Goal: Task Accomplishment & Management: Use online tool/utility

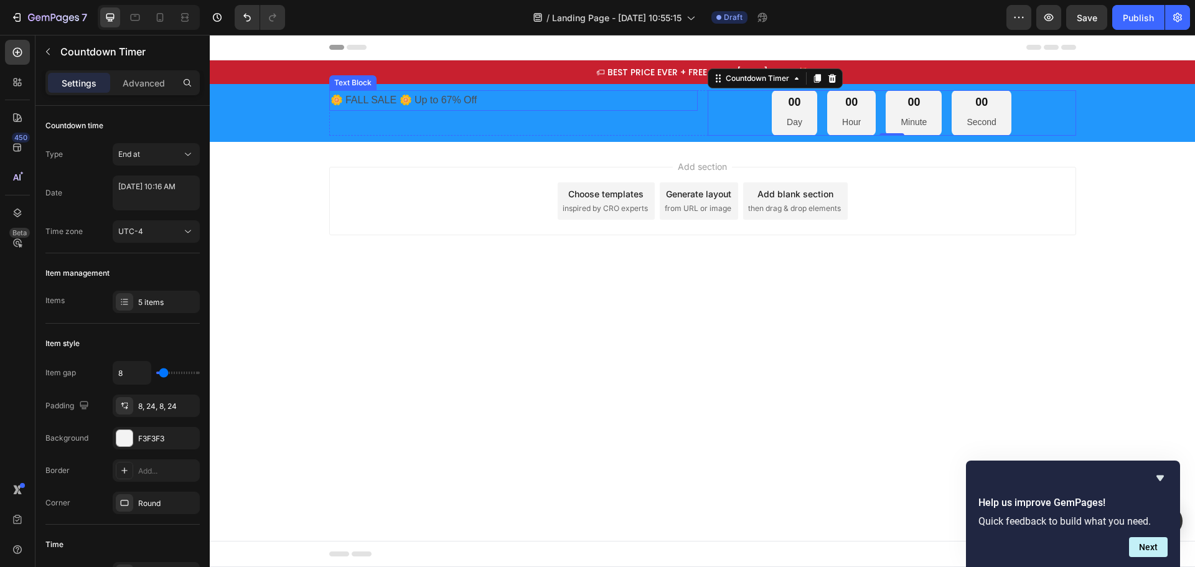
click at [502, 101] on p "🌼 FALL SALE 🌼 Up to 67% Off" at bounding box center [514, 101] width 366 height 18
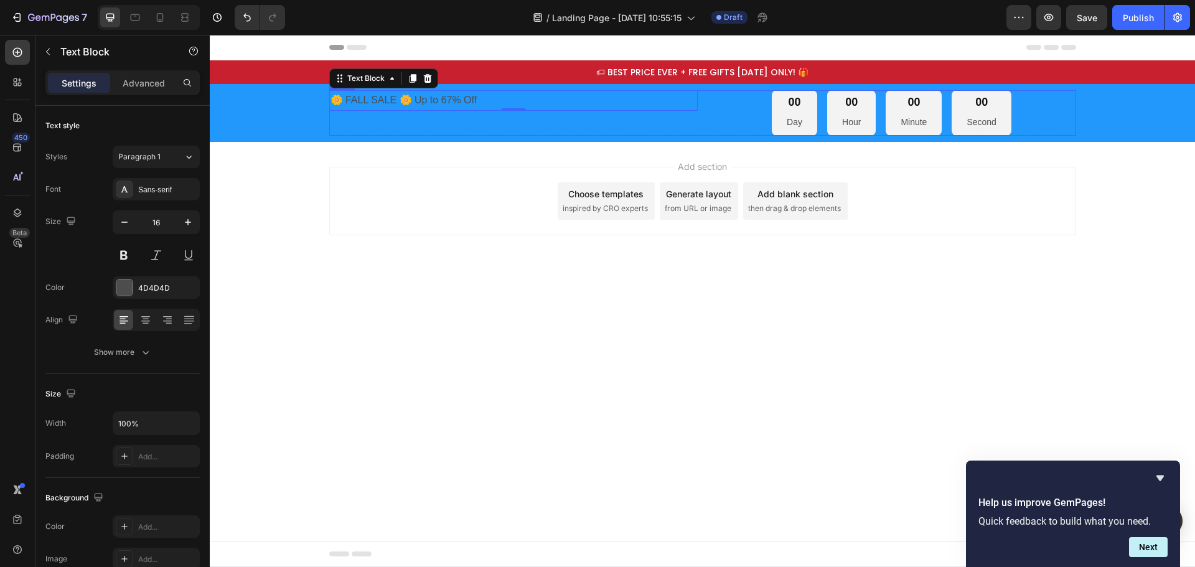
drag, startPoint x: 707, startPoint y: 128, endPoint x: 704, endPoint y: 120, distance: 8.5
click at [706, 128] on div "🌼 FALL SALE 🌼 Up to 67% Off Text Block 0 00 Day 00 Hour 00 Minute 00 Second Cou…" at bounding box center [702, 112] width 747 height 45
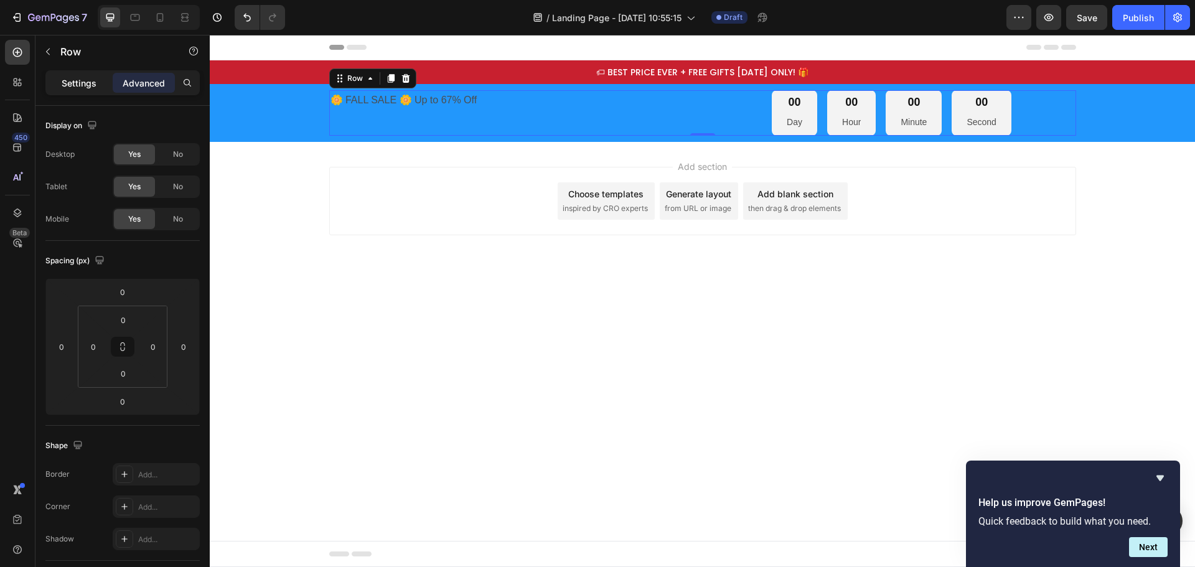
click at [82, 79] on p "Settings" at bounding box center [79, 83] width 35 height 13
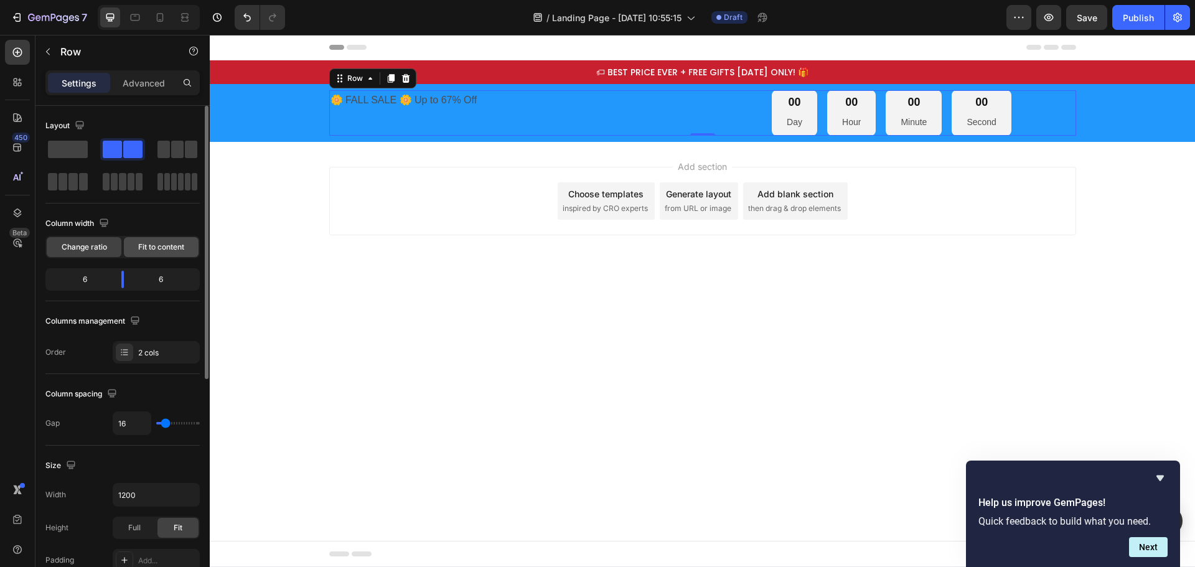
click at [154, 246] on span "Fit to content" at bounding box center [161, 247] width 46 height 11
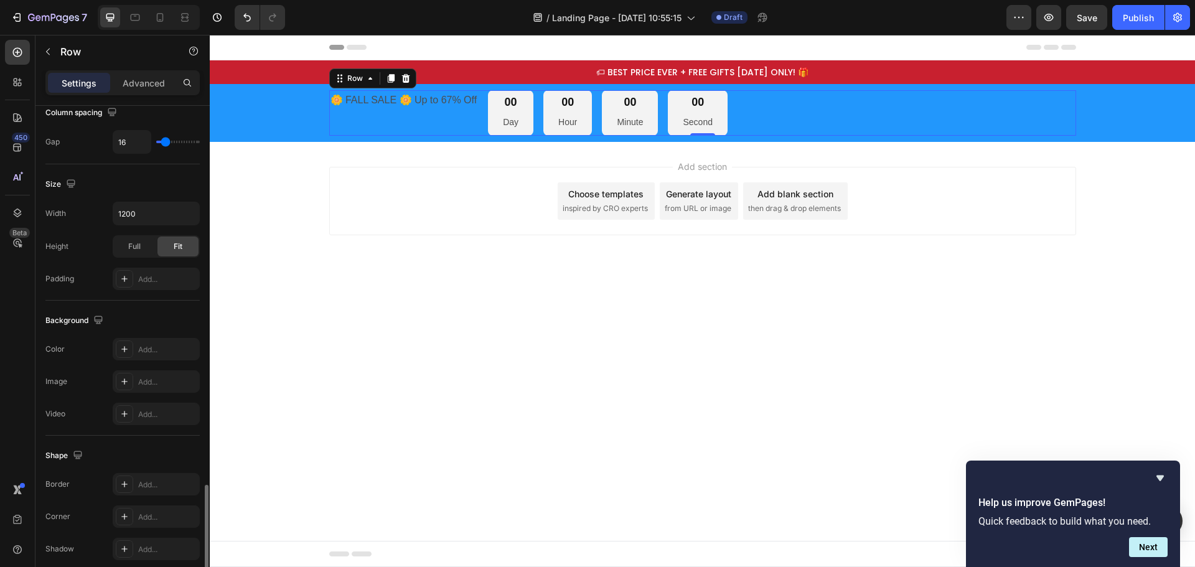
scroll to position [405, 0]
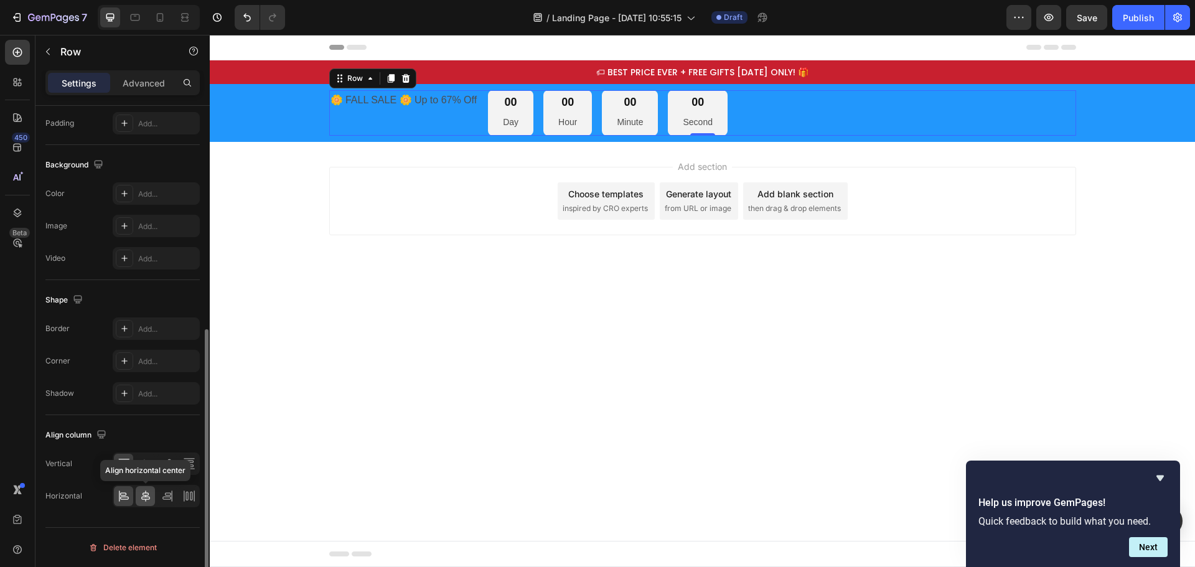
click at [143, 489] on div at bounding box center [145, 496] width 19 height 20
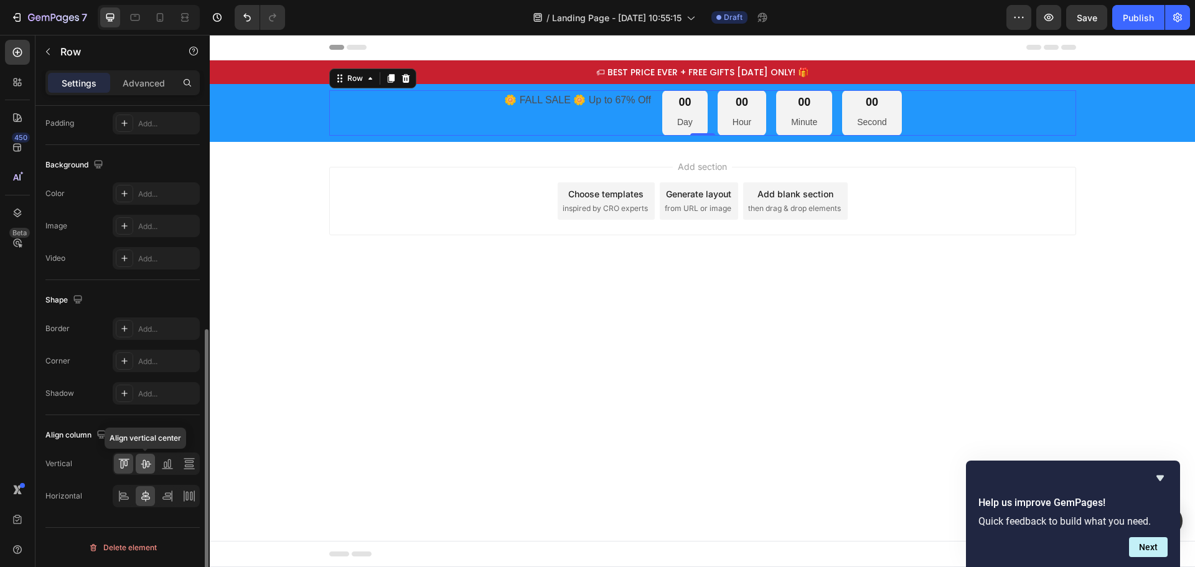
click at [144, 462] on icon at bounding box center [145, 464] width 12 height 12
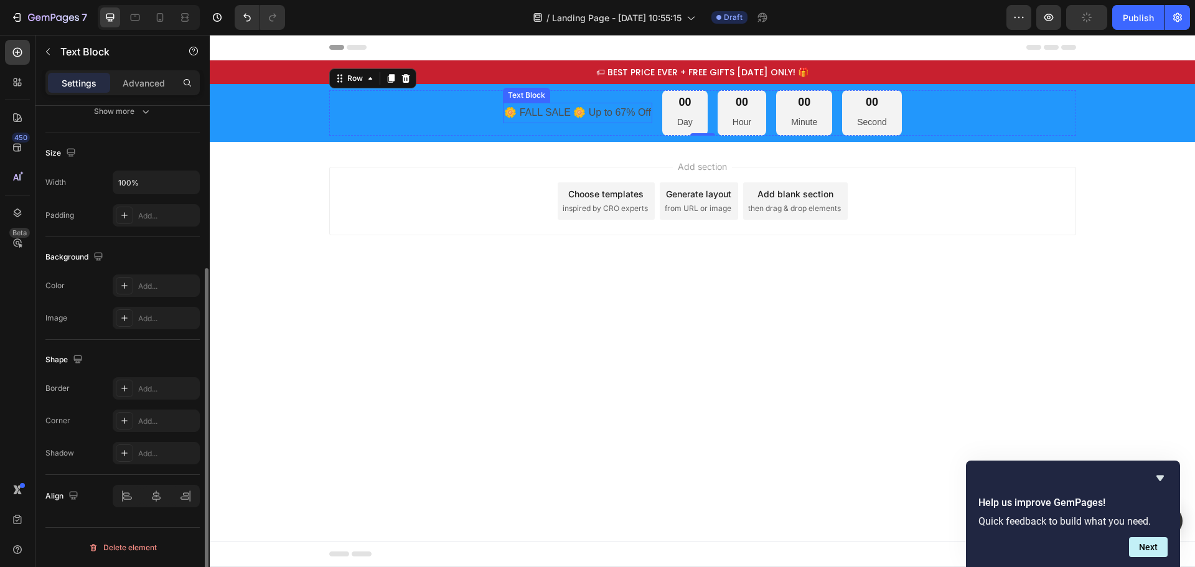
scroll to position [0, 0]
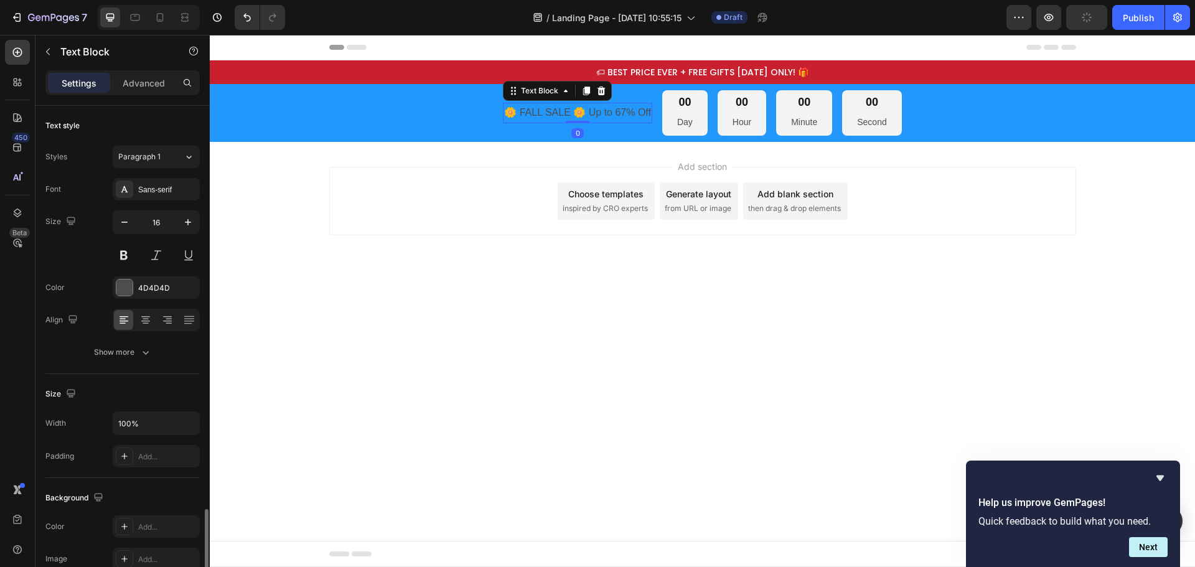
click at [545, 110] on p "🌼 FALL SALE 🌼 Up to 67% Off" at bounding box center [577, 113] width 147 height 18
click at [158, 196] on div "Sans-serif" at bounding box center [156, 189] width 87 height 22
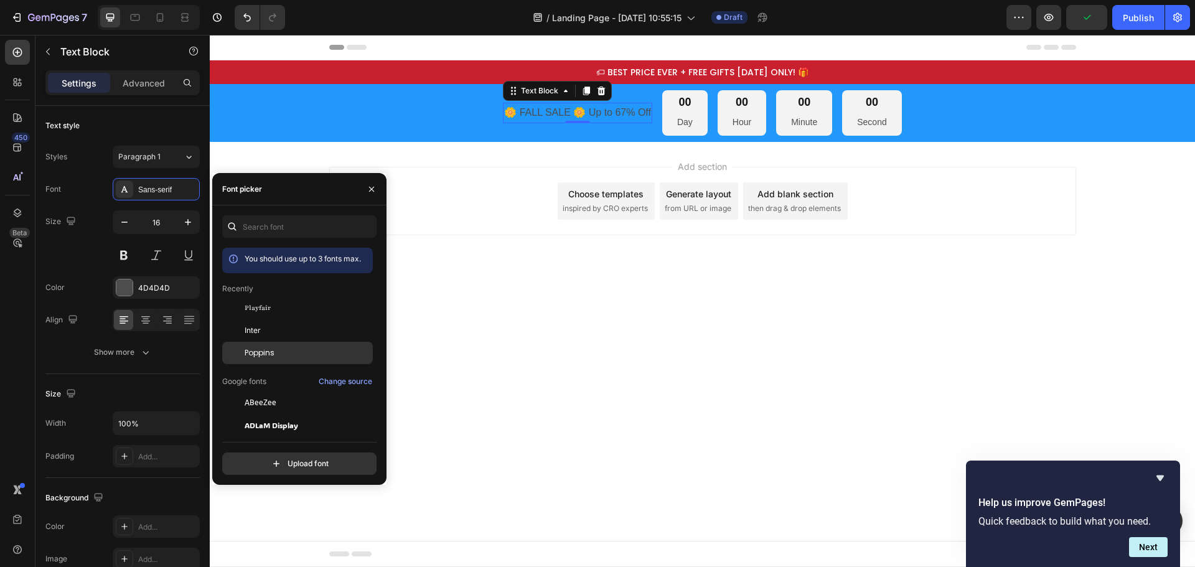
click at [271, 347] on div "Poppins" at bounding box center [297, 353] width 151 height 22
click at [265, 352] on span "Poppins" at bounding box center [260, 352] width 30 height 11
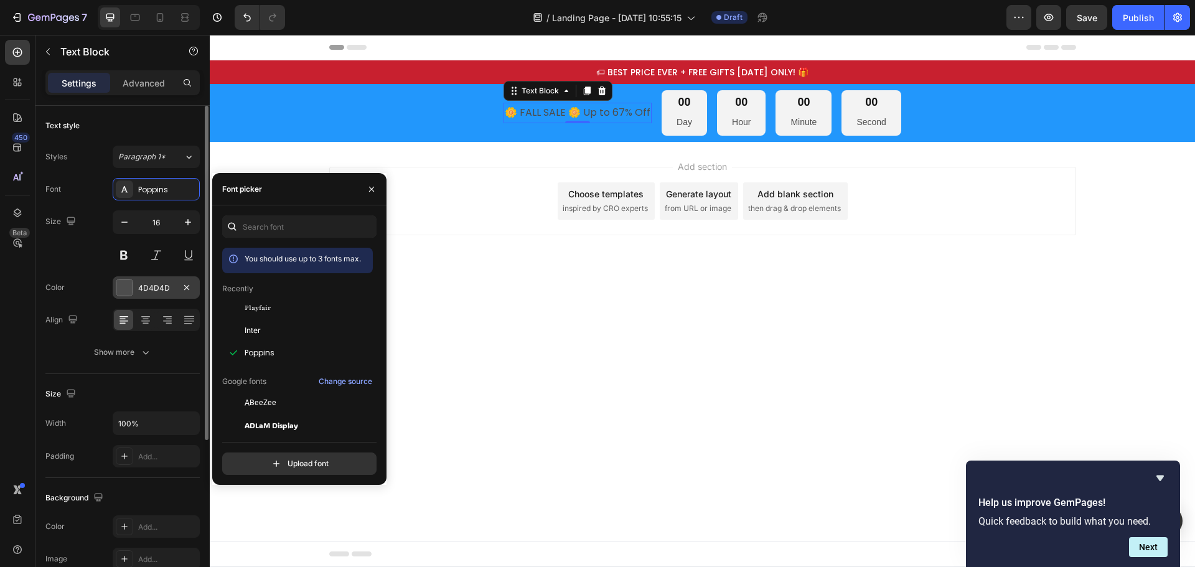
click at [125, 286] on div at bounding box center [124, 288] width 16 height 16
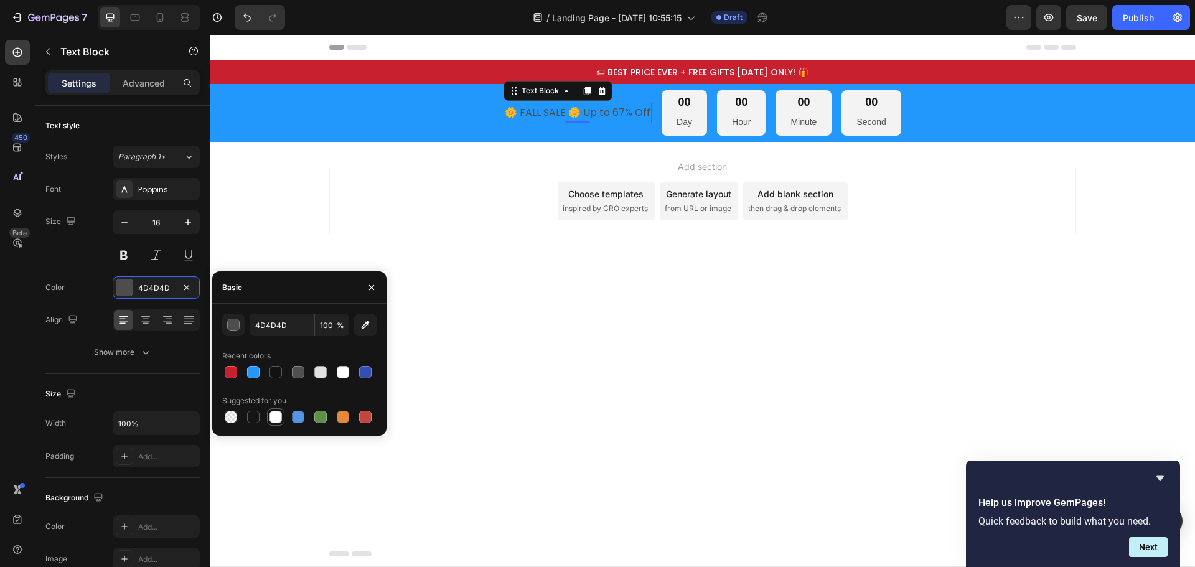
click at [274, 410] on div at bounding box center [275, 417] width 15 height 15
type input "FFFFFF"
click at [128, 227] on icon "button" at bounding box center [124, 222] width 12 height 12
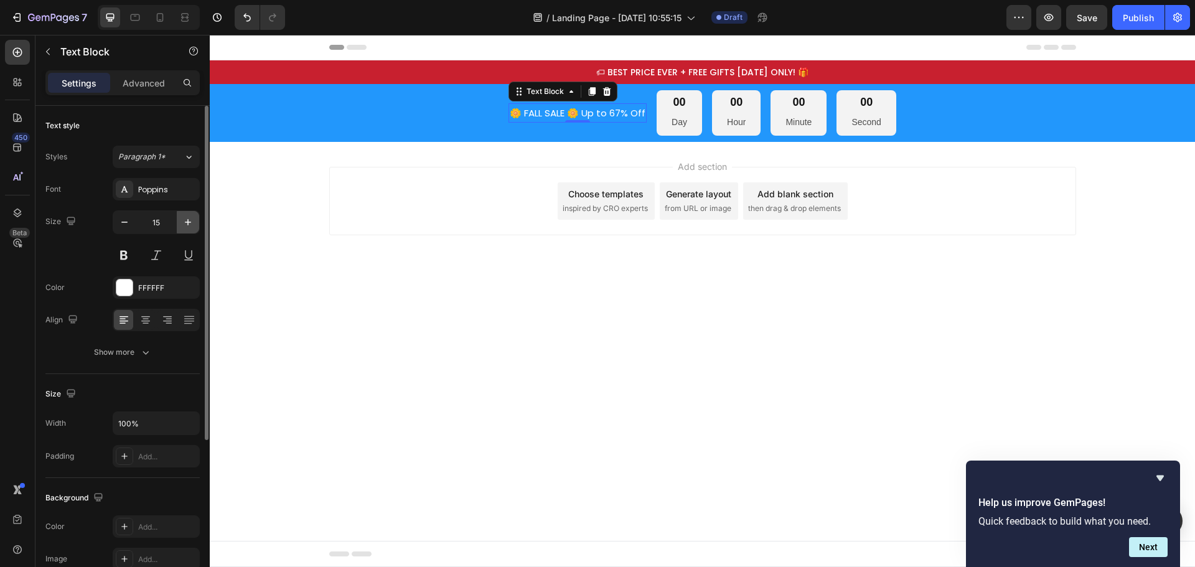
click at [191, 224] on icon "button" at bounding box center [188, 222] width 12 height 12
type input "16"
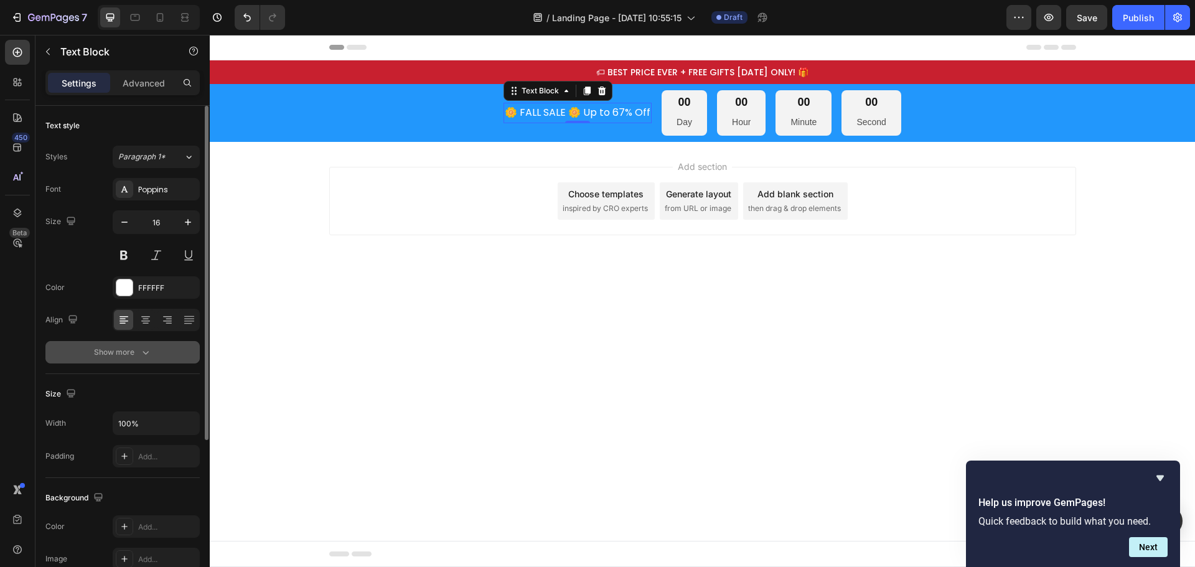
click at [132, 342] on button "Show more" at bounding box center [122, 352] width 154 height 22
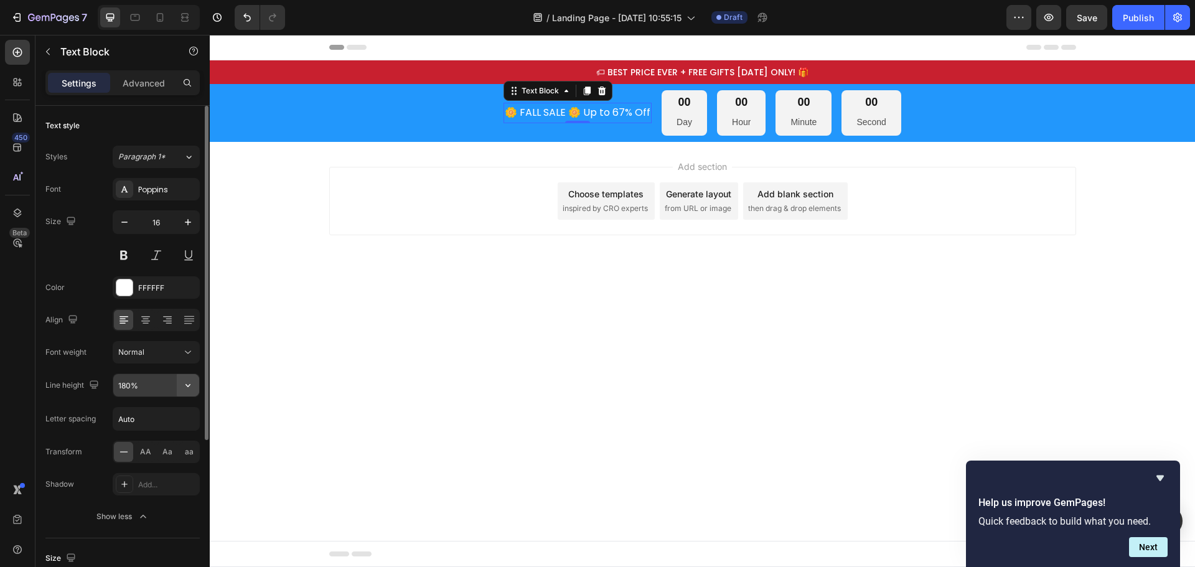
click at [194, 387] on icon "button" at bounding box center [188, 385] width 12 height 12
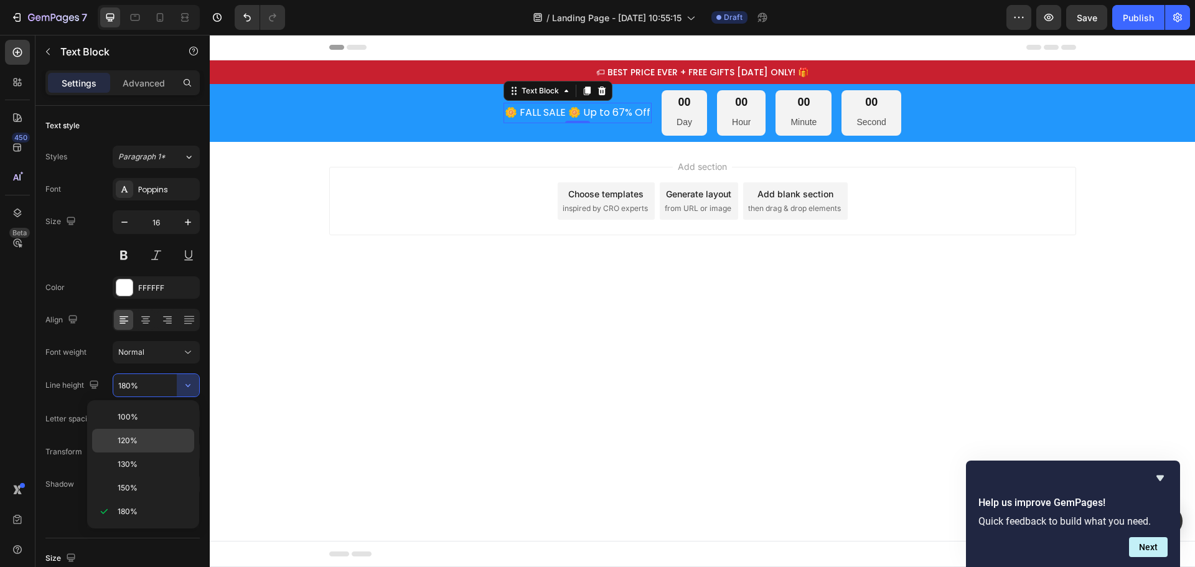
click at [134, 452] on div "120%" at bounding box center [143, 441] width 102 height 24
type input "120%"
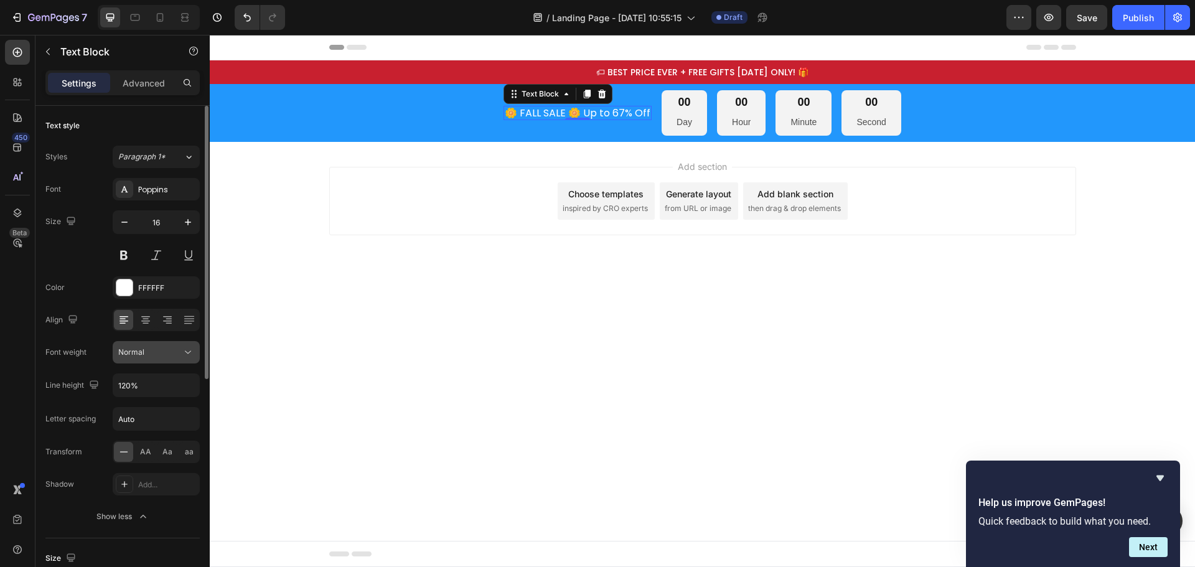
click at [172, 346] on button "Normal" at bounding box center [156, 352] width 87 height 22
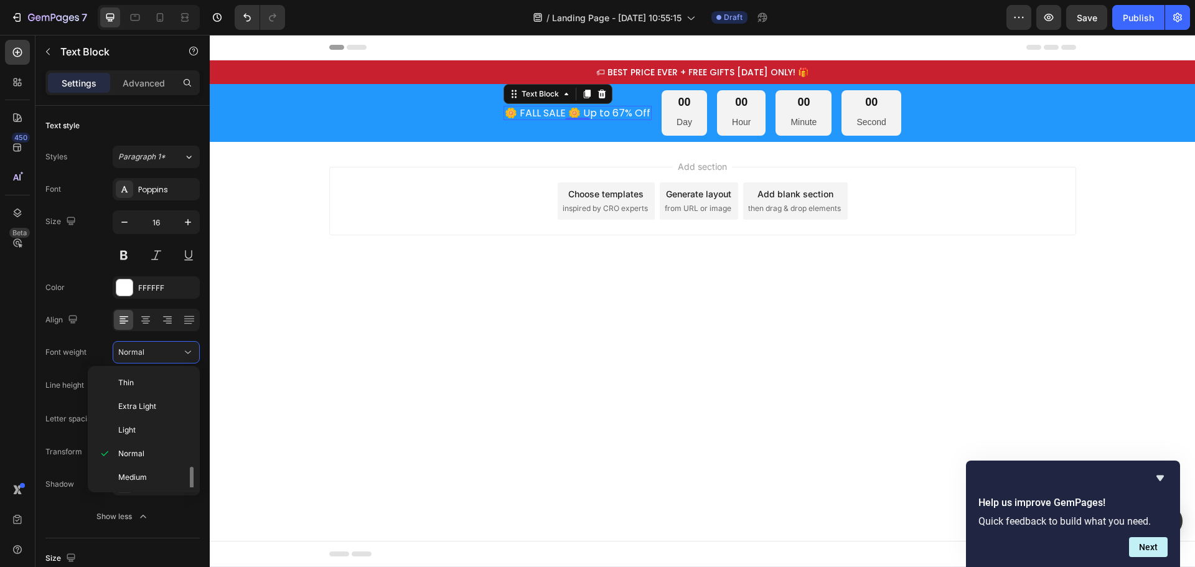
scroll to position [97, 0]
click at [149, 426] on p "Bold" at bounding box center [151, 428] width 66 height 11
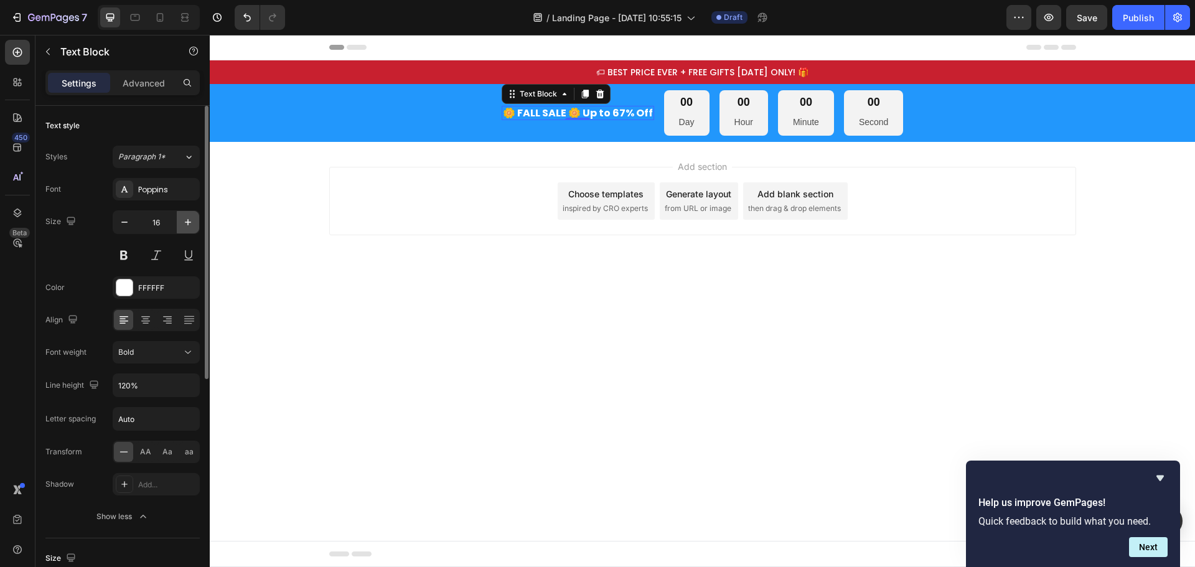
click at [191, 223] on icon "button" at bounding box center [188, 222] width 12 height 12
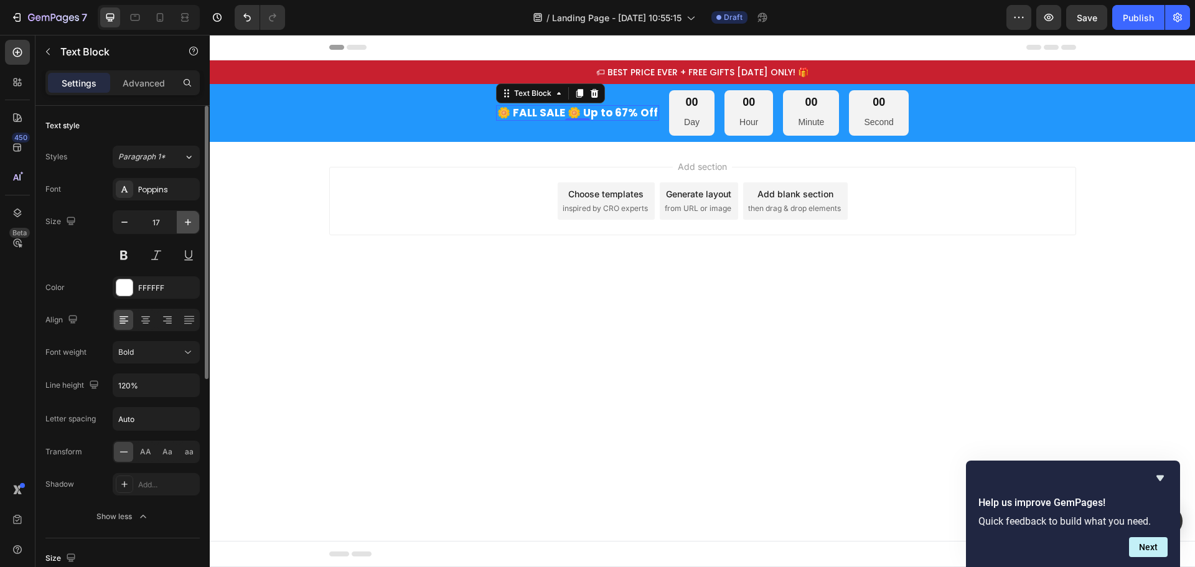
click at [191, 223] on icon "button" at bounding box center [188, 222] width 12 height 12
type input "18"
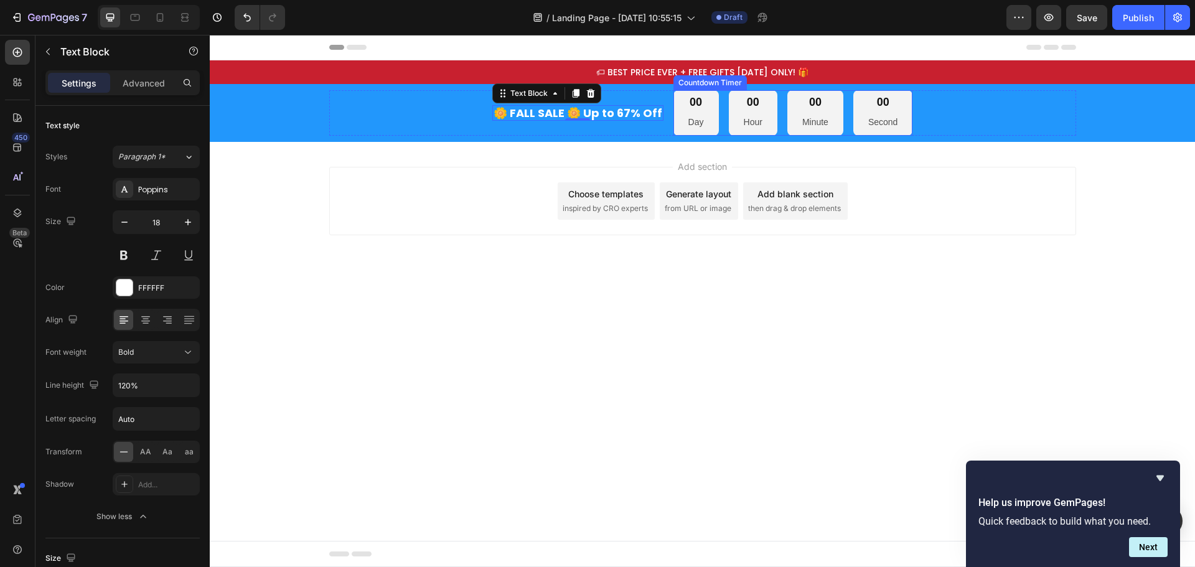
click at [708, 106] on div "00 Day" at bounding box center [696, 112] width 45 height 45
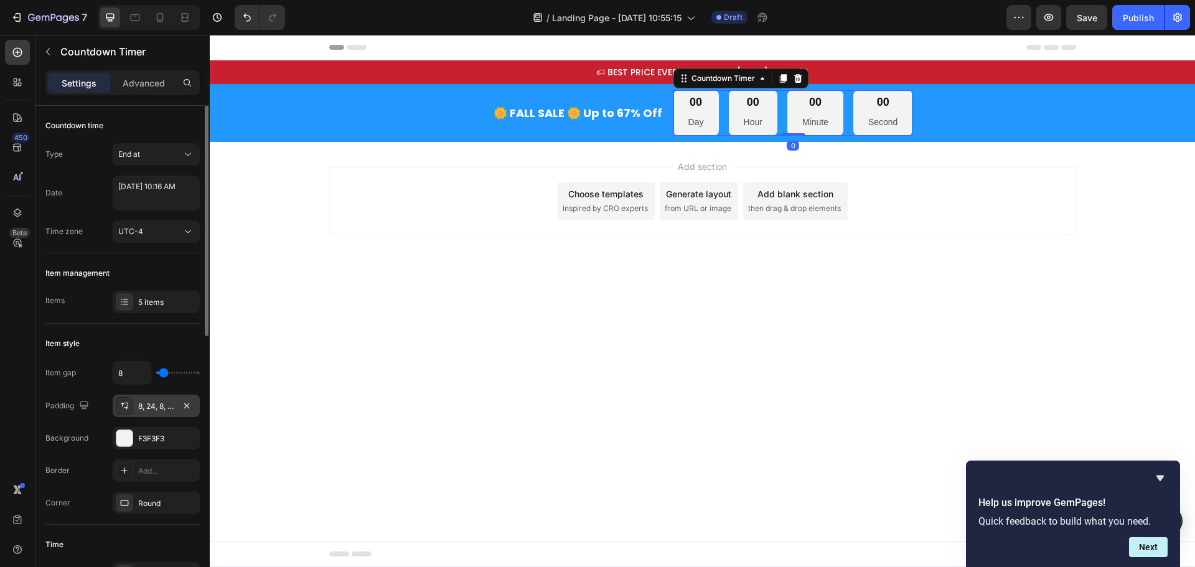
click at [158, 408] on div "8, 24, 8, 24" at bounding box center [156, 406] width 36 height 11
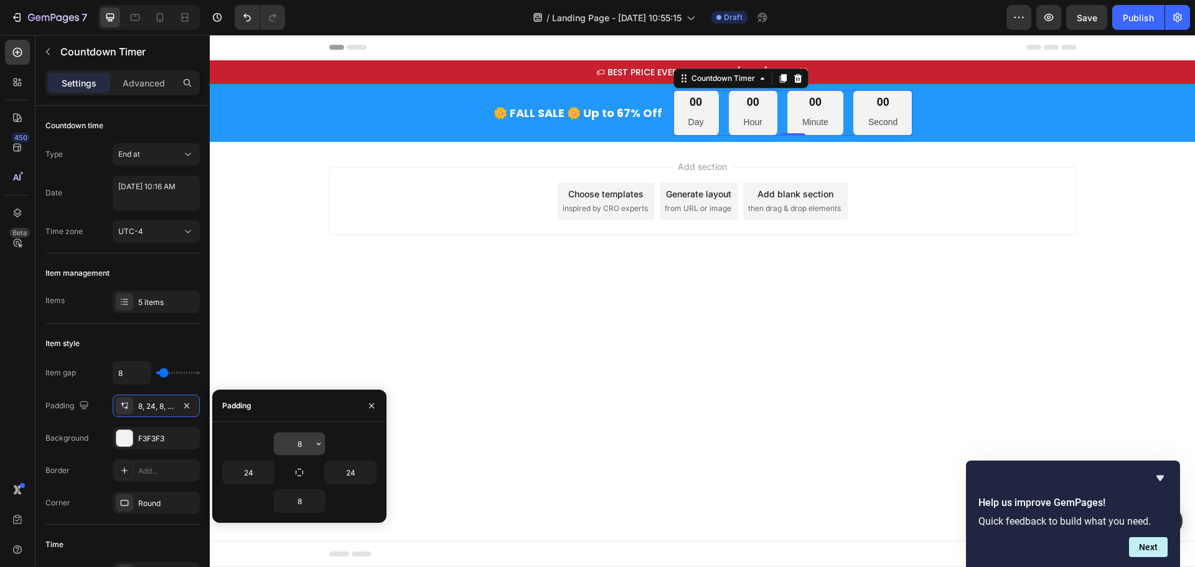
click at [299, 445] on input "8" at bounding box center [299, 444] width 51 height 22
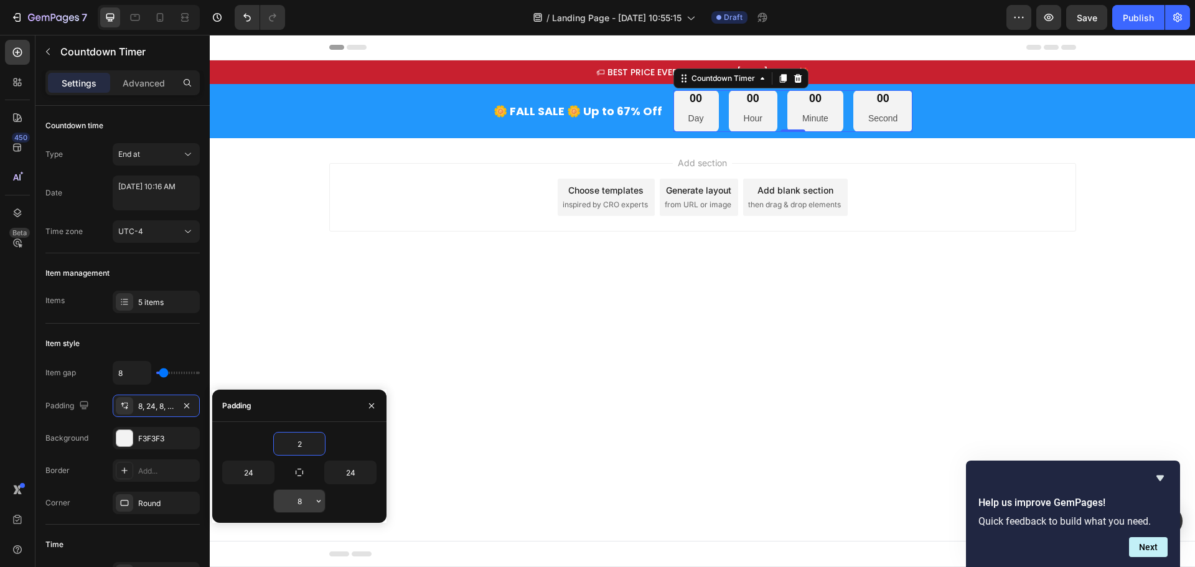
type input "2"
click at [301, 494] on input "8" at bounding box center [299, 501] width 51 height 22
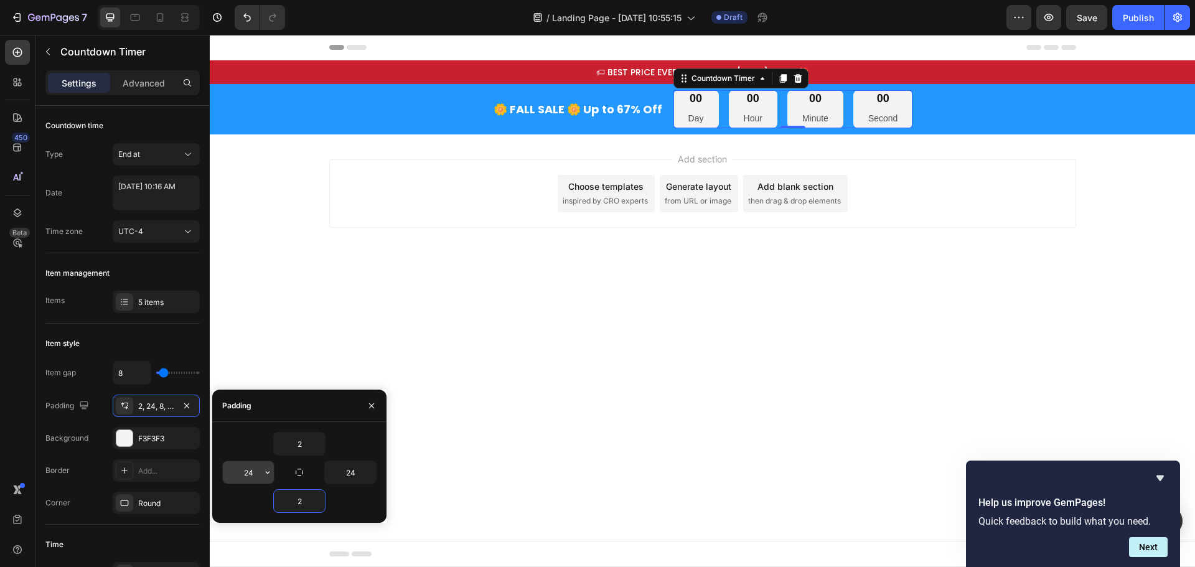
type input "2"
click at [255, 479] on input "24" at bounding box center [248, 472] width 51 height 22
click at [265, 475] on icon "button" at bounding box center [268, 473] width 10 height 10
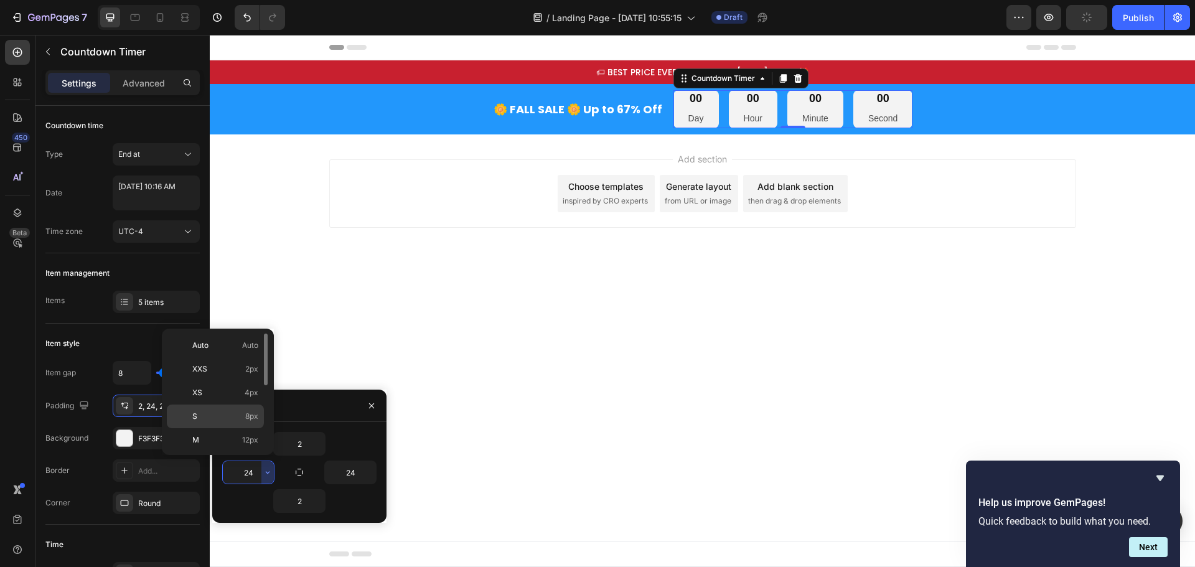
click at [249, 416] on span "8px" at bounding box center [251, 416] width 13 height 11
type input "8"
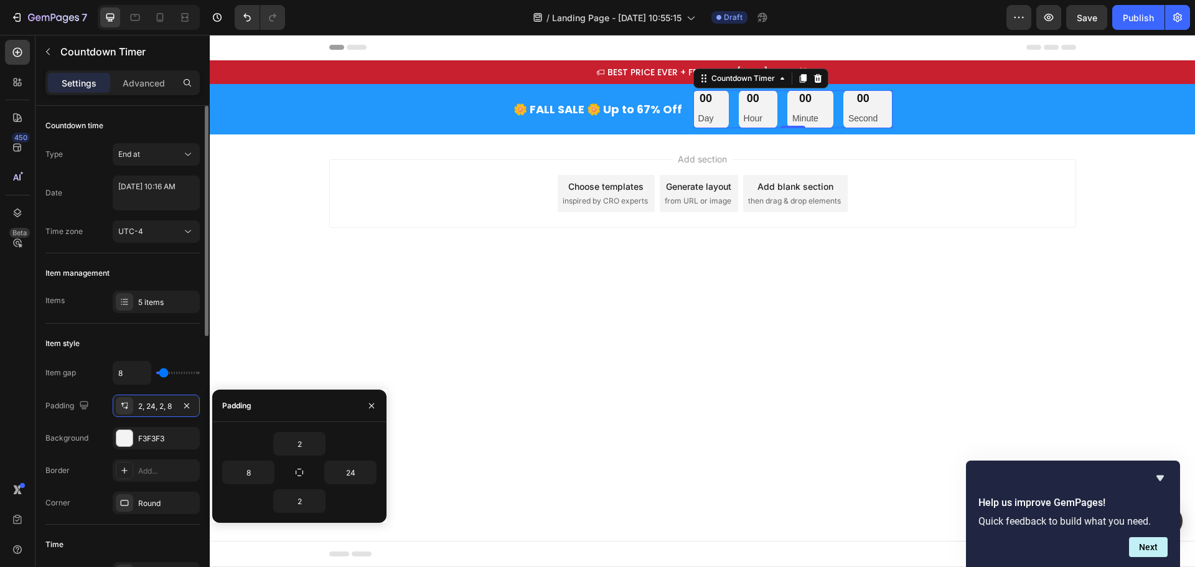
type input "0"
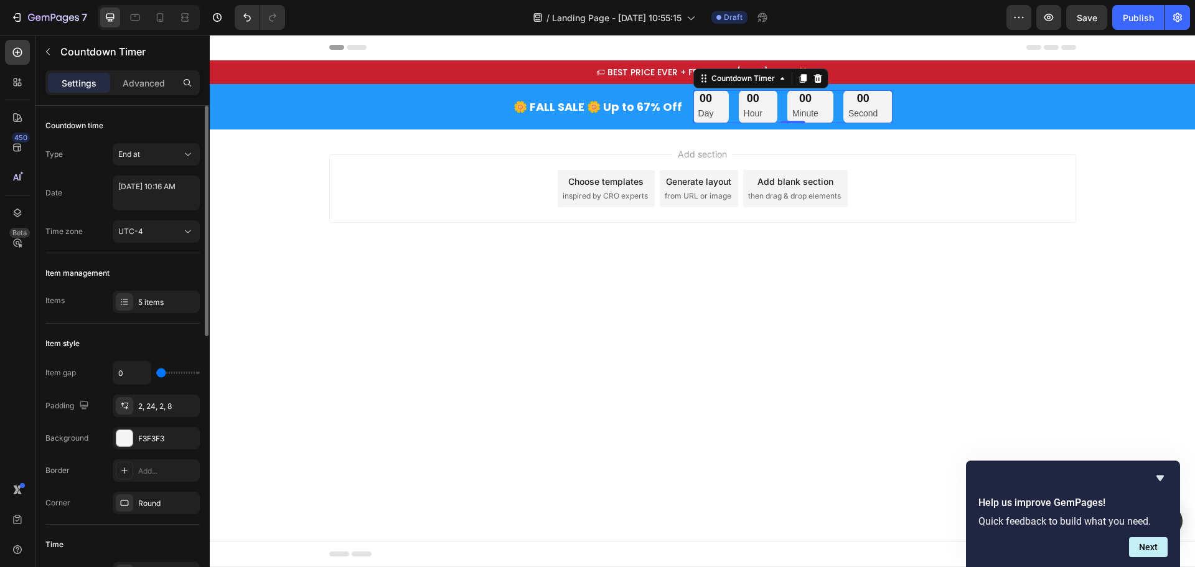
drag, startPoint x: 161, startPoint y: 374, endPoint x: 148, endPoint y: 373, distance: 13.1
type input "0"
click at [156, 373] on input "range" at bounding box center [178, 373] width 44 height 2
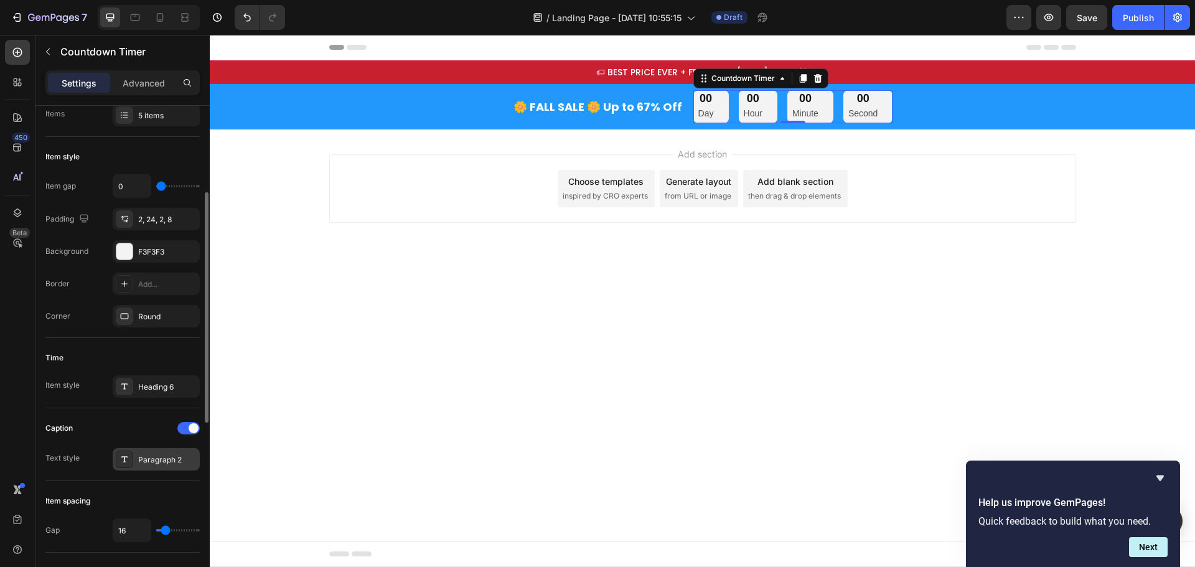
click at [163, 461] on div "Paragraph 2" at bounding box center [167, 460] width 59 height 11
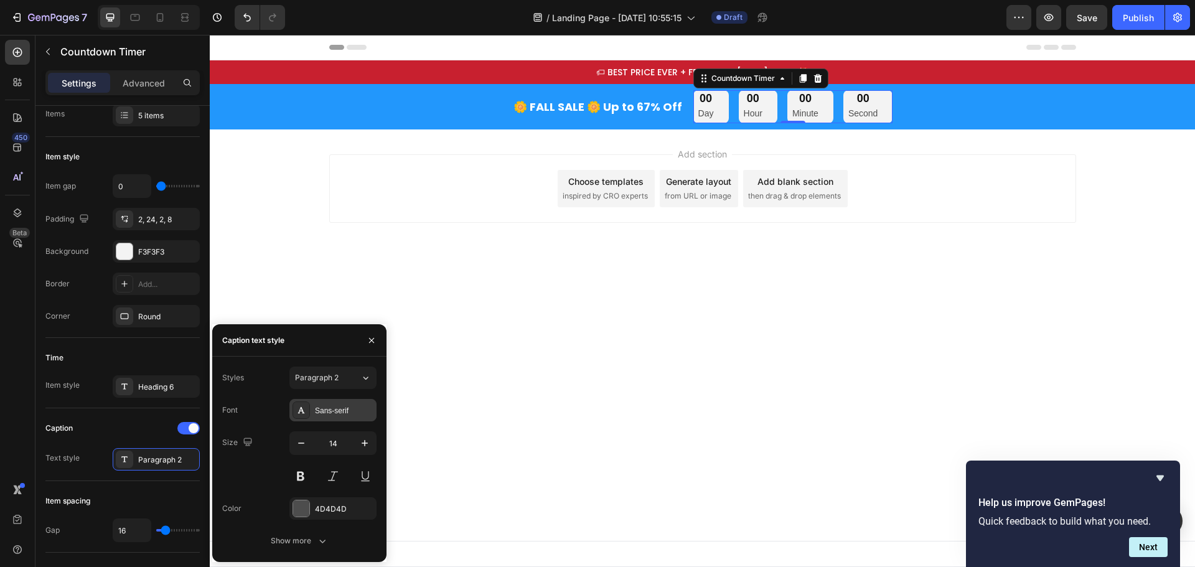
click at [337, 410] on div "Sans-serif" at bounding box center [344, 410] width 59 height 11
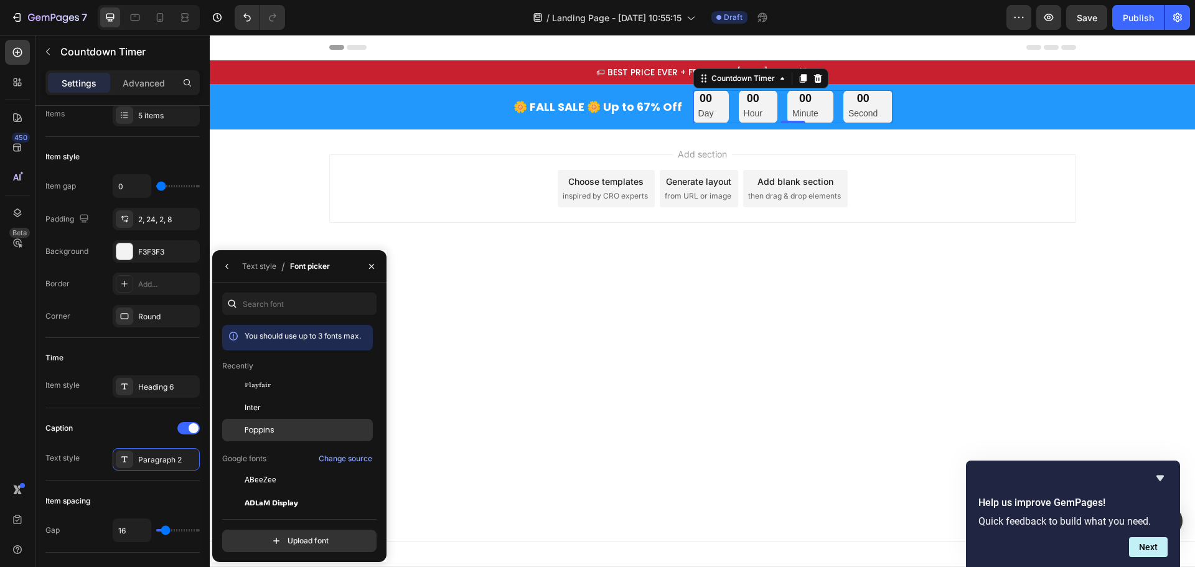
click at [266, 426] on span "Poppins" at bounding box center [260, 430] width 30 height 11
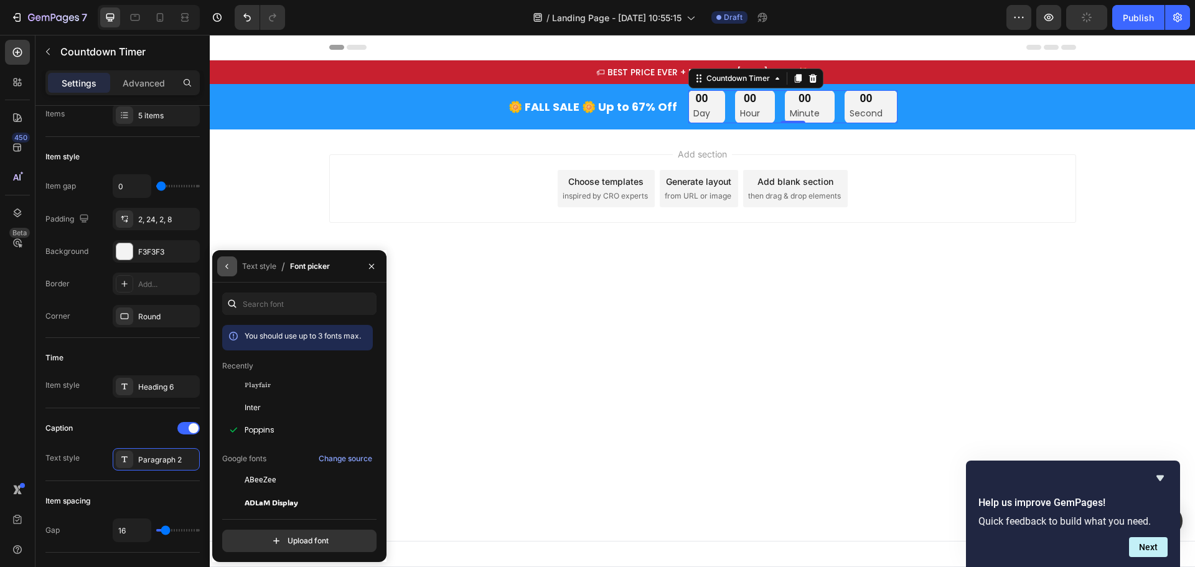
click at [230, 269] on icon "button" at bounding box center [227, 267] width 10 height 10
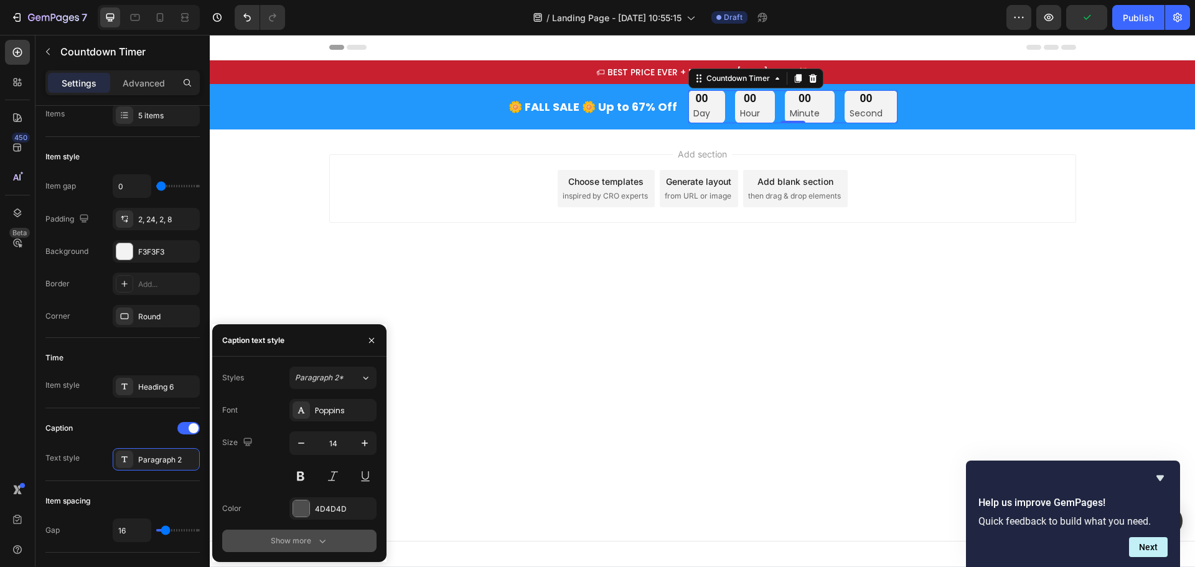
click at [303, 540] on div "Show more" at bounding box center [300, 541] width 58 height 12
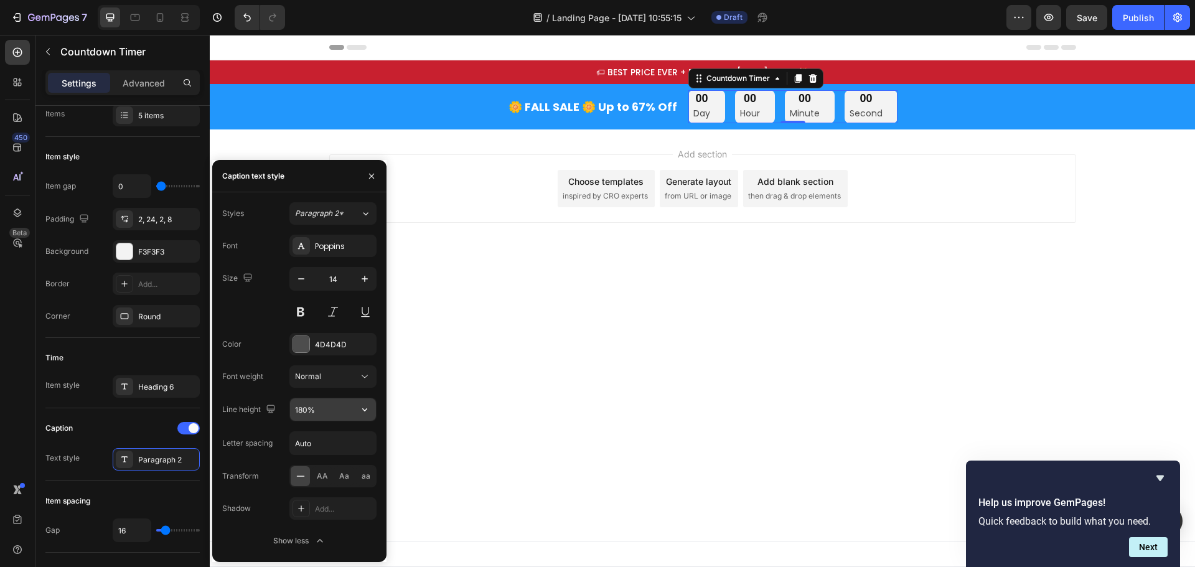
click at [335, 418] on input "180%" at bounding box center [333, 409] width 86 height 22
click at [352, 410] on input "180%" at bounding box center [333, 409] width 86 height 22
click at [360, 410] on icon "button" at bounding box center [365, 409] width 12 height 12
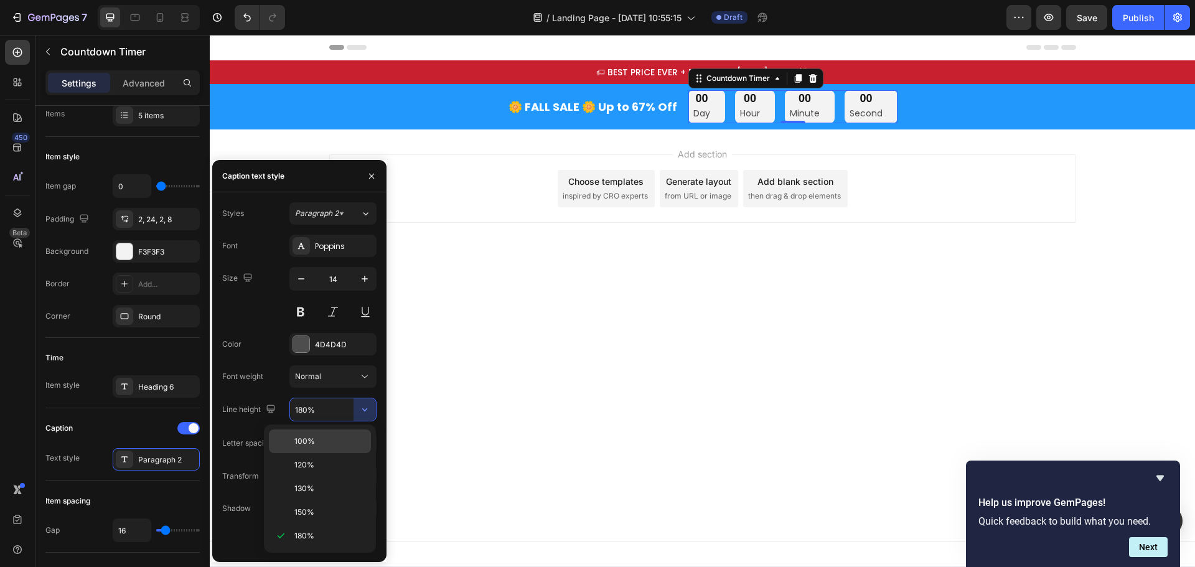
click at [316, 440] on p "100%" at bounding box center [330, 441] width 71 height 11
type input "100%"
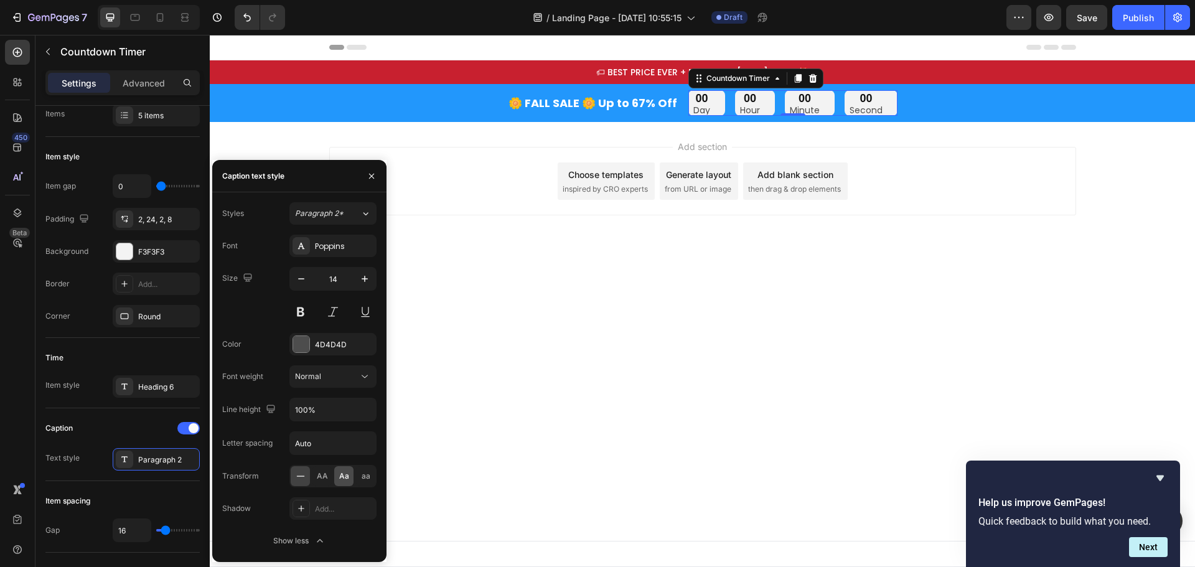
click at [343, 476] on span "Aa" at bounding box center [344, 476] width 10 height 11
click at [304, 351] on div at bounding box center [301, 344] width 16 height 16
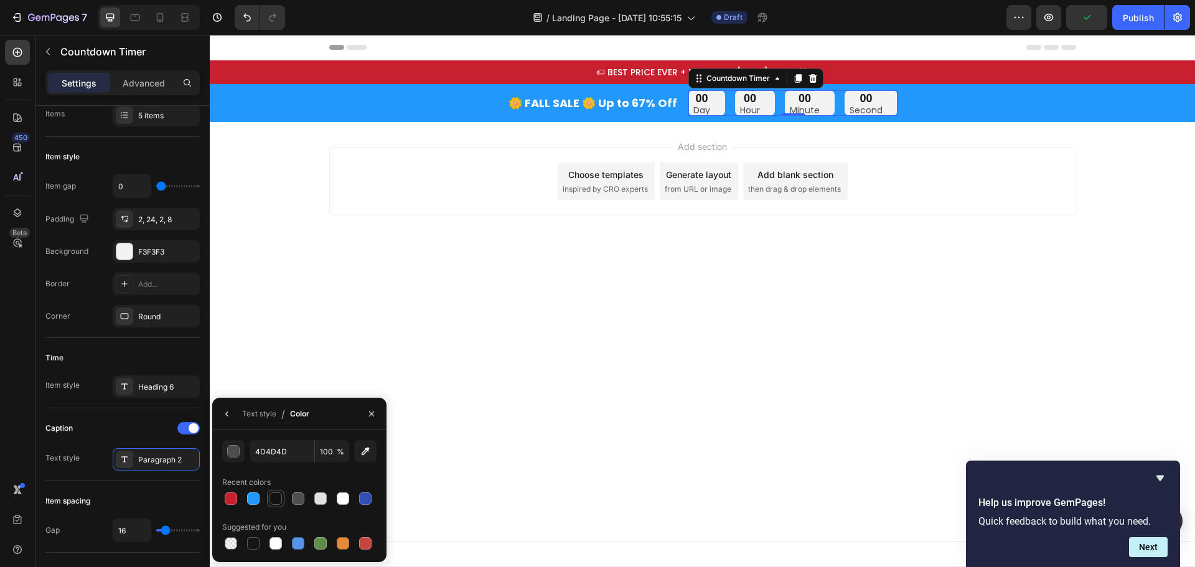
click at [278, 497] on div at bounding box center [276, 499] width 12 height 12
type input "121212"
click at [222, 410] on icon "button" at bounding box center [227, 414] width 10 height 10
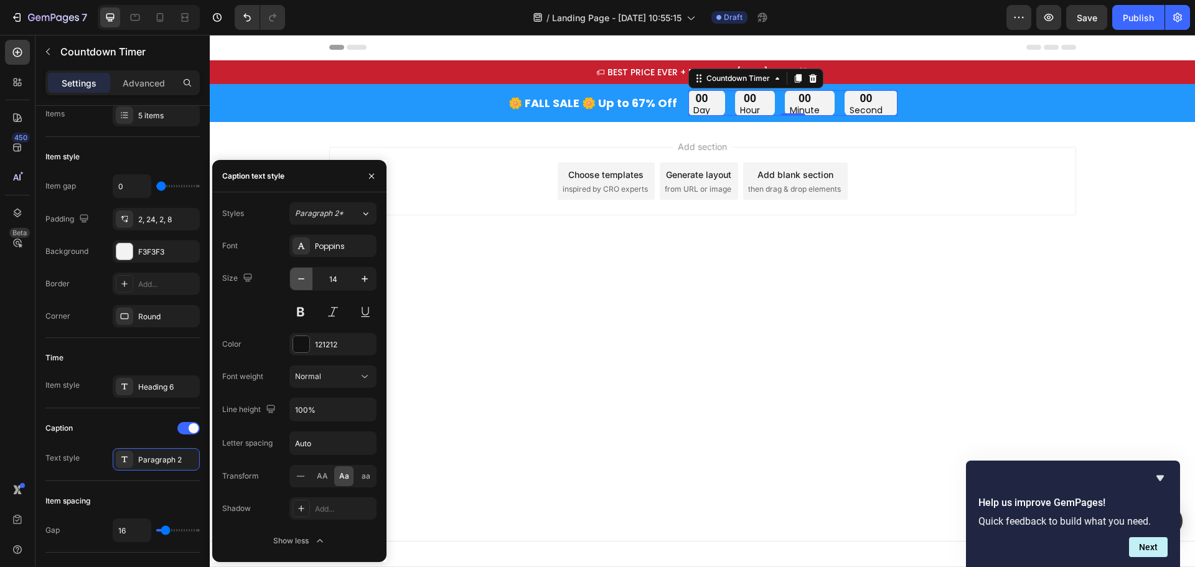
click at [305, 277] on icon "button" at bounding box center [301, 279] width 12 height 12
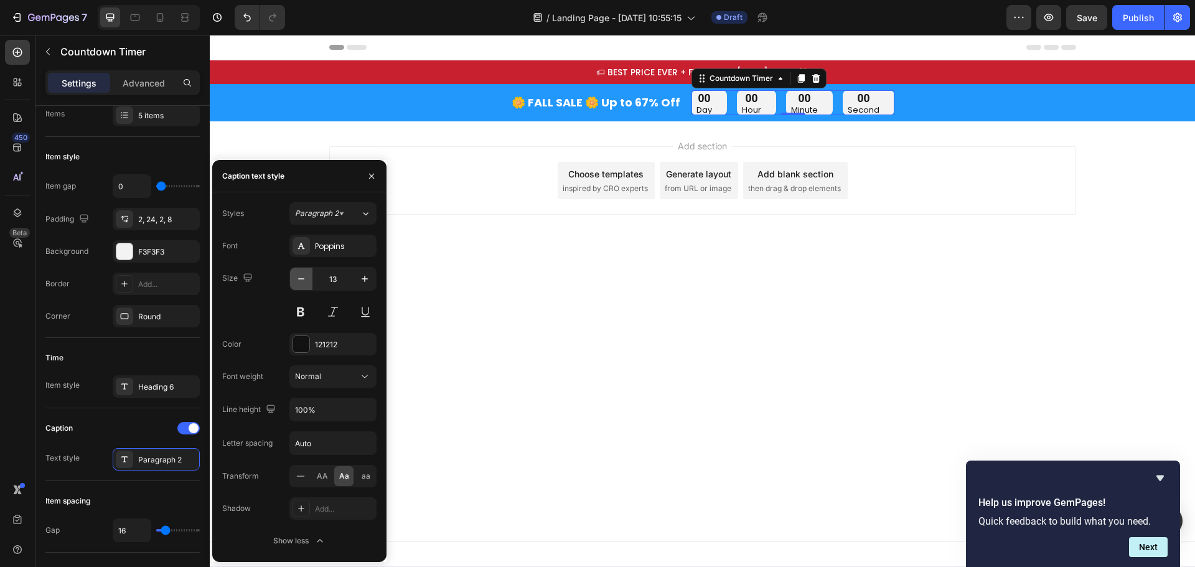
click at [305, 277] on icon "button" at bounding box center [301, 279] width 12 height 12
type input "12"
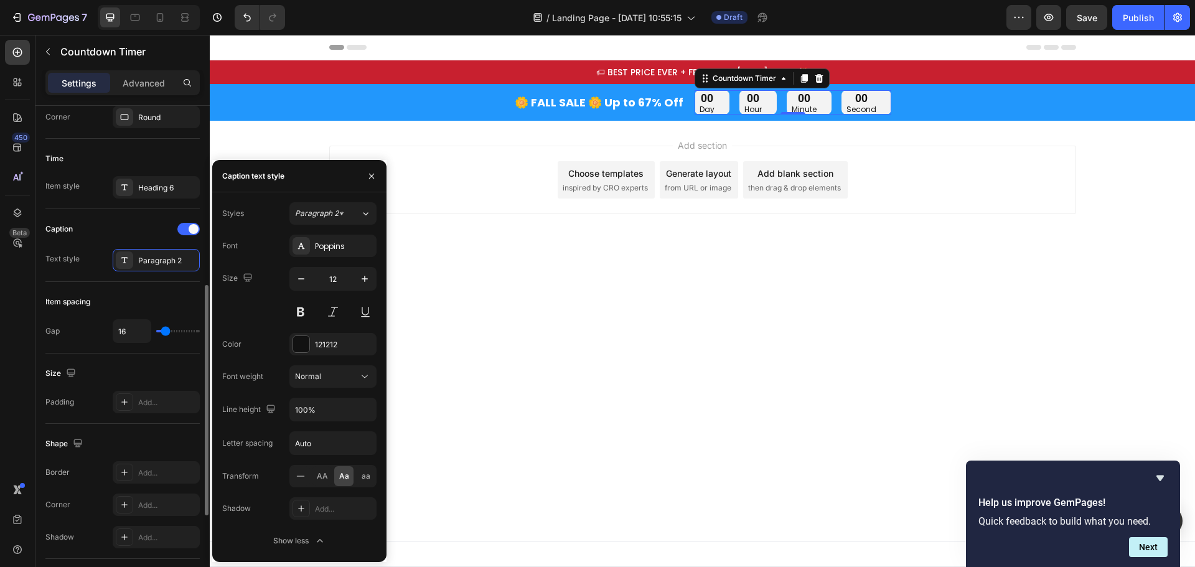
scroll to position [137, 0]
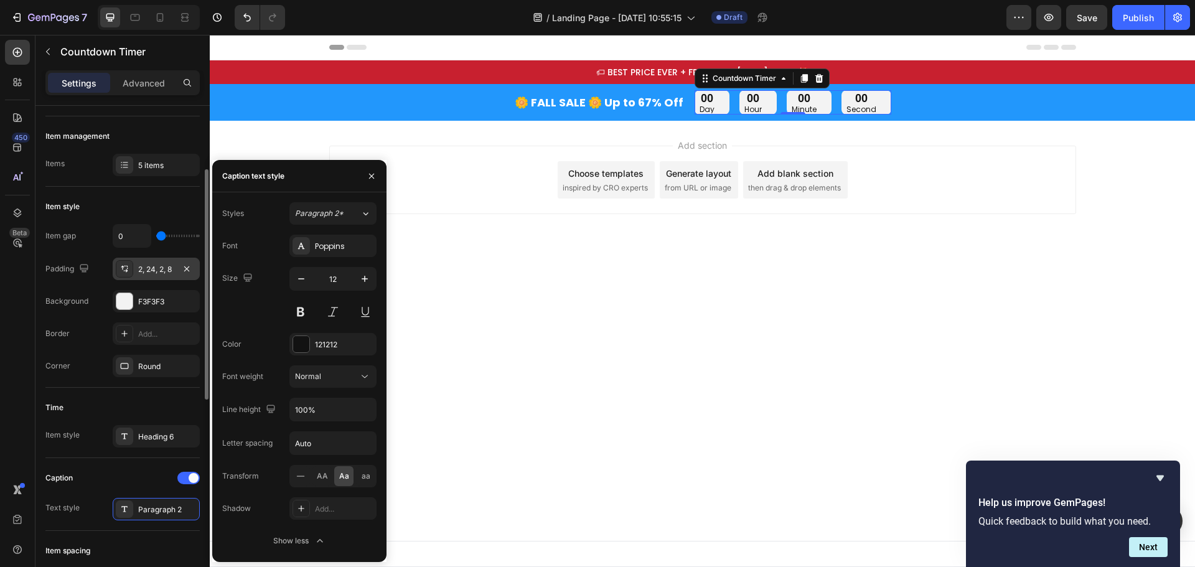
click at [153, 276] on div "2, 24, 2, 8" at bounding box center [156, 269] width 87 height 22
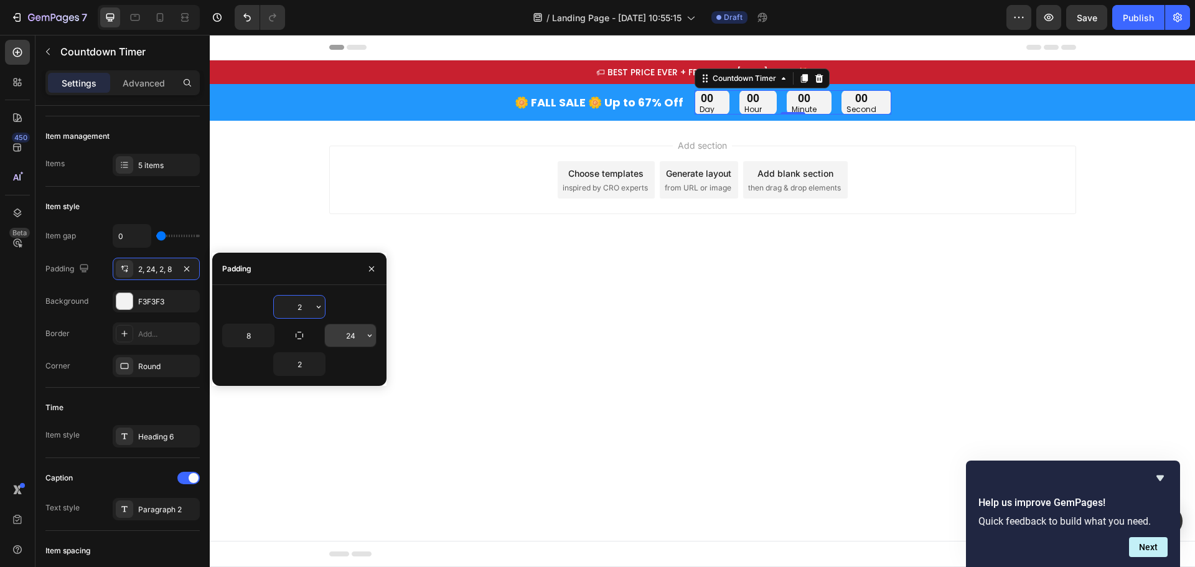
click at [346, 333] on input "24" at bounding box center [350, 335] width 51 height 22
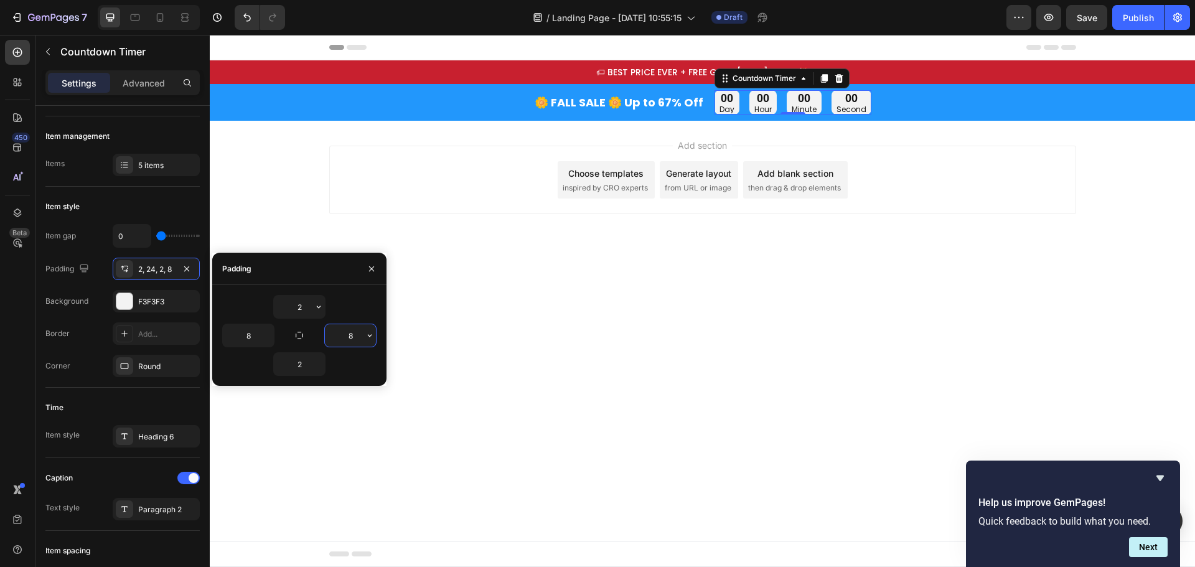
click at [346, 333] on input "8" at bounding box center [350, 335] width 51 height 22
type input "8"
click at [348, 296] on div "2" at bounding box center [299, 307] width 154 height 24
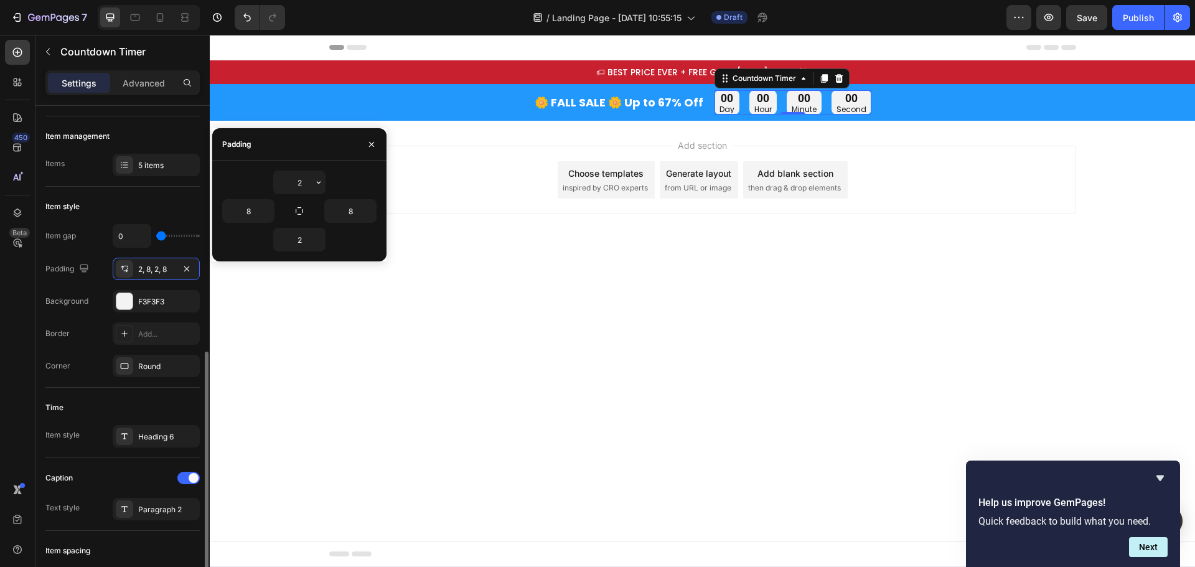
scroll to position [324, 0]
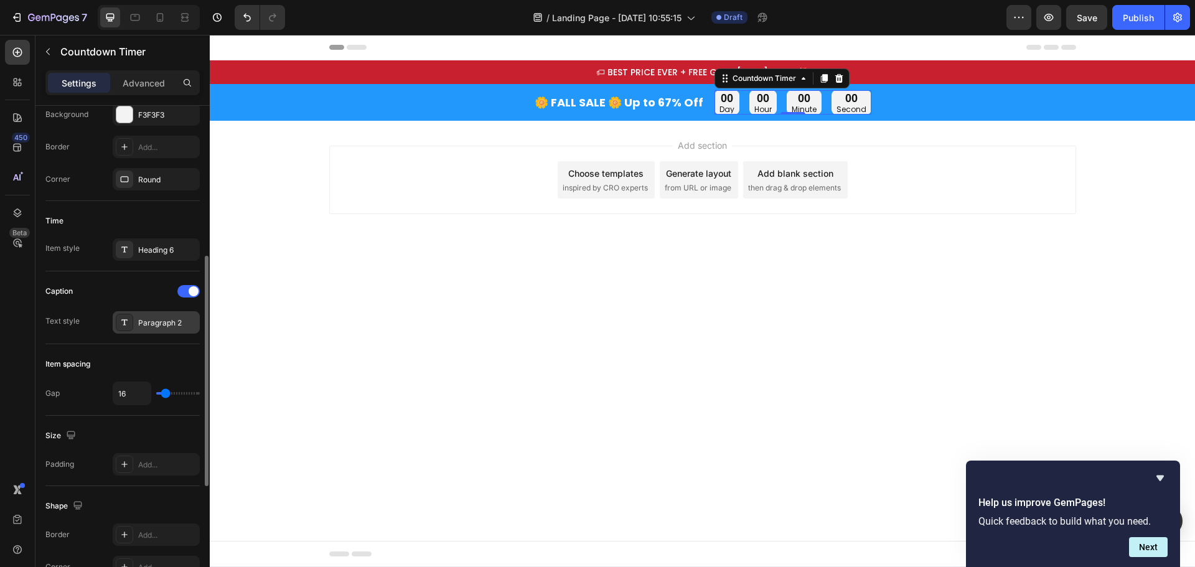
click at [157, 324] on div "Paragraph 2" at bounding box center [167, 323] width 59 height 11
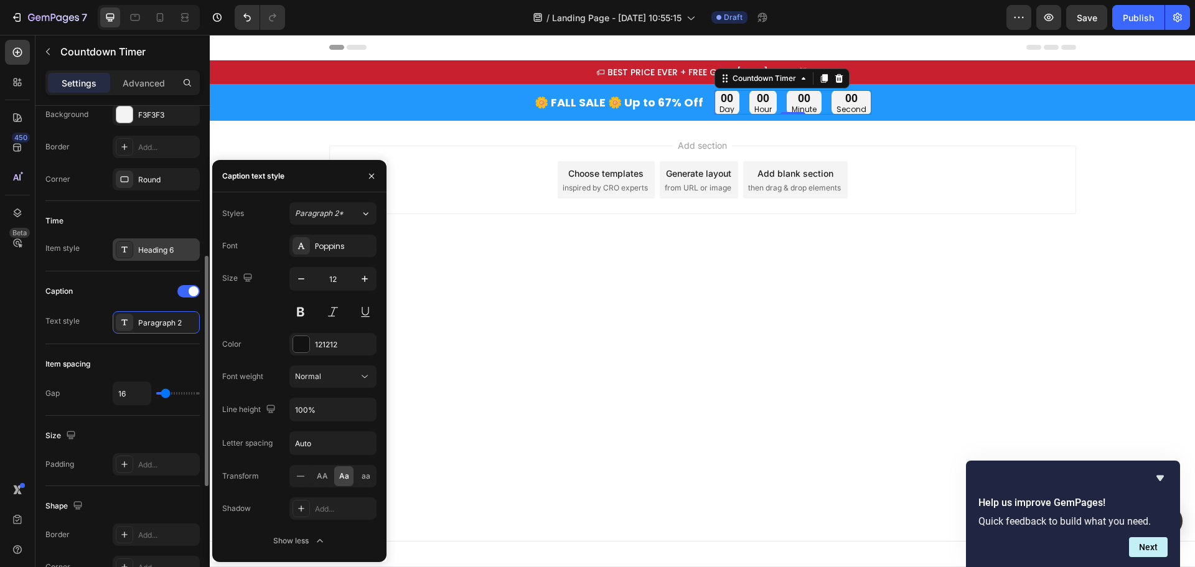
click at [166, 245] on div "Heading 6" at bounding box center [167, 250] width 59 height 11
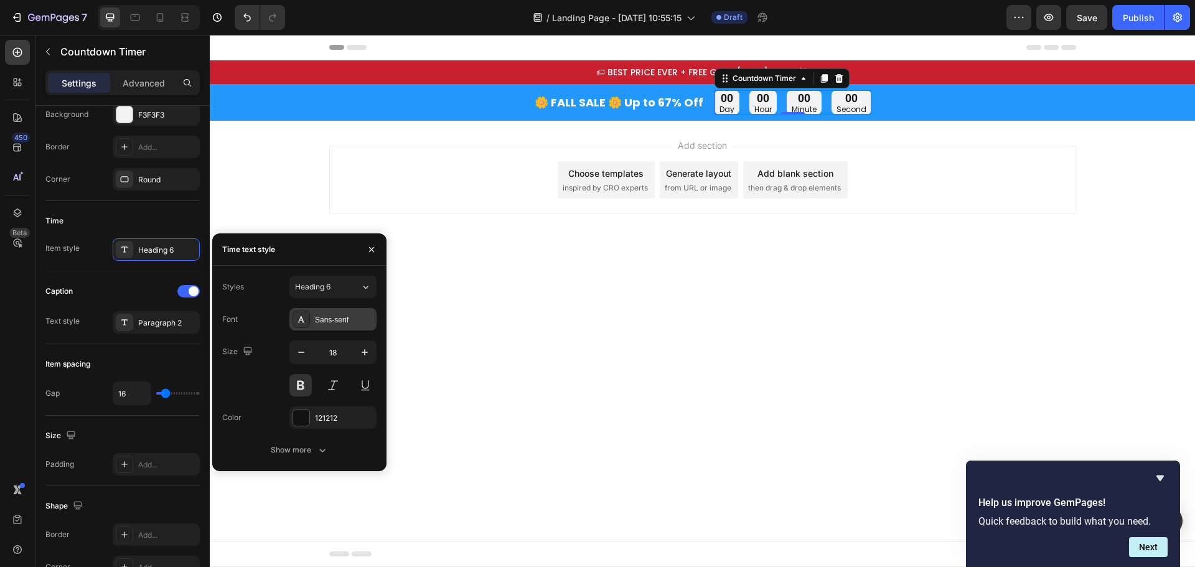
click at [328, 311] on div "Sans-serif" at bounding box center [333, 319] width 87 height 22
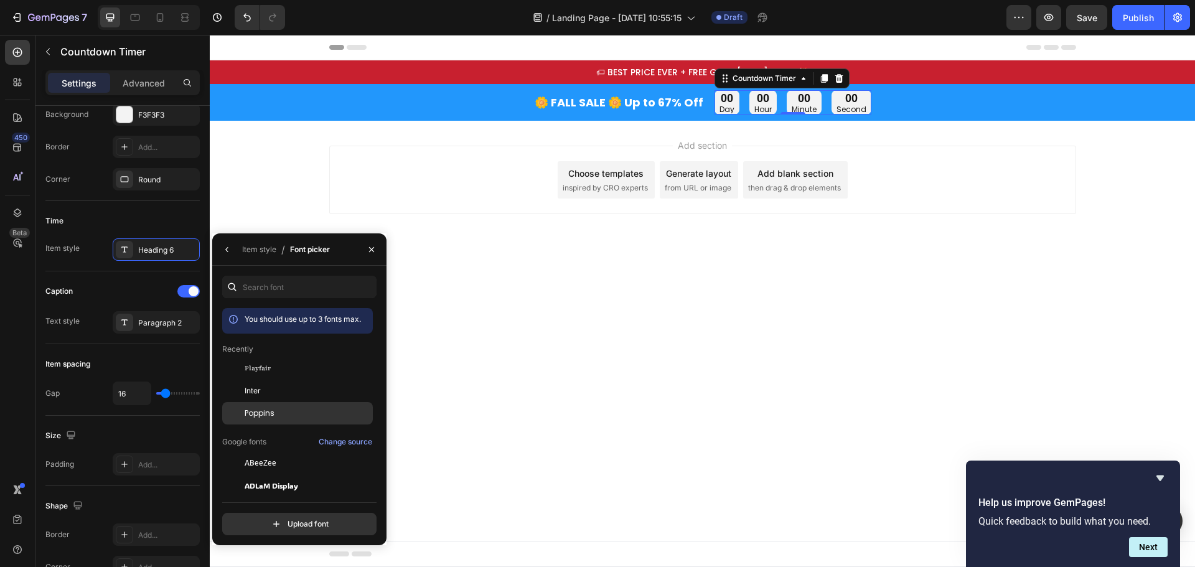
click at [263, 412] on span "Poppins" at bounding box center [260, 413] width 30 height 11
click at [229, 251] on icon "button" at bounding box center [227, 250] width 10 height 10
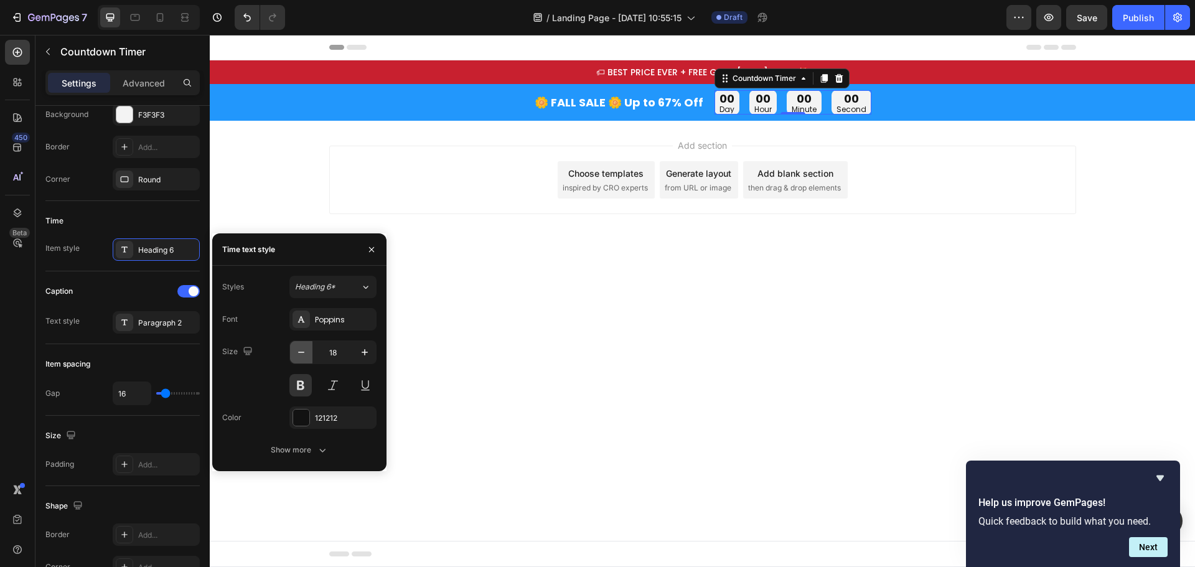
click at [302, 354] on icon "button" at bounding box center [301, 352] width 12 height 12
type input "16"
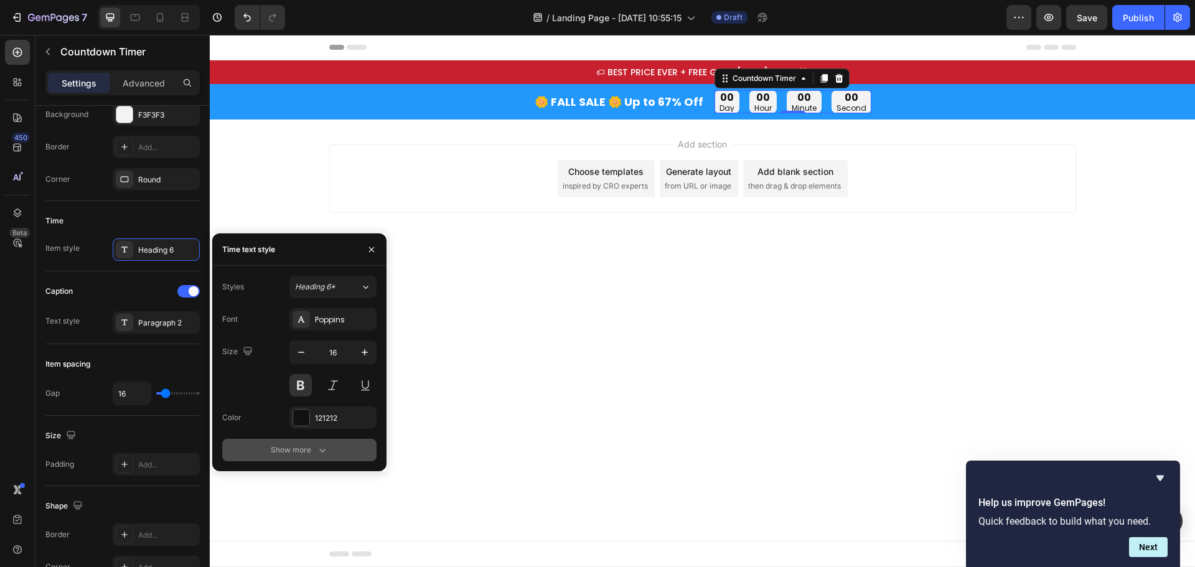
click at [310, 445] on button "Show more" at bounding box center [299, 450] width 154 height 22
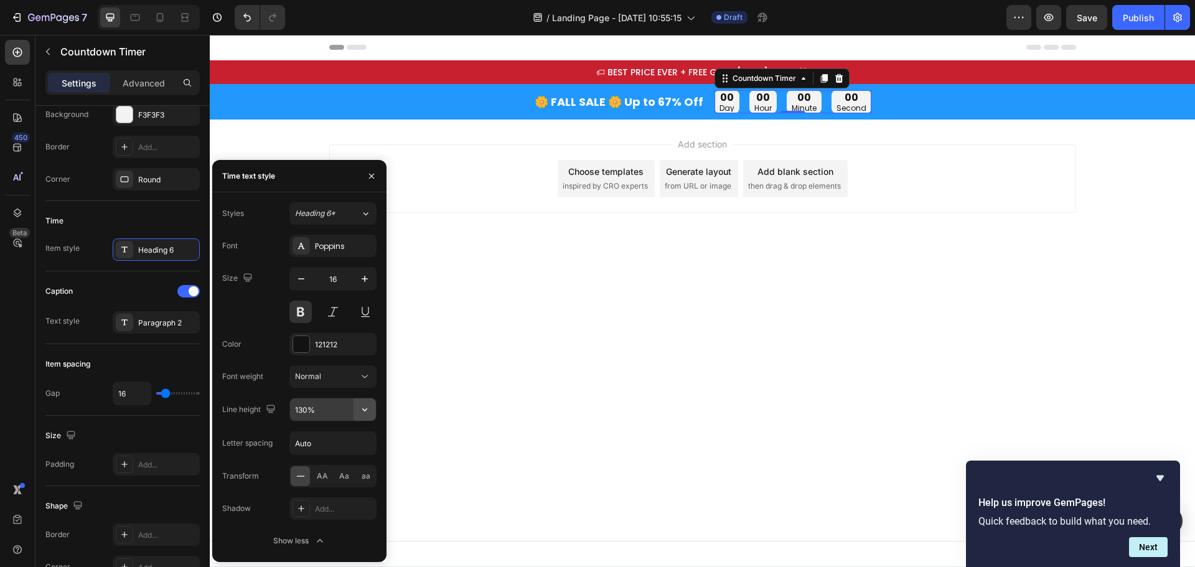
click at [365, 405] on icon "button" at bounding box center [365, 409] width 12 height 12
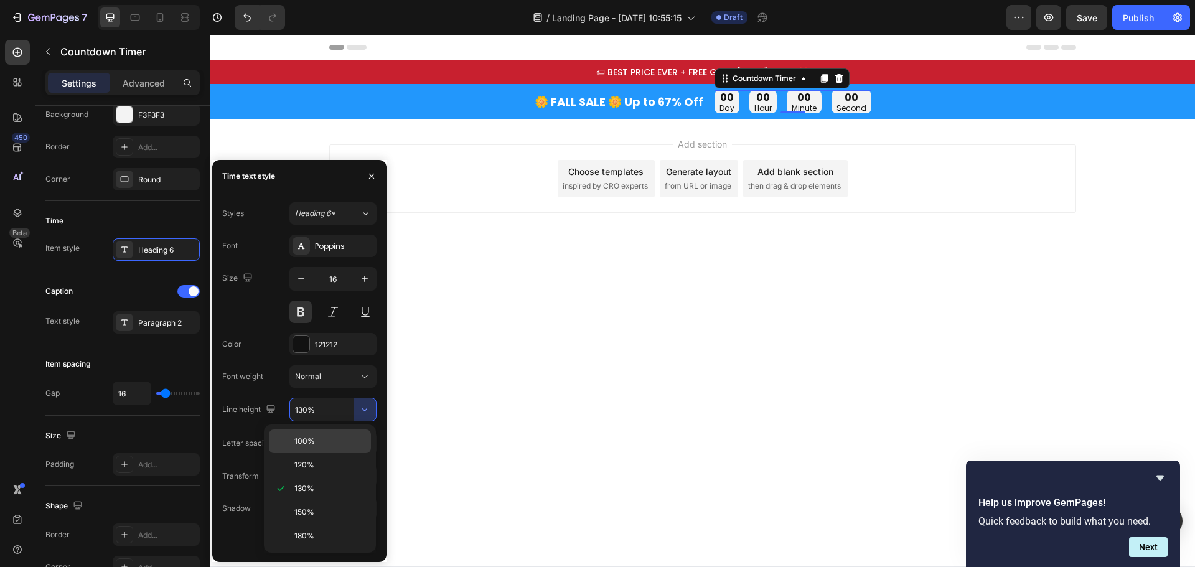
click at [320, 448] on div "100%" at bounding box center [320, 442] width 102 height 24
type input "100%"
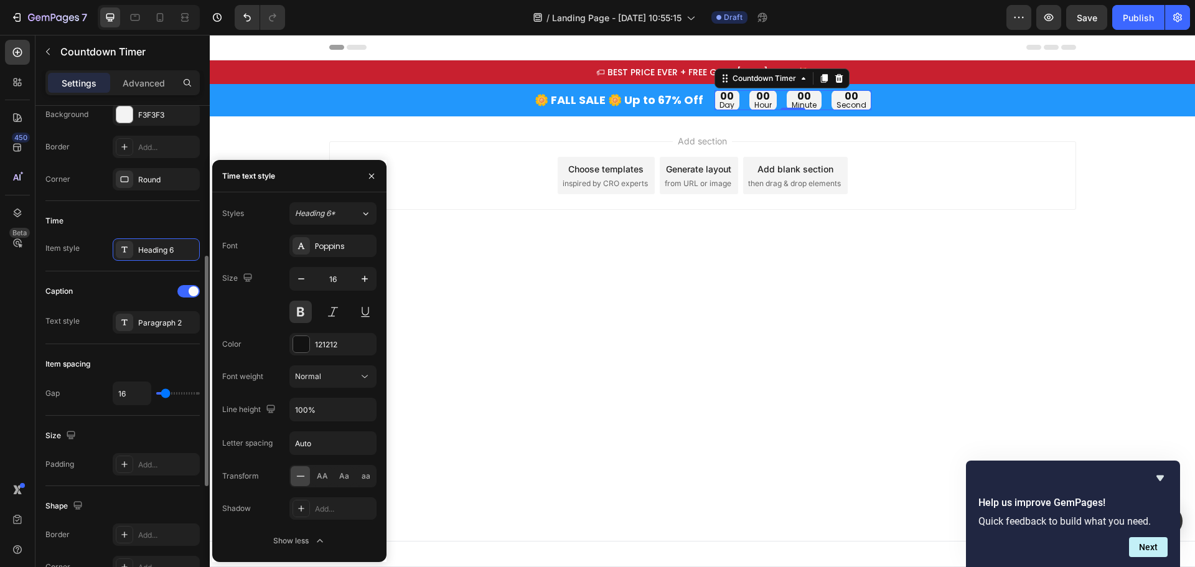
scroll to position [199, 0]
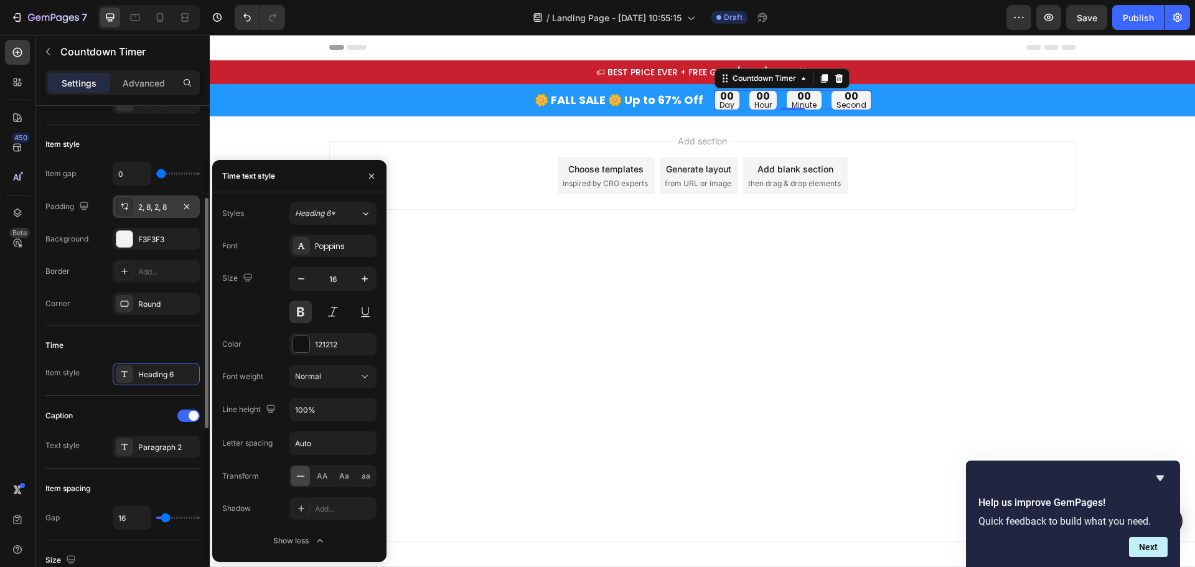
click at [151, 209] on div "2, 8, 2, 8" at bounding box center [156, 207] width 36 height 11
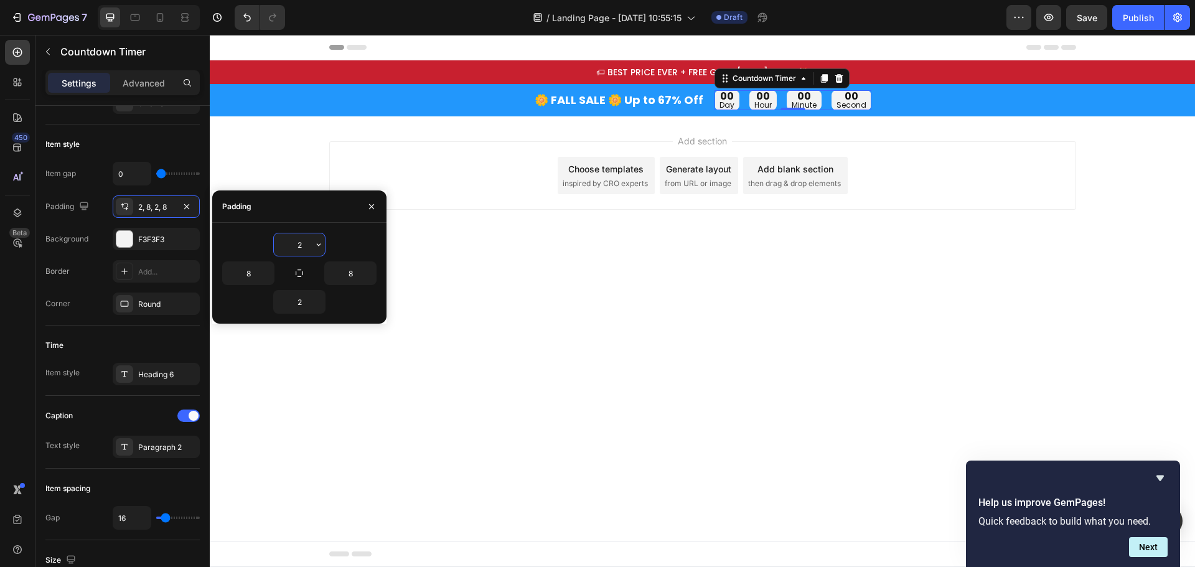
click at [300, 247] on input "2" at bounding box center [299, 244] width 51 height 22
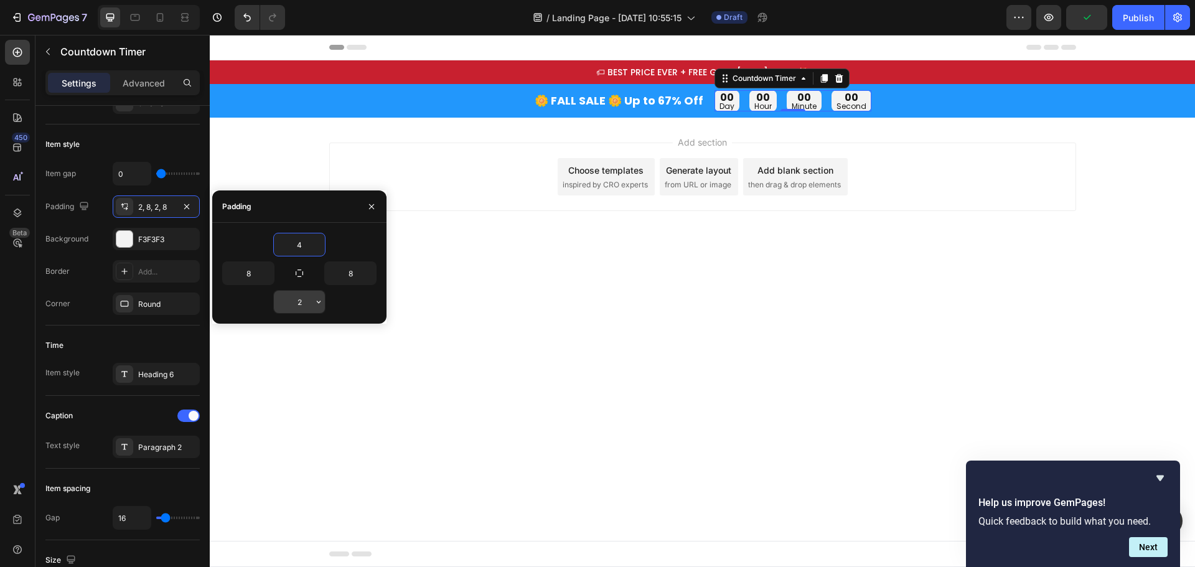
type input "4"
click at [301, 308] on input "2" at bounding box center [299, 302] width 51 height 22
type input "4"
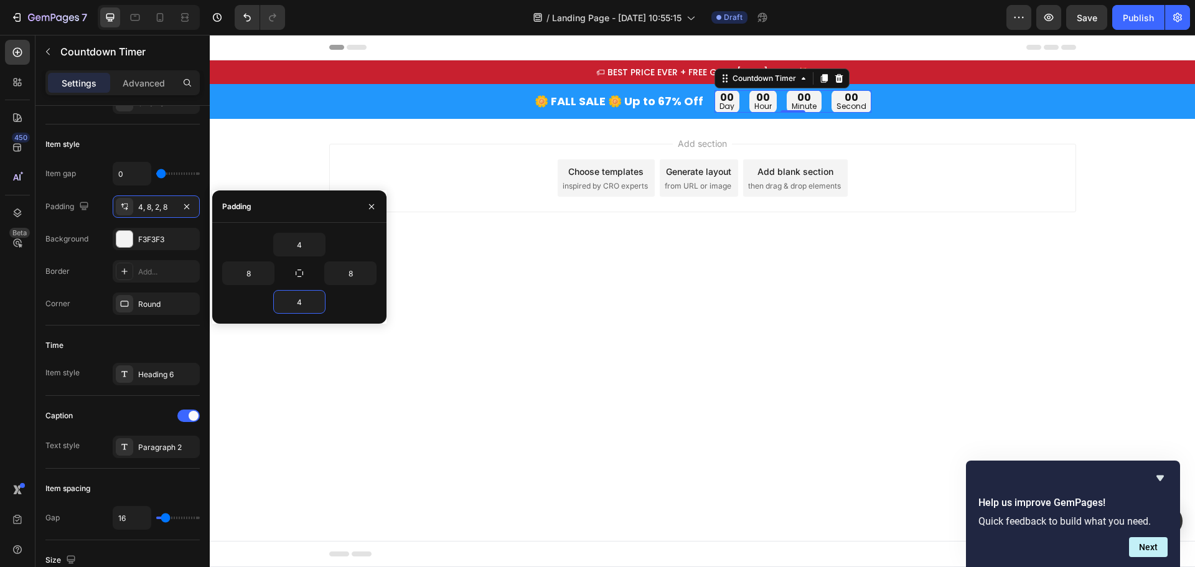
click at [514, 181] on div "Add section Choose templates inspired by CRO experts Generate layout from URL o…" at bounding box center [702, 178] width 747 height 68
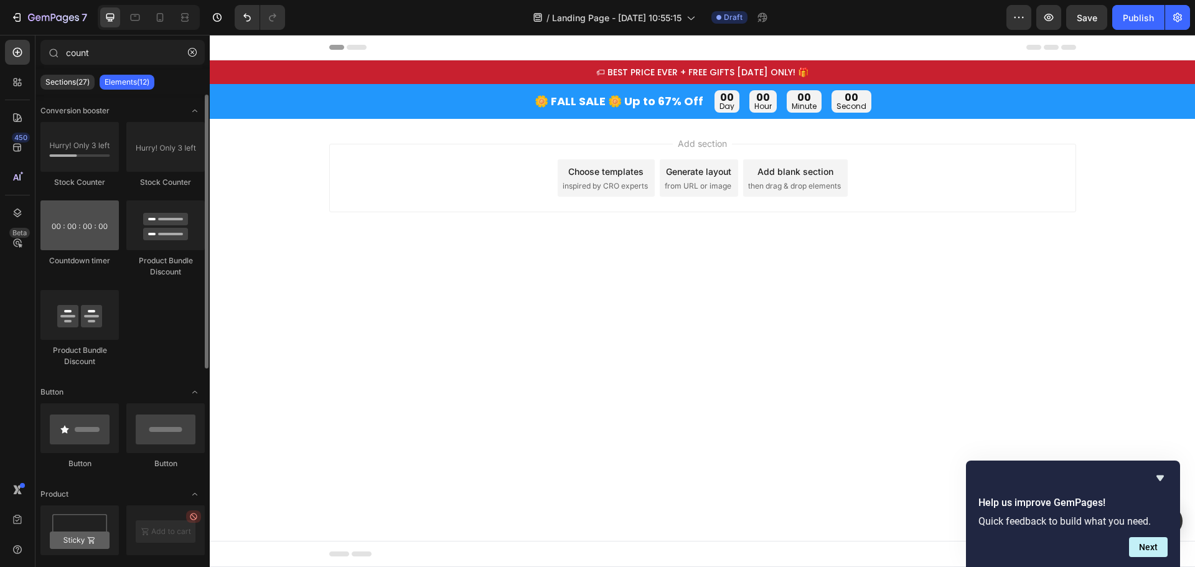
click at [75, 234] on div at bounding box center [79, 225] width 78 height 50
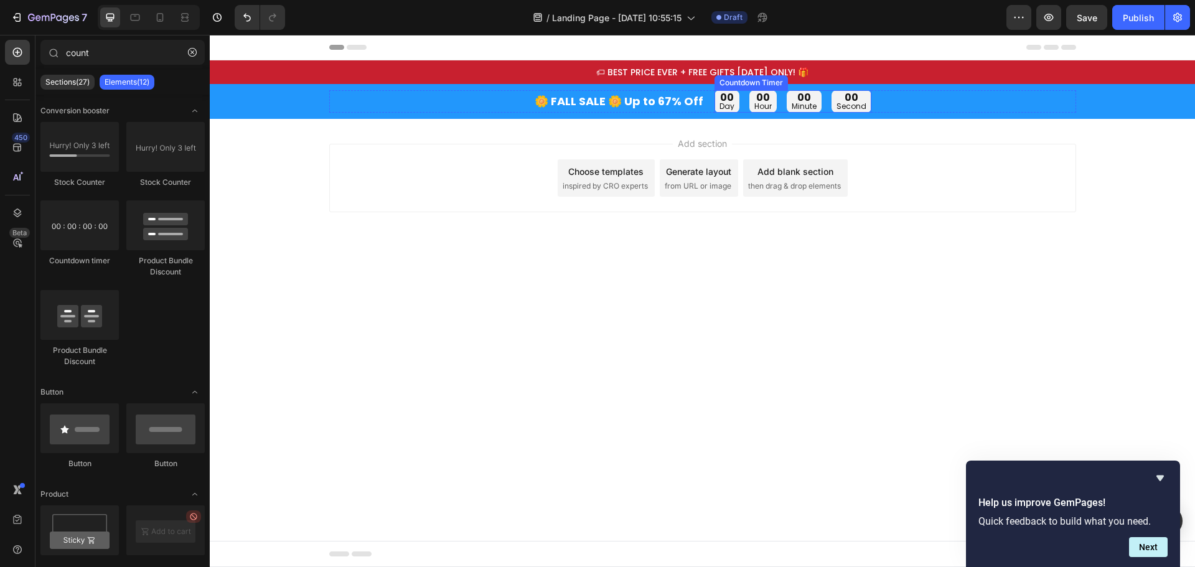
click at [742, 107] on div "00 day 00 hour 00 minute 00 second" at bounding box center [793, 101] width 157 height 22
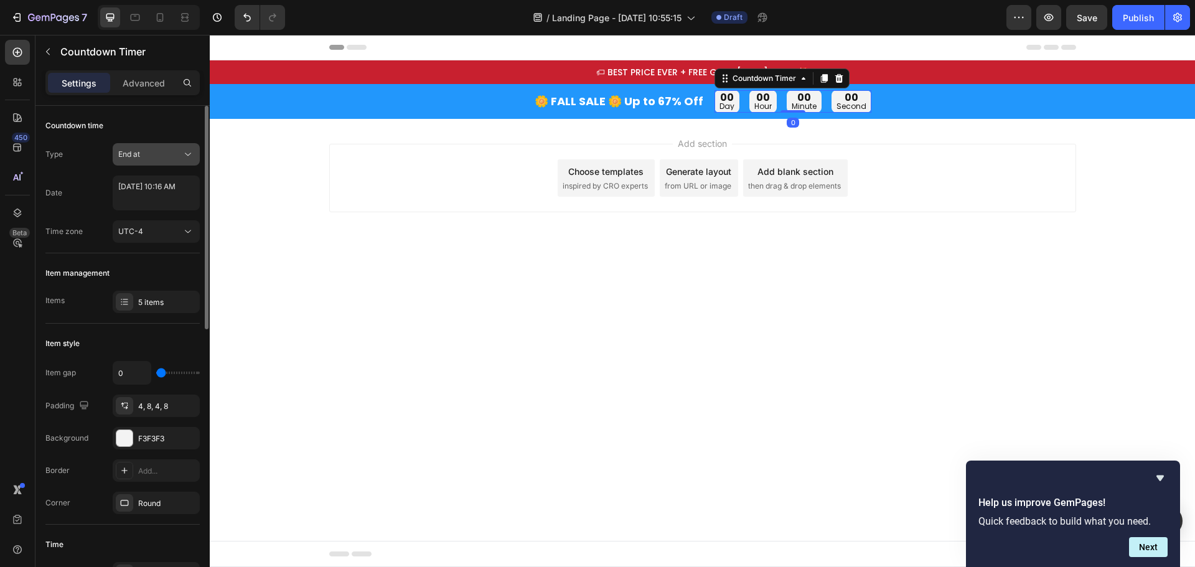
click at [154, 151] on div "End at" at bounding box center [150, 154] width 64 height 11
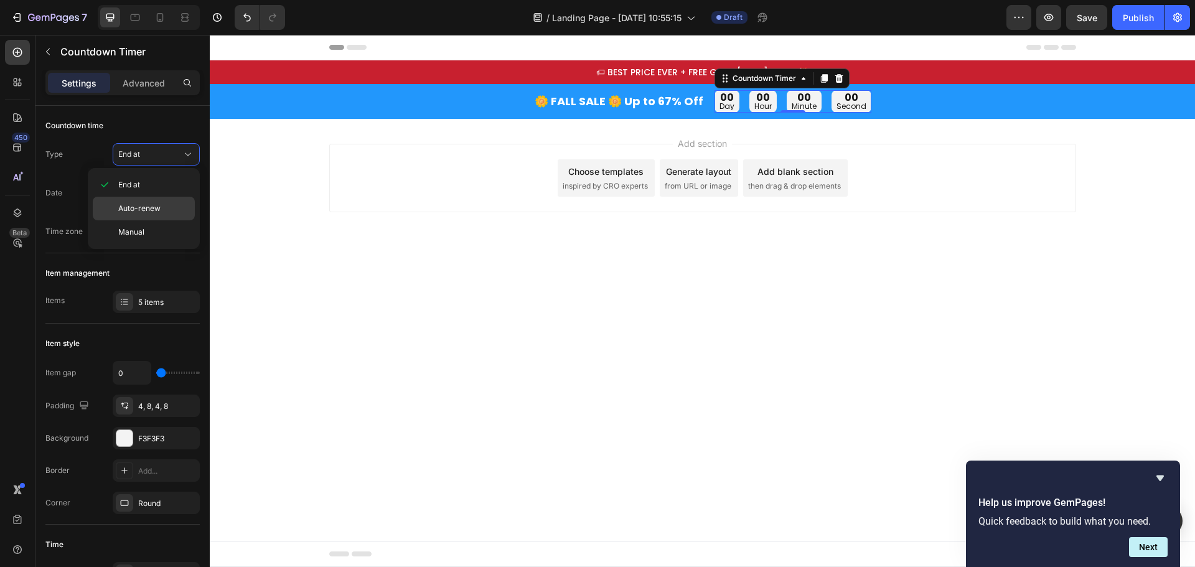
click at [144, 209] on span "Auto-renew" at bounding box center [139, 208] width 42 height 11
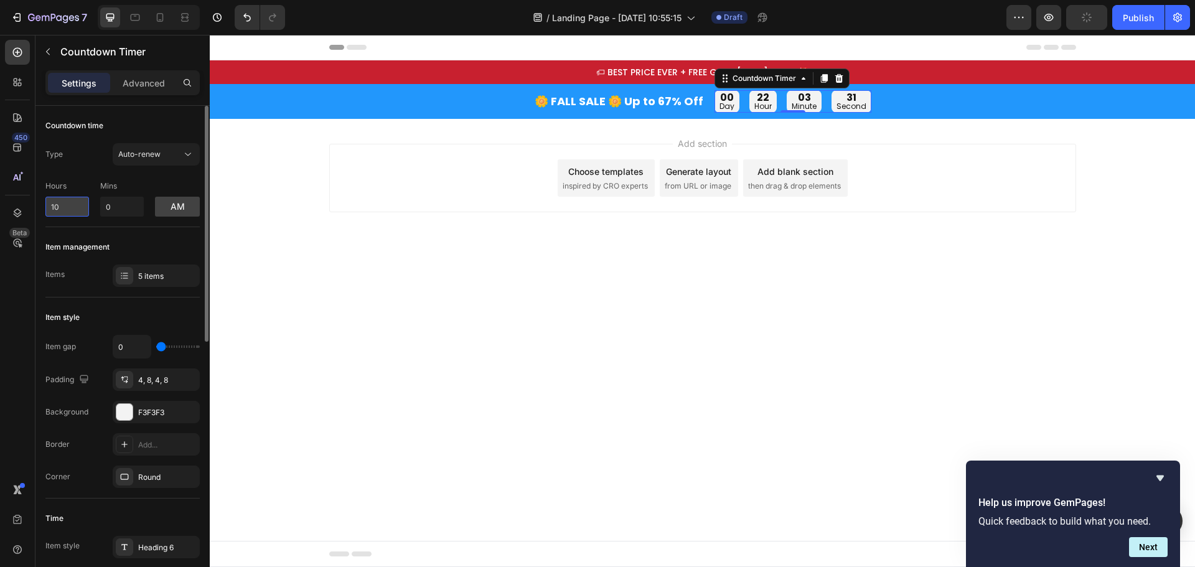
click at [66, 210] on input "10" at bounding box center [67, 207] width 44 height 20
type input "10"
click at [116, 210] on input "0" at bounding box center [122, 207] width 44 height 20
type input "4"
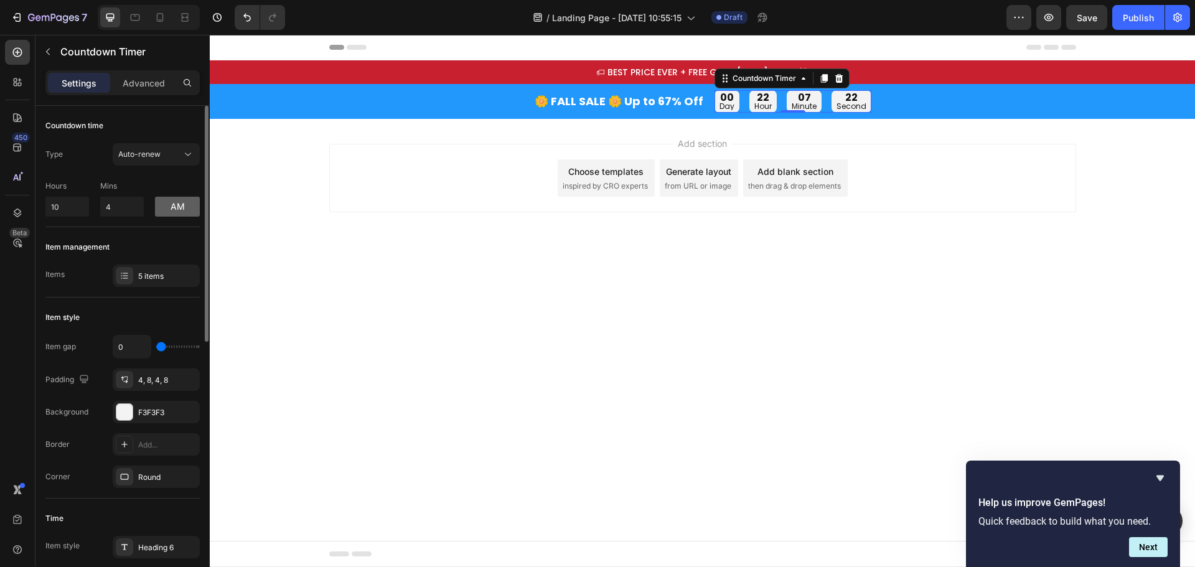
click at [177, 207] on button "am" at bounding box center [177, 207] width 45 height 20
click at [159, 229] on div "Item management Items 5 items" at bounding box center [122, 262] width 154 height 70
click at [73, 204] on input "10" at bounding box center [67, 207] width 44 height 20
click at [129, 230] on div "Item management Items 5 items" at bounding box center [122, 262] width 154 height 70
click at [74, 208] on input "10" at bounding box center [67, 207] width 44 height 20
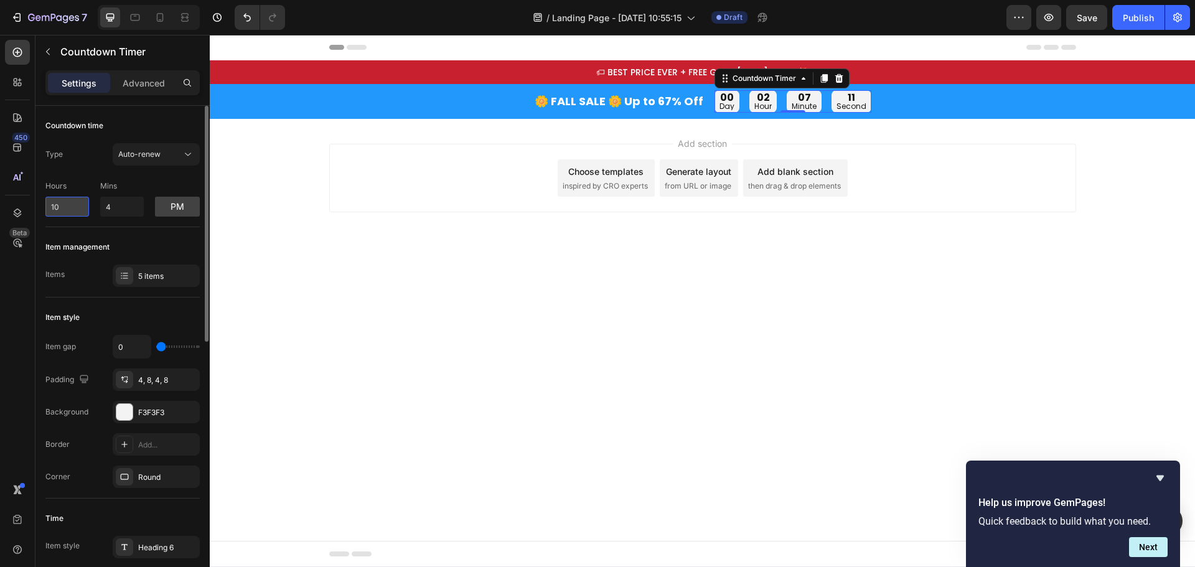
click at [74, 208] on input "10" at bounding box center [67, 207] width 44 height 20
type input "1"
type input "5"
click at [101, 229] on div "Item management Items 5 items" at bounding box center [122, 262] width 154 height 70
click at [72, 202] on input "10" at bounding box center [67, 207] width 44 height 20
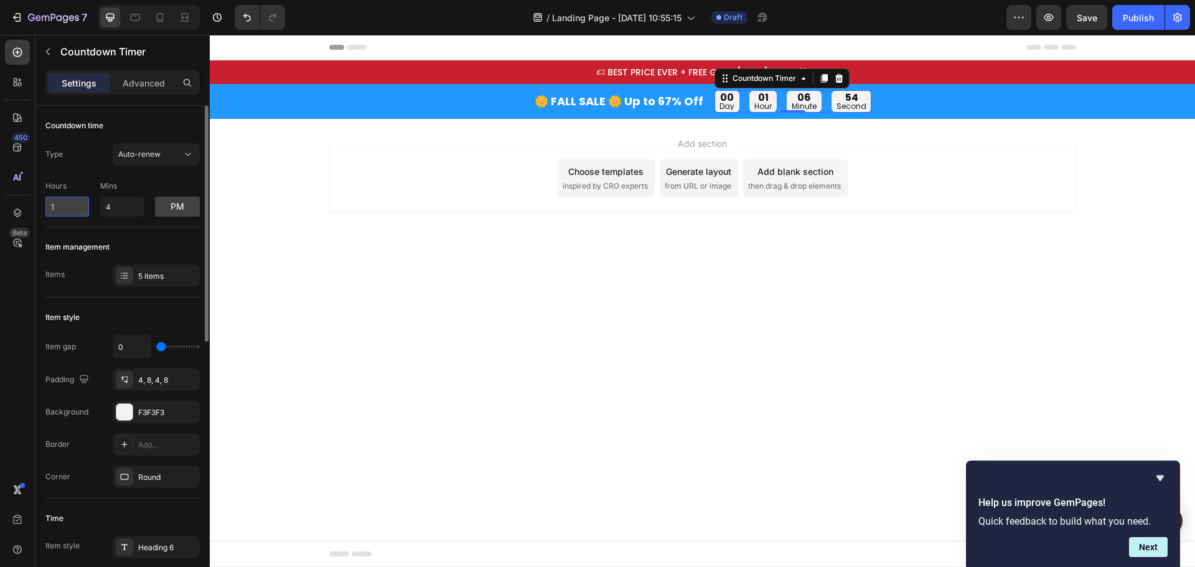
type input "10"
click at [154, 278] on div "5 items" at bounding box center [167, 276] width 59 height 11
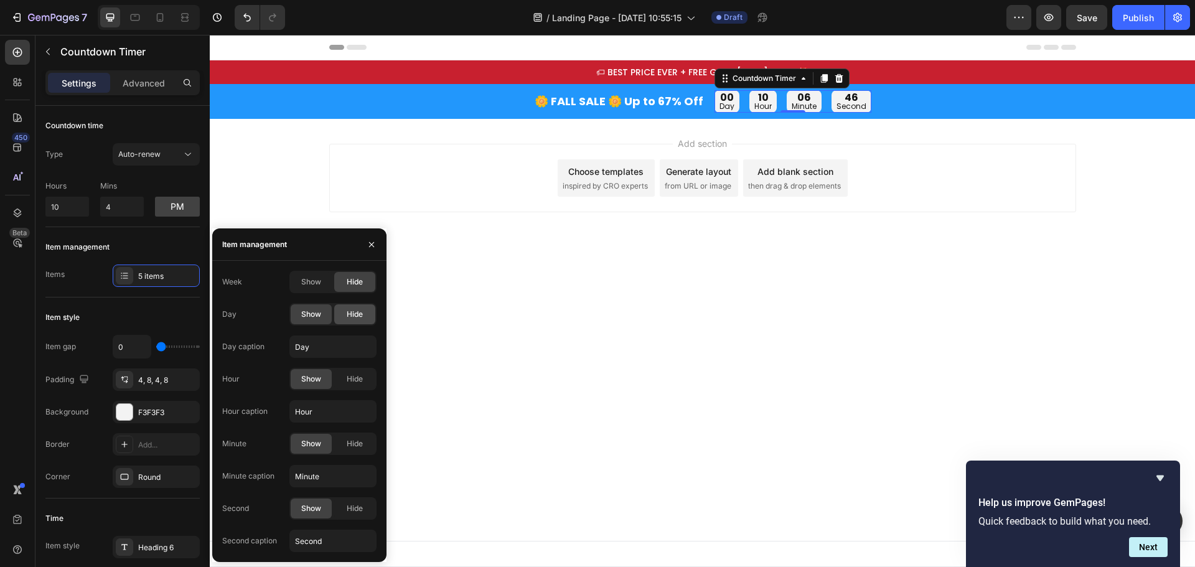
click at [353, 315] on span "Hide" at bounding box center [355, 314] width 16 height 11
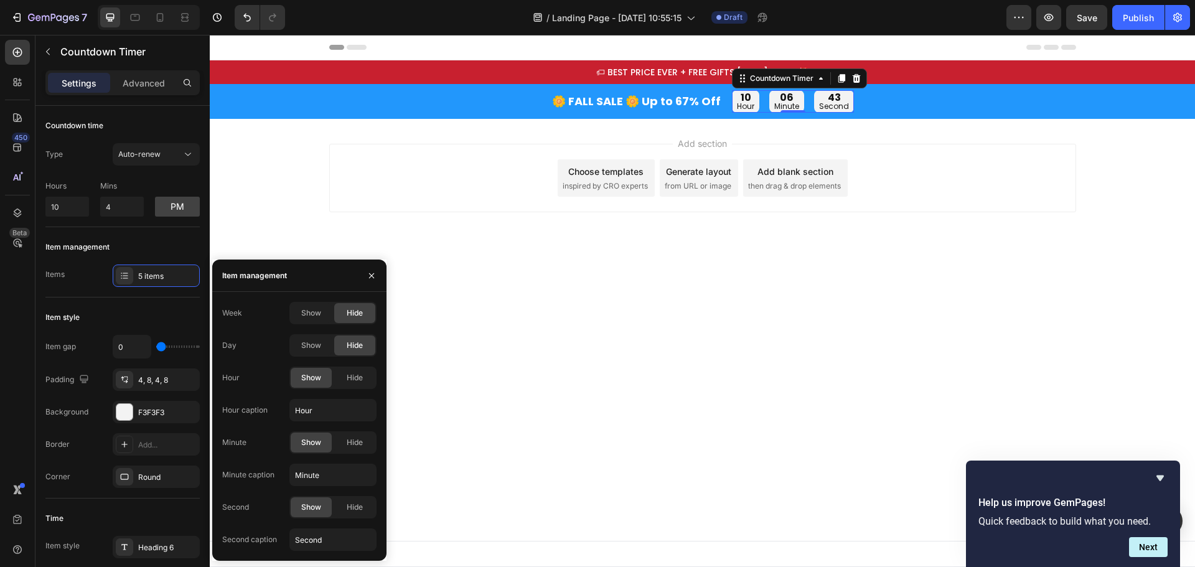
click at [782, 231] on div "Add section Choose templates inspired by CRO experts Generate layout from URL o…" at bounding box center [703, 195] width 986 height 153
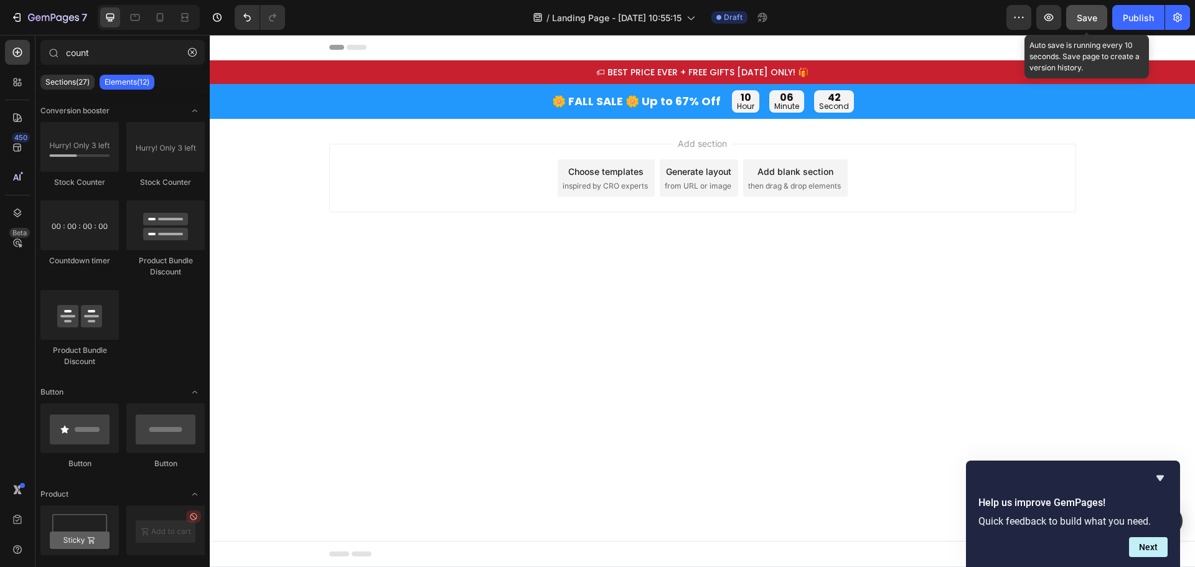
click at [1080, 12] on span "Save" at bounding box center [1087, 17] width 21 height 11
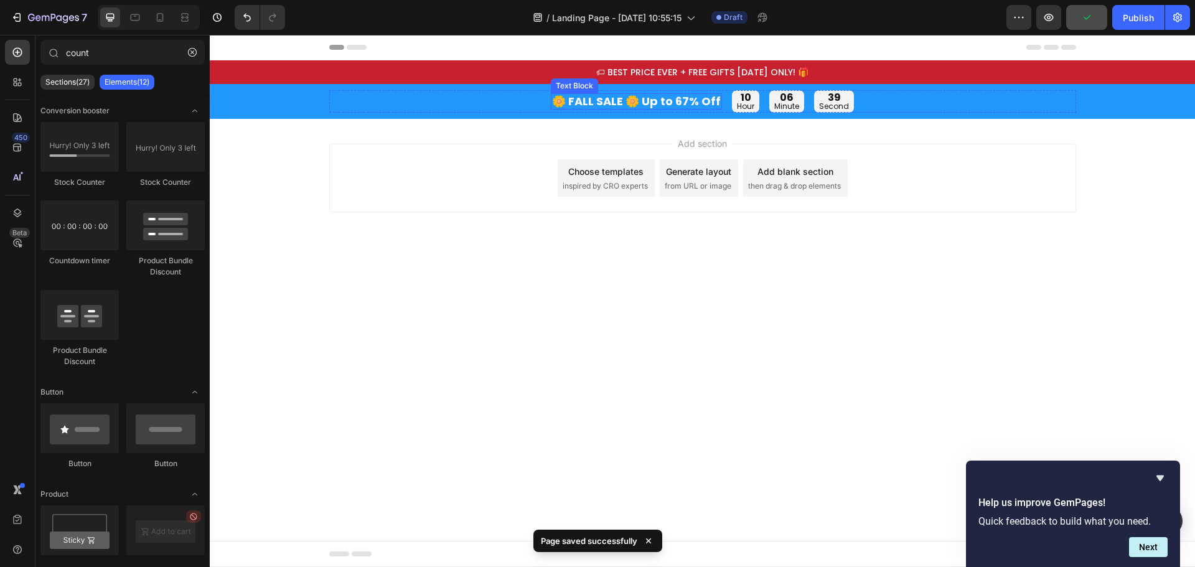
click at [667, 102] on p "🌼 FALL SALE 🌼 Up to 67% Off" at bounding box center [636, 102] width 169 height 14
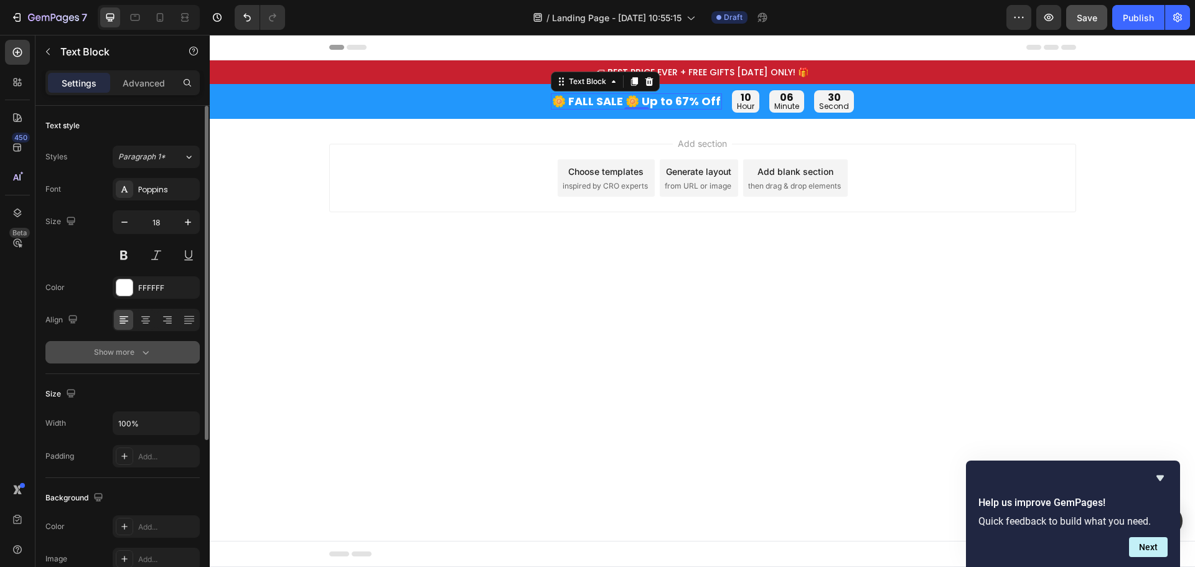
click at [121, 356] on div "Show more" at bounding box center [123, 352] width 58 height 12
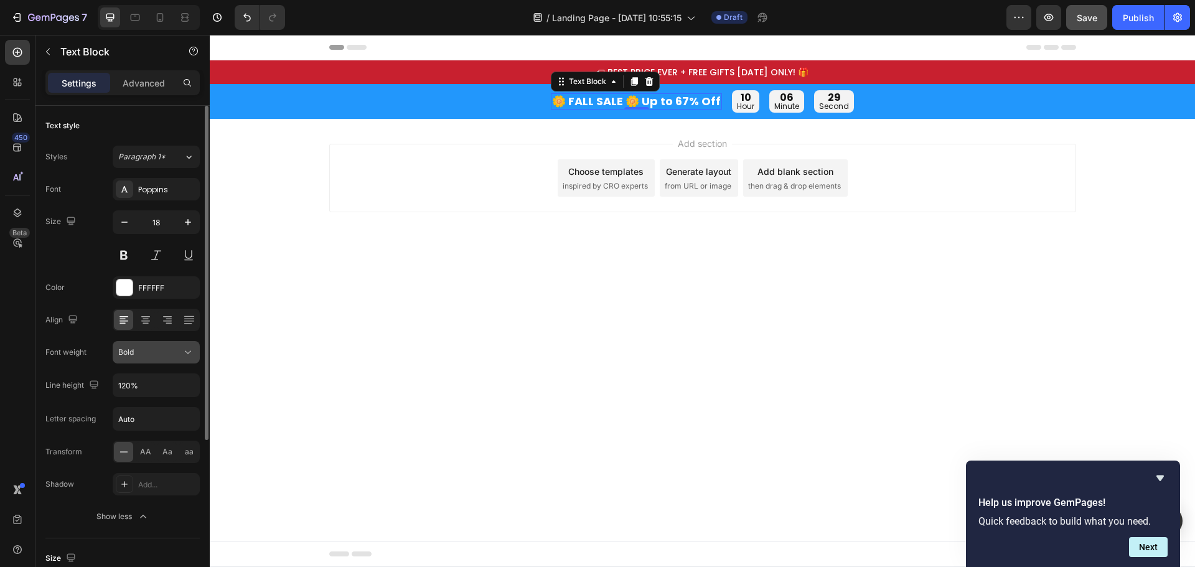
click at [179, 347] on div "Bold" at bounding box center [150, 352] width 64 height 11
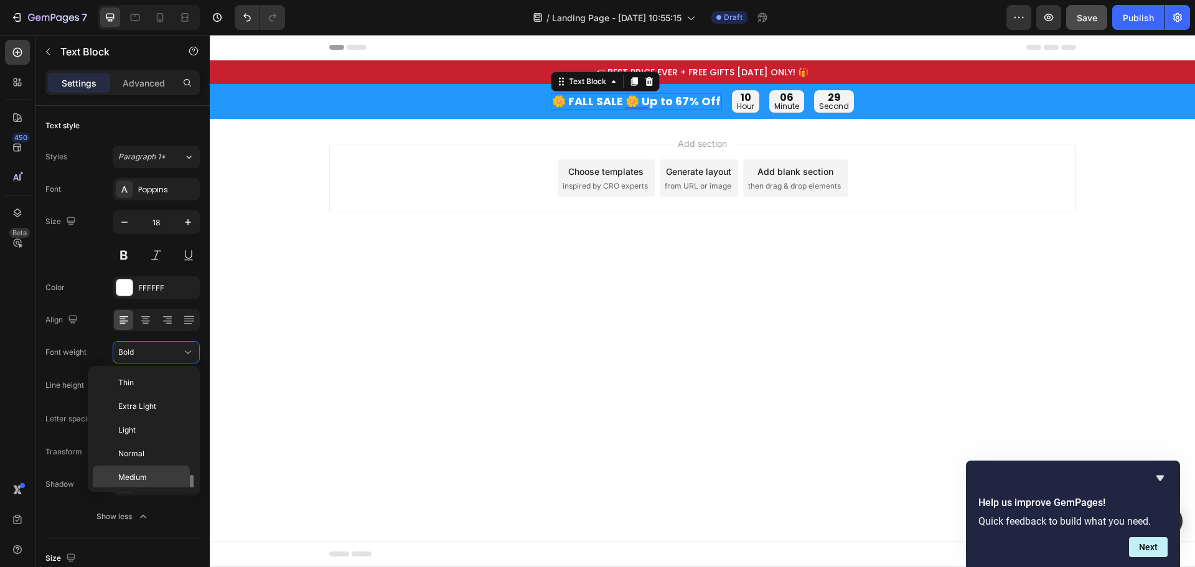
scroll to position [67, 0]
click at [146, 433] on span "Semi Bold" at bounding box center [135, 433] width 35 height 11
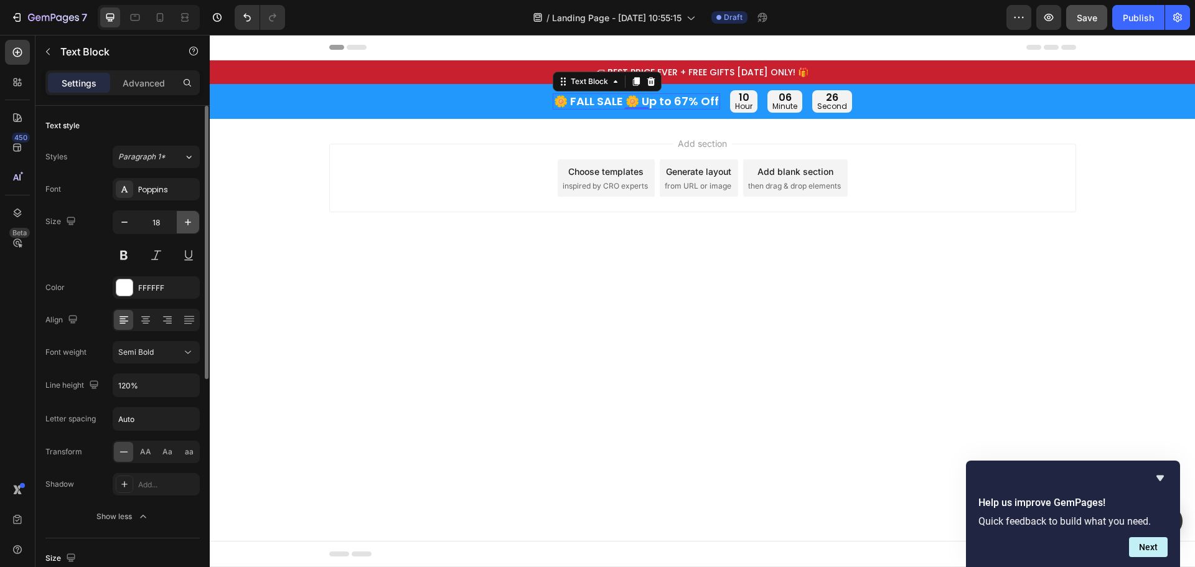
click at [183, 217] on icon "button" at bounding box center [188, 222] width 12 height 12
type input "19"
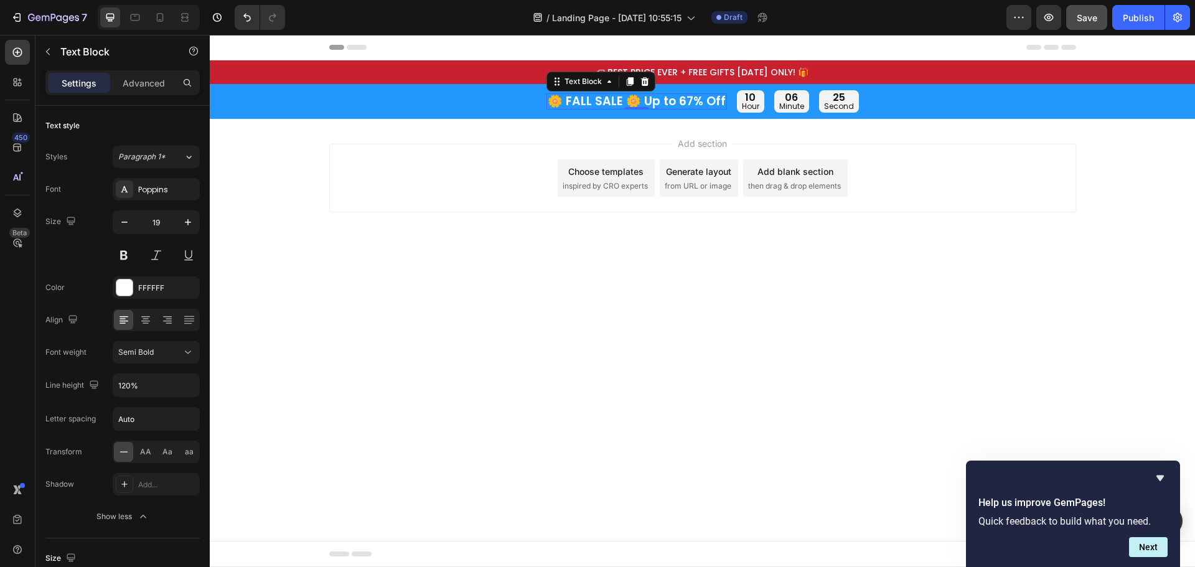
click at [822, 279] on body "Header 🏷 BEST PRICE EVER + FREE GIFTS [DATE] ONLY! 🎁 Text Block Row Section 1 🌼…" at bounding box center [703, 301] width 986 height 532
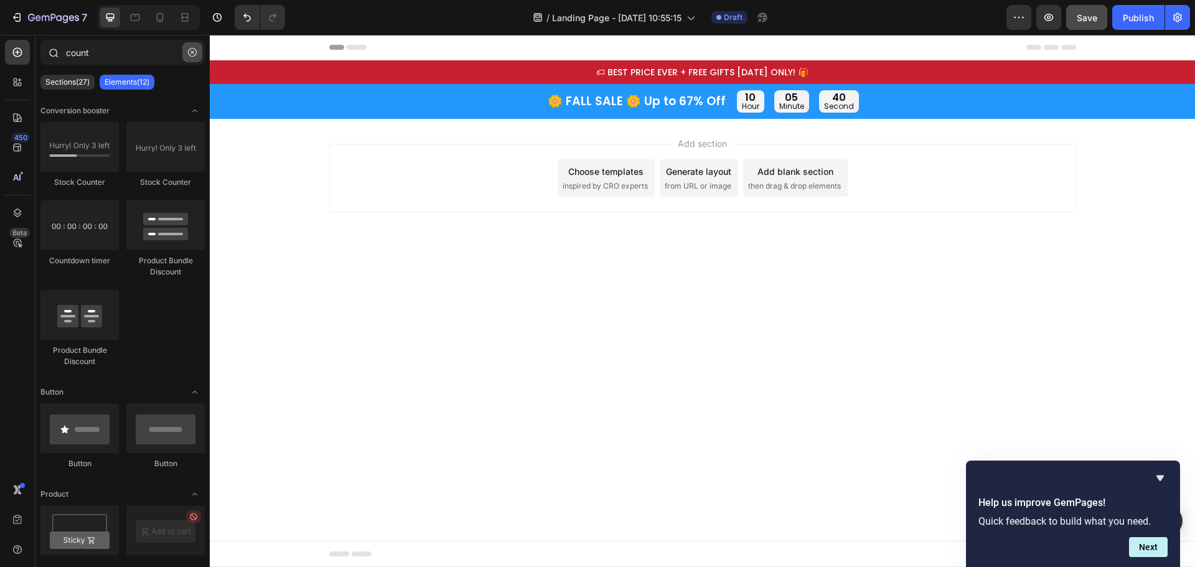
click at [194, 47] on button "button" at bounding box center [192, 52] width 20 height 20
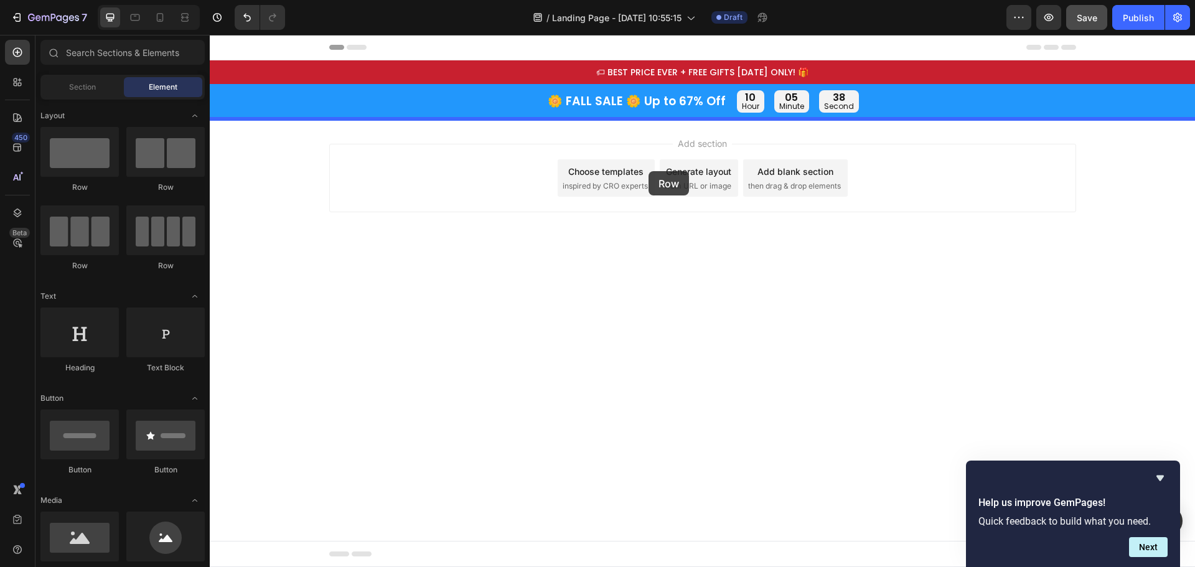
drag, startPoint x: 300, startPoint y: 183, endPoint x: 649, endPoint y: 171, distance: 348.9
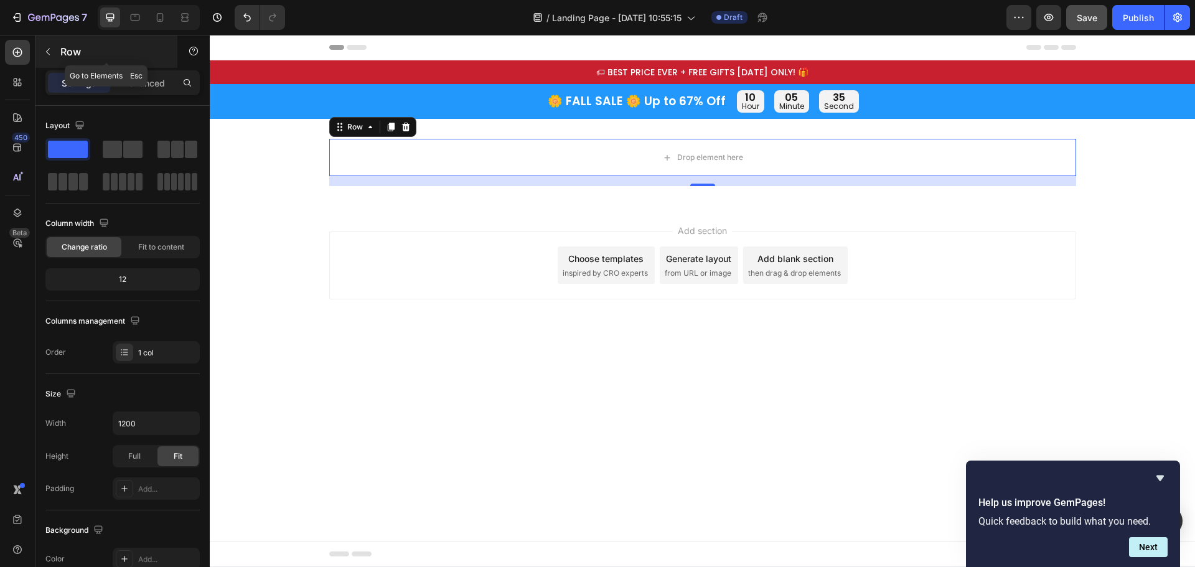
click at [49, 50] on icon "button" at bounding box center [48, 52] width 10 height 10
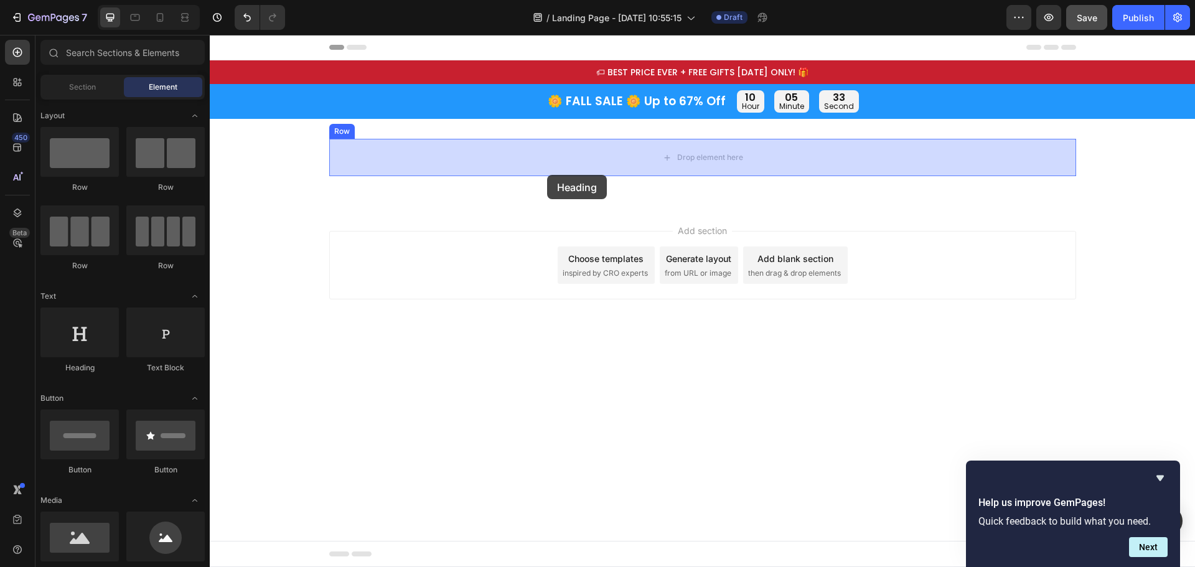
drag, startPoint x: 305, startPoint y: 372, endPoint x: 547, endPoint y: 175, distance: 312.4
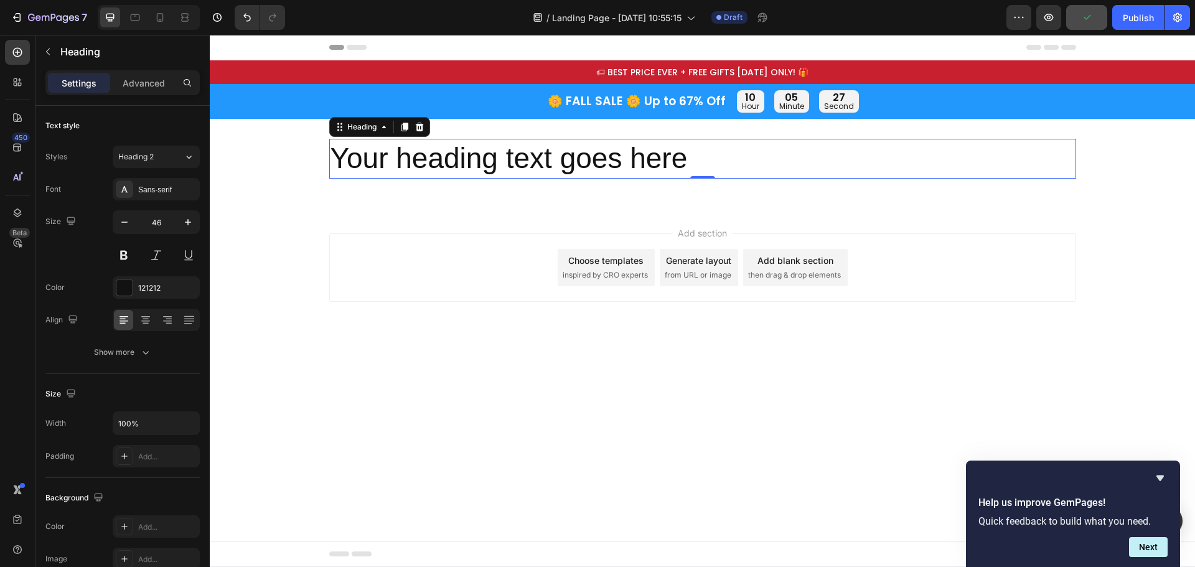
click at [588, 155] on h2 "Your heading text goes here" at bounding box center [702, 159] width 747 height 40
click at [588, 155] on p "Your heading text goes here" at bounding box center [703, 158] width 745 height 37
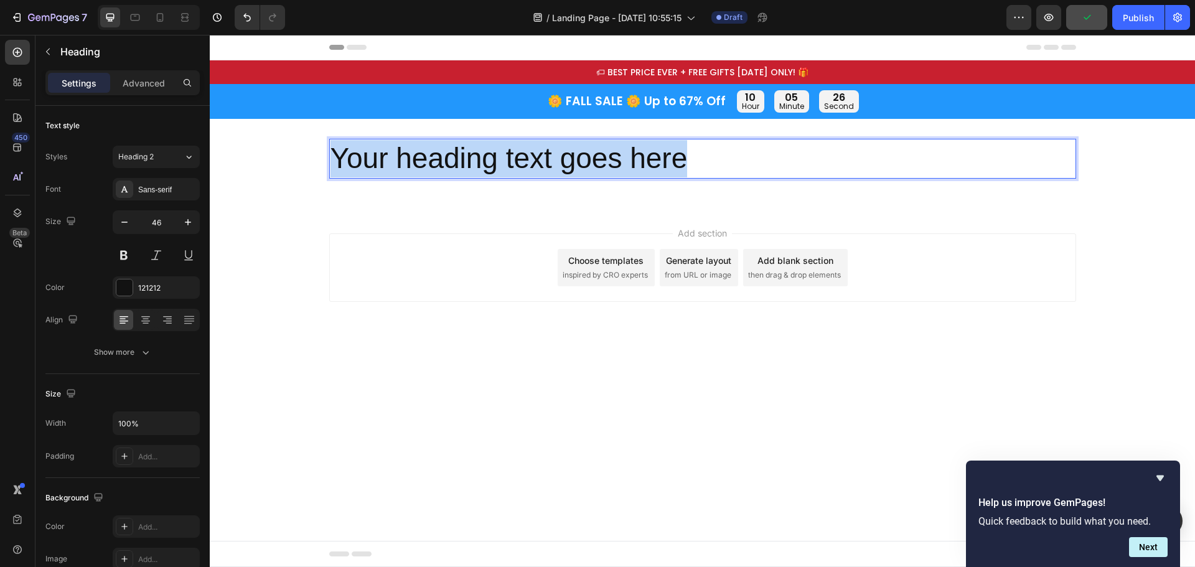
click at [588, 155] on p "Your heading text goes here" at bounding box center [703, 158] width 745 height 37
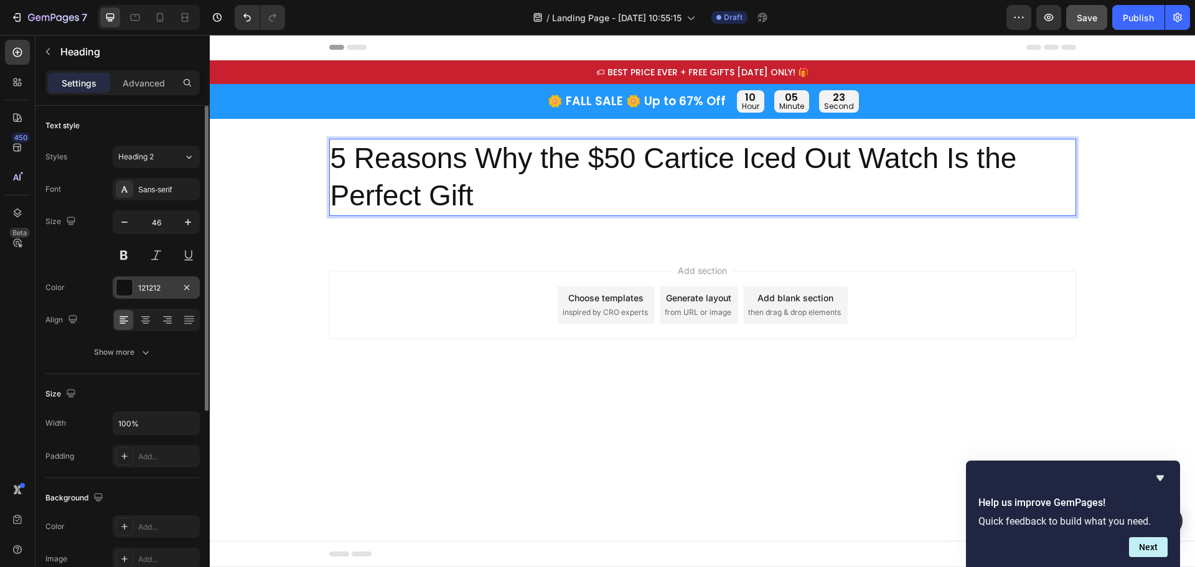
click at [131, 289] on div at bounding box center [124, 288] width 16 height 16
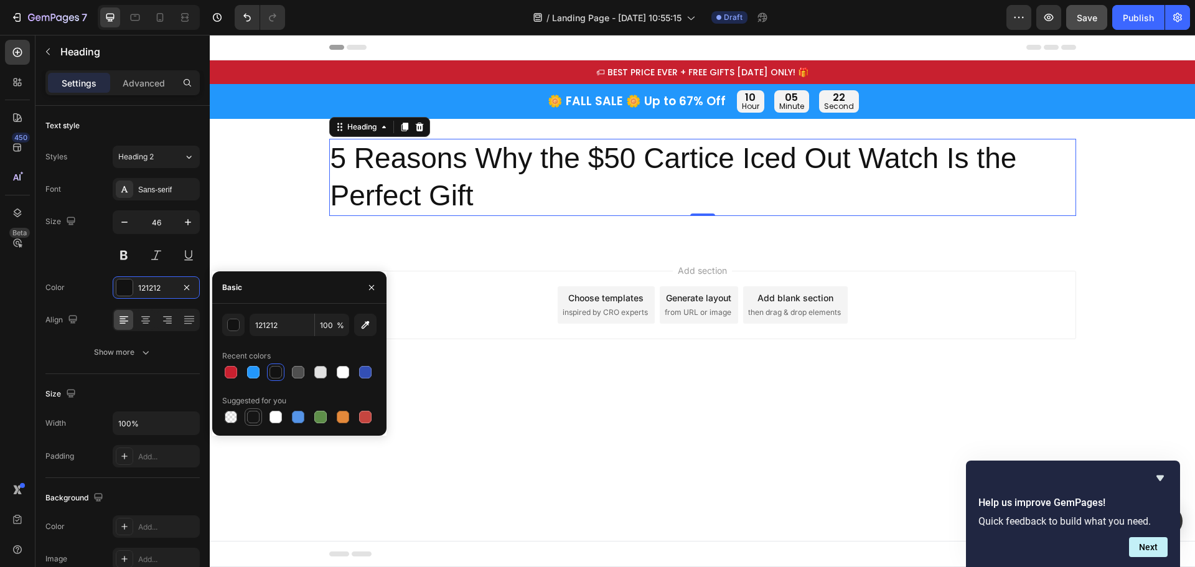
click at [252, 411] on div at bounding box center [253, 417] width 12 height 12
click at [270, 330] on input "151515" at bounding box center [282, 325] width 65 height 22
click at [285, 296] on div "Basic" at bounding box center [299, 287] width 174 height 32
type input "111111"
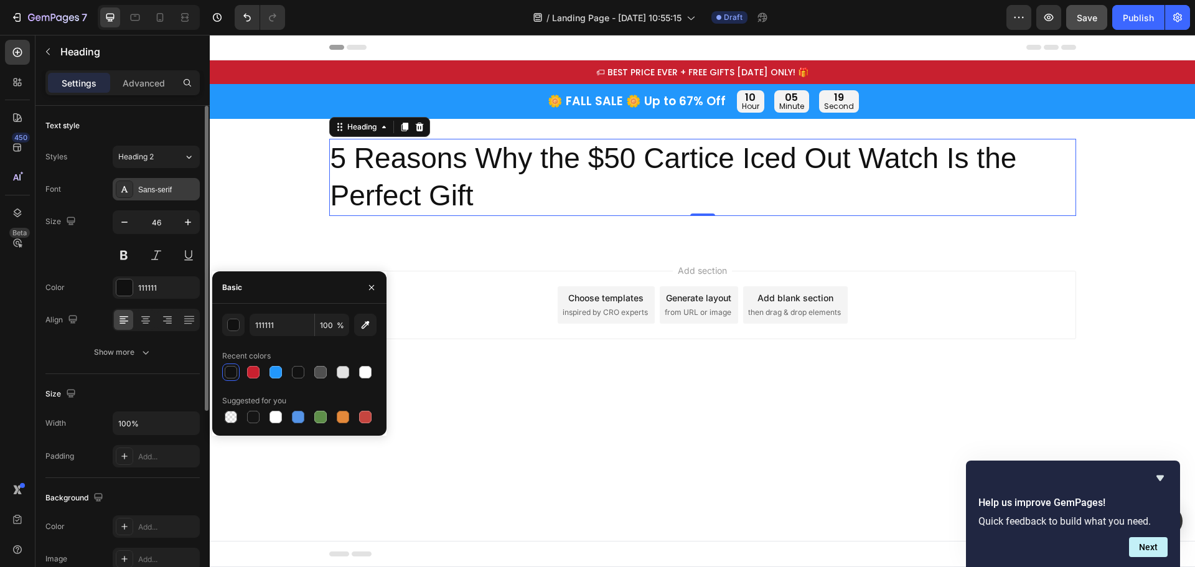
click at [149, 192] on div "Sans-serif" at bounding box center [167, 189] width 59 height 11
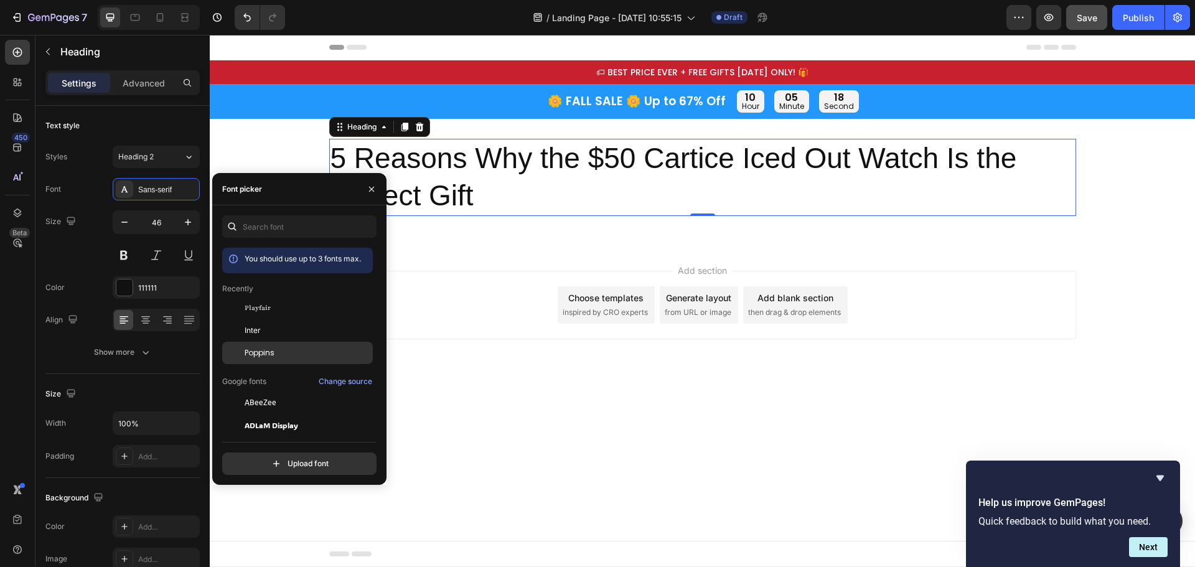
click at [262, 348] on span "Poppins" at bounding box center [260, 352] width 30 height 11
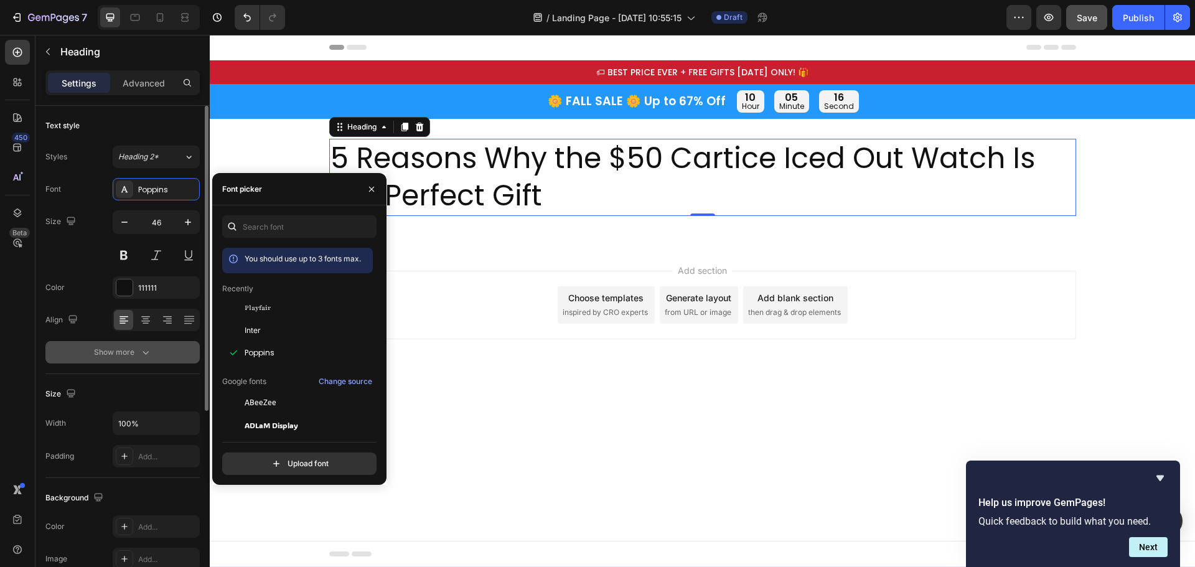
click at [127, 349] on div "Show more" at bounding box center [123, 352] width 58 height 12
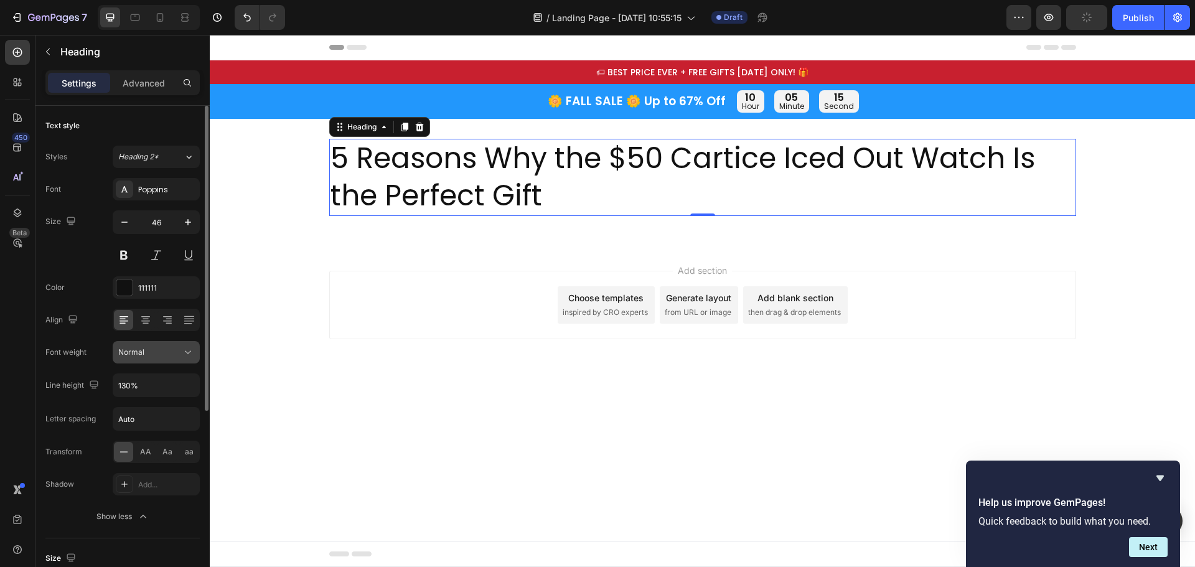
click at [188, 353] on icon at bounding box center [188, 352] width 12 height 12
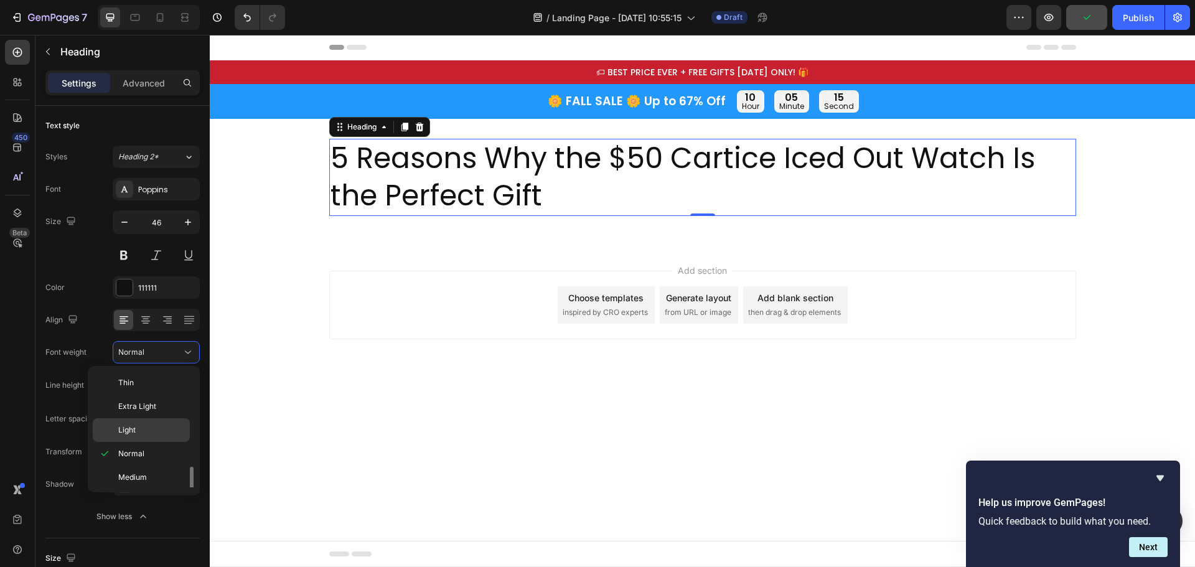
scroll to position [62, 0]
click at [131, 456] on div "Bold" at bounding box center [141, 463] width 97 height 24
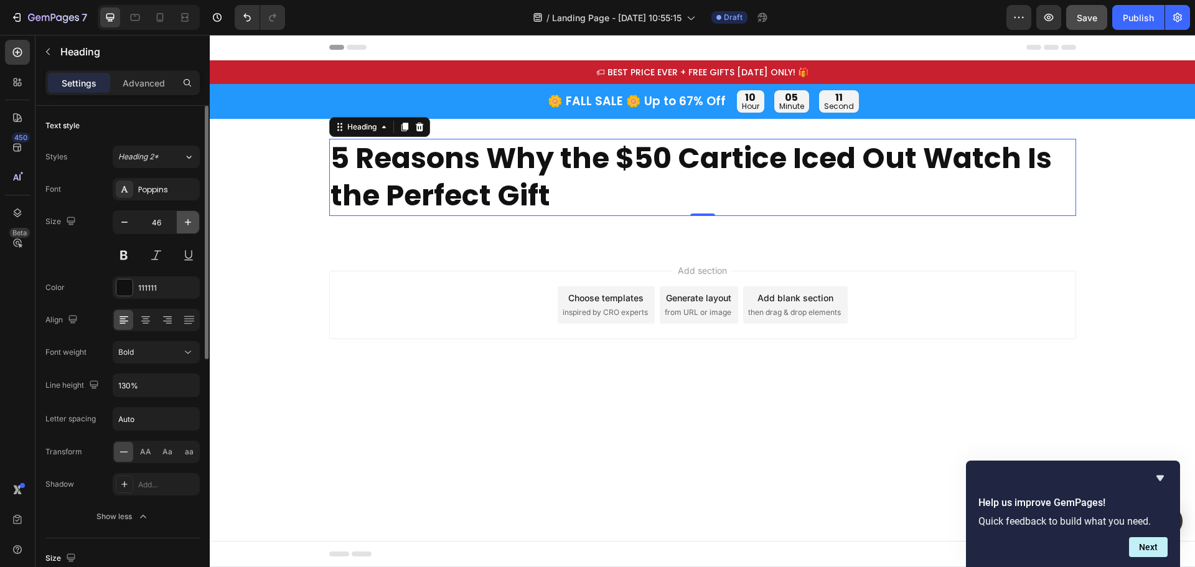
click at [186, 223] on icon "button" at bounding box center [188, 222] width 12 height 12
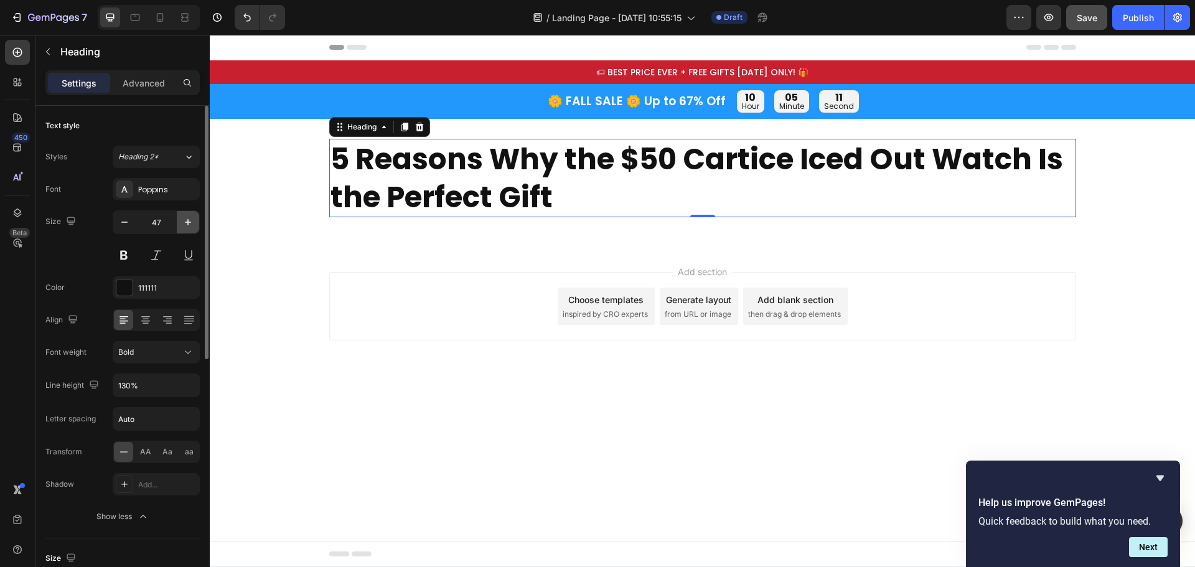
click at [186, 223] on icon "button" at bounding box center [188, 222] width 12 height 12
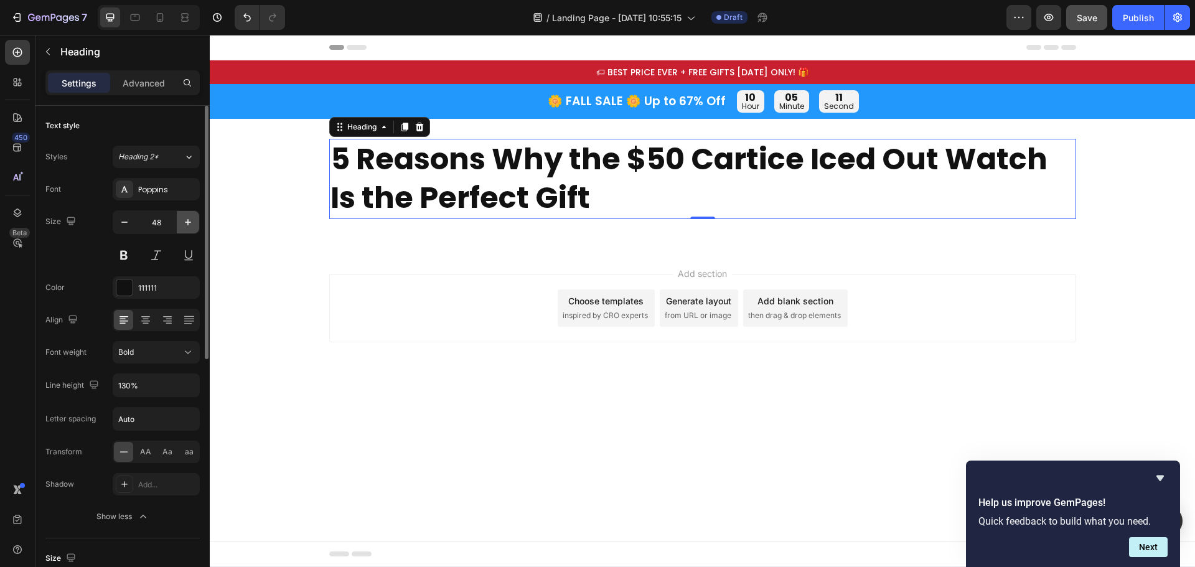
click at [186, 223] on icon "button" at bounding box center [188, 222] width 12 height 12
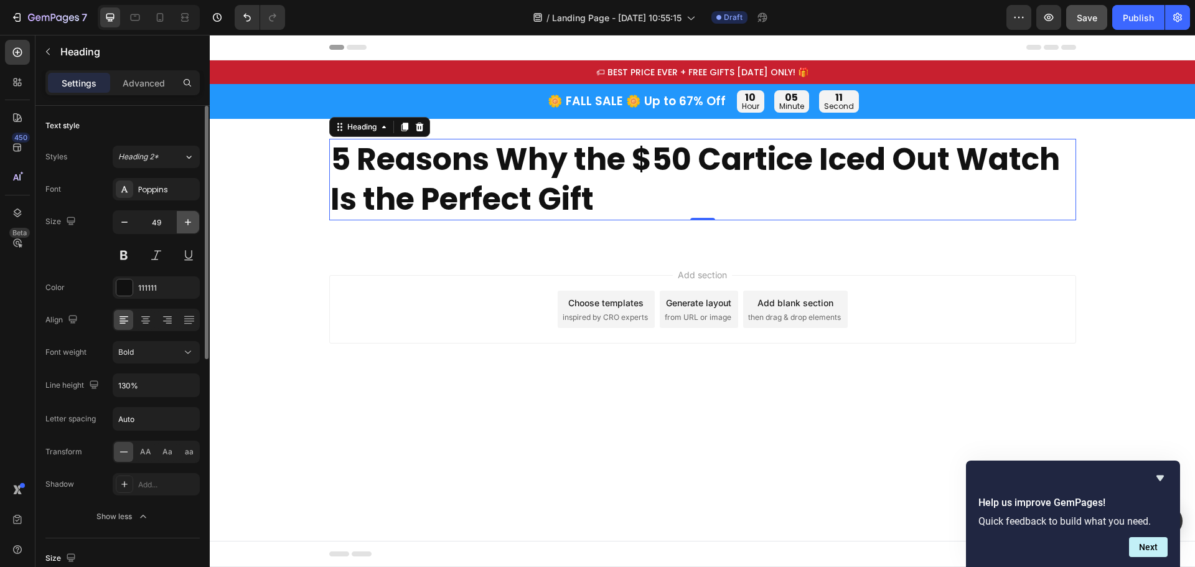
click at [186, 223] on icon "button" at bounding box center [188, 222] width 12 height 12
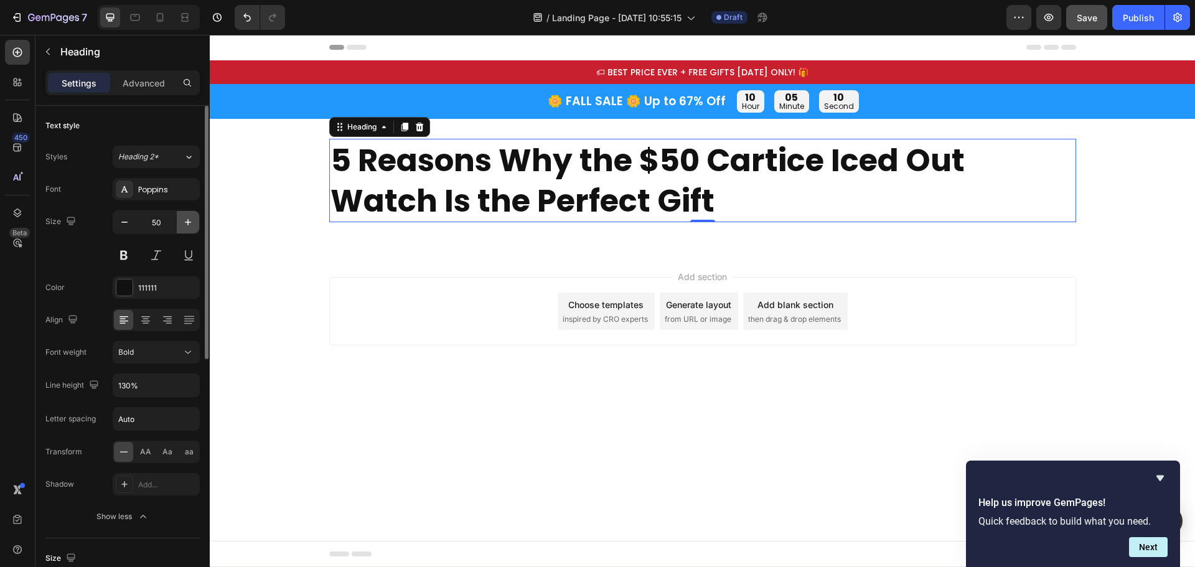
click at [186, 223] on icon "button" at bounding box center [188, 222] width 12 height 12
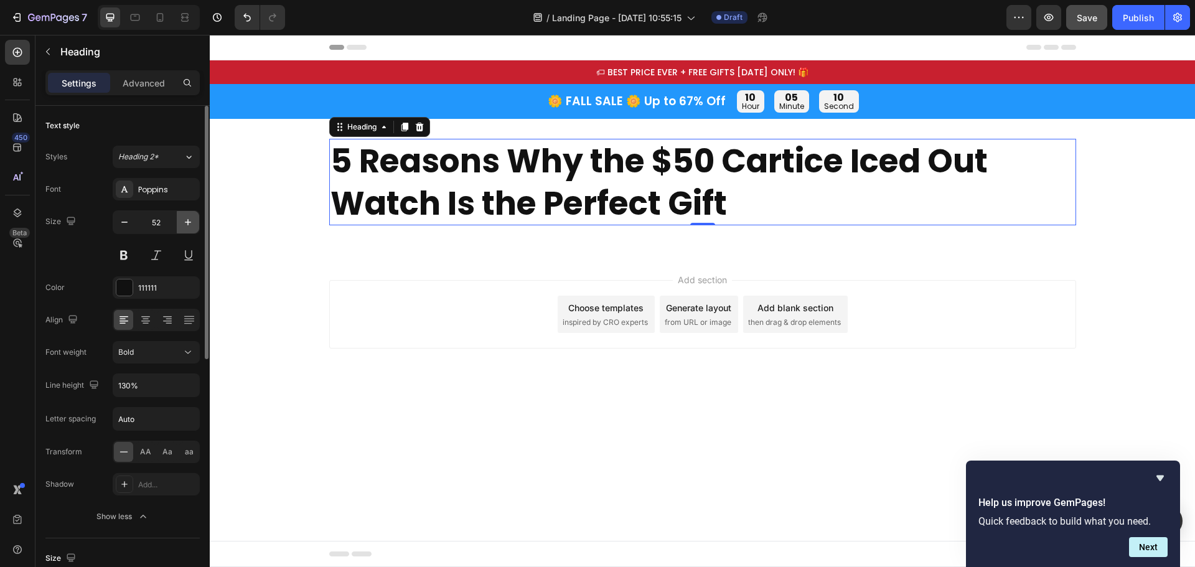
click at [186, 223] on icon "button" at bounding box center [188, 222] width 12 height 12
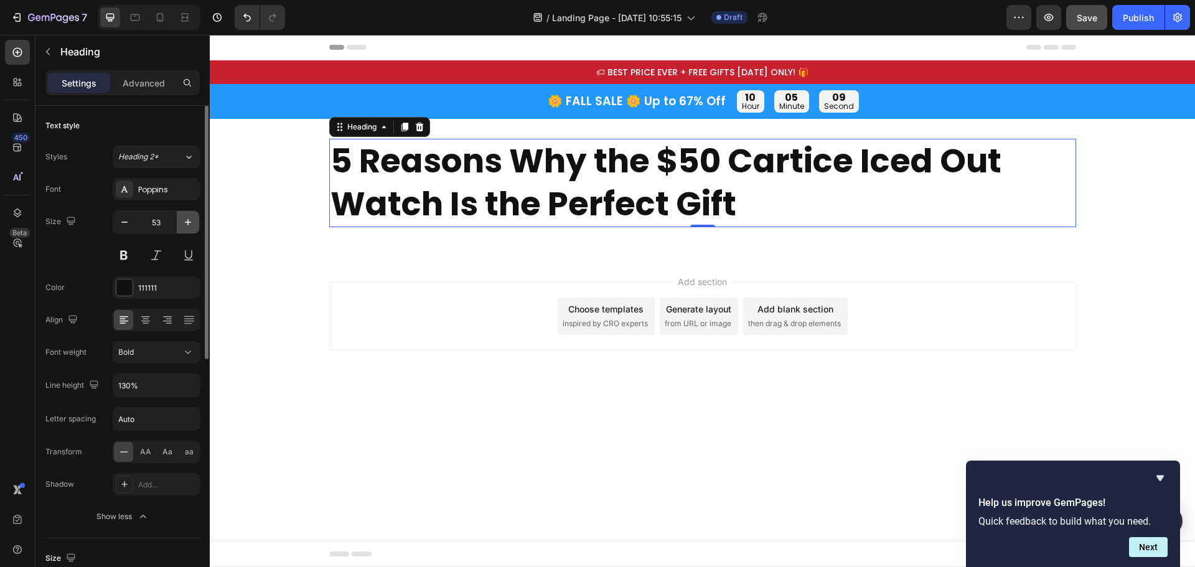
click at [186, 223] on icon "button" at bounding box center [188, 222] width 12 height 12
type input "55"
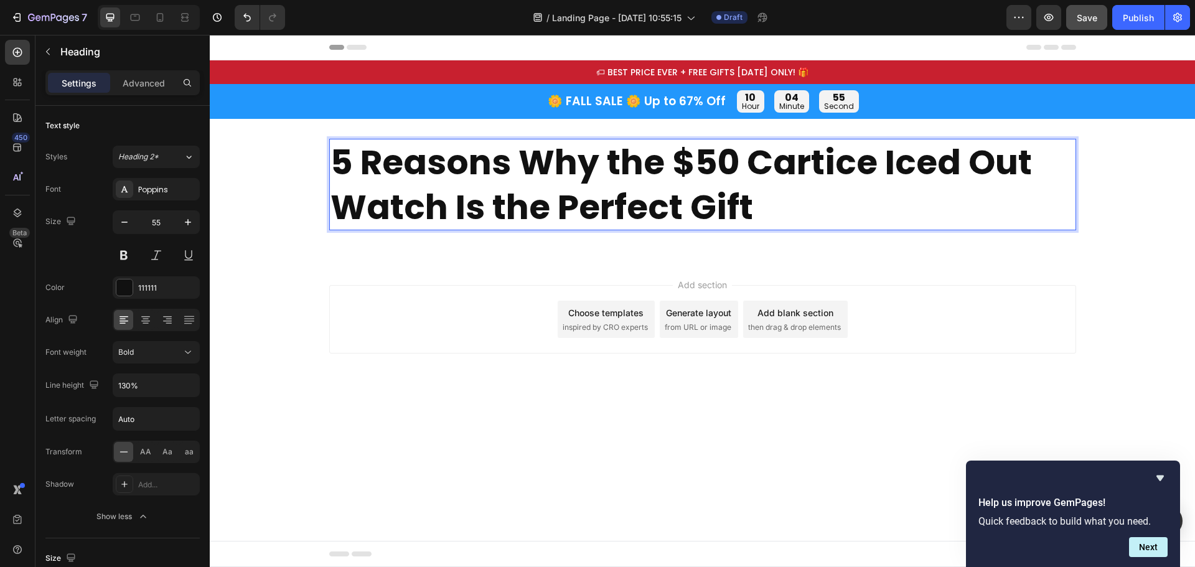
click at [829, 170] on p "5 Reasons Why the $50 Cartice Iced Out Watch Is the Perfect Gift" at bounding box center [703, 184] width 745 height 89
click at [863, 243] on div "5 Reasons Why the $50 Cartice Iced Out Watch Is the Perfect Gift Heading 0 Row …" at bounding box center [703, 189] width 986 height 141
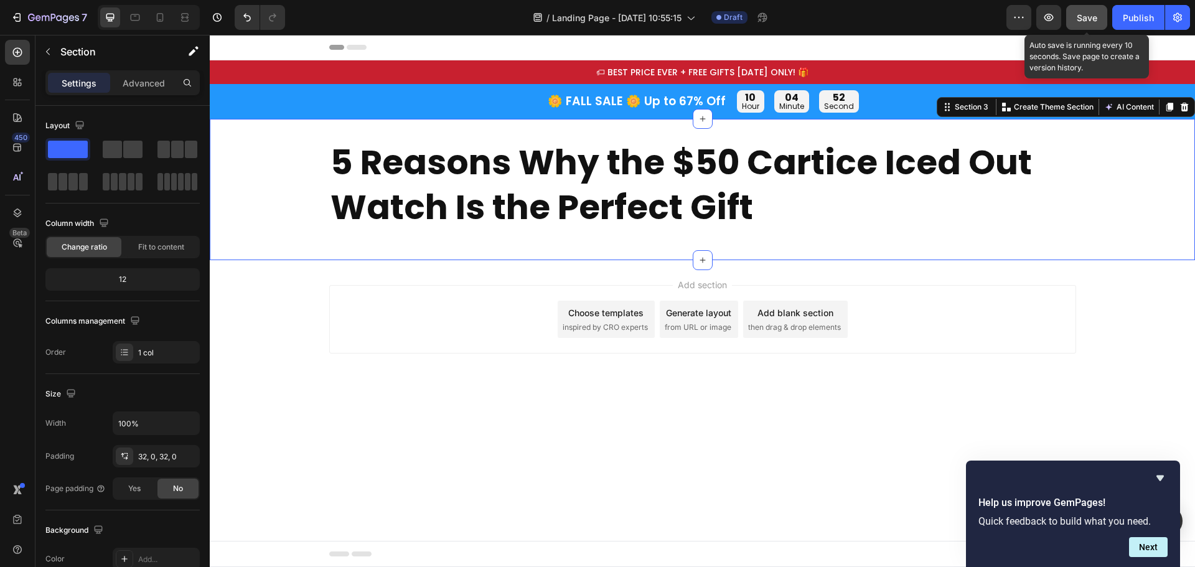
click at [1079, 26] on button "Save" at bounding box center [1087, 17] width 41 height 25
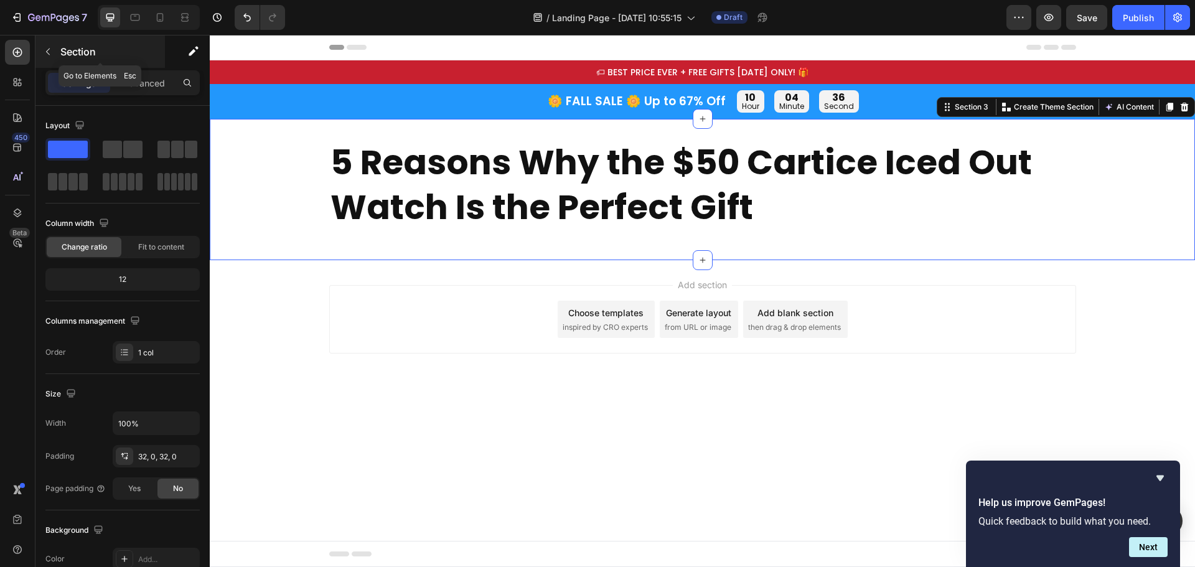
click at [48, 53] on icon "button" at bounding box center [48, 52] width 4 height 7
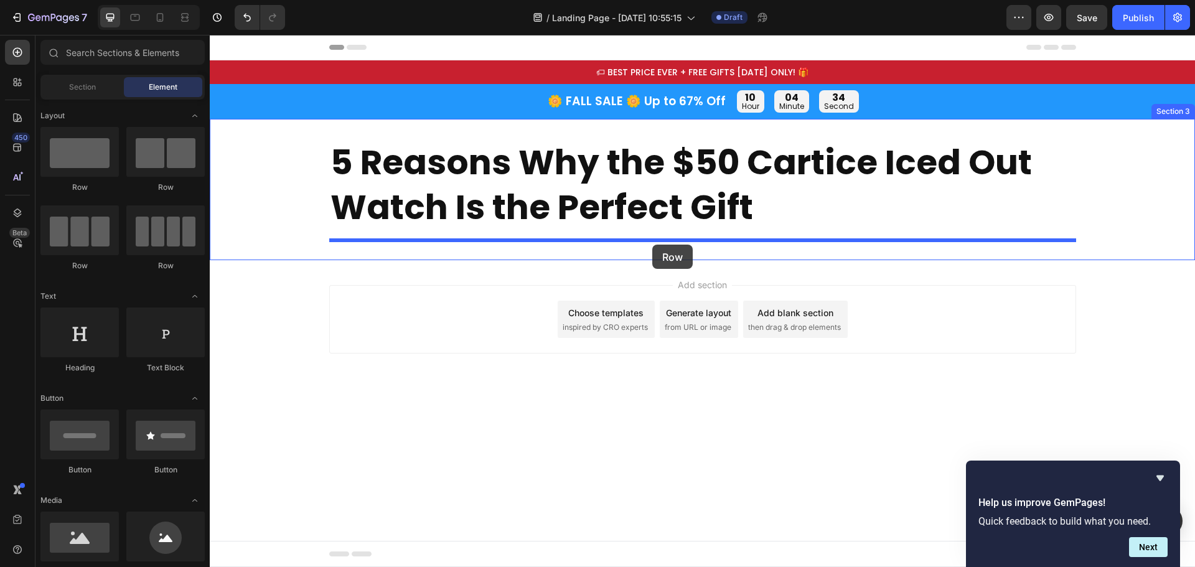
drag, startPoint x: 402, startPoint y: 201, endPoint x: 653, endPoint y: 245, distance: 254.7
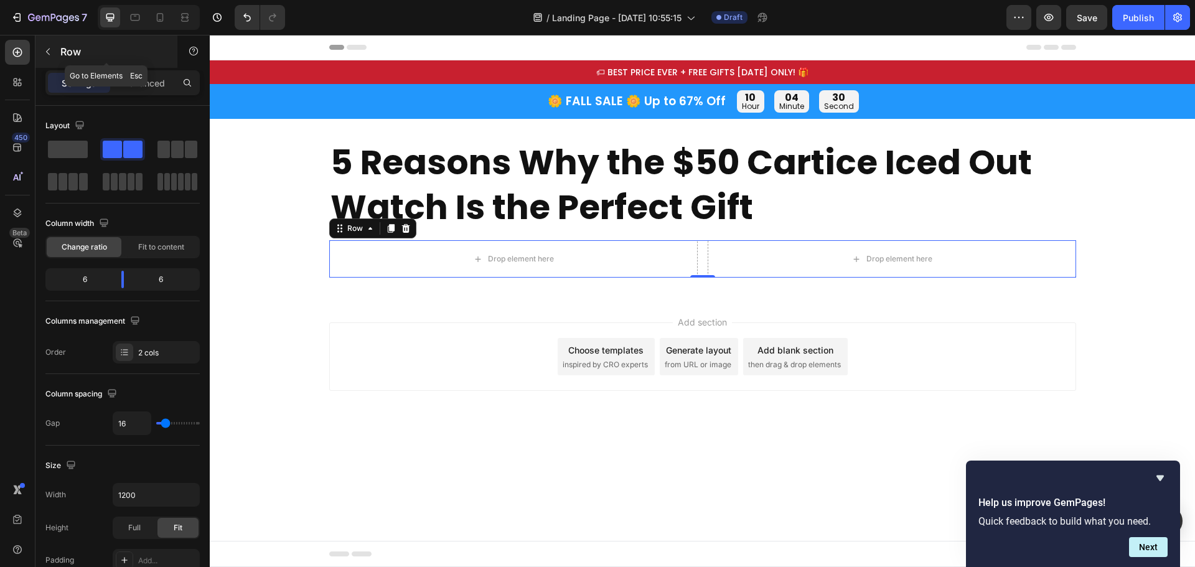
click at [43, 52] on icon "button" at bounding box center [48, 52] width 10 height 10
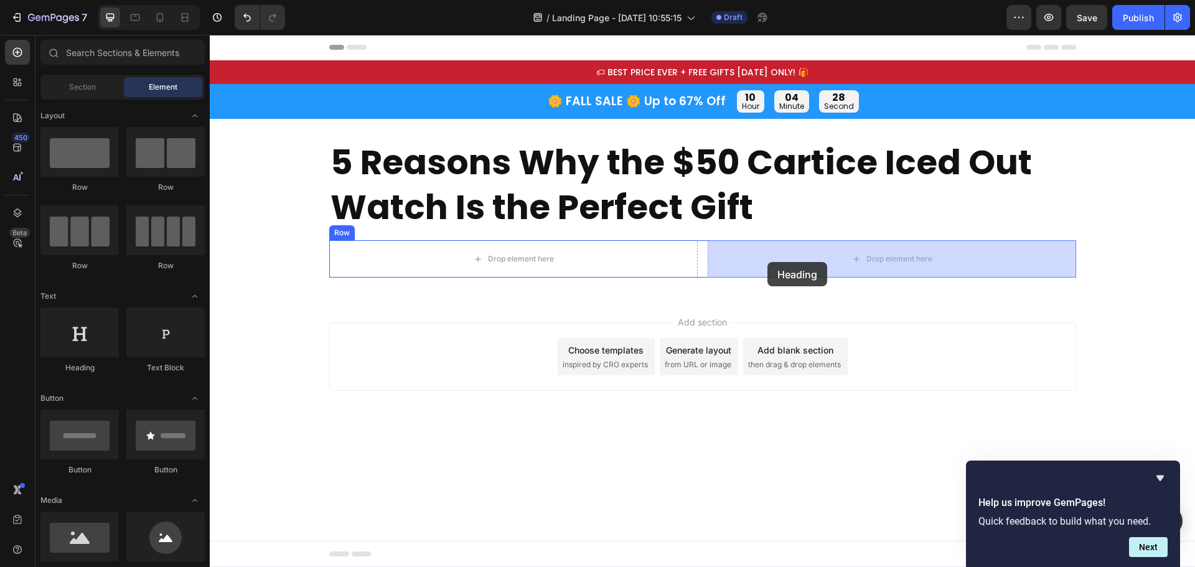
drag, startPoint x: 297, startPoint y: 380, endPoint x: 768, endPoint y: 262, distance: 485.2
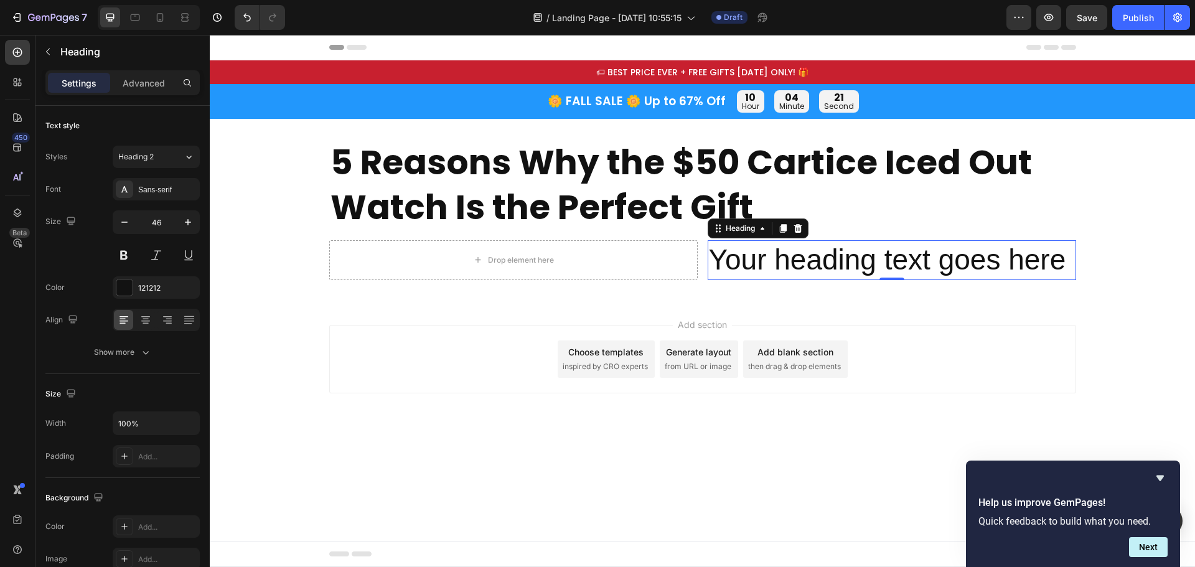
click at [866, 259] on h2 "Your heading text goes here" at bounding box center [892, 260] width 369 height 40
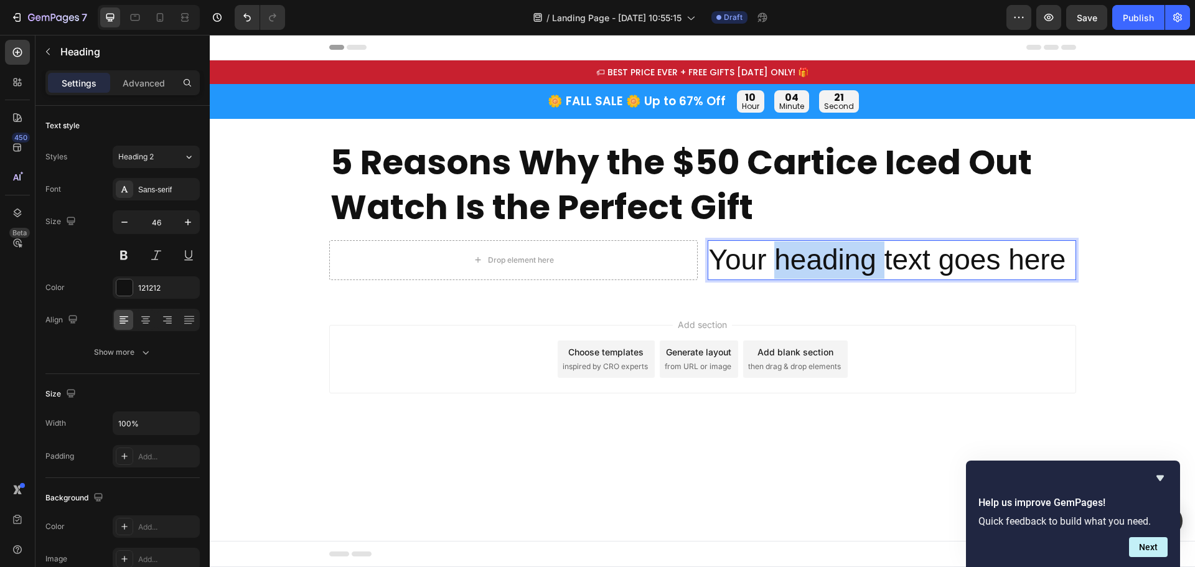
click at [866, 259] on p "Your heading text goes here" at bounding box center [892, 260] width 366 height 37
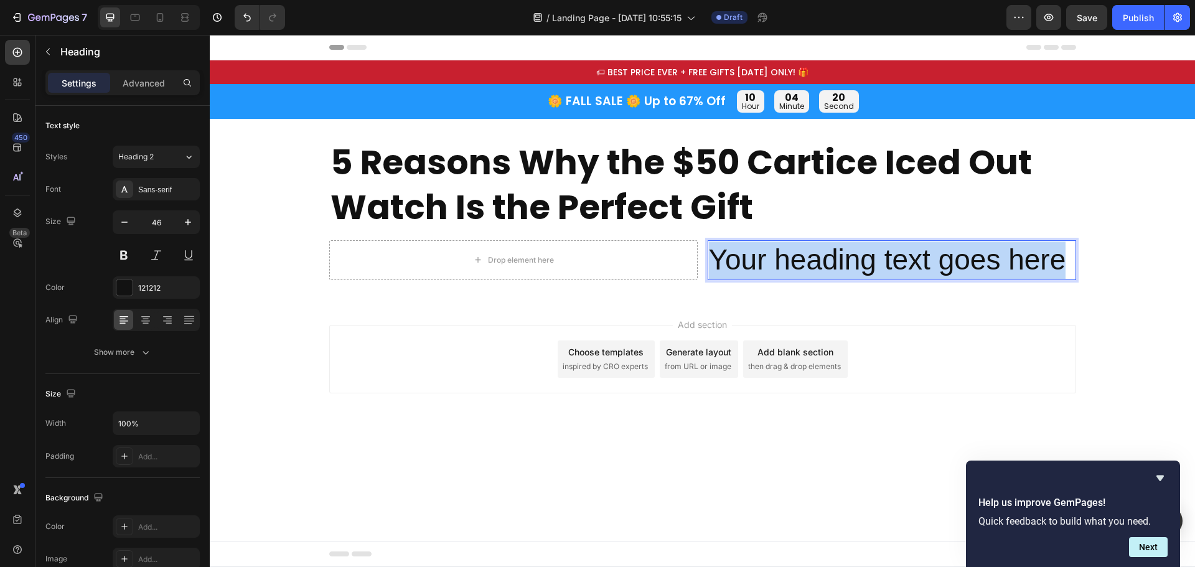
click at [866, 259] on p "Your heading text goes here" at bounding box center [892, 260] width 366 height 37
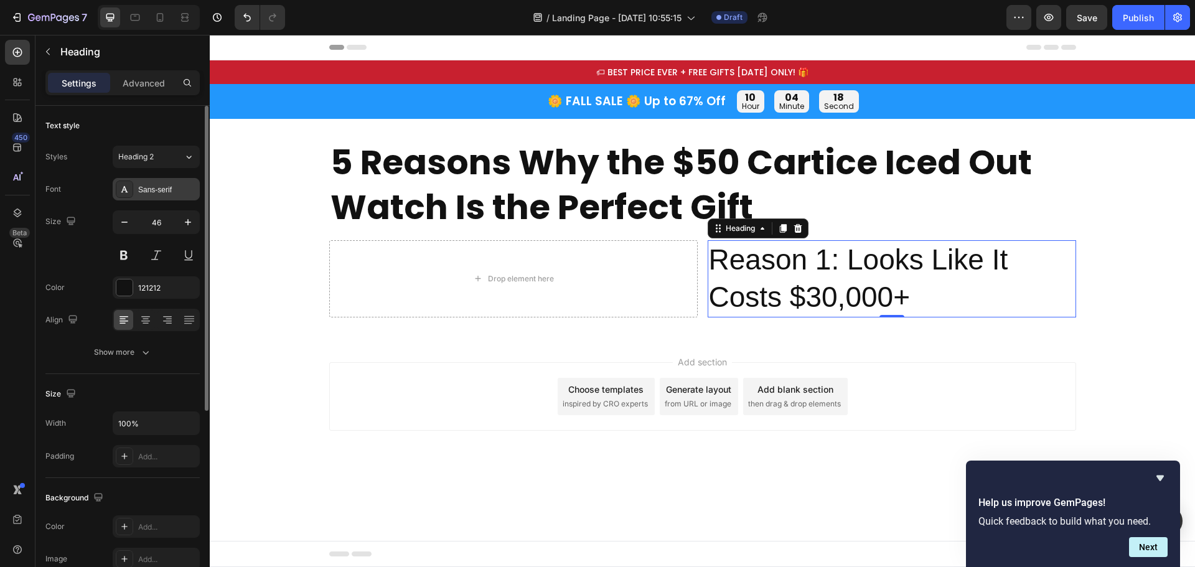
click at [153, 194] on div "Sans-serif" at bounding box center [167, 189] width 59 height 11
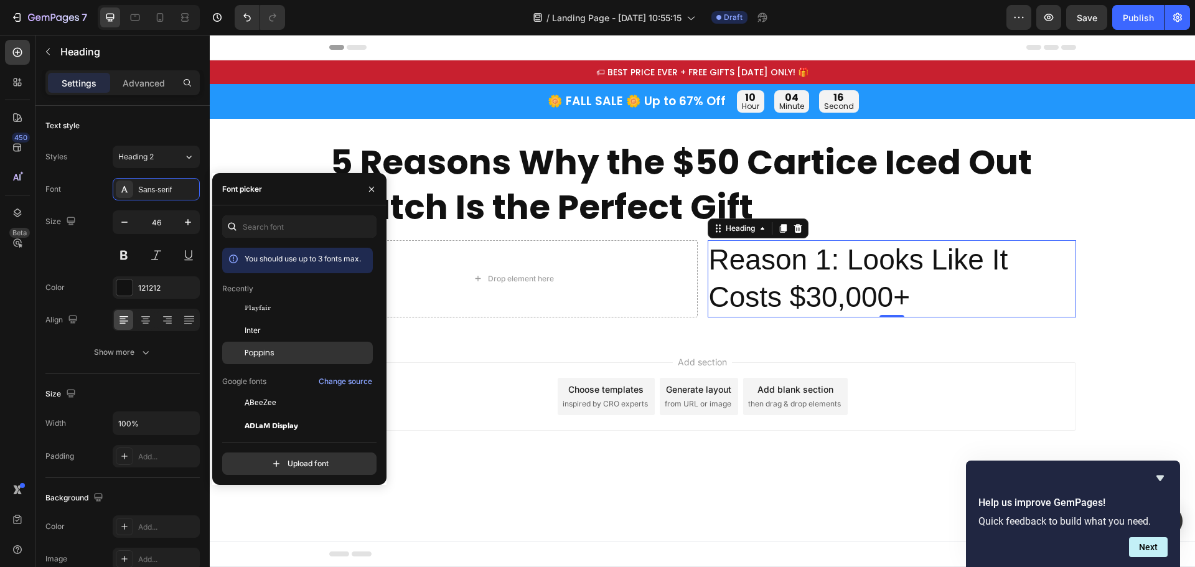
click at [272, 344] on div "Poppins" at bounding box center [297, 353] width 151 height 22
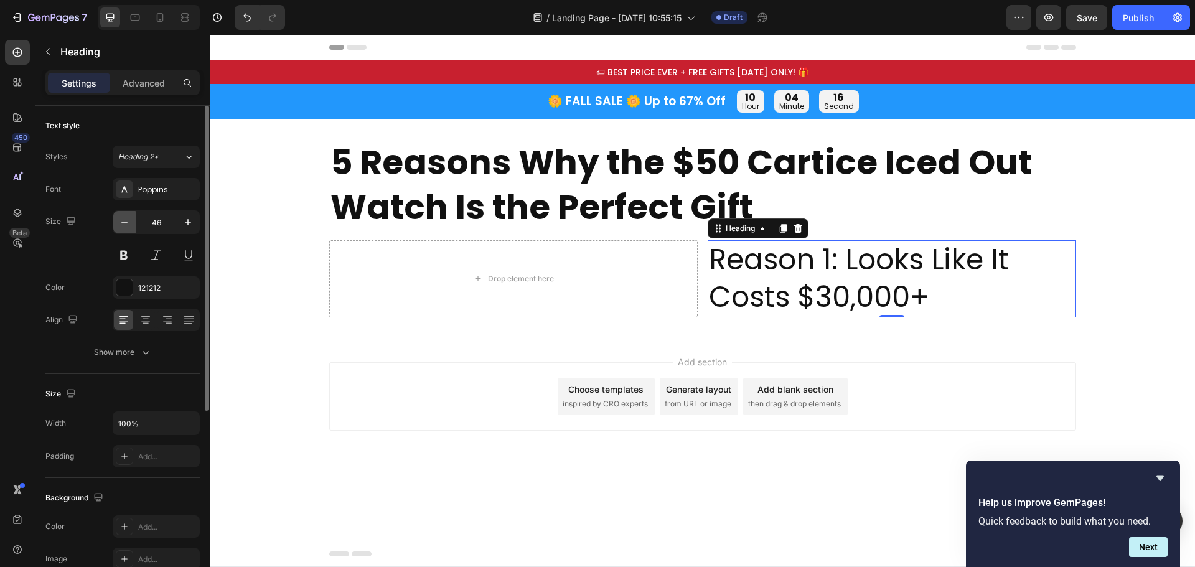
click at [123, 222] on icon "button" at bounding box center [124, 222] width 12 height 12
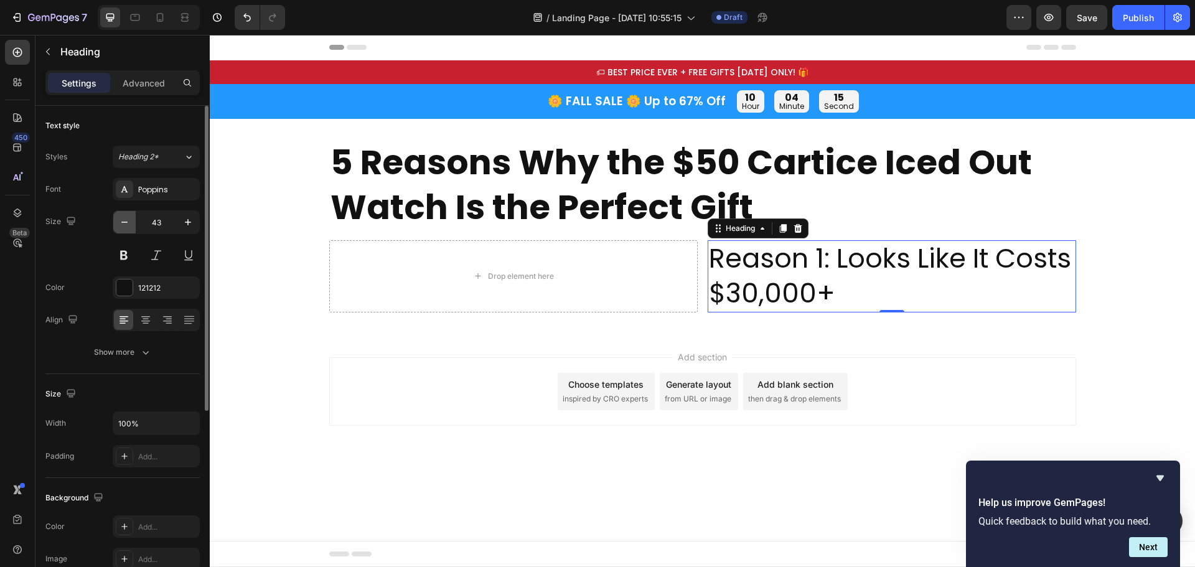
click at [123, 222] on icon "button" at bounding box center [124, 222] width 12 height 12
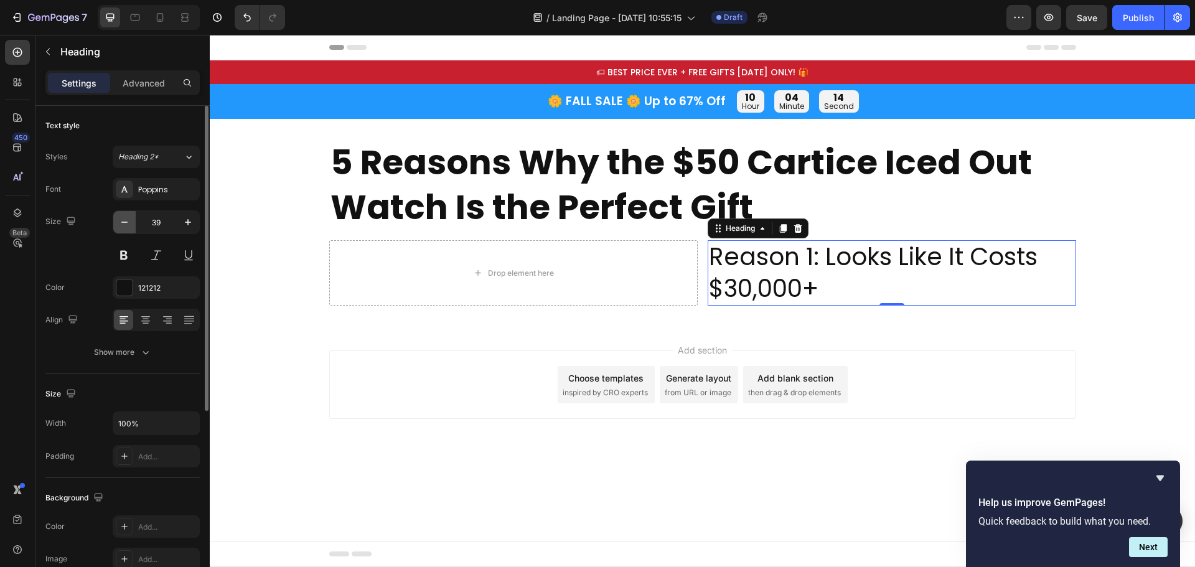
click at [123, 222] on icon "button" at bounding box center [124, 222] width 12 height 12
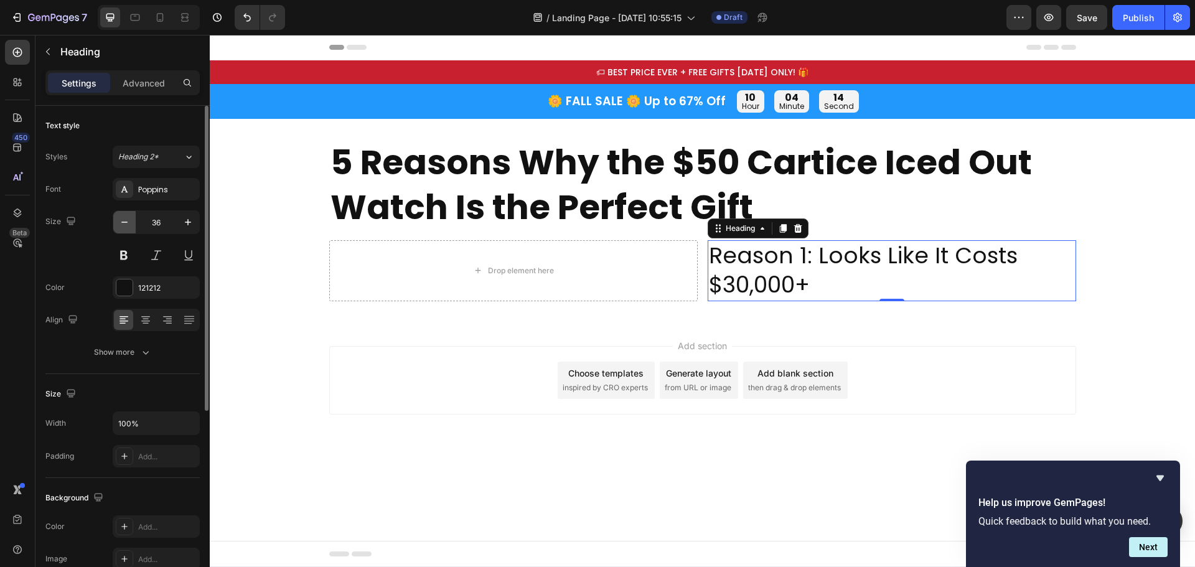
click at [123, 222] on icon "button" at bounding box center [124, 222] width 12 height 12
type input "32"
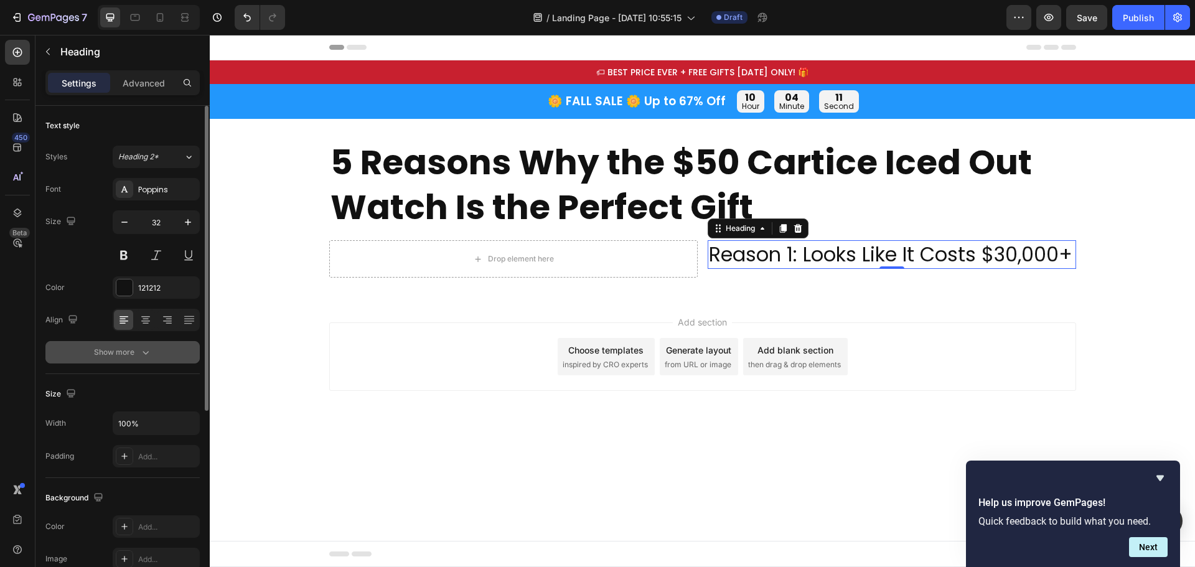
click at [131, 345] on button "Show more" at bounding box center [122, 352] width 154 height 22
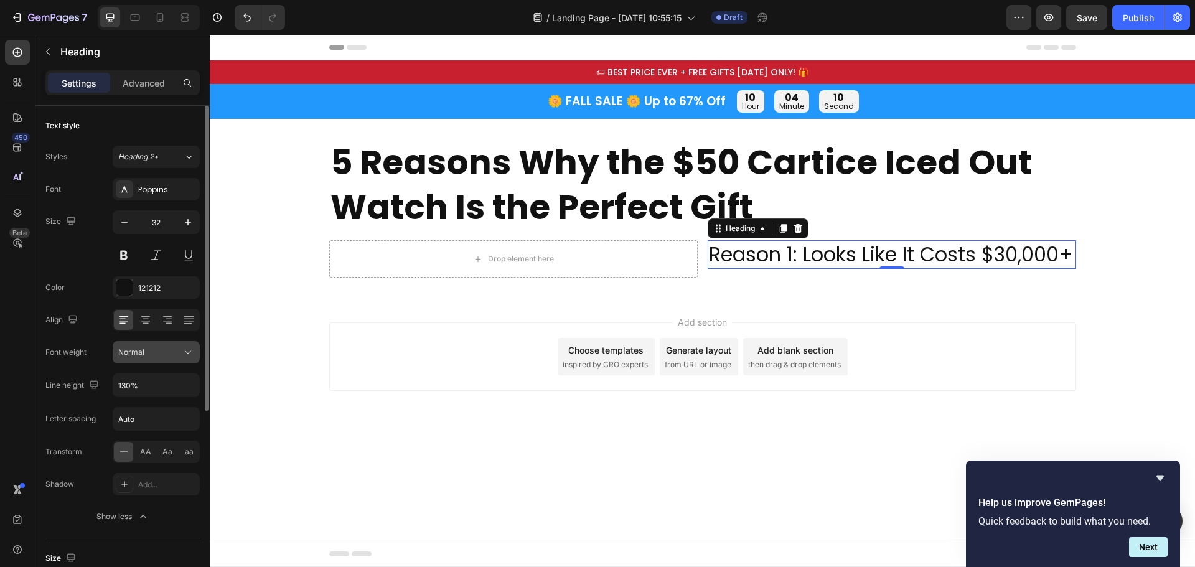
click at [181, 354] on div "Normal" at bounding box center [150, 352] width 64 height 11
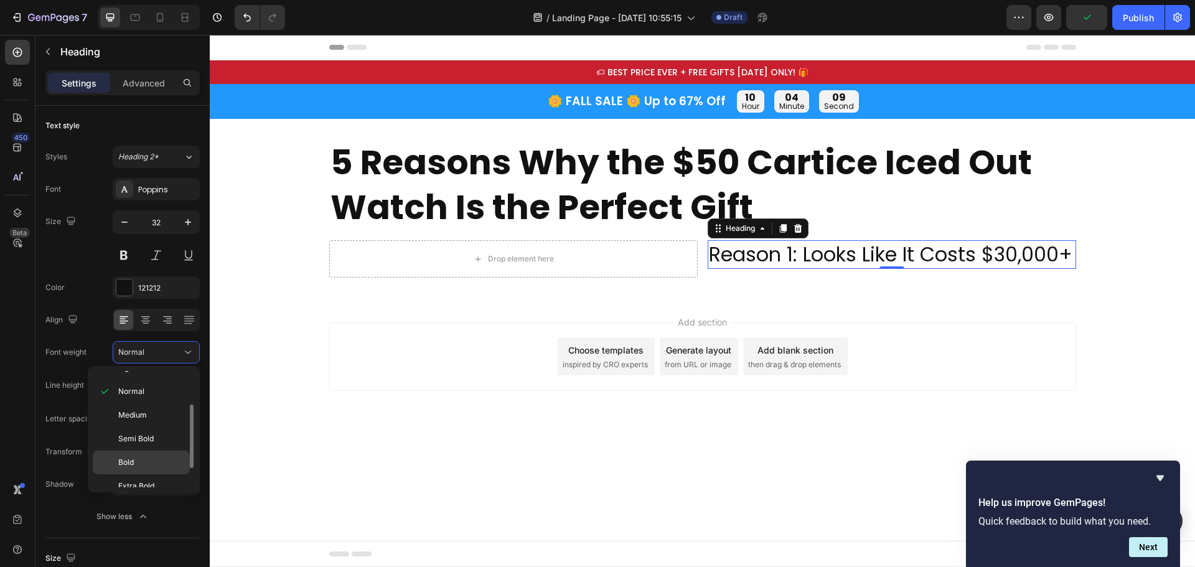
click at [138, 457] on p "Bold" at bounding box center [151, 462] width 66 height 11
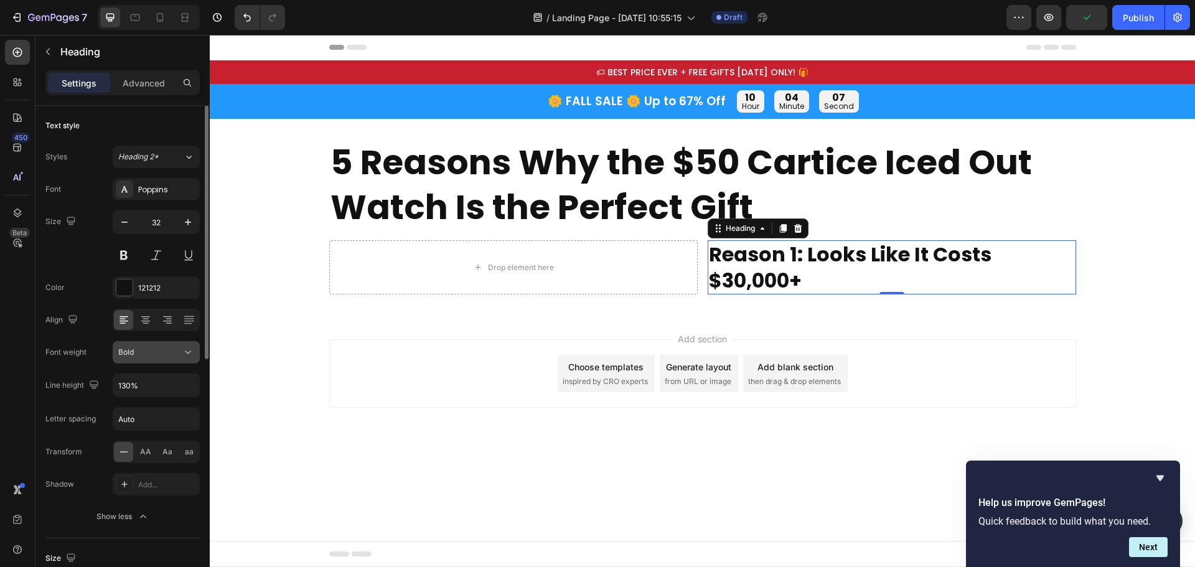
click at [172, 350] on div "Bold" at bounding box center [150, 352] width 64 height 11
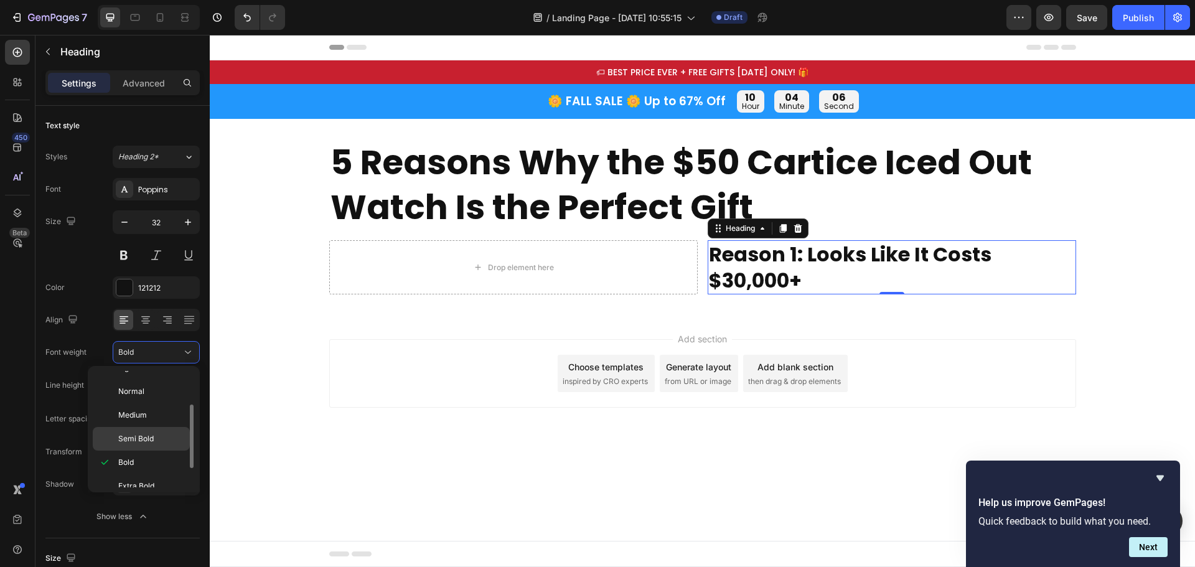
click at [151, 441] on span "Semi Bold" at bounding box center [135, 438] width 35 height 11
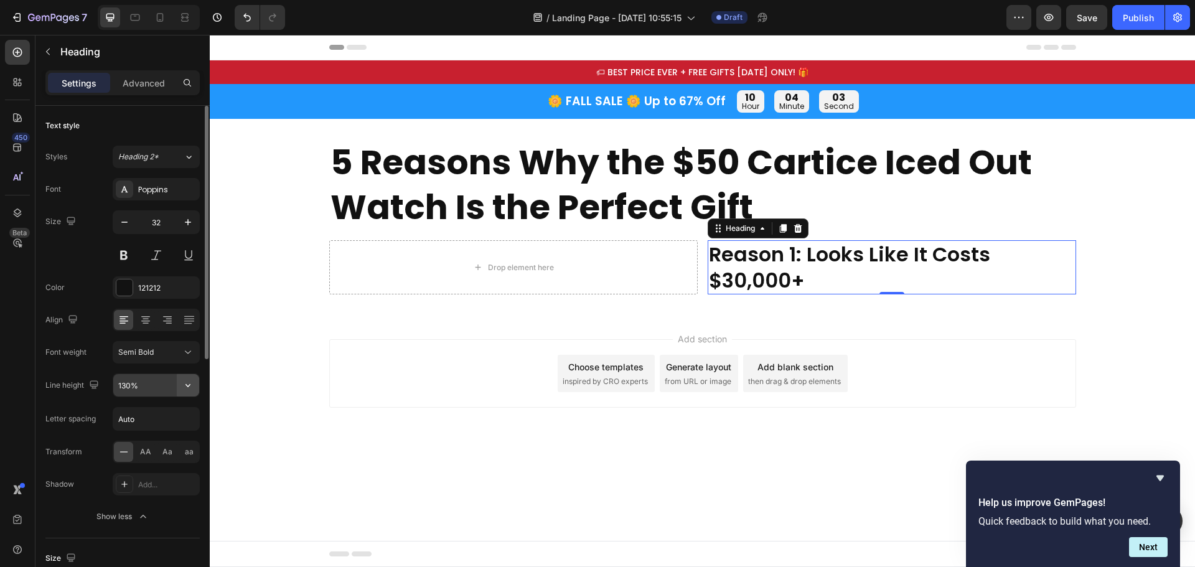
click at [186, 389] on icon "button" at bounding box center [188, 385] width 12 height 12
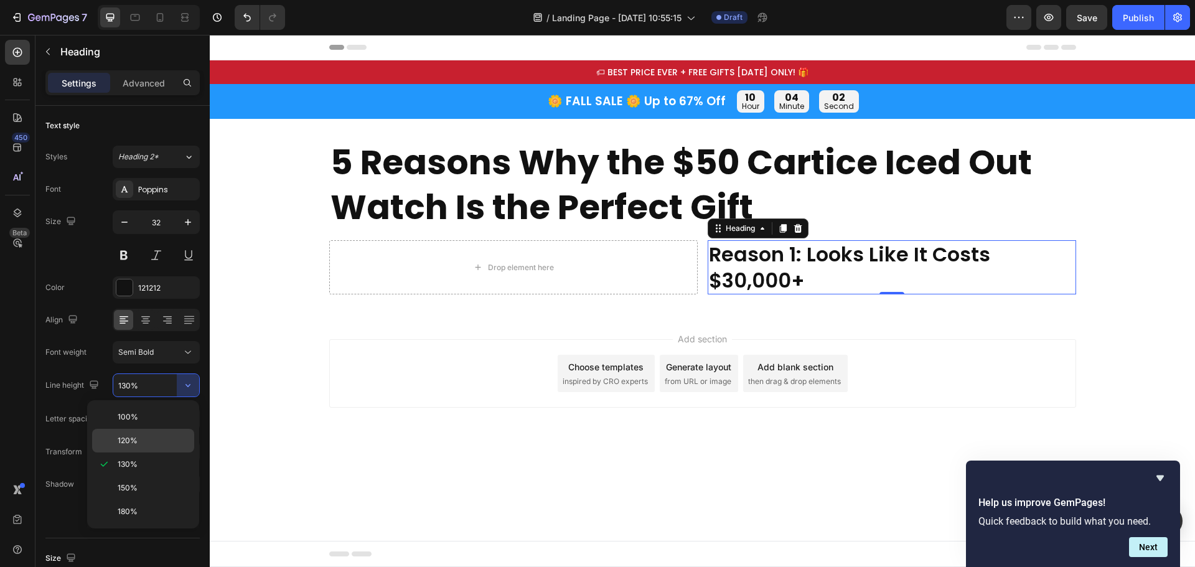
click at [139, 440] on p "120%" at bounding box center [153, 440] width 71 height 11
type input "120%"
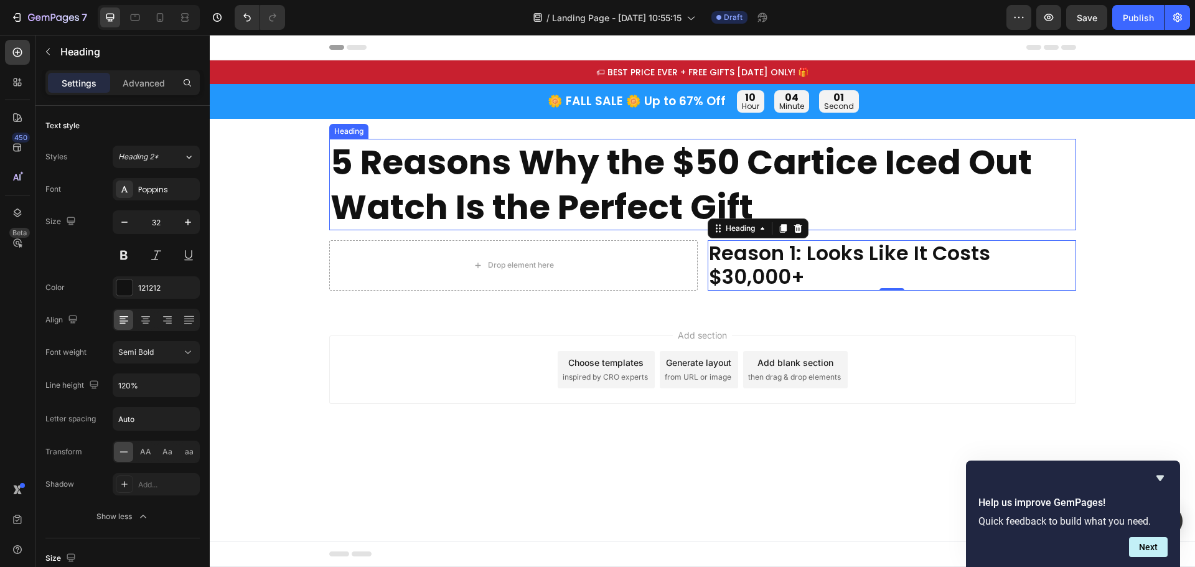
click at [684, 207] on p "5 Reasons Why the $50 Cartice Iced Out Watch Is the Perfect Gift" at bounding box center [703, 184] width 745 height 89
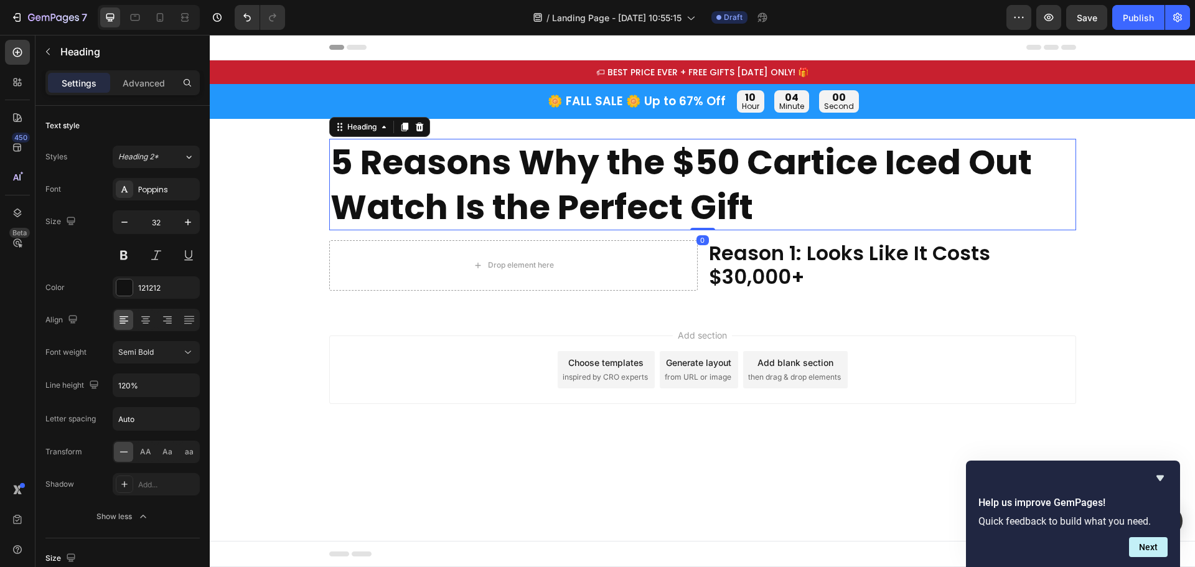
scroll to position [199, 0]
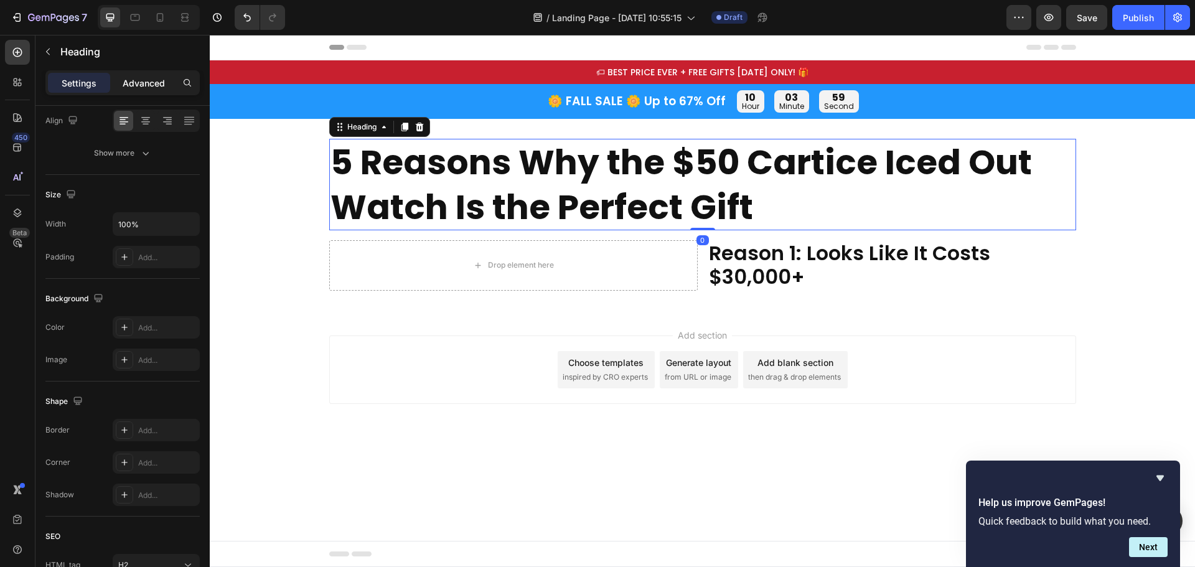
click at [147, 83] on p "Advanced" at bounding box center [144, 83] width 42 height 13
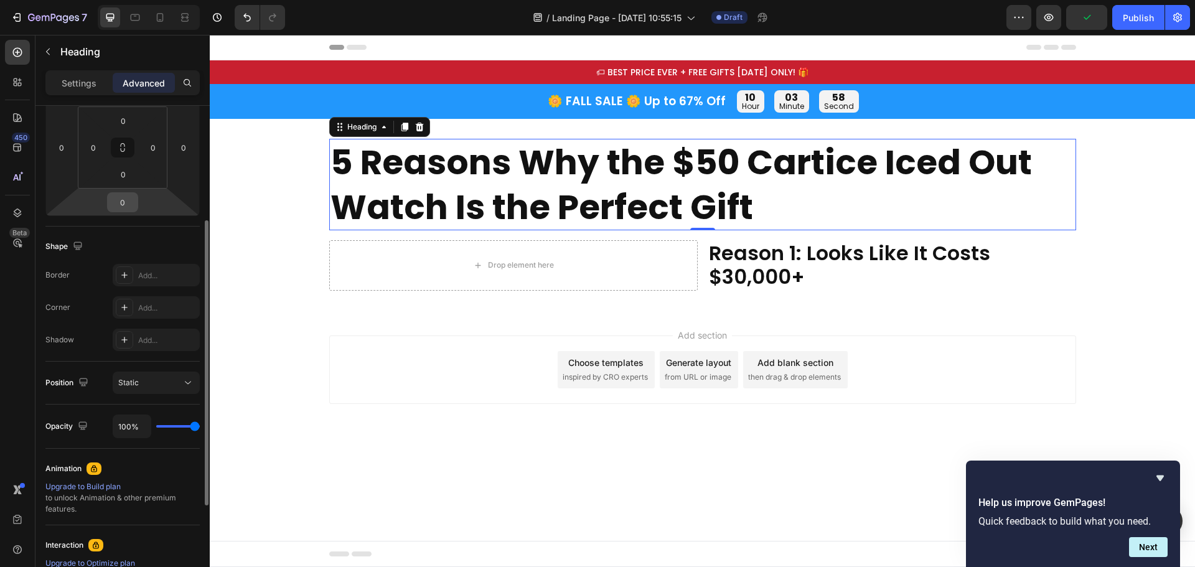
click at [125, 200] on input "0" at bounding box center [122, 202] width 25 height 19
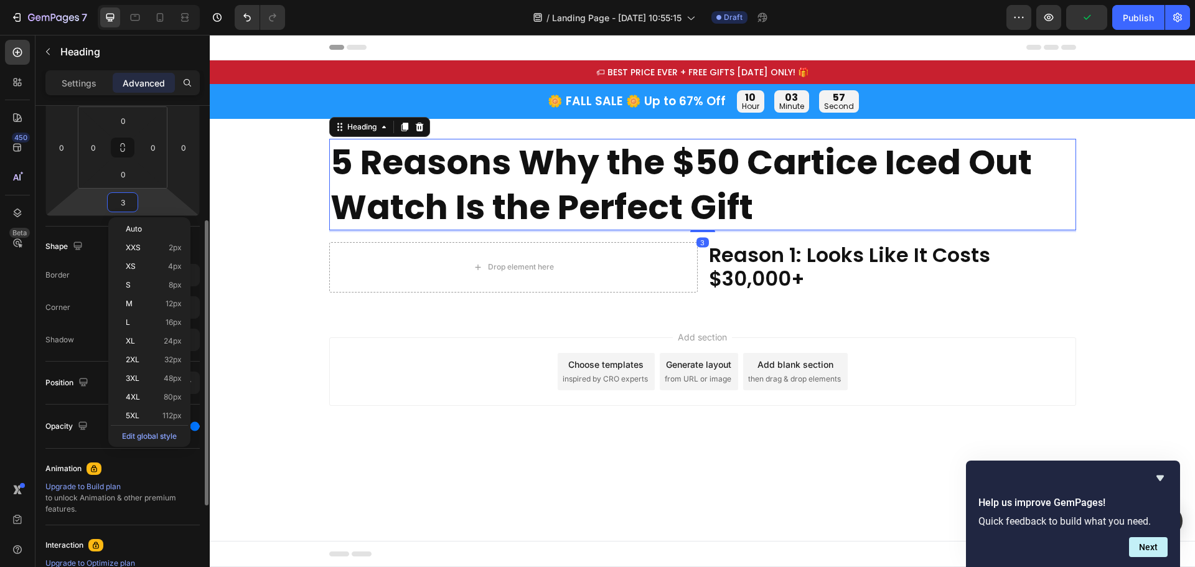
type input "30"
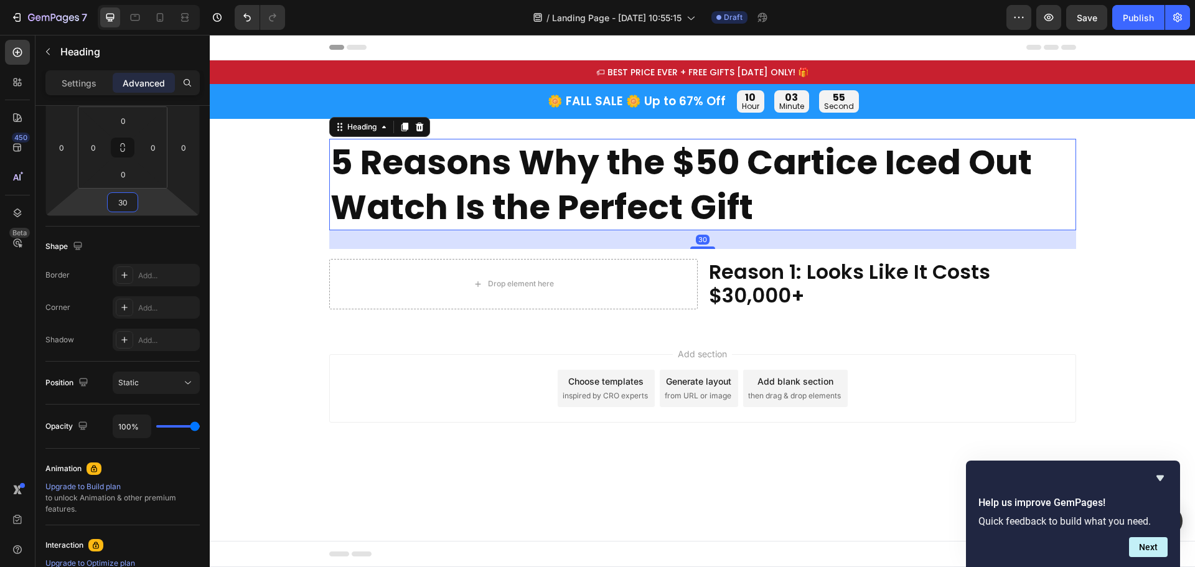
click at [474, 337] on div "Add section Choose templates inspired by CRO experts Generate layout from URL o…" at bounding box center [703, 405] width 986 height 153
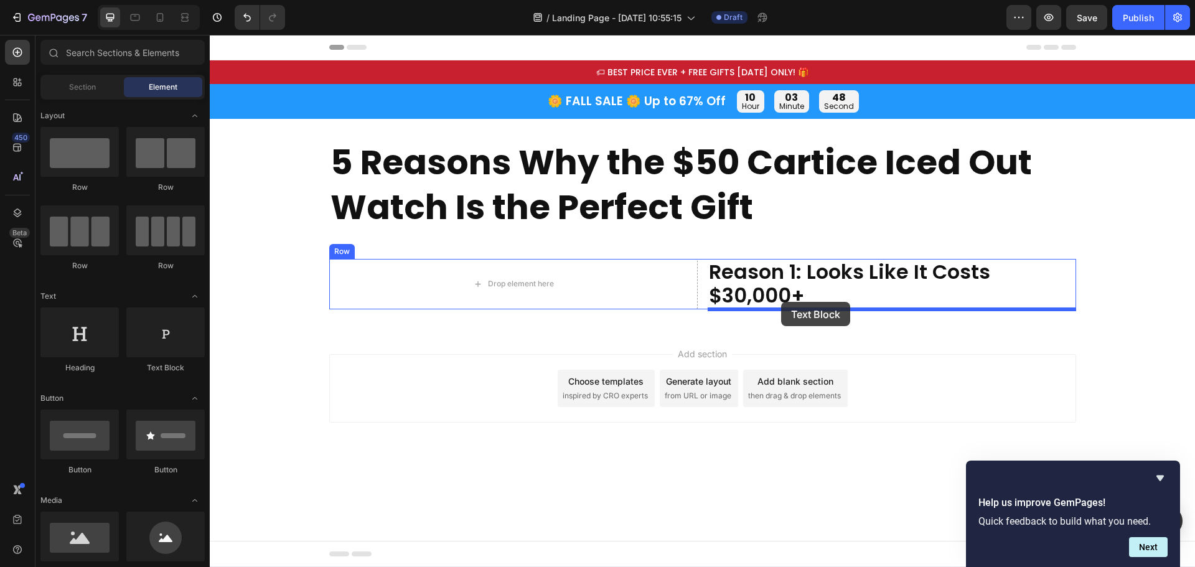
drag, startPoint x: 377, startPoint y: 369, endPoint x: 781, endPoint y: 302, distance: 410.2
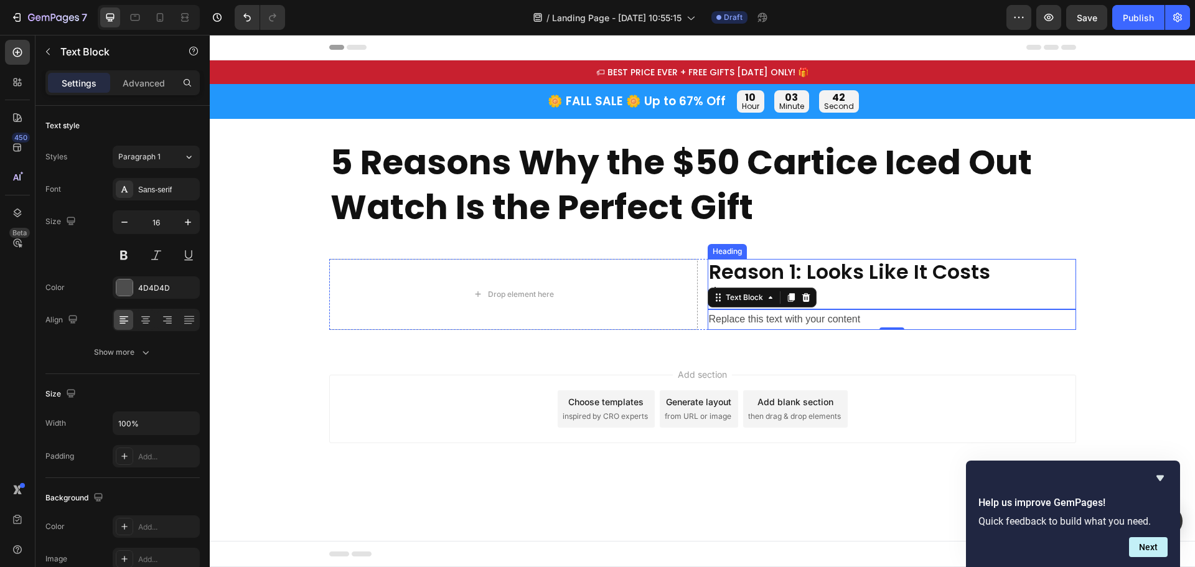
click at [835, 311] on div "Replace this text with your content" at bounding box center [892, 319] width 369 height 21
click at [835, 311] on p "Replace this text with your content" at bounding box center [892, 320] width 366 height 18
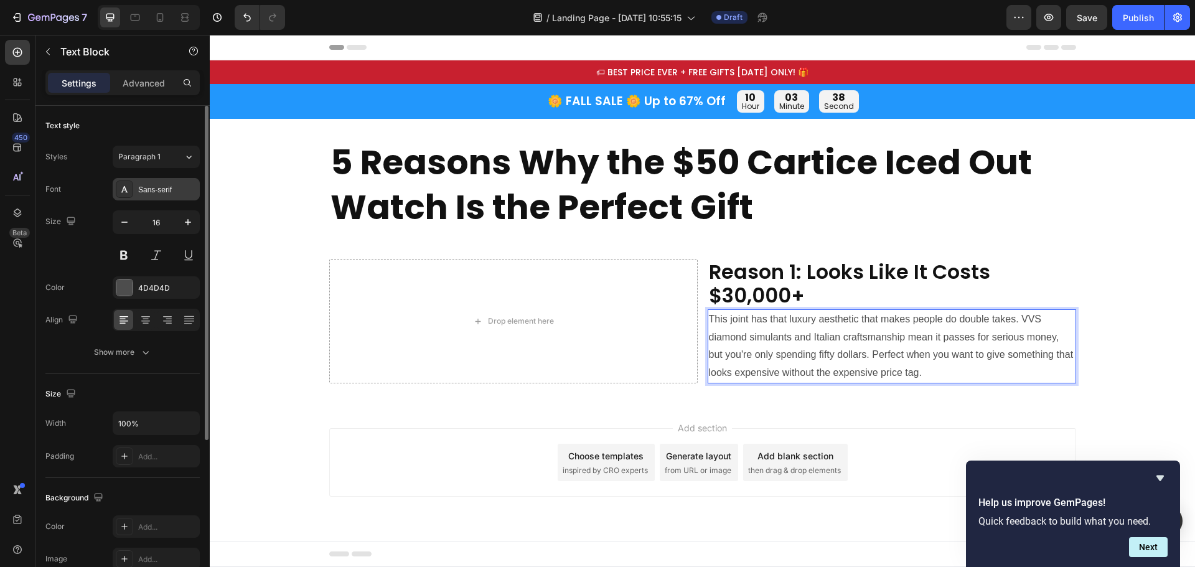
click at [143, 189] on div "Sans-serif" at bounding box center [167, 189] width 59 height 11
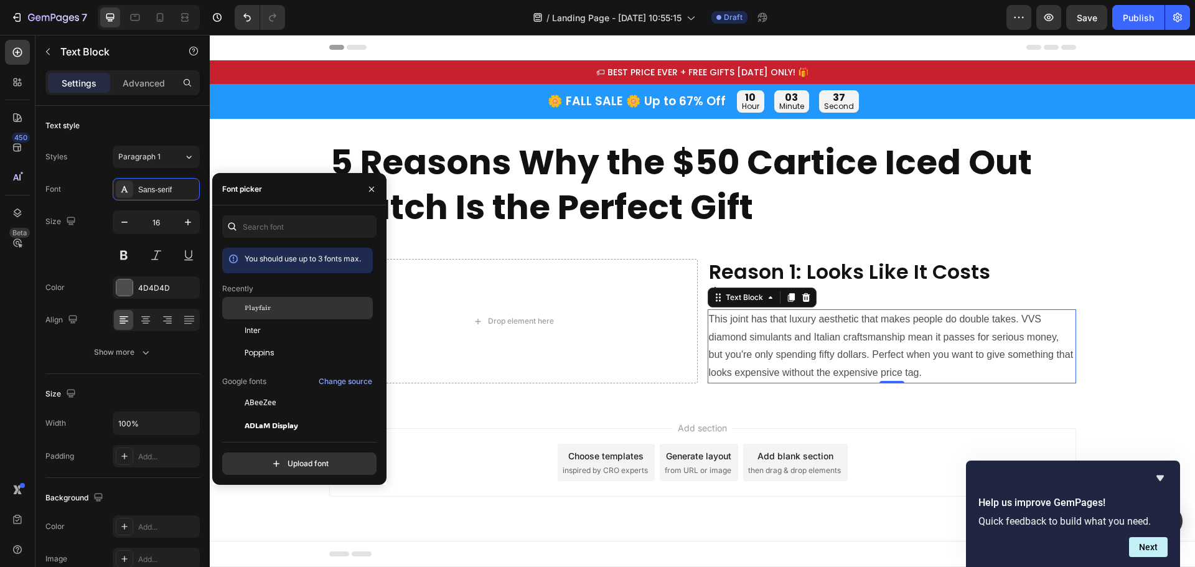
click at [268, 307] on span "Playfair" at bounding box center [258, 308] width 26 height 11
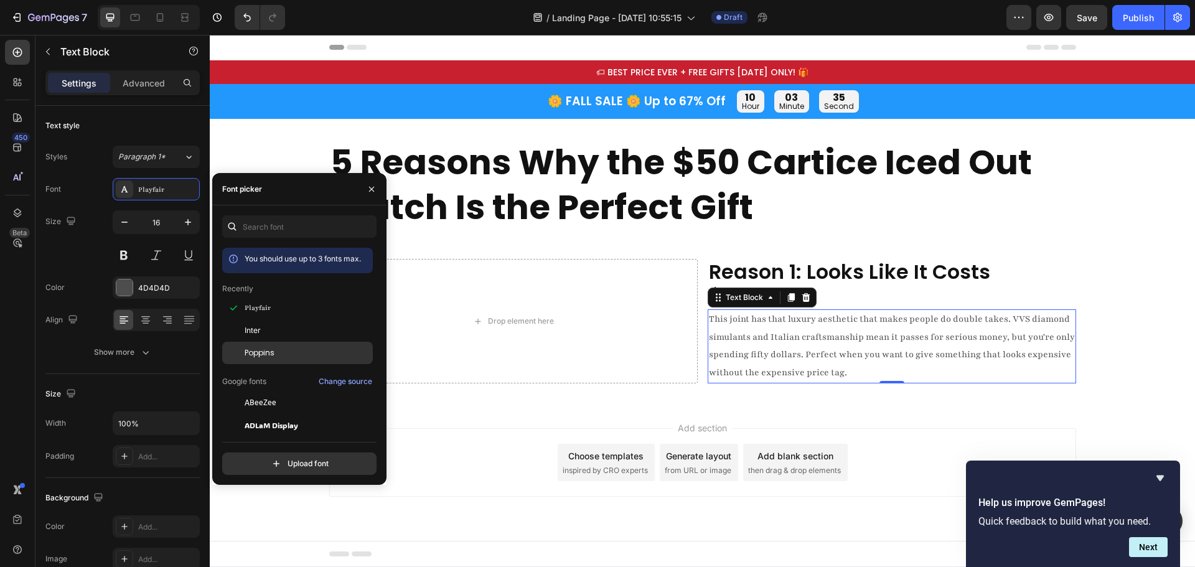
click at [258, 348] on span "Poppins" at bounding box center [260, 352] width 30 height 11
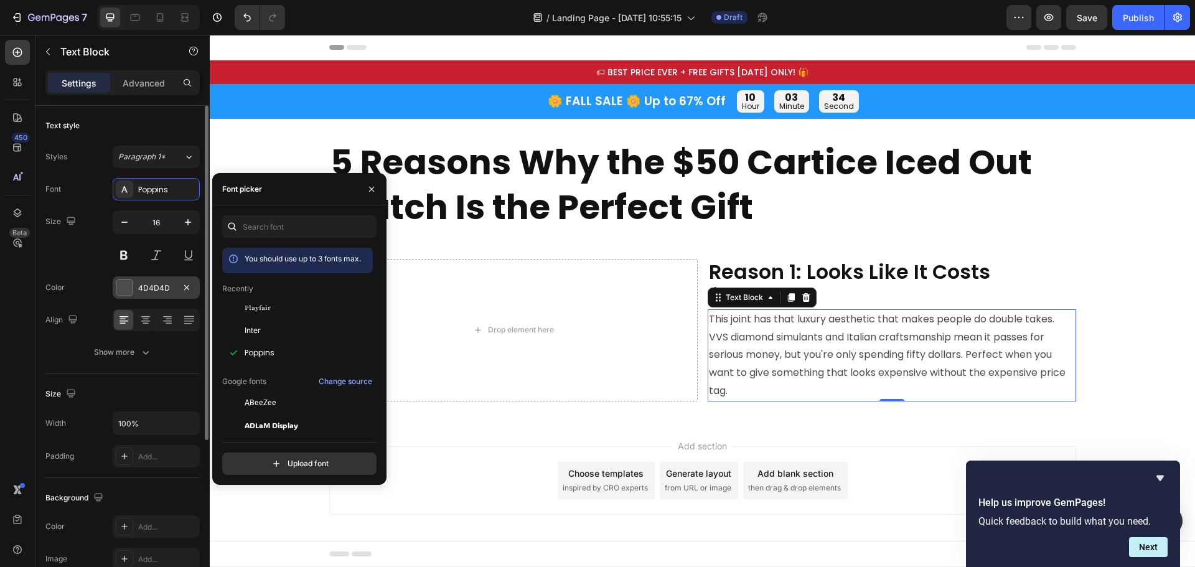
click at [124, 286] on div at bounding box center [124, 288] width 16 height 16
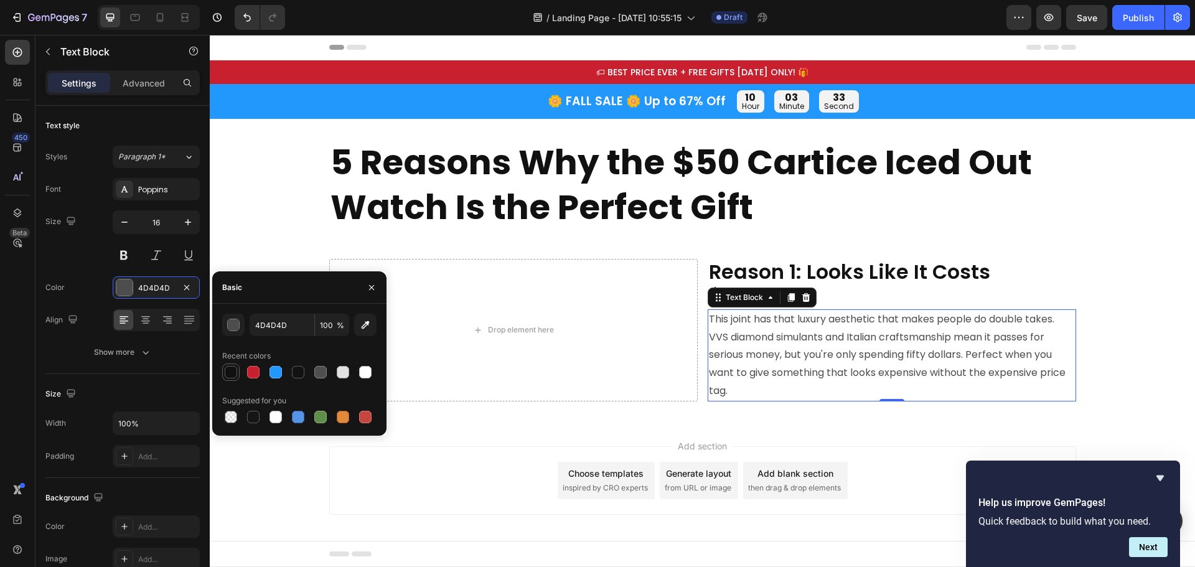
click at [233, 374] on div at bounding box center [231, 372] width 12 height 12
type input "111111"
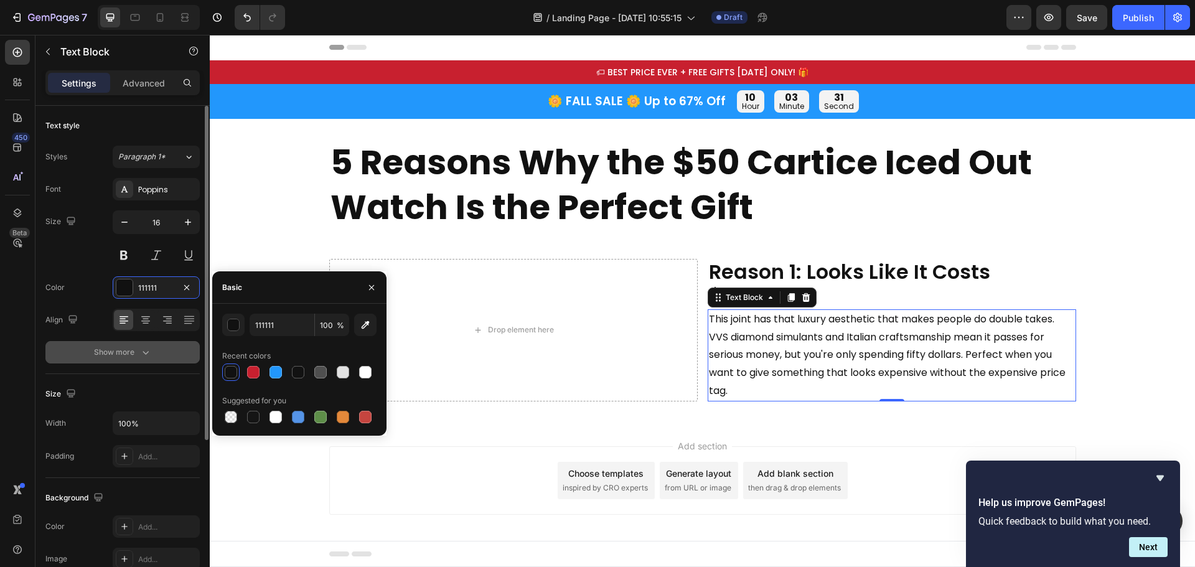
click at [127, 344] on button "Show more" at bounding box center [122, 352] width 154 height 22
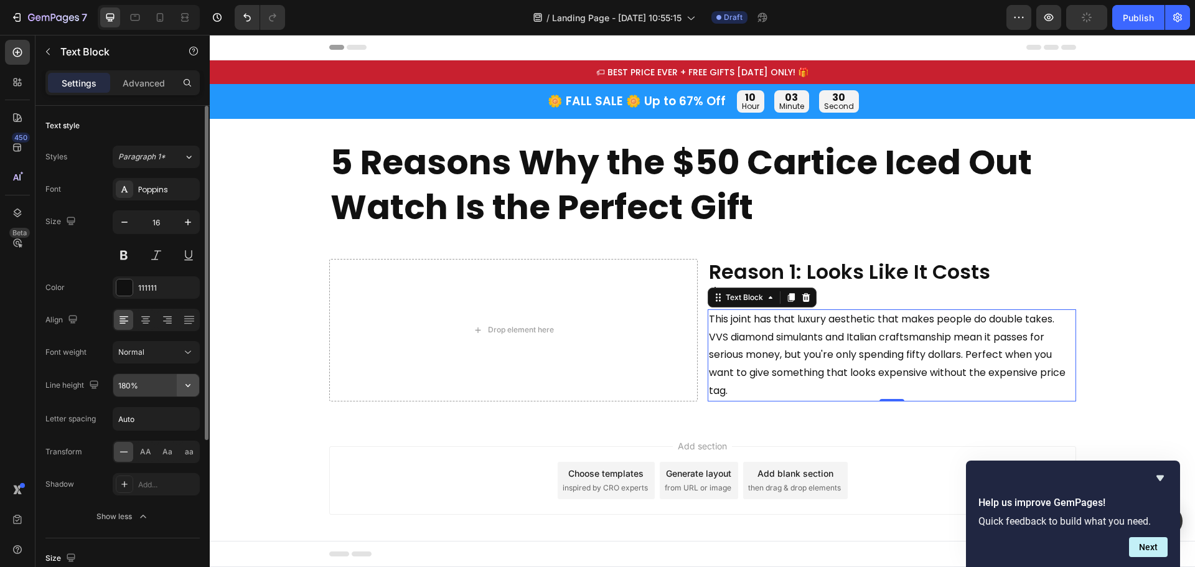
click at [188, 387] on icon "button" at bounding box center [188, 385] width 5 height 3
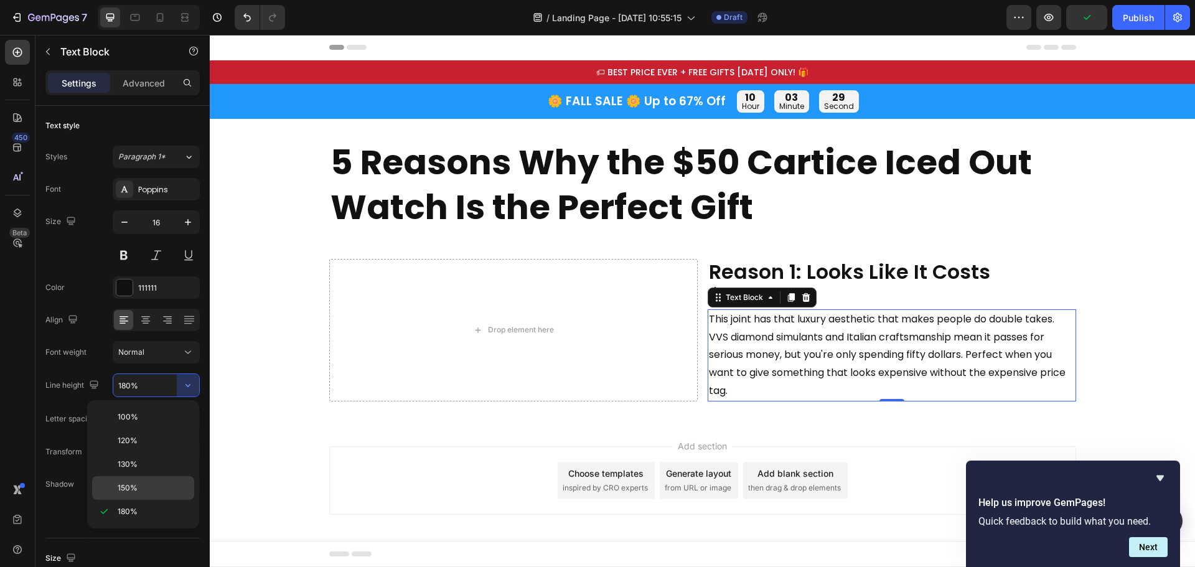
click at [134, 485] on span "150%" at bounding box center [128, 488] width 20 height 11
type input "150%"
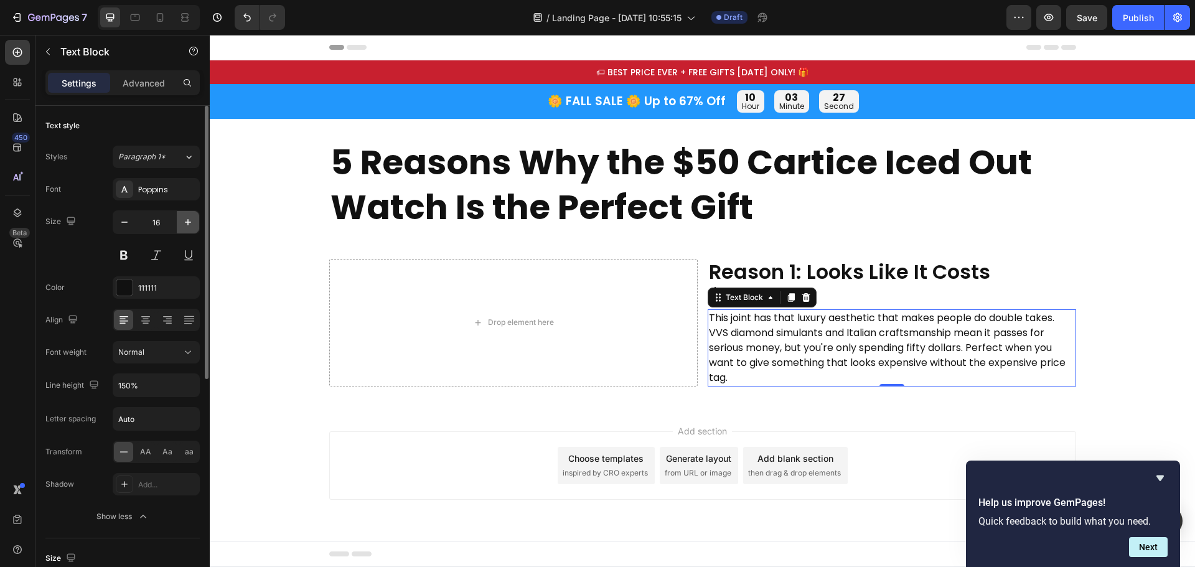
click at [182, 220] on icon "button" at bounding box center [188, 222] width 12 height 12
type input "17"
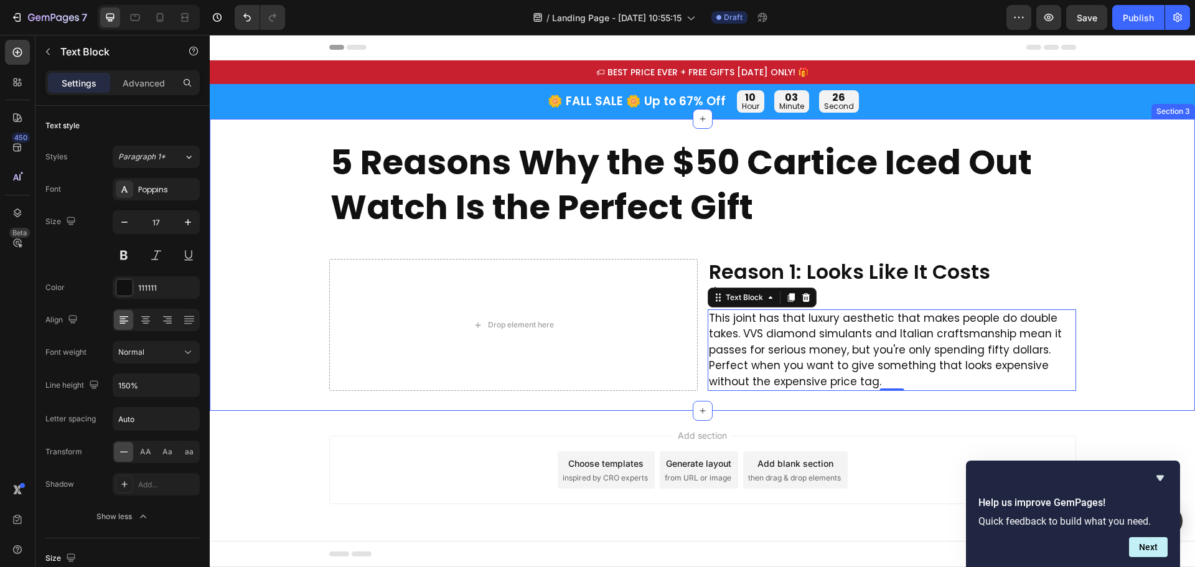
click at [1083, 253] on div "5 Reasons Why the $50 Cartice Iced Out Watch Is the Perfect Gift Heading Row Dr…" at bounding box center [703, 265] width 986 height 252
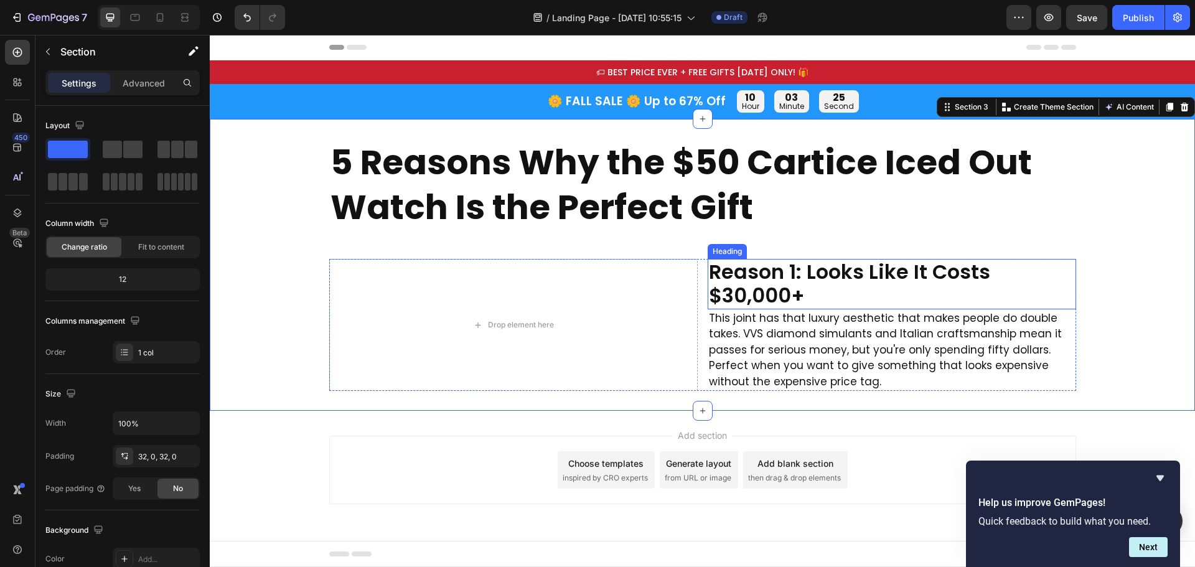
click at [931, 271] on p "Reason 1: Looks Like It Costs $30,000+" at bounding box center [892, 284] width 366 height 48
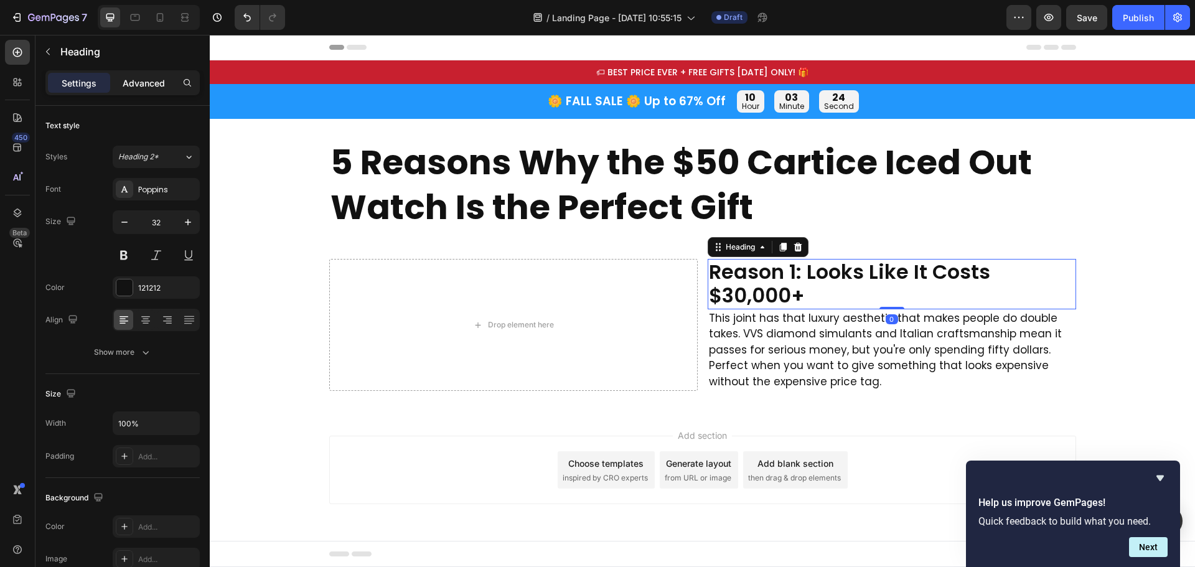
click at [140, 87] on p "Advanced" at bounding box center [144, 83] width 42 height 13
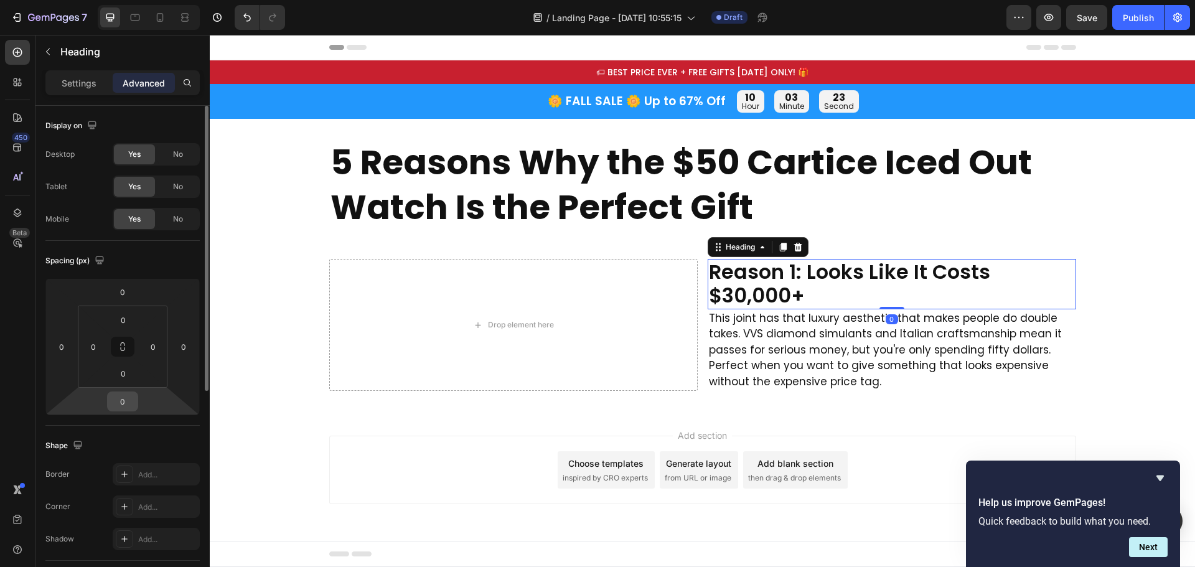
click at [133, 402] on input "0" at bounding box center [122, 401] width 25 height 19
type input "20"
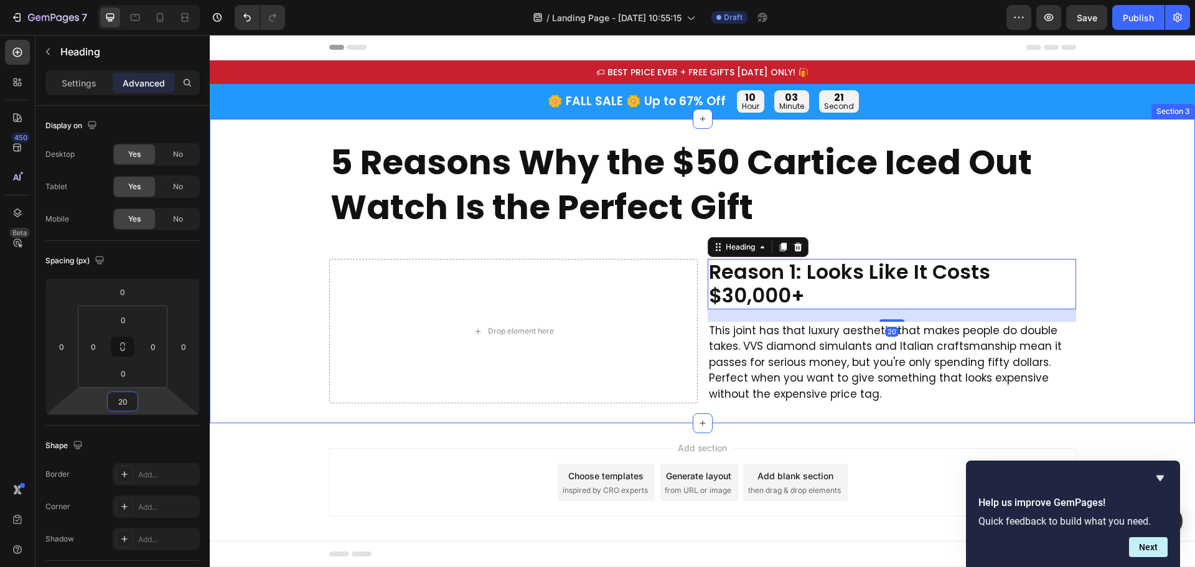
click at [1111, 255] on div "5 Reasons Why the $50 Cartice Iced Out Watch Is the Perfect Gift Heading Row Dr…" at bounding box center [703, 271] width 986 height 265
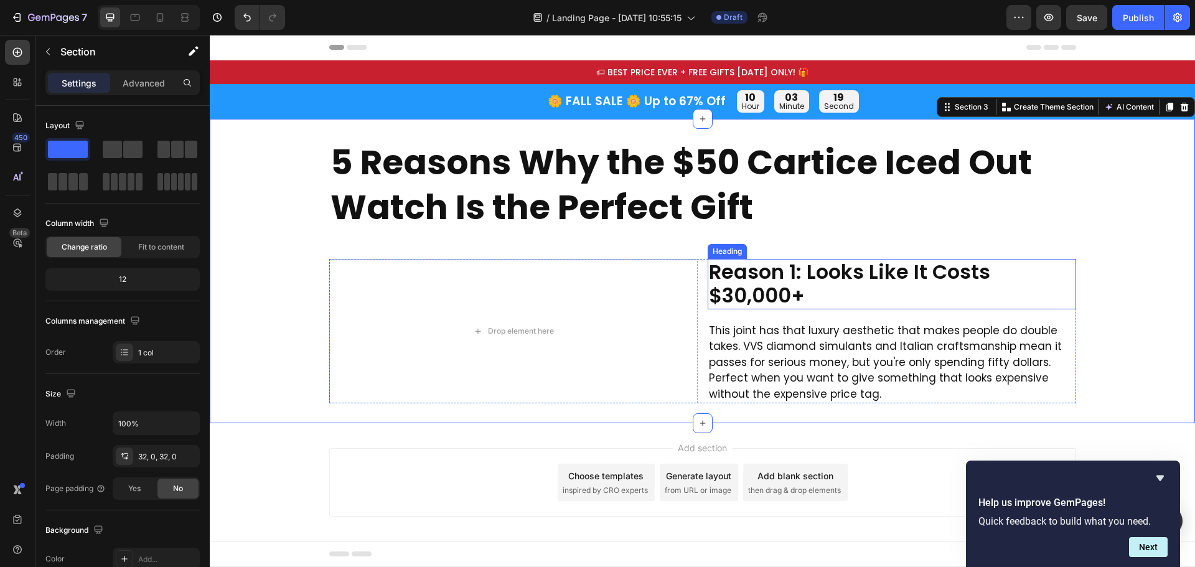
click at [771, 291] on p "Reason 1: Looks Like It Costs $30,000+" at bounding box center [892, 284] width 366 height 48
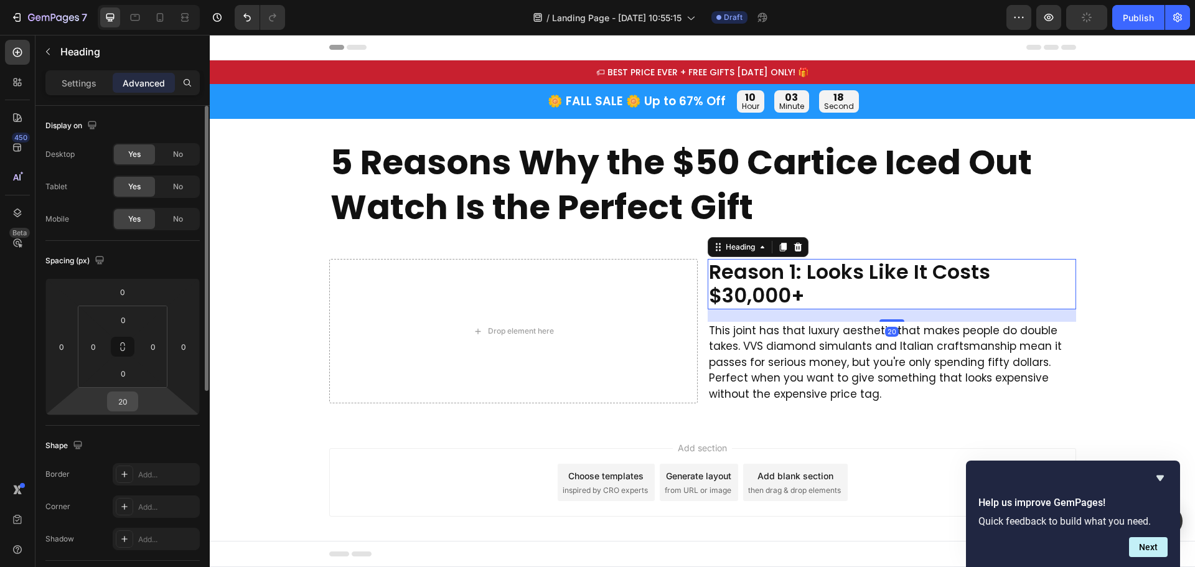
click at [130, 401] on input "20" at bounding box center [122, 401] width 25 height 19
type input "15"
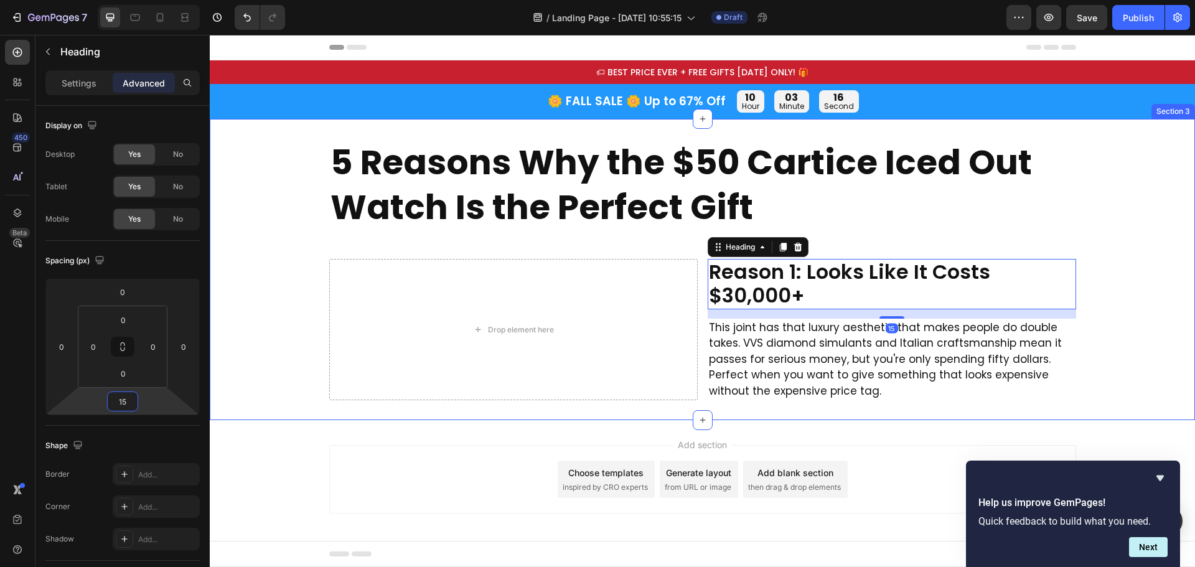
click at [1162, 253] on div "5 Reasons Why the $50 Cartice Iced Out Watch Is the Perfect Gift Heading Row Dr…" at bounding box center [703, 270] width 986 height 262
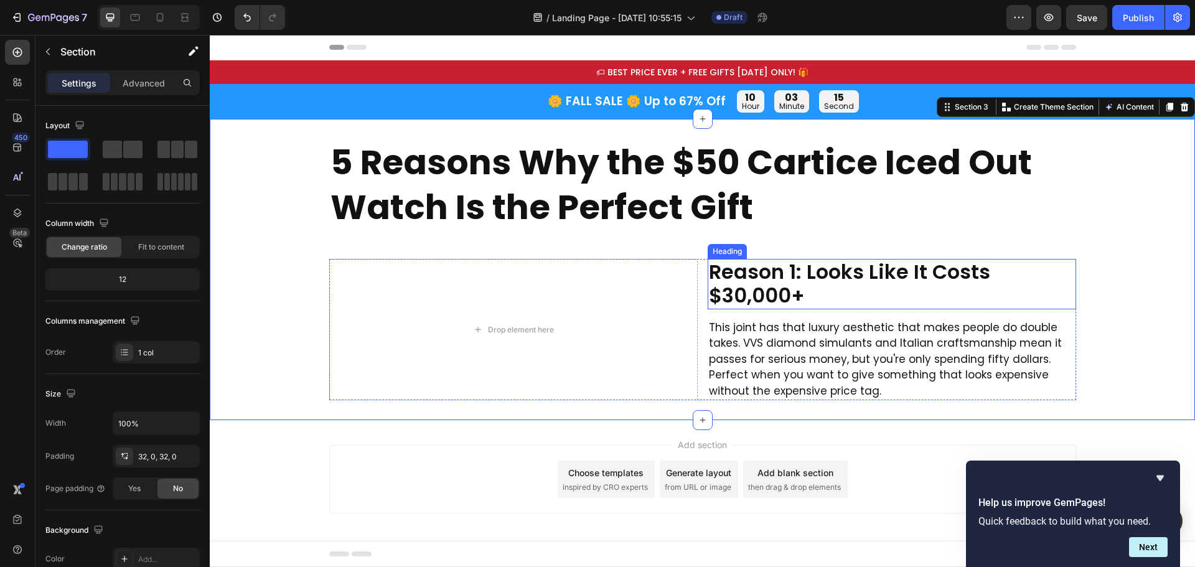
click at [860, 279] on p "Reason 1: Looks Like It Costs $30,000+" at bounding box center [892, 284] width 366 height 48
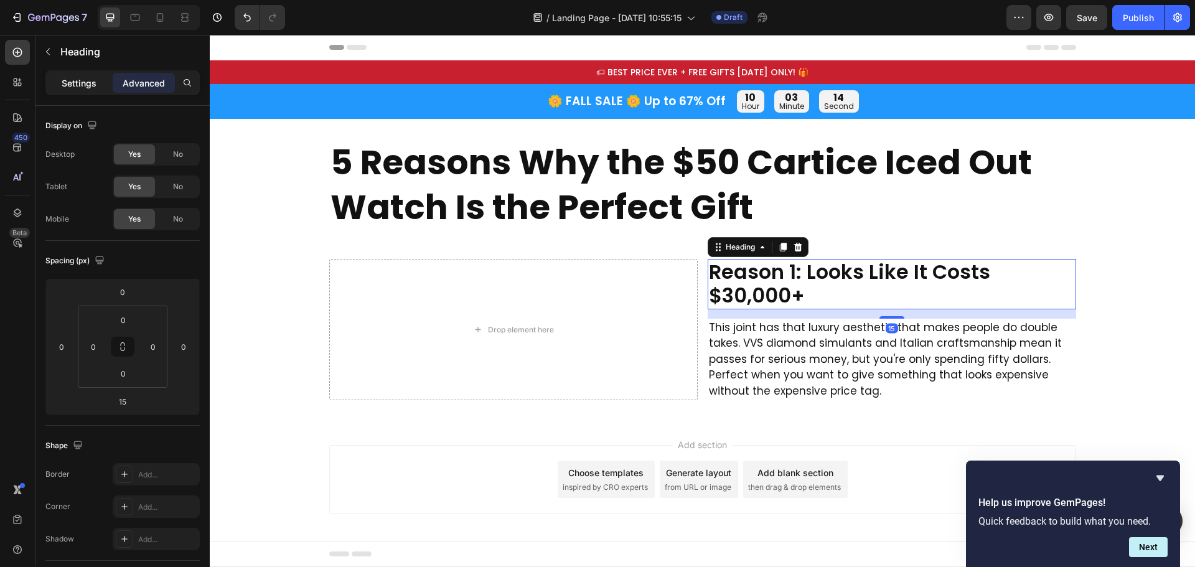
click at [83, 82] on p "Settings" at bounding box center [79, 83] width 35 height 13
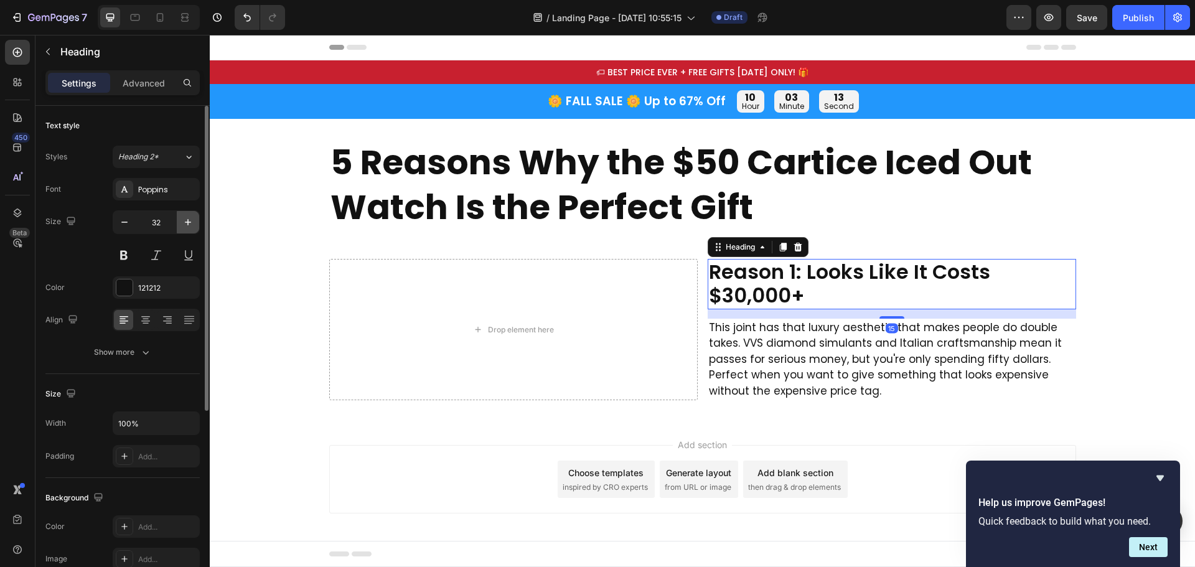
click at [179, 224] on button "button" at bounding box center [188, 222] width 22 height 22
type input "34"
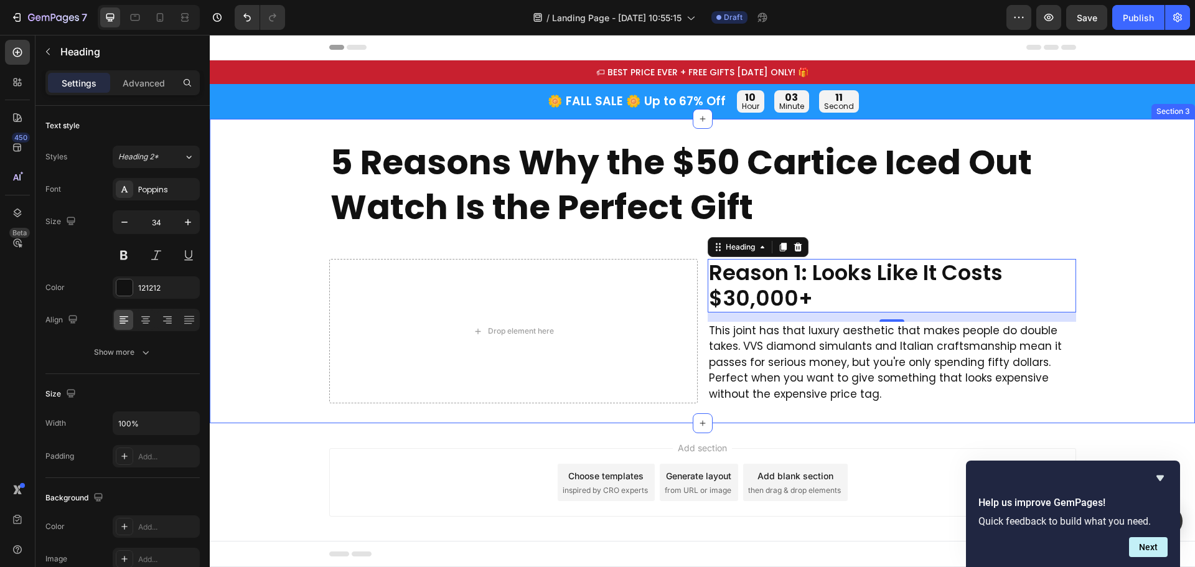
click at [1100, 252] on div "5 Reasons Why the $50 Cartice Iced Out Watch Is the Perfect Gift Heading Row Dr…" at bounding box center [703, 271] width 986 height 265
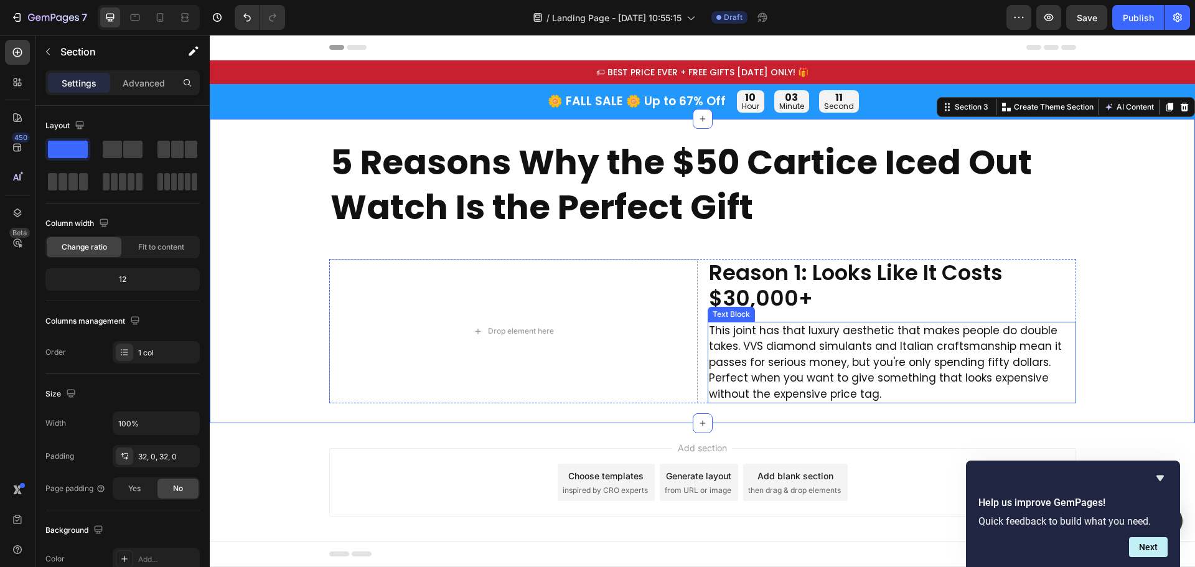
click at [885, 347] on p "This joint has that luxury aesthetic that makes people do double takes. VVS dia…" at bounding box center [892, 363] width 366 height 80
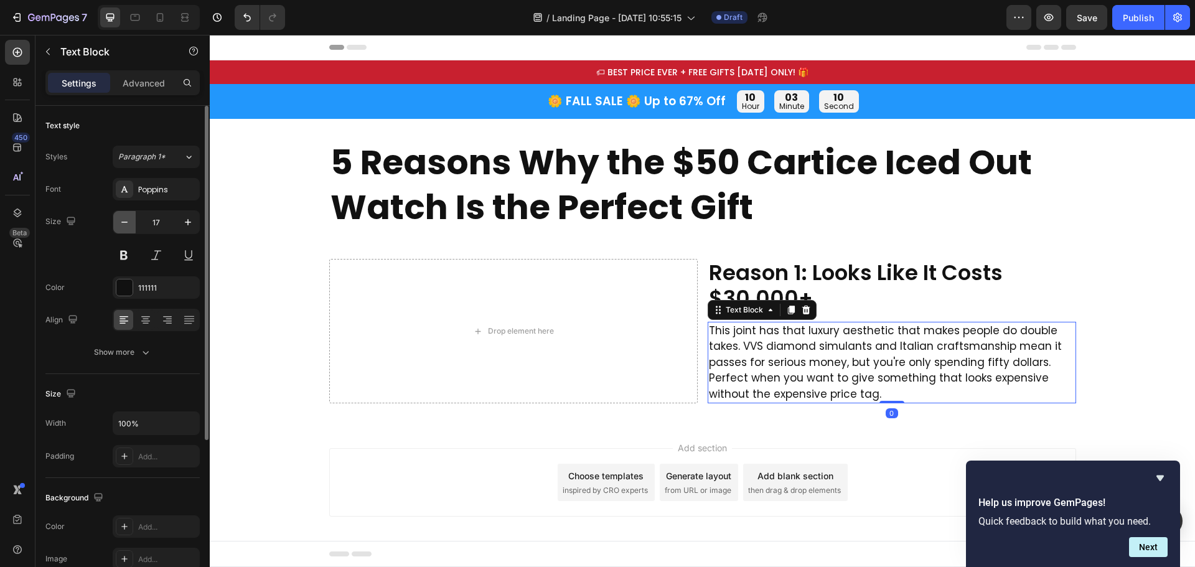
click at [126, 220] on icon "button" at bounding box center [124, 222] width 12 height 12
type input "16"
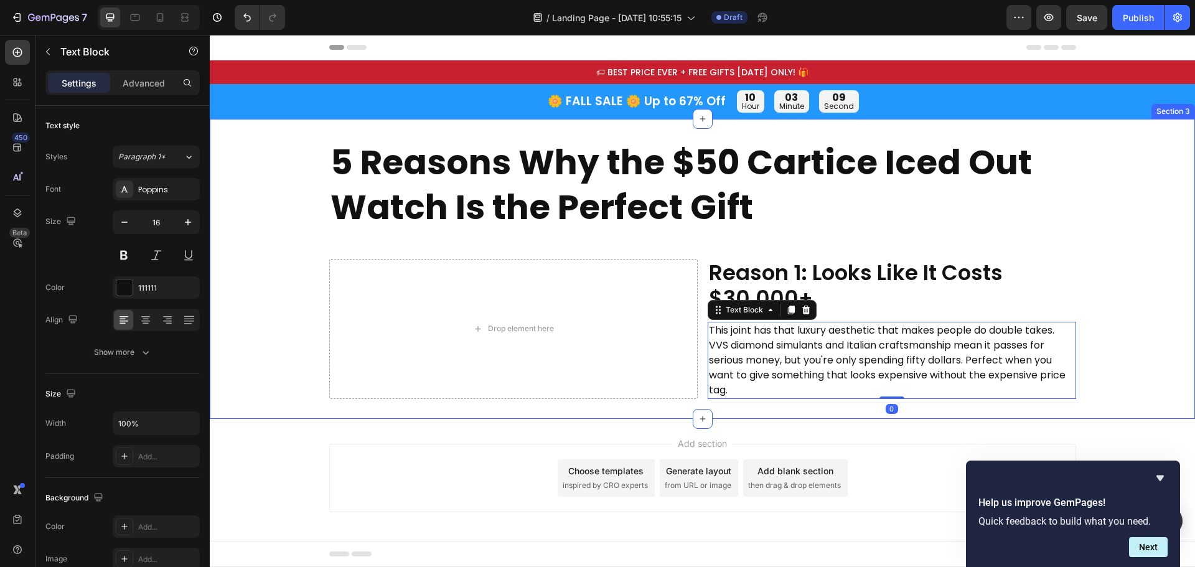
click at [1137, 264] on div "5 Reasons Why the $50 Cartice Iced Out Watch Is the Perfect Gift Heading Row Dr…" at bounding box center [703, 269] width 986 height 260
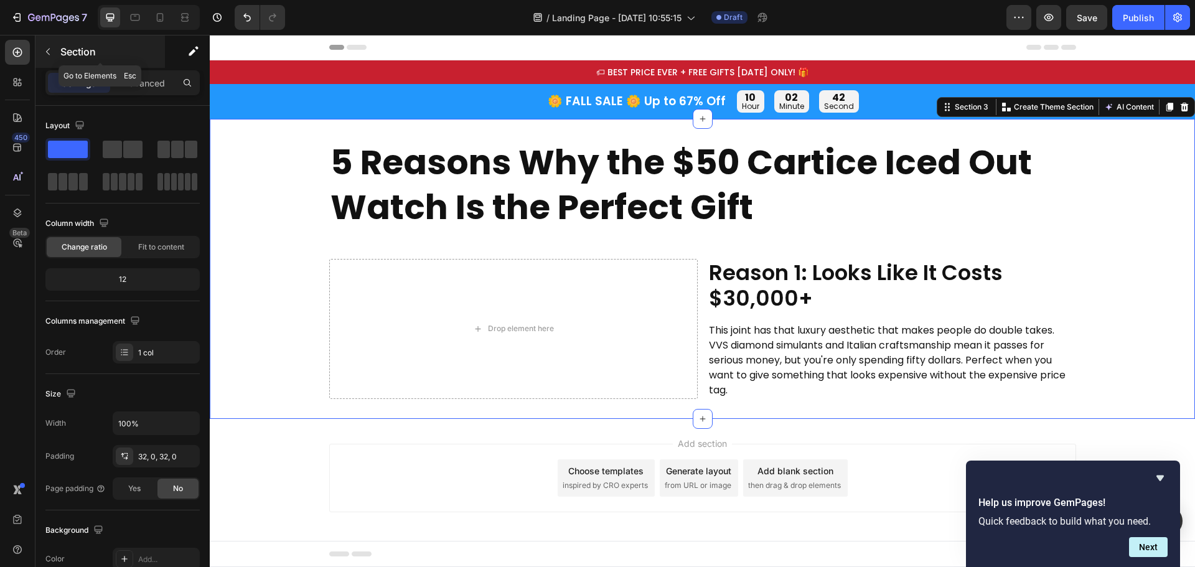
click at [48, 53] on icon "button" at bounding box center [48, 52] width 4 height 7
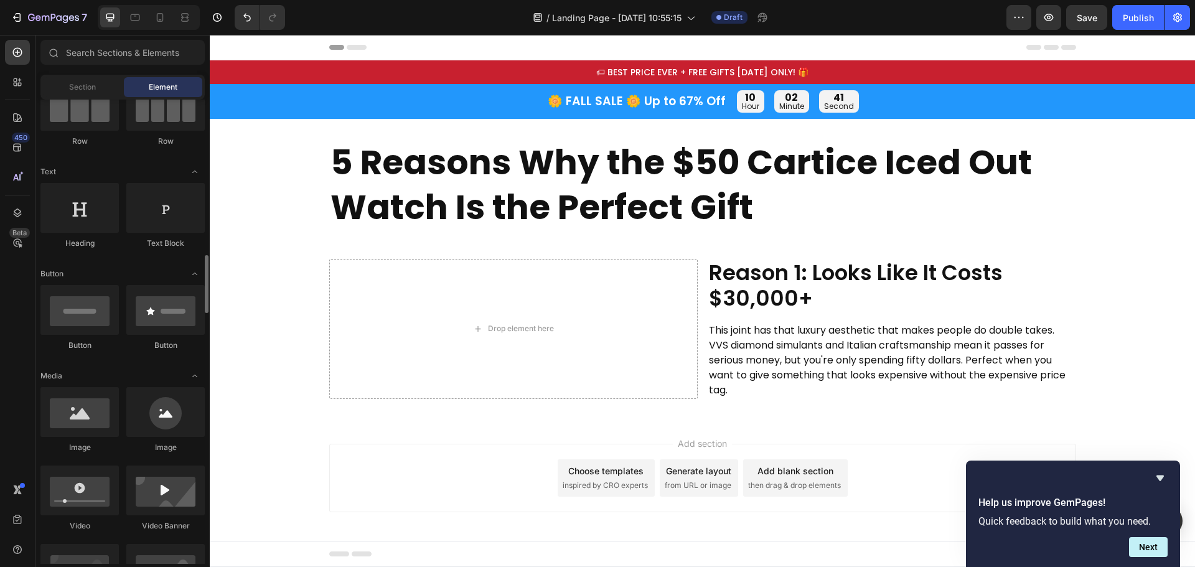
scroll to position [311, 0]
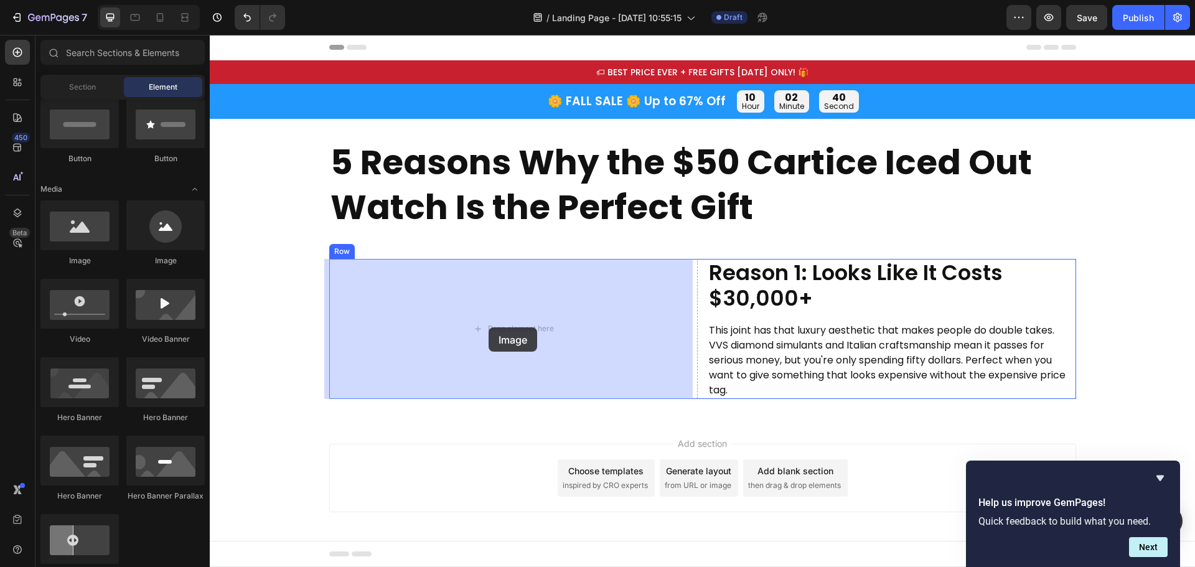
drag, startPoint x: 292, startPoint y: 274, endPoint x: 489, endPoint y: 328, distance: 203.9
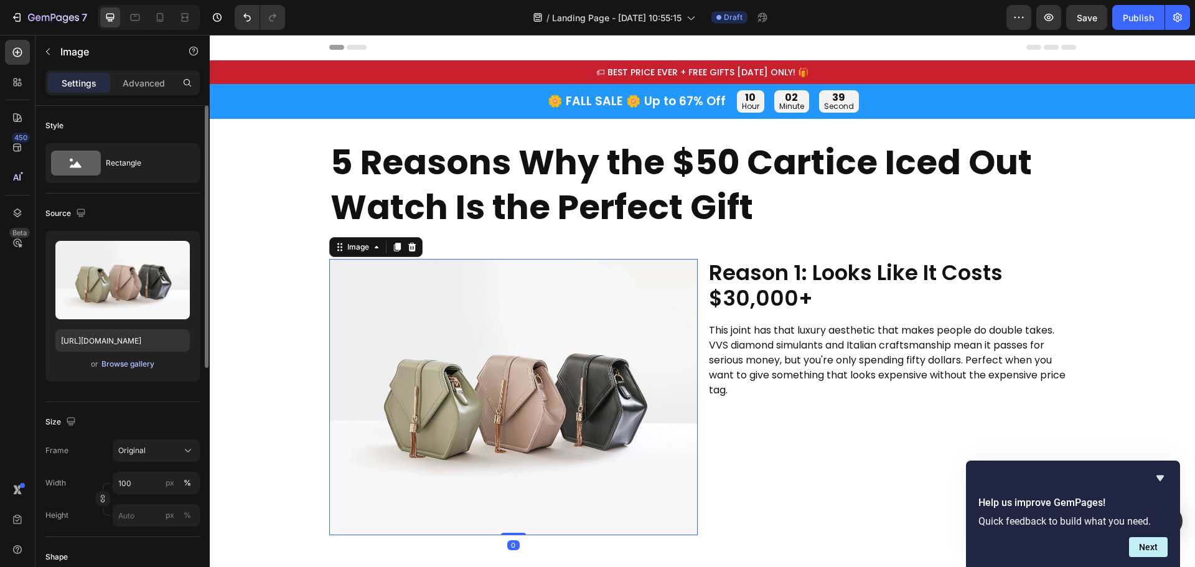
click at [137, 364] on div "Browse gallery" at bounding box center [127, 364] width 53 height 11
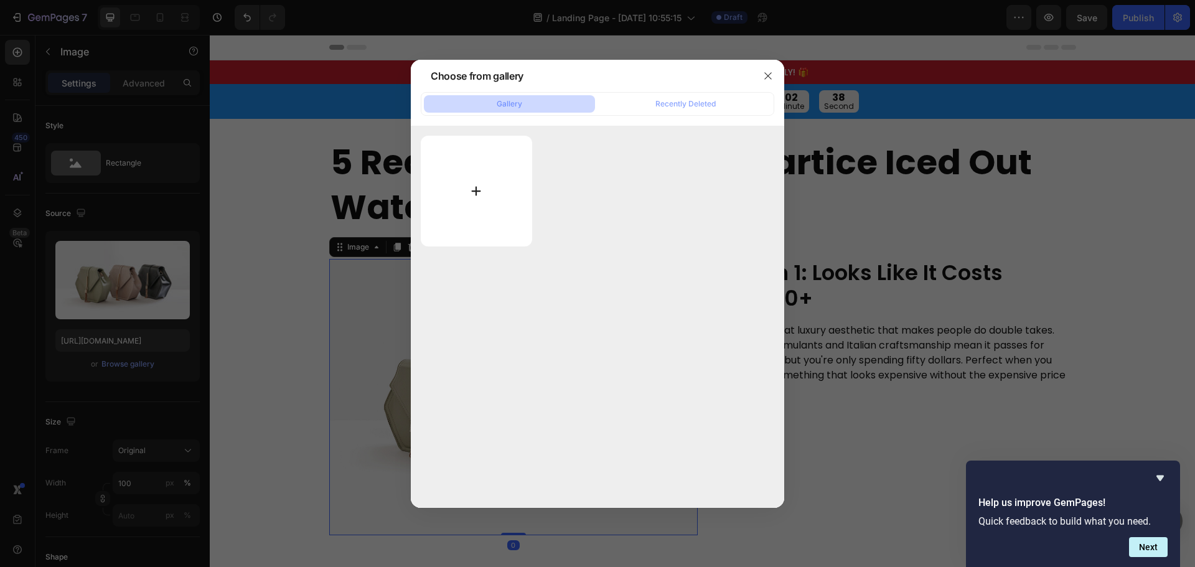
click at [482, 191] on input "file" at bounding box center [476, 191] width 111 height 111
type input "C:\fakepath\12_3c21dab6-8422-42f0-9e56-456e81e7424e.png"
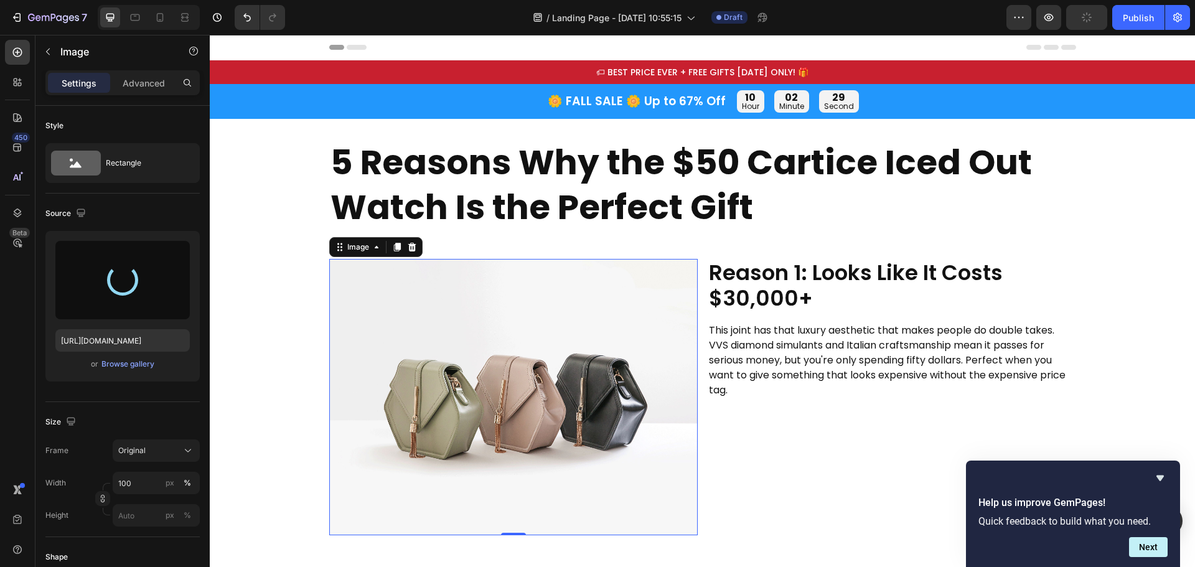
type input "[URL][DOMAIN_NAME]"
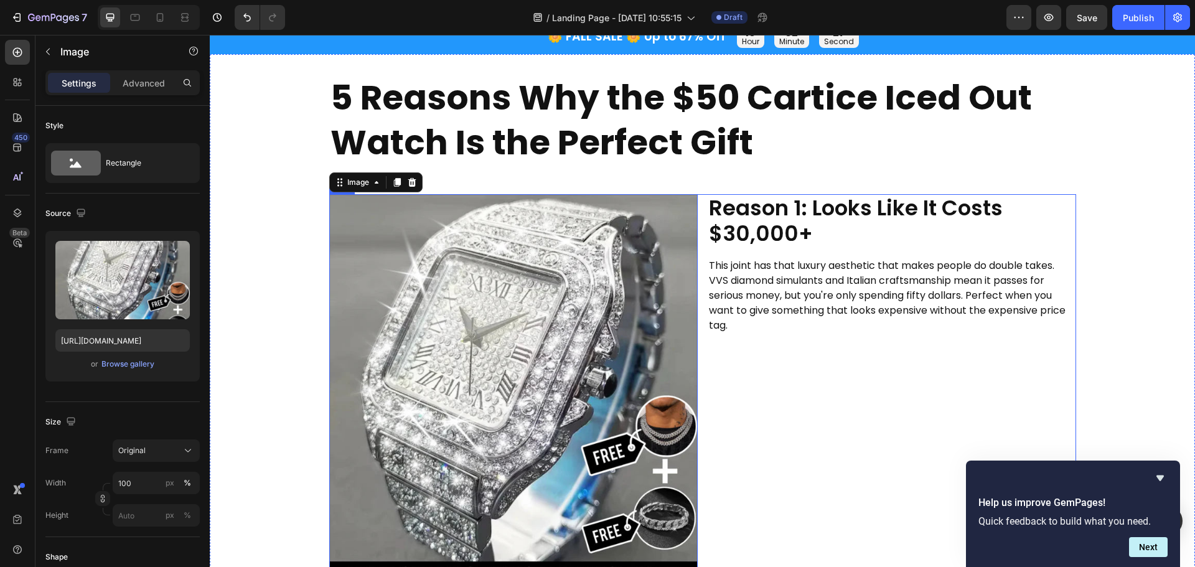
scroll to position [125, 0]
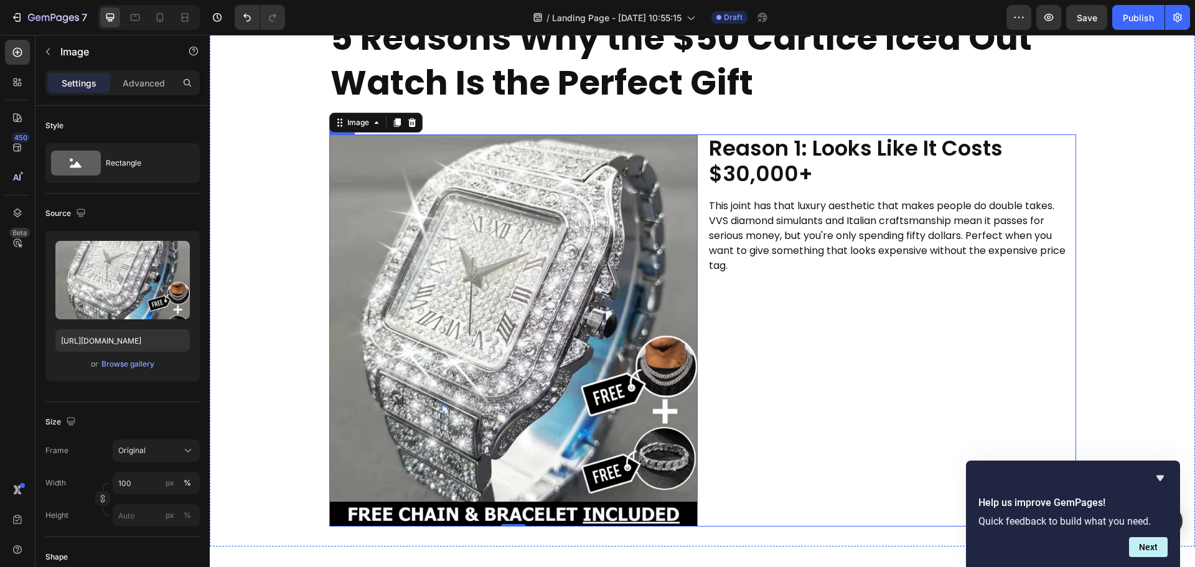
click at [800, 374] on div "Reason 1: Looks Like It Costs $30,000+ Heading This joint has that luxury aesth…" at bounding box center [892, 330] width 369 height 392
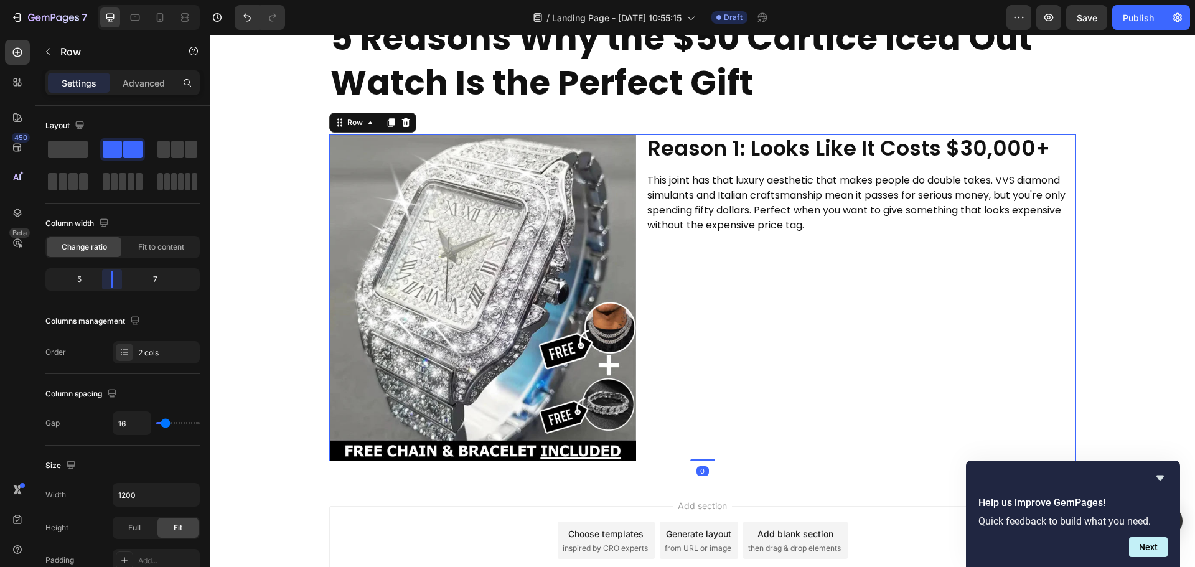
drag, startPoint x: 127, startPoint y: 282, endPoint x: 108, endPoint y: 280, distance: 18.8
click at [108, 0] on body "7 / Landing Page - [DATE] 10:55:15 Draft Preview Save Publish 450 Beta Sections…" at bounding box center [597, 0] width 1195 height 0
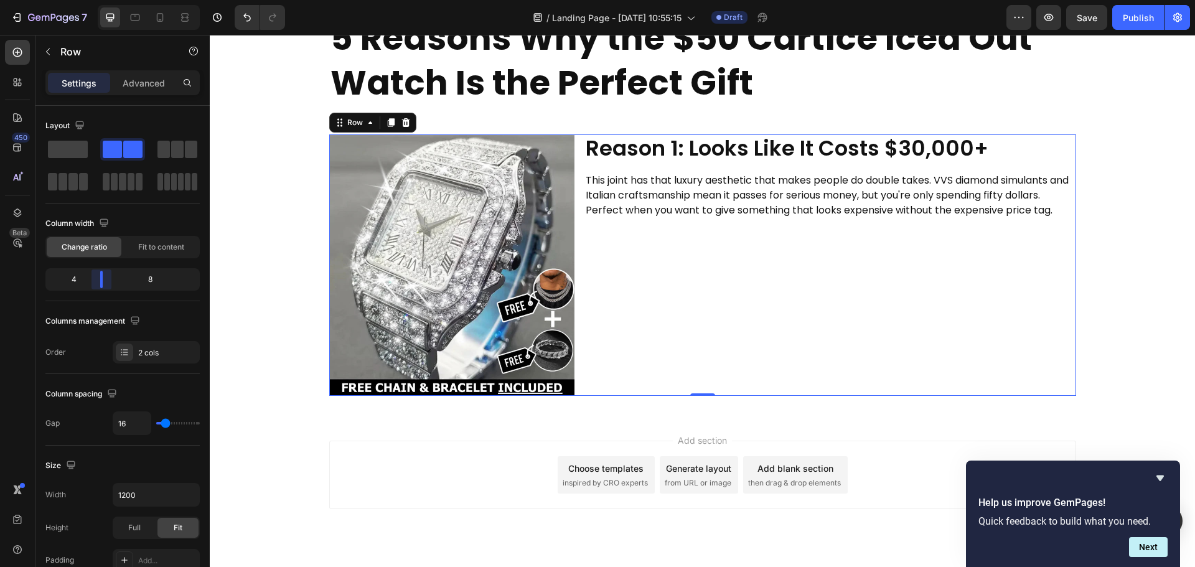
drag, startPoint x: 111, startPoint y: 279, endPoint x: 100, endPoint y: 278, distance: 10.6
click at [100, 0] on body "7 / Landing Page - [DATE] 10:55:15 Draft Preview Save Publish 450 Beta Sections…" at bounding box center [597, 0] width 1195 height 0
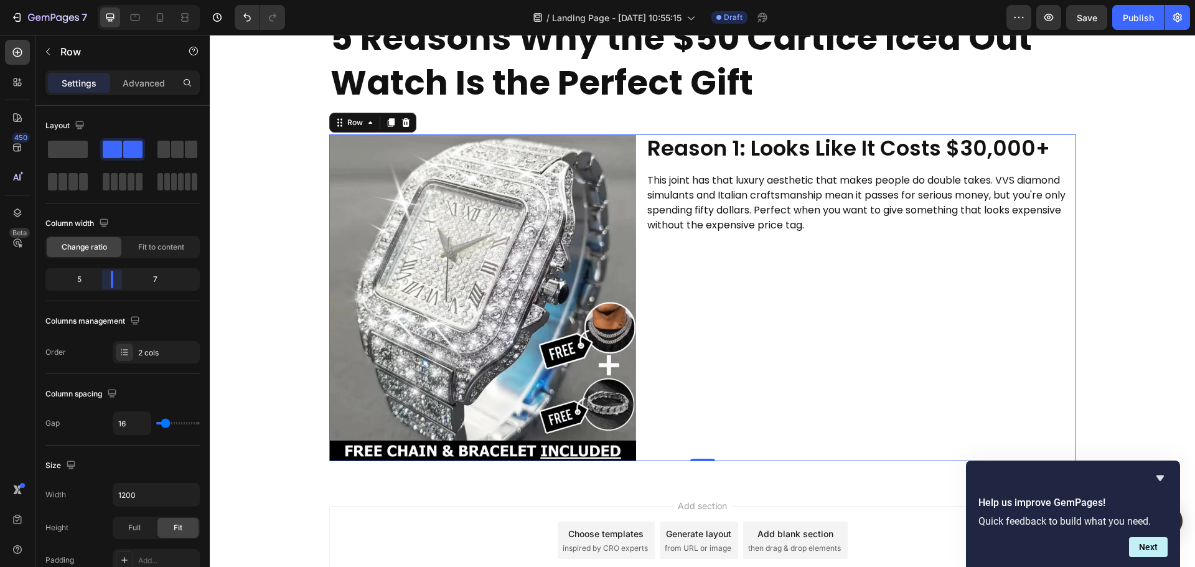
click at [107, 0] on body "7 / Landing Page - [DATE] 10:55:15 Draft Preview Save Publish 450 Beta Sections…" at bounding box center [597, 0] width 1195 height 0
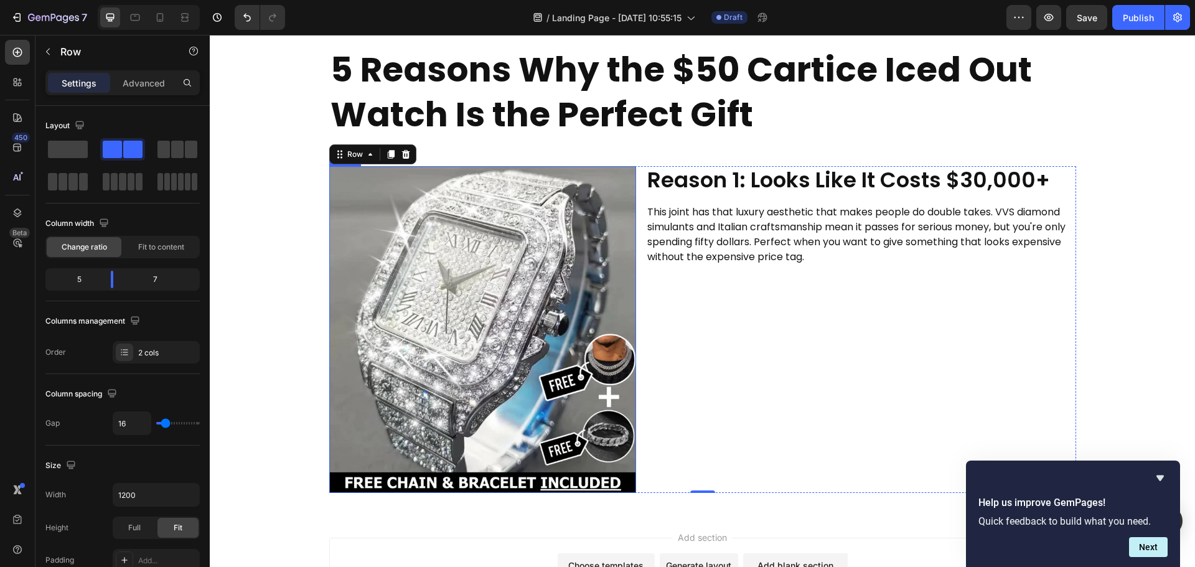
scroll to position [62, 0]
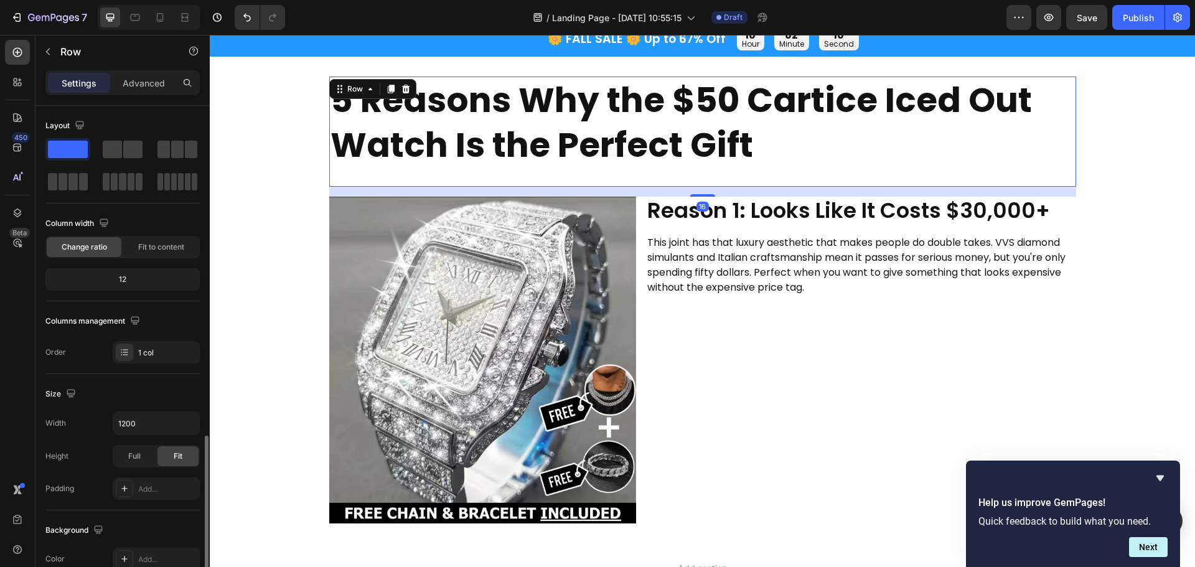
click at [427, 171] on div "5 Reasons Why the $50 Cartice Iced Out Watch Is the Perfect Gift Heading" at bounding box center [702, 132] width 747 height 110
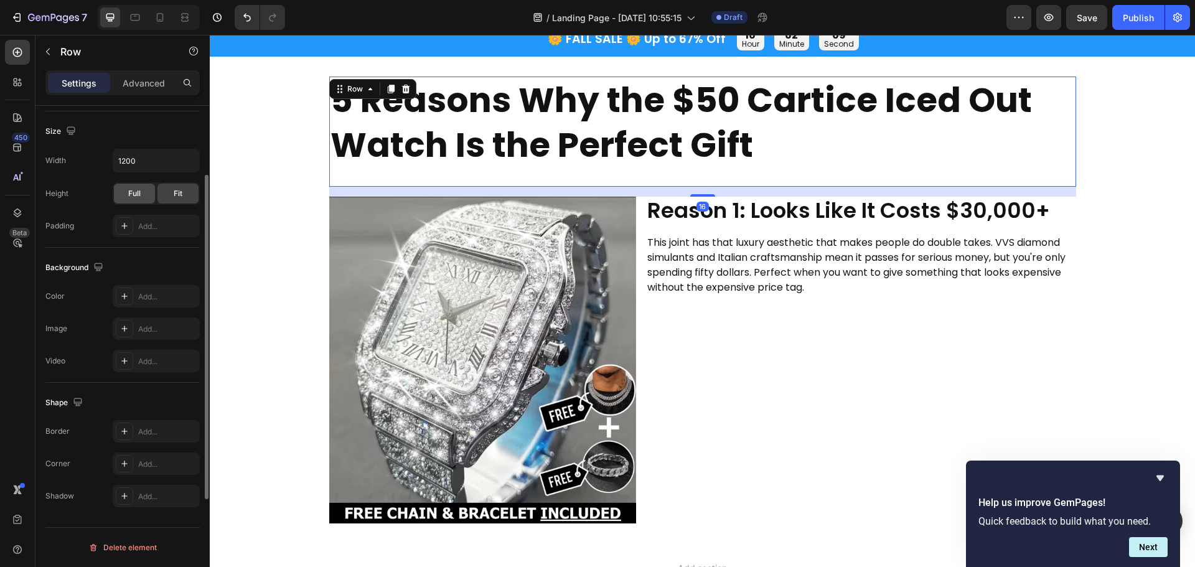
scroll to position [138, 0]
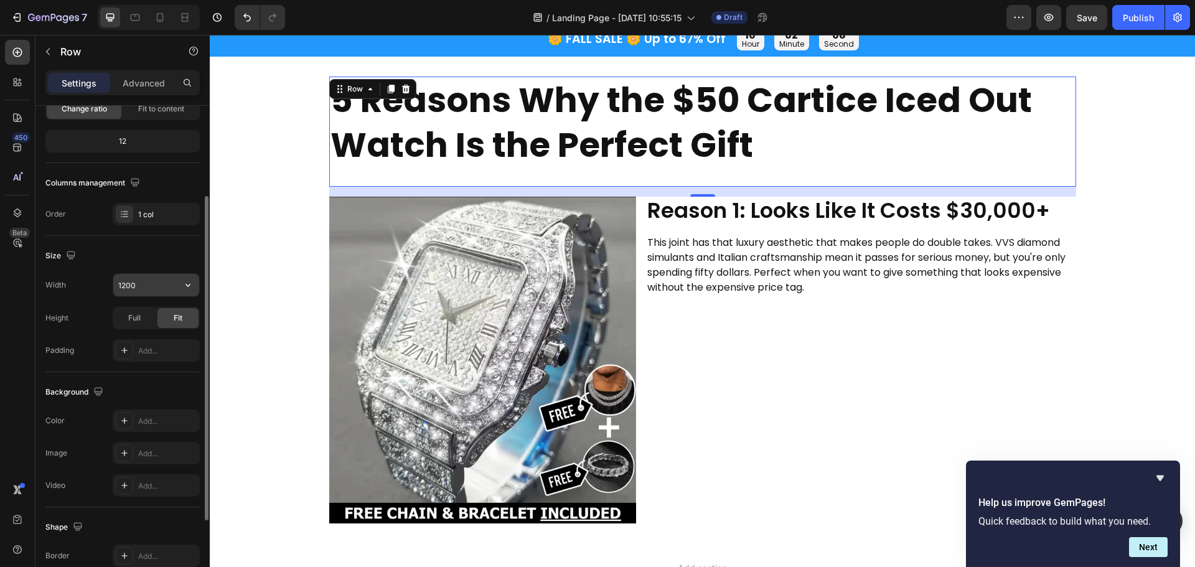
click at [151, 286] on input "1200" at bounding box center [156, 285] width 86 height 22
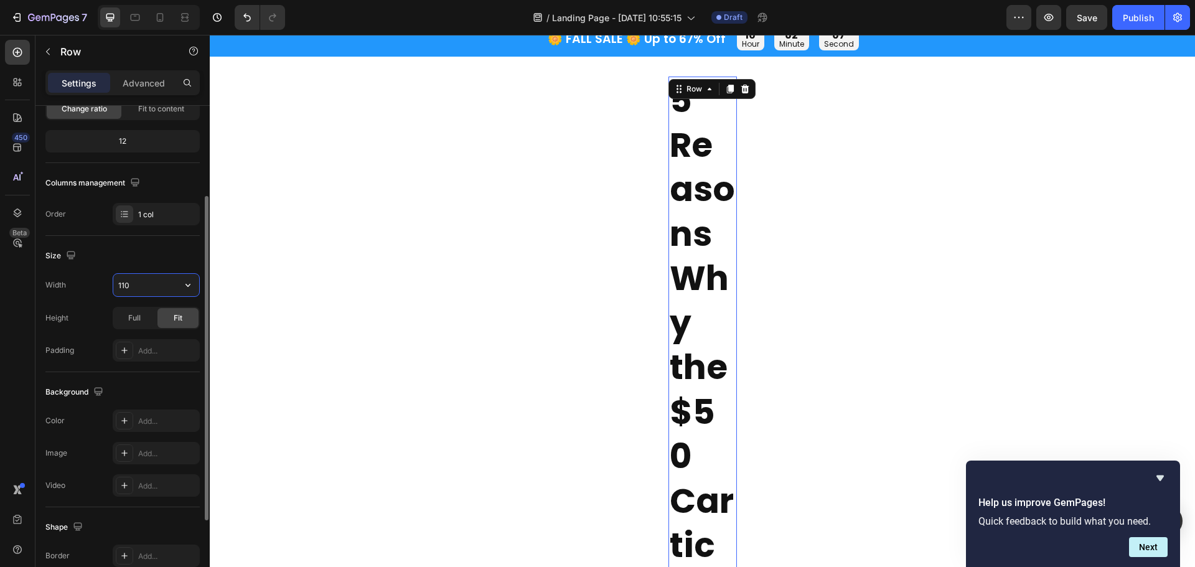
type input "1100"
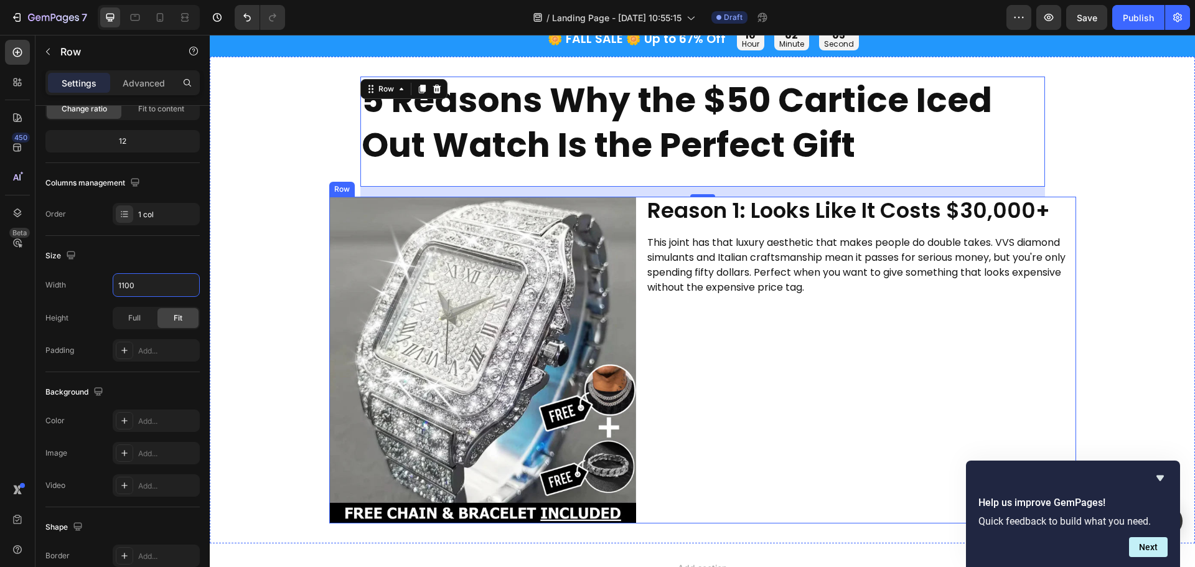
click at [732, 389] on div "Reason 1: Looks Like It Costs $30,000+ Heading This joint has that luxury aesth…" at bounding box center [861, 360] width 430 height 327
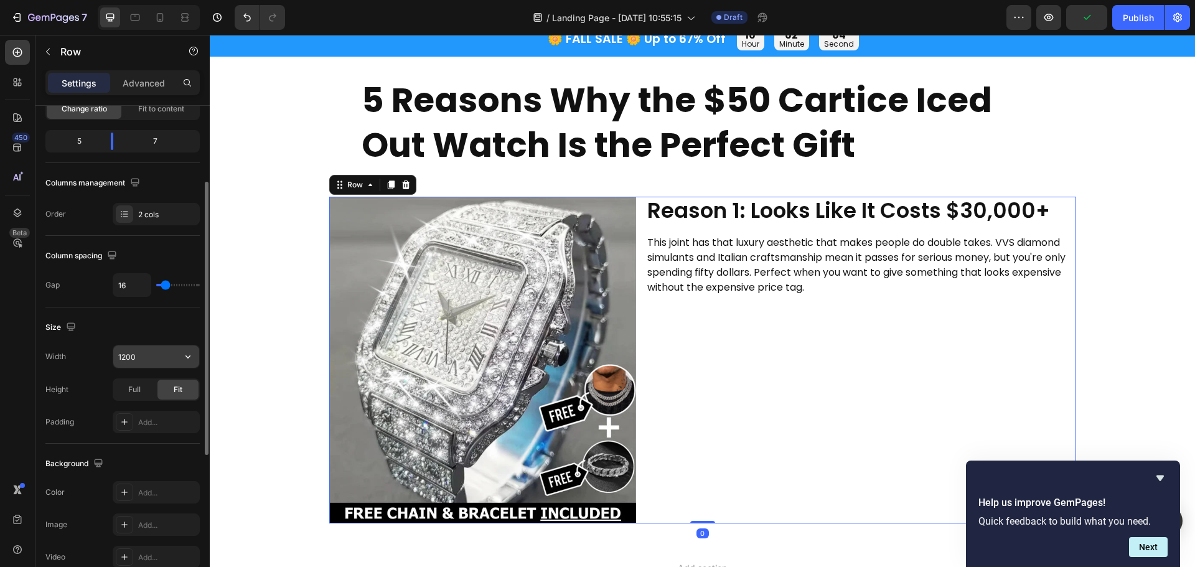
click at [138, 349] on input "1200" at bounding box center [156, 357] width 86 height 22
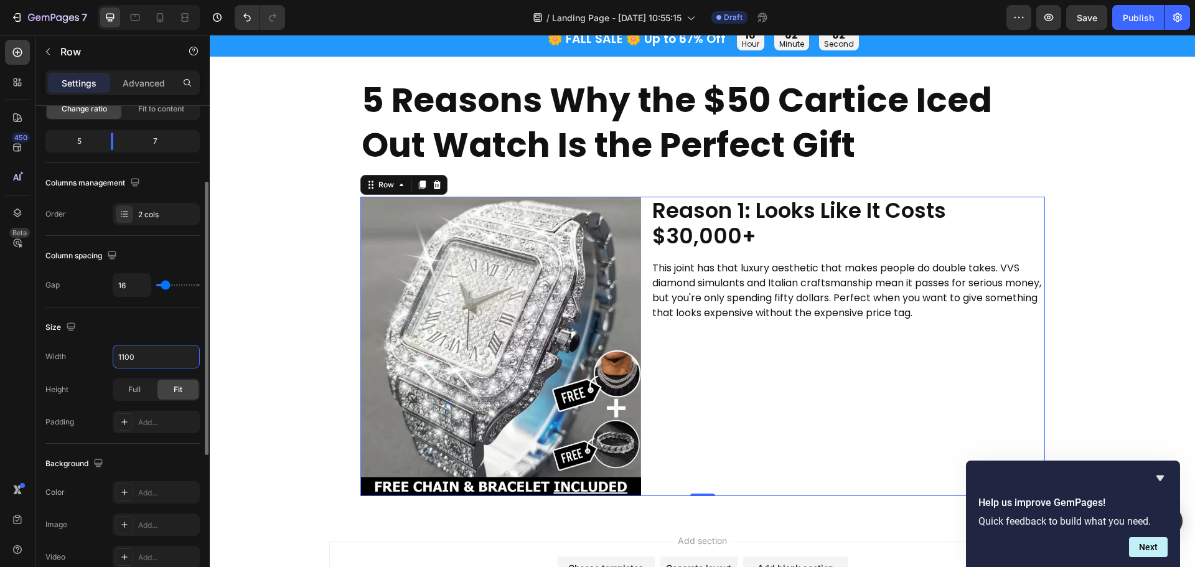
type input "1100"
click at [174, 319] on div "Size" at bounding box center [122, 328] width 154 height 20
click at [491, 292] on img at bounding box center [501, 346] width 281 height 299
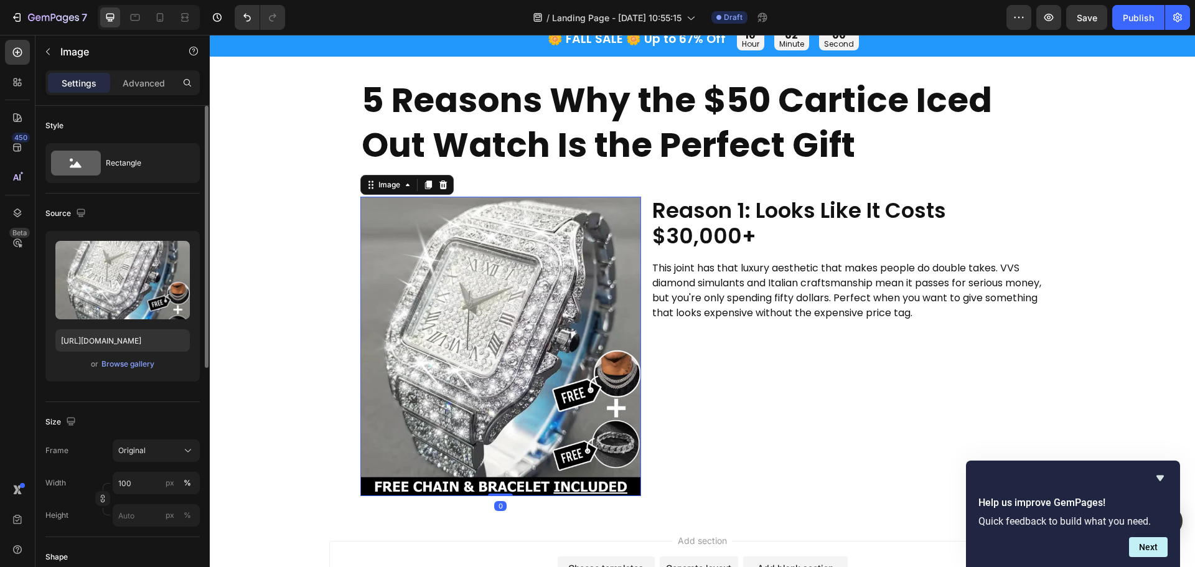
scroll to position [187, 0]
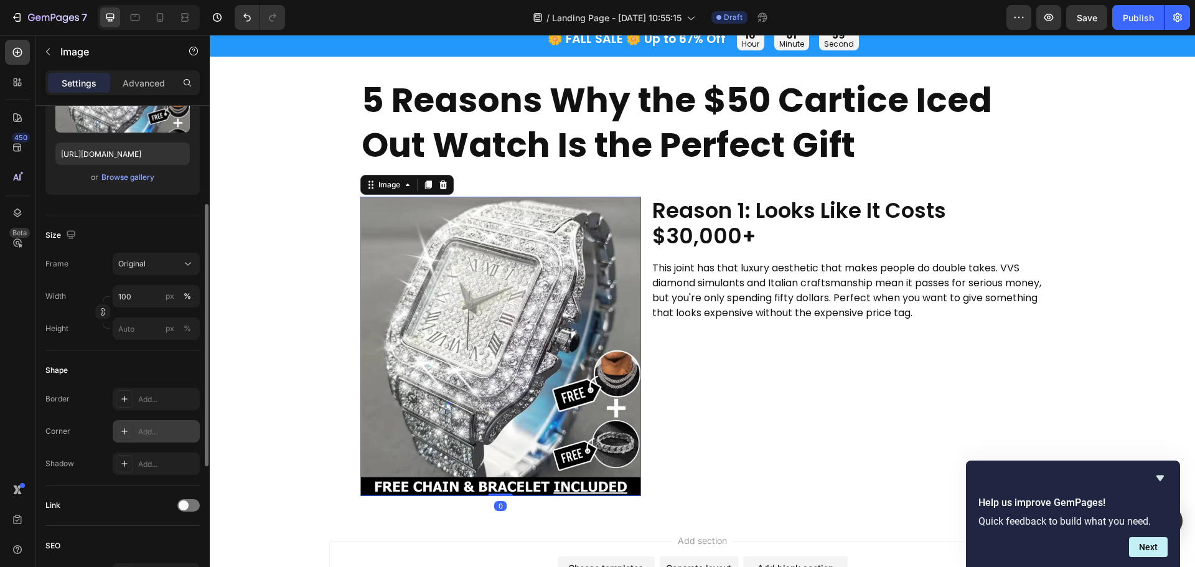
click at [156, 428] on div "Add..." at bounding box center [167, 432] width 59 height 11
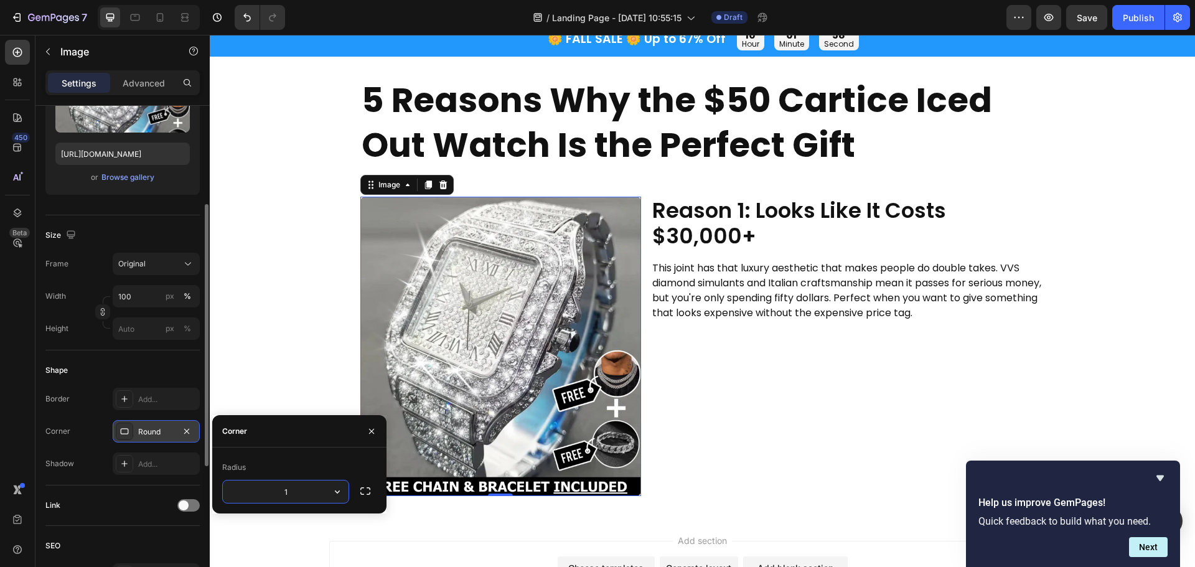
type input "15"
click at [299, 286] on div "5 Reasons Why the $50 Cartice Iced Out Watch Is the Perfect Gift Heading Row Im…" at bounding box center [703, 287] width 986 height 420
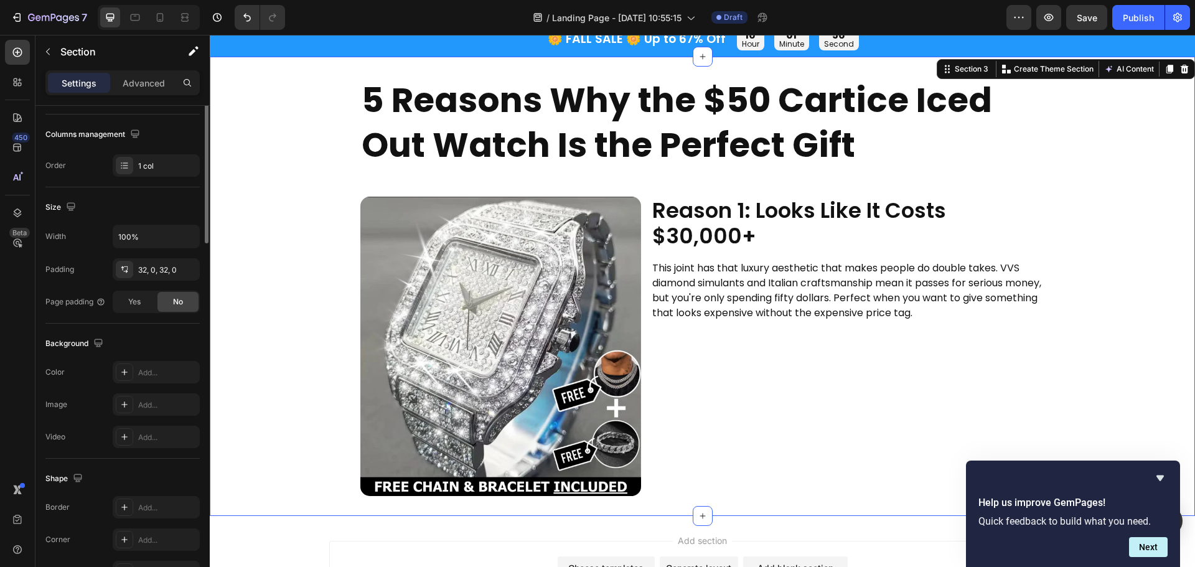
scroll to position [0, 0]
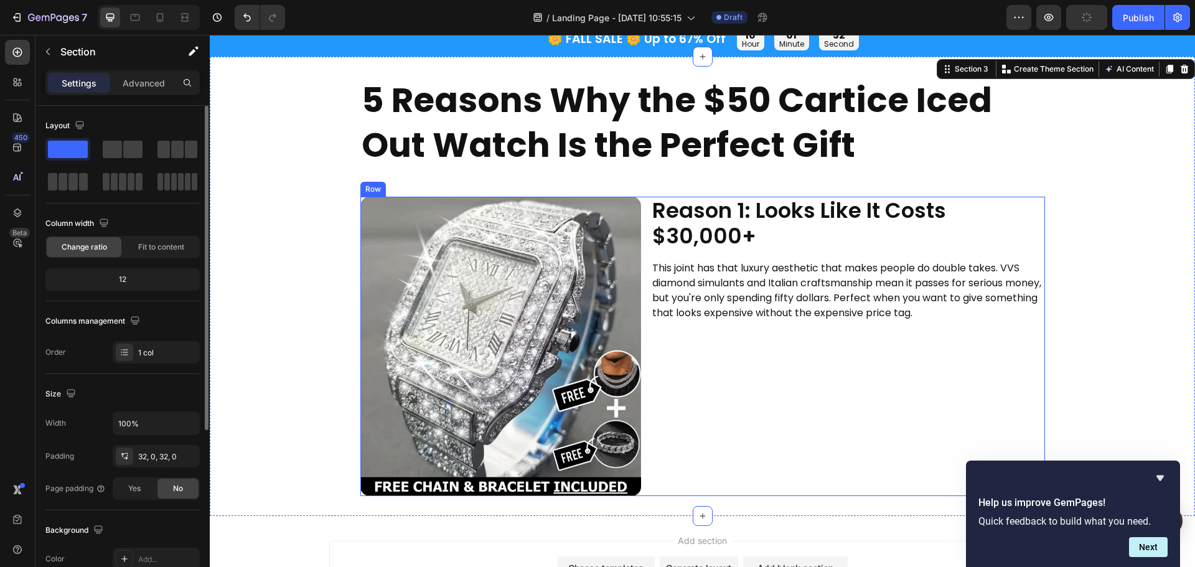
click at [689, 361] on div "Reason 1: Looks Like It Costs $30,000+ Heading This joint has that luxury aesth…" at bounding box center [848, 346] width 394 height 299
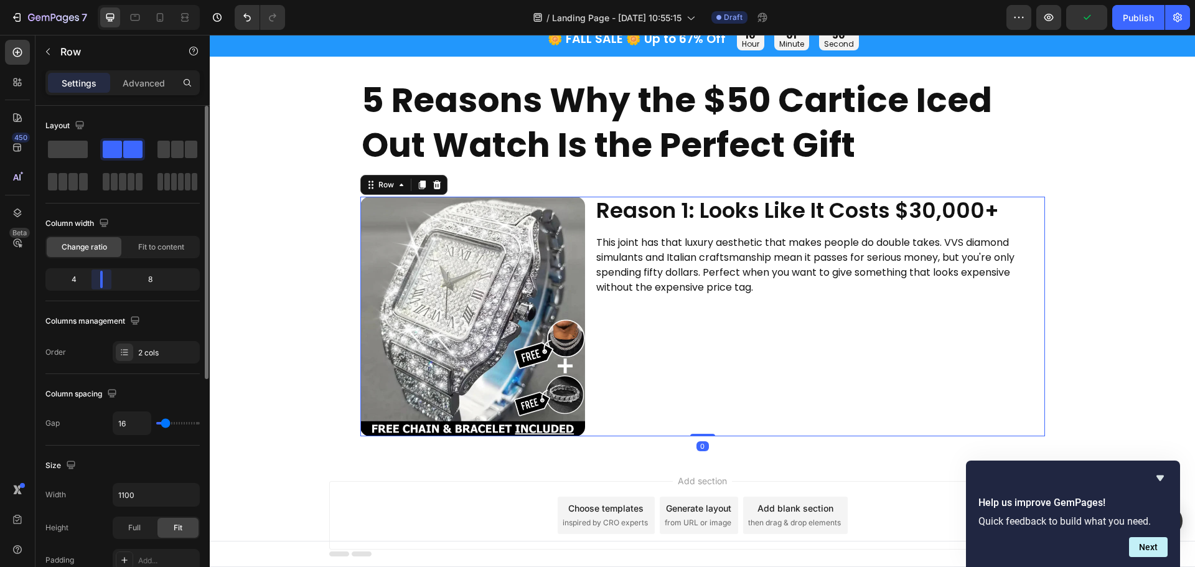
drag, startPoint x: 109, startPoint y: 278, endPoint x: 101, endPoint y: 278, distance: 8.1
click at [101, 0] on body "7 / Landing Page - [DATE] 10:55:15 Draft Preview Publish 450 Beta Sections(30) …" at bounding box center [597, 0] width 1195 height 0
click at [854, 330] on div "Reason 1: Looks Like It Costs $30,000+ Heading This joint has that luxury aesth…" at bounding box center [820, 317] width 450 height 240
click at [1147, 253] on div "5 Reasons Why the $50 Cartice Iced Out Watch Is the Perfect Gift Heading Row Im…" at bounding box center [703, 257] width 986 height 360
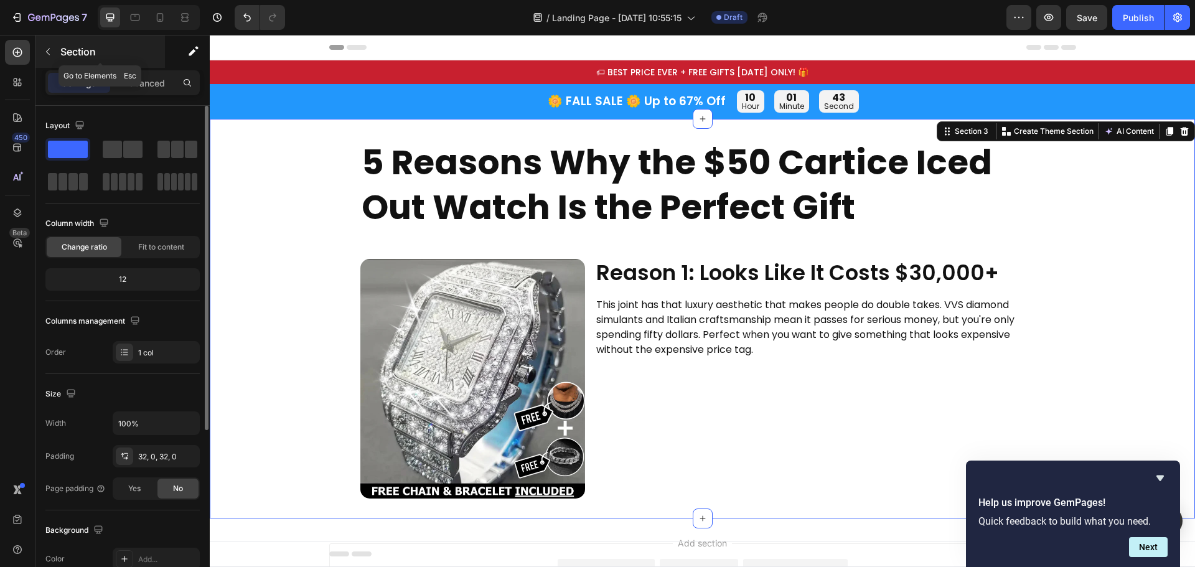
click at [50, 52] on icon "button" at bounding box center [48, 52] width 10 height 10
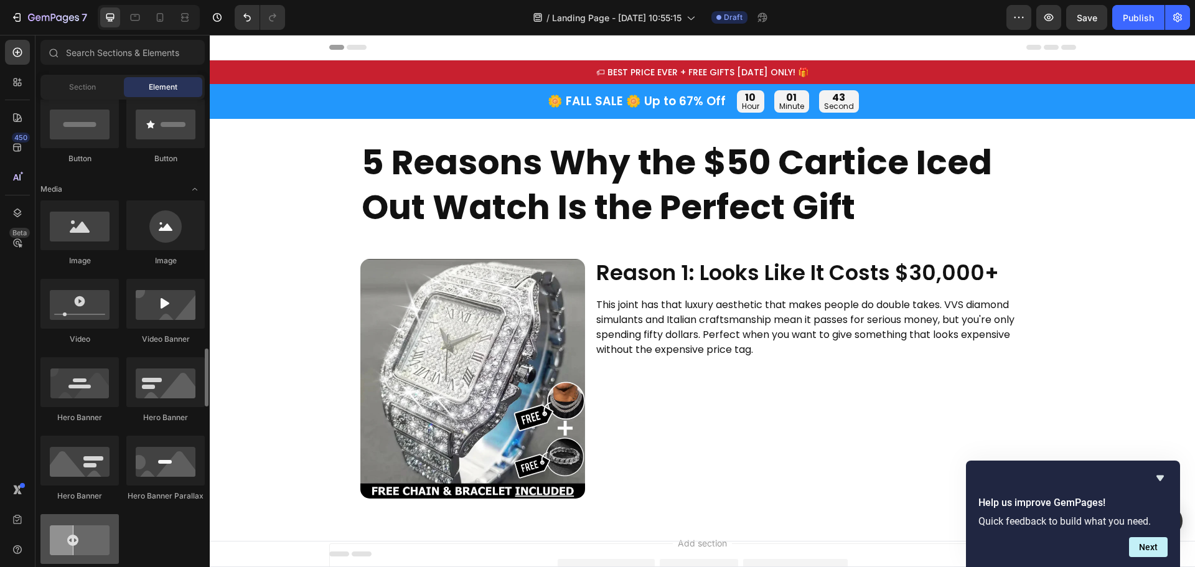
scroll to position [498, 0]
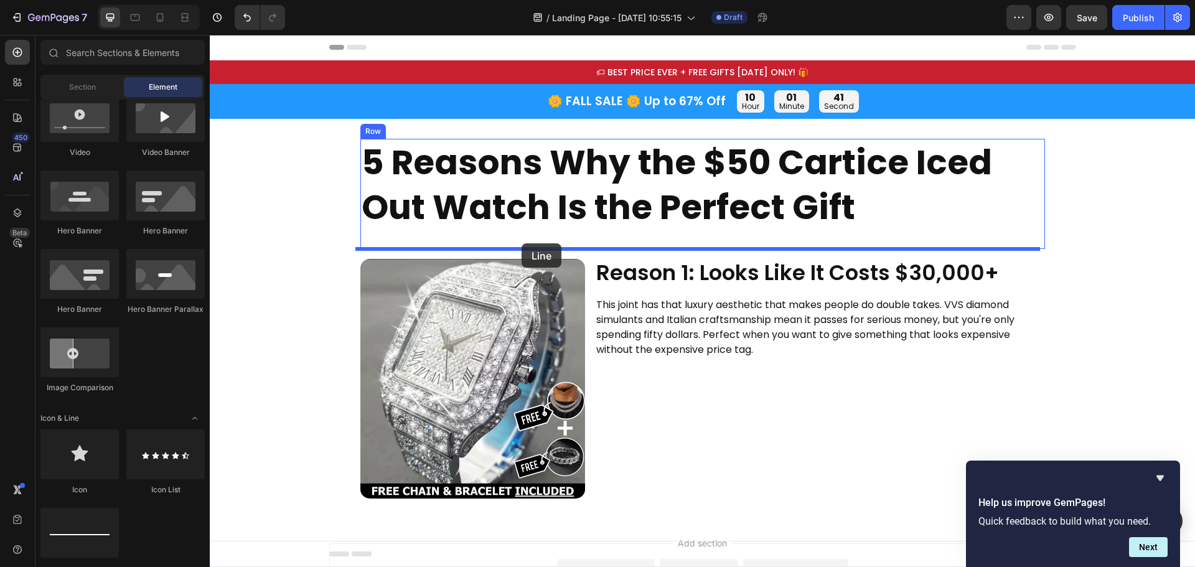
drag, startPoint x: 288, startPoint y: 563, endPoint x: 522, endPoint y: 243, distance: 396.0
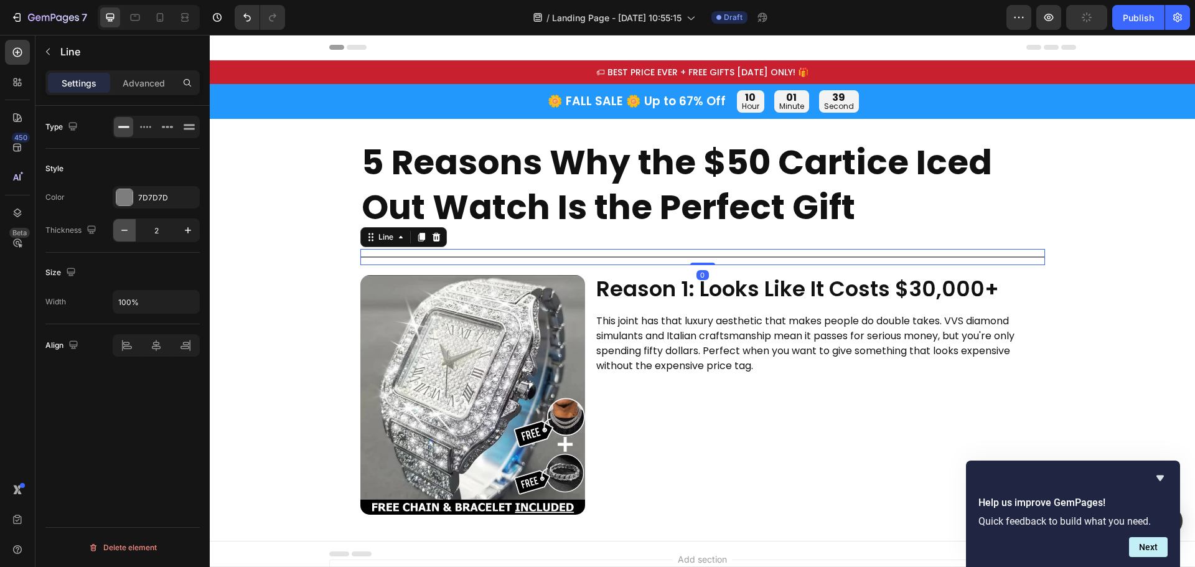
click at [118, 231] on button "button" at bounding box center [124, 230] width 22 height 22
type input "1"
click at [117, 191] on div at bounding box center [124, 197] width 16 height 16
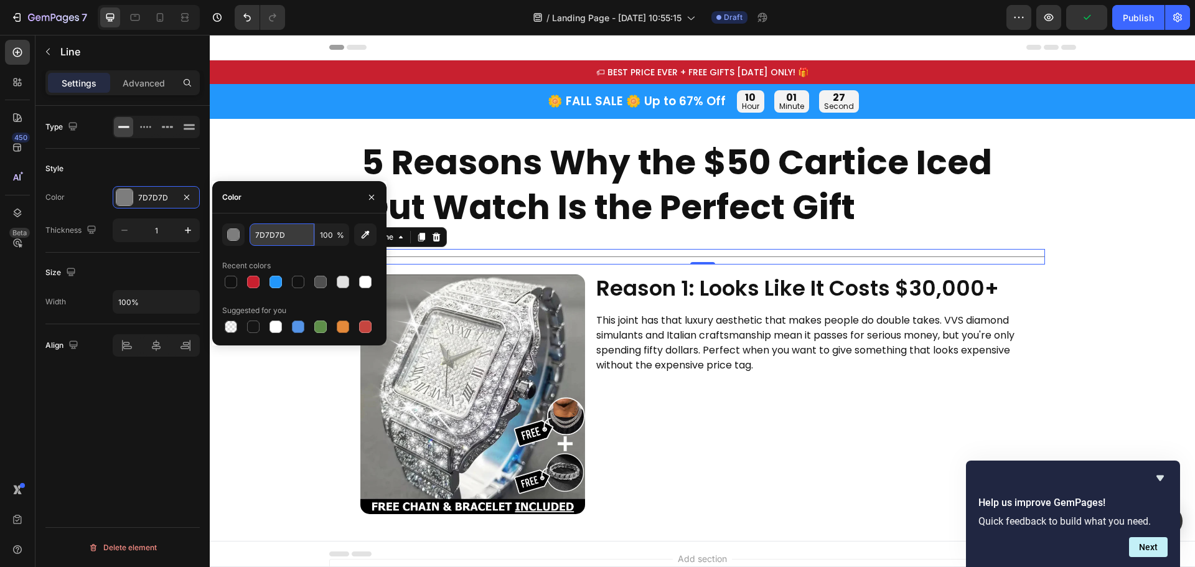
click at [299, 239] on input "7D7D7D" at bounding box center [282, 235] width 65 height 22
click at [301, 237] on input "ccc" at bounding box center [282, 235] width 65 height 22
click at [301, 237] on input "ebebeb" at bounding box center [282, 235] width 65 height 22
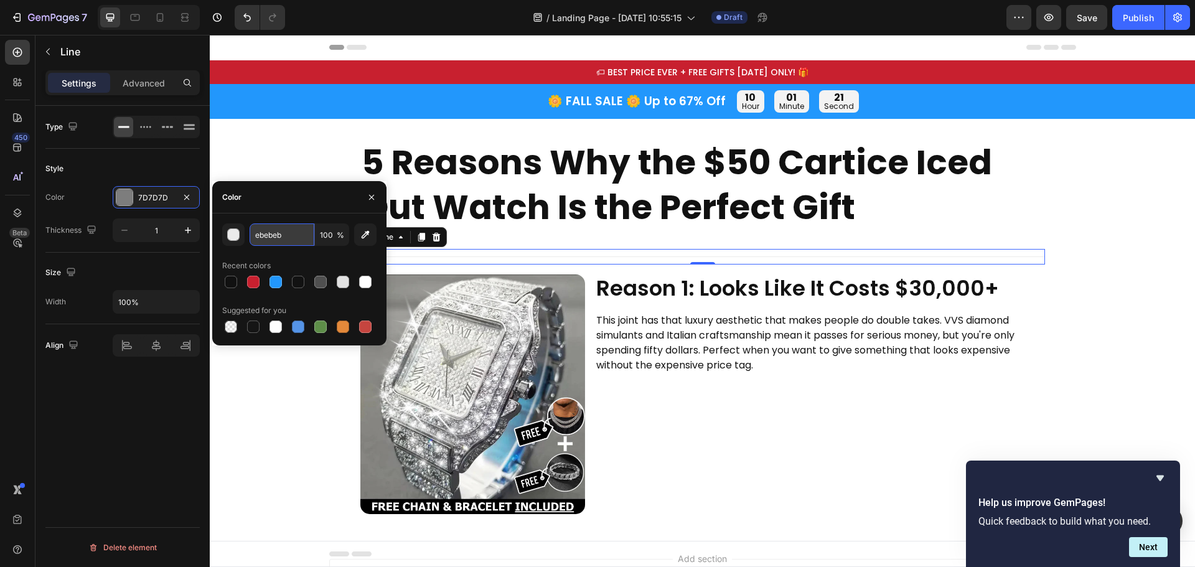
click at [301, 237] on input "ebebeb" at bounding box center [282, 235] width 65 height 22
type input "ddd"
click at [724, 205] on p "5 Reasons Why the $50 Cartice Iced Out Watch Is the Perfect Gift" at bounding box center [703, 184] width 682 height 89
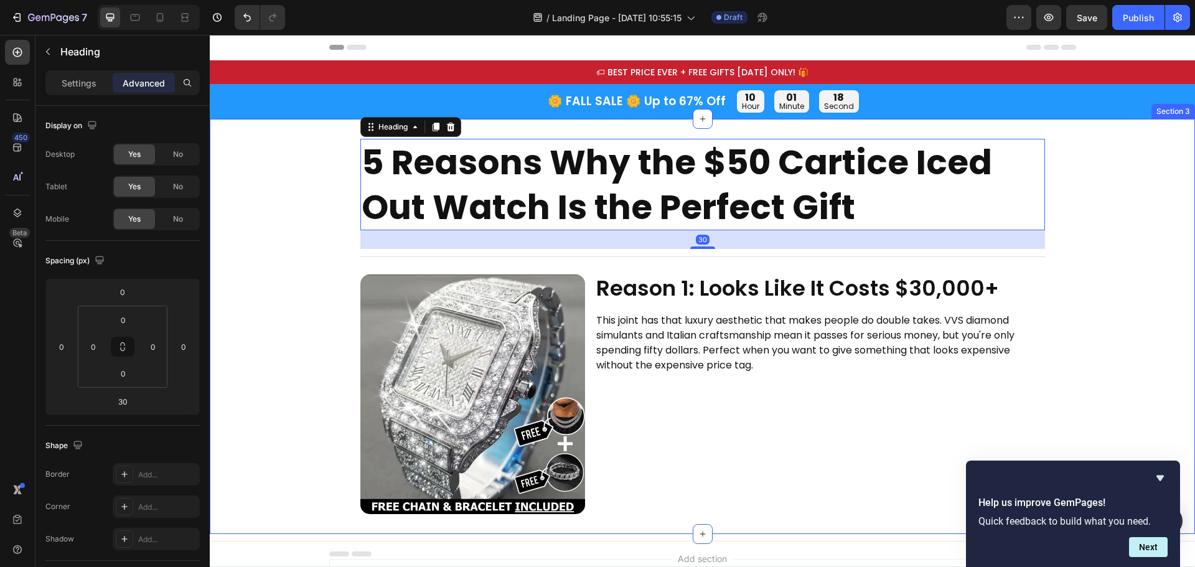
click at [1141, 229] on div "5 Reasons Why the $50 Cartice Iced Out Watch Is the Perfect Gift Heading 30 Tit…" at bounding box center [703, 326] width 986 height 375
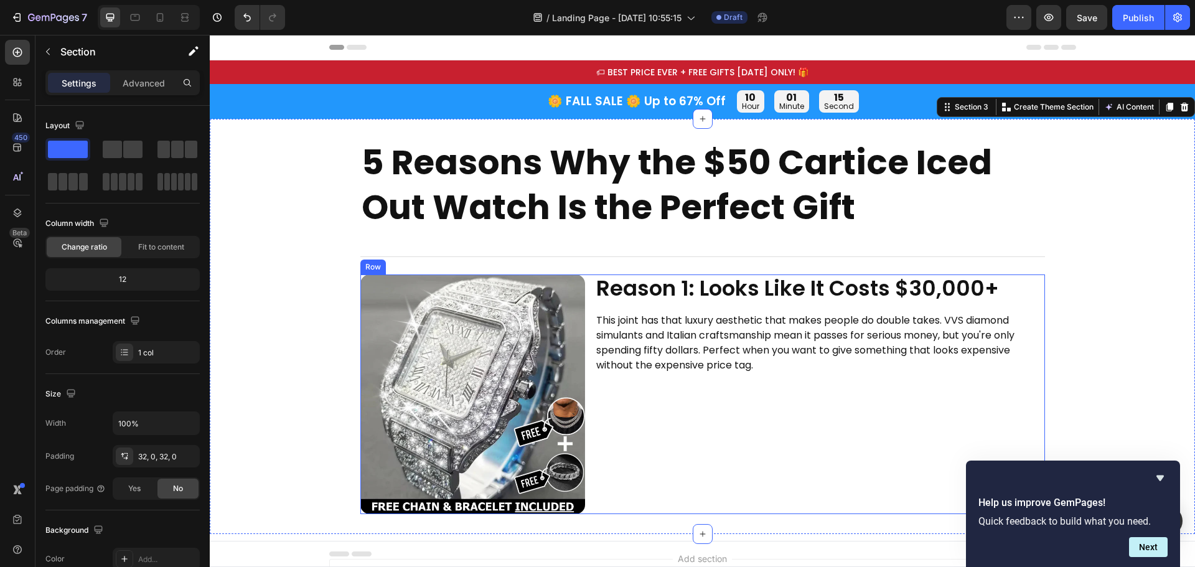
click at [585, 296] on div "Image Reason 1: Looks Like It Costs $30,000+ Heading This joint has that luxury…" at bounding box center [703, 395] width 685 height 240
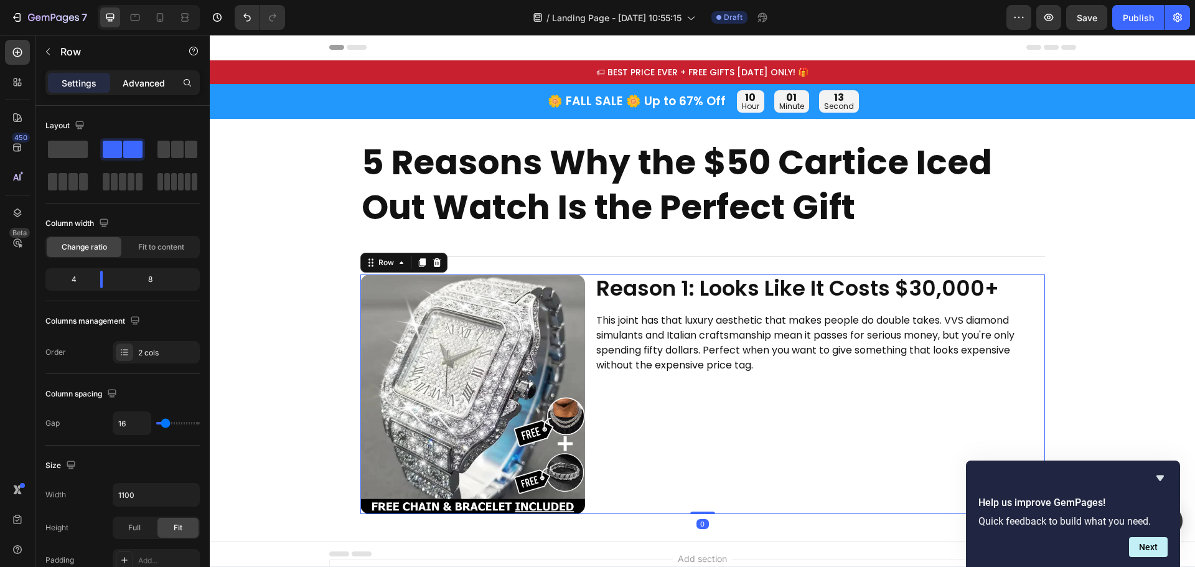
click at [135, 80] on p "Advanced" at bounding box center [144, 83] width 42 height 13
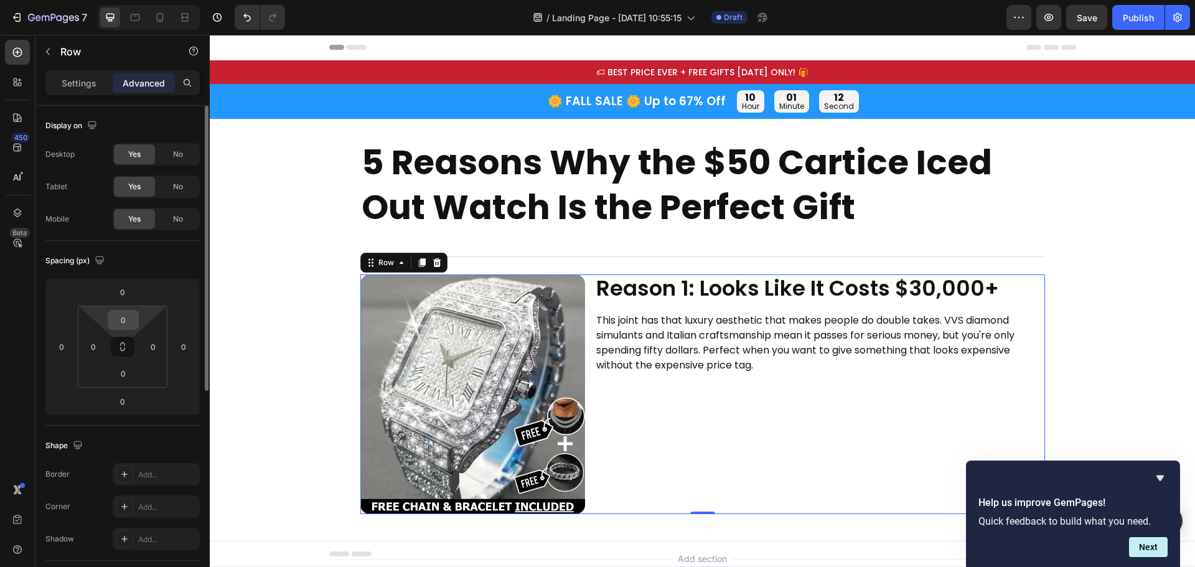
click at [126, 319] on input "0" at bounding box center [123, 320] width 25 height 19
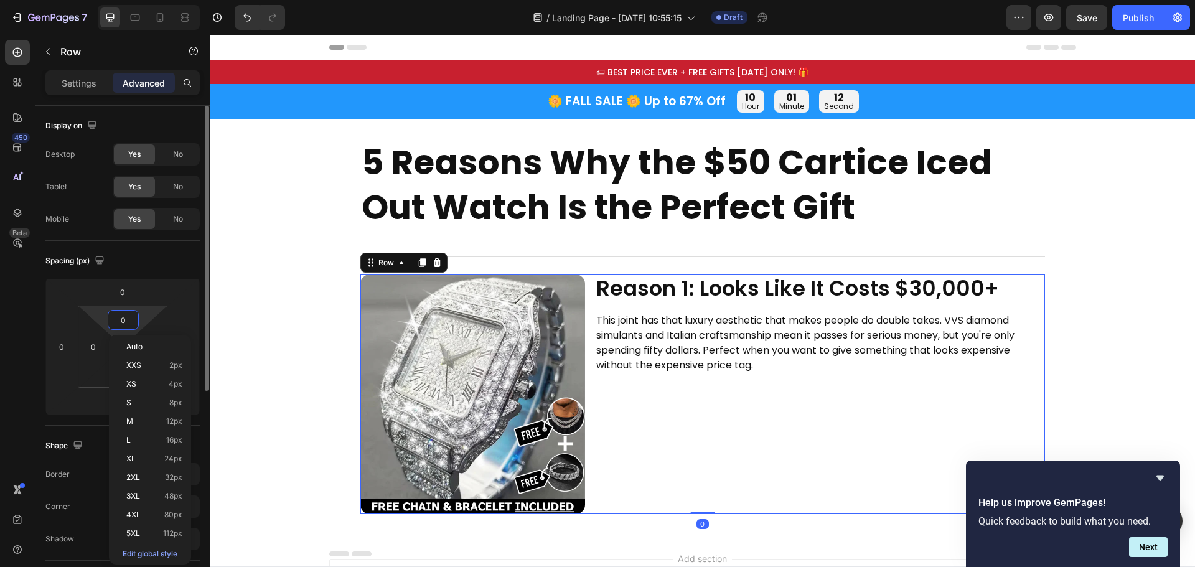
click at [126, 319] on input "0" at bounding box center [123, 320] width 25 height 19
type input "15"
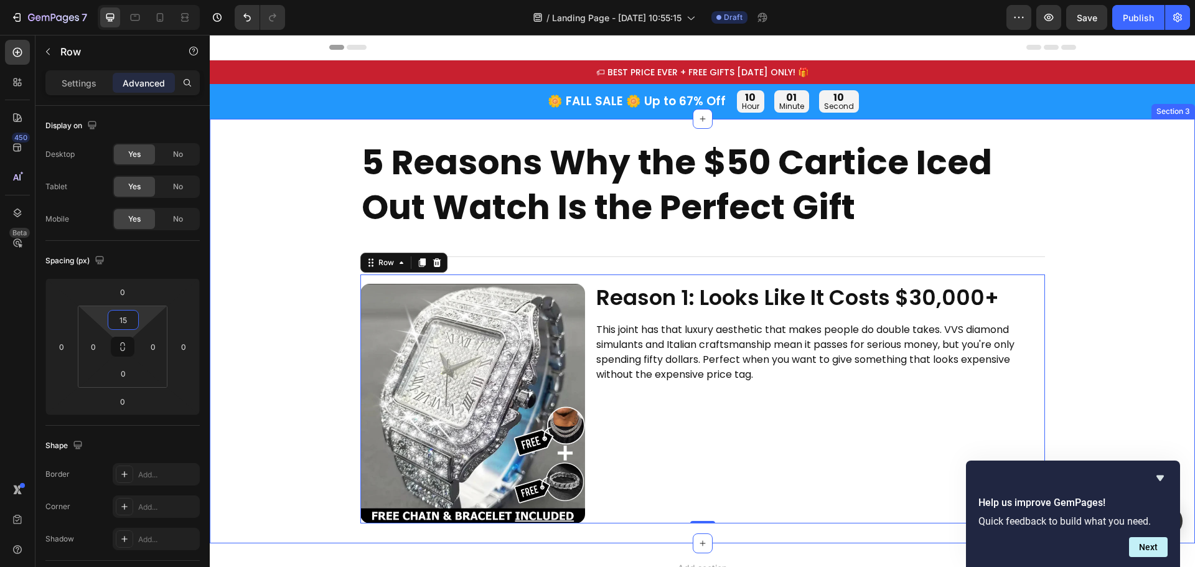
click at [1129, 242] on div "5 Reasons Why the $50 Cartice Iced Out Watch Is the Perfect Gift Heading Title …" at bounding box center [703, 331] width 986 height 385
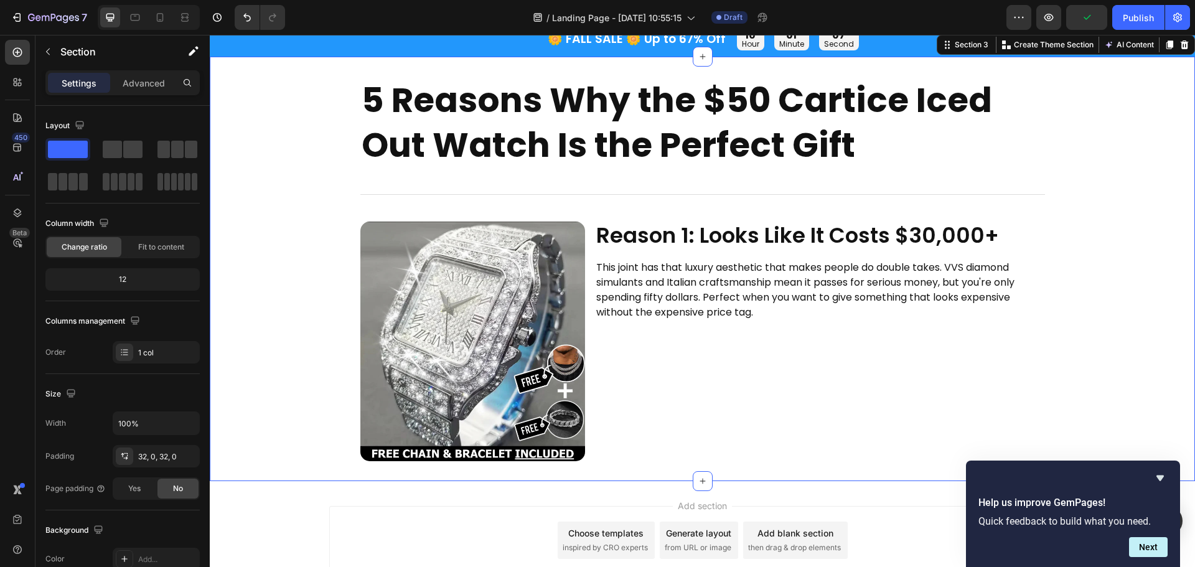
scroll to position [0, 0]
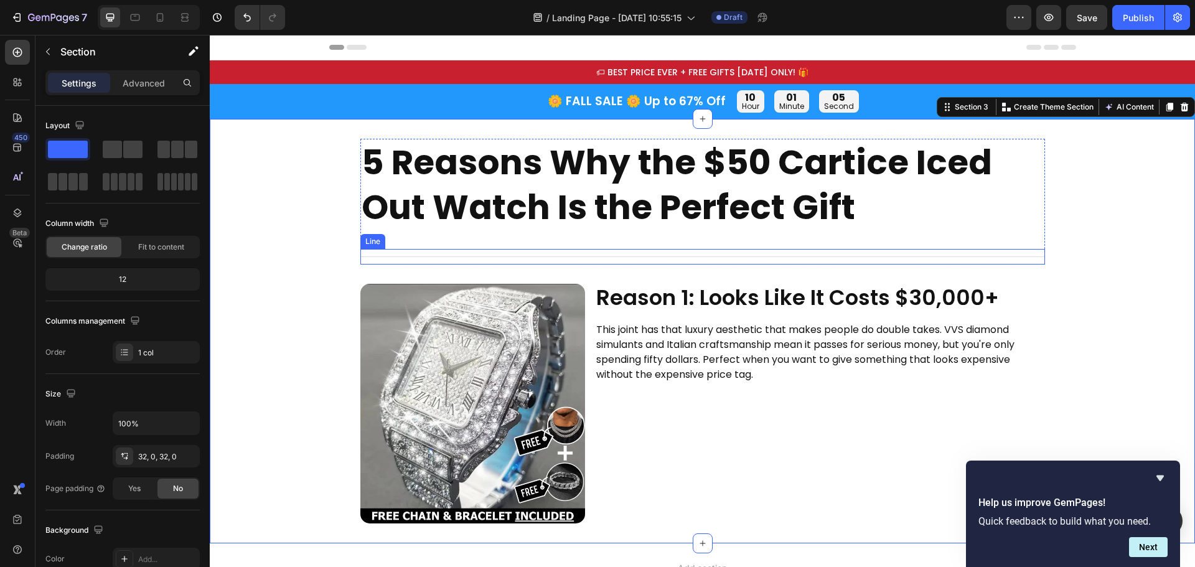
click at [887, 255] on div "Title Line" at bounding box center [703, 257] width 685 height 16
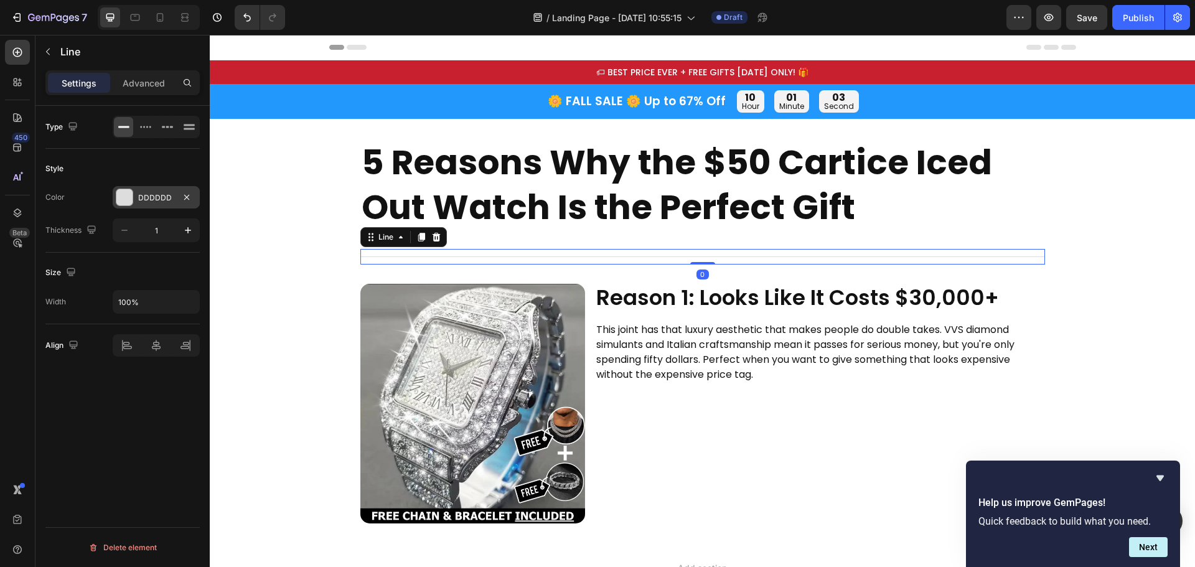
click at [128, 197] on div at bounding box center [124, 197] width 16 height 16
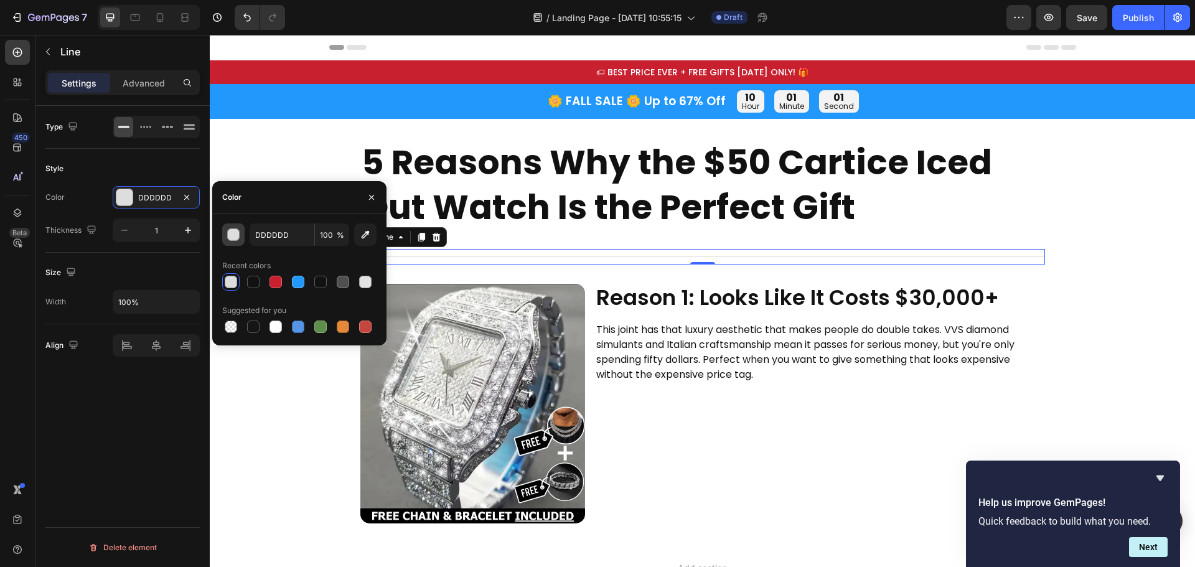
click at [233, 235] on div "button" at bounding box center [234, 235] width 12 height 12
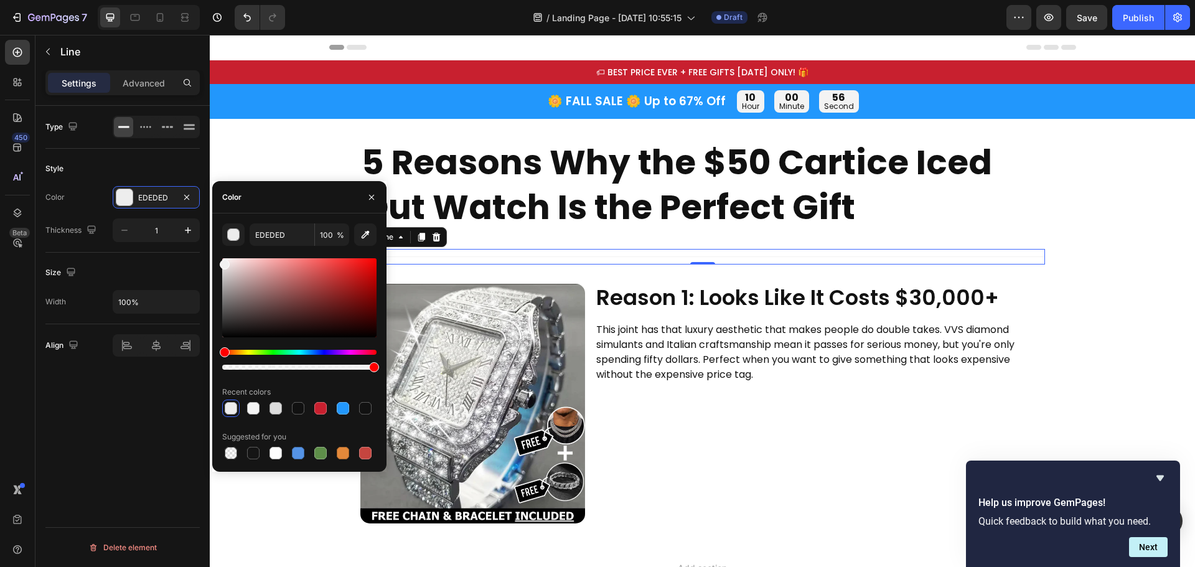
type input "F2F2F2"
drag, startPoint x: 222, startPoint y: 269, endPoint x: 224, endPoint y: 262, distance: 7.0
click at [224, 262] on div at bounding box center [225, 265] width 10 height 10
click at [1119, 263] on div "5 Reasons Why the $50 Cartice Iced Out Watch Is the Perfect Gift Heading Title …" at bounding box center [703, 331] width 986 height 385
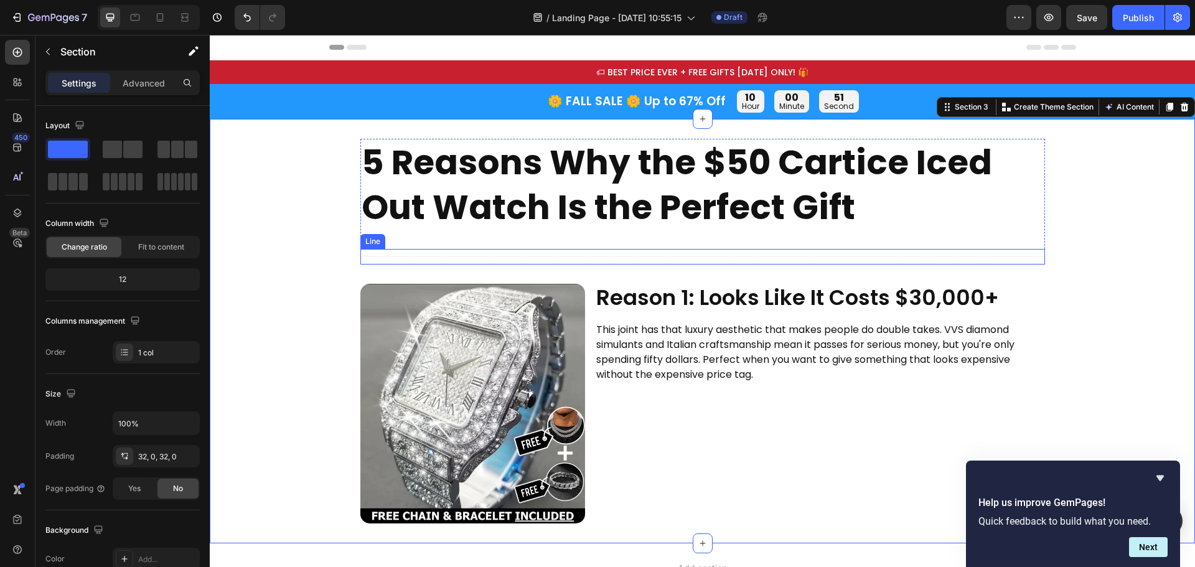
click at [509, 257] on div "Title Line" at bounding box center [703, 257] width 685 height 16
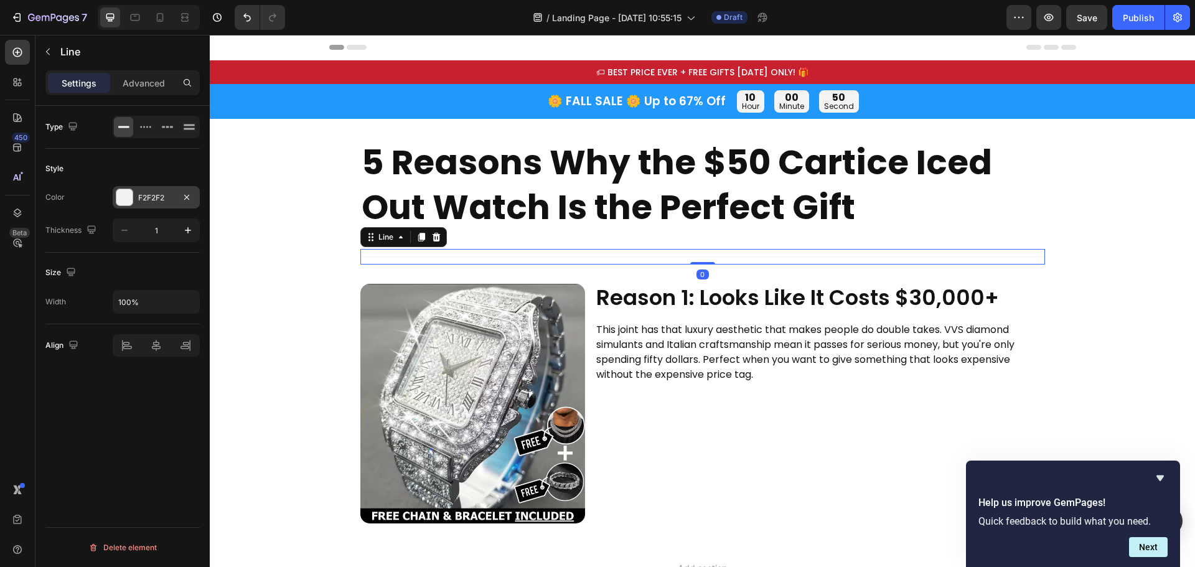
click at [129, 200] on div at bounding box center [124, 197] width 16 height 16
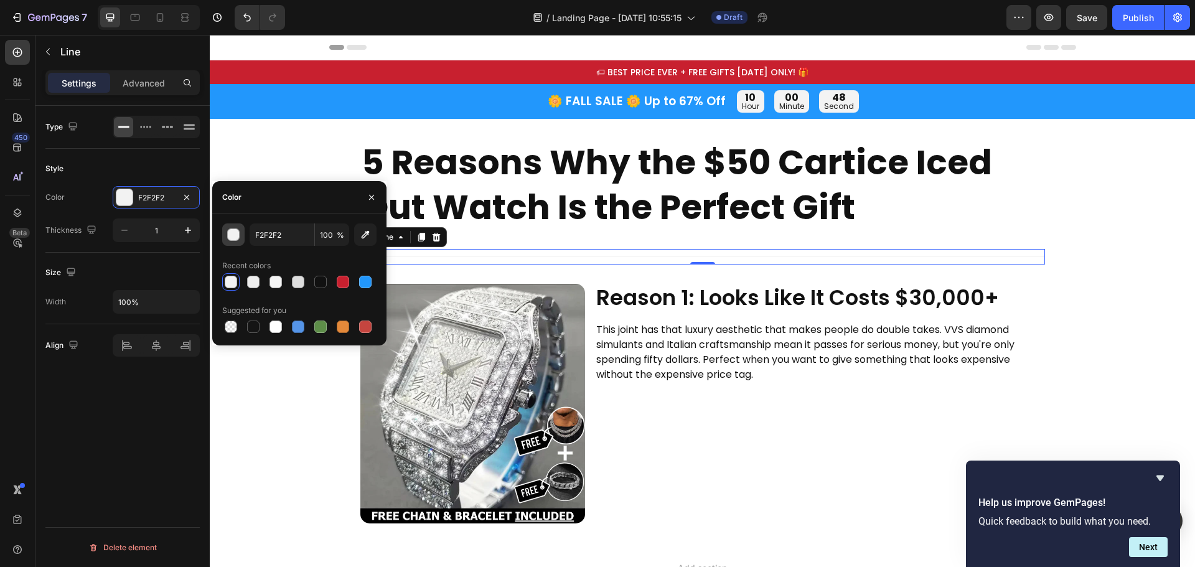
click at [237, 237] on div "button" at bounding box center [234, 235] width 12 height 12
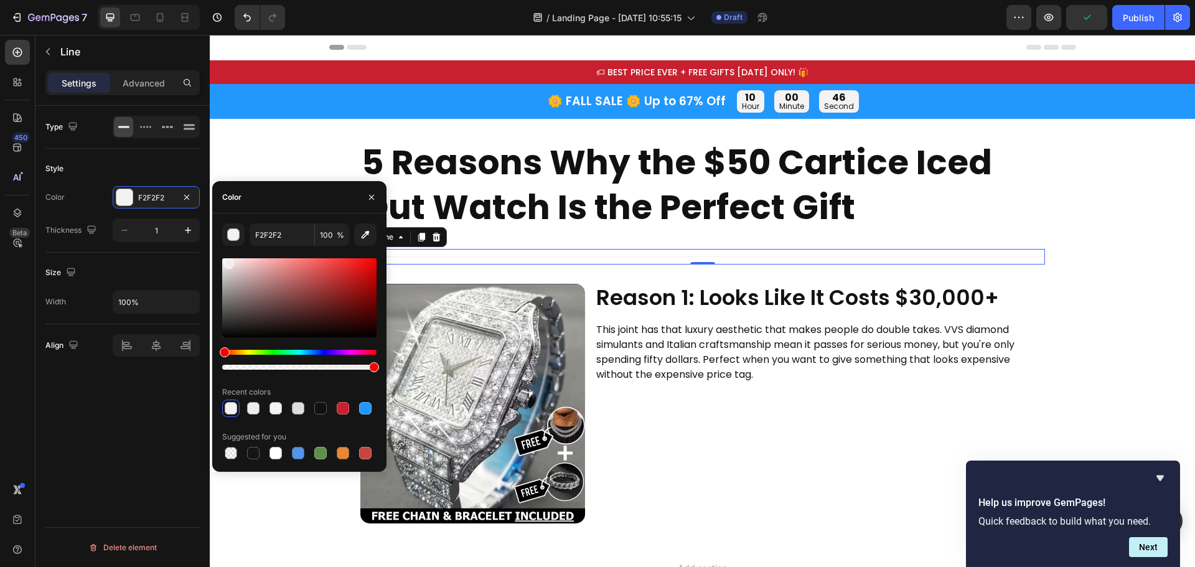
type input "F4EDED"
click at [228, 262] on div at bounding box center [229, 264] width 10 height 10
click at [1100, 354] on div "5 Reasons Why the $50 Cartice Iced Out Watch Is the Perfect Gift Heading Title …" at bounding box center [703, 331] width 986 height 385
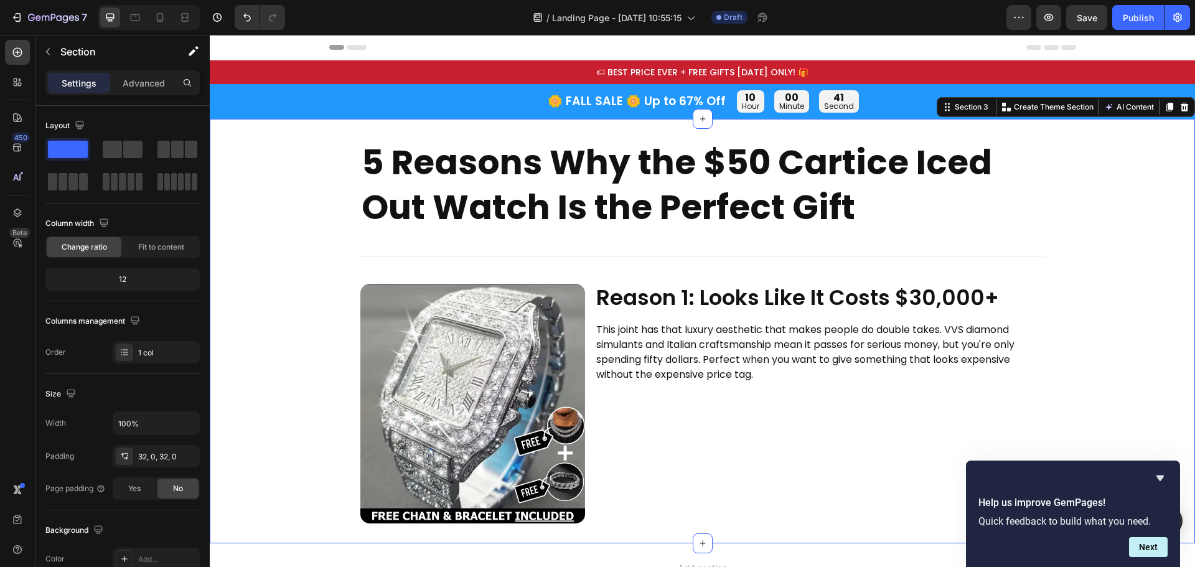
scroll to position [62, 0]
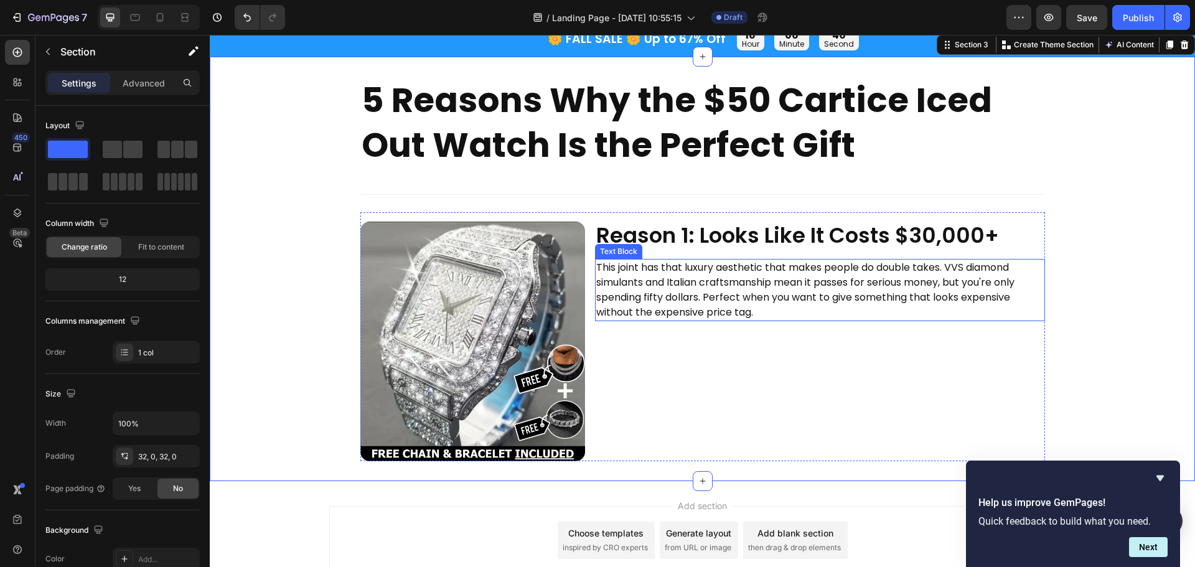
click at [761, 281] on p "This joint has that luxury aesthetic that makes people do double takes. VVS dia…" at bounding box center [820, 290] width 448 height 60
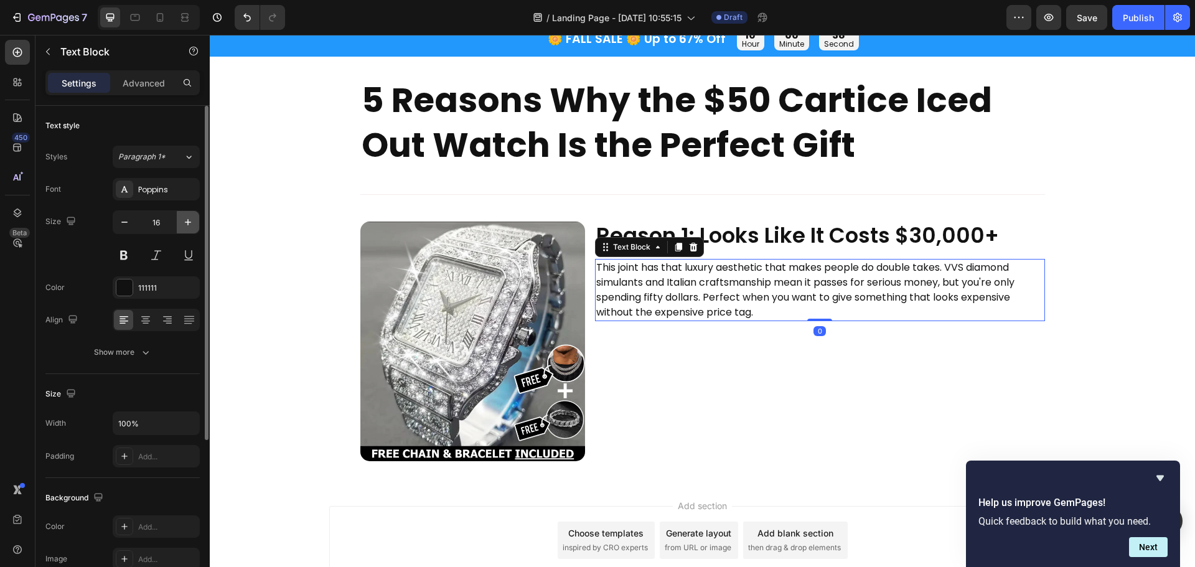
click at [192, 225] on icon "button" at bounding box center [188, 222] width 12 height 12
type input "17"
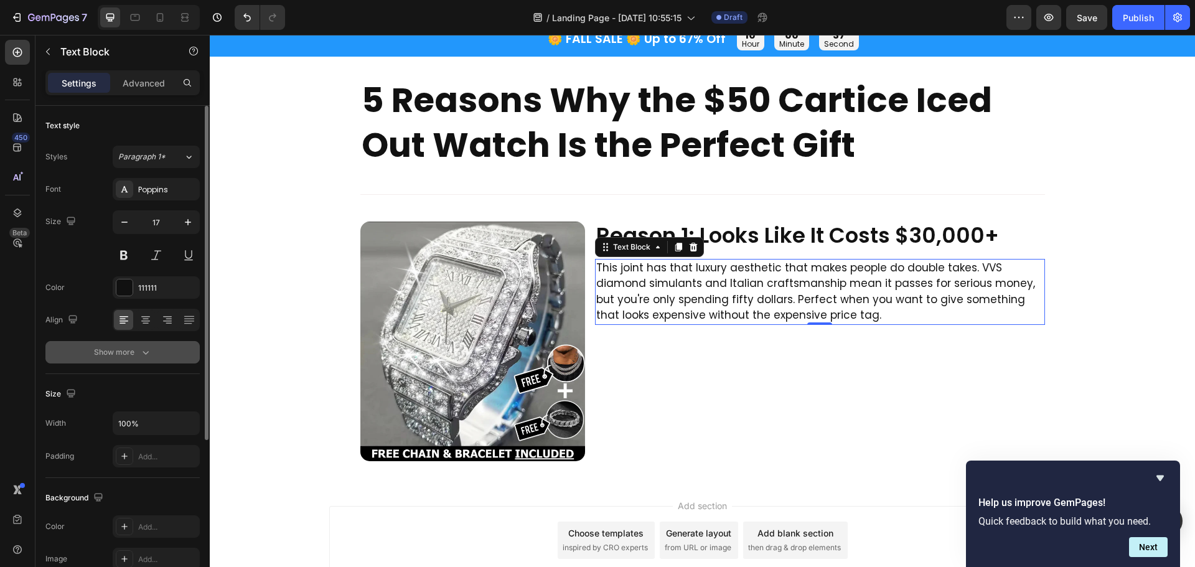
click at [148, 347] on icon "button" at bounding box center [145, 352] width 12 height 12
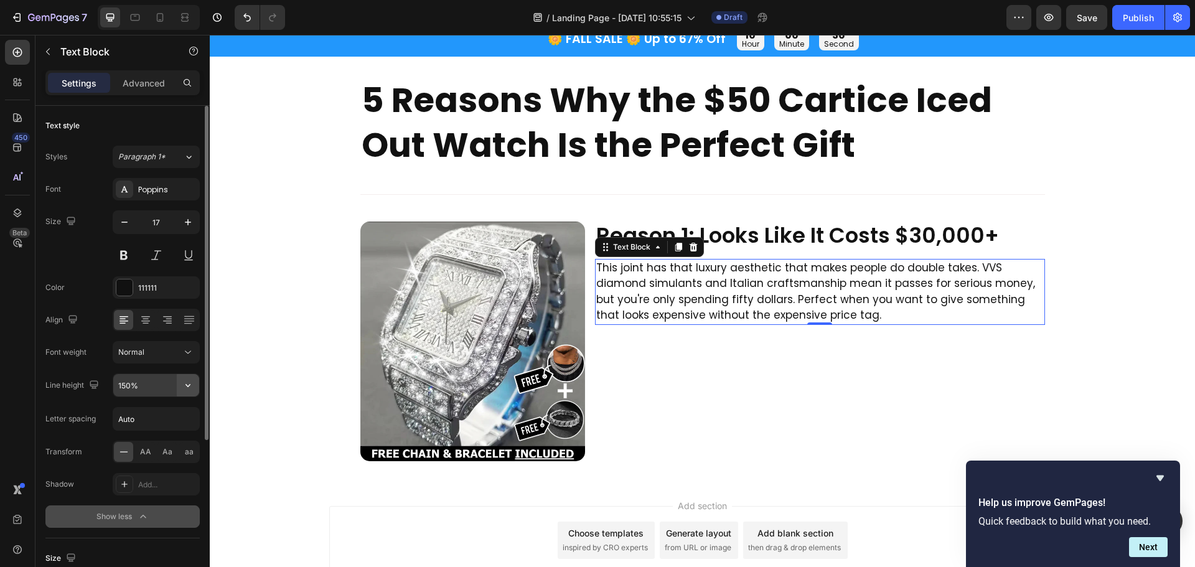
click at [191, 384] on icon "button" at bounding box center [188, 385] width 12 height 12
click at [126, 385] on input "150%" at bounding box center [156, 385] width 86 height 22
click at [127, 385] on input "150%" at bounding box center [156, 385] width 86 height 22
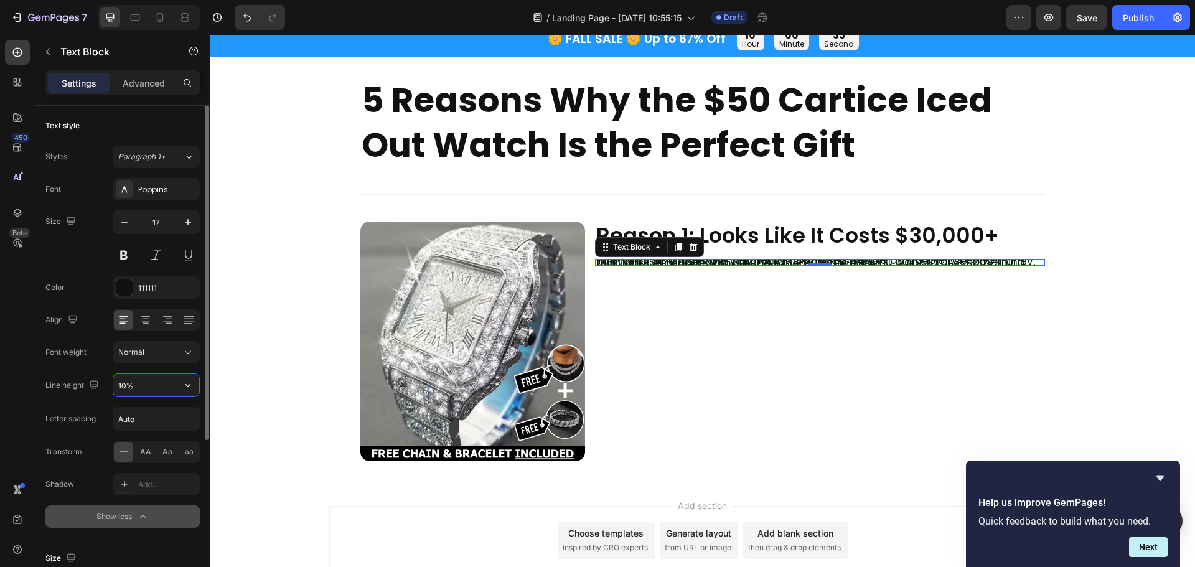
type input "150%"
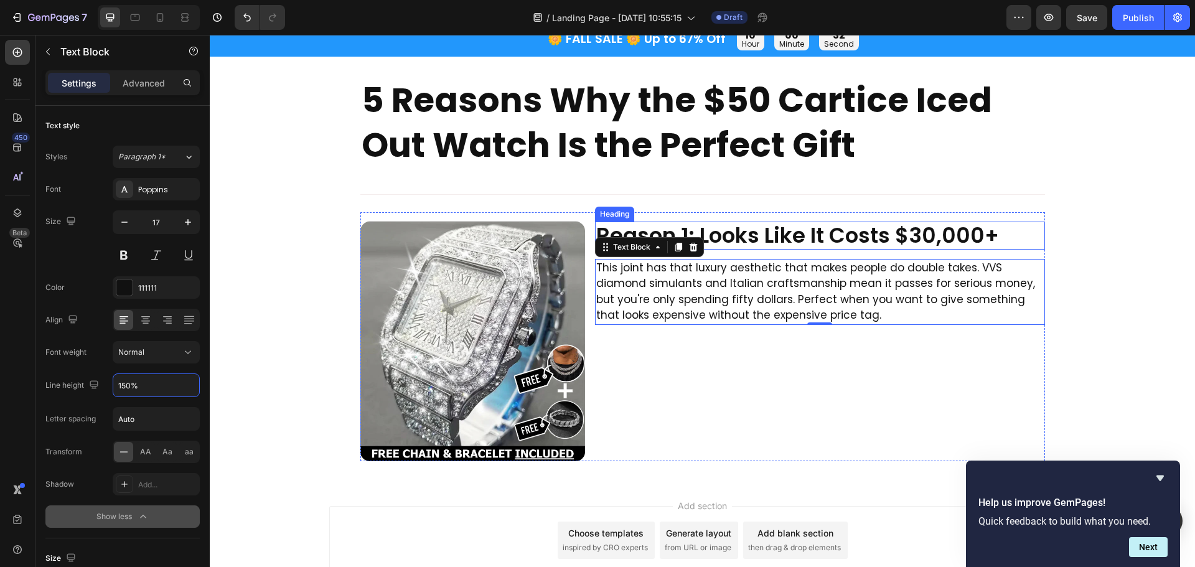
click at [987, 238] on p "Reason 1: Looks Like It Costs $30,000+" at bounding box center [820, 236] width 448 height 26
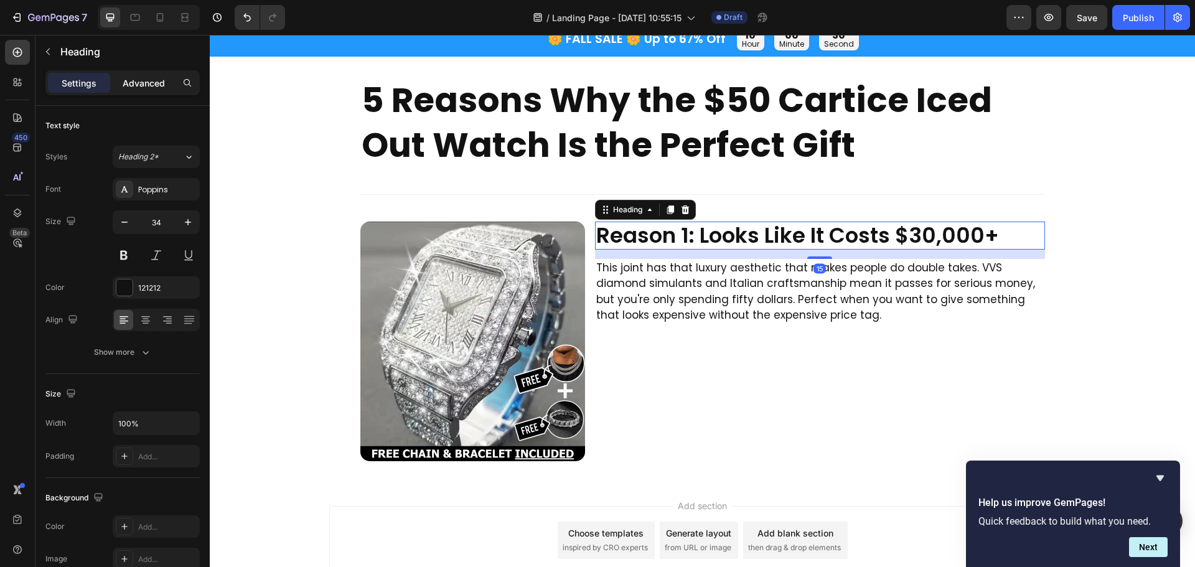
click at [154, 86] on p "Advanced" at bounding box center [144, 83] width 42 height 13
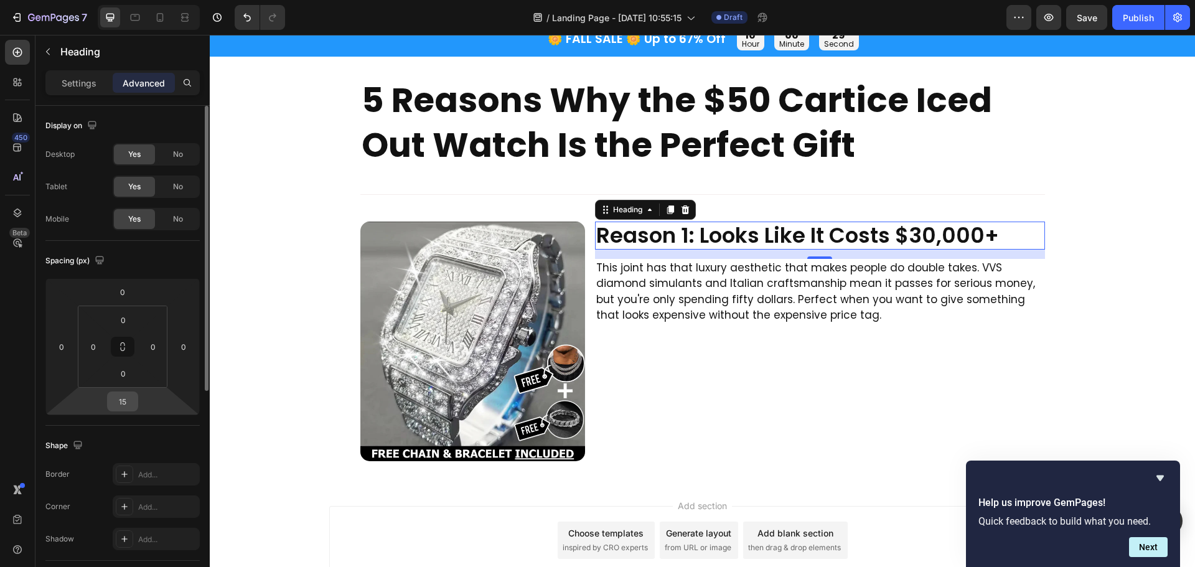
click at [130, 403] on input "15" at bounding box center [122, 401] width 25 height 19
type input "20"
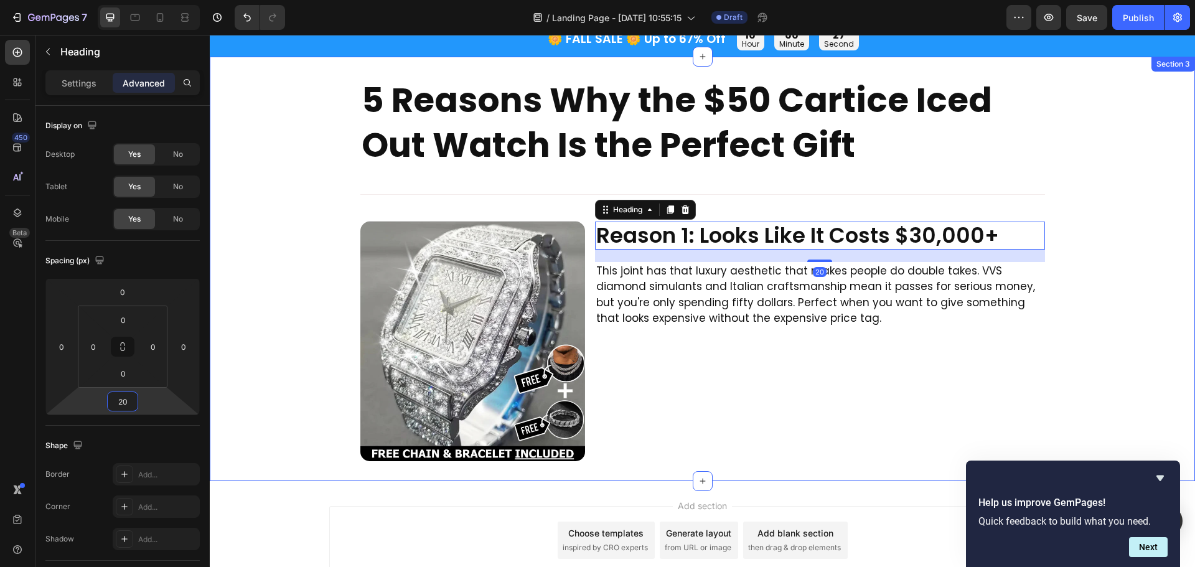
click at [1105, 257] on div "5 Reasons Why the $50 Cartice Iced Out Watch Is the Perfect Gift Heading Title …" at bounding box center [703, 269] width 986 height 385
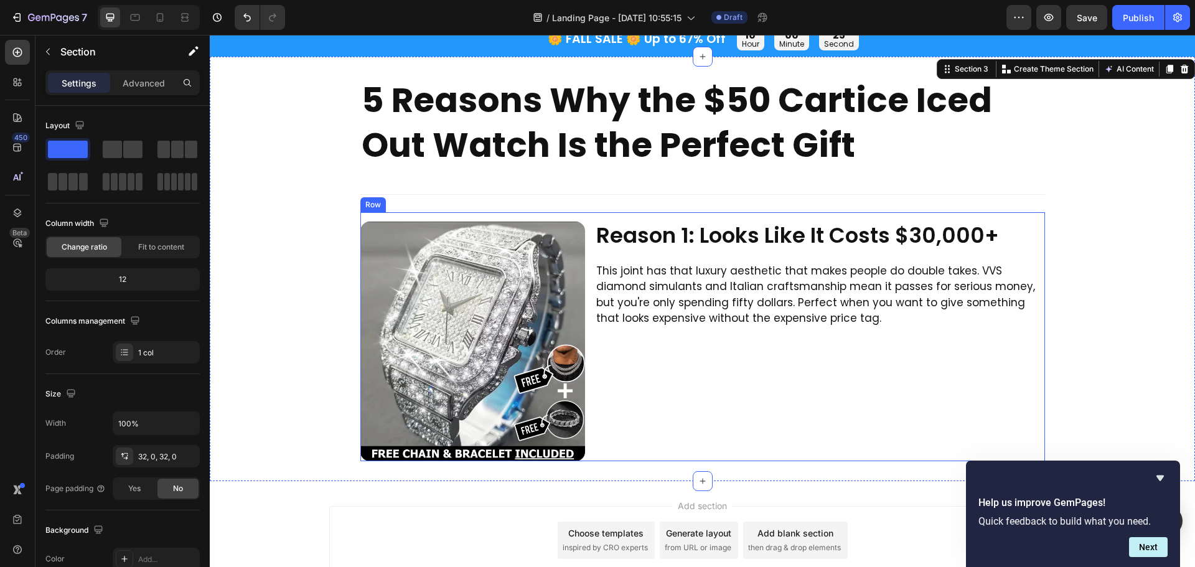
click at [715, 361] on div "Reason 1: Looks Like It Costs $30,000+ Heading This joint has that luxury aesth…" at bounding box center [820, 342] width 450 height 240
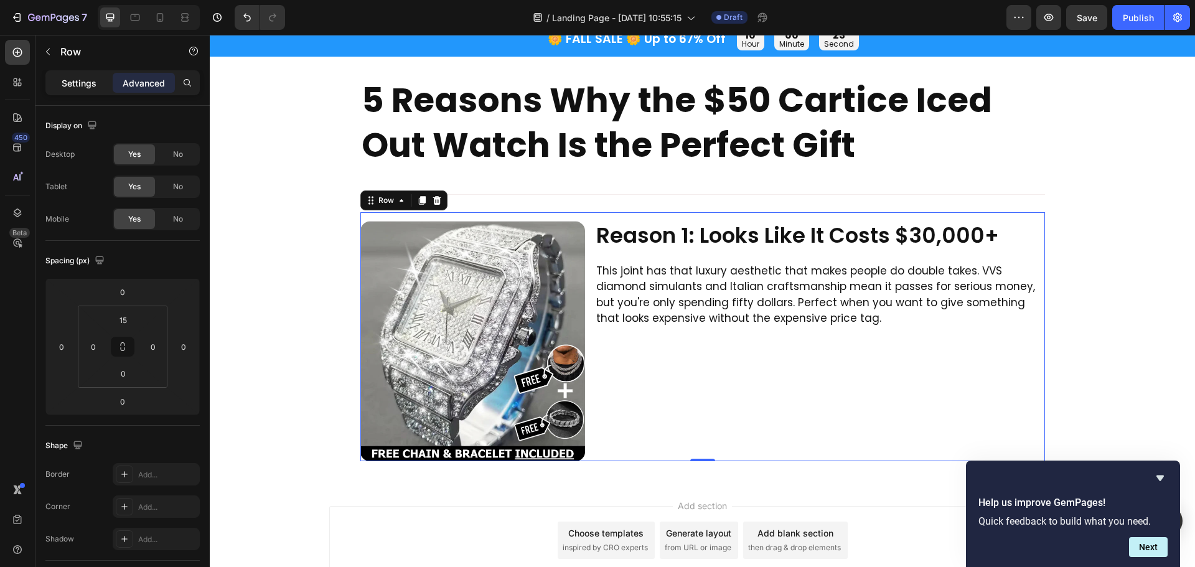
click at [72, 87] on p "Settings" at bounding box center [79, 83] width 35 height 13
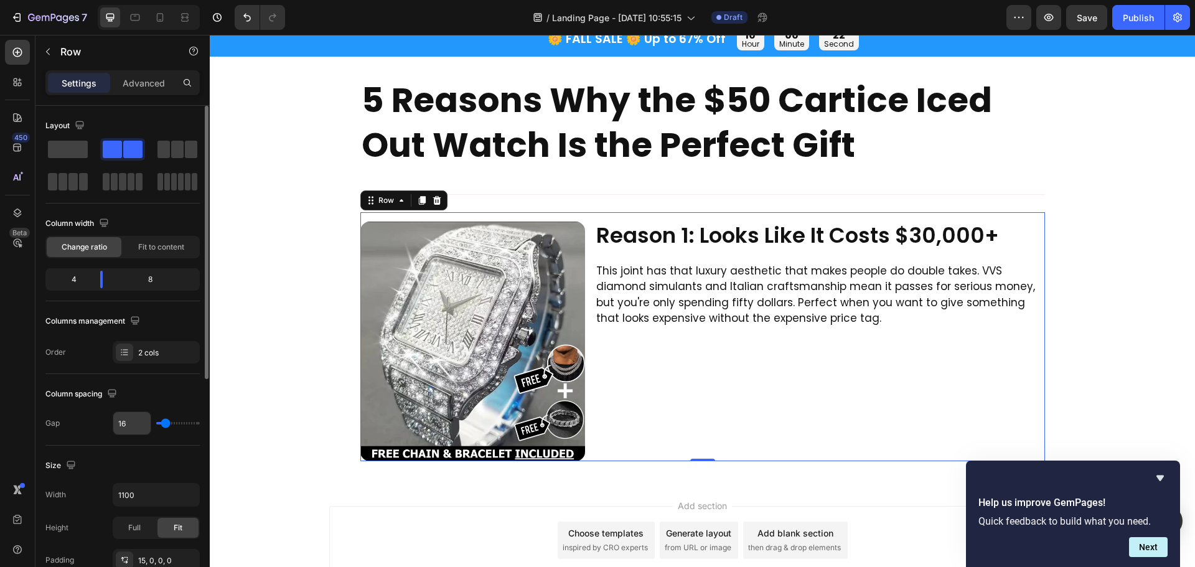
click at [135, 419] on input "16" at bounding box center [131, 423] width 37 height 22
type input "3"
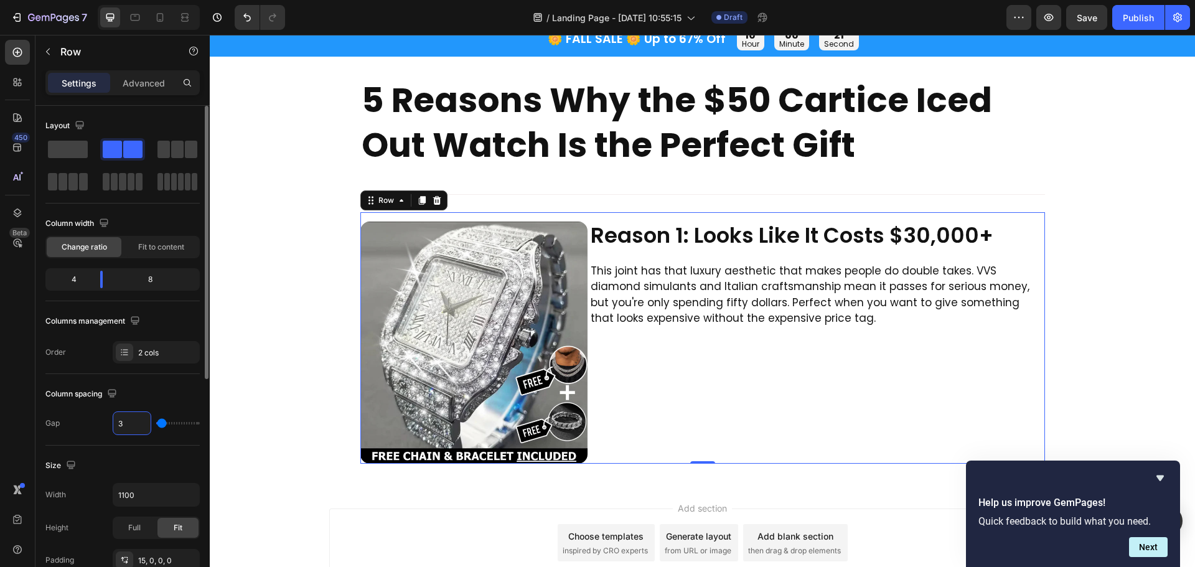
type input "32"
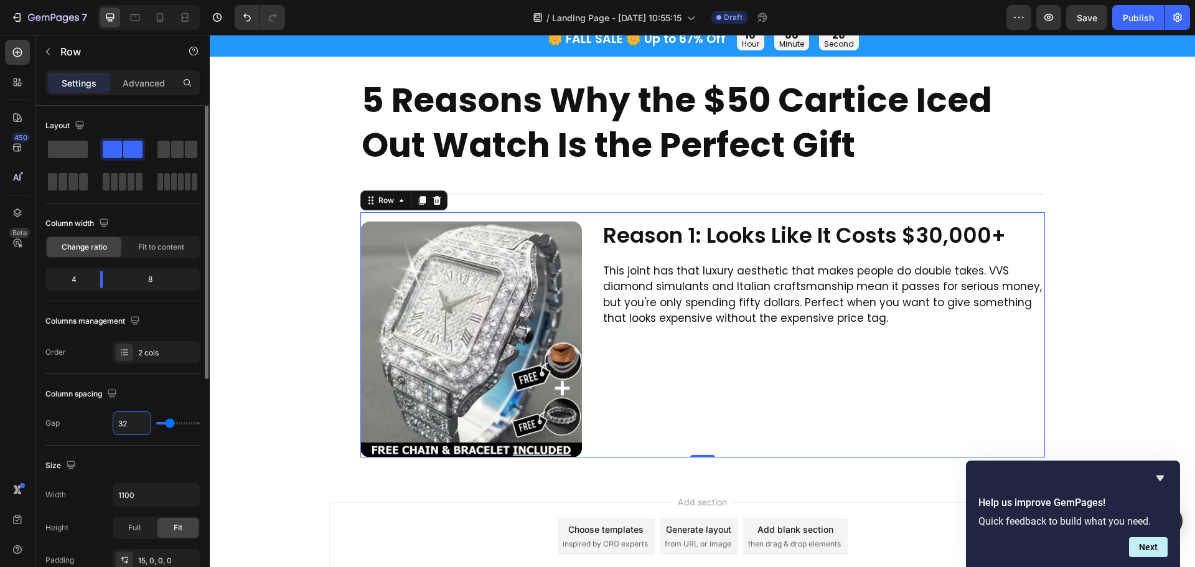
type input "32"
click at [146, 394] on div "Column spacing" at bounding box center [122, 394] width 154 height 20
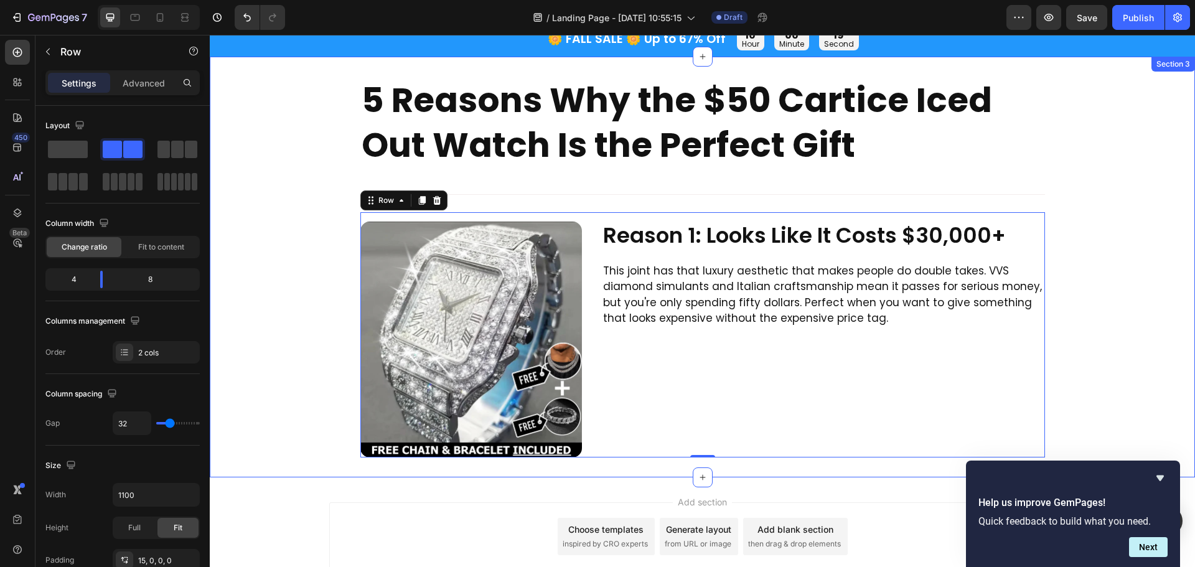
click at [1084, 232] on div "5 Reasons Why the $50 Cartice Iced Out Watch Is the Perfect Gift Heading Title …" at bounding box center [703, 267] width 986 height 381
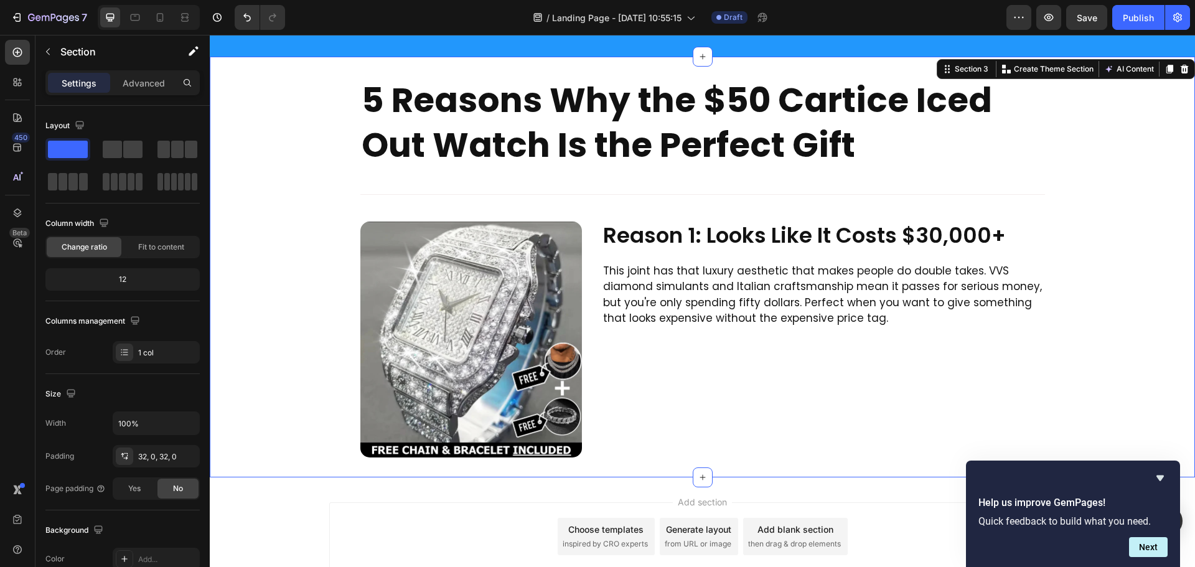
scroll to position [125, 0]
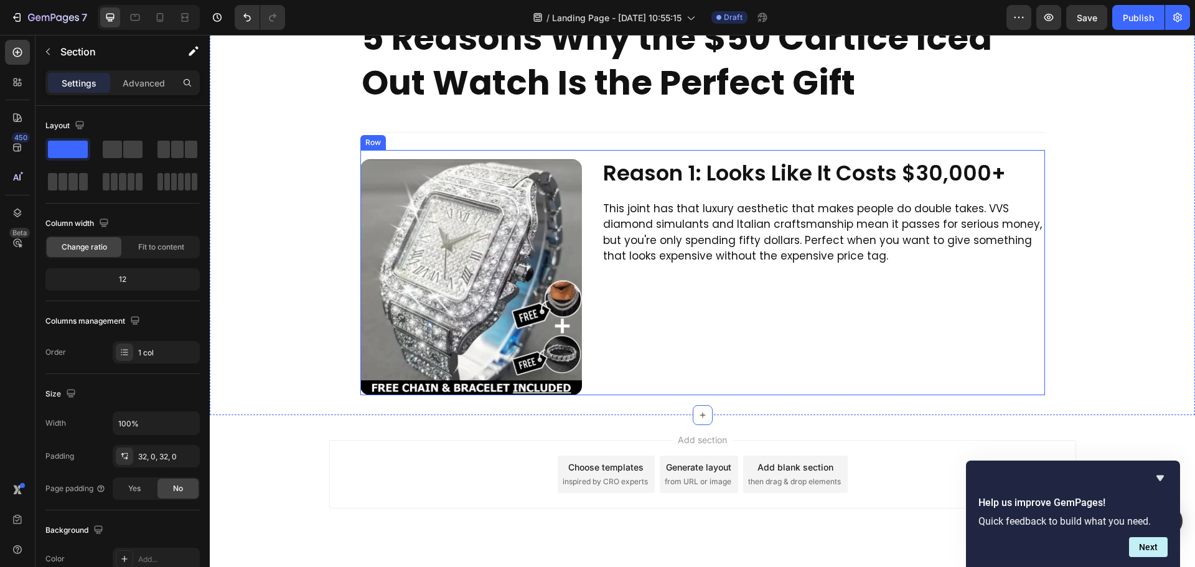
click at [626, 380] on div "Reason 1: Looks Like It Costs $30,000+ Heading This joint has that luxury aesth…" at bounding box center [823, 277] width 443 height 236
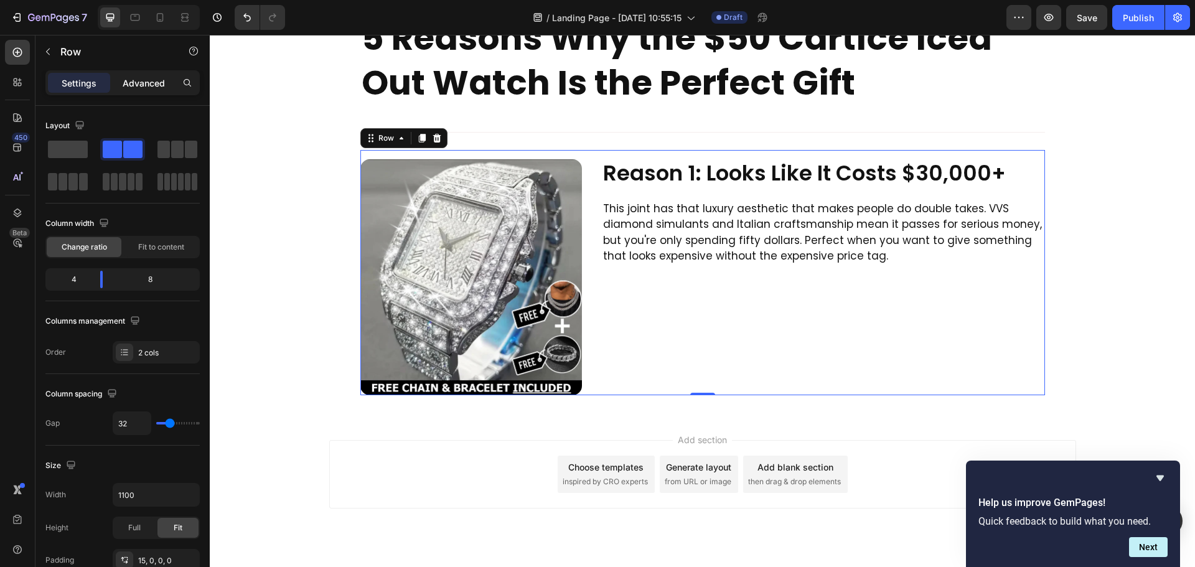
click at [140, 84] on p "Advanced" at bounding box center [144, 83] width 42 height 13
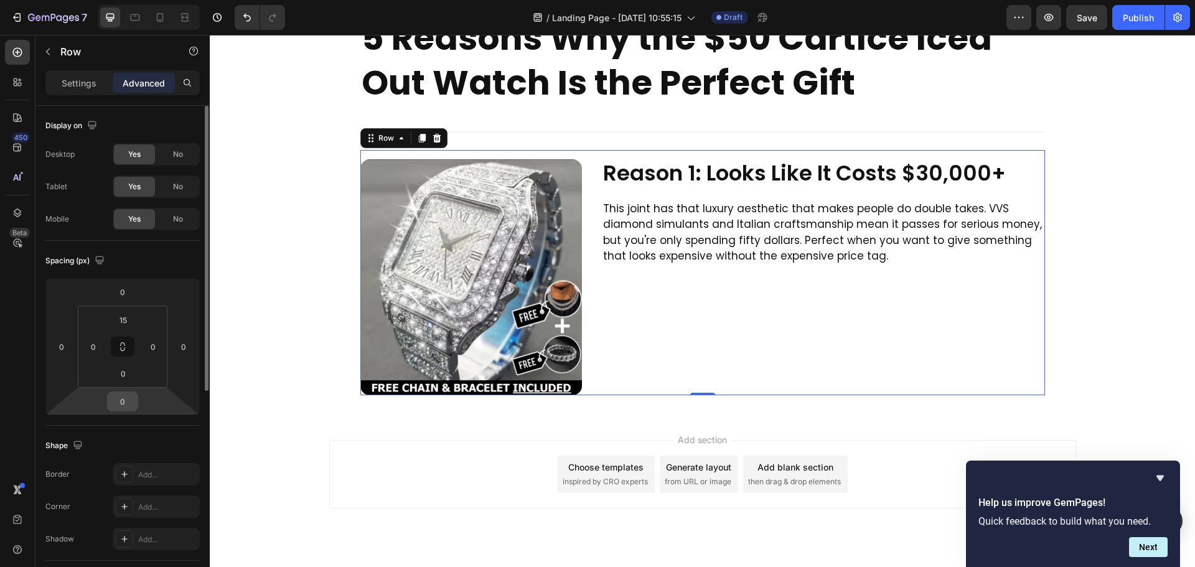
click at [135, 400] on div "0" at bounding box center [122, 402] width 31 height 20
click at [130, 400] on input "0" at bounding box center [122, 401] width 25 height 19
type input "50"
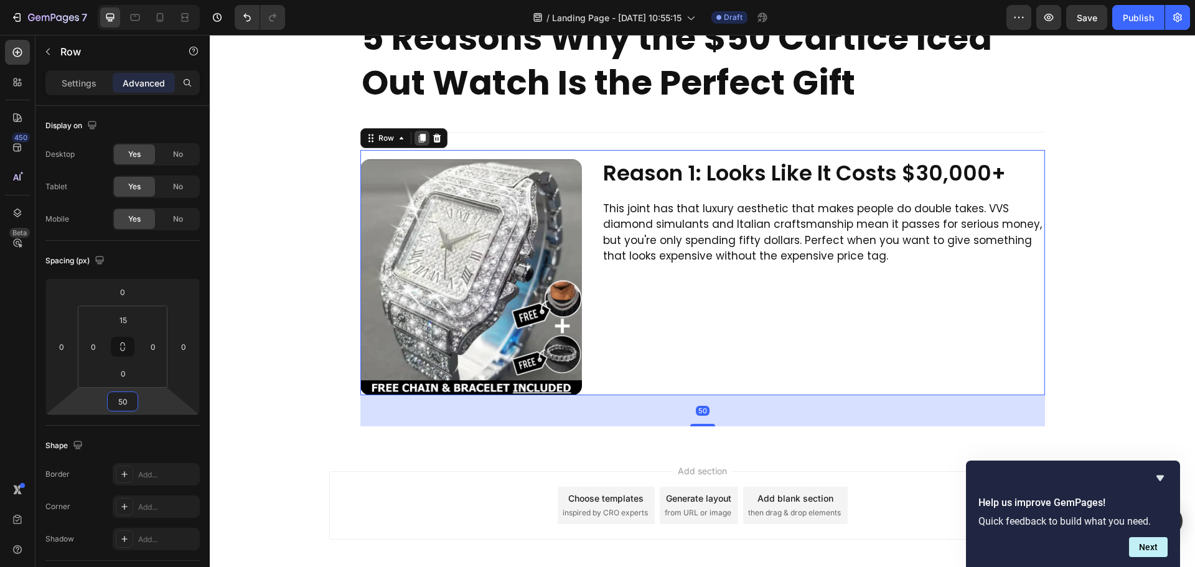
click at [418, 137] on icon at bounding box center [421, 138] width 7 height 9
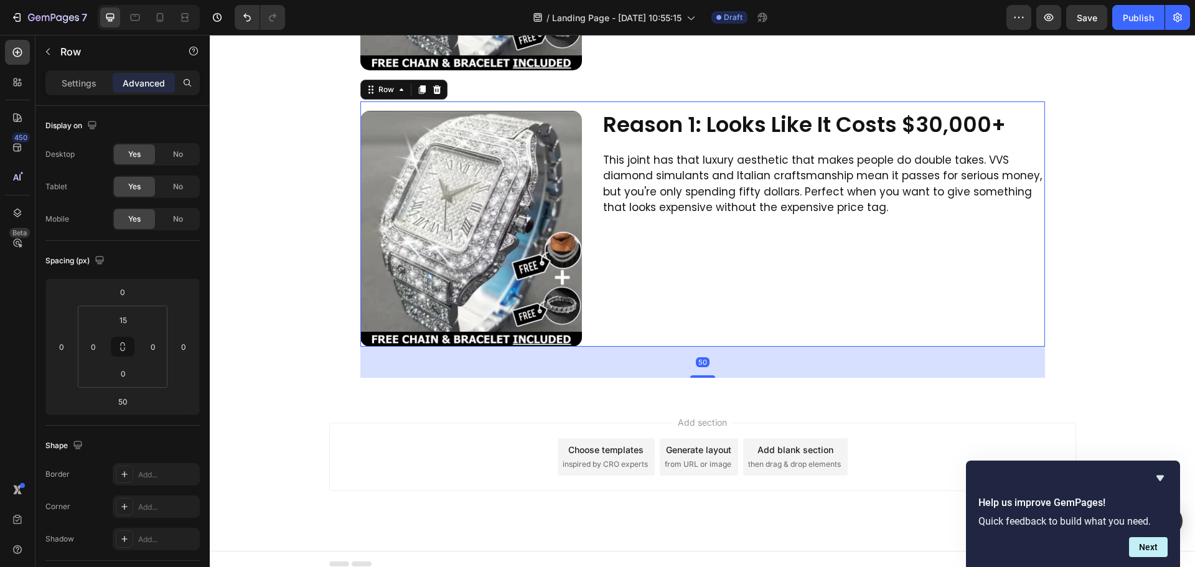
scroll to position [460, 0]
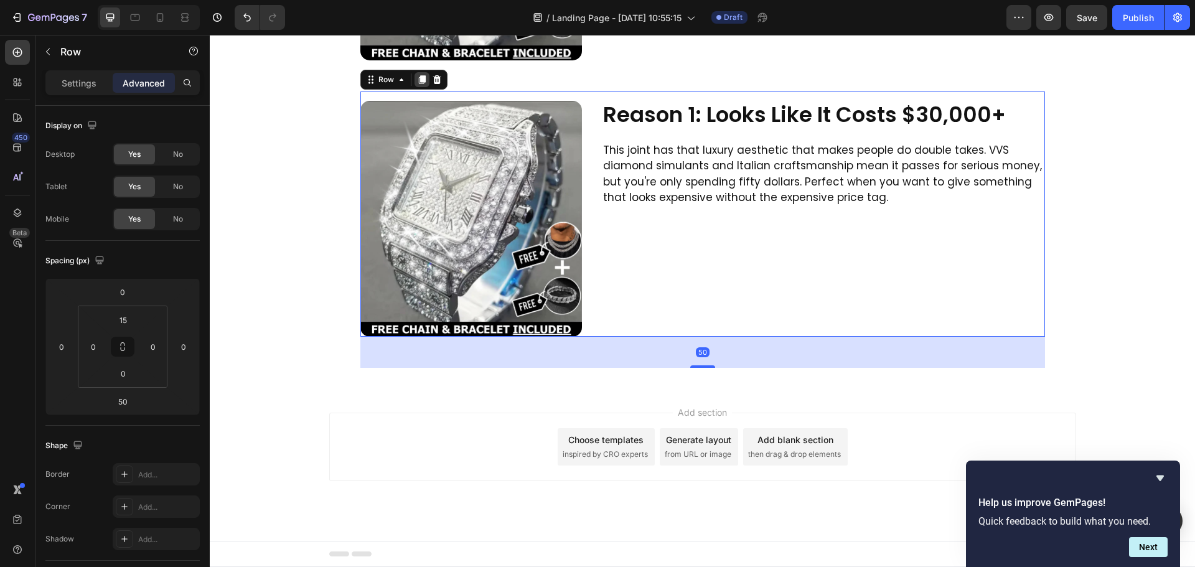
click at [418, 78] on icon at bounding box center [421, 79] width 7 height 9
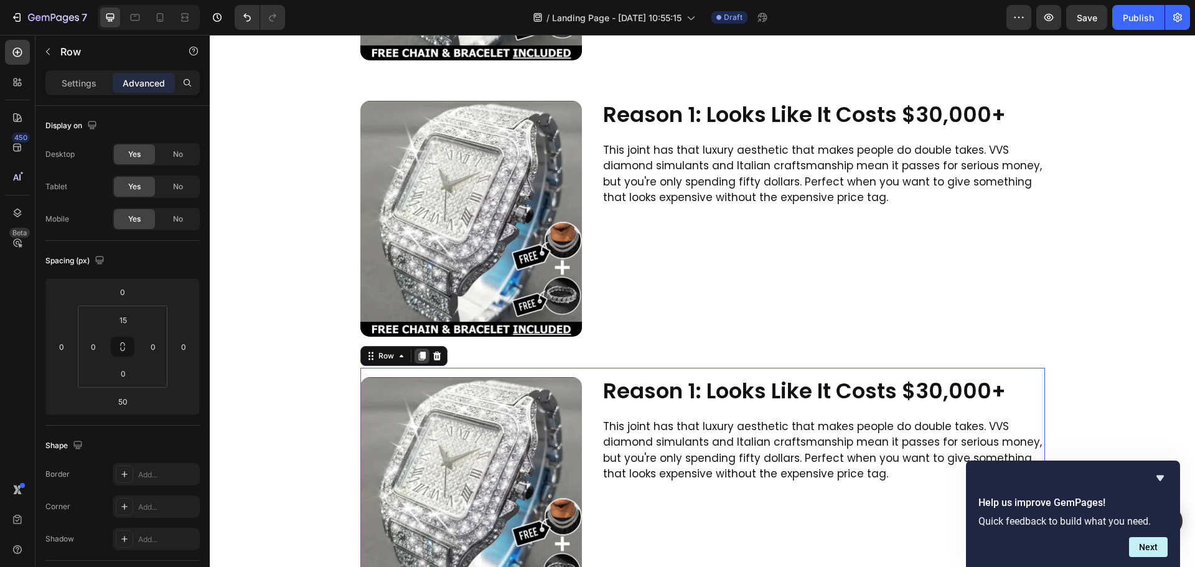
click at [419, 361] on icon at bounding box center [422, 356] width 10 height 10
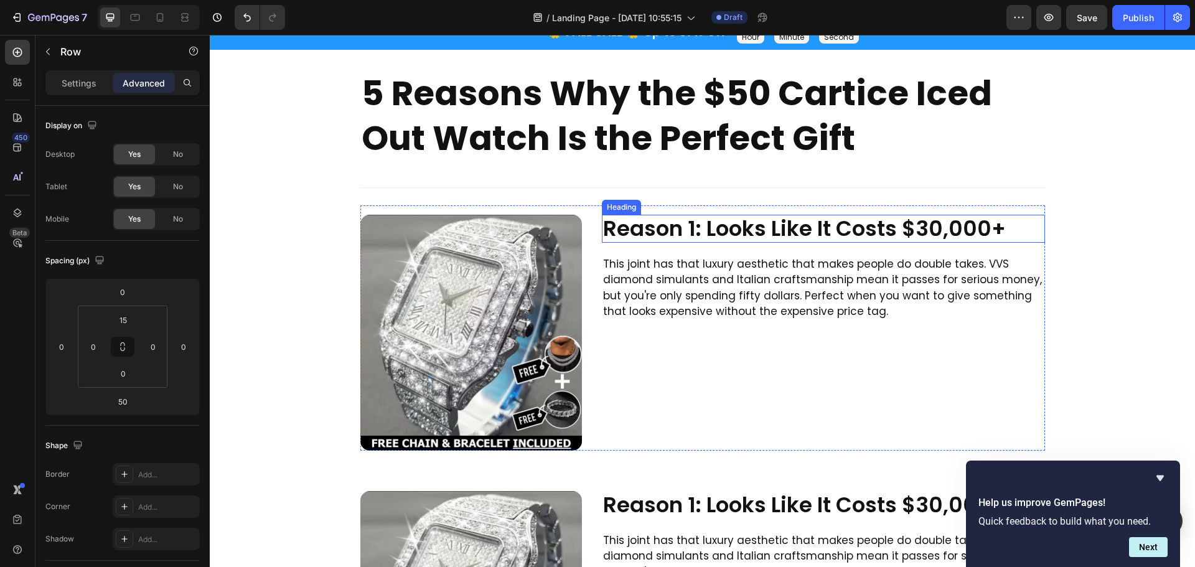
scroll to position [311, 0]
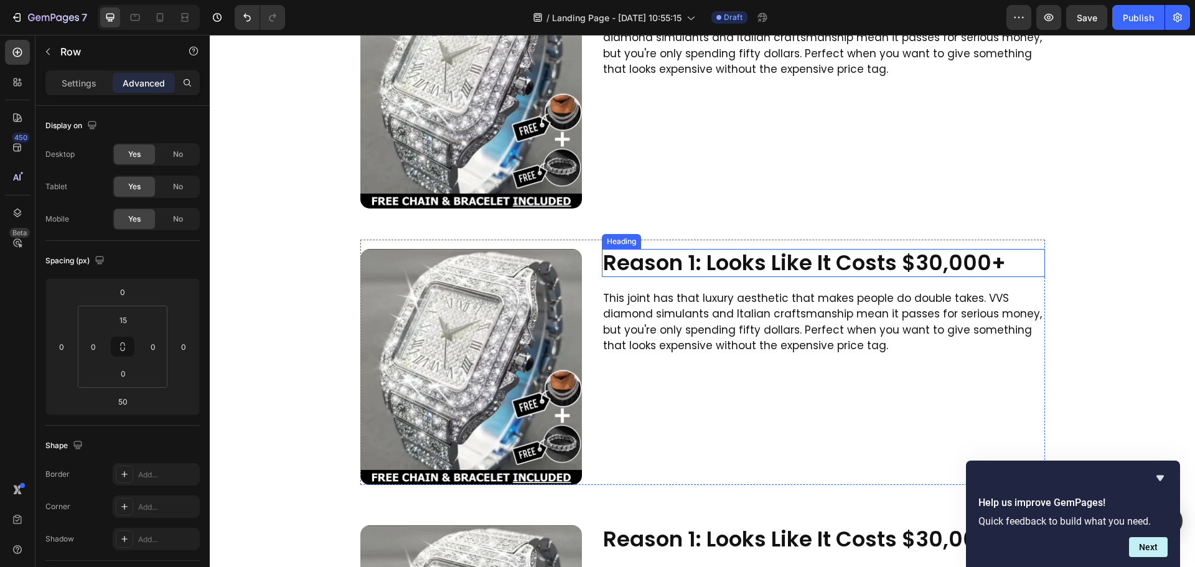
click at [725, 266] on h2 "Reason 1: Looks Like It Costs $30,000+" at bounding box center [823, 263] width 443 height 28
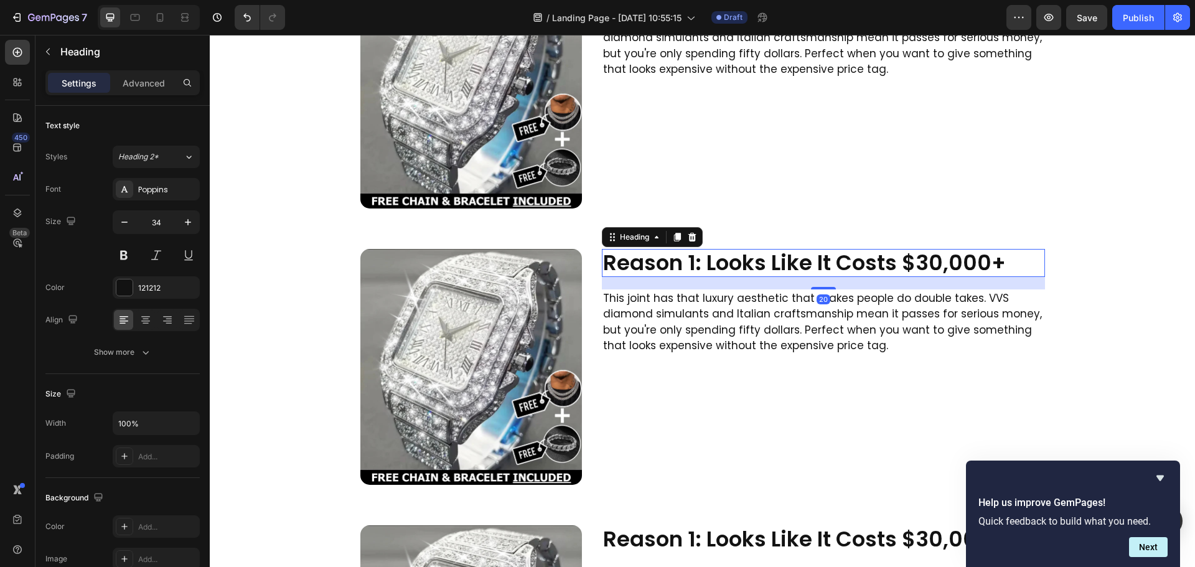
click at [725, 266] on p "Reason 1: Looks Like It Costs $30,000+" at bounding box center [823, 263] width 441 height 26
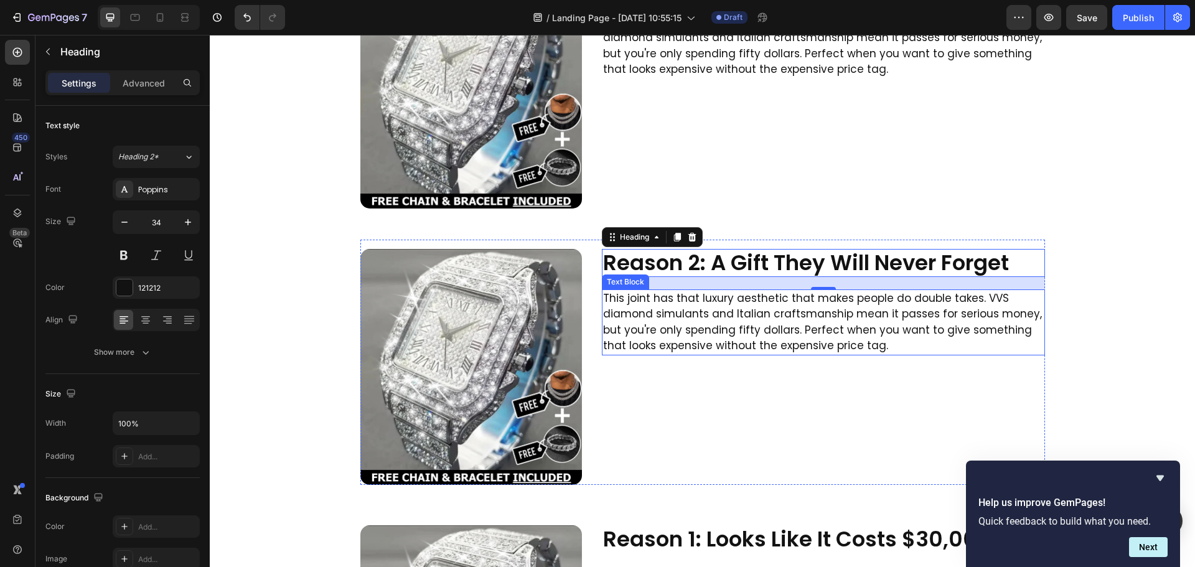
click at [692, 318] on p "This joint has that luxury aesthetic that makes people do double takes. VVS dia…" at bounding box center [823, 323] width 441 height 64
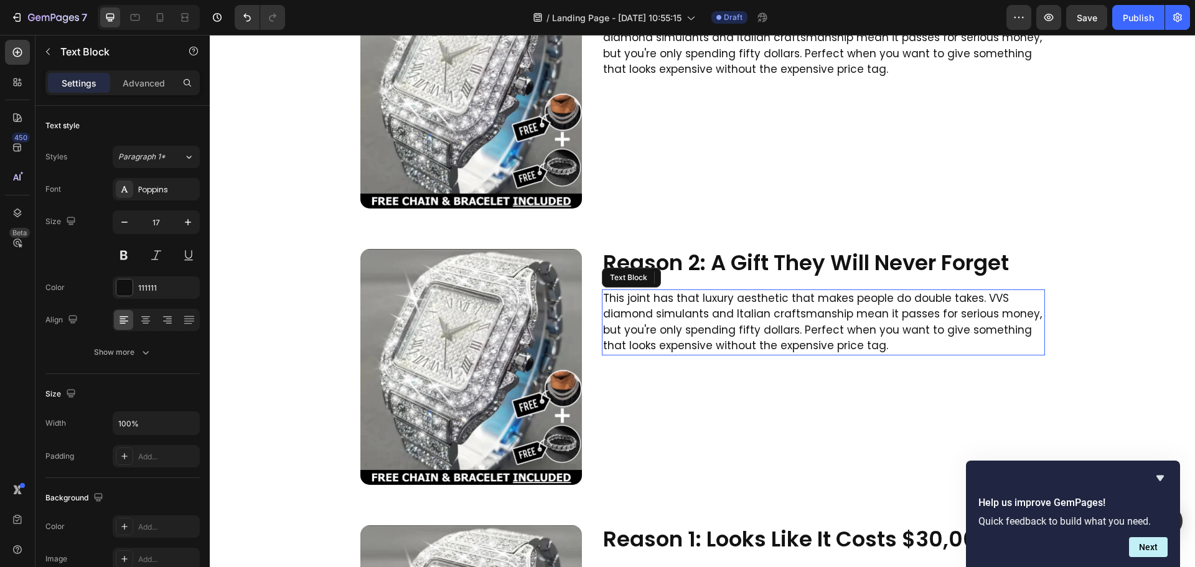
click at [692, 318] on p "This joint has that luxury aesthetic that makes people do double takes. VVS dia…" at bounding box center [823, 323] width 441 height 64
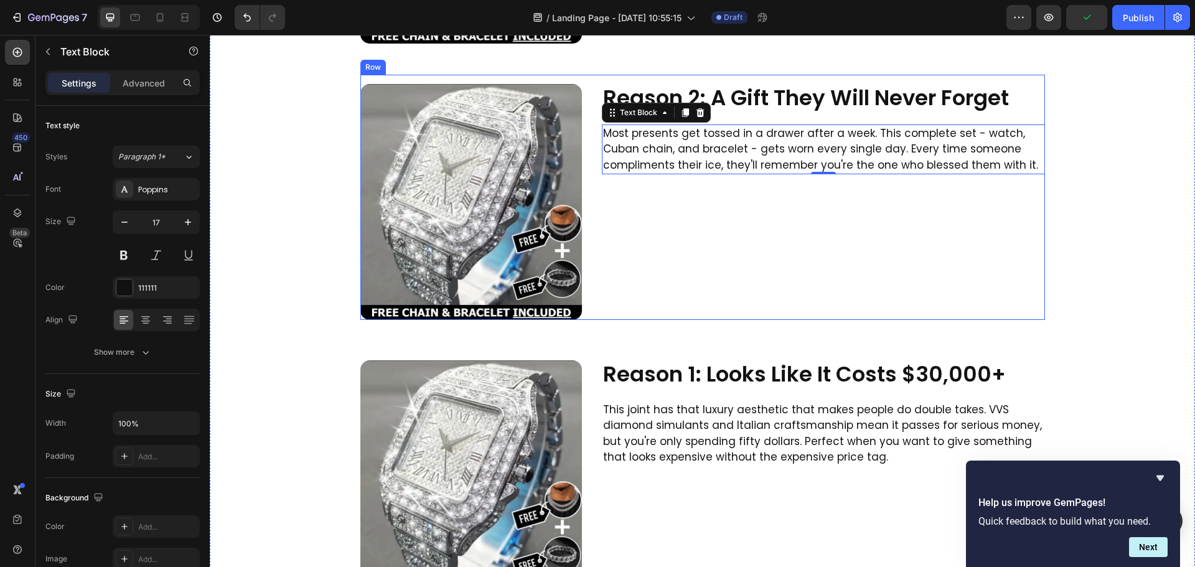
scroll to position [498, 0]
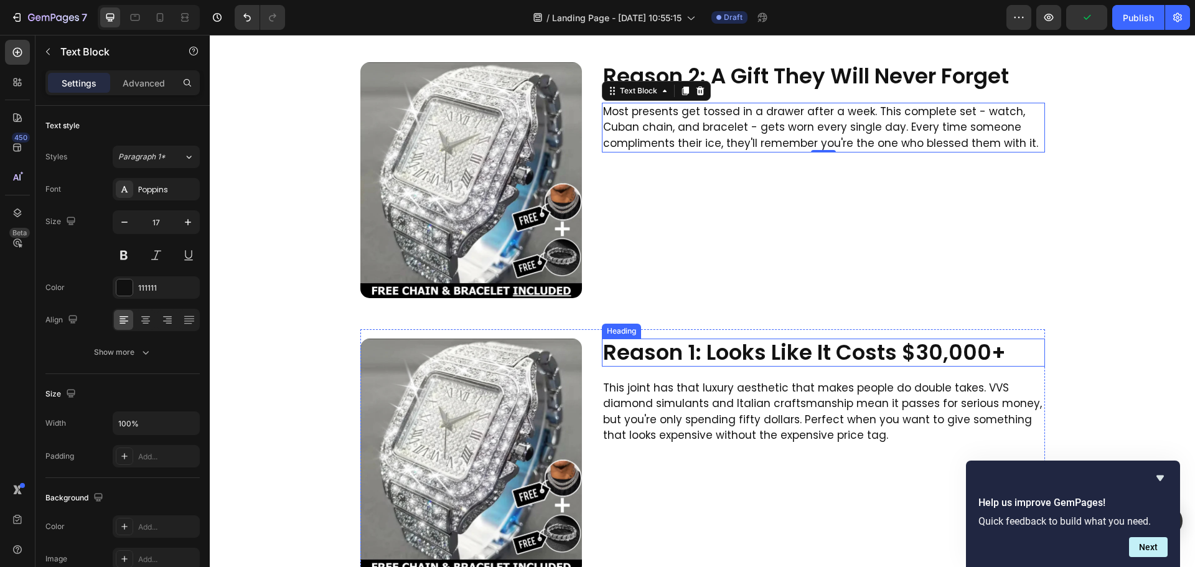
click at [707, 354] on h2 "Reason 1: Looks Like It Costs $30,000+" at bounding box center [823, 353] width 443 height 28
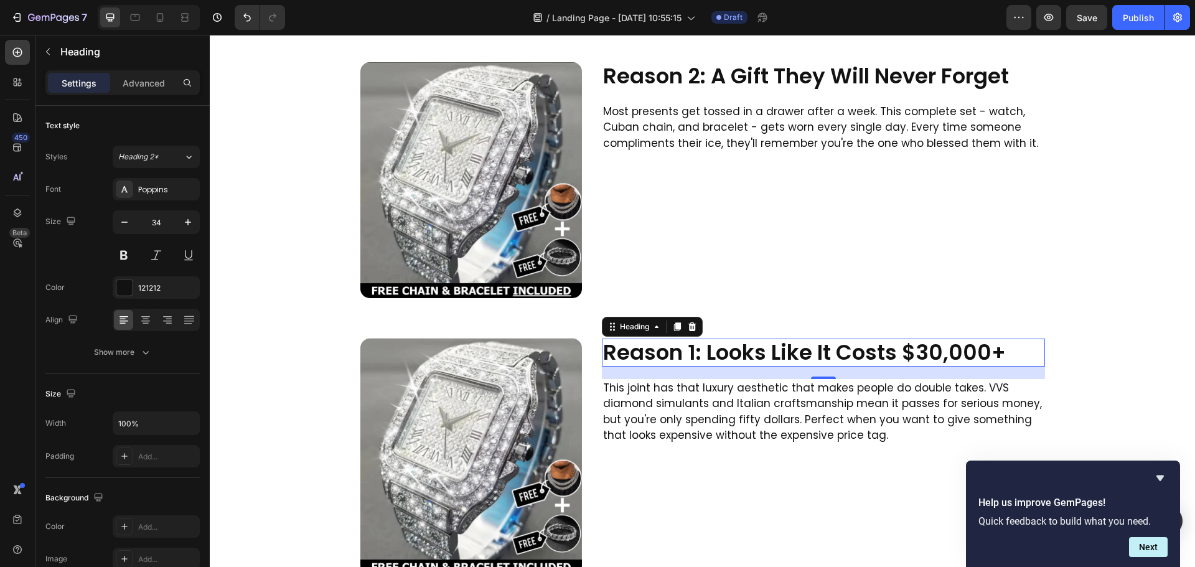
click at [707, 354] on p "Reason 1: Looks Like It Costs $30,000+" at bounding box center [823, 353] width 441 height 26
click at [771, 382] on p "This joint has that luxury aesthetic that makes people do double takes. VVS dia…" at bounding box center [823, 412] width 441 height 64
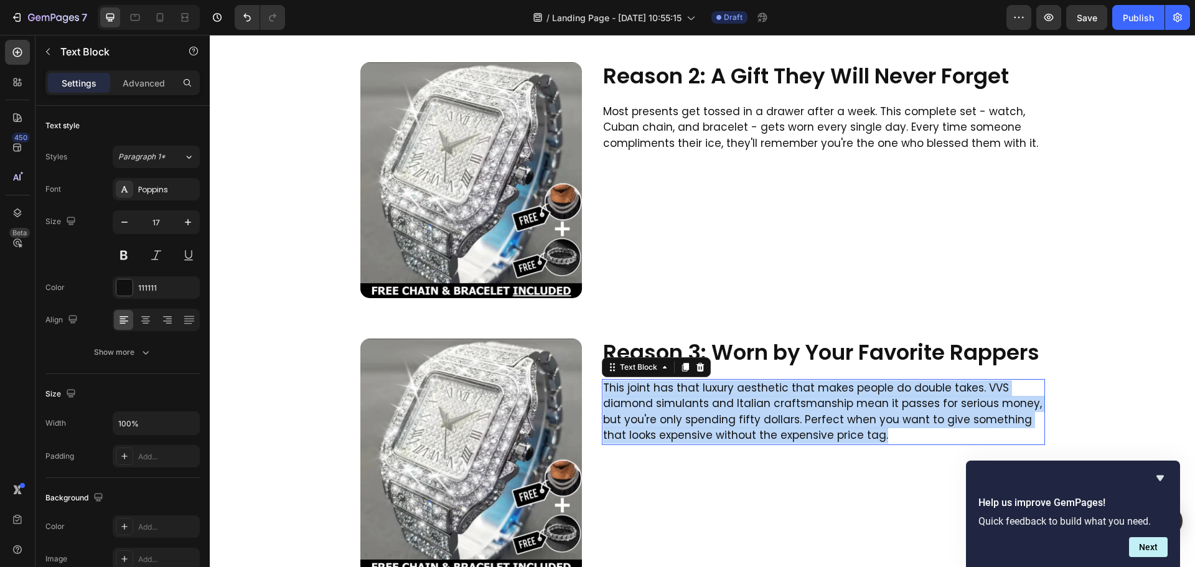
click at [771, 382] on p "This joint has that luxury aesthetic that makes people do double takes. VVS dia…" at bounding box center [823, 412] width 441 height 64
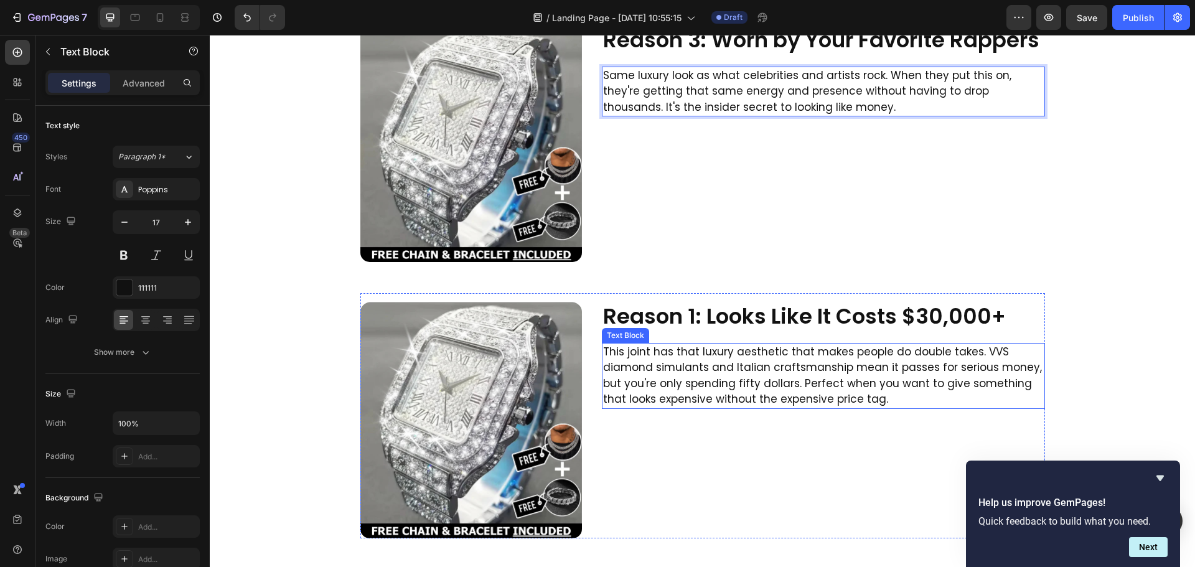
scroll to position [934, 0]
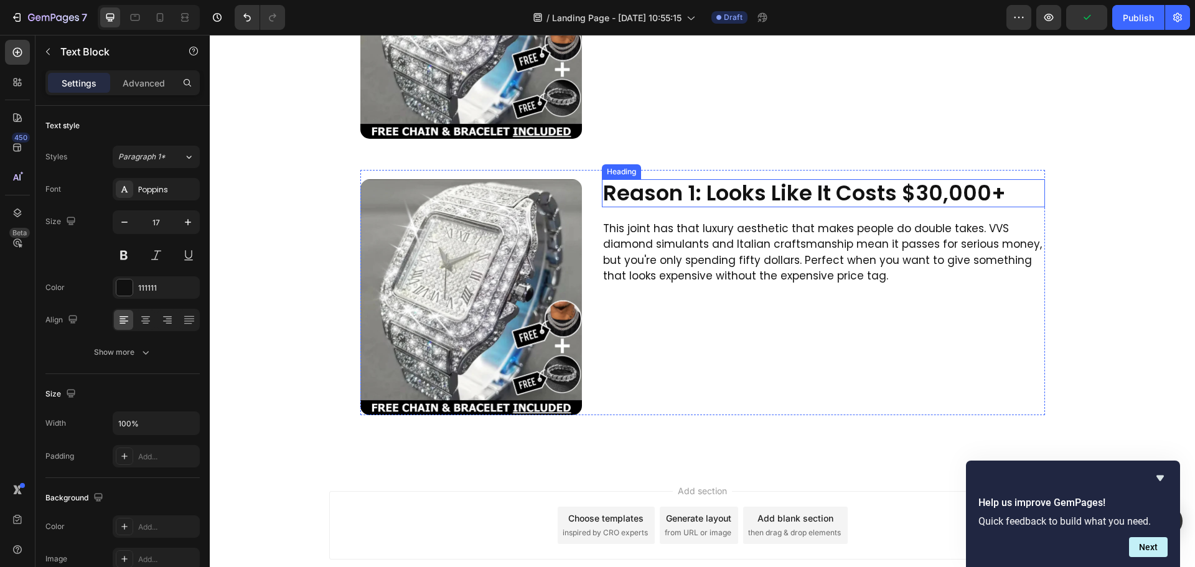
click at [725, 193] on h2 "Reason 1: Looks Like It Costs $30,000+" at bounding box center [823, 193] width 443 height 28
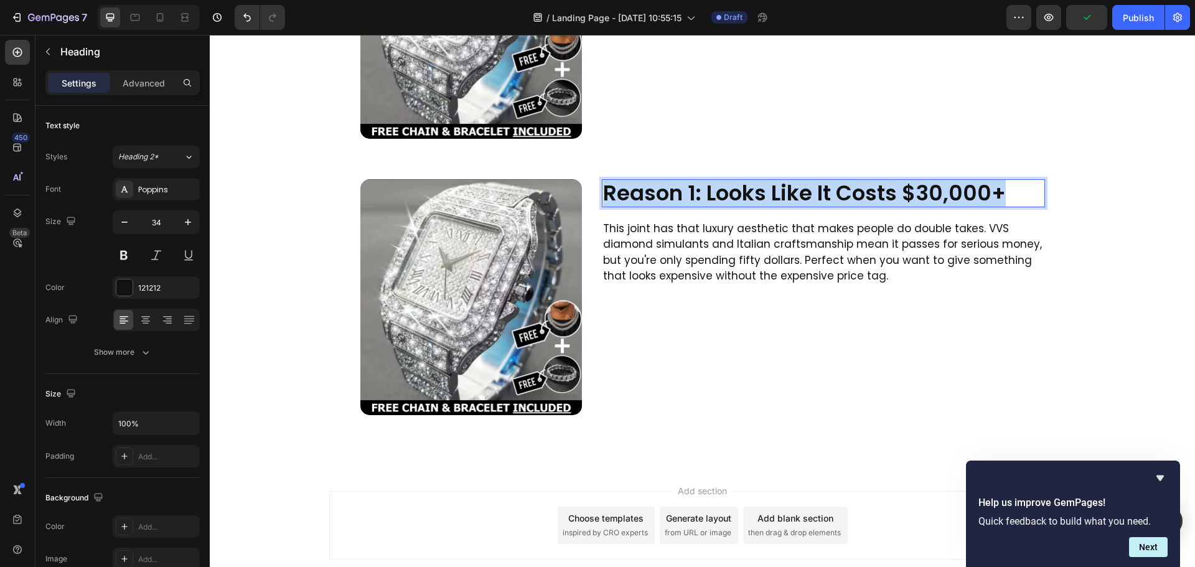
click at [725, 193] on p "Reason 1: Looks Like It Costs $30,000+" at bounding box center [823, 194] width 441 height 26
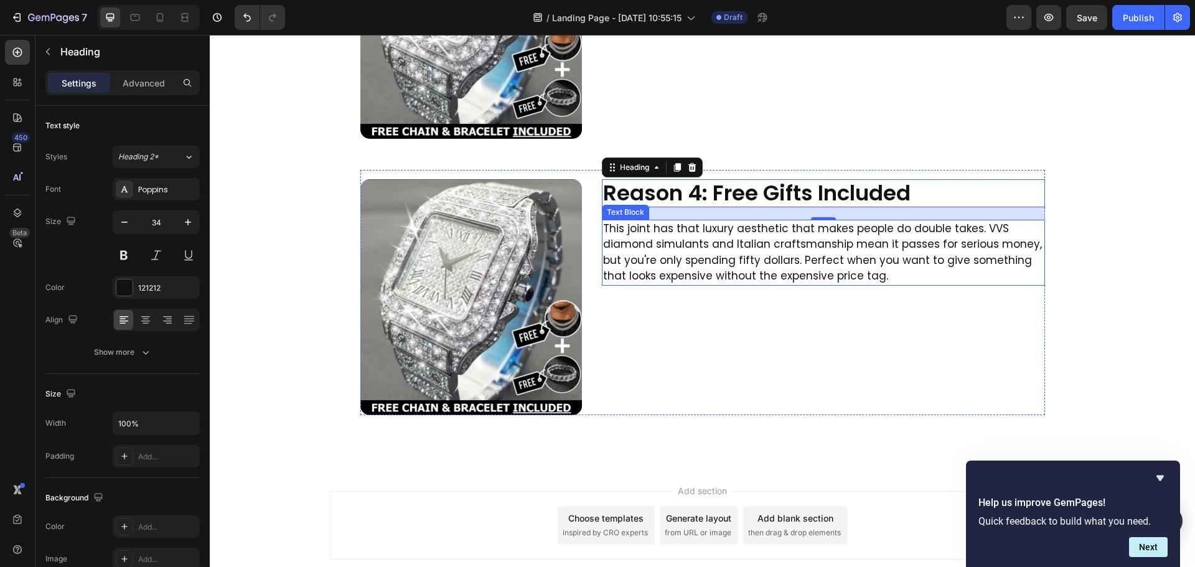
click at [728, 229] on p "This joint has that luxury aesthetic that makes people do double takes. VVS dia…" at bounding box center [823, 253] width 441 height 64
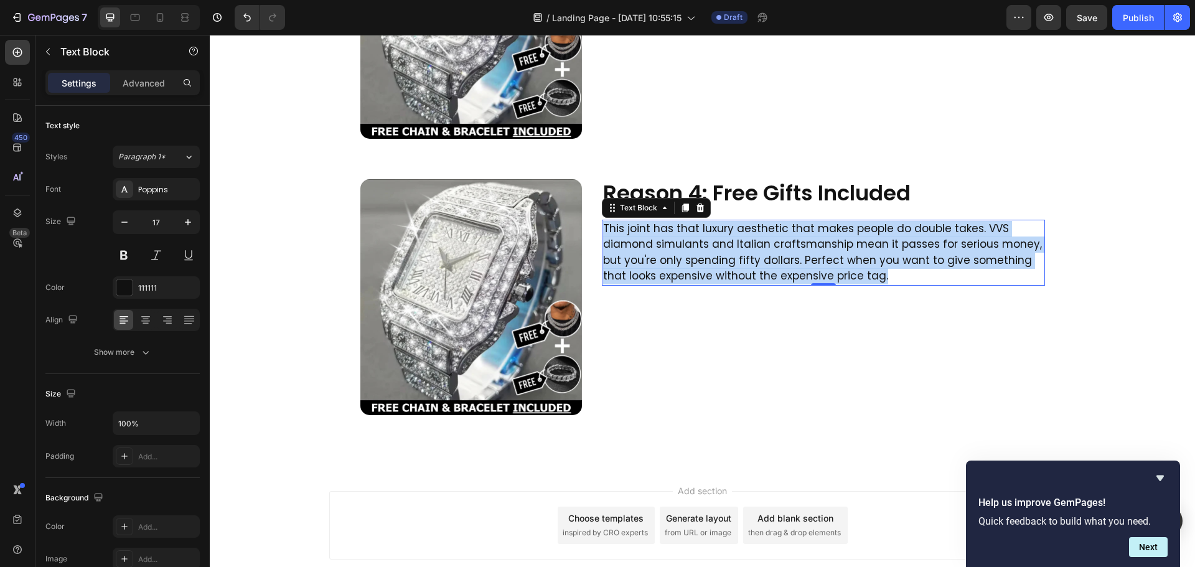
click at [728, 229] on p "This joint has that luxury aesthetic that makes people do double takes. VVS dia…" at bounding box center [823, 253] width 441 height 64
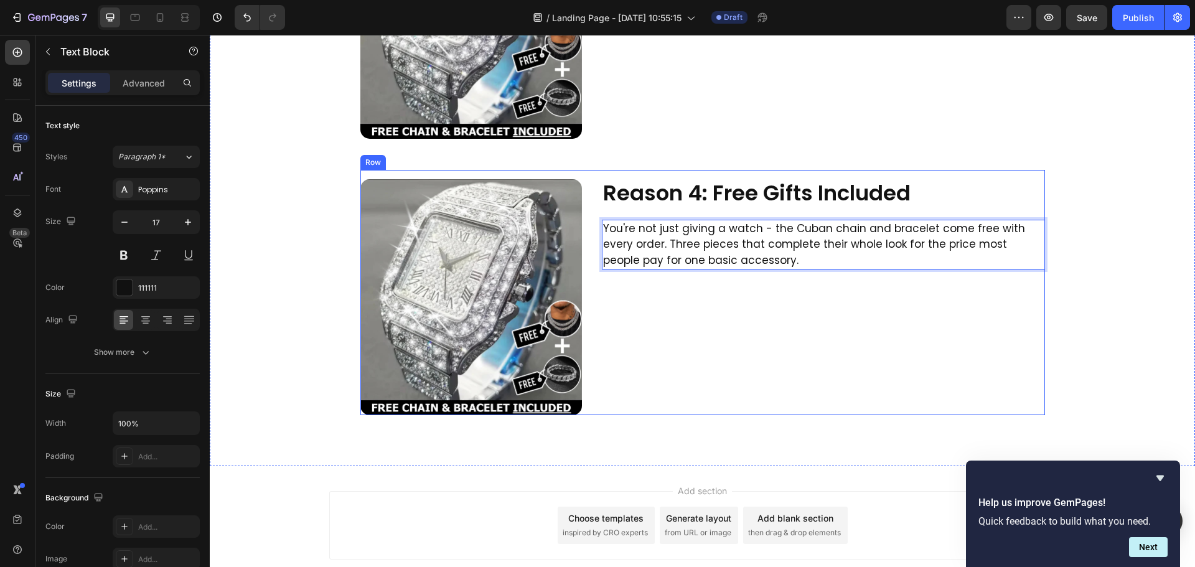
click at [616, 392] on div "Reason 4: Free Gifts Included Heading You're not just giving a watch - the Cuba…" at bounding box center [823, 297] width 443 height 236
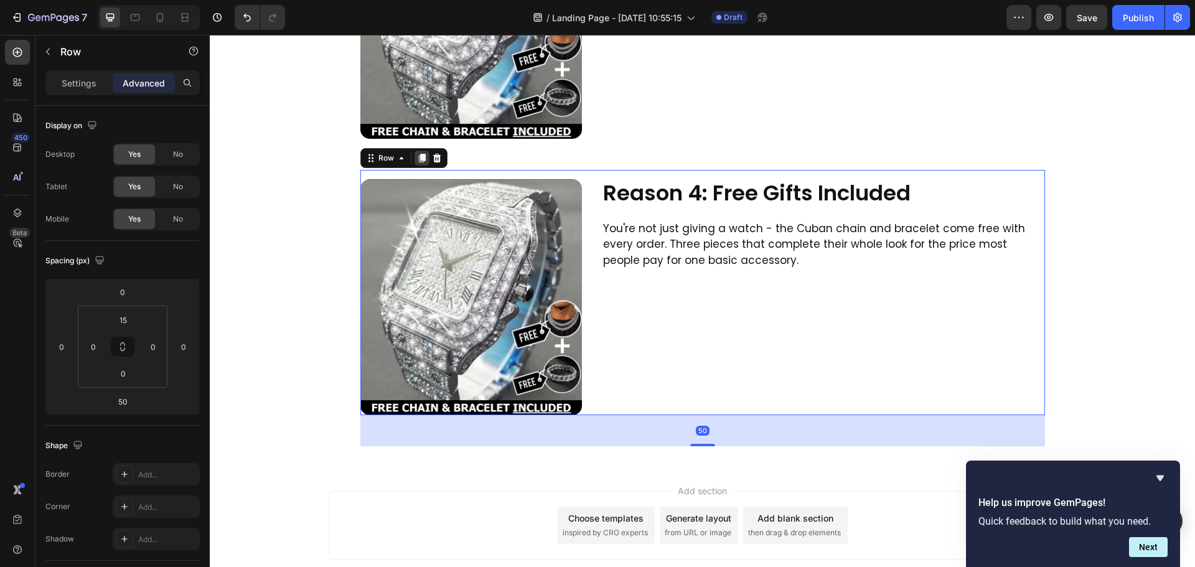
click at [419, 158] on icon at bounding box center [421, 158] width 7 height 9
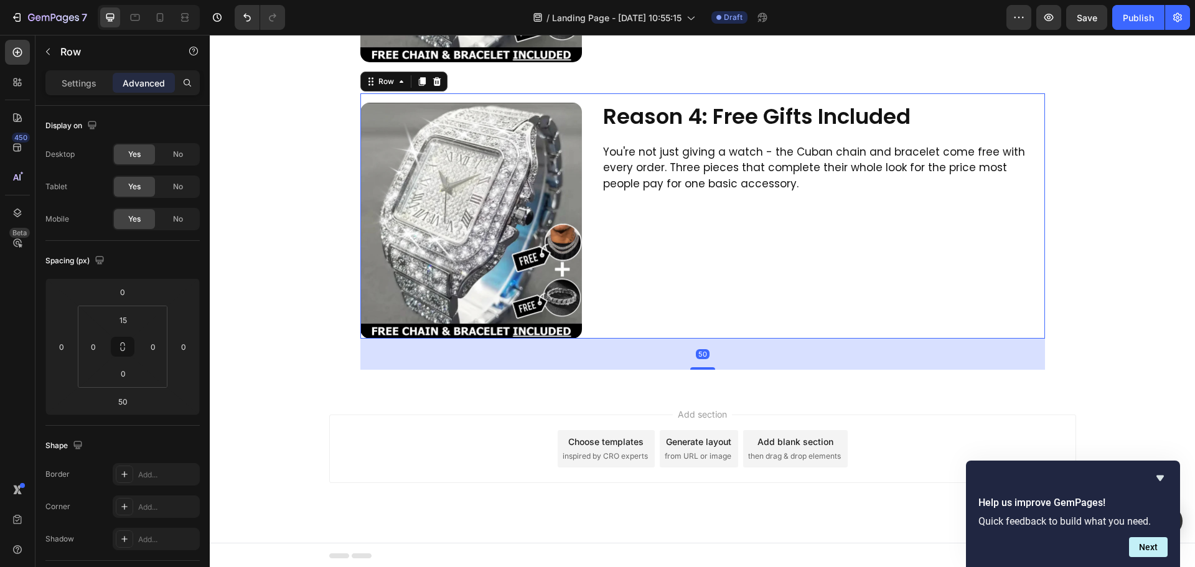
scroll to position [1289, 0]
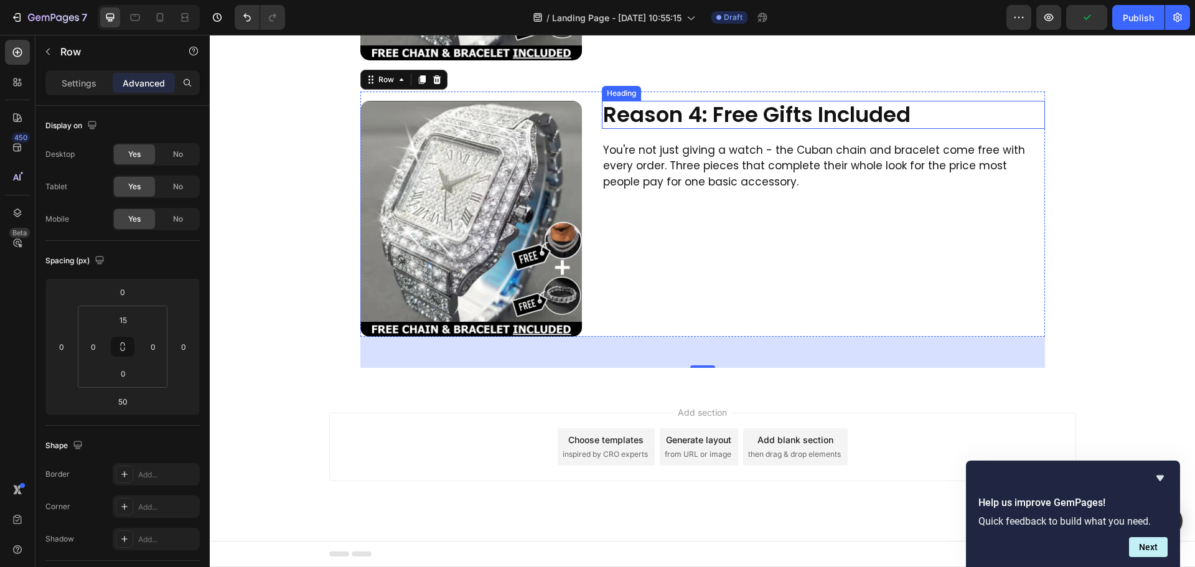
click at [789, 114] on h2 "Reason 4: Free Gifts Included" at bounding box center [823, 115] width 443 height 28
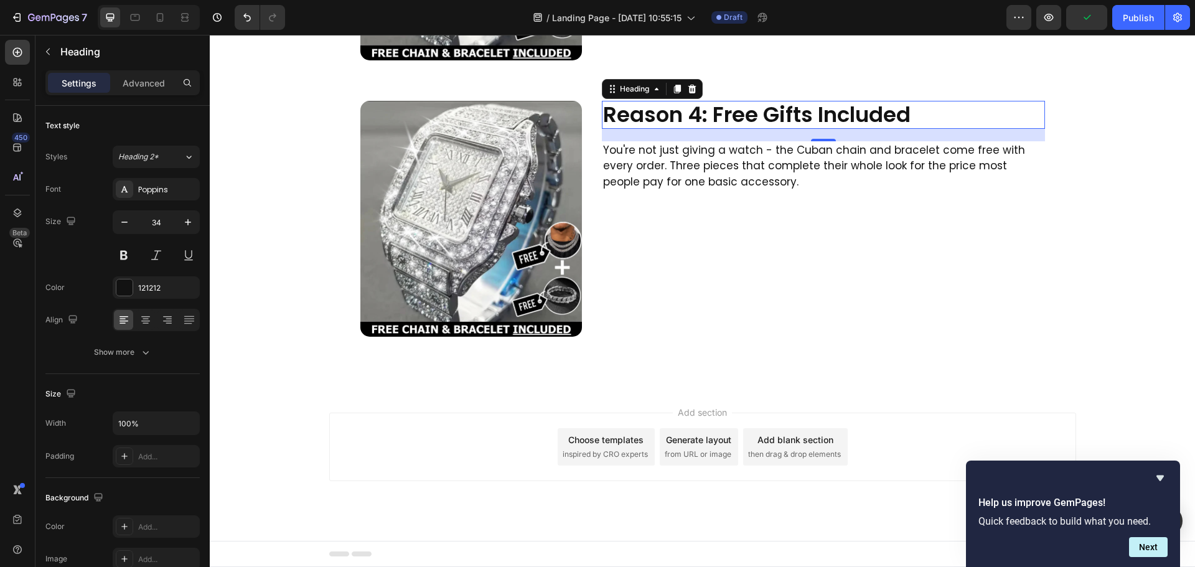
click at [789, 114] on p "Reason 4: Free Gifts Included" at bounding box center [823, 115] width 441 height 26
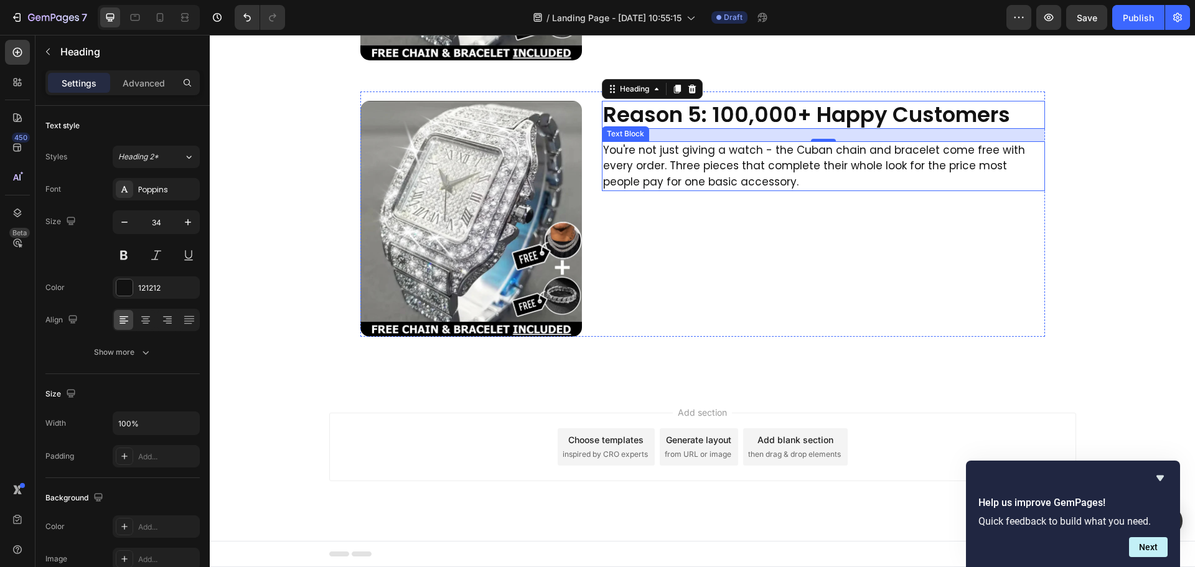
click at [849, 151] on p "You're not just giving a watch - the Cuban chain and bracelet come free with ev…" at bounding box center [823, 167] width 441 height 48
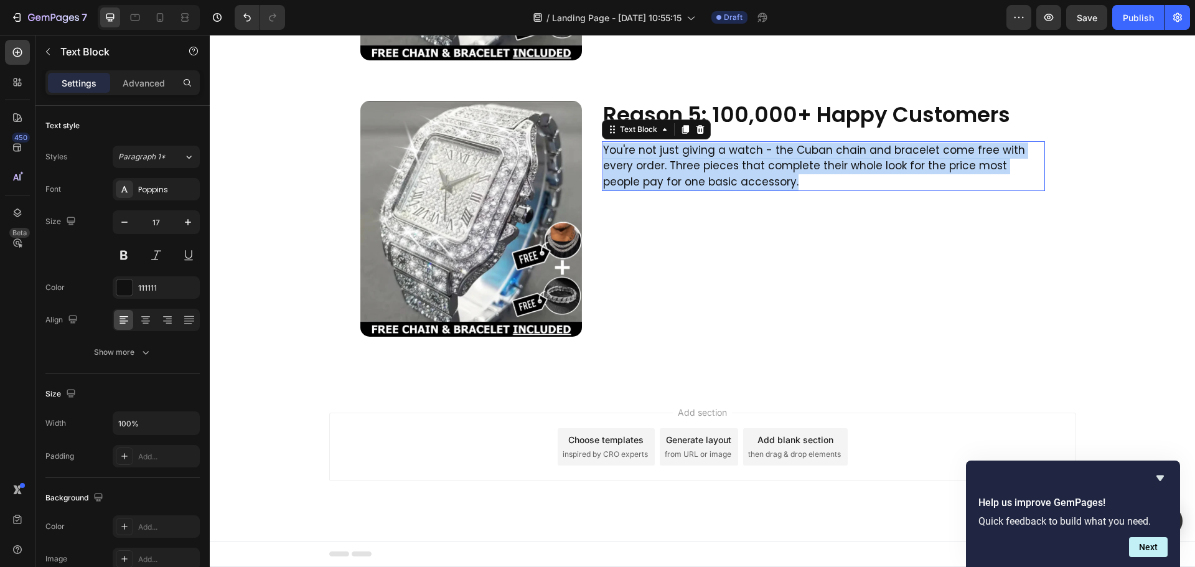
click at [849, 151] on p "You're not just giving a watch - the Cuban chain and bracelet come free with ev…" at bounding box center [823, 167] width 441 height 48
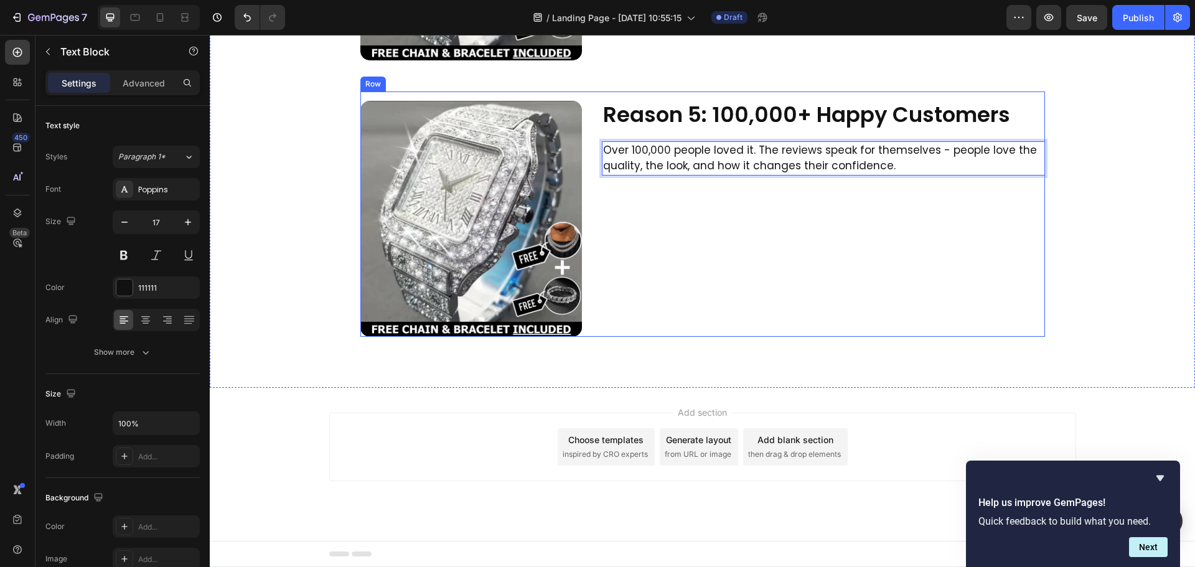
click at [862, 206] on div "Reason 5: 100,000+ Happy Customers Heading Over 100,000 people loved it. The re…" at bounding box center [823, 219] width 443 height 236
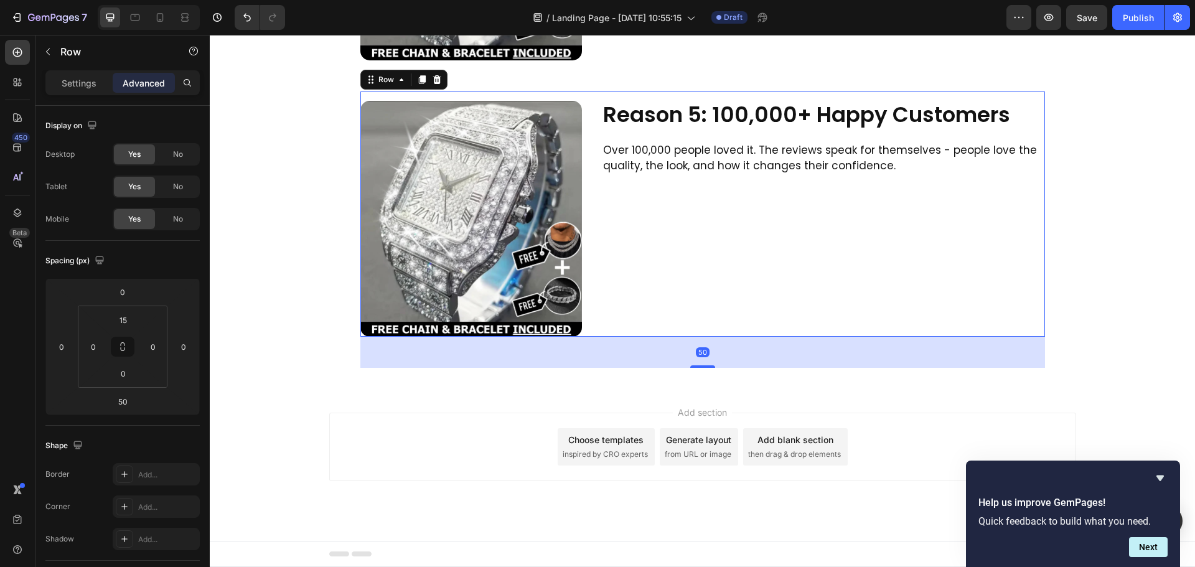
scroll to position [1040, 0]
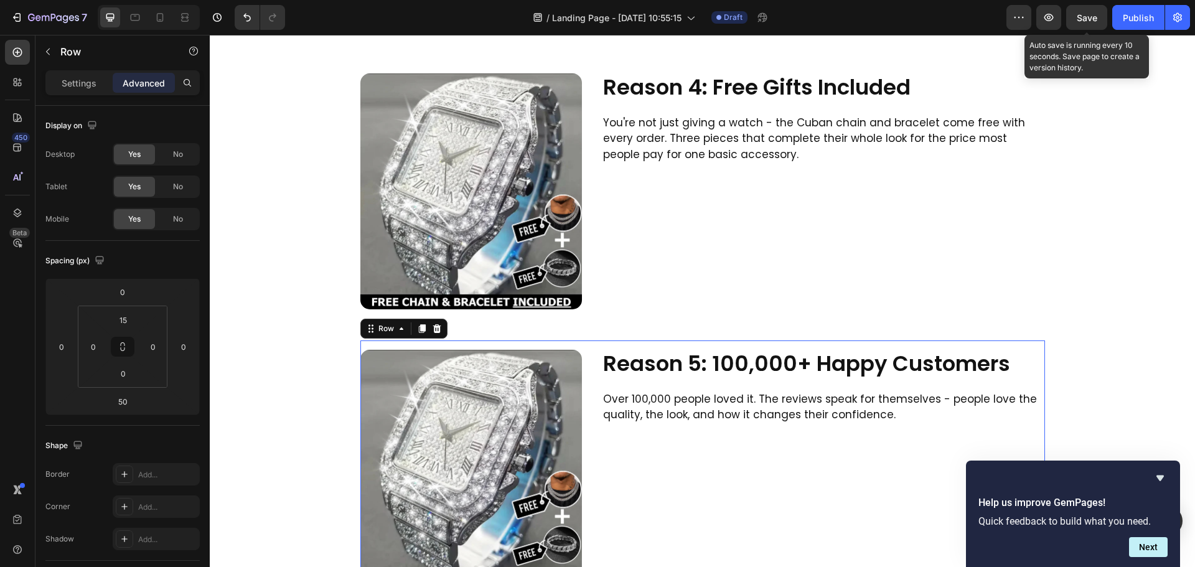
click at [1092, 14] on span "Save" at bounding box center [1087, 17] width 21 height 11
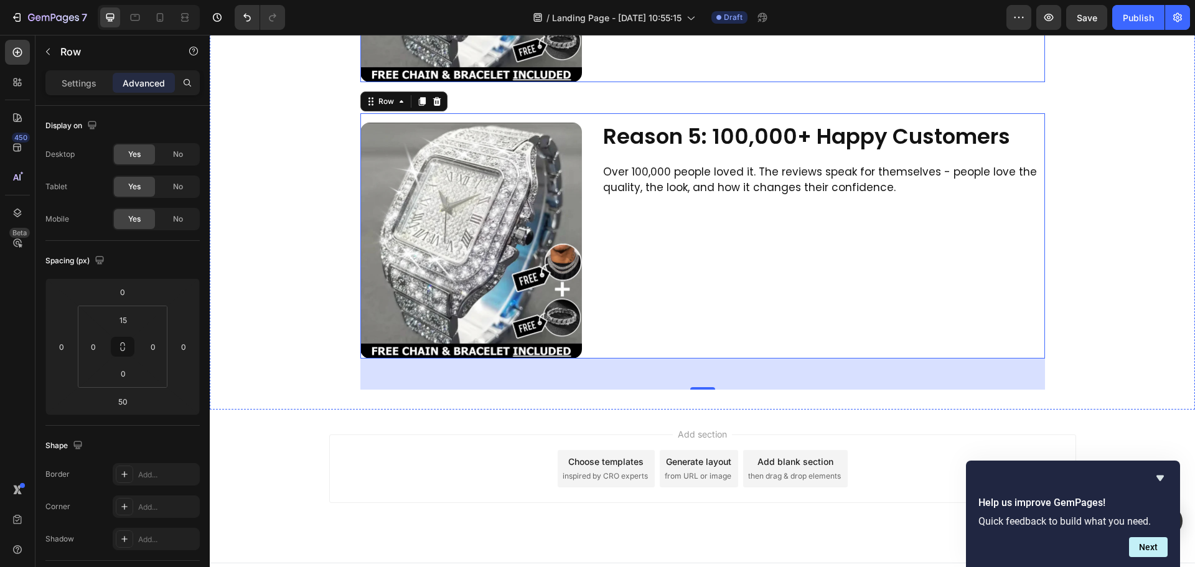
scroll to position [1289, 0]
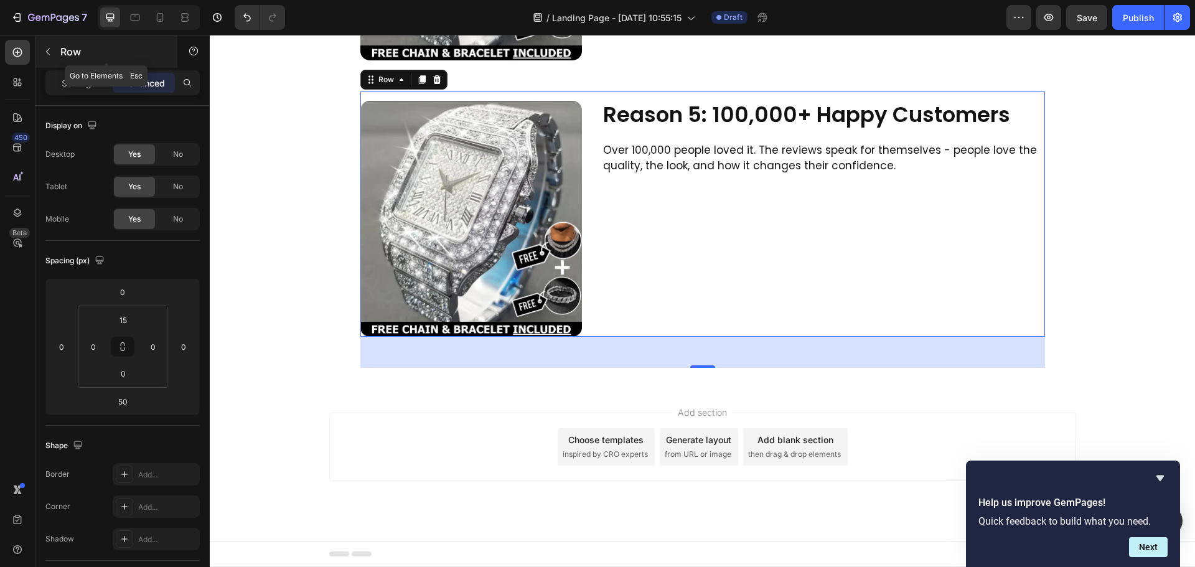
click at [42, 47] on button "button" at bounding box center [48, 52] width 20 height 20
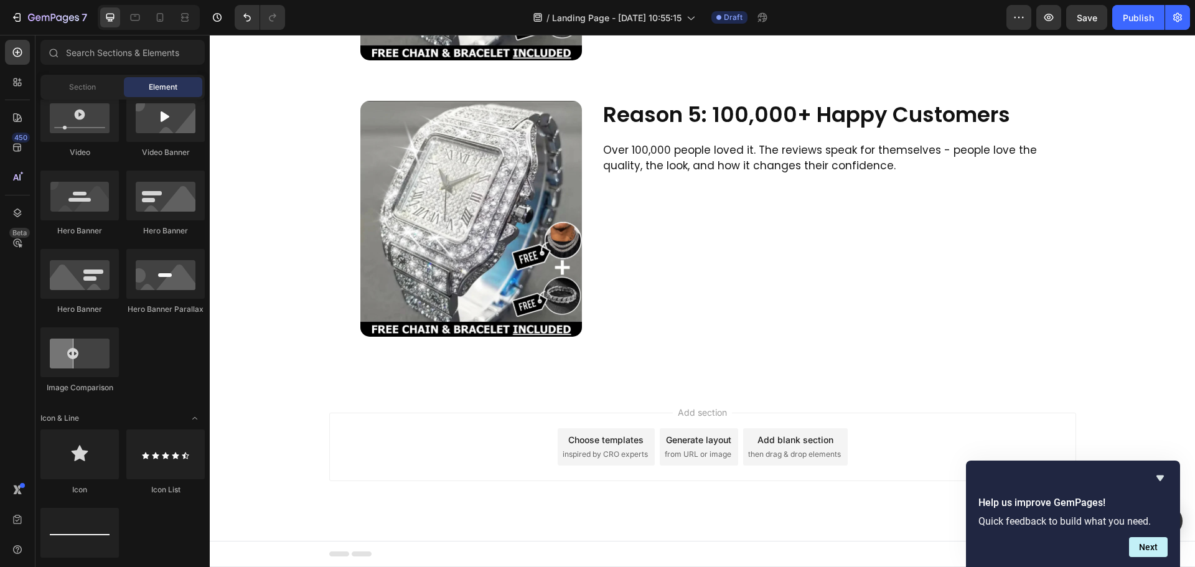
scroll to position [249, 0]
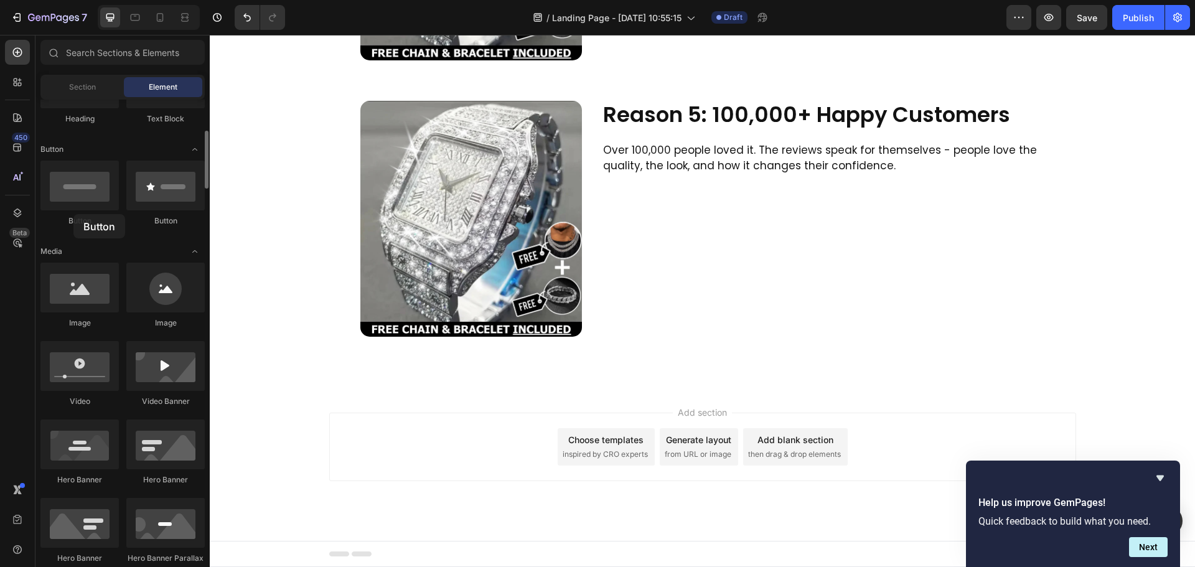
drag, startPoint x: 108, startPoint y: 194, endPoint x: 73, endPoint y: 214, distance: 40.5
click at [73, 214] on div "Button" at bounding box center [79, 194] width 78 height 66
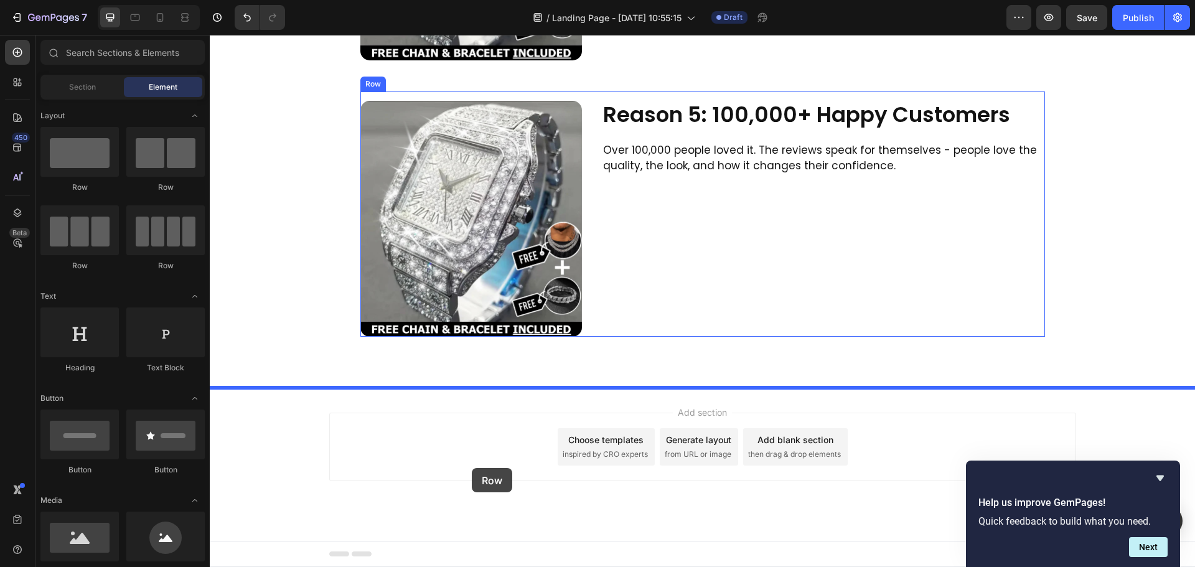
drag, startPoint x: 287, startPoint y: 184, endPoint x: 472, endPoint y: 468, distance: 338.8
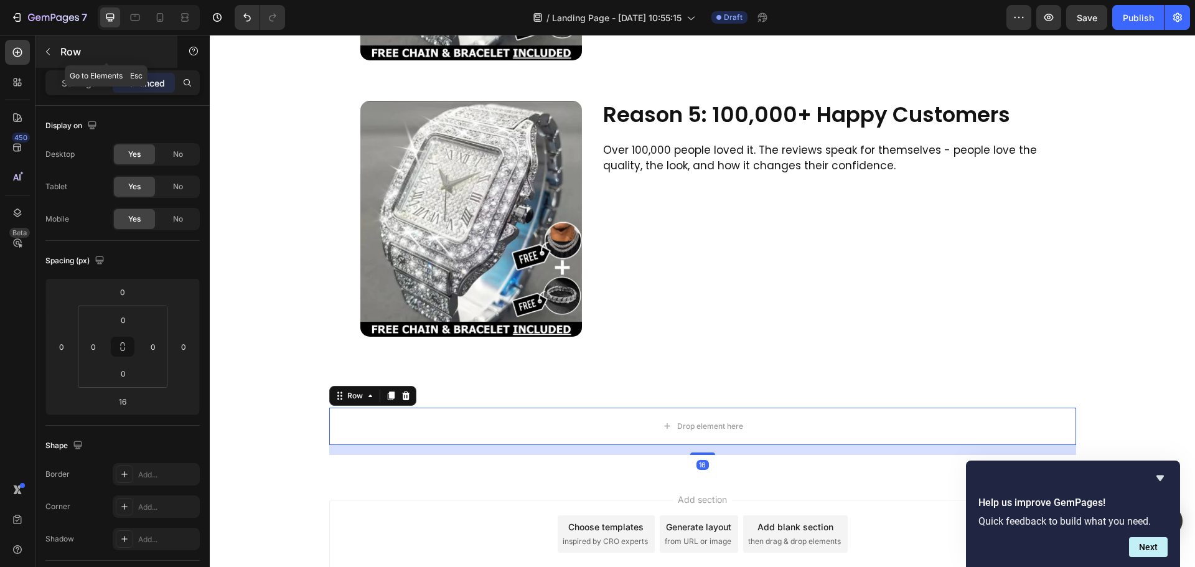
click at [47, 50] on icon "button" at bounding box center [48, 52] width 4 height 7
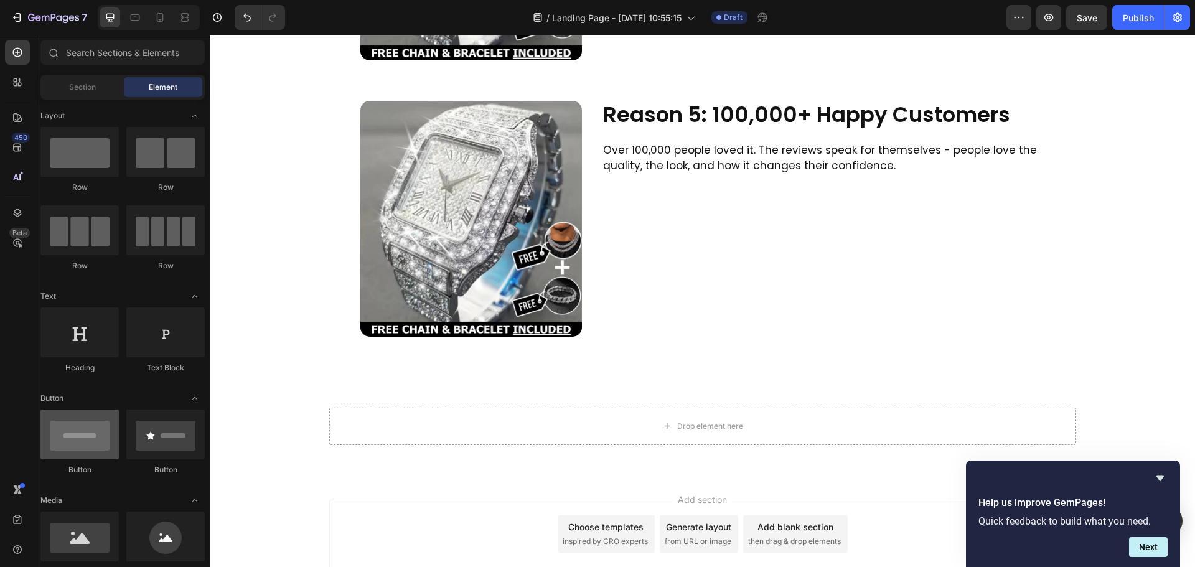
scroll to position [125, 0]
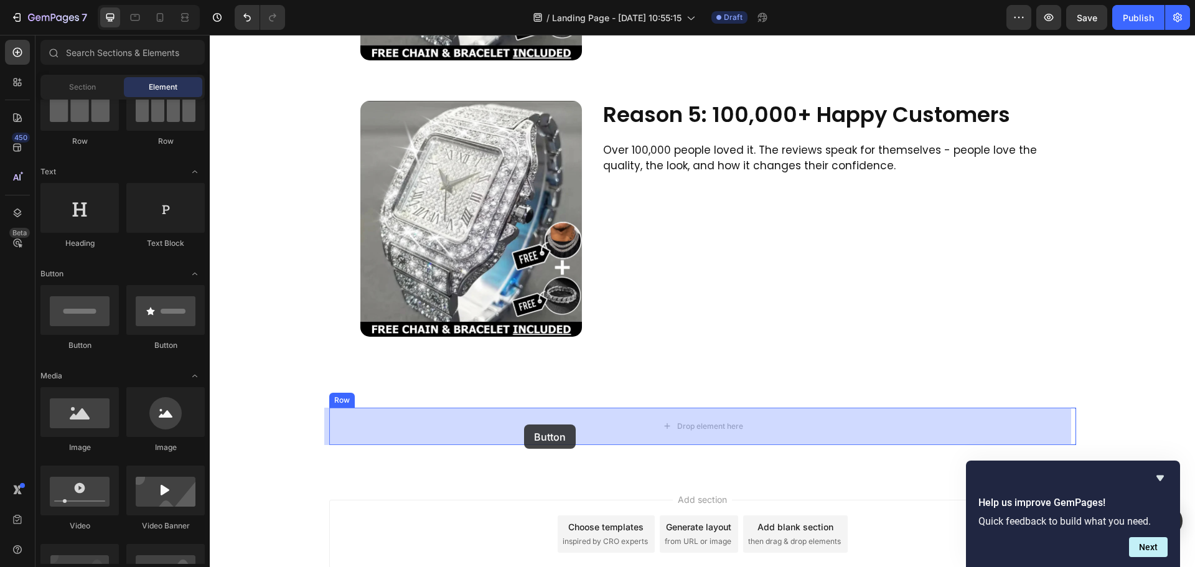
drag, startPoint x: 382, startPoint y: 377, endPoint x: 525, endPoint y: 425, distance: 151.0
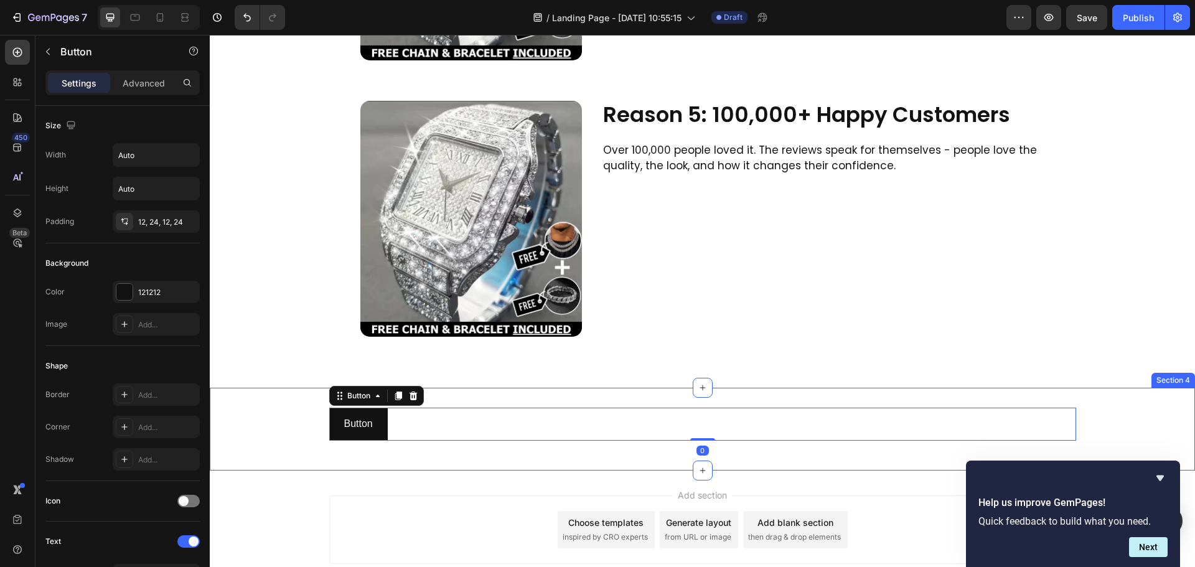
click at [298, 420] on div "Button Button 0 Row" at bounding box center [703, 429] width 986 height 43
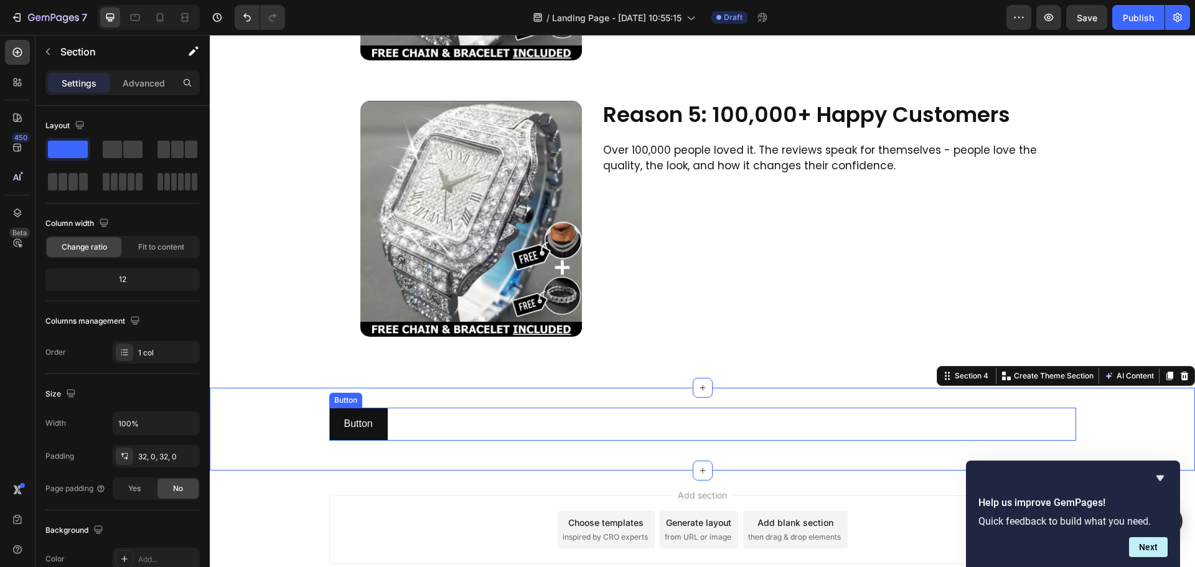
click at [415, 427] on div "Button Button" at bounding box center [702, 424] width 747 height 33
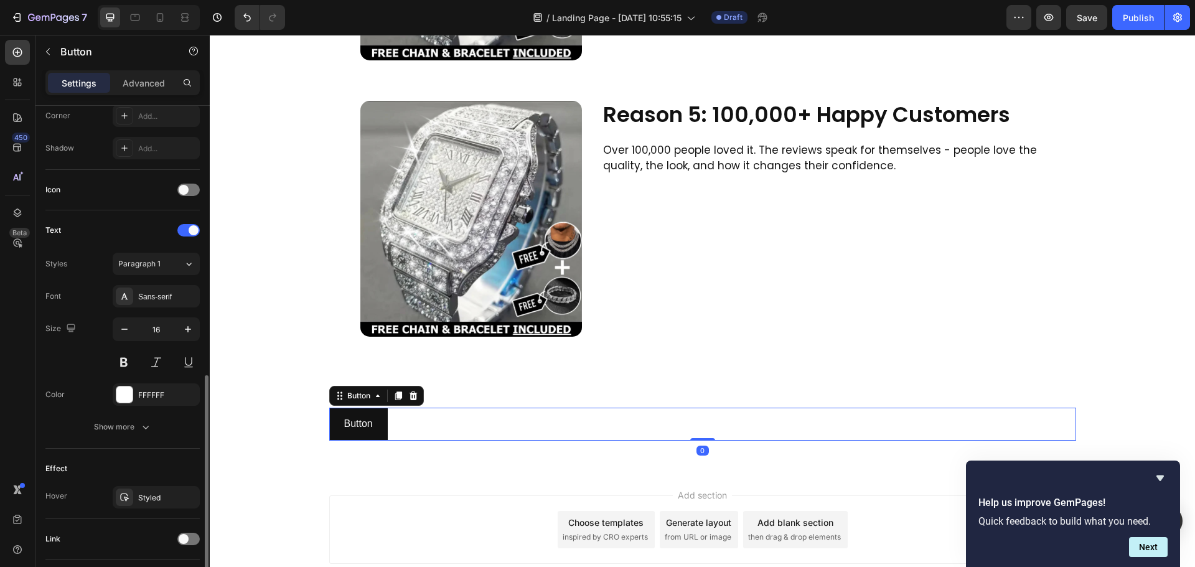
scroll to position [396, 0]
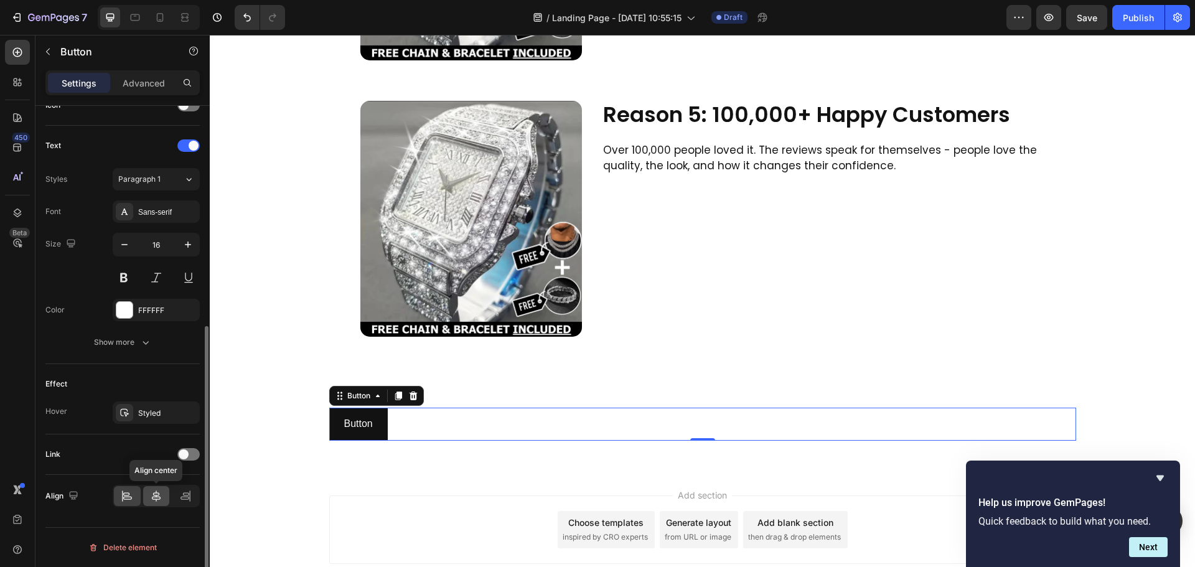
click at [154, 489] on div at bounding box center [156, 496] width 27 height 20
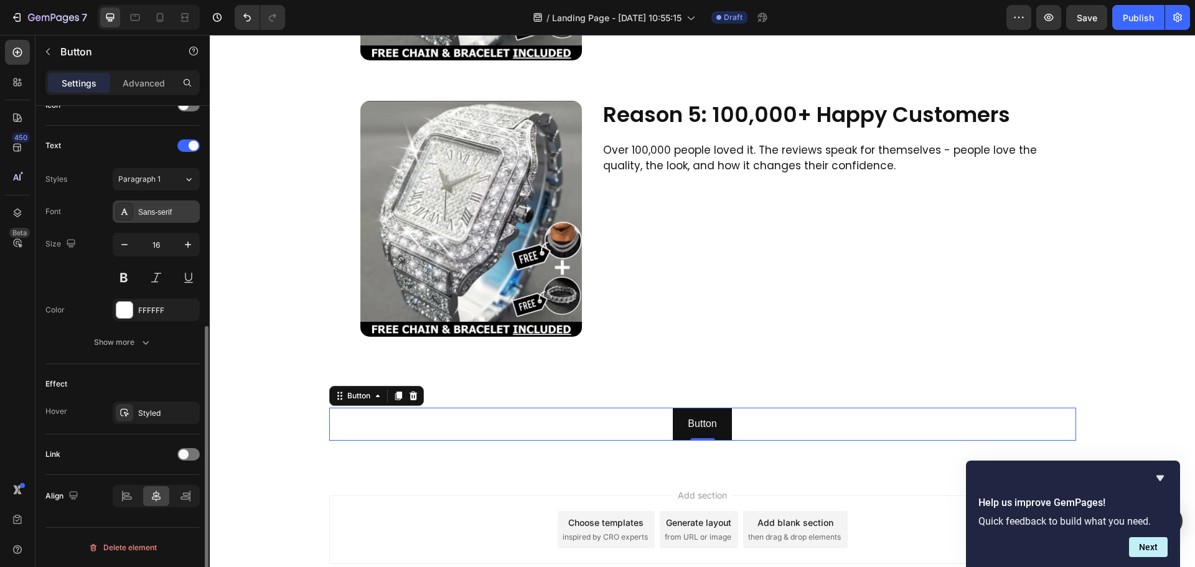
click at [147, 209] on div "Sans-serif" at bounding box center [167, 212] width 59 height 11
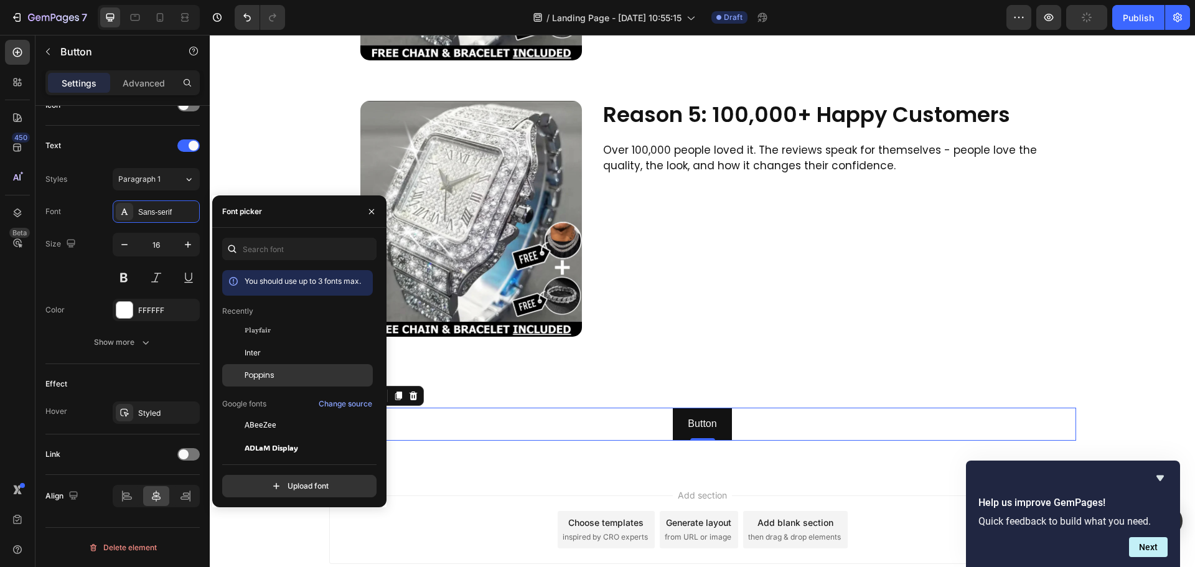
click at [263, 377] on span "Poppins" at bounding box center [260, 375] width 30 height 11
click at [698, 420] on p "Button" at bounding box center [702, 424] width 33 height 18
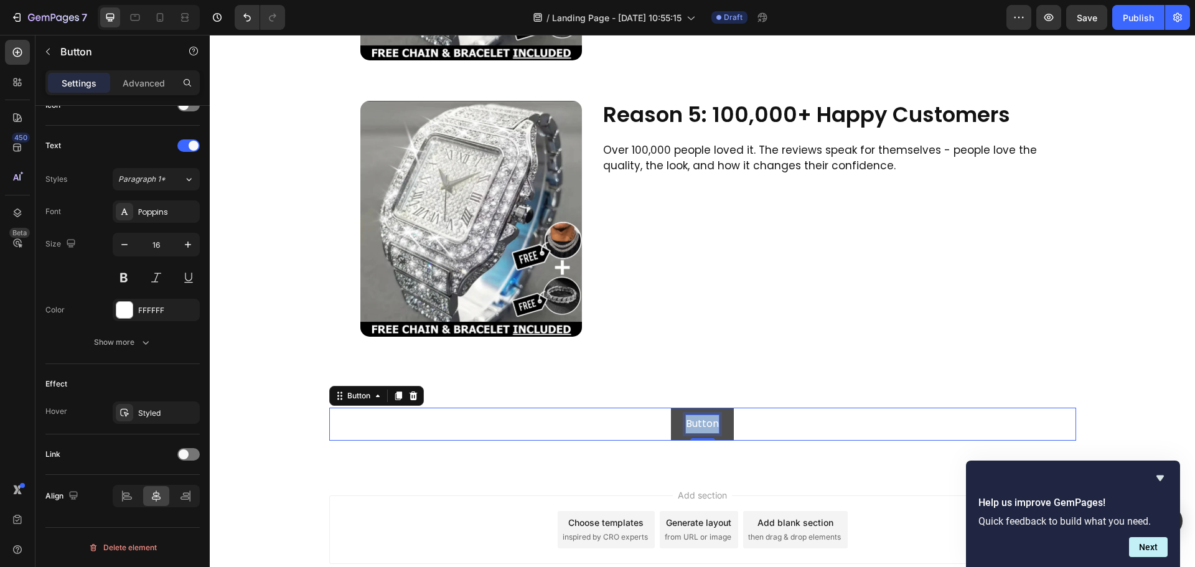
click at [698, 420] on p "Button" at bounding box center [702, 424] width 33 height 18
click at [679, 408] on button "Get" at bounding box center [703, 424] width 49 height 33
click at [667, 408] on button "Get 67%" at bounding box center [702, 424] width 71 height 33
click at [544, 419] on div "Get 67% )FF Button 0" at bounding box center [702, 424] width 747 height 33
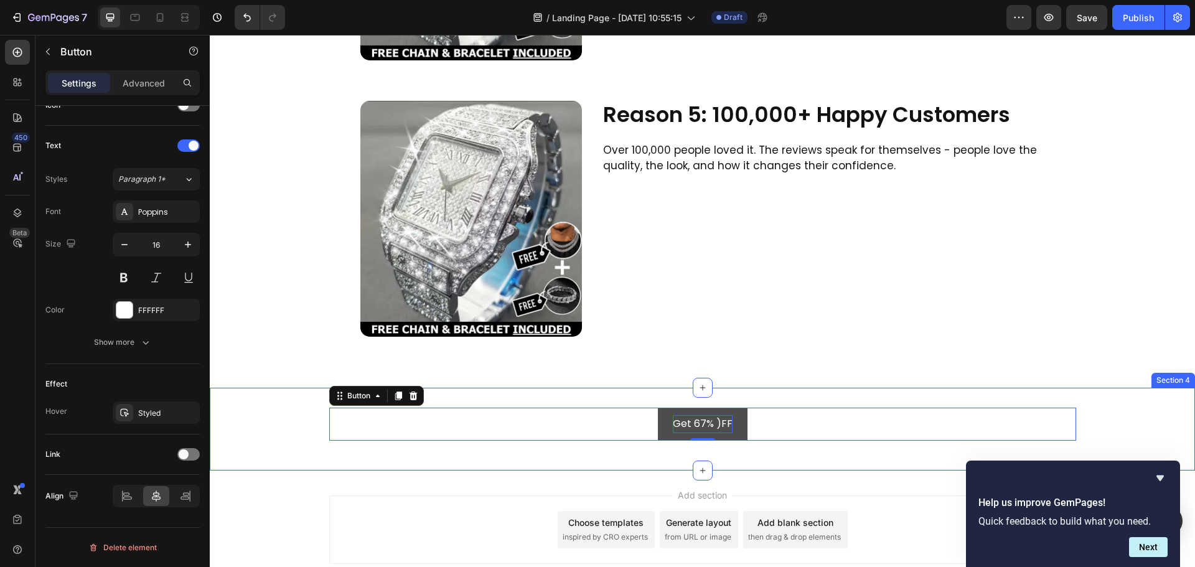
click at [279, 398] on div "Get 67% )FF Button 0 Row Section 4" at bounding box center [703, 429] width 986 height 83
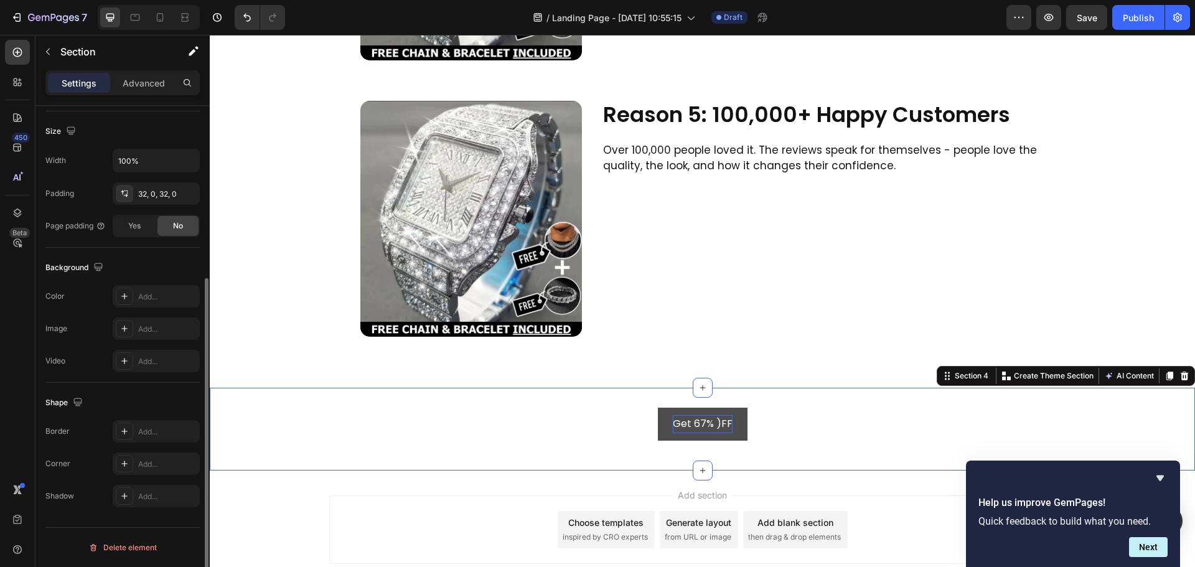
scroll to position [0, 0]
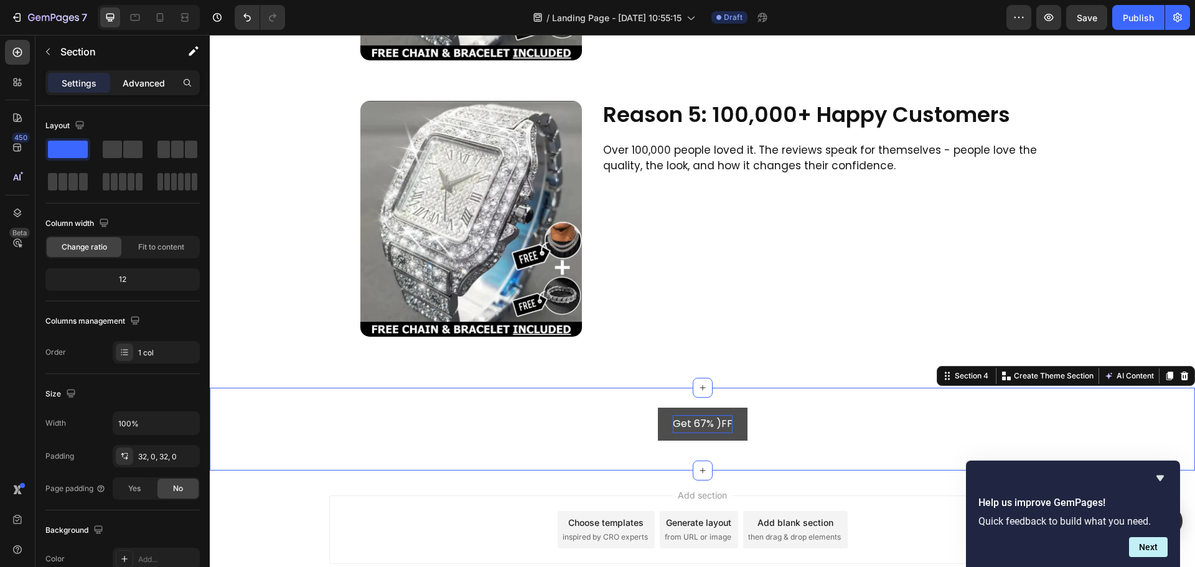
click at [144, 83] on p "Advanced" at bounding box center [144, 83] width 42 height 13
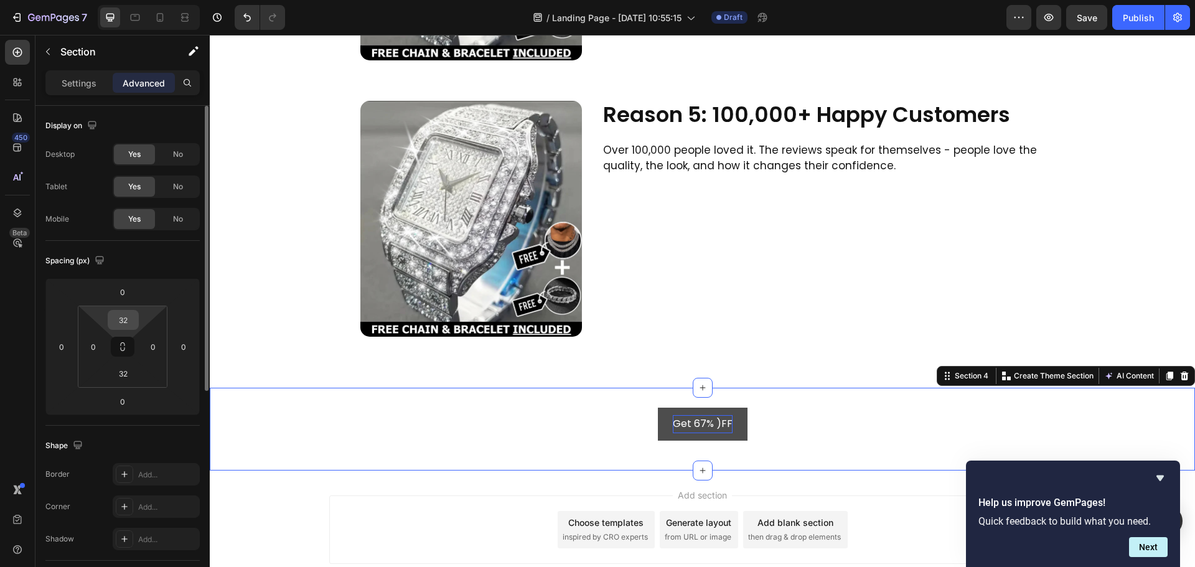
click at [124, 312] on input "32" at bounding box center [123, 320] width 25 height 19
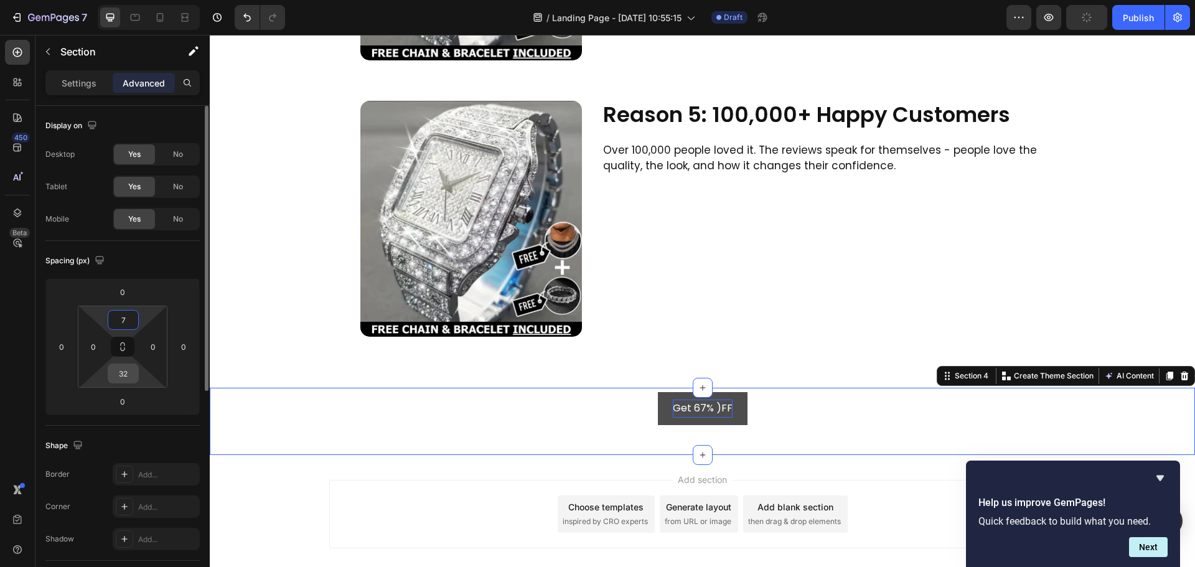
type input "7"
click at [123, 375] on input "32" at bounding box center [123, 373] width 25 height 19
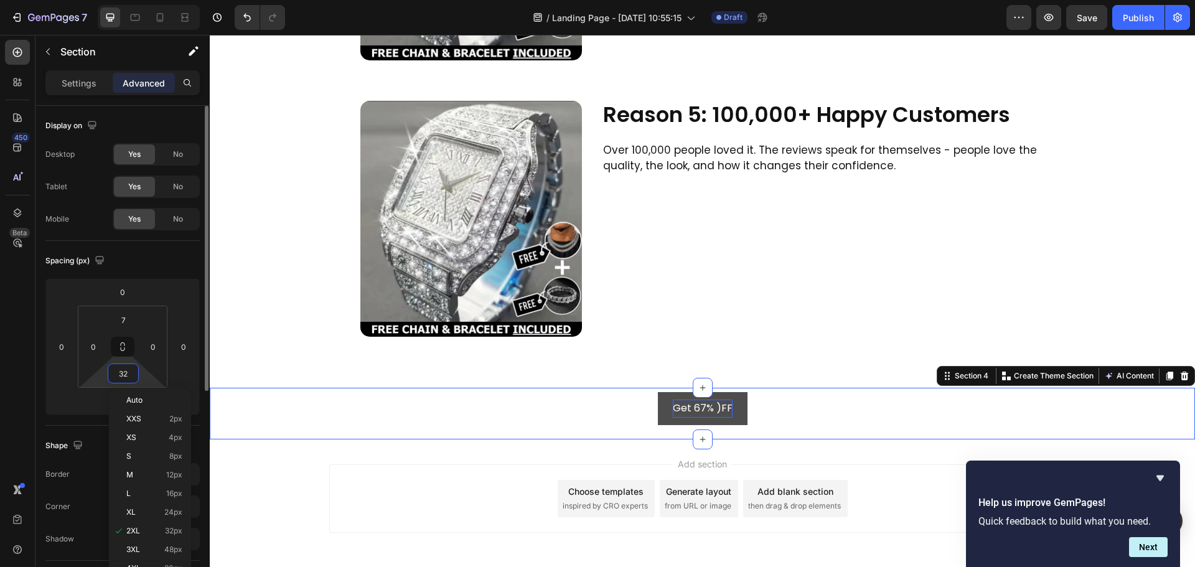
type input "7"
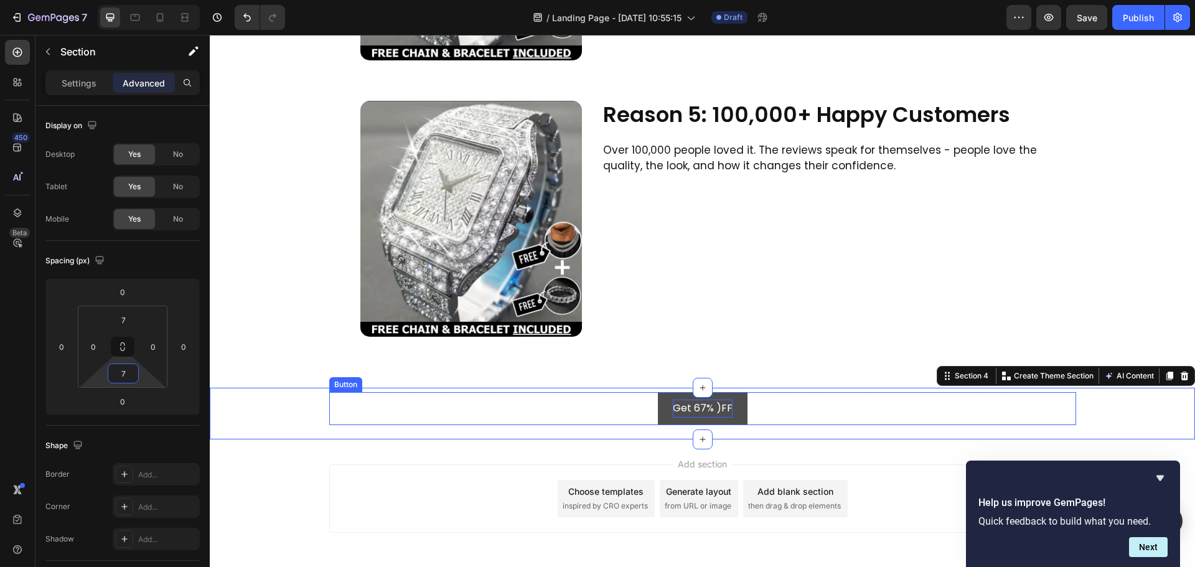
click at [429, 408] on div "Get 67% )FF Button" at bounding box center [702, 408] width 747 height 33
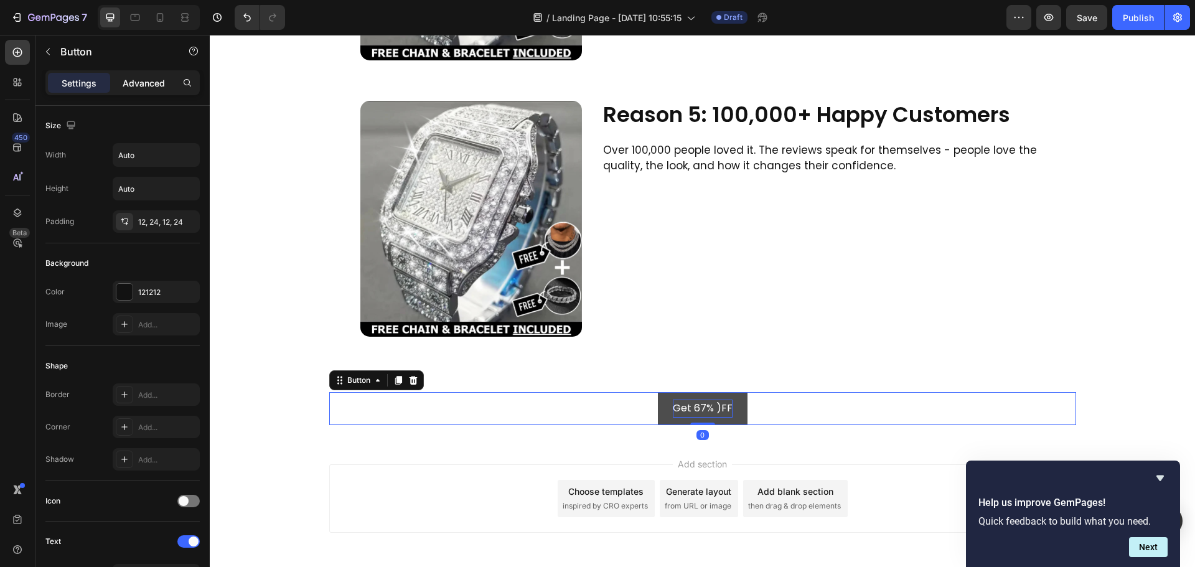
click at [146, 80] on p "Advanced" at bounding box center [144, 83] width 42 height 13
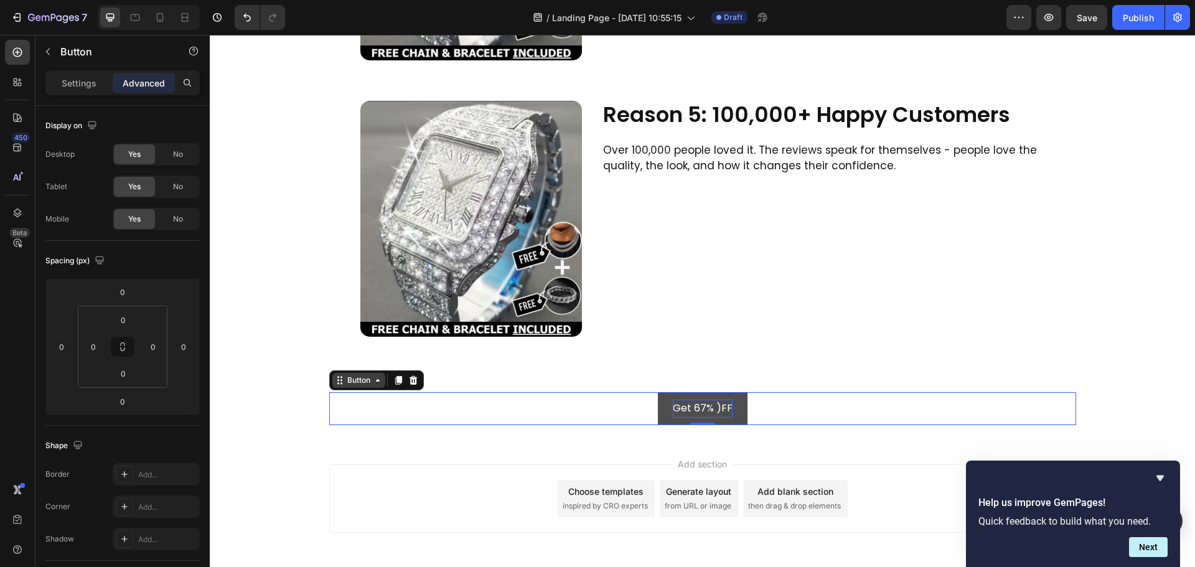
click at [375, 379] on icon at bounding box center [378, 380] width 10 height 10
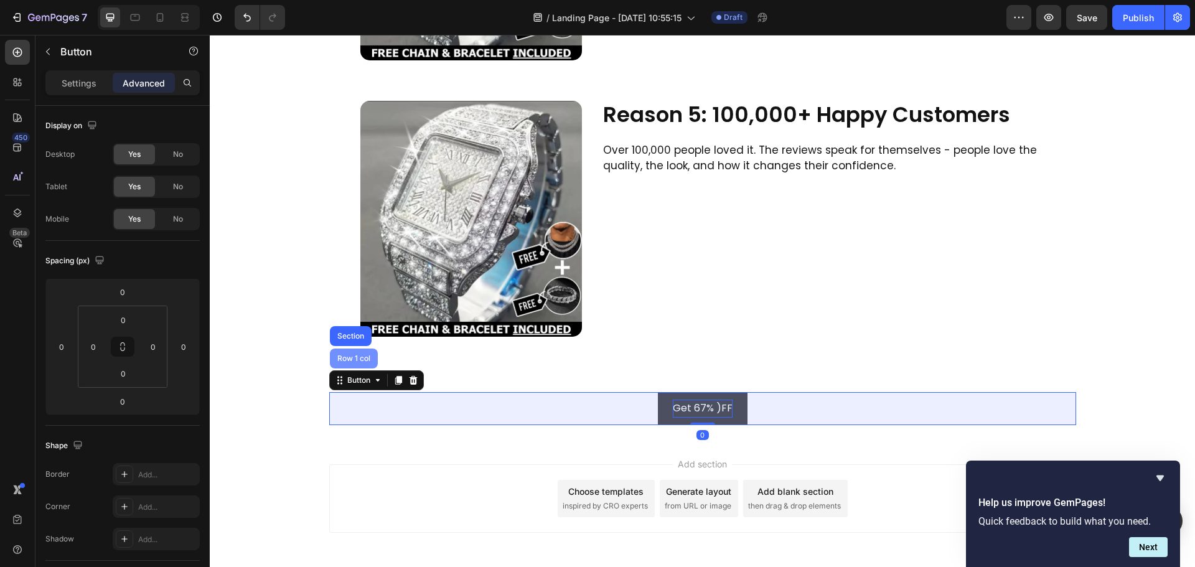
click at [353, 367] on div "Row 1 col" at bounding box center [354, 359] width 48 height 20
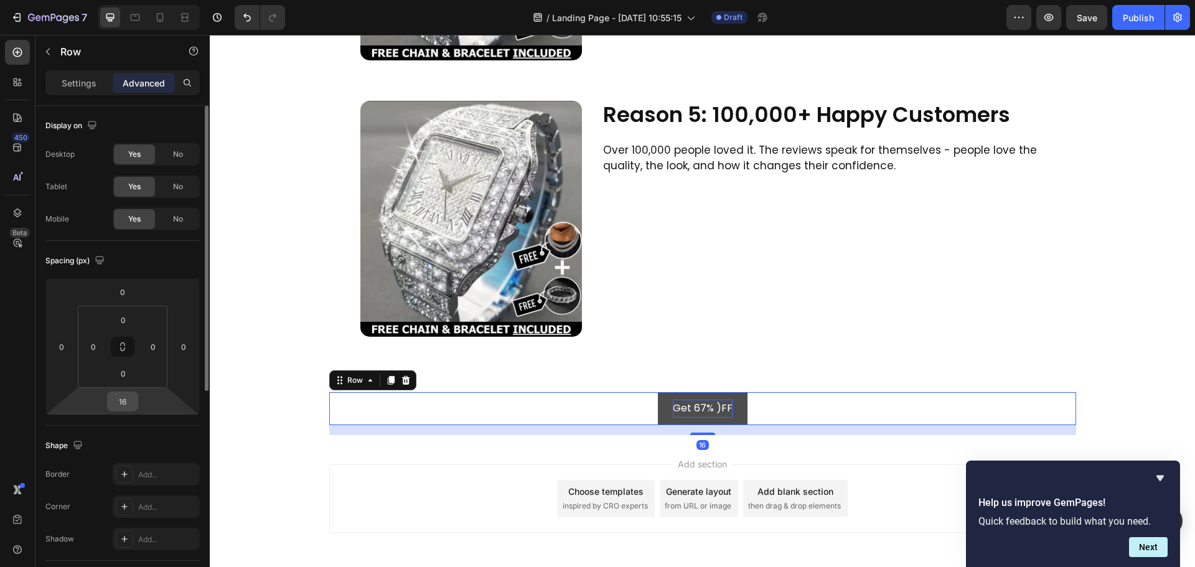
click at [124, 399] on input "16" at bounding box center [122, 401] width 25 height 19
type input "0"
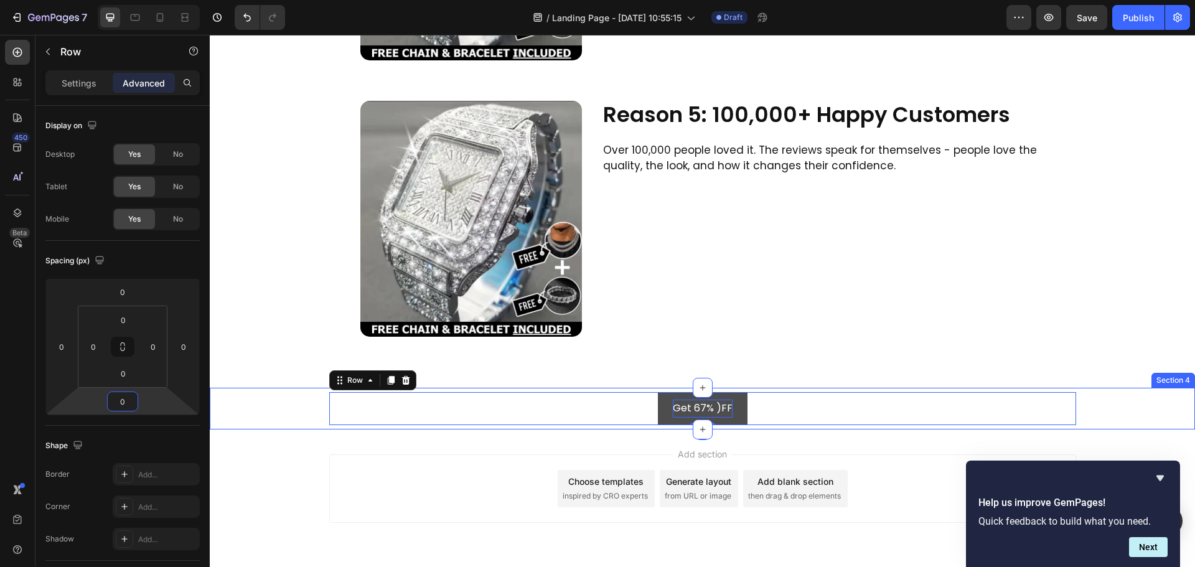
click at [307, 399] on div "Get 67% )FF Button Row 0" at bounding box center [703, 408] width 986 height 33
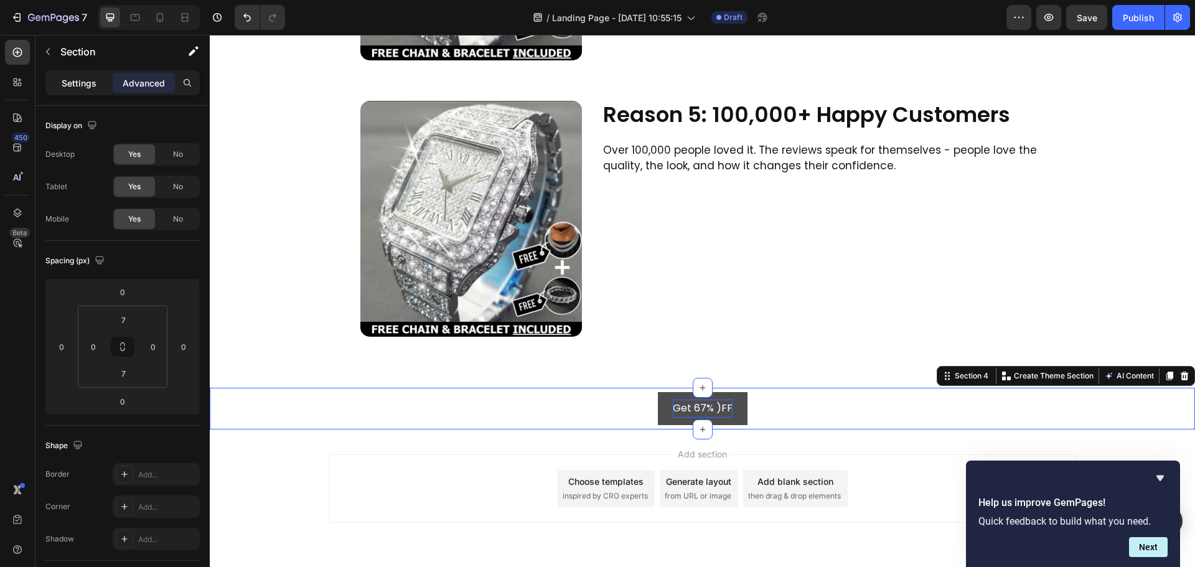
click at [72, 85] on p "Settings" at bounding box center [79, 83] width 35 height 13
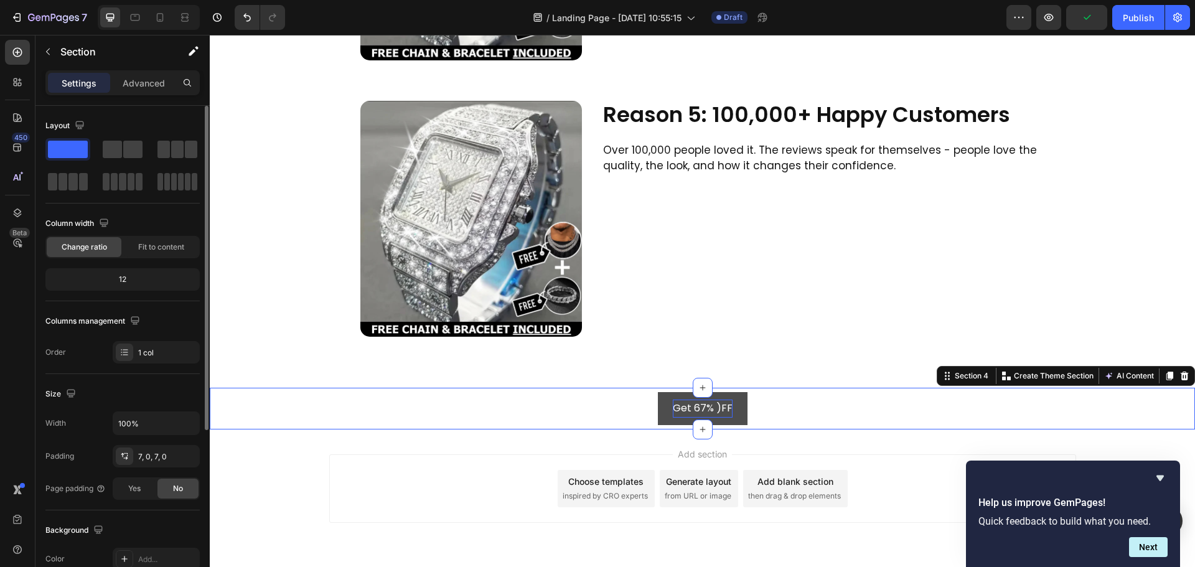
scroll to position [249, 0]
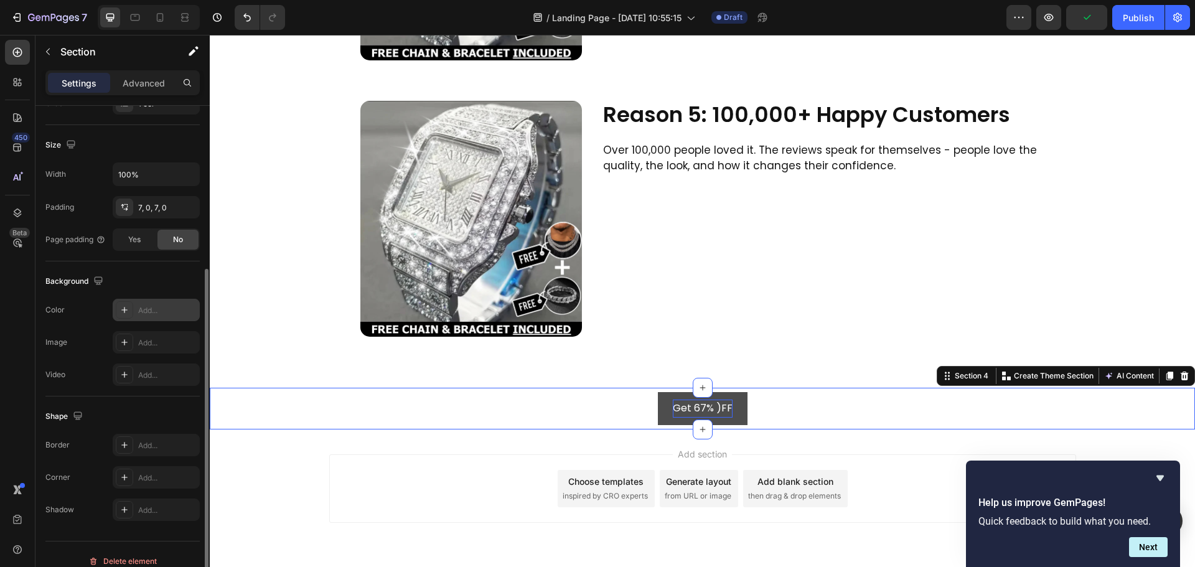
click at [136, 313] on div "Add..." at bounding box center [156, 310] width 87 height 22
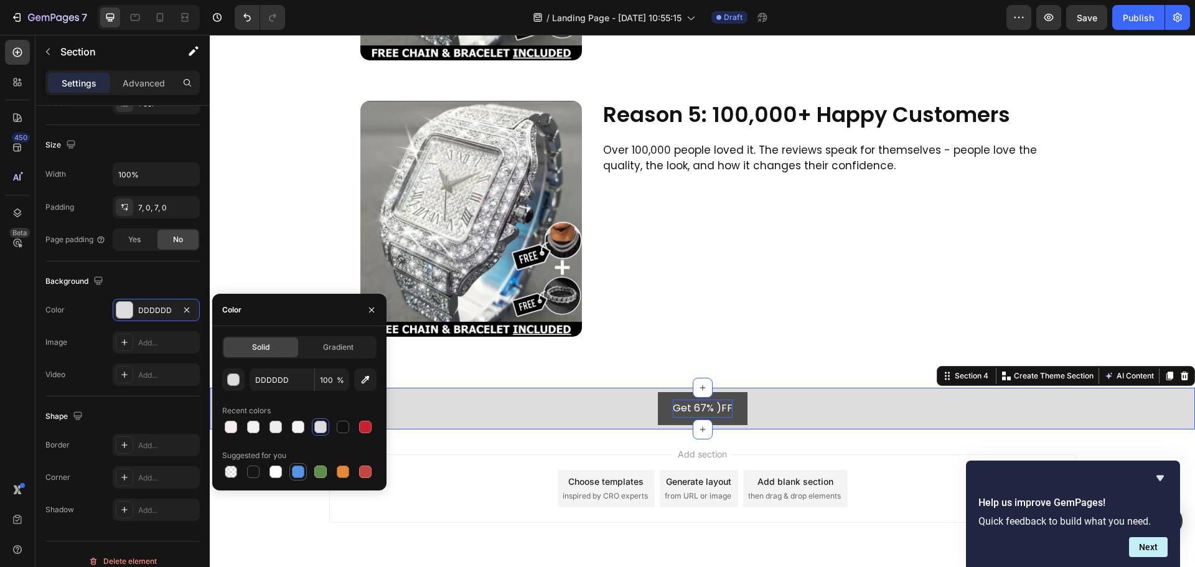
click at [295, 469] on div at bounding box center [298, 472] width 12 height 12
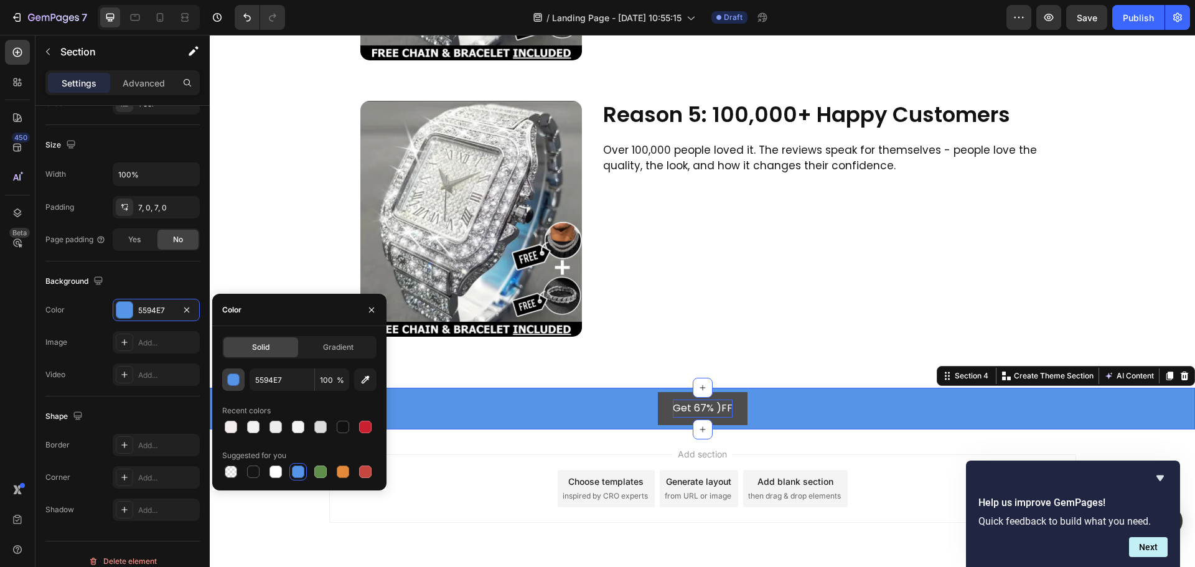
click at [231, 376] on div "button" at bounding box center [234, 380] width 12 height 12
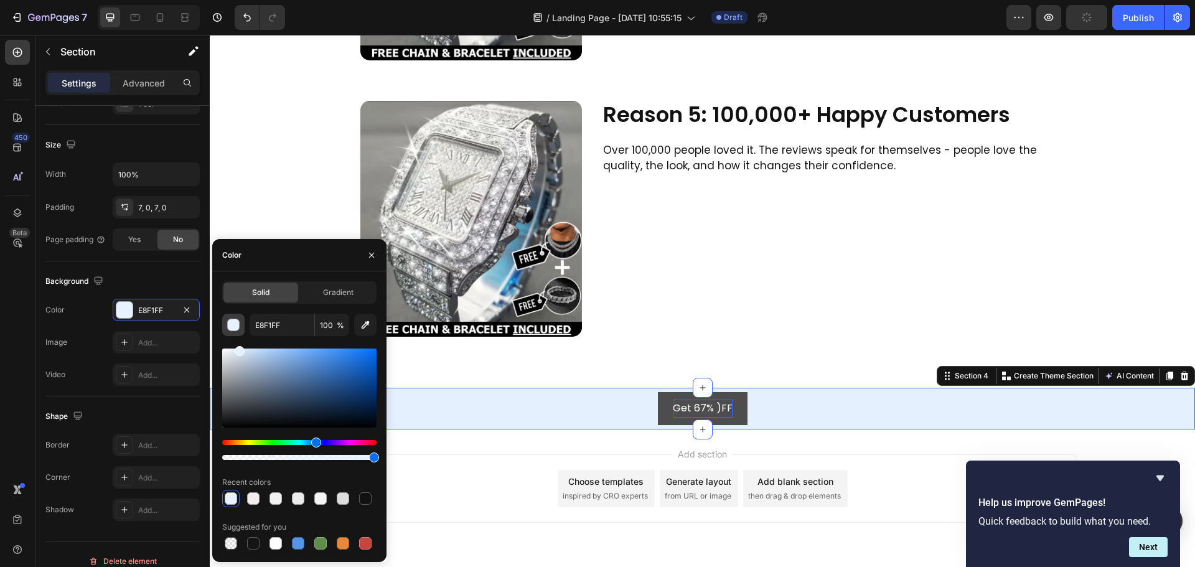
drag, startPoint x: 311, startPoint y: 356, endPoint x: 238, endPoint y: 332, distance: 75.8
click at [238, 332] on div "E8F1FF 100 % Recent colors Suggested for you" at bounding box center [299, 433] width 154 height 238
type input "E5F0FF"
click at [658, 397] on button "Get 67% )FF" at bounding box center [703, 408] width 90 height 33
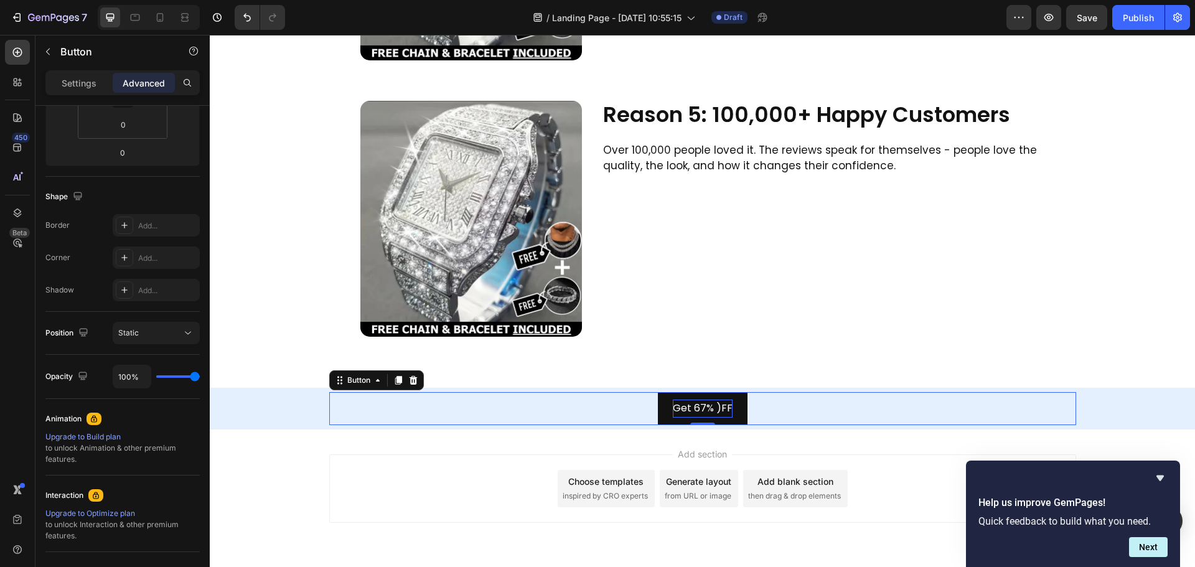
scroll to position [0, 0]
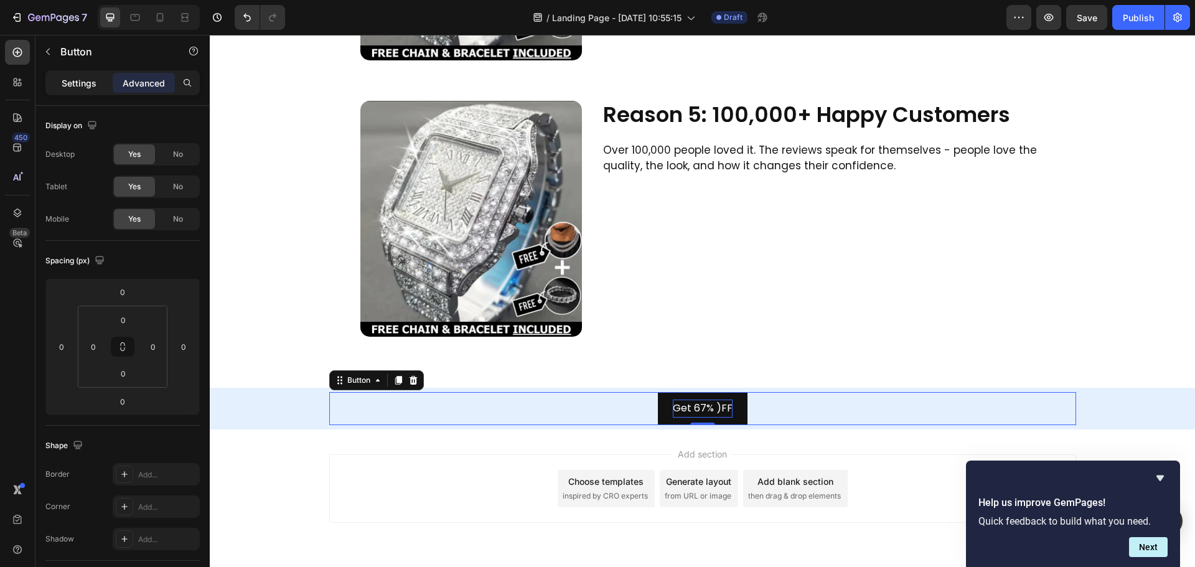
click at [81, 88] on p "Settings" at bounding box center [79, 83] width 35 height 13
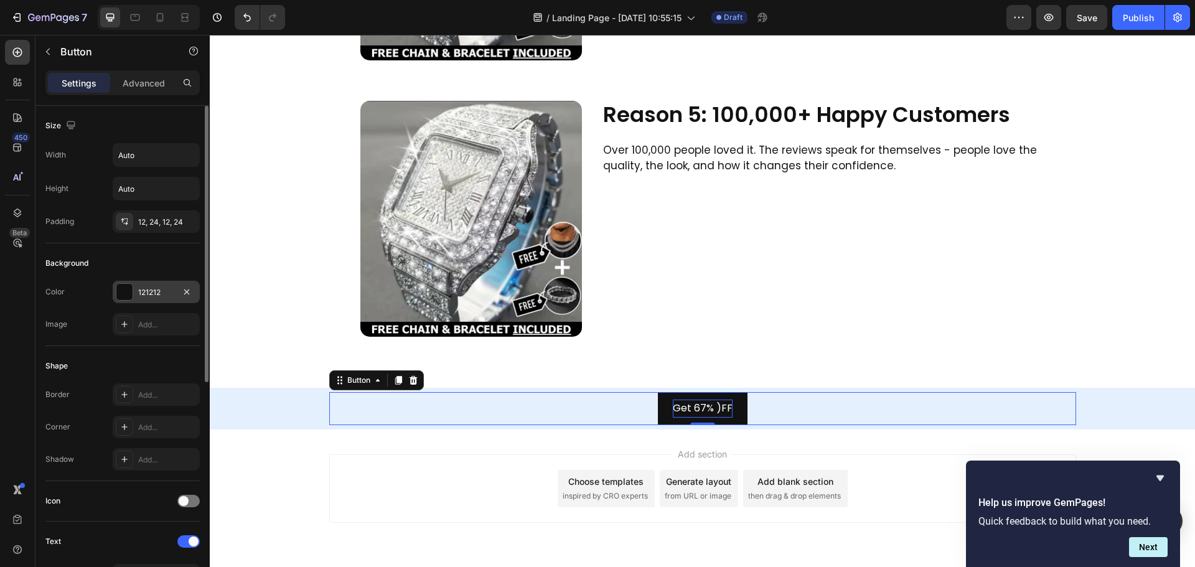
click at [130, 291] on div at bounding box center [124, 292] width 16 height 16
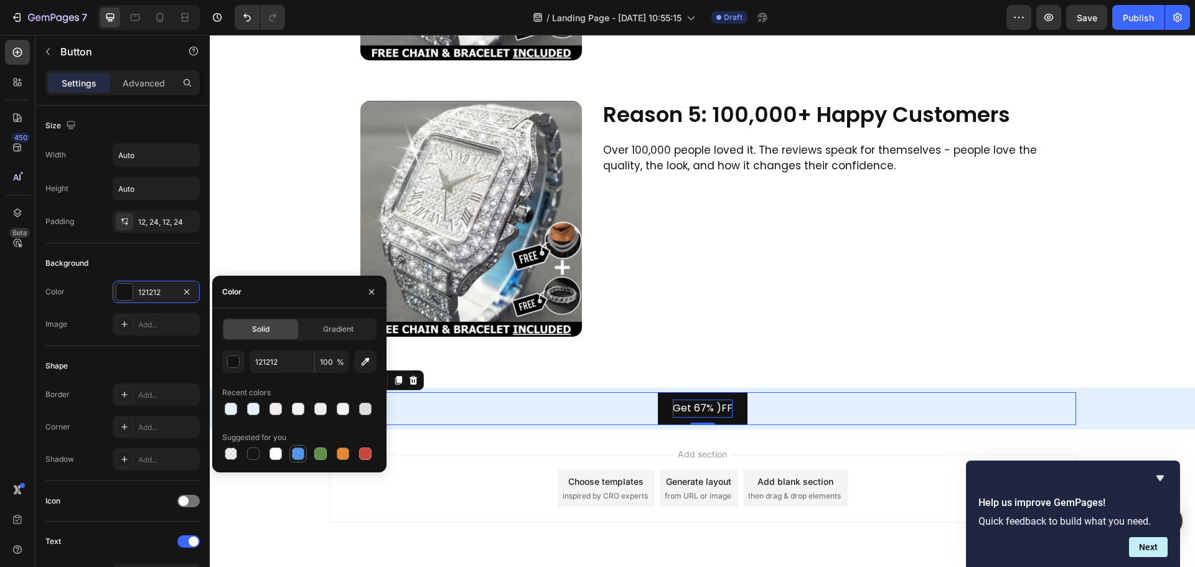
click at [300, 458] on div at bounding box center [298, 454] width 12 height 12
type input "5594E7"
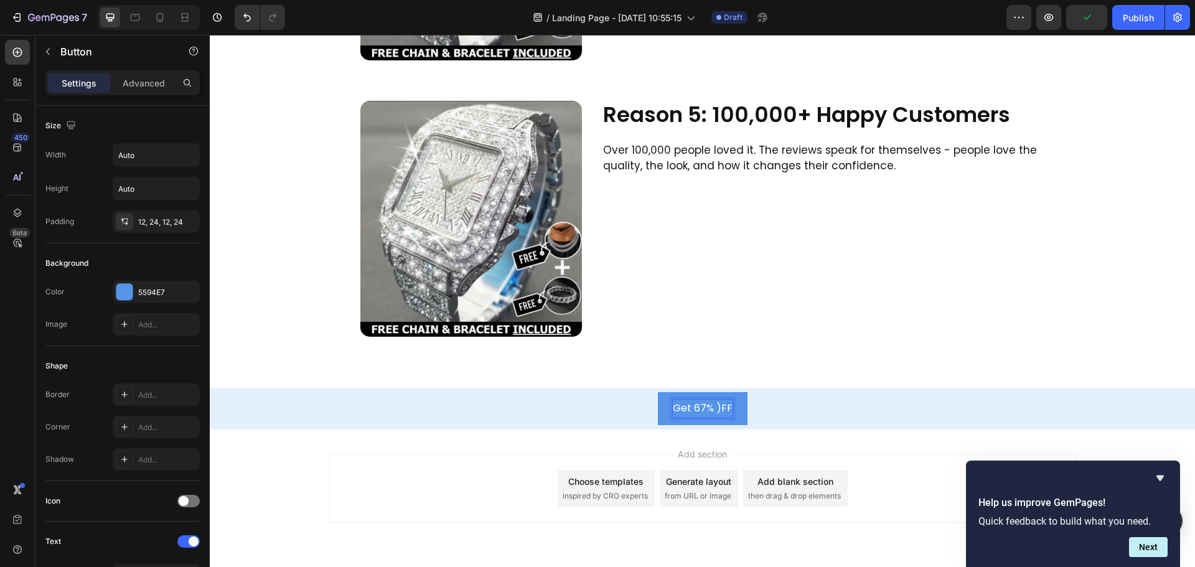
click at [694, 407] on p "Get 67% )FF" at bounding box center [703, 409] width 60 height 18
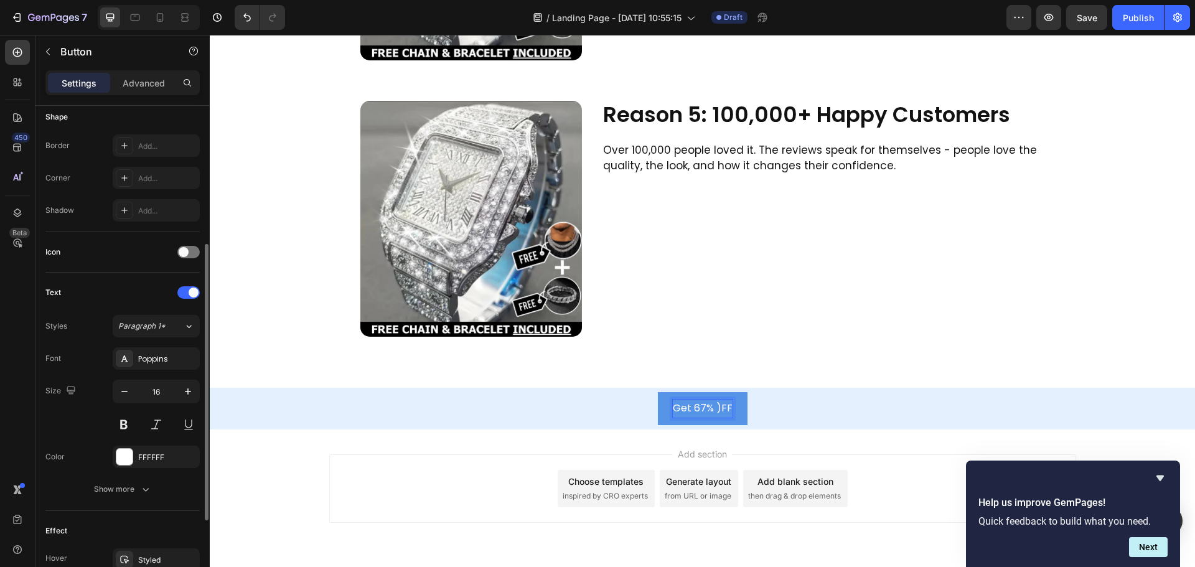
scroll to position [311, 0]
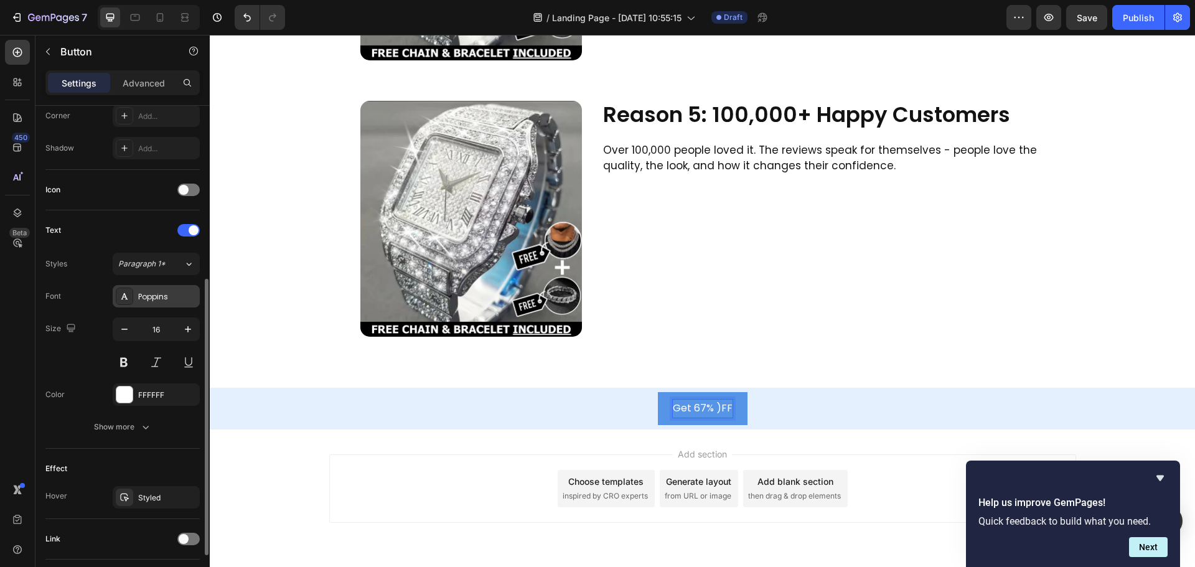
click at [150, 296] on div "Poppins" at bounding box center [167, 296] width 59 height 11
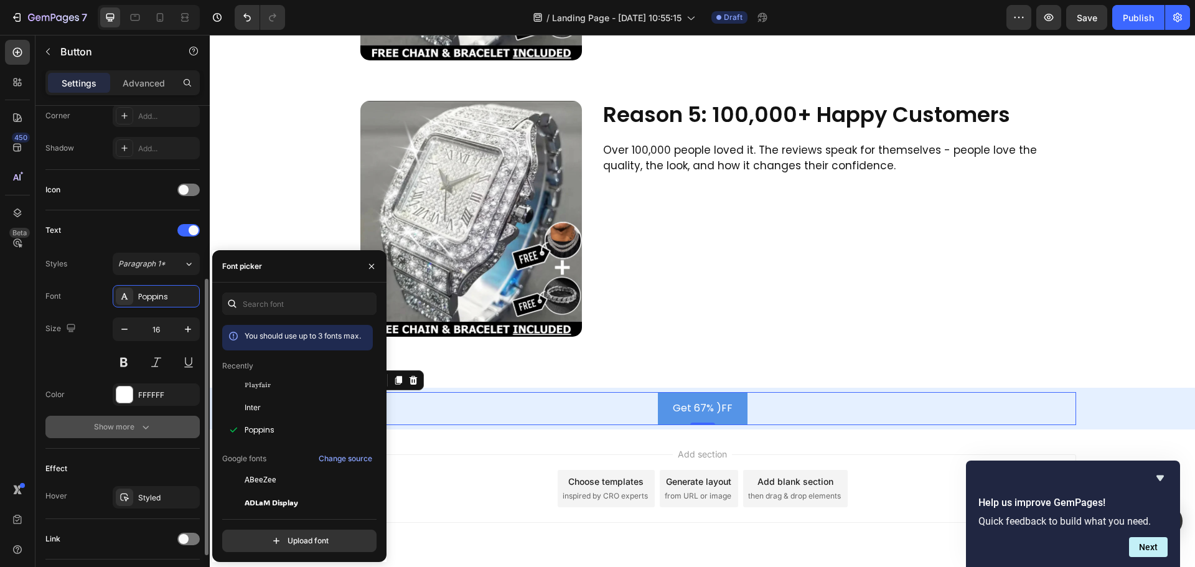
click at [117, 430] on div "Show more" at bounding box center [123, 427] width 58 height 12
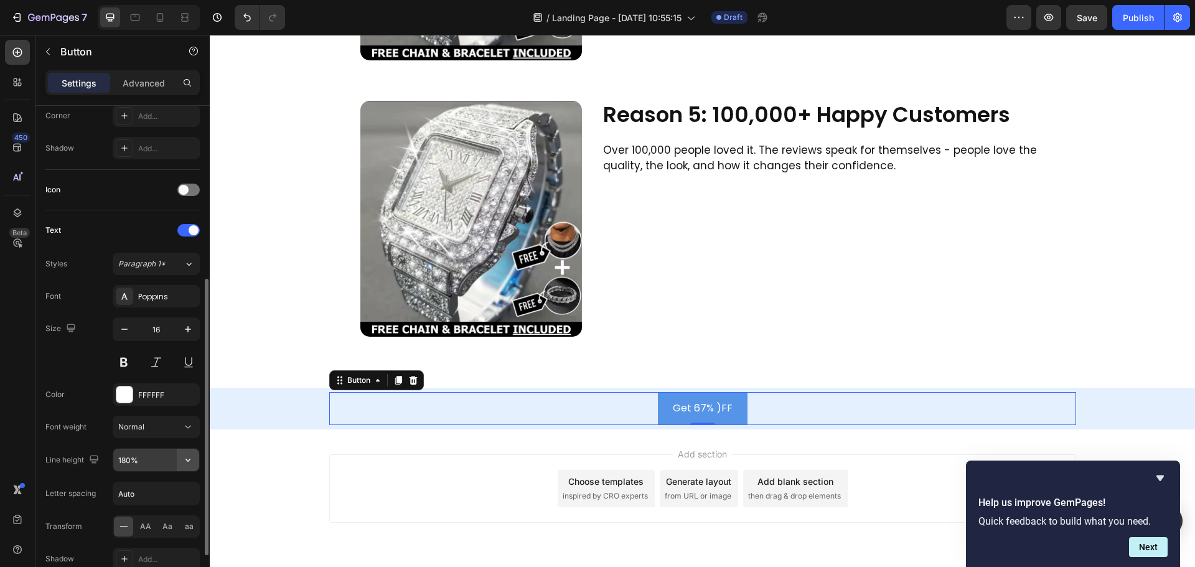
click at [179, 460] on button "button" at bounding box center [188, 460] width 22 height 22
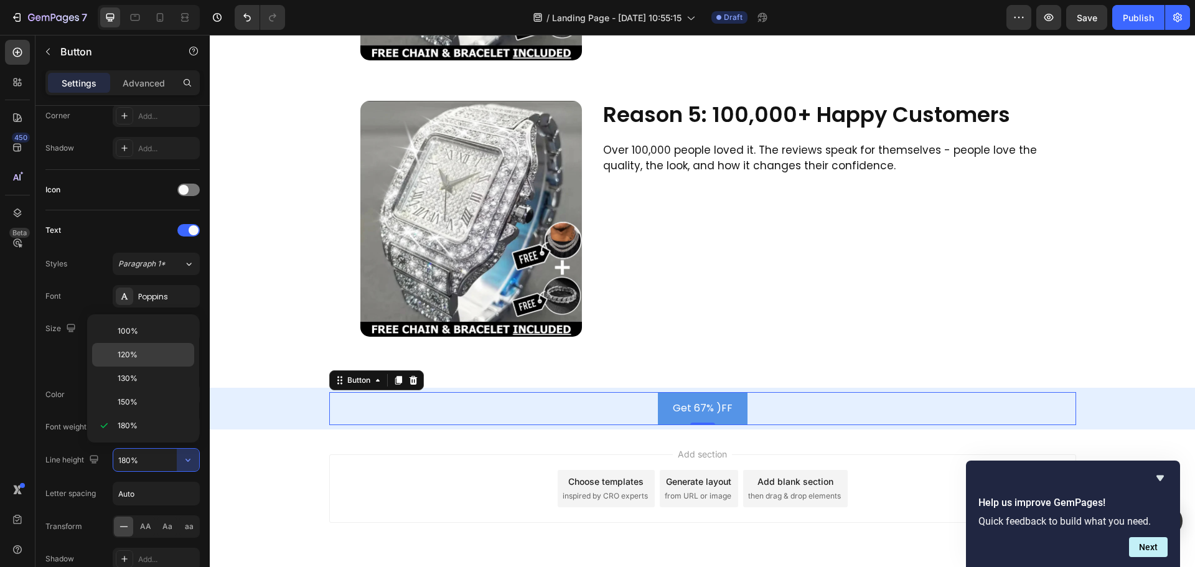
click at [141, 358] on p "120%" at bounding box center [153, 354] width 71 height 11
type input "120%"
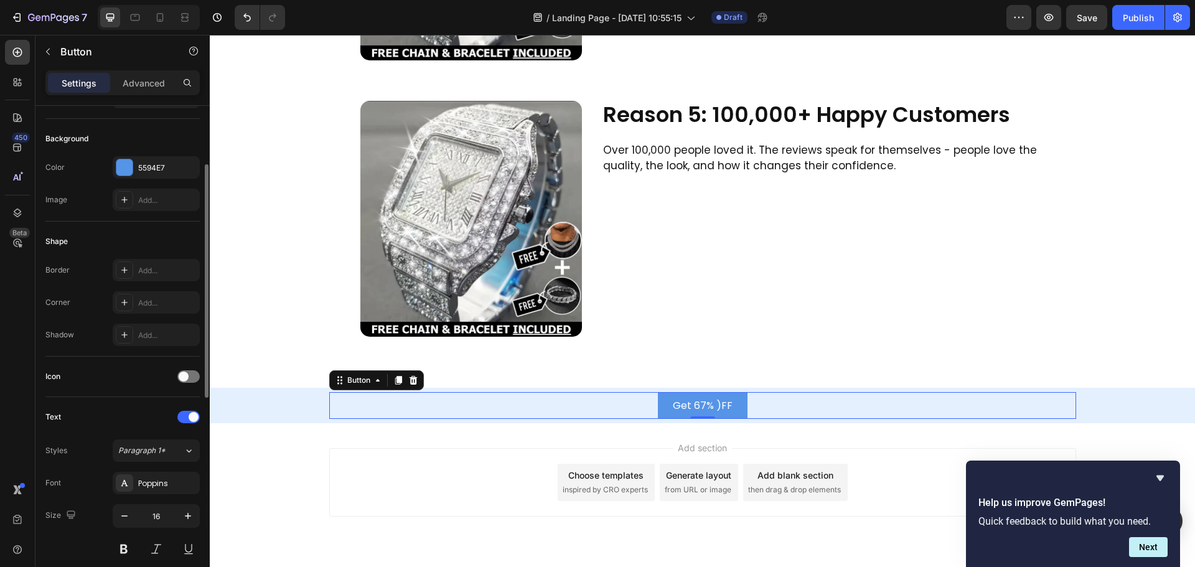
scroll to position [62, 0]
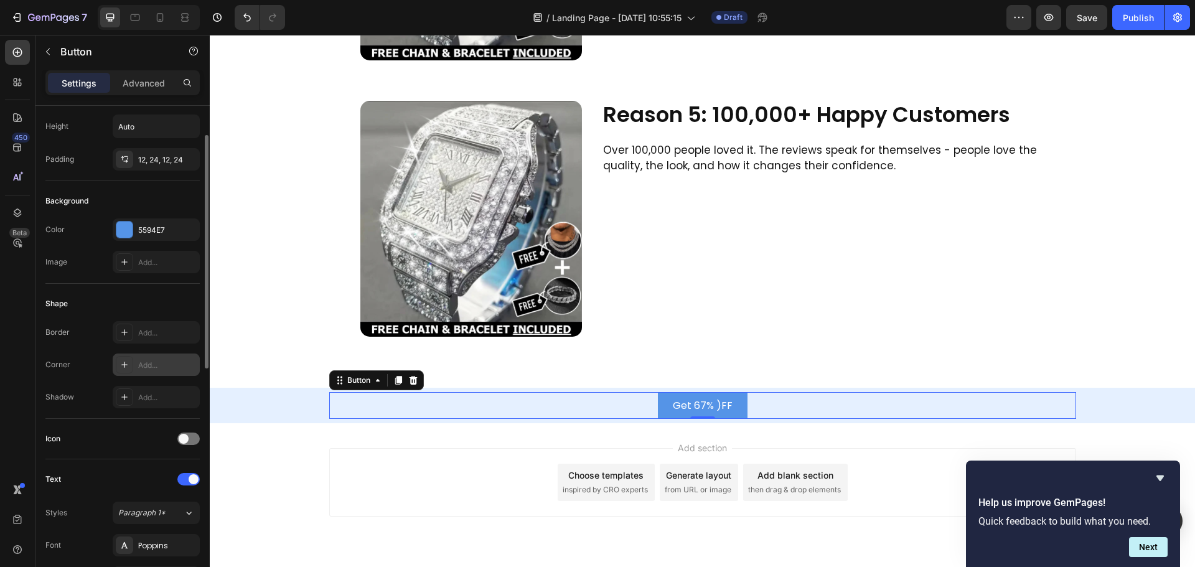
click at [145, 365] on div "Add..." at bounding box center [167, 365] width 59 height 11
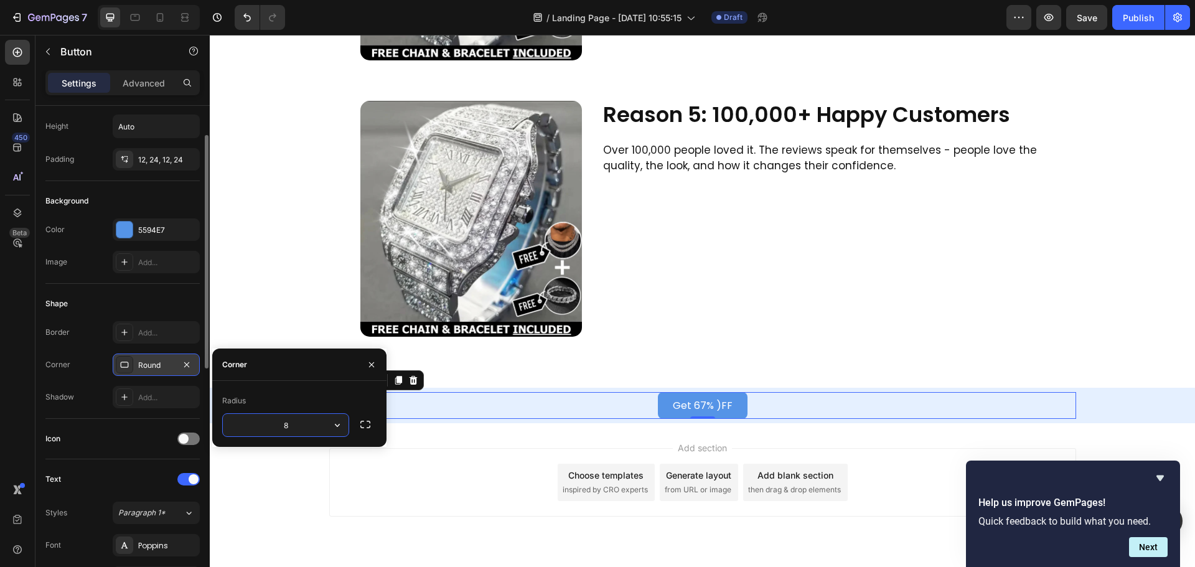
type input "5"
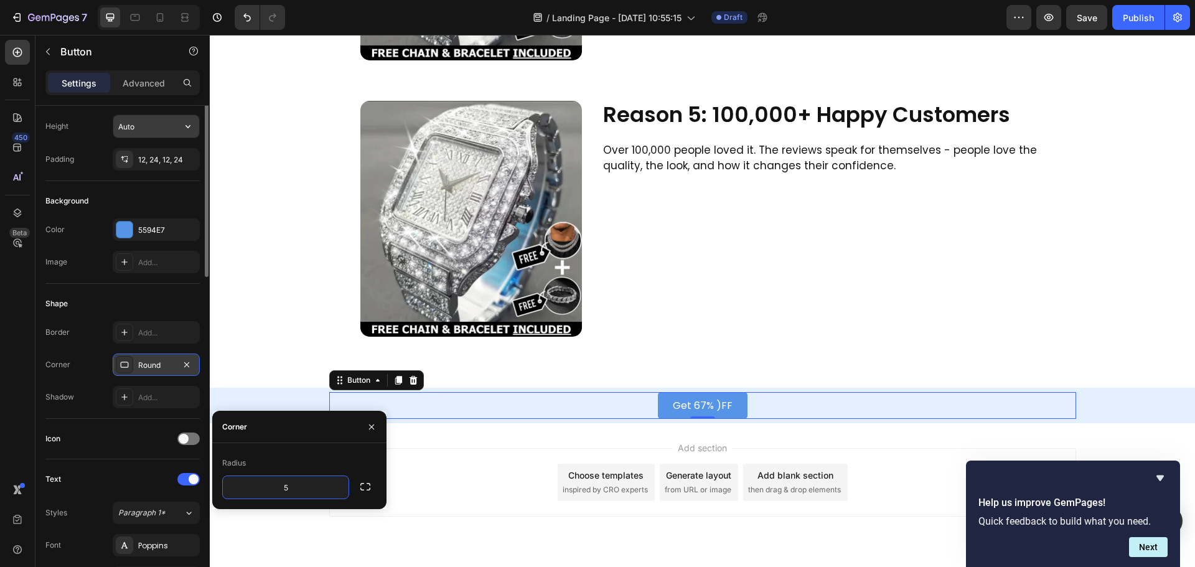
scroll to position [0, 0]
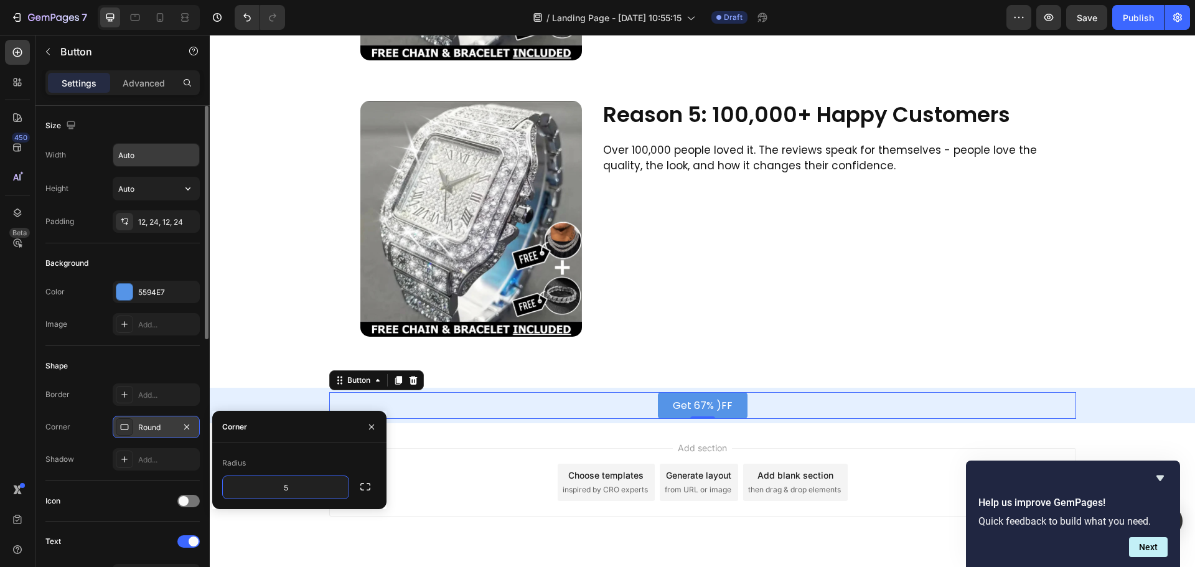
click at [147, 159] on input "Auto" at bounding box center [156, 155] width 86 height 22
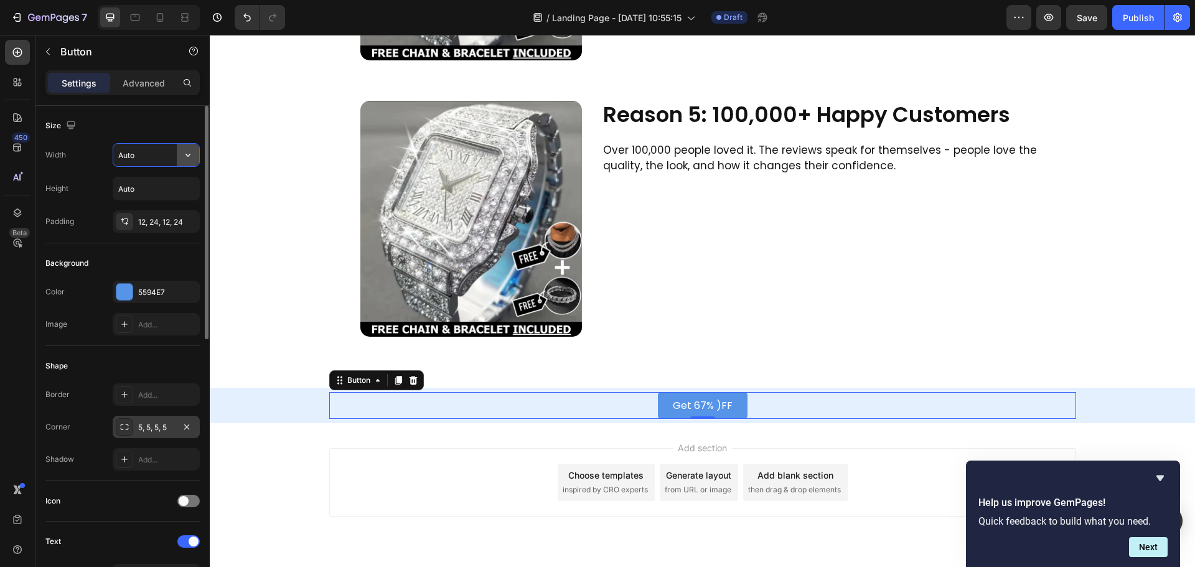
click at [192, 156] on icon "button" at bounding box center [188, 155] width 12 height 12
click at [148, 201] on div "Full 100%" at bounding box center [143, 211] width 102 height 24
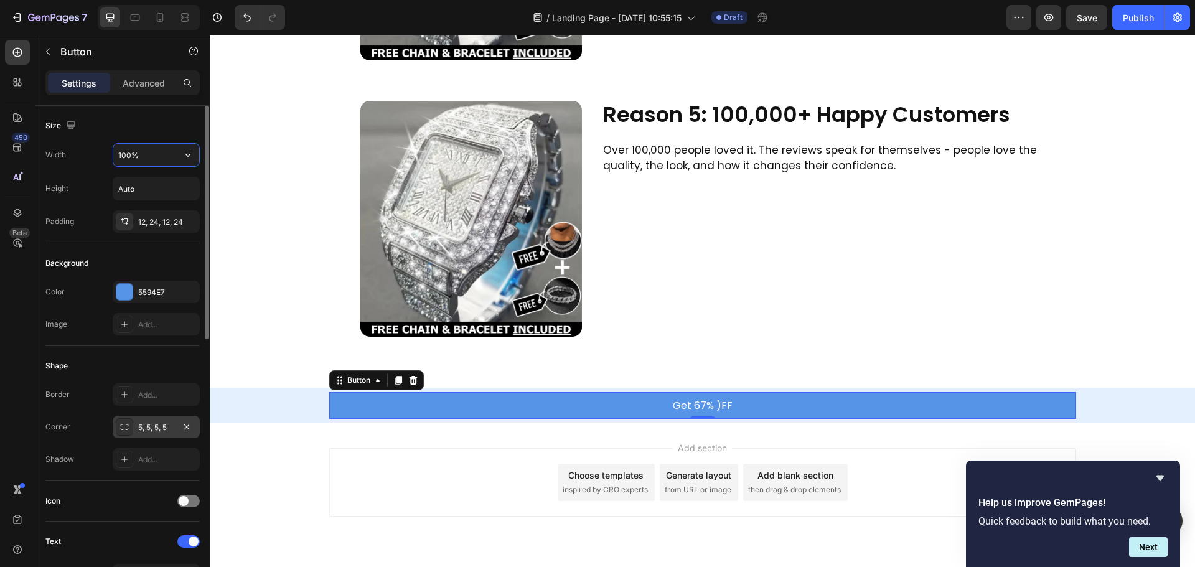
click at [148, 161] on input "100%" at bounding box center [156, 155] width 86 height 22
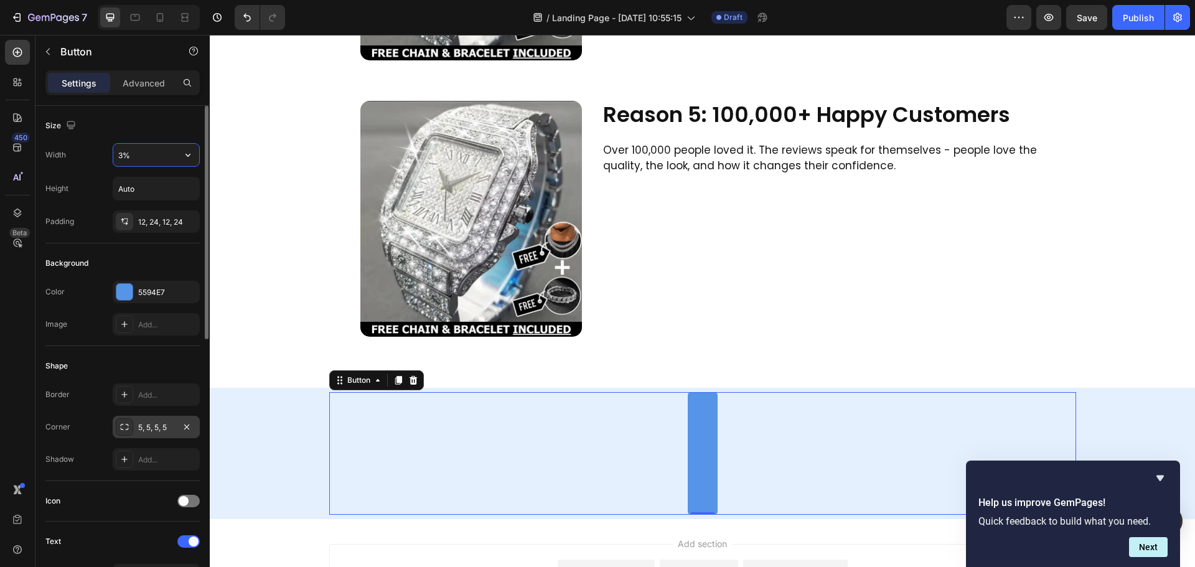
click at [148, 161] on input "3%" at bounding box center [156, 155] width 86 height 22
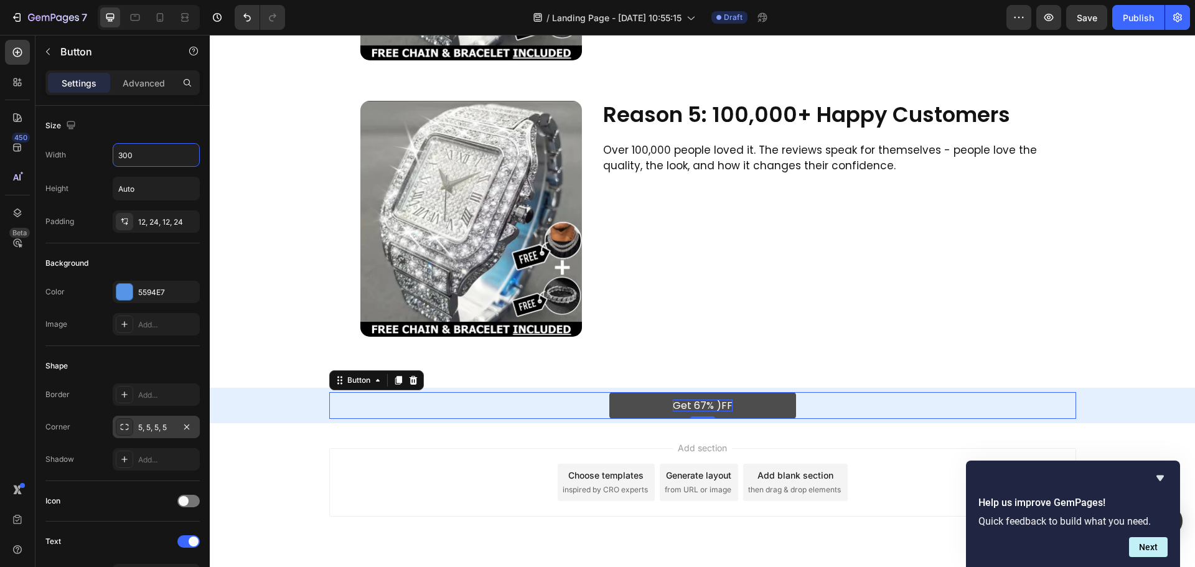
type input "300"
click at [720, 404] on p "Get 67% )FF" at bounding box center [703, 406] width 60 height 12
click at [717, 408] on p "Get 67% )FF" at bounding box center [703, 406] width 60 height 12
click at [710, 405] on p "Get 67% )OFF" at bounding box center [703, 406] width 68 height 12
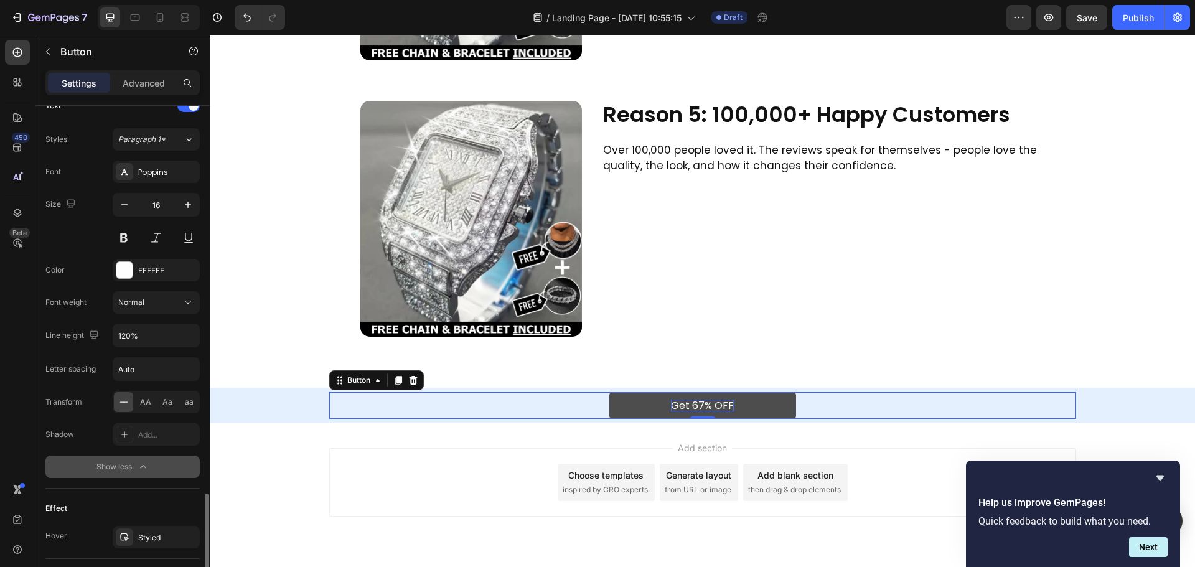
scroll to position [560, 0]
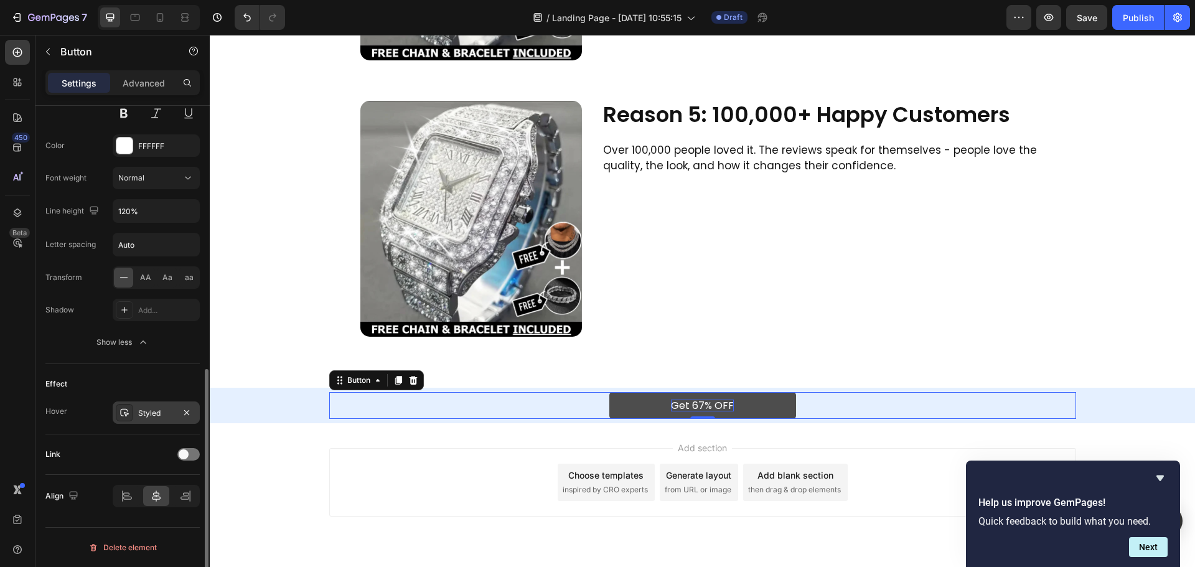
click at [156, 413] on div "Styled" at bounding box center [156, 413] width 36 height 11
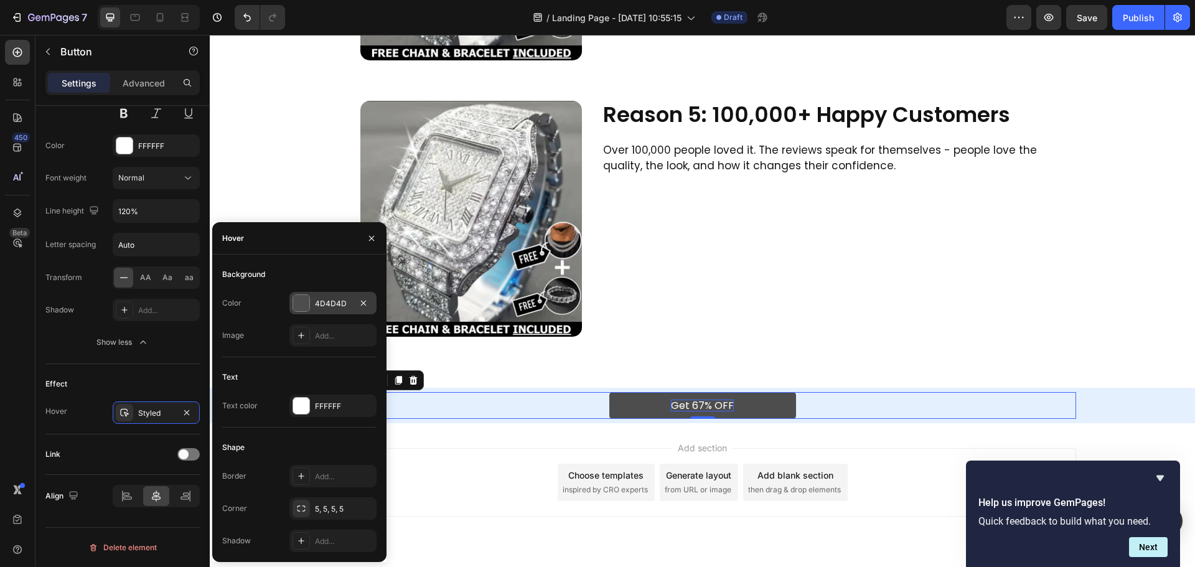
click at [301, 304] on div at bounding box center [301, 303] width 16 height 16
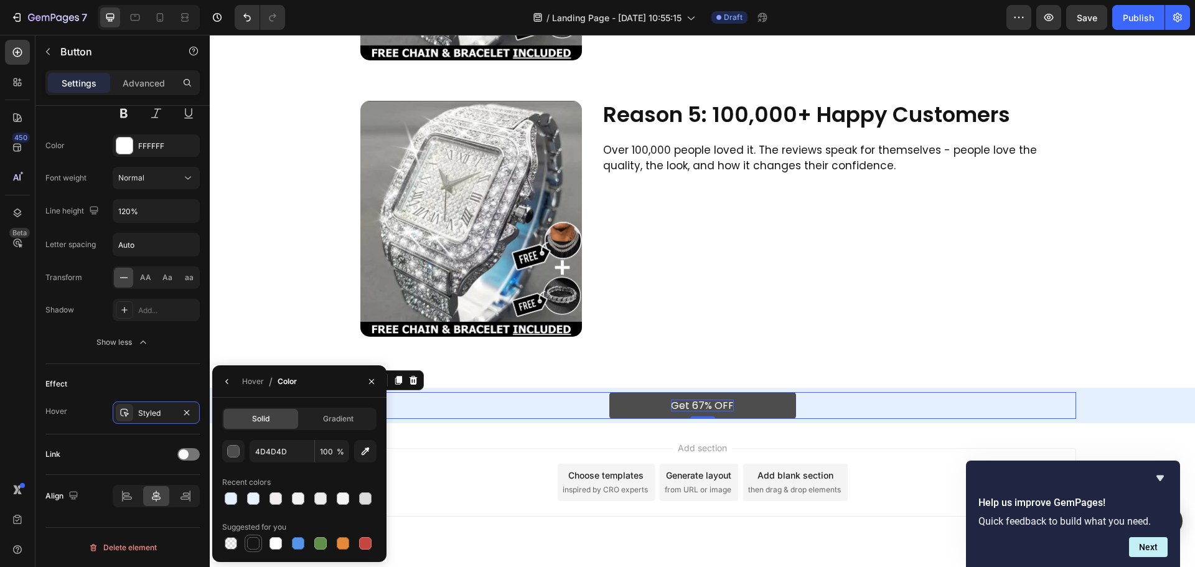
click at [252, 539] on div at bounding box center [253, 543] width 12 height 12
type input "151515"
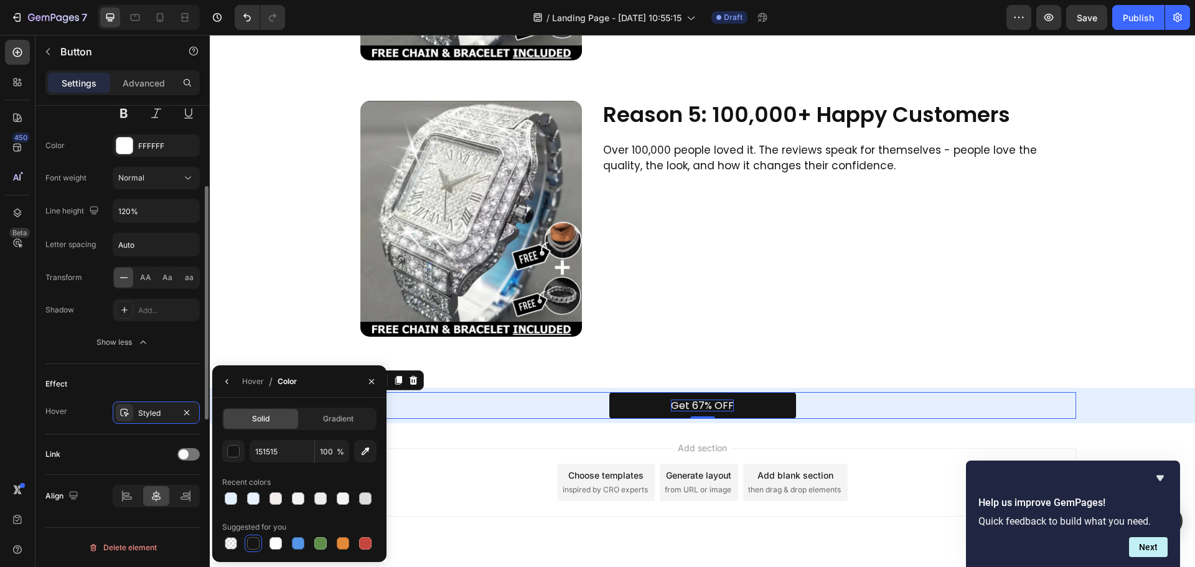
scroll to position [436, 0]
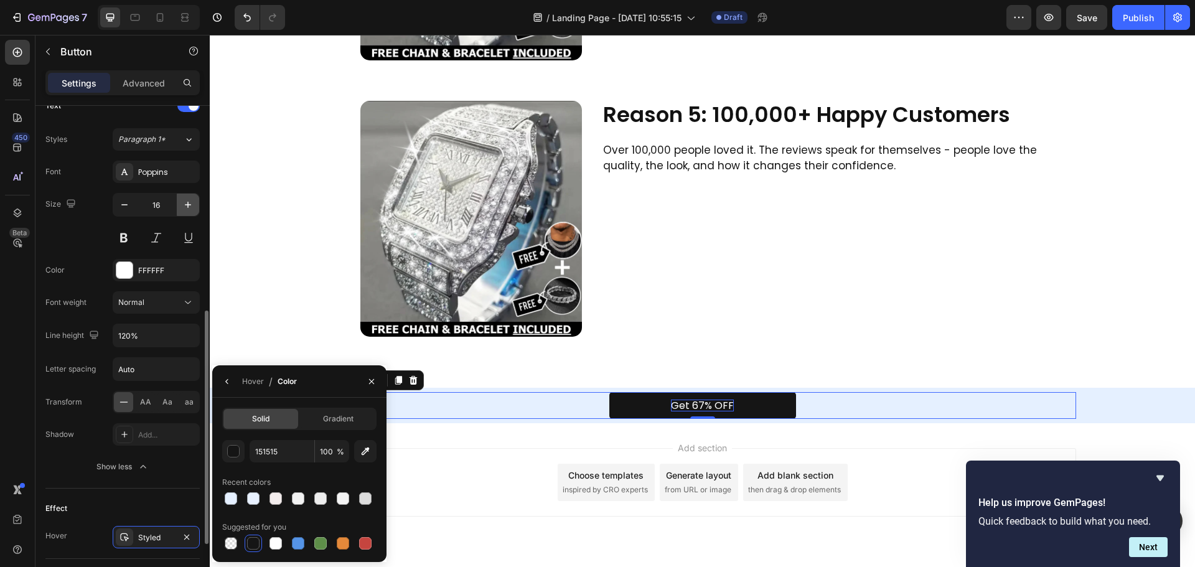
click at [192, 206] on icon "button" at bounding box center [188, 205] width 12 height 12
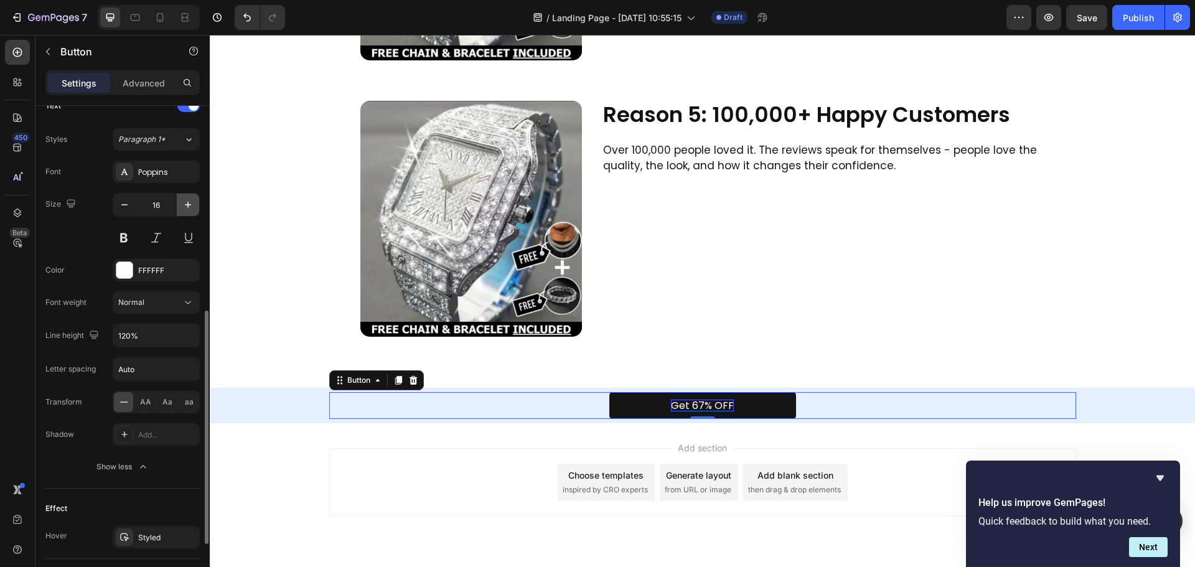
type input "17"
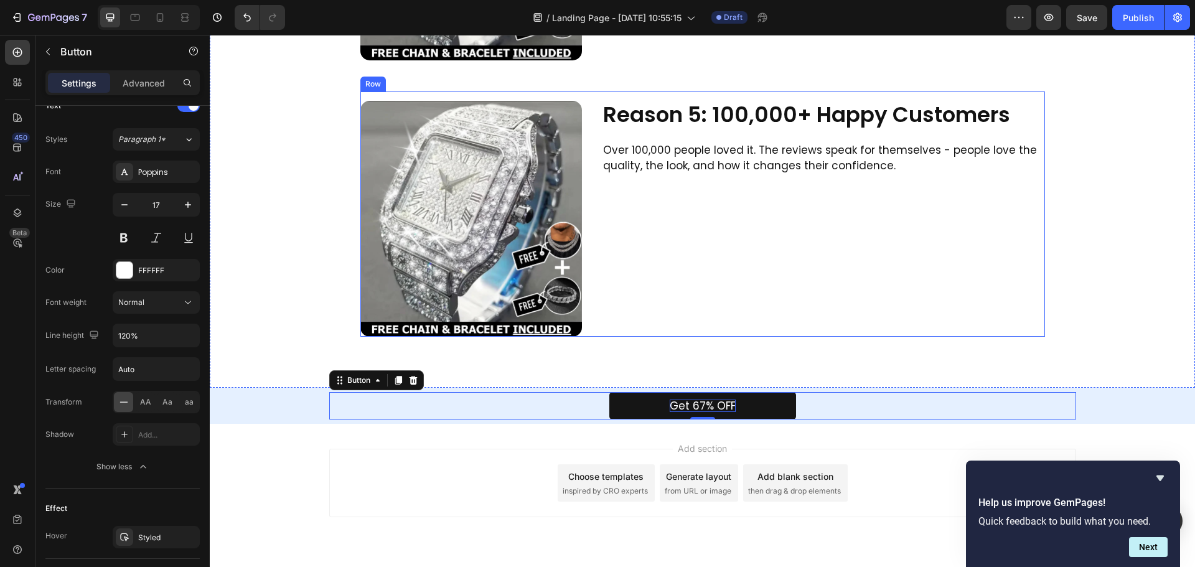
click at [803, 285] on div "Reason 5: 100,000+ Happy Customers Heading Over 100,000 people loved it. The re…" at bounding box center [823, 219] width 443 height 236
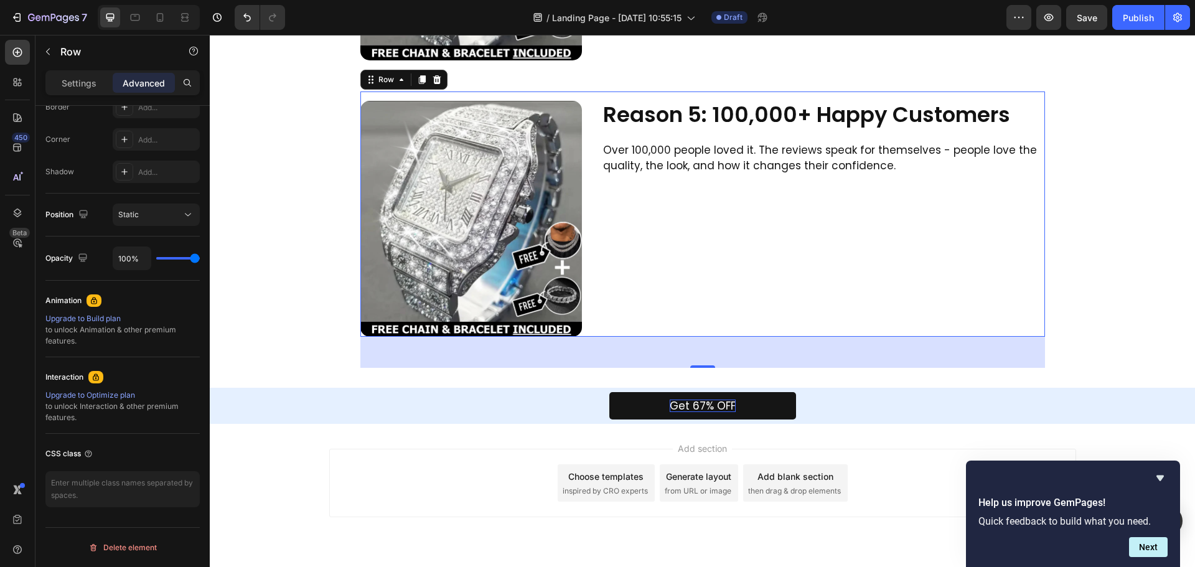
scroll to position [0, 0]
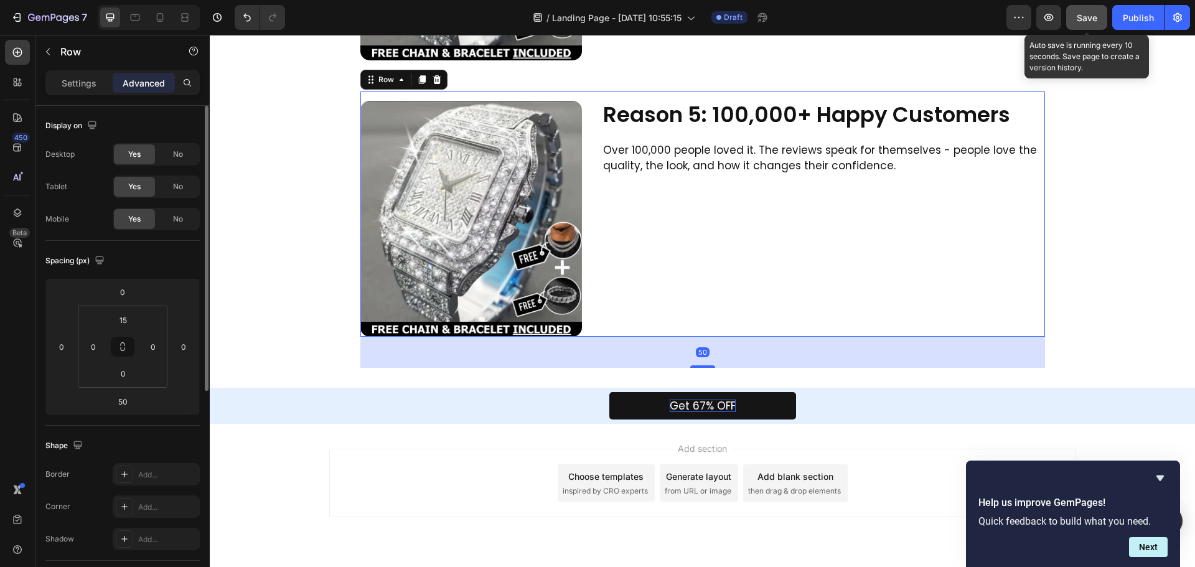
click at [1084, 9] on button "Save" at bounding box center [1087, 17] width 41 height 25
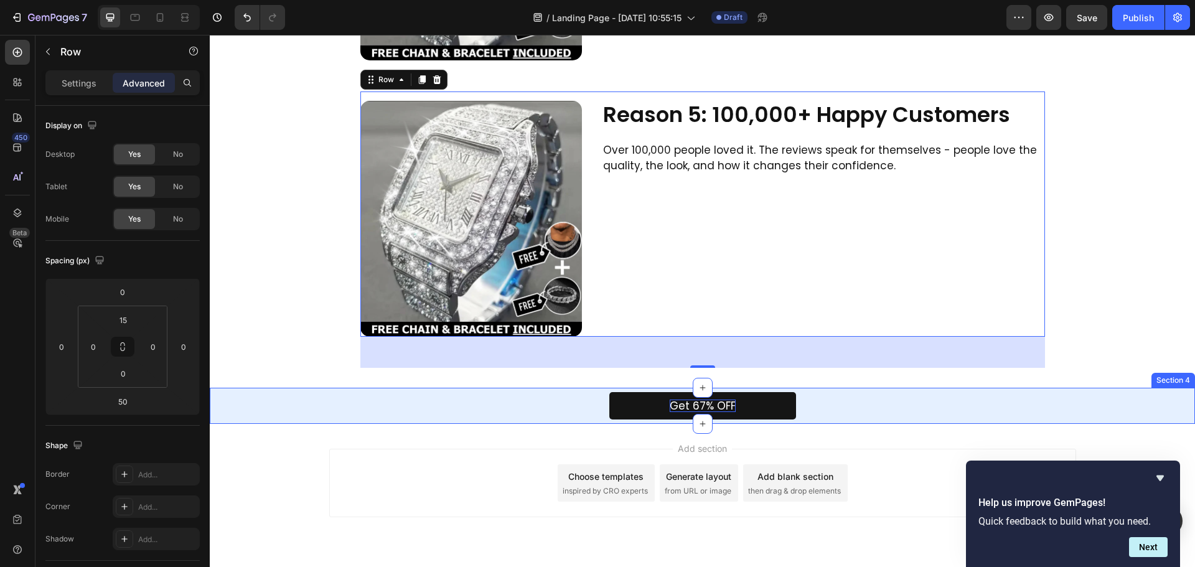
click at [265, 395] on div "Get 67% OFF Button Row" at bounding box center [703, 405] width 986 height 27
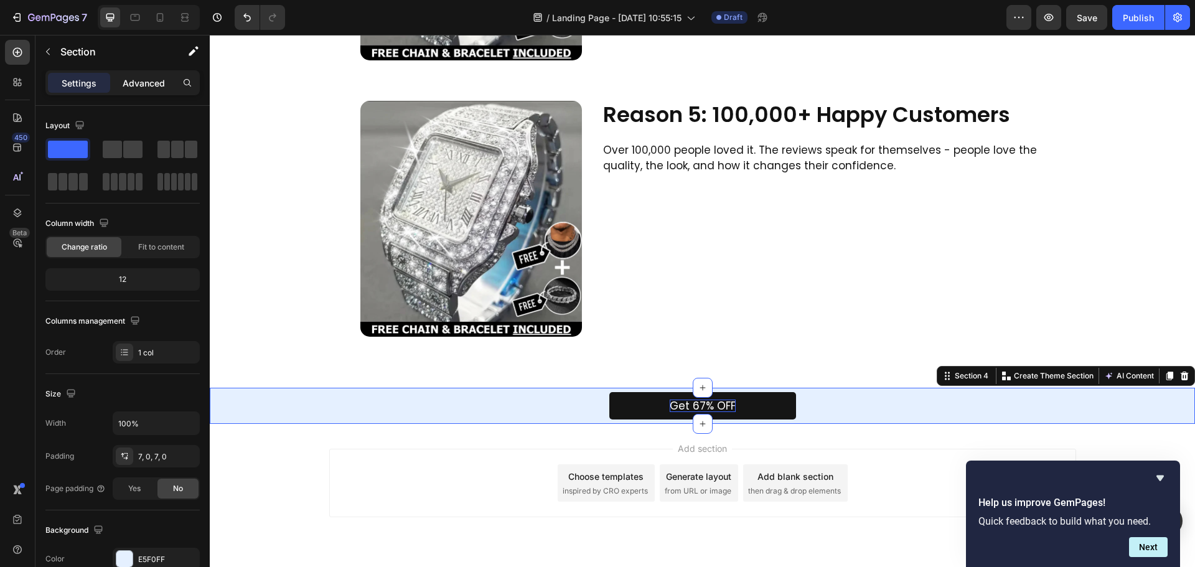
click at [149, 89] on p "Advanced" at bounding box center [144, 83] width 42 height 13
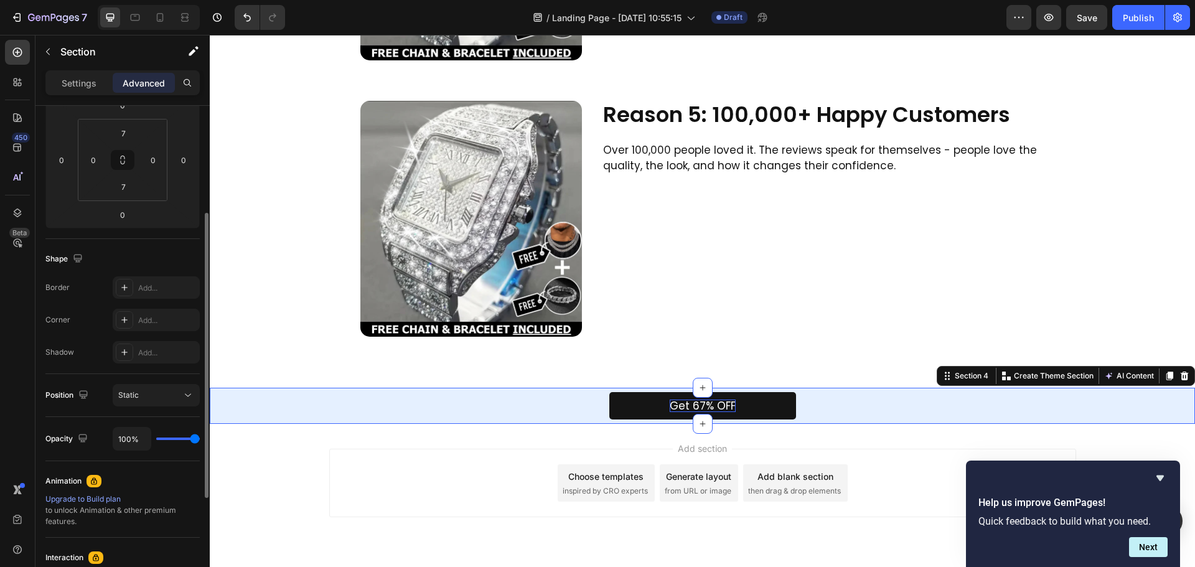
scroll to position [311, 0]
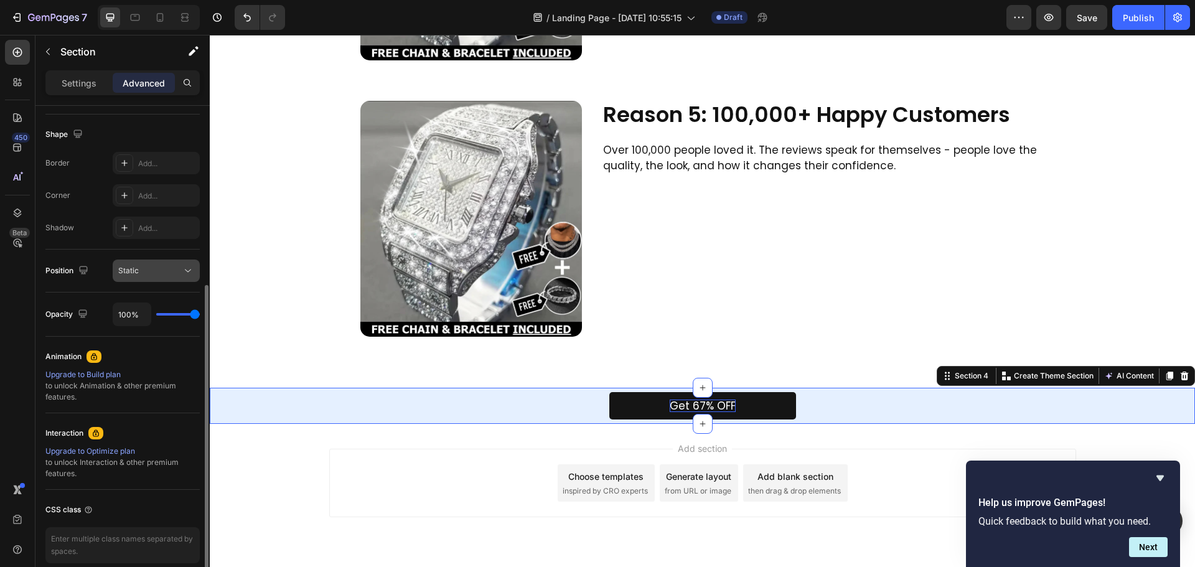
click at [152, 275] on div "Static" at bounding box center [150, 270] width 64 height 11
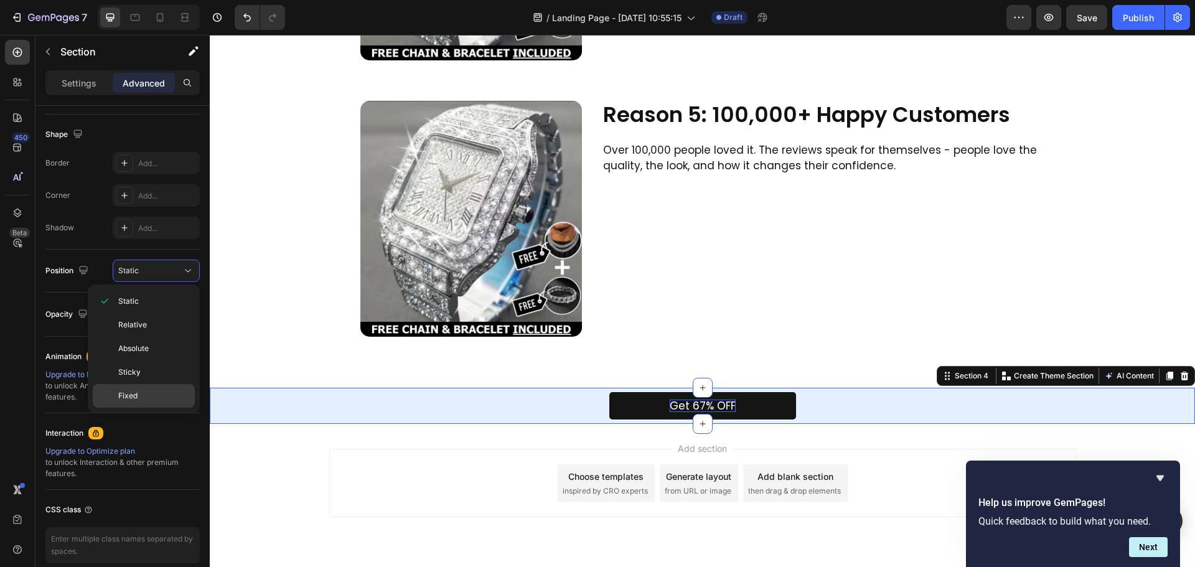
click at [133, 395] on span "Fixed" at bounding box center [127, 395] width 19 height 11
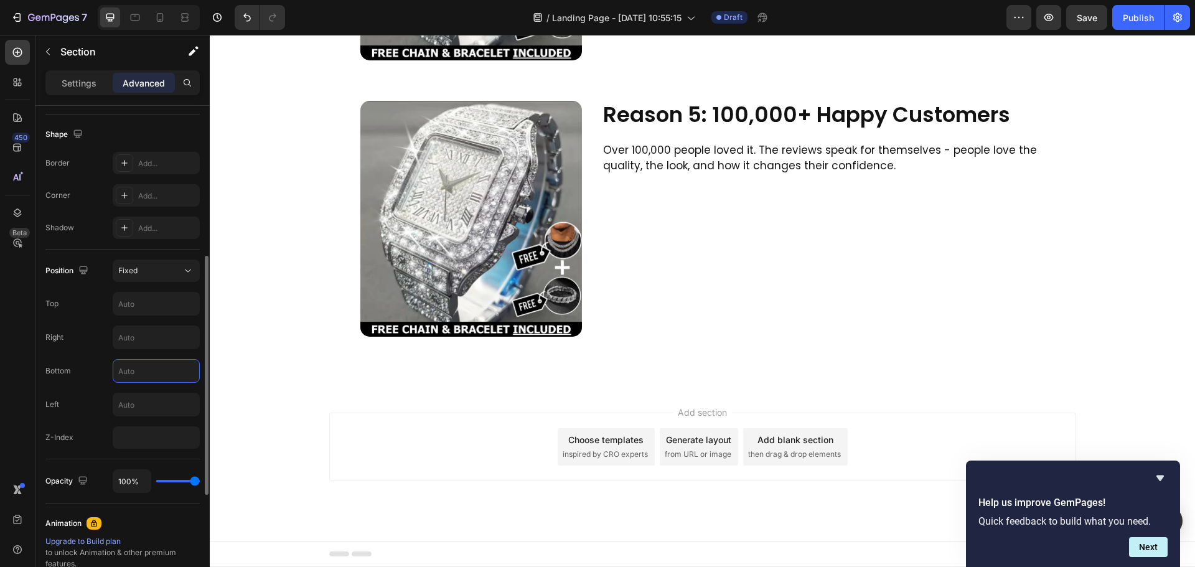
click at [141, 365] on input "text" at bounding box center [156, 371] width 86 height 22
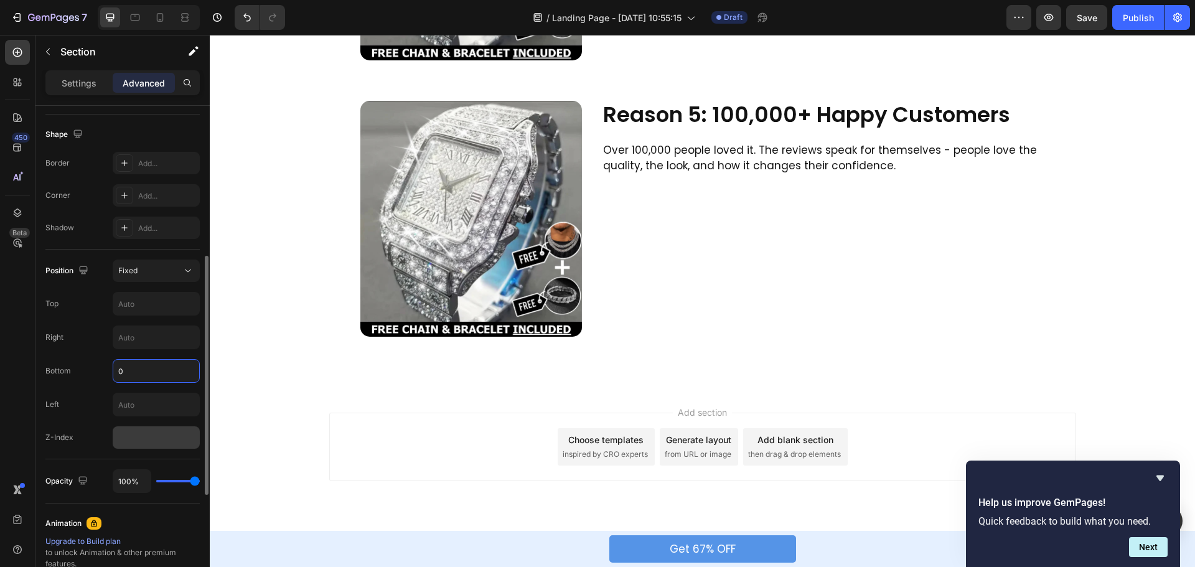
type input "0"
click at [134, 429] on input "number" at bounding box center [156, 438] width 87 height 22
type input "10"
click at [139, 461] on div "Opacity 100%" at bounding box center [122, 482] width 154 height 44
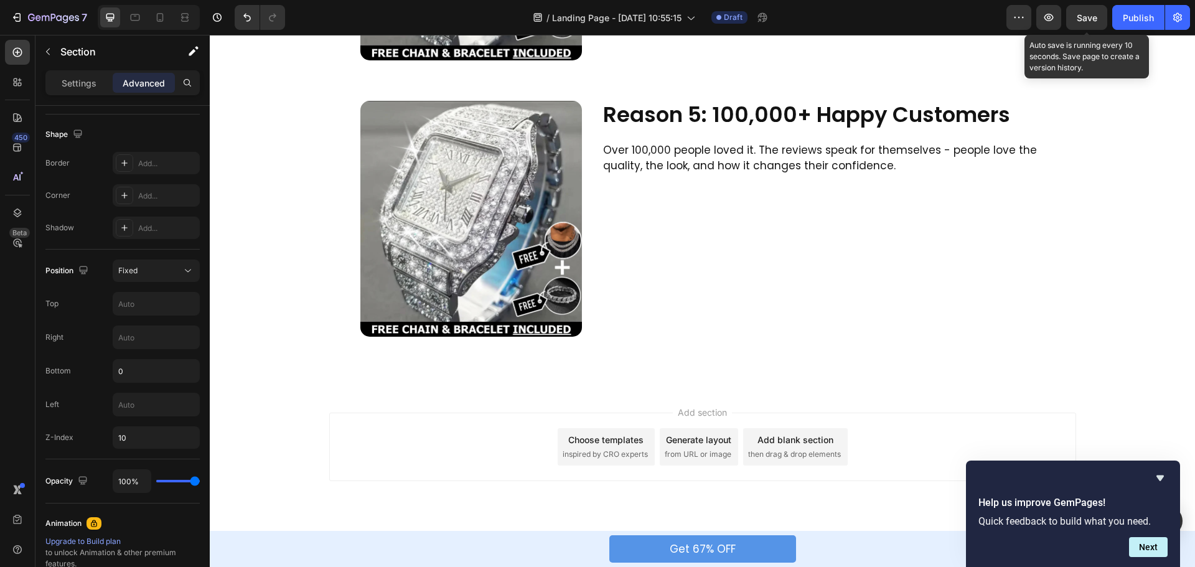
click at [1096, 13] on span "Save" at bounding box center [1087, 17] width 21 height 11
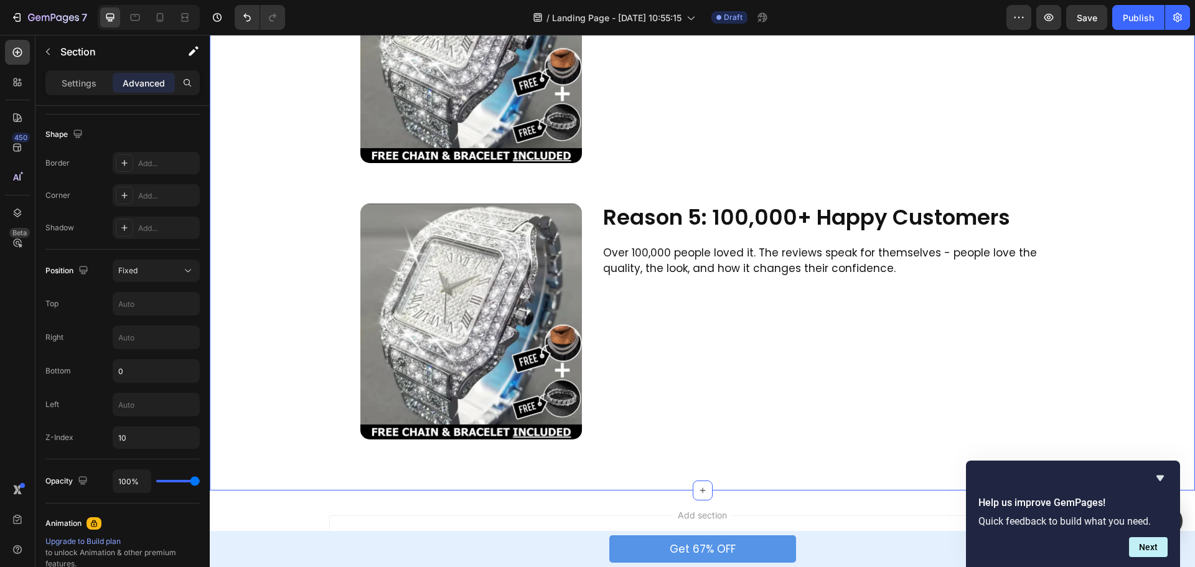
scroll to position [1289, 0]
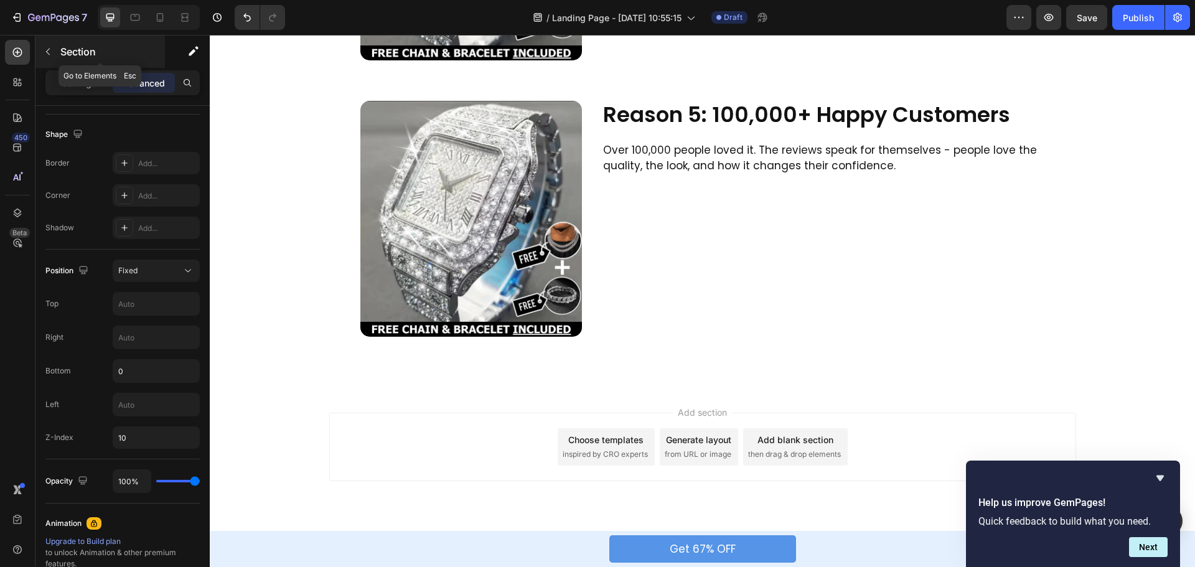
click at [50, 50] on icon "button" at bounding box center [48, 52] width 10 height 10
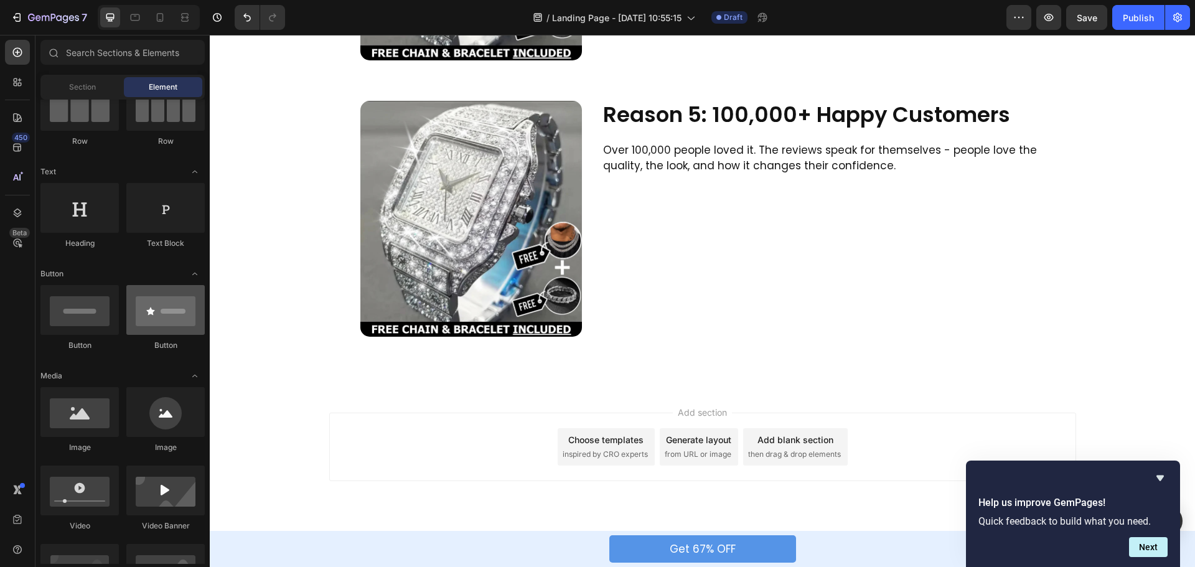
scroll to position [0, 0]
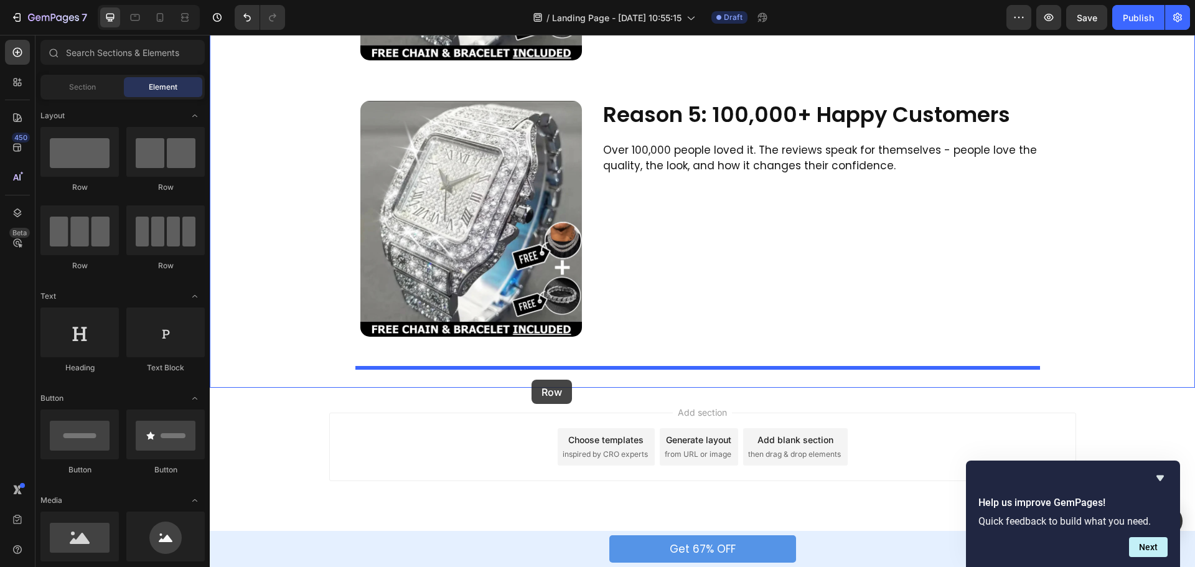
drag, startPoint x: 292, startPoint y: 188, endPoint x: 532, endPoint y: 380, distance: 307.0
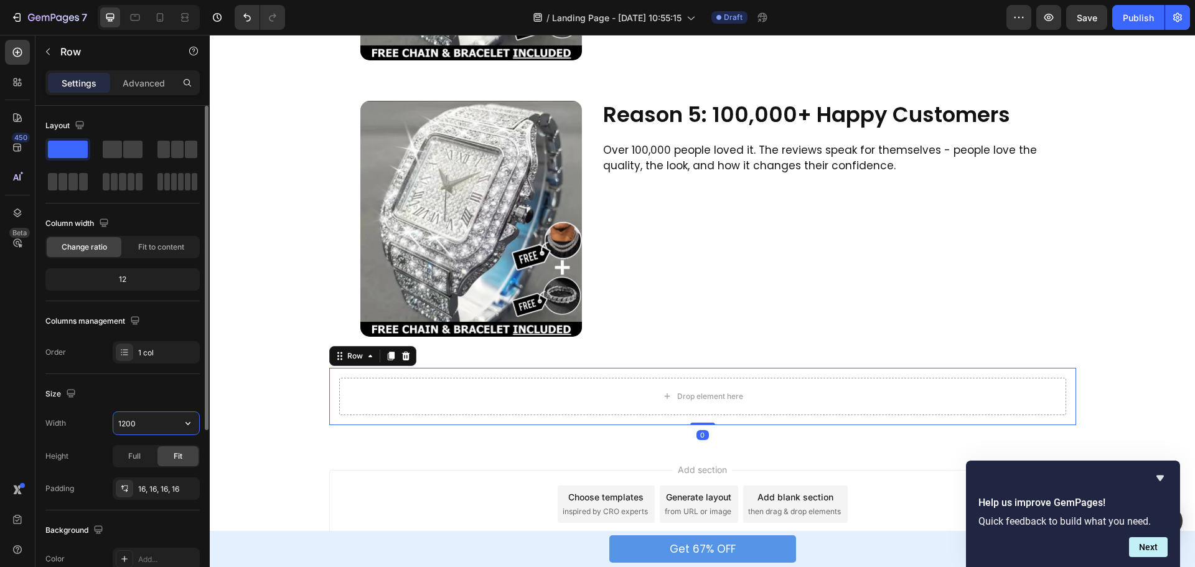
click at [139, 418] on input "1200" at bounding box center [156, 423] width 86 height 22
type input "1100"
click at [175, 389] on div "Size" at bounding box center [122, 394] width 154 height 20
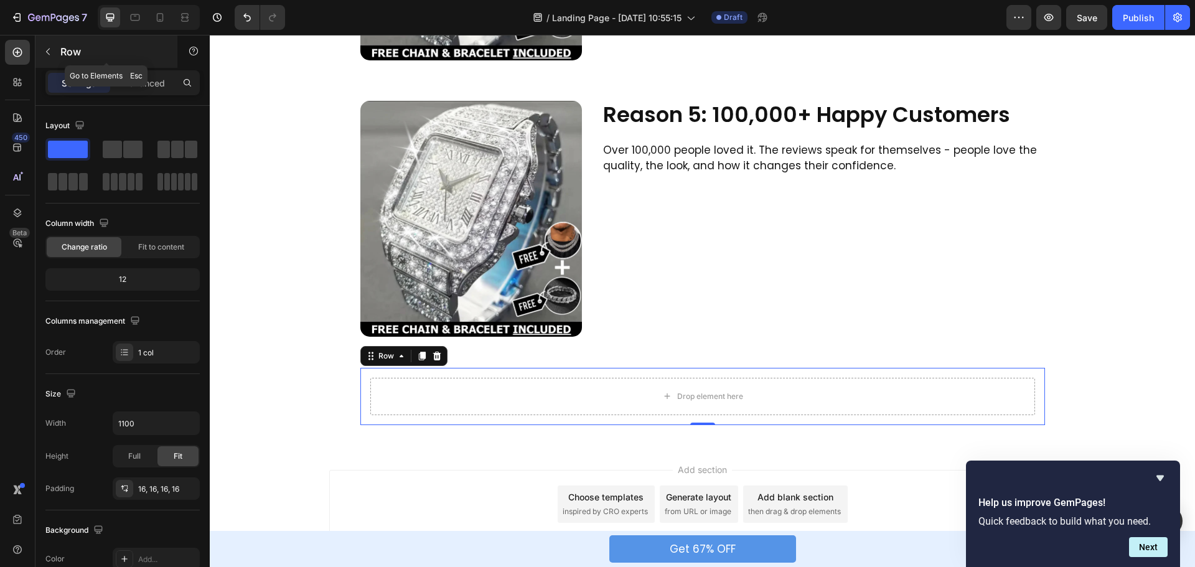
click at [45, 55] on icon "button" at bounding box center [48, 52] width 10 height 10
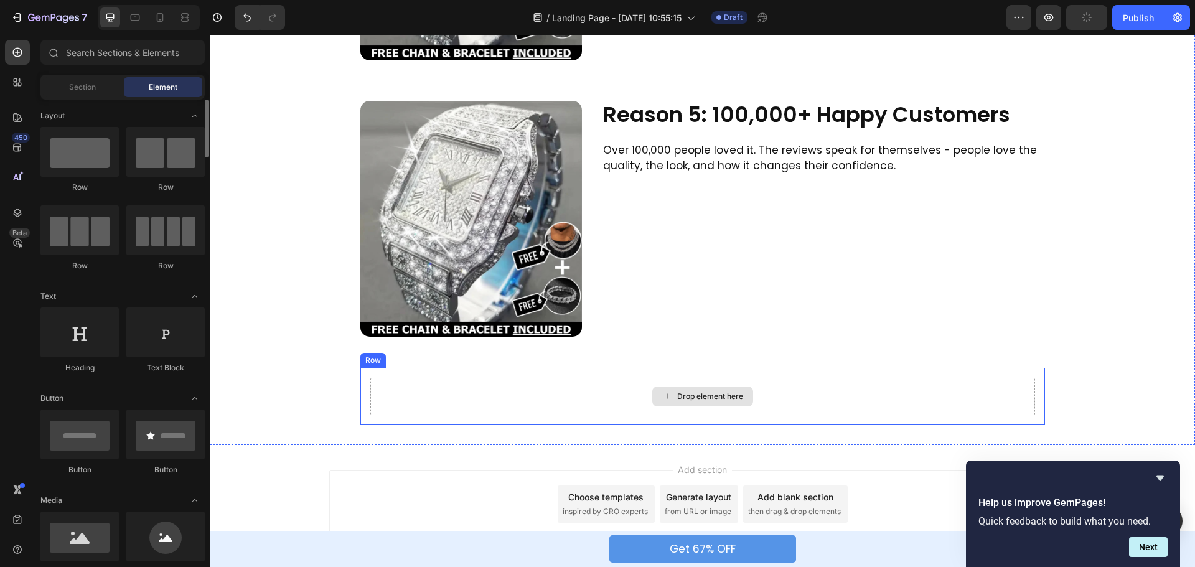
click at [425, 384] on div "Drop element here" at bounding box center [702, 396] width 665 height 37
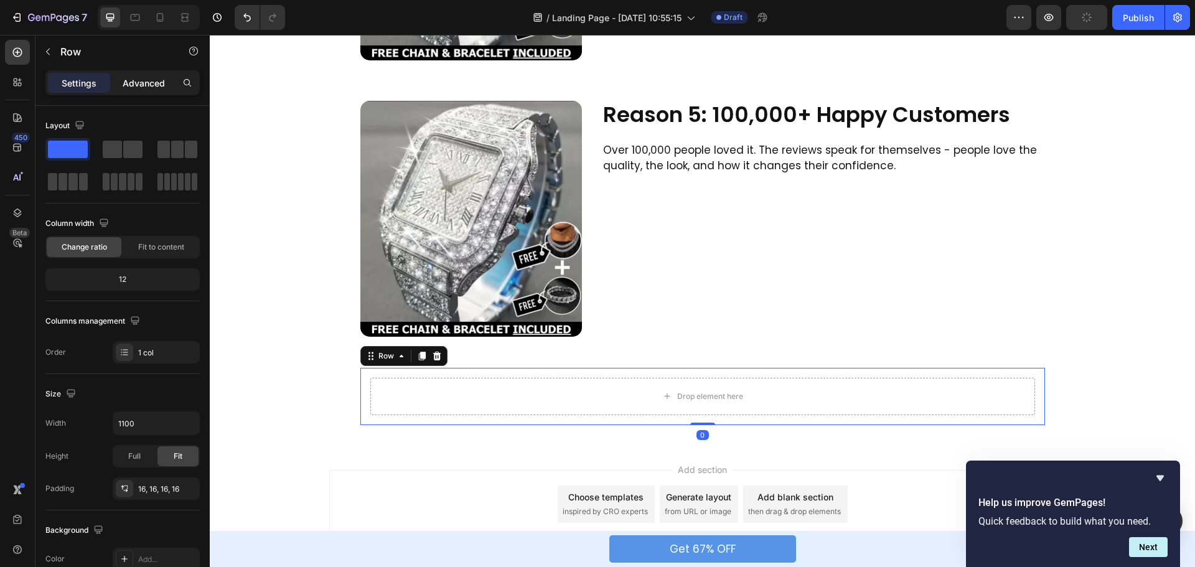
click at [141, 73] on div "Advanced" at bounding box center [144, 83] width 62 height 20
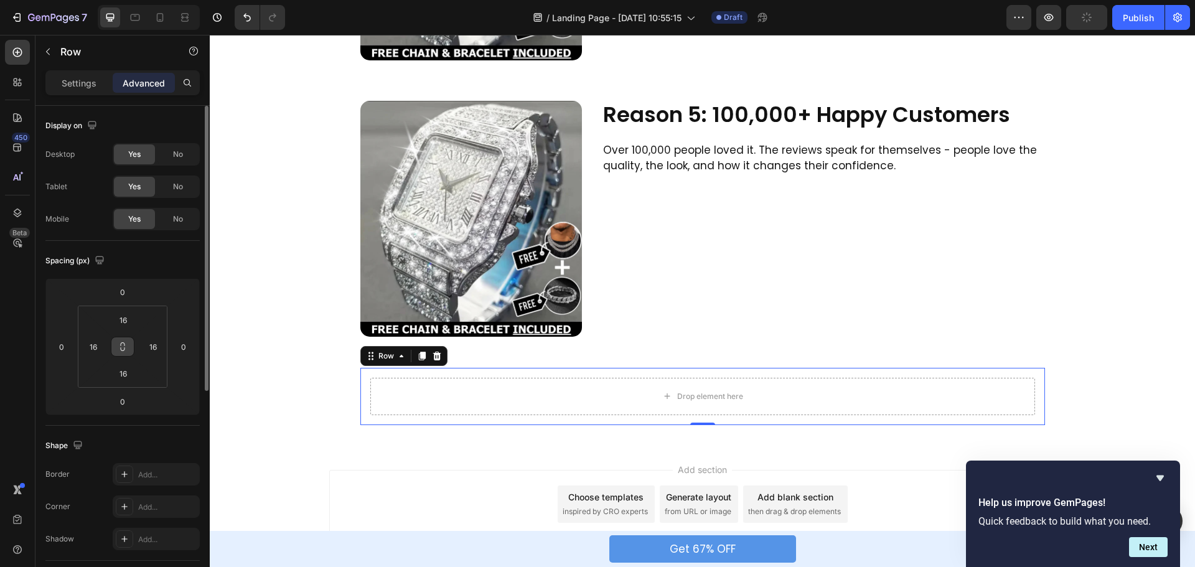
click at [115, 347] on button at bounding box center [123, 347] width 24 height 20
click at [124, 323] on input "16" at bounding box center [123, 320] width 25 height 19
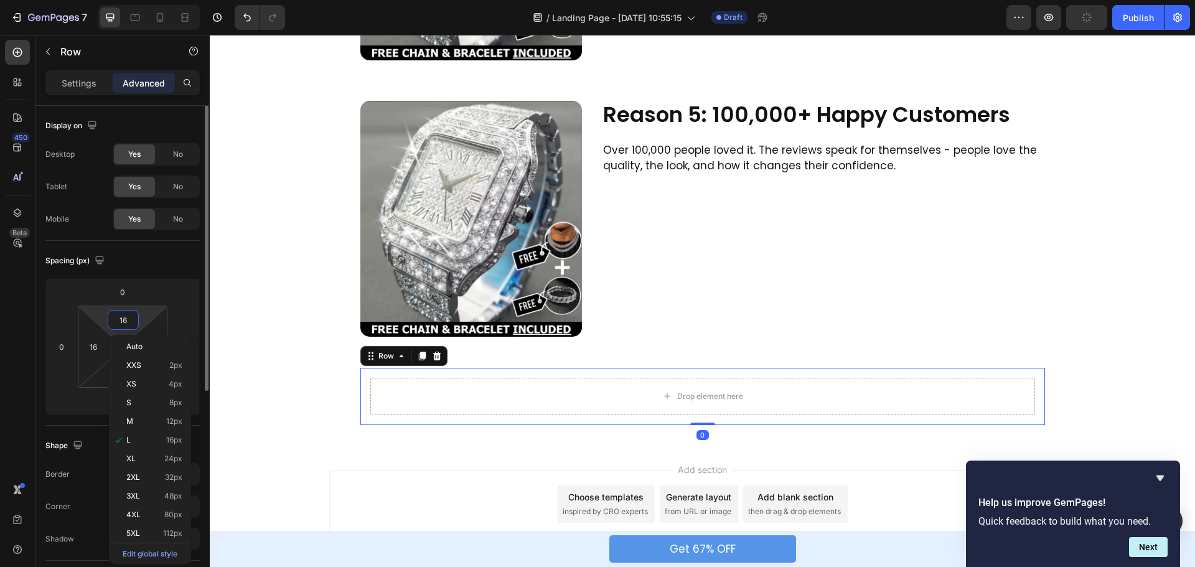
type input "0"
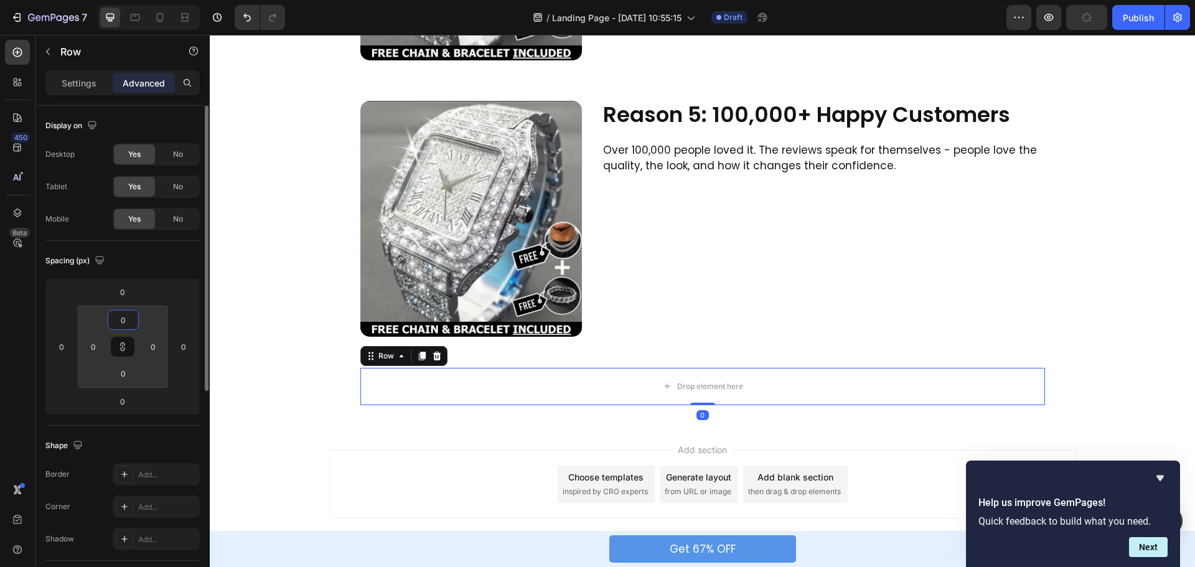
type input "0"
click at [132, 258] on div "Spacing (px)" at bounding box center [122, 261] width 154 height 20
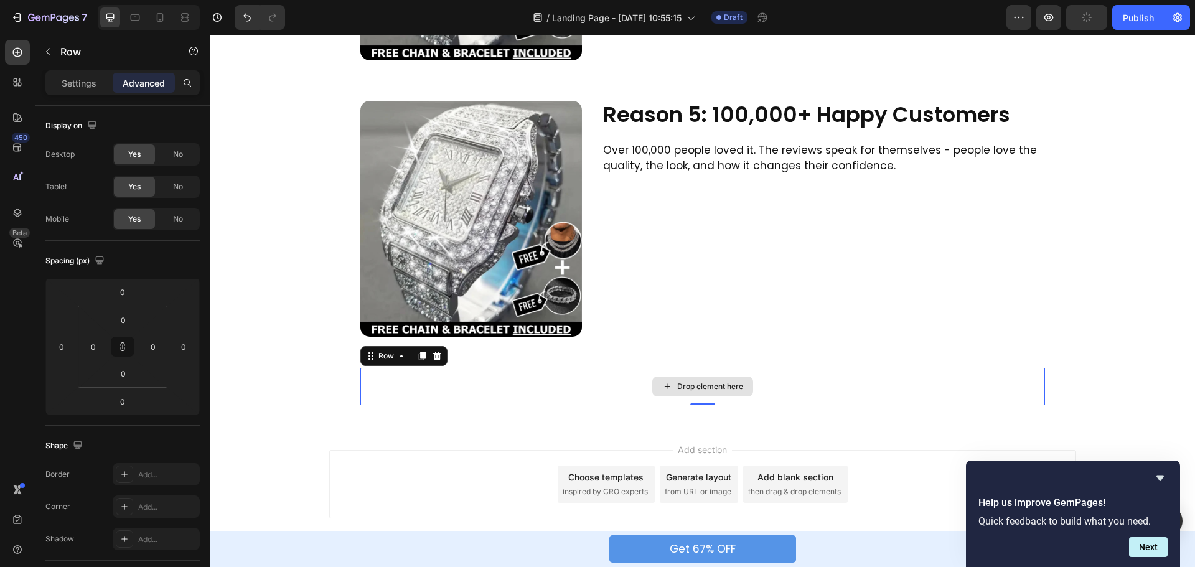
click at [379, 388] on div "Drop element here" at bounding box center [703, 386] width 685 height 37
click at [67, 82] on p "Settings" at bounding box center [79, 83] width 35 height 13
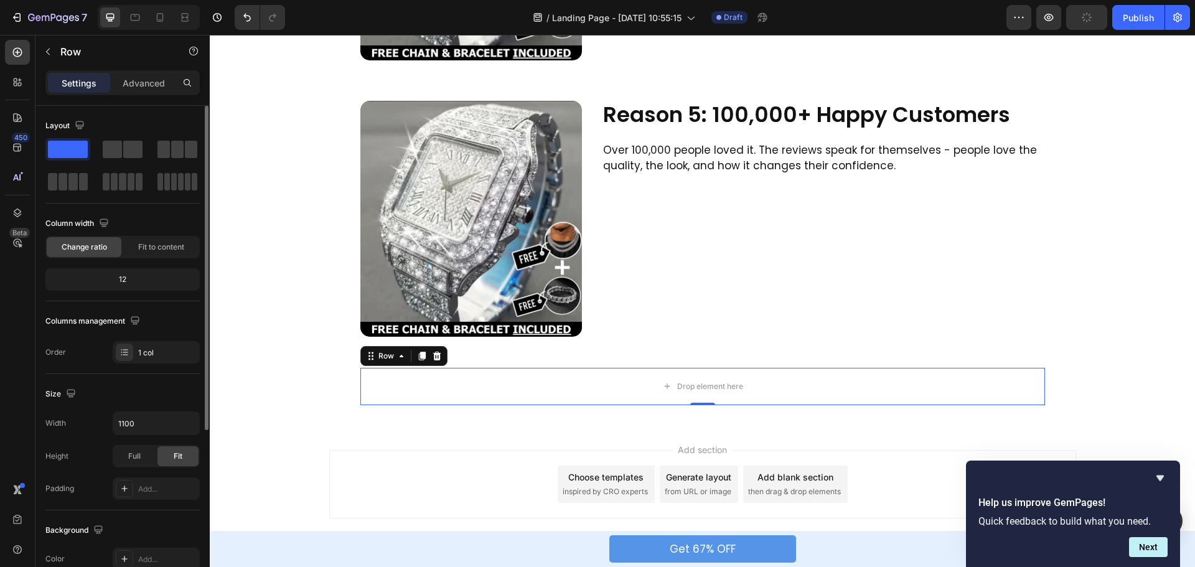
scroll to position [187, 0]
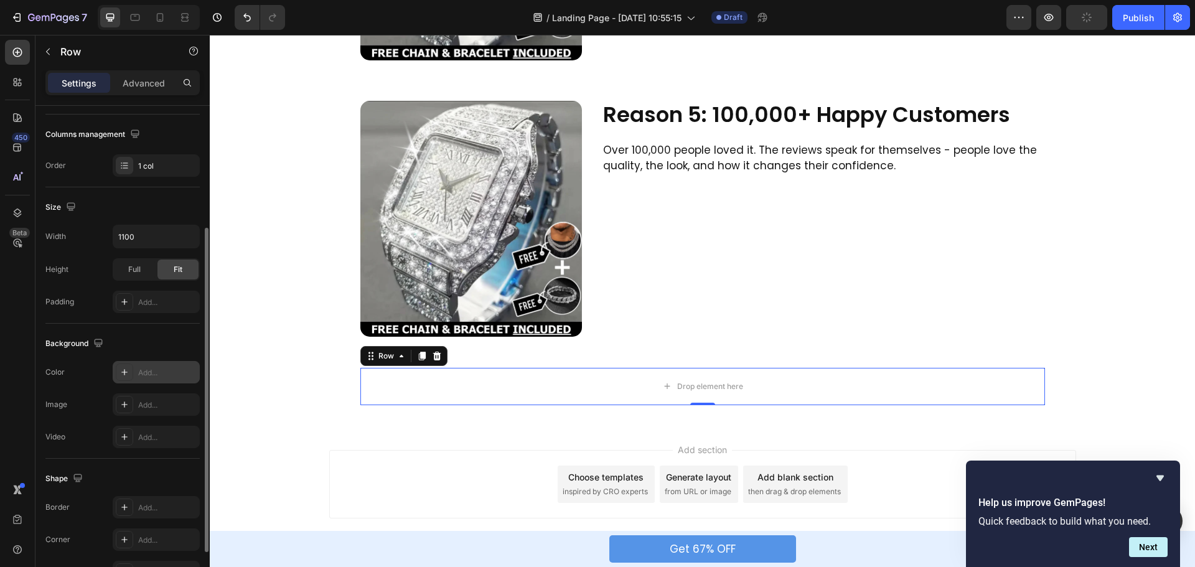
click at [148, 365] on div "Add..." at bounding box center [156, 372] width 87 height 22
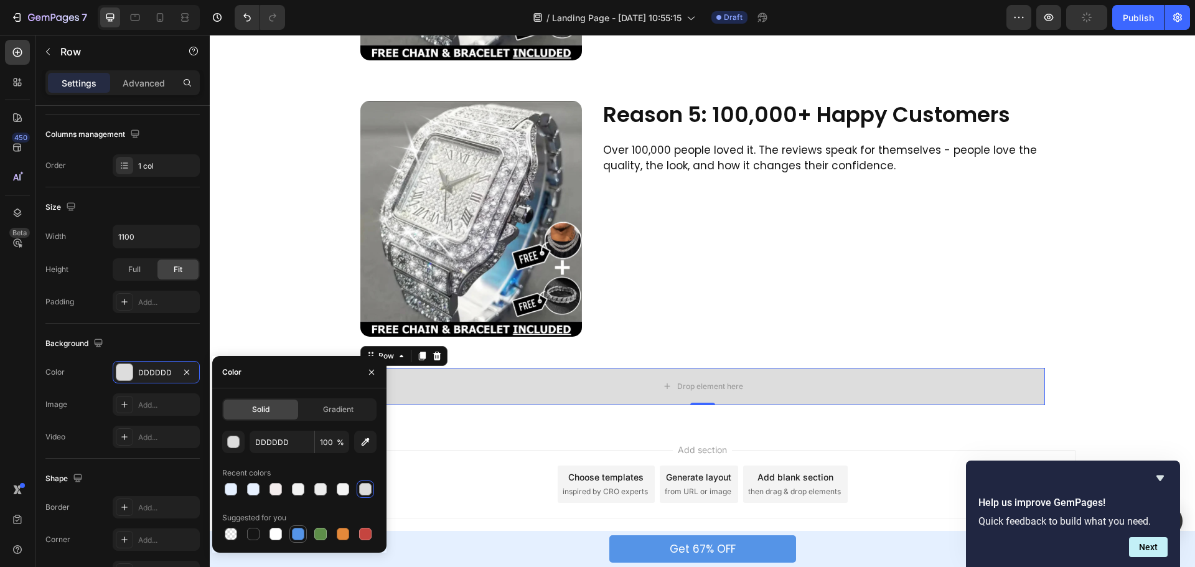
click at [303, 534] on div at bounding box center [298, 534] width 12 height 12
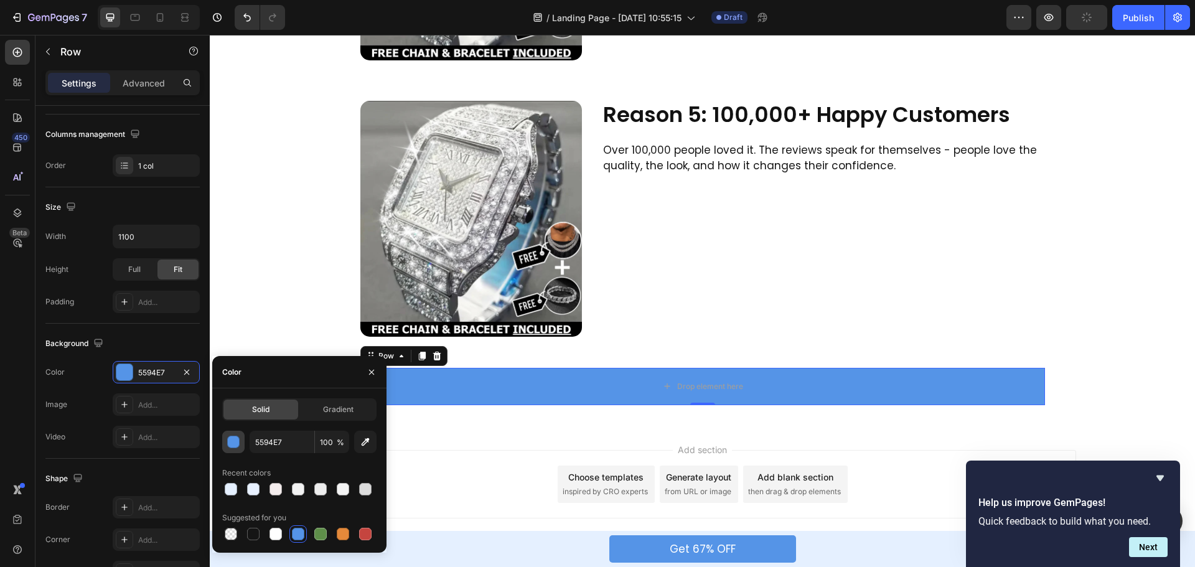
click at [234, 445] on div "button" at bounding box center [234, 442] width 12 height 12
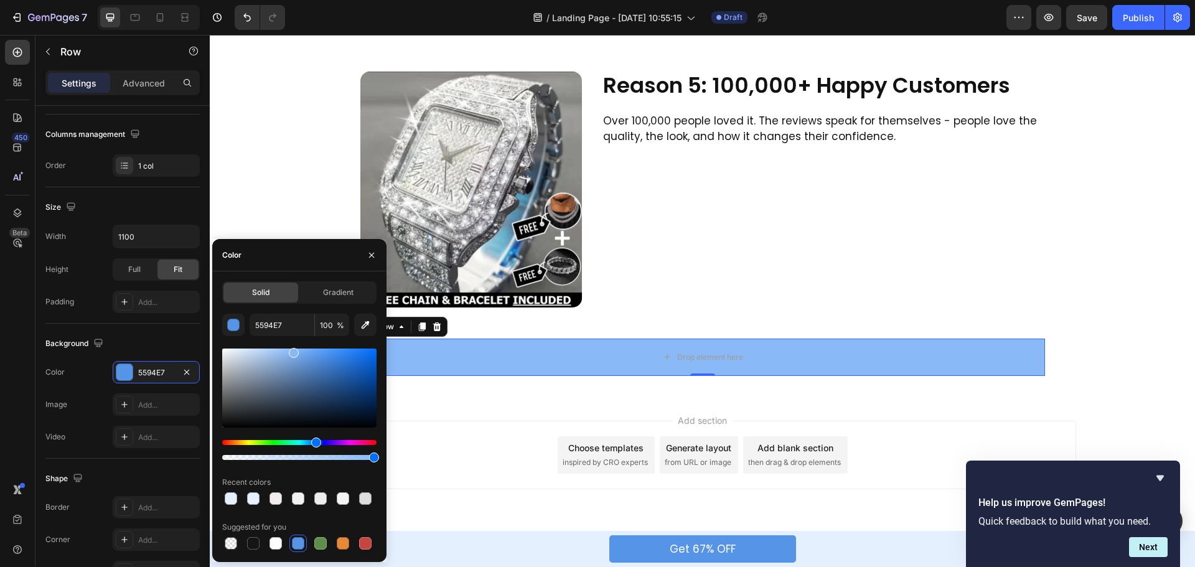
scroll to position [1326, 0]
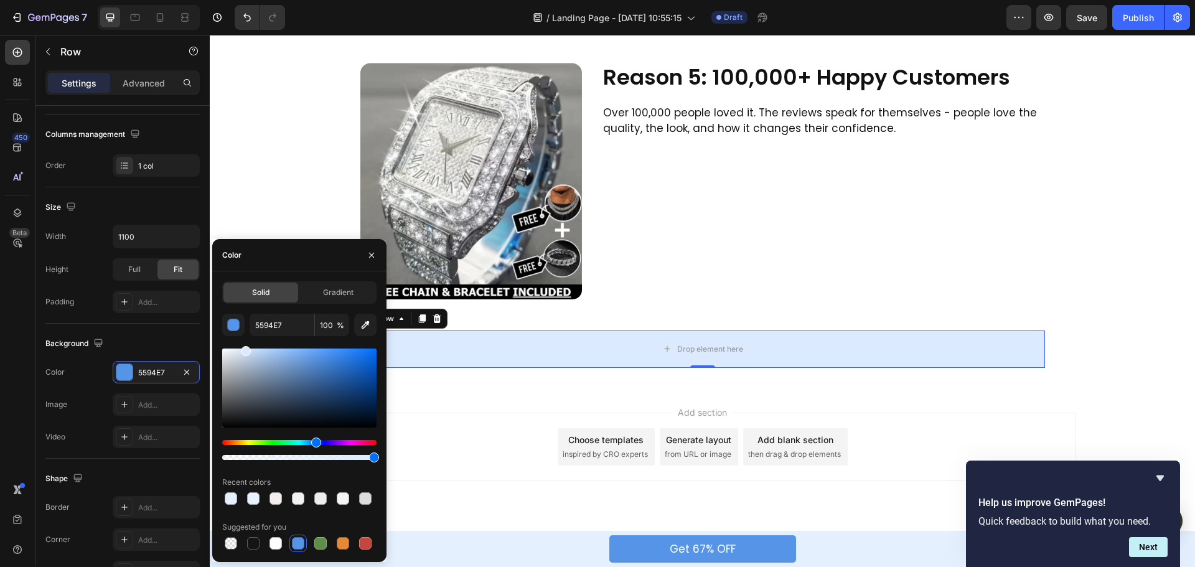
type input "DBEAFF"
drag, startPoint x: 302, startPoint y: 353, endPoint x: 245, endPoint y: 332, distance: 60.9
click at [245, 332] on div "DBEAFF 100 % Recent colors Suggested for you" at bounding box center [299, 433] width 154 height 238
click at [146, 532] on div "Add..." at bounding box center [156, 540] width 87 height 22
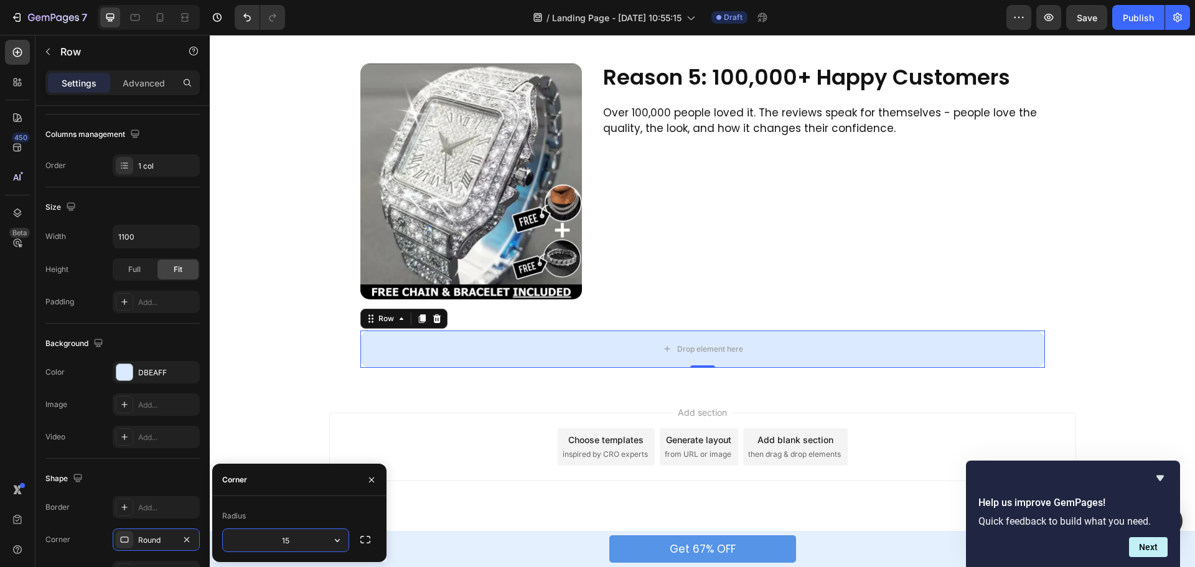
type input "15"
click at [291, 506] on div "Radius" at bounding box center [299, 516] width 154 height 20
click at [407, 344] on div "Drop element here" at bounding box center [703, 349] width 685 height 37
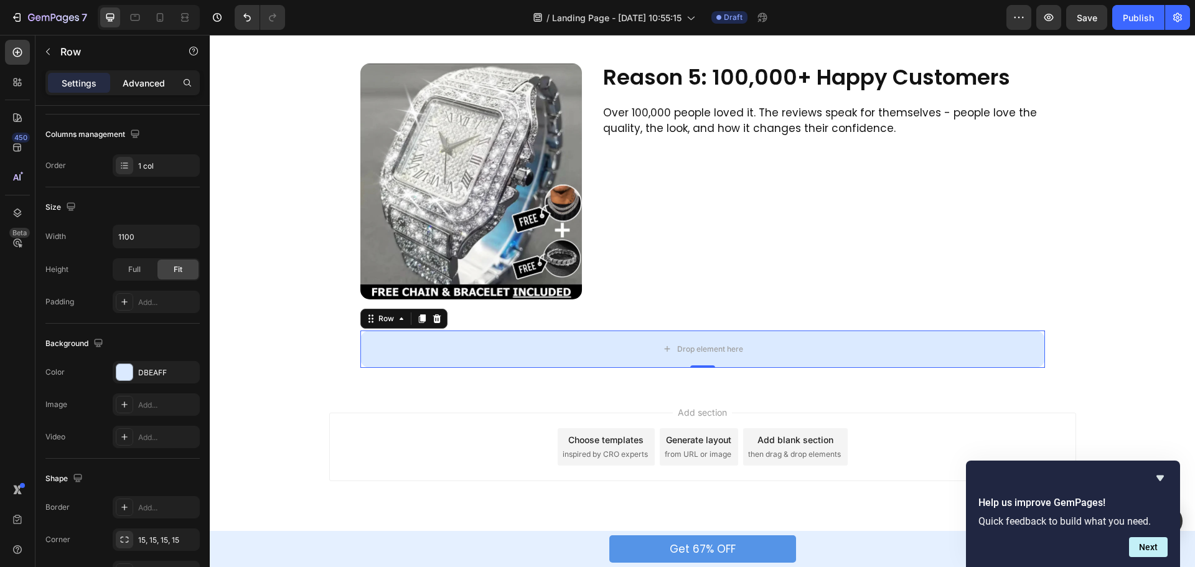
click at [144, 89] on p "Advanced" at bounding box center [144, 83] width 42 height 13
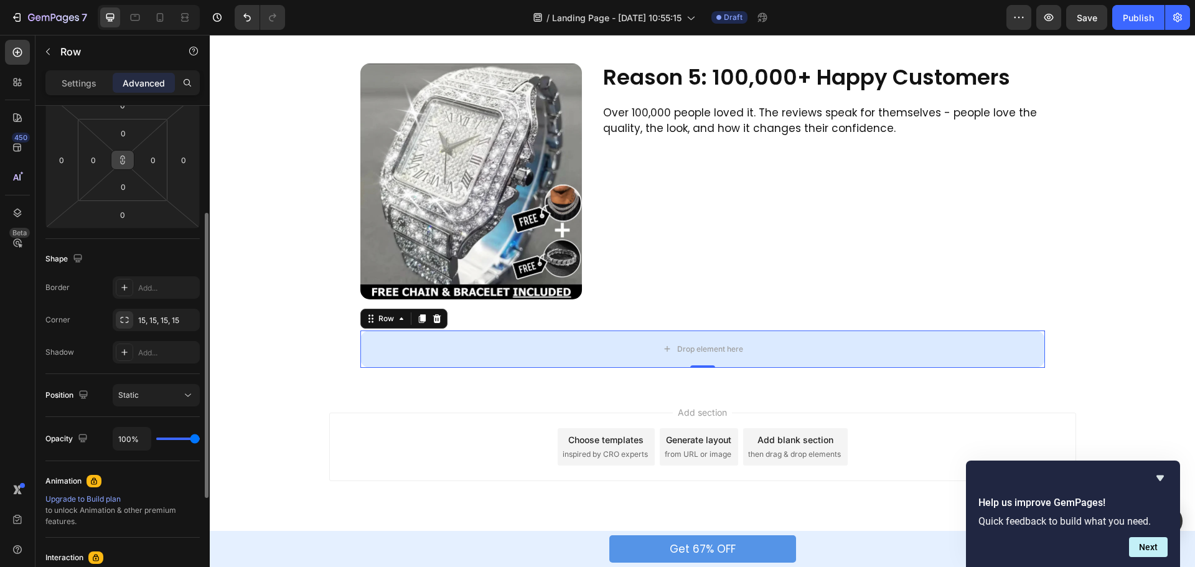
click at [119, 163] on icon at bounding box center [123, 160] width 10 height 10
click at [119, 159] on icon at bounding box center [123, 160] width 10 height 10
click at [126, 136] on input "0" at bounding box center [123, 133] width 25 height 19
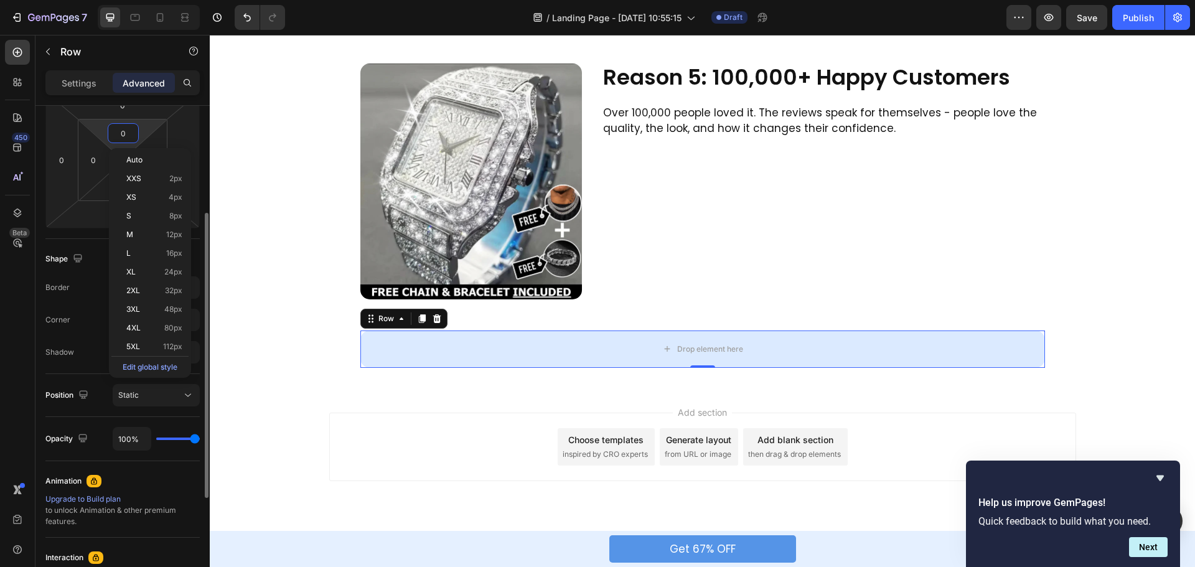
type input "2"
type input "25"
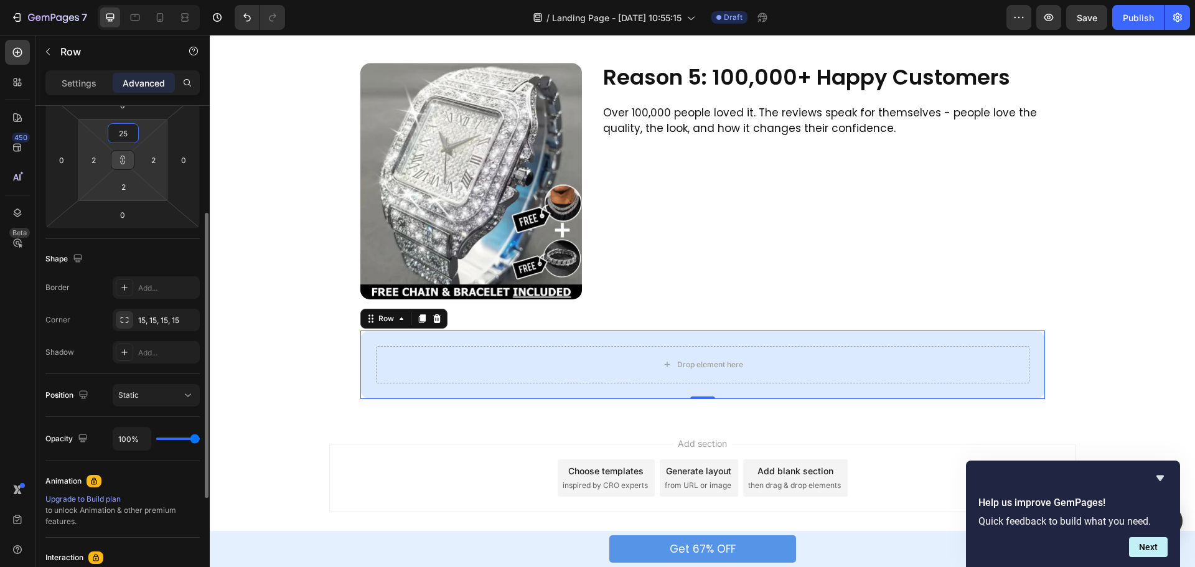
type input "25"
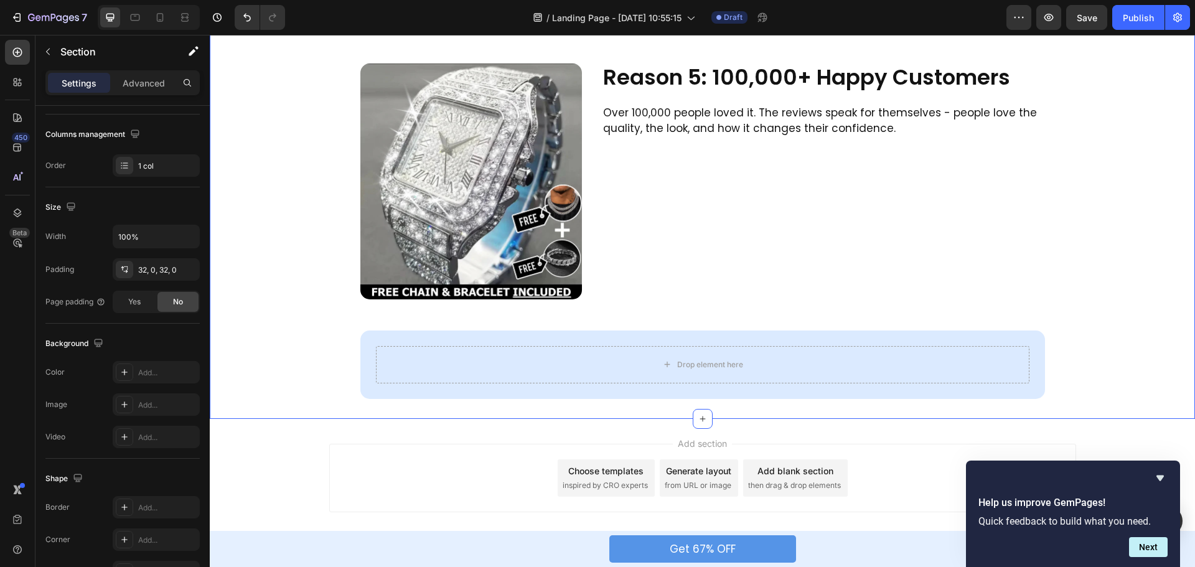
scroll to position [0, 0]
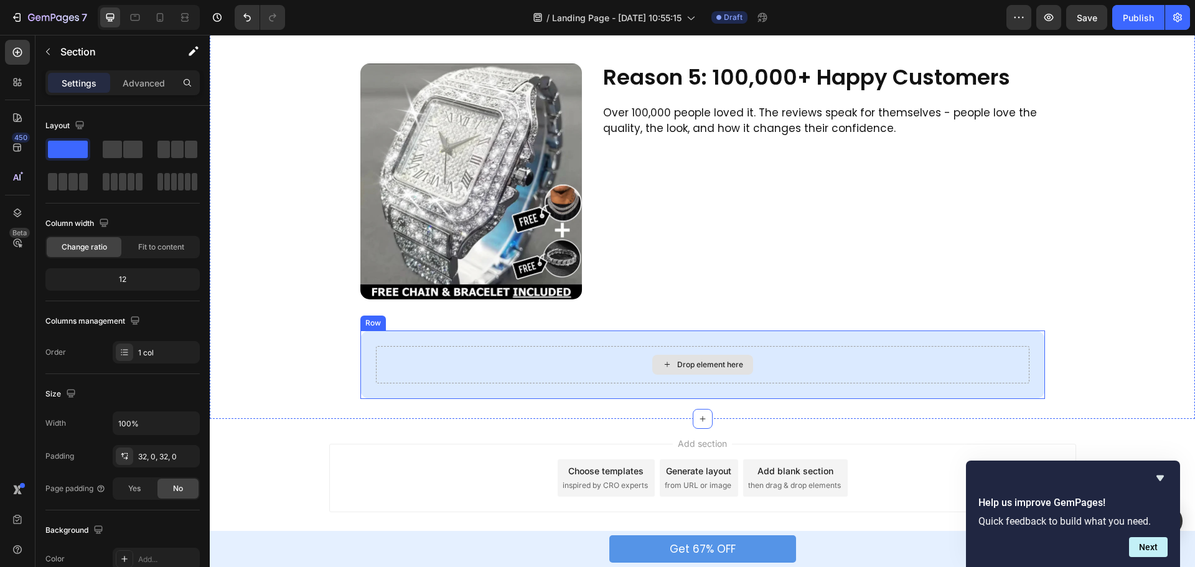
click at [559, 364] on div "Drop element here" at bounding box center [703, 364] width 654 height 37
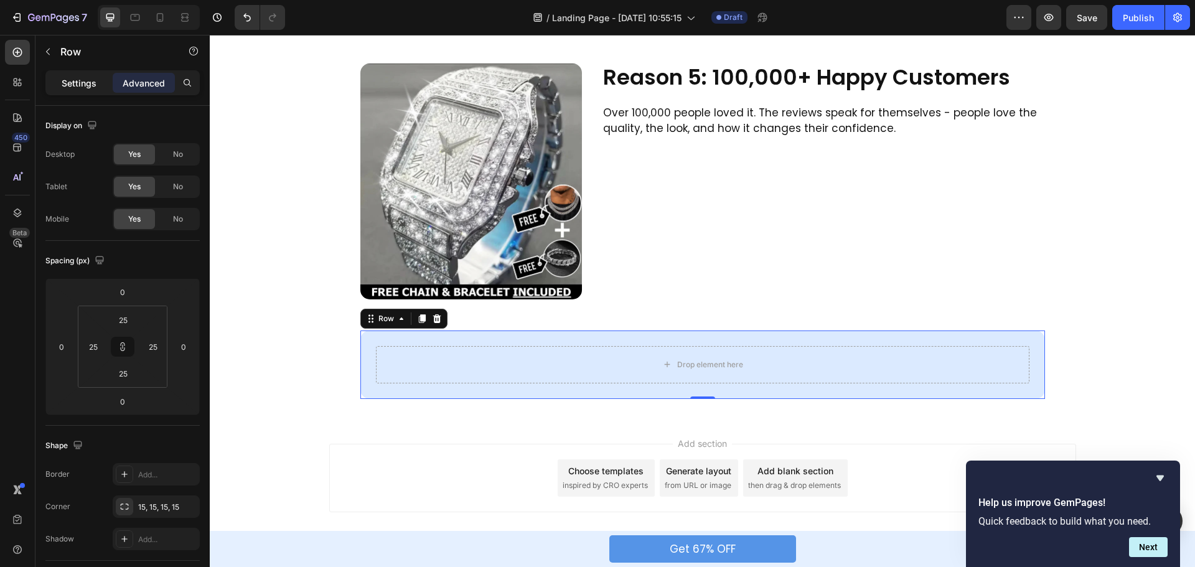
click at [90, 88] on p "Settings" at bounding box center [79, 83] width 35 height 13
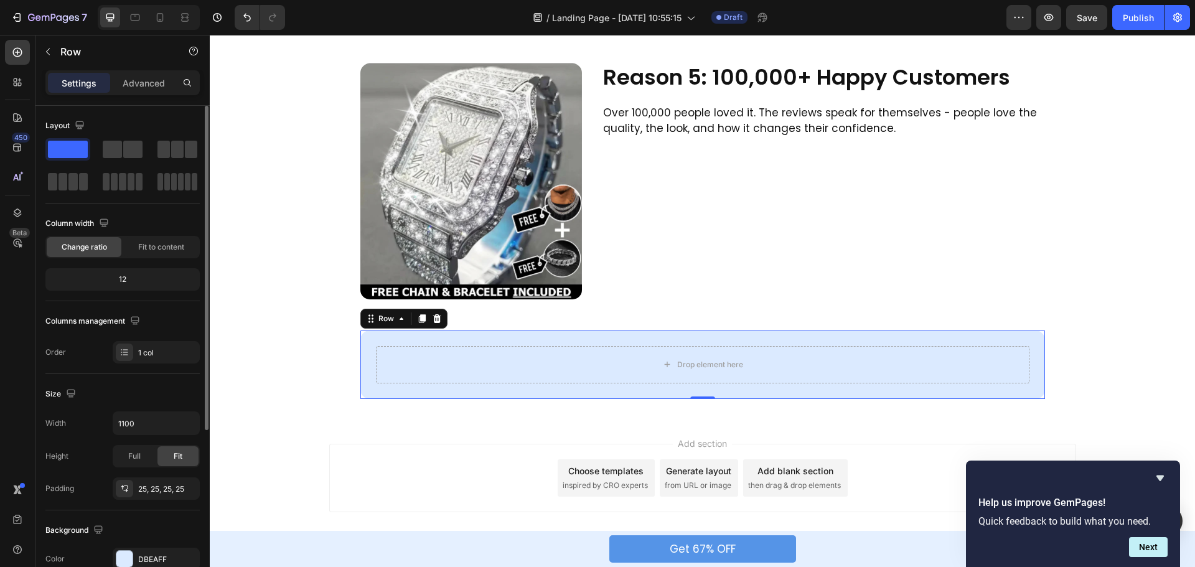
scroll to position [187, 0]
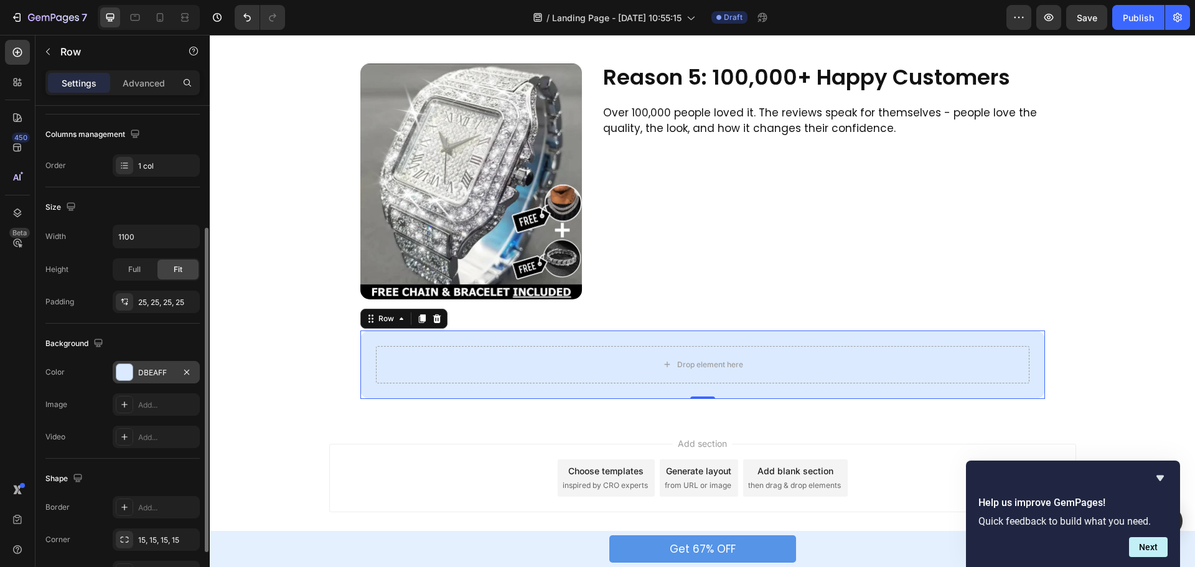
click at [131, 370] on div at bounding box center [124, 372] width 16 height 16
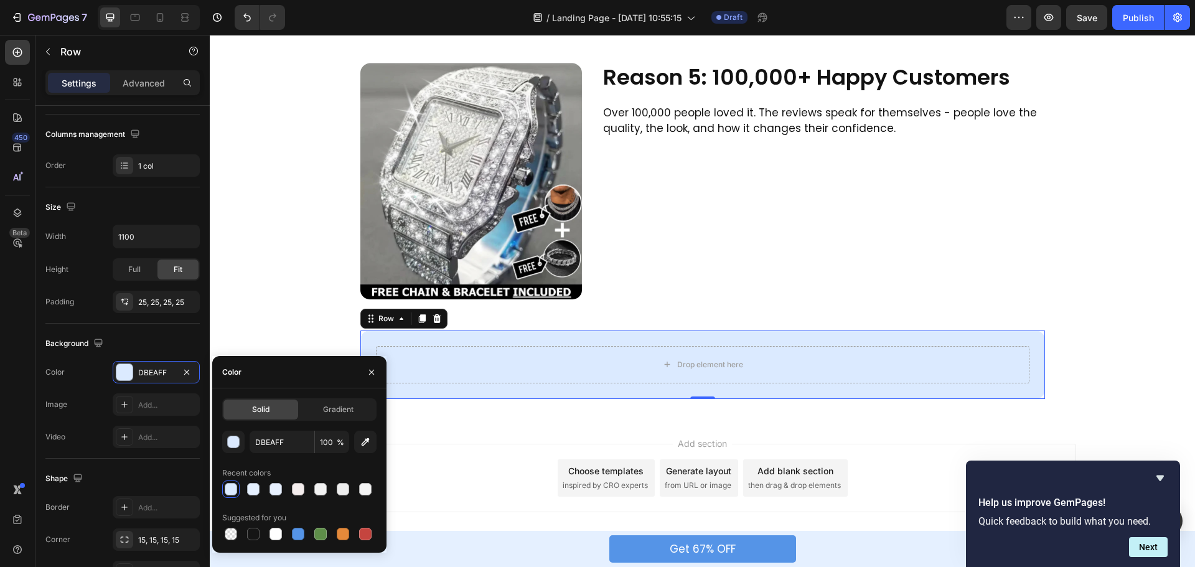
click at [271, 531] on div at bounding box center [276, 534] width 12 height 12
type input "FFFFFF"
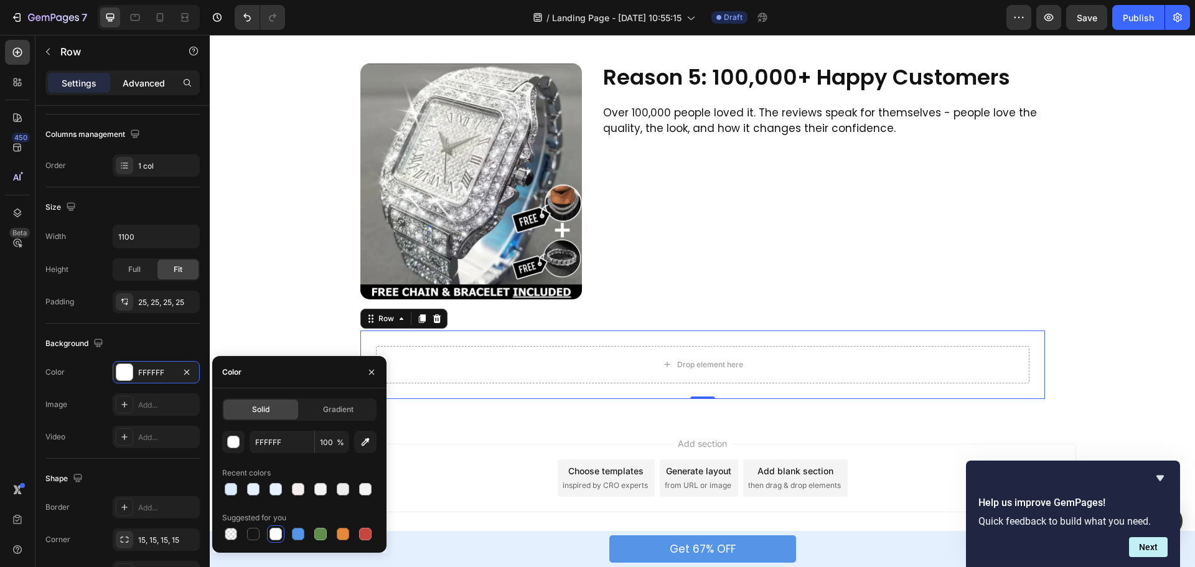
click at [161, 80] on p "Advanced" at bounding box center [144, 83] width 42 height 13
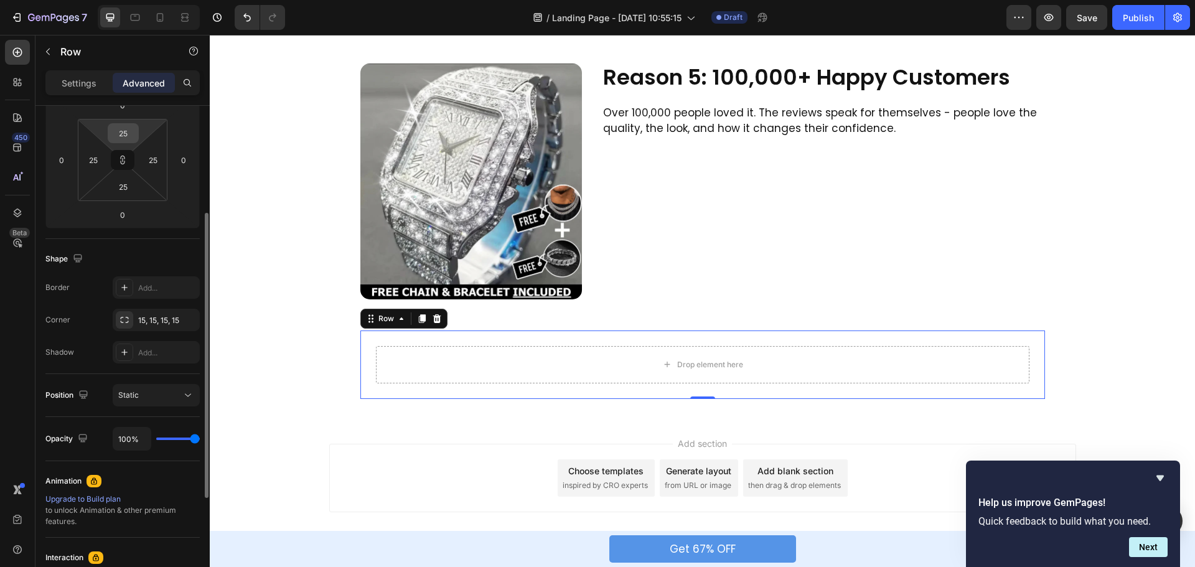
click at [125, 138] on input "25" at bounding box center [123, 133] width 25 height 19
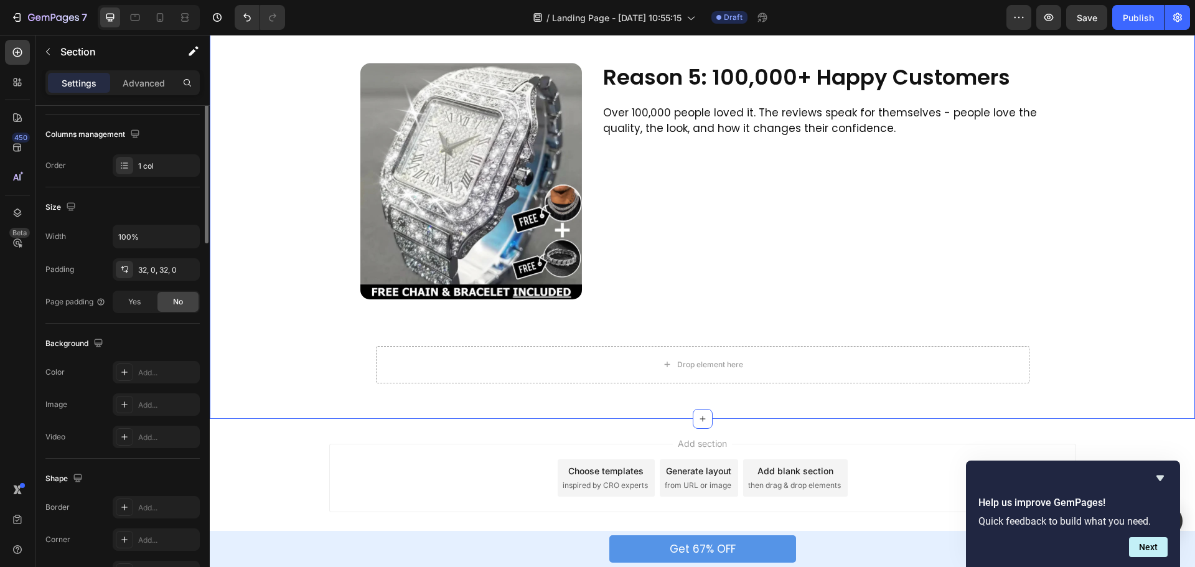
scroll to position [0, 0]
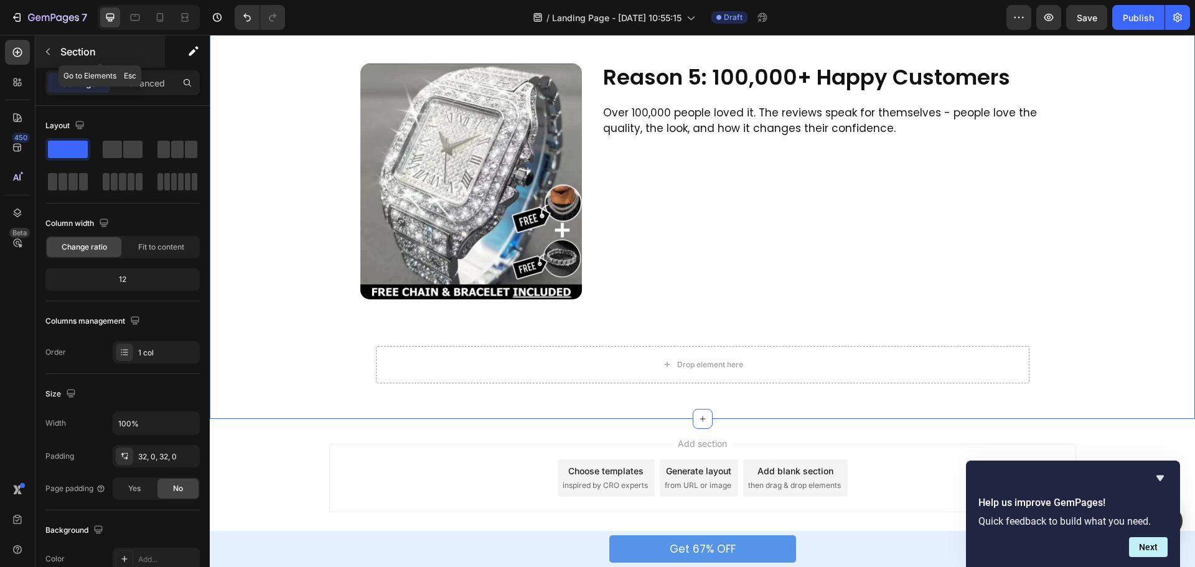
click at [40, 47] on button "button" at bounding box center [48, 52] width 20 height 20
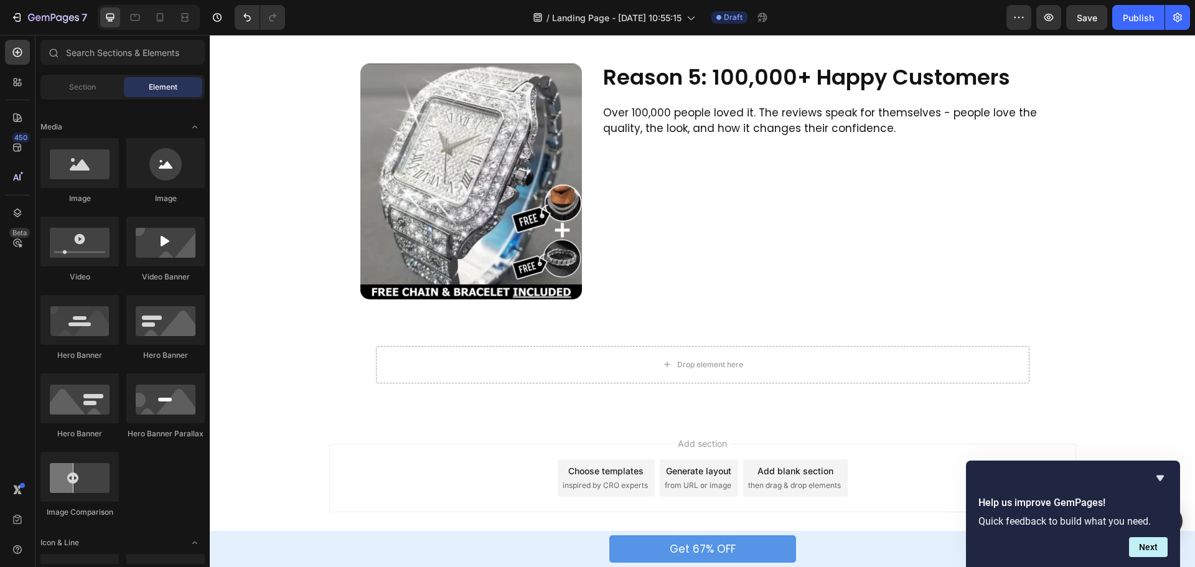
scroll to position [187, 0]
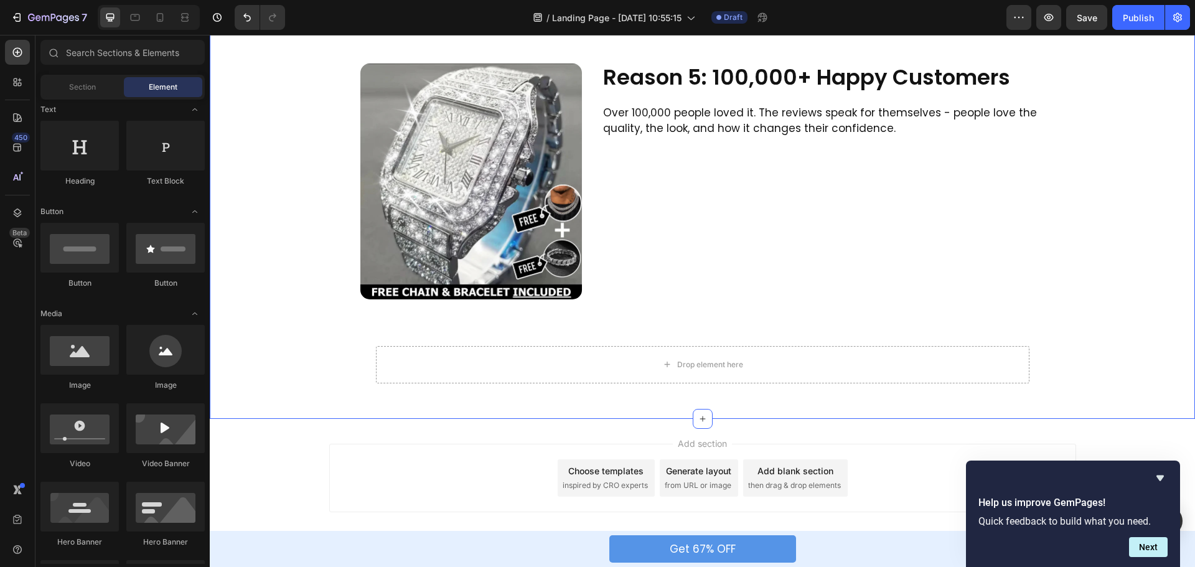
click at [471, 357] on div "Drop element here" at bounding box center [703, 364] width 654 height 37
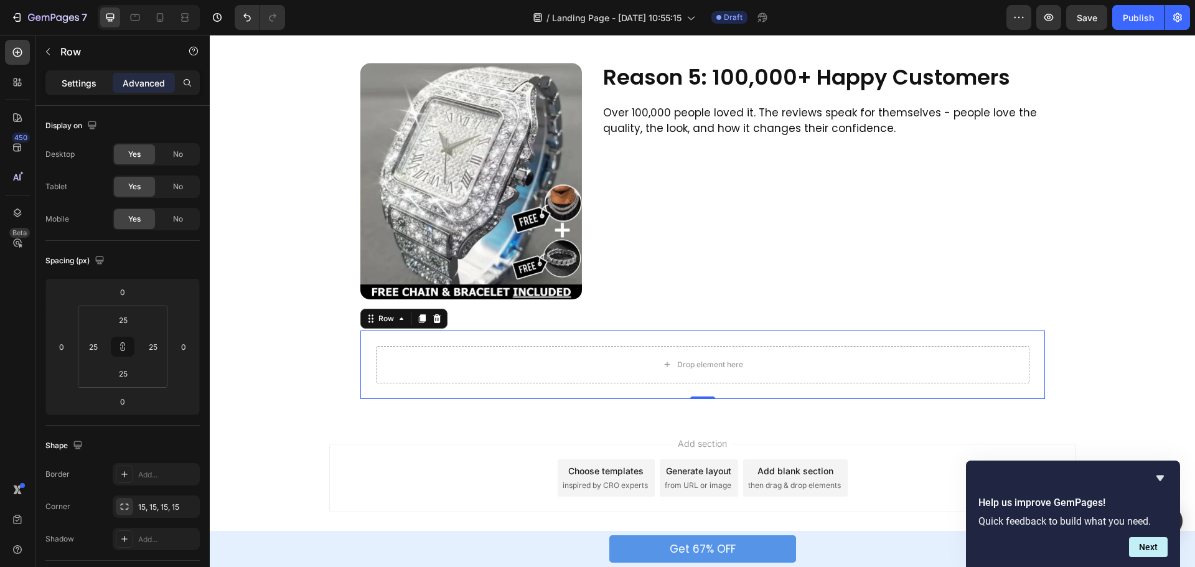
click at [80, 80] on p "Settings" at bounding box center [79, 83] width 35 height 13
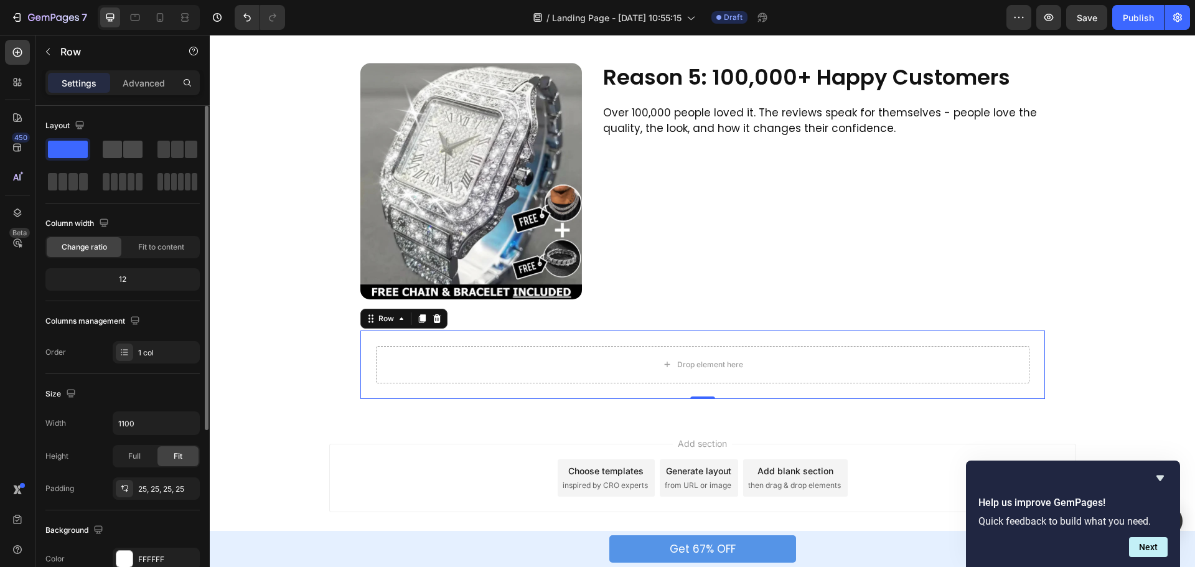
click at [123, 146] on span at bounding box center [132, 149] width 19 height 17
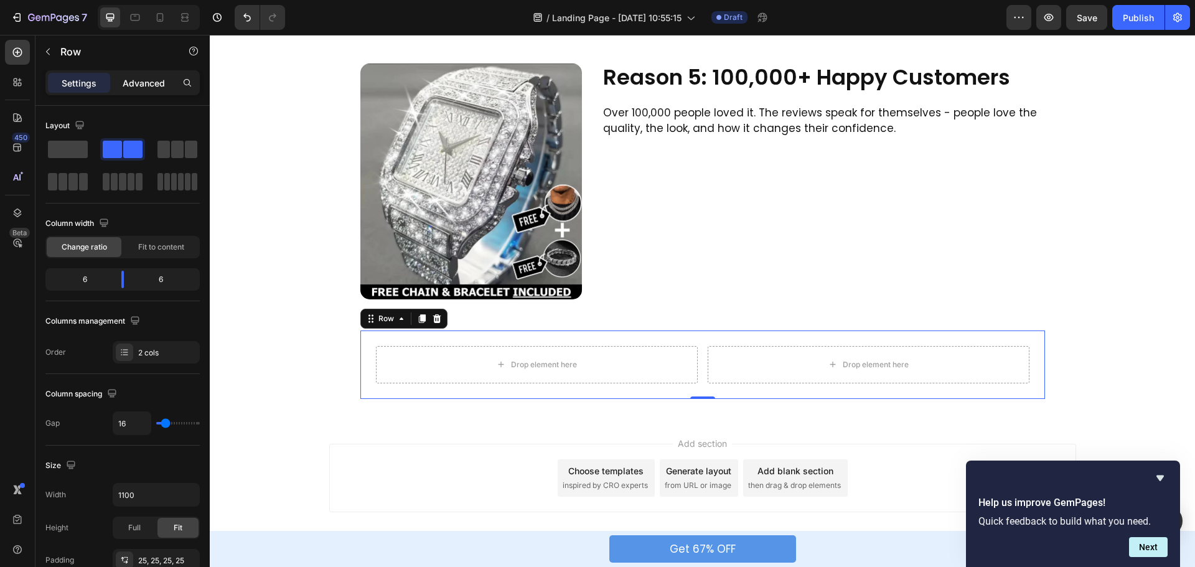
click at [153, 80] on p "Advanced" at bounding box center [144, 83] width 42 height 13
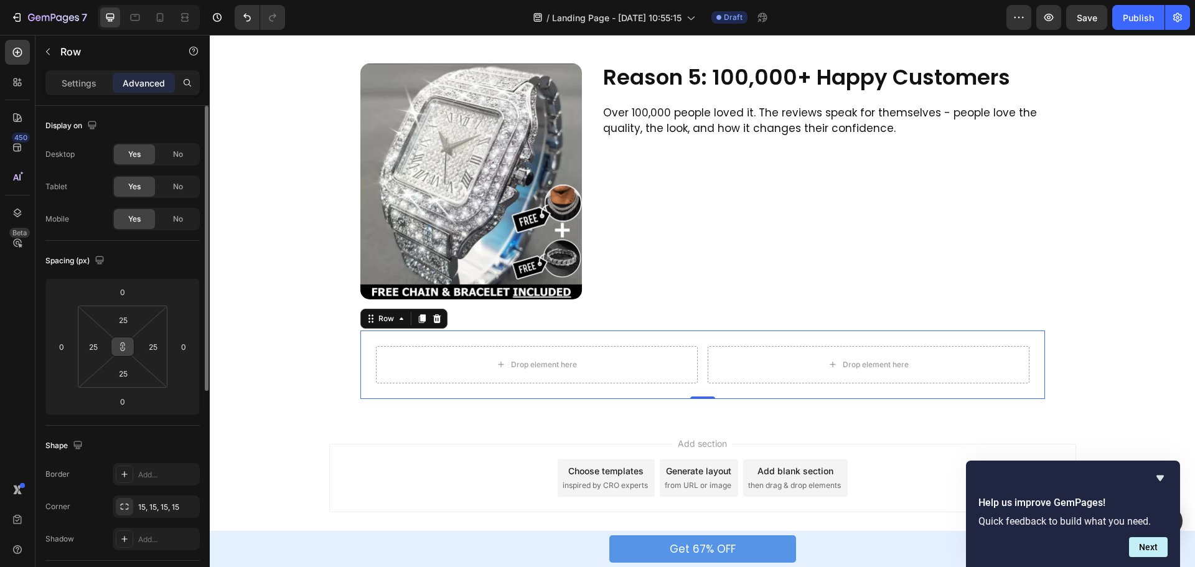
click at [123, 347] on icon at bounding box center [123, 347] width 10 height 10
click at [126, 339] on button at bounding box center [123, 347] width 24 height 20
click at [123, 322] on input "25" at bounding box center [123, 320] width 25 height 19
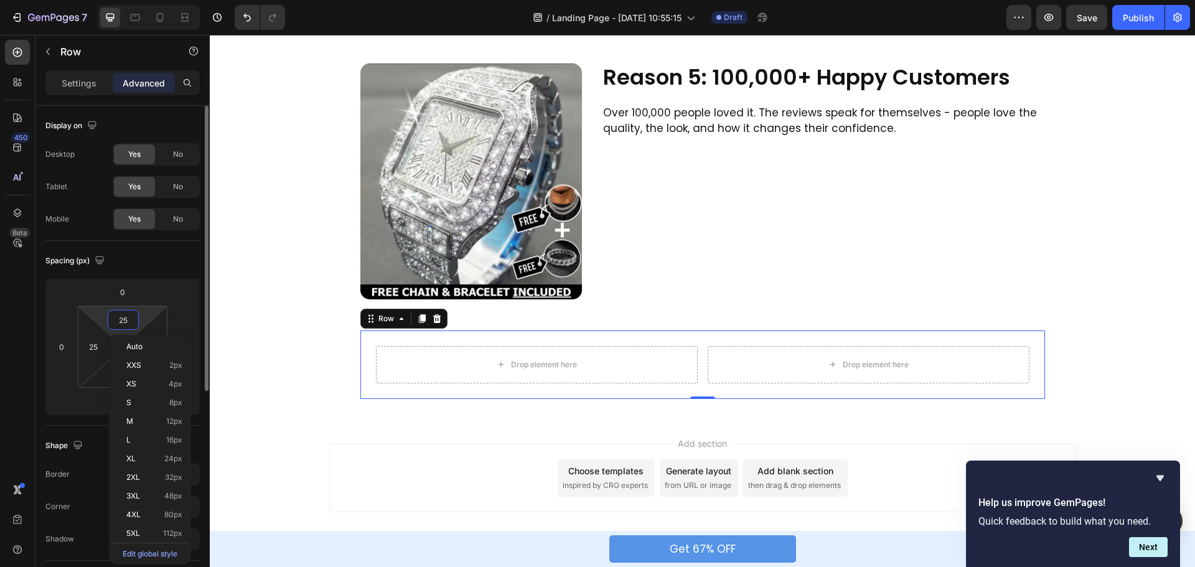
click at [123, 322] on input "25" at bounding box center [123, 320] width 25 height 19
type input "0"
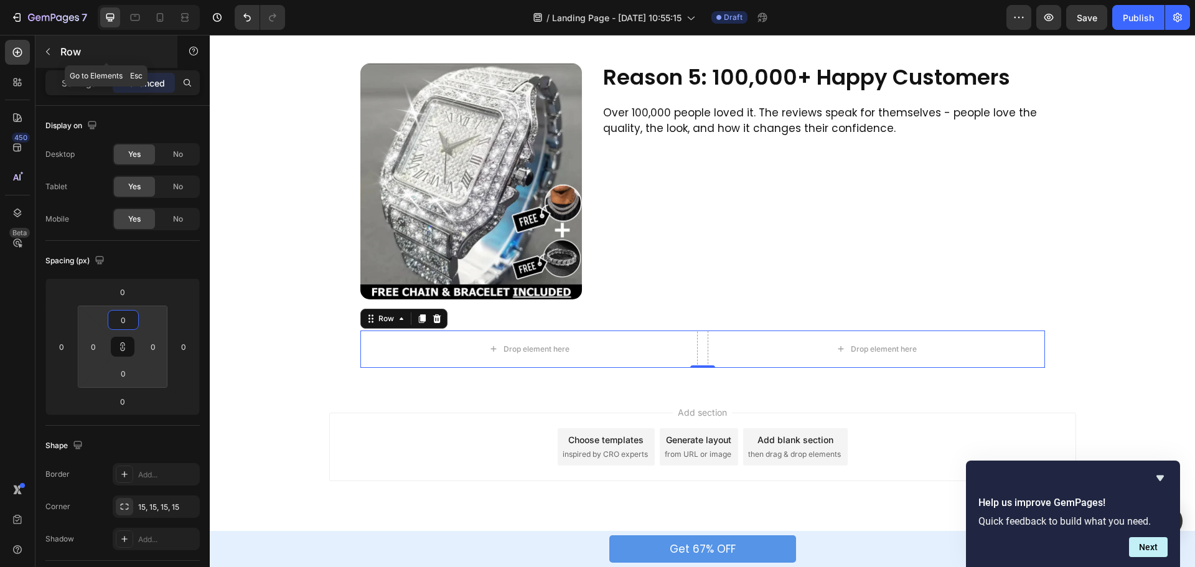
click at [47, 57] on button "button" at bounding box center [48, 52] width 20 height 20
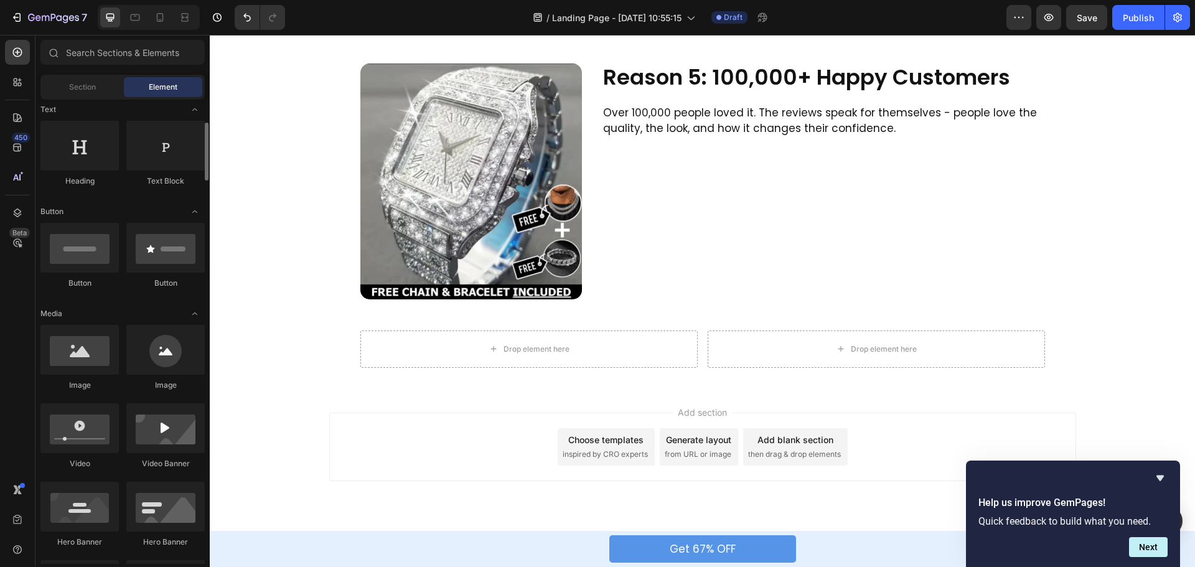
scroll to position [311, 0]
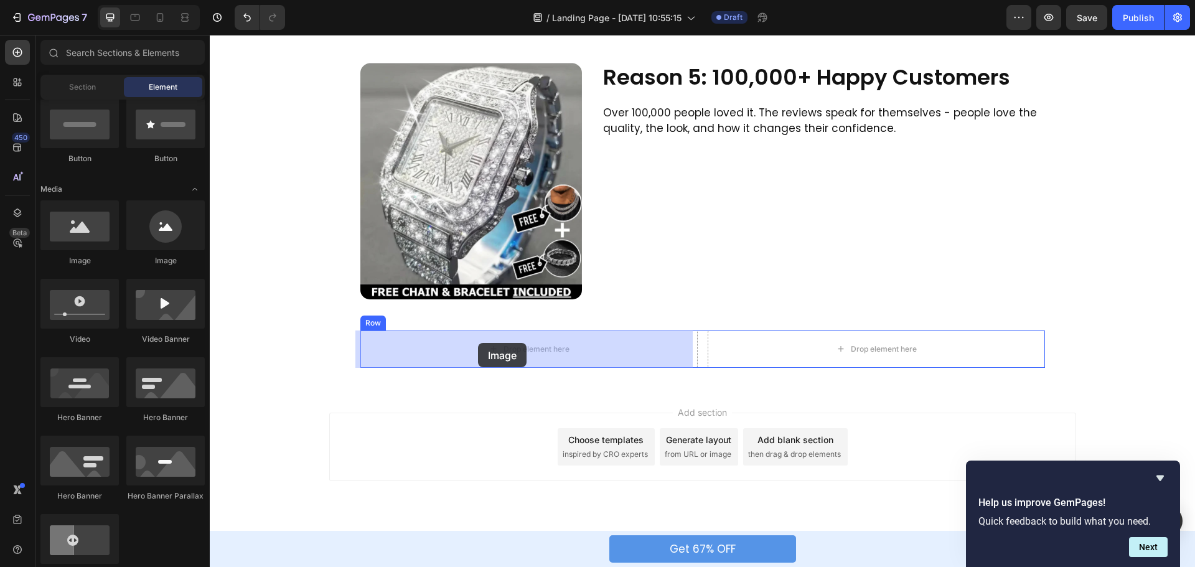
drag, startPoint x: 337, startPoint y: 292, endPoint x: 478, endPoint y: 343, distance: 150.3
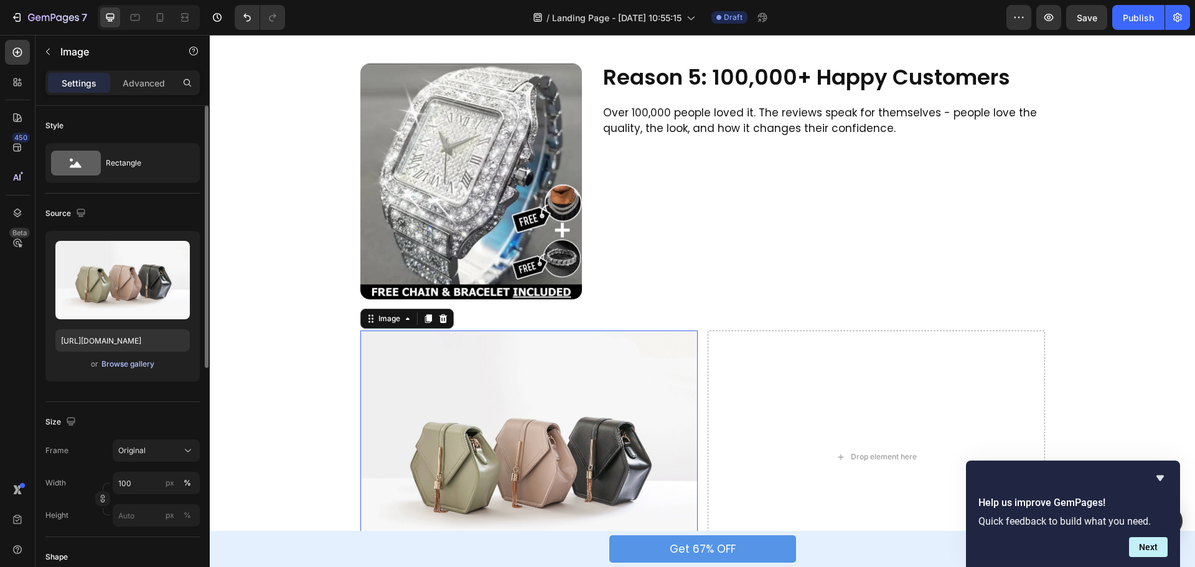
click at [147, 358] on button "Browse gallery" at bounding box center [128, 364] width 54 height 12
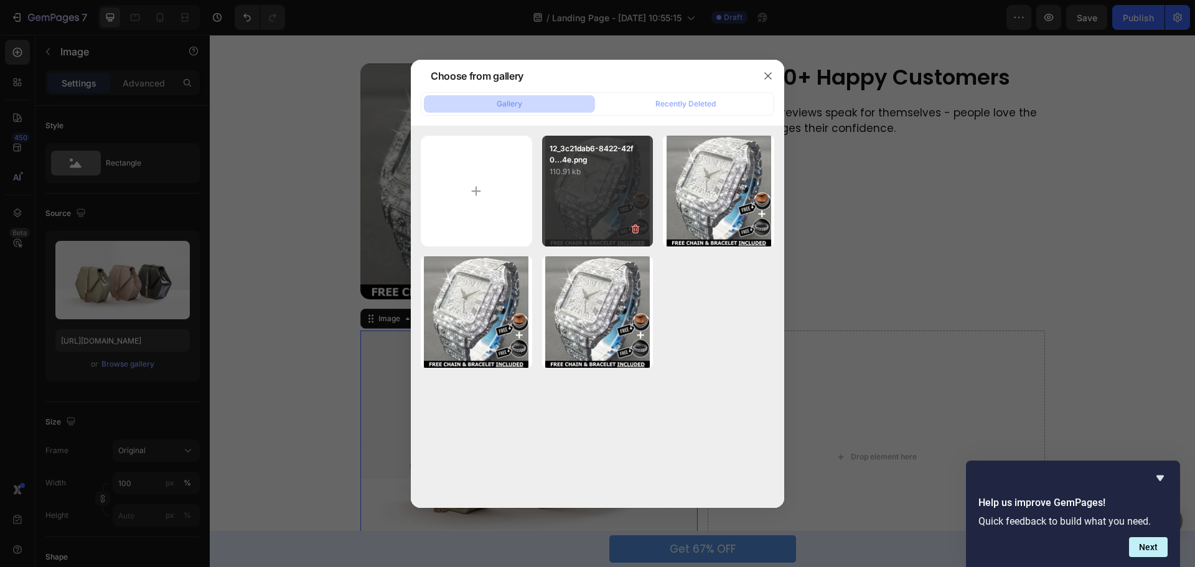
click at [593, 184] on div "12_3c21dab6-8422-42f0...4e.png 110.91 kb" at bounding box center [597, 191] width 111 height 111
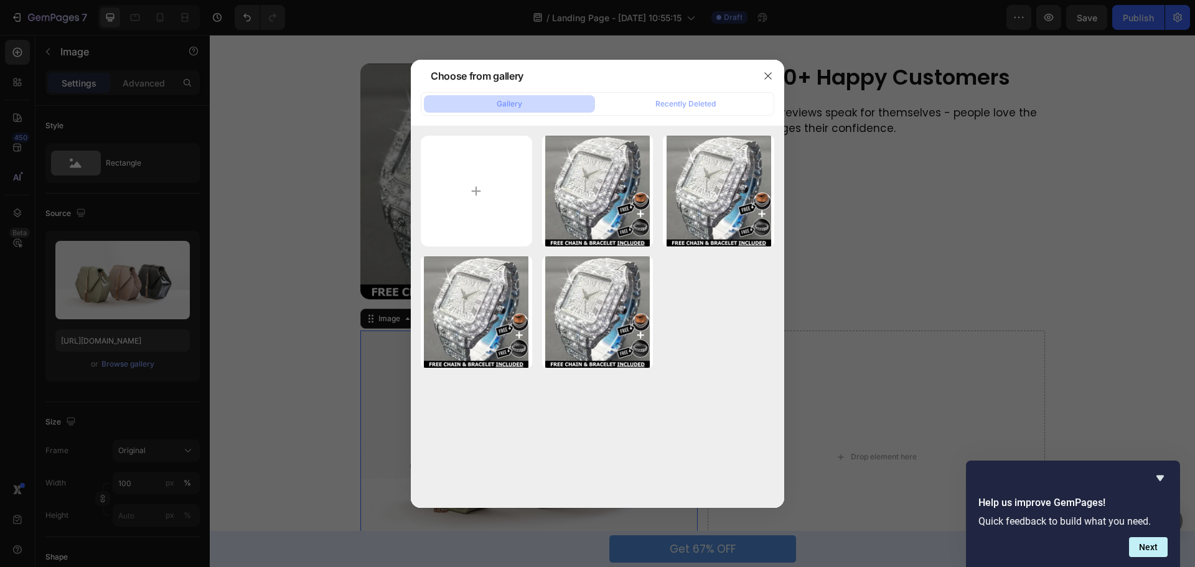
type input "[URL][DOMAIN_NAME]"
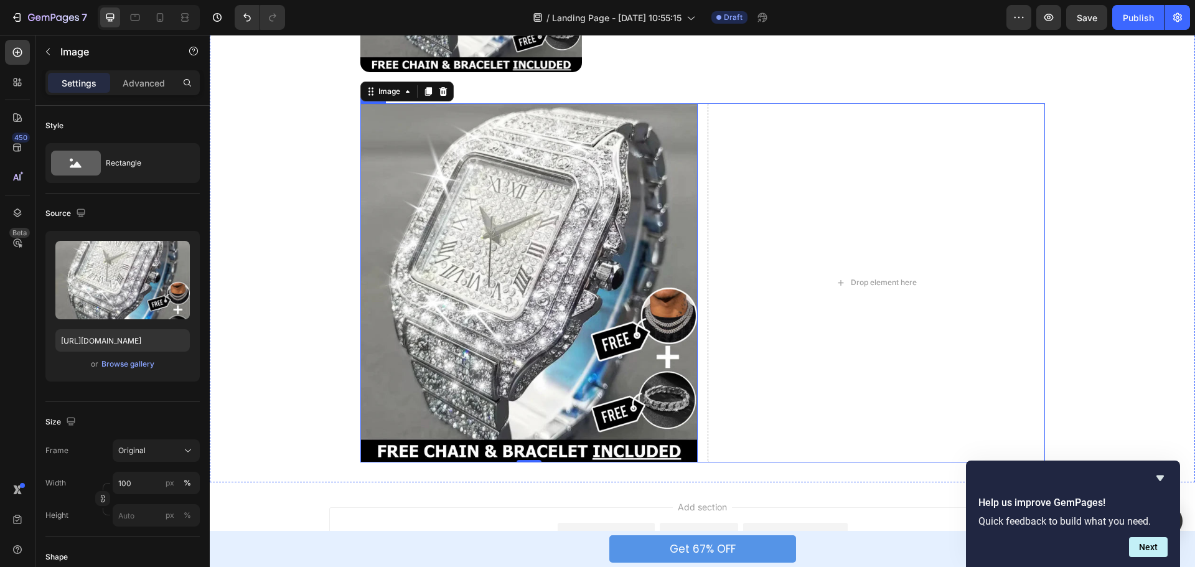
scroll to position [1575, 0]
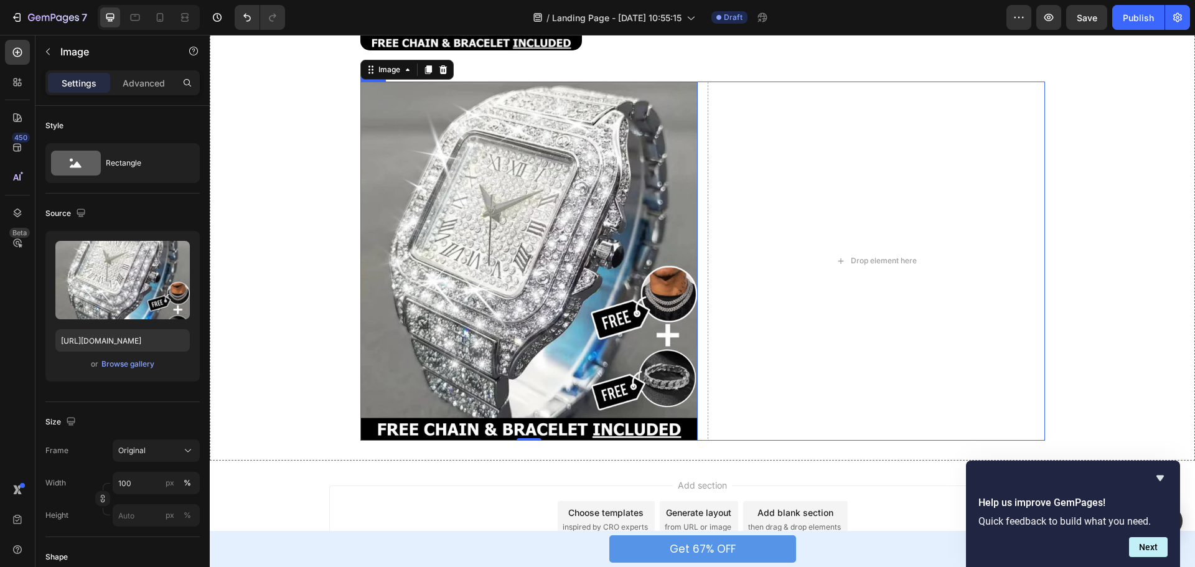
click at [699, 336] on div "Image 0 Drop element here Row" at bounding box center [703, 261] width 685 height 359
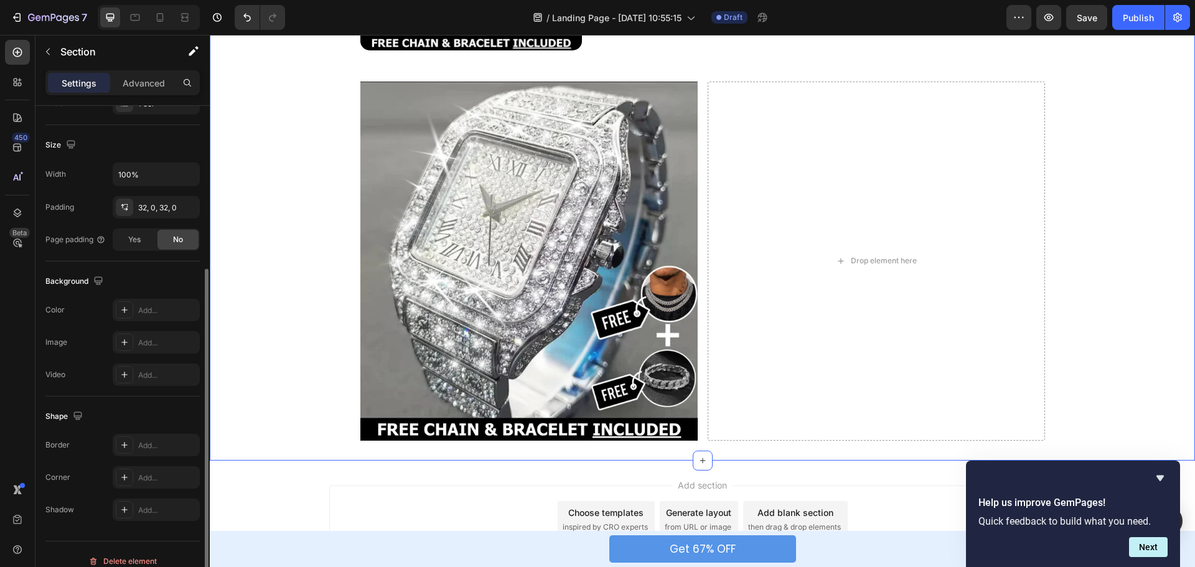
scroll to position [263, 0]
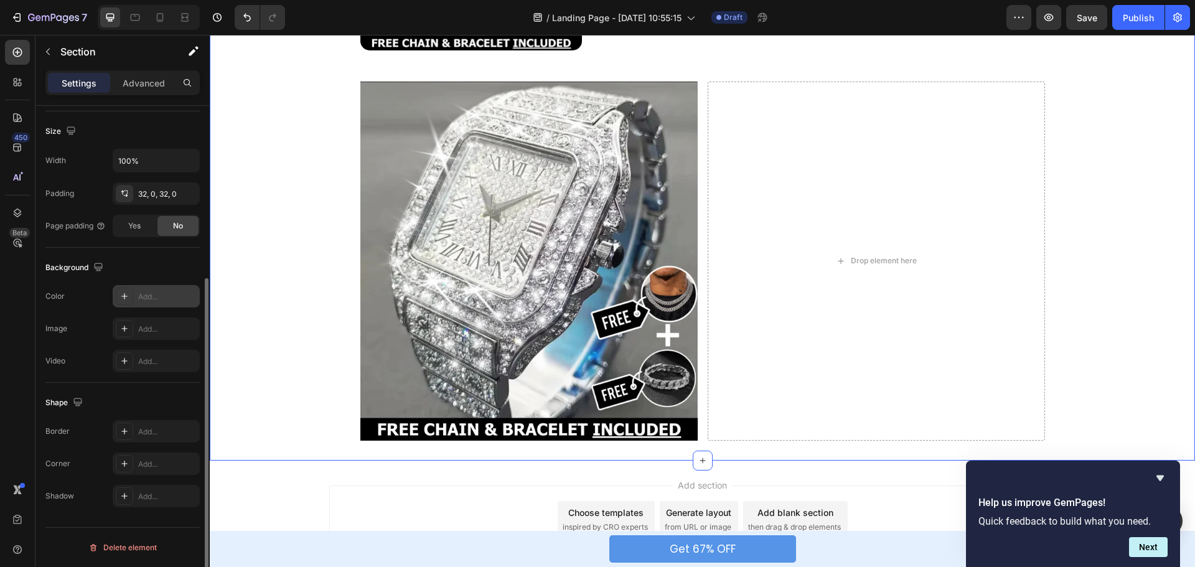
click at [154, 301] on div "Add..." at bounding box center [167, 296] width 59 height 11
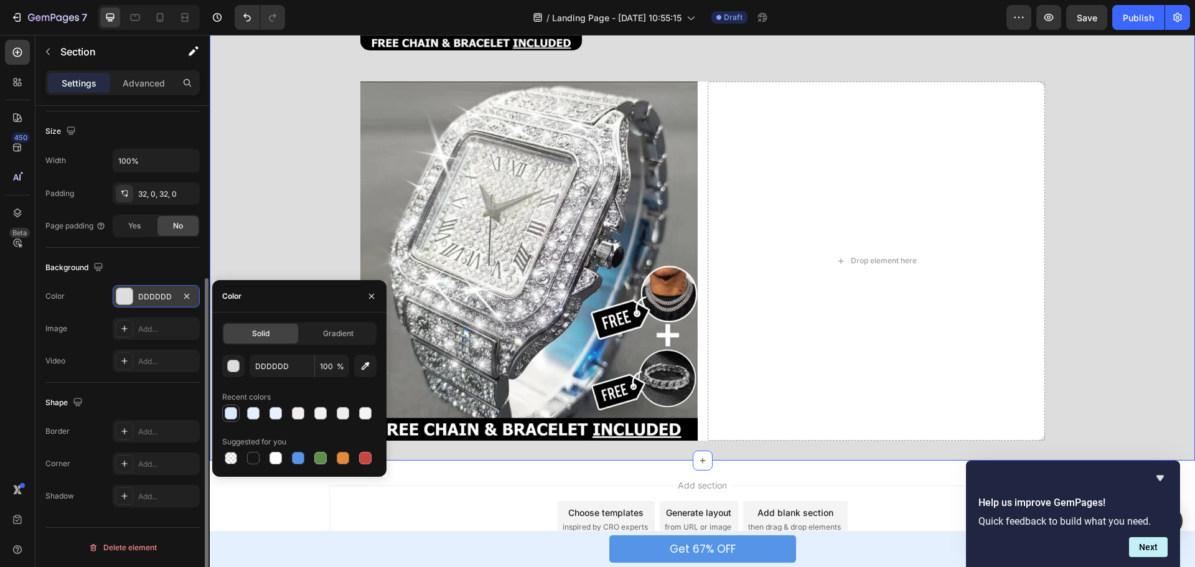
click at [233, 413] on div at bounding box center [231, 413] width 12 height 12
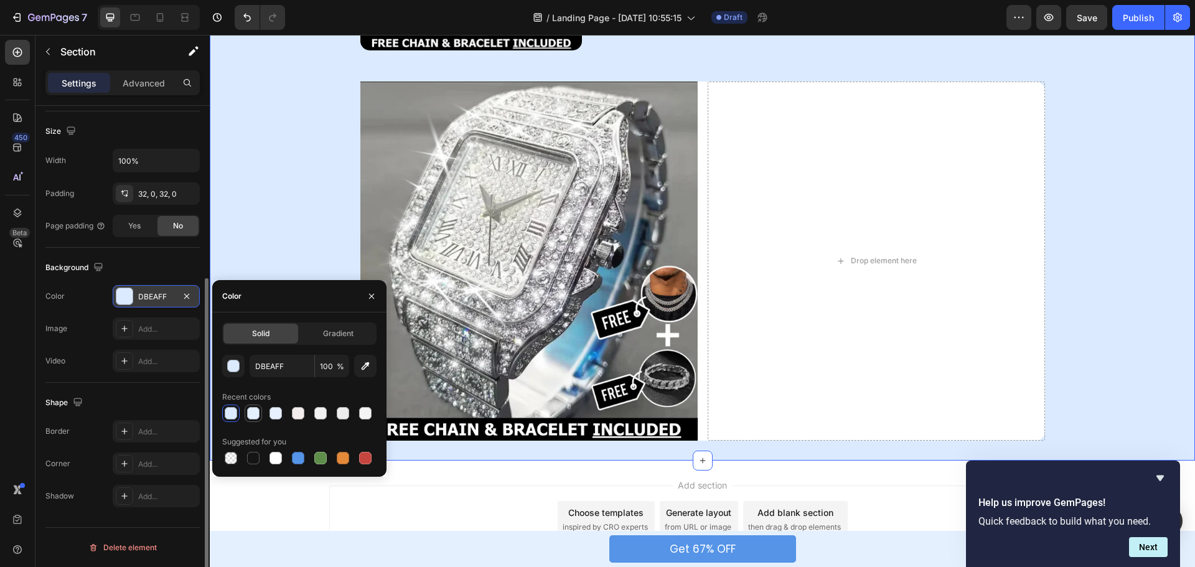
click at [252, 413] on div at bounding box center [253, 413] width 12 height 12
type input "E5F0FF"
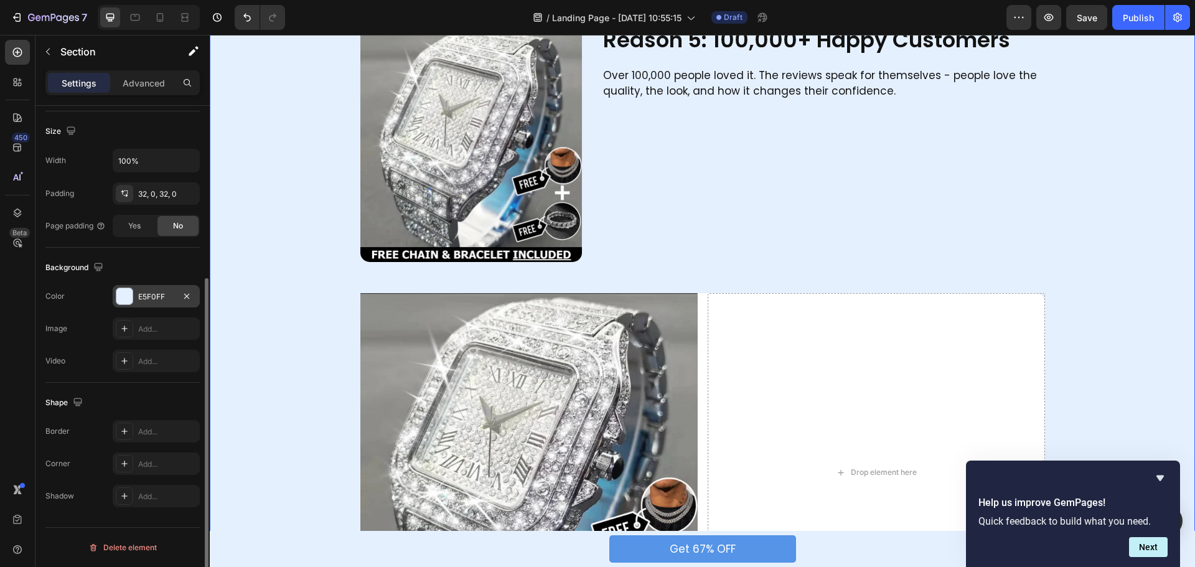
scroll to position [1461, 0]
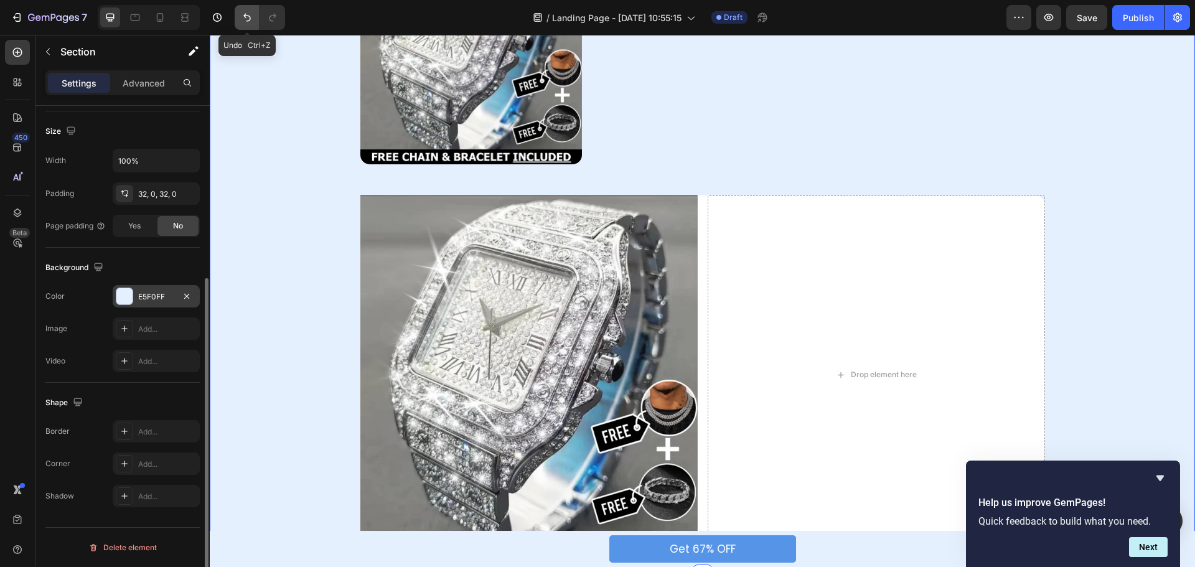
click at [238, 20] on button "Undo/Redo" at bounding box center [247, 17] width 25 height 25
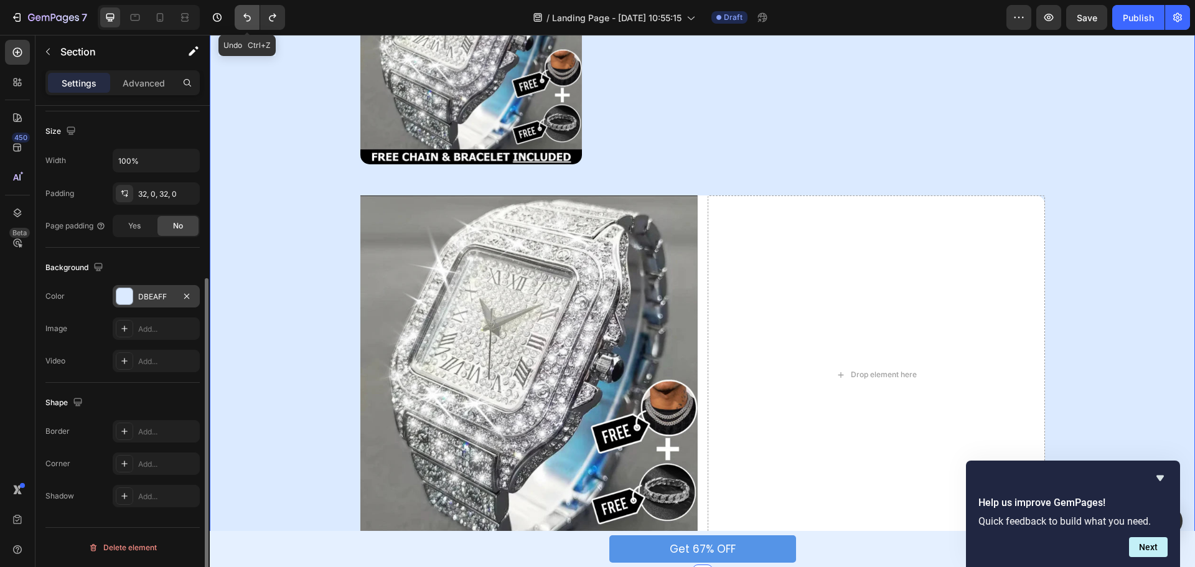
click at [241, 20] on icon "Undo/Redo" at bounding box center [247, 17] width 12 height 12
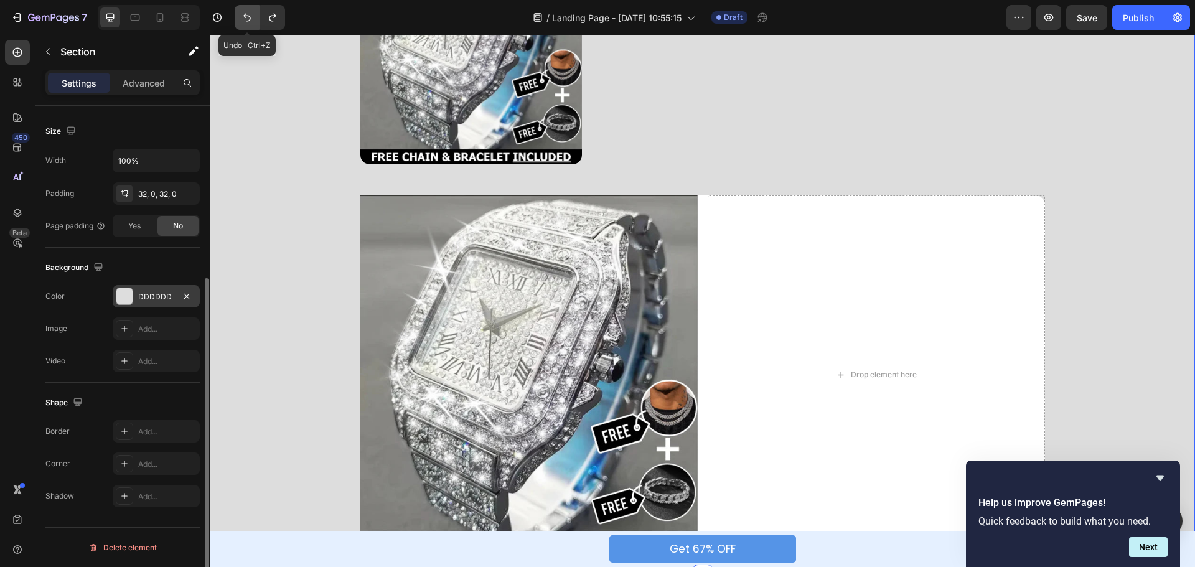
click at [242, 21] on icon "Undo/Redo" at bounding box center [247, 17] width 12 height 12
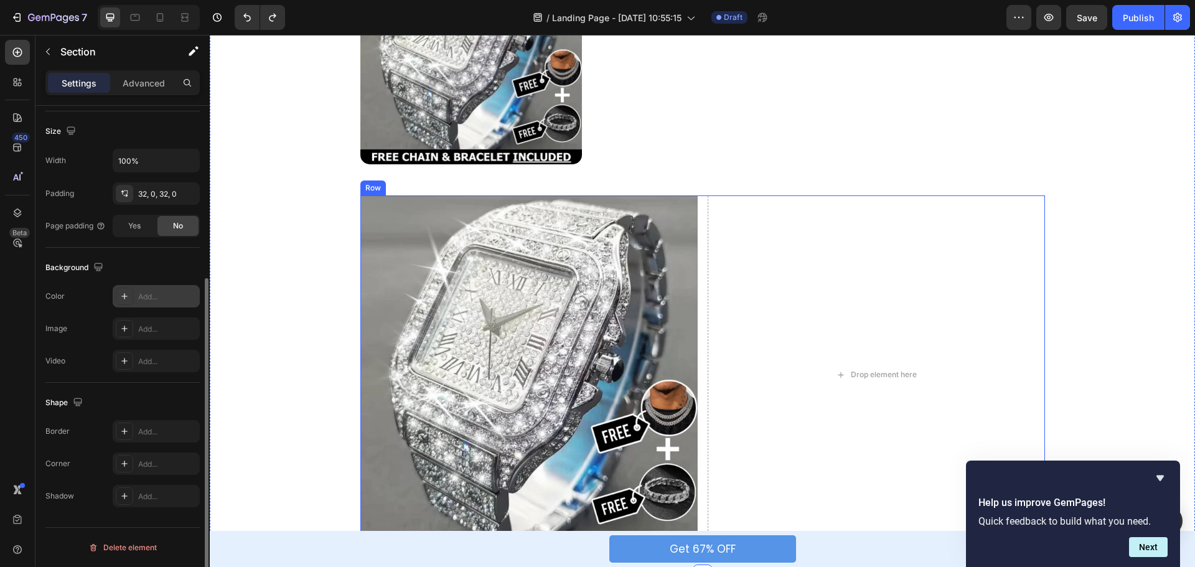
click at [695, 209] on div "Image Drop element here Row" at bounding box center [703, 375] width 685 height 359
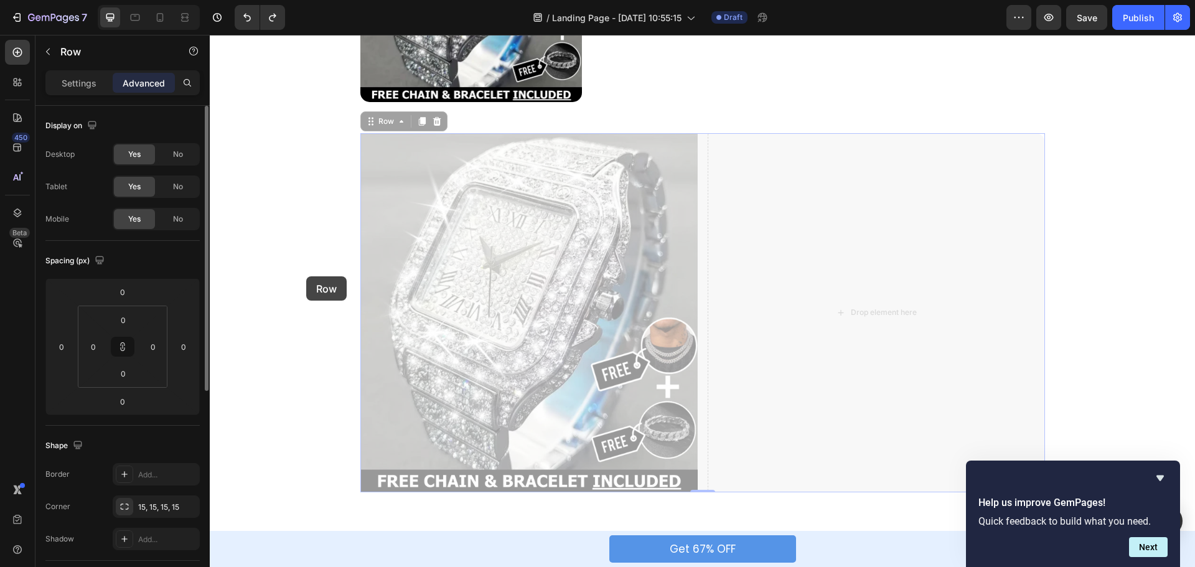
scroll to position [1648, 0]
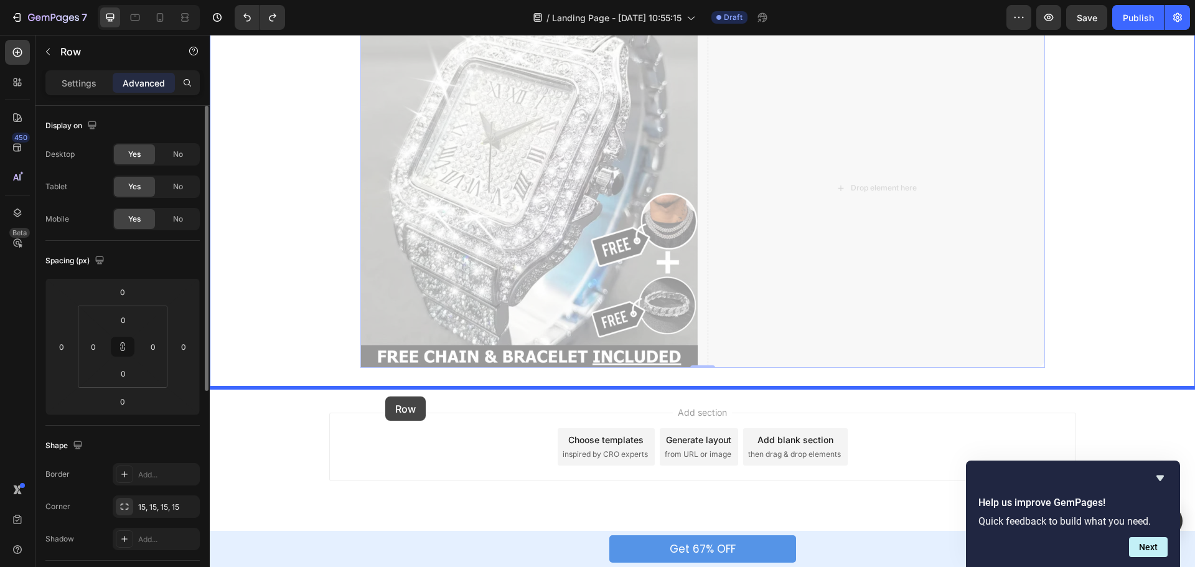
drag, startPoint x: 365, startPoint y: 121, endPoint x: 385, endPoint y: 397, distance: 276.5
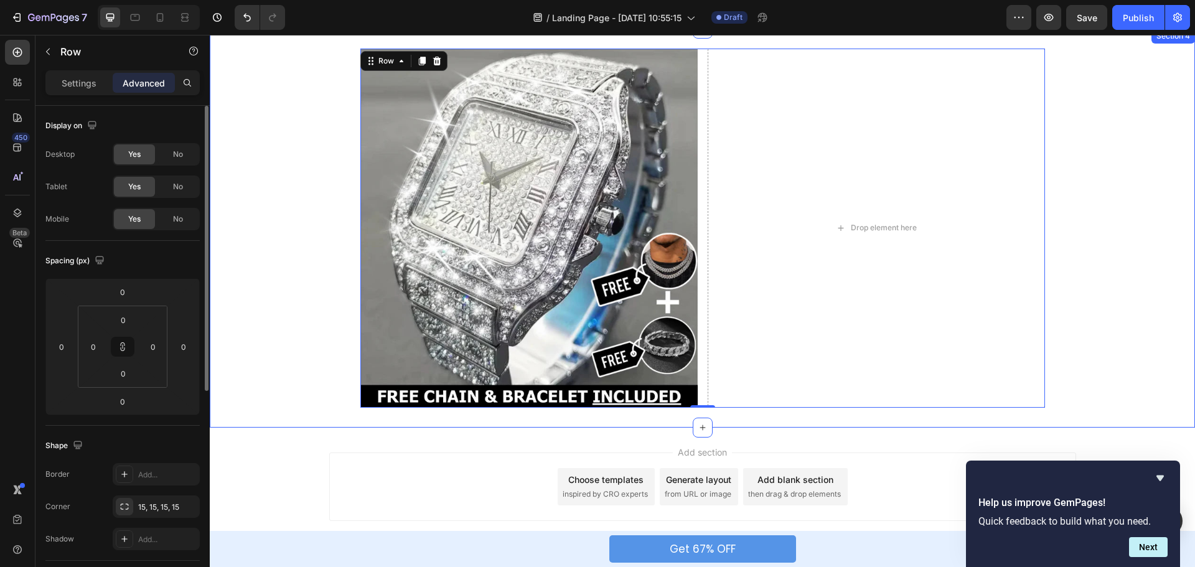
scroll to position [1399, 0]
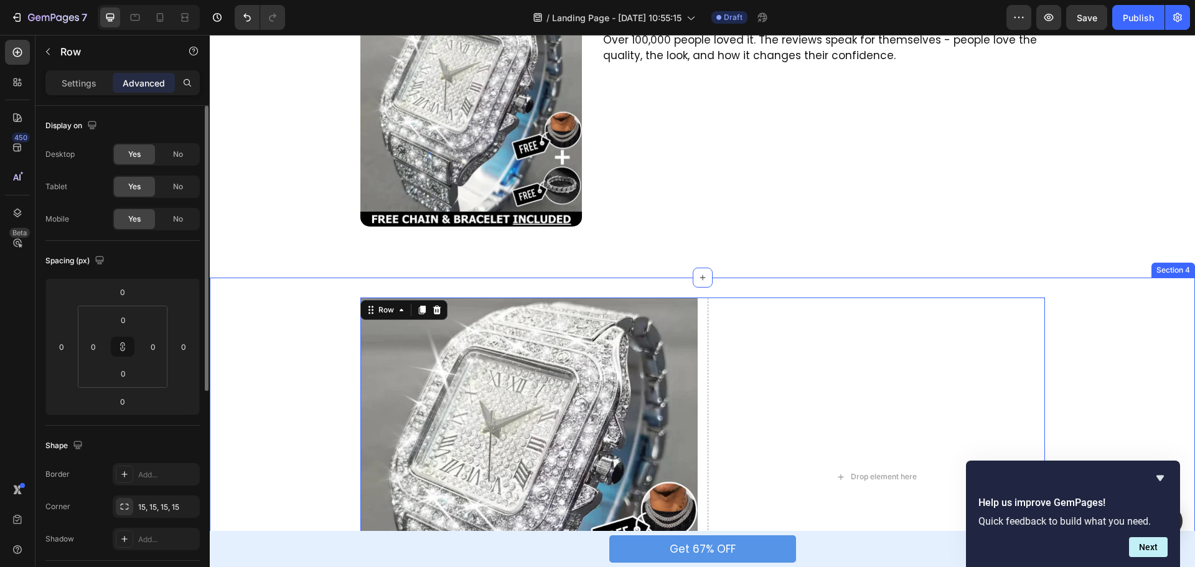
click at [289, 315] on div "Image Drop element here Row 0" at bounding box center [703, 477] width 986 height 359
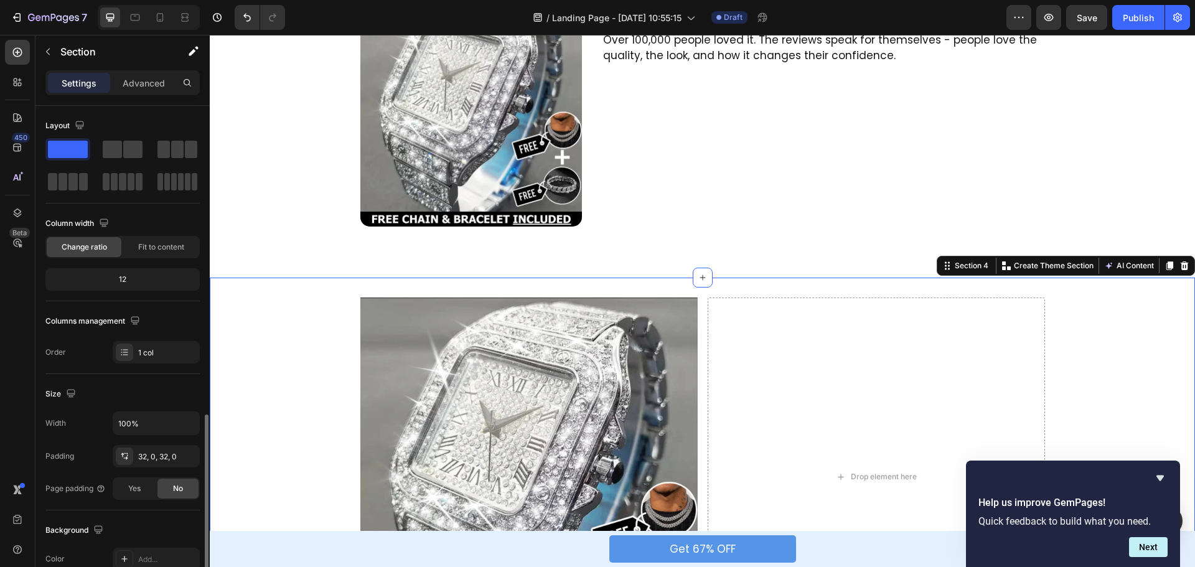
scroll to position [187, 0]
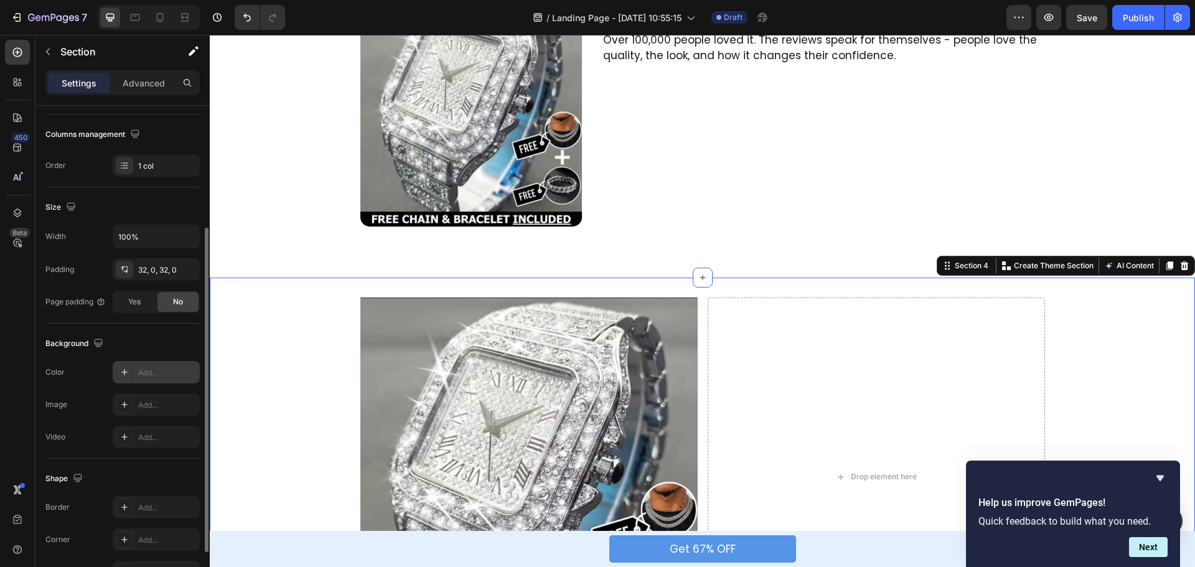
click at [149, 370] on div "Add..." at bounding box center [167, 372] width 59 height 11
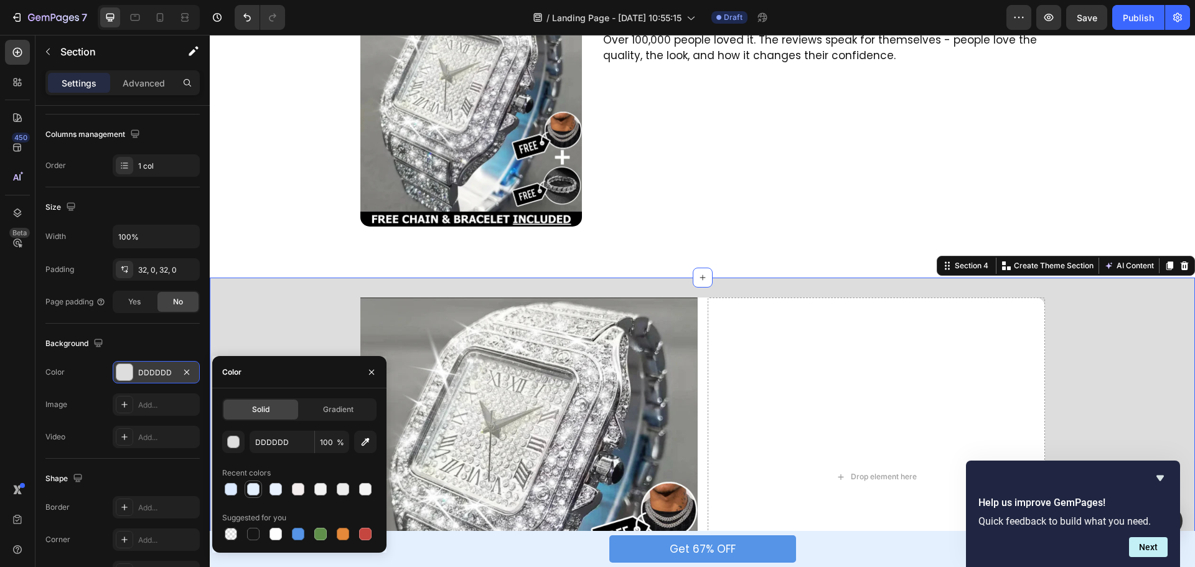
click at [255, 487] on div at bounding box center [253, 489] width 12 height 12
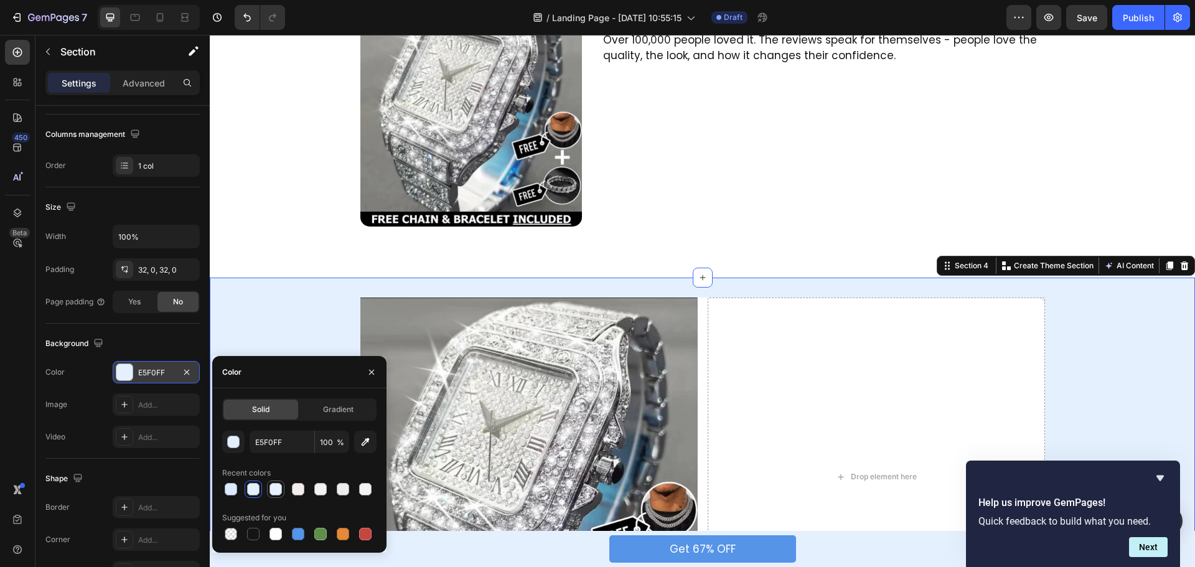
click at [275, 488] on div at bounding box center [276, 489] width 12 height 12
type input "E8F1FF"
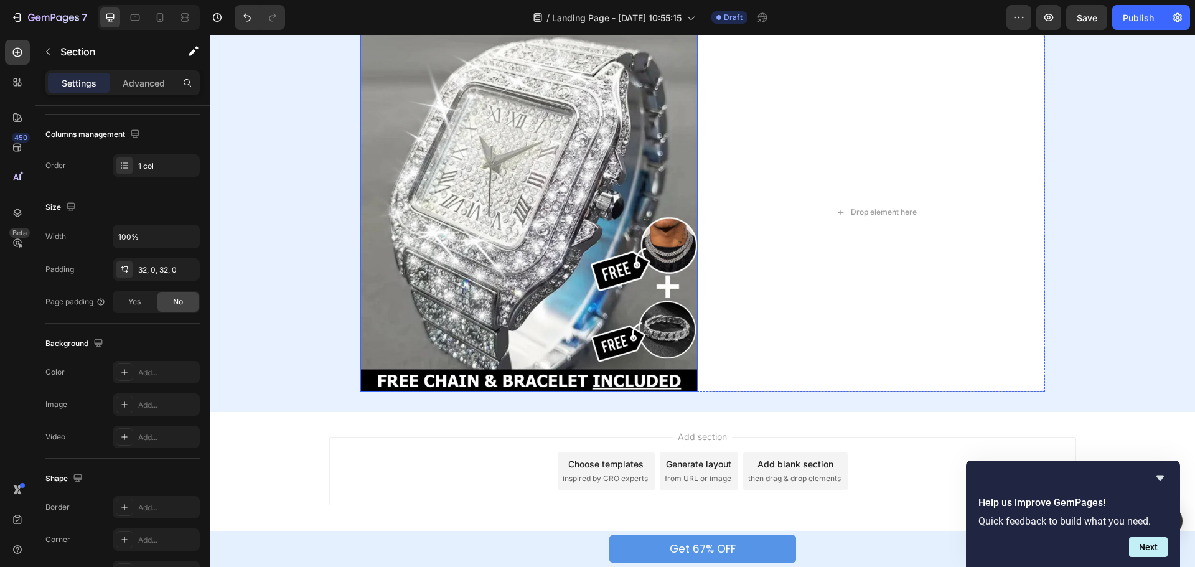
scroll to position [1501, 0]
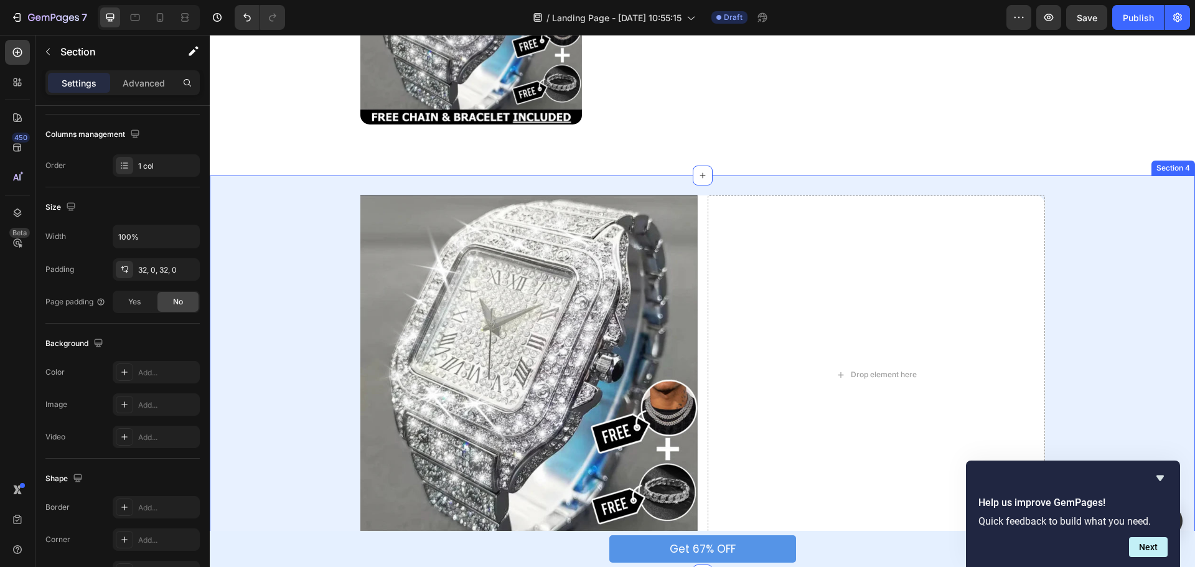
click at [304, 209] on div "Image Drop element here Row" at bounding box center [703, 375] width 986 height 359
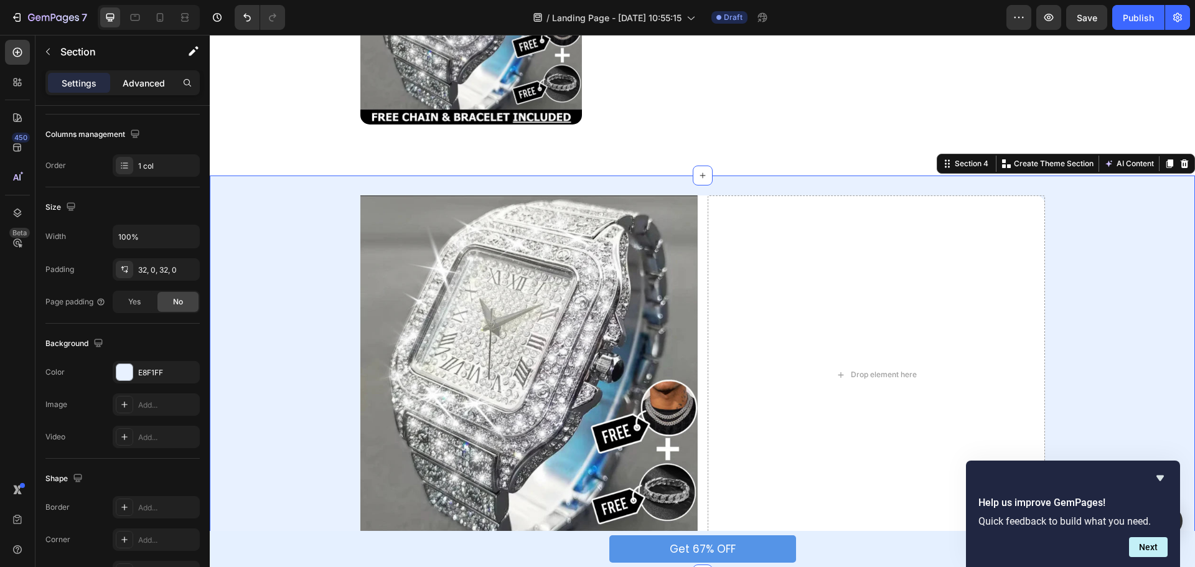
click at [139, 77] on p "Advanced" at bounding box center [144, 83] width 42 height 13
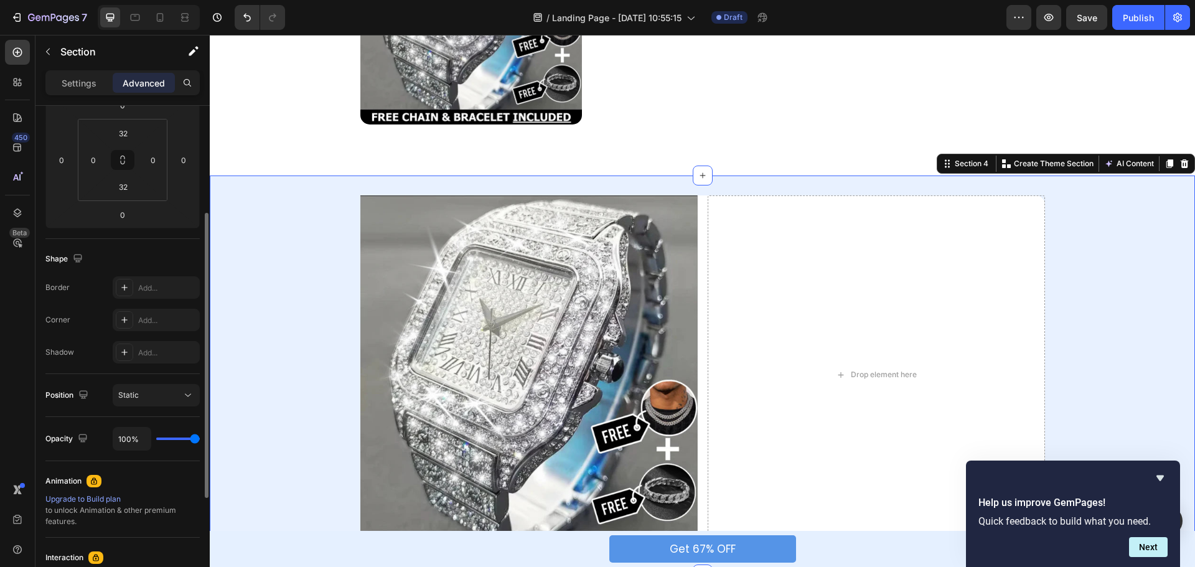
scroll to position [62, 0]
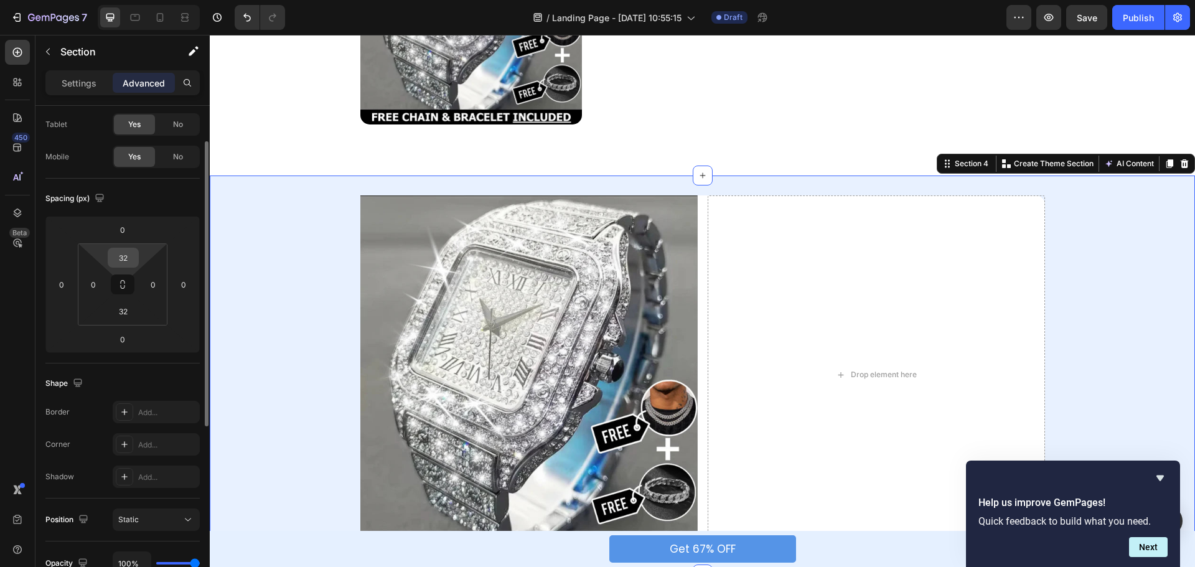
click at [124, 257] on input "32" at bounding box center [123, 257] width 25 height 19
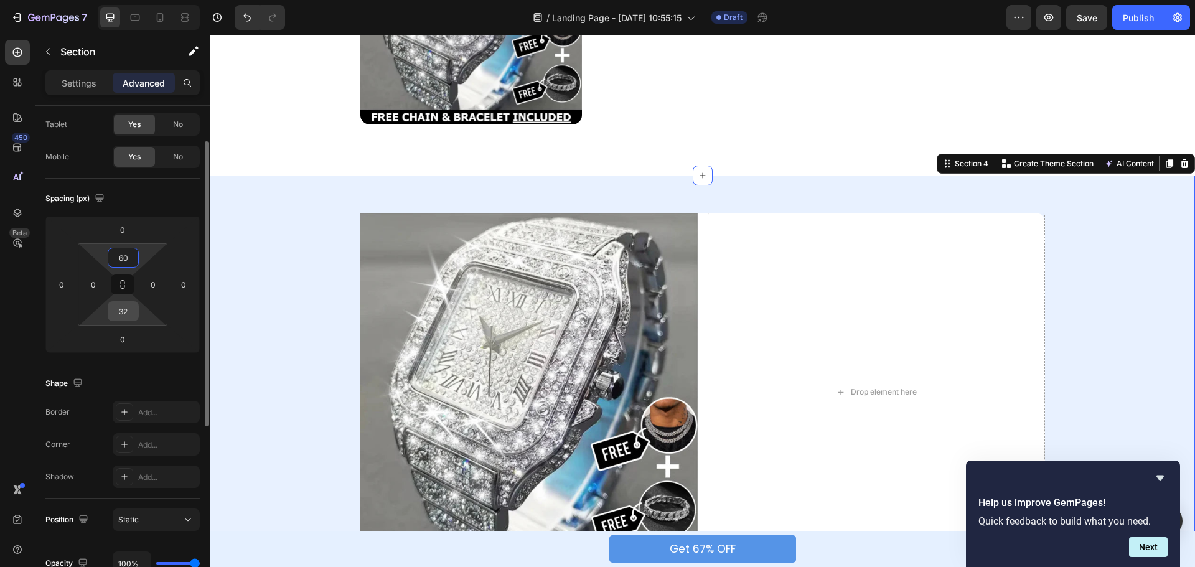
type input "60"
click at [125, 309] on input "32" at bounding box center [123, 311] width 25 height 19
type input "60"
click at [134, 198] on div "Spacing (px)" at bounding box center [122, 199] width 154 height 20
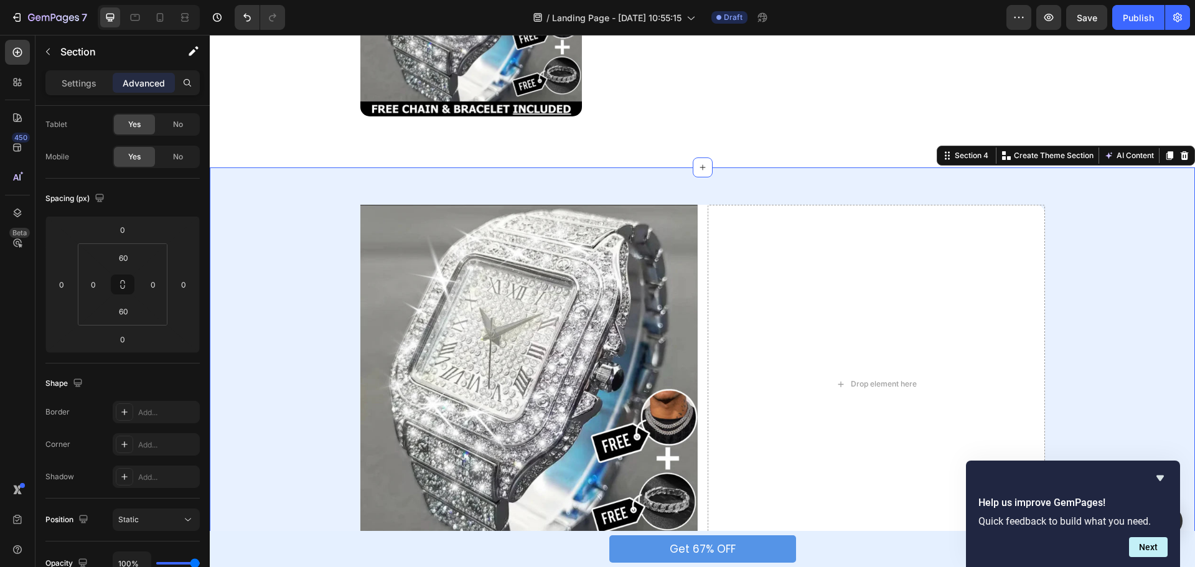
scroll to position [1626, 0]
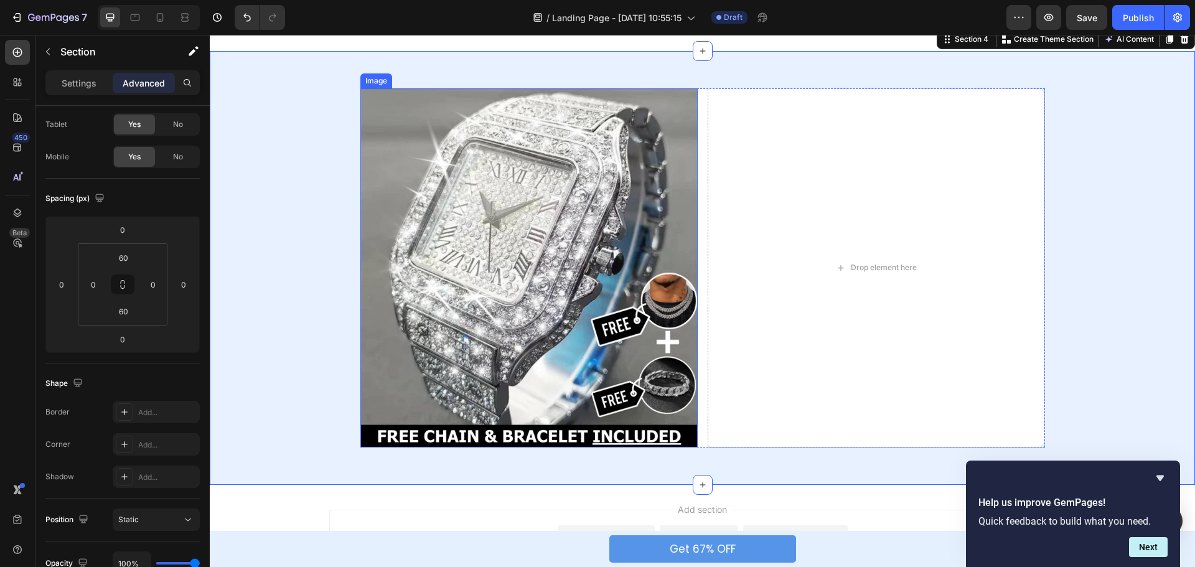
click at [469, 199] on img at bounding box center [529, 267] width 337 height 359
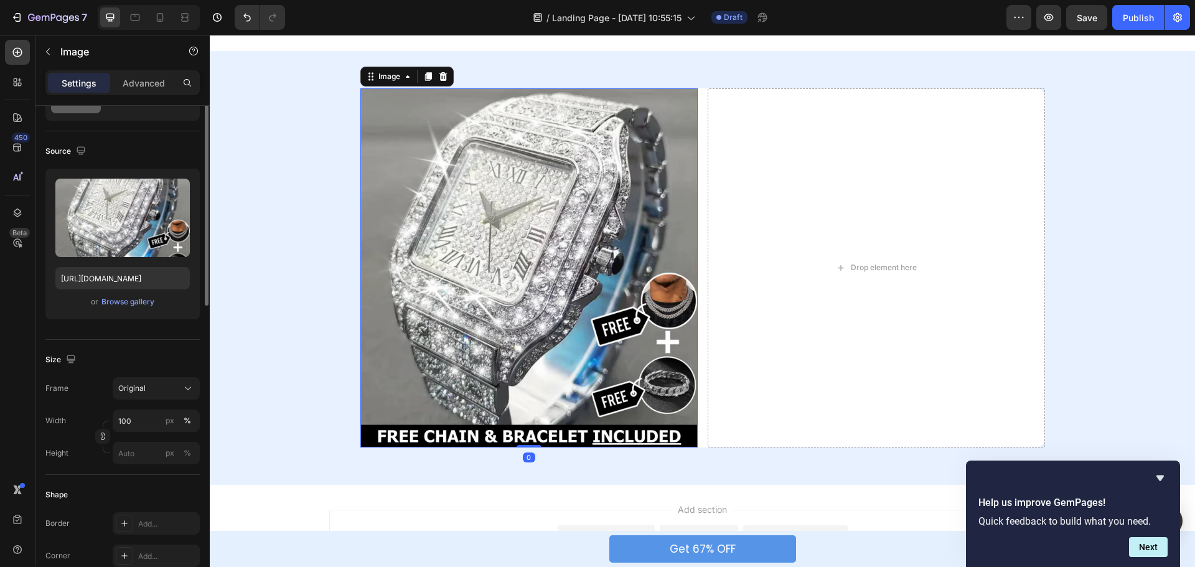
scroll to position [0, 0]
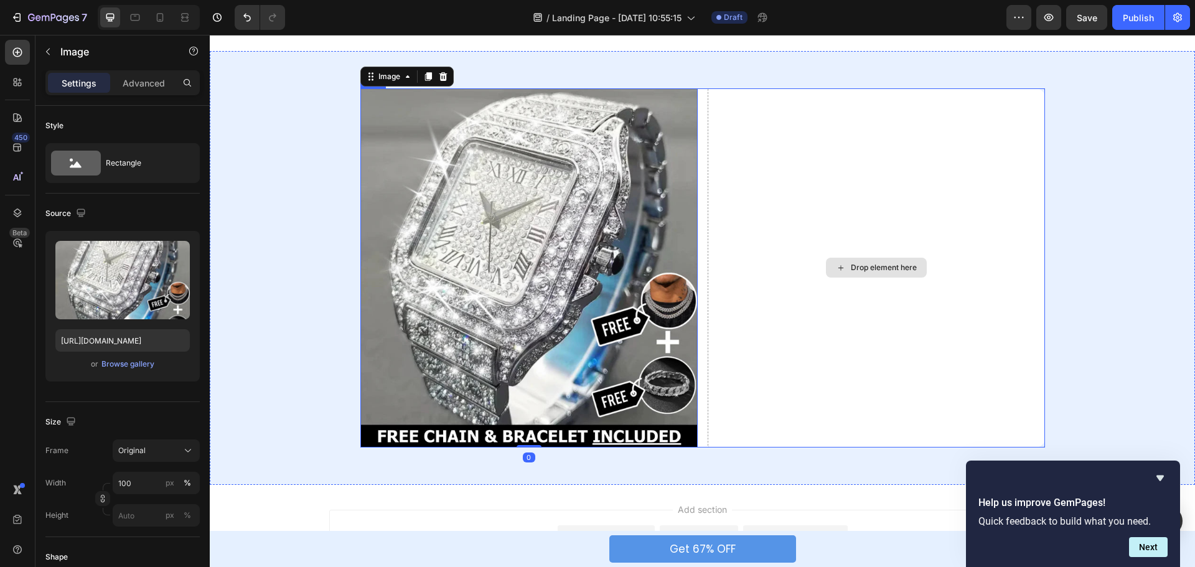
click at [708, 339] on div "Drop element here" at bounding box center [876, 267] width 337 height 359
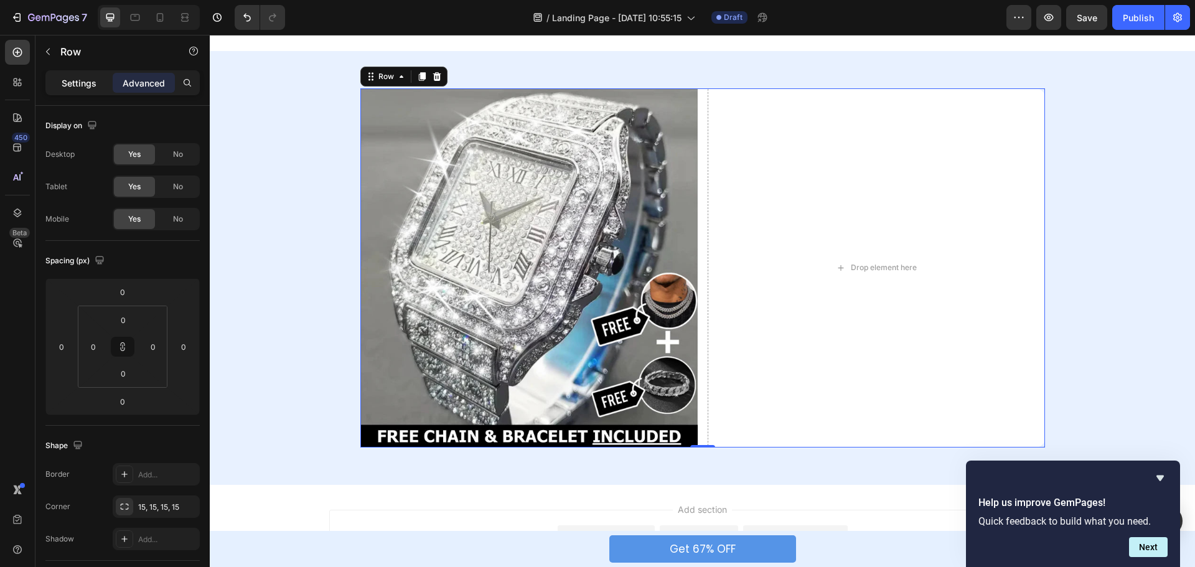
click at [80, 81] on p "Settings" at bounding box center [79, 83] width 35 height 13
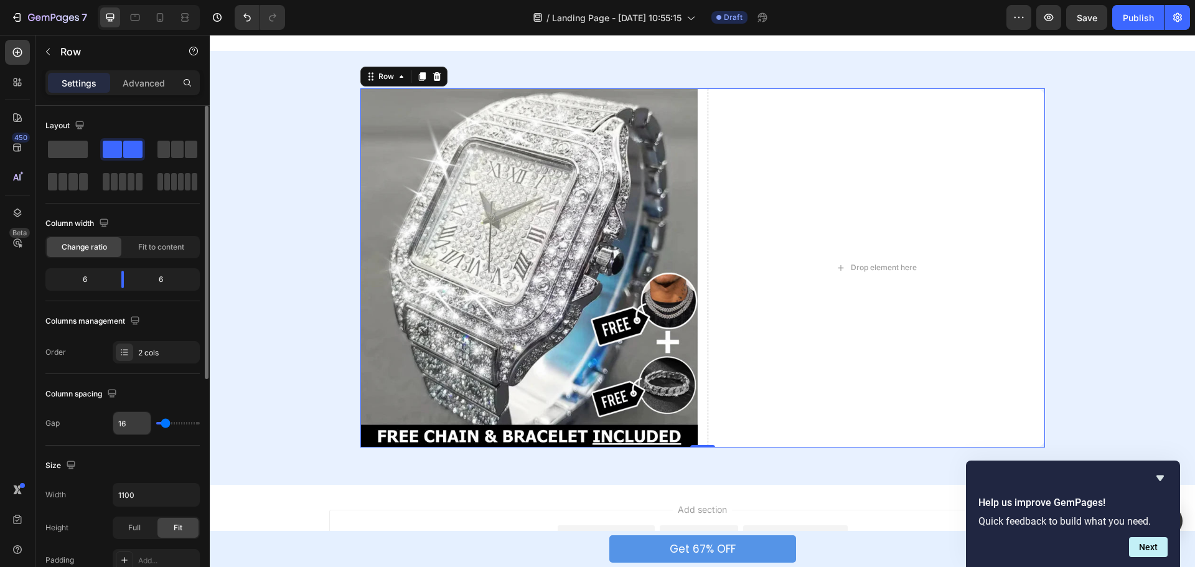
click at [136, 422] on input "16" at bounding box center [131, 423] width 37 height 22
type input "0"
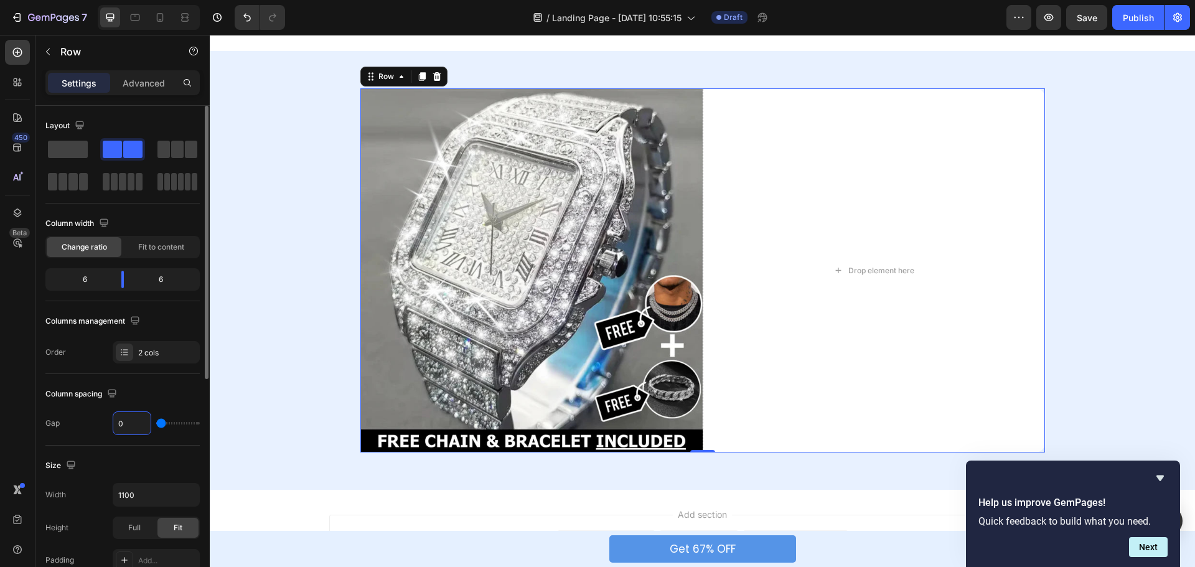
type input "0"
click at [153, 374] on div "Layout Column width Change ratio Fit to content 6 6 Columns management Order 2 …" at bounding box center [122, 240] width 154 height 268
click at [44, 55] on icon "button" at bounding box center [48, 52] width 10 height 10
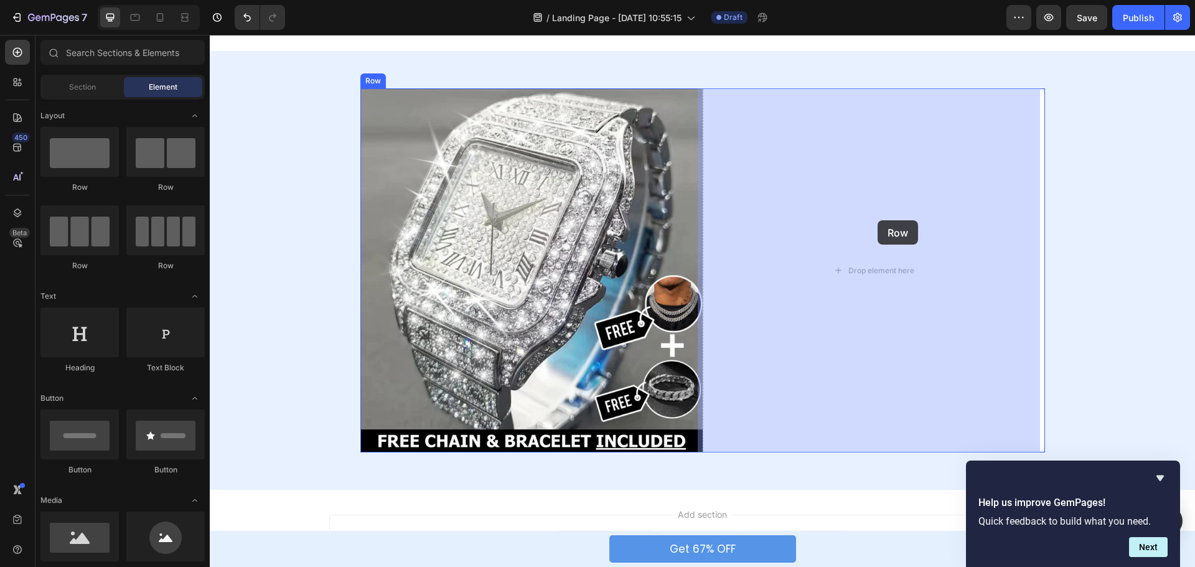
drag, startPoint x: 292, startPoint y: 188, endPoint x: 705, endPoint y: 218, distance: 414.5
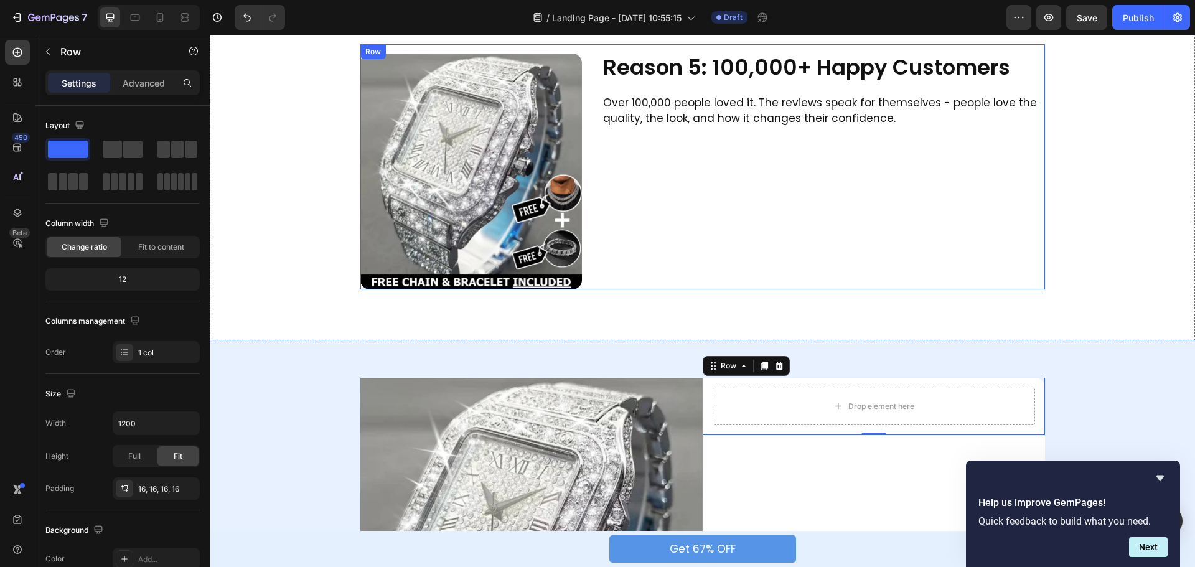
scroll to position [1314, 0]
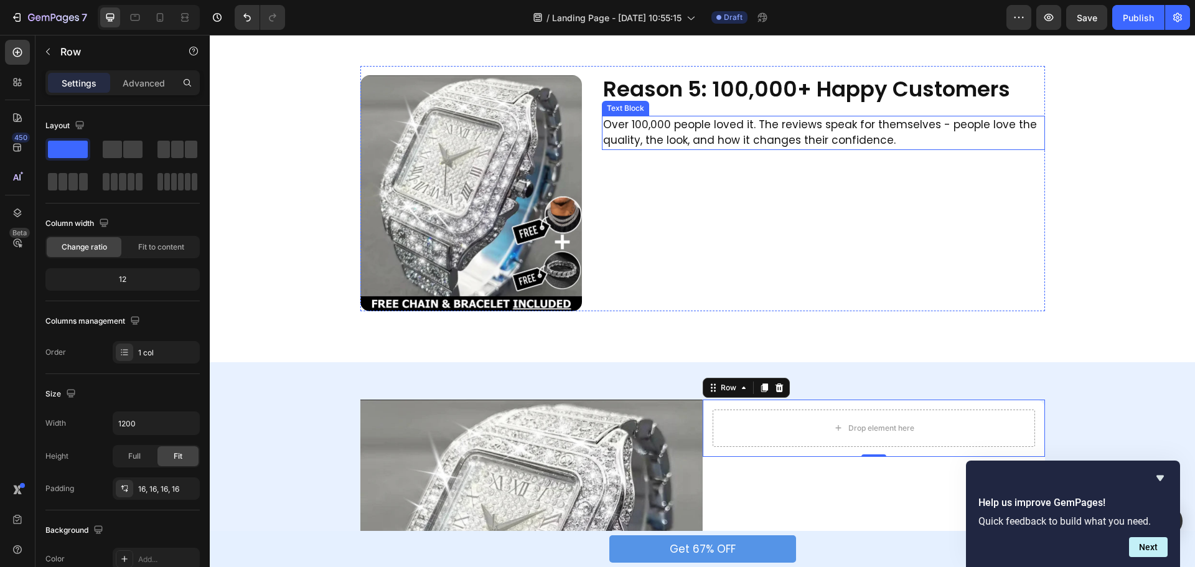
click at [713, 131] on p "Over 100,000 people loved it. The reviews speak for themselves - people love th…" at bounding box center [823, 133] width 441 height 32
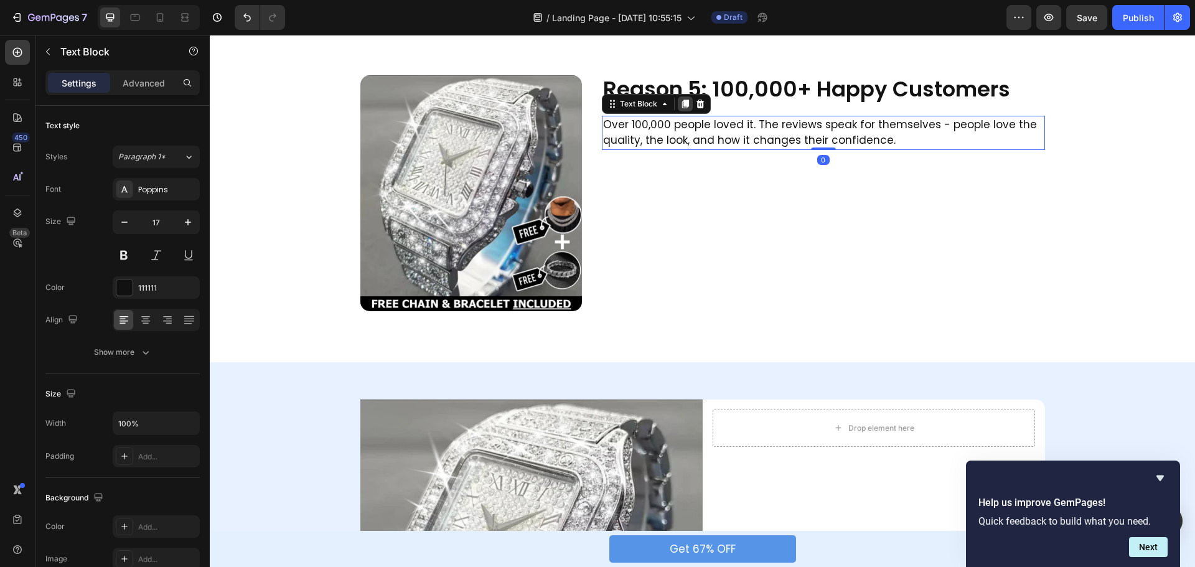
click at [683, 105] on icon at bounding box center [685, 104] width 7 height 9
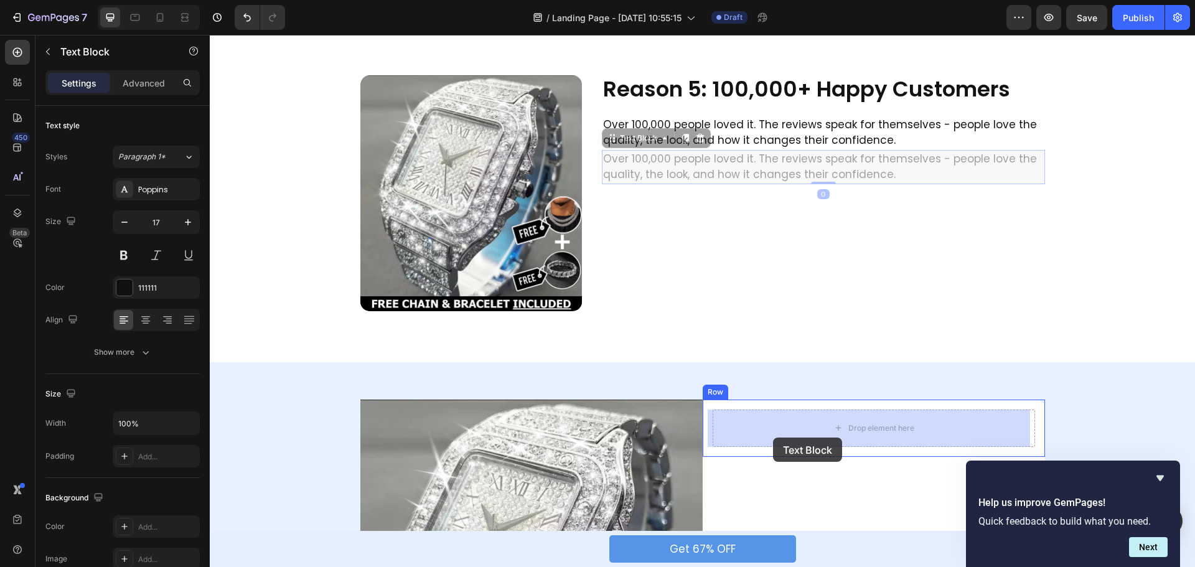
drag, startPoint x: 611, startPoint y: 143, endPoint x: 773, endPoint y: 438, distance: 336.9
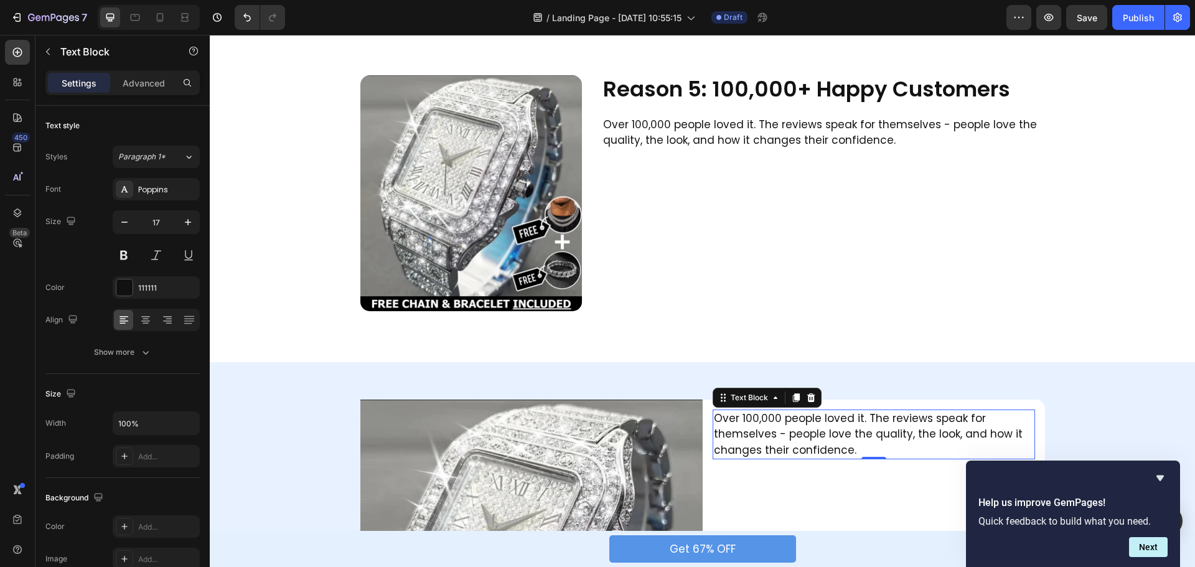
click at [851, 433] on p "Over 100,000 people loved it. The reviews speak for themselves - people love th…" at bounding box center [874, 435] width 320 height 48
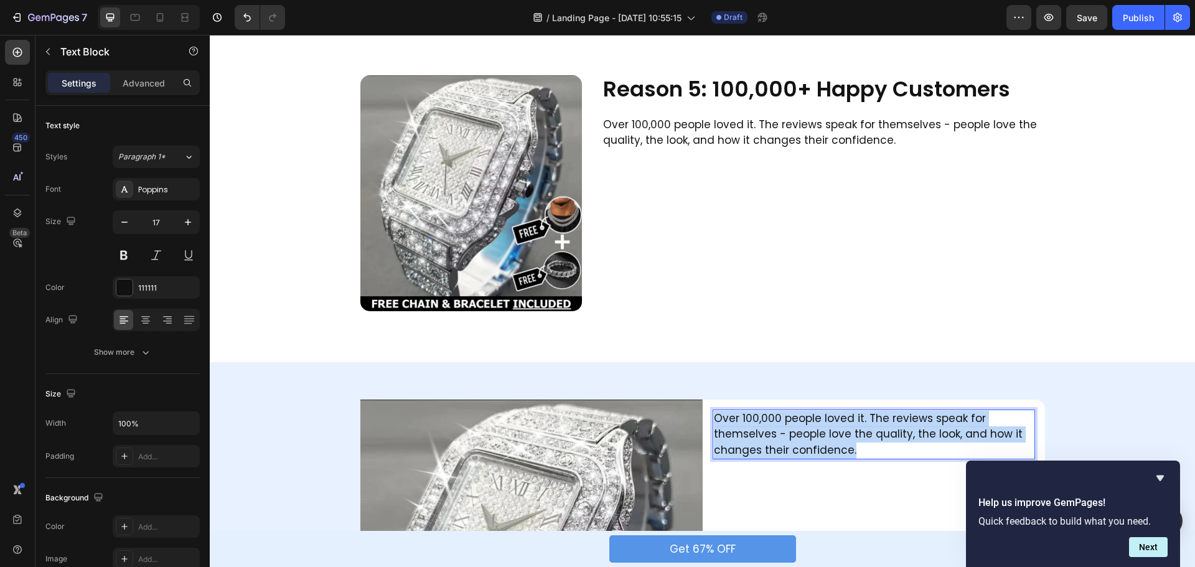
click at [851, 433] on p "Over 100,000 people loved it. The reviews speak for themselves - people love th…" at bounding box center [874, 435] width 320 height 48
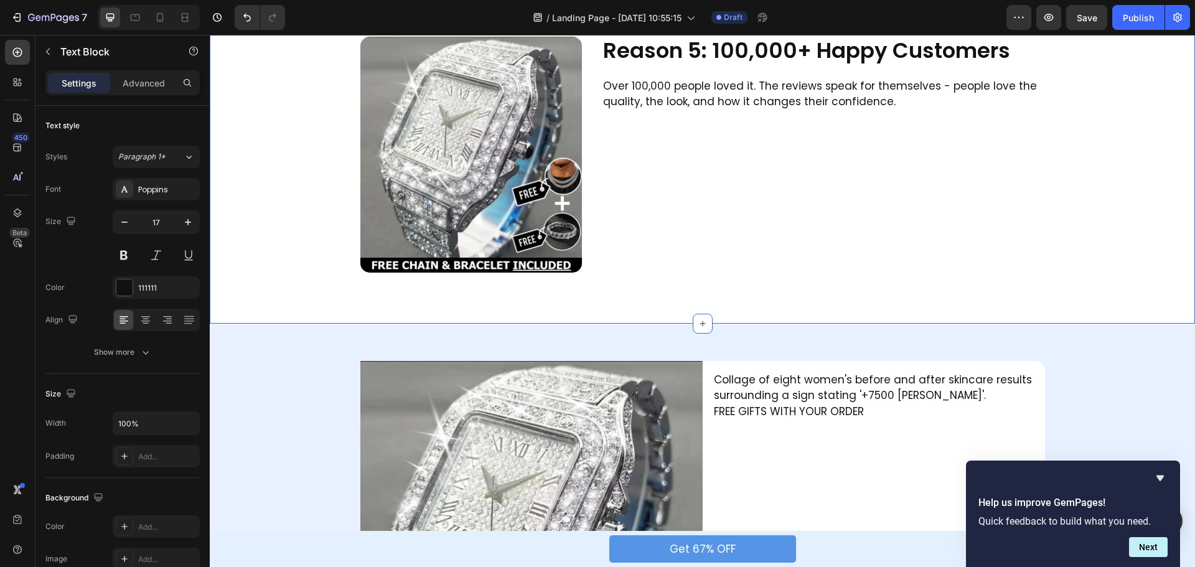
scroll to position [1494, 0]
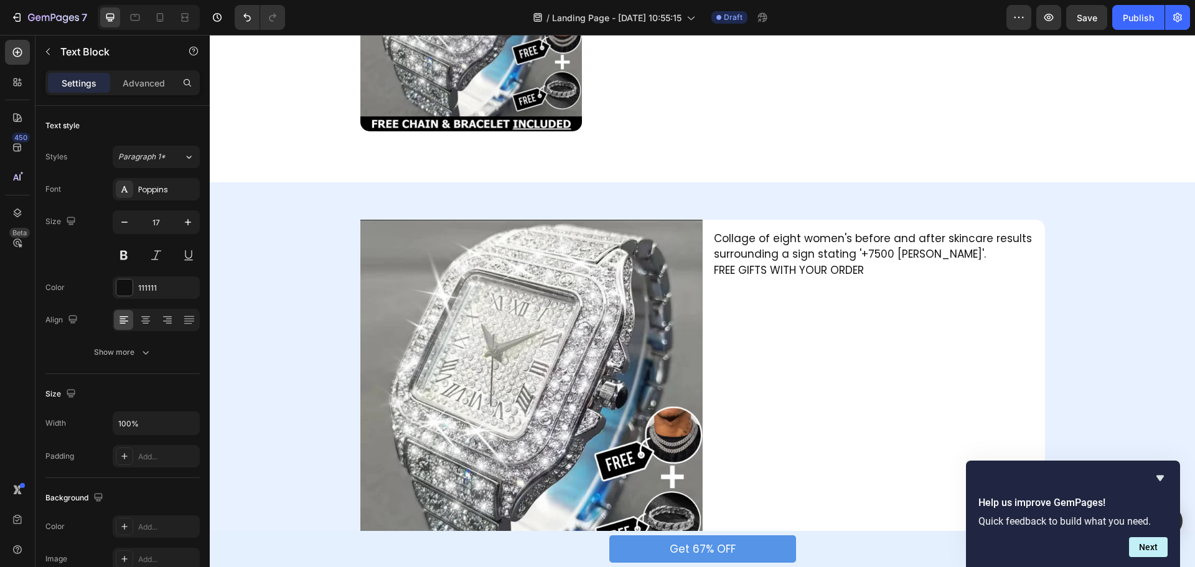
click at [773, 253] on p "Collage of eight women's before and after skincare results surrounding a sign s…" at bounding box center [874, 247] width 320 height 32
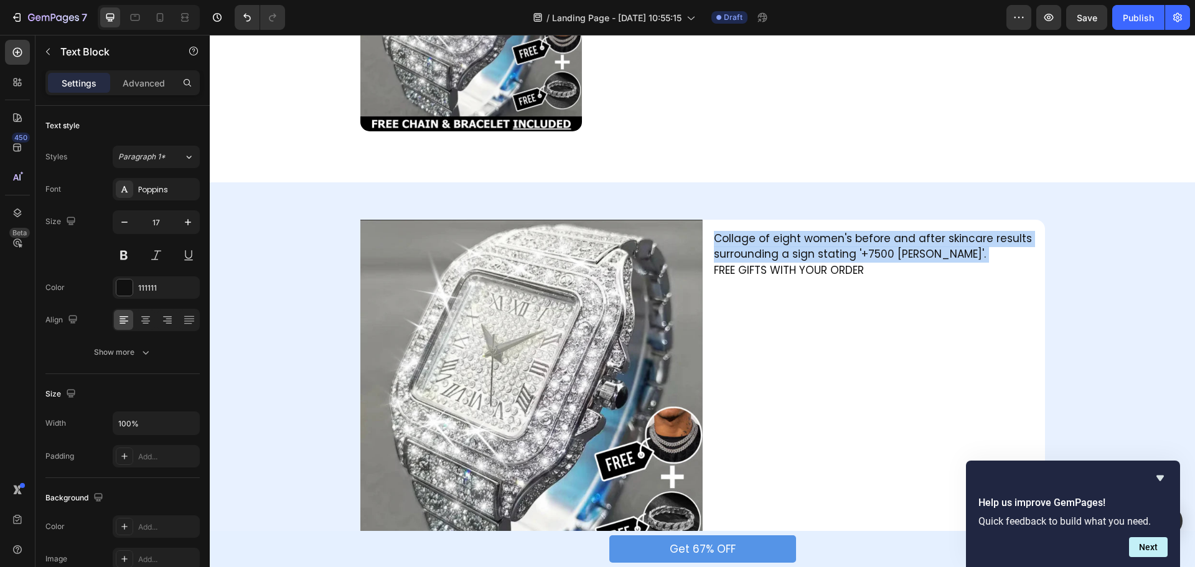
click at [773, 253] on p "Collage of eight women's before and after skincare results surrounding a sign s…" at bounding box center [874, 247] width 320 height 32
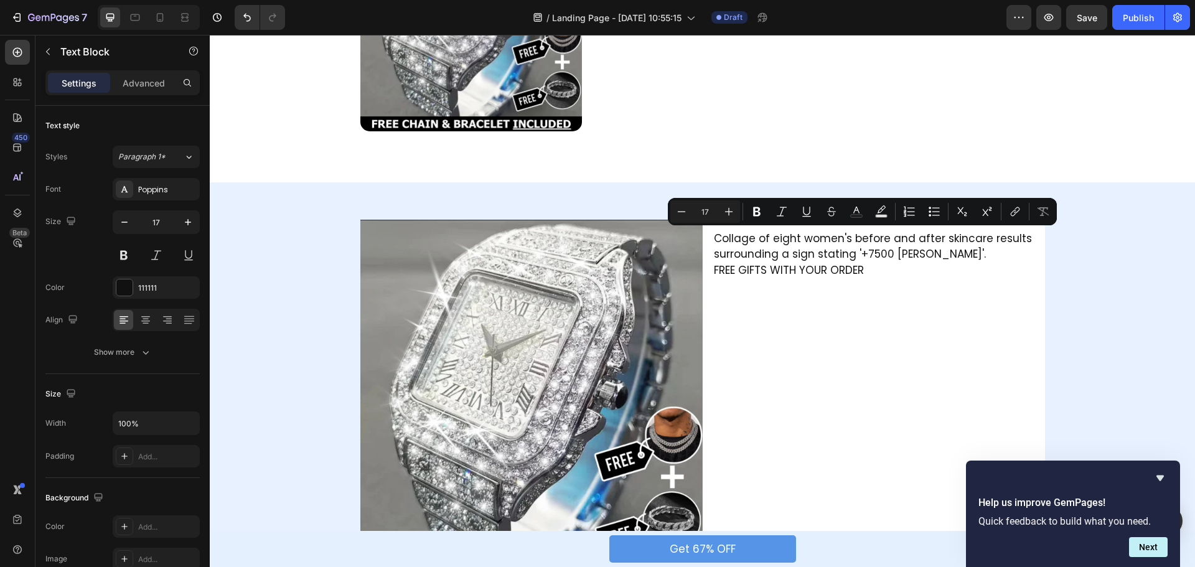
click at [884, 274] on p "FREE GIFTS WITH YOUR ORDER" at bounding box center [874, 271] width 320 height 16
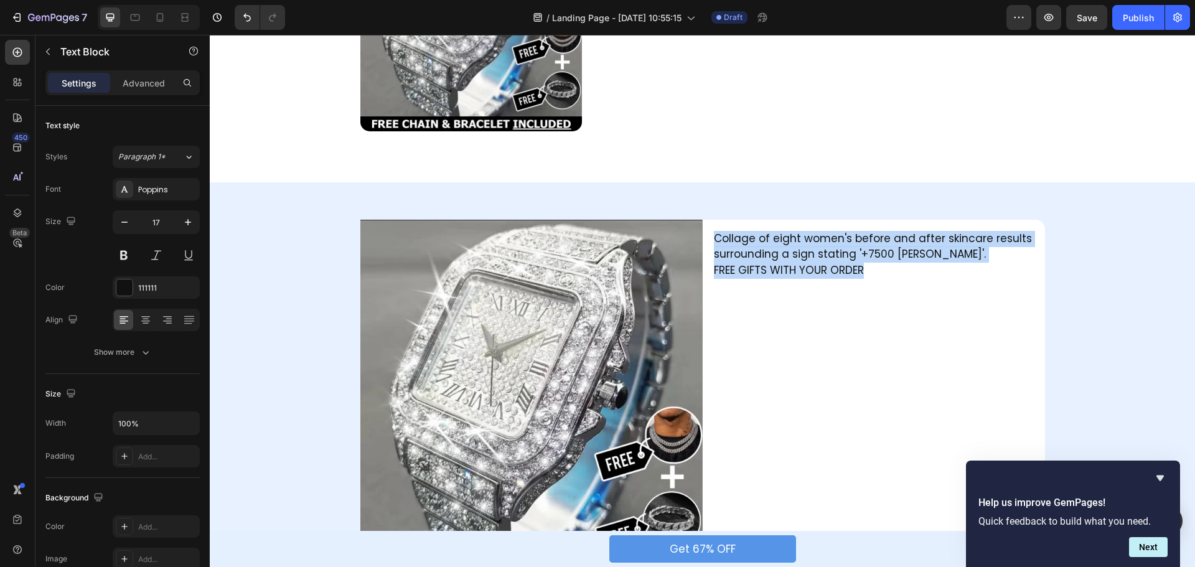
drag, startPoint x: 865, startPoint y: 270, endPoint x: 712, endPoint y: 234, distance: 157.2
click at [713, 234] on div "Collage of eight women's before and after skincare results surrounding a sign s…" at bounding box center [874, 255] width 323 height 50
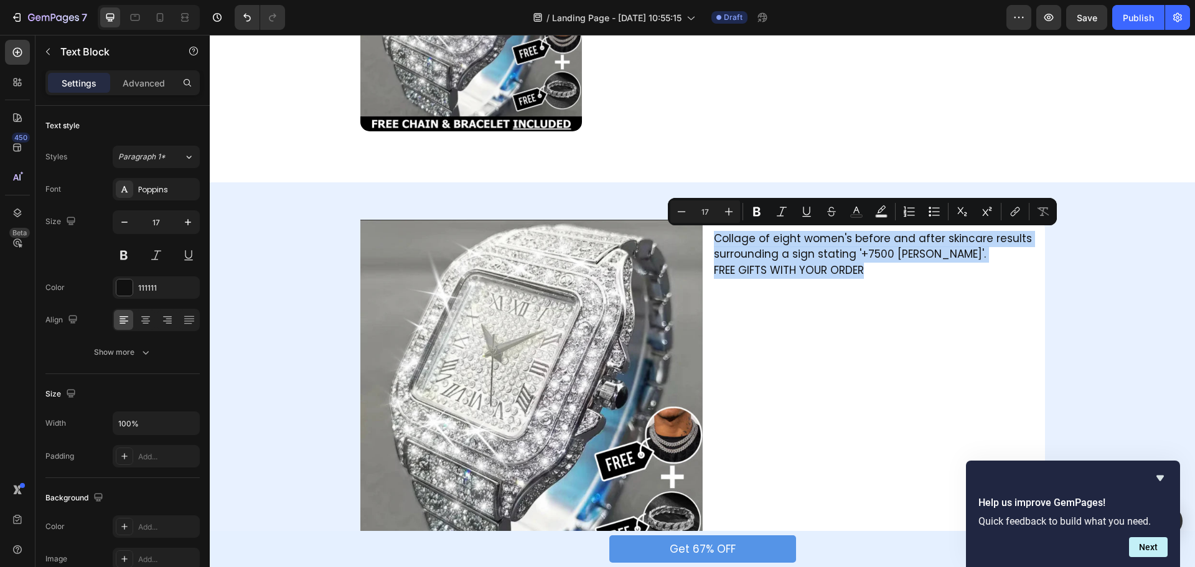
click at [896, 384] on div "Collage of eight women's before and after skincare results surrounding a sign s…" at bounding box center [874, 402] width 342 height 364
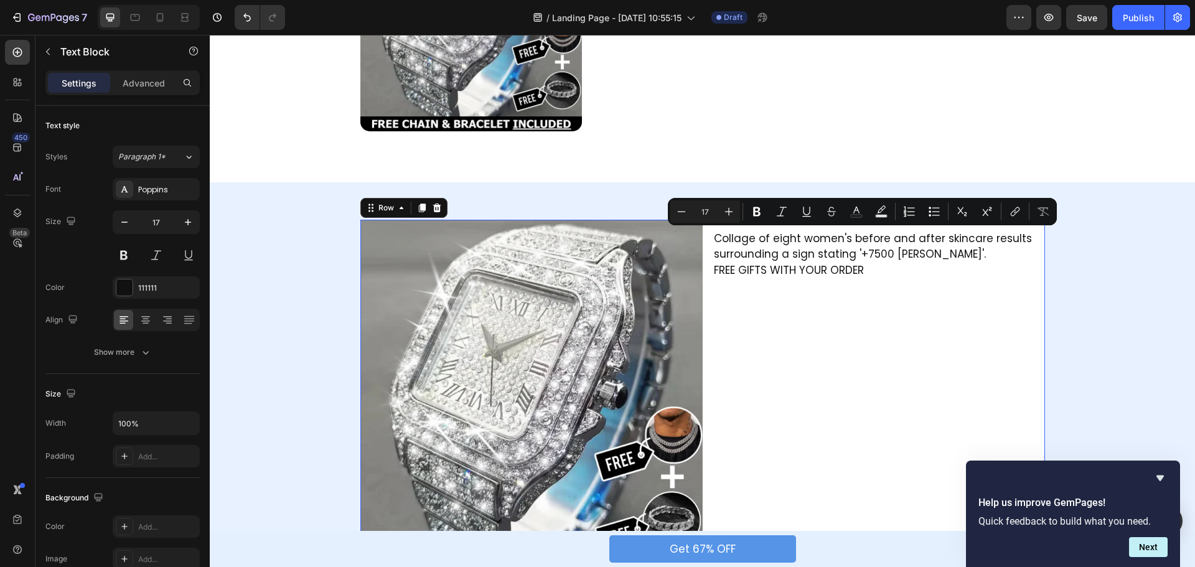
click at [624, 341] on img at bounding box center [532, 402] width 342 height 364
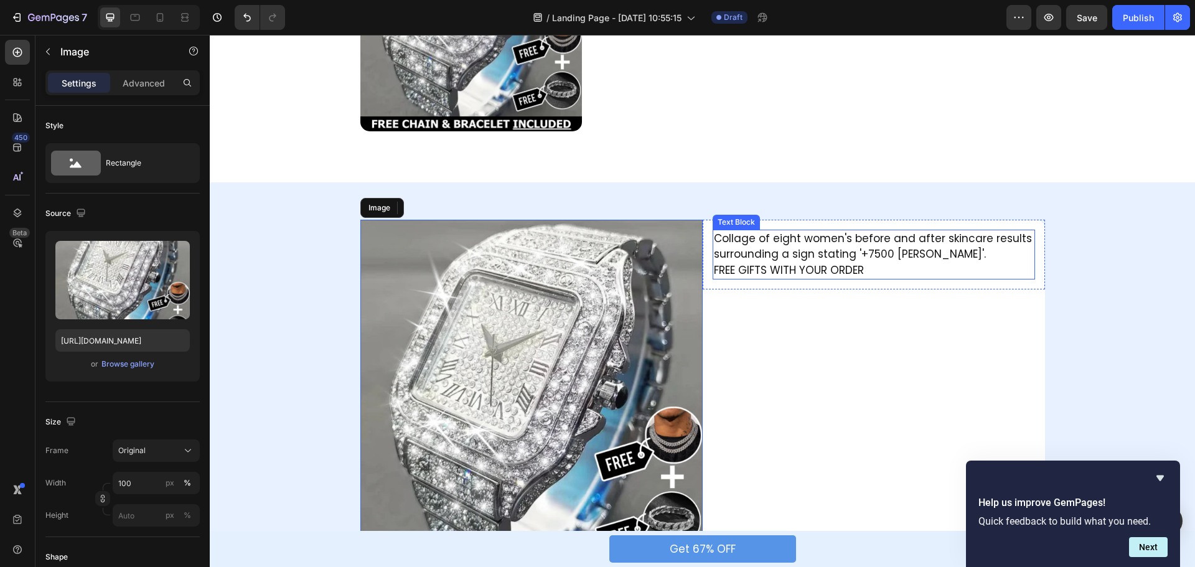
click at [828, 243] on p "Collage of eight women's before and after skincare results surrounding a sign s…" at bounding box center [874, 247] width 320 height 32
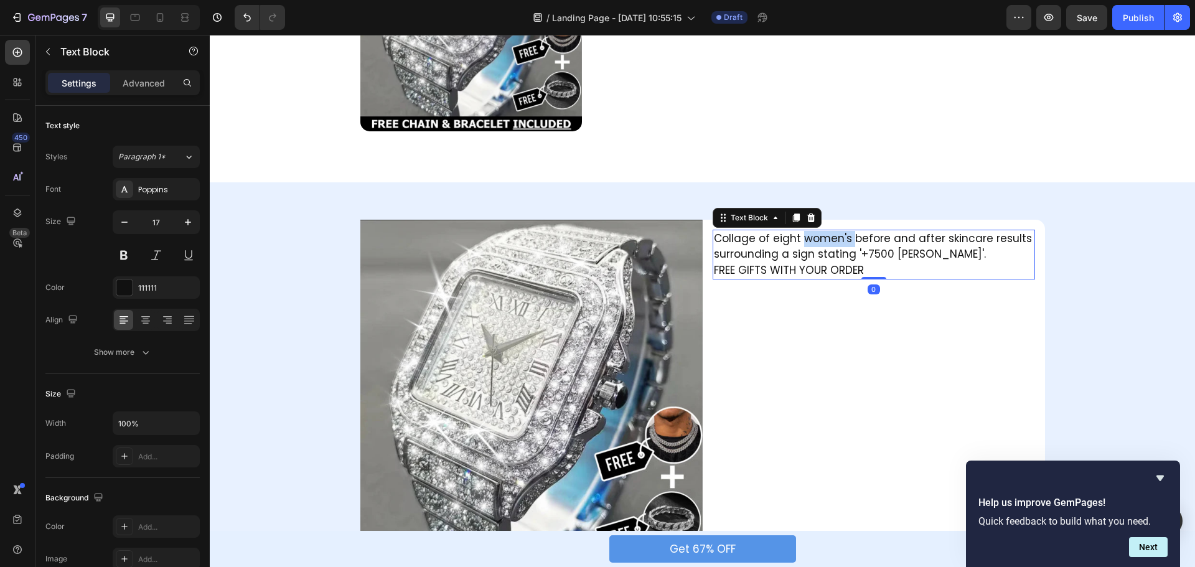
click at [816, 242] on p "Collage of eight women's before and after skincare results surrounding a sign s…" at bounding box center [874, 247] width 320 height 32
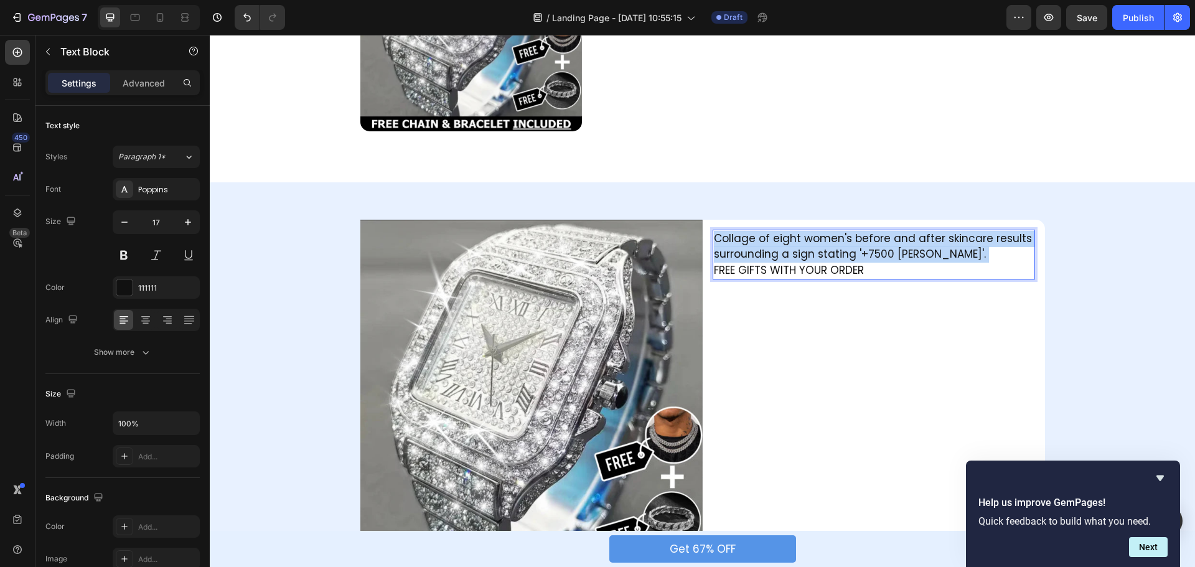
click at [816, 242] on p "Collage of eight women's before and after skincare results surrounding a sign s…" at bounding box center [874, 247] width 320 height 32
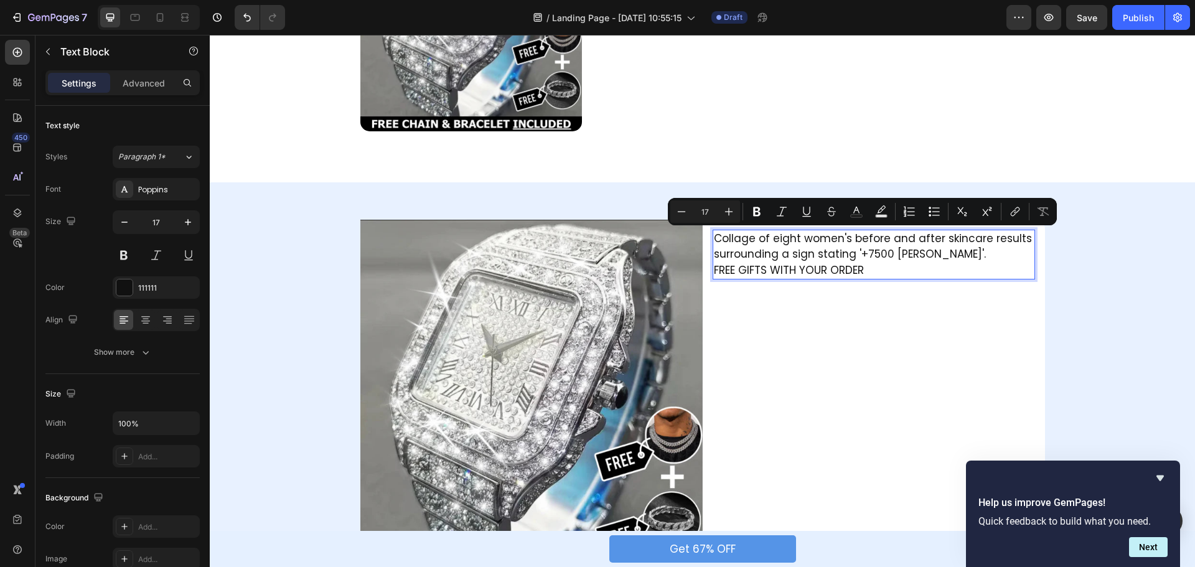
click at [865, 266] on p "FREE GIFTS WITH YOUR ORDER" at bounding box center [874, 271] width 320 height 16
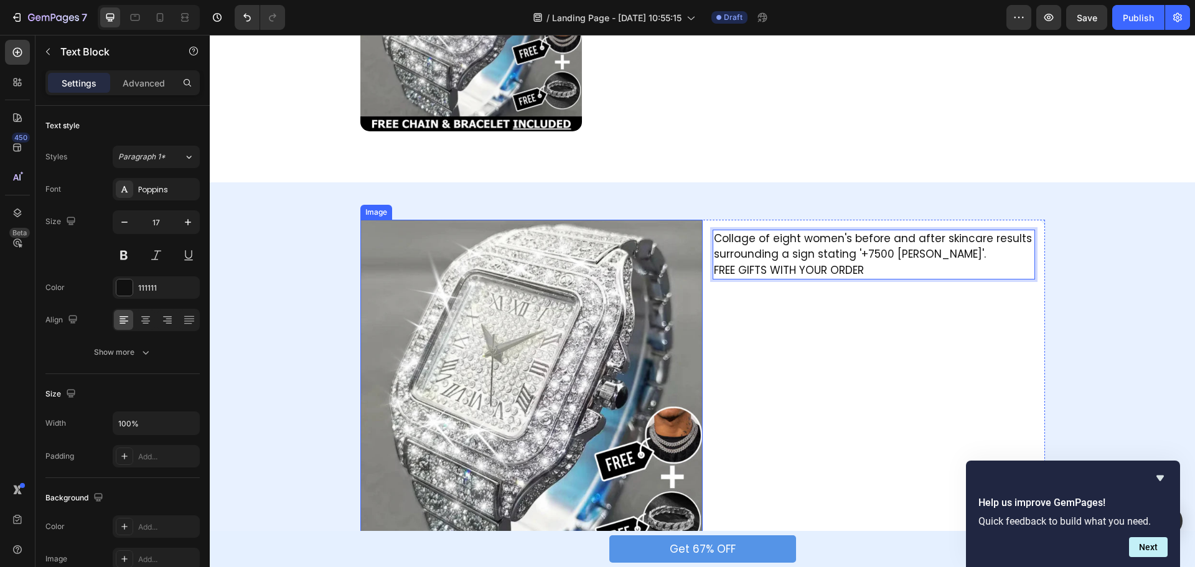
drag, startPoint x: 1005, startPoint y: 255, endPoint x: 596, endPoint y: 234, distance: 409.0
click at [596, 234] on div "Image Collage of eight women's before and after skincare results surrounding a …" at bounding box center [703, 402] width 685 height 364
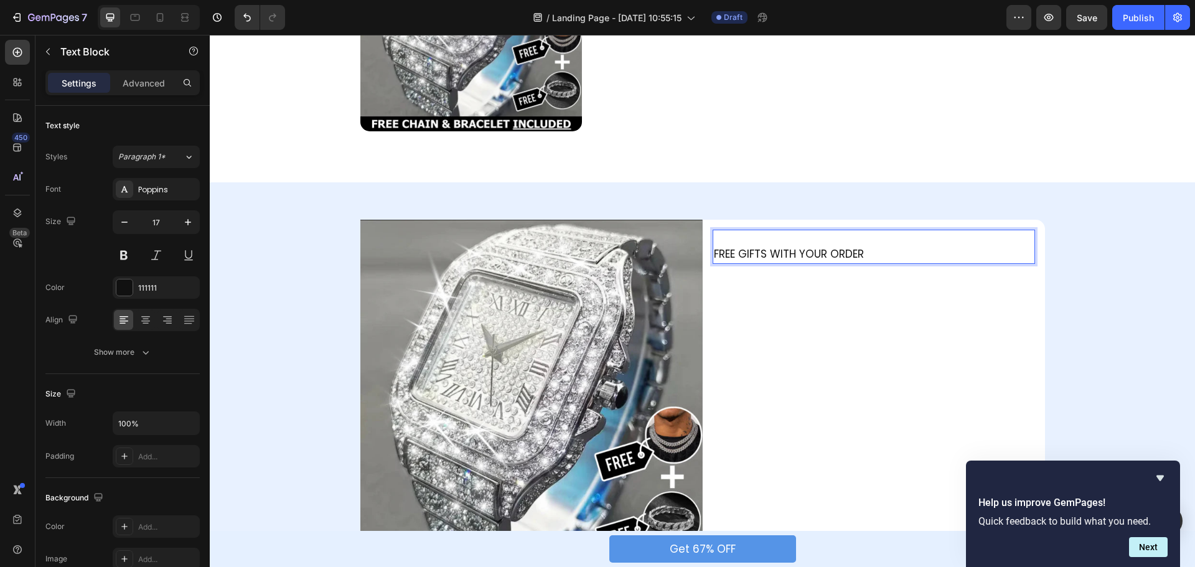
click at [714, 254] on p "FREE GIFTS WITH YOUR ORDER" at bounding box center [874, 255] width 320 height 16
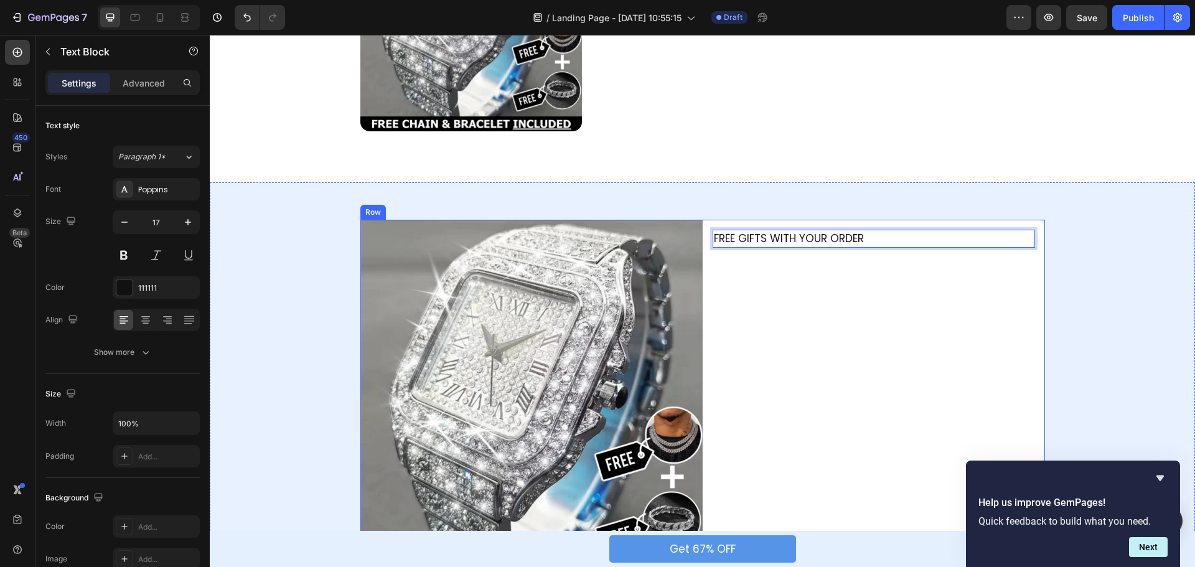
click at [804, 318] on div "FREE GIFTS WITH YOUR ORDER Text Block 0 Row" at bounding box center [874, 402] width 342 height 364
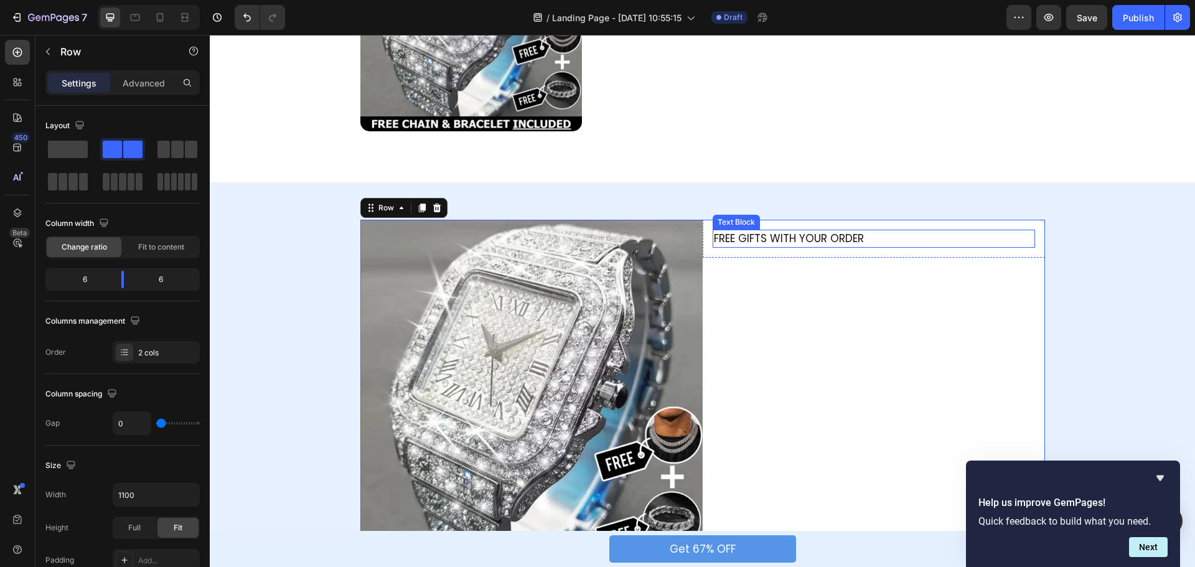
click at [809, 237] on p "FREE GIFTS WITH YOUR ORDER" at bounding box center [874, 239] width 320 height 16
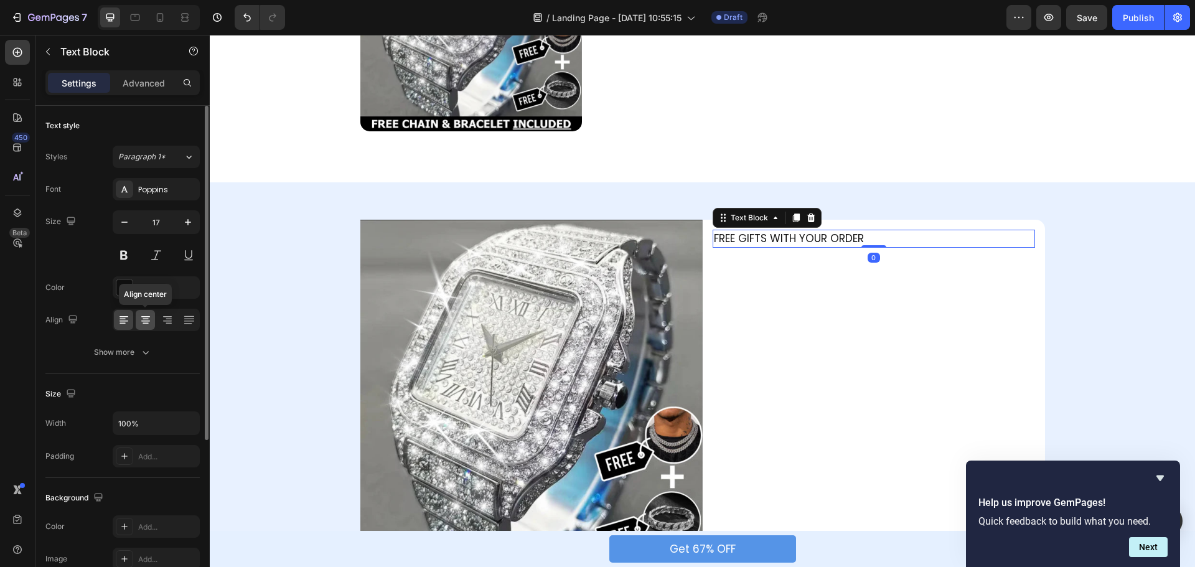
click at [139, 314] on icon at bounding box center [145, 320] width 12 height 12
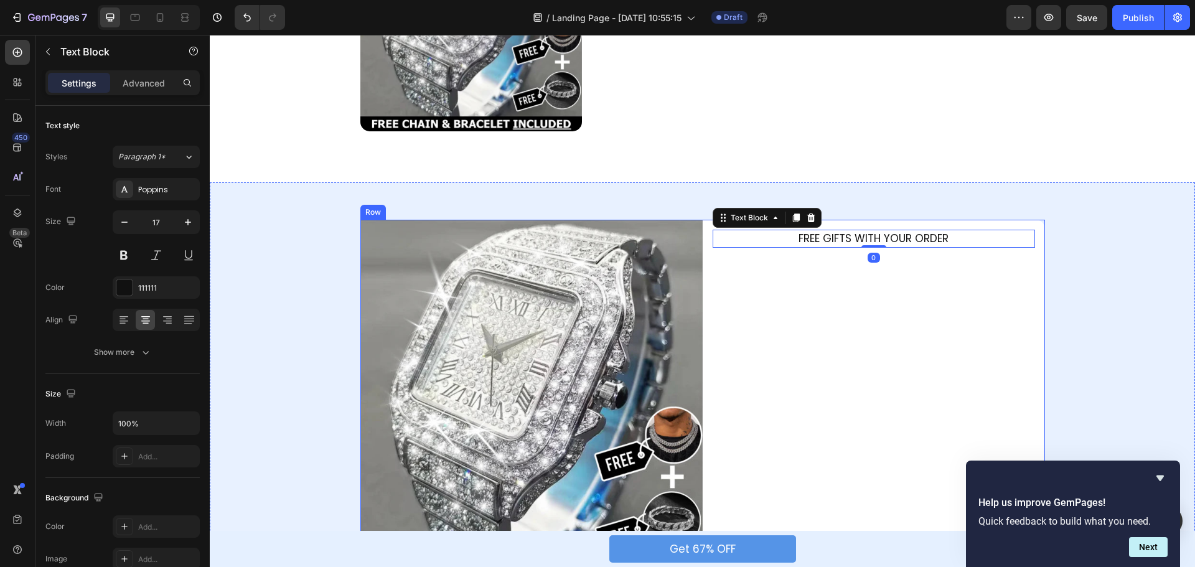
click at [858, 271] on div "FREE GIFTS WITH YOUR ORDER Text Block 0 Row" at bounding box center [874, 402] width 342 height 364
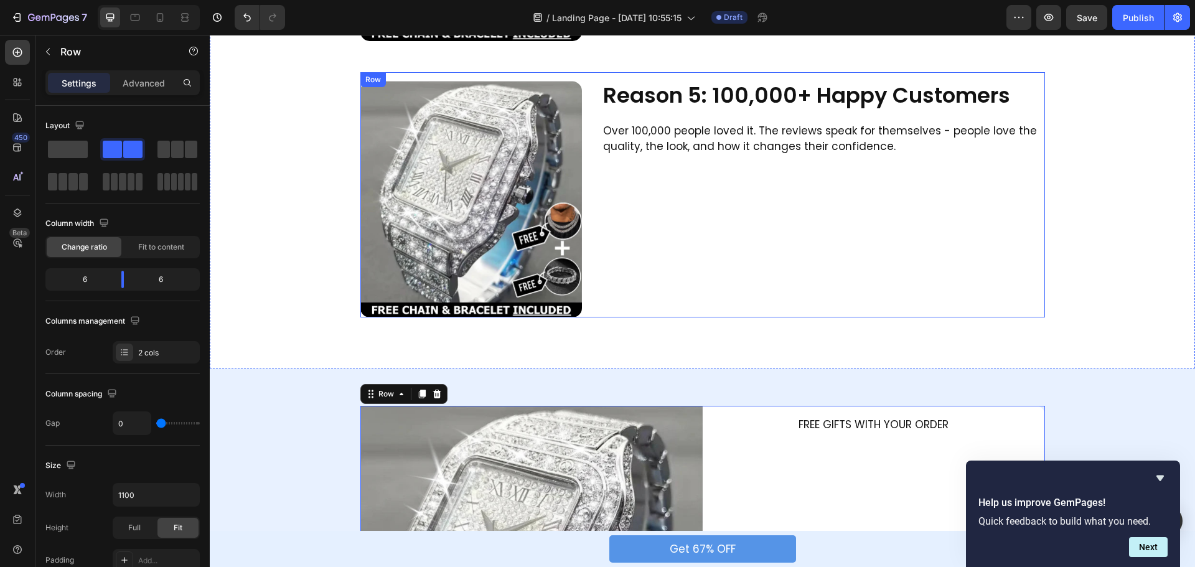
scroll to position [1308, 0]
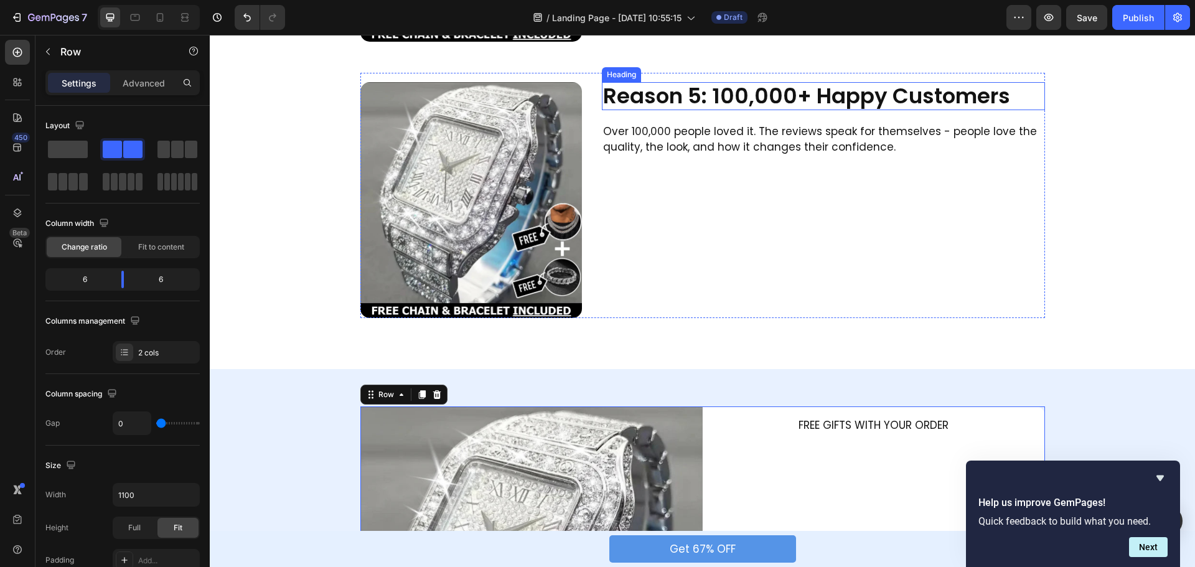
click at [732, 99] on h2 "Reason 5: 100,000+ Happy Customers" at bounding box center [823, 96] width 443 height 28
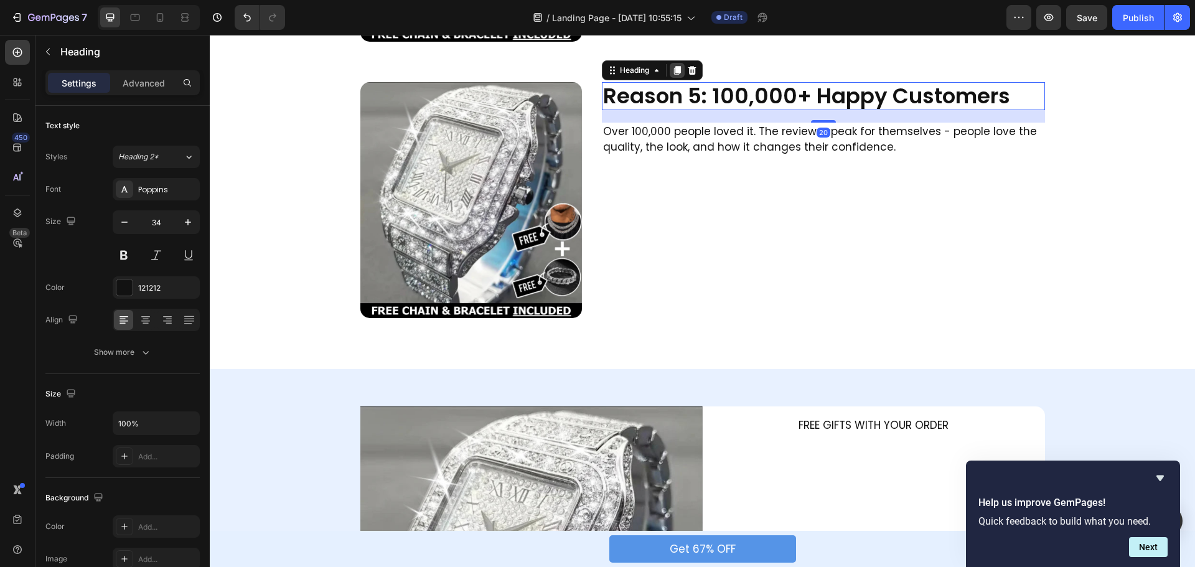
click at [674, 69] on icon at bounding box center [677, 70] width 7 height 9
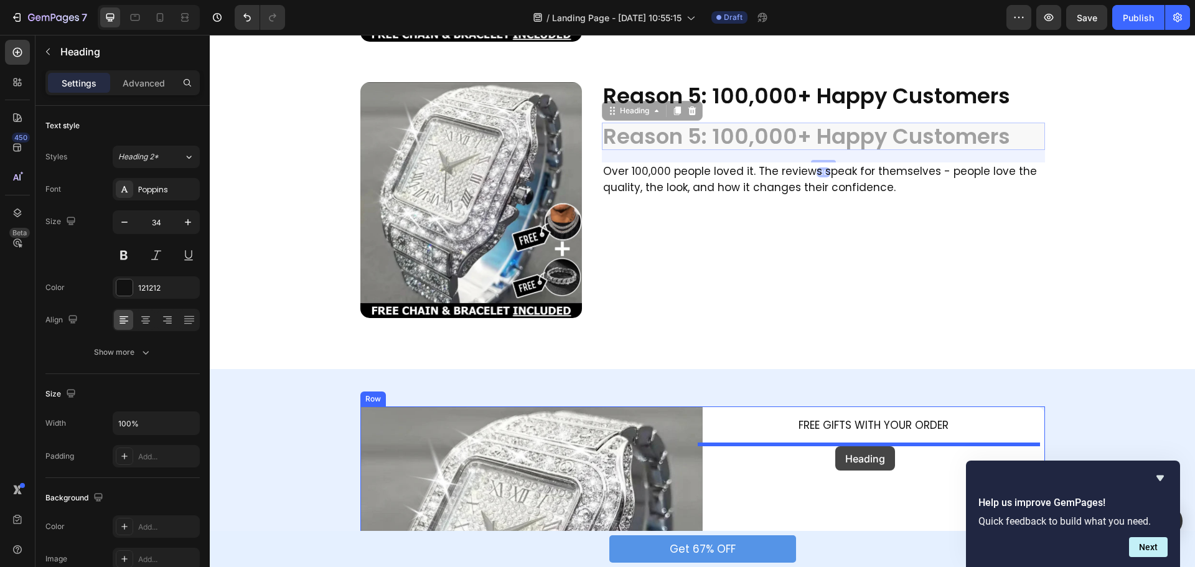
drag, startPoint x: 605, startPoint y: 111, endPoint x: 836, endPoint y: 446, distance: 407.1
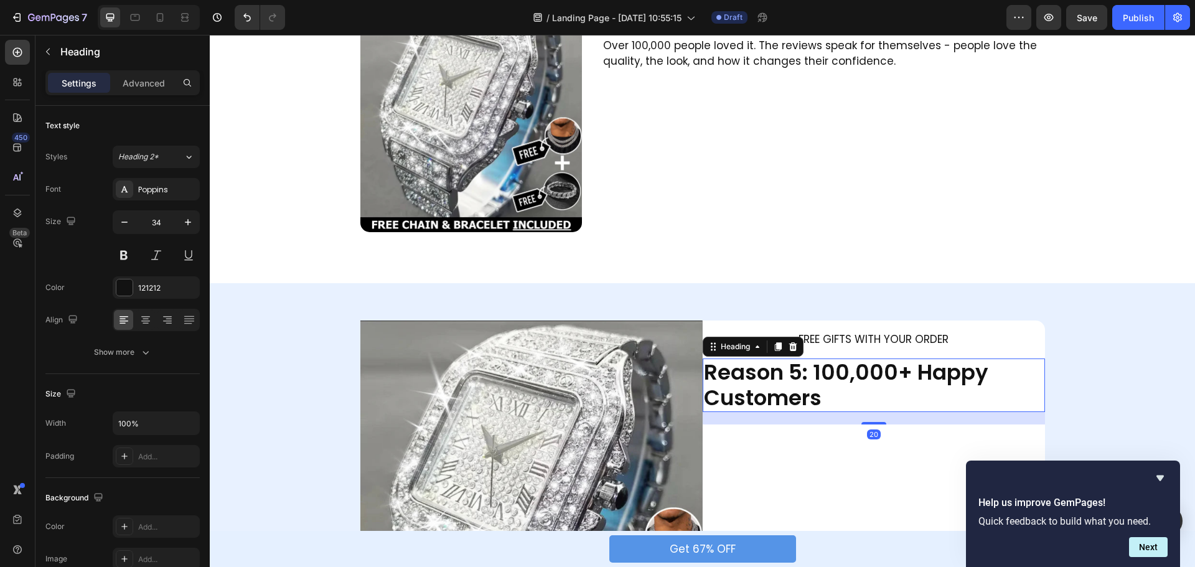
scroll to position [1432, 0]
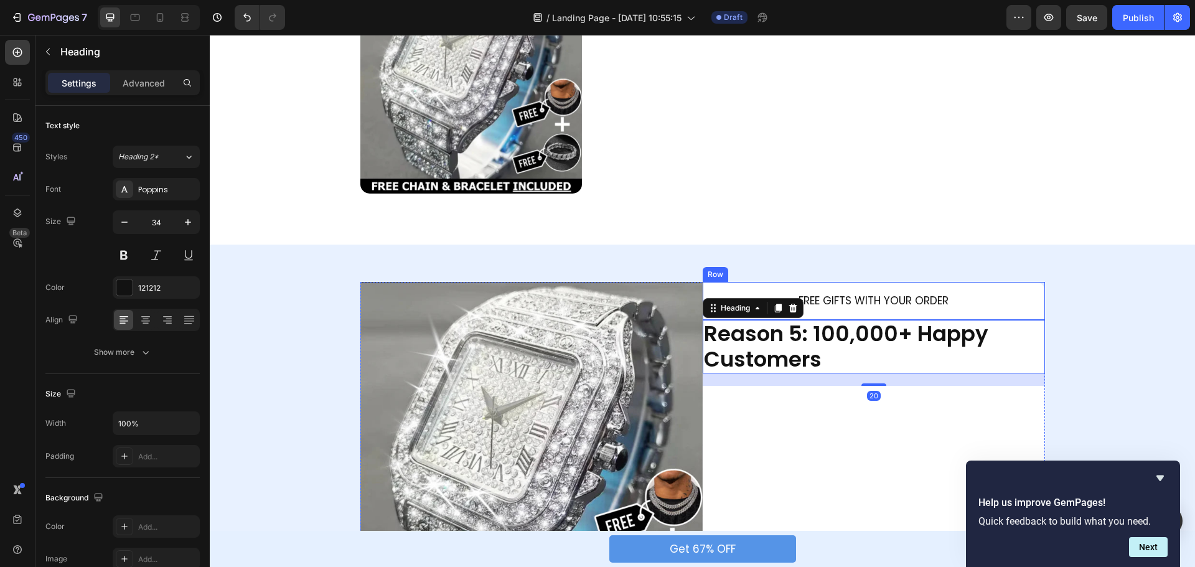
click at [776, 288] on div "FREE GIFTS WITH YOUR ORDER Text Block Row" at bounding box center [874, 301] width 342 height 39
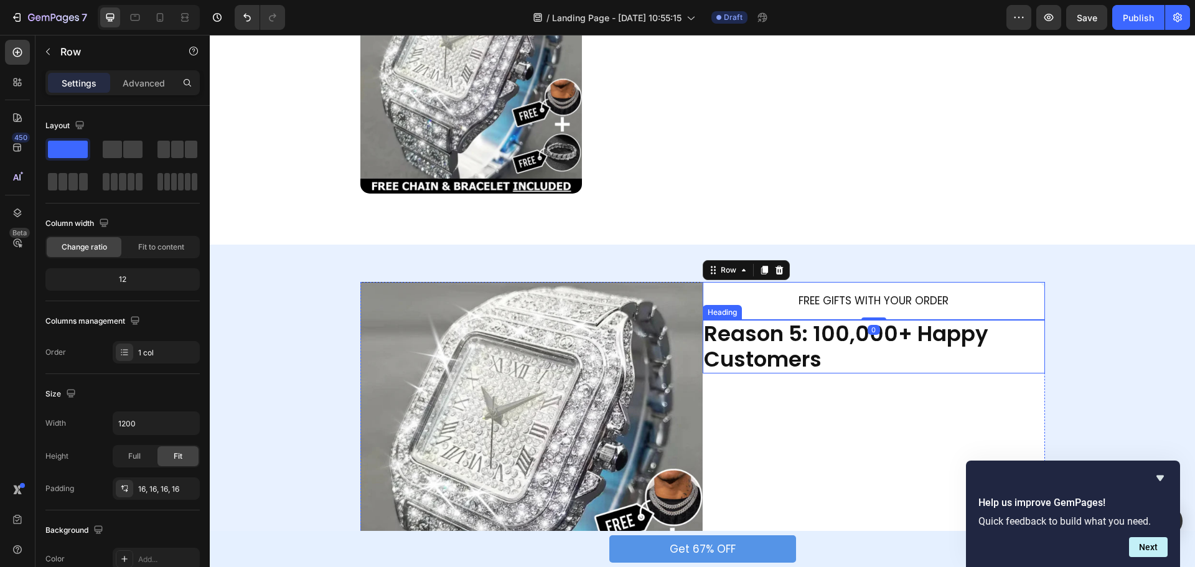
click at [713, 341] on h2 "Reason 5: 100,000+ Happy Customers" at bounding box center [874, 347] width 342 height 54
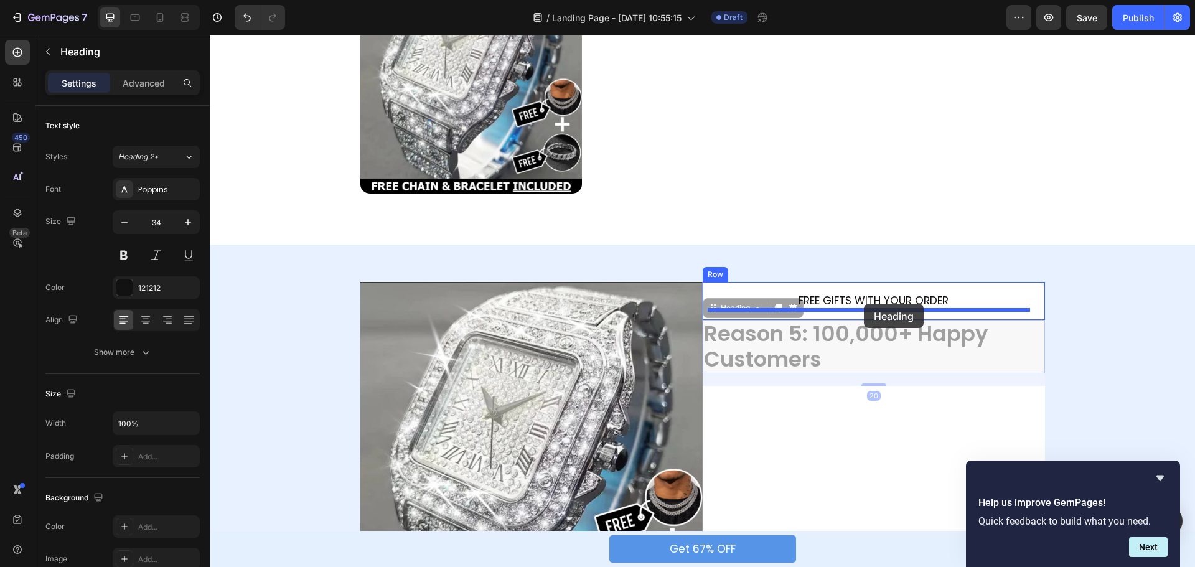
drag, startPoint x: 708, startPoint y: 311, endPoint x: 864, endPoint y: 304, distance: 156.4
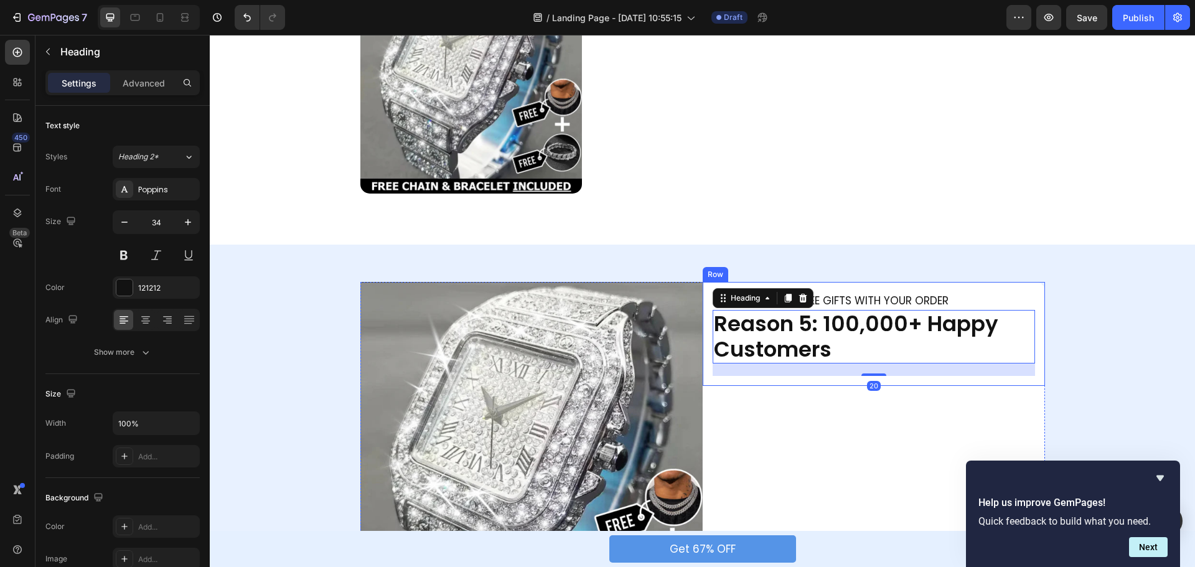
click at [703, 306] on div "FREE GIFTS WITH YOUR ORDER Text Block Reason 5: 100,000+ Happy Customers Headin…" at bounding box center [874, 334] width 342 height 104
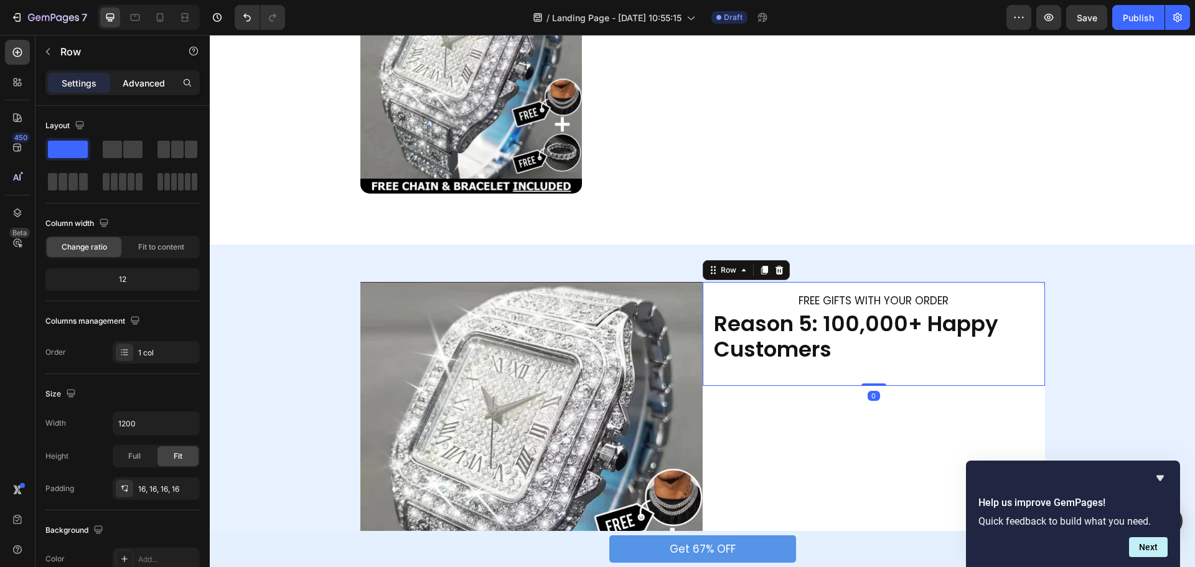
click at [135, 88] on p "Advanced" at bounding box center [144, 83] width 42 height 13
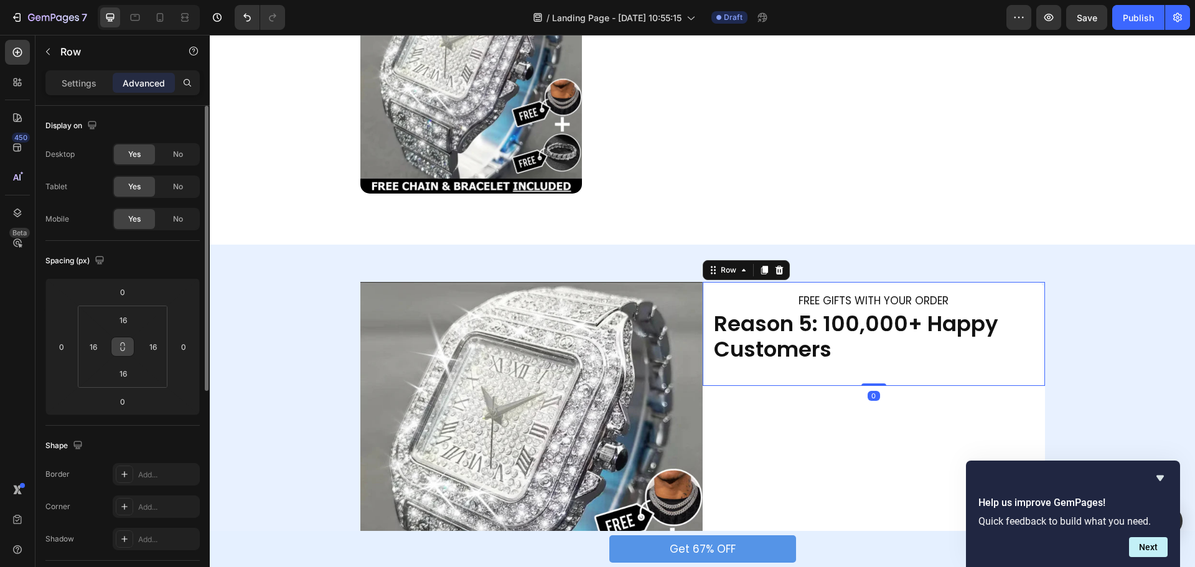
click at [122, 350] on icon at bounding box center [123, 347] width 10 height 10
click at [125, 323] on input "16" at bounding box center [123, 320] width 25 height 19
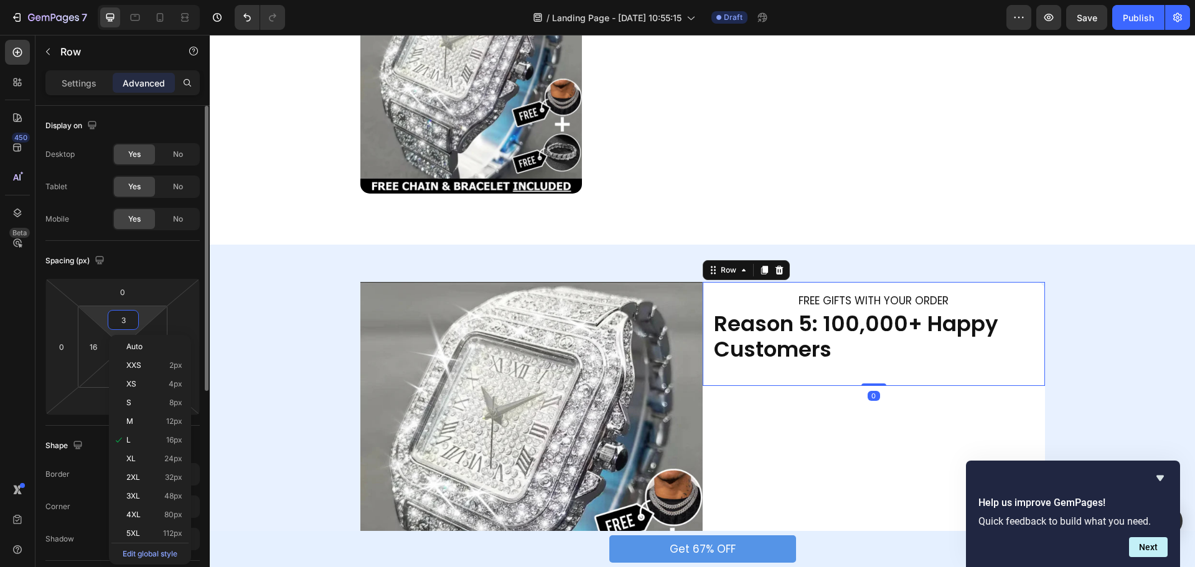
type input "30"
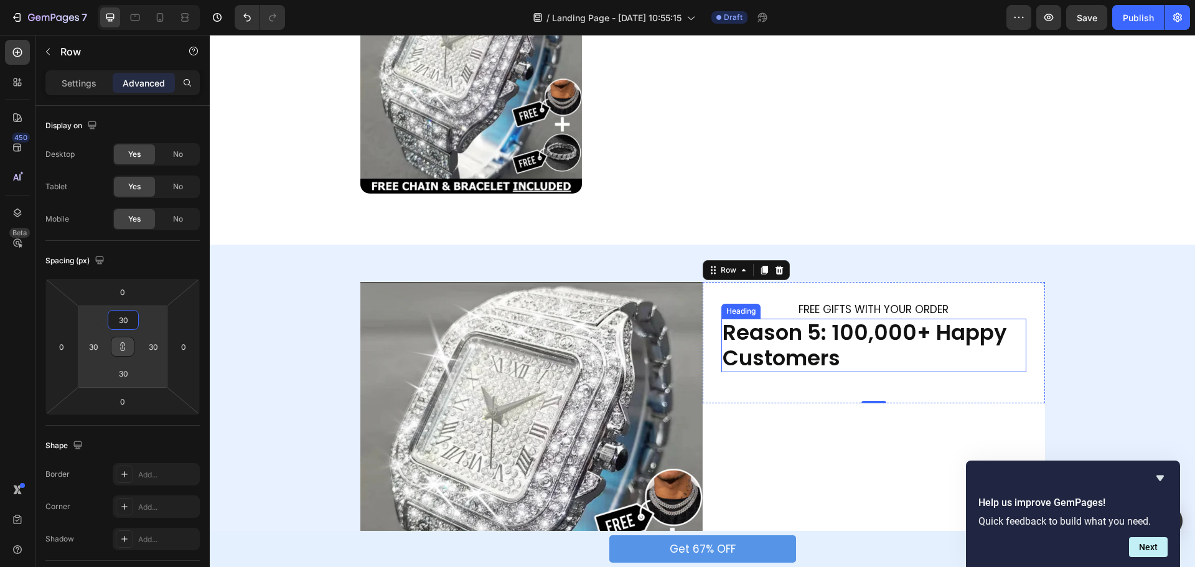
click at [829, 326] on h2 "Reason 5: 100,000+ Happy Customers" at bounding box center [874, 346] width 305 height 54
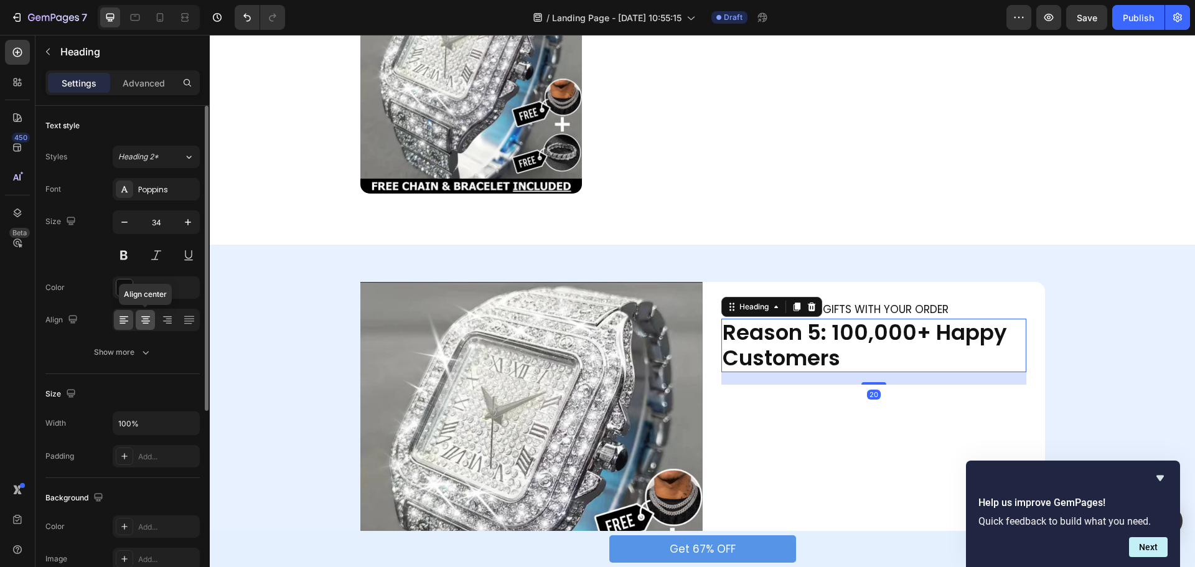
click at [147, 323] on icon at bounding box center [145, 320] width 12 height 12
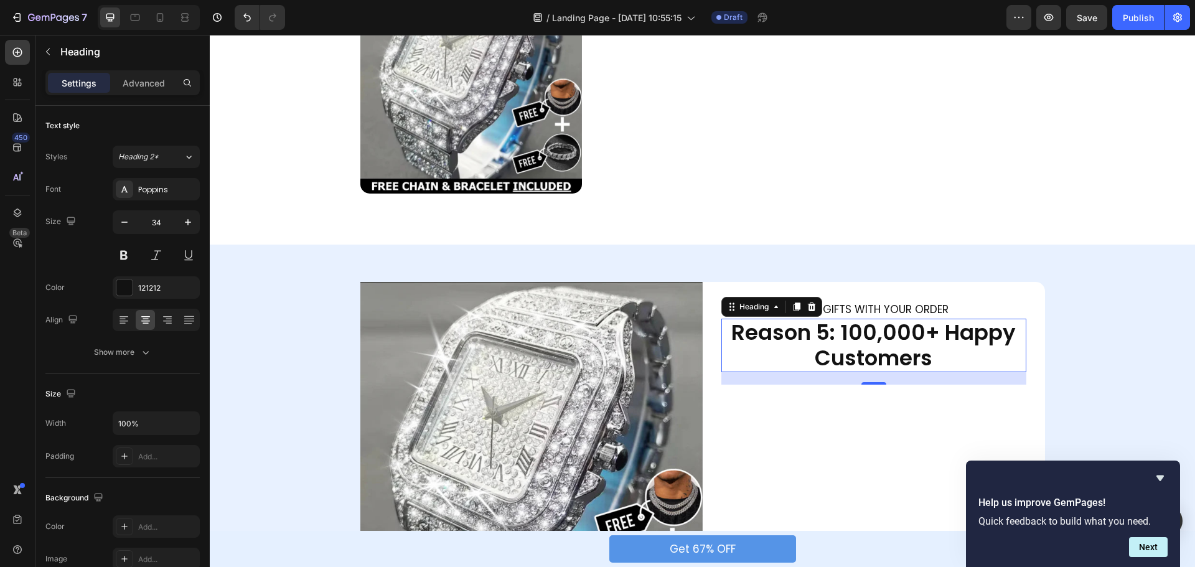
click at [911, 345] on h2 "Reason 5: 100,000+ Happy Customers" at bounding box center [874, 346] width 305 height 54
click at [910, 345] on p "Reason 5: 100,000+ Happy Customers" at bounding box center [874, 345] width 303 height 51
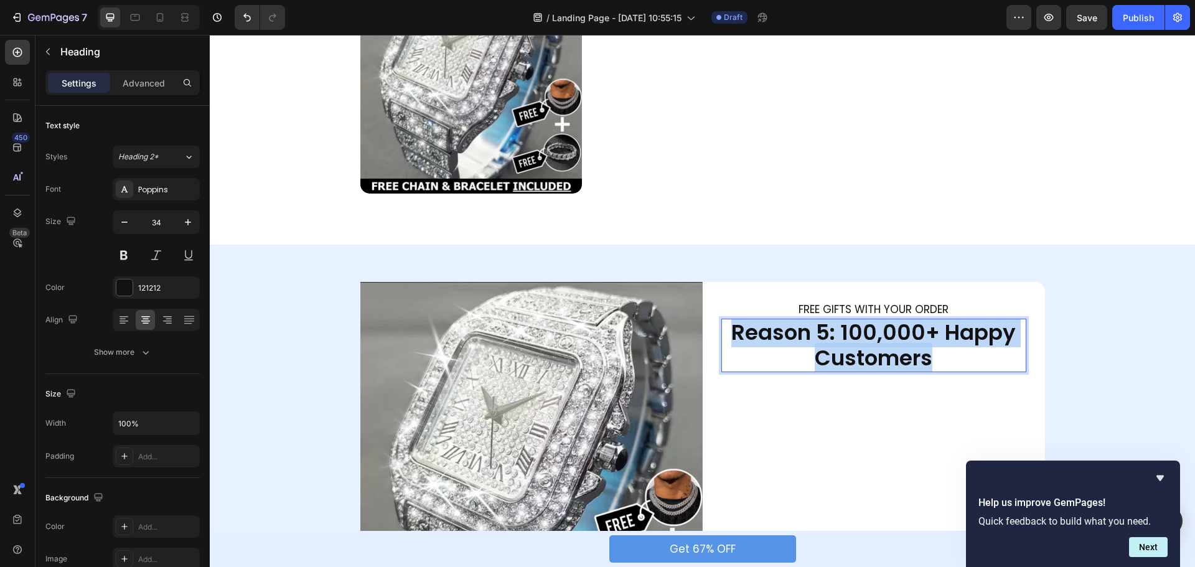
click at [910, 345] on p "Reason 5: 100,000+ Happy Customers" at bounding box center [874, 345] width 303 height 51
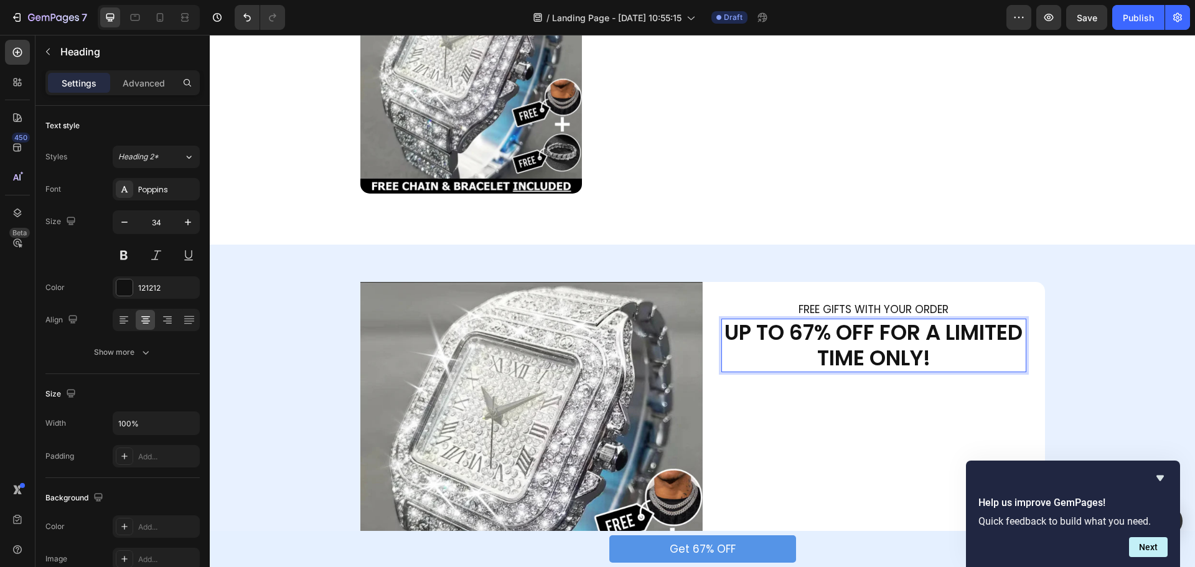
scroll to position [1, 0]
click at [900, 310] on p "FREE GIFTS WITH YOUR ORDER" at bounding box center [874, 310] width 303 height 16
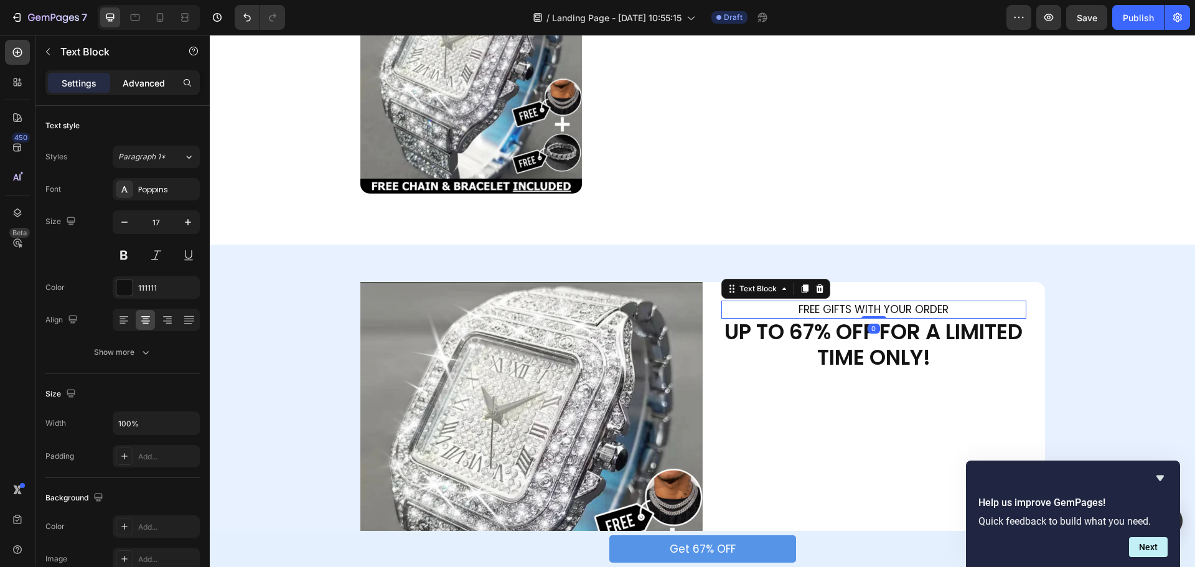
click at [141, 83] on p "Advanced" at bounding box center [144, 83] width 42 height 13
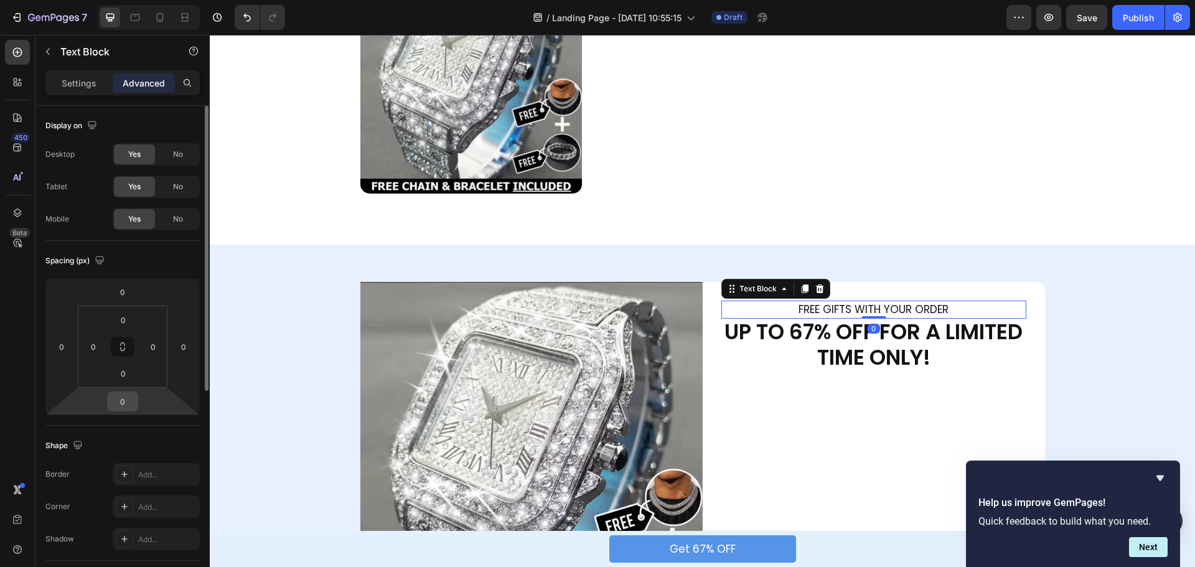
click at [123, 398] on input "0" at bounding box center [122, 401] width 25 height 19
type input "15"
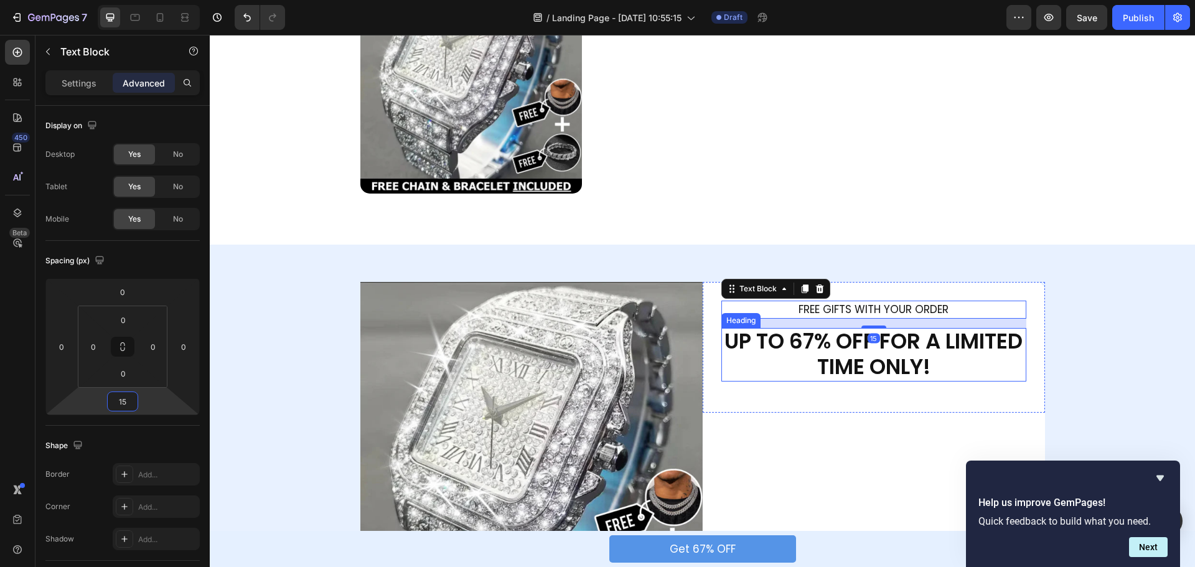
click at [930, 359] on p "UP TO 67% OFF FOR A LIMITED TIME ONLY!" at bounding box center [874, 354] width 303 height 51
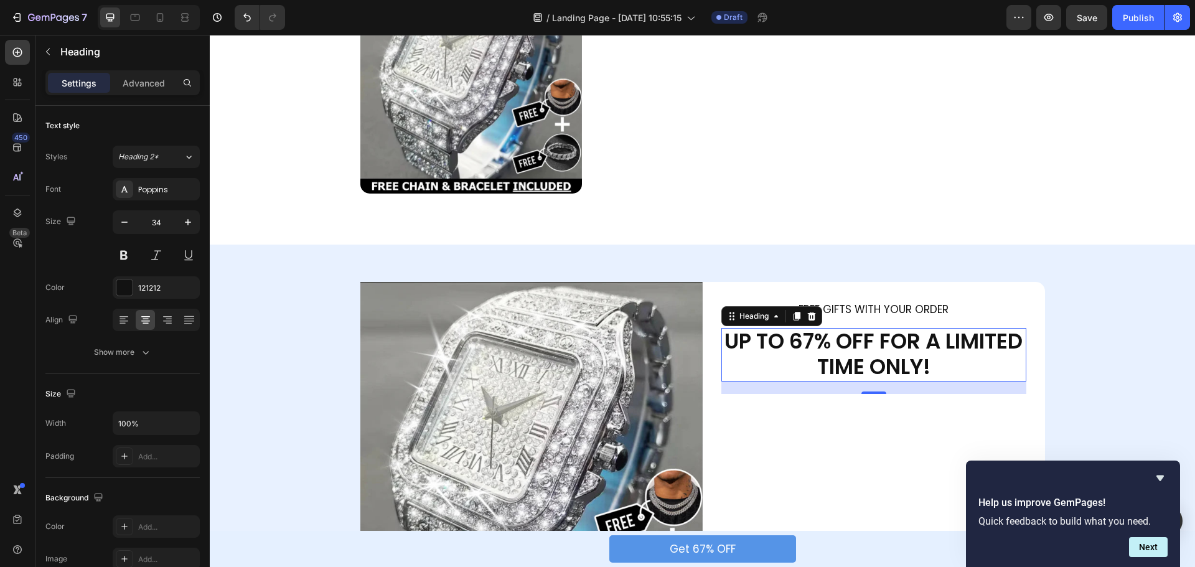
scroll to position [0, 0]
click at [761, 344] on p "UP TO 67% OFF FOR A LIMITED TIME ONLY!" at bounding box center [874, 354] width 303 height 51
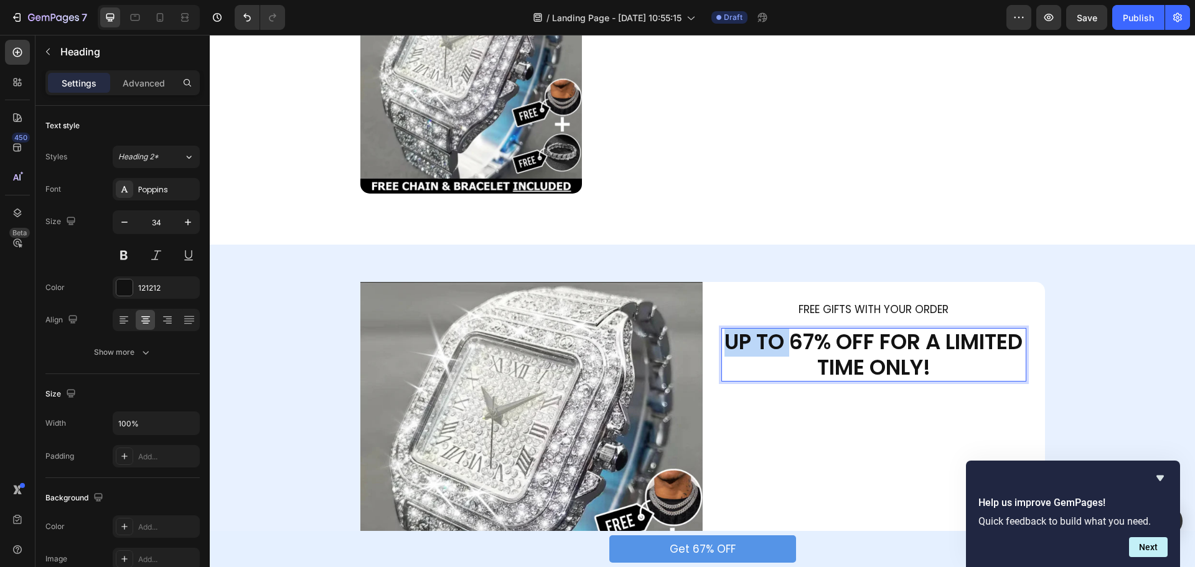
drag, startPoint x: 761, startPoint y: 344, endPoint x: 816, endPoint y: 342, distance: 54.8
click at [814, 344] on p "UP TO 67% OFF FOR A LIMITED TIME ONLY!" at bounding box center [874, 354] width 303 height 51
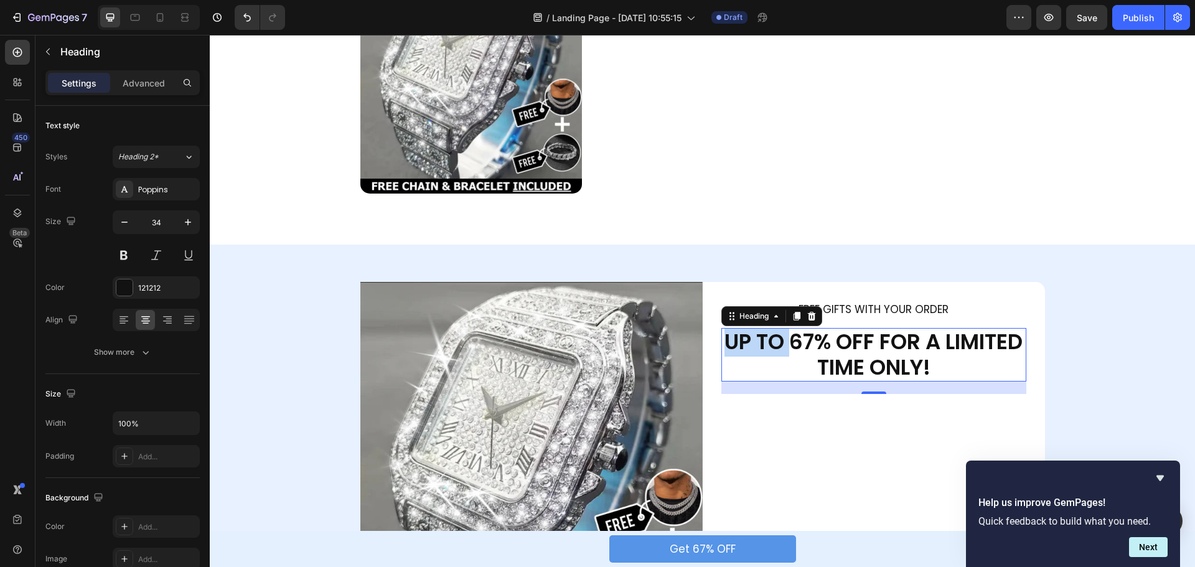
click at [912, 341] on p "UP TO 67% OFF FOR A LIMITED TIME ONLY!" at bounding box center [874, 354] width 303 height 51
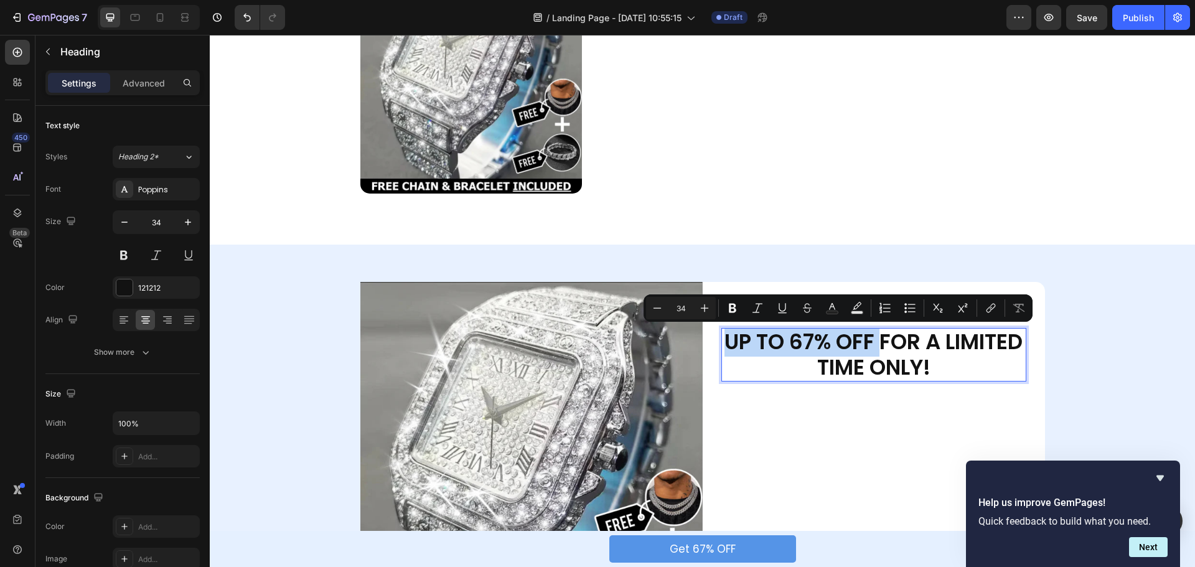
drag, startPoint x: 912, startPoint y: 341, endPoint x: 961, endPoint y: 343, distance: 49.2
click at [771, 350] on p "UP TO 67% OFF FOR A LIMITED TIME ONLY!" at bounding box center [874, 354] width 303 height 51
click at [831, 308] on icon "Editor contextual toolbar" at bounding box center [832, 308] width 12 height 12
type input "121212"
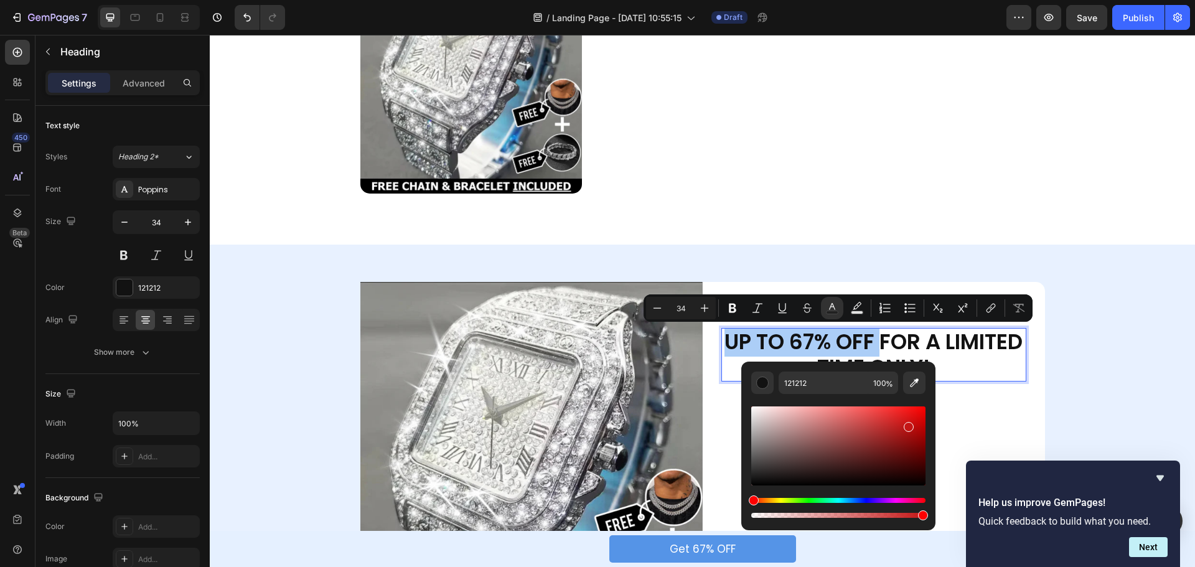
drag, startPoint x: 879, startPoint y: 431, endPoint x: 908, endPoint y: 423, distance: 30.4
click at [908, 423] on div "Editor contextual toolbar" at bounding box center [839, 446] width 174 height 79
drag, startPoint x: 910, startPoint y: 429, endPoint x: 905, endPoint y: 435, distance: 8.0
click at [905, 435] on div "Editor contextual toolbar" at bounding box center [907, 438] width 10 height 10
drag, startPoint x: 906, startPoint y: 431, endPoint x: 903, endPoint y: 419, distance: 12.8
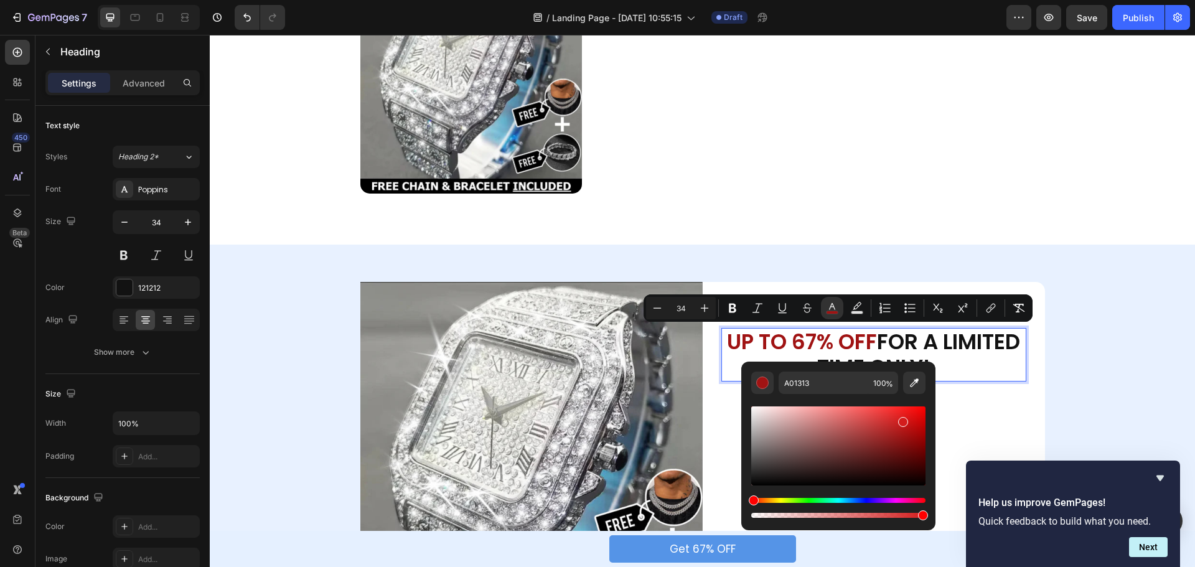
click at [903, 419] on div "Editor contextual toolbar" at bounding box center [903, 422] width 10 height 10
drag, startPoint x: 909, startPoint y: 421, endPoint x: 916, endPoint y: 422, distance: 6.9
click at [916, 422] on div "Editor contextual toolbar" at bounding box center [918, 424] width 10 height 10
drag, startPoint x: 919, startPoint y: 420, endPoint x: 919, endPoint y: 412, distance: 8.1
click at [919, 412] on div "Editor contextual toolbar" at bounding box center [922, 415] width 10 height 10
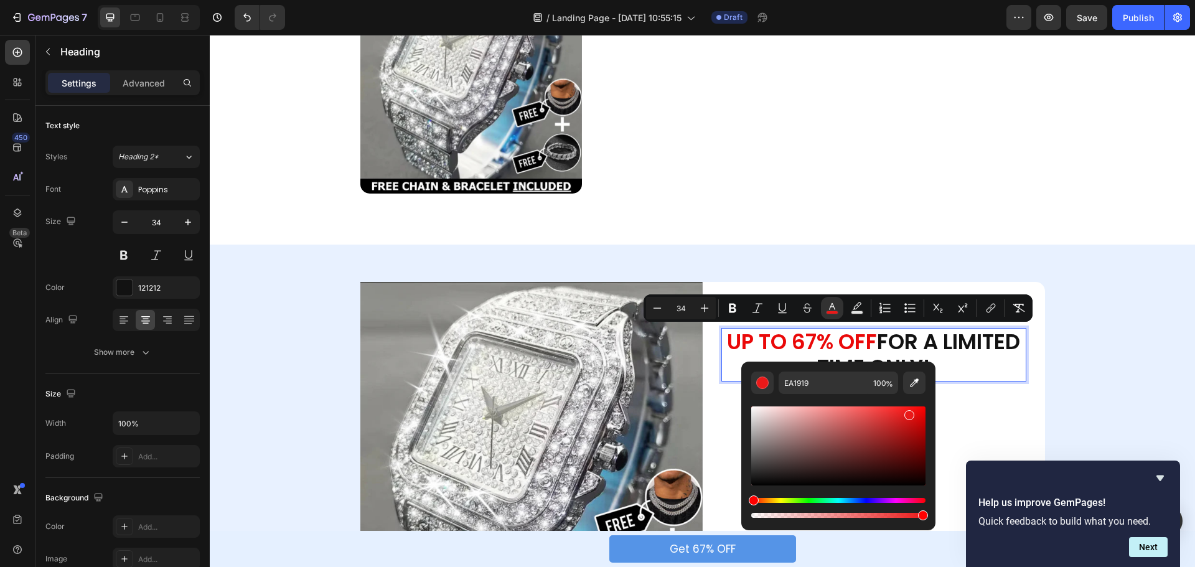
drag, startPoint x: 921, startPoint y: 413, endPoint x: 907, endPoint y: 413, distance: 14.3
click at [907, 413] on div "Editor contextual toolbar" at bounding box center [910, 415] width 10 height 10
type input "F71818"
drag, startPoint x: 910, startPoint y: 415, endPoint x: 909, endPoint y: 408, distance: 6.9
click at [909, 408] on div "Editor contextual toolbar" at bounding box center [911, 411] width 10 height 10
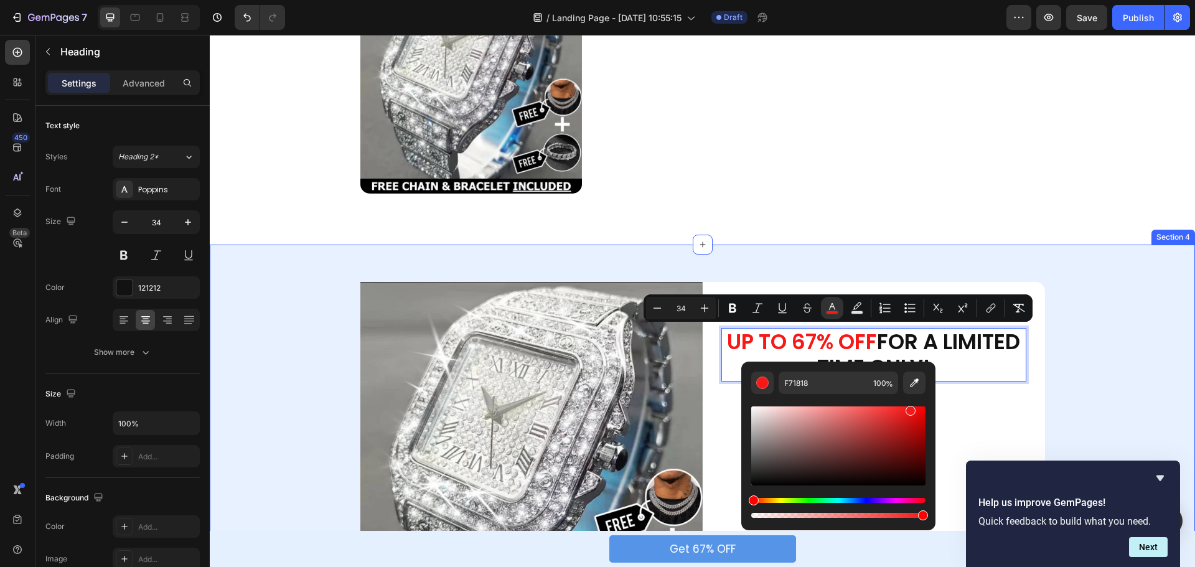
click at [1058, 372] on div "Image FREE GIFTS WITH YOUR ORDER Text Block UP TO 67% OFF FOR A LIMITED TIME ON…" at bounding box center [703, 464] width 986 height 364
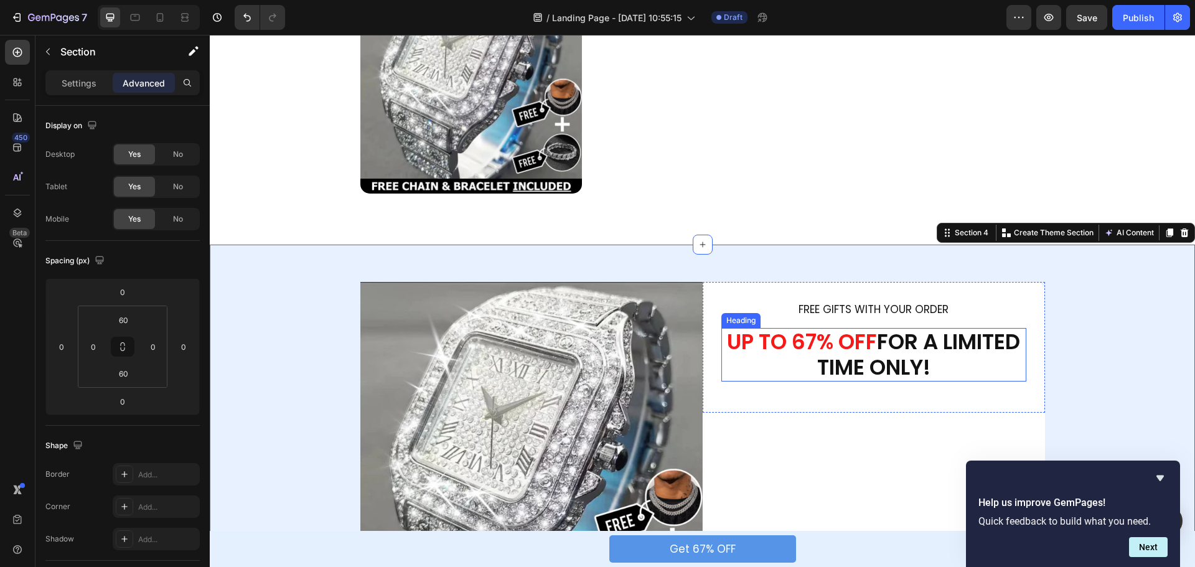
click at [950, 334] on p "⁠⁠⁠⁠⁠⁠⁠ UP TO 67% OFF FOR A LIMITED TIME ONLY!" at bounding box center [874, 354] width 303 height 51
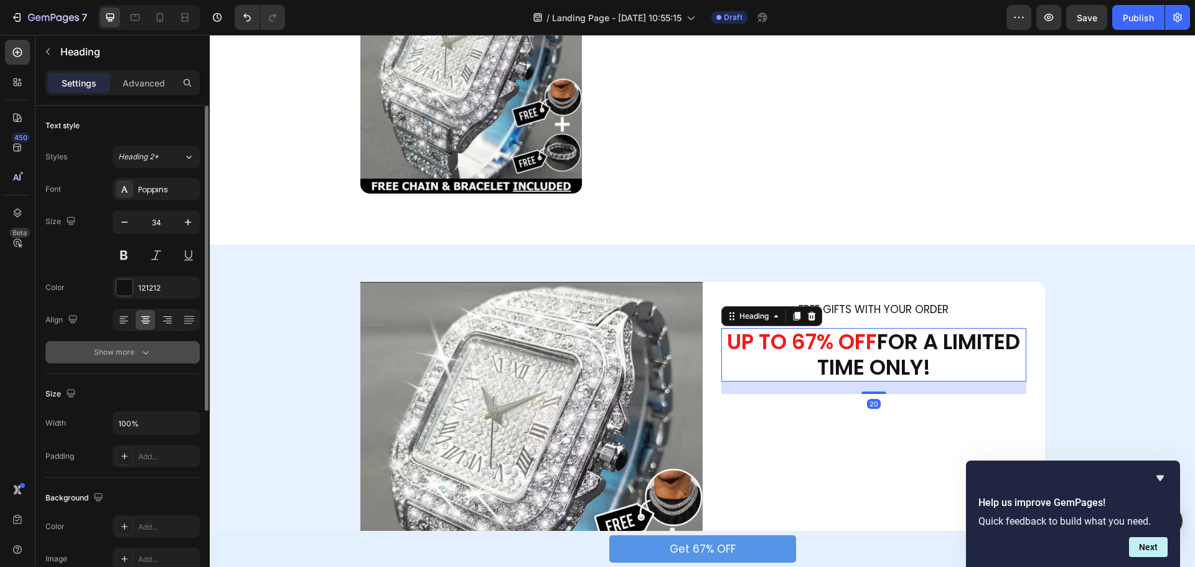
click at [116, 353] on div "Show more" at bounding box center [123, 352] width 58 height 12
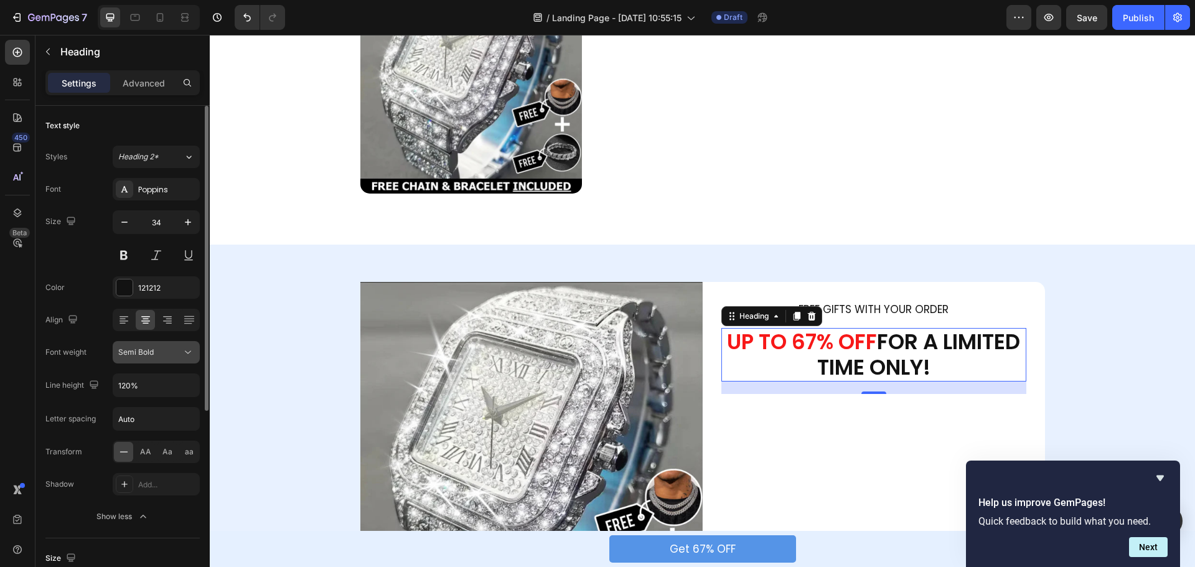
click at [187, 356] on icon at bounding box center [188, 352] width 12 height 12
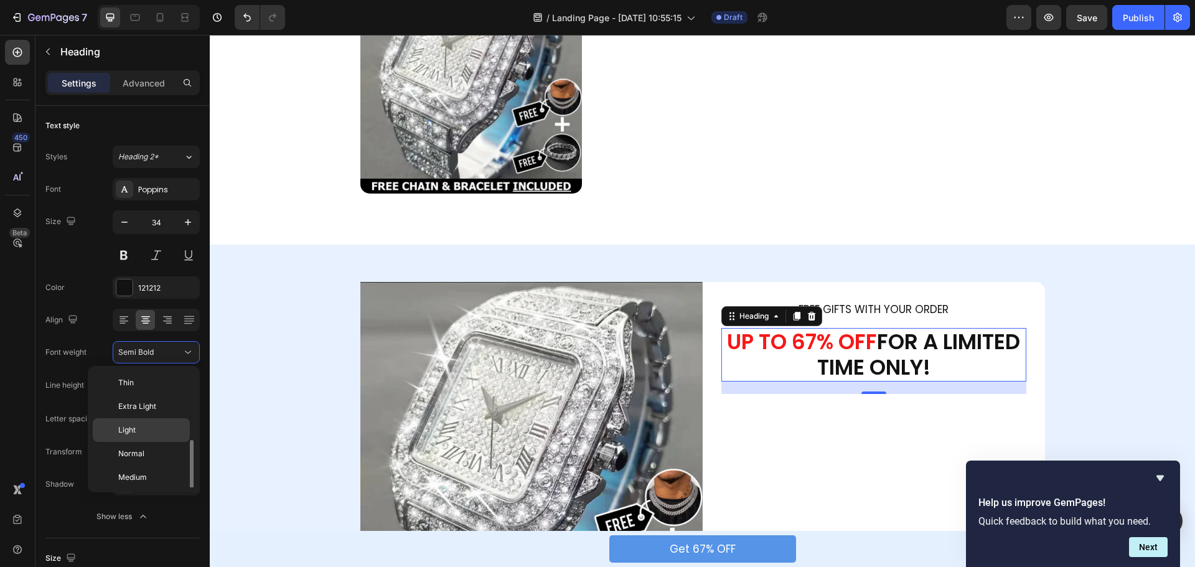
scroll to position [45, 0]
click at [134, 474] on div "Bold" at bounding box center [141, 480] width 97 height 24
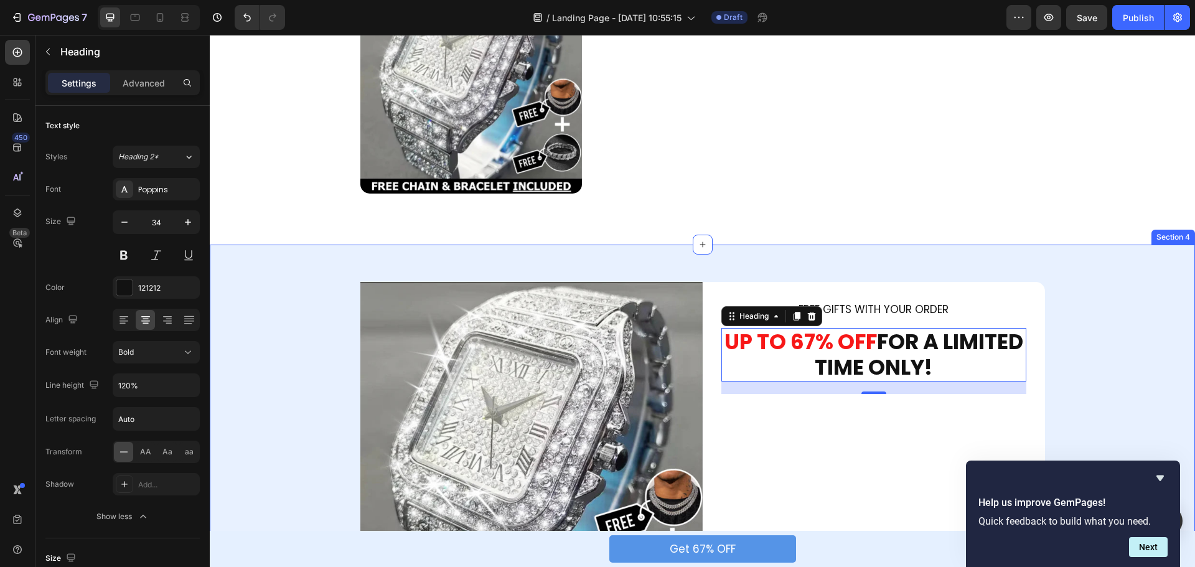
click at [1146, 278] on div "Image FREE GIFTS WITH YOUR ORDER Text Block ⁠⁠⁠⁠⁠⁠⁠ UP TO 67% OFF FOR A LIMITED…" at bounding box center [703, 464] width 986 height 439
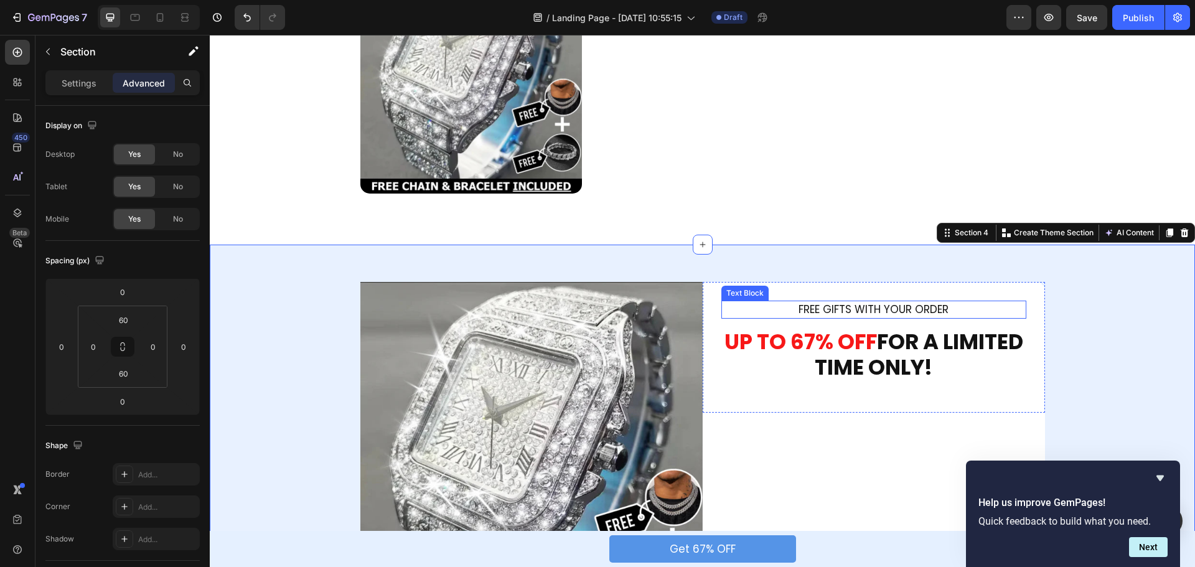
click at [924, 305] on p "FREE GIFTS WITH YOUR ORDER" at bounding box center [874, 310] width 303 height 16
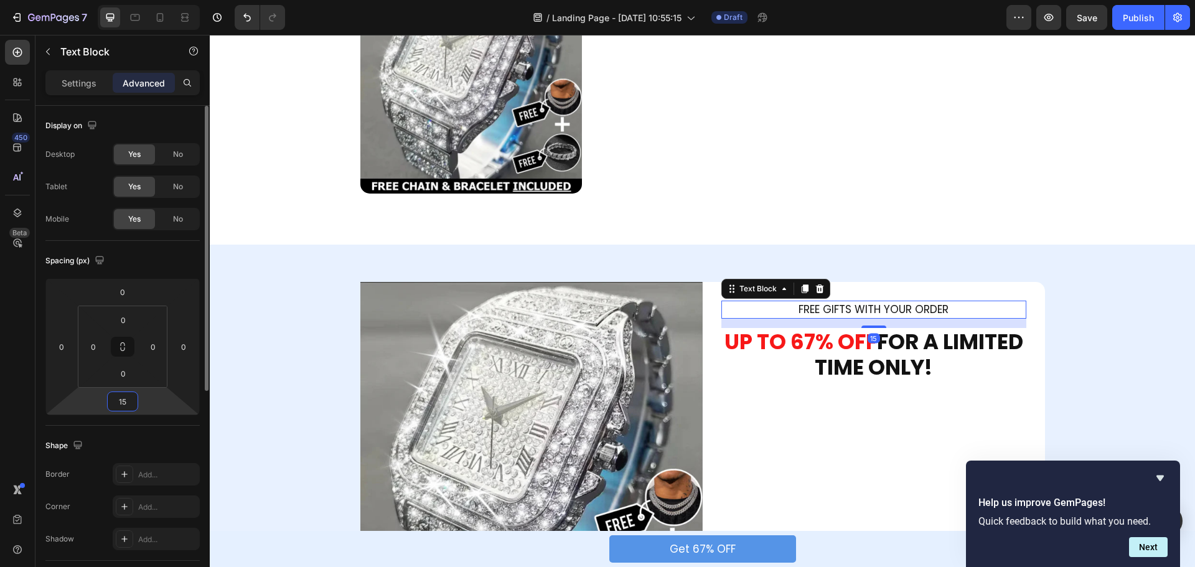
click at [128, 403] on input "15" at bounding box center [122, 401] width 25 height 19
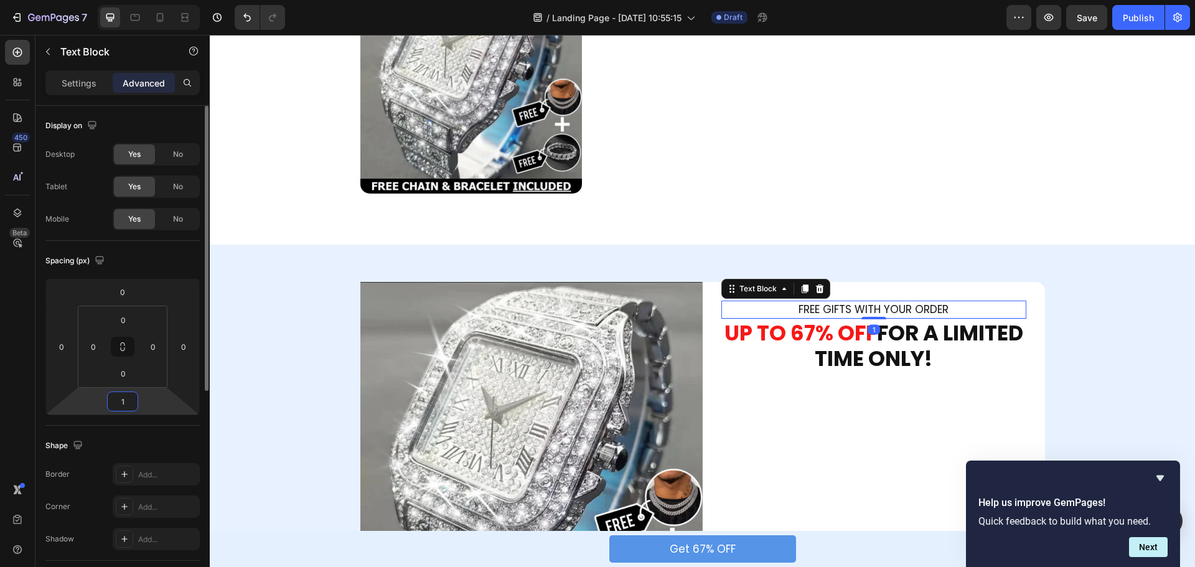
type input "10"
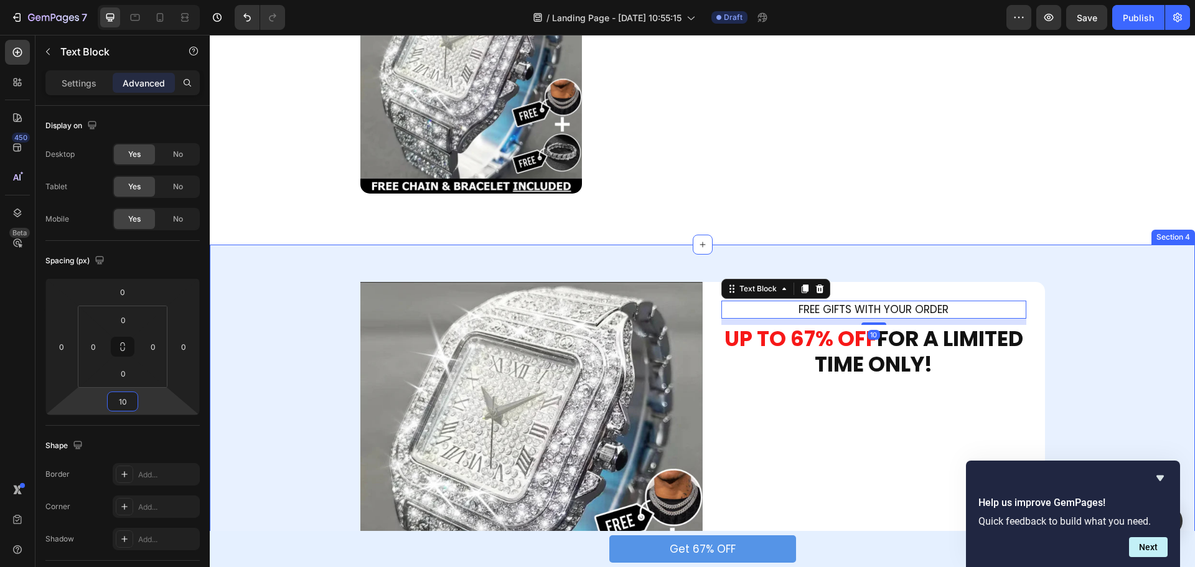
click at [1070, 273] on div "Image FREE GIFTS WITH YOUR ORDER Text Block 10 ⁠⁠⁠⁠⁠⁠⁠ UP TO 67% OFF FOR A LIMI…" at bounding box center [703, 464] width 986 height 439
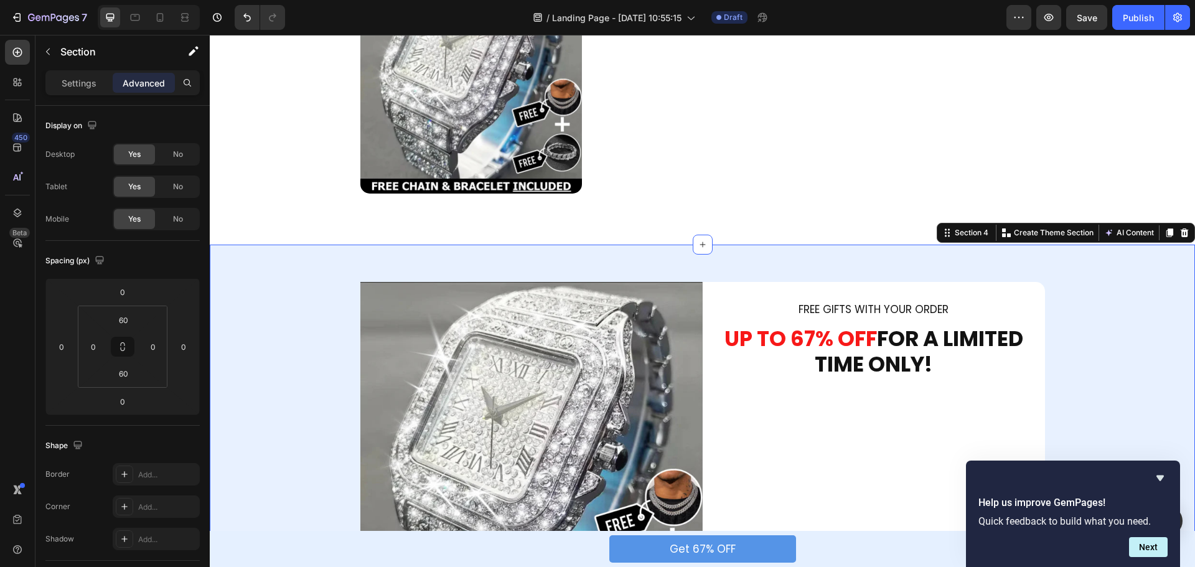
scroll to position [1557, 0]
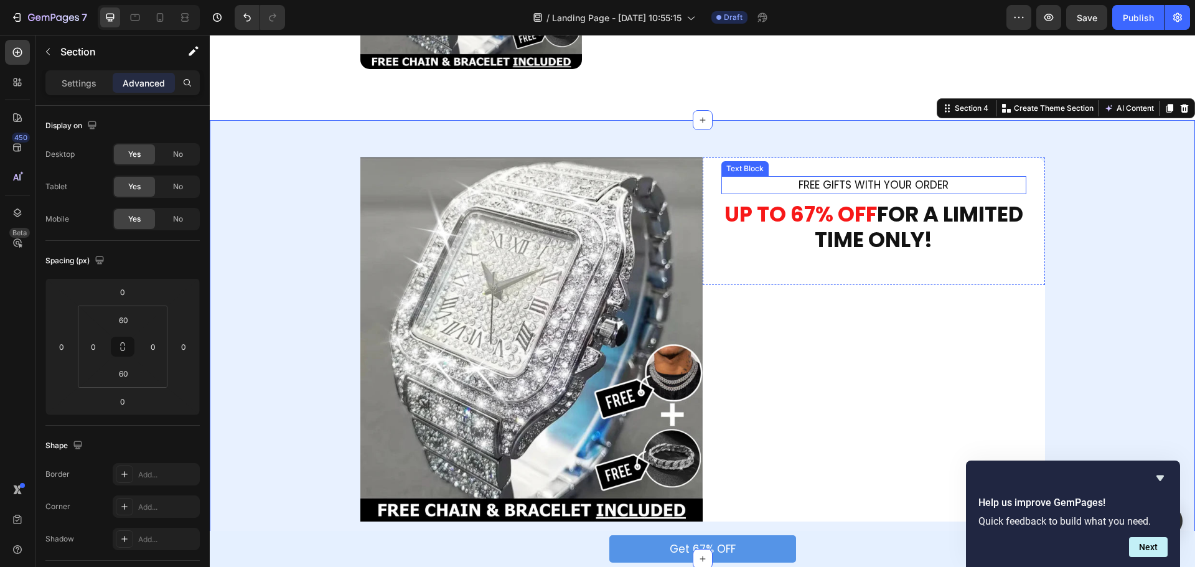
click at [860, 189] on p "FREE GIFTS WITH YOUR ORDER" at bounding box center [874, 185] width 303 height 16
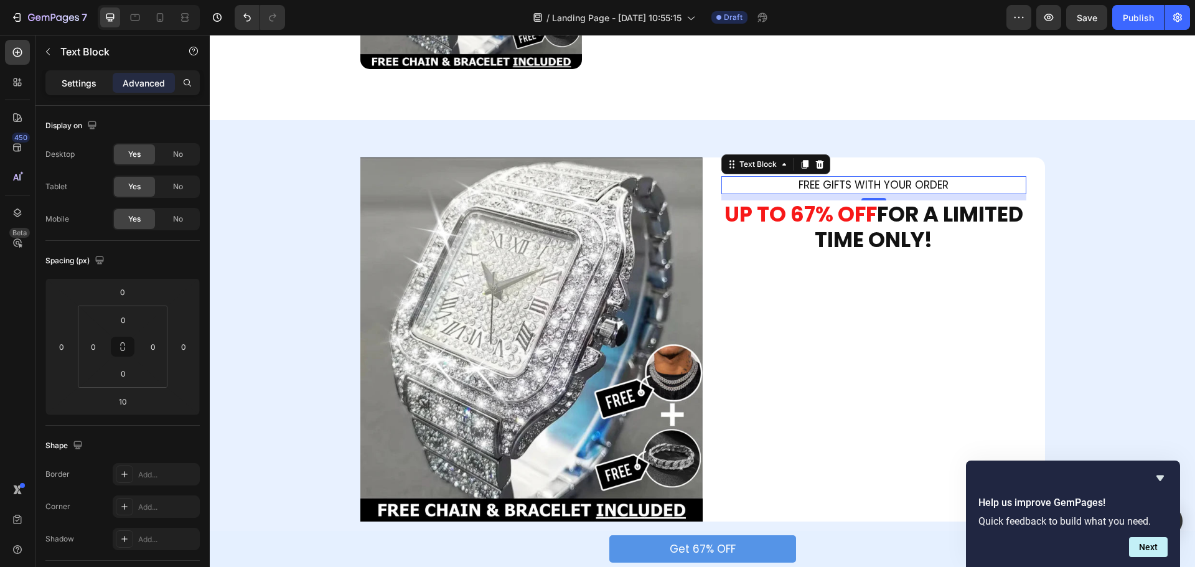
click at [80, 85] on p "Settings" at bounding box center [79, 83] width 35 height 13
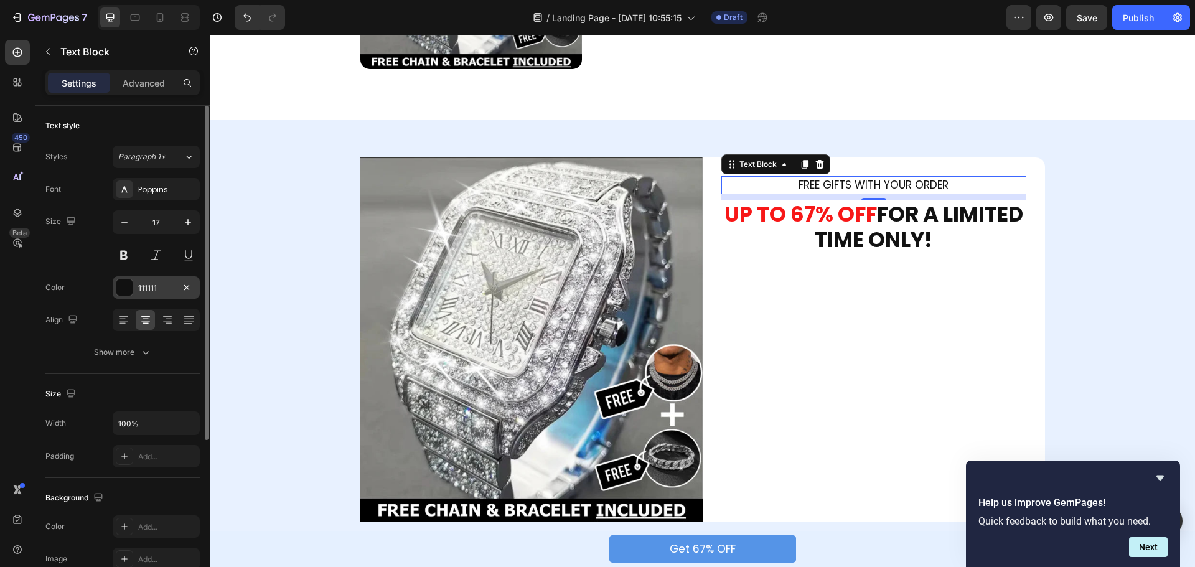
click at [123, 282] on div at bounding box center [124, 288] width 16 height 16
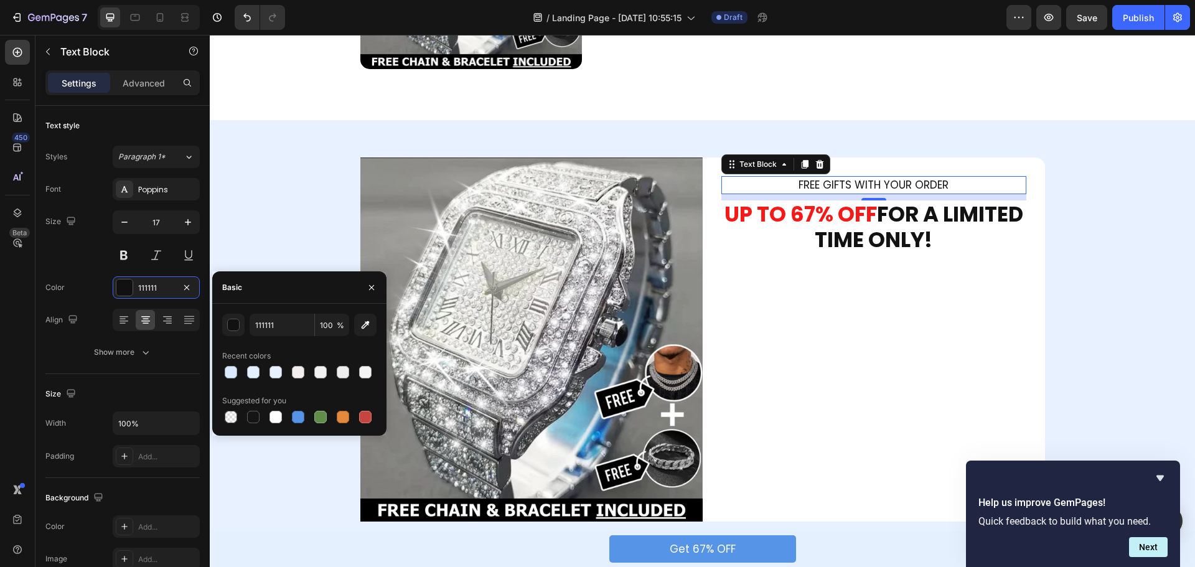
click at [311, 412] on div at bounding box center [299, 416] width 154 height 17
click at [318, 416] on div at bounding box center [320, 417] width 12 height 12
click at [233, 324] on div "button" at bounding box center [234, 325] width 12 height 12
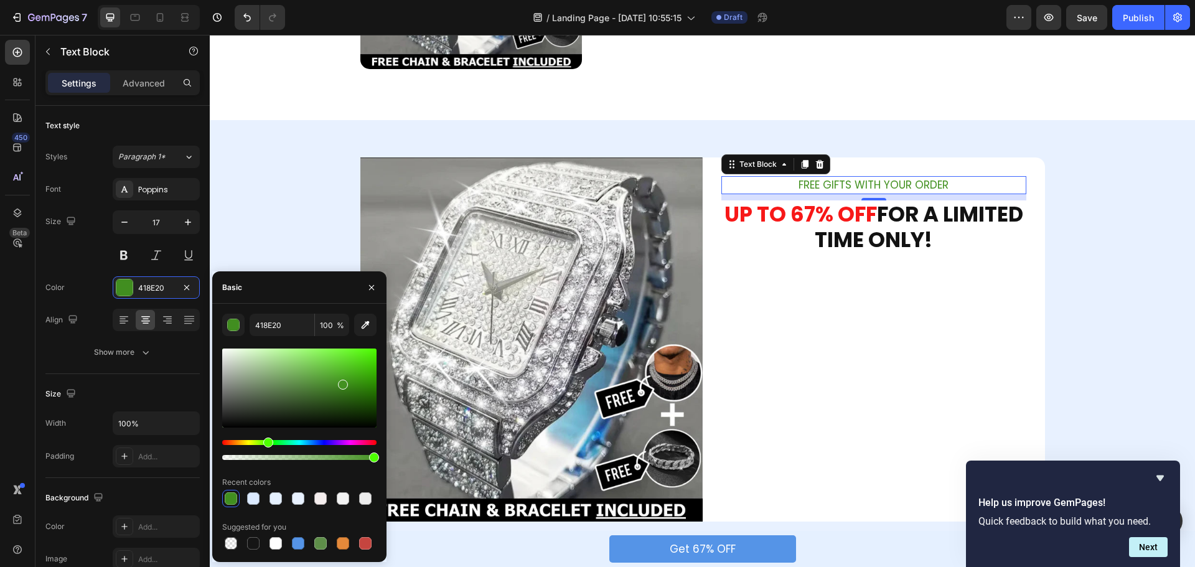
drag, startPoint x: 299, startPoint y: 383, endPoint x: 342, endPoint y: 382, distance: 42.3
click at [342, 382] on div at bounding box center [343, 385] width 10 height 10
type input "439121"
click at [1040, 261] on div "FREE GIFTS WITH YOUR ORDER Text Block 10 ⁠⁠⁠⁠⁠⁠⁠ UP TO 67% OFF FOR A LIMITED TI…" at bounding box center [874, 222] width 342 height 128
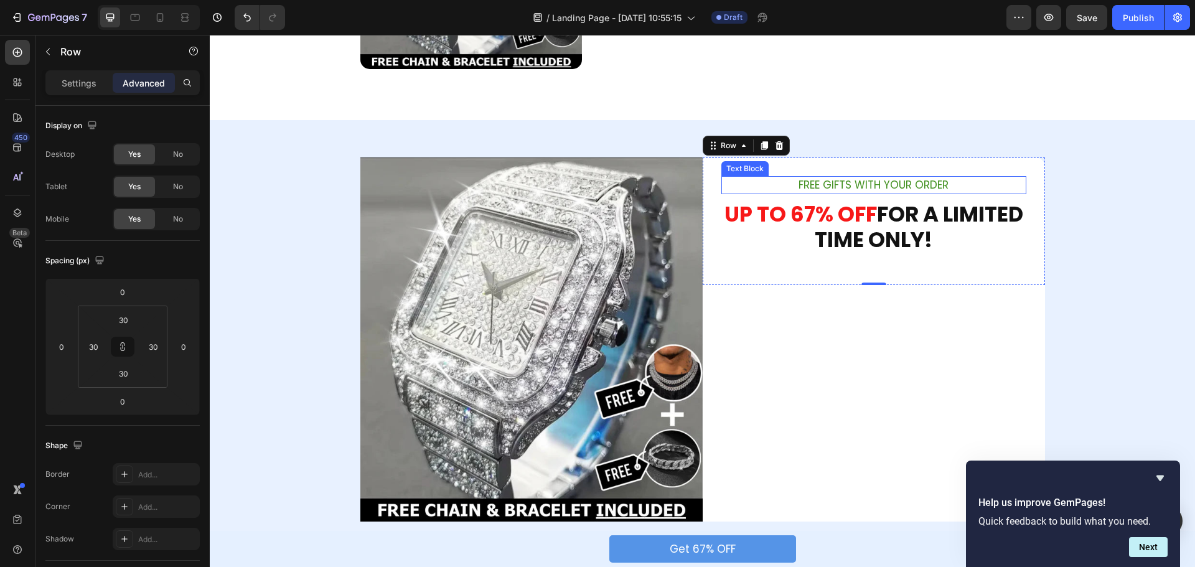
click at [875, 183] on p "FREE GIFTS WITH YOUR ORDER" at bounding box center [874, 185] width 303 height 16
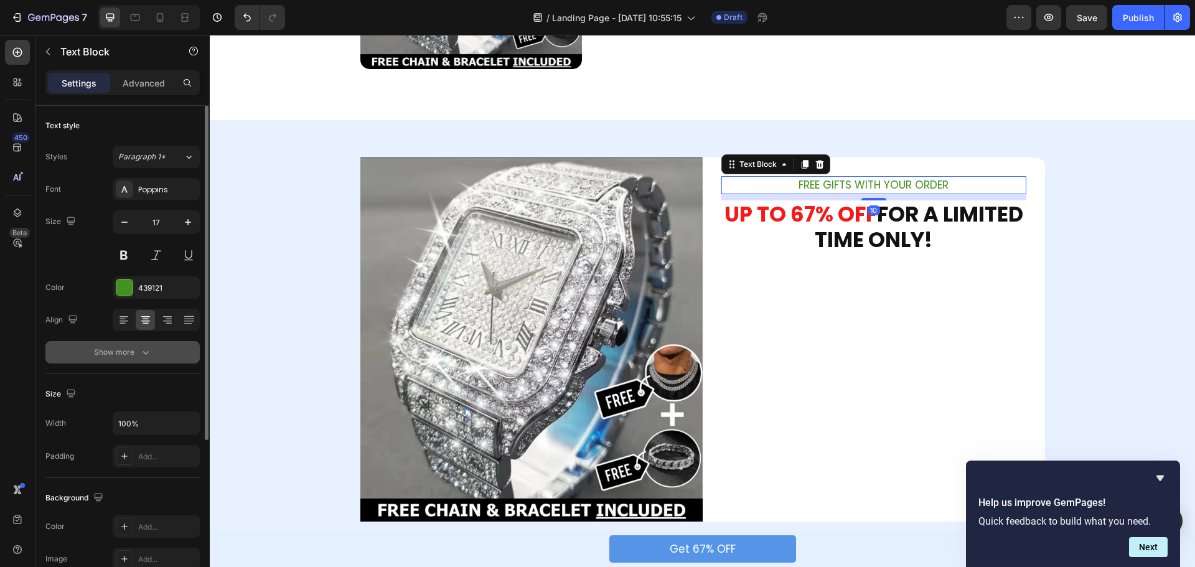
click at [130, 355] on div "Show more" at bounding box center [123, 352] width 58 height 12
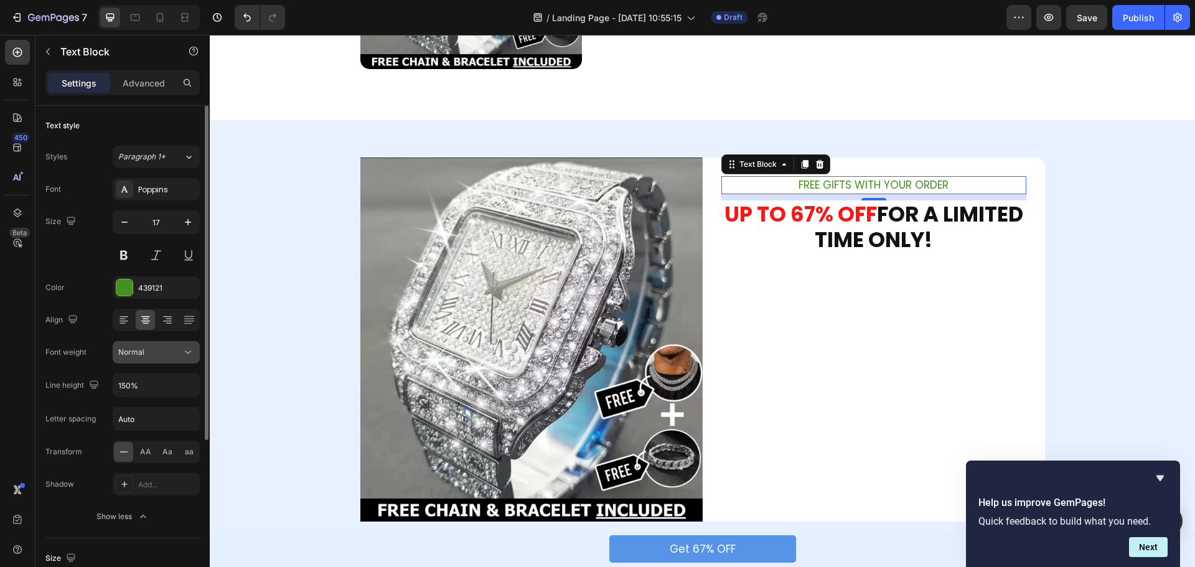
click at [179, 353] on div "Normal" at bounding box center [150, 352] width 64 height 11
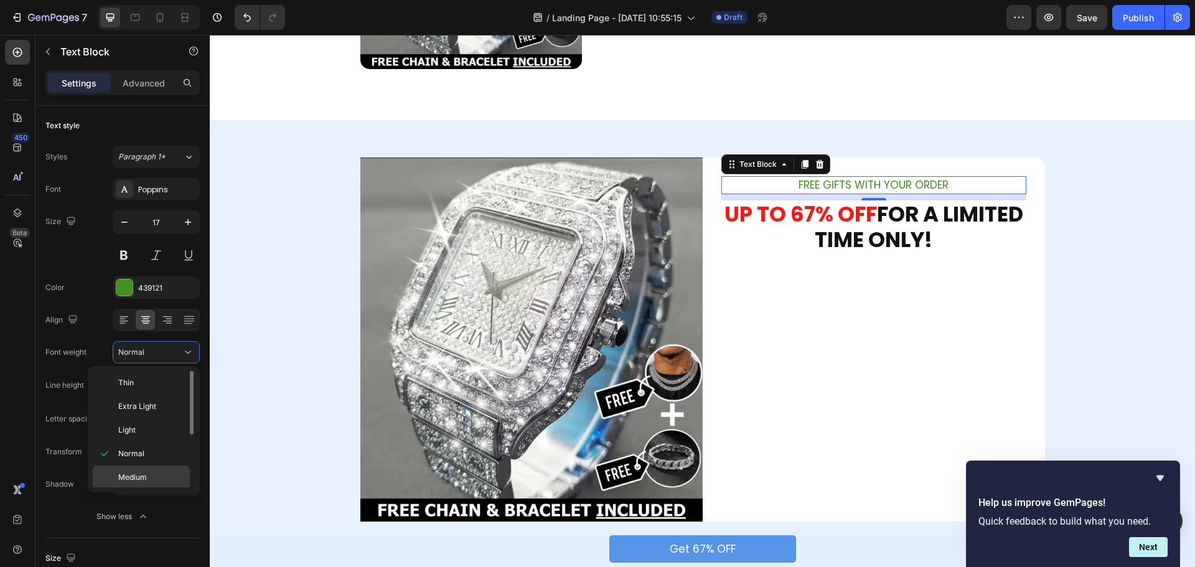
click at [141, 469] on div "Medium" at bounding box center [141, 478] width 97 height 24
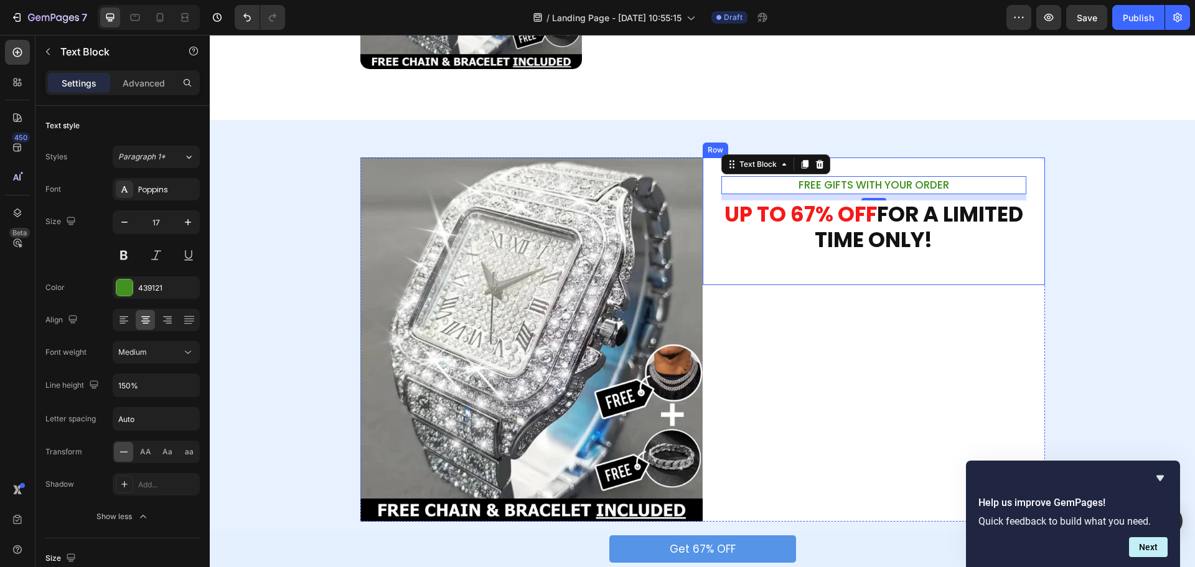
click at [938, 280] on div "FREE GIFTS WITH YOUR ORDER Text Block 10 ⁠⁠⁠⁠⁠⁠⁠ UP TO 67% OFF FOR A LIMITED TI…" at bounding box center [874, 222] width 342 height 128
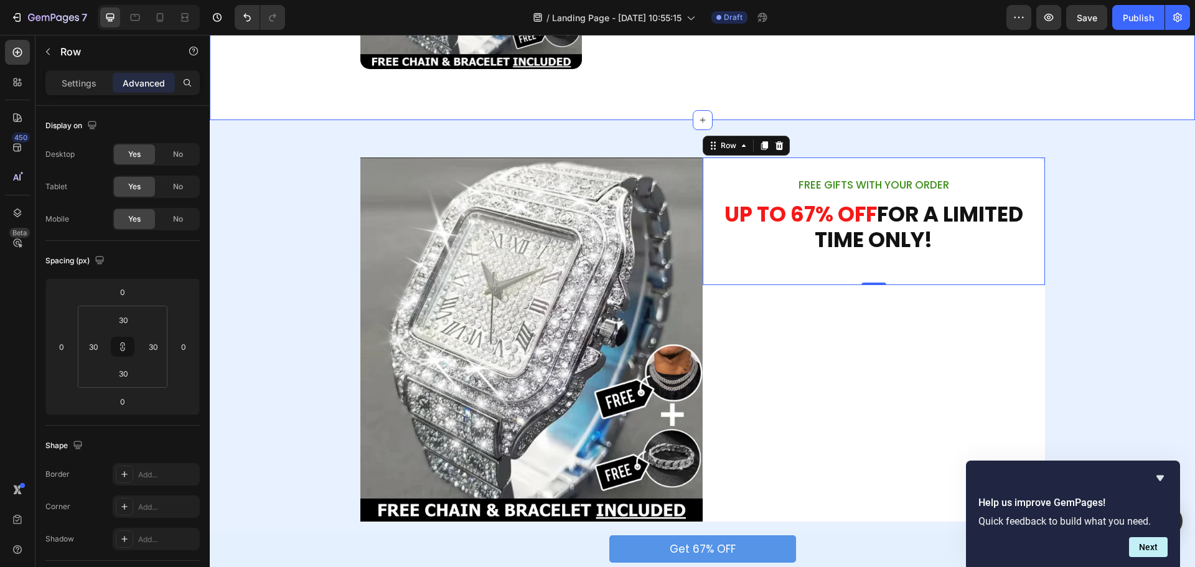
scroll to position [1370, 0]
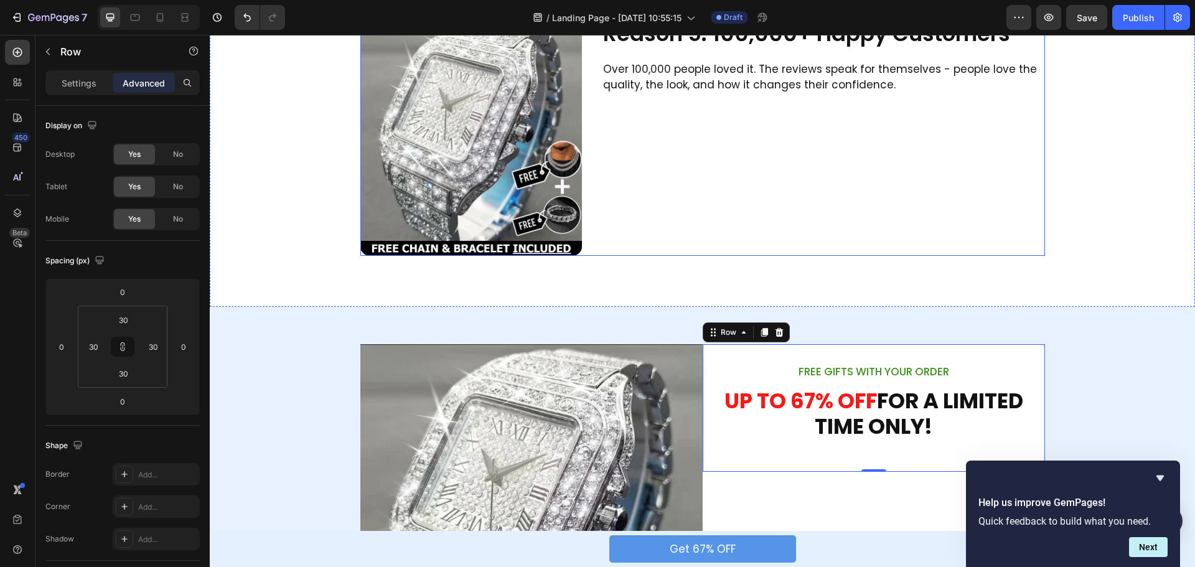
click at [722, 75] on p "Over 100,000 people loved it. The reviews speak for themselves - people love th…" at bounding box center [823, 78] width 441 height 32
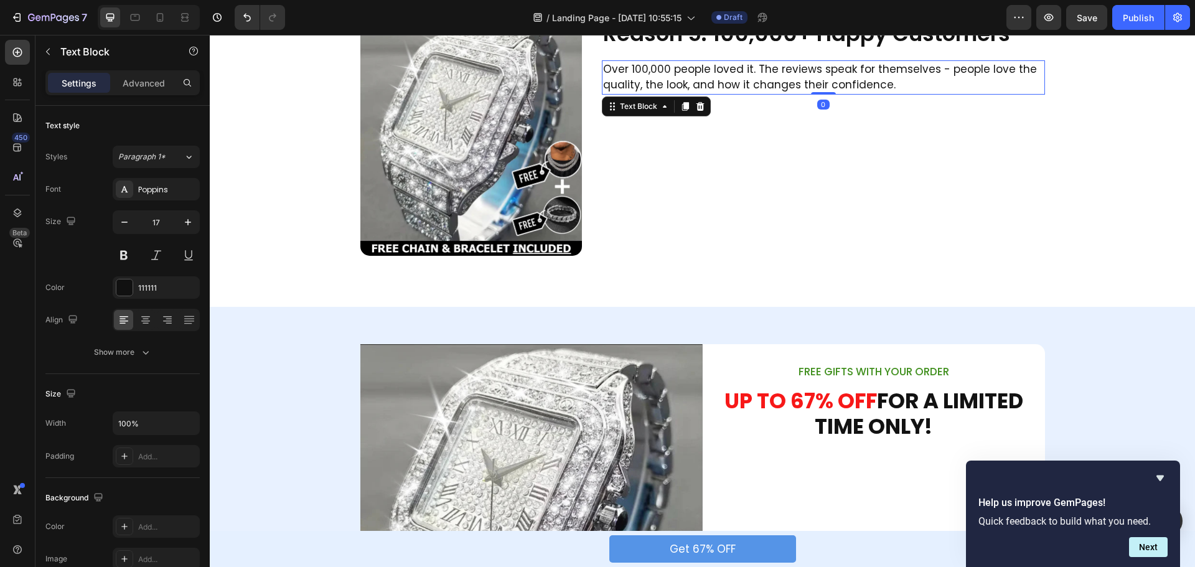
drag, startPoint x: 677, startPoint y: 106, endPoint x: 620, endPoint y: 131, distance: 63.0
click at [681, 106] on icon at bounding box center [686, 106] width 10 height 10
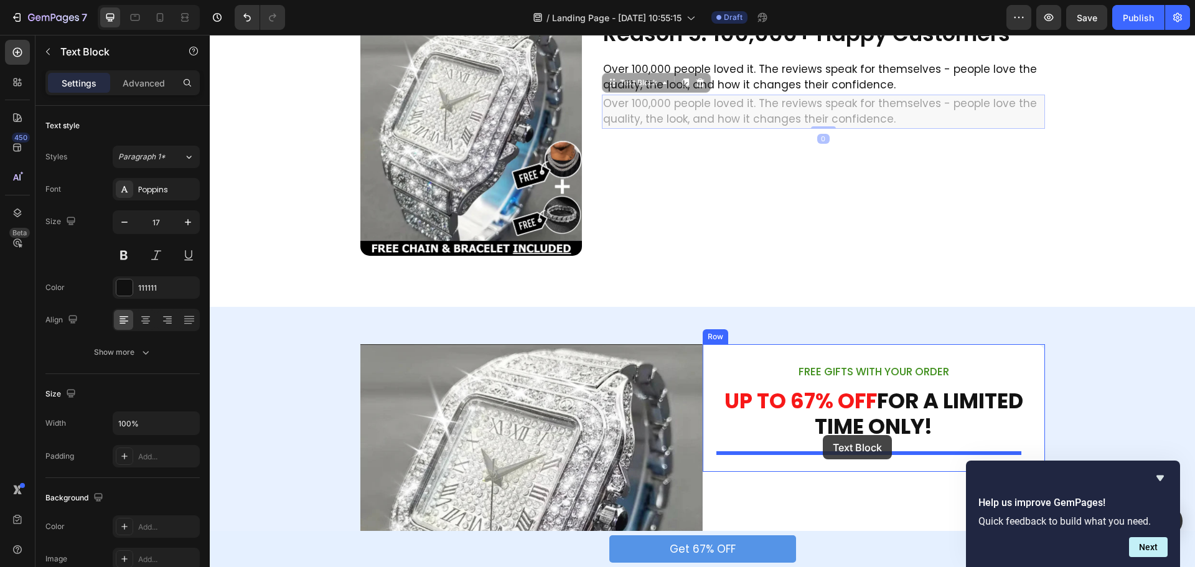
drag, startPoint x: 608, startPoint y: 84, endPoint x: 823, endPoint y: 435, distance: 411.7
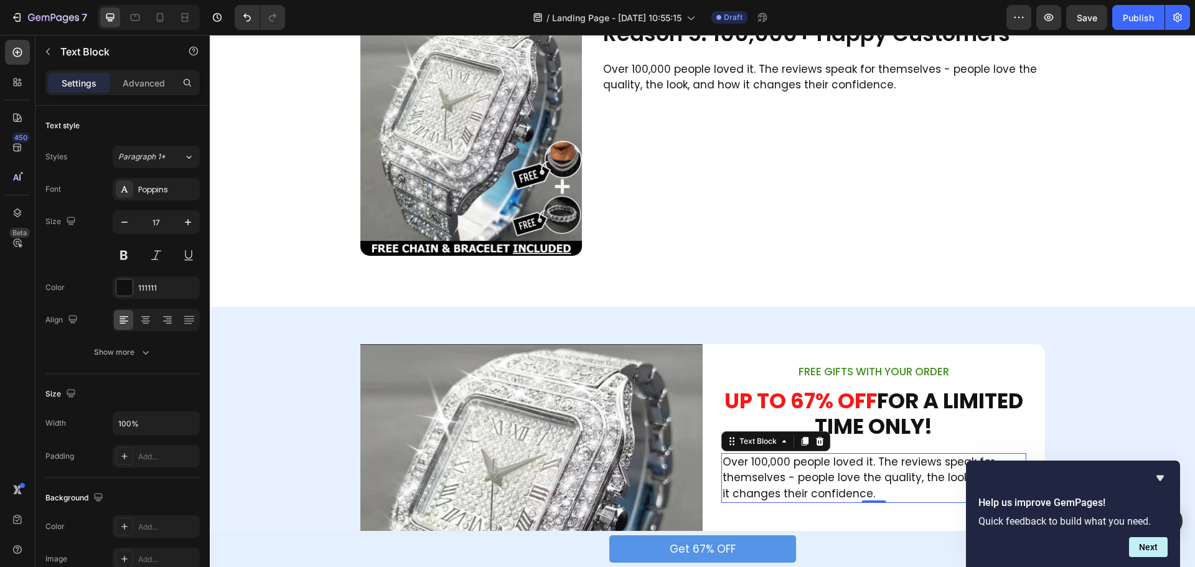
click at [821, 463] on p "Over 100,000 people loved it. The reviews speak for themselves - people love th…" at bounding box center [874, 479] width 303 height 48
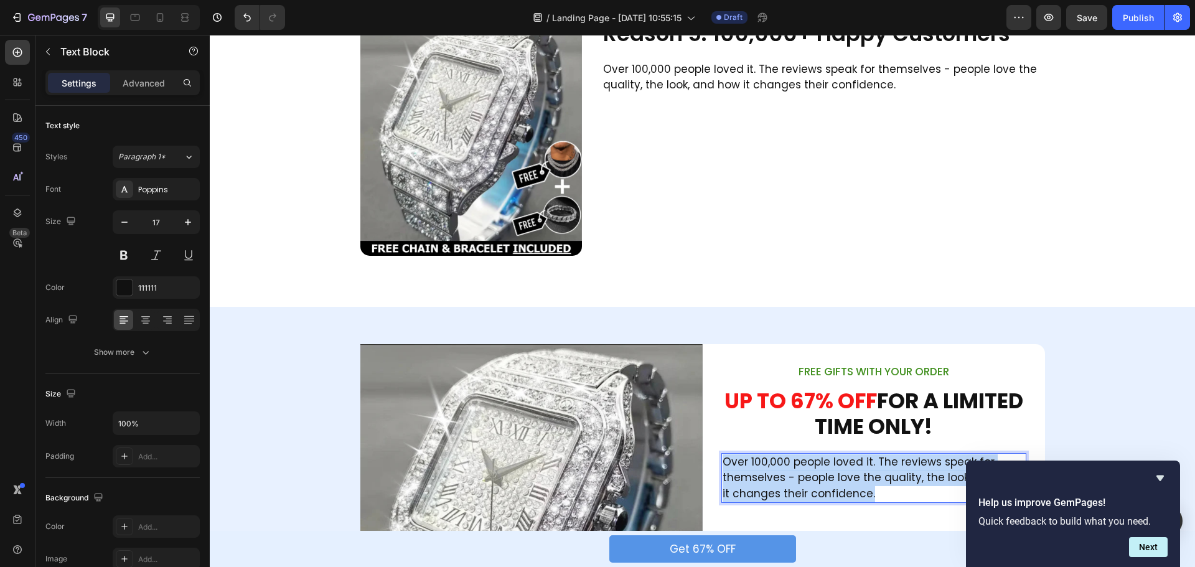
click at [821, 463] on p "Over 100,000 people loved it. The reviews speak for themselves - people love th…" at bounding box center [874, 479] width 303 height 48
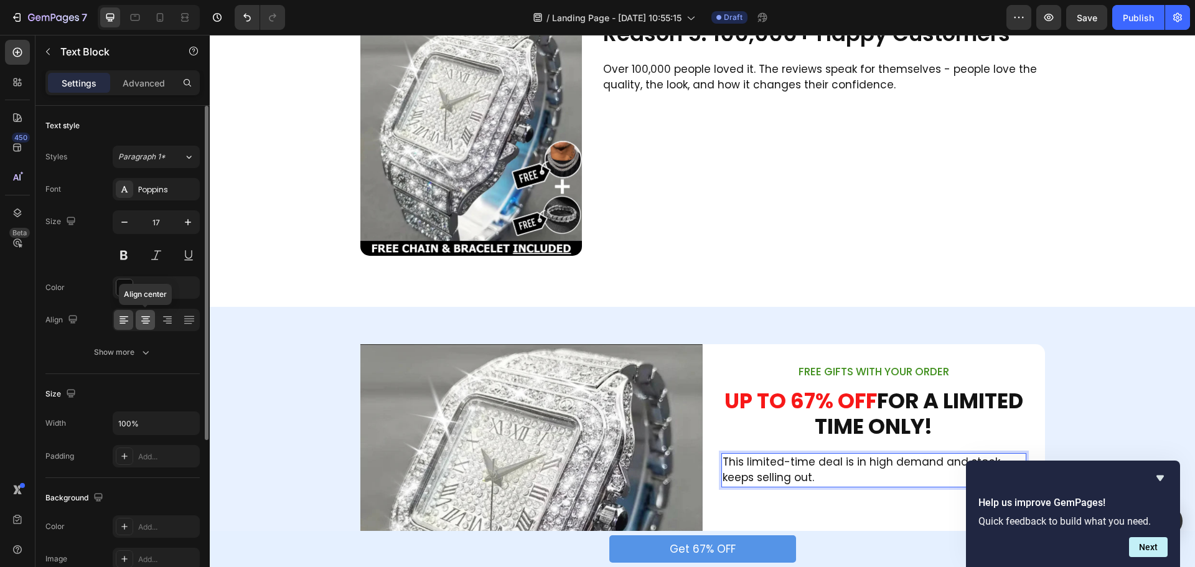
click at [142, 324] on icon at bounding box center [145, 320] width 12 height 12
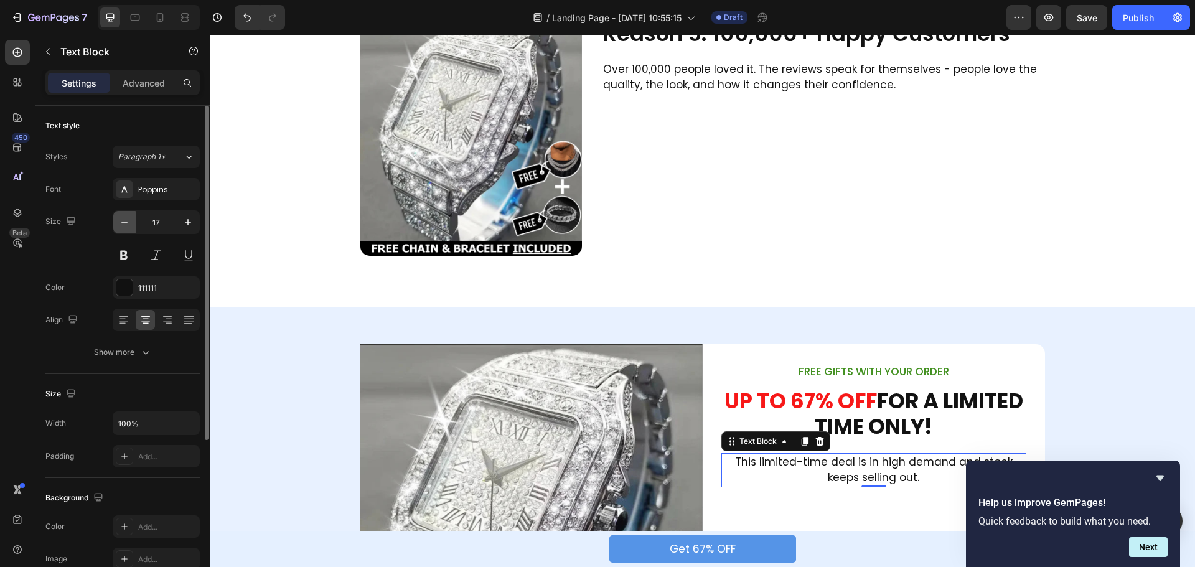
click at [128, 228] on icon "button" at bounding box center [124, 222] width 12 height 12
type input "14"
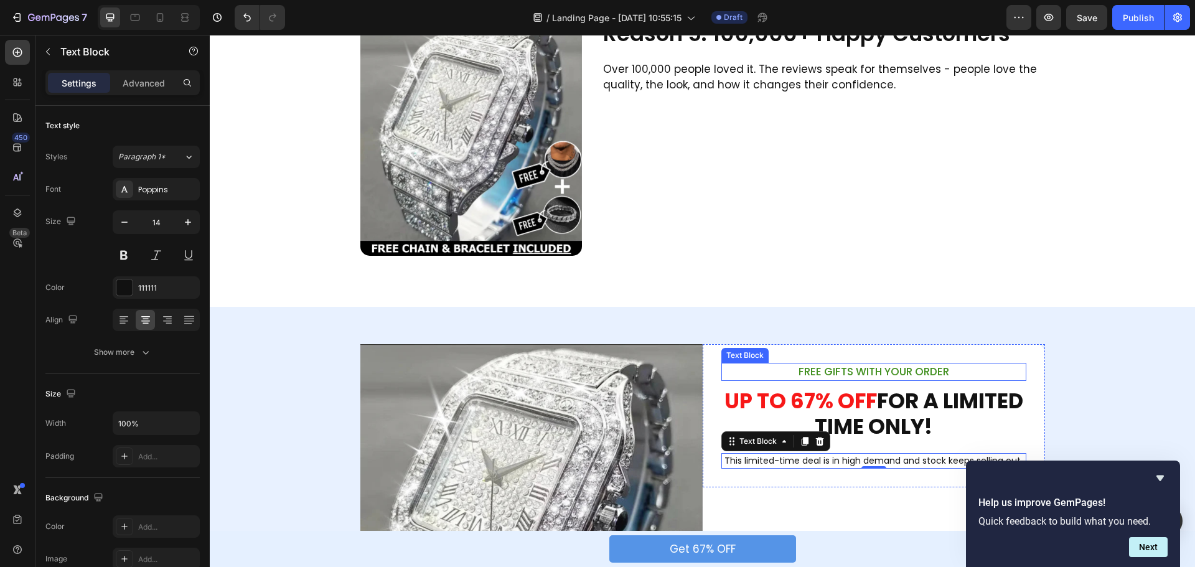
scroll to position [1494, 0]
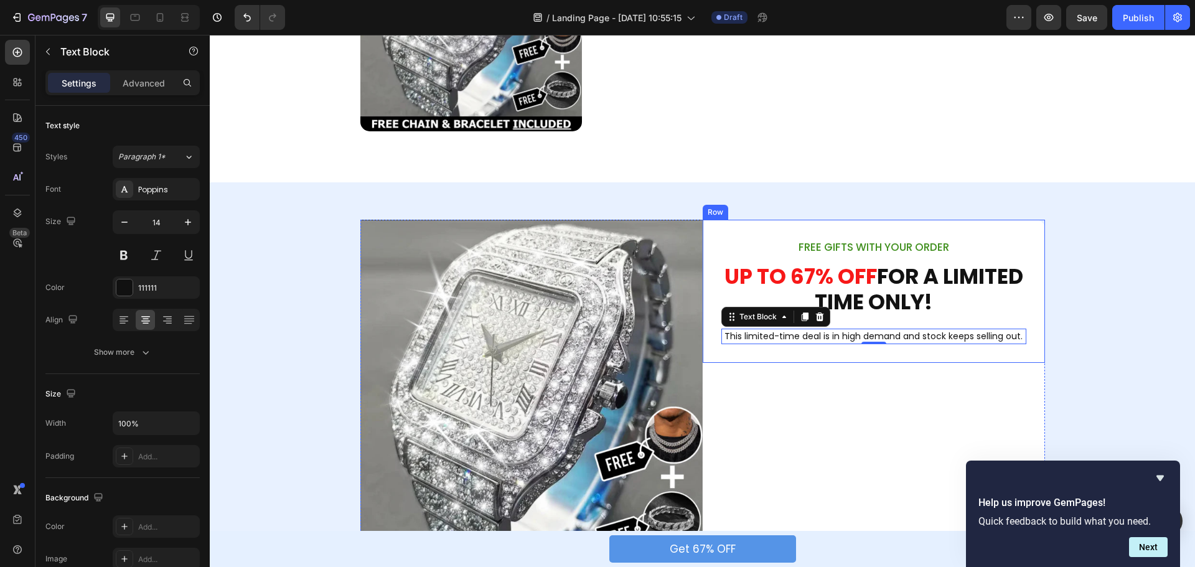
click at [930, 301] on p "⁠⁠⁠⁠⁠⁠⁠ UP TO 67% OFF FOR A LIMITED TIME ONLY!" at bounding box center [874, 289] width 303 height 51
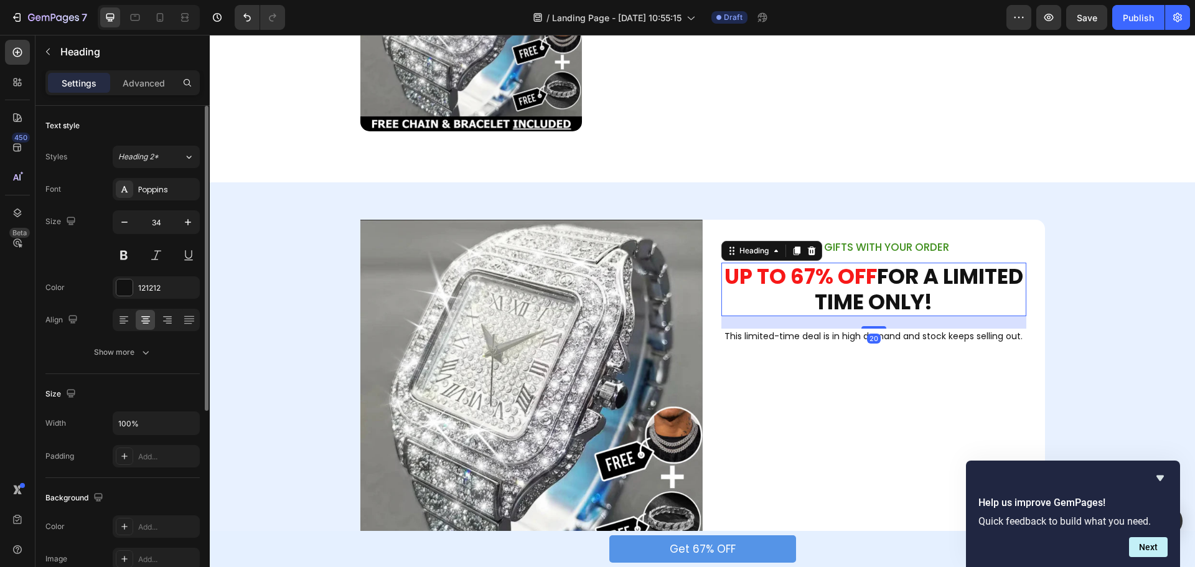
click at [163, 88] on p "Advanced" at bounding box center [144, 83] width 42 height 13
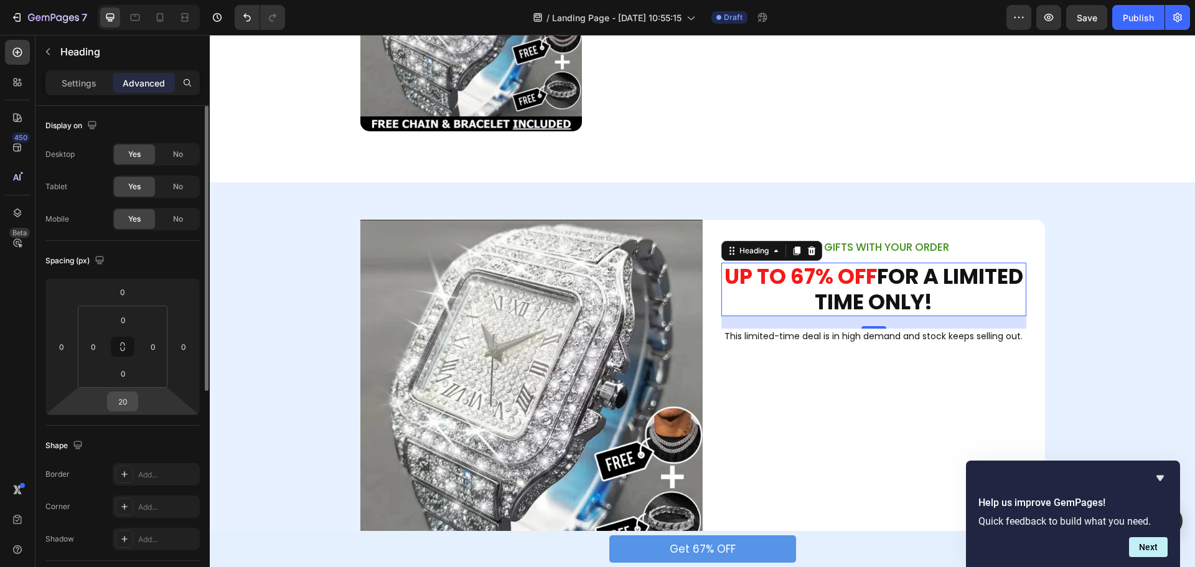
click at [129, 399] on input "20" at bounding box center [122, 401] width 25 height 19
type input "15"
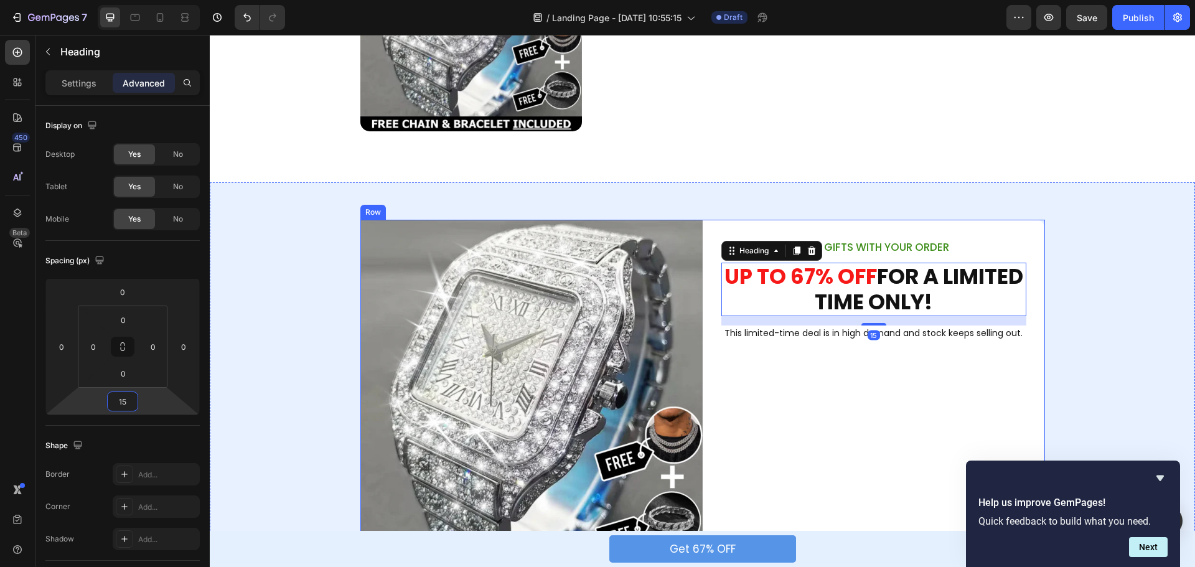
click at [915, 362] on div "FREE GIFTS WITH YOUR ORDER Text Block ⁠⁠⁠⁠⁠⁠⁠ UP TO 67% OFF FOR A LIMITED TIME …" at bounding box center [874, 402] width 342 height 364
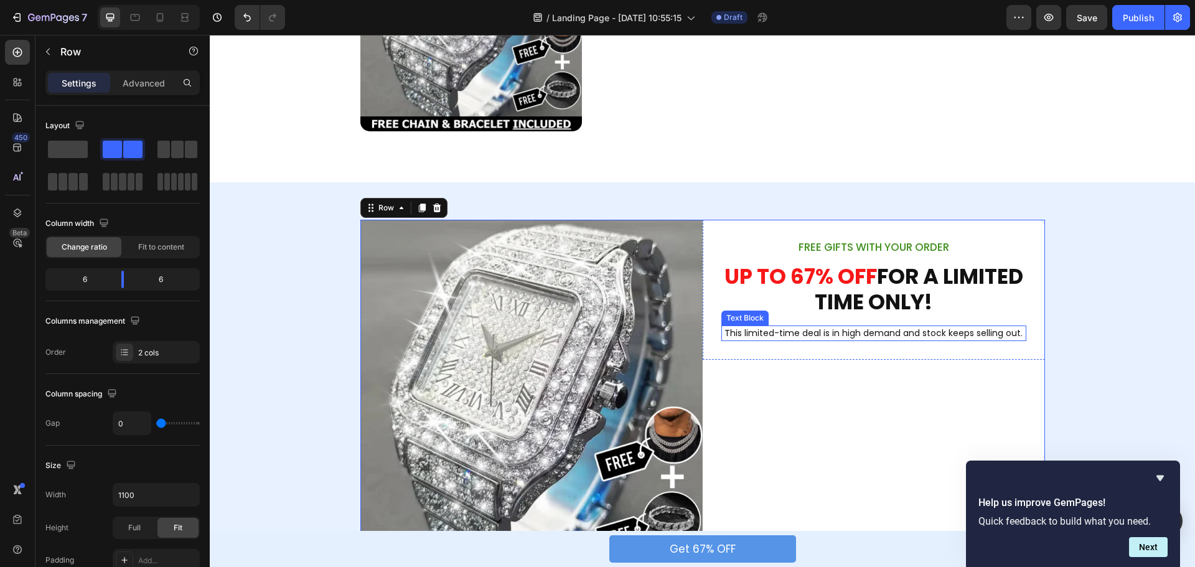
click at [882, 335] on p "This limited-time deal is in high demand and stock keeps selling out." at bounding box center [874, 333] width 303 height 13
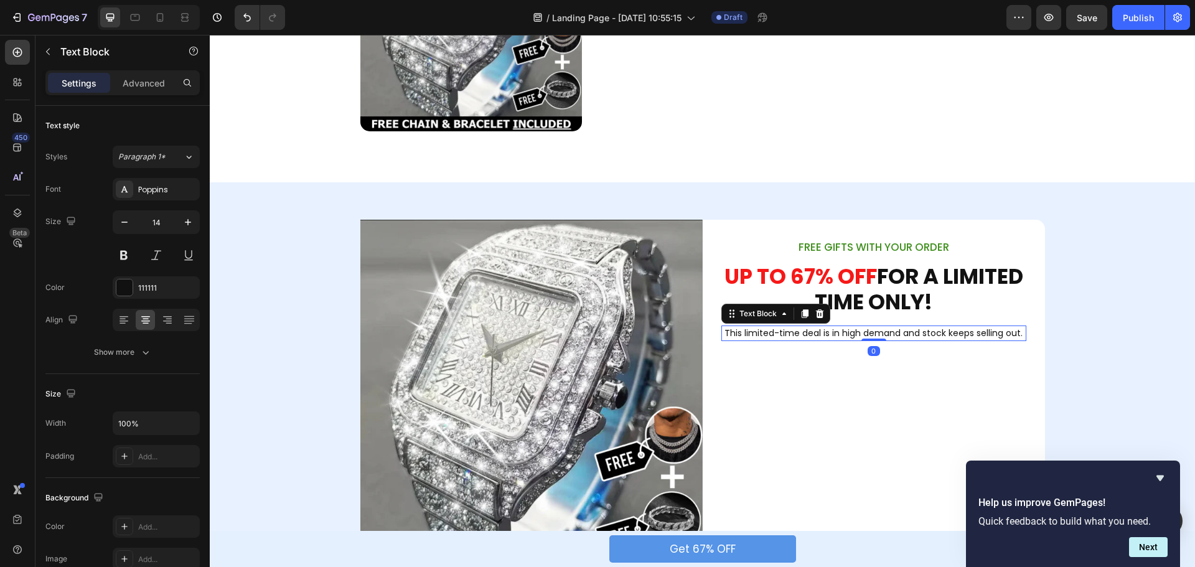
click at [145, 90] on div "Advanced" at bounding box center [144, 83] width 62 height 20
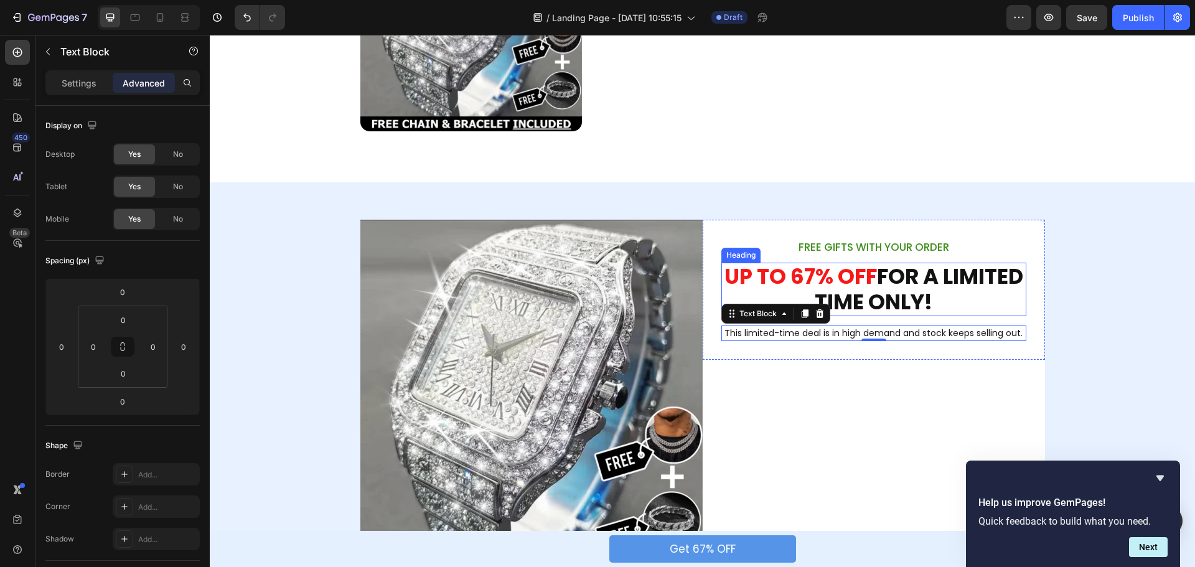
click at [910, 301] on p "⁠⁠⁠⁠⁠⁠⁠ UP TO 67% OFF FOR A LIMITED TIME ONLY!" at bounding box center [874, 289] width 303 height 51
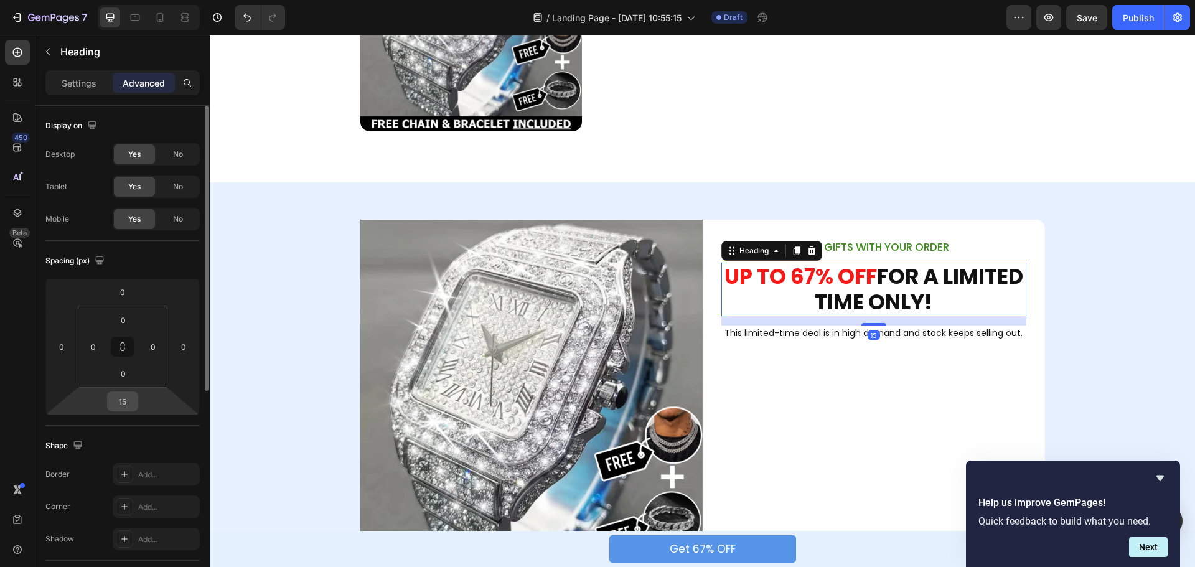
click at [130, 401] on input "15" at bounding box center [122, 401] width 25 height 19
type input "5"
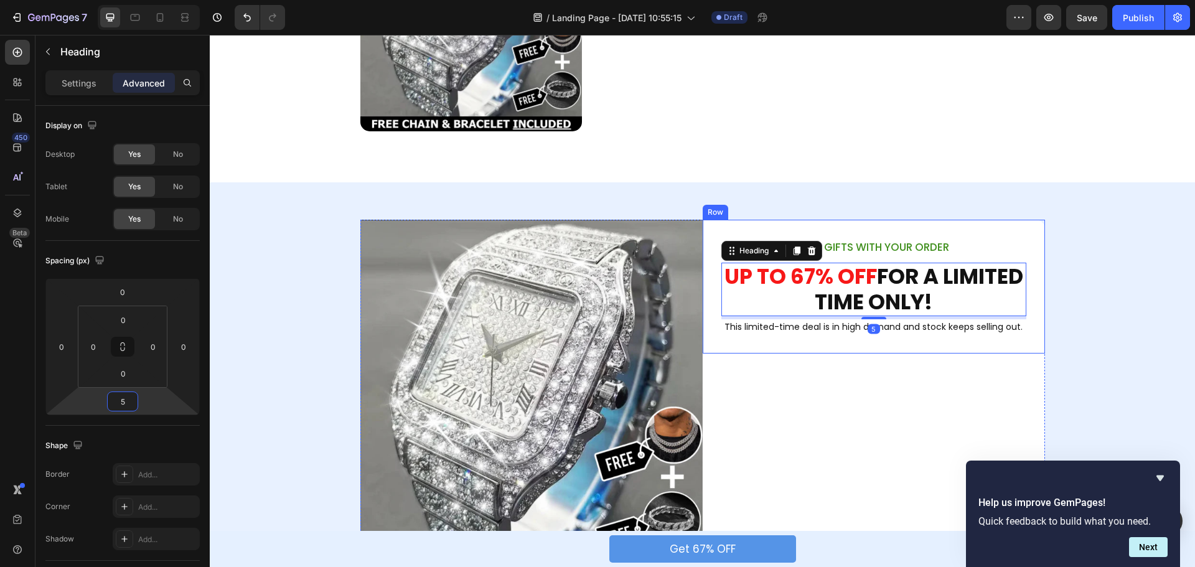
click at [968, 351] on div "FREE GIFTS WITH YOUR ORDER Text Block ⁠⁠⁠⁠⁠⁠⁠ UP TO 67% OFF FOR A LIMITED TIME …" at bounding box center [874, 287] width 342 height 134
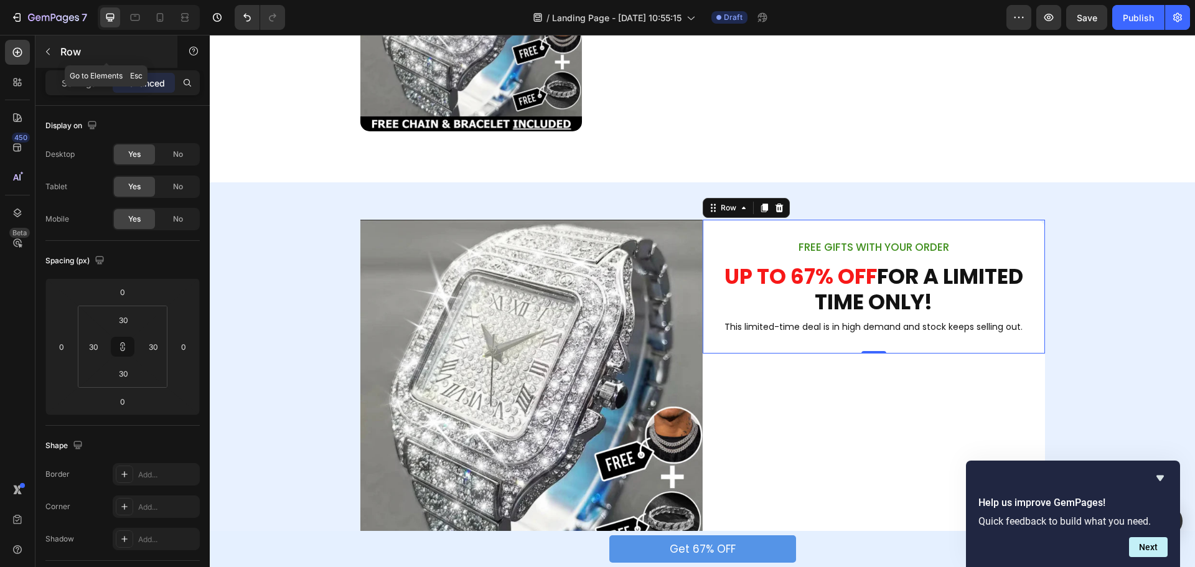
click at [50, 52] on icon "button" at bounding box center [48, 52] width 10 height 10
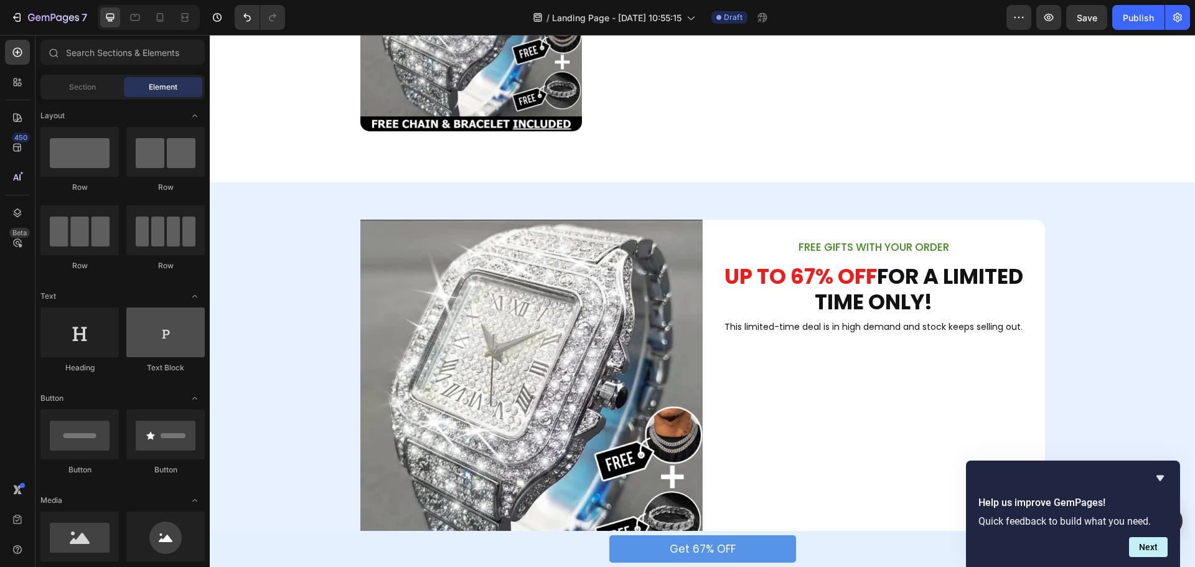
scroll to position [187, 0]
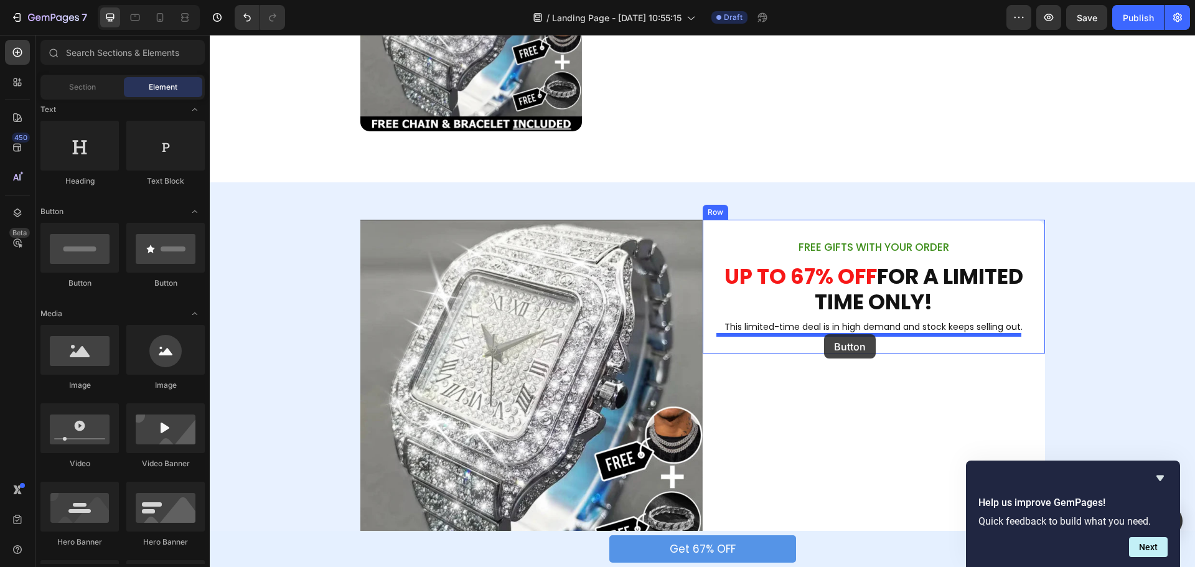
drag, startPoint x: 286, startPoint y: 301, endPoint x: 824, endPoint y: 334, distance: 539.6
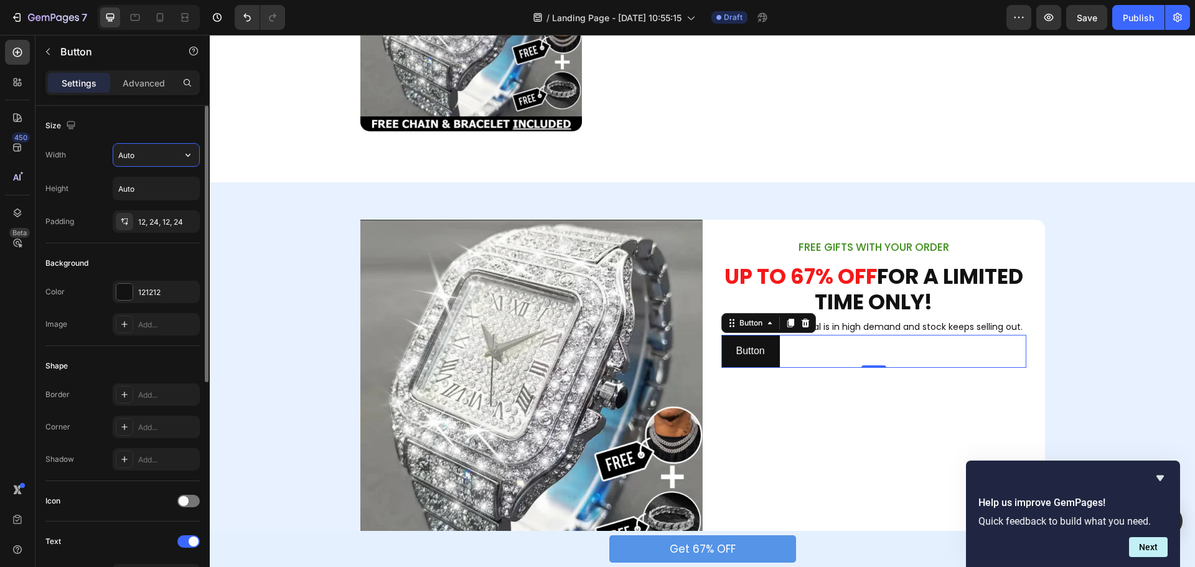
click at [149, 161] on input "Auto" at bounding box center [156, 155] width 86 height 22
click at [184, 154] on icon "button" at bounding box center [188, 155] width 12 height 12
click at [137, 205] on p "Full 100%" at bounding box center [153, 210] width 71 height 11
type input "100%"
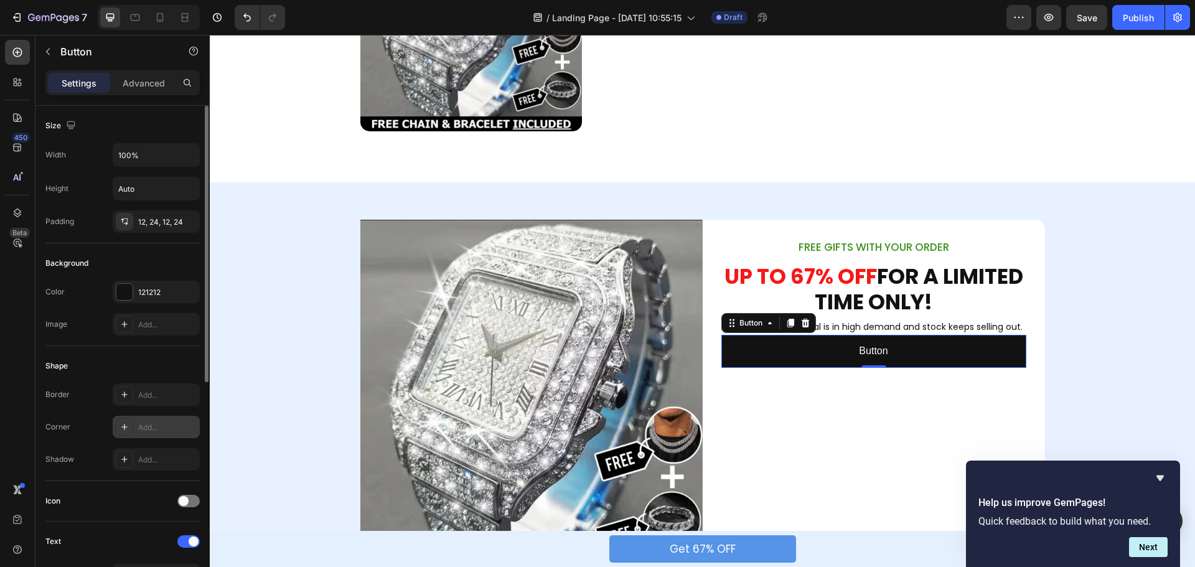
click at [149, 424] on div "Add..." at bounding box center [167, 427] width 59 height 11
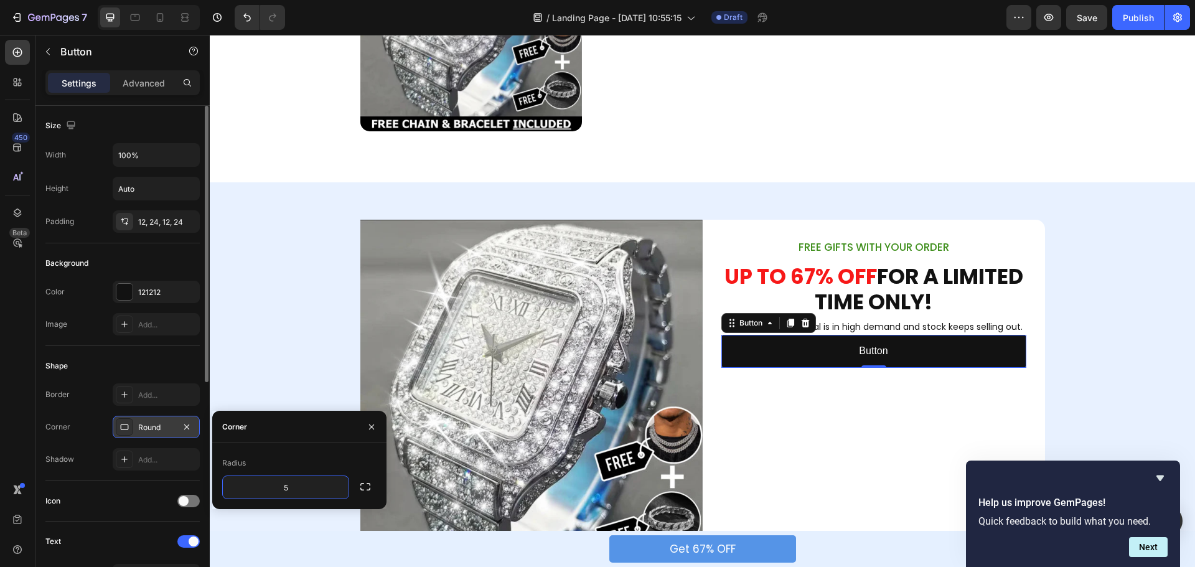
type input "5"
click at [310, 460] on div "Radius" at bounding box center [299, 463] width 154 height 20
click at [1089, 336] on div "Image FREE GIFTS WITH YOUR ORDER Text Block ⁠⁠⁠⁠⁠⁠⁠ UP TO 67% OFF FOR A LIMITED…" at bounding box center [703, 402] width 986 height 364
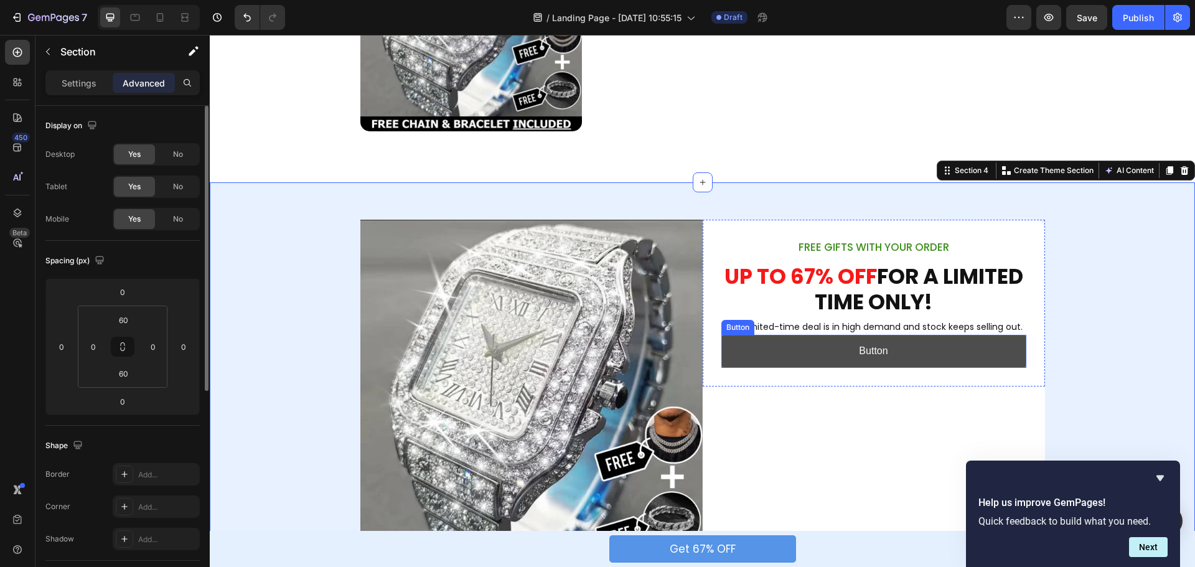
click at [1007, 344] on button "Button" at bounding box center [874, 351] width 305 height 33
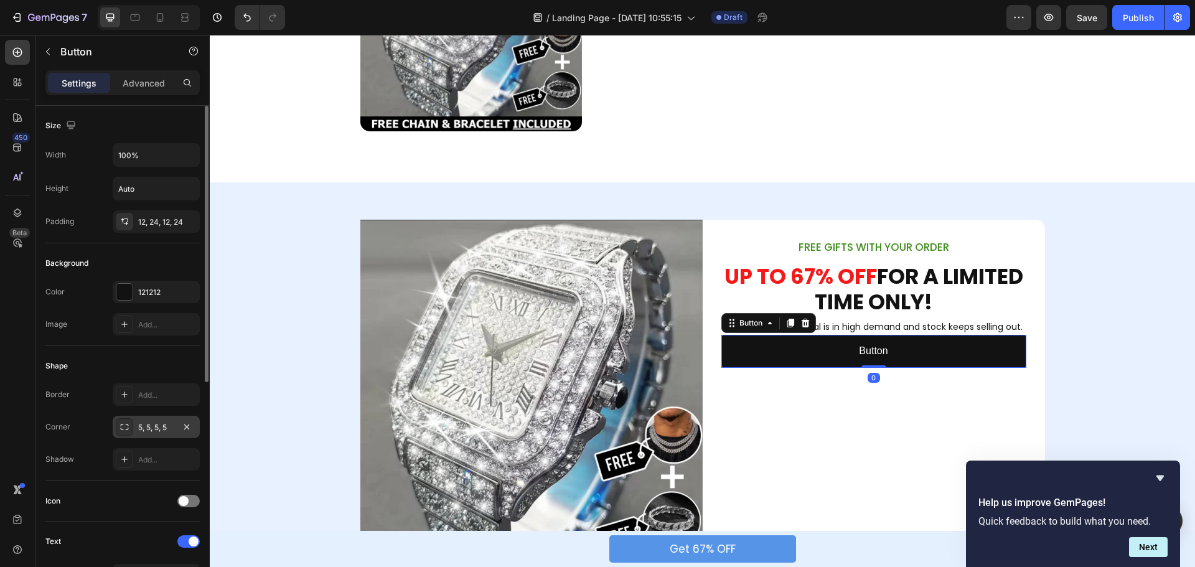
click at [153, 423] on div "5, 5, 5, 5" at bounding box center [156, 427] width 36 height 11
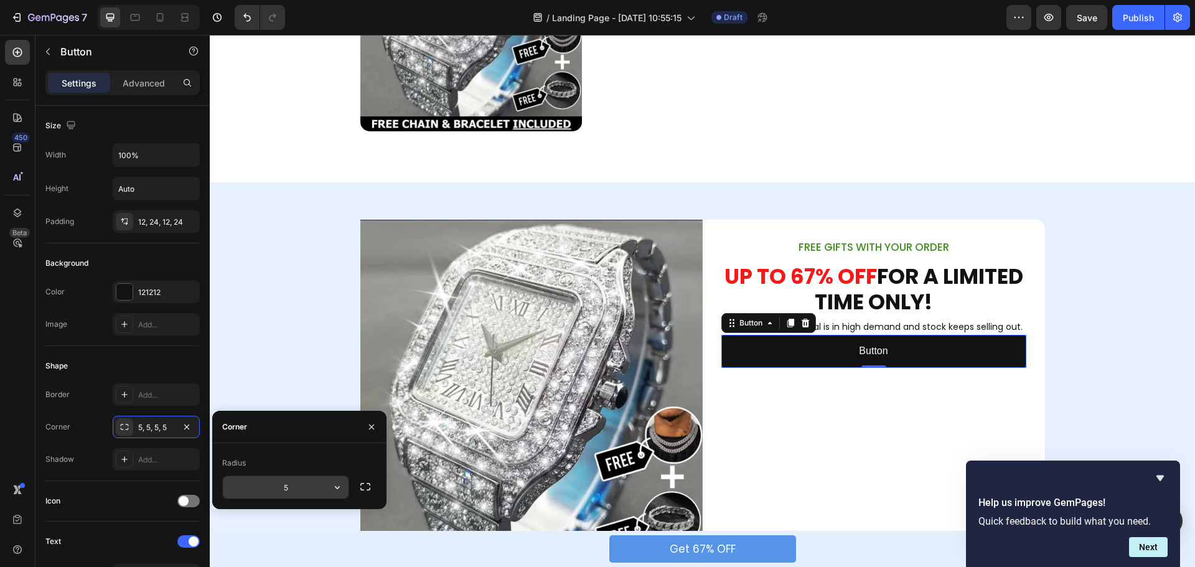
click at [285, 490] on input "5" at bounding box center [286, 487] width 126 height 22
click at [292, 490] on input "10" at bounding box center [286, 487] width 126 height 22
type input "8"
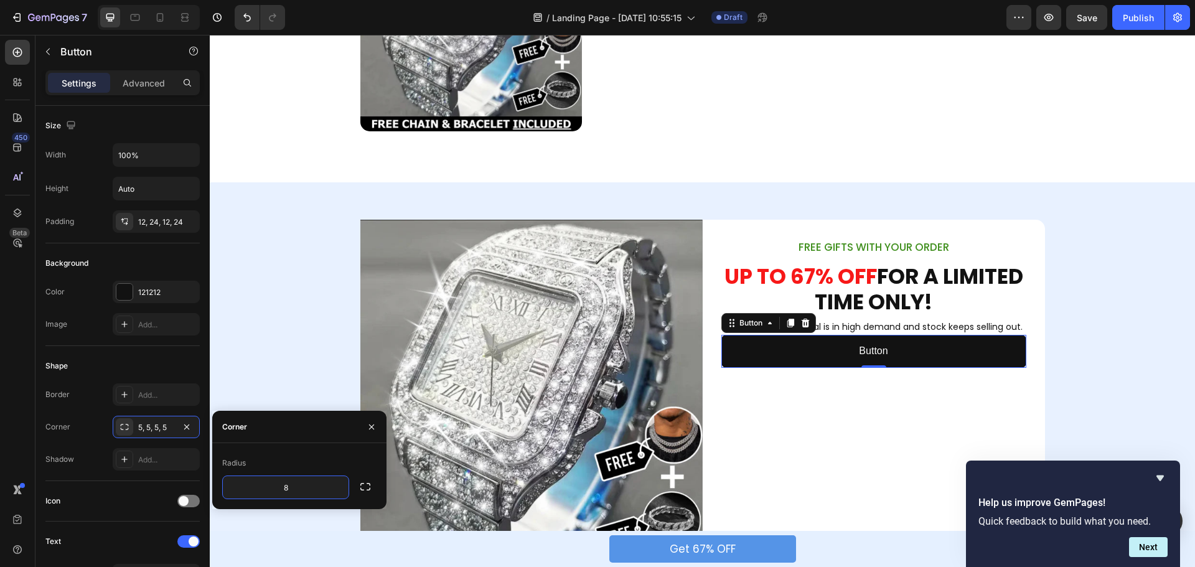
click at [292, 449] on div "Radius 8" at bounding box center [299, 476] width 174 height 66
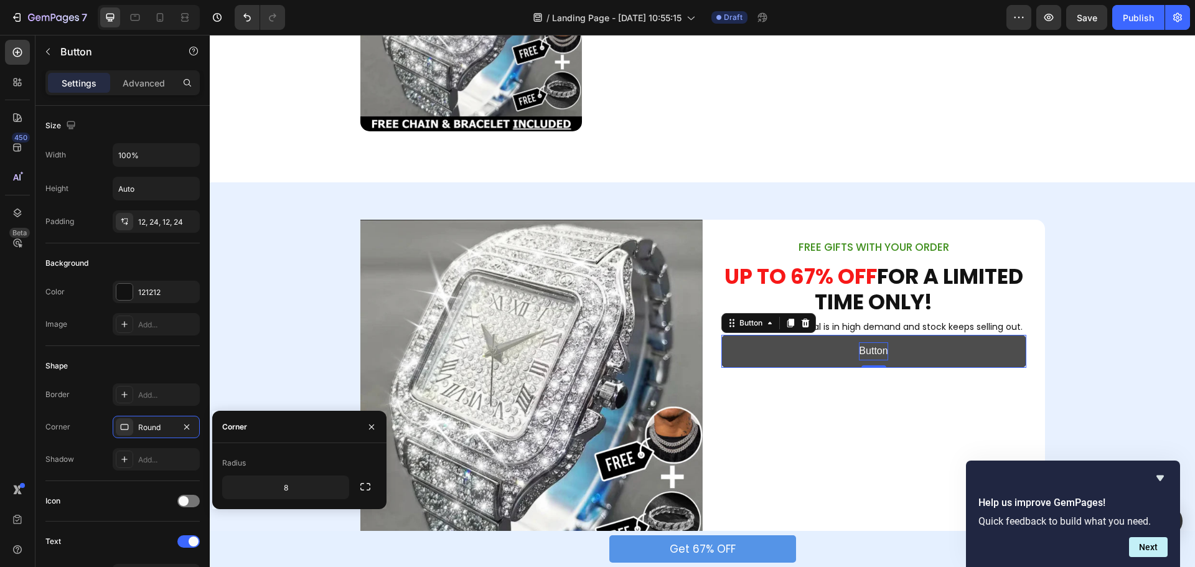
click at [880, 351] on p "Button" at bounding box center [873, 351] width 29 height 18
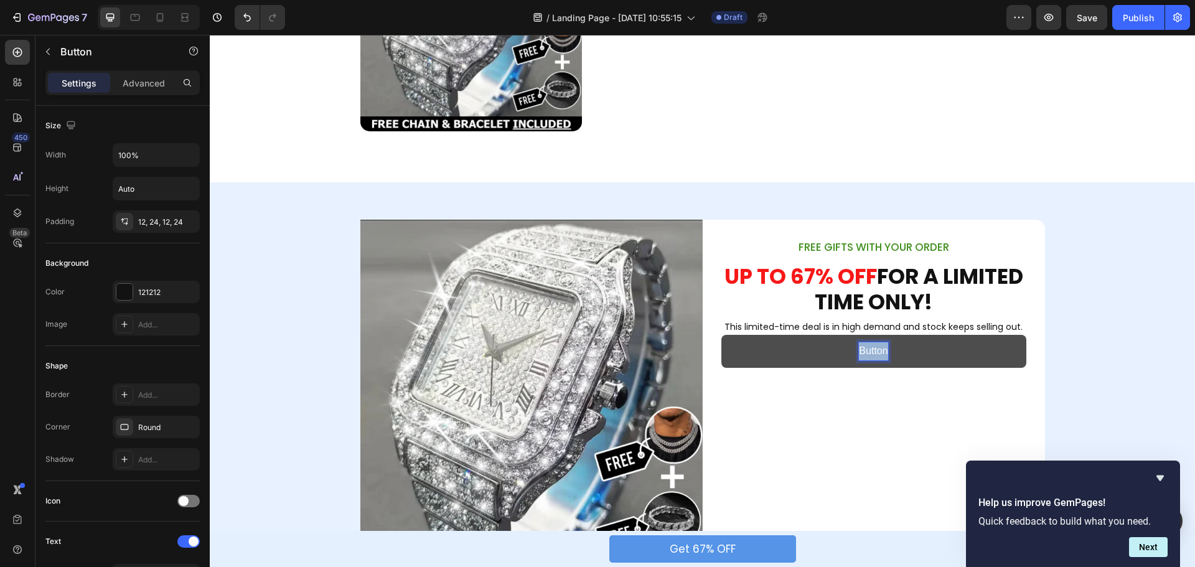
click at [880, 351] on p "Button" at bounding box center [873, 351] width 29 height 18
click at [722, 335] on button "Get" at bounding box center [874, 351] width 305 height 33
click at [722, 335] on button "Get 67%" at bounding box center [874, 351] width 305 height 33
click at [827, 331] on p "This limited-time deal is in high demand and stock keeps selling out." at bounding box center [874, 327] width 303 height 13
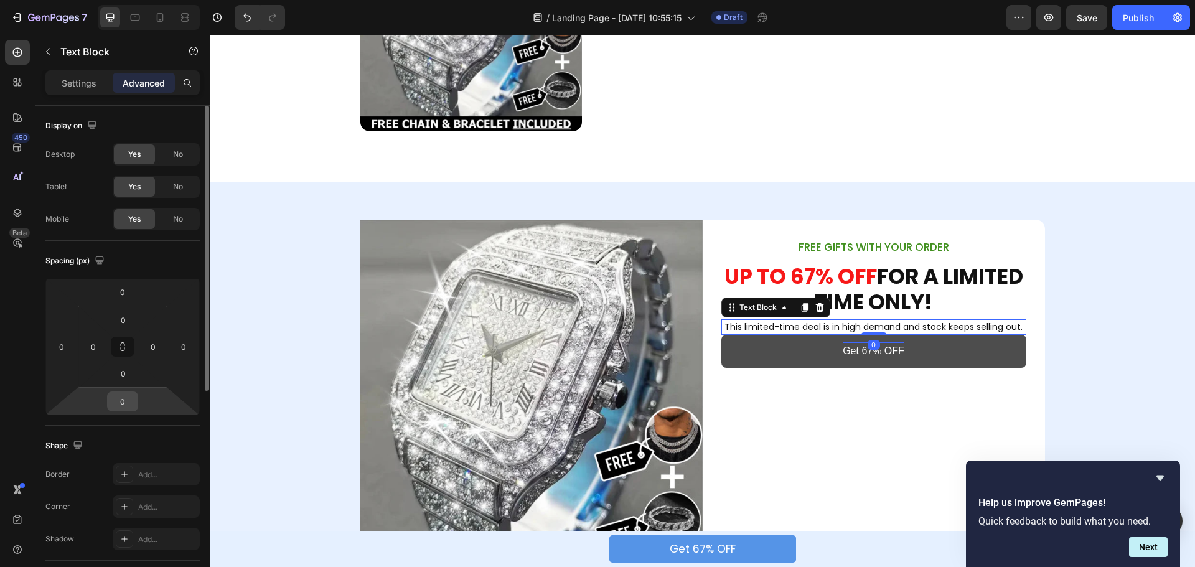
click at [122, 397] on input "0" at bounding box center [122, 401] width 25 height 19
type input "25"
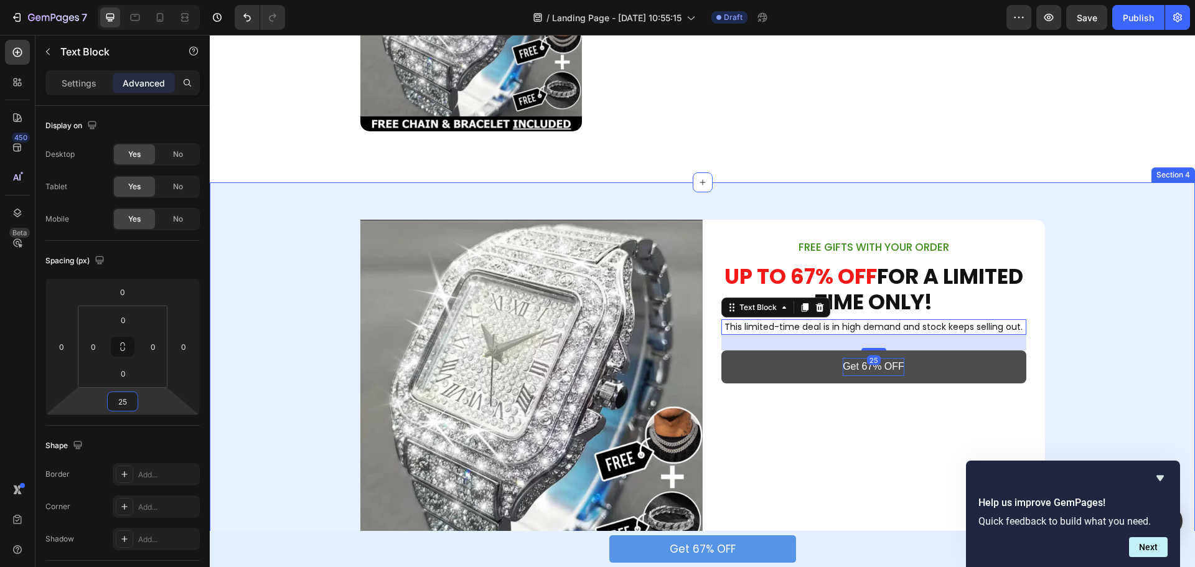
click at [1074, 349] on div "Image FREE GIFTS WITH YOUR ORDER Text Block ⁠⁠⁠⁠⁠⁠⁠ UP TO 67% OFF FOR A LIMITED…" at bounding box center [703, 402] width 986 height 364
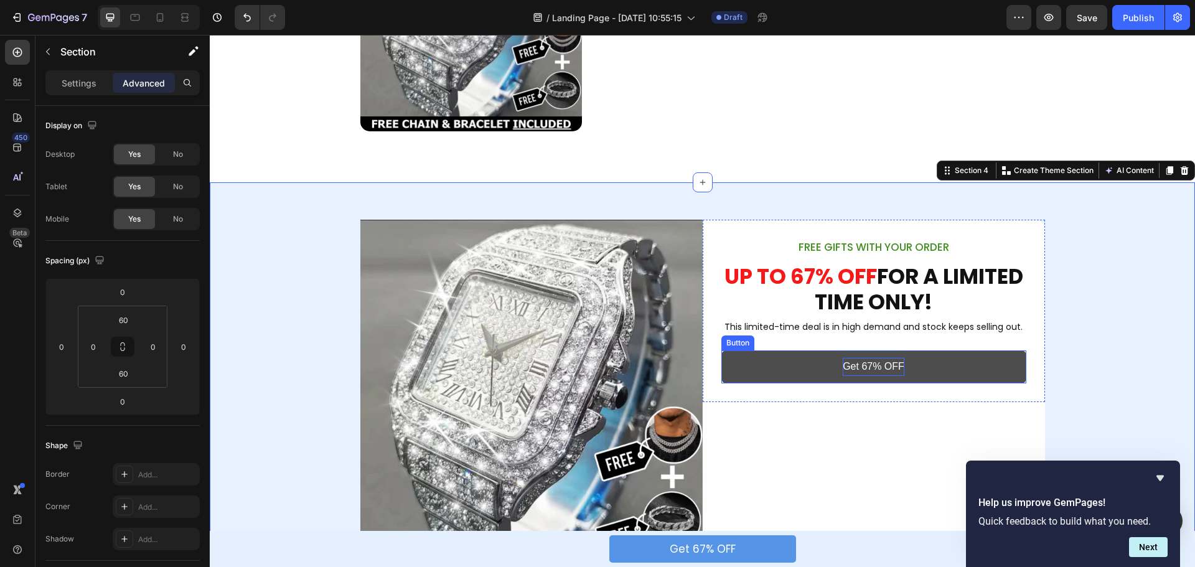
click at [963, 365] on button "Get 67% OFF" at bounding box center [874, 367] width 305 height 33
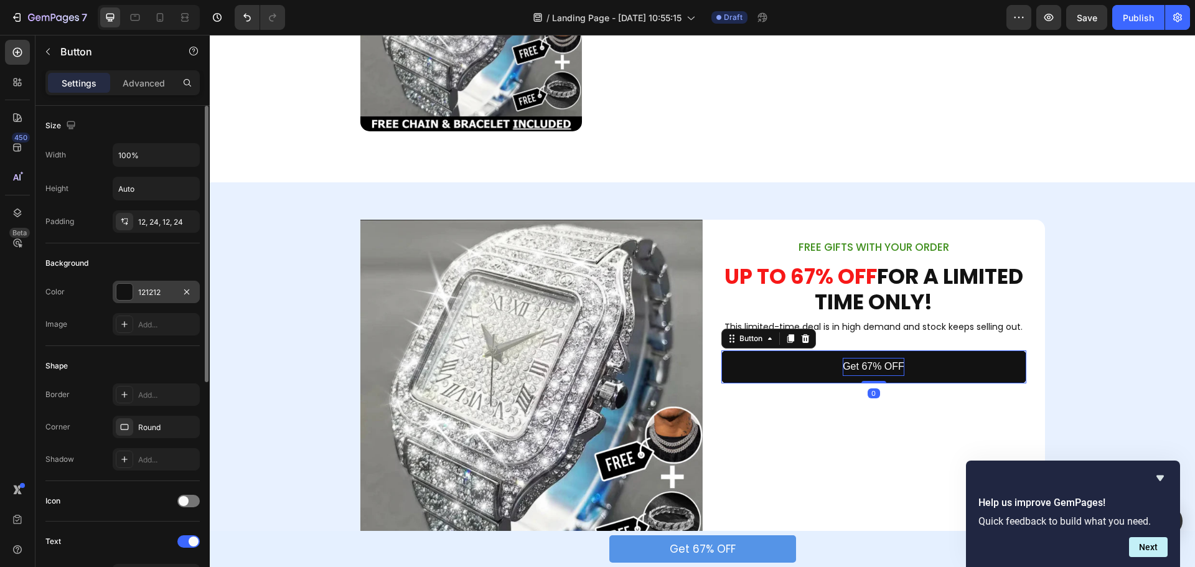
click at [117, 290] on div at bounding box center [124, 292] width 16 height 16
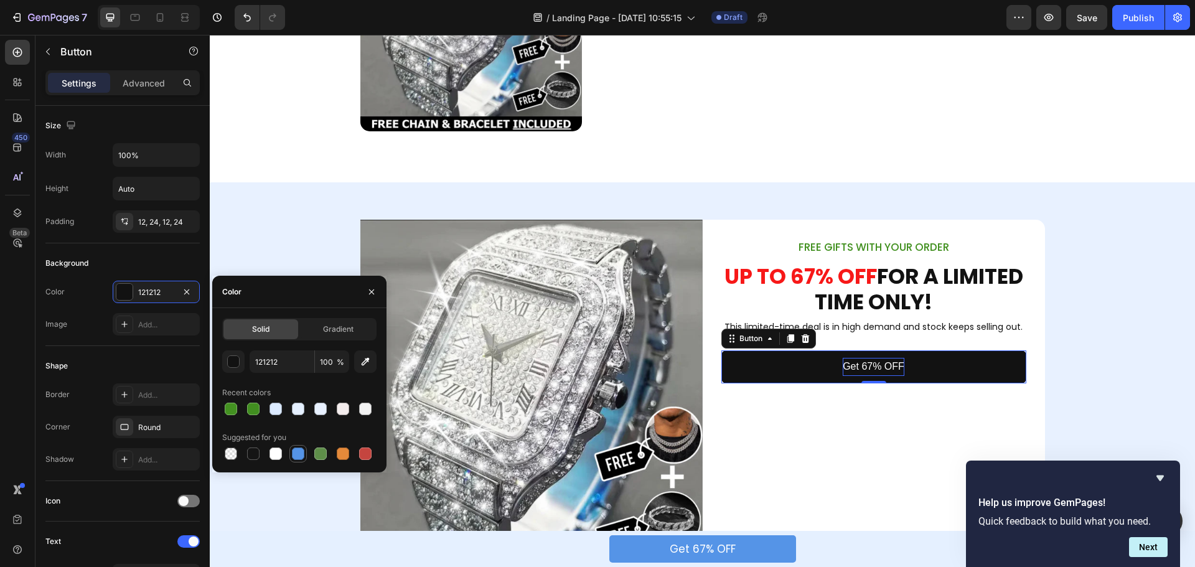
click at [298, 454] on div at bounding box center [298, 454] width 12 height 12
type input "5594E7"
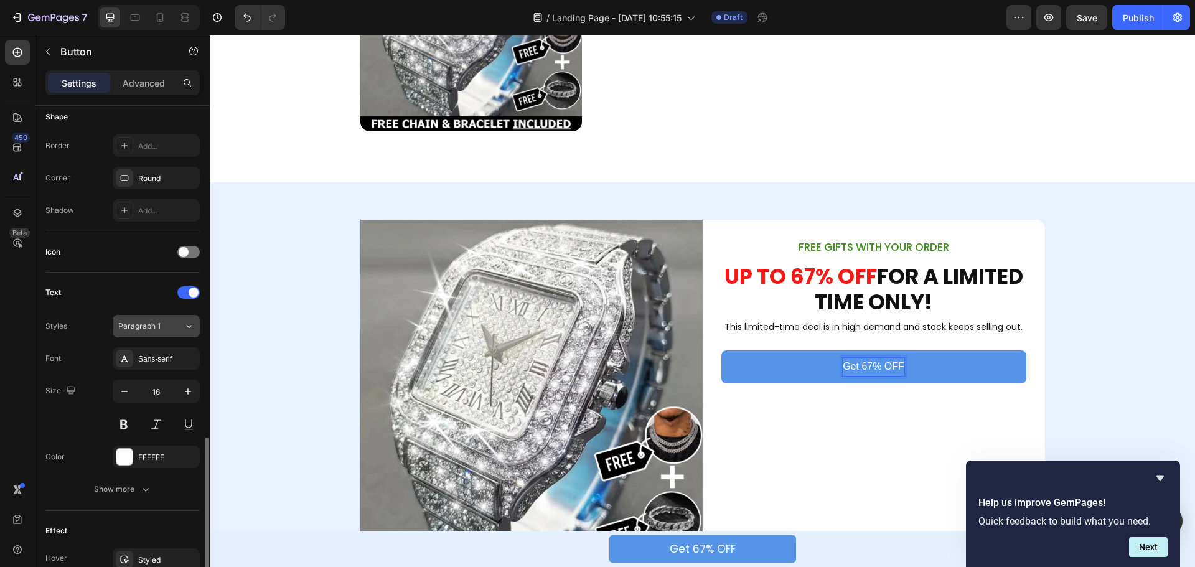
scroll to position [374, 0]
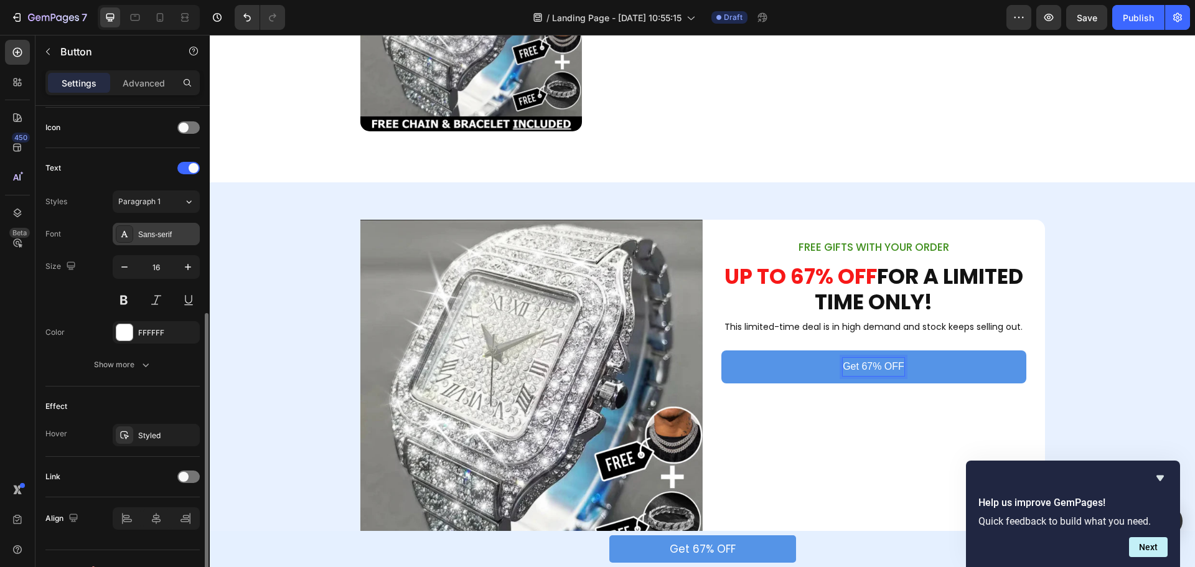
click at [161, 233] on div "Sans-serif" at bounding box center [167, 234] width 59 height 11
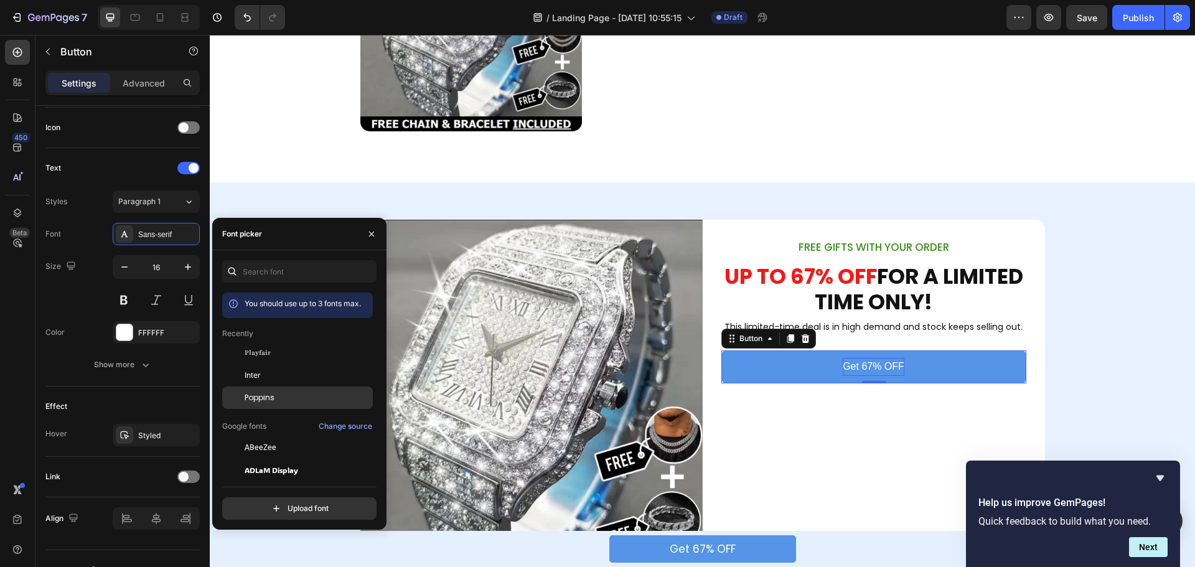
click at [270, 398] on span "Poppins" at bounding box center [260, 397] width 30 height 11
click at [187, 267] on icon "button" at bounding box center [188, 267] width 6 height 6
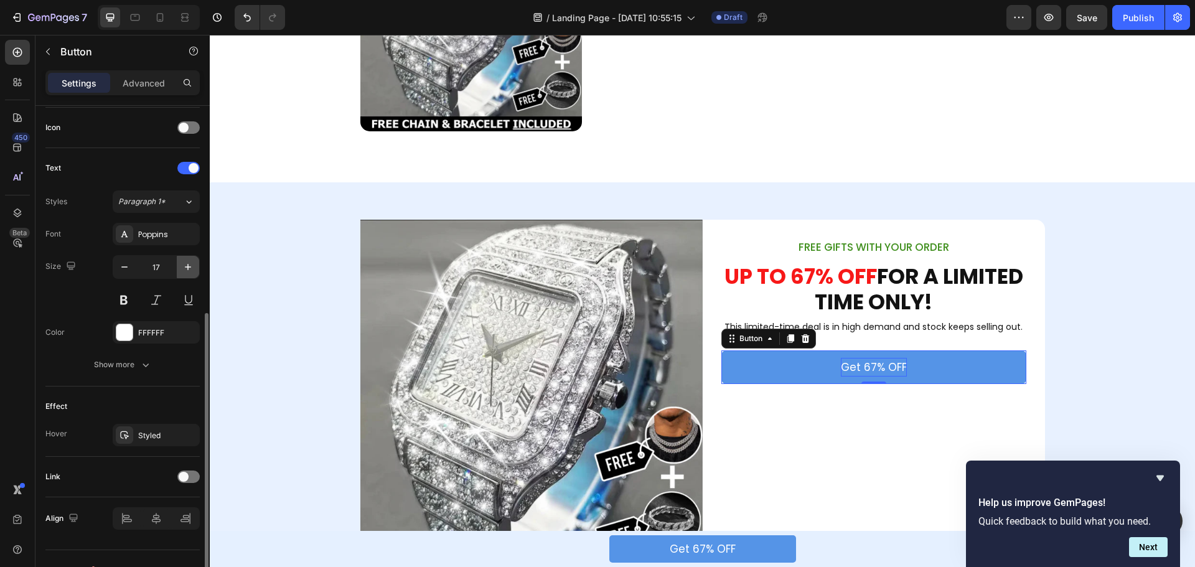
click at [187, 267] on icon "button" at bounding box center [188, 267] width 6 height 6
click at [126, 265] on icon "button" at bounding box center [124, 267] width 12 height 12
type input "17"
drag, startPoint x: 709, startPoint y: 409, endPoint x: 248, endPoint y: 202, distance: 504.4
click at [709, 409] on div "FREE GIFTS WITH YOUR ORDER Text Block ⁠⁠⁠⁠⁠⁠⁠ UP TO 67% OFF FOR A LIMITED TIME …" at bounding box center [874, 402] width 342 height 364
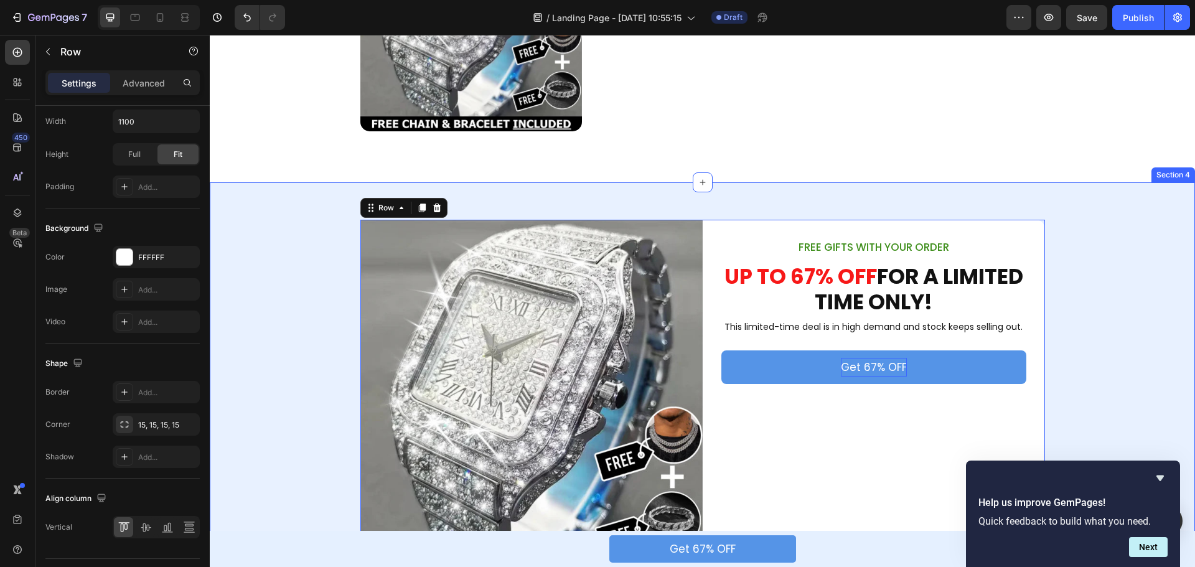
scroll to position [0, 0]
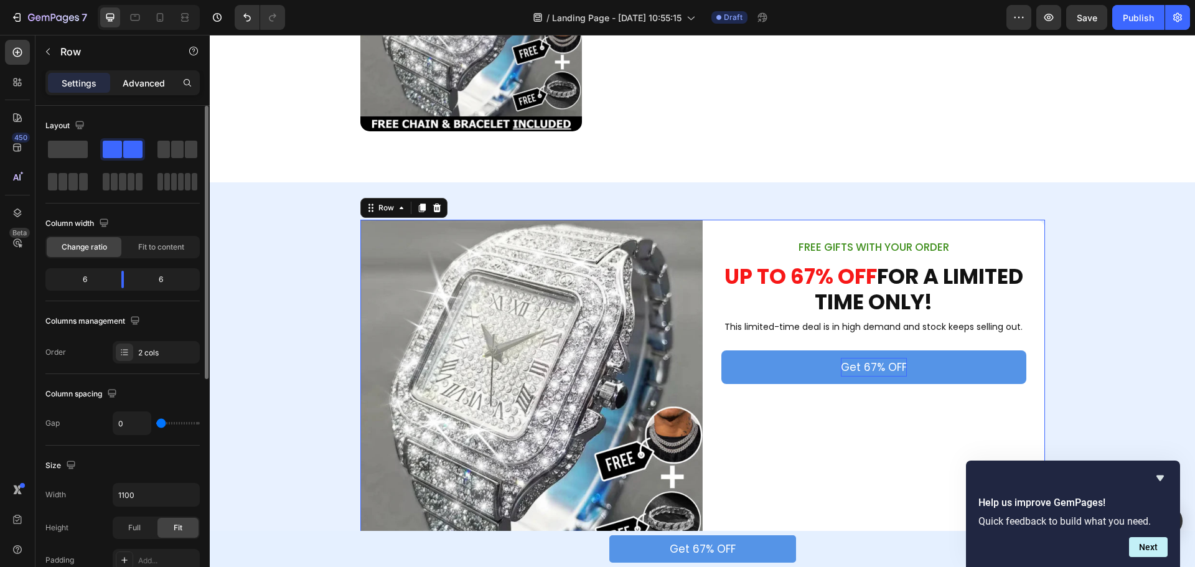
click at [141, 77] on p "Advanced" at bounding box center [144, 83] width 42 height 13
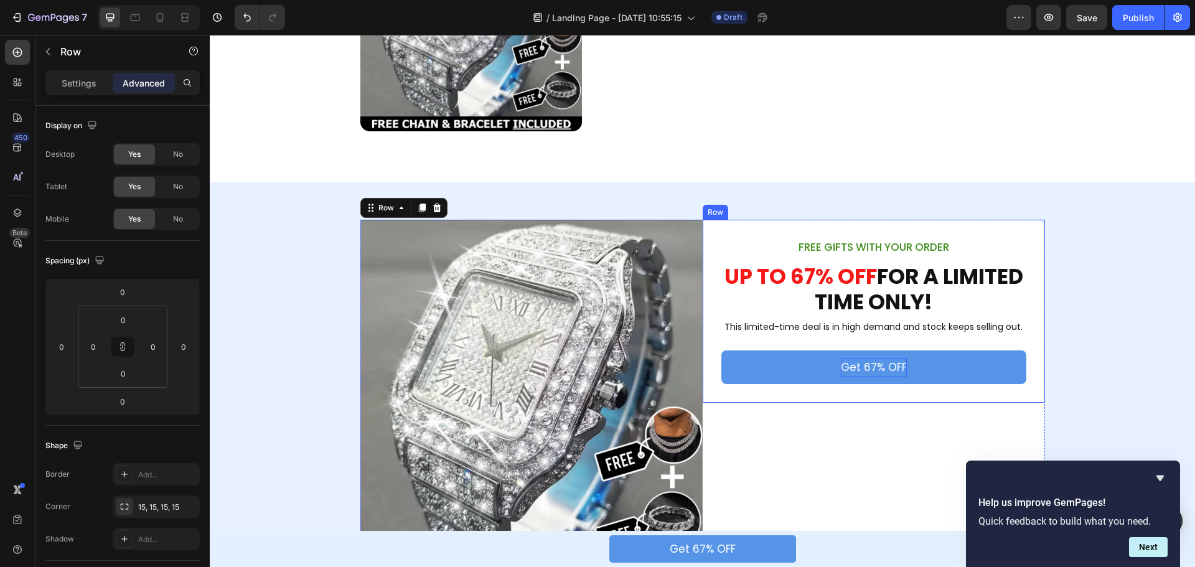
click at [704, 235] on div "FREE GIFTS WITH YOUR ORDER Text Block ⁠⁠⁠⁠⁠⁠⁠ UP TO 67% OFF FOR A LIMITED TIME …" at bounding box center [874, 312] width 342 height 184
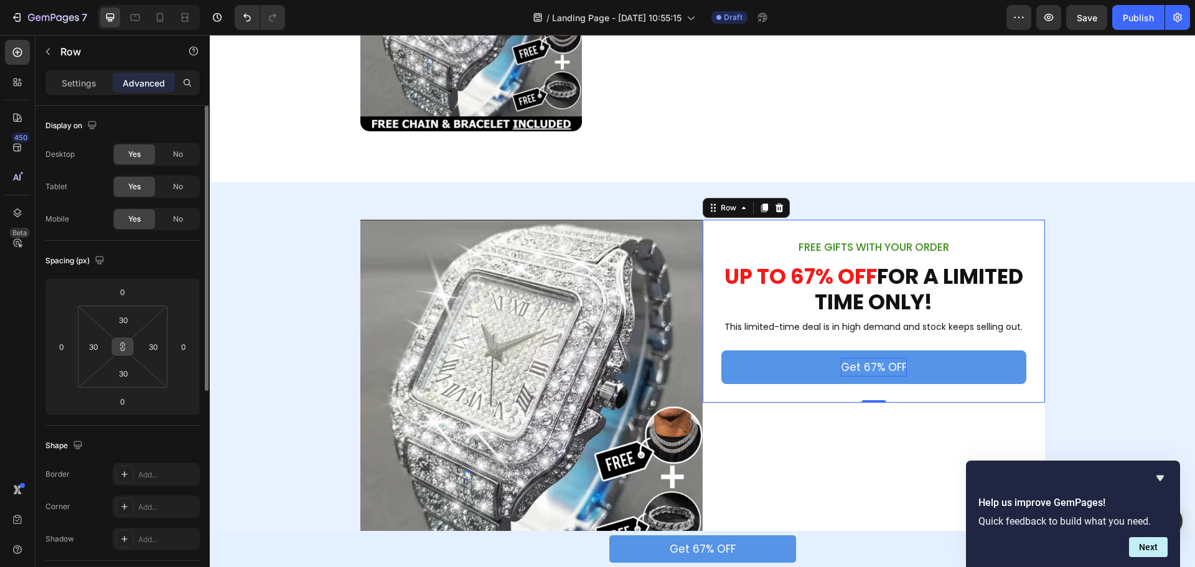
click at [128, 346] on button at bounding box center [123, 347] width 24 height 20
click at [103, 346] on div "30" at bounding box center [93, 347] width 25 height 20
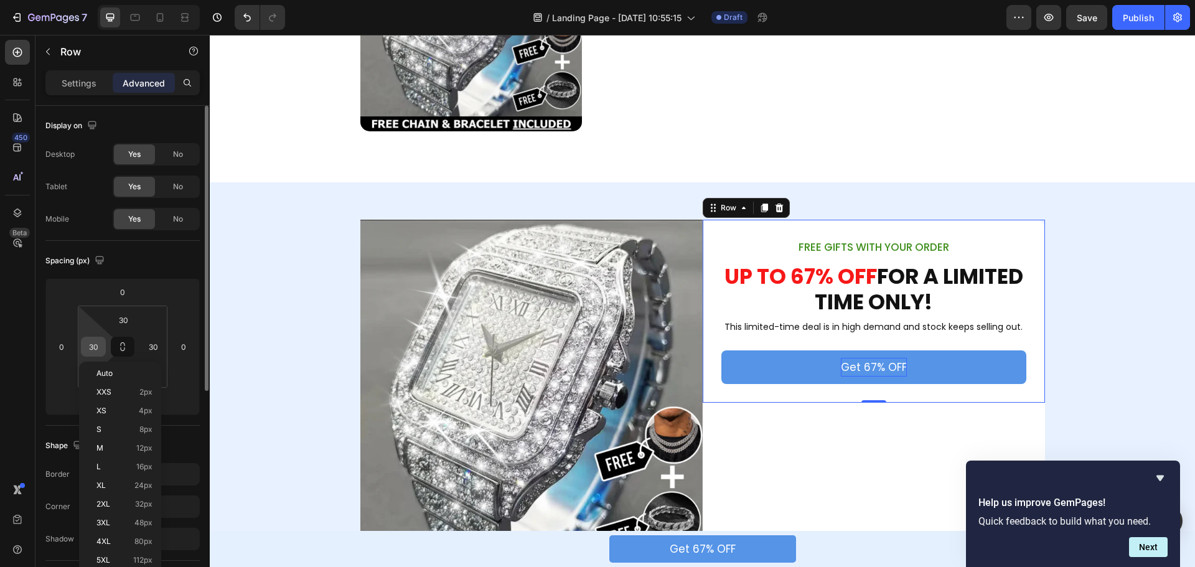
click at [97, 347] on input "30" at bounding box center [93, 346] width 19 height 19
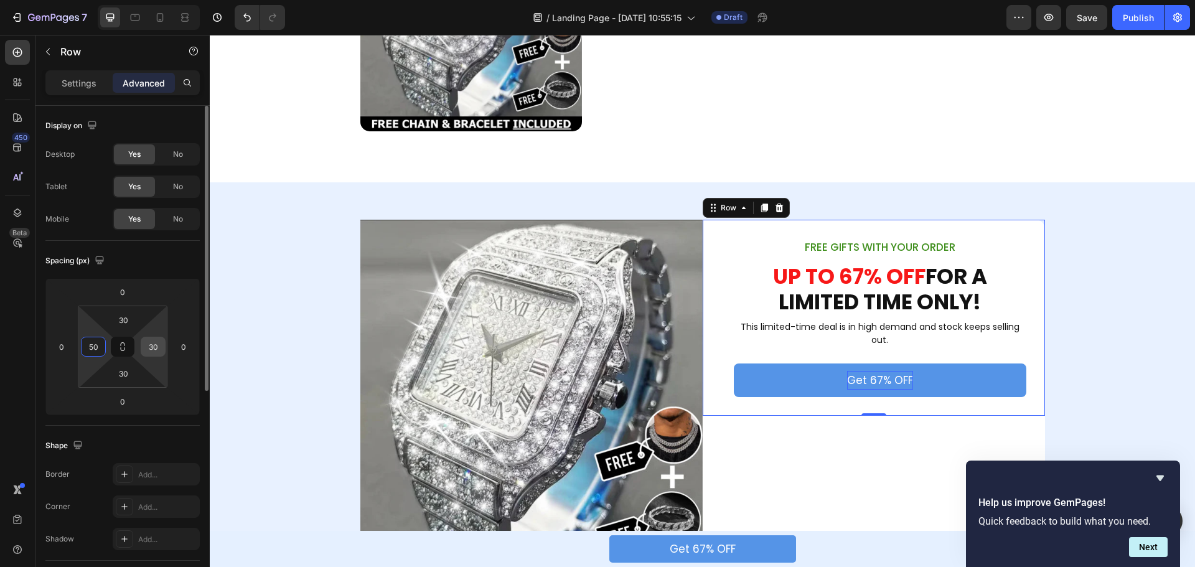
type input "50"
click at [155, 348] on input "30" at bounding box center [153, 346] width 19 height 19
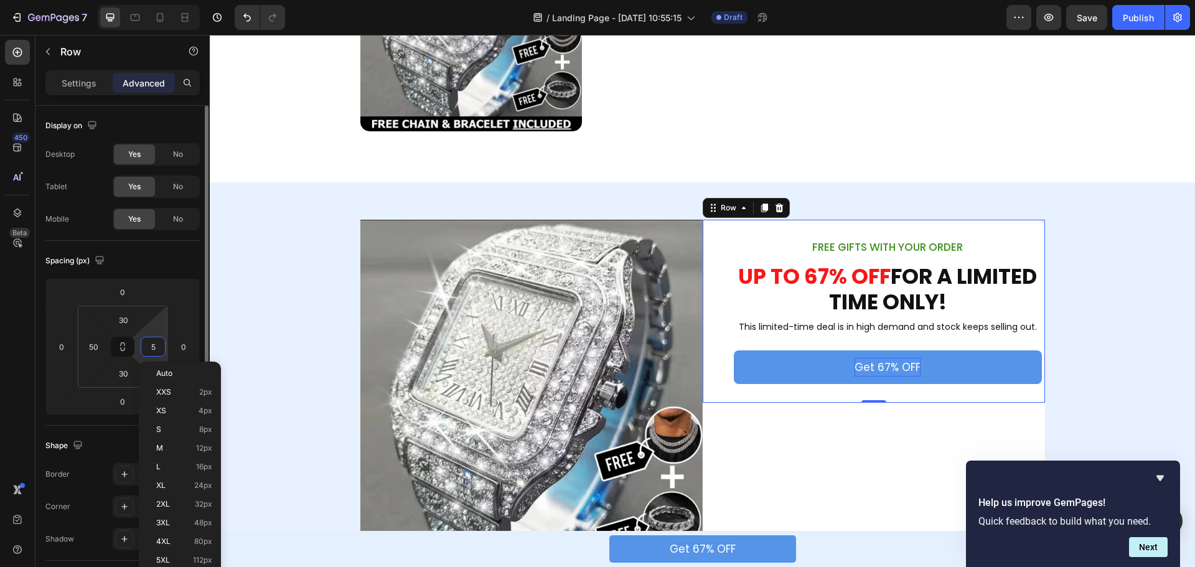
type input "50"
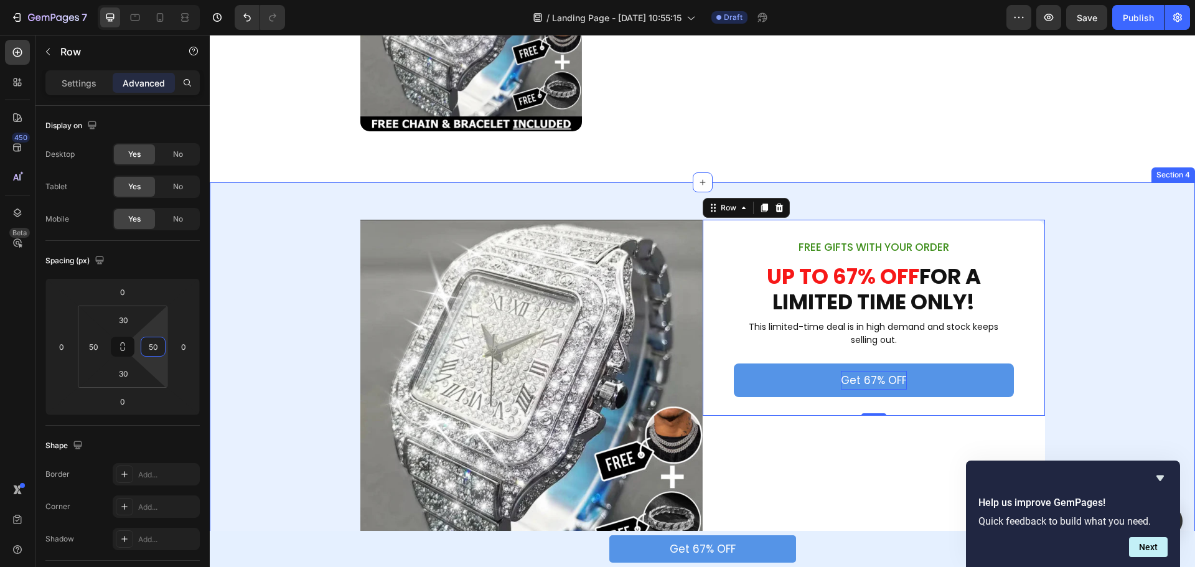
click at [1079, 271] on div "Image FREE GIFTS WITH YOUR ORDER Text Block ⁠⁠⁠⁠⁠⁠⁠ UP TO 67% OFF FOR A LIMITED…" at bounding box center [703, 402] width 986 height 364
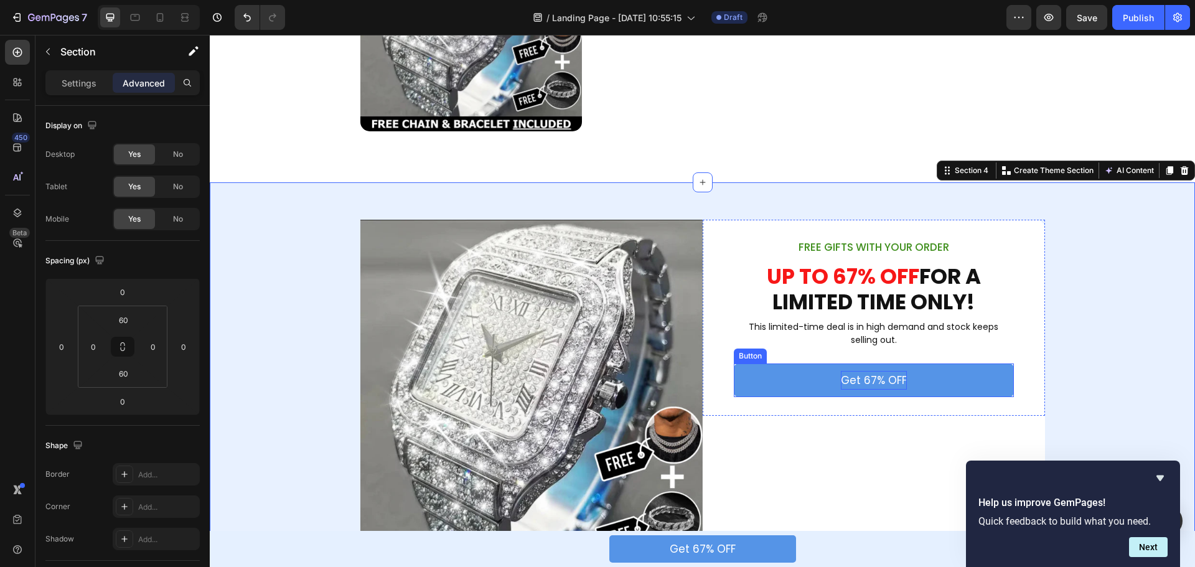
click at [883, 376] on p "Get 67% OFF" at bounding box center [874, 380] width 66 height 19
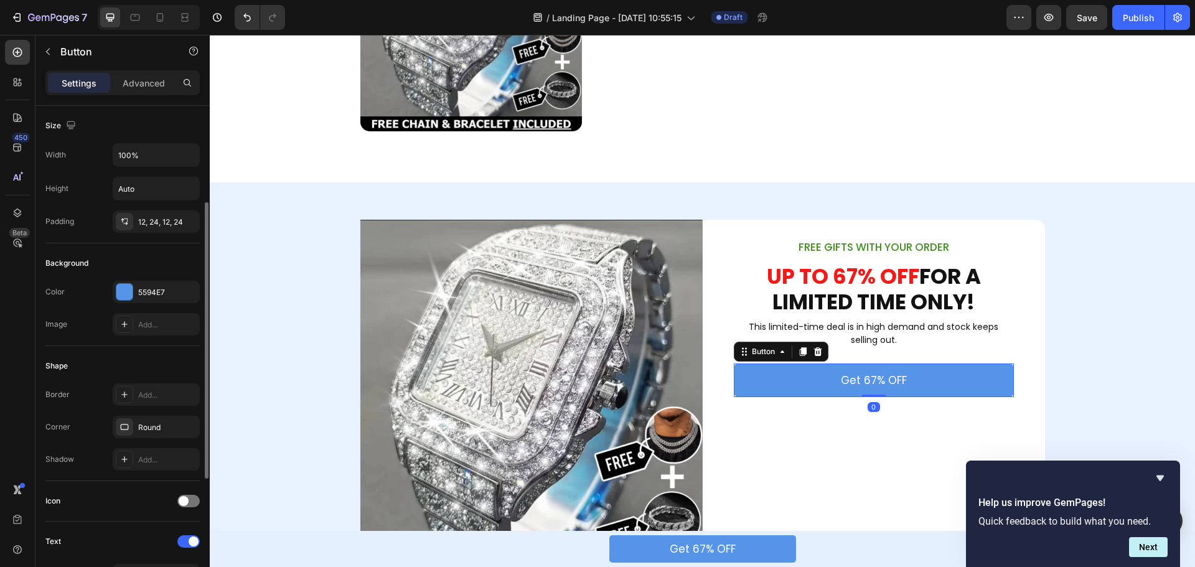
scroll to position [249, 0]
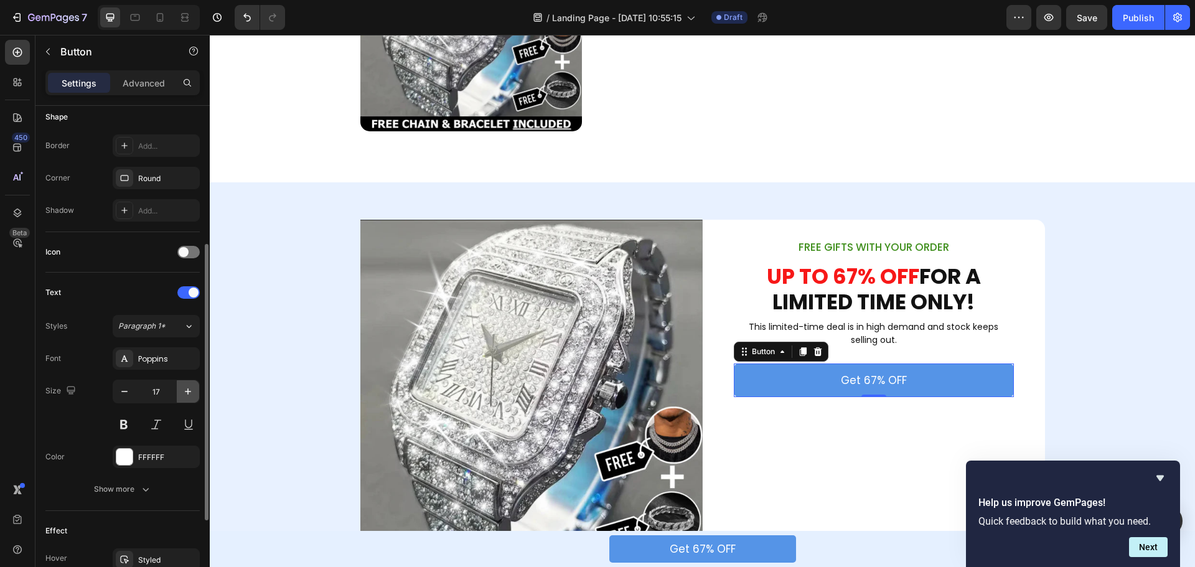
click at [179, 394] on button "button" at bounding box center [188, 391] width 22 height 22
type input "18"
click at [131, 493] on div "Show more" at bounding box center [123, 489] width 58 height 12
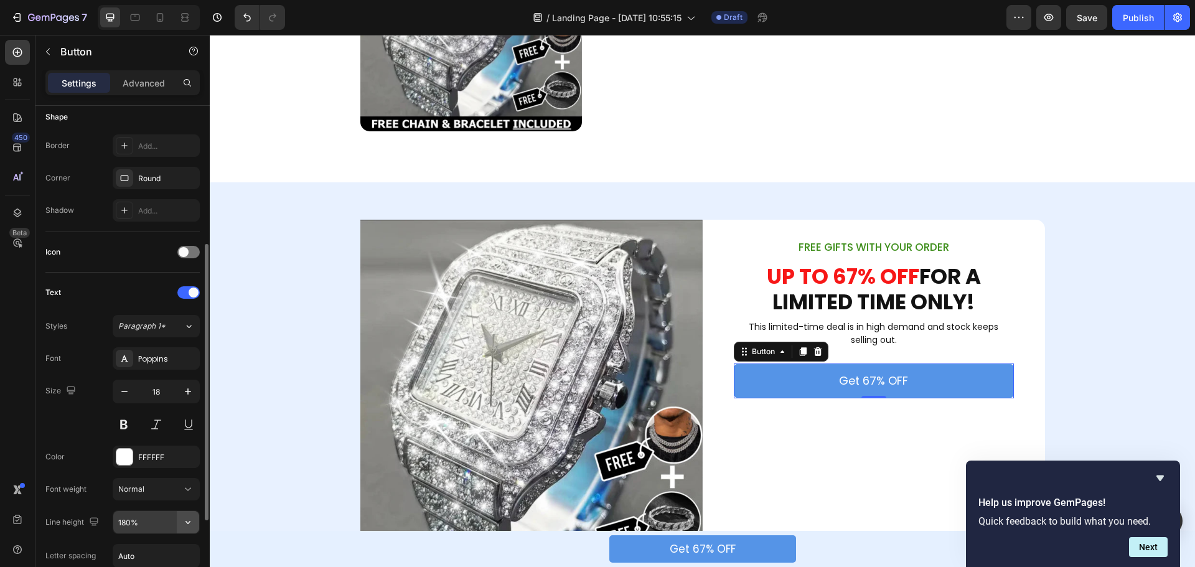
click at [191, 521] on icon "button" at bounding box center [188, 522] width 12 height 12
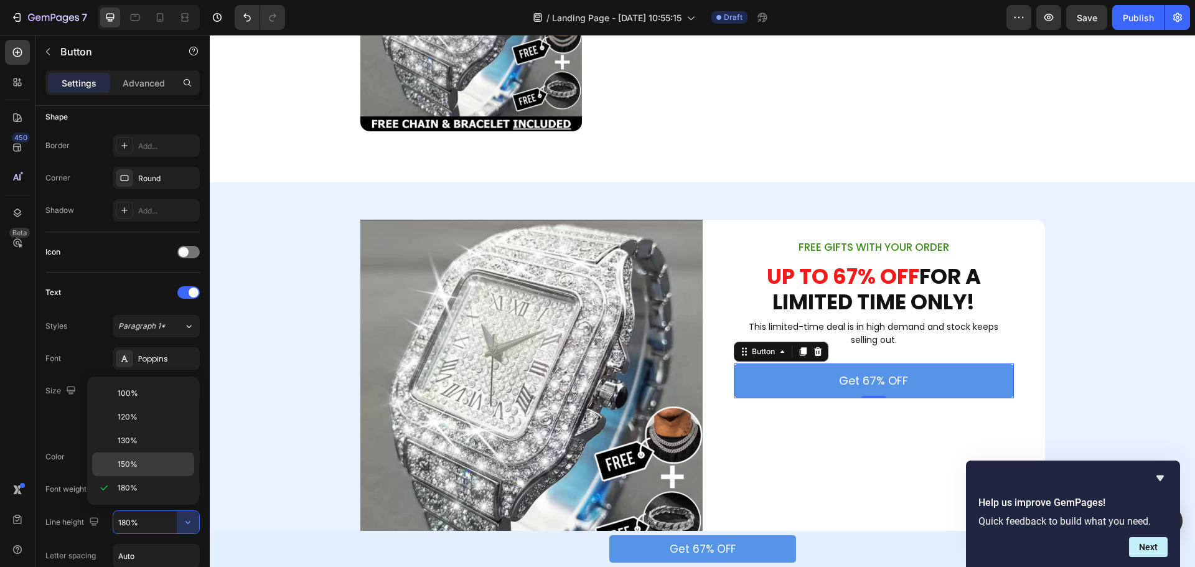
click at [145, 461] on p "150%" at bounding box center [153, 464] width 71 height 11
type input "150%"
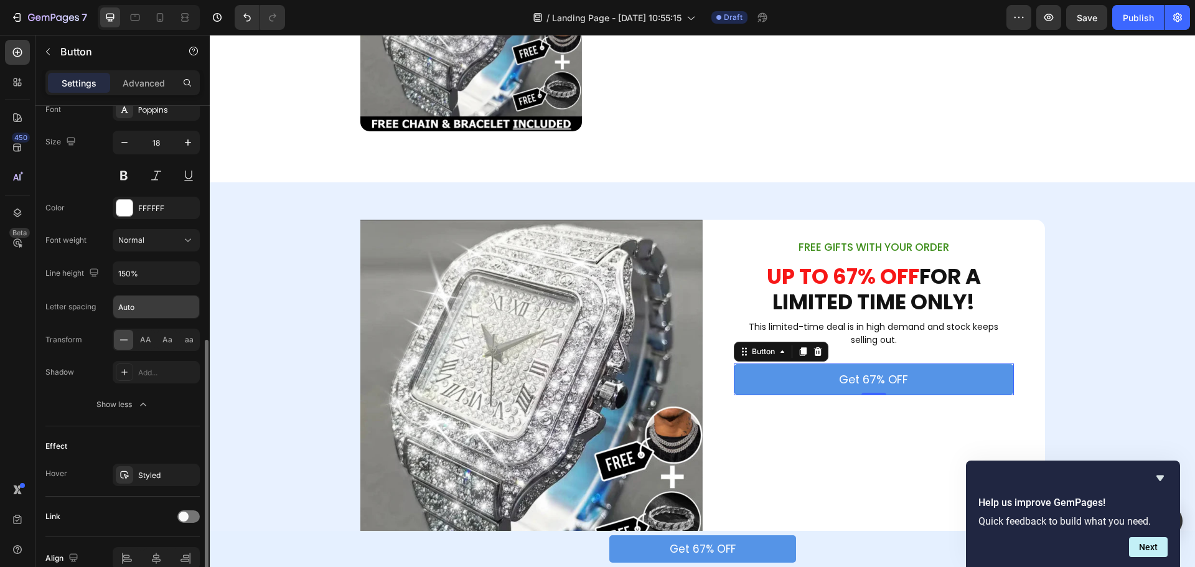
scroll to position [560, 0]
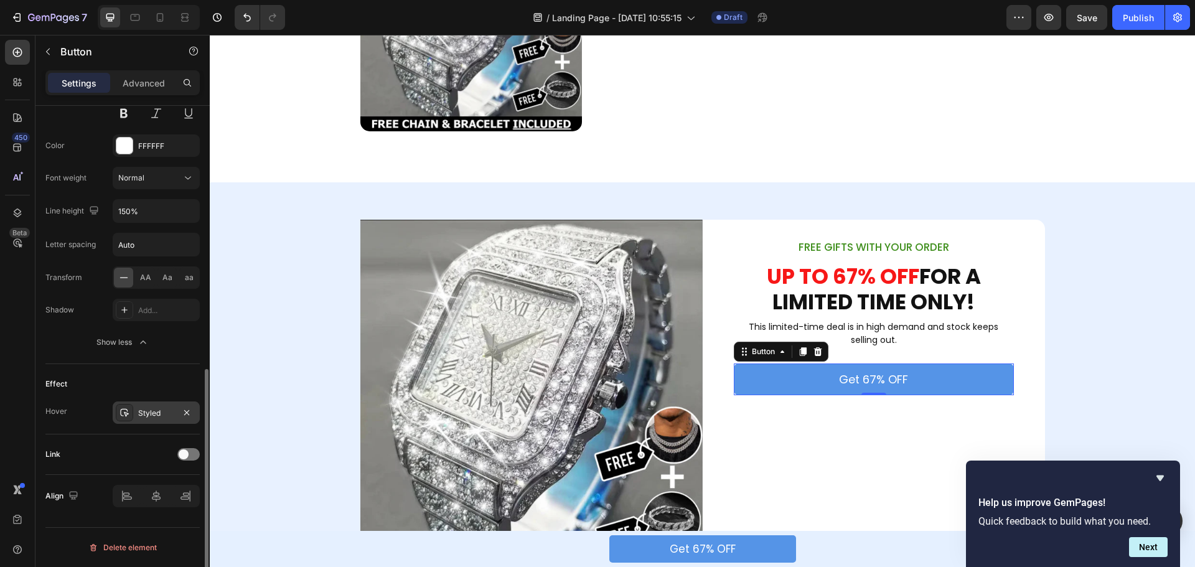
click at [138, 406] on div "Styled" at bounding box center [156, 413] width 87 height 22
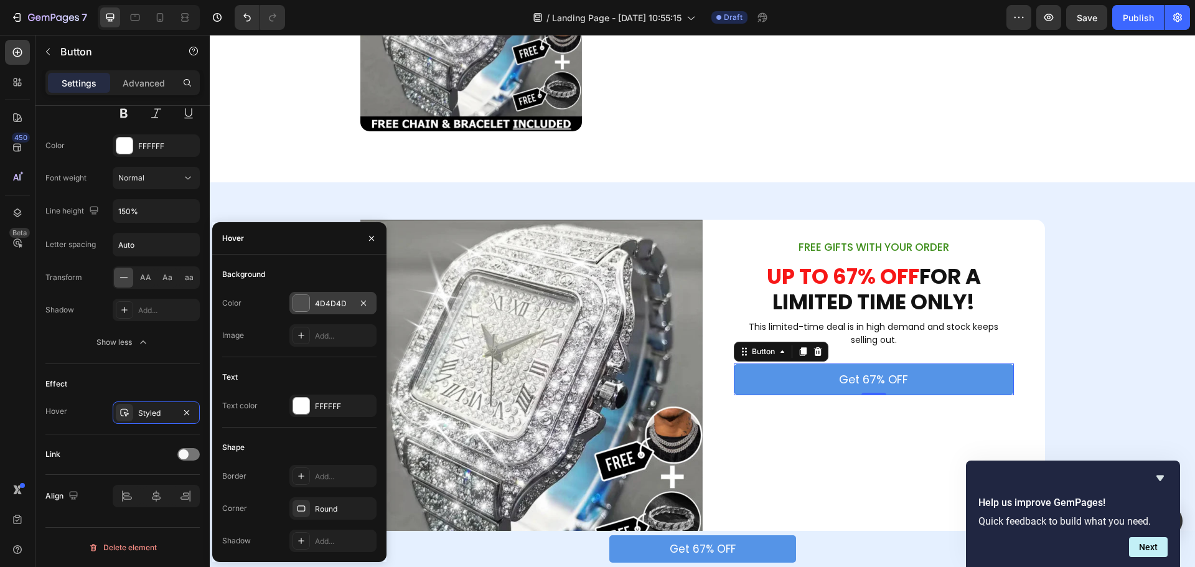
click at [298, 297] on div at bounding box center [301, 303] width 16 height 16
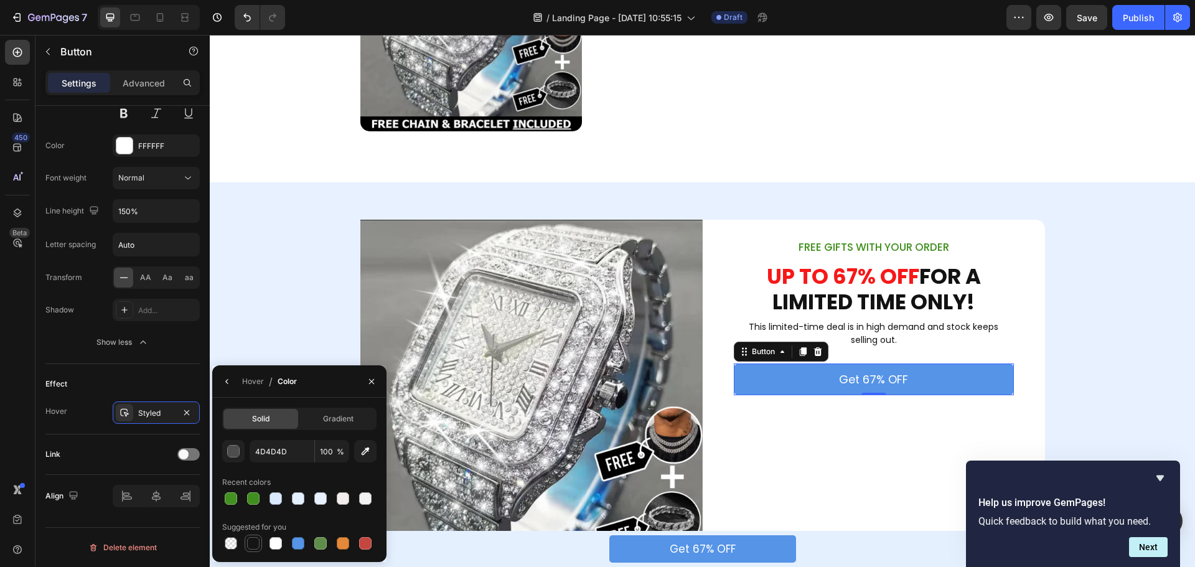
click at [250, 540] on div at bounding box center [253, 543] width 12 height 12
type input "151515"
click at [1103, 334] on div "Image FREE GIFTS WITH YOUR ORDER Text Block ⁠⁠⁠⁠⁠⁠⁠ UP TO 67% OFF FOR A LIMITED…" at bounding box center [703, 402] width 986 height 364
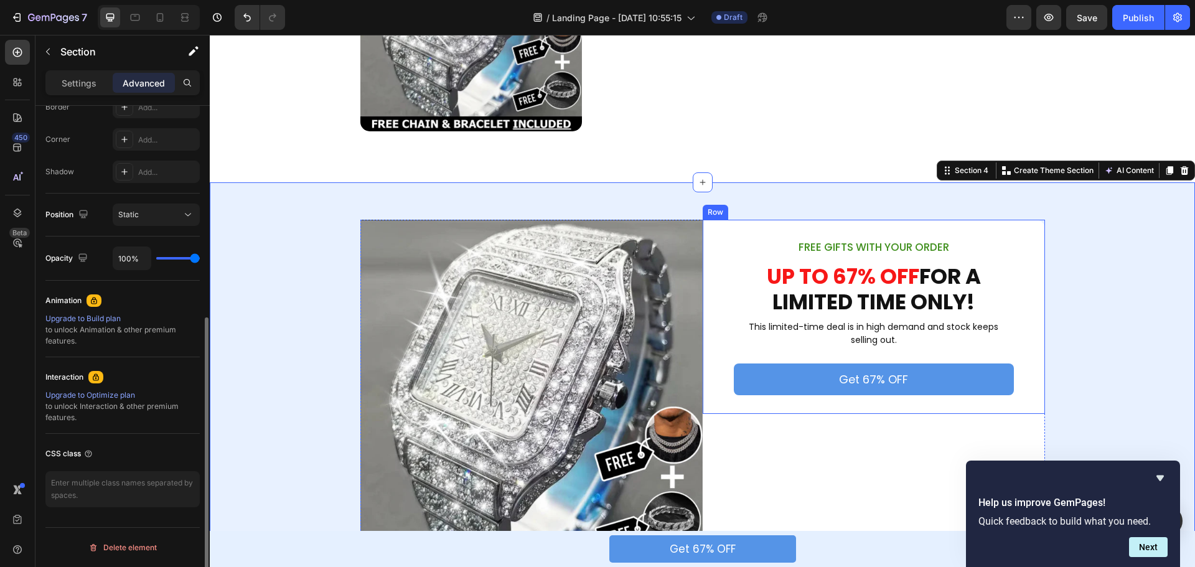
scroll to position [0, 0]
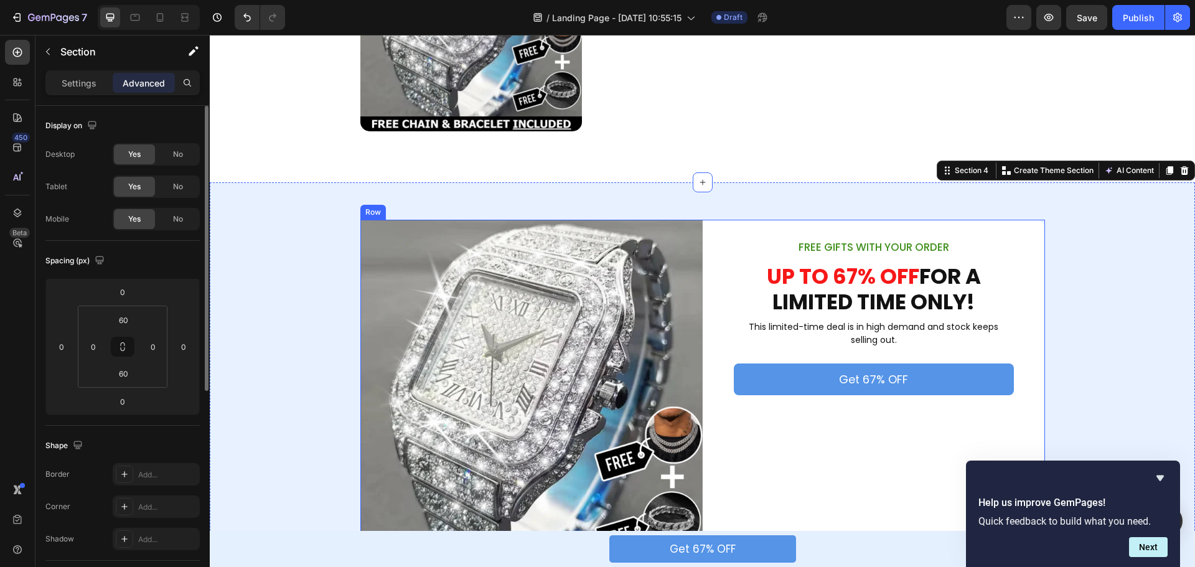
click at [724, 428] on div "FREE GIFTS WITH YOUR ORDER Text Block ⁠⁠⁠⁠⁠⁠⁠ UP TO 67% OFF FOR A LIMITED TIME …" at bounding box center [874, 402] width 342 height 364
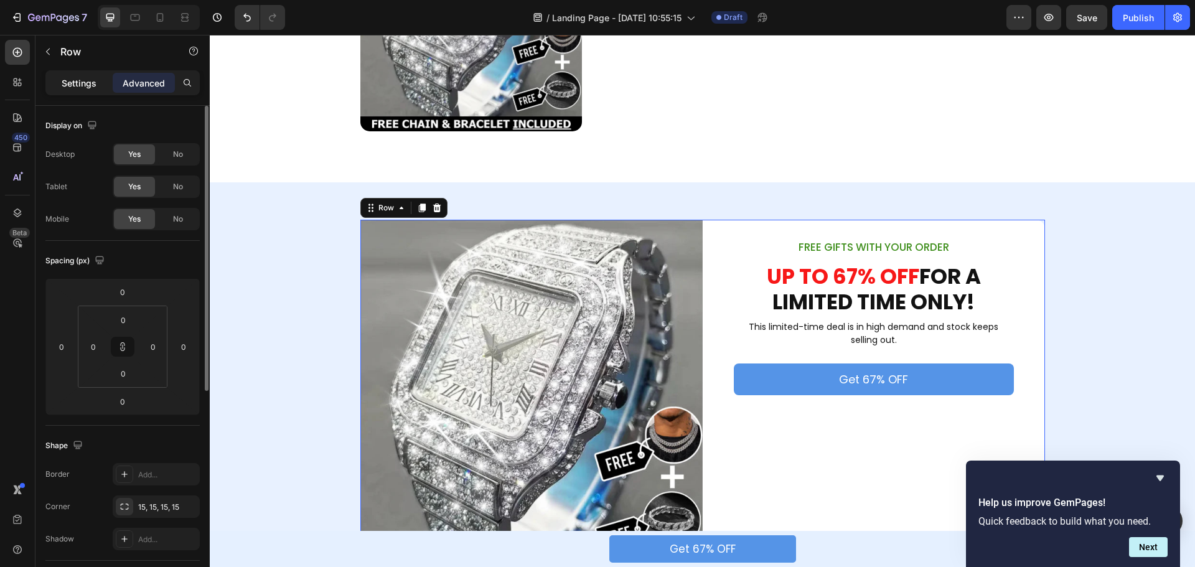
click at [84, 86] on p "Settings" at bounding box center [79, 83] width 35 height 13
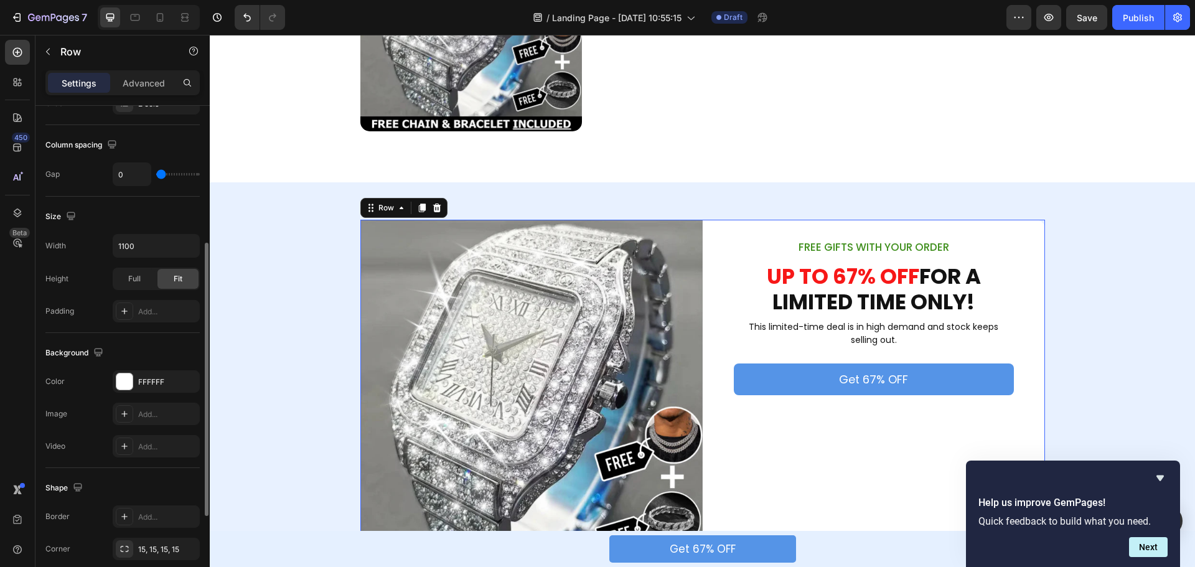
scroll to position [405, 0]
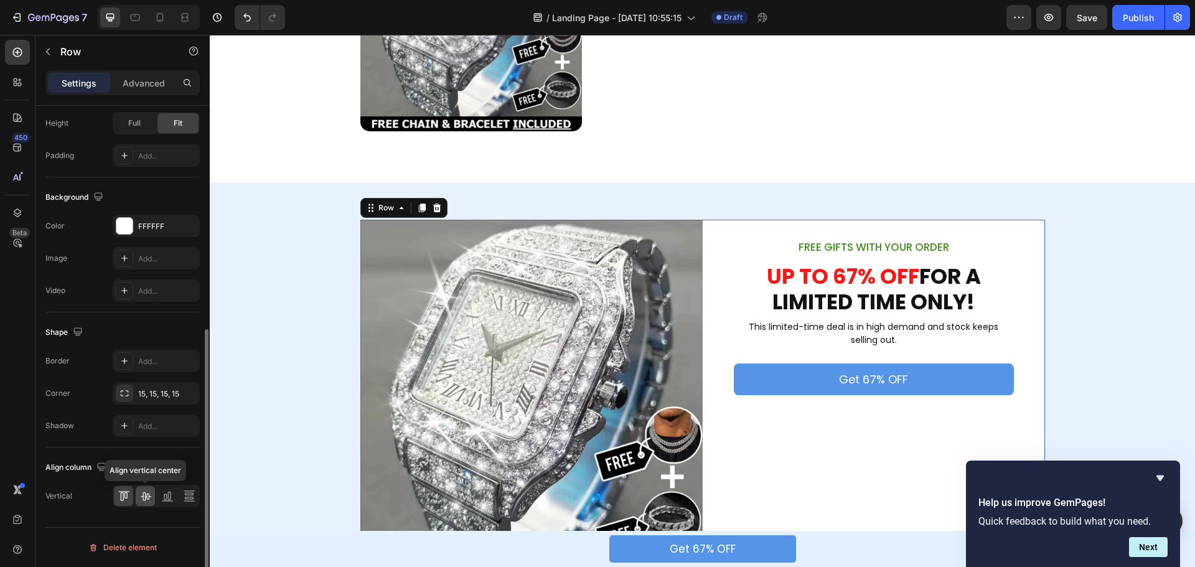
click at [145, 499] on icon at bounding box center [146, 497] width 10 height 9
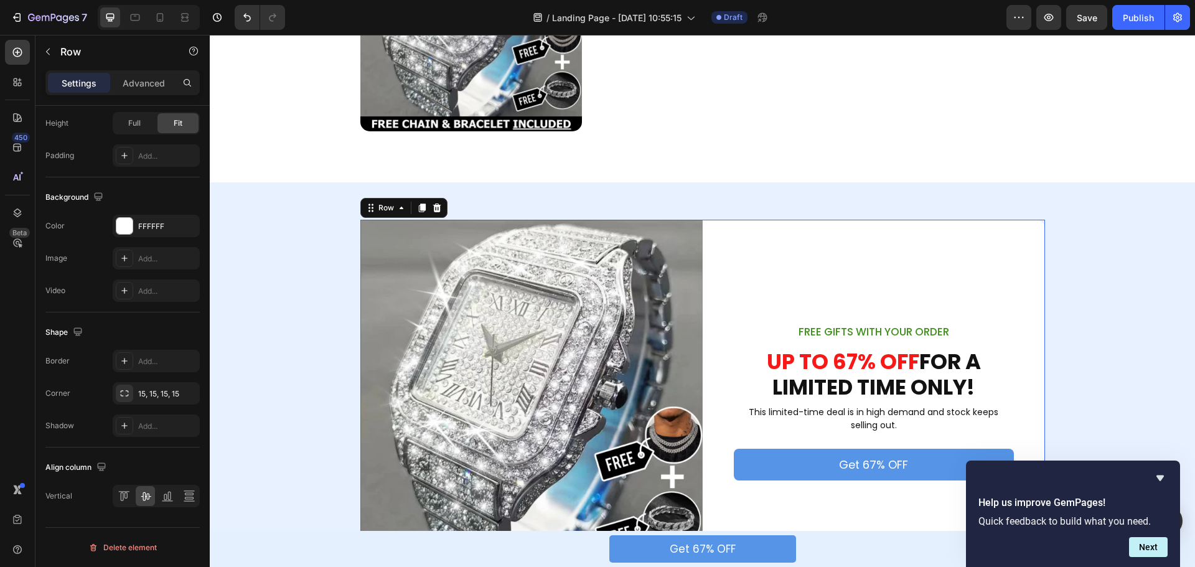
click at [858, 231] on div "FREE GIFTS WITH YOUR ORDER Text Block ⁠⁠⁠⁠⁠⁠⁠ UP TO 67% OFF FOR A LIMITED TIME …" at bounding box center [874, 402] width 342 height 364
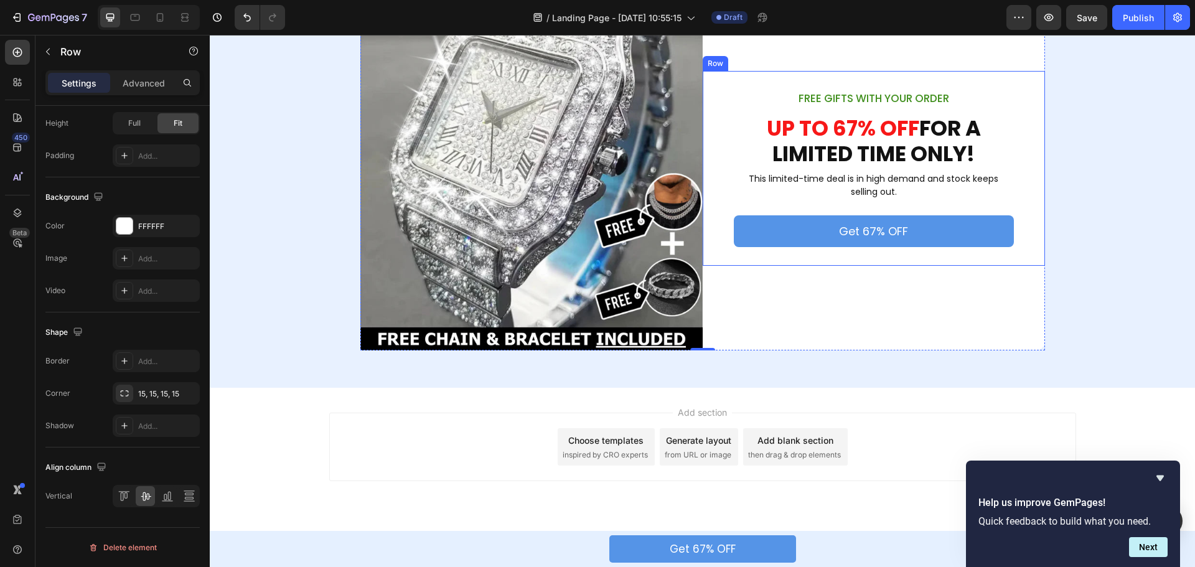
scroll to position [1666, 0]
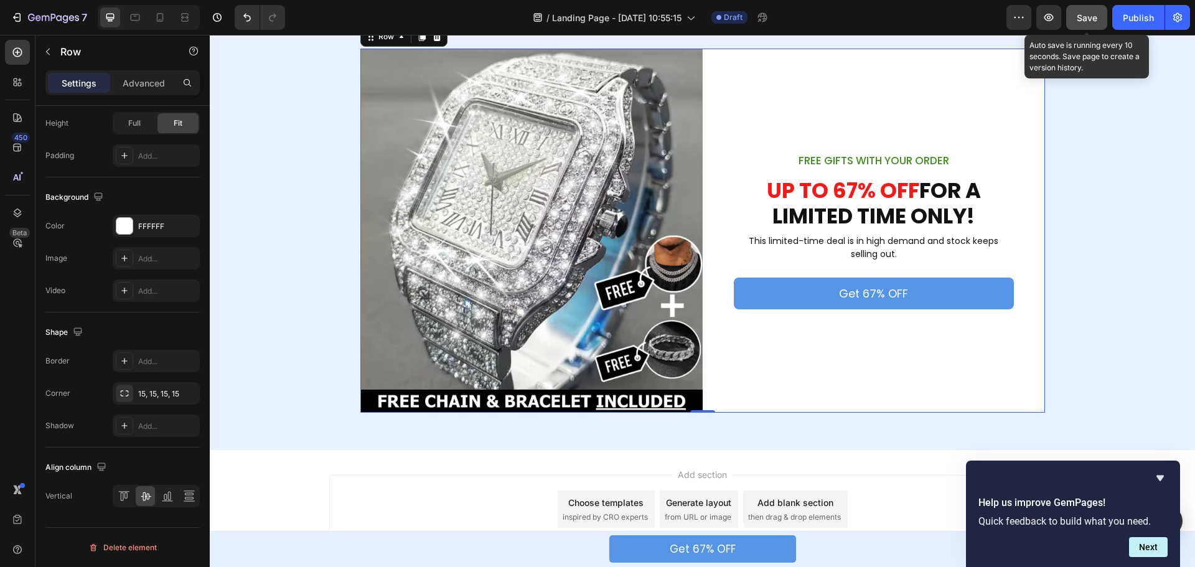
click at [1090, 13] on span "Save" at bounding box center [1087, 17] width 21 height 11
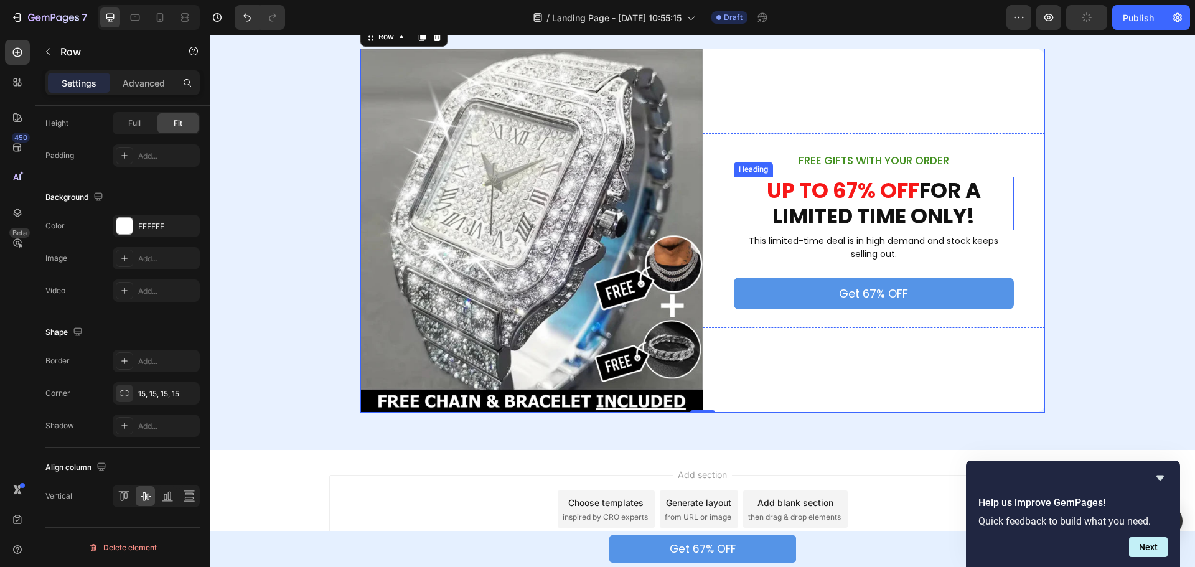
click at [877, 197] on span "UP TO 67% OFF" at bounding box center [843, 191] width 153 height 30
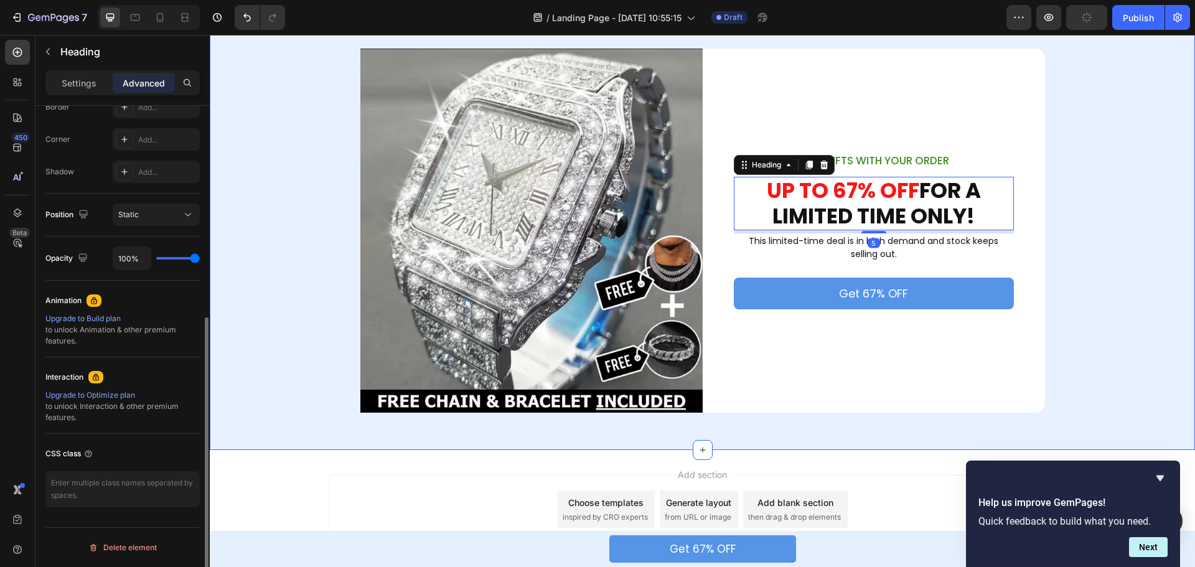
scroll to position [0, 0]
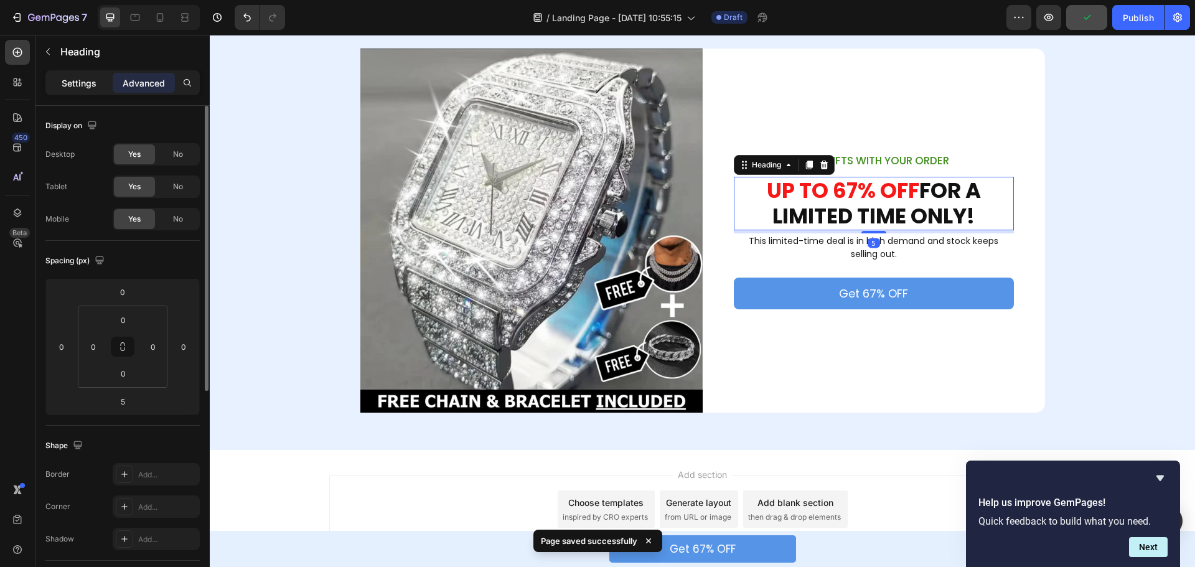
click at [72, 84] on p "Settings" at bounding box center [79, 83] width 35 height 13
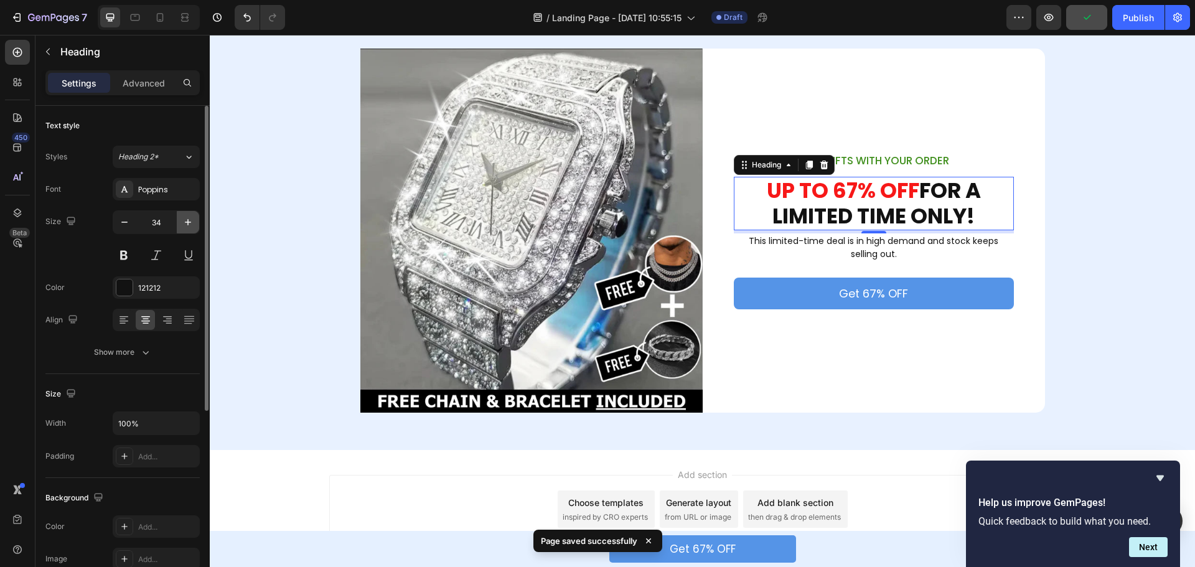
click at [184, 226] on icon "button" at bounding box center [188, 222] width 12 height 12
type input "36"
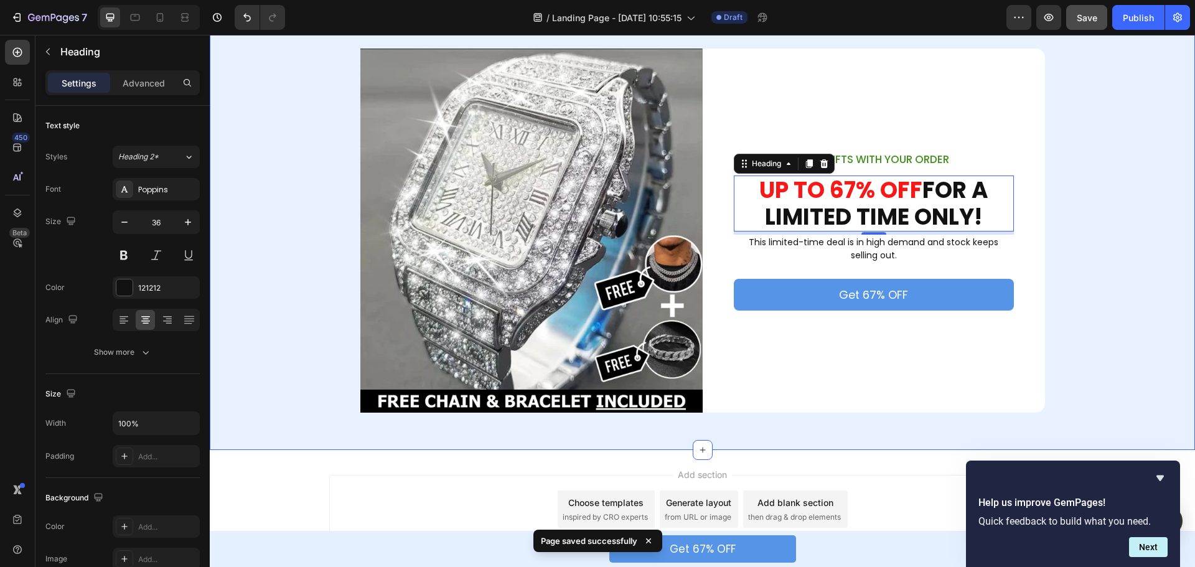
click at [1073, 179] on div "Image FREE GIFTS WITH YOUR ORDER Text Block ⁠⁠⁠⁠⁠⁠⁠ UP TO 67% OFF FOR A LIMITED…" at bounding box center [703, 231] width 986 height 364
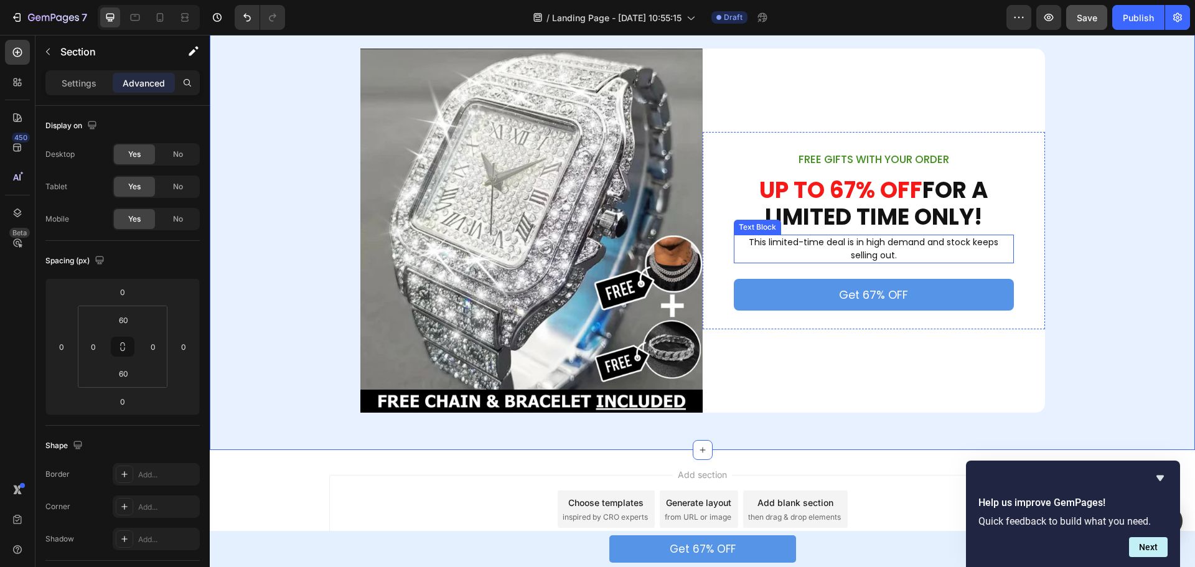
drag, startPoint x: 867, startPoint y: 238, endPoint x: 788, endPoint y: 229, distance: 79.6
click at [867, 238] on p "This limited-time deal is in high demand and stock keeps selling out." at bounding box center [874, 249] width 278 height 26
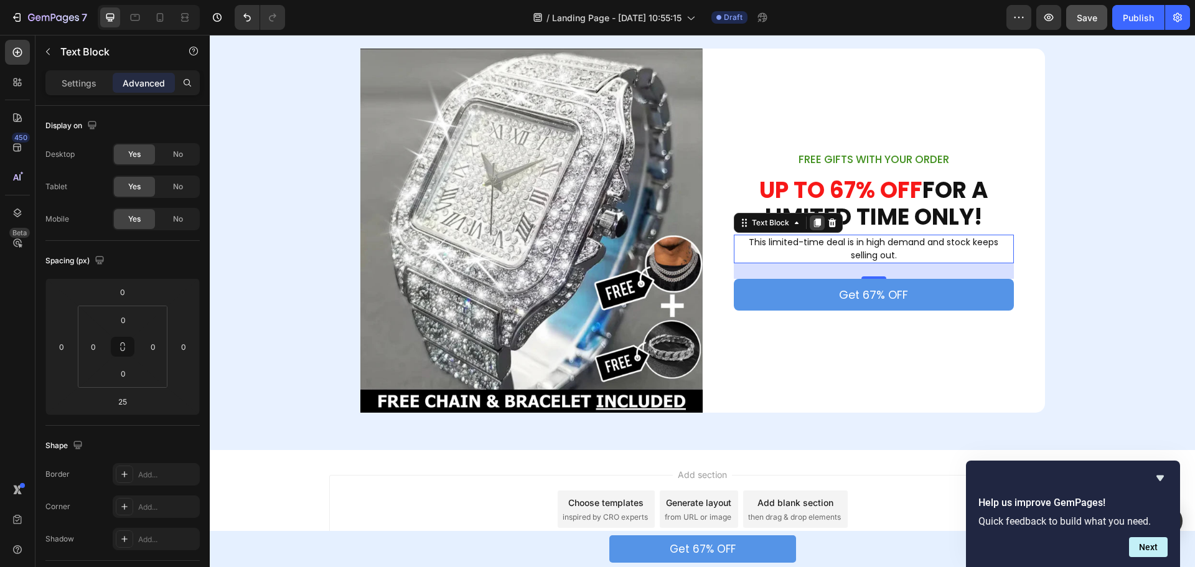
click at [814, 224] on icon at bounding box center [817, 223] width 7 height 9
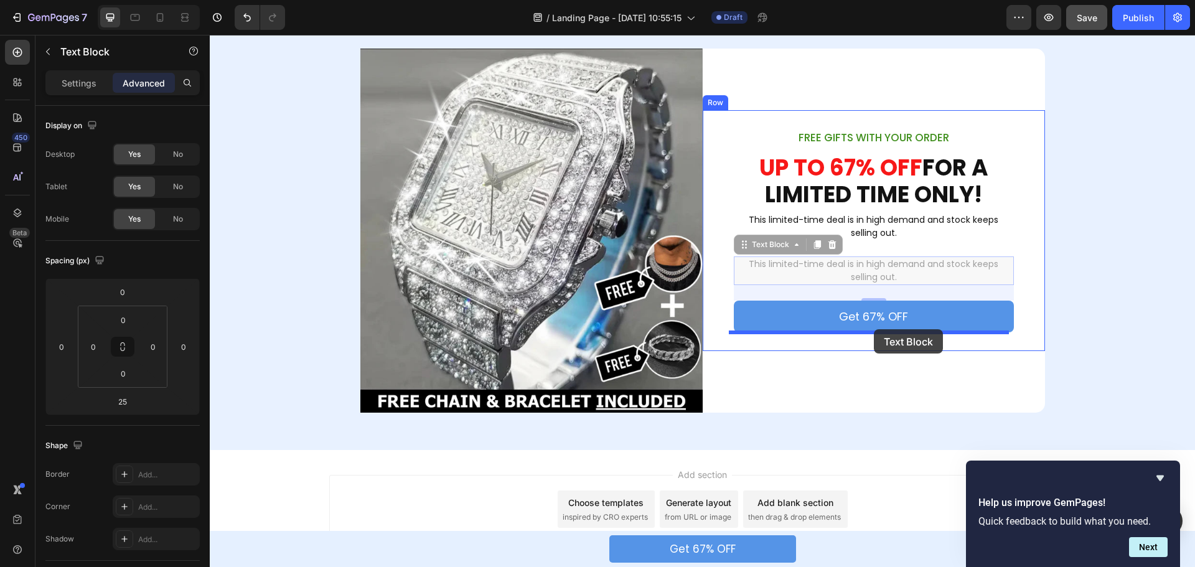
drag, startPoint x: 737, startPoint y: 247, endPoint x: 874, endPoint y: 329, distance: 159.7
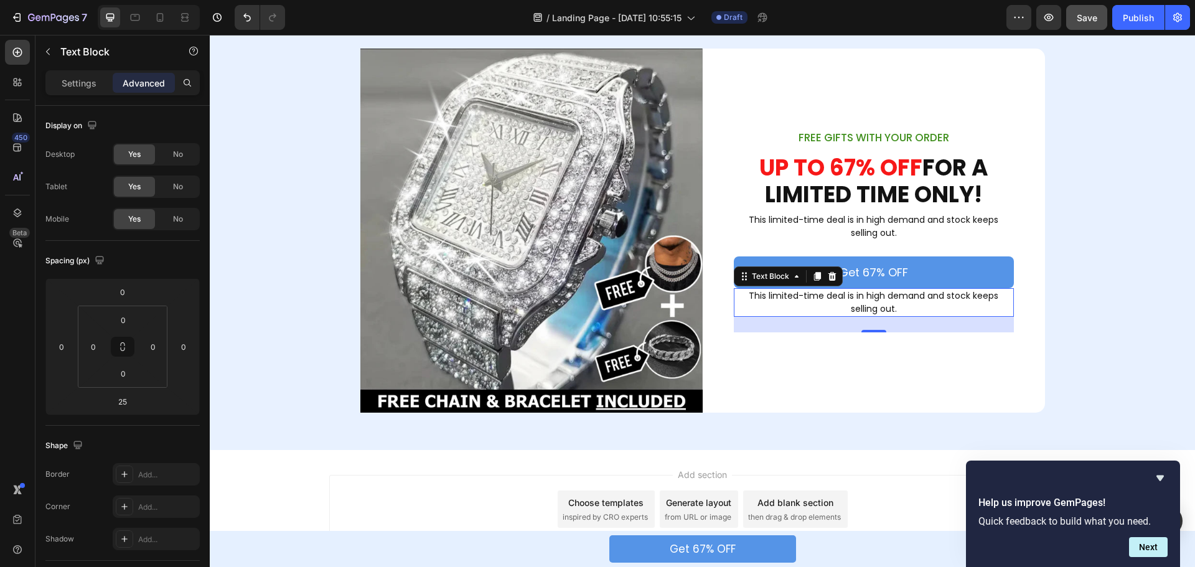
click at [875, 301] on p "This limited-time deal is in high demand and stock keeps selling out." at bounding box center [874, 303] width 278 height 26
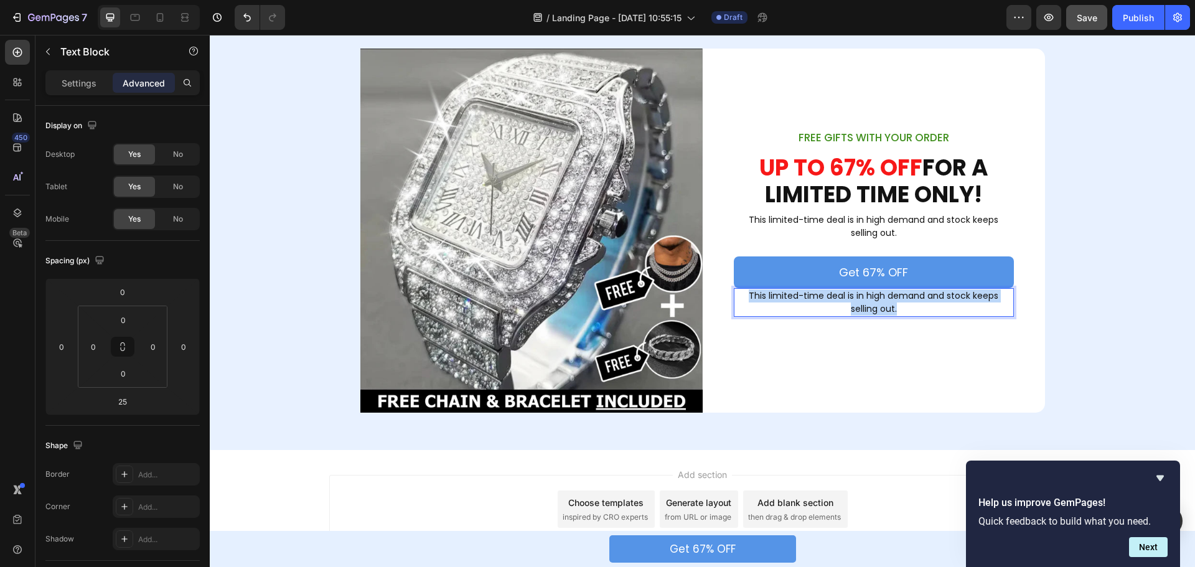
click at [875, 301] on p "This limited-time deal is in high demand and stock keeps selling out." at bounding box center [874, 303] width 278 height 26
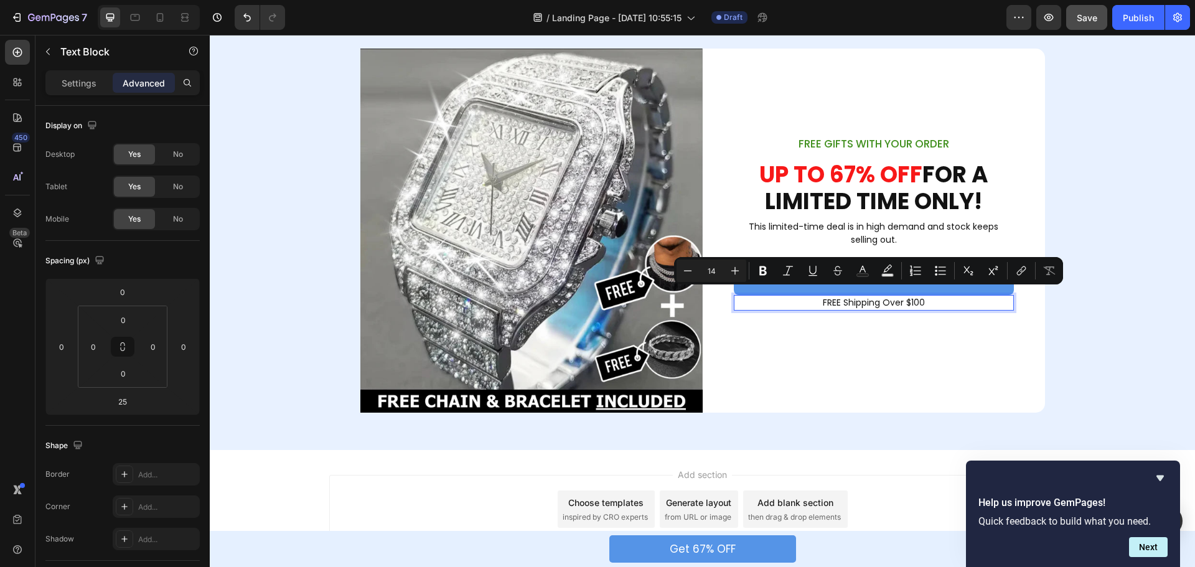
scroll to position [1672, 0]
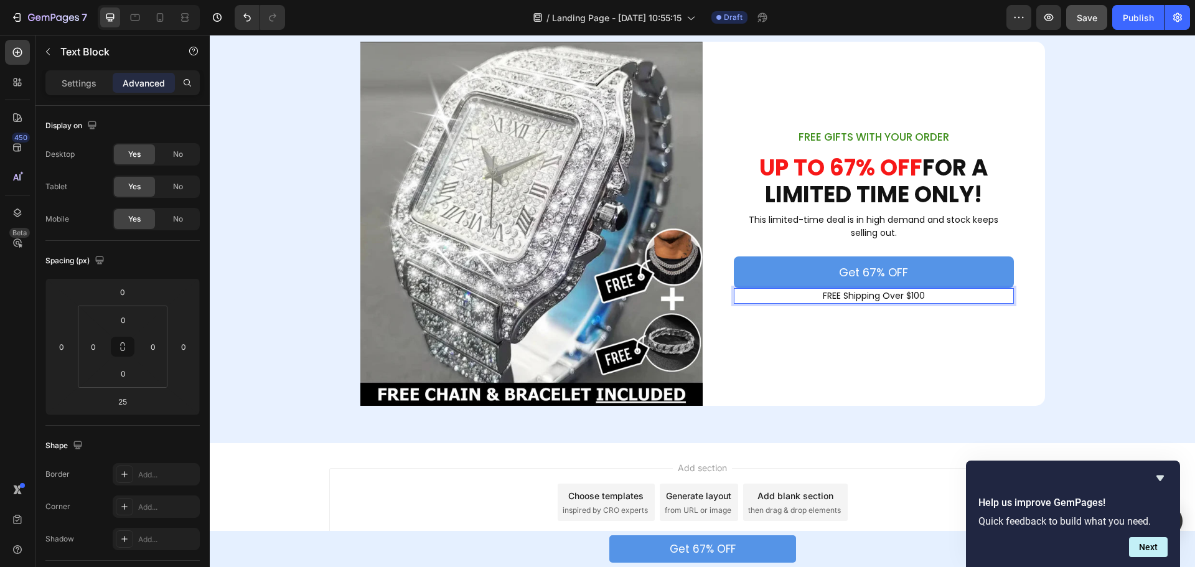
click at [820, 298] on p "FREE Shipping Over $100" at bounding box center [874, 296] width 278 height 13
click at [818, 298] on p "FREE Shipping Over $100" at bounding box center [874, 296] width 278 height 13
click at [934, 297] on p "(FREE Shipping Over $100" at bounding box center [874, 296] width 278 height 13
click at [125, 289] on input "0" at bounding box center [122, 292] width 25 height 19
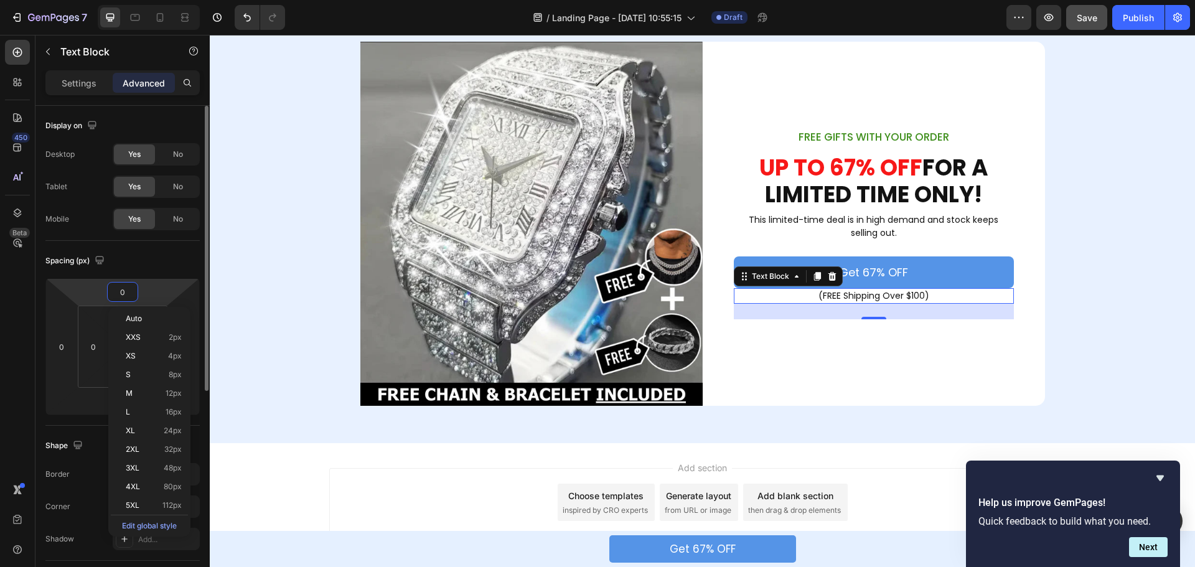
type input "5"
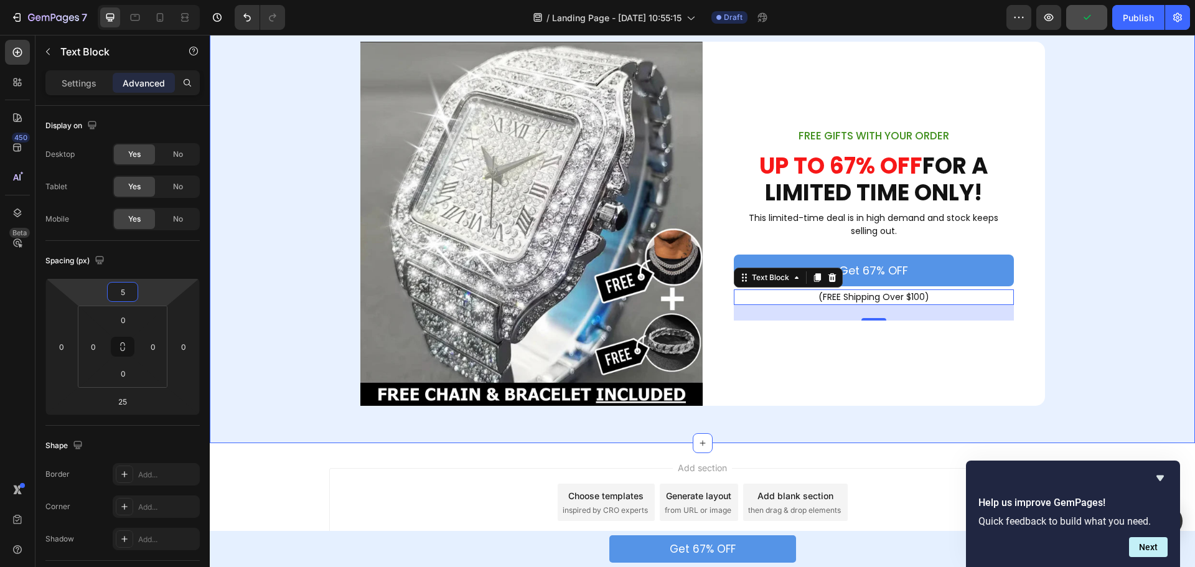
click at [1073, 319] on div "Image FREE GIFTS WITH YOUR ORDER Text Block ⁠⁠⁠⁠⁠⁠⁠ UP TO 67% OFF FOR A LIMITED…" at bounding box center [703, 224] width 986 height 364
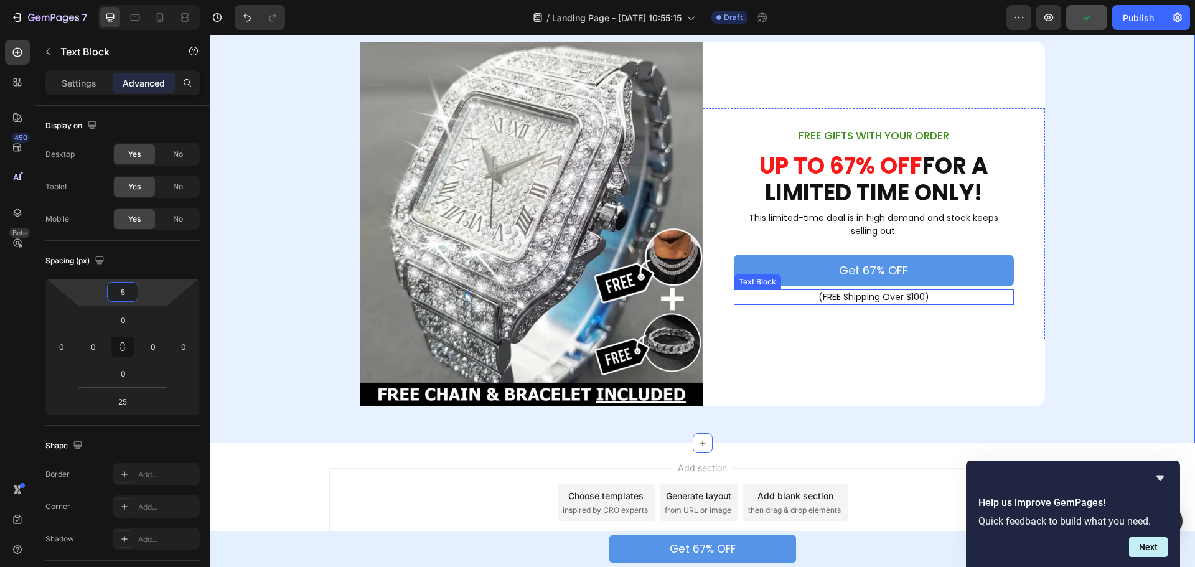
click at [886, 293] on p "(FREE Shipping Over $100)" at bounding box center [874, 297] width 278 height 13
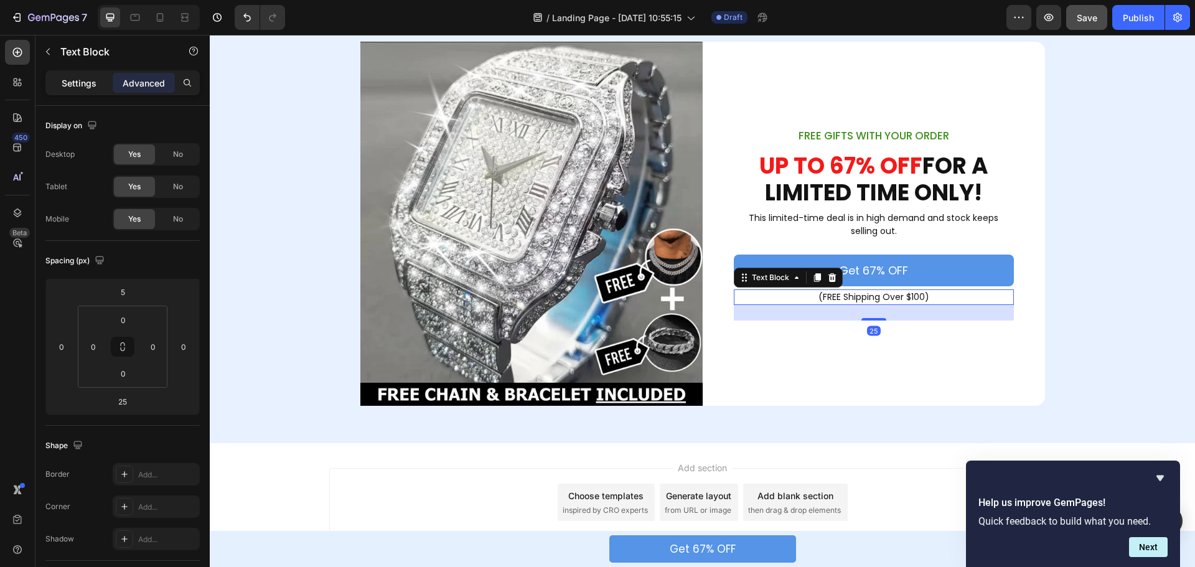
click at [80, 87] on p "Settings" at bounding box center [79, 83] width 35 height 13
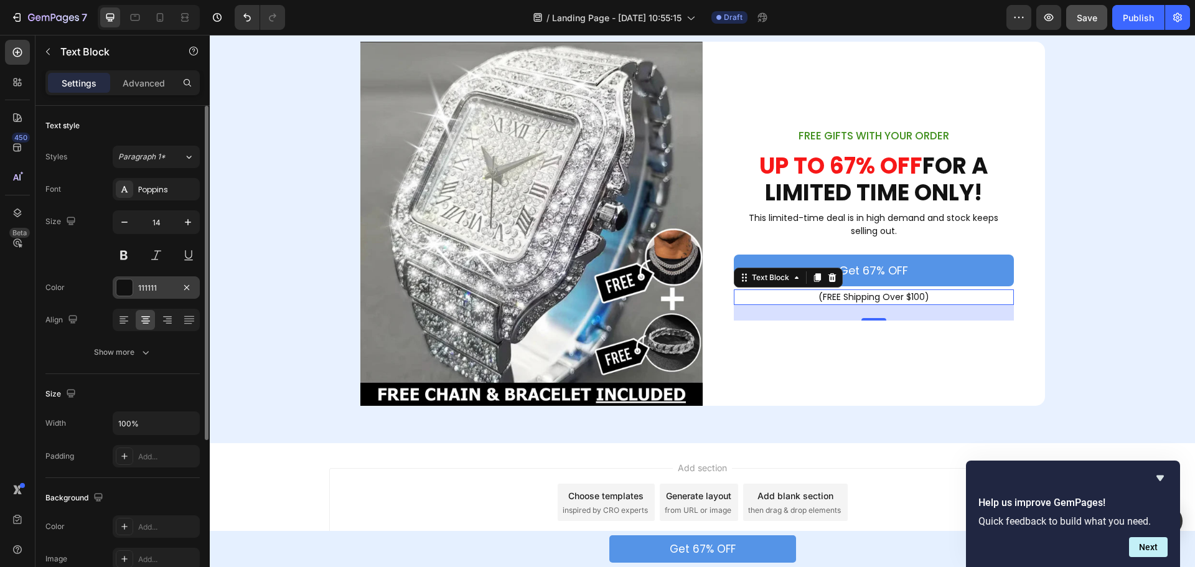
click at [126, 281] on div at bounding box center [124, 288] width 16 height 16
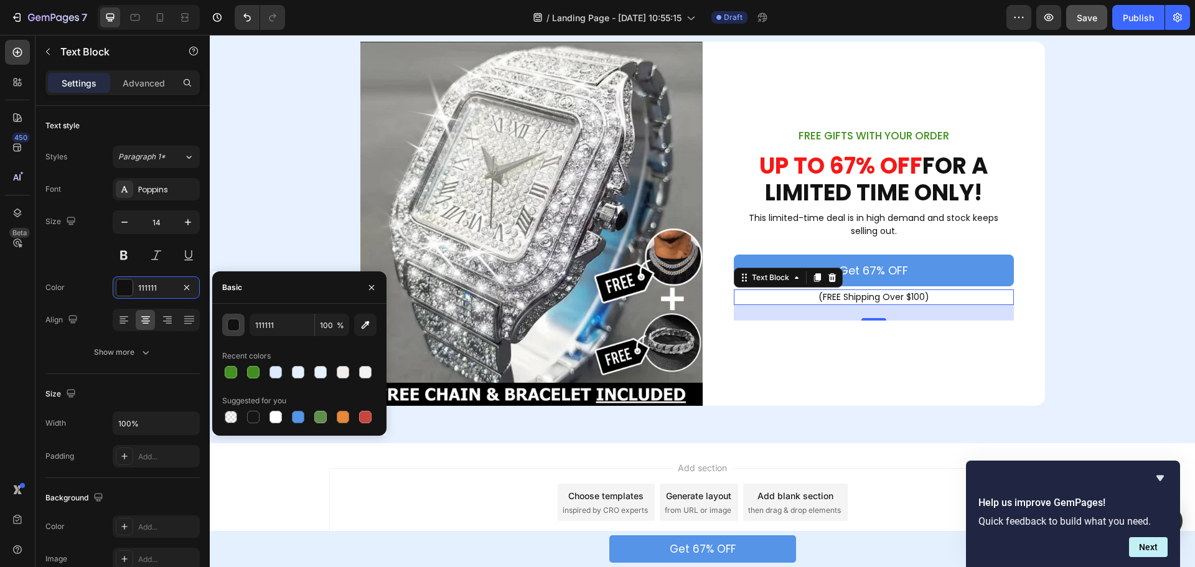
click at [234, 320] on div "button" at bounding box center [234, 325] width 12 height 12
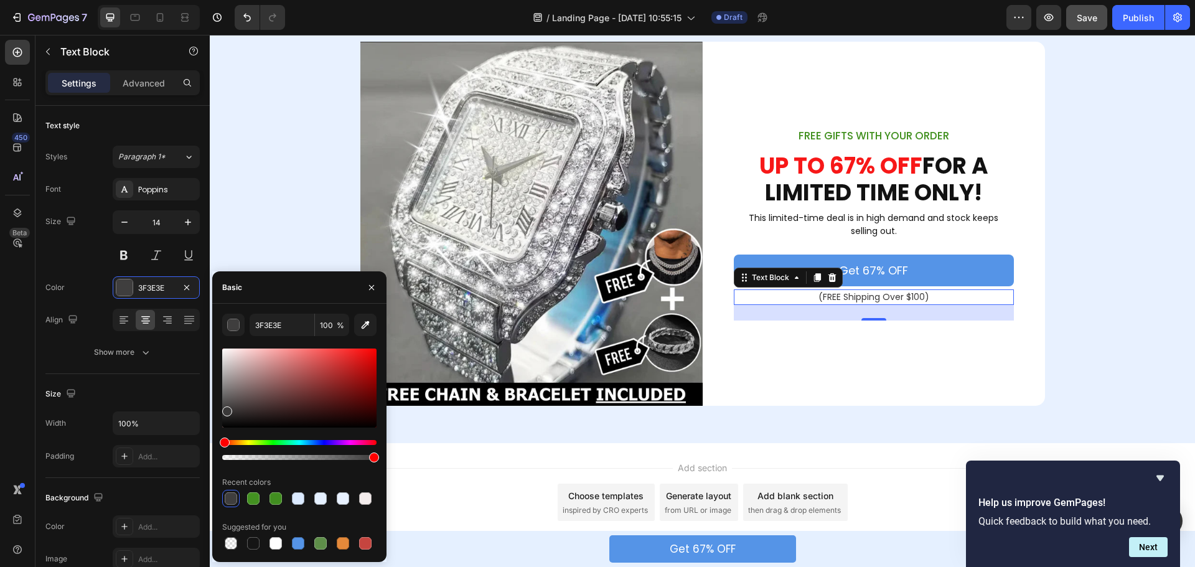
drag, startPoint x: 223, startPoint y: 421, endPoint x: 226, endPoint y: 409, distance: 12.2
click at [226, 409] on div at bounding box center [227, 412] width 10 height 10
type input "3A3939"
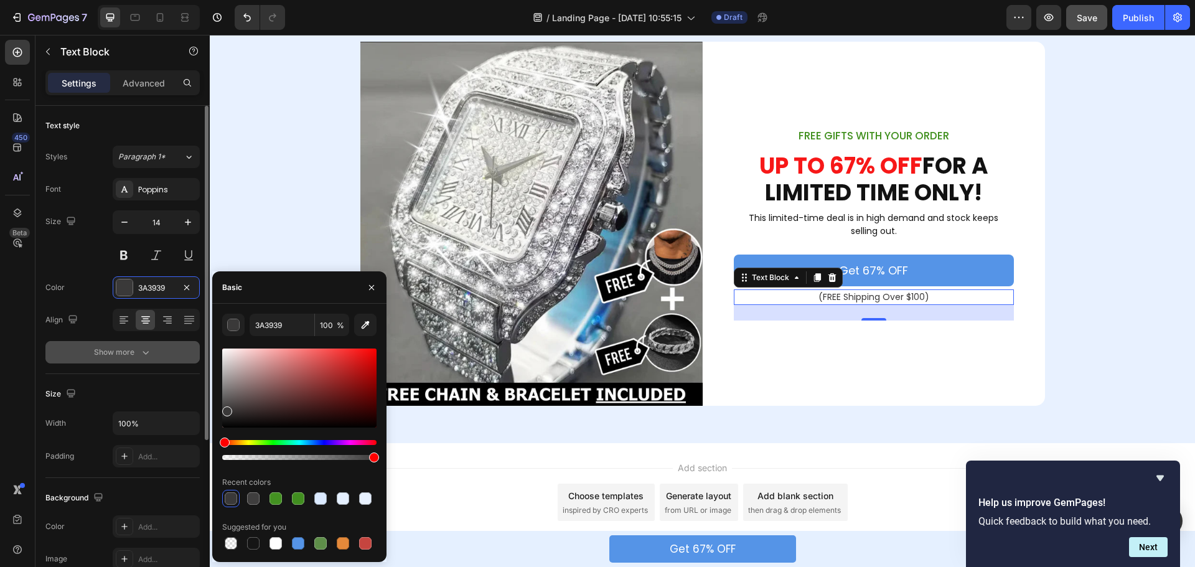
click at [130, 354] on div "Show more" at bounding box center [123, 352] width 58 height 12
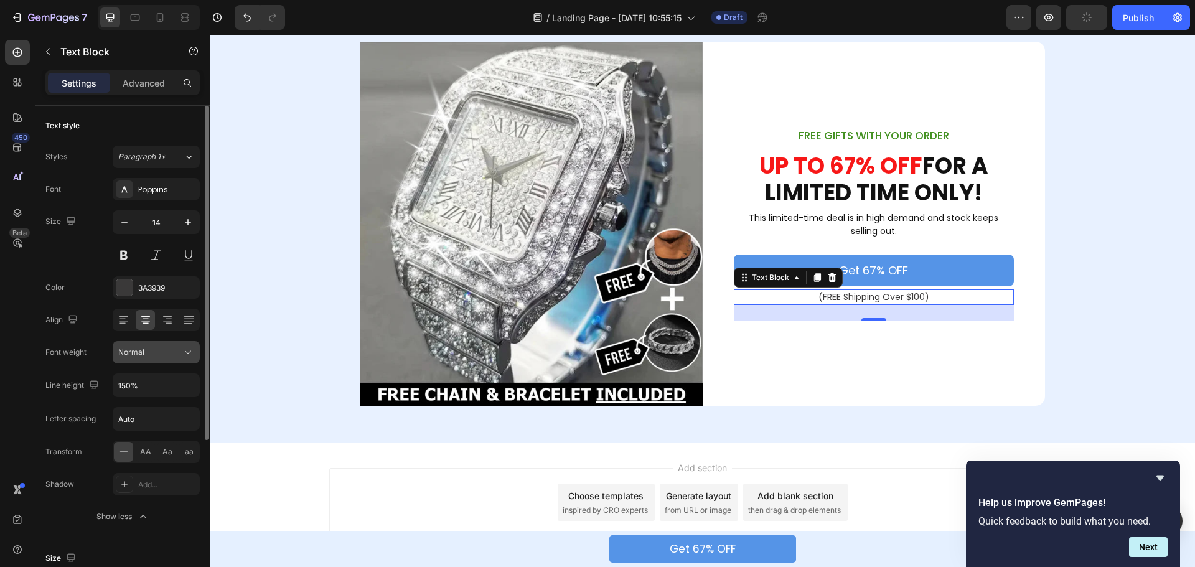
click at [186, 354] on icon at bounding box center [188, 352] width 12 height 12
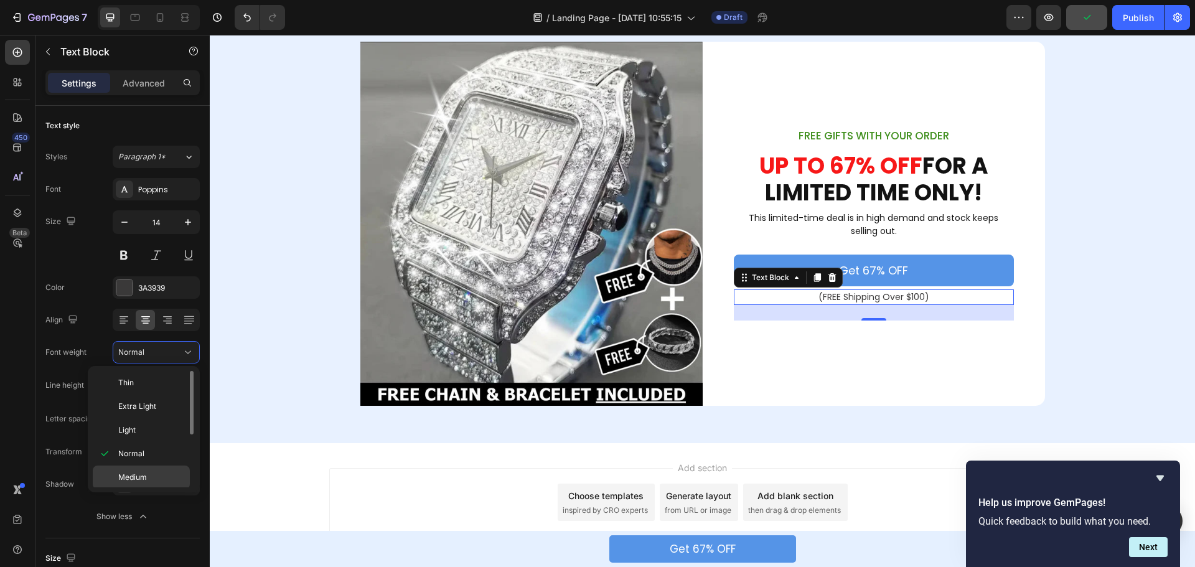
scroll to position [62, 0]
click at [144, 419] on span "Medium" at bounding box center [132, 415] width 29 height 11
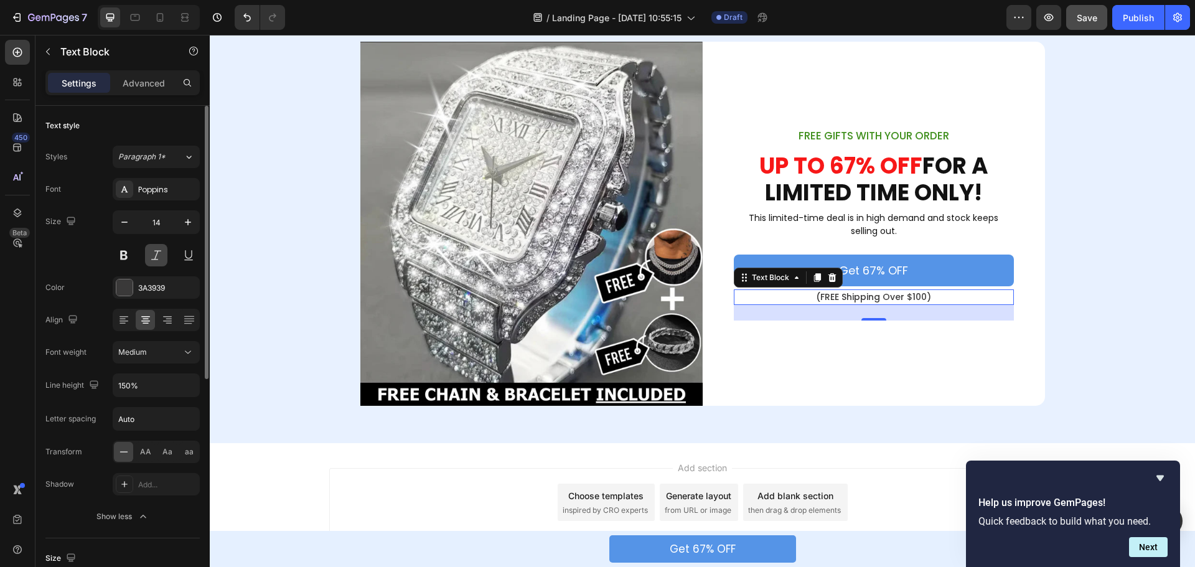
click at [154, 252] on button at bounding box center [156, 255] width 22 height 22
click at [1165, 257] on div "Image FREE GIFTS WITH YOUR ORDER Text Block ⁠⁠⁠⁠⁠⁠⁠ UP TO 67% OFF FOR A LIMITED…" at bounding box center [703, 224] width 986 height 364
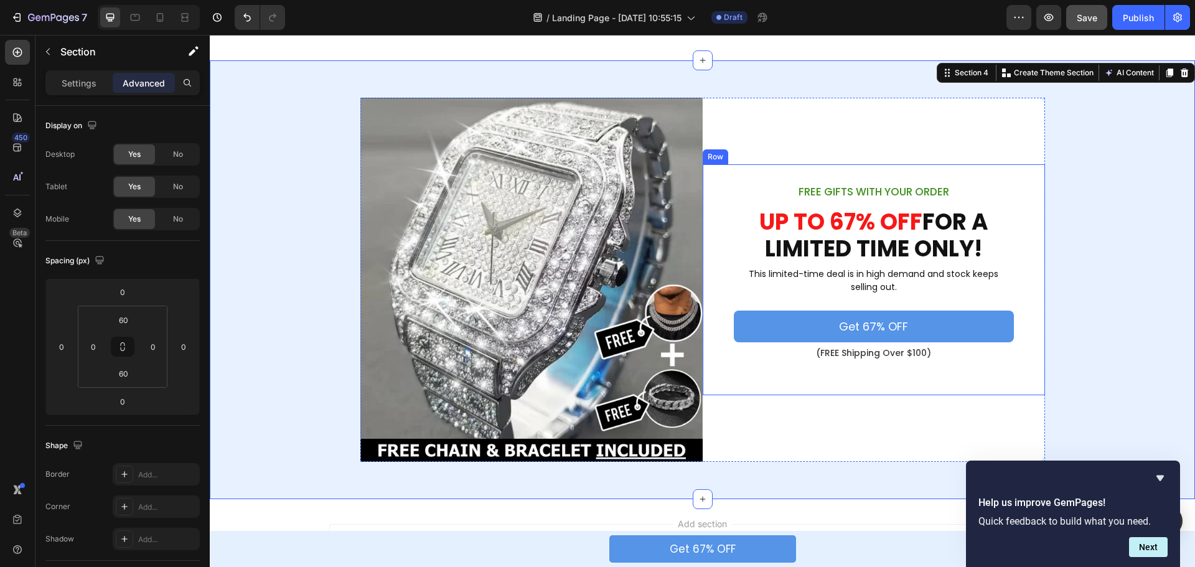
scroll to position [1666, 0]
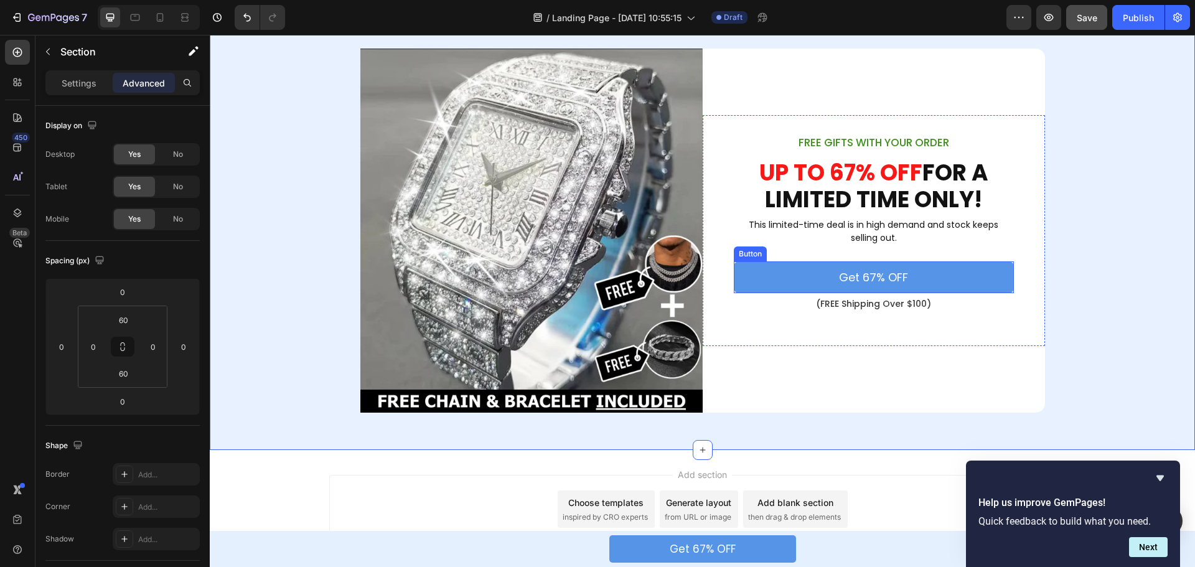
drag, startPoint x: 320, startPoint y: 337, endPoint x: 281, endPoint y: 332, distance: 38.8
click at [754, 269] on button "Get 67% OFF" at bounding box center [874, 278] width 280 height 32
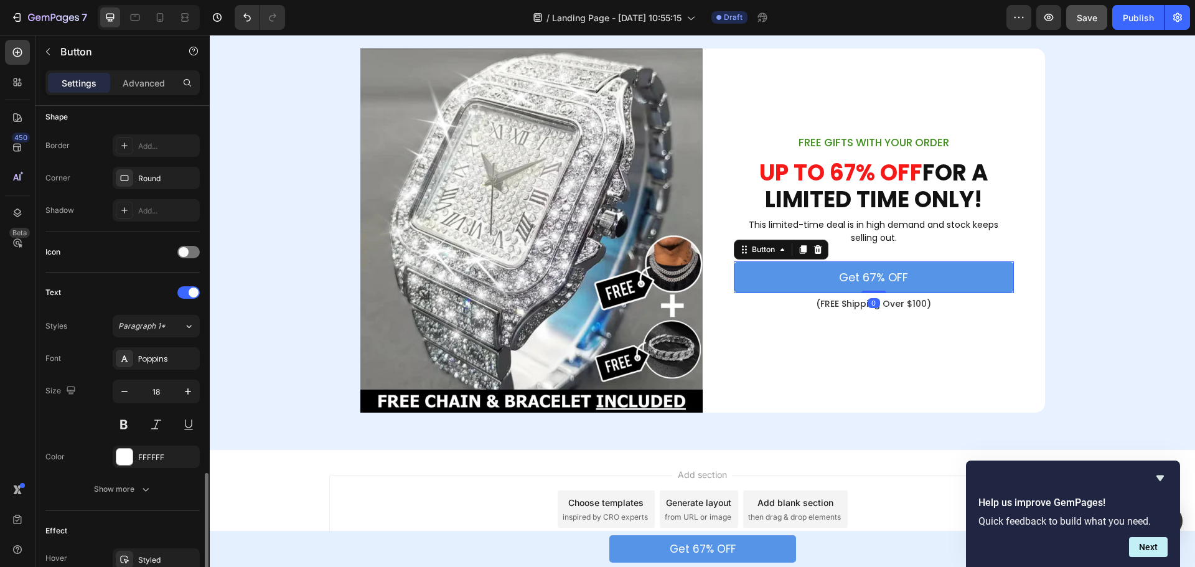
scroll to position [396, 0]
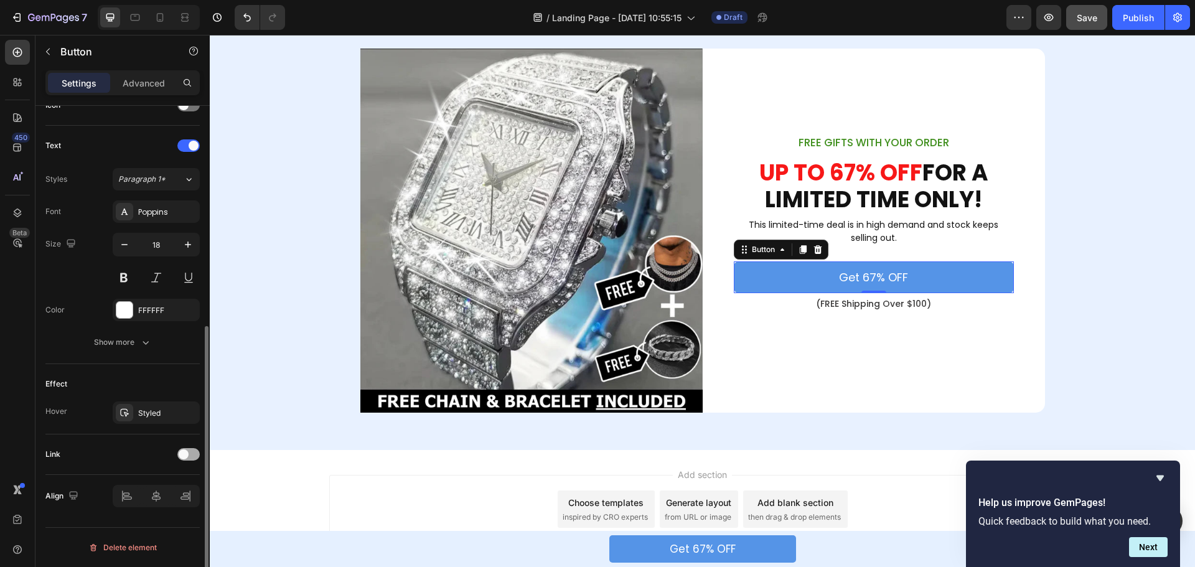
click at [192, 455] on div at bounding box center [188, 454] width 22 height 12
click at [149, 485] on span "Open page" at bounding box center [137, 485] width 38 height 9
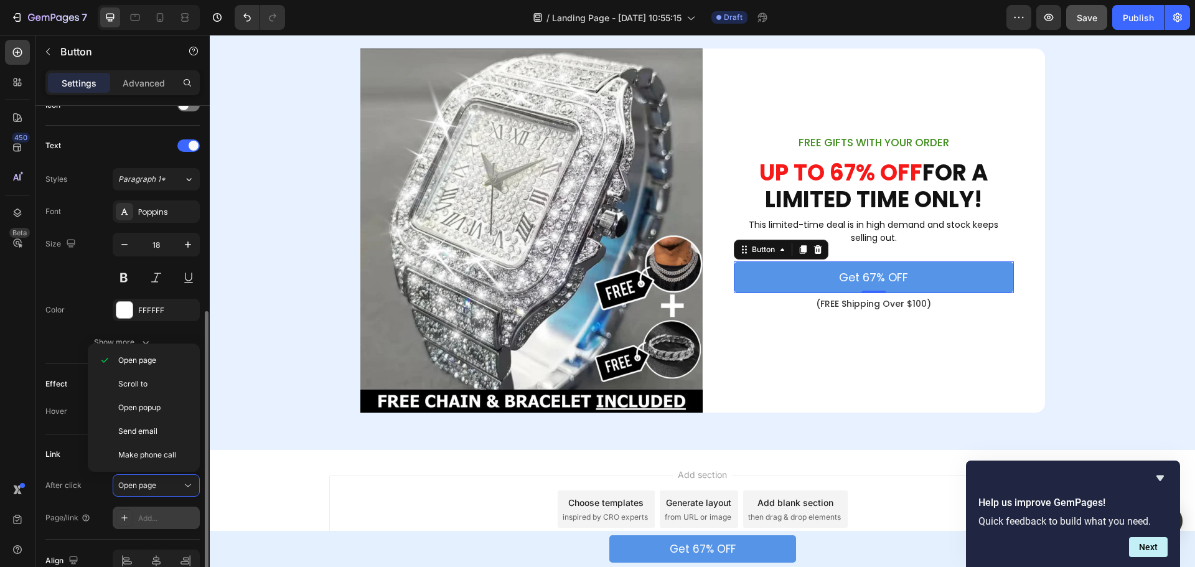
click at [148, 511] on div "Add..." at bounding box center [156, 518] width 87 height 22
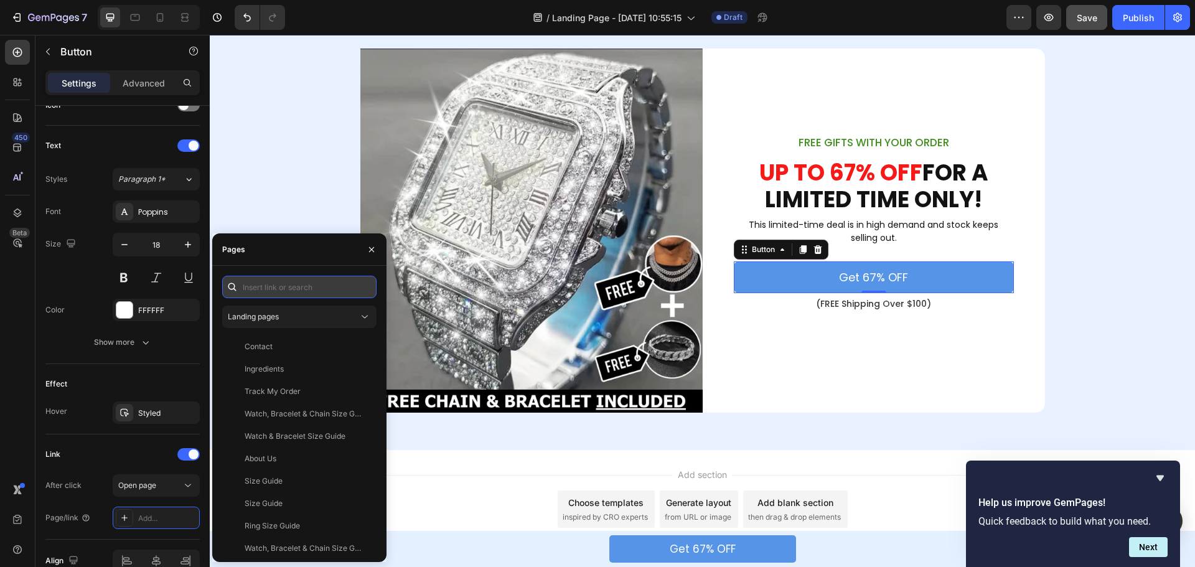
click at [287, 290] on input "text" at bounding box center [299, 287] width 154 height 22
paste input "[URL][DOMAIN_NAME]"
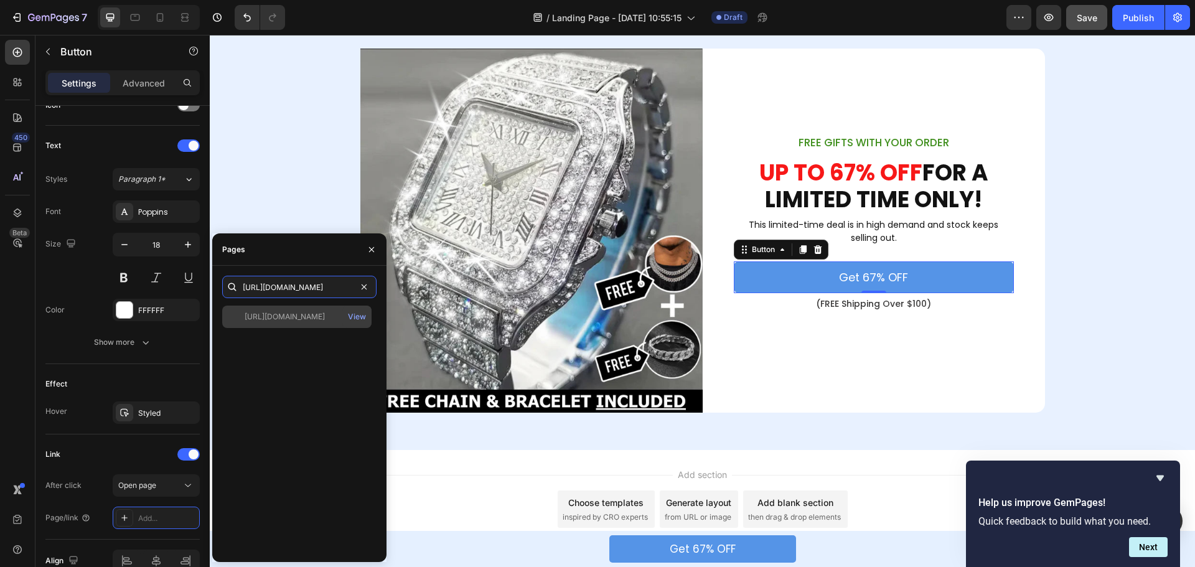
type input "[URL][DOMAIN_NAME]"
click at [293, 316] on div "[URL][DOMAIN_NAME]" at bounding box center [285, 316] width 80 height 11
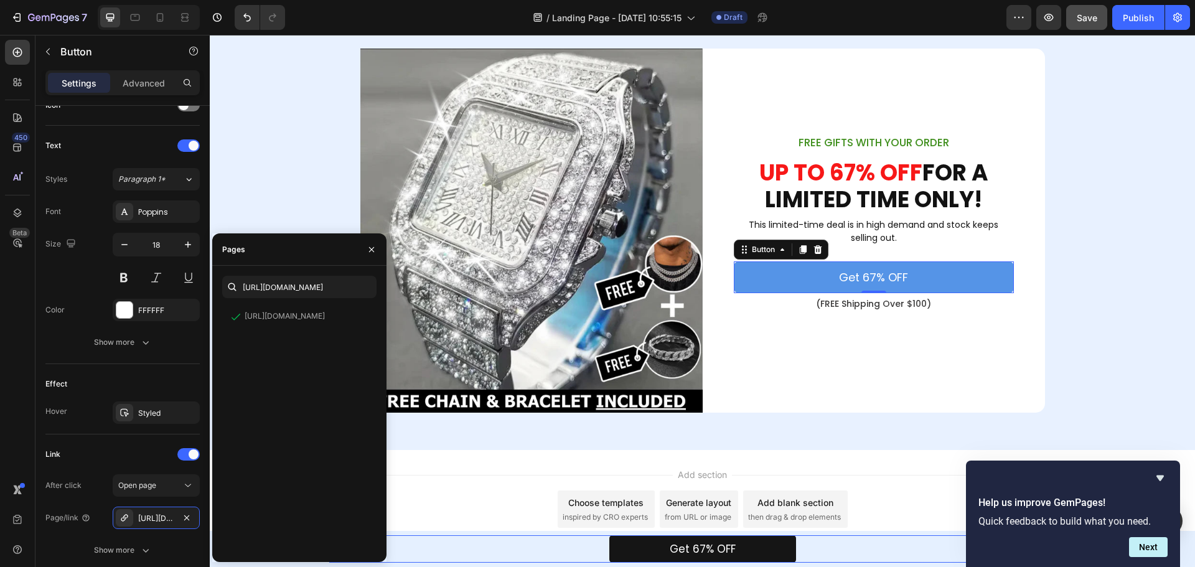
click at [748, 545] on button "Get 67% OFF" at bounding box center [703, 548] width 187 height 27
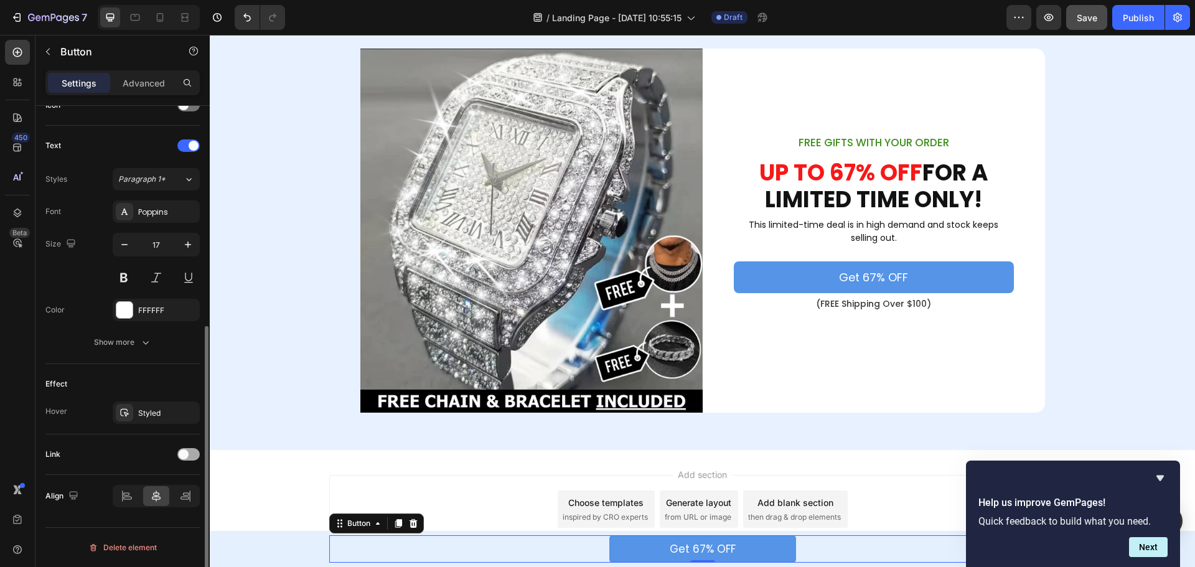
click at [188, 457] on div at bounding box center [188, 454] width 22 height 12
click at [151, 525] on div "Add..." at bounding box center [156, 518] width 87 height 22
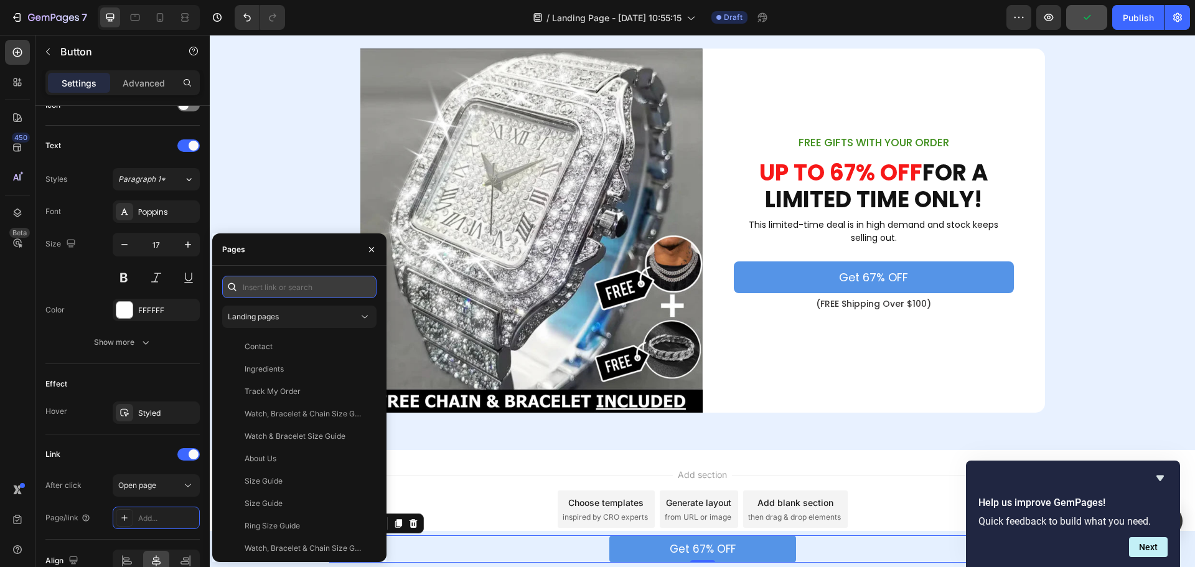
click at [280, 286] on input "text" at bounding box center [299, 287] width 154 height 22
paste input "[URL][DOMAIN_NAME]"
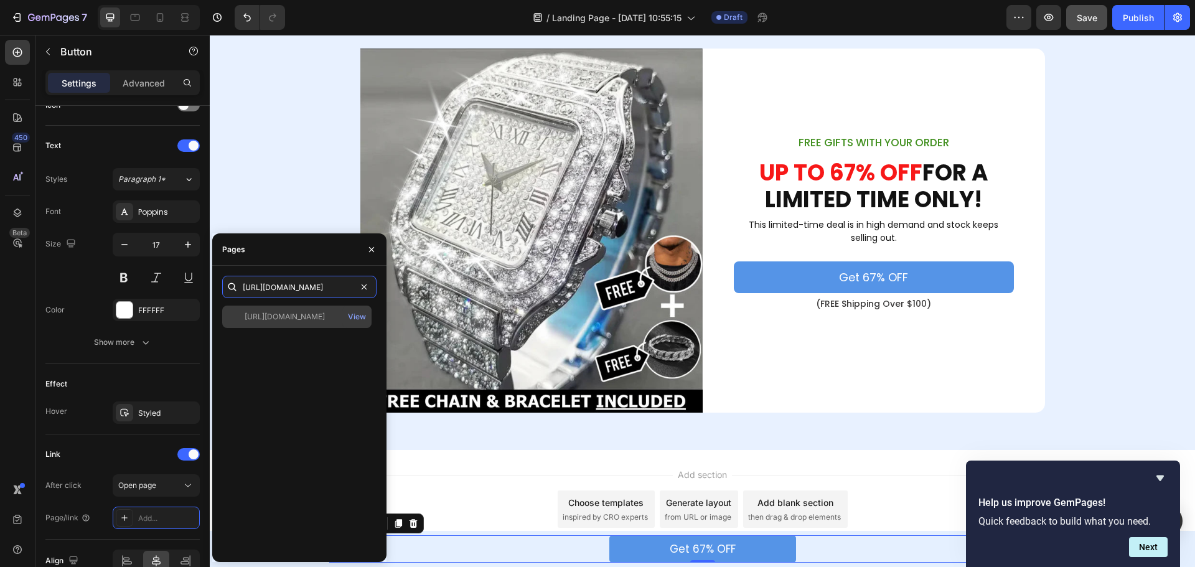
type input "[URL][DOMAIN_NAME]"
click at [286, 316] on div "[URL][DOMAIN_NAME]" at bounding box center [285, 316] width 80 height 11
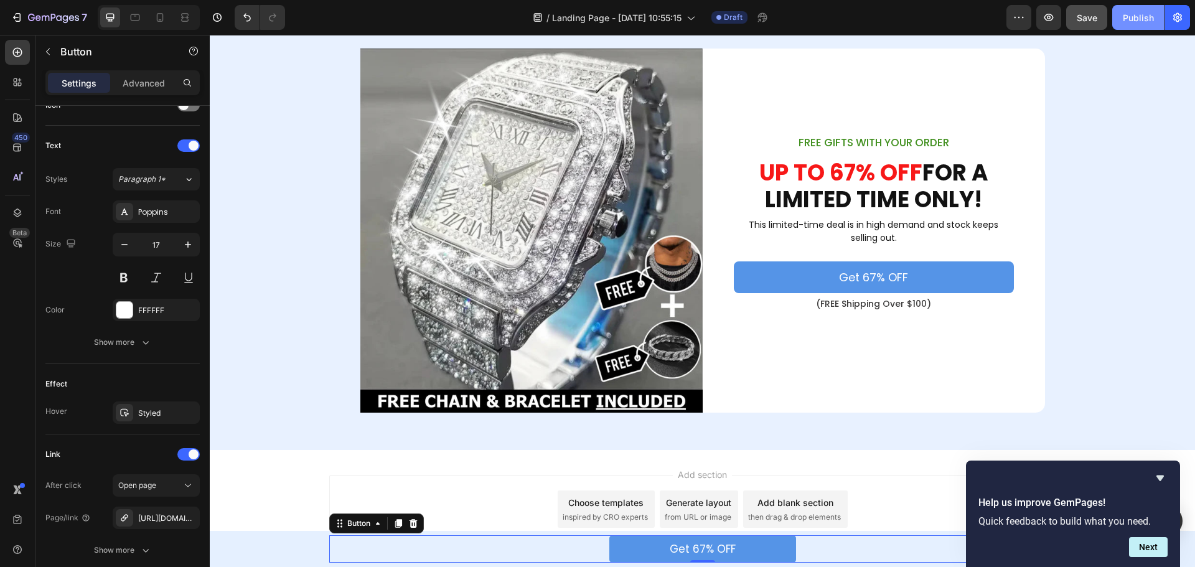
click at [1132, 14] on div "Publish" at bounding box center [1138, 17] width 31 height 13
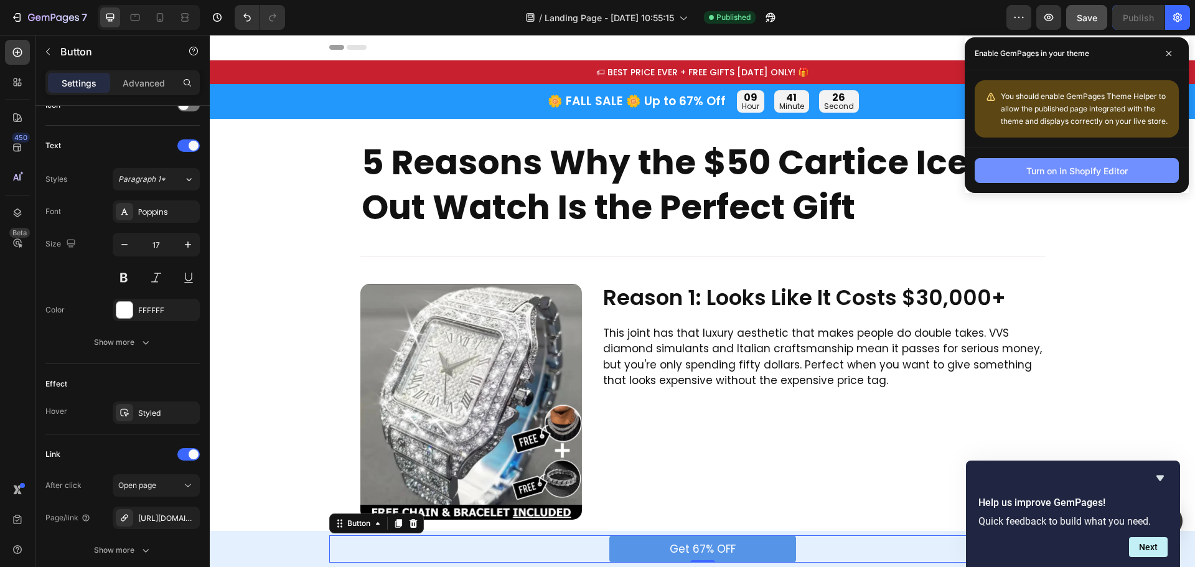
click at [1078, 169] on div "Turn on in Shopify Editor" at bounding box center [1077, 170] width 101 height 13
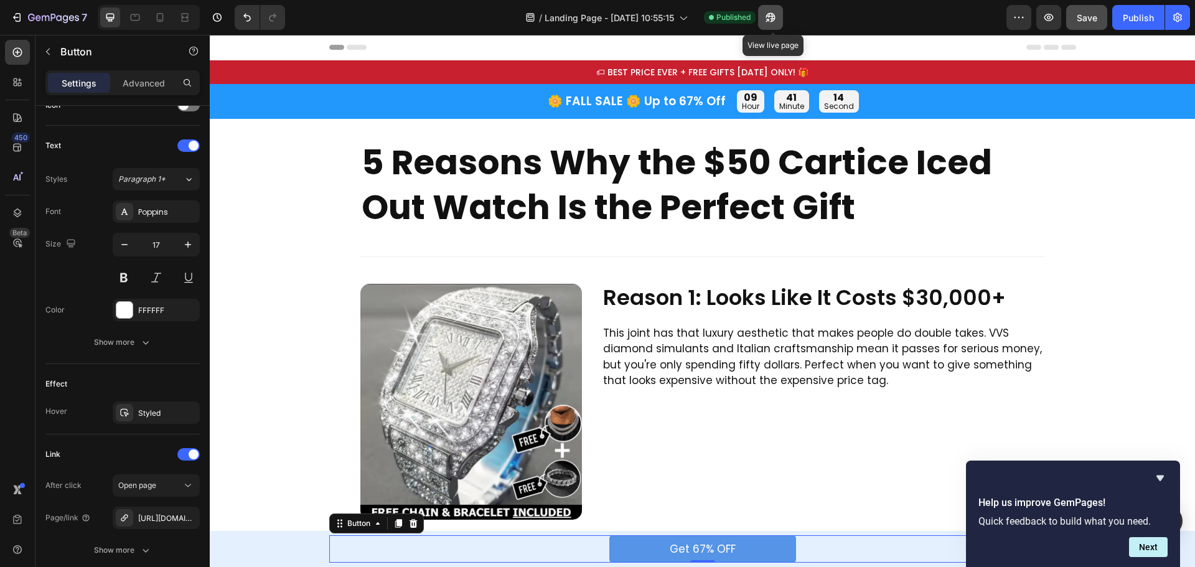
click at [769, 11] on icon "button" at bounding box center [771, 17] width 12 height 12
click at [1174, 15] on icon "button" at bounding box center [1178, 17] width 9 height 9
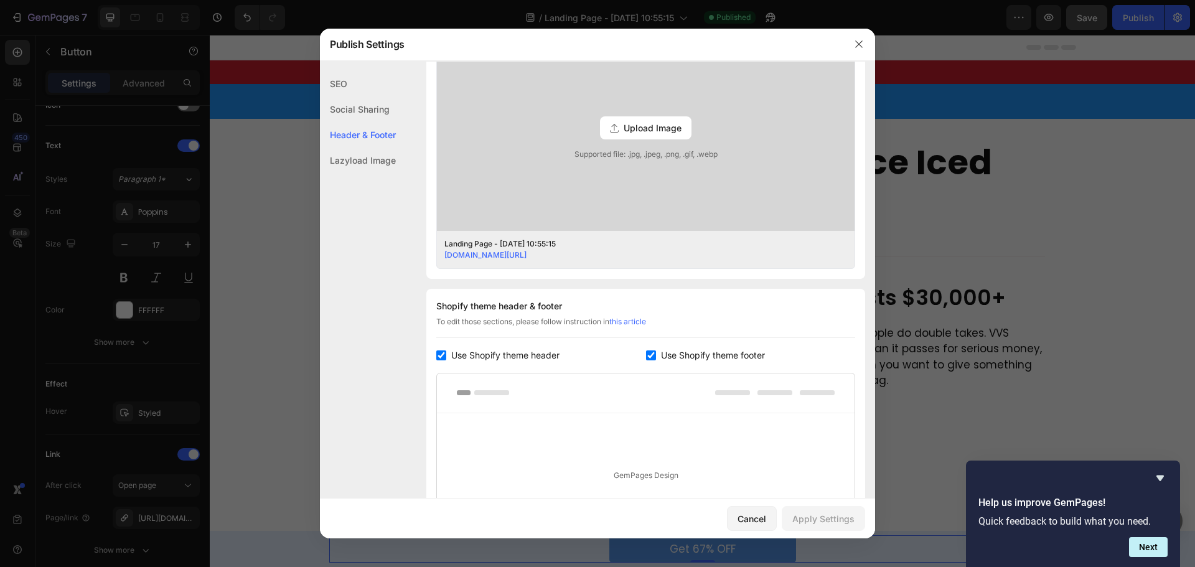
scroll to position [436, 0]
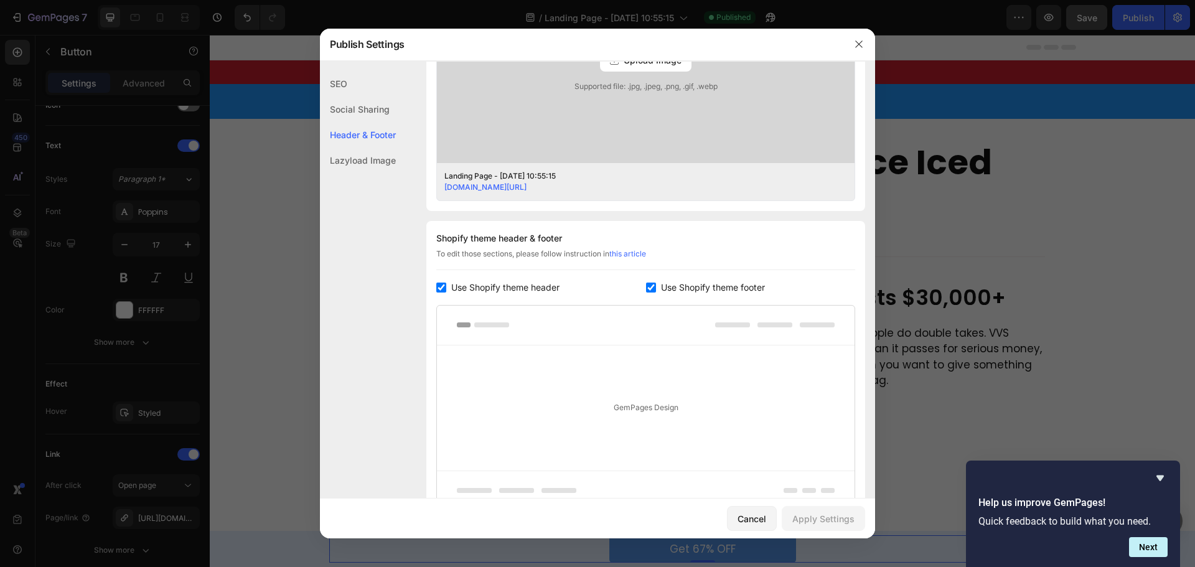
click at [496, 284] on span "Use Shopify theme header" at bounding box center [505, 287] width 108 height 15
checkbox input "false"
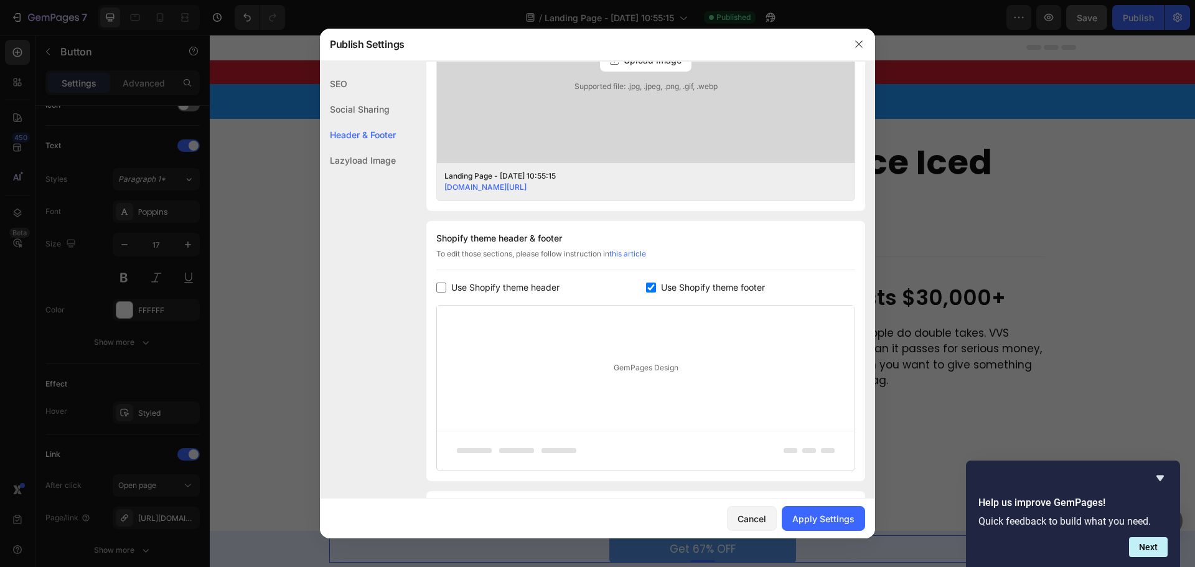
click at [673, 281] on span "Use Shopify theme footer" at bounding box center [713, 287] width 104 height 15
checkbox input "false"
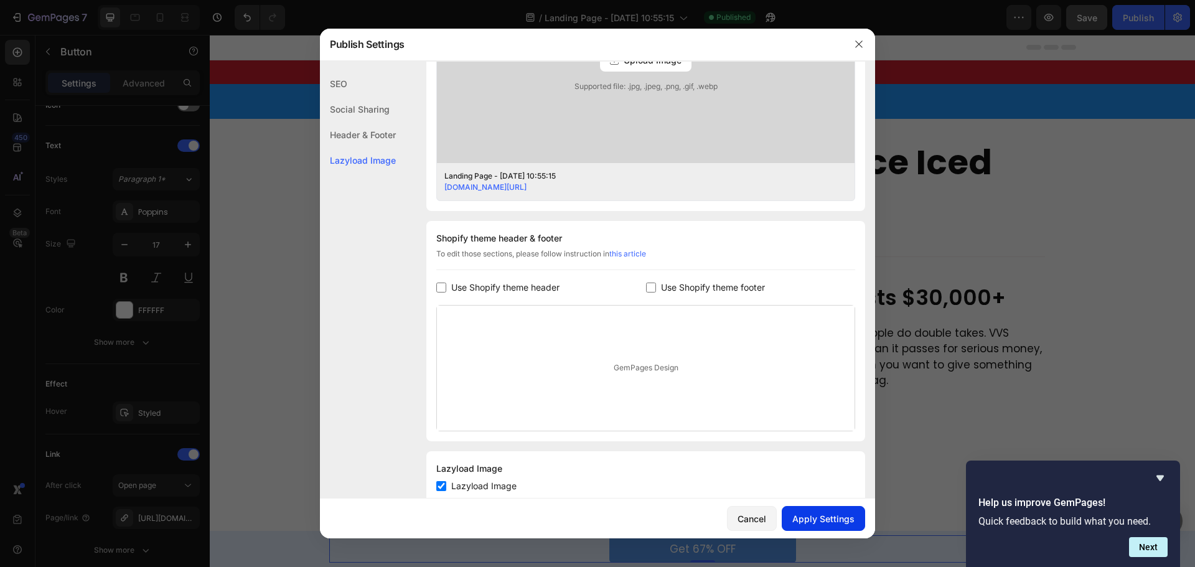
click at [833, 517] on div "Apply Settings" at bounding box center [824, 518] width 62 height 13
click at [862, 44] on icon "button" at bounding box center [859, 44] width 10 height 10
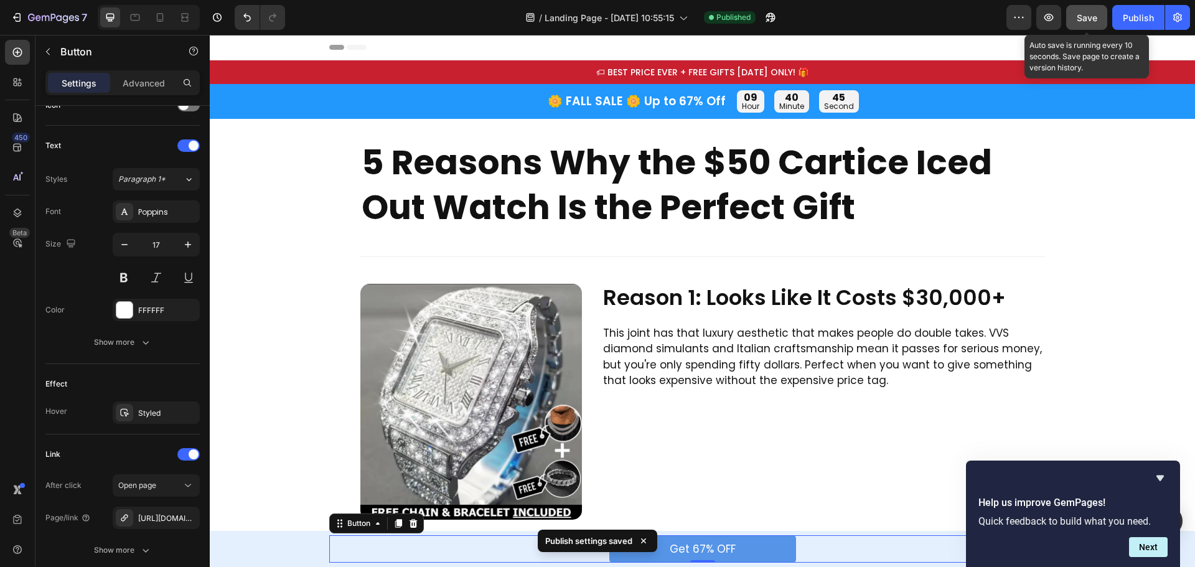
click at [1084, 21] on span "Save" at bounding box center [1087, 17] width 21 height 11
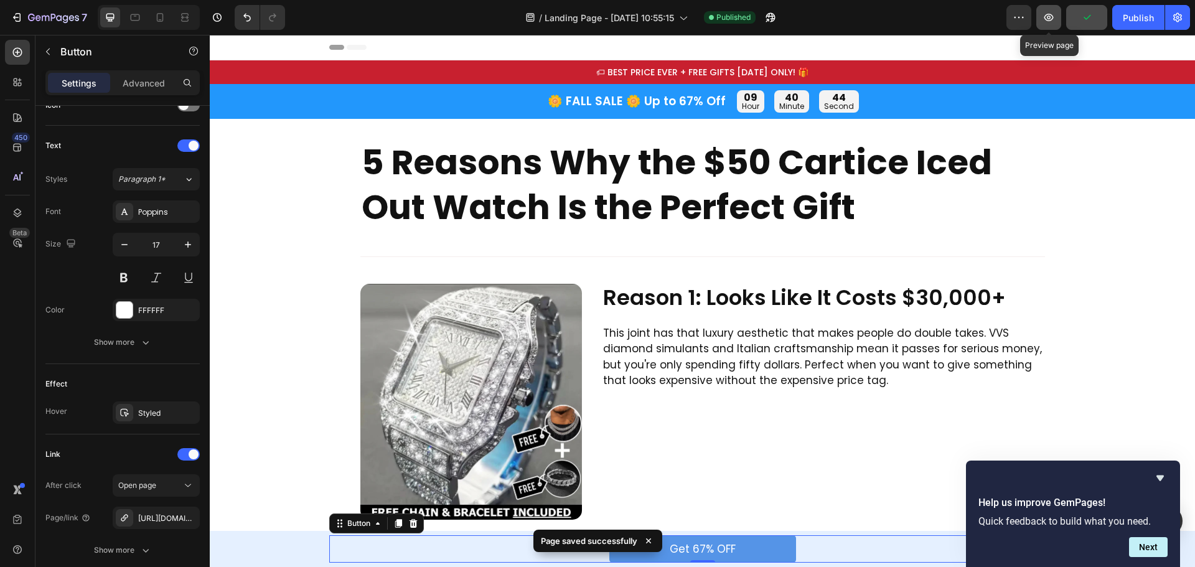
click at [1052, 17] on icon "button" at bounding box center [1049, 17] width 12 height 12
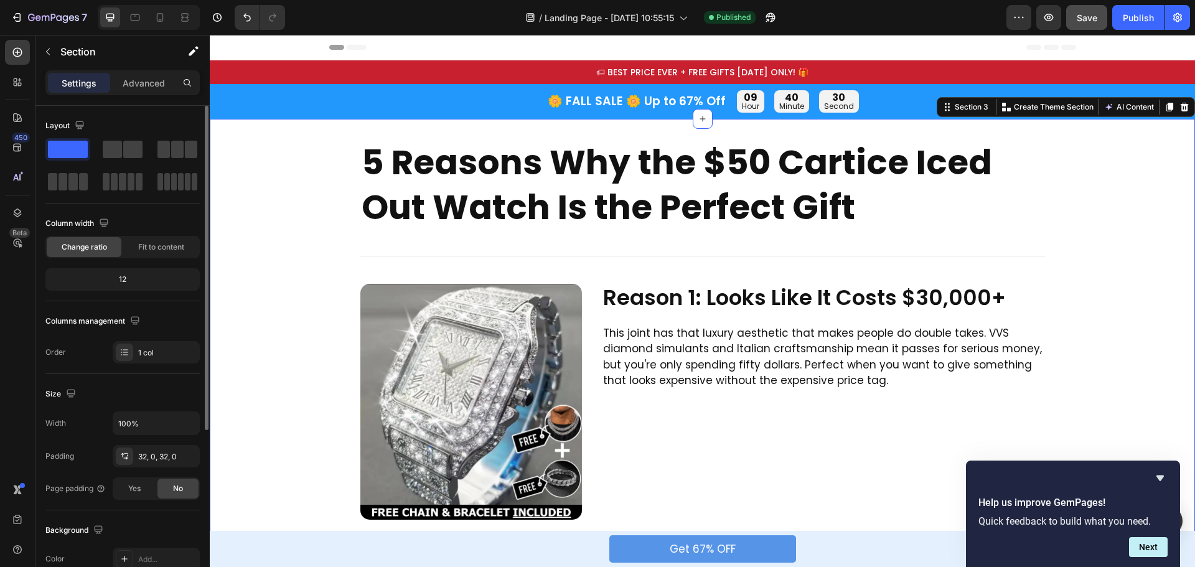
scroll to position [187, 0]
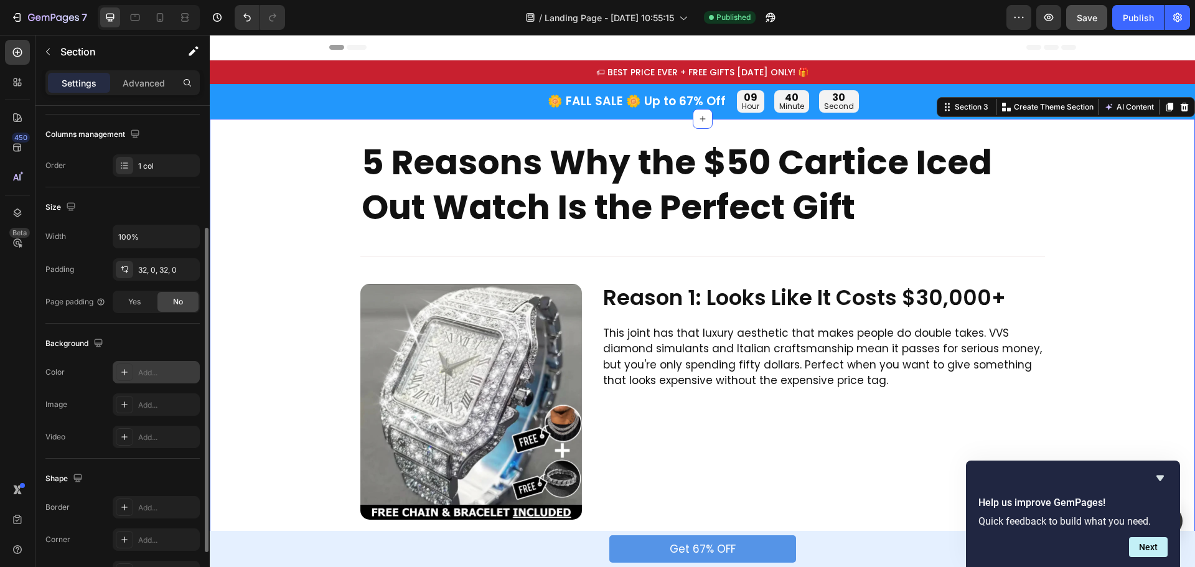
click at [154, 372] on div "Add..." at bounding box center [167, 372] width 59 height 11
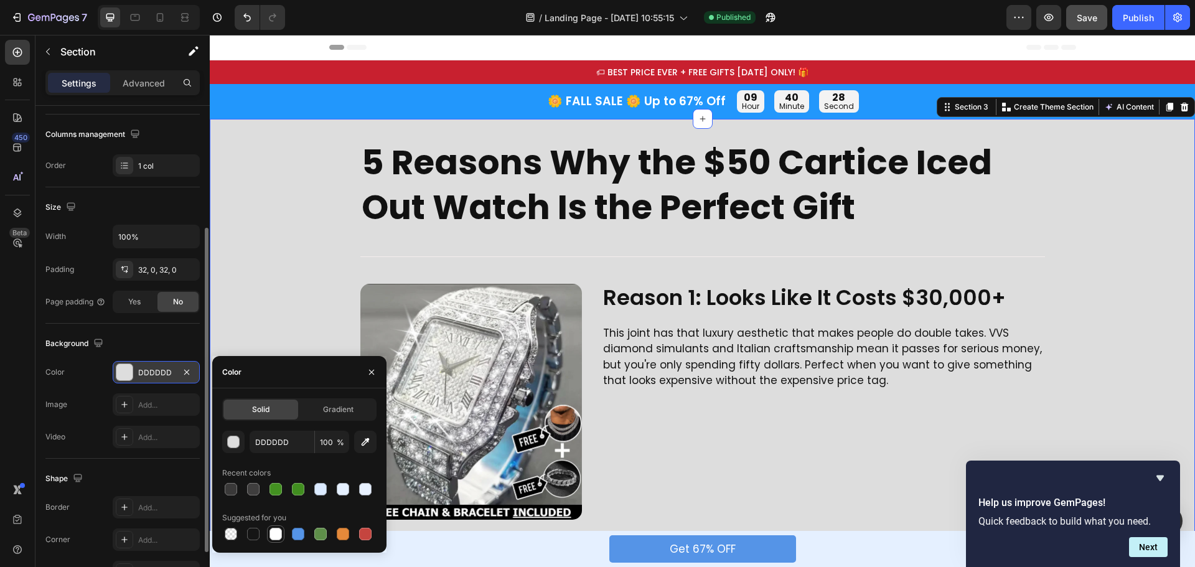
click at [278, 534] on div at bounding box center [276, 534] width 12 height 12
type input "FFFFFF"
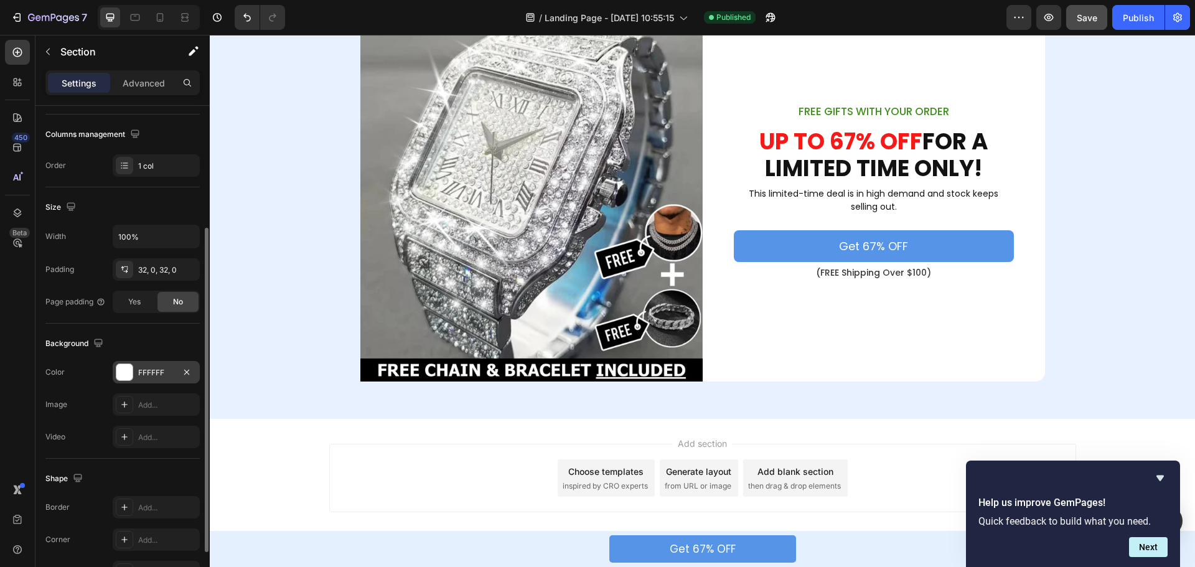
scroll to position [1698, 0]
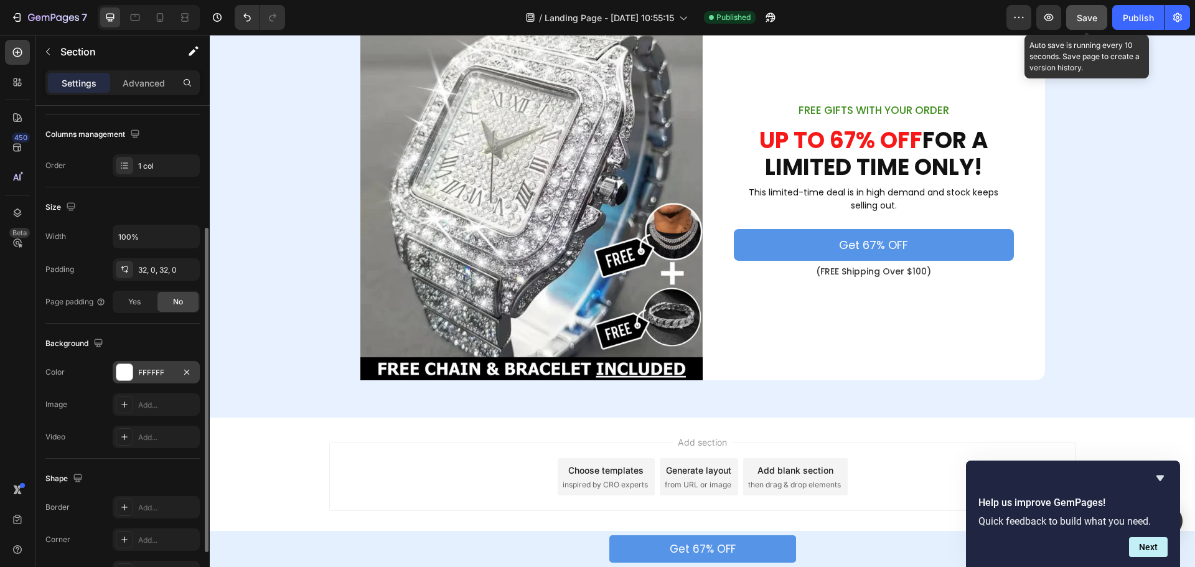
click at [1085, 14] on span "Save" at bounding box center [1087, 17] width 21 height 11
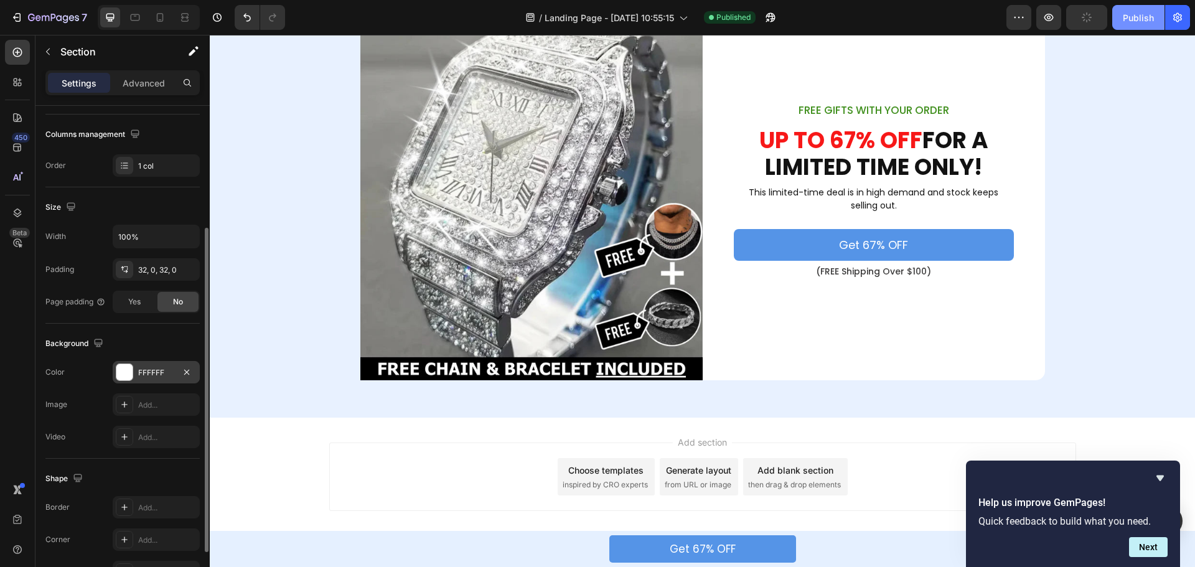
click at [1136, 16] on div "Publish" at bounding box center [1138, 17] width 31 height 13
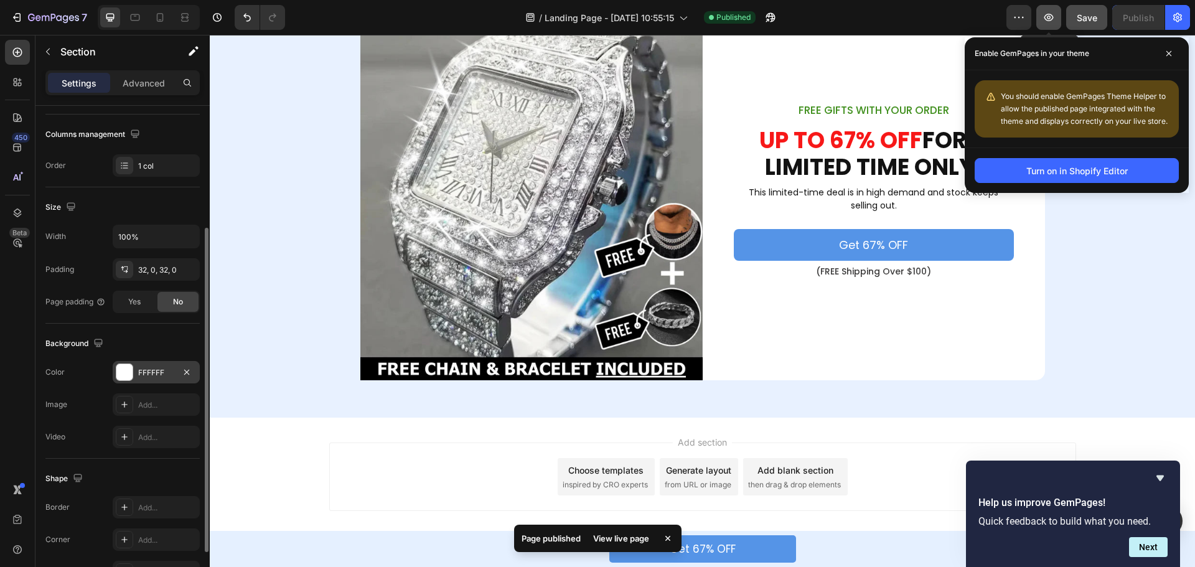
click at [1043, 12] on icon "button" at bounding box center [1049, 17] width 12 height 12
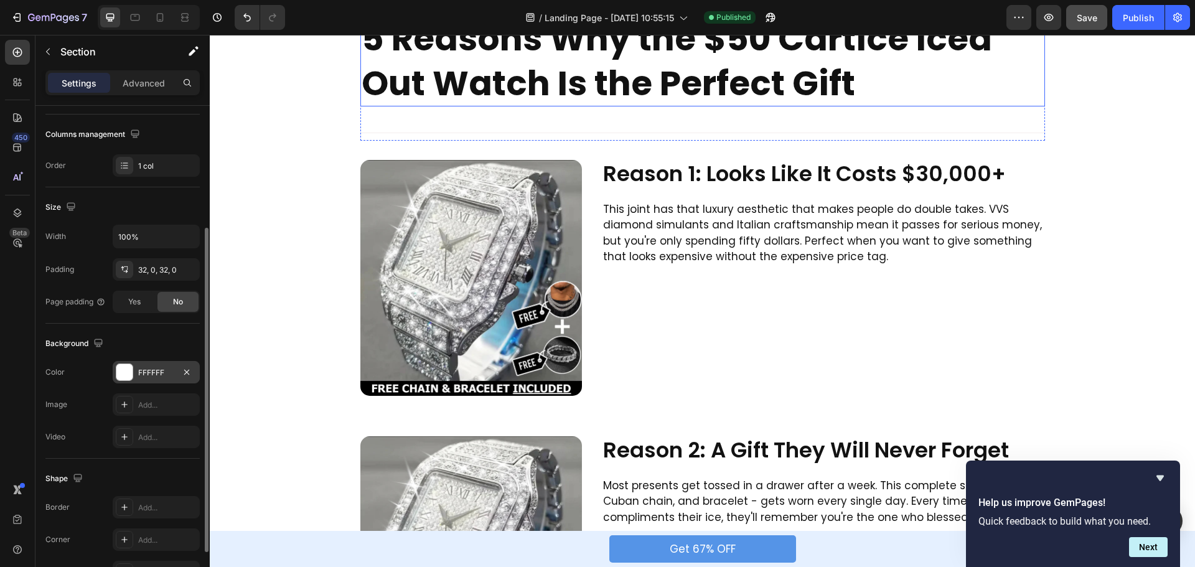
scroll to position [0, 0]
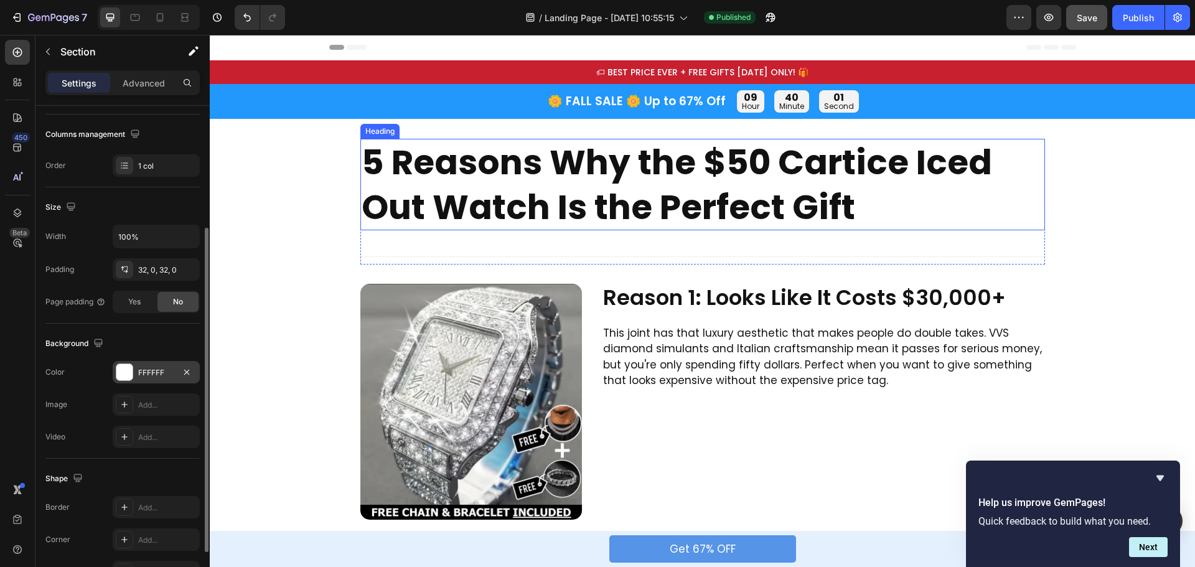
click at [504, 186] on h2 "5 Reasons Why the $50 Cartice Iced Out Watch Is the Perfect Gift" at bounding box center [703, 185] width 685 height 92
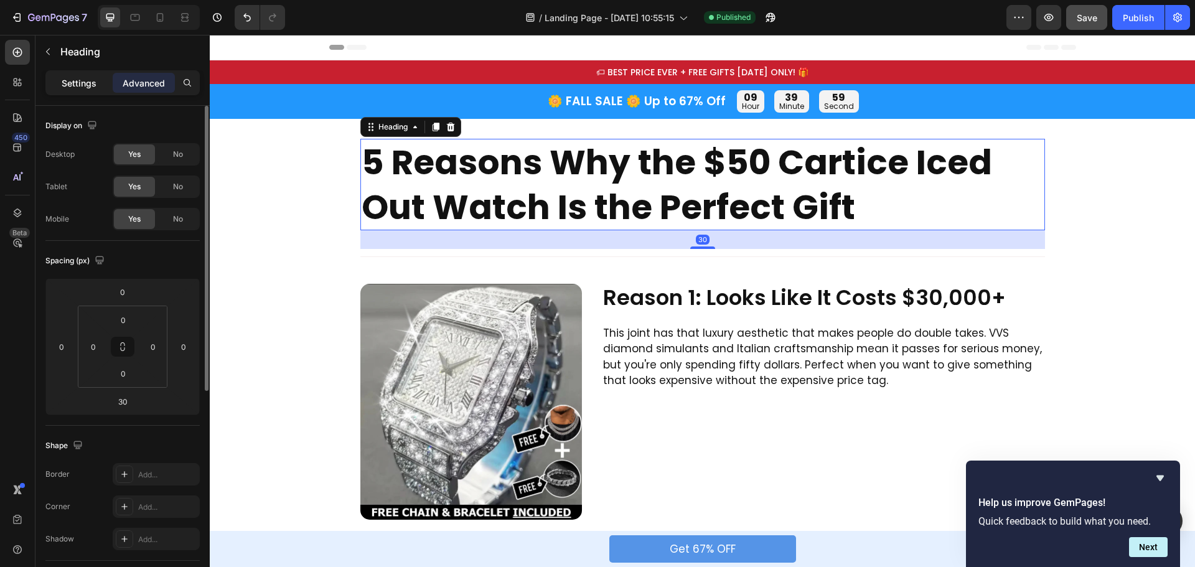
click at [68, 78] on p "Settings" at bounding box center [79, 83] width 35 height 13
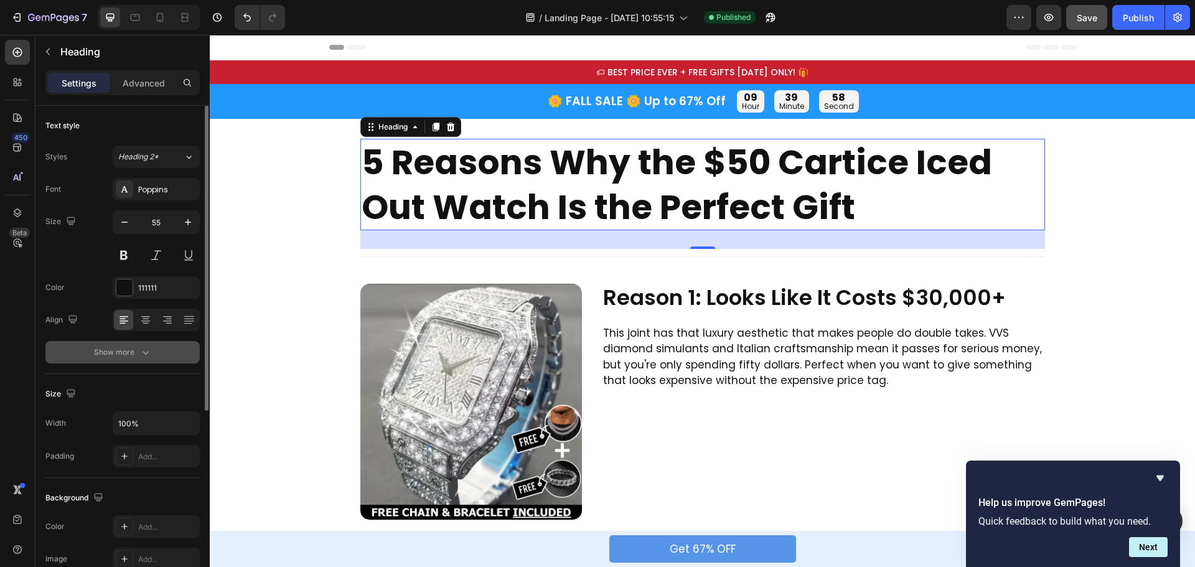
click at [123, 344] on button "Show more" at bounding box center [122, 352] width 154 height 22
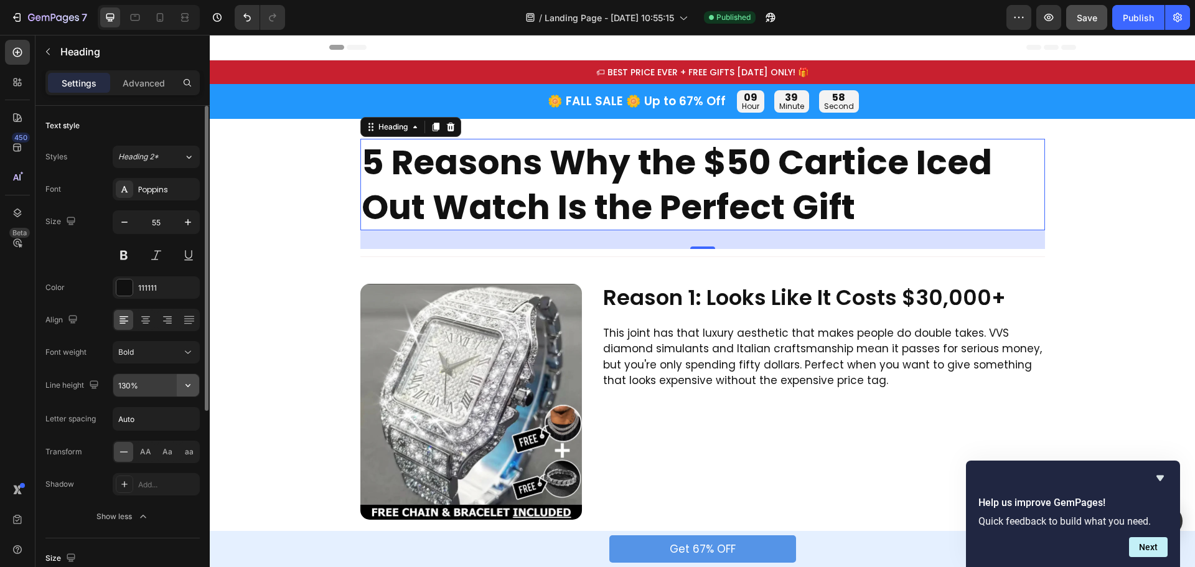
click at [194, 384] on button "button" at bounding box center [188, 385] width 22 height 22
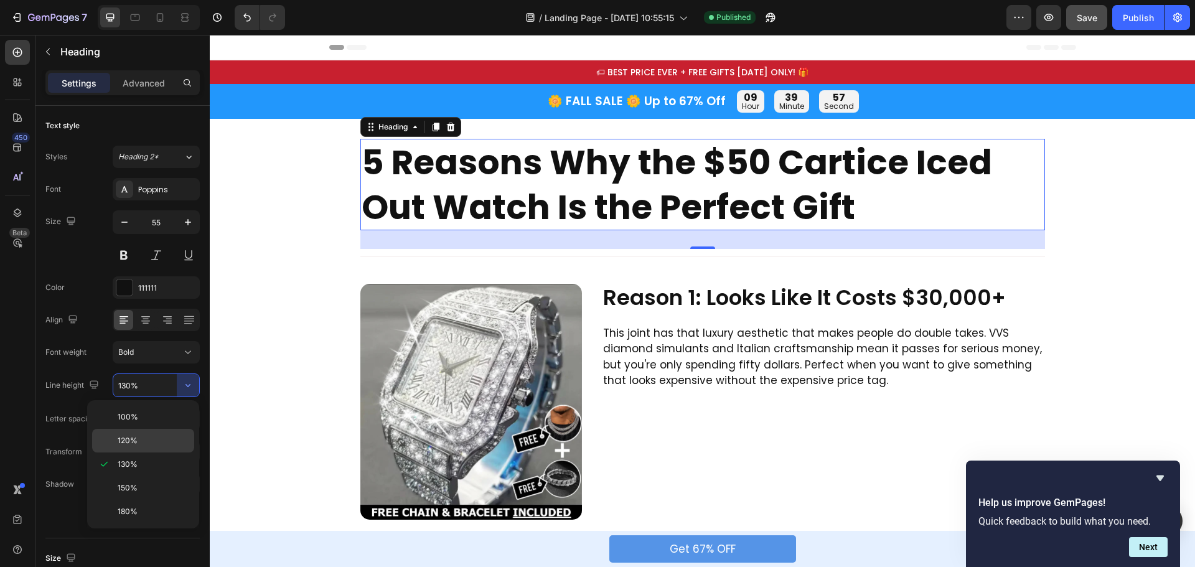
click at [145, 432] on div "120%" at bounding box center [143, 441] width 102 height 24
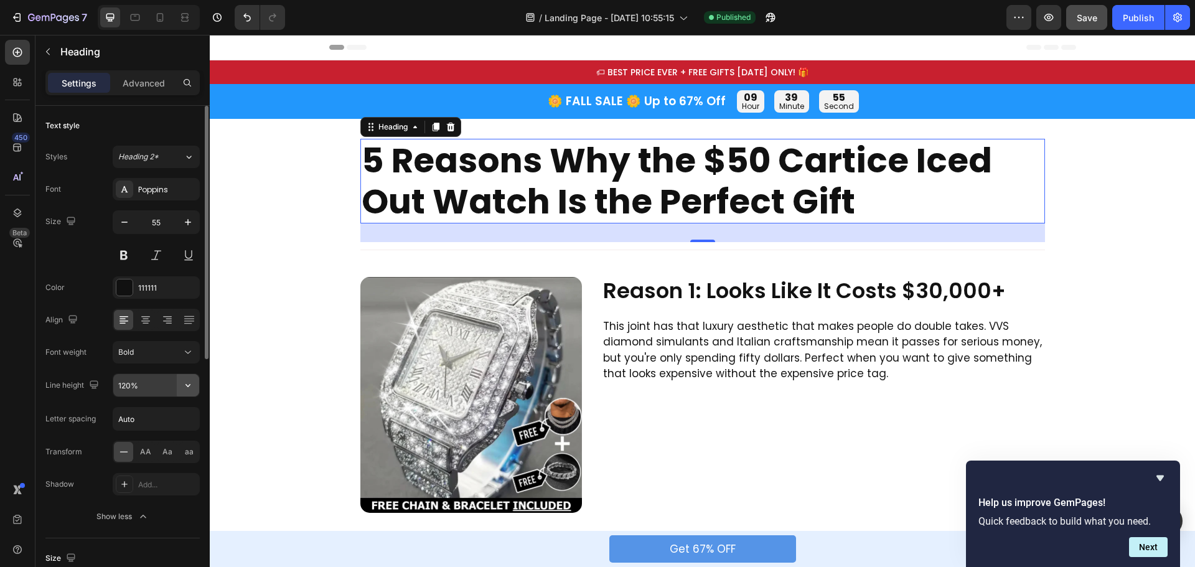
click at [191, 387] on icon "button" at bounding box center [188, 385] width 12 height 12
click at [129, 387] on input "120%" at bounding box center [156, 385] width 86 height 22
click at [125, 386] on input "120%" at bounding box center [156, 385] width 86 height 22
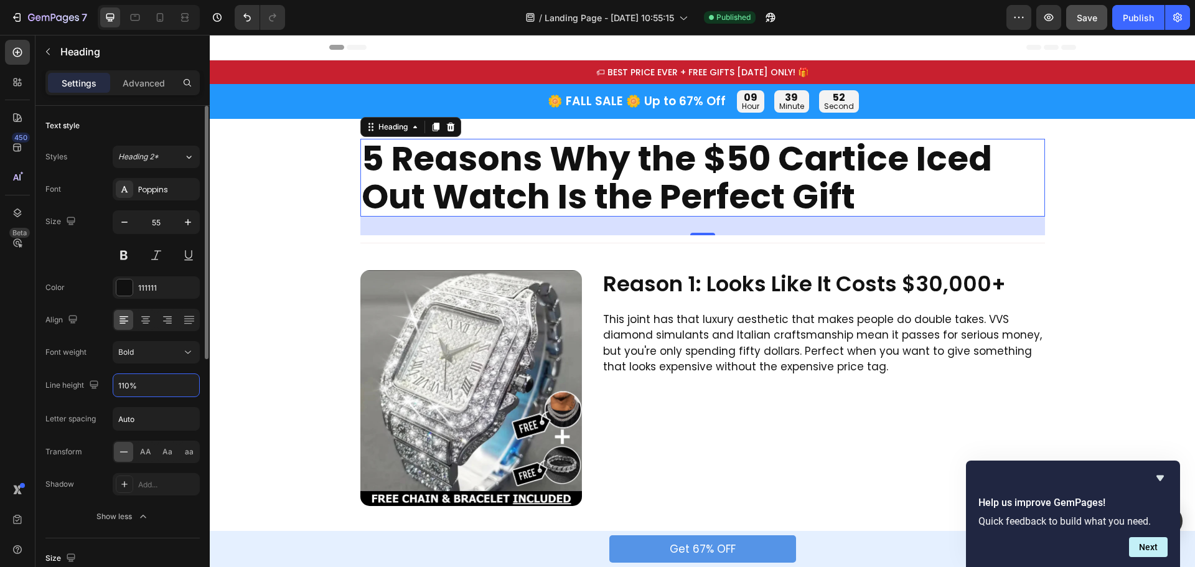
click at [129, 405] on div "Font Poppins Size 55 Color 111111 Align Font weight Bold Line height 110% Lette…" at bounding box center [122, 353] width 154 height 350
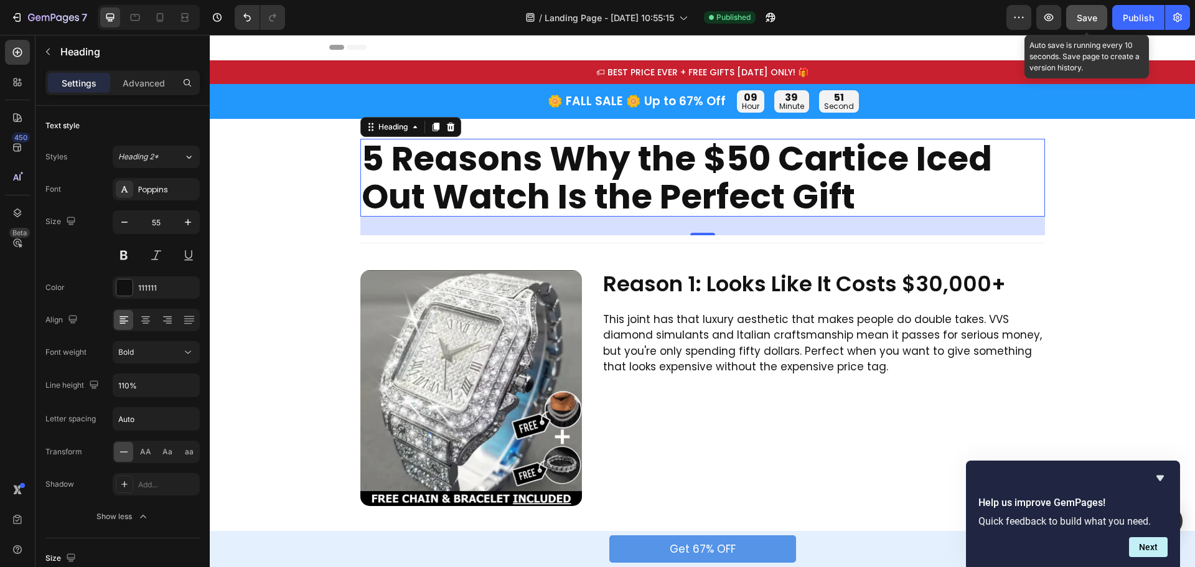
click at [1090, 13] on span "Save" at bounding box center [1087, 17] width 21 height 11
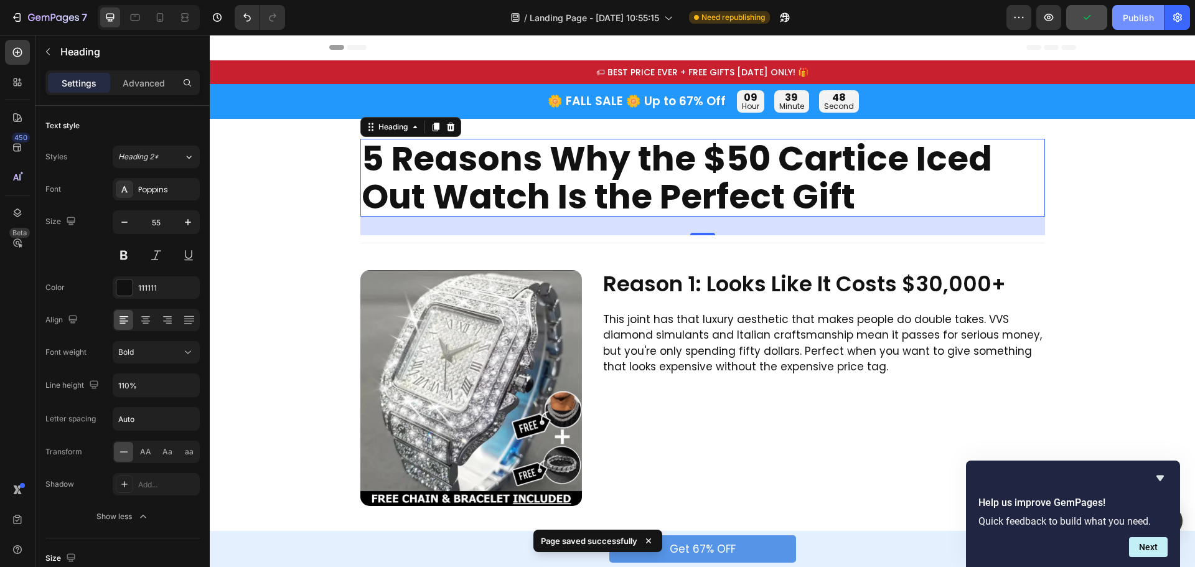
click at [1134, 18] on div "Publish" at bounding box center [1138, 17] width 31 height 13
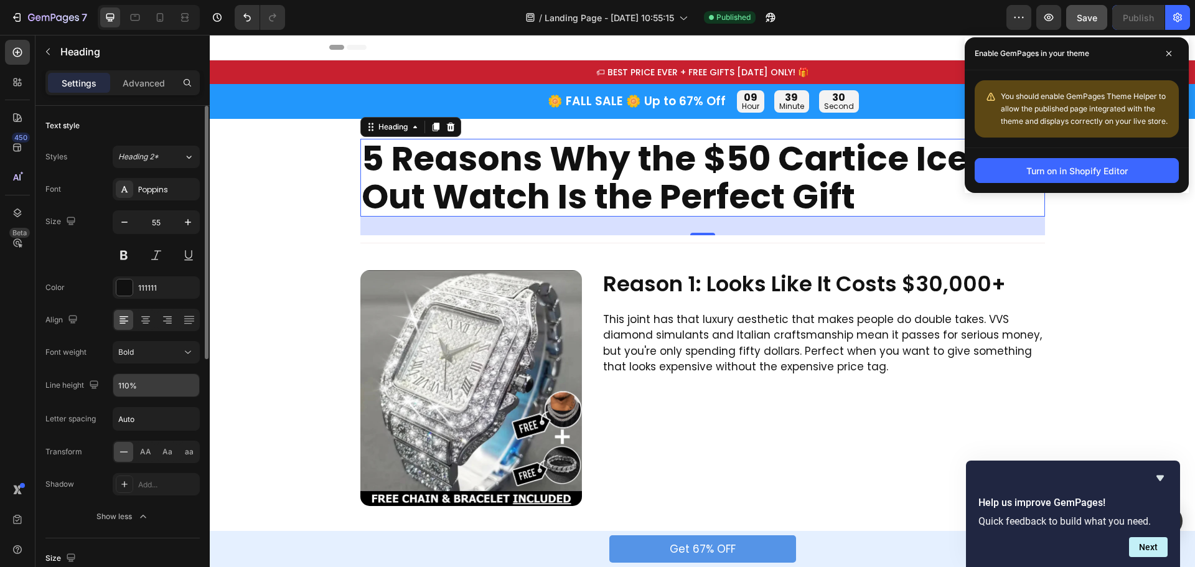
click at [136, 390] on input "110%" at bounding box center [156, 385] width 86 height 22
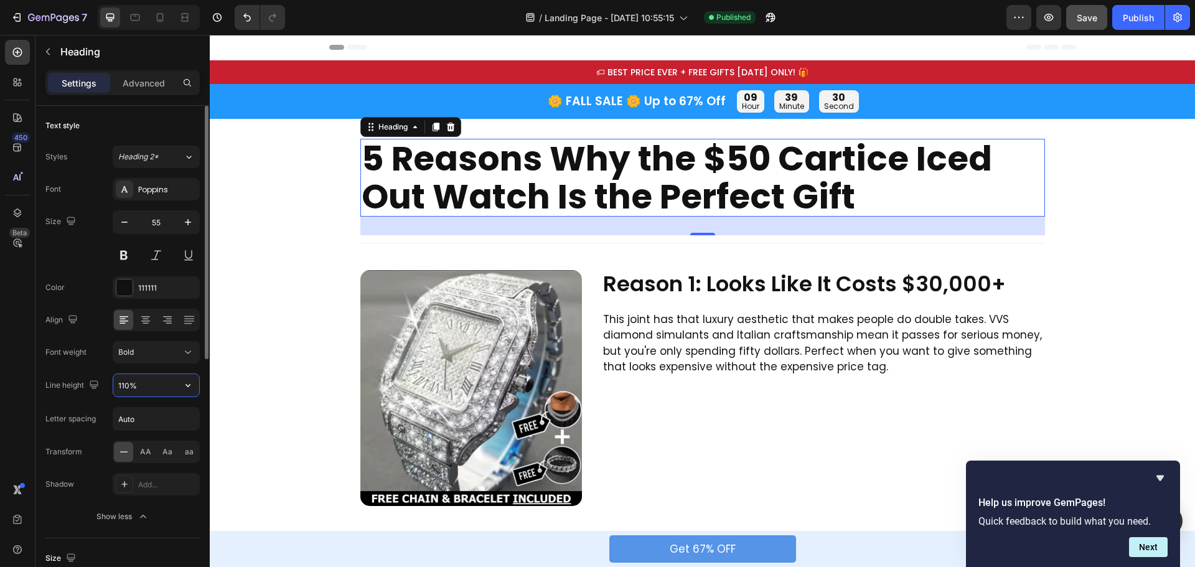
click at [126, 386] on input "110%" at bounding box center [156, 385] width 86 height 22
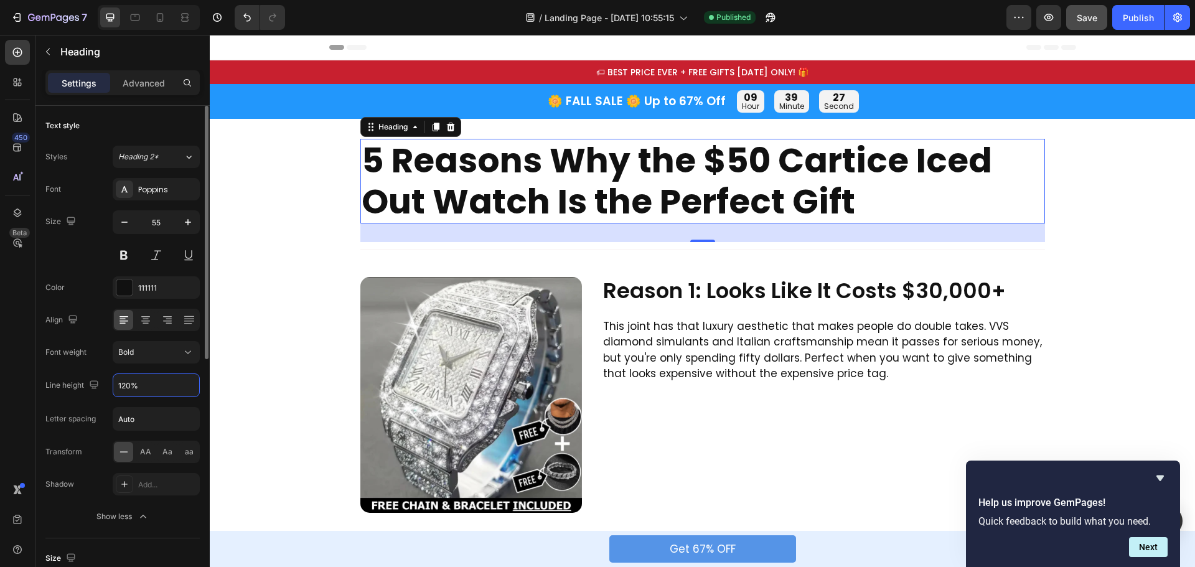
type input "120%"
click at [165, 365] on div "Font Poppins Size 55 Color 111111 Align Font weight Bold Line height 120% Lette…" at bounding box center [122, 353] width 154 height 350
click at [1141, 14] on div "Publish" at bounding box center [1138, 17] width 31 height 13
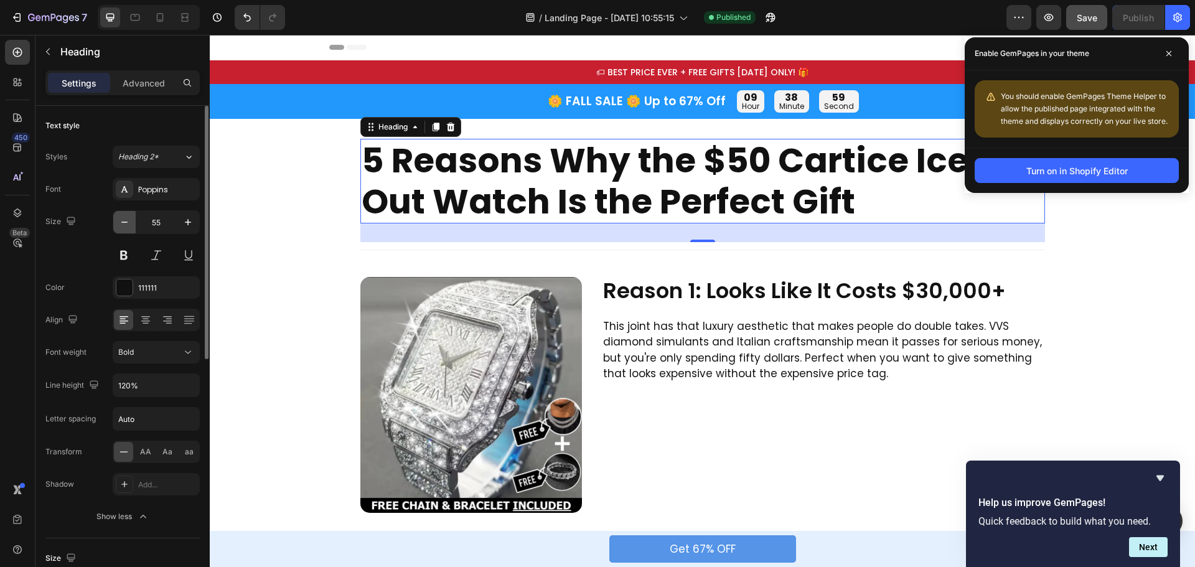
click at [129, 222] on icon "button" at bounding box center [124, 222] width 12 height 12
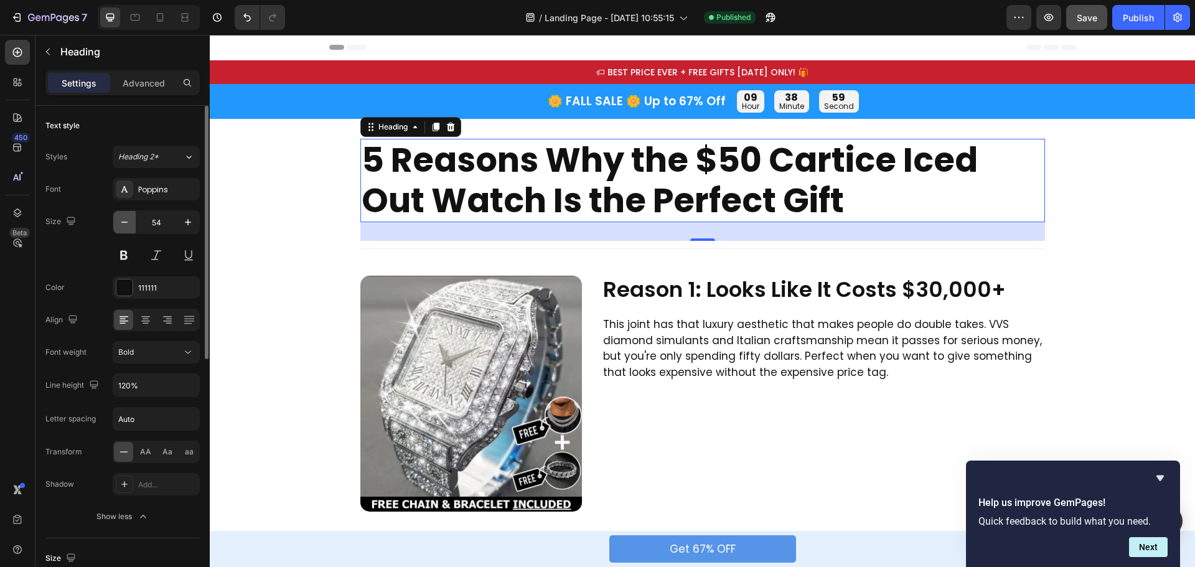
click at [129, 222] on icon "button" at bounding box center [124, 222] width 12 height 12
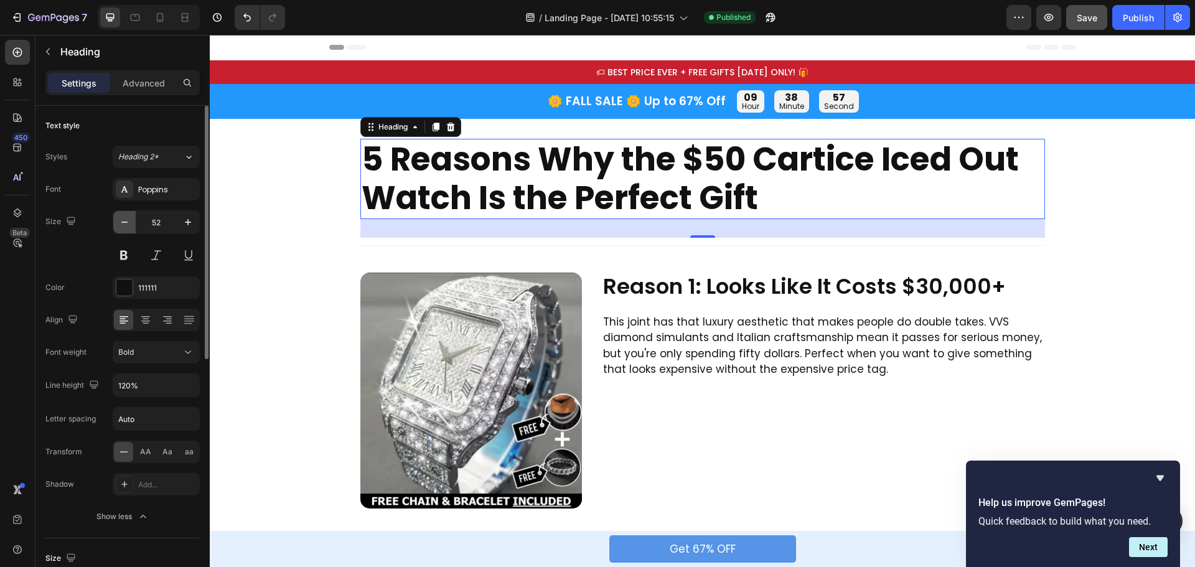
click at [129, 222] on icon "button" at bounding box center [124, 222] width 12 height 12
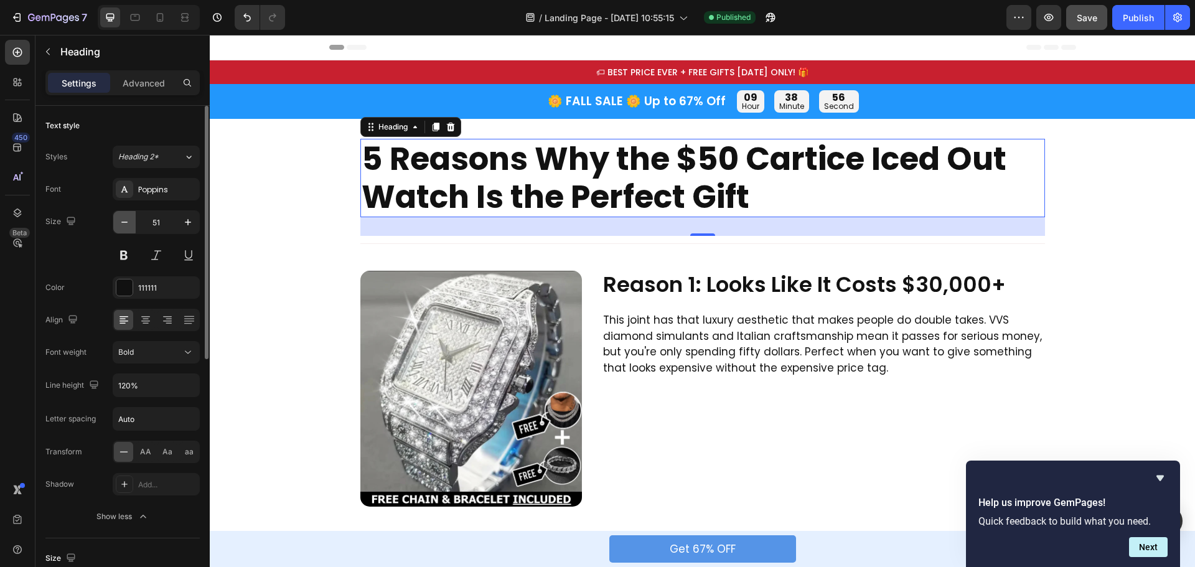
click at [129, 222] on icon "button" at bounding box center [124, 222] width 12 height 12
type input "50"
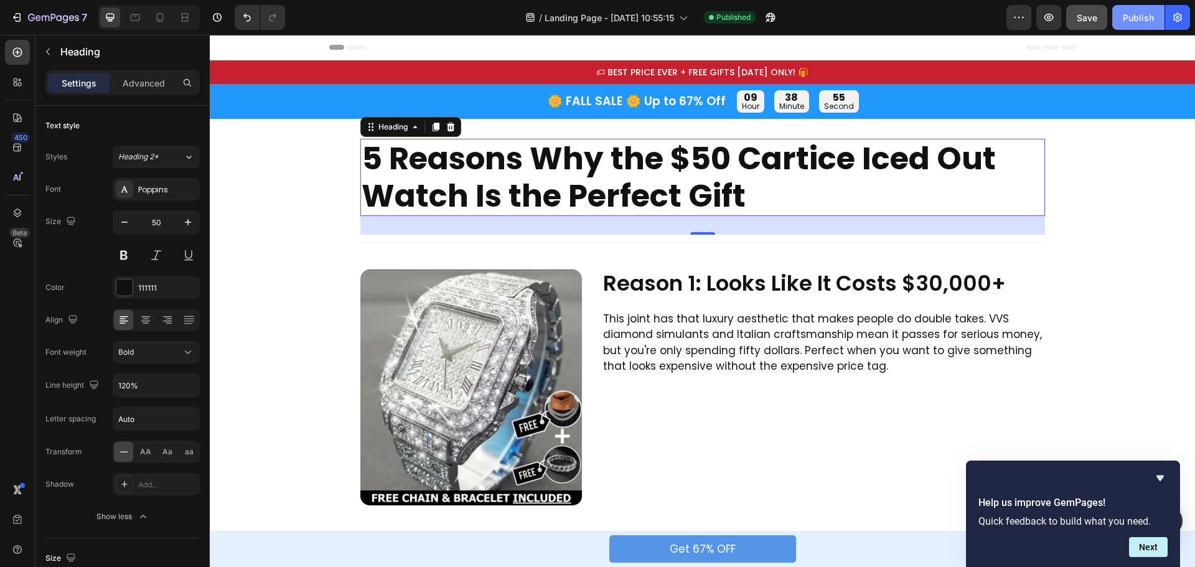
click at [1130, 12] on div "Publish" at bounding box center [1138, 17] width 31 height 13
click at [313, 93] on div "🌼 FALL SALE 🌼 Up to 67% Off Text Block 09 hour 38 minute 49 second Countdown Ti…" at bounding box center [703, 101] width 986 height 22
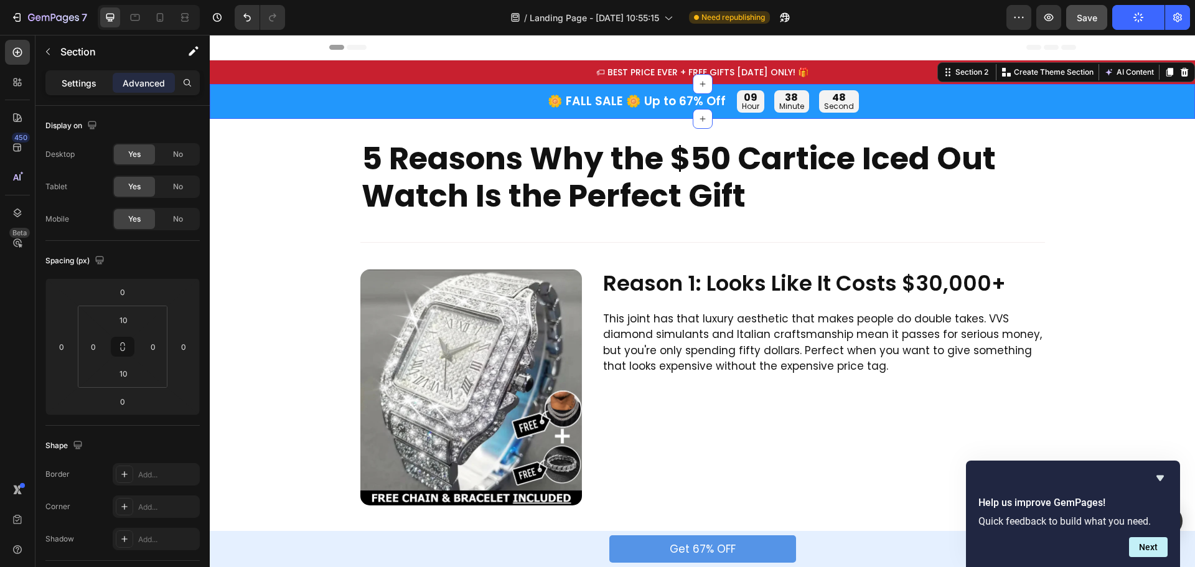
click at [75, 88] on p "Settings" at bounding box center [79, 83] width 35 height 13
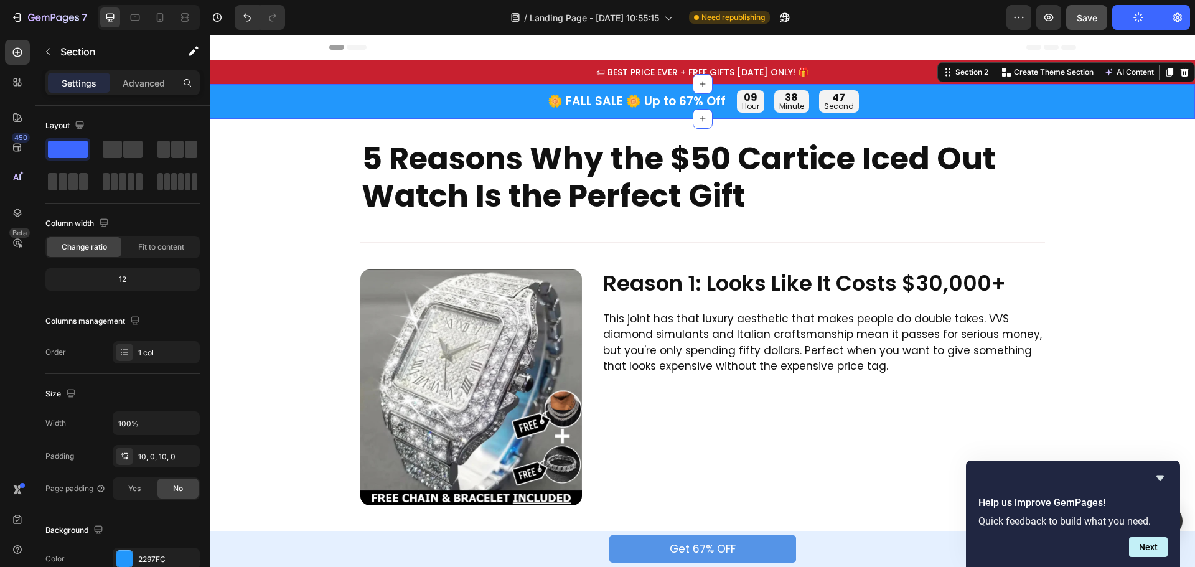
scroll to position [125, 0]
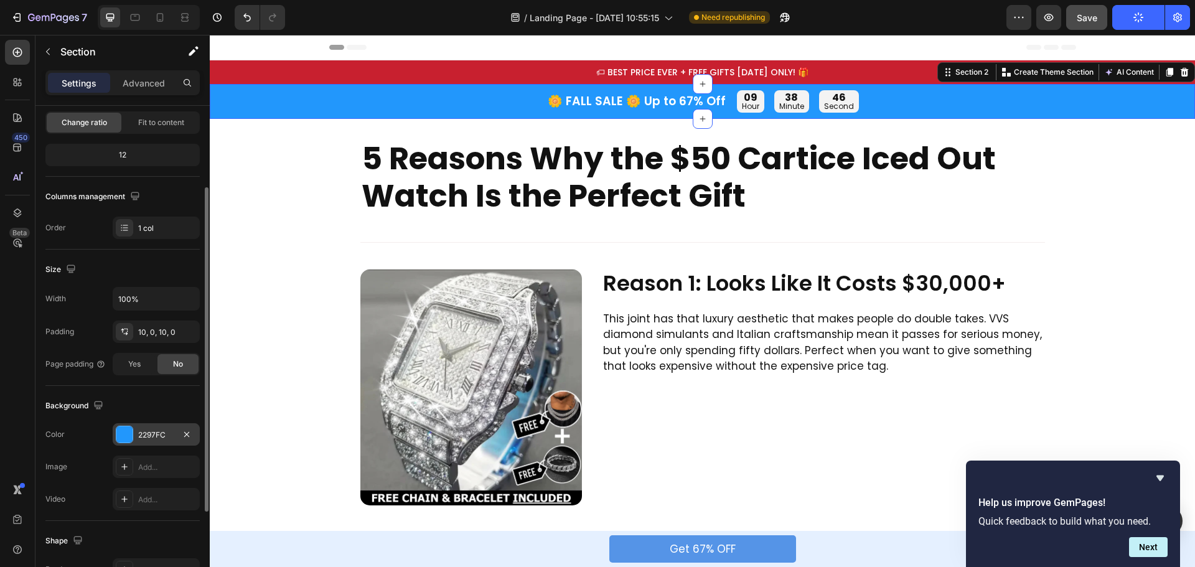
click at [121, 439] on div at bounding box center [124, 435] width 16 height 16
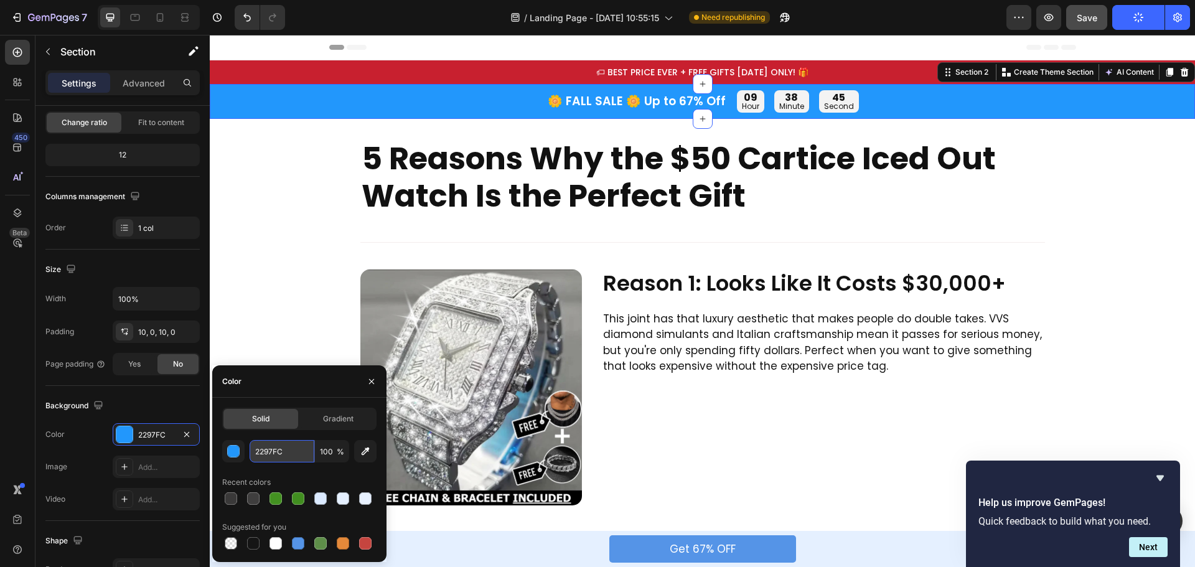
click at [272, 450] on input "2297FC" at bounding box center [282, 451] width 65 height 22
click at [291, 469] on div "2297FC 100 % Recent colors Suggested for you" at bounding box center [299, 496] width 154 height 112
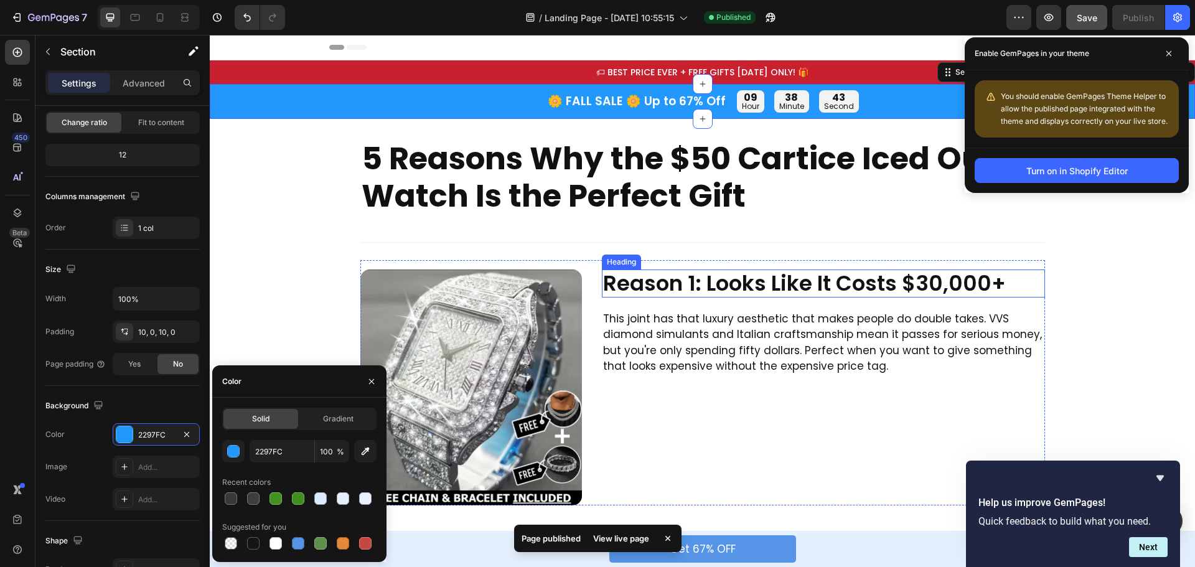
click at [657, 290] on h2 "Reason 1: Looks Like It Costs $30,000+" at bounding box center [823, 284] width 443 height 28
click at [694, 281] on h2 "Reason 1: Looks Like It Costs $30,000+" at bounding box center [823, 284] width 443 height 28
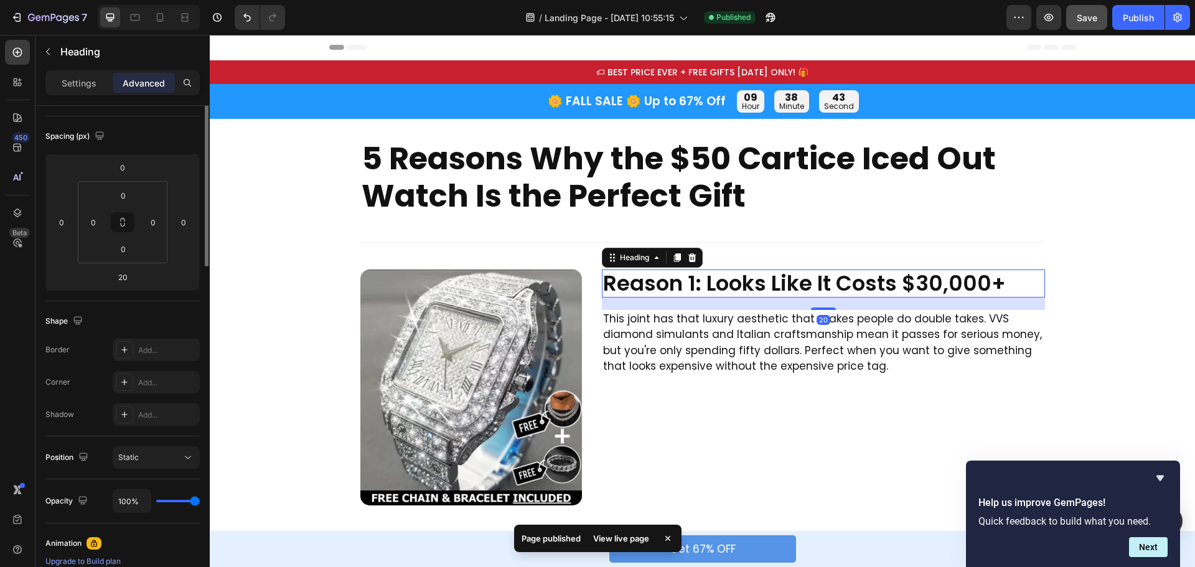
click at [697, 282] on p "Reason 1: Looks Like It Costs $30,000+" at bounding box center [823, 284] width 441 height 26
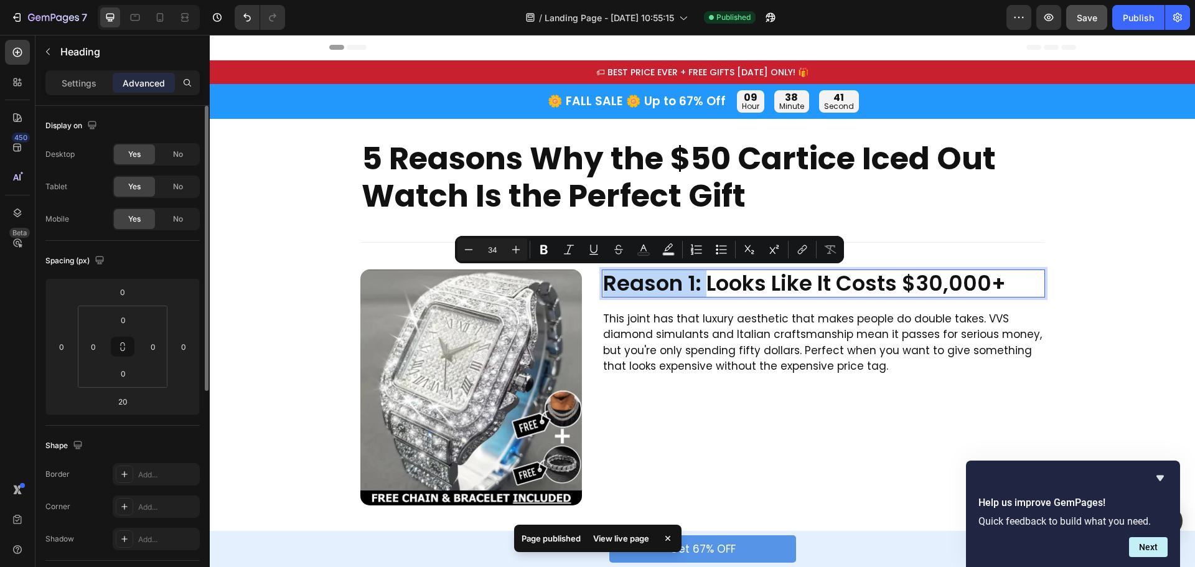
drag, startPoint x: 628, startPoint y: 283, endPoint x: 613, endPoint y: 283, distance: 15.0
click at [613, 283] on p "Reason 1: Looks Like It Costs $30,000+" at bounding box center [823, 284] width 441 height 26
click at [643, 251] on icon "Editor contextual toolbar" at bounding box center [644, 249] width 12 height 12
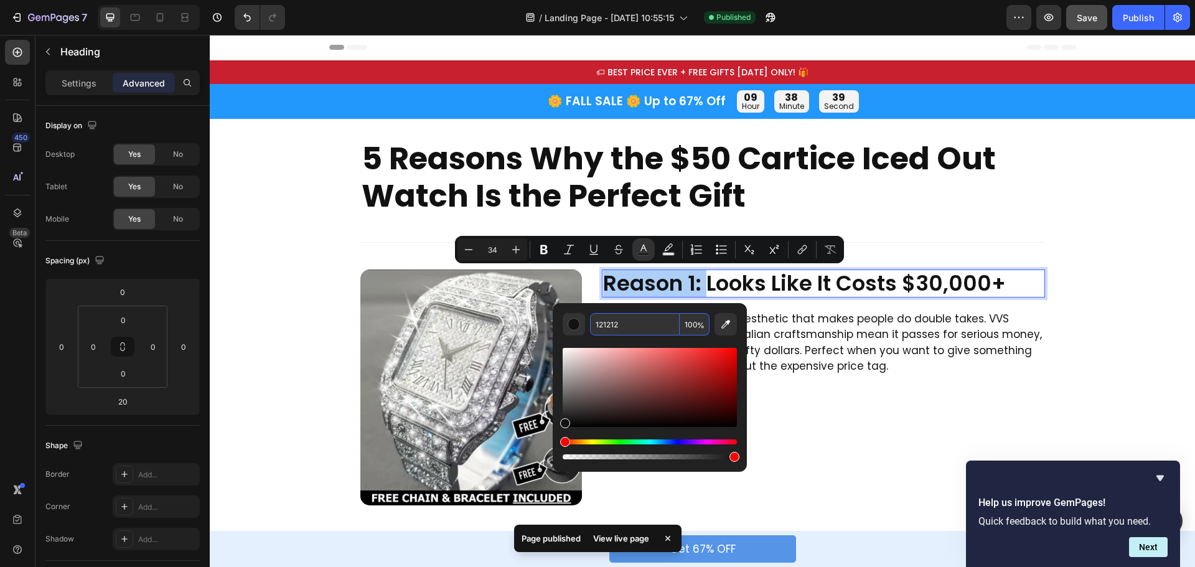
click at [613, 324] on input "121212" at bounding box center [635, 324] width 90 height 22
paste input "2297FC"
type input "2297FC"
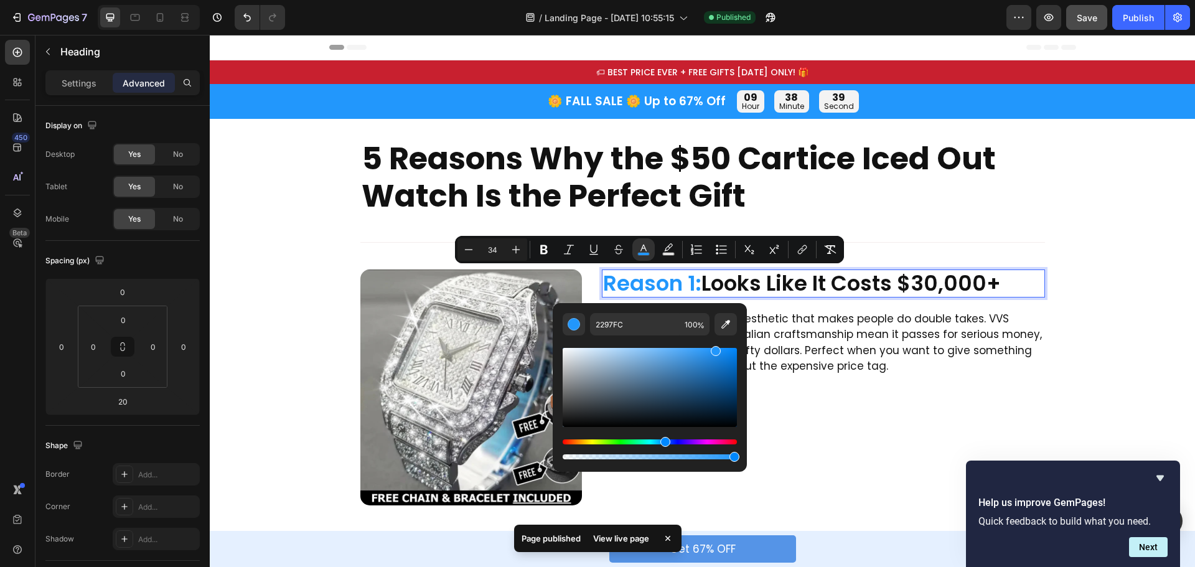
click at [595, 337] on div "Editor contextual toolbar" at bounding box center [650, 399] width 174 height 126
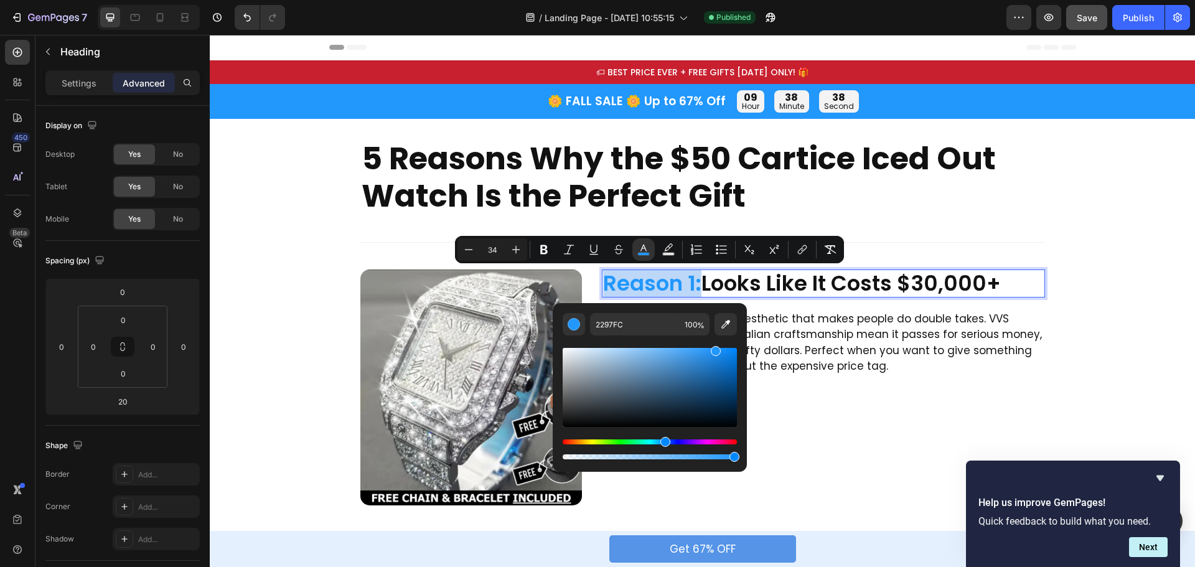
click at [885, 279] on p "Reason 1: Looks Like It Costs $30,000+" at bounding box center [823, 284] width 441 height 26
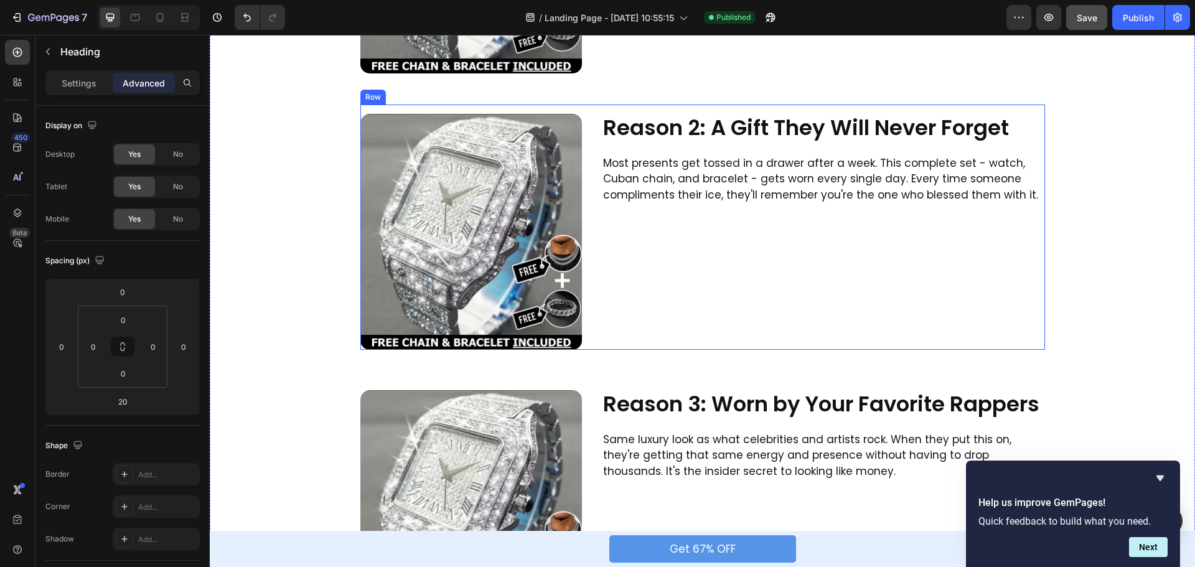
scroll to position [436, 0]
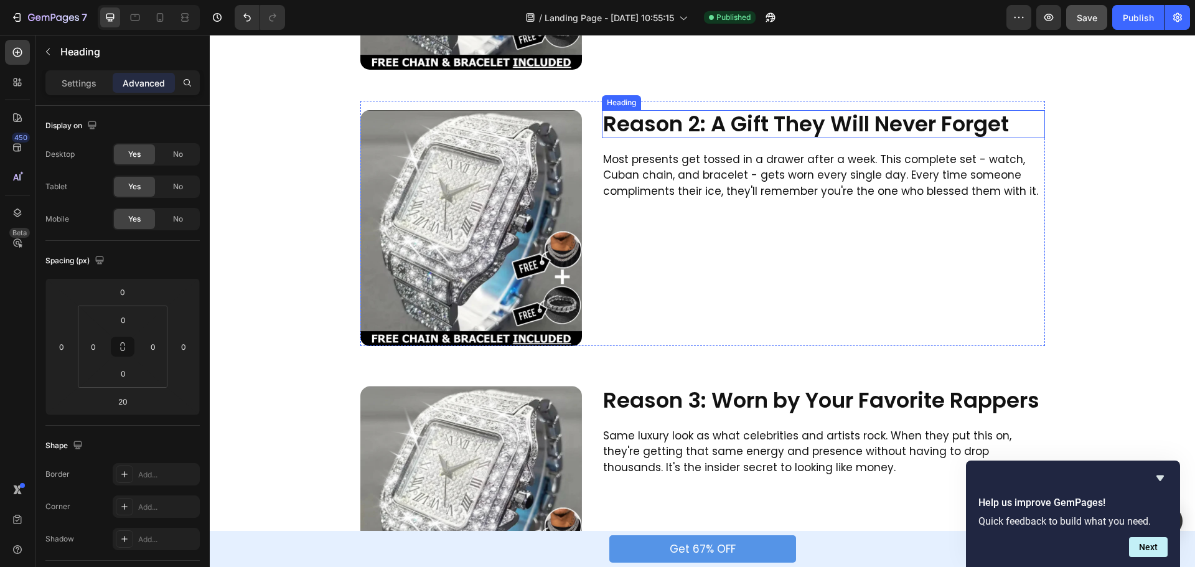
click at [699, 119] on h2 "Reason 2: A Gift They Will Never Forget" at bounding box center [823, 124] width 443 height 28
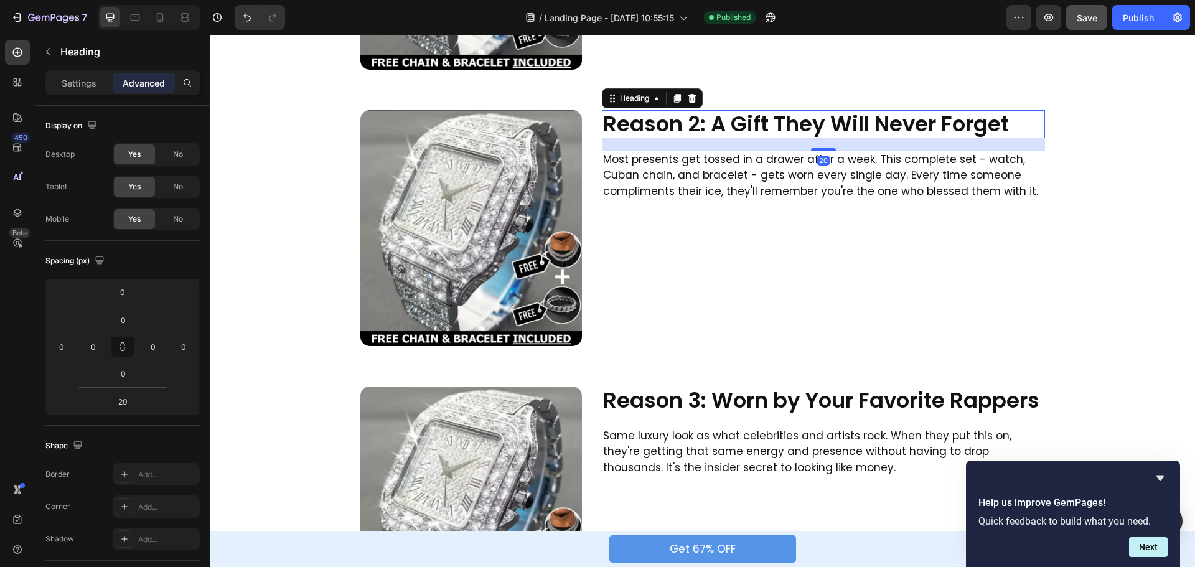
click at [701, 122] on h2 "Reason 2: A Gift They Will Never Forget" at bounding box center [823, 124] width 443 height 28
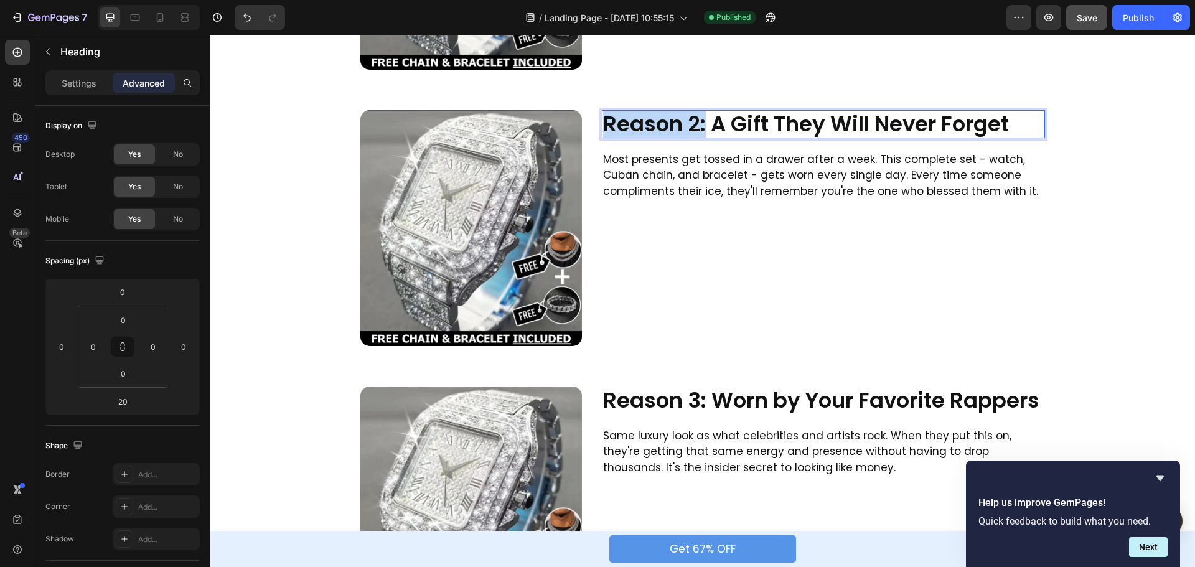
drag, startPoint x: 702, startPoint y: 126, endPoint x: 600, endPoint y: 125, distance: 102.7
click at [603, 125] on p "Reason 2: A Gift They Will Never Forget" at bounding box center [823, 124] width 441 height 26
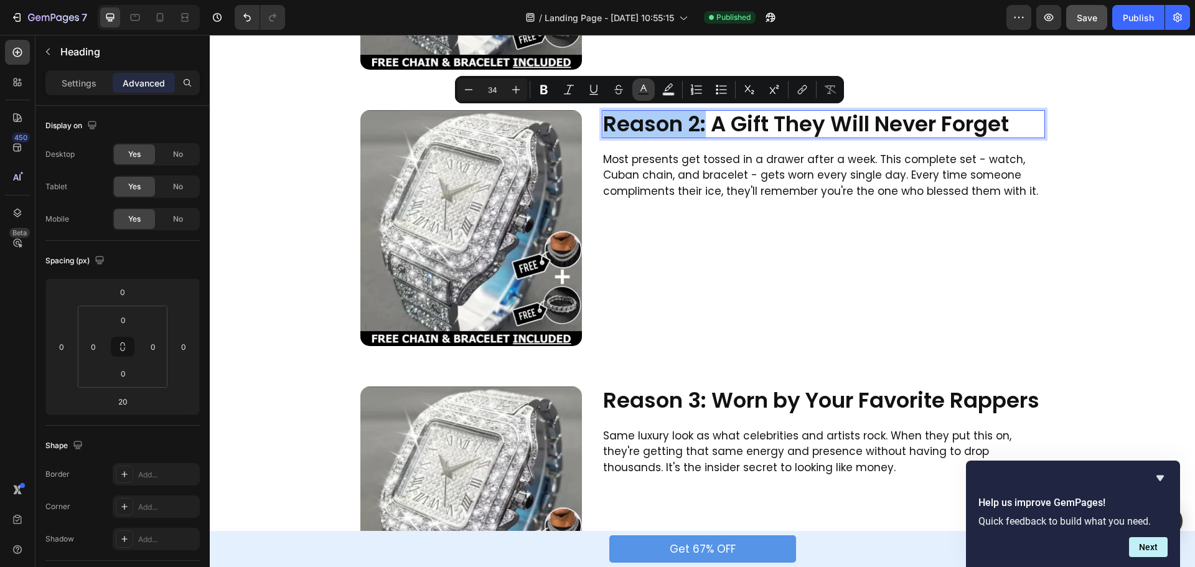
click at [650, 88] on button "Text Color" at bounding box center [644, 89] width 22 height 22
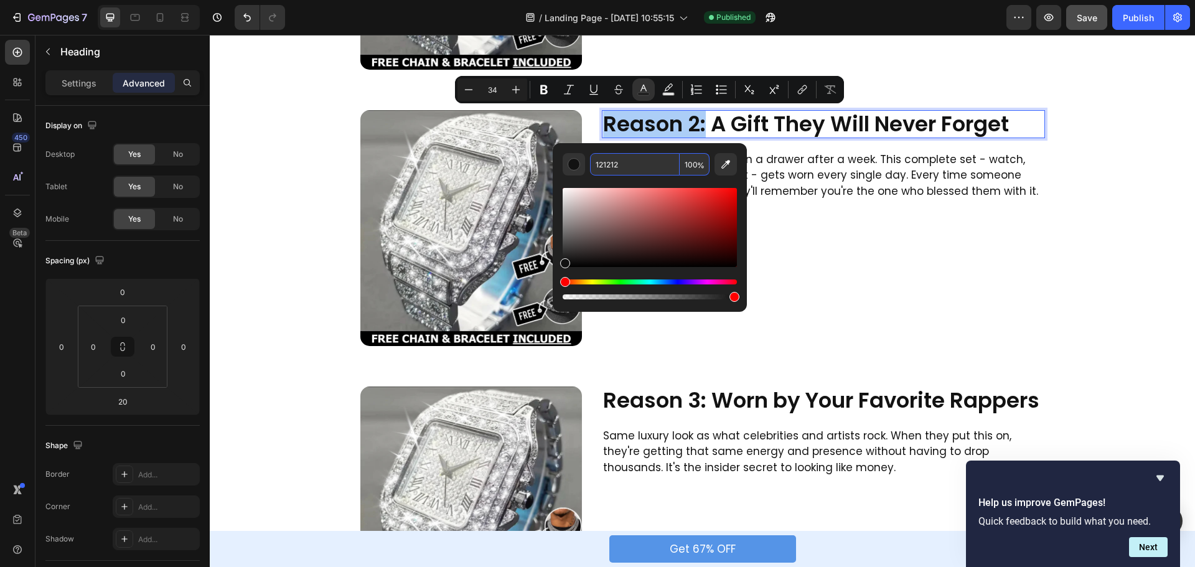
click at [619, 164] on input "121212" at bounding box center [635, 164] width 90 height 22
paste input "2297FC"
type input "2297FC"
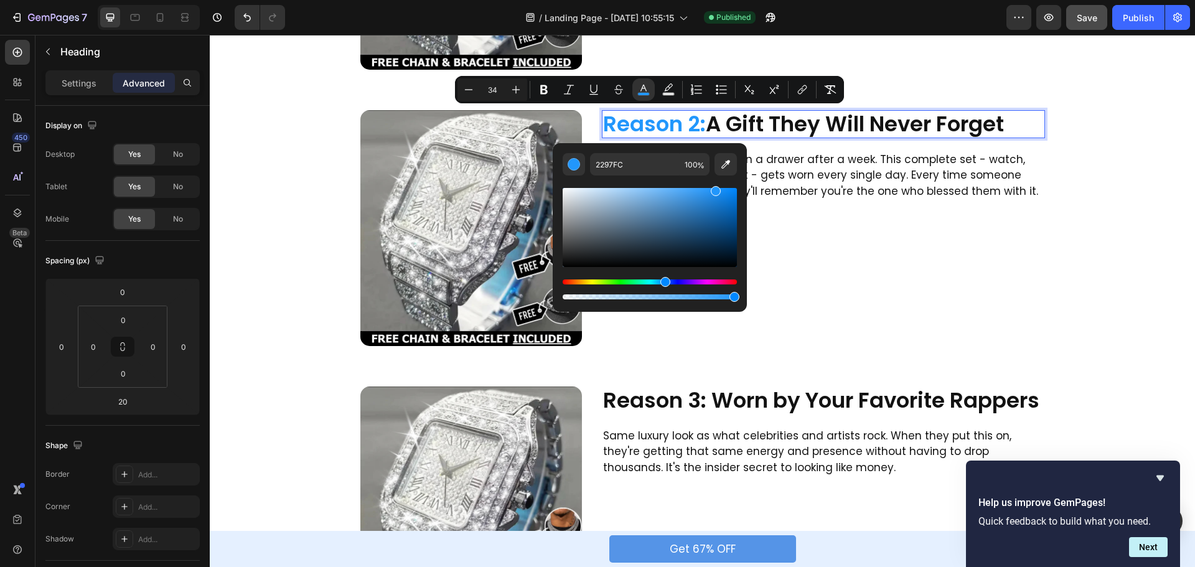
click at [608, 178] on div "Editor contextual toolbar" at bounding box center [650, 239] width 174 height 126
click at [831, 181] on p "Most presents get tossed in a drawer after a week. This complete set - watch, C…" at bounding box center [823, 176] width 441 height 48
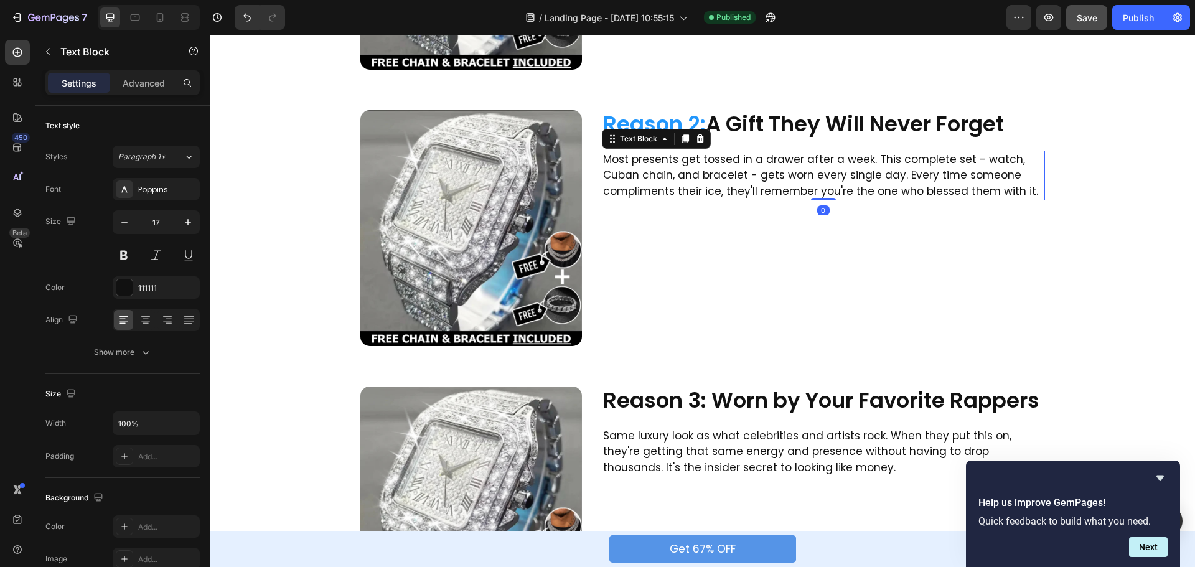
scroll to position [623, 0]
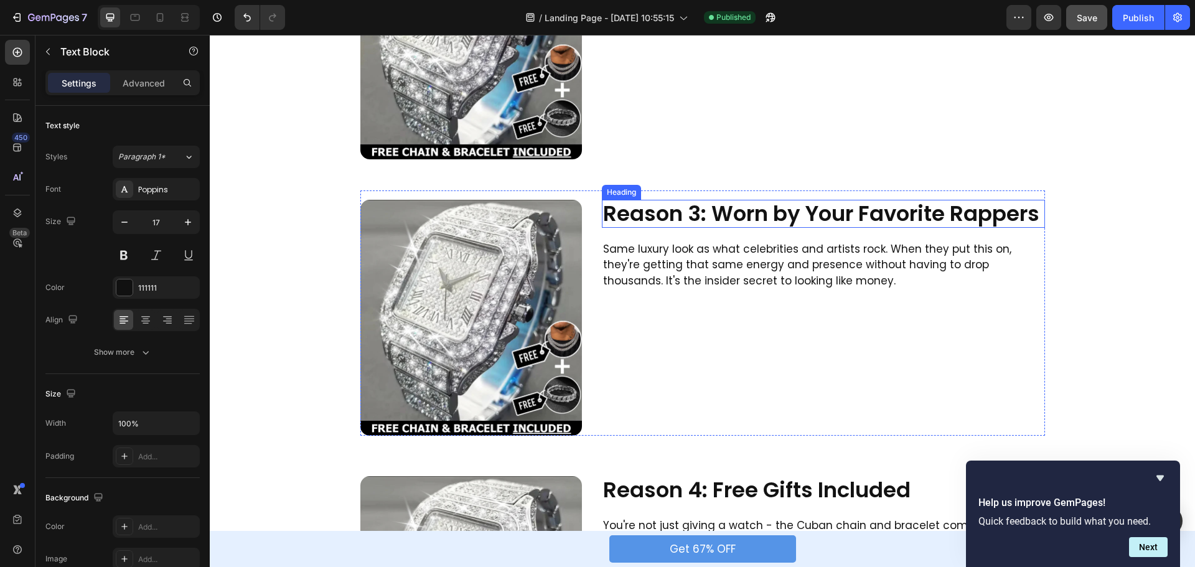
click at [697, 208] on h2 "Reason 3: Worn by Your Favorite Rappers" at bounding box center [823, 214] width 443 height 28
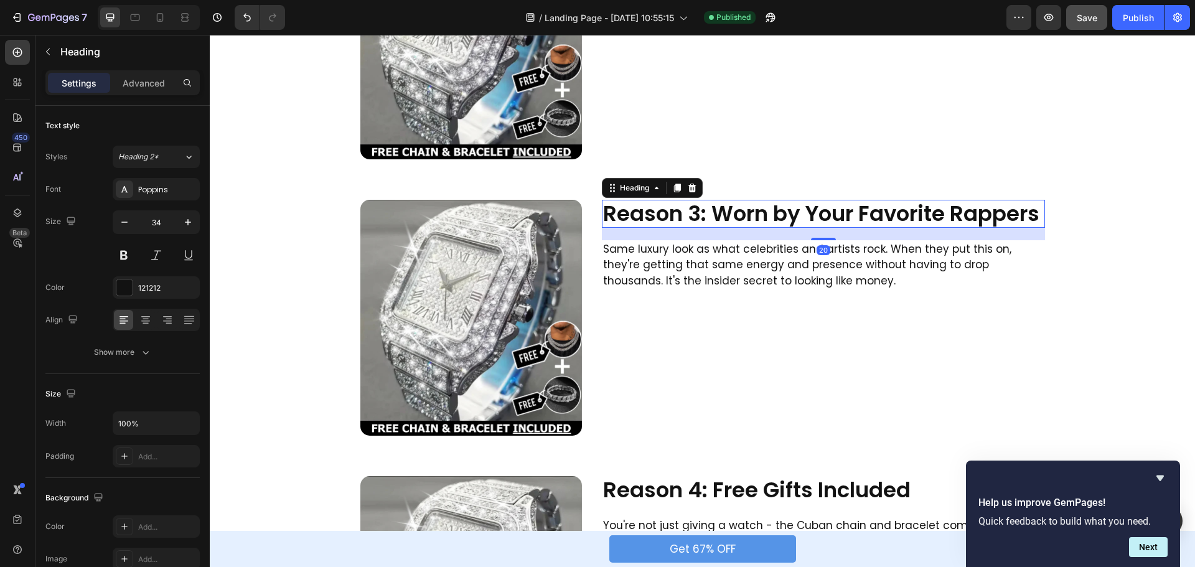
click at [699, 210] on h2 "Reason 3: Worn by Your Favorite Rappers" at bounding box center [823, 214] width 443 height 28
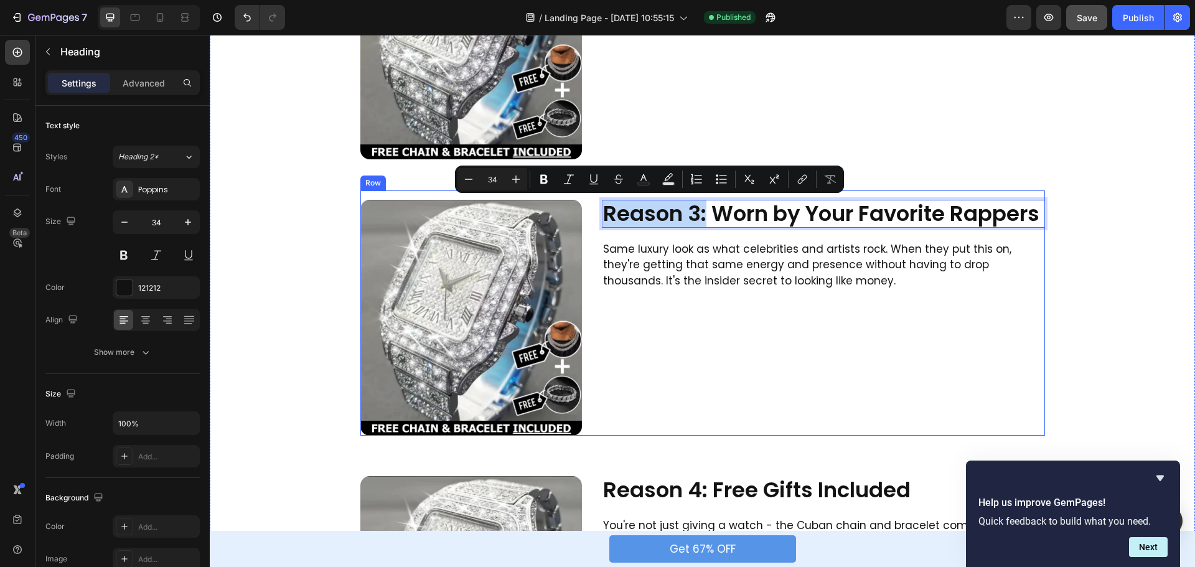
drag, startPoint x: 701, startPoint y: 213, endPoint x: 590, endPoint y: 213, distance: 110.8
click at [590, 213] on div "Image Reason 3: Worn by Your Favorite Rappers Heading 20 Same luxury look as wh…" at bounding box center [703, 313] width 685 height 245
click at [643, 181] on icon "Editor contextual toolbar" at bounding box center [644, 179] width 12 height 12
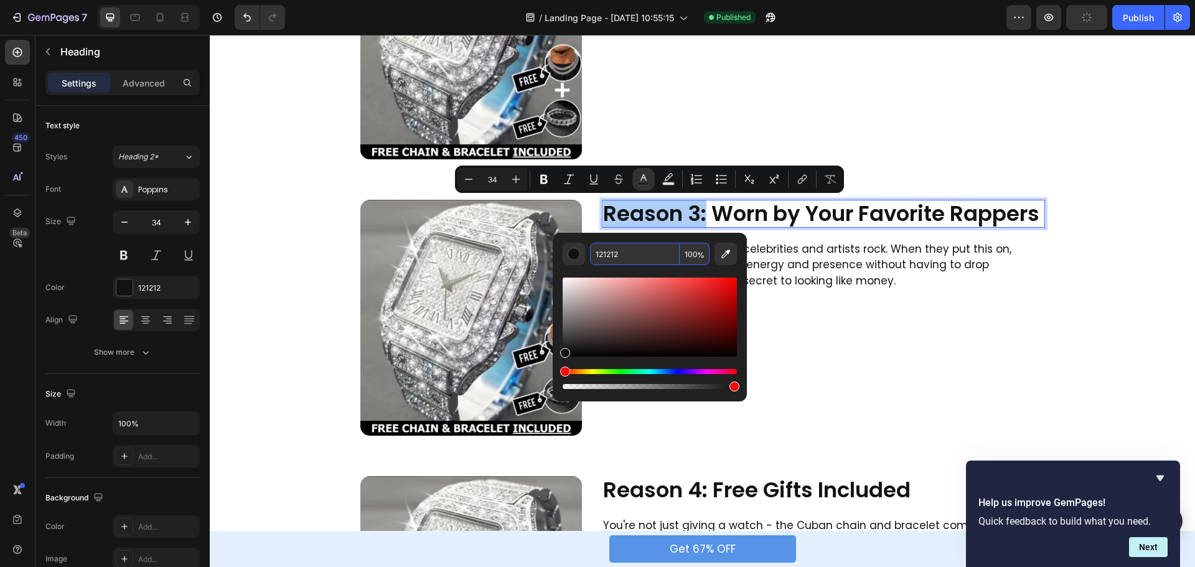
click at [643, 255] on input "121212" at bounding box center [635, 254] width 90 height 22
paste input "2297FC"
type input "2297FC"
click at [611, 272] on div "Editor contextual toolbar" at bounding box center [650, 328] width 174 height 126
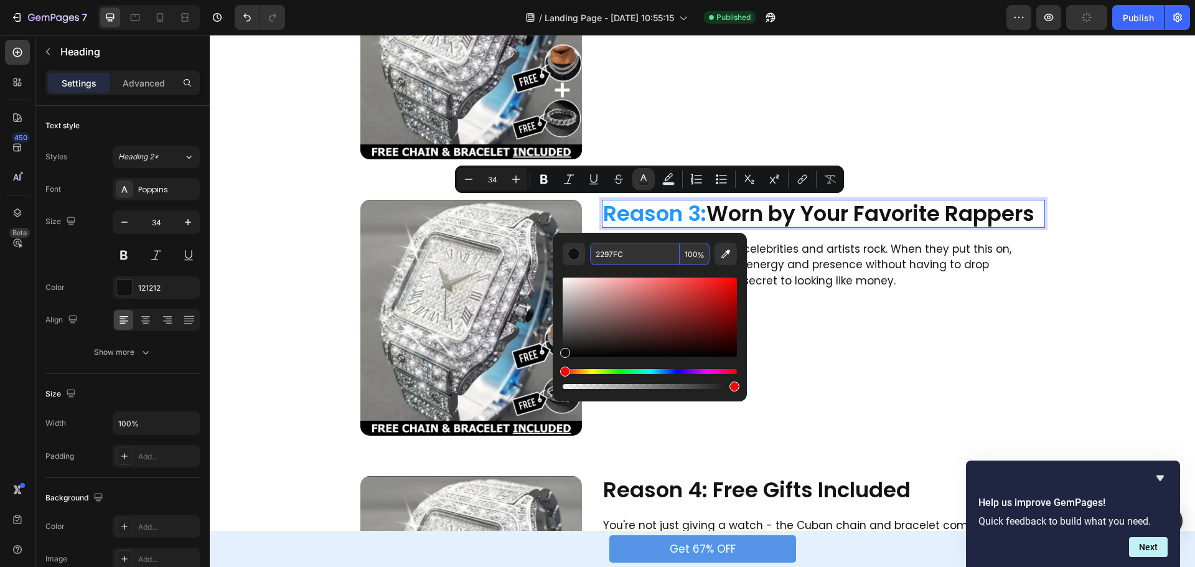
type input "16"
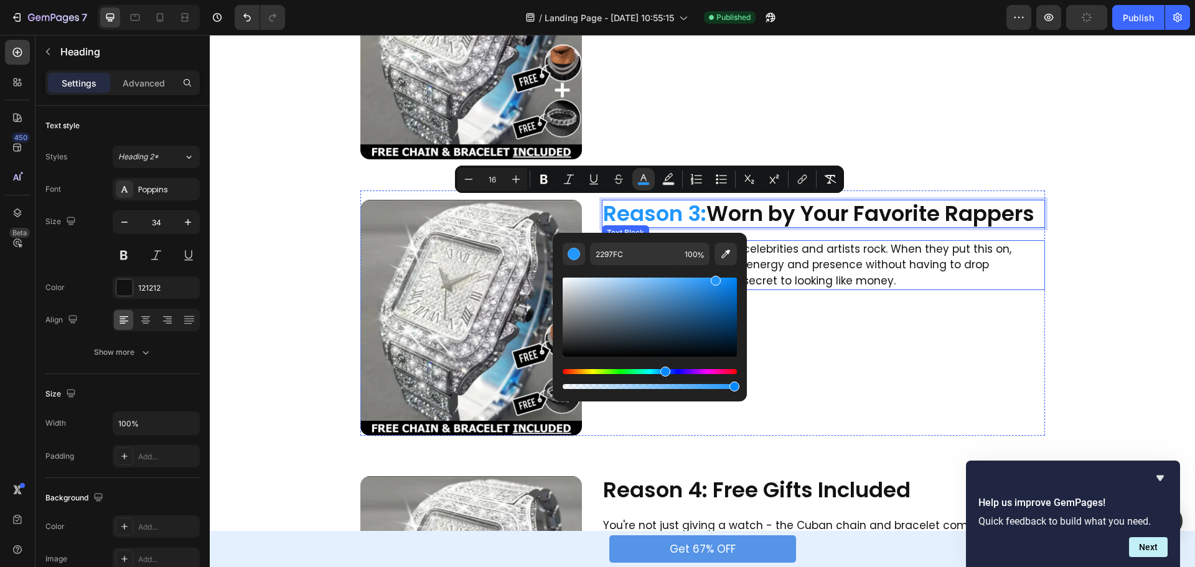
click at [953, 233] on div "Reason 3: Worn by Your Favorite Rappers Heading 20 Same luxury look as what cel…" at bounding box center [823, 318] width 443 height 236
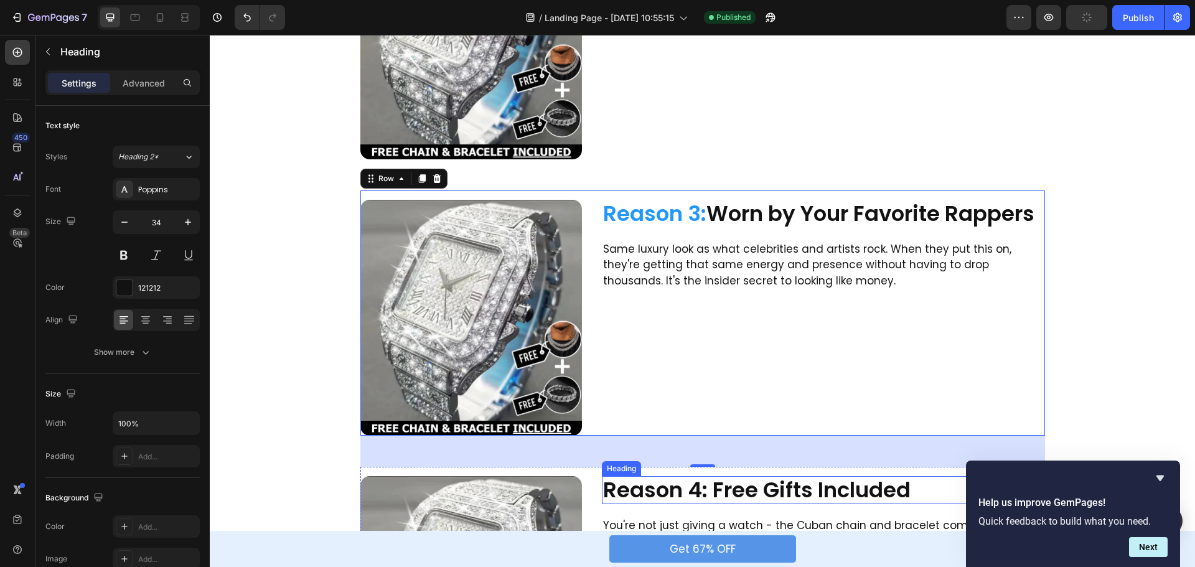
click at [702, 476] on h2 "Reason 4: Free Gifts Included" at bounding box center [823, 490] width 443 height 28
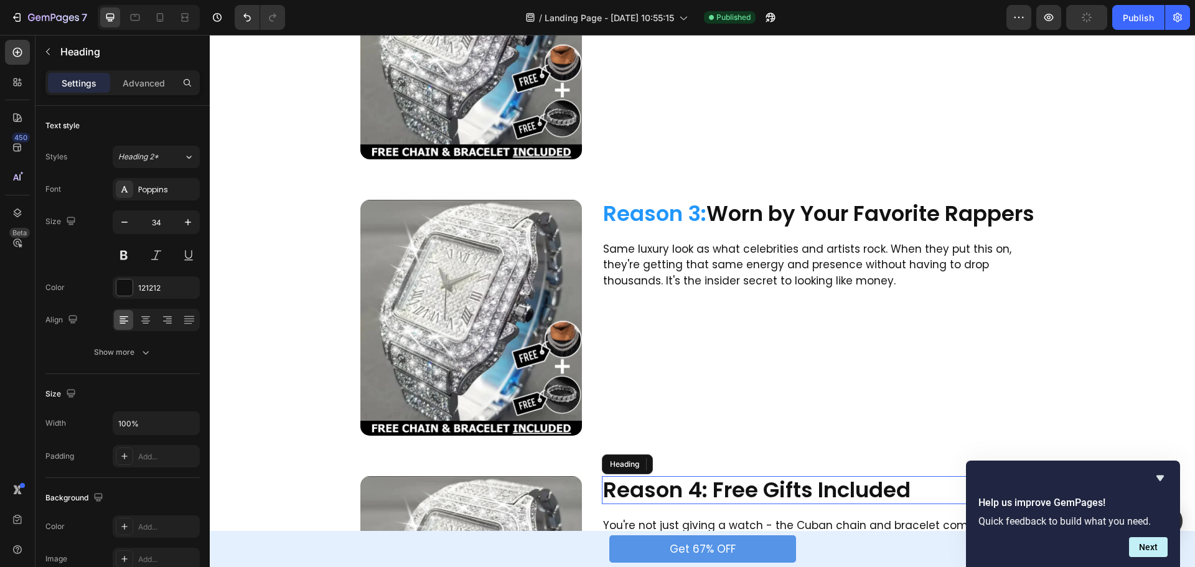
click at [702, 476] on h2 "Reason 4: Free Gifts Included" at bounding box center [823, 490] width 443 height 28
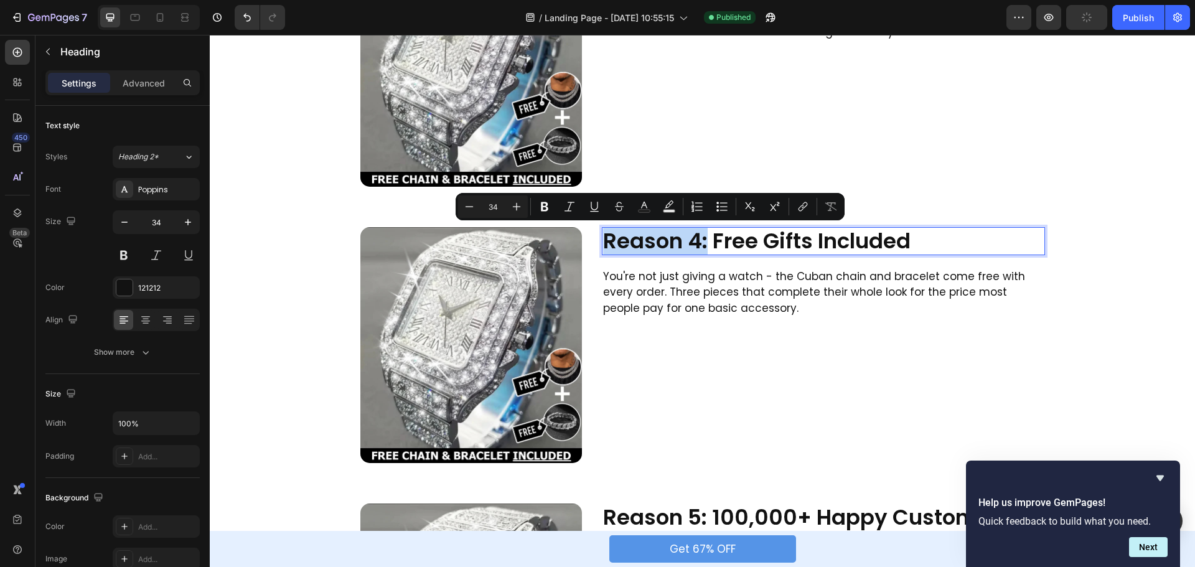
drag, startPoint x: 702, startPoint y: 243, endPoint x: 600, endPoint y: 242, distance: 102.8
click at [603, 242] on p "Reason 4: Free Gifts Included" at bounding box center [823, 242] width 441 height 26
click at [644, 205] on icon "Editor contextual toolbar" at bounding box center [644, 206] width 12 height 12
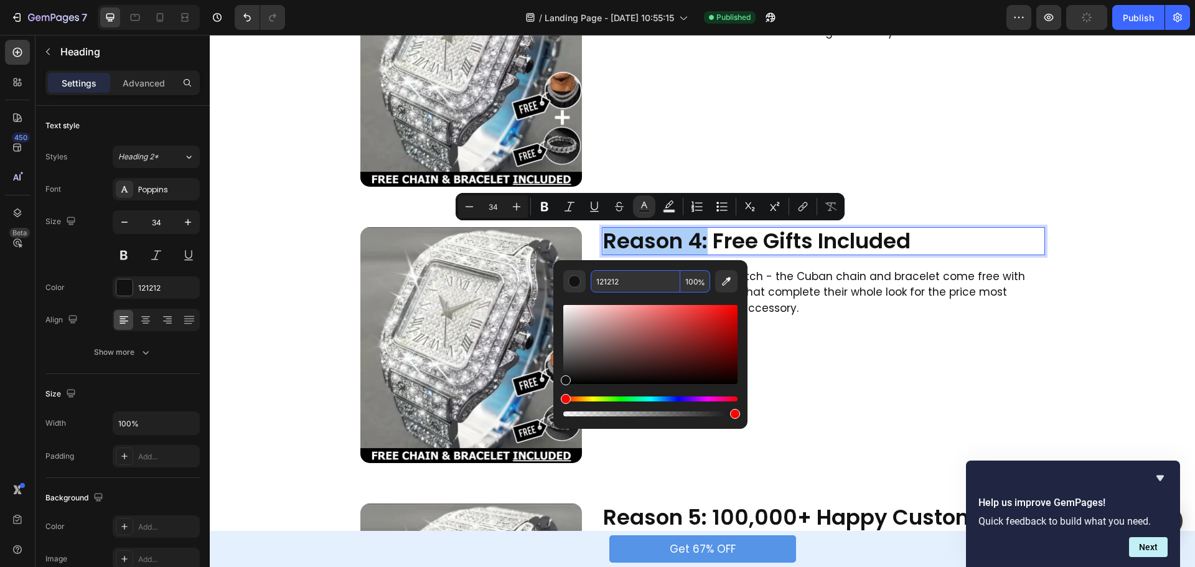
click at [628, 286] on input "121212" at bounding box center [636, 281] width 90 height 22
paste input "2297FC"
type input "2297FC"
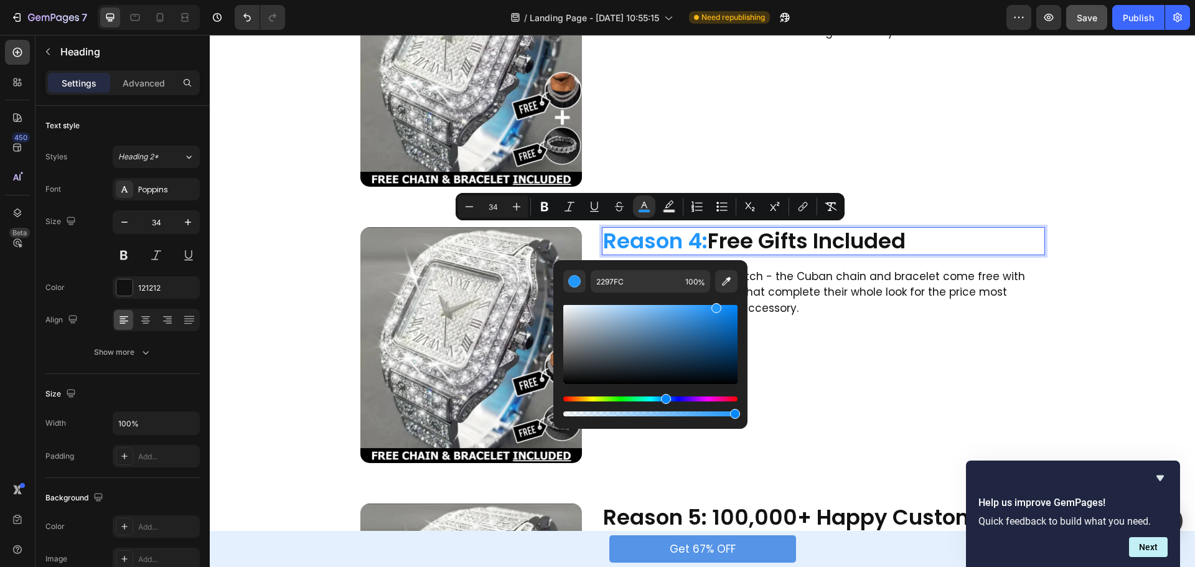
click at [595, 295] on div "Editor contextual toolbar" at bounding box center [650, 356] width 174 height 126
click at [828, 248] on p "Reason 4: Free Gifts Included" at bounding box center [823, 242] width 441 height 26
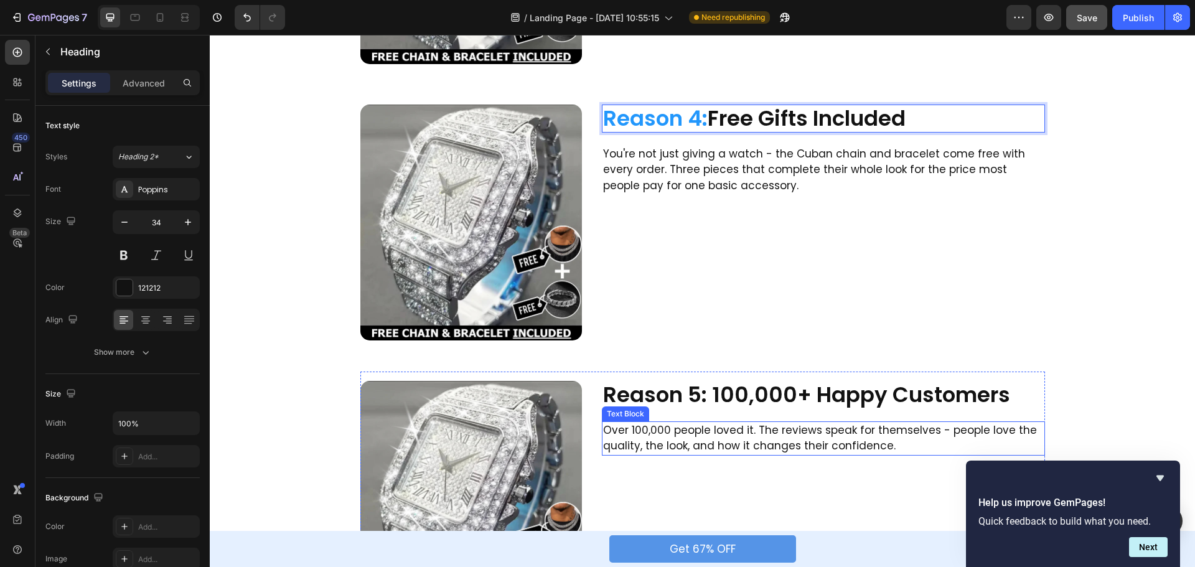
scroll to position [1183, 0]
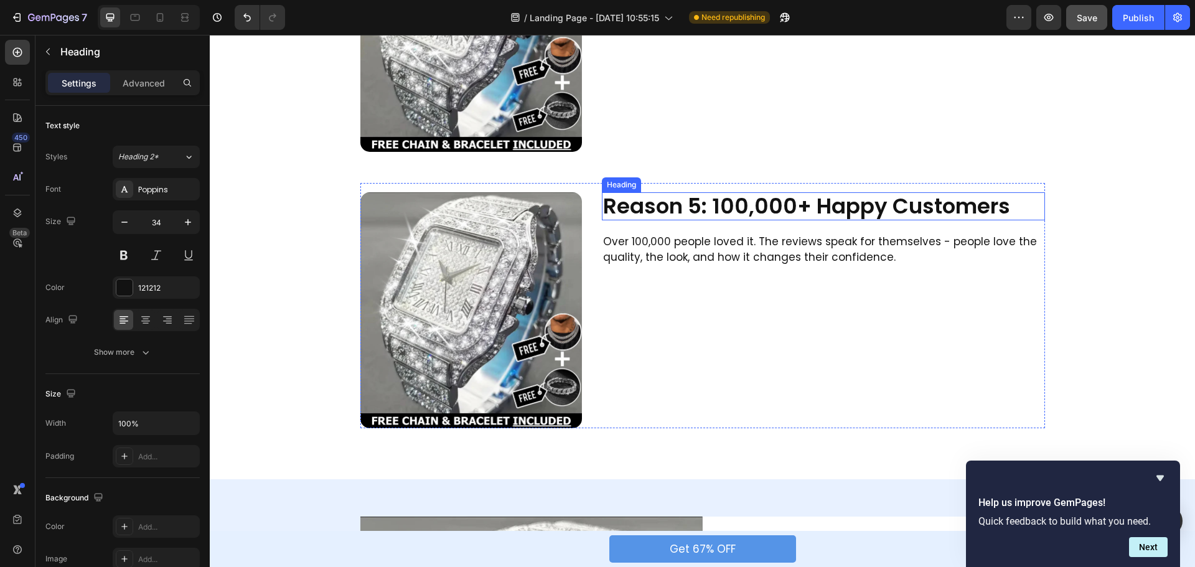
click at [701, 204] on h2 "Reason 5: 100,000+ Happy Customers" at bounding box center [823, 206] width 443 height 28
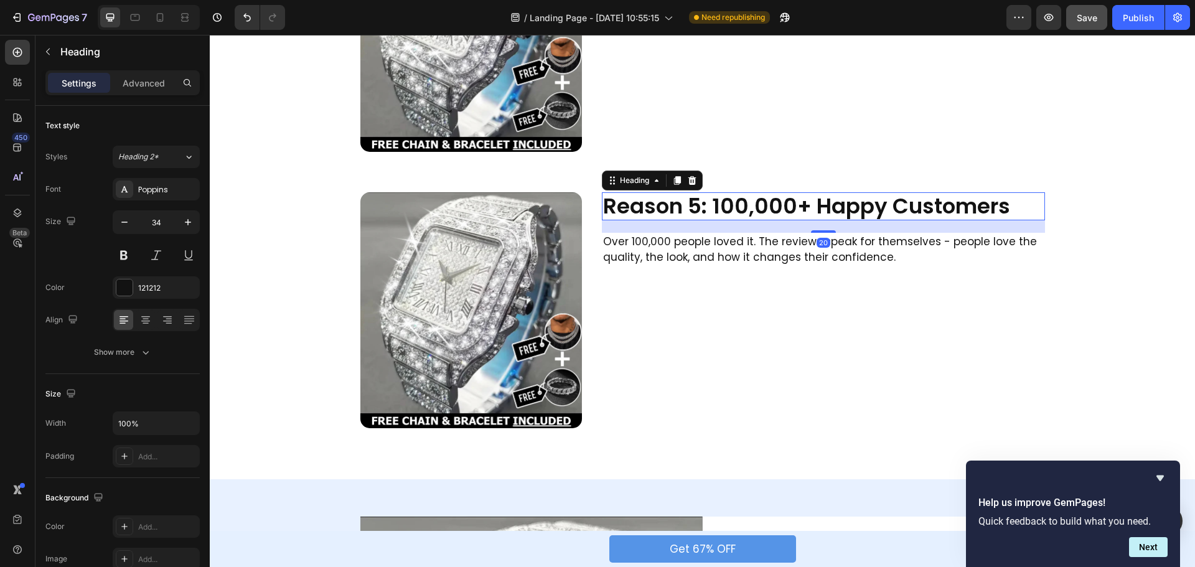
click at [704, 202] on h2 "Reason 5: 100,000+ Happy Customers" at bounding box center [823, 206] width 443 height 28
click at [704, 207] on p "Reason 5: 100,000+ Happy Customers" at bounding box center [823, 207] width 441 height 26
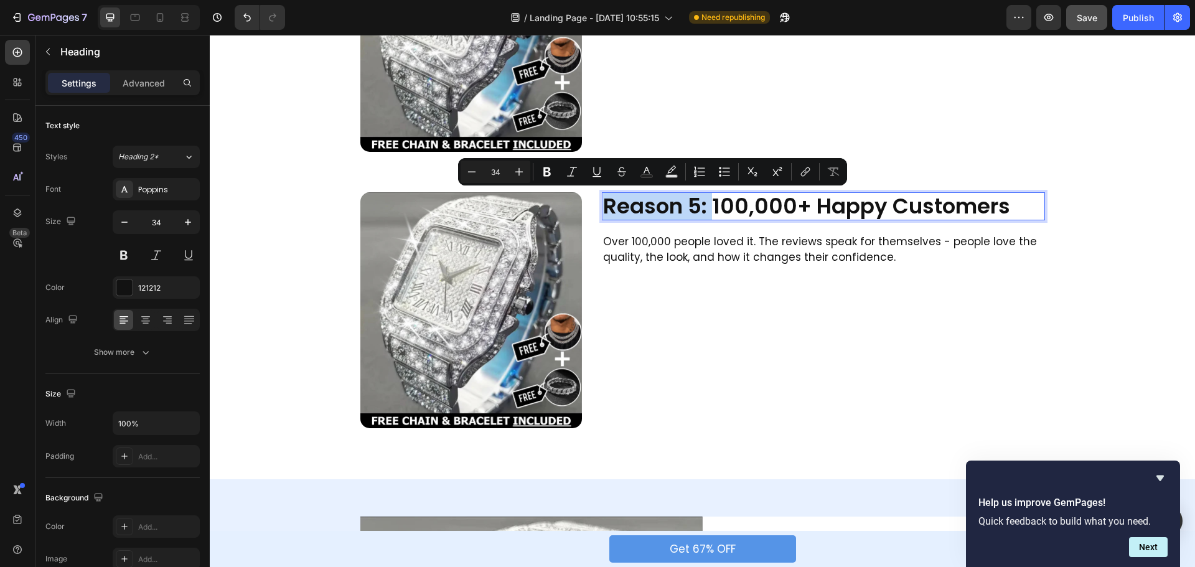
drag, startPoint x: 702, startPoint y: 207, endPoint x: 606, endPoint y: 204, distance: 96.6
click at [606, 204] on p "Reason 5: 100,000+ Happy Customers" at bounding box center [823, 207] width 441 height 26
click at [644, 171] on icon "Editor contextual toolbar" at bounding box center [647, 172] width 12 height 12
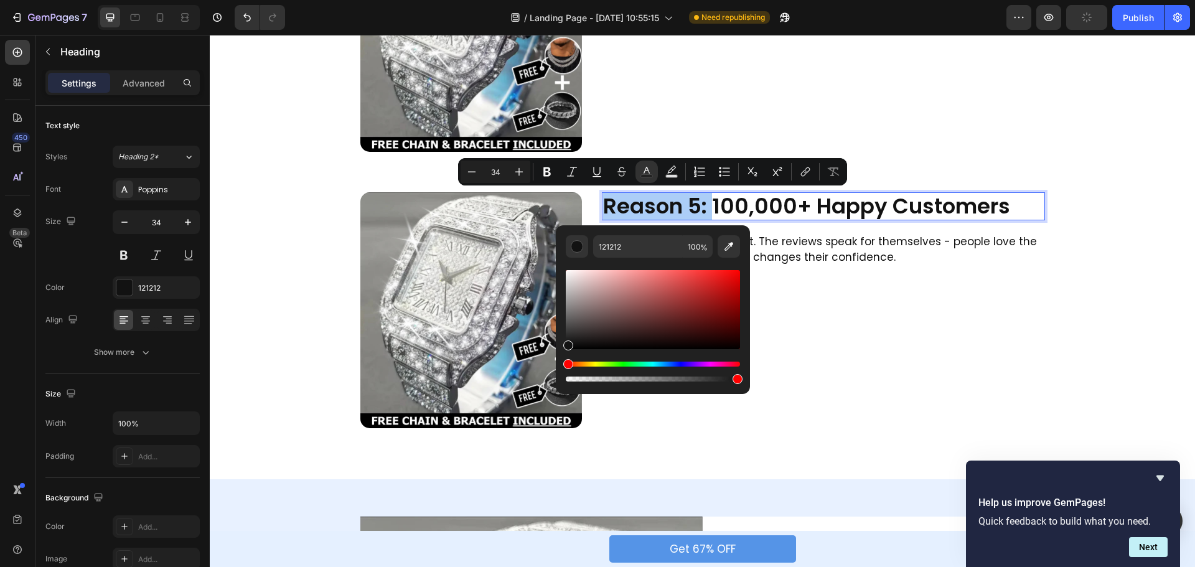
click at [637, 265] on div "Editor contextual toolbar" at bounding box center [653, 321] width 174 height 126
click at [633, 246] on input "121212" at bounding box center [638, 246] width 90 height 22
paste input "2297FC"
type input "2297FC"
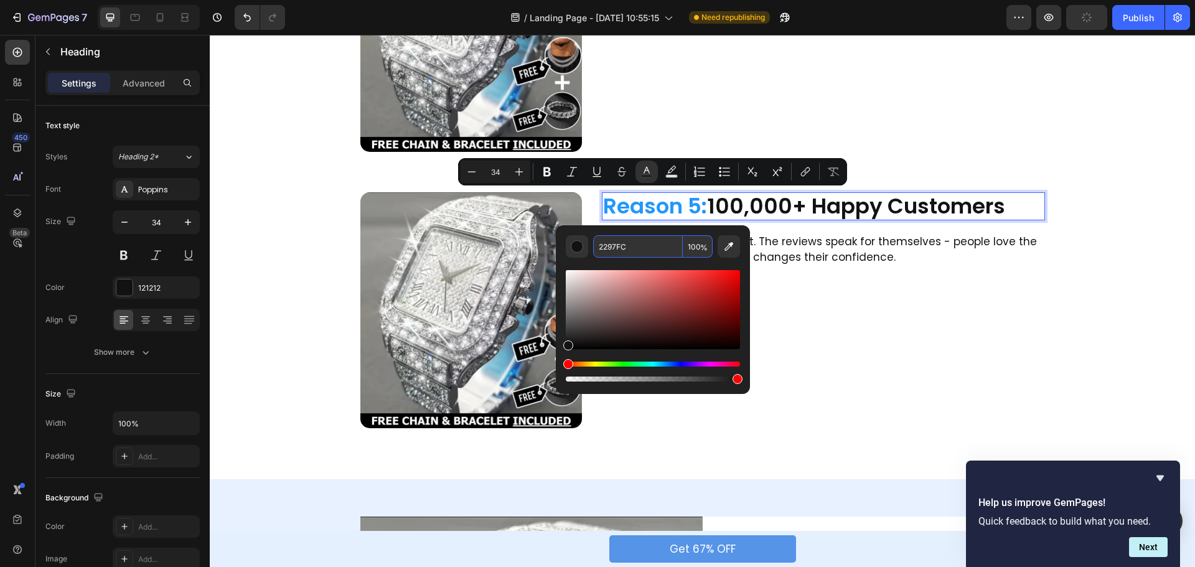
click at [606, 267] on div "Editor contextual toolbar" at bounding box center [653, 321] width 174 height 126
type input "16"
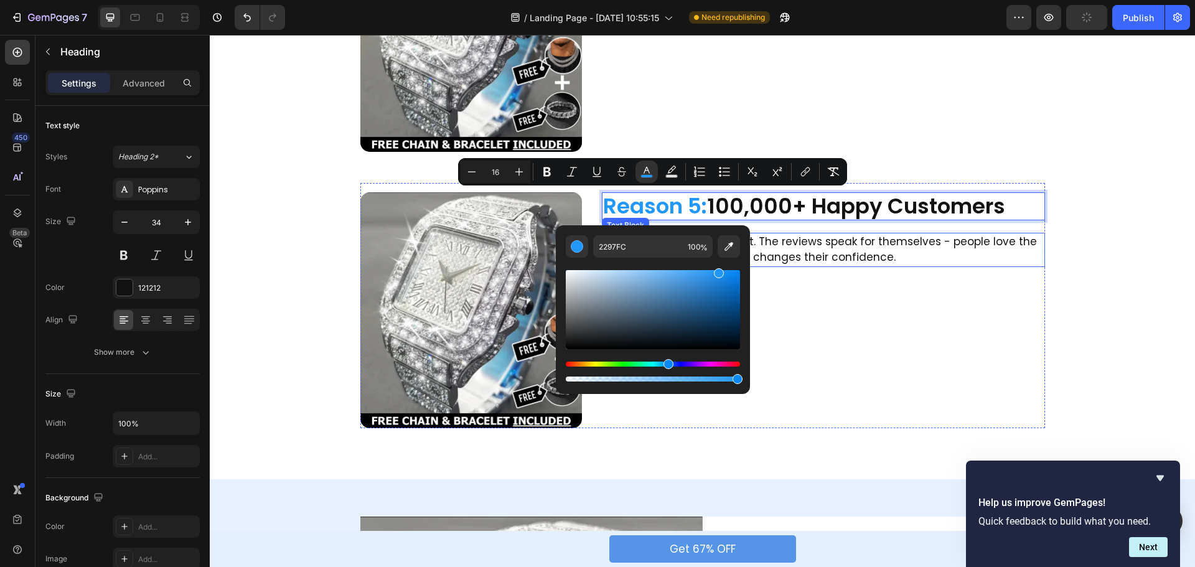
click at [834, 255] on p "Over 100,000 people loved it. The reviews speak for themselves - people love th…" at bounding box center [823, 250] width 441 height 32
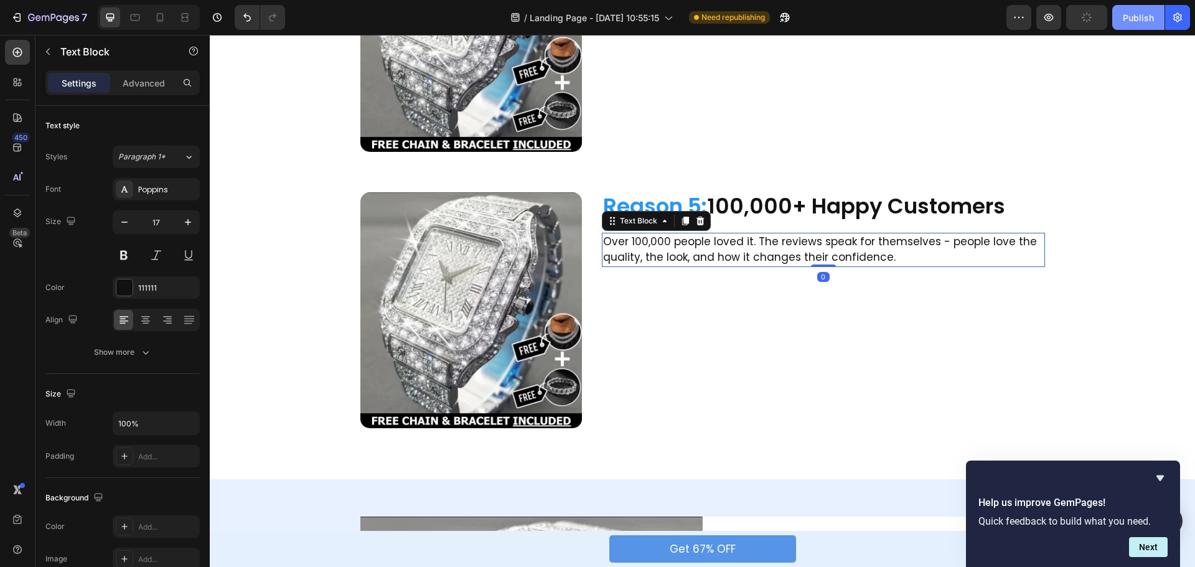
click at [1128, 19] on div "Publish" at bounding box center [1138, 17] width 31 height 13
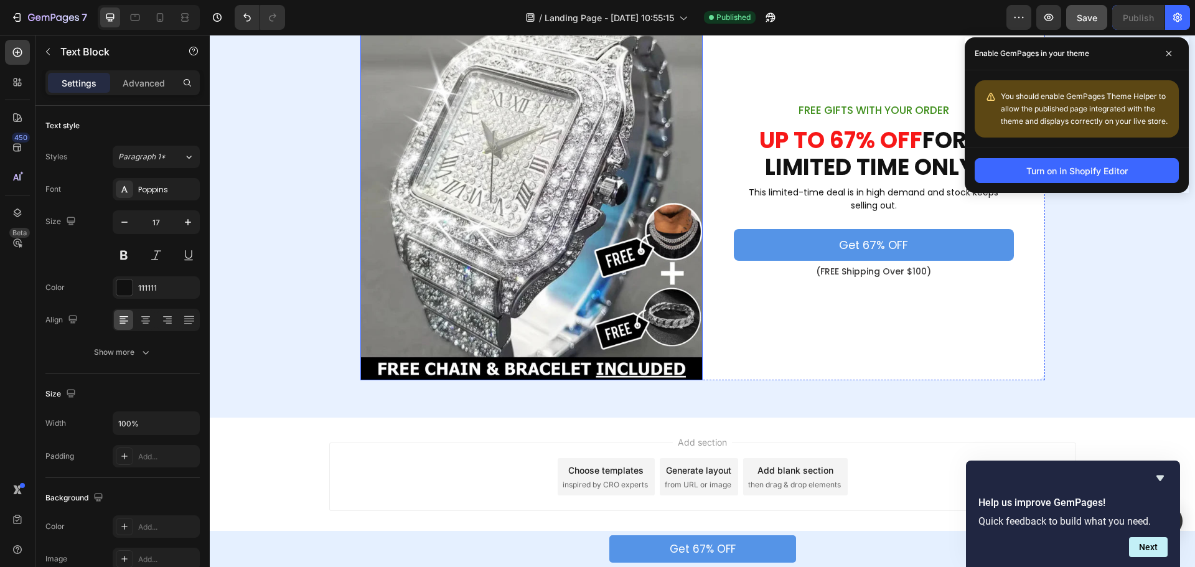
scroll to position [1618, 0]
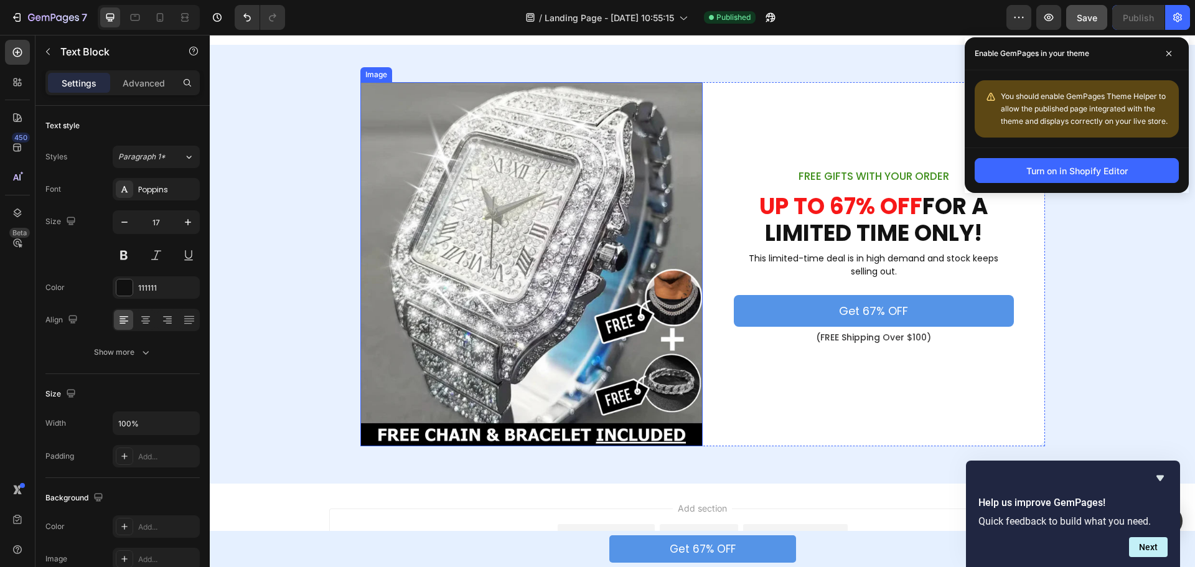
click at [520, 229] on img at bounding box center [532, 264] width 342 height 364
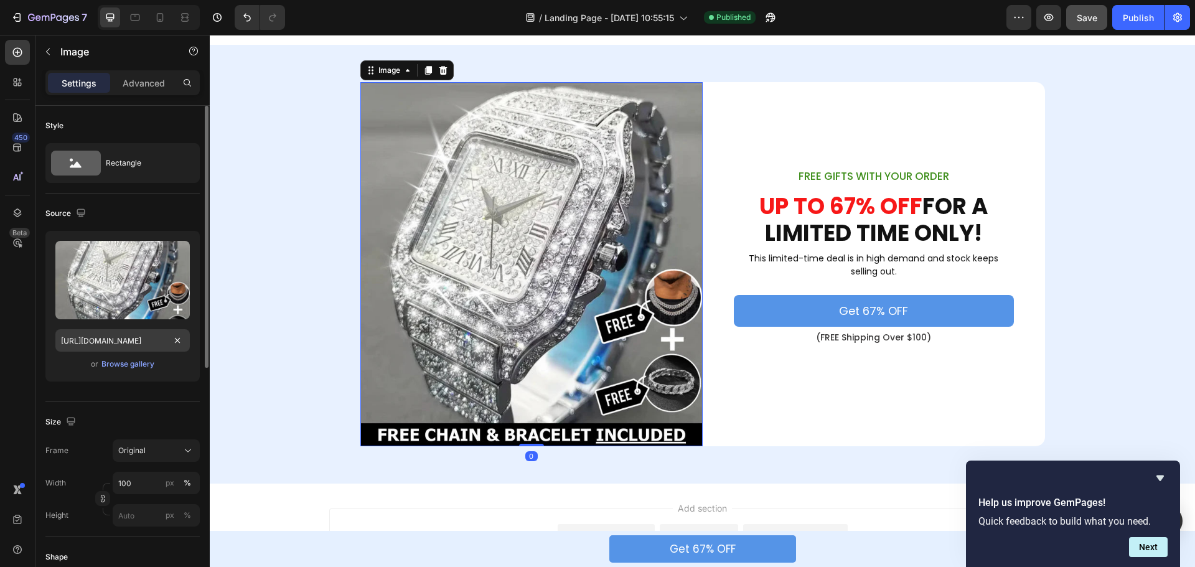
scroll to position [1559, 0]
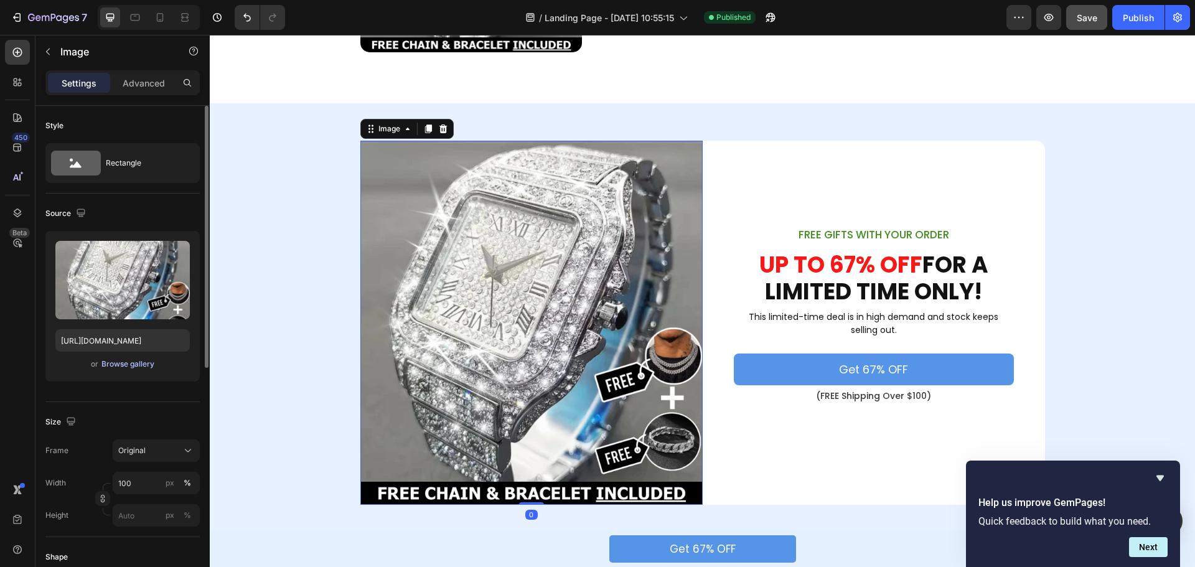
click at [129, 362] on div "Browse gallery" at bounding box center [127, 364] width 53 height 11
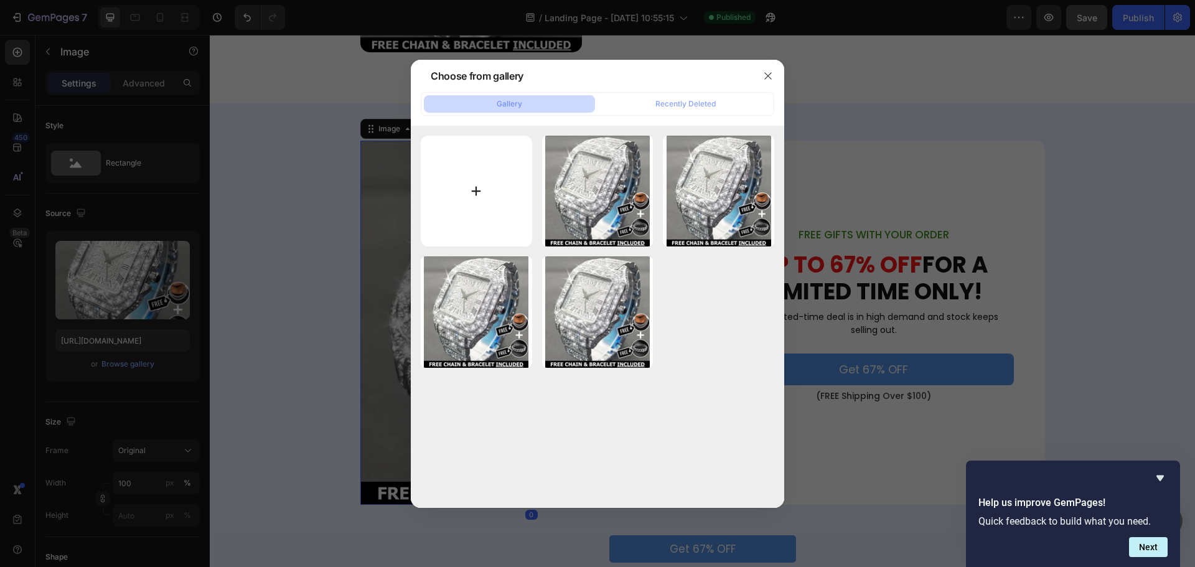
click at [466, 187] on input "file" at bounding box center [476, 191] width 111 height 111
type input "C:\fakepath\14_80ac3b65-0747-4b01-b2e0-d0f4db4ba80d.png"
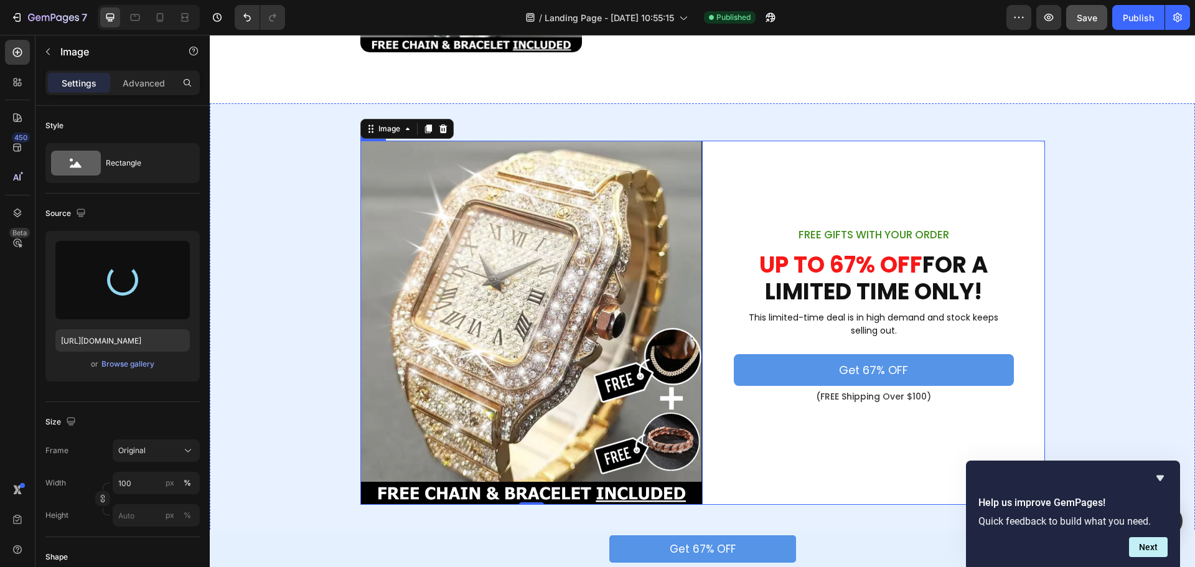
type input "[URL][DOMAIN_NAME]"
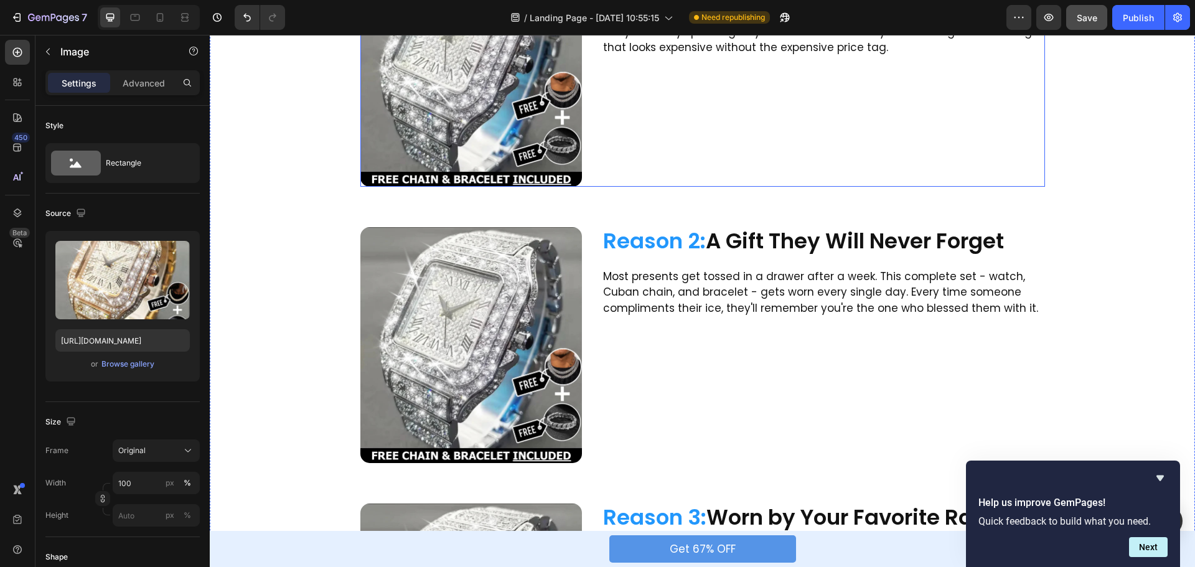
scroll to position [374, 0]
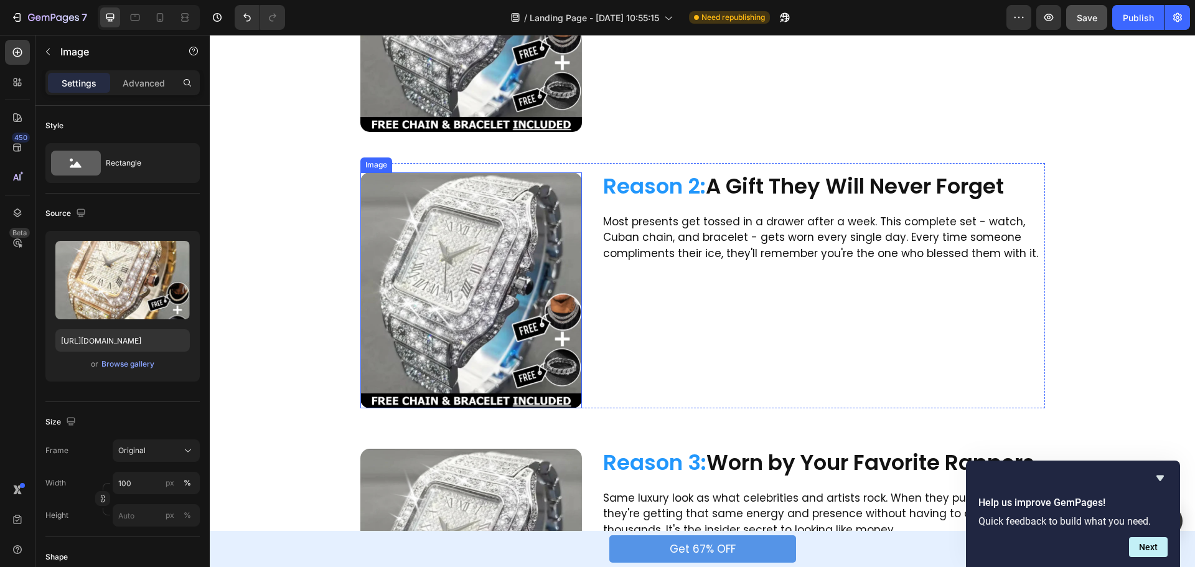
drag, startPoint x: 346, startPoint y: 402, endPoint x: 421, endPoint y: 266, distance: 155.5
click at [483, 244] on img at bounding box center [472, 290] width 222 height 236
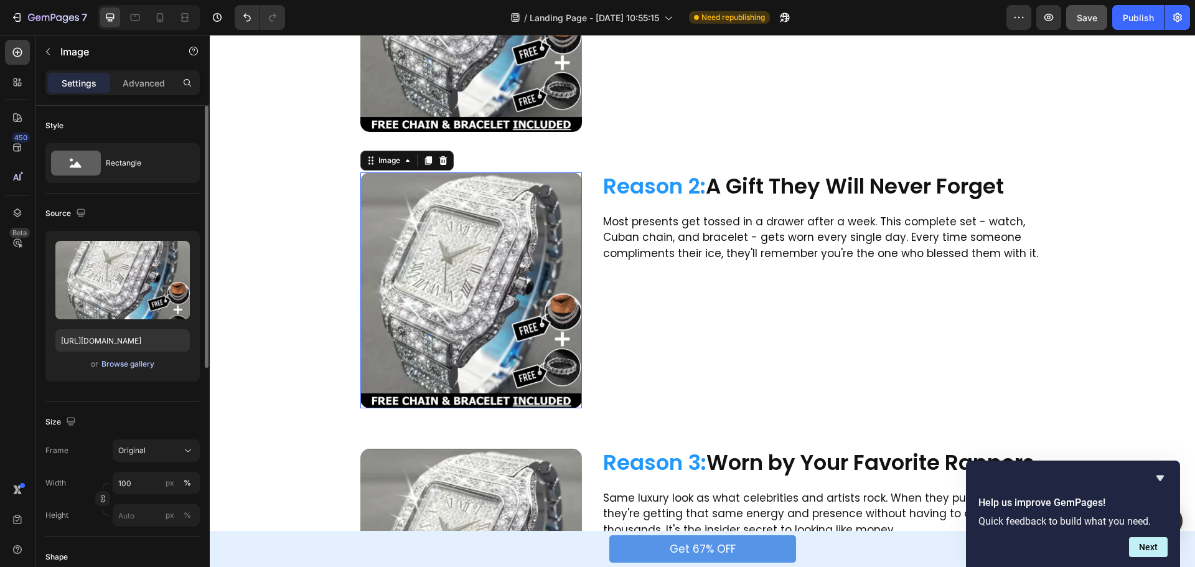
click at [133, 364] on div "Browse gallery" at bounding box center [127, 364] width 53 height 11
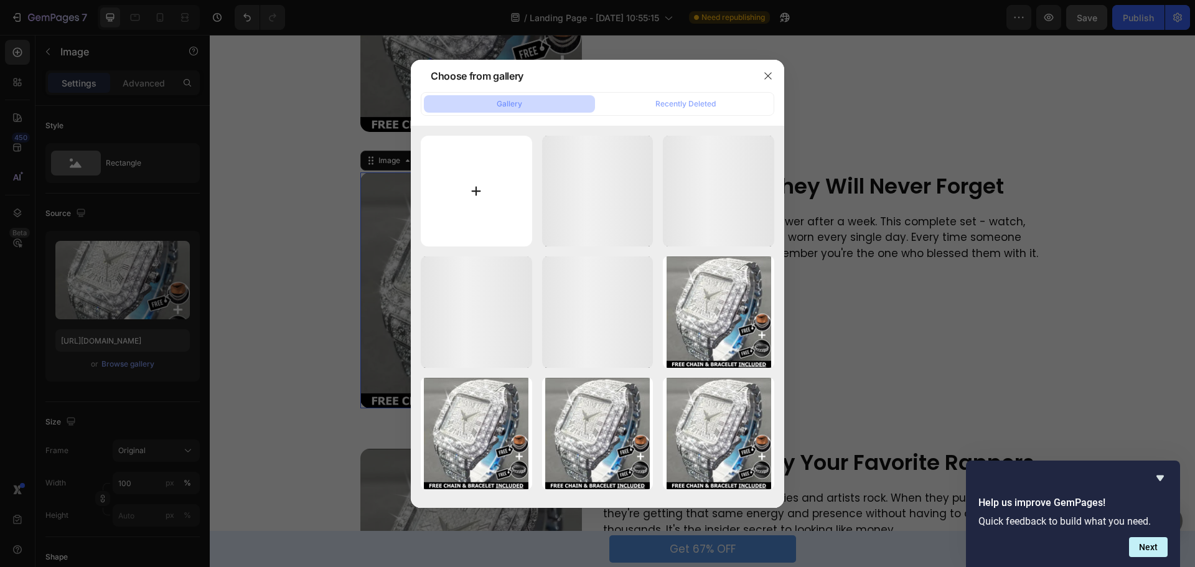
click at [477, 185] on input "file" at bounding box center [476, 191] width 111 height 111
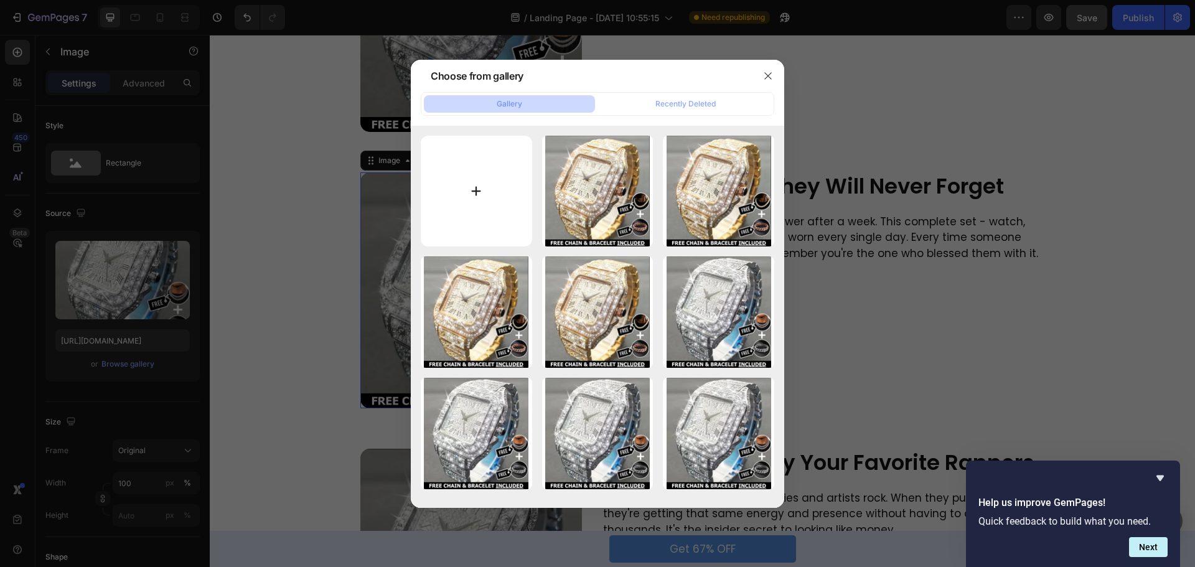
type input "C:\fakepath\YYDS0059_0cc0b9c4-4072-4b1f-b2a3-5d57588c6b0c.jpg"
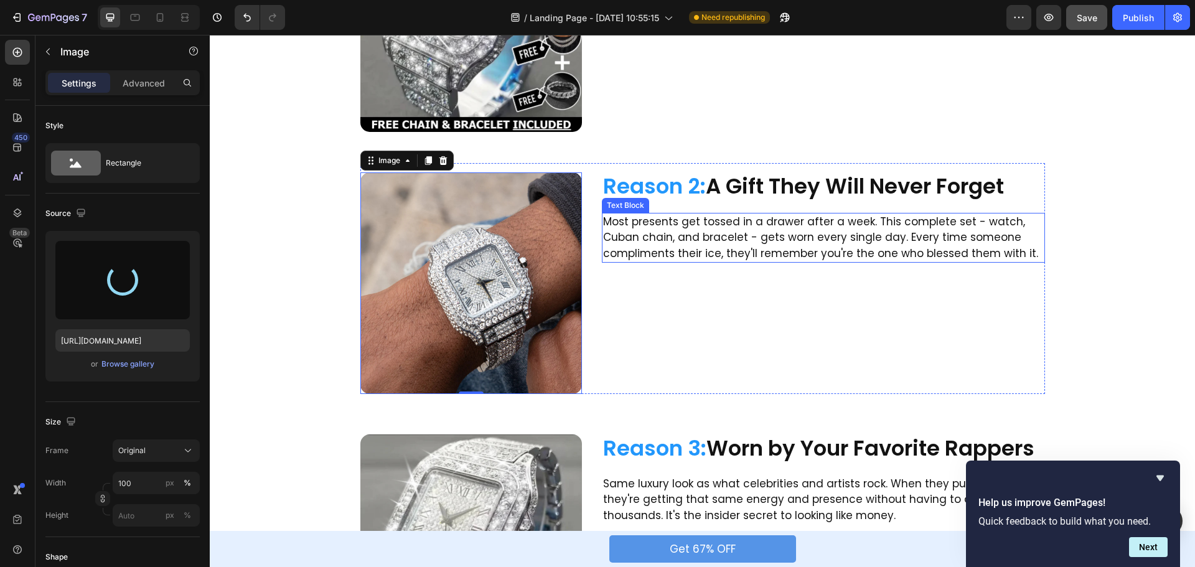
type input "[URL][DOMAIN_NAME]"
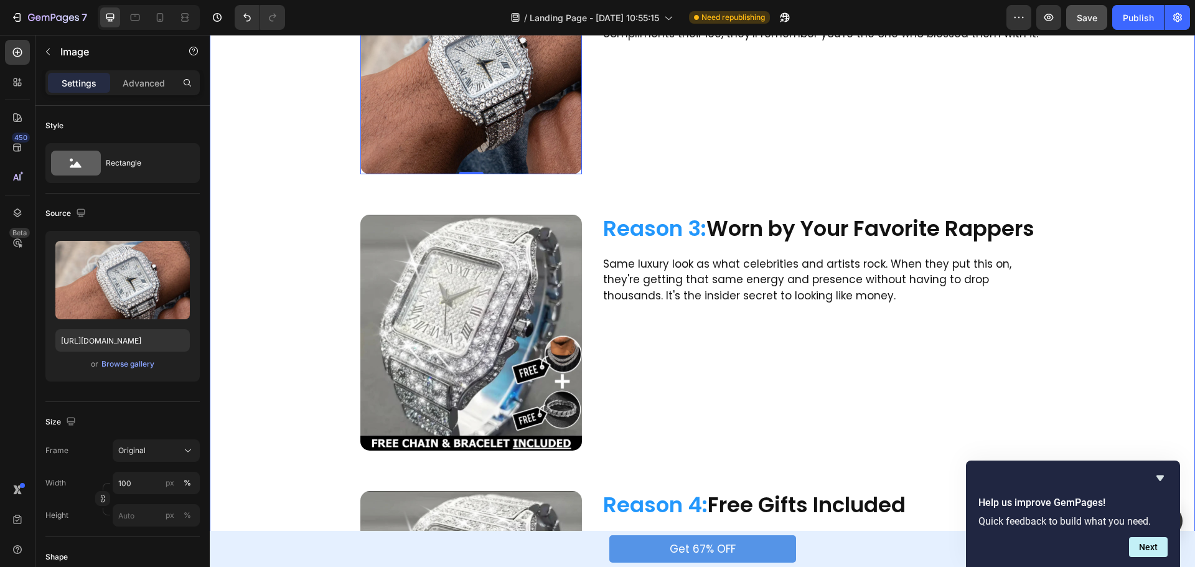
scroll to position [623, 0]
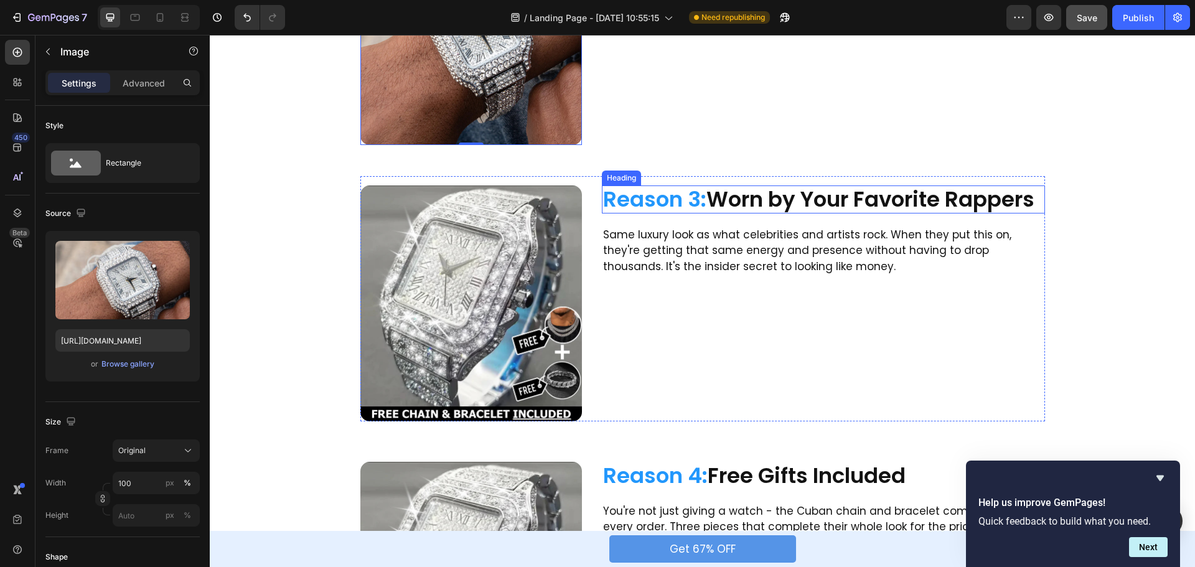
click at [821, 197] on h2 "Reason 3: Worn by Your Favorite Rappers" at bounding box center [823, 200] width 443 height 28
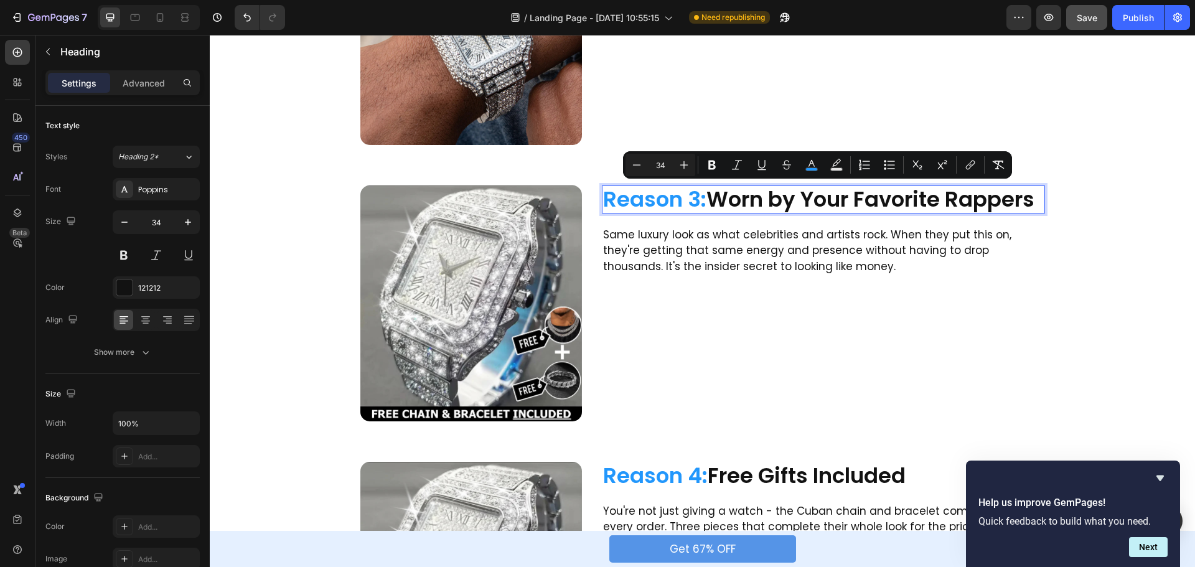
copy p "Reason 3: Worn by Your Favorite Rappers"
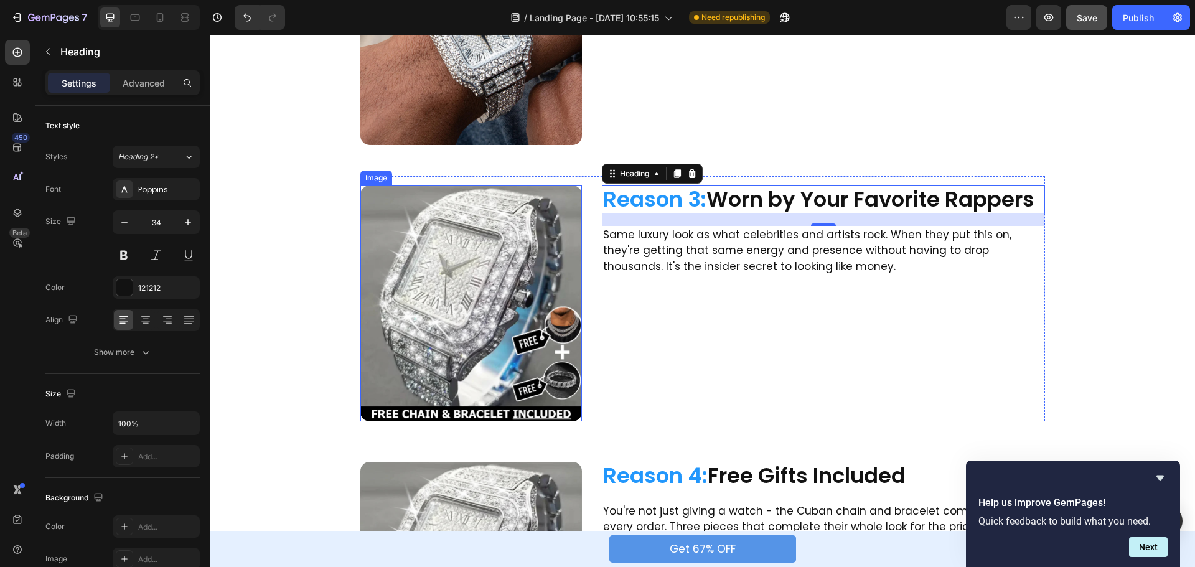
click at [434, 232] on img at bounding box center [472, 304] width 222 height 236
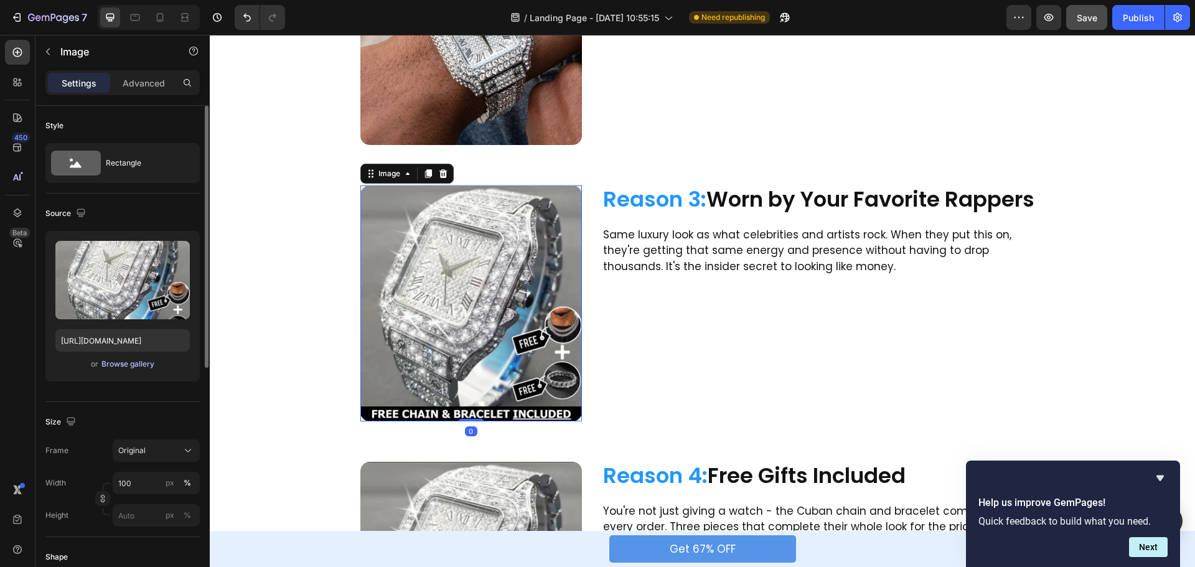
click at [138, 362] on div "Browse gallery" at bounding box center [127, 364] width 53 height 11
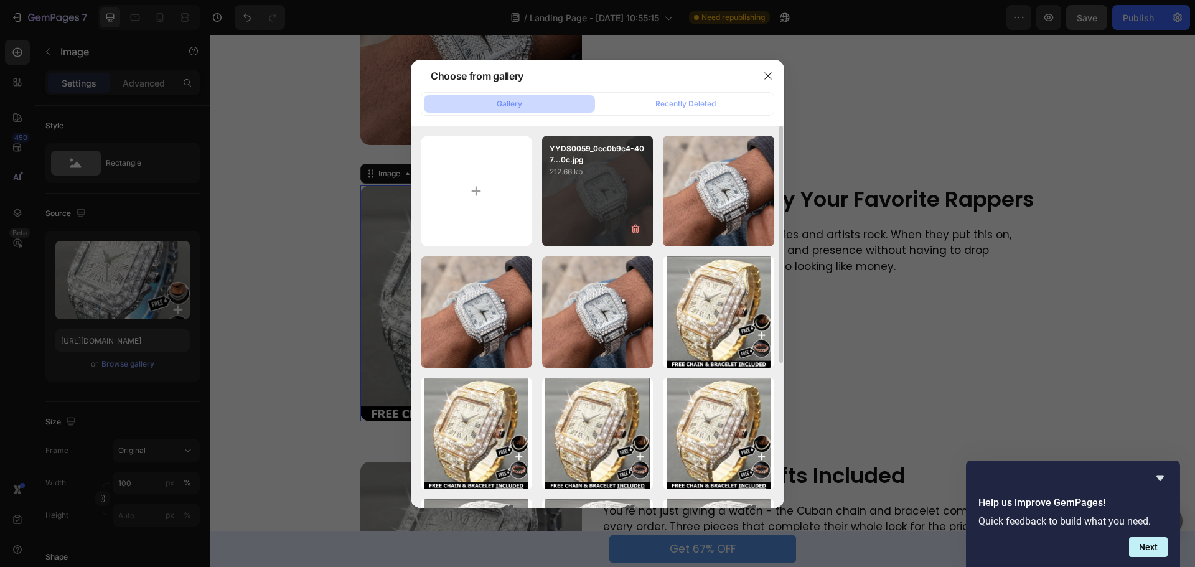
click at [610, 188] on div "YYDS0059_0cc0b9c4-407...0c.jpg 212.66 kb" at bounding box center [597, 191] width 111 height 111
type input "[URL][DOMAIN_NAME]"
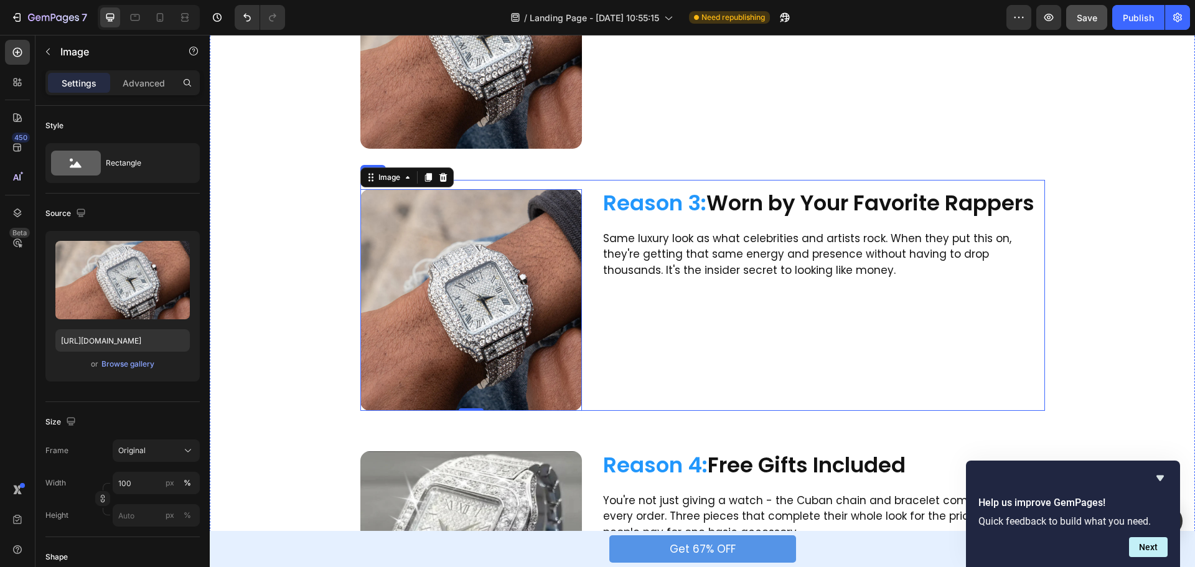
scroll to position [498, 0]
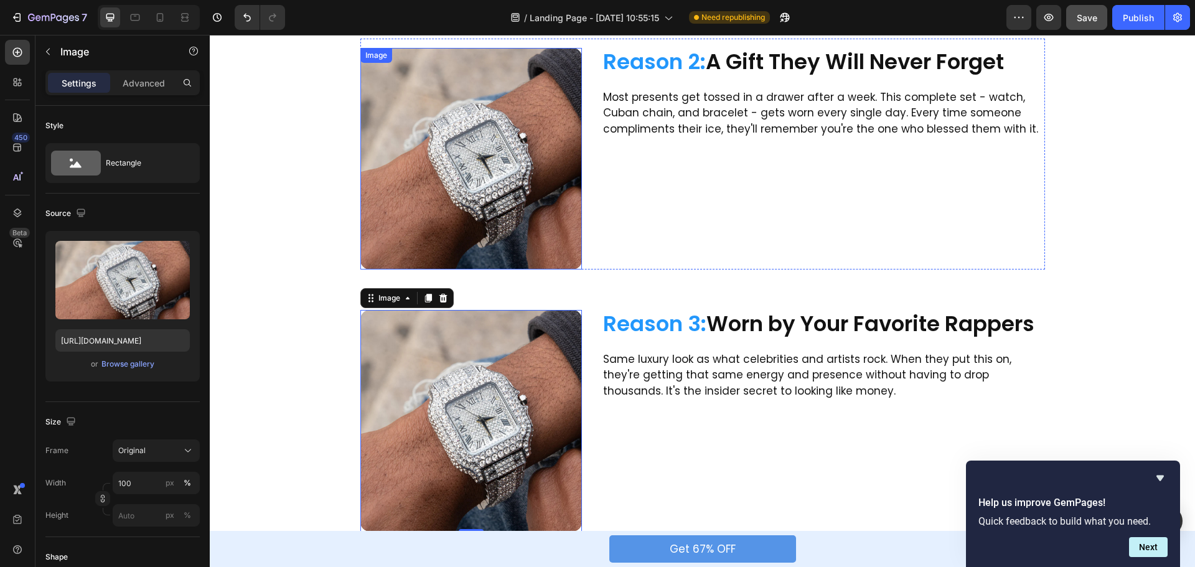
click at [502, 169] on img at bounding box center [472, 159] width 222 height 222
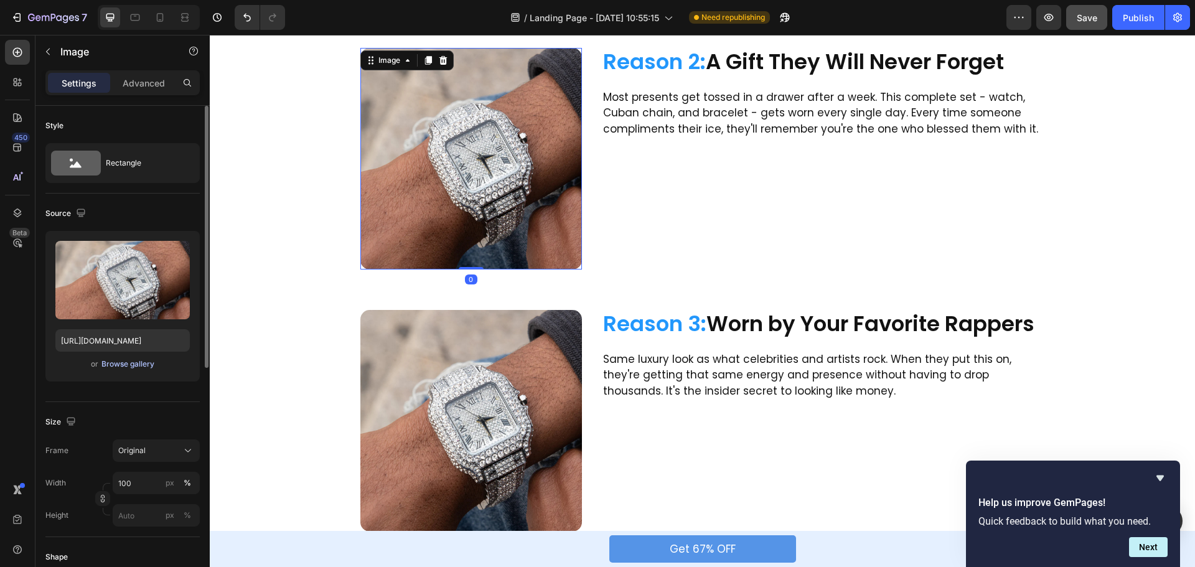
click at [123, 369] on div "Browse gallery" at bounding box center [127, 364] width 53 height 11
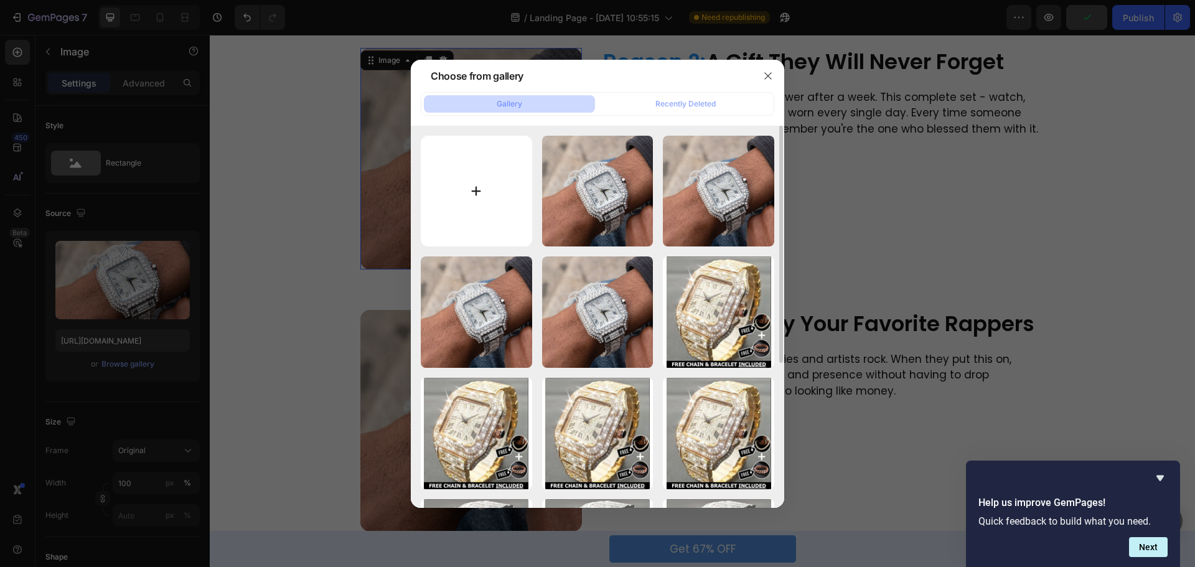
click at [475, 182] on input "file" at bounding box center [476, 191] width 111 height 111
type input "C:\fakepath\3_acb5c16a-6b8d-4e66-b678-80ec988882b7.png"
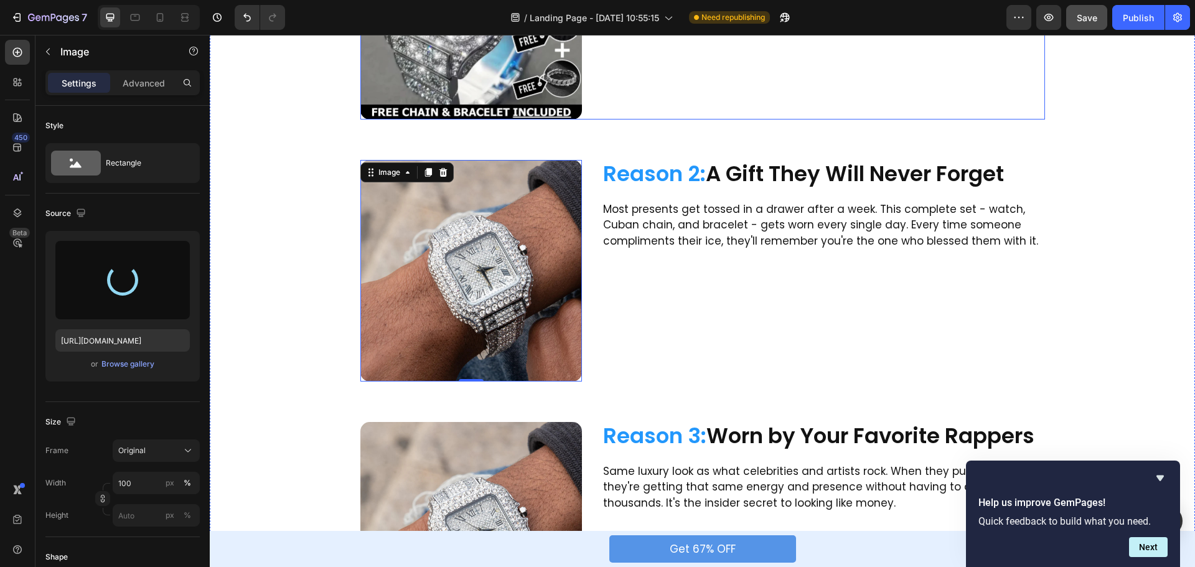
scroll to position [436, 0]
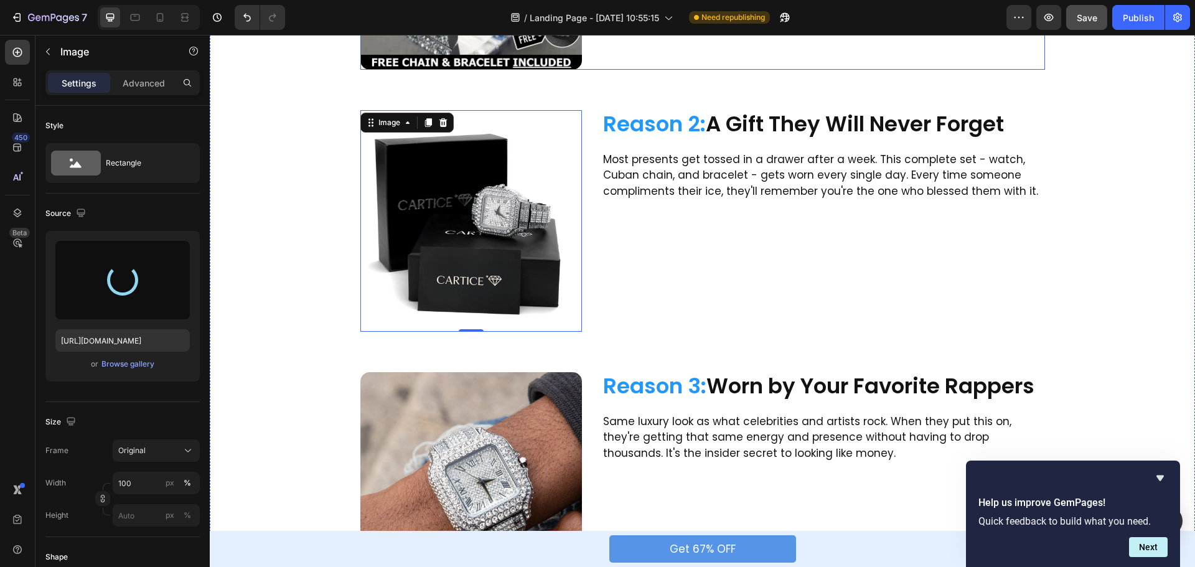
type input "[URL][DOMAIN_NAME]"
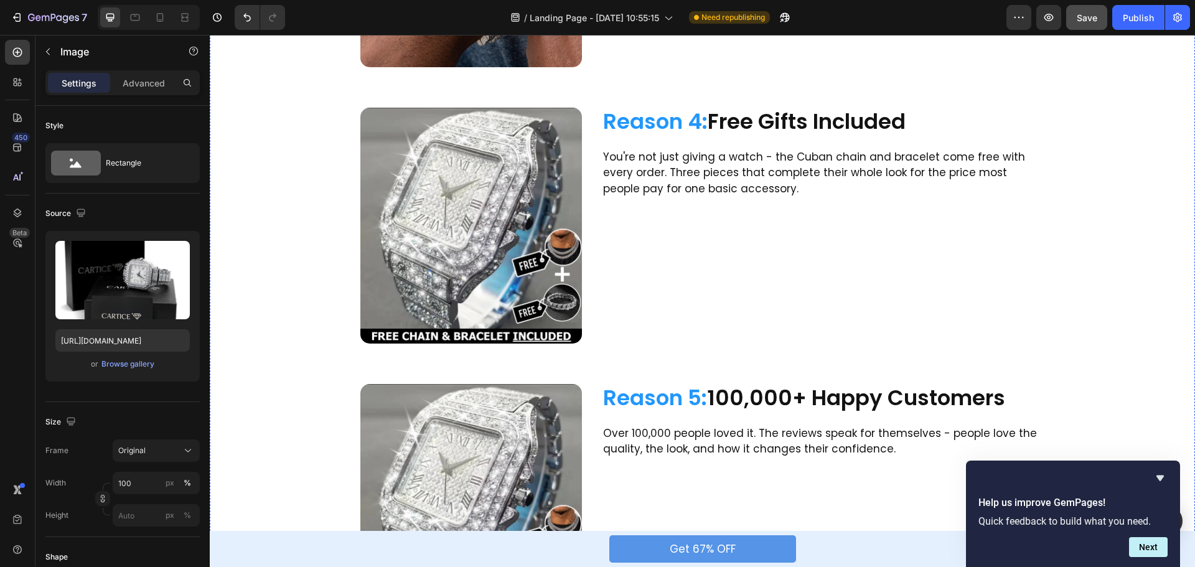
scroll to position [934, 0]
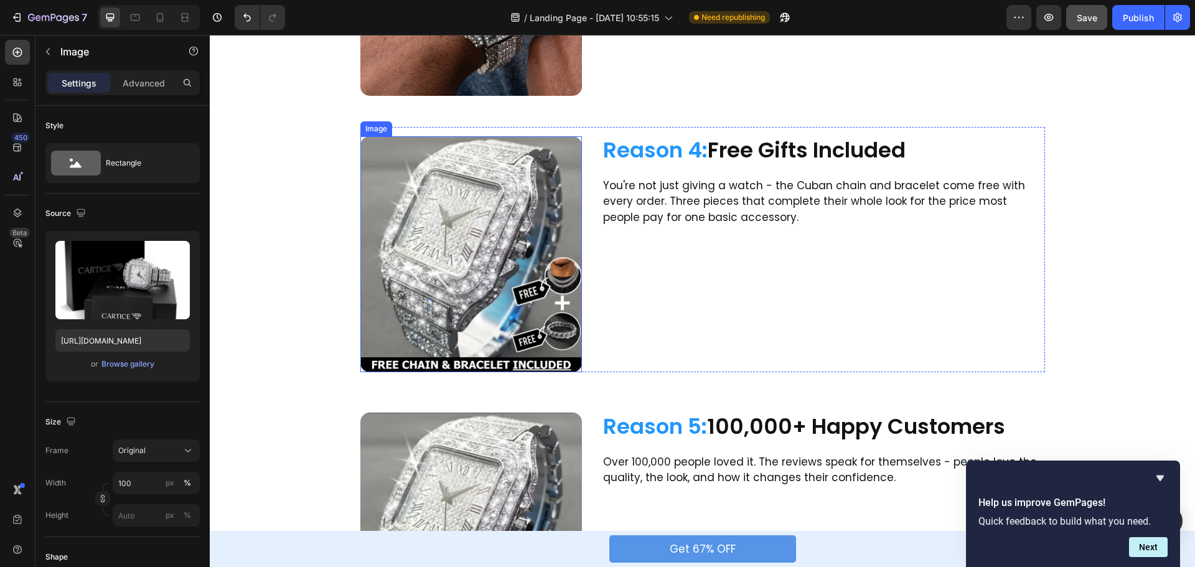
click at [465, 265] on img at bounding box center [472, 254] width 222 height 236
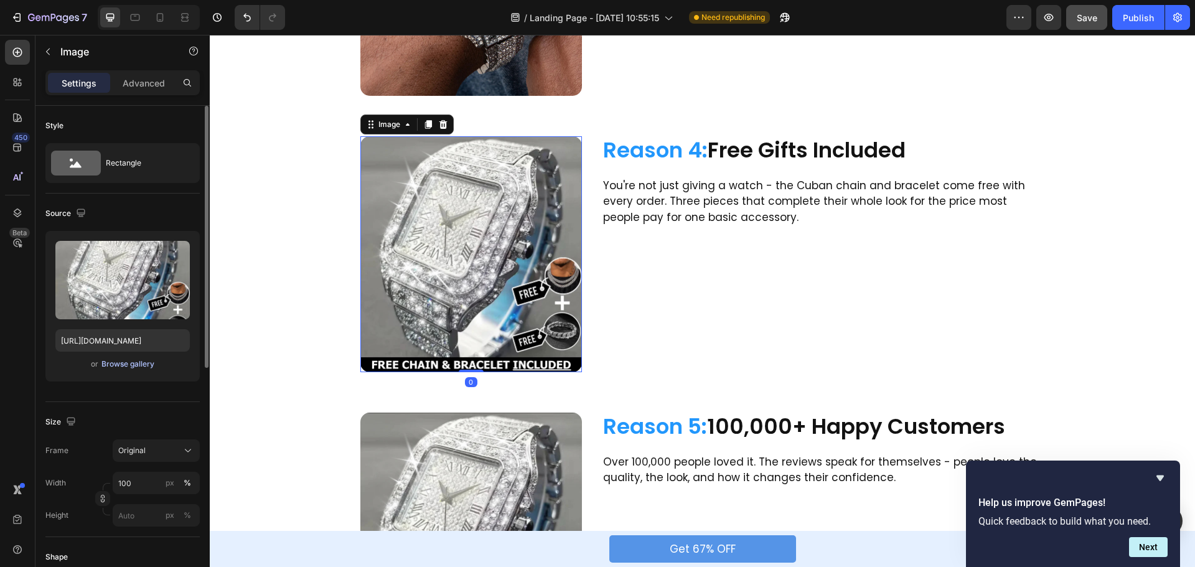
click at [126, 362] on div "Browse gallery" at bounding box center [127, 364] width 53 height 11
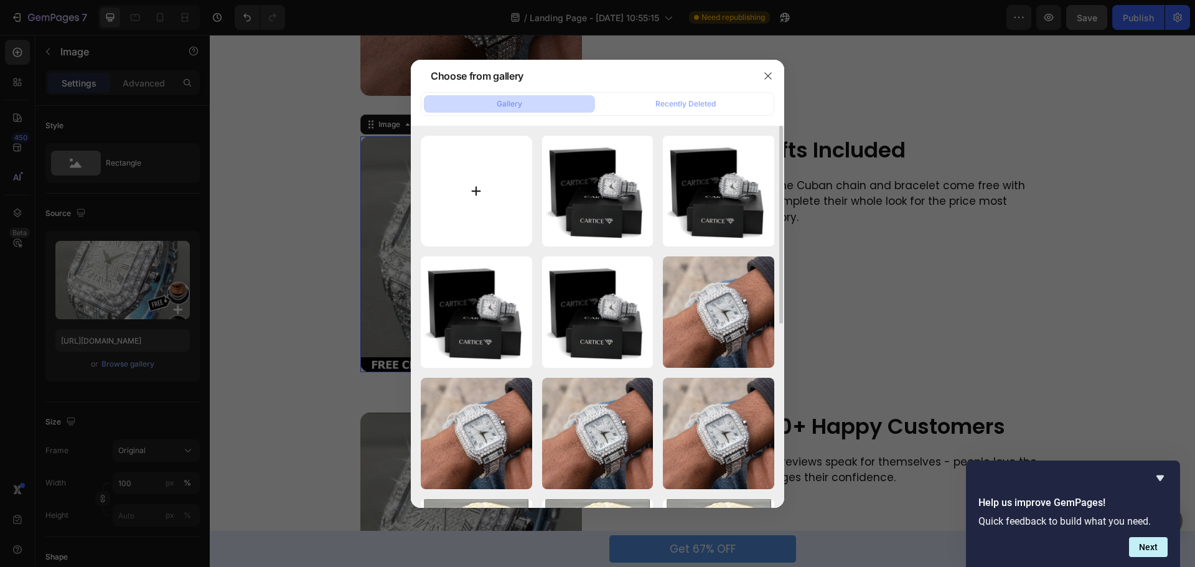
click at [476, 187] on input "file" at bounding box center [476, 191] width 111 height 111
type input "C:\fakepath\YYDS7276.jpg"
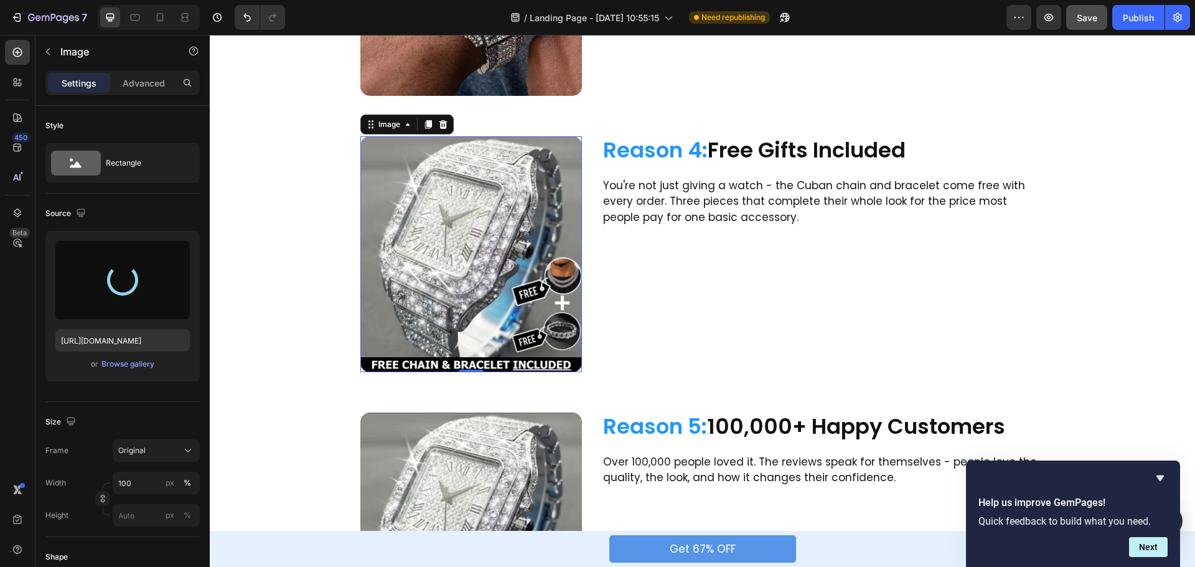
scroll to position [1183, 0]
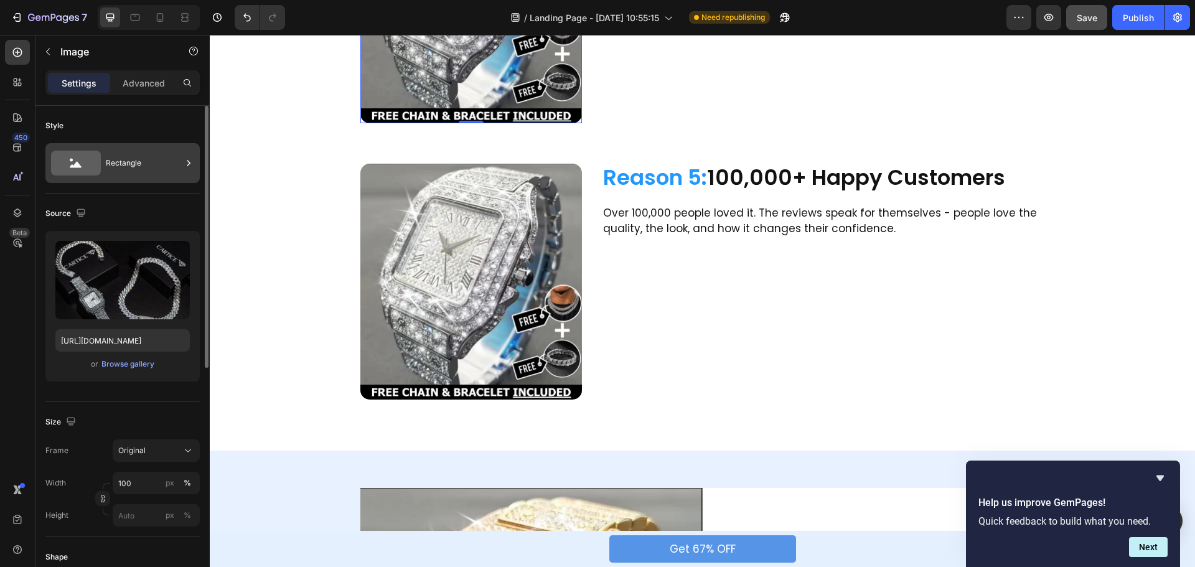
type input "[URL][DOMAIN_NAME]"
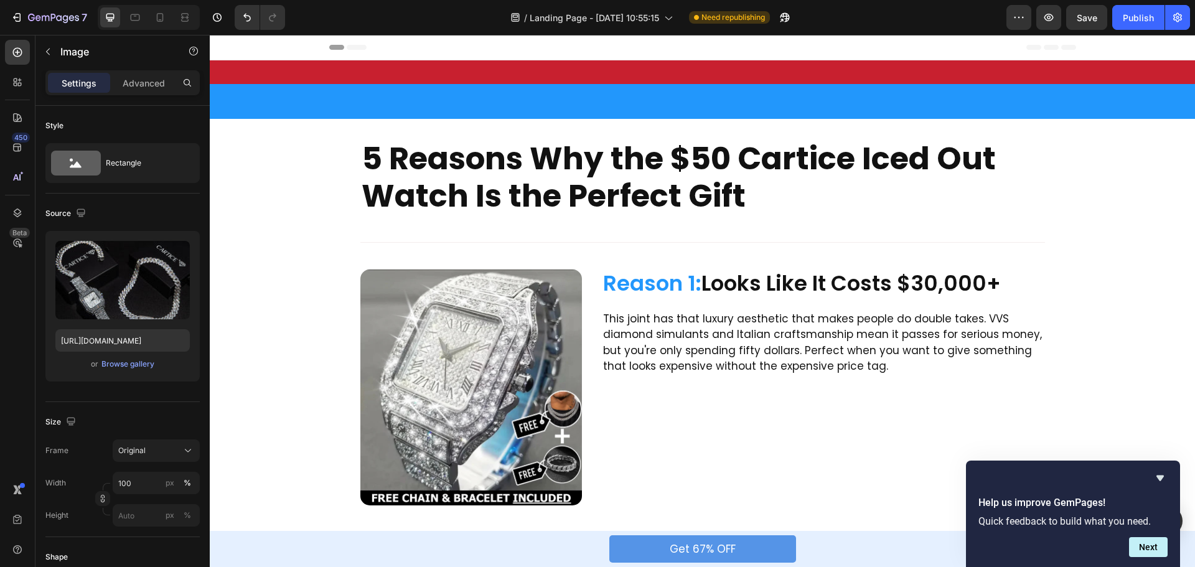
scroll to position [1183, 0]
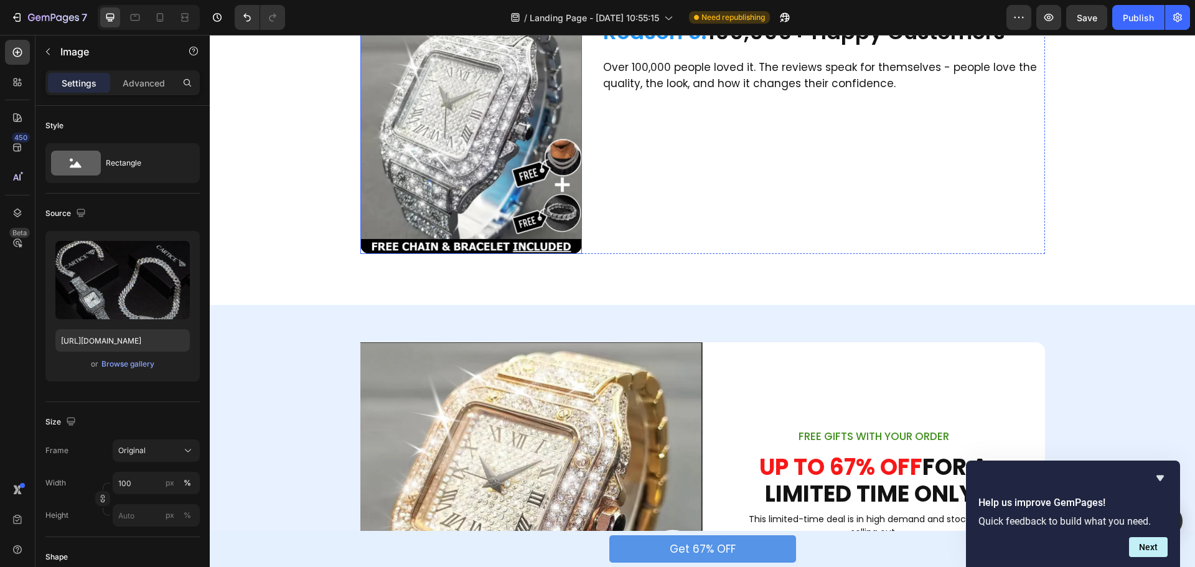
drag, startPoint x: 461, startPoint y: 266, endPoint x: 306, endPoint y: 308, distance: 159.9
click at [461, 254] on img at bounding box center [472, 136] width 222 height 236
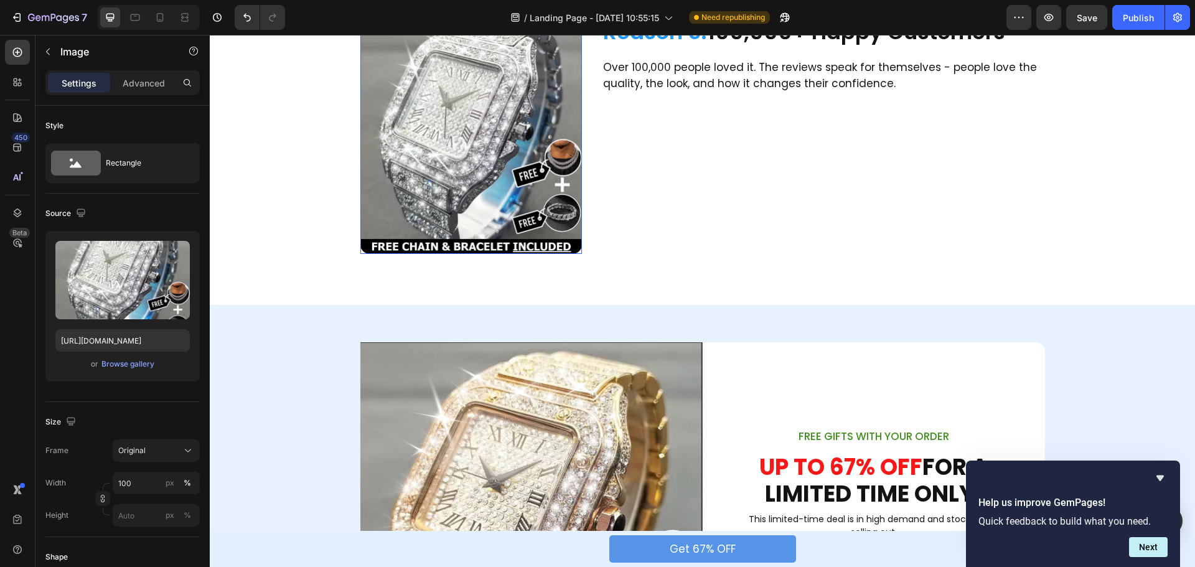
click at [131, 364] on div "Browse gallery" at bounding box center [127, 364] width 53 height 11
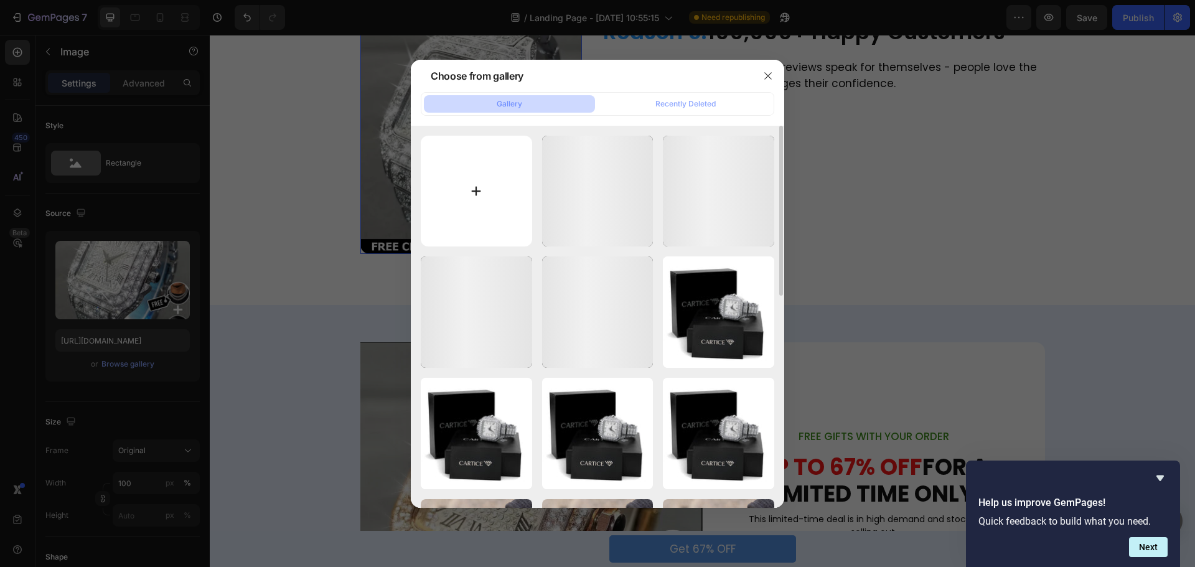
click at [471, 192] on input "file" at bounding box center [476, 191] width 111 height 111
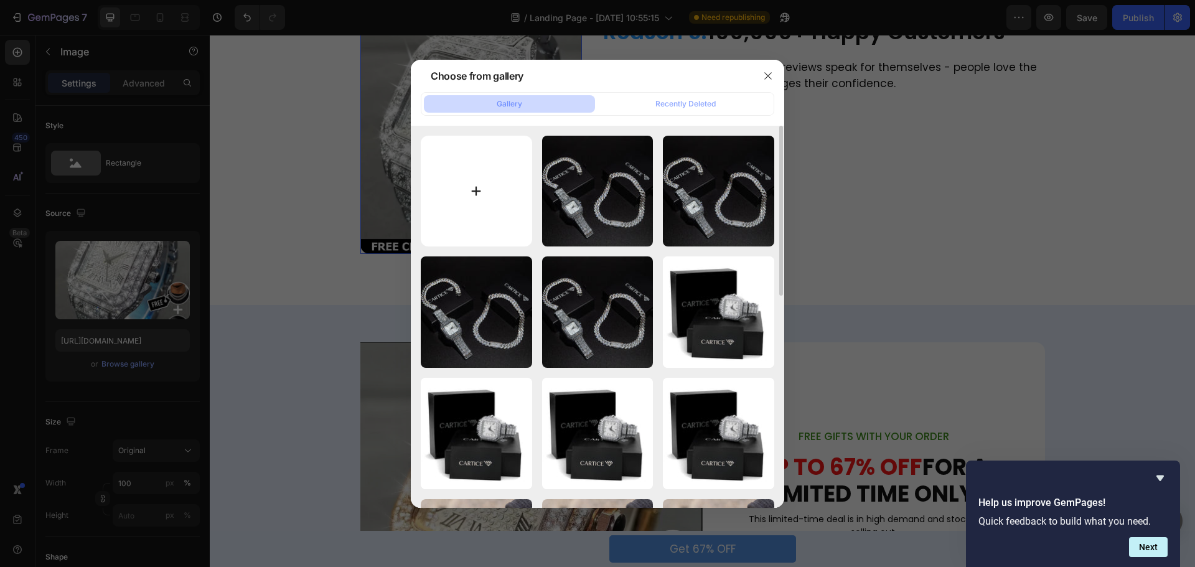
type input "C:\fakepath\WhatsApp_Image_2024-12-28_at_15.30.48.jpg"
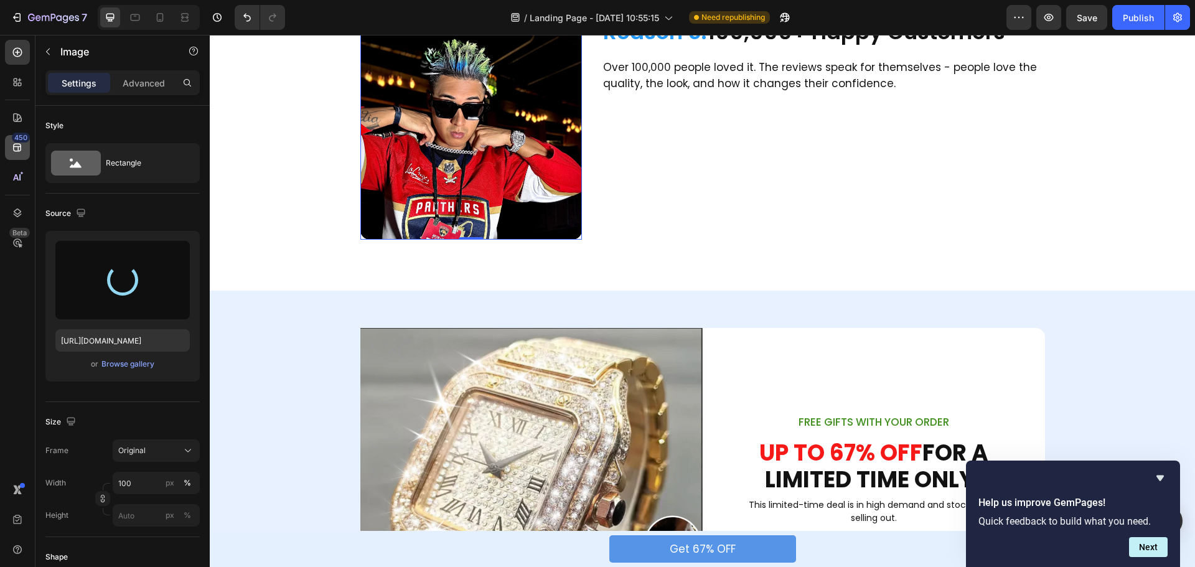
type input "https://cdn.shopify.com/s/files/1/0589/3069/2214/files/gempages_586319429680235…"
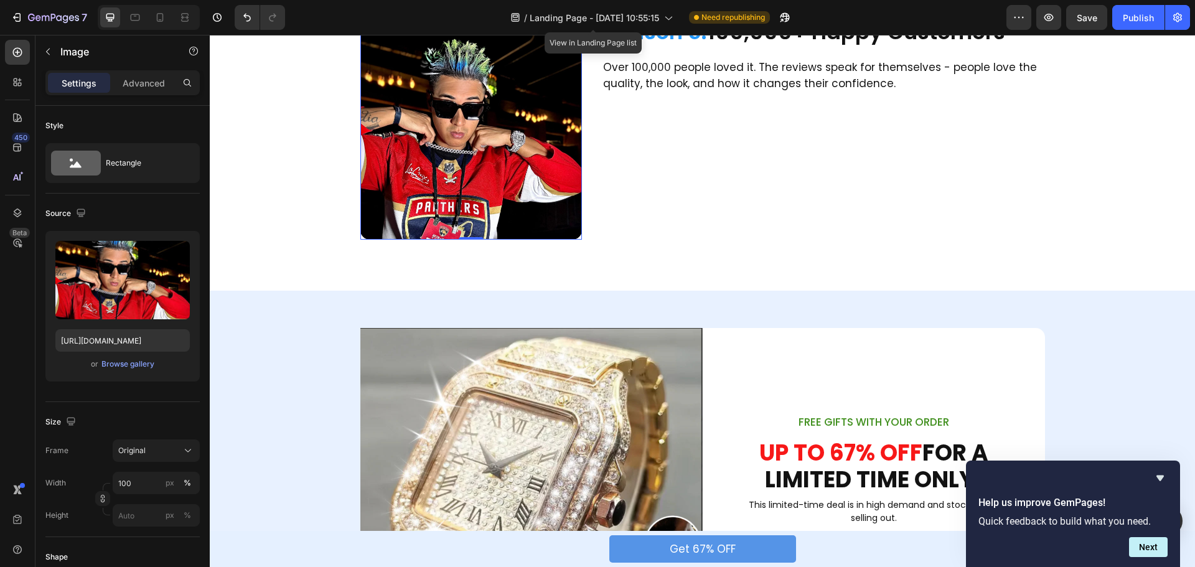
click at [443, 11] on icon at bounding box center [443, 6] width 10 height 10
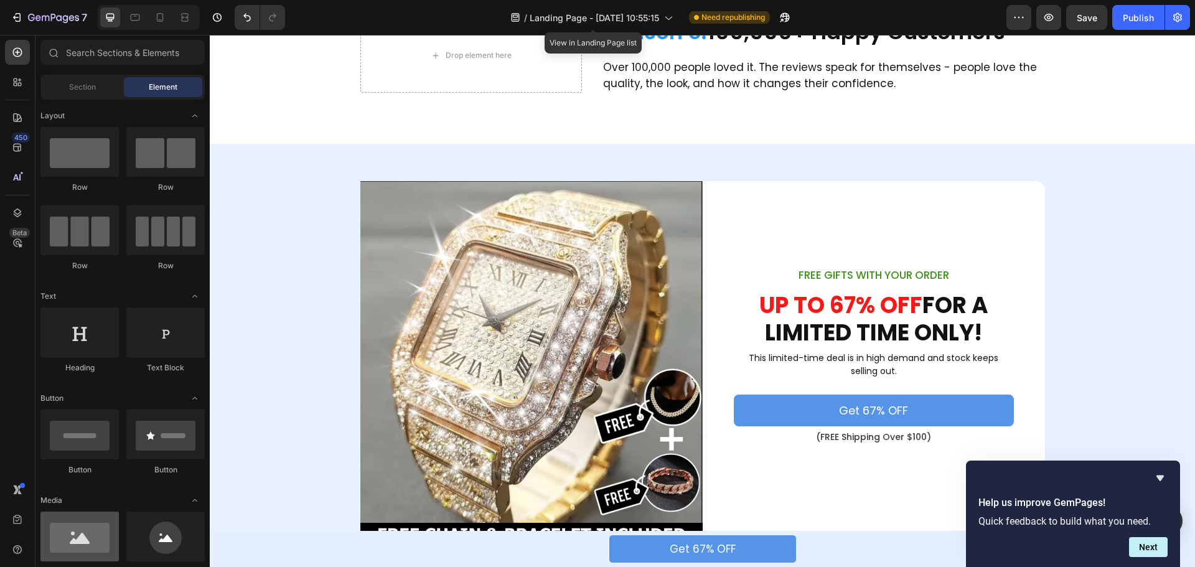
scroll to position [311, 0]
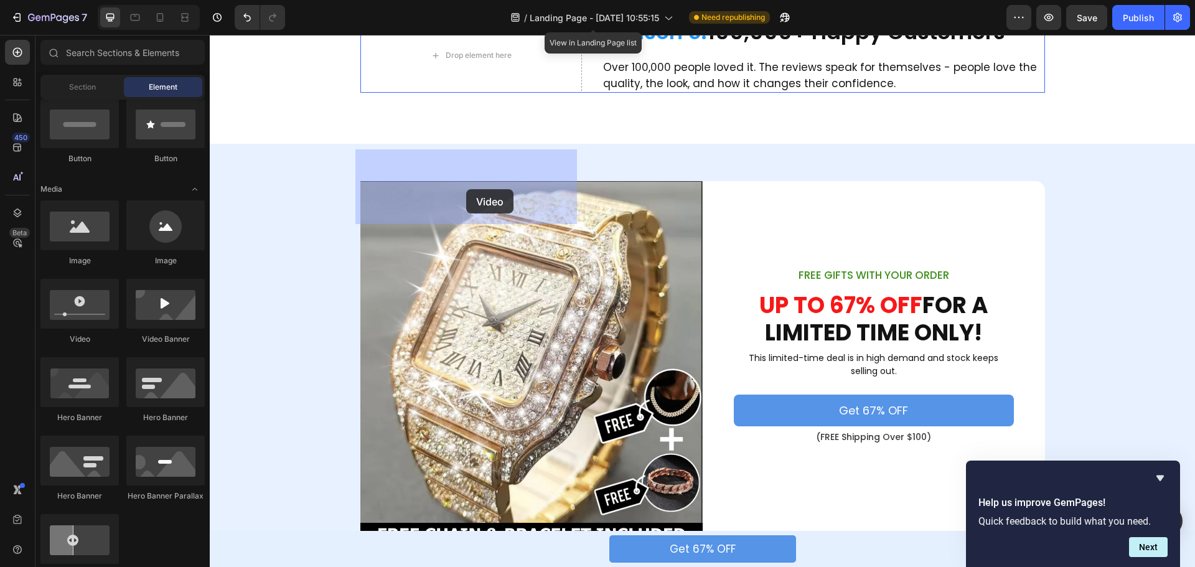
drag, startPoint x: 292, startPoint y: 343, endPoint x: 466, endPoint y: 189, distance: 232.5
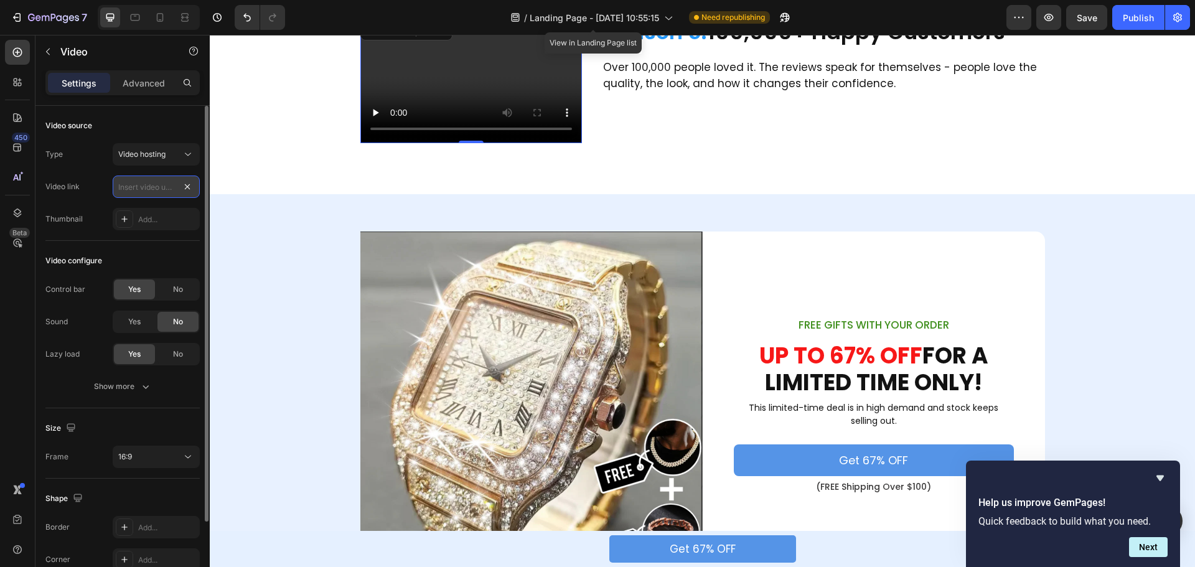
scroll to position [0, 0]
paste input "https://cdn.shopify.com/videos/c/o/v/fd9b6087acf54a6c8af00965dbec7f4d.mp4"
type input "https://cdn.shopify.com/videos/c/o/v/fd9b6087acf54a6c8af00965dbec7f4d.mp4"
click at [187, 457] on icon at bounding box center [188, 457] width 12 height 12
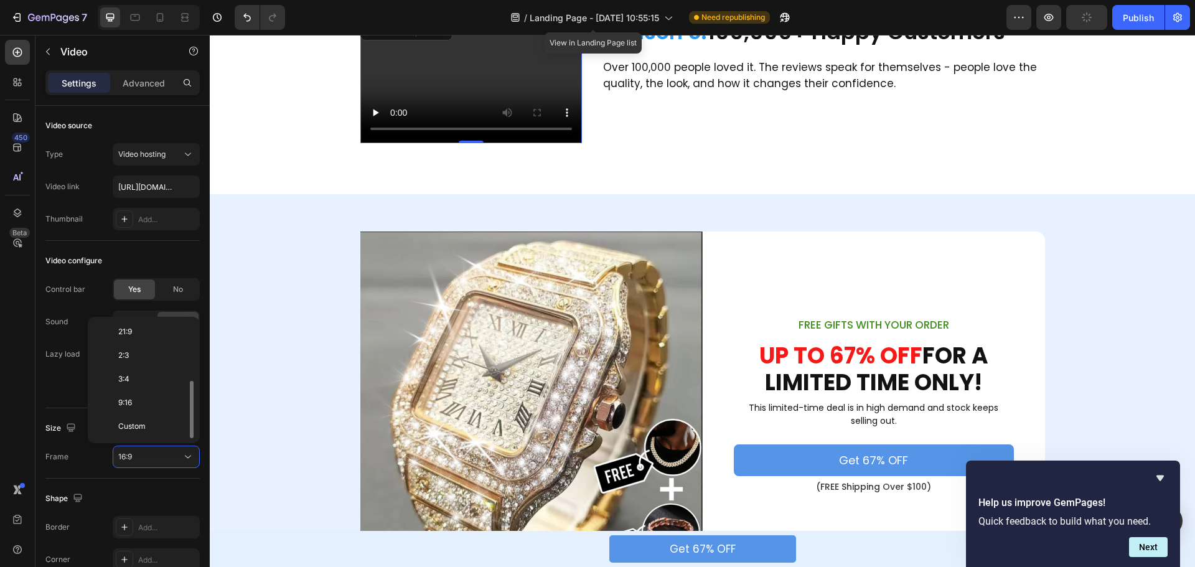
scroll to position [0, 0]
click at [145, 329] on span "Original" at bounding box center [131, 333] width 27 height 11
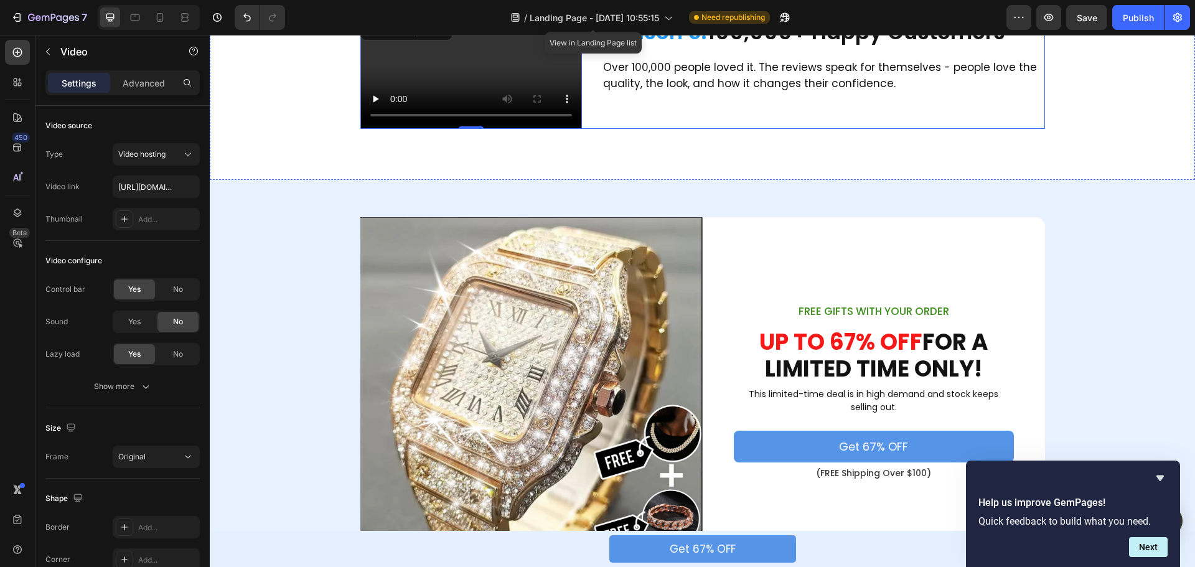
click at [719, 129] on div "Reason 5: 100,000+ Happy Customers Heading Over 100,000 people loved it. The re…" at bounding box center [823, 73] width 443 height 111
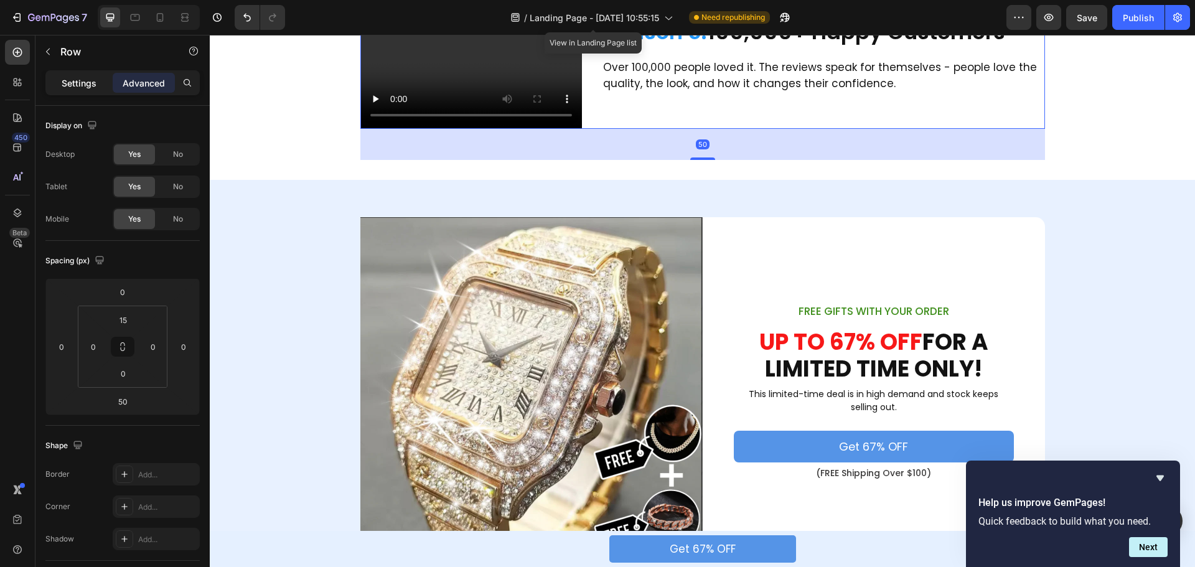
click at [81, 87] on p "Settings" at bounding box center [79, 83] width 35 height 13
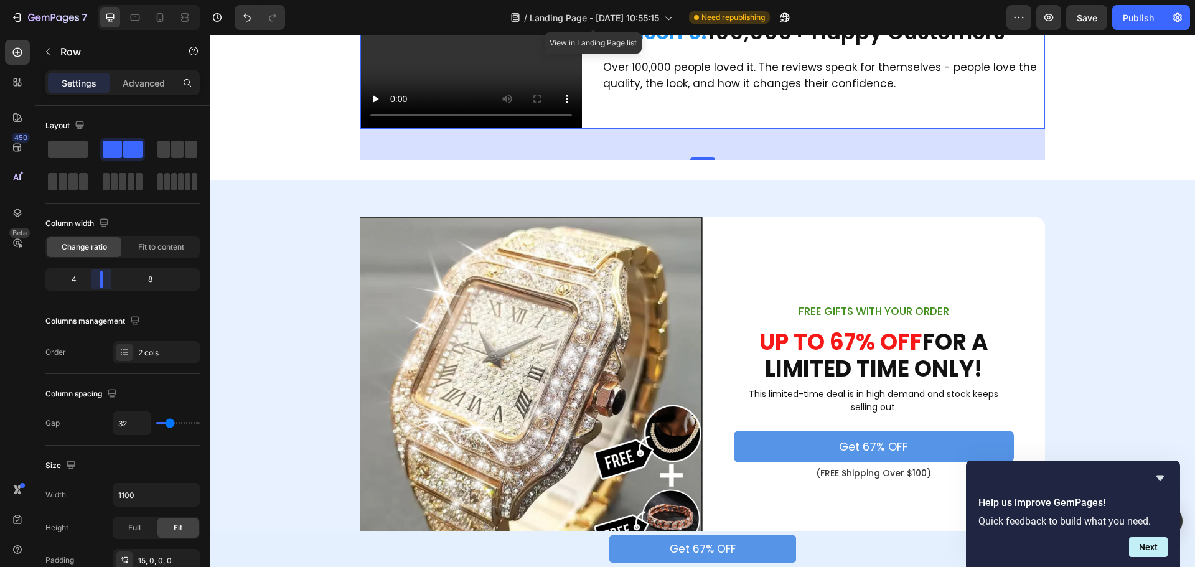
drag, startPoint x: 114, startPoint y: 279, endPoint x: 392, endPoint y: 200, distance: 288.6
click at [95, 0] on body "7 / Landing Page - Sep 28, 10:55:15 View in Landing Page list Need republishing…" at bounding box center [597, 0] width 1195 height 0
click at [483, 129] on video at bounding box center [472, 73] width 222 height 111
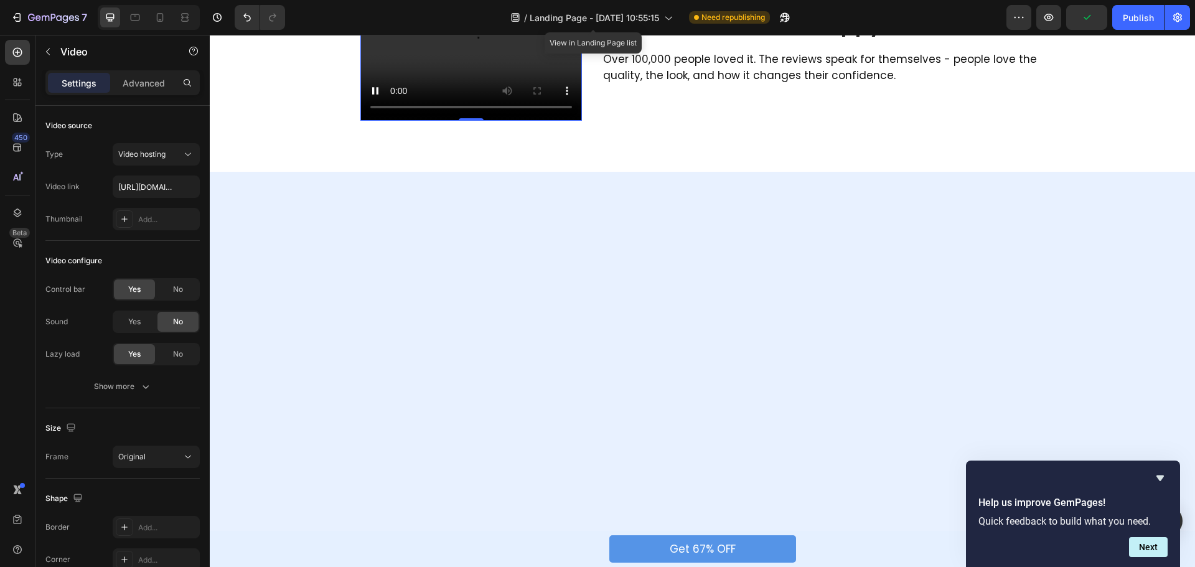
scroll to position [1183, 0]
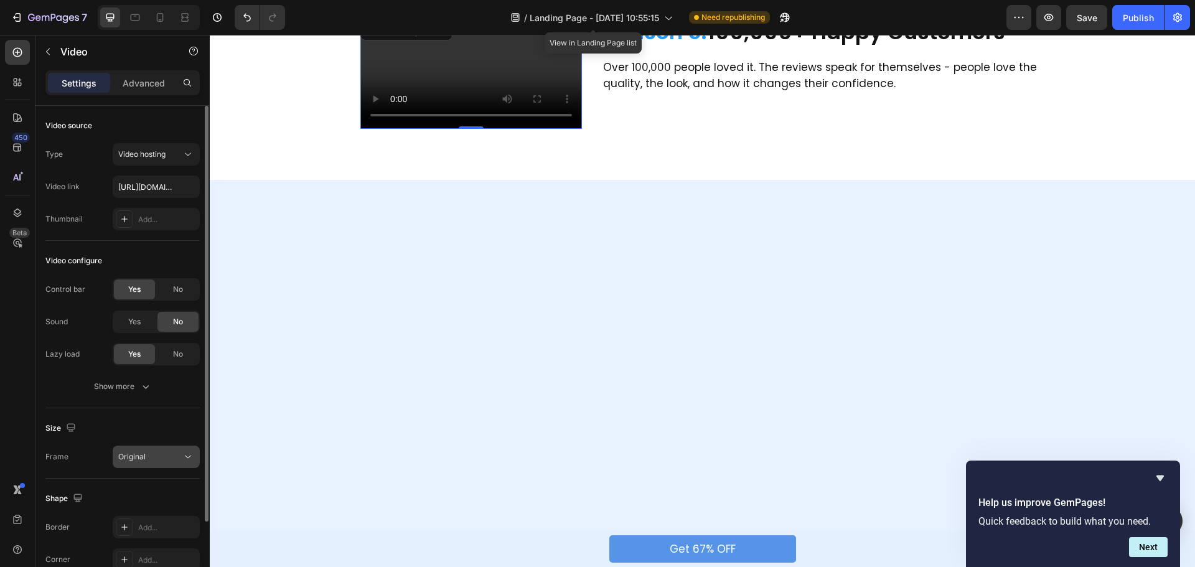
click at [167, 453] on div "Original" at bounding box center [150, 456] width 64 height 11
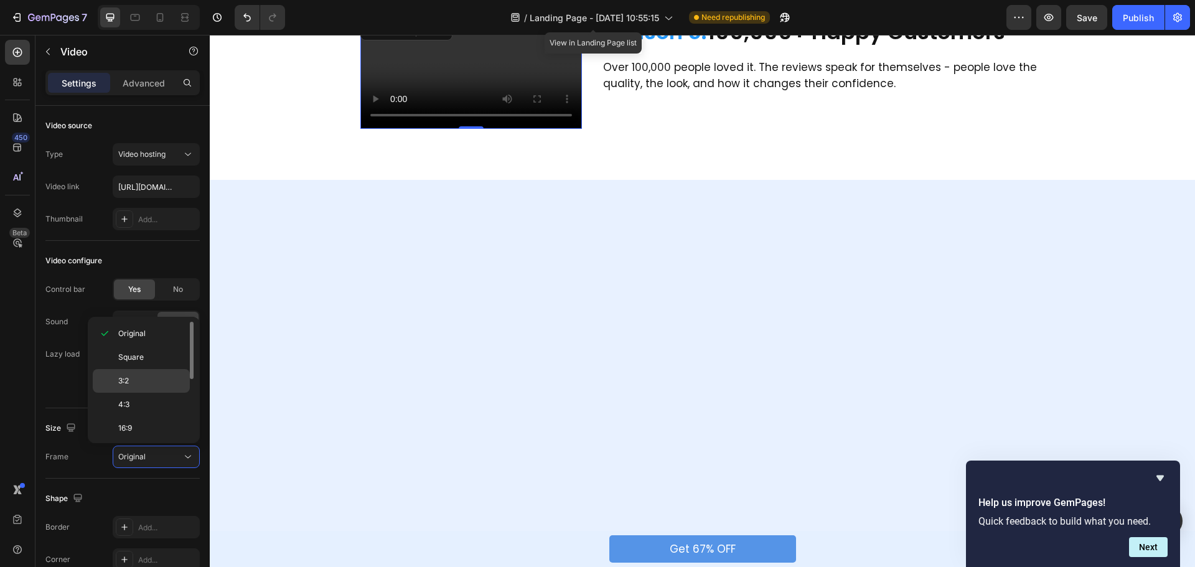
click at [143, 385] on p "3:2" at bounding box center [151, 380] width 66 height 11
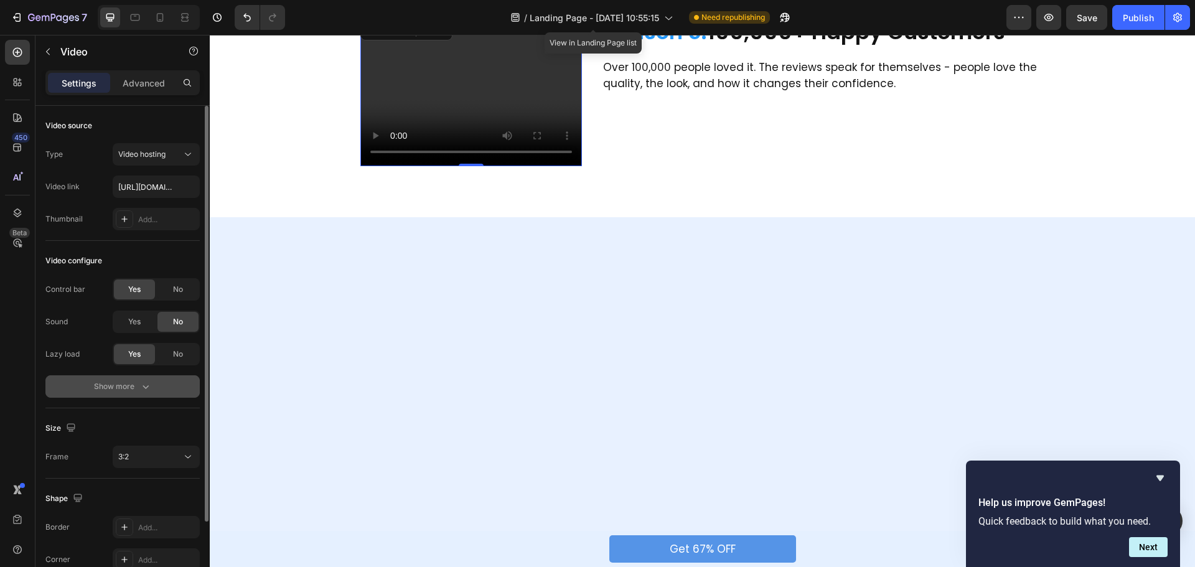
click at [144, 389] on icon "button" at bounding box center [145, 386] width 12 height 12
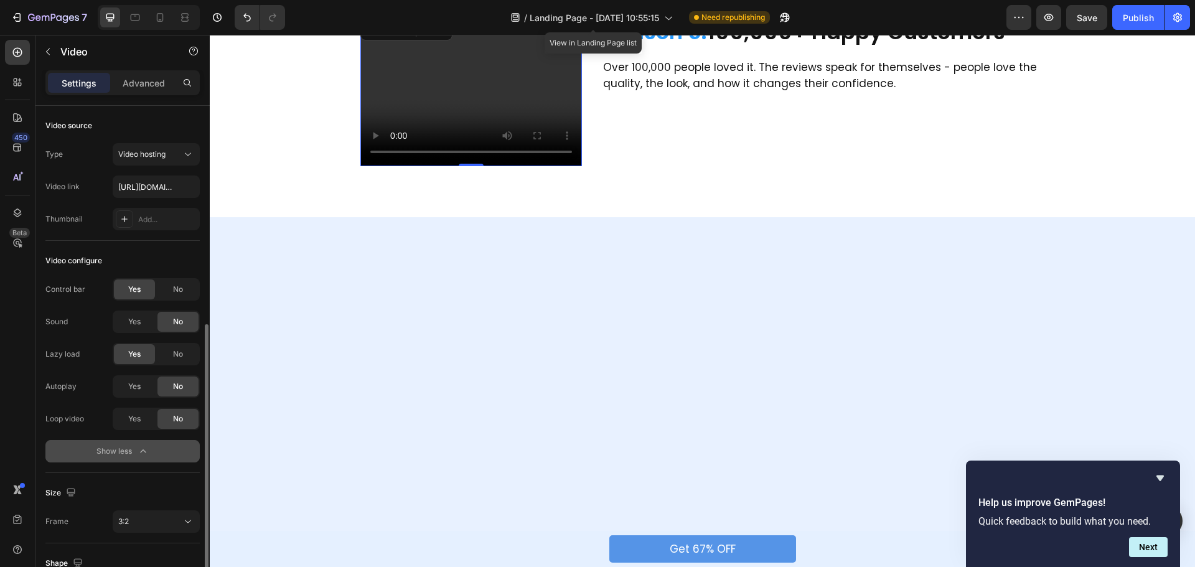
scroll to position [125, 0]
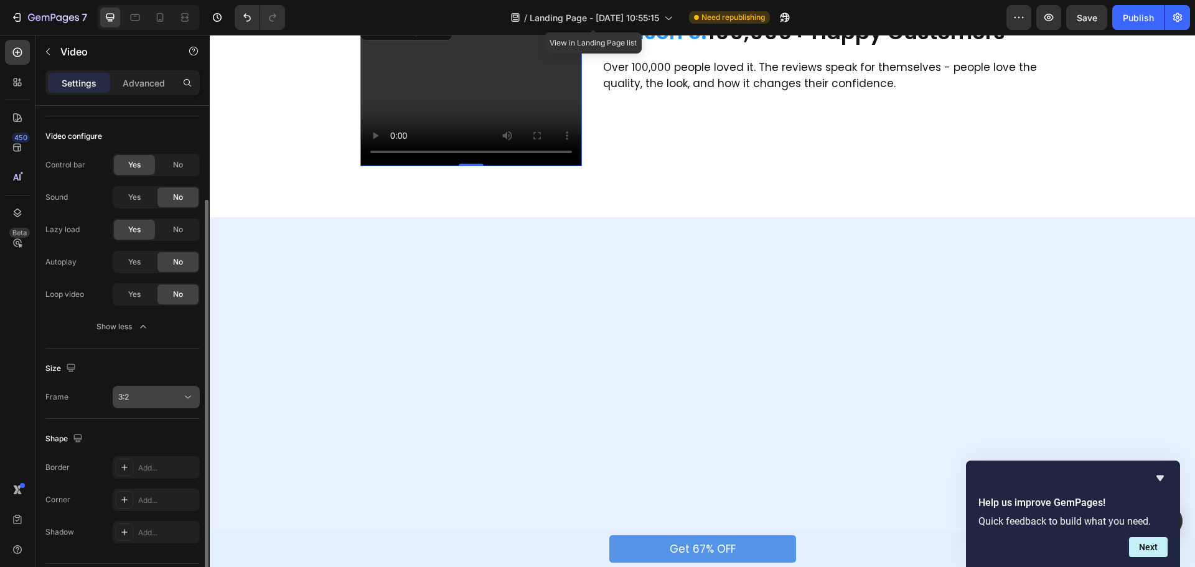
click at [180, 401] on div "3:2" at bounding box center [150, 397] width 64 height 11
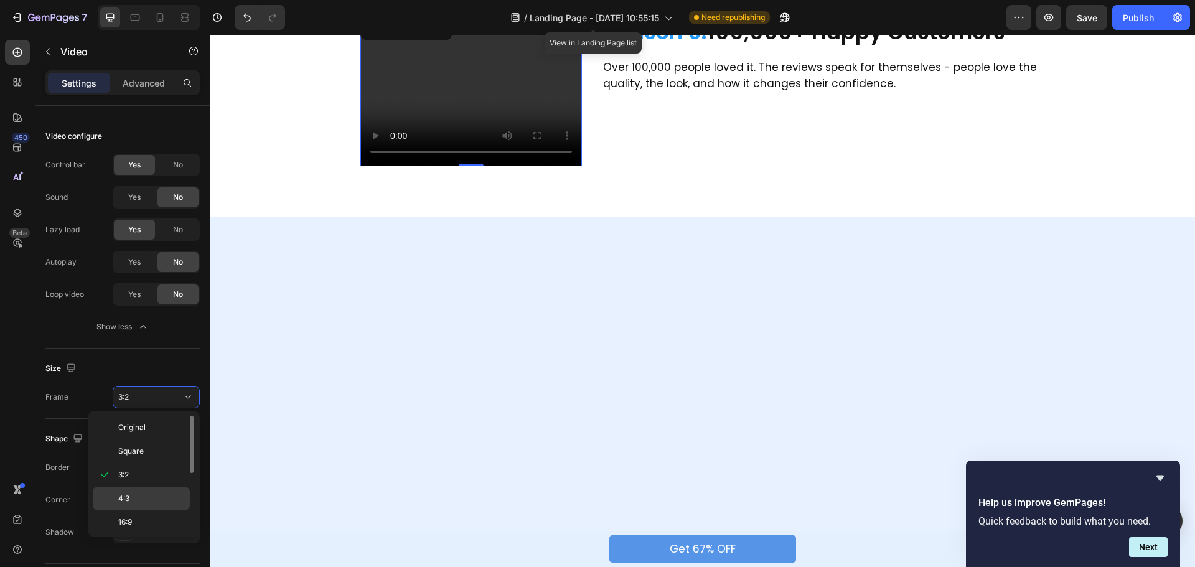
click at [135, 499] on p "4:3" at bounding box center [151, 498] width 66 height 11
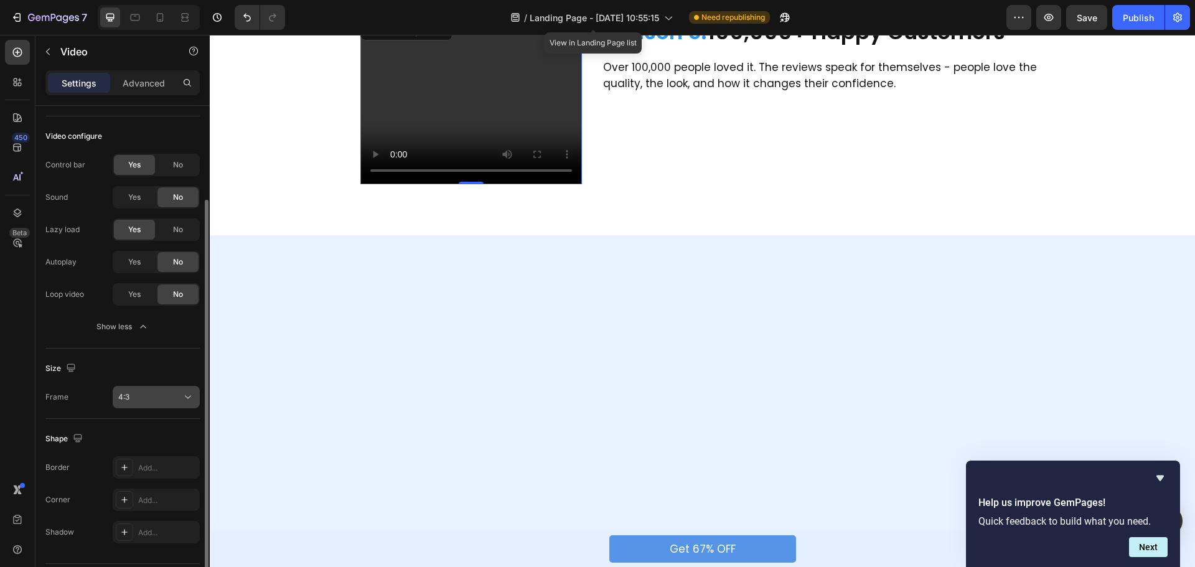
click at [187, 400] on icon at bounding box center [188, 397] width 12 height 12
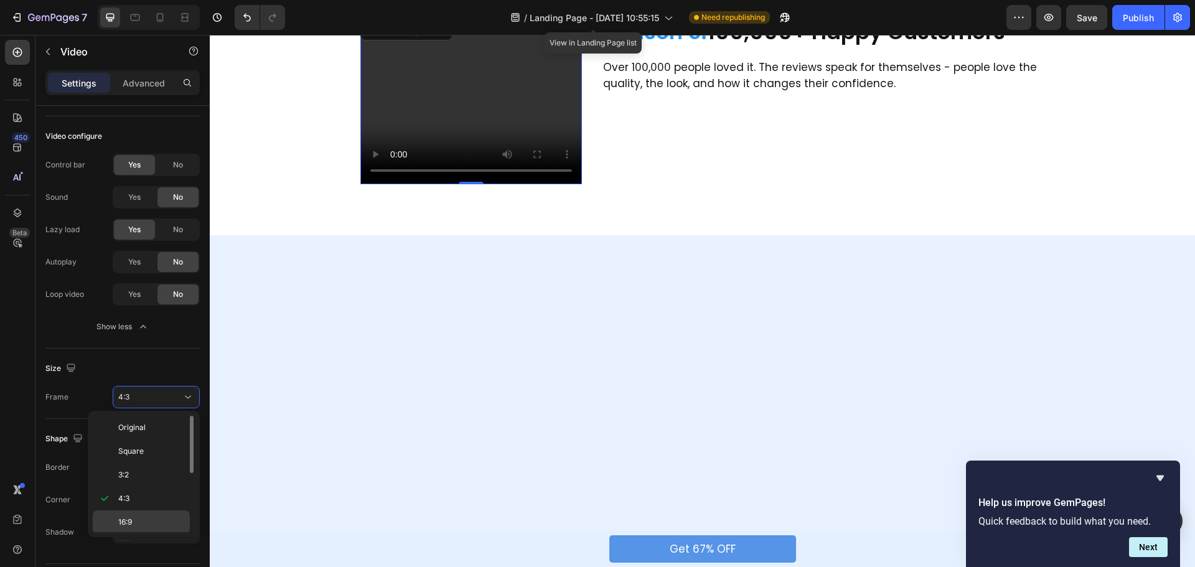
click at [146, 520] on p "16:9" at bounding box center [151, 522] width 66 height 11
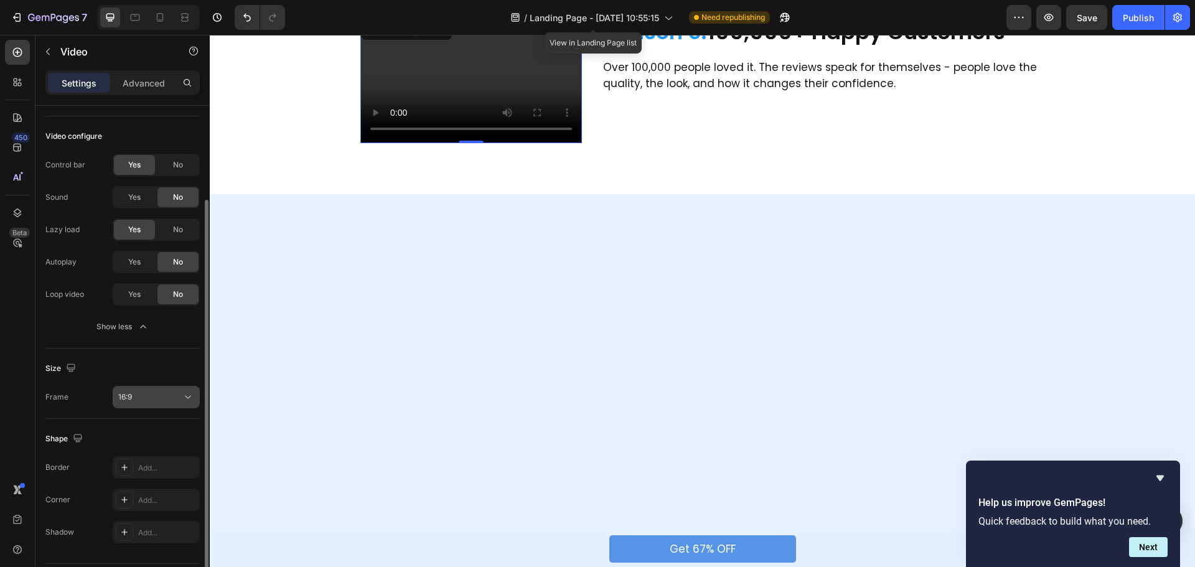
click at [171, 401] on div "16:9" at bounding box center [150, 397] width 64 height 11
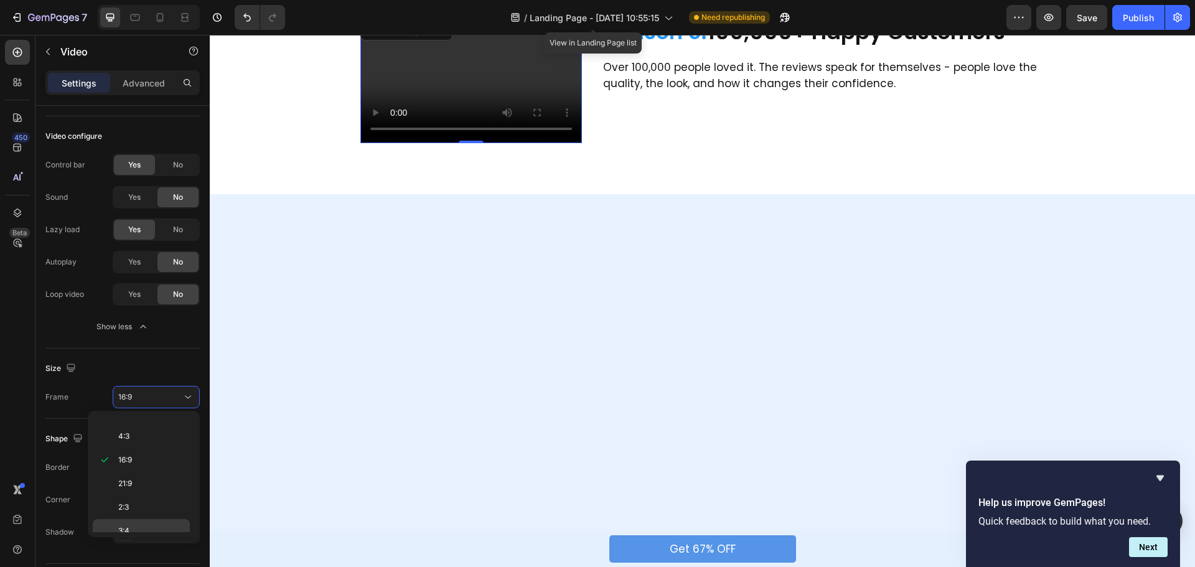
scroll to position [120, 0]
click at [140, 432] on div "21:9" at bounding box center [141, 426] width 97 height 24
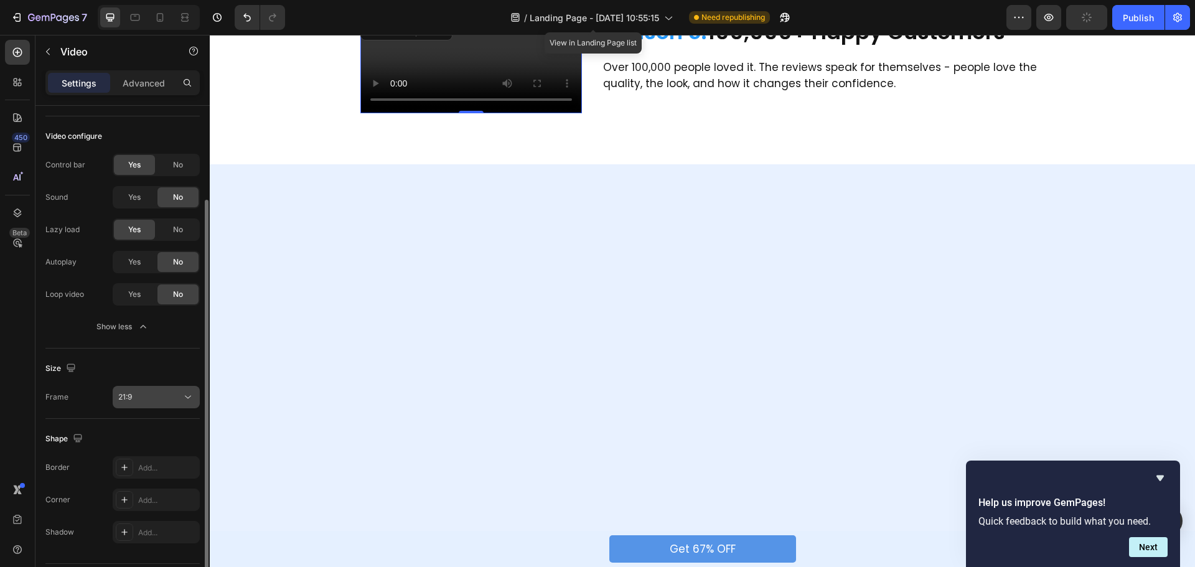
click at [172, 395] on div "21:9" at bounding box center [150, 397] width 64 height 11
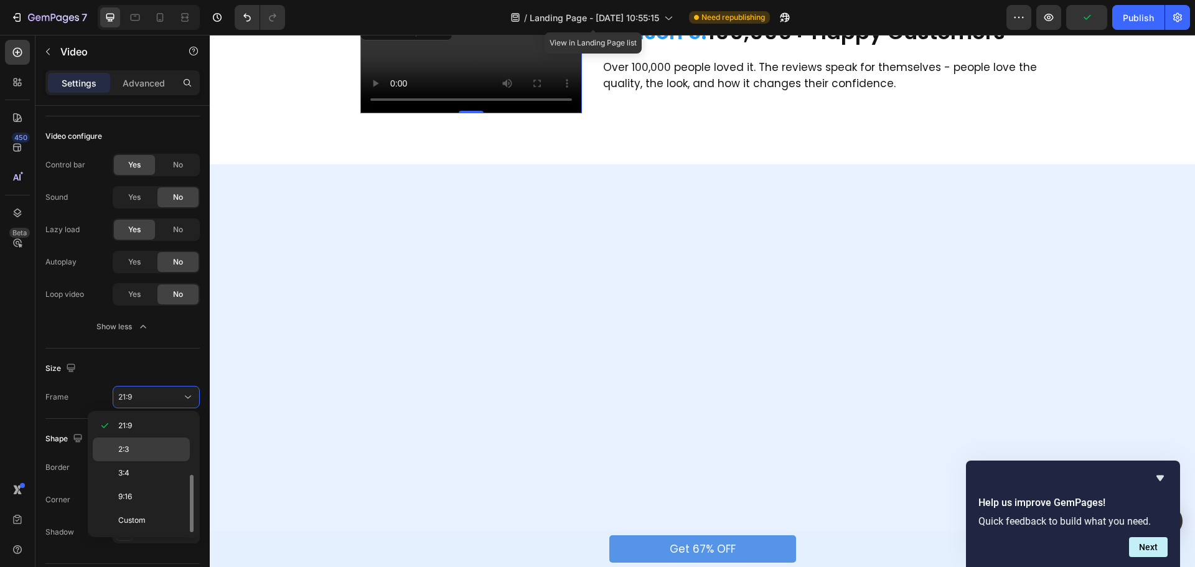
click at [147, 452] on p "2:3" at bounding box center [151, 449] width 66 height 11
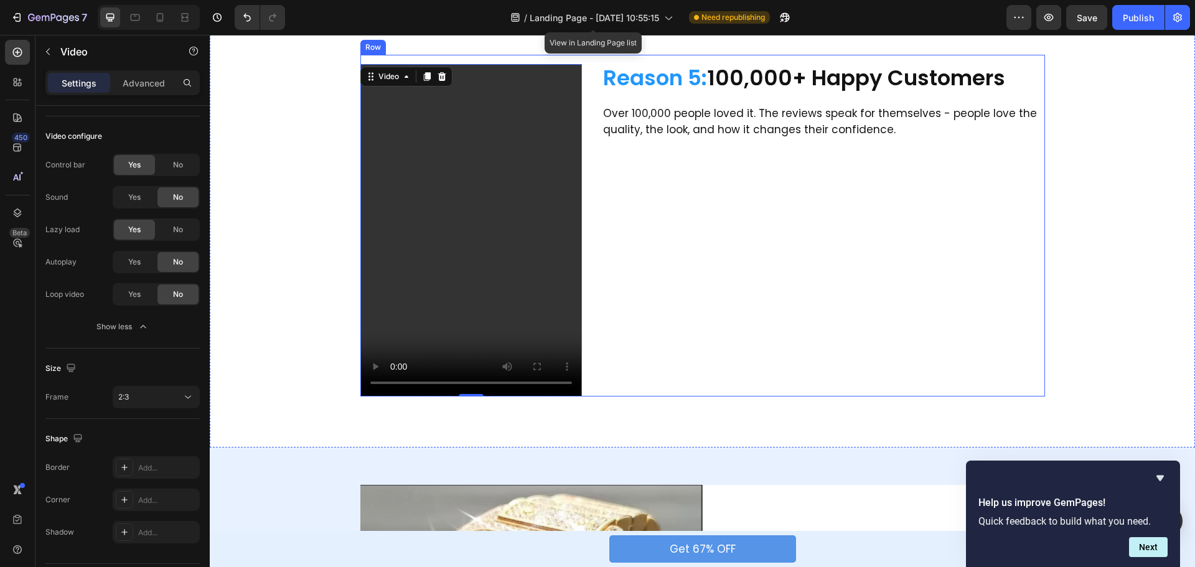
scroll to position [1121, 0]
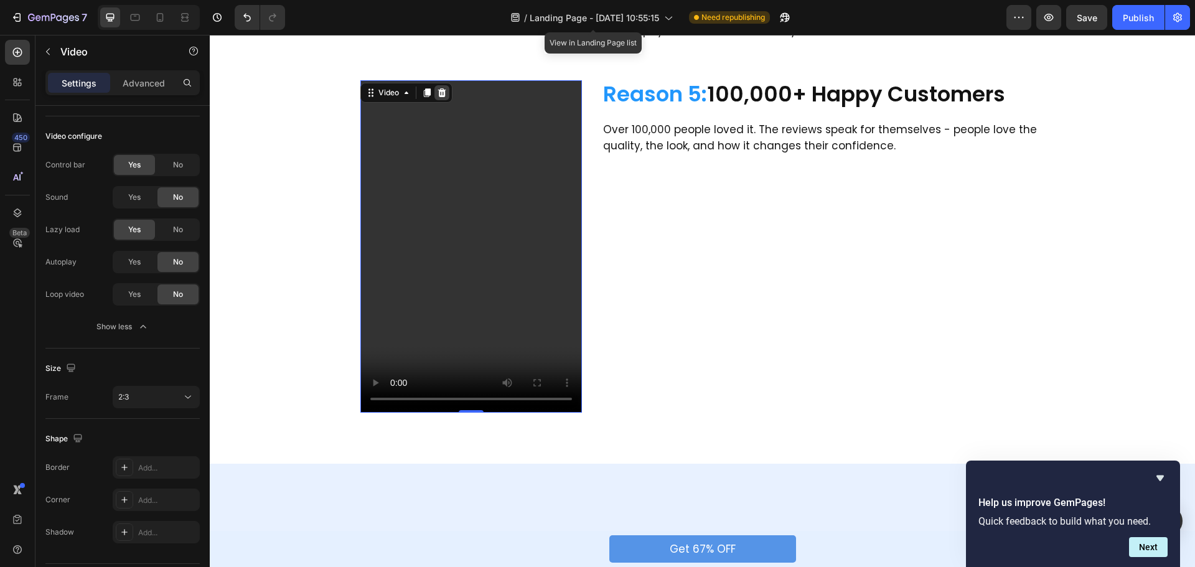
click at [439, 97] on icon at bounding box center [442, 92] width 8 height 9
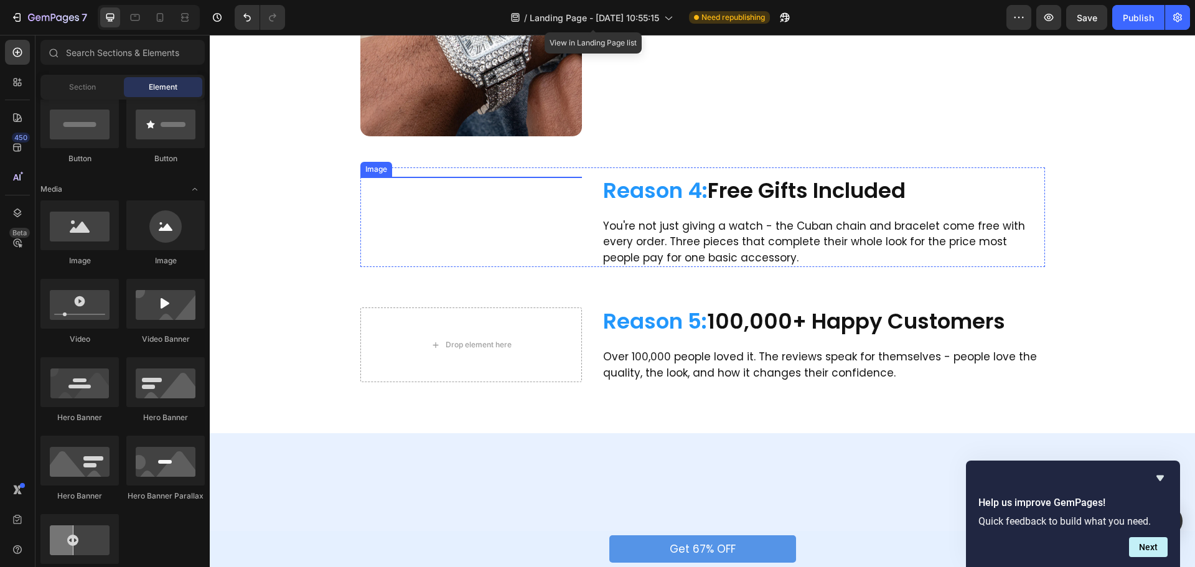
scroll to position [872, 0]
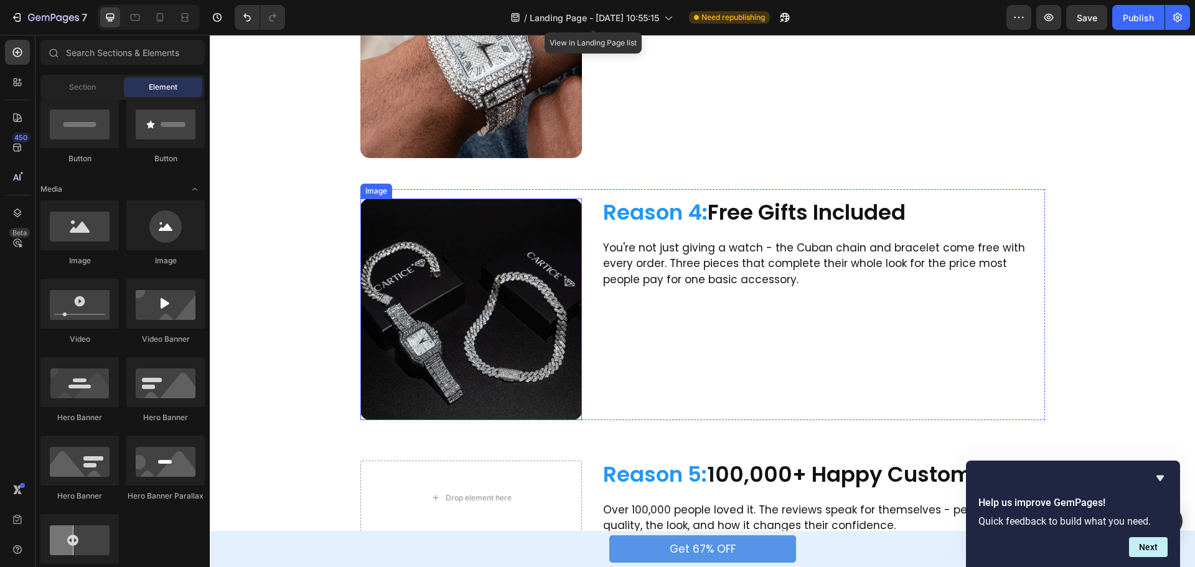
click at [485, 243] on img at bounding box center [472, 310] width 222 height 222
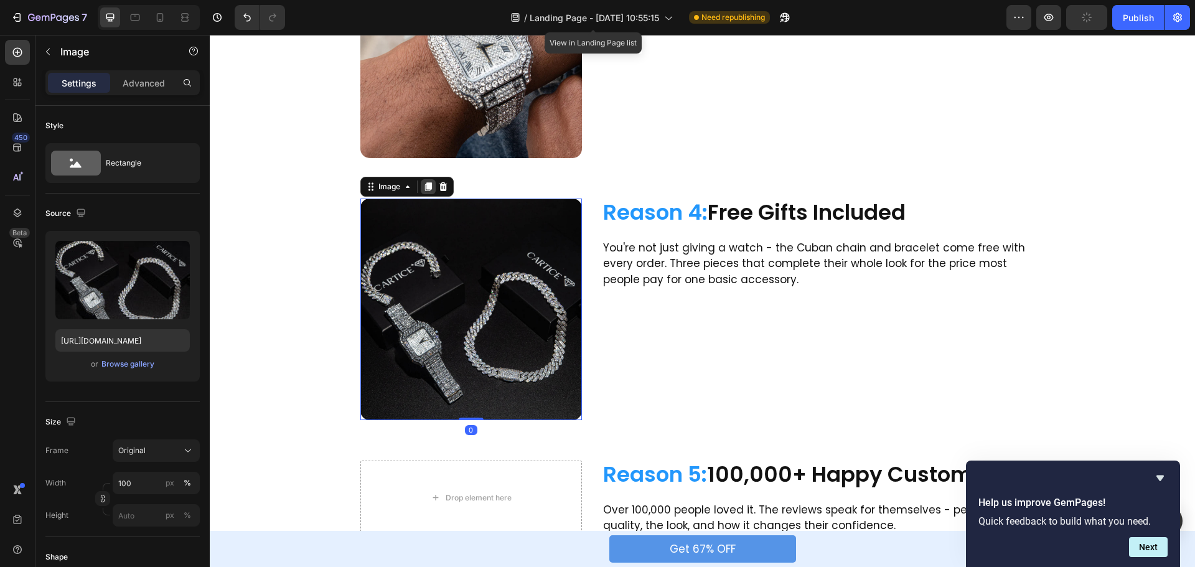
click at [428, 191] on icon at bounding box center [428, 187] width 10 height 10
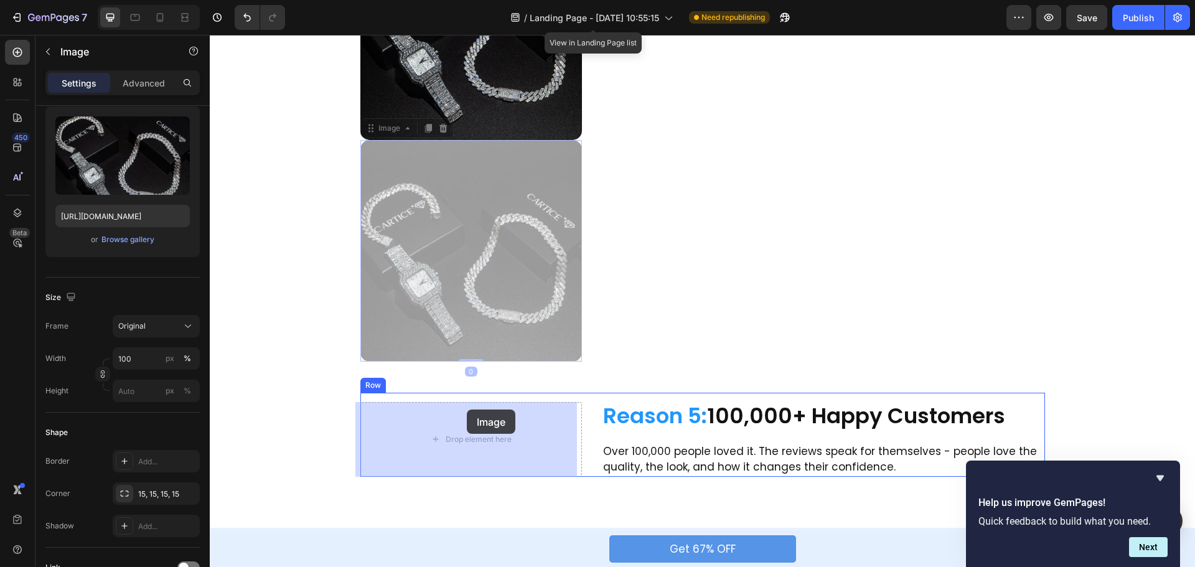
scroll to position [1183, 0]
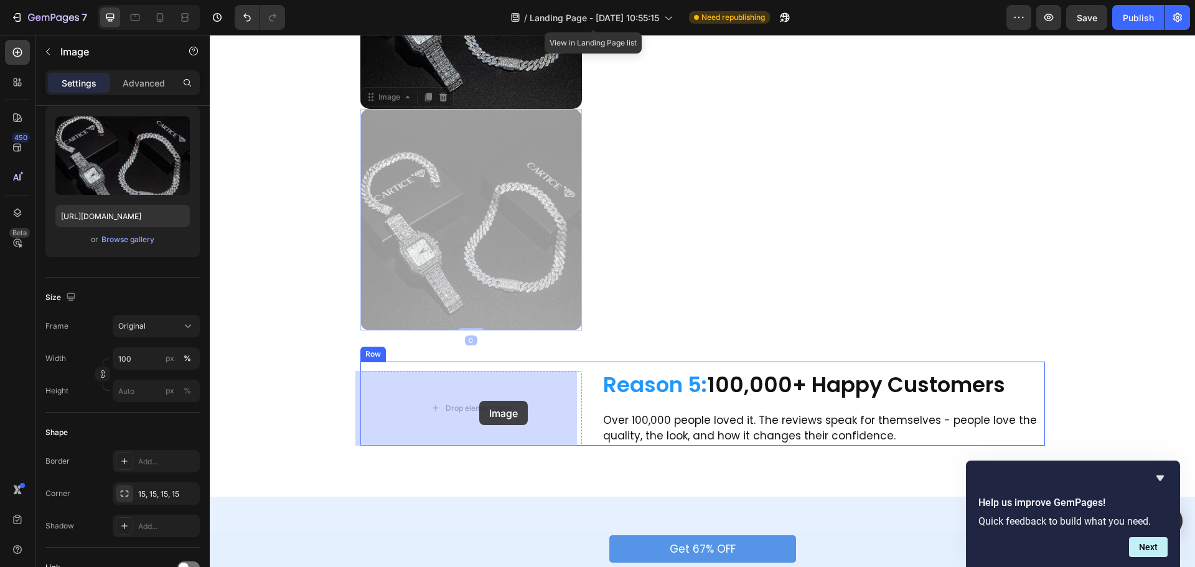
drag, startPoint x: 366, startPoint y: 411, endPoint x: 479, endPoint y: 400, distance: 113.8
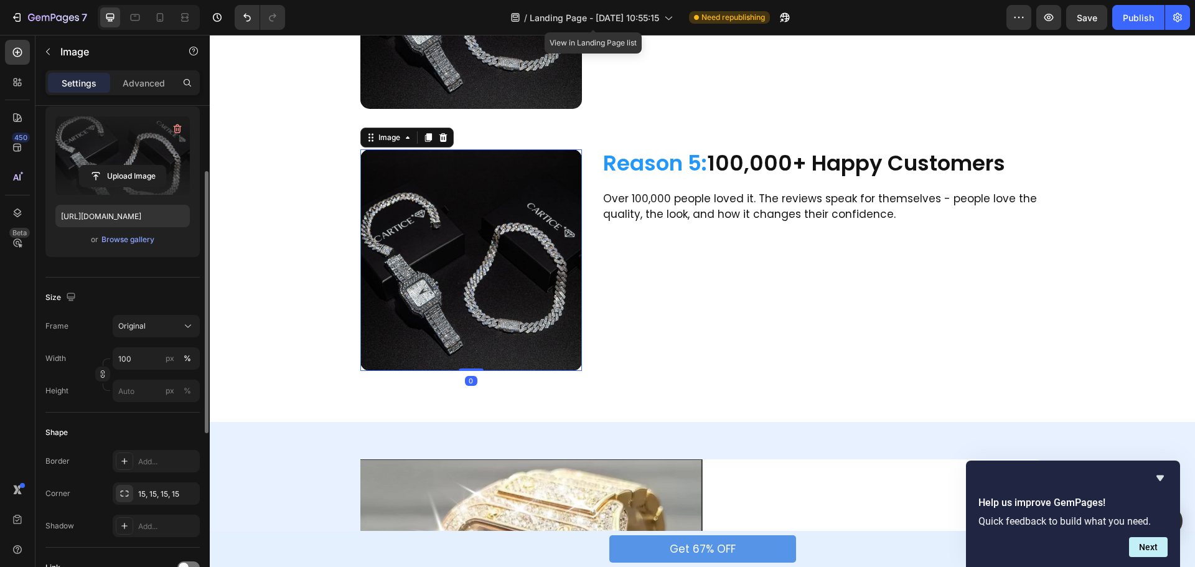
scroll to position [0, 0]
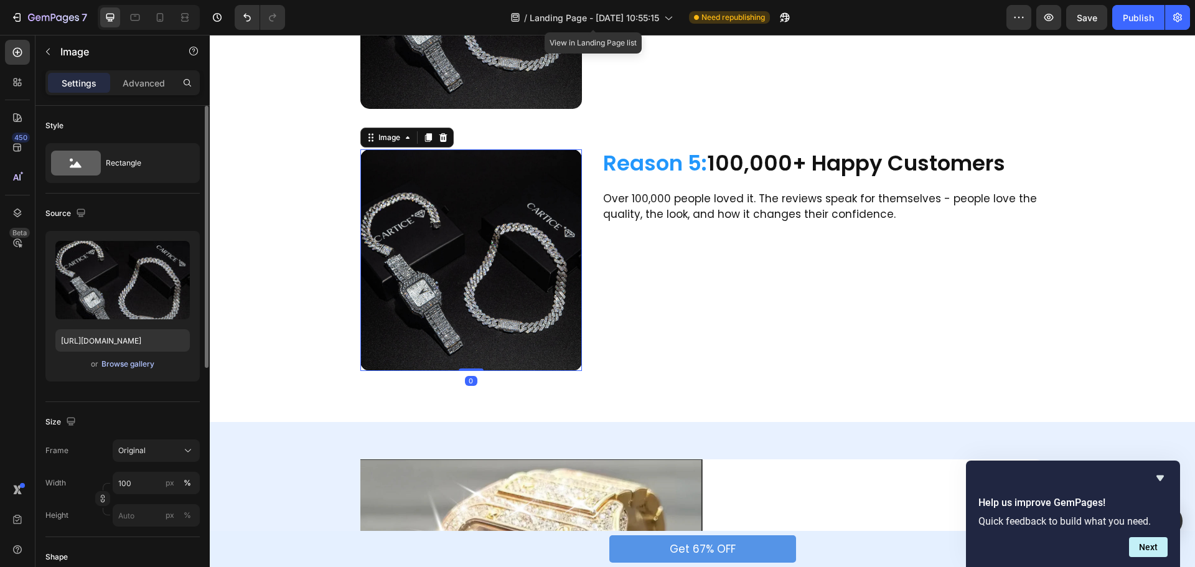
click at [124, 369] on div "Browse gallery" at bounding box center [127, 364] width 53 height 11
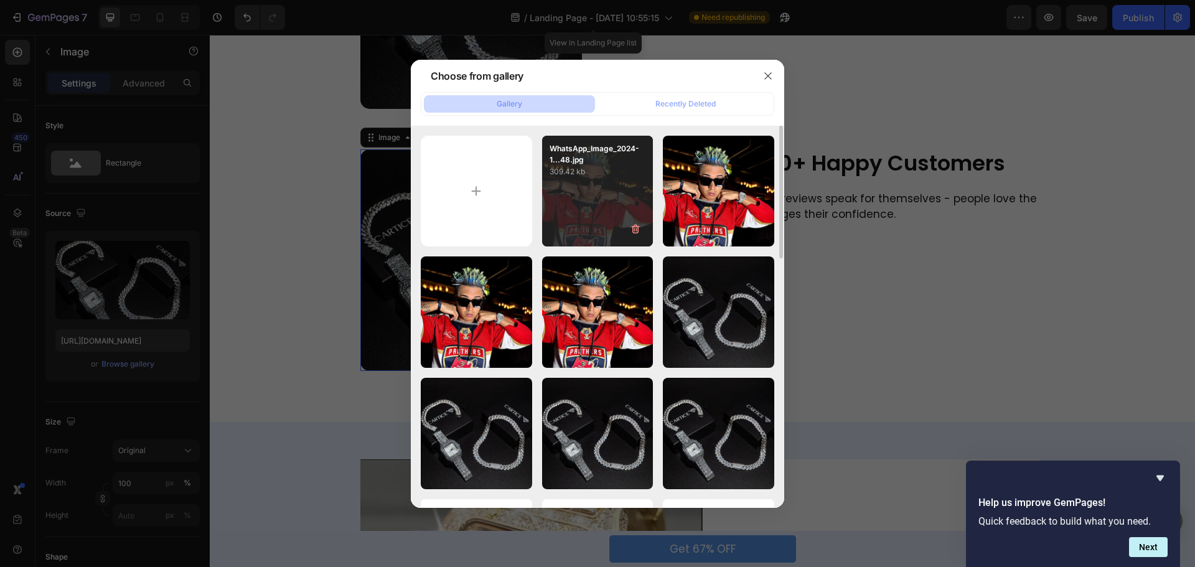
click at [610, 191] on div "WhatsApp_Image_2024-1...48.jpg 309.42 kb" at bounding box center [597, 191] width 111 height 111
type input "https://cdn.shopify.com/s/files/1/0589/3069/2214/files/gempages_586319429680235…"
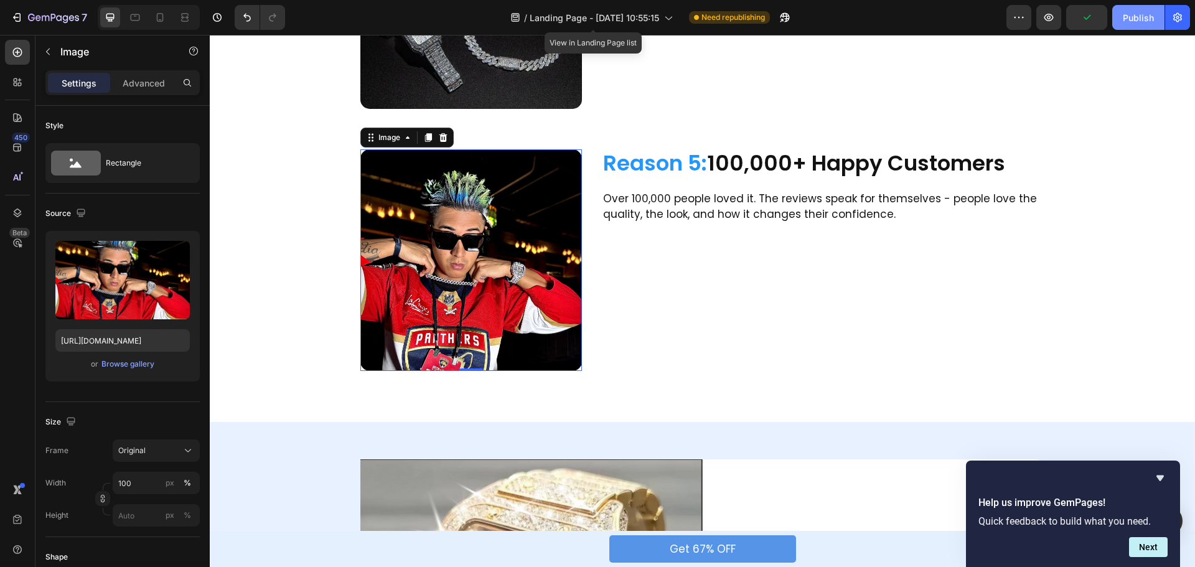
click at [1133, 22] on div "Publish" at bounding box center [1138, 17] width 31 height 13
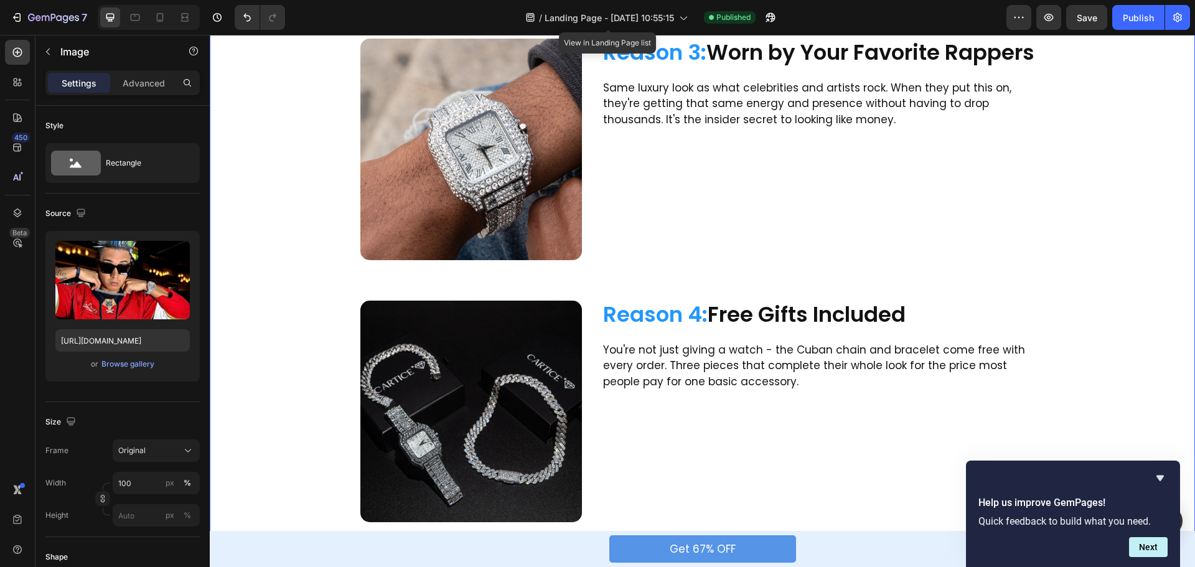
scroll to position [767, 0]
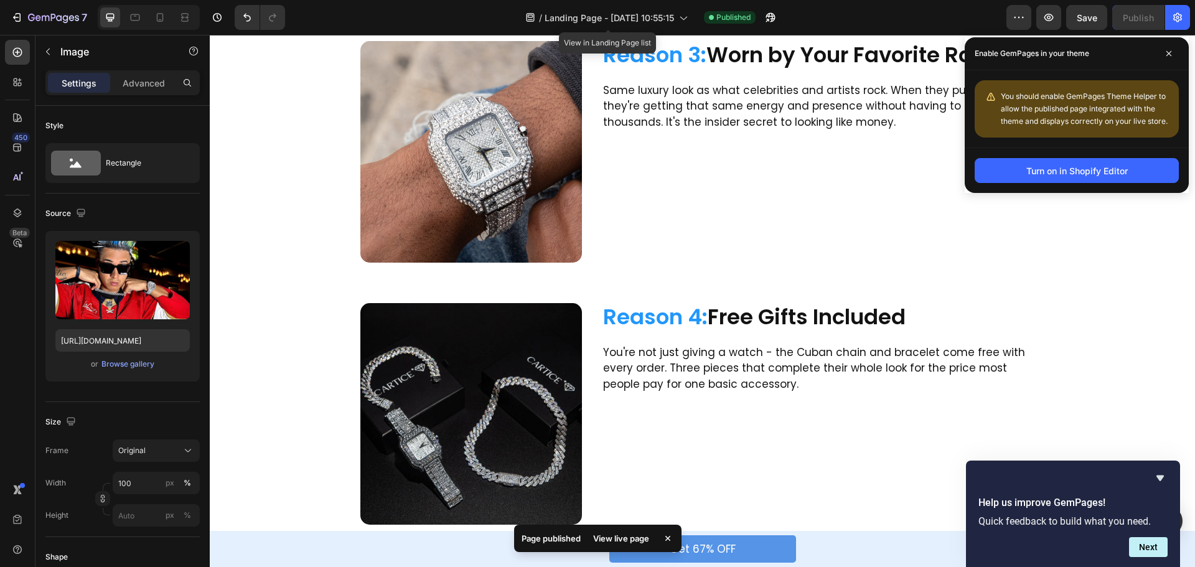
click at [1035, 17] on div "Preview Save Publish" at bounding box center [1099, 17] width 184 height 25
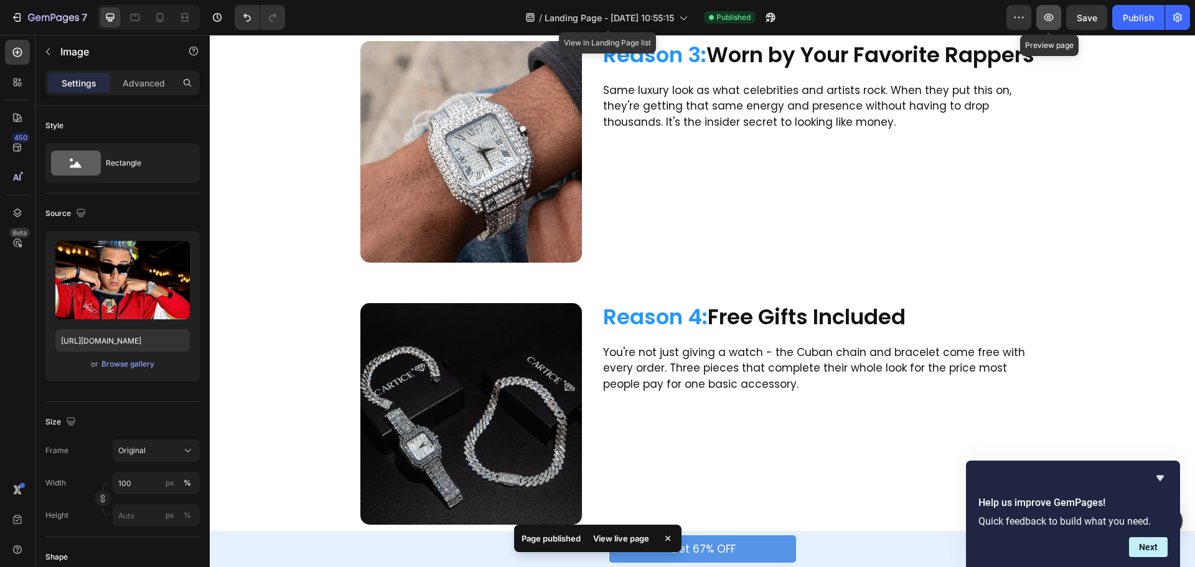
click at [1048, 19] on icon "button" at bounding box center [1049, 17] width 12 height 12
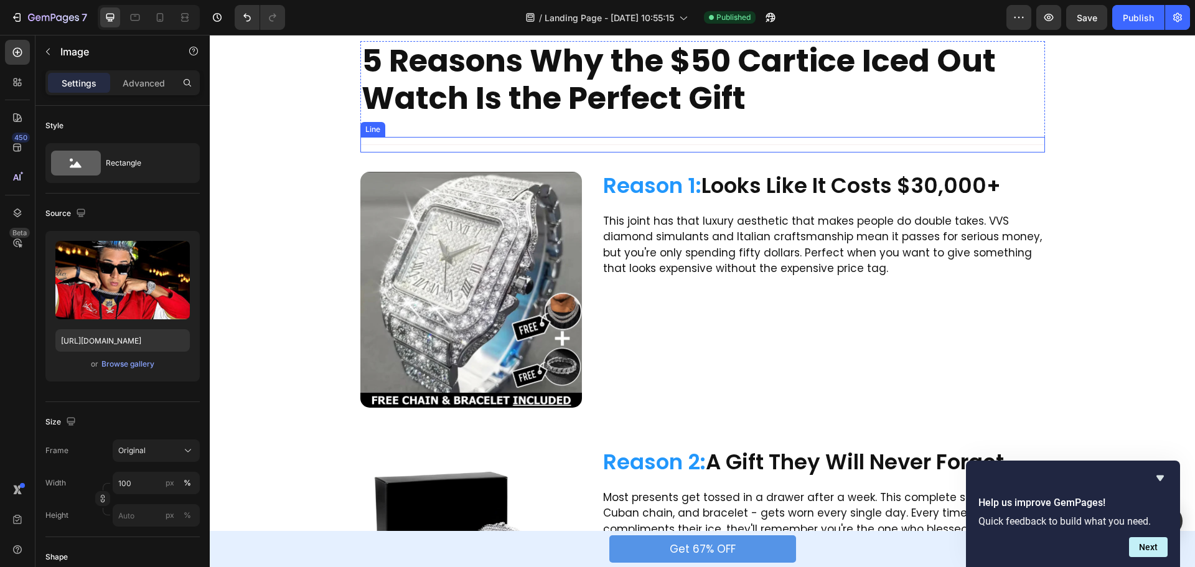
scroll to position [0, 0]
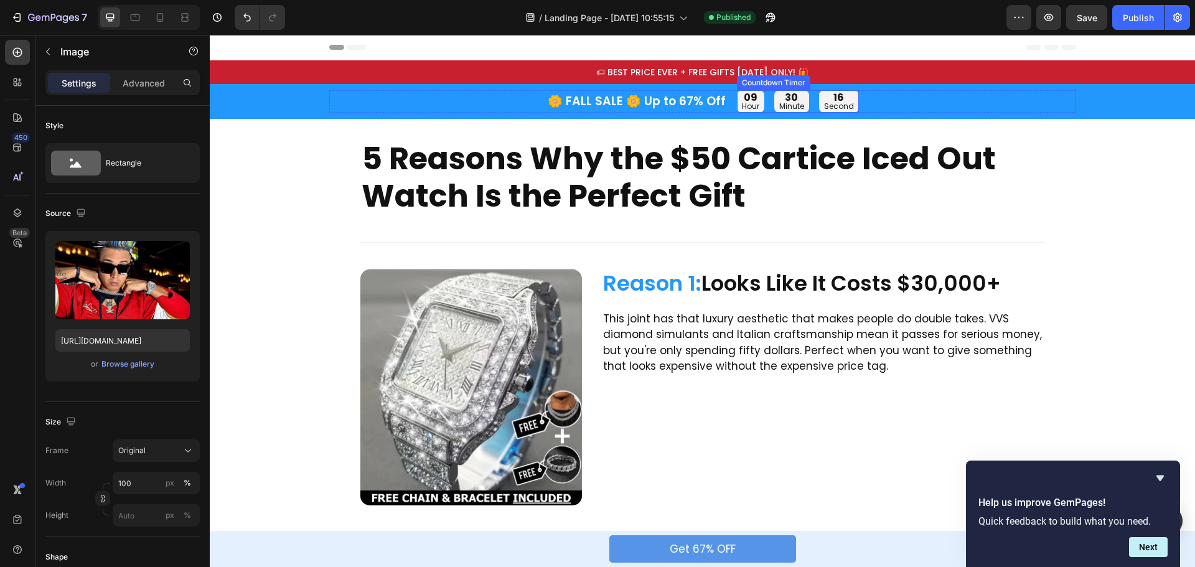
click at [763, 108] on div "09 hour 30 minute 16 second" at bounding box center [798, 101] width 122 height 22
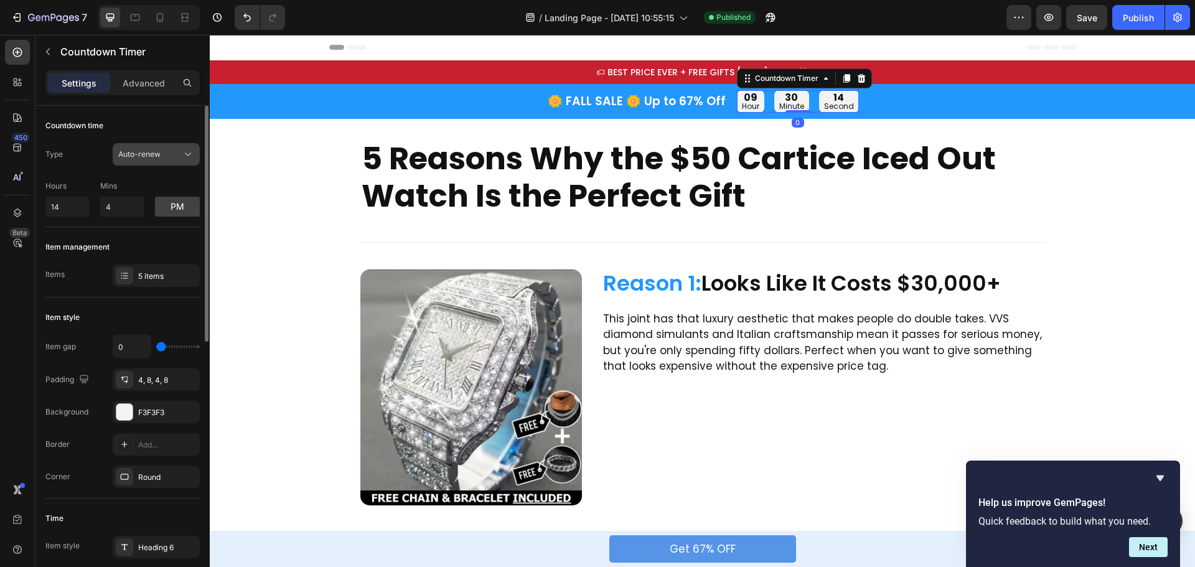
click at [147, 158] on span "Auto-renew" at bounding box center [139, 153] width 42 height 9
click at [184, 207] on button "pm" at bounding box center [177, 207] width 45 height 20
type input "10"
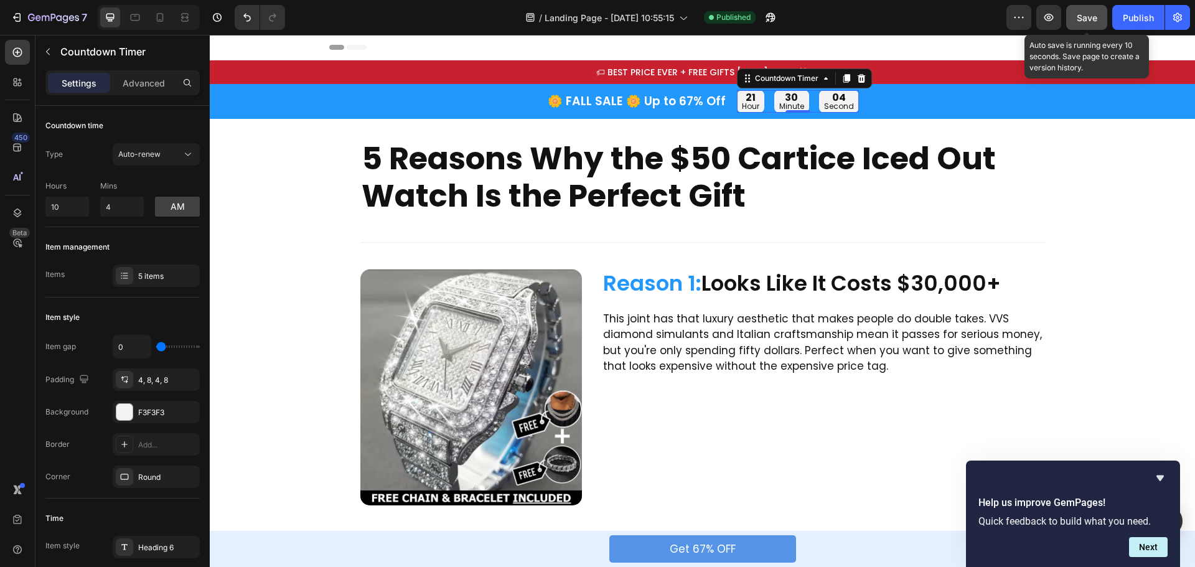
click at [1089, 11] on div "Save" at bounding box center [1087, 17] width 21 height 13
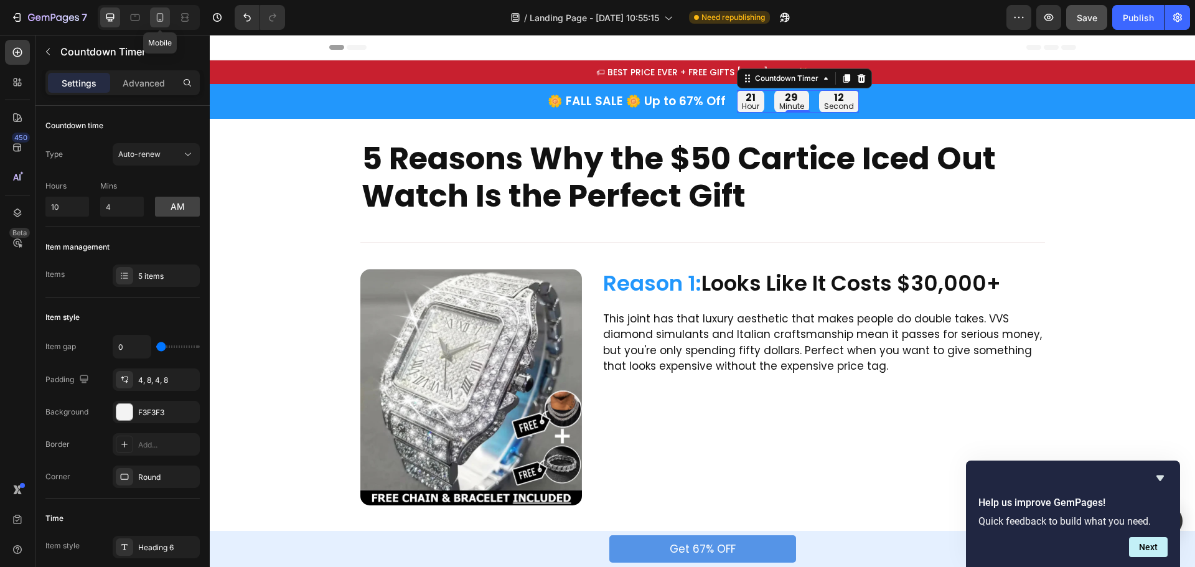
click at [164, 14] on icon at bounding box center [160, 17] width 12 height 12
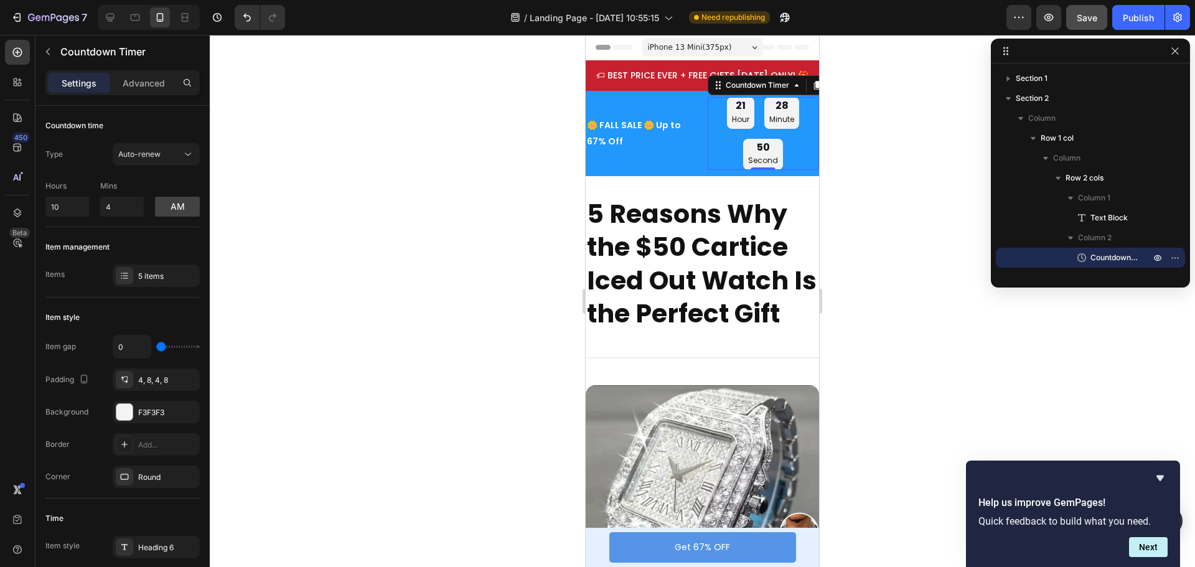
click at [708, 166] on div "21 hour 28 minute 50 second" at bounding box center [764, 133] width 112 height 73
click at [694, 166] on div "🌼 FALL SALE 🌼 Up to 67% Off Text Block 21 hour 28 minute 49 second Countdown Ti…" at bounding box center [702, 133] width 233 height 73
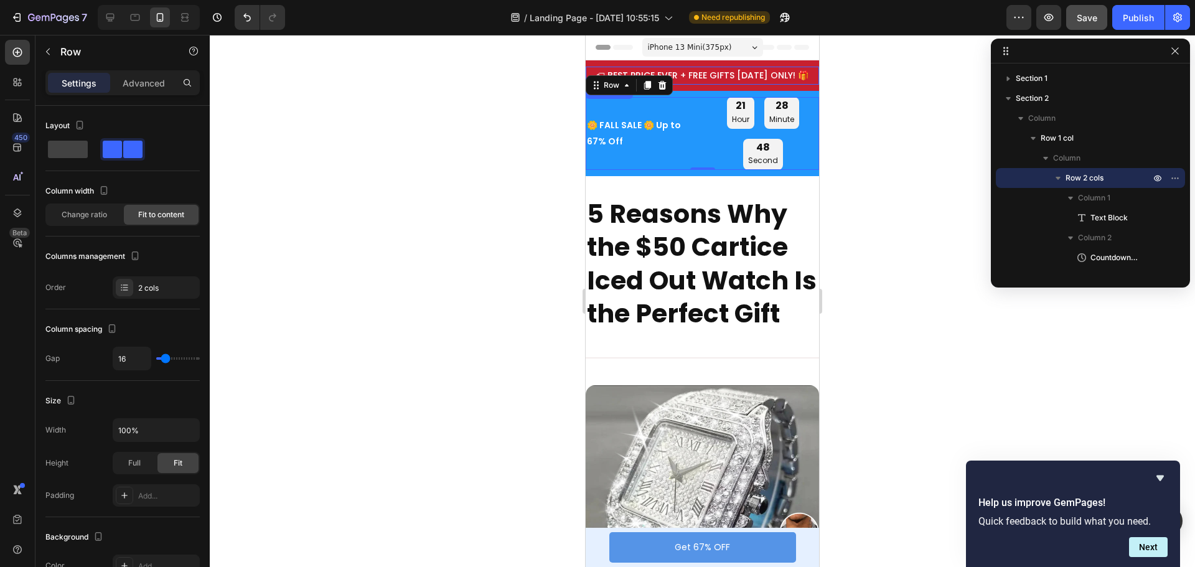
click at [709, 70] on p "🏷 BEST PRICE EVER + FREE GIFTS [DATE] ONLY! 🎁" at bounding box center [702, 76] width 231 height 16
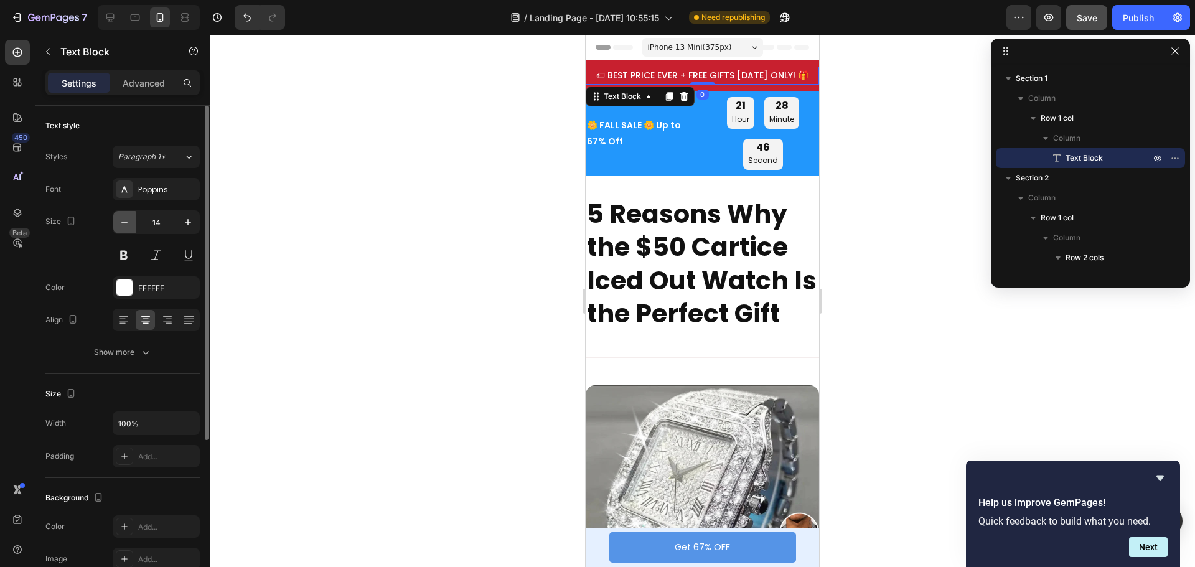
click at [121, 225] on icon "button" at bounding box center [124, 222] width 12 height 12
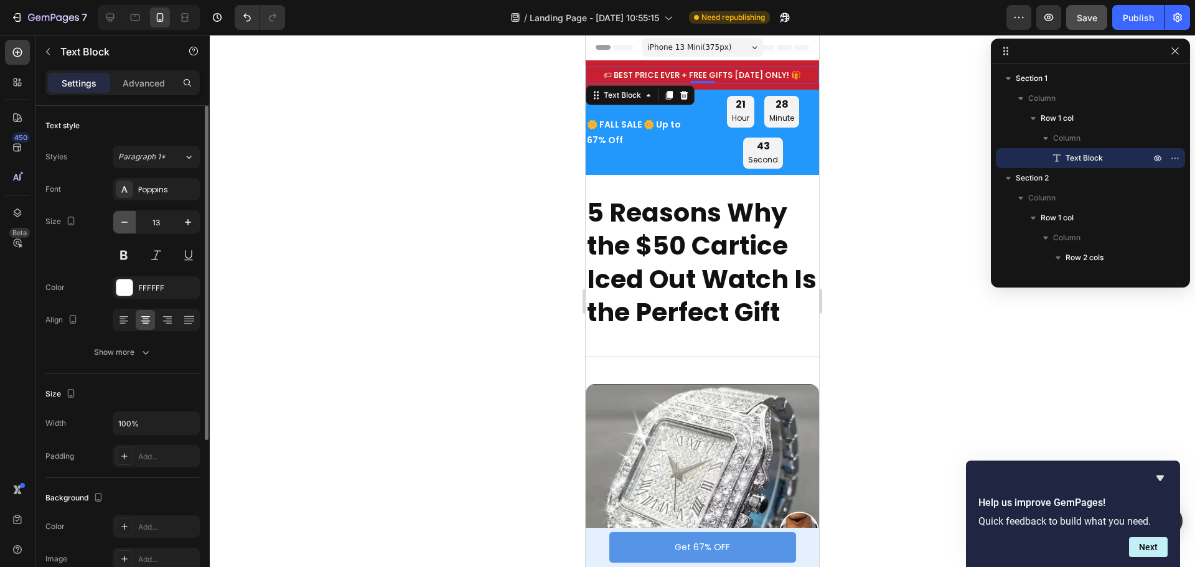
click at [121, 225] on icon "button" at bounding box center [124, 222] width 12 height 12
type input "12"
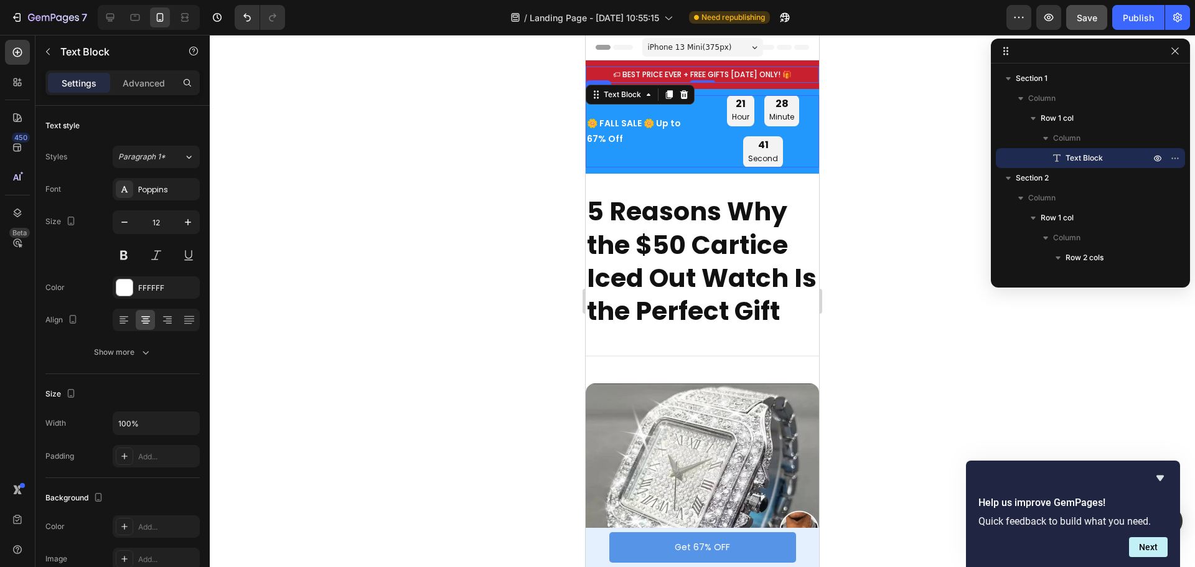
click at [690, 156] on div "🌼 FALL SALE 🌼 Up to 67% Off Text Block" at bounding box center [642, 131] width 112 height 73
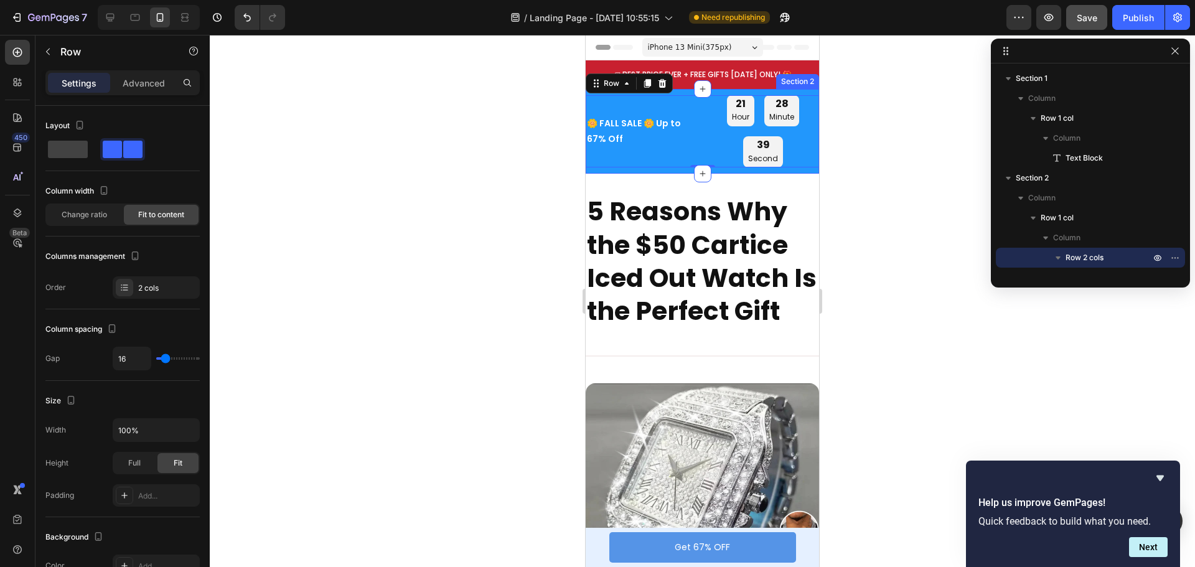
click at [728, 91] on div "🌼 FALL SALE 🌼 Up to 67% Off Text Block 21 hour 28 minute 39 second Countdown Ti…" at bounding box center [702, 131] width 233 height 85
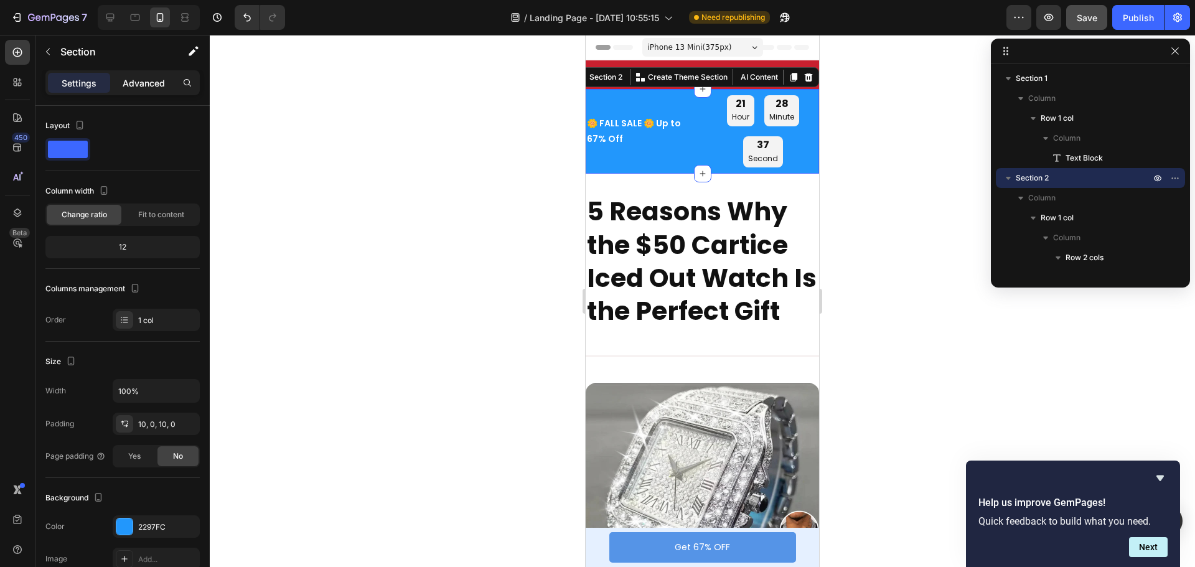
click at [153, 78] on p "Advanced" at bounding box center [144, 83] width 42 height 13
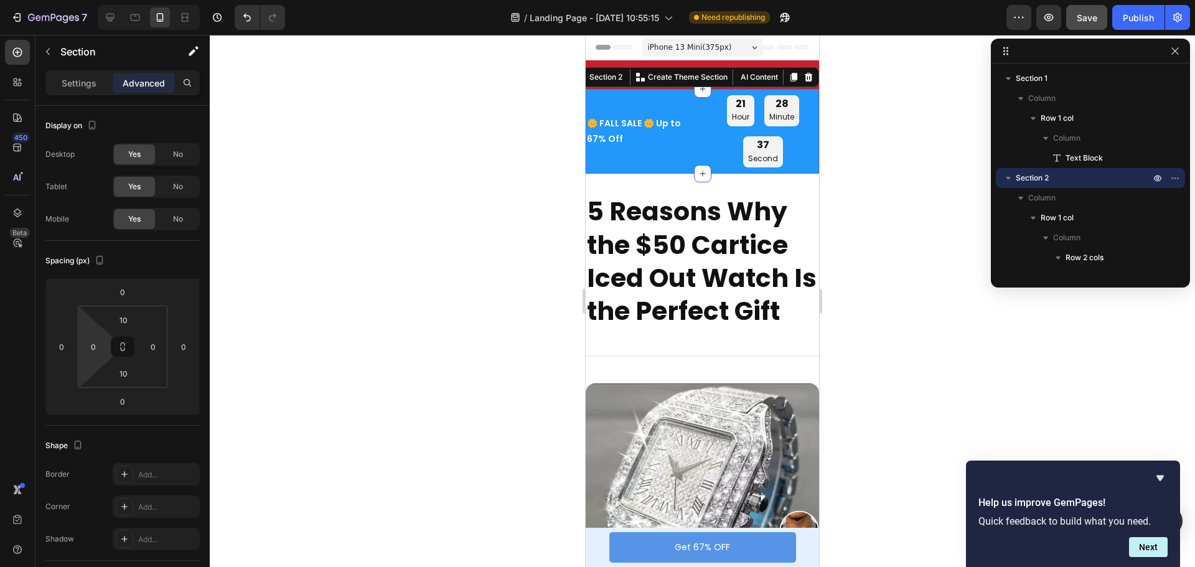
click at [97, 347] on input "0" at bounding box center [93, 346] width 19 height 19
type input "7"
click at [156, 347] on input "0" at bounding box center [153, 346] width 19 height 19
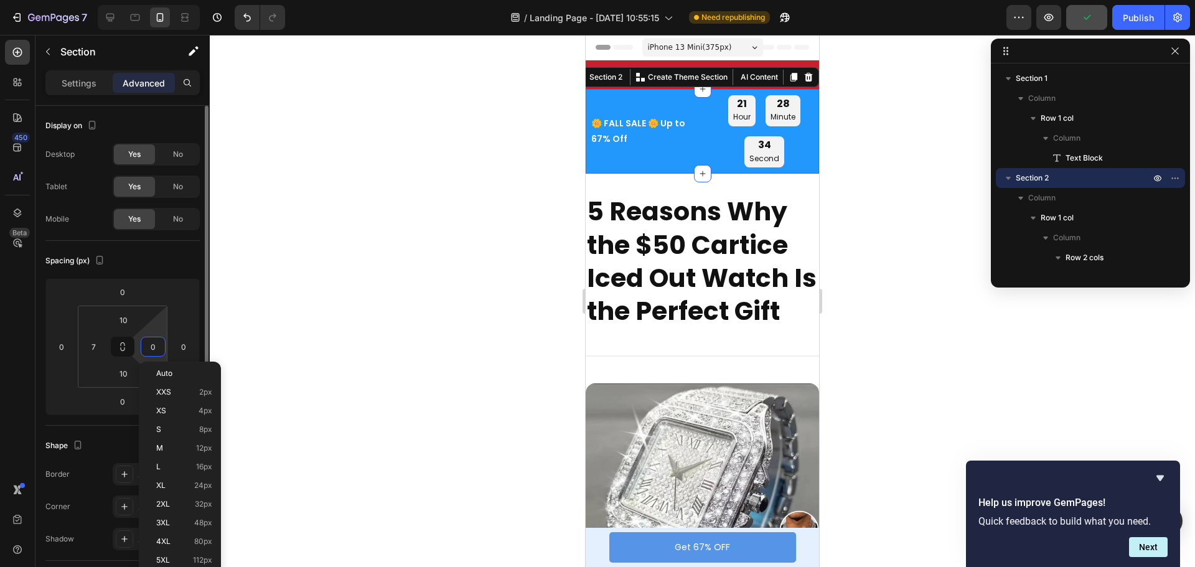
type input "7"
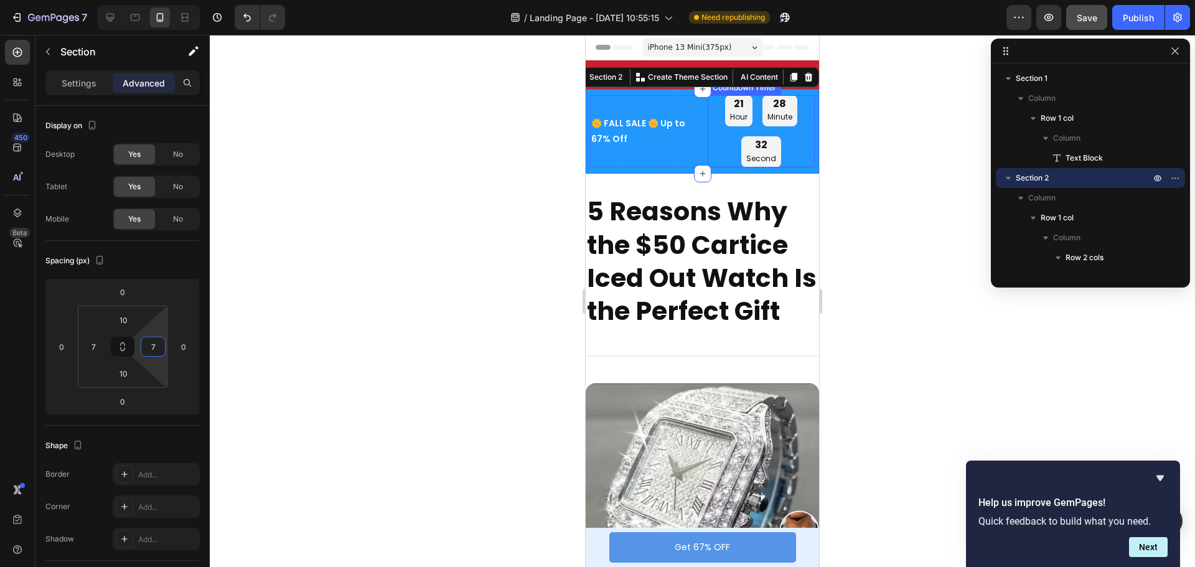
click at [753, 146] on div "32" at bounding box center [762, 145] width 30 height 13
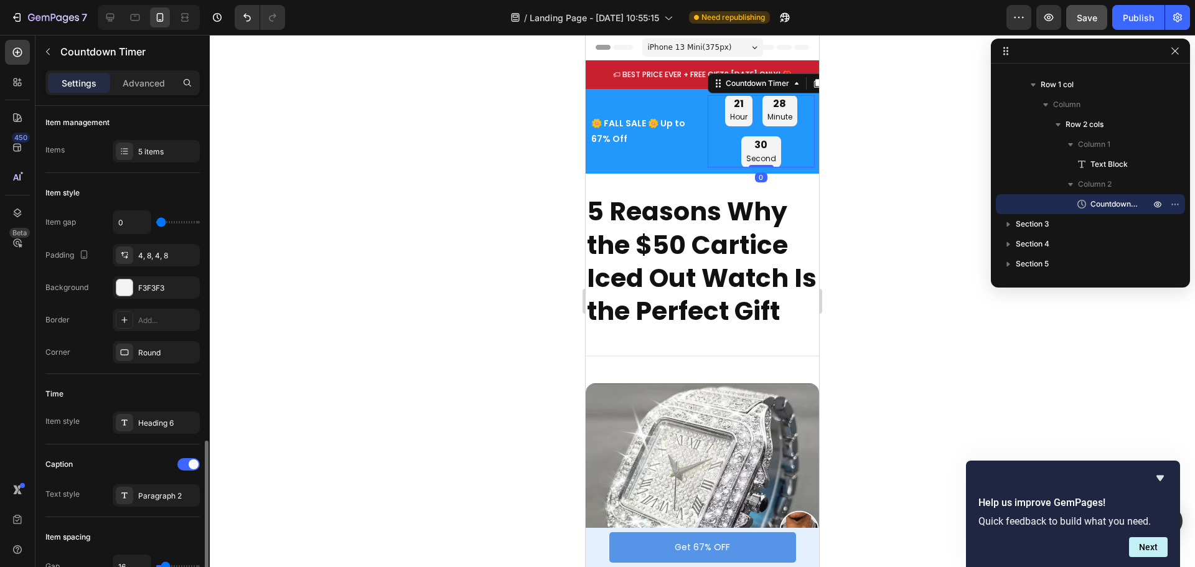
scroll to position [311, 0]
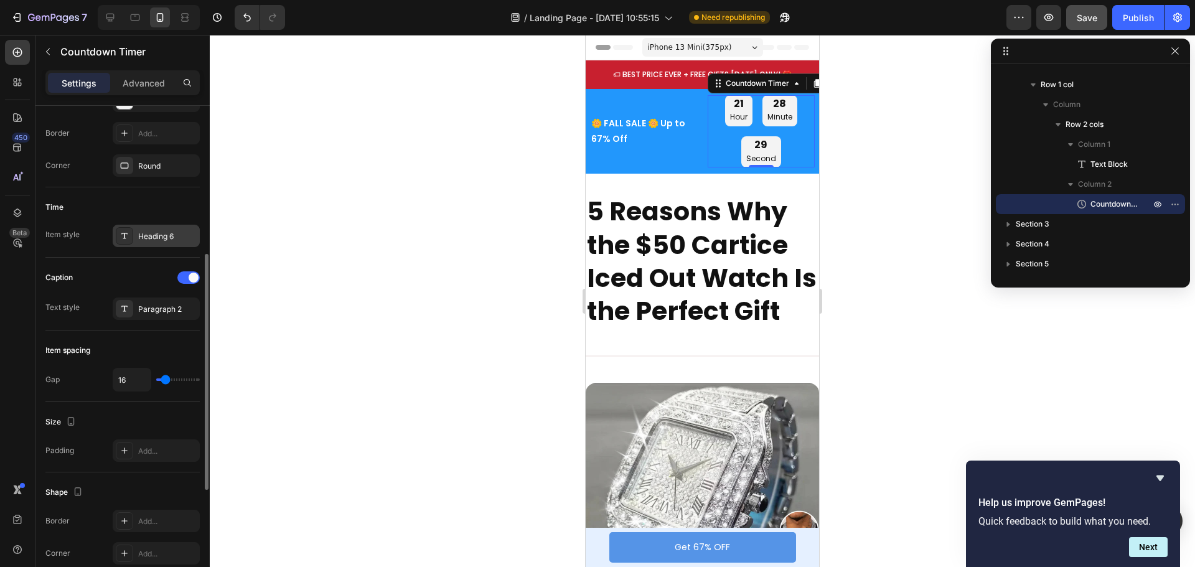
click at [158, 241] on div "Heading 6" at bounding box center [167, 236] width 59 height 11
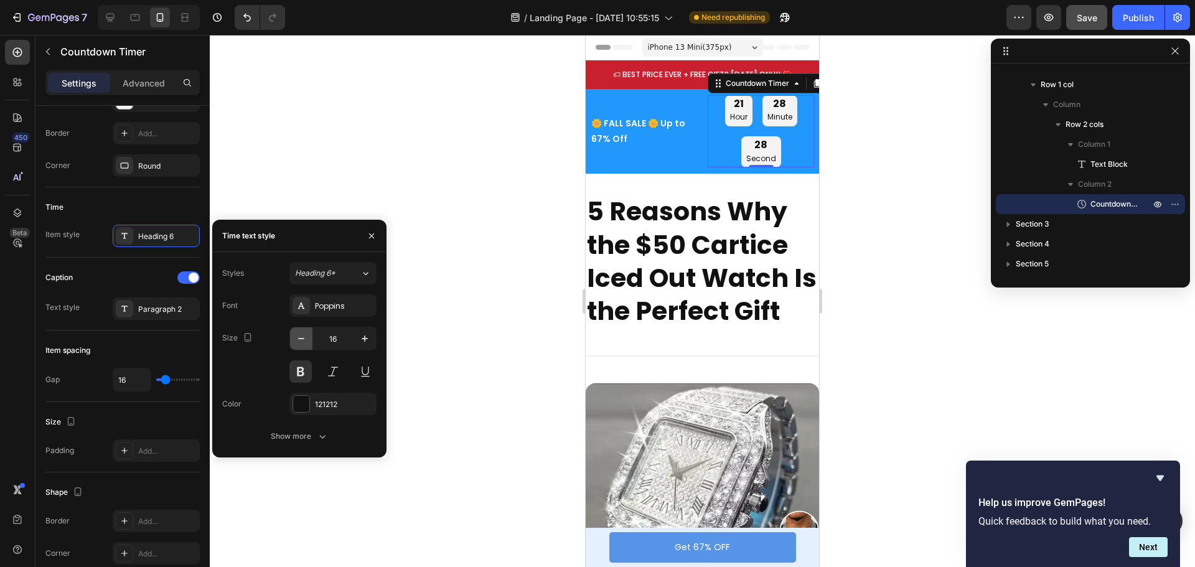
click at [303, 341] on icon "button" at bounding box center [301, 338] width 12 height 12
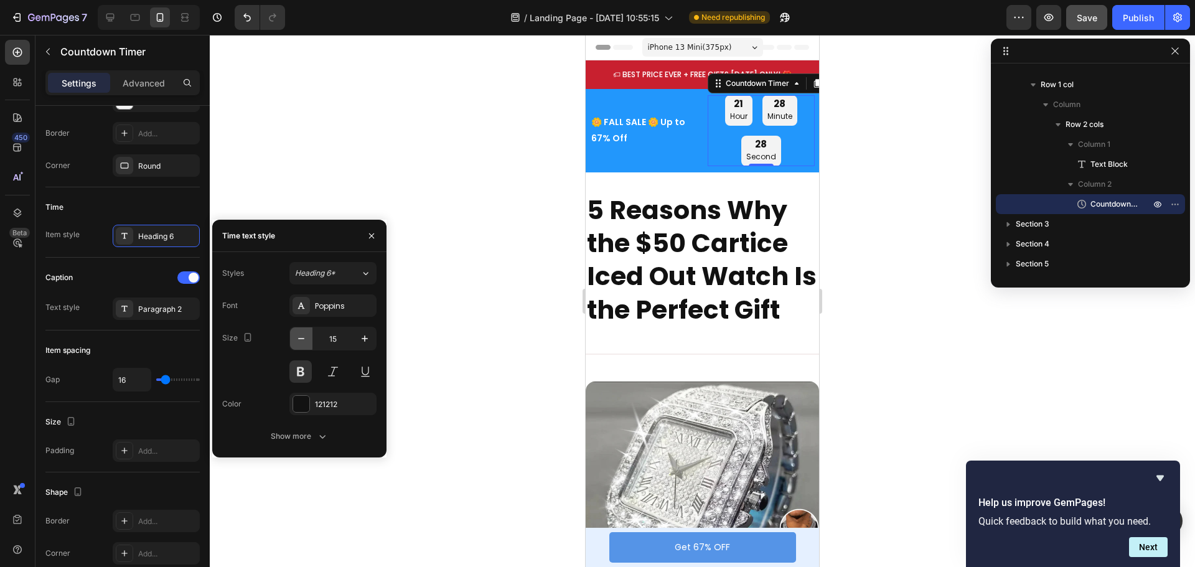
click at [303, 341] on icon "button" at bounding box center [301, 338] width 12 height 12
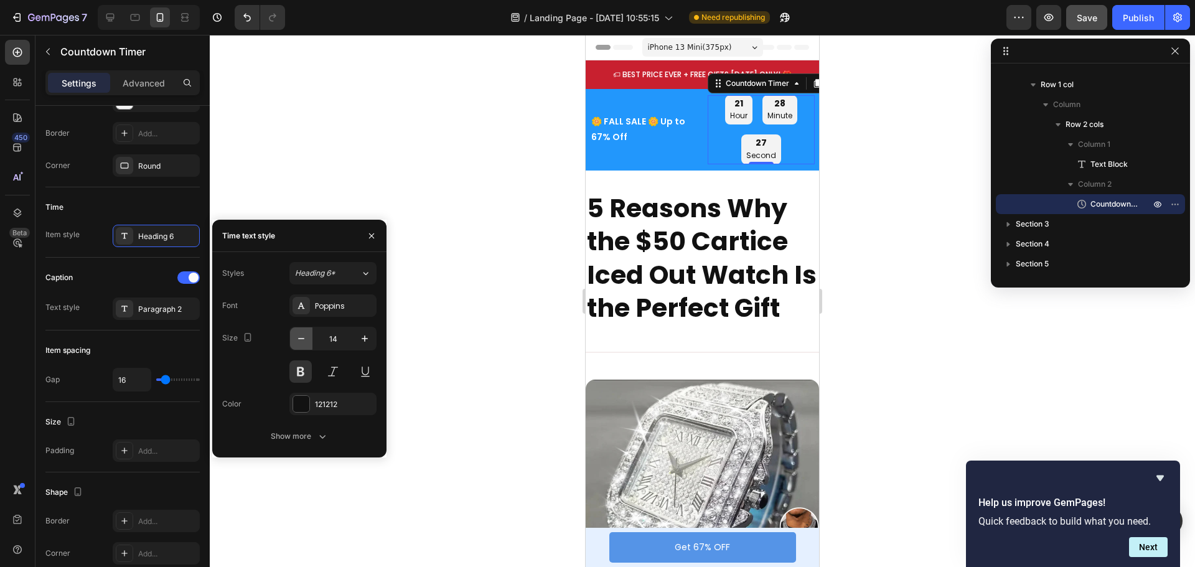
type input "13"
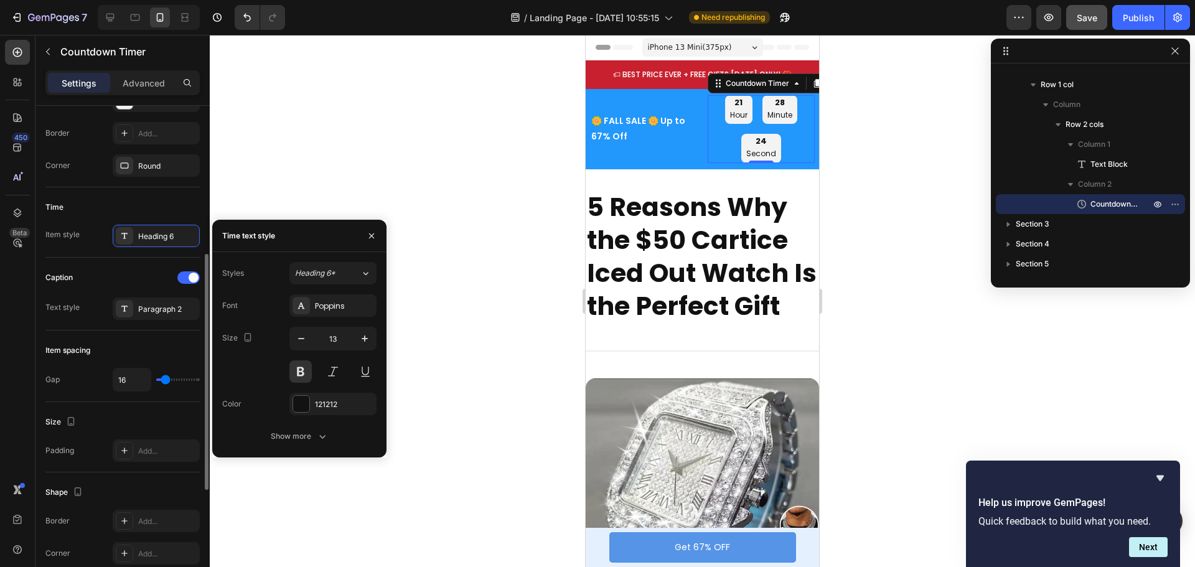
type input "0"
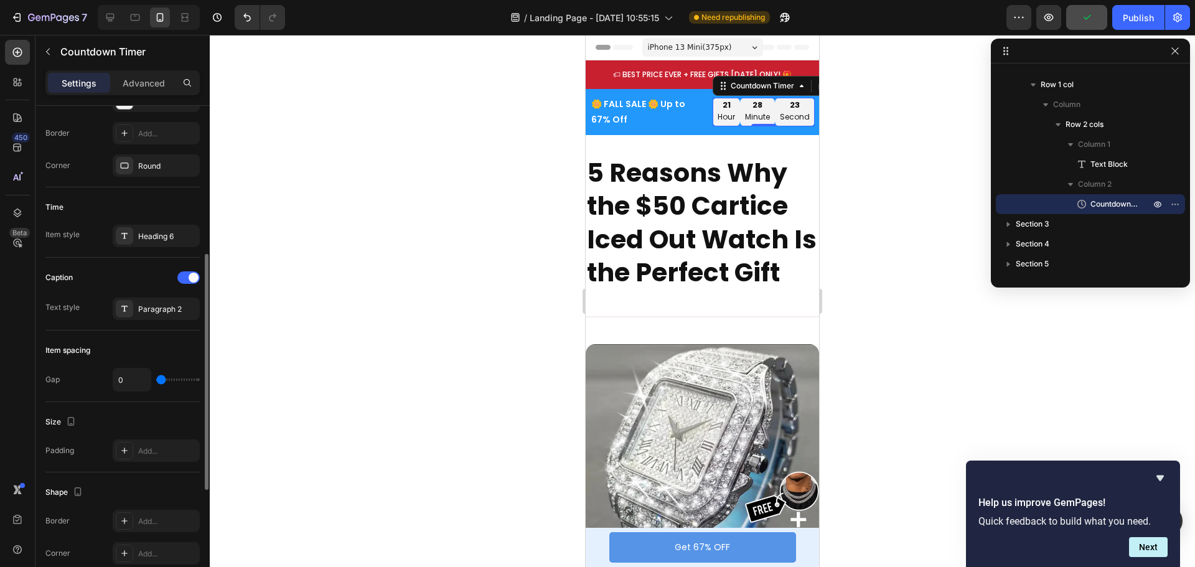
type input "0"
click at [158, 379] on input "range" at bounding box center [178, 380] width 44 height 2
click at [163, 309] on div "Paragraph 2" at bounding box center [167, 309] width 59 height 11
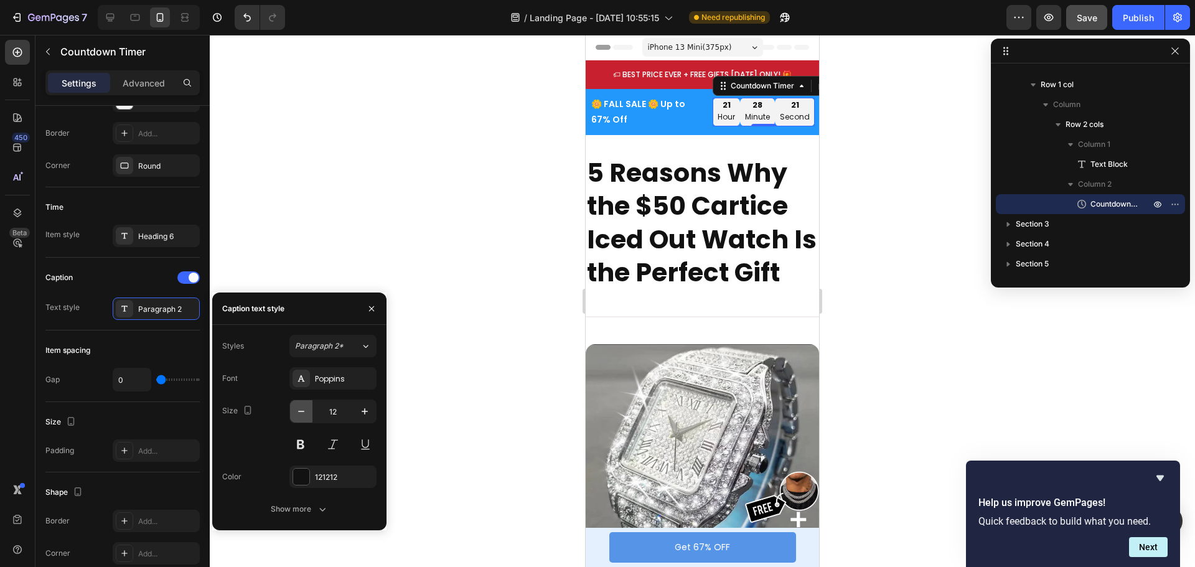
click at [303, 412] on icon "button" at bounding box center [301, 411] width 12 height 12
type input "10"
click at [134, 380] on input "0" at bounding box center [131, 380] width 37 height 22
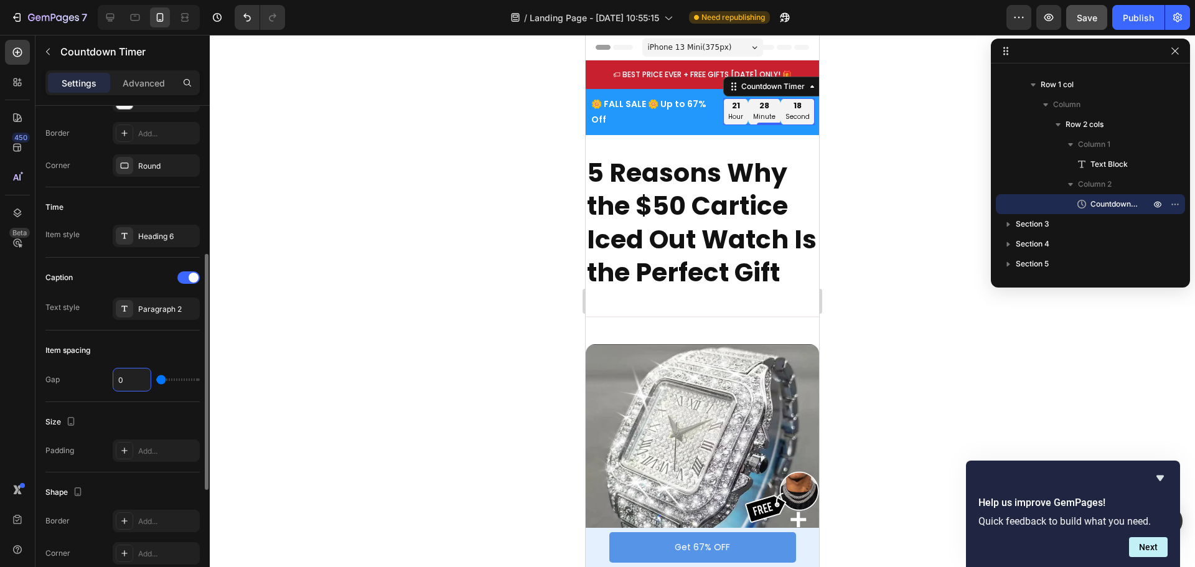
click at [134, 380] on input "0" at bounding box center [131, 380] width 37 height 22
type input "3"
click at [629, 105] on p "🌼 FALL SALE 🌼 Up to 67% Off" at bounding box center [649, 112] width 117 height 31
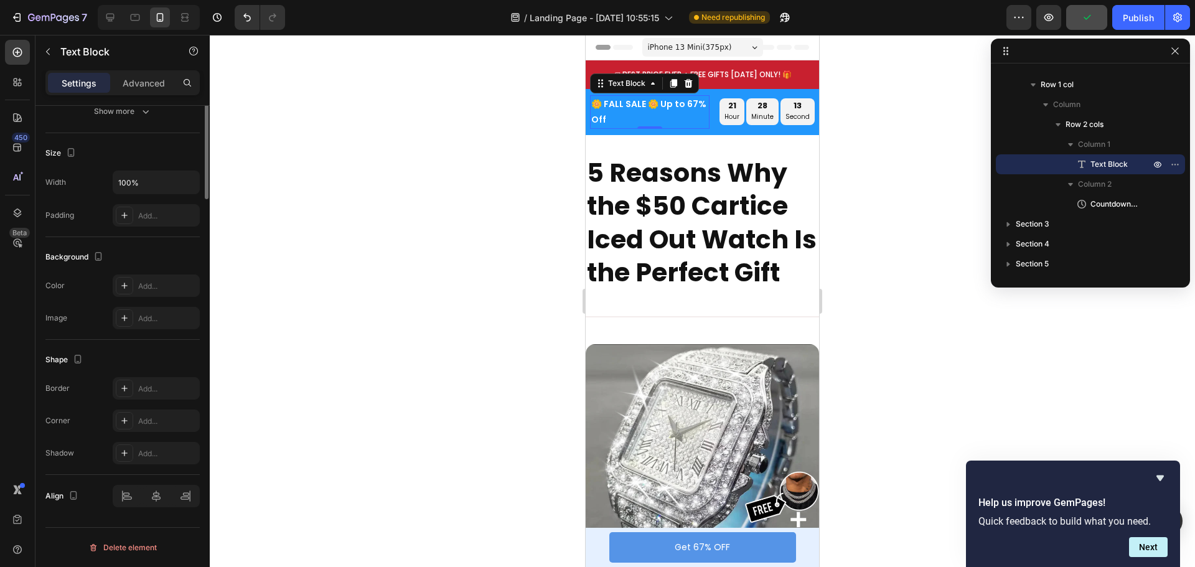
scroll to position [0, 0]
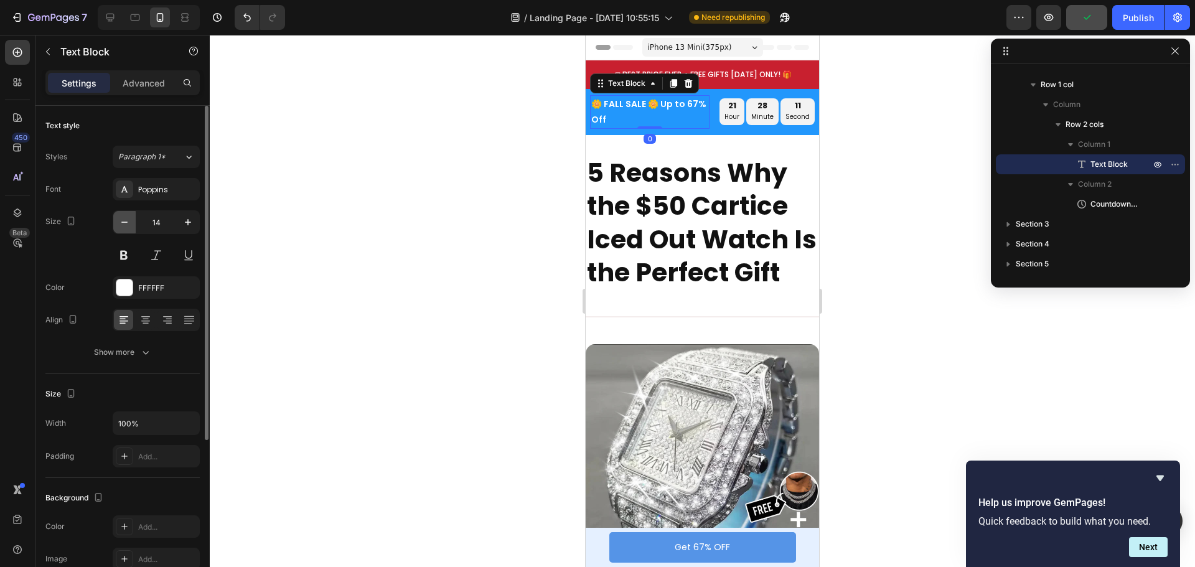
click at [125, 222] on icon "button" at bounding box center [124, 222] width 6 height 1
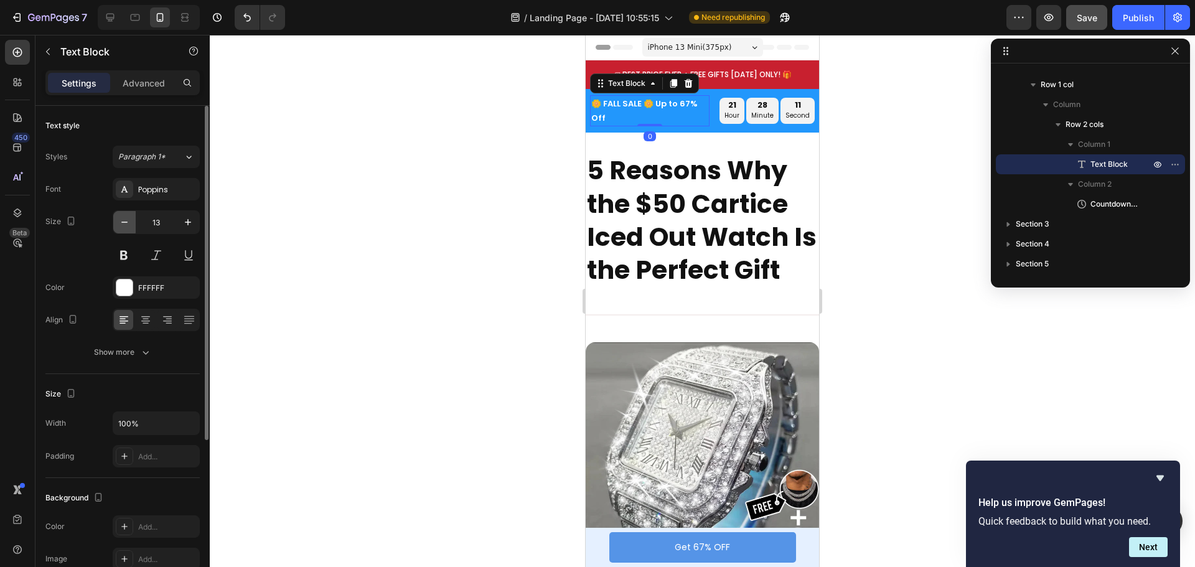
click at [125, 222] on icon "button" at bounding box center [124, 222] width 6 height 1
type input "12"
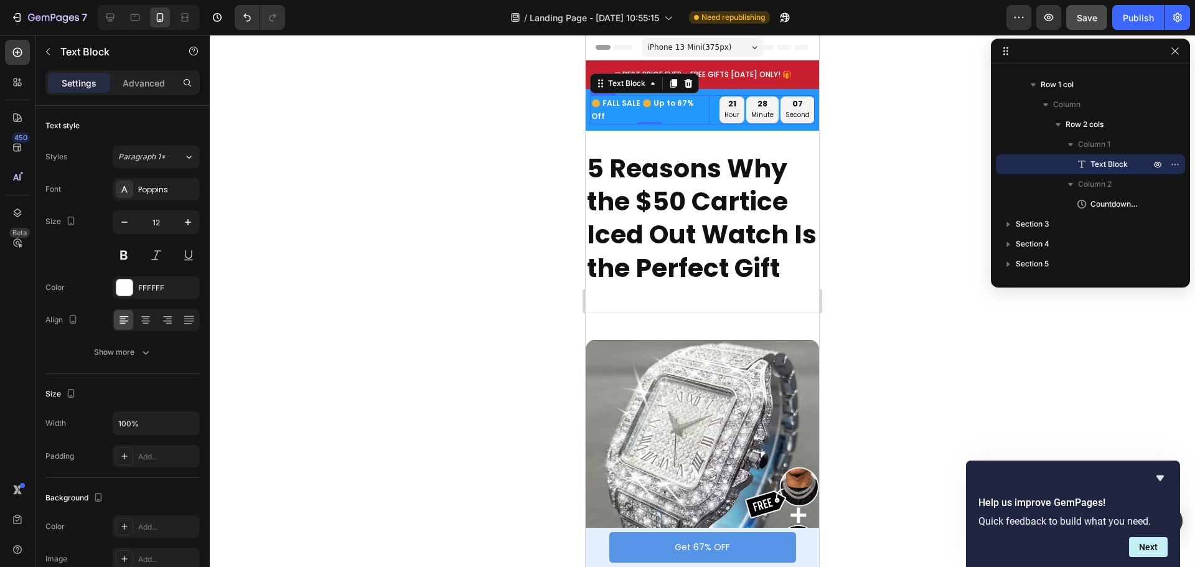
click at [710, 120] on div "🌼 FALL SALE 🌼 Up to 67% Off Text Block 0 21 hour 28 minute 07 second Countdown …" at bounding box center [702, 109] width 225 height 29
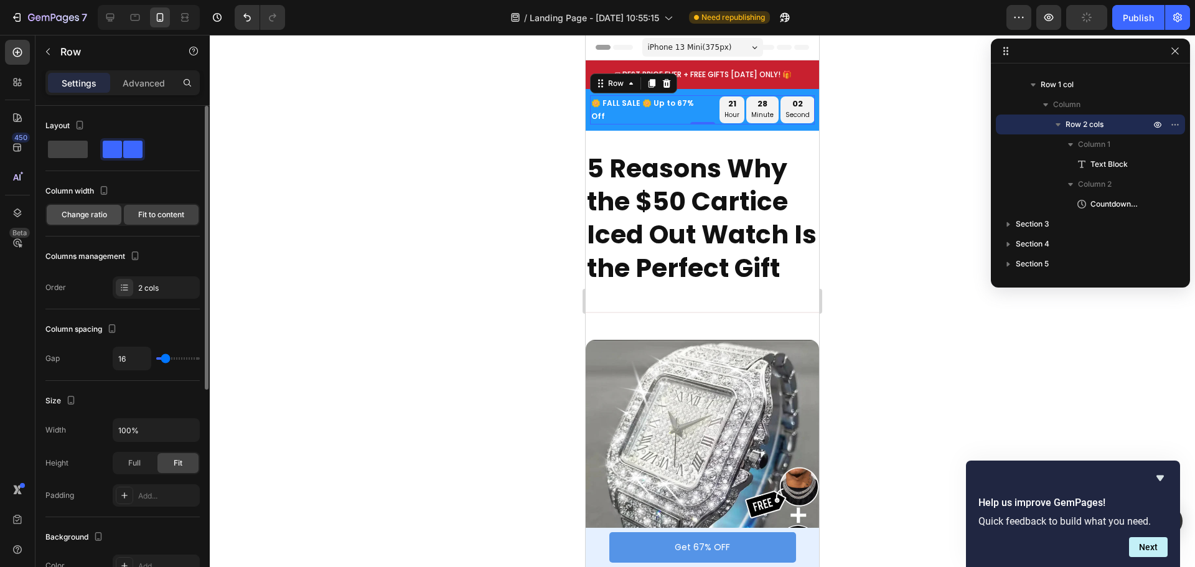
click at [100, 216] on span "Change ratio" at bounding box center [84, 214] width 45 height 11
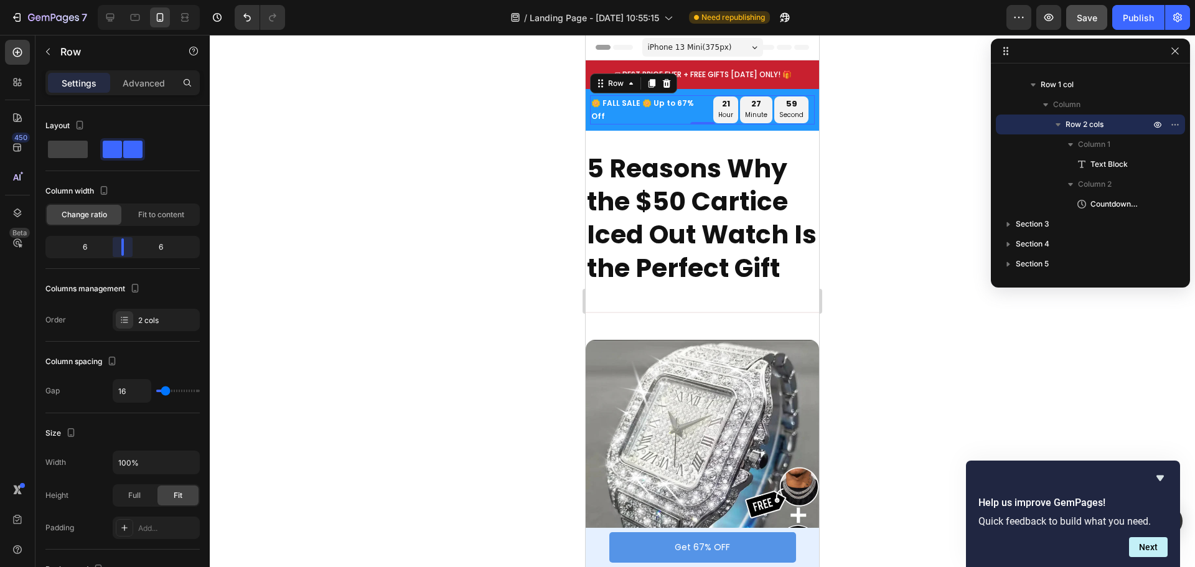
click at [126, 0] on body "7 / Landing Page - Sep 28, 10:55:15 Need republishing Preview Save Publish 450 …" at bounding box center [597, 0] width 1195 height 0
click at [144, 213] on span "Fit to content" at bounding box center [161, 214] width 46 height 11
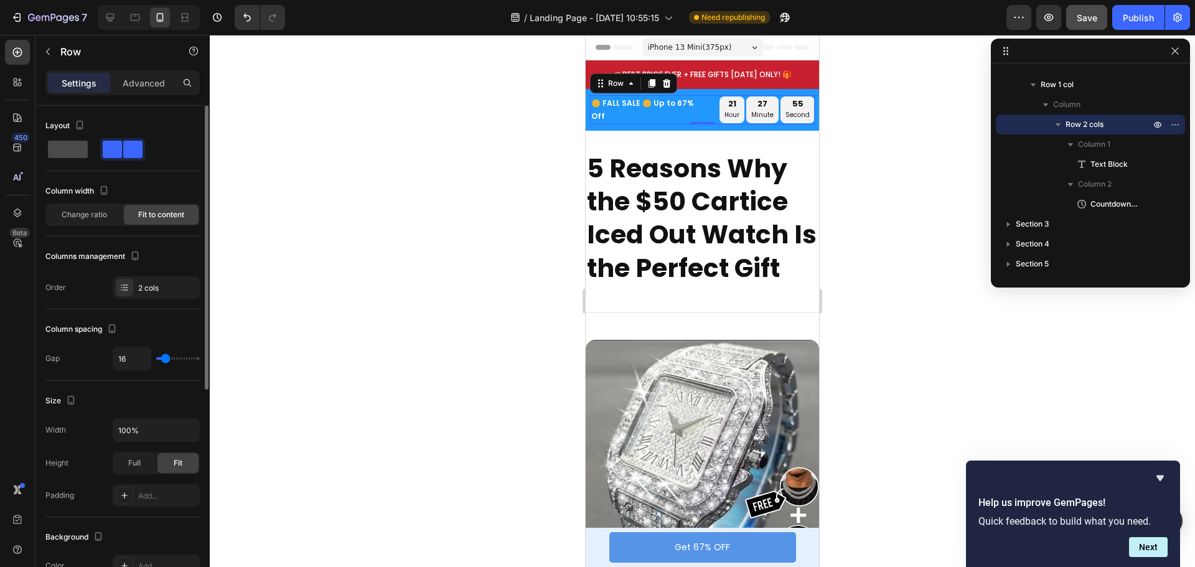
click at [74, 150] on span at bounding box center [68, 149] width 40 height 17
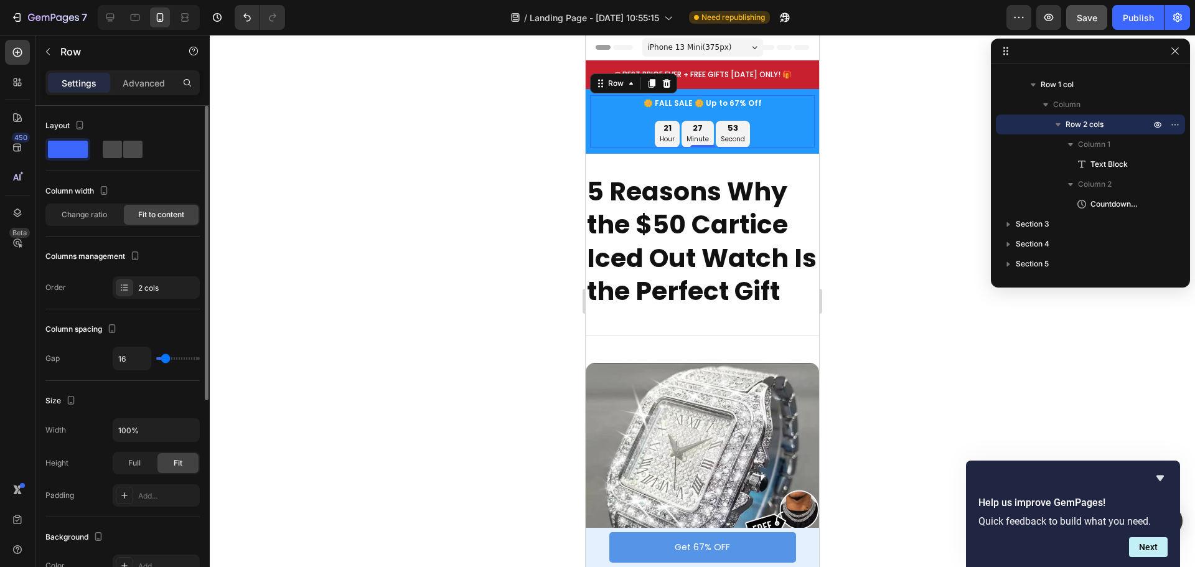
click at [120, 147] on span at bounding box center [112, 149] width 19 height 17
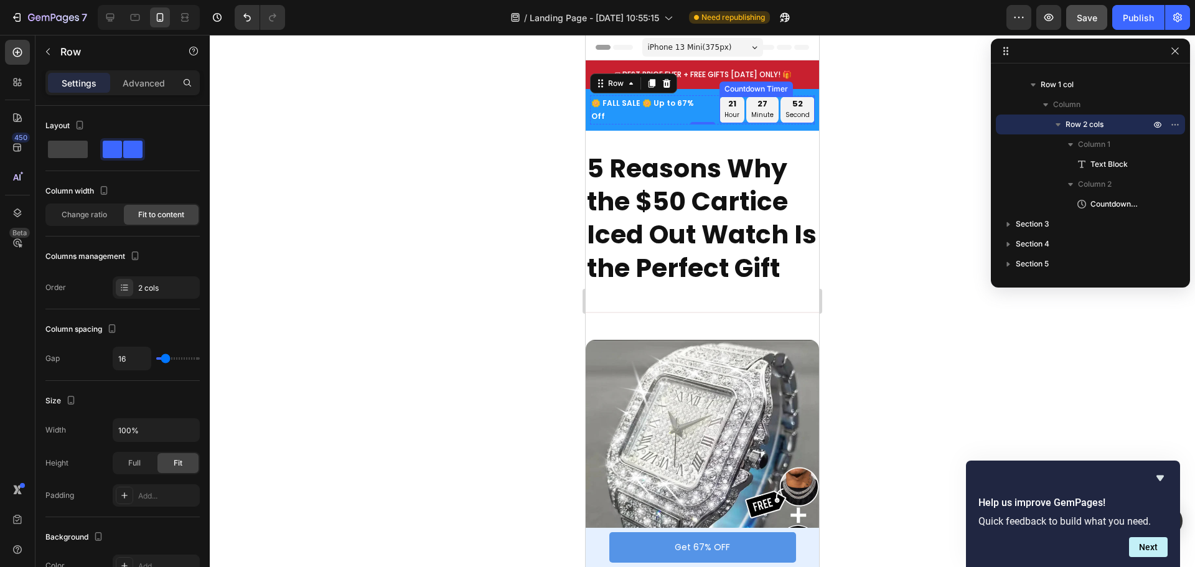
click at [720, 111] on div "21 hour" at bounding box center [732, 110] width 25 height 27
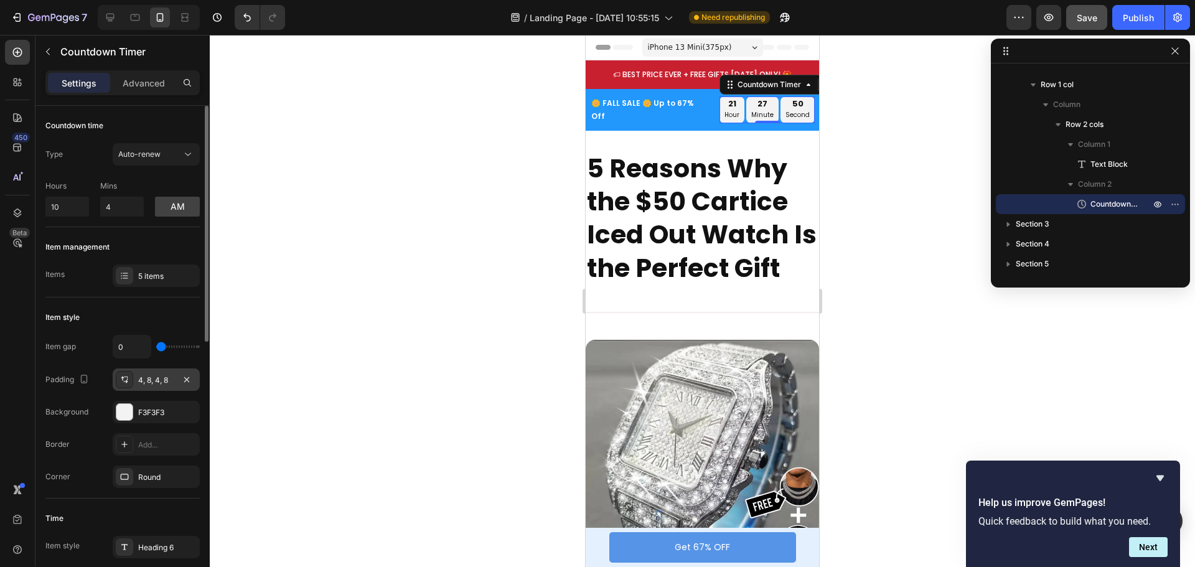
click at [161, 382] on div "4, 8, 4, 8" at bounding box center [156, 380] width 36 height 11
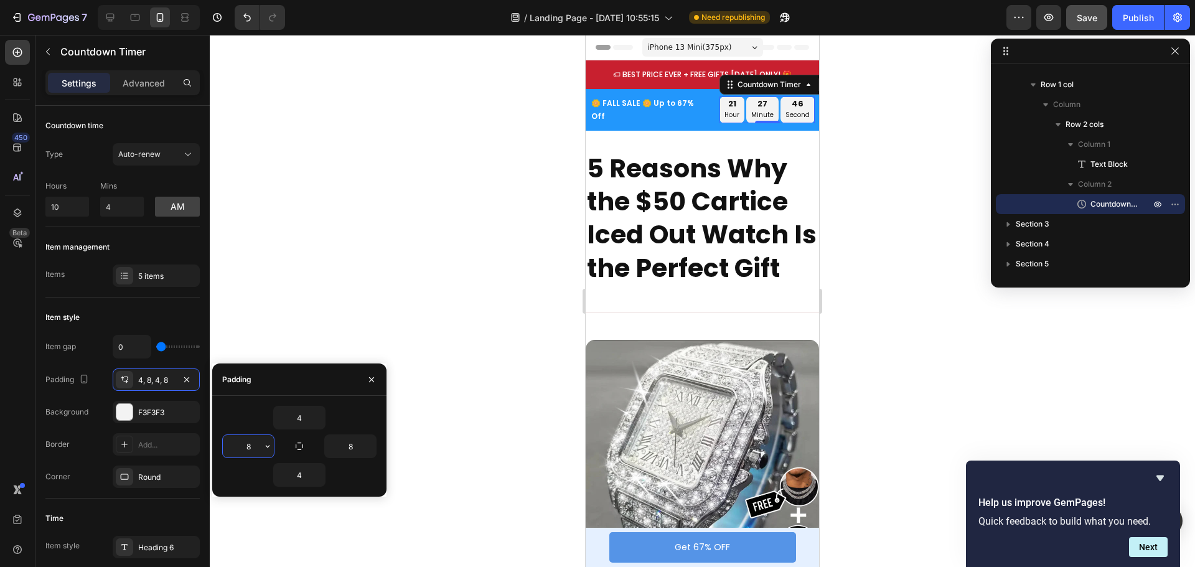
click at [252, 451] on input "8" at bounding box center [248, 446] width 51 height 22
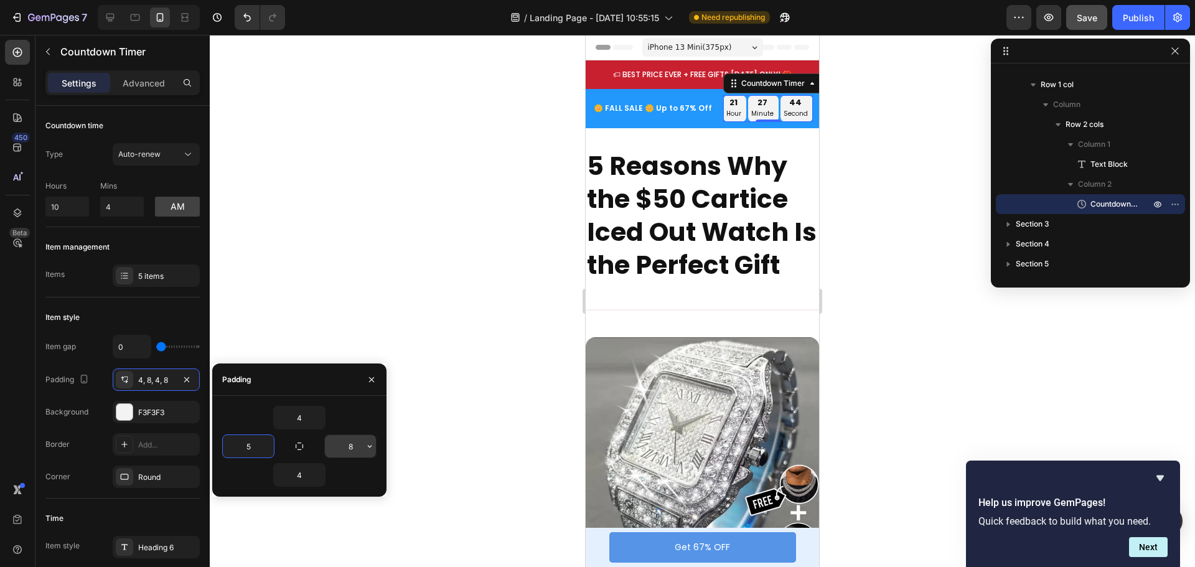
type input "5"
click at [355, 440] on input "8" at bounding box center [350, 446] width 51 height 22
type input "5"
click at [913, 138] on div at bounding box center [703, 301] width 986 height 532
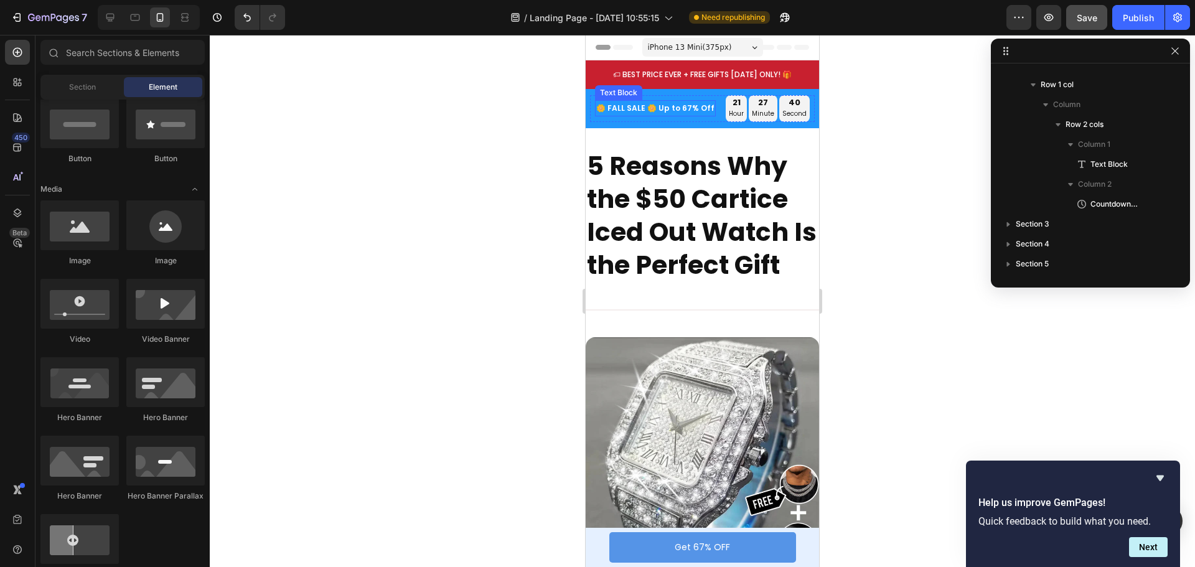
click at [657, 109] on p "🌼 FALL SALE 🌼 Up to 67% Off" at bounding box center [655, 108] width 118 height 14
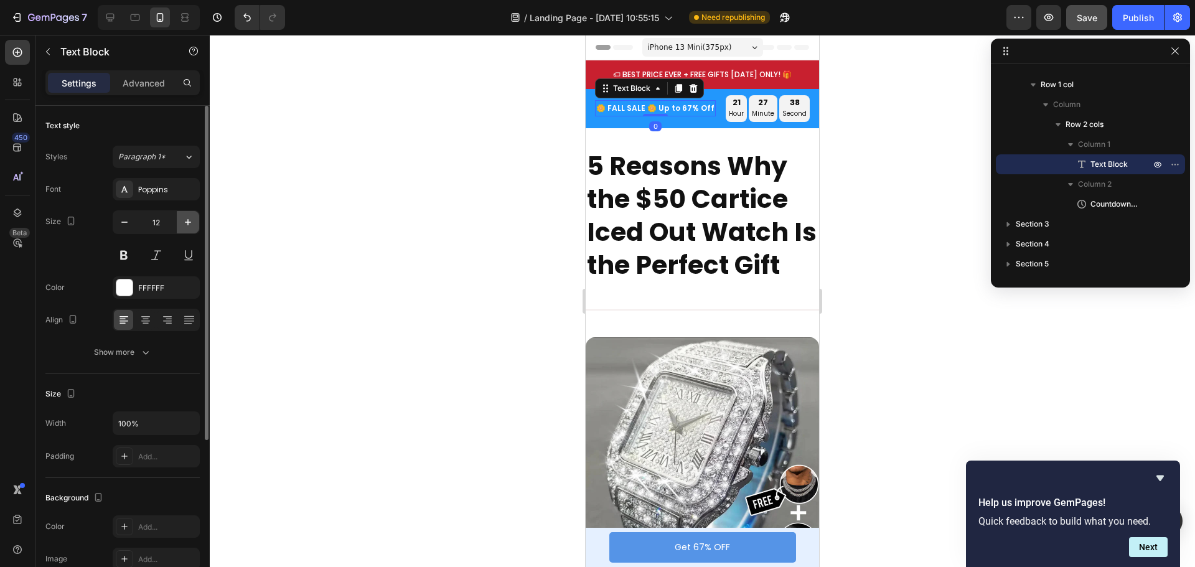
click at [187, 226] on icon "button" at bounding box center [188, 222] width 12 height 12
type input "13"
click at [732, 104] on div "21" at bounding box center [739, 103] width 15 height 11
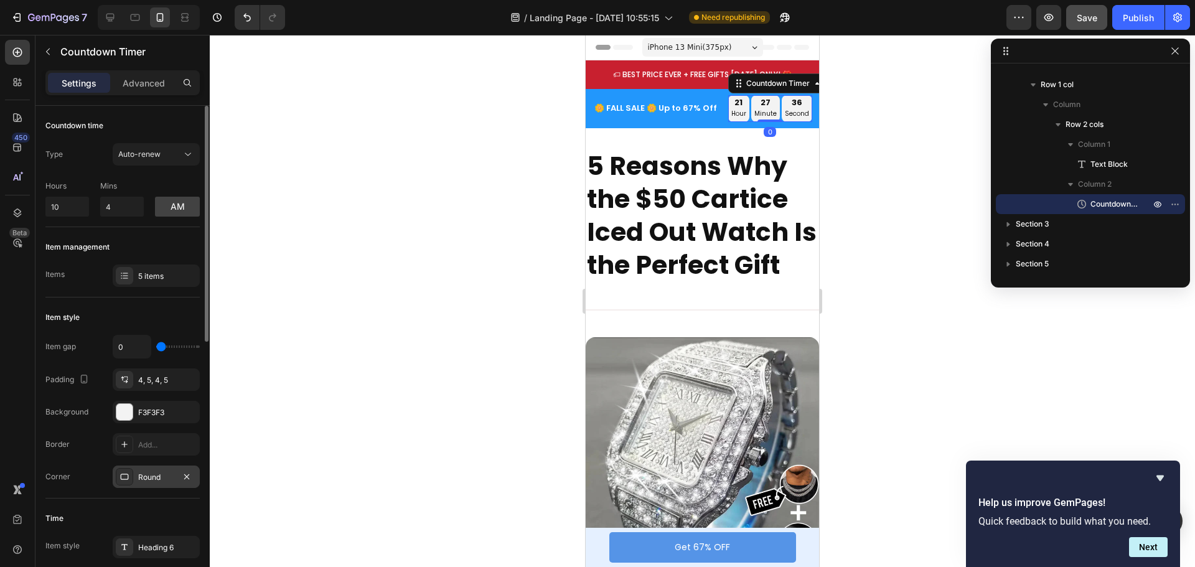
scroll to position [125, 0]
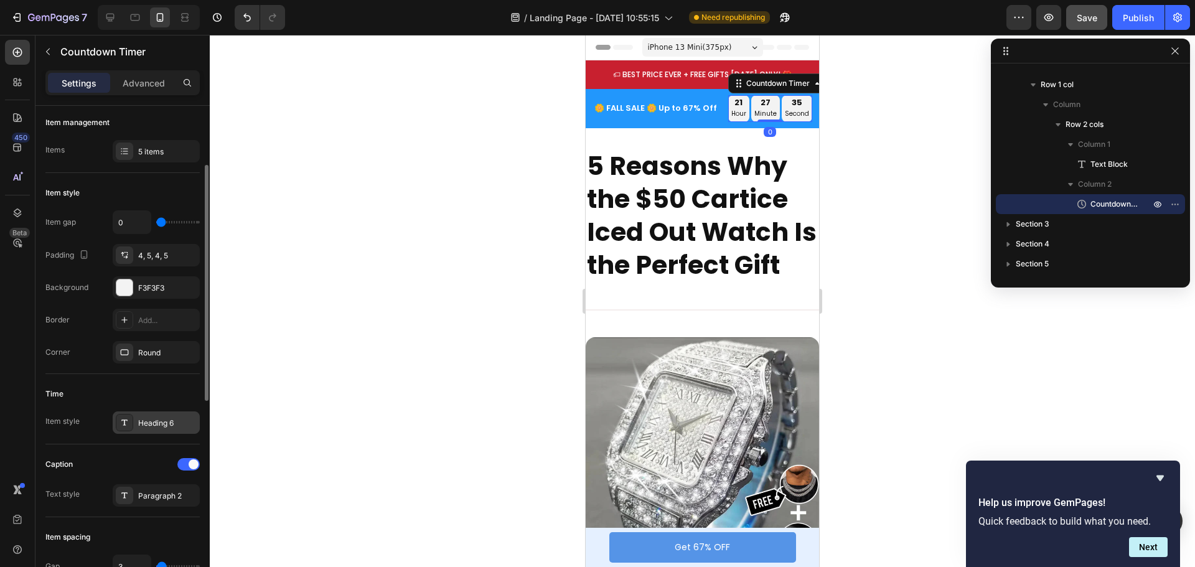
click at [158, 420] on div "Heading 6" at bounding box center [167, 423] width 59 height 11
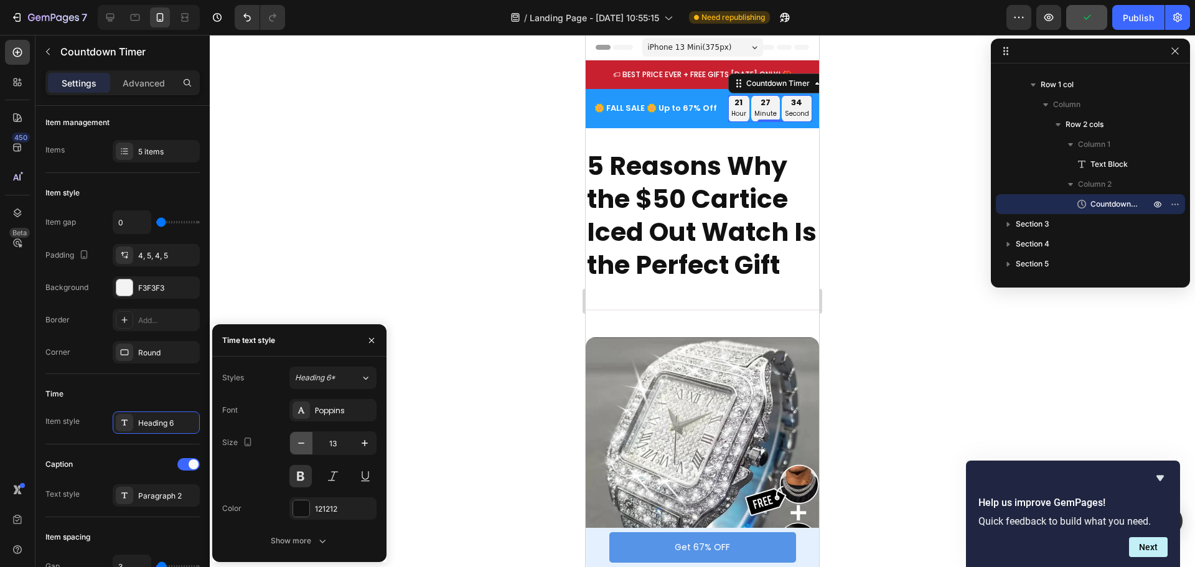
click at [303, 443] on icon "button" at bounding box center [301, 443] width 6 height 1
type input "12"
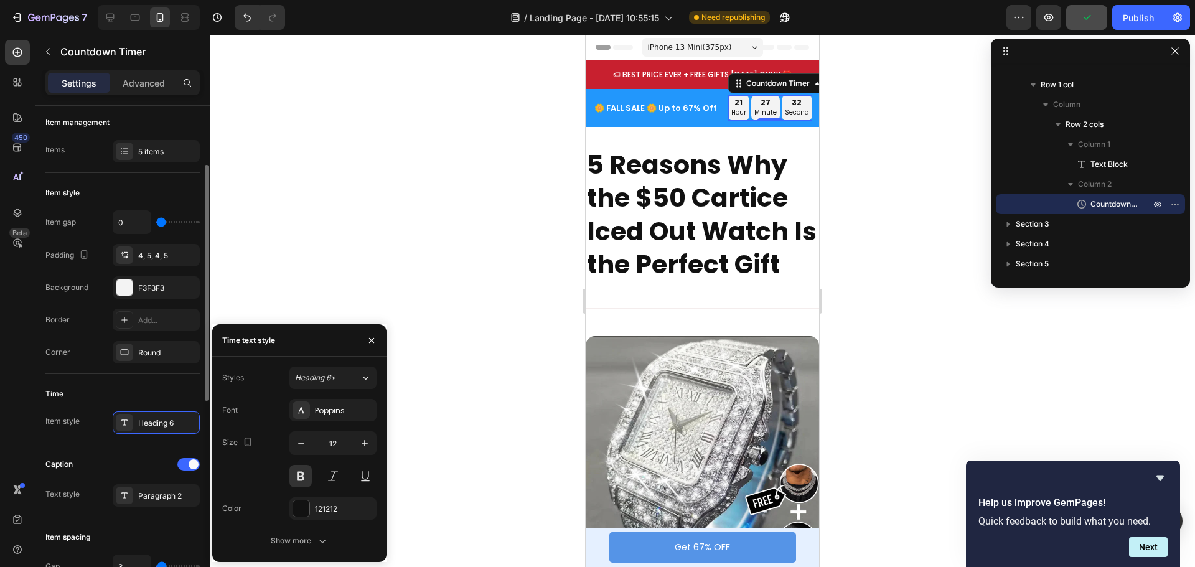
scroll to position [311, 0]
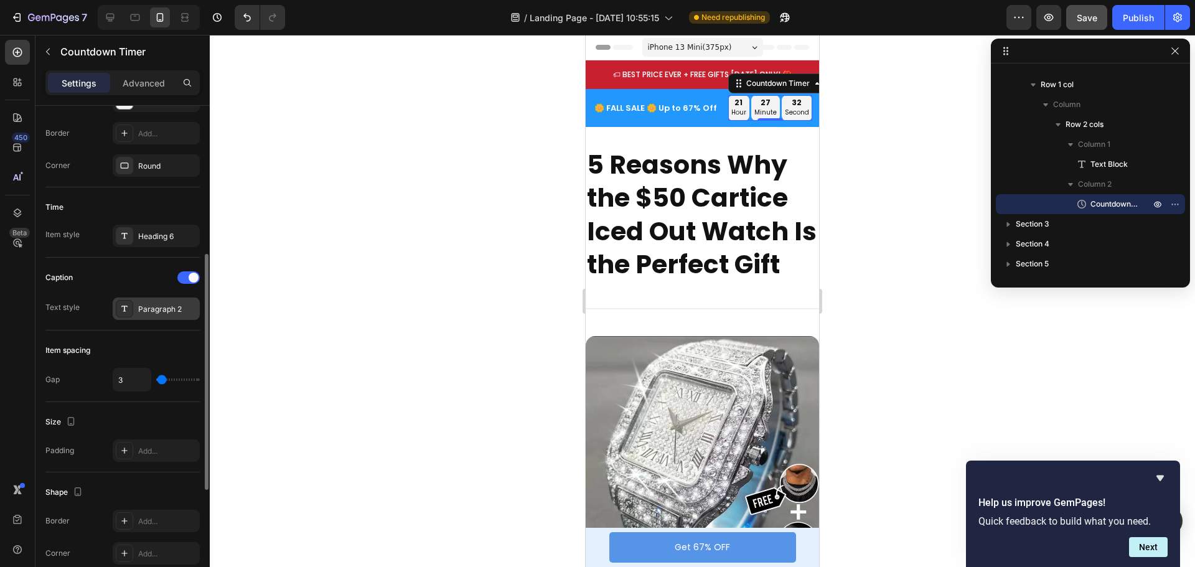
click at [154, 310] on div "Paragraph 2" at bounding box center [167, 309] width 59 height 11
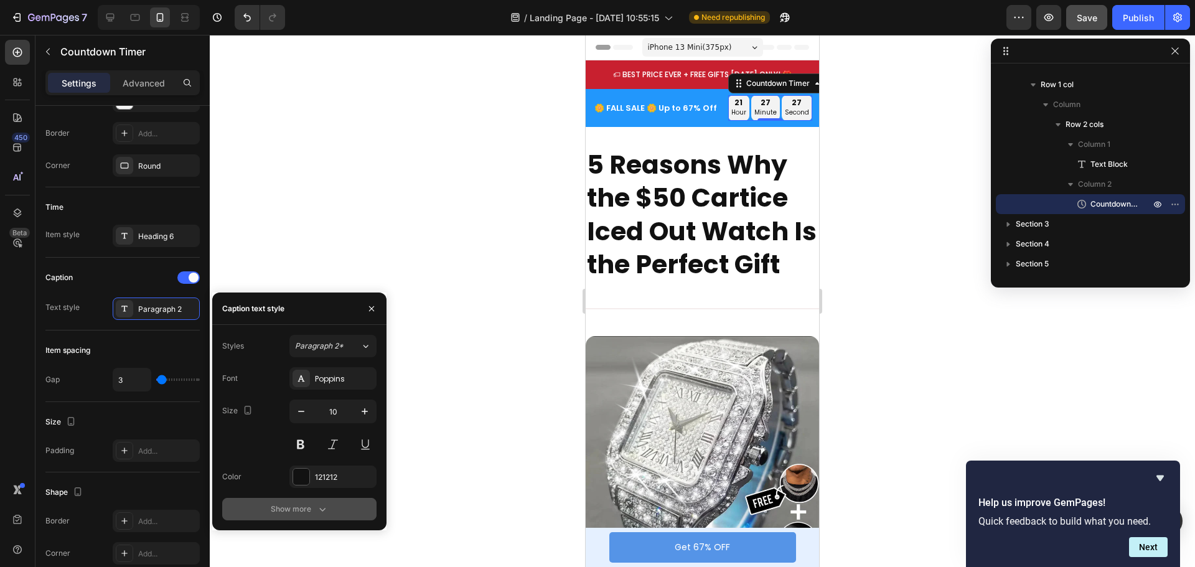
click at [309, 507] on div "Show more" at bounding box center [300, 509] width 58 height 12
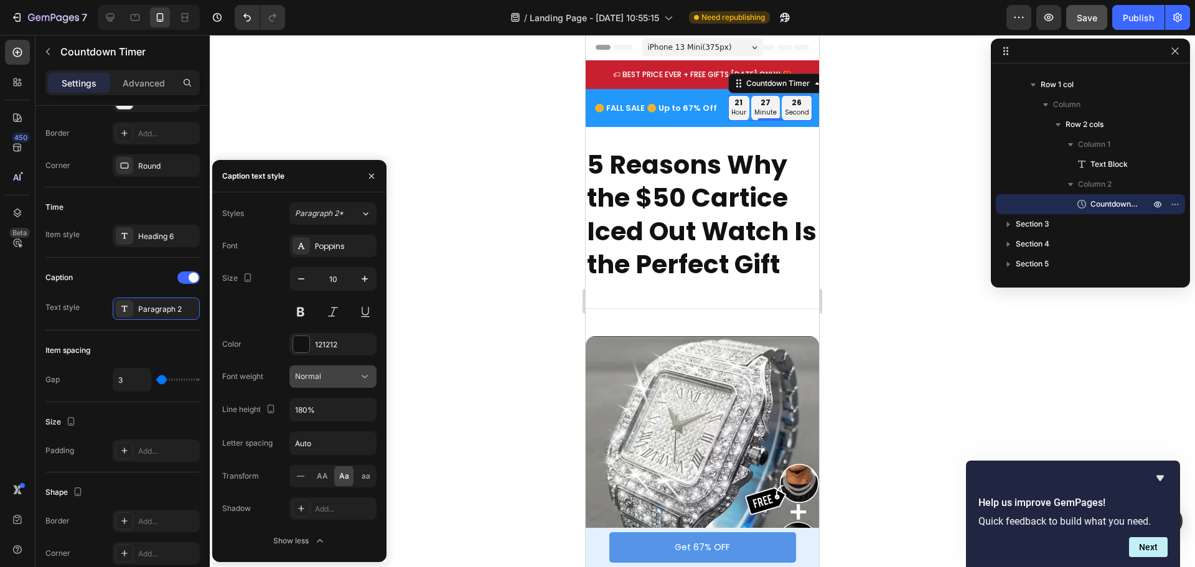
click at [369, 375] on icon at bounding box center [365, 376] width 12 height 12
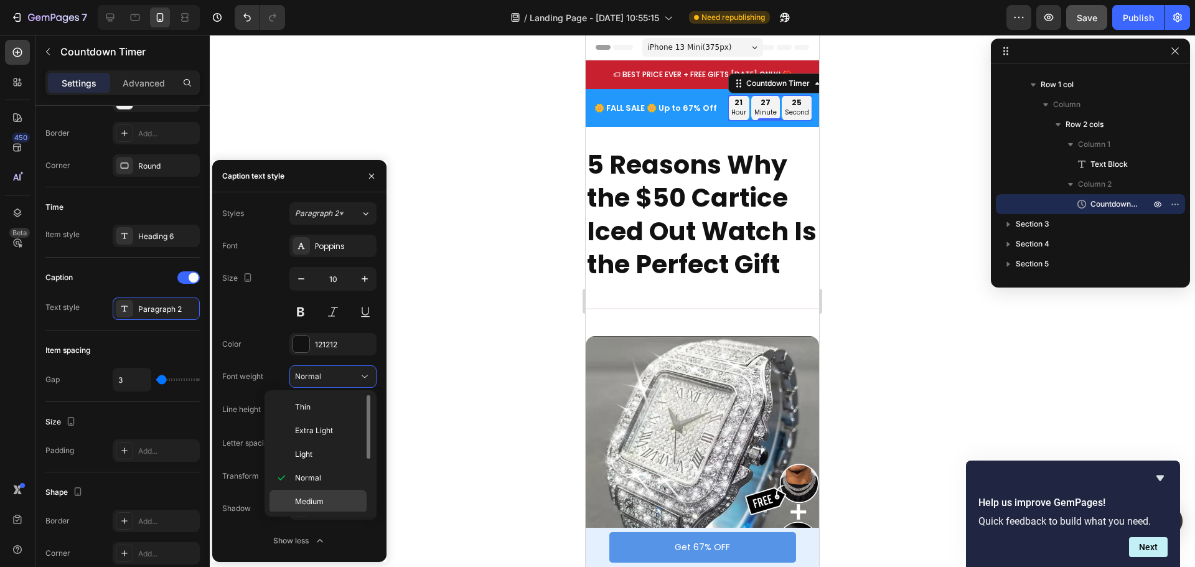
click at [309, 500] on span "Medium" at bounding box center [309, 501] width 29 height 11
click at [481, 207] on div at bounding box center [703, 301] width 986 height 532
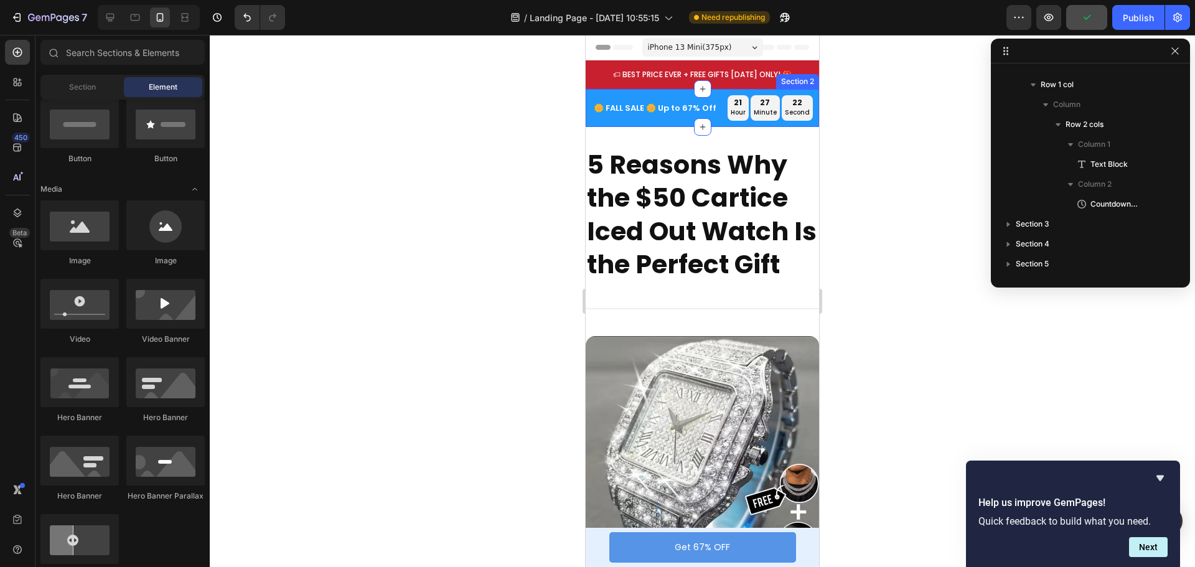
click at [638, 125] on div "🌼 FALL SALE 🌼 Up to 67% Off Text Block 21 hour 27 minute 22 second Countdown Ti…" at bounding box center [702, 108] width 233 height 39
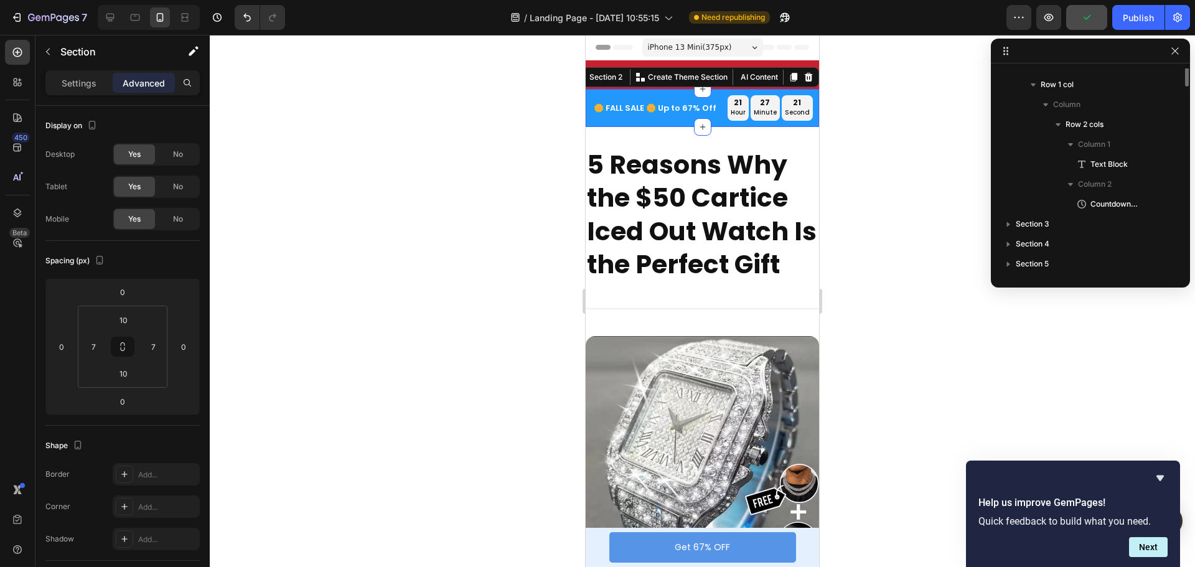
scroll to position [17, 0]
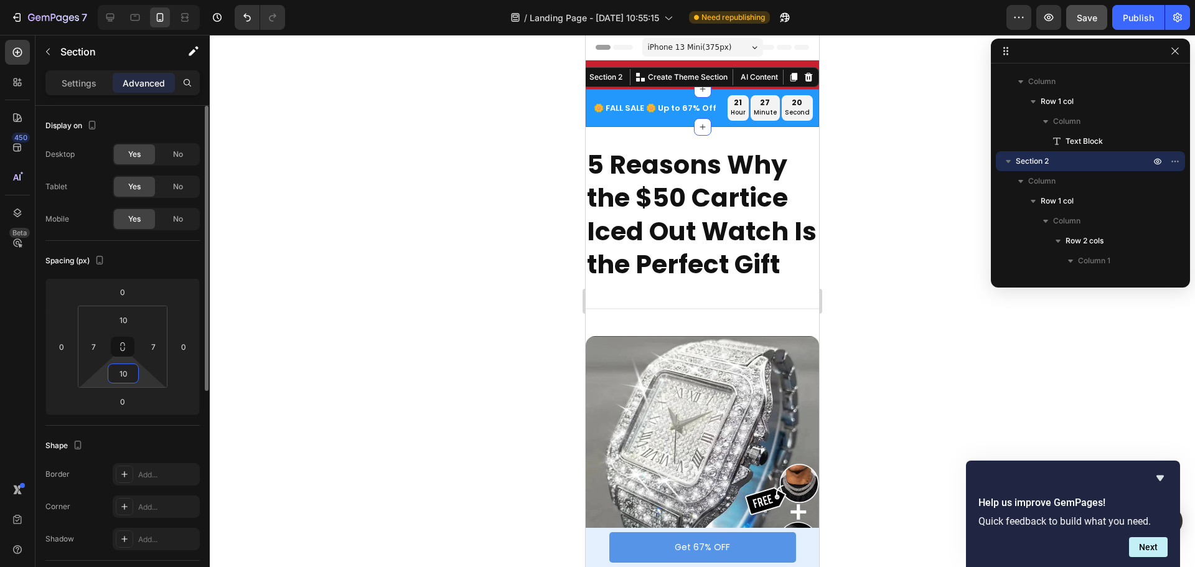
click at [129, 372] on input "10" at bounding box center [123, 373] width 25 height 19
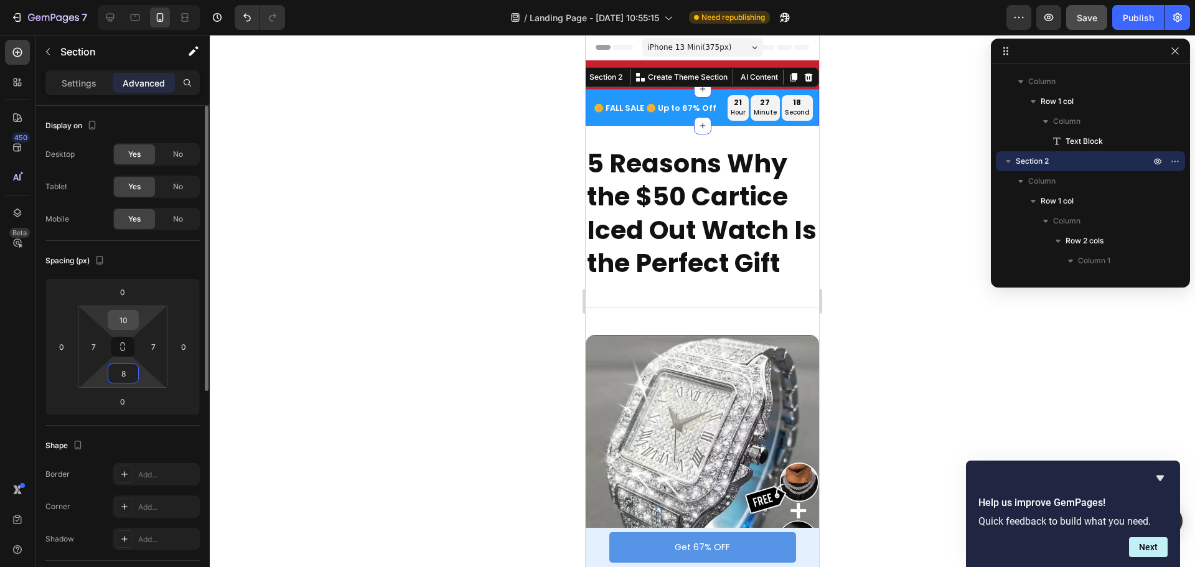
type input "8"
click at [124, 323] on input "10" at bounding box center [123, 320] width 25 height 19
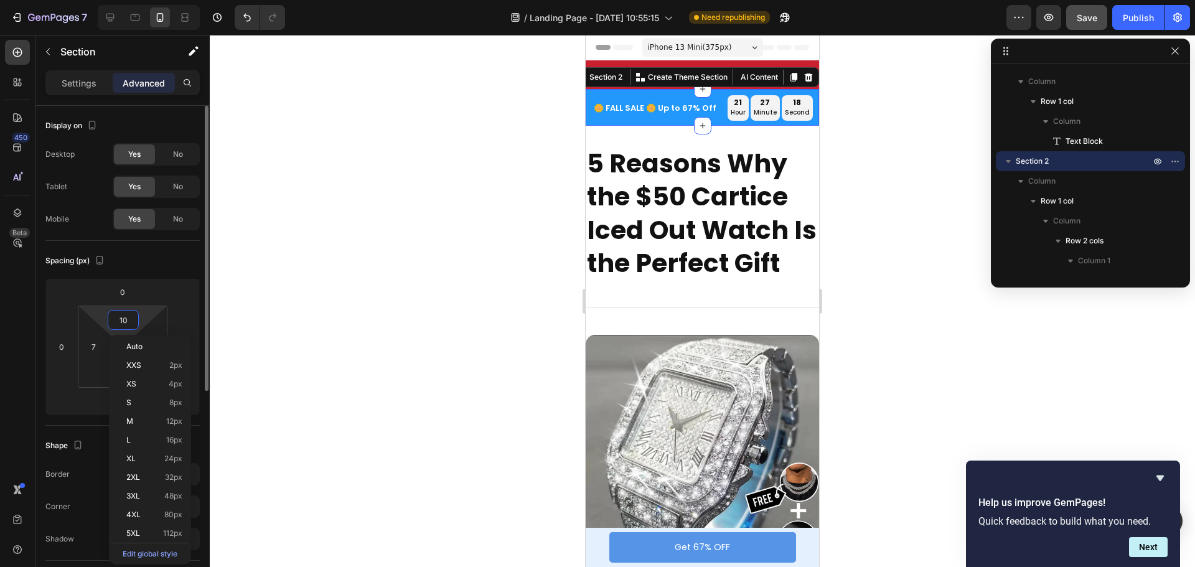
type input "8"
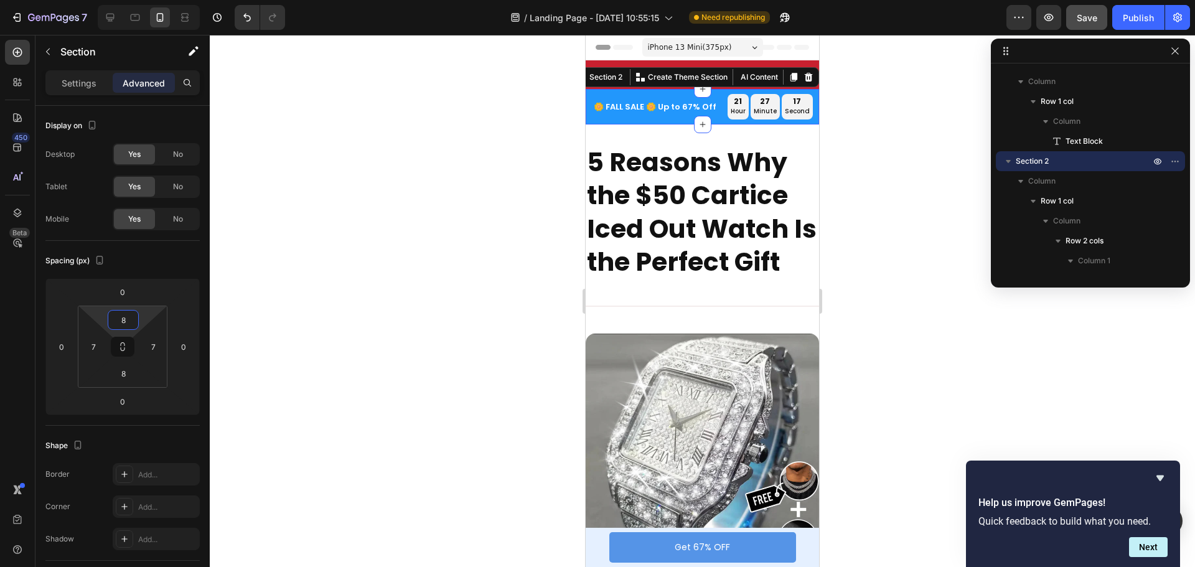
click at [878, 109] on div at bounding box center [703, 301] width 986 height 532
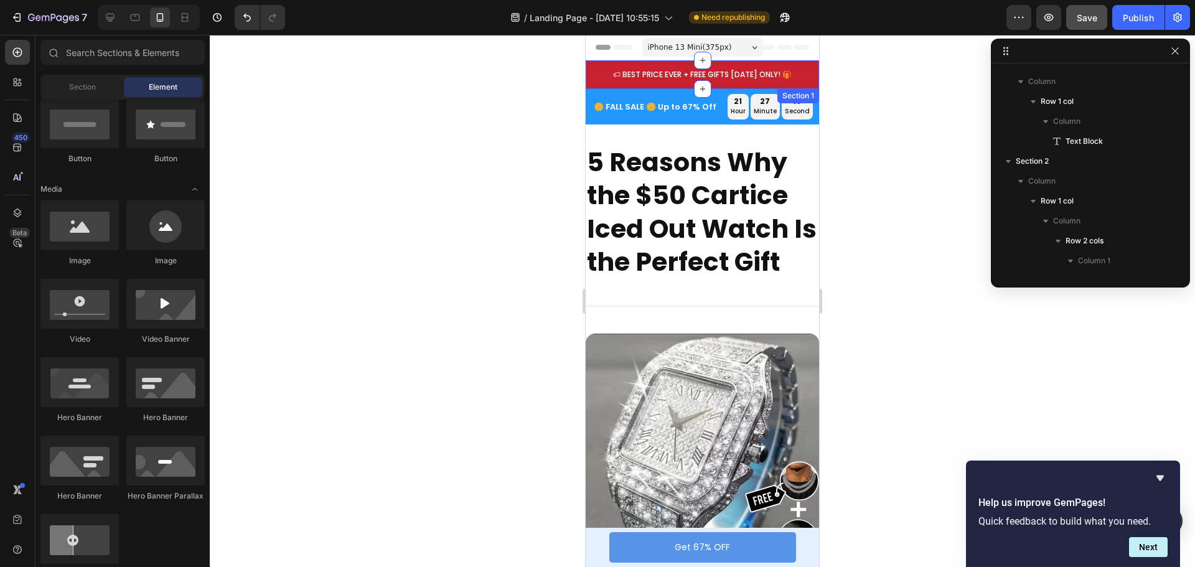
click at [745, 83] on div "🏷 BEST PRICE EVER + FREE GIFTS TODAY ONLY! 🎁 Text Block Row Section 1" at bounding box center [702, 74] width 233 height 29
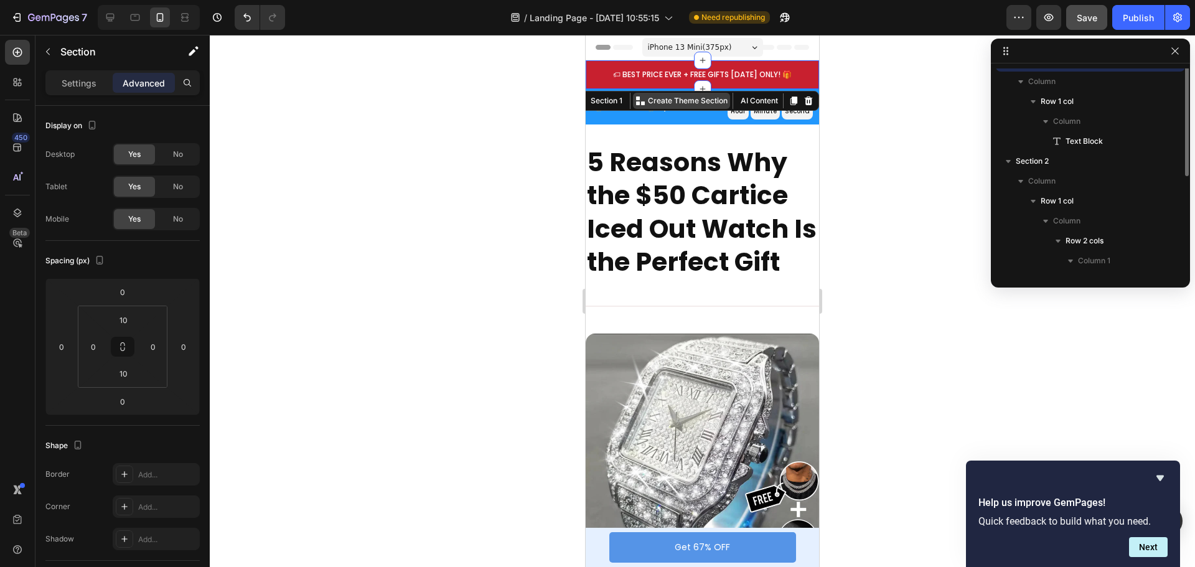
scroll to position [0, 0]
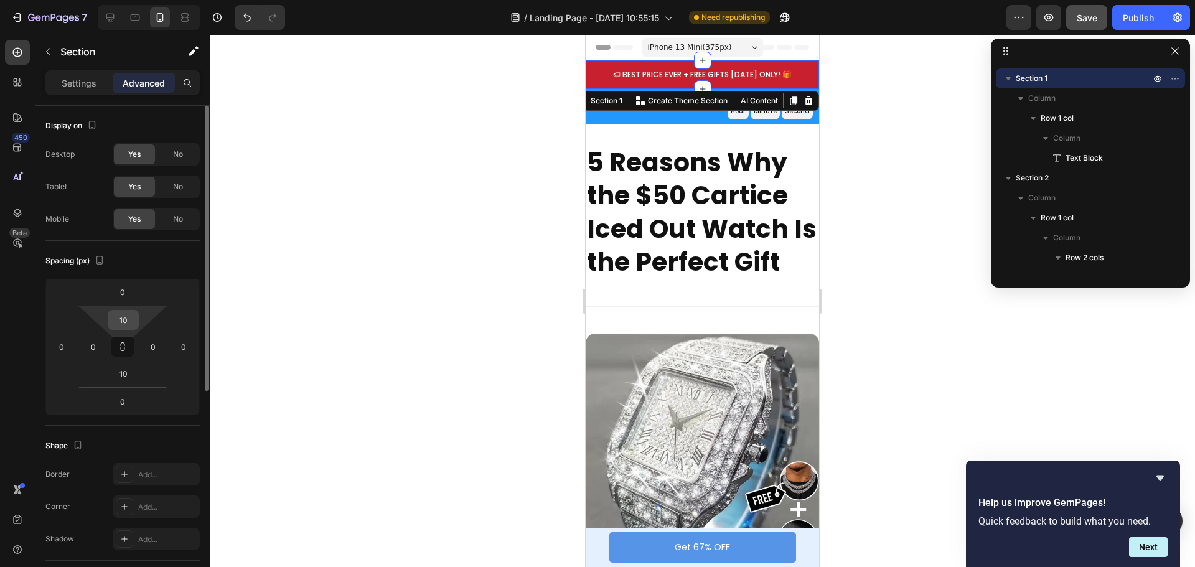
click at [121, 319] on input "10" at bounding box center [123, 320] width 25 height 19
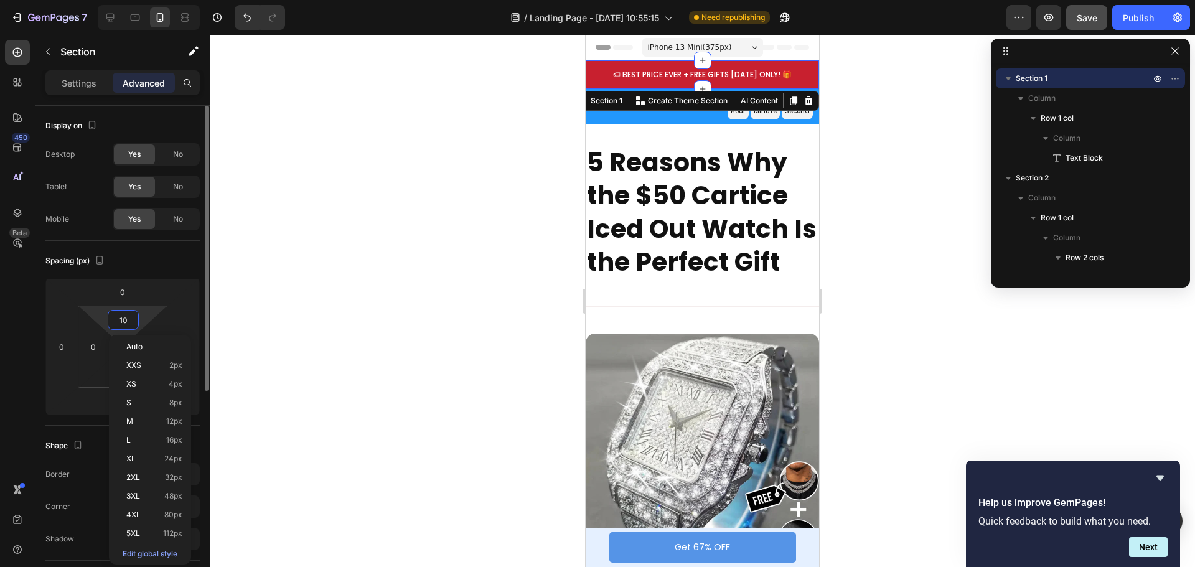
click at [121, 319] on input "10" at bounding box center [123, 320] width 25 height 19
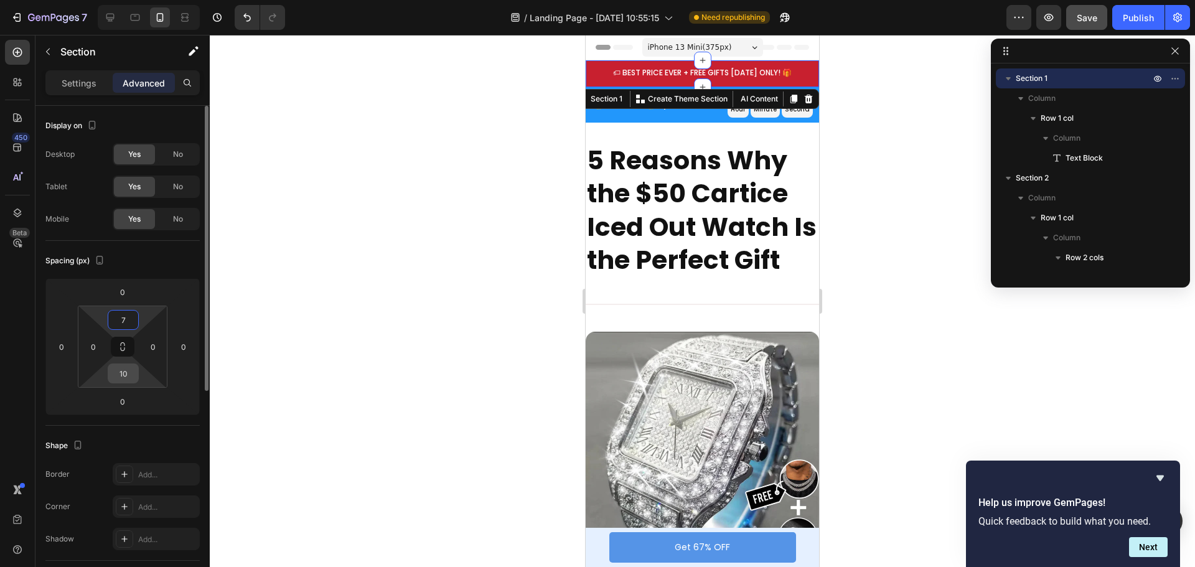
type input "7"
click at [125, 368] on input "10" at bounding box center [123, 373] width 25 height 19
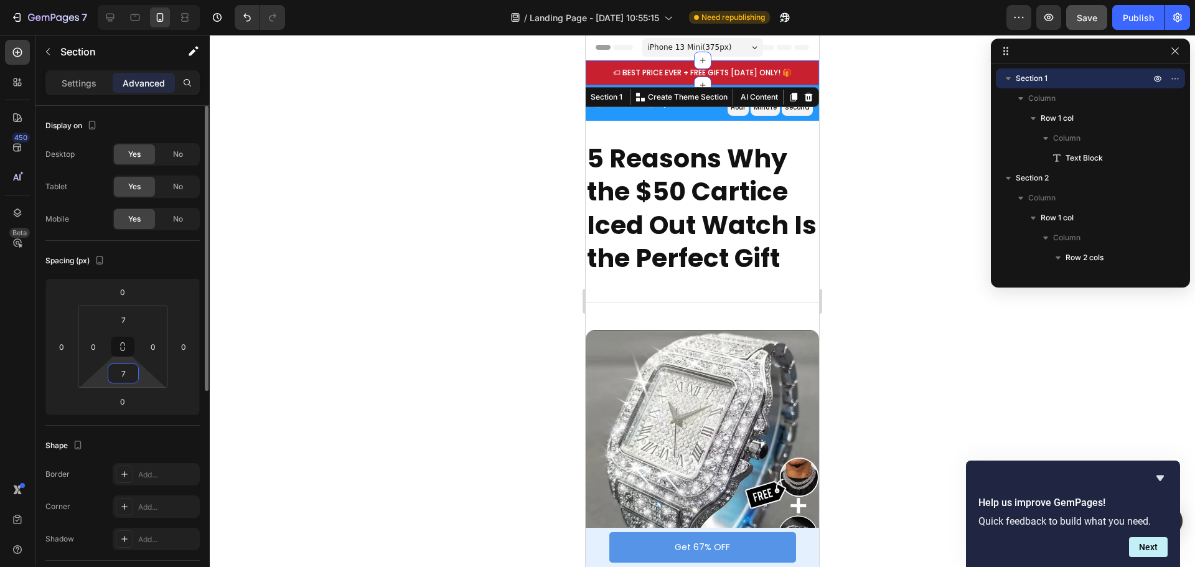
click at [127, 374] on input "7" at bounding box center [123, 373] width 25 height 19
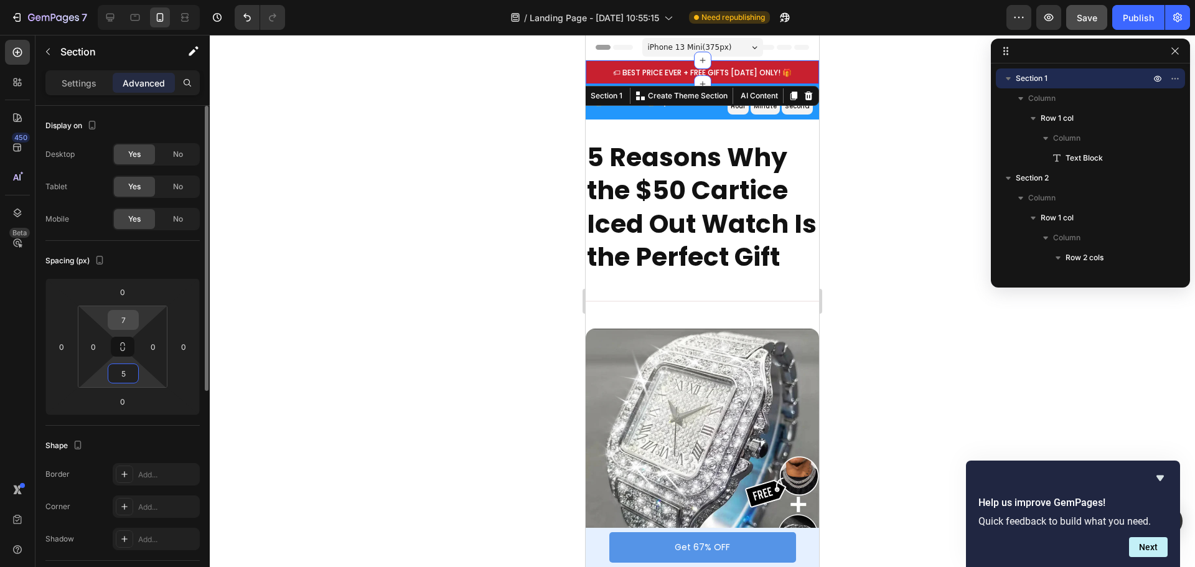
type input "5"
click at [126, 322] on input "7" at bounding box center [123, 320] width 25 height 19
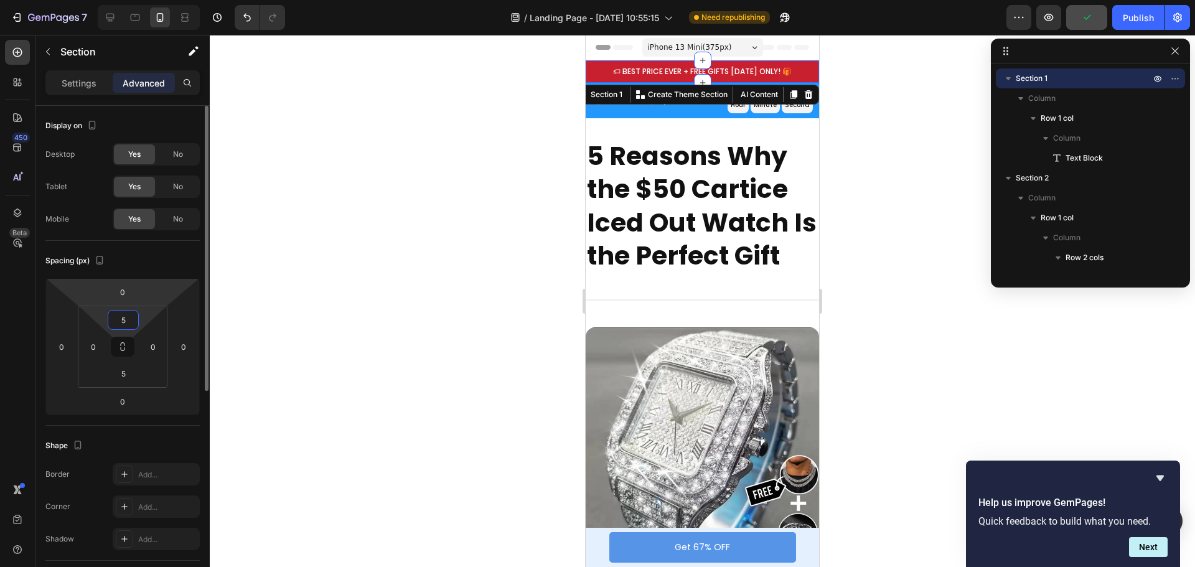
type input "5"
click at [142, 252] on div "Spacing (px)" at bounding box center [122, 261] width 154 height 20
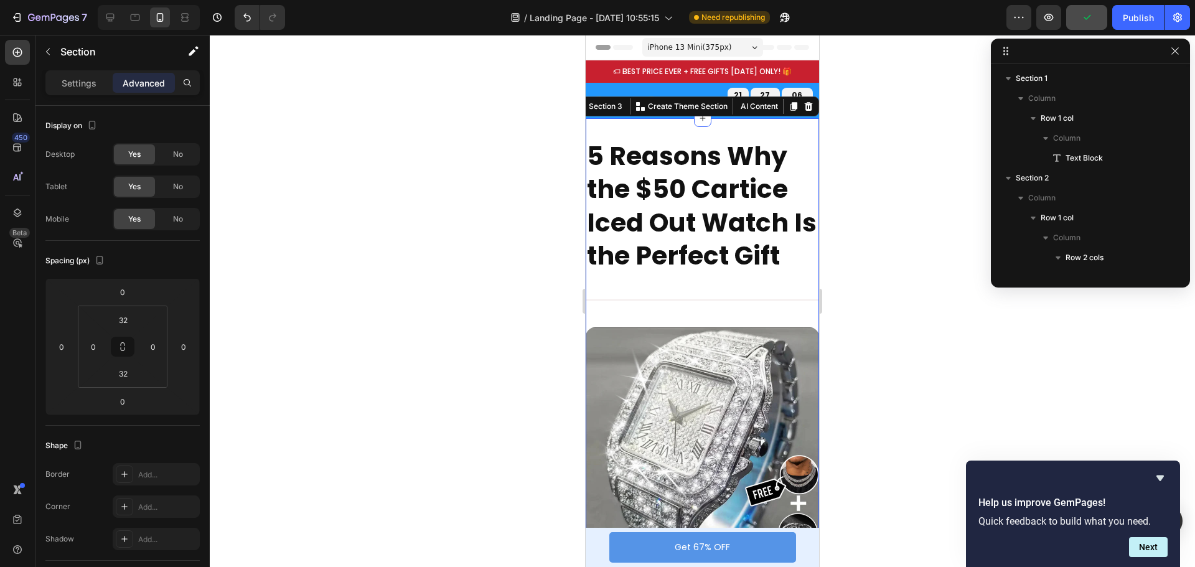
scroll to position [196, 0]
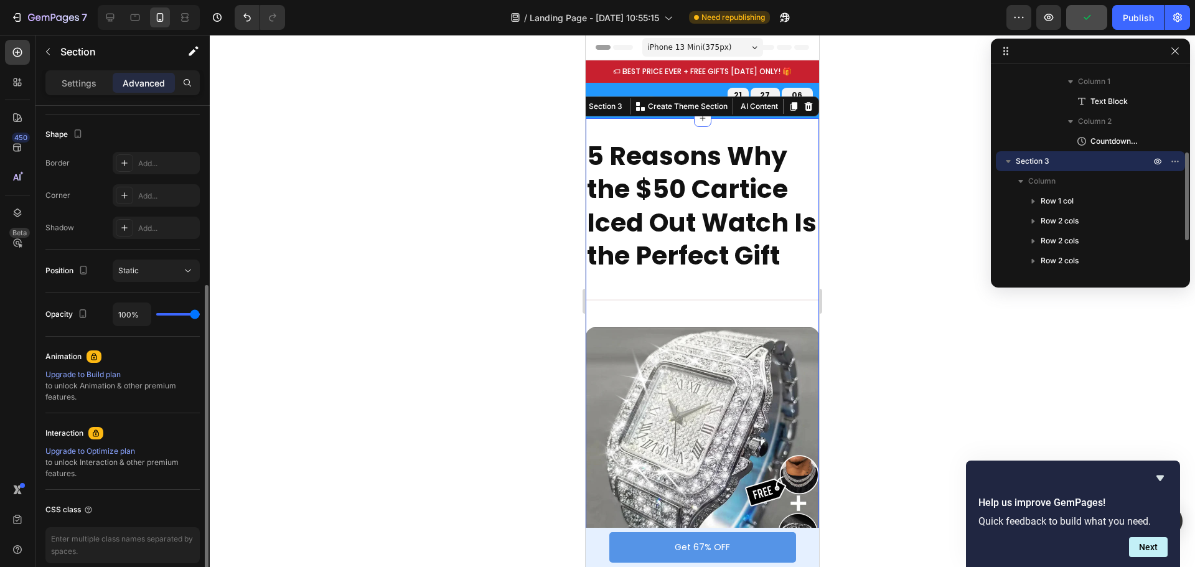
click at [852, 121] on div at bounding box center [703, 301] width 986 height 532
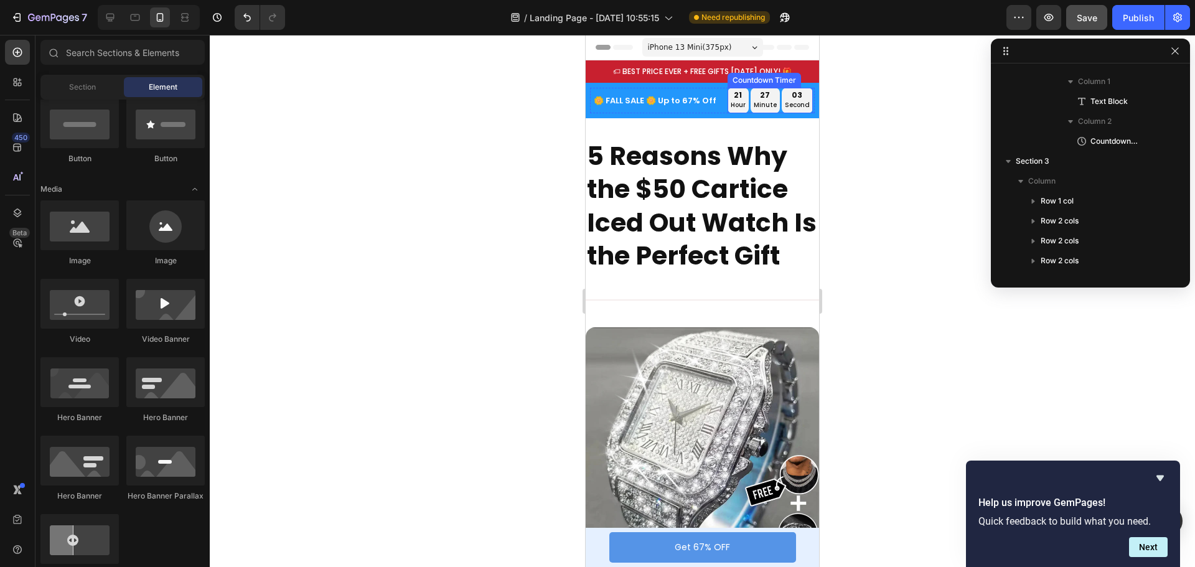
click at [736, 106] on p "hour" at bounding box center [738, 105] width 15 height 11
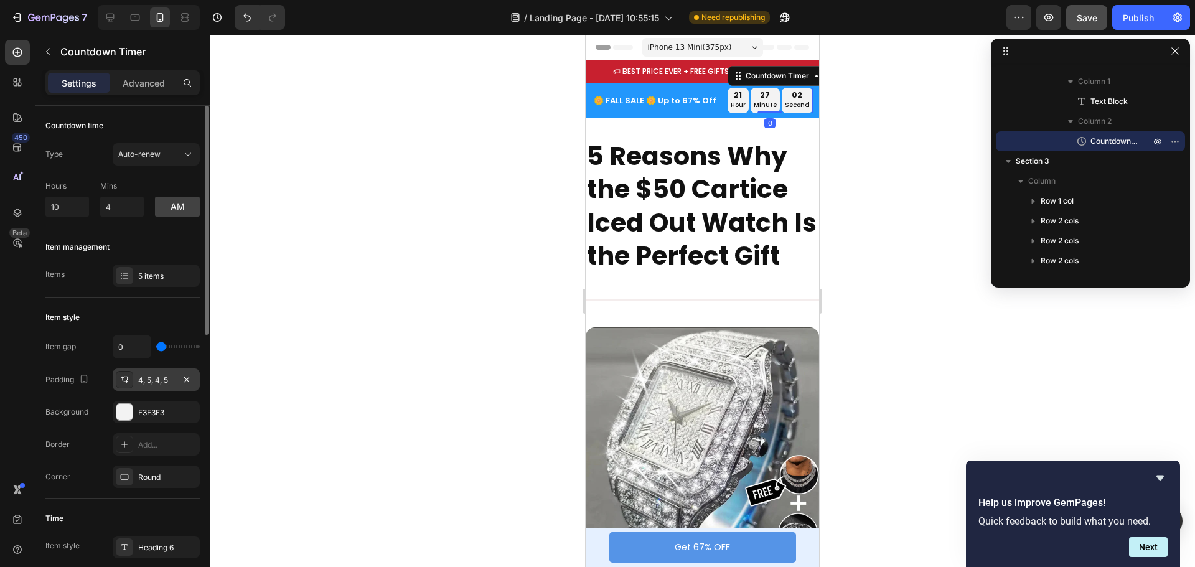
click at [143, 379] on div "4, 5, 4, 5" at bounding box center [156, 380] width 36 height 11
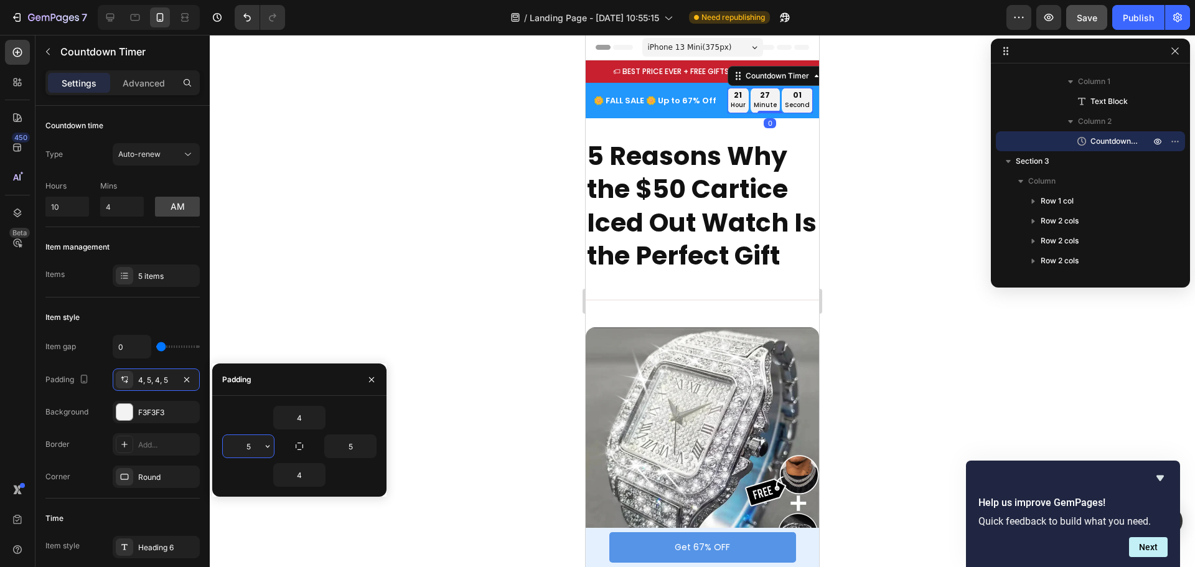
click at [258, 444] on input "5" at bounding box center [248, 446] width 51 height 22
type input "3"
click at [349, 444] on input "5" at bounding box center [350, 446] width 51 height 22
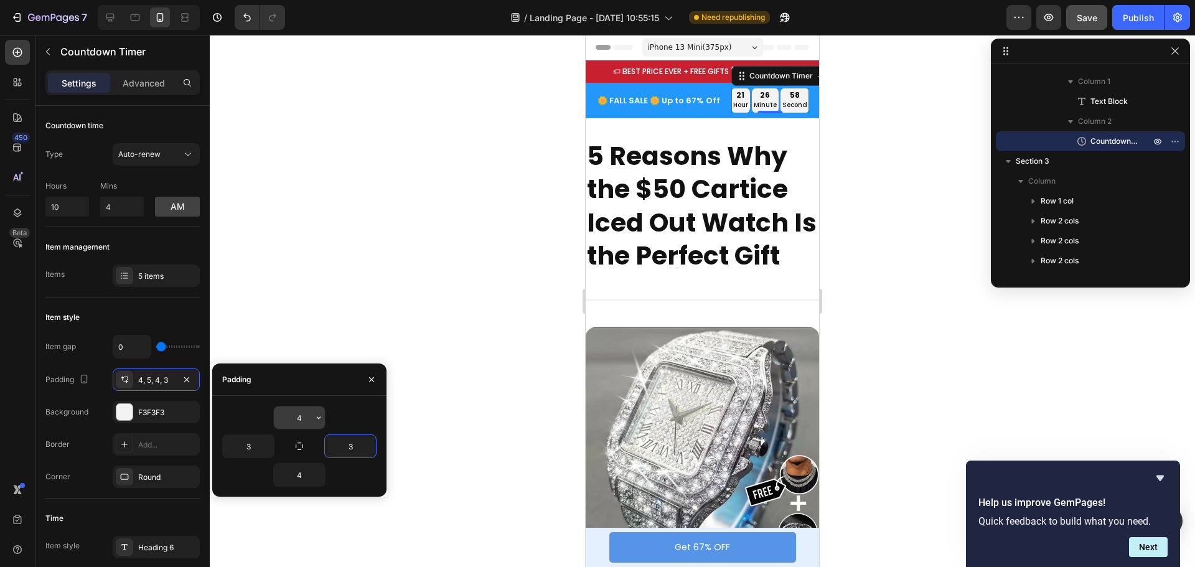
type input "3"
click at [304, 417] on input "4" at bounding box center [299, 418] width 51 height 22
type input "3"
click at [304, 475] on input "4" at bounding box center [299, 475] width 51 height 22
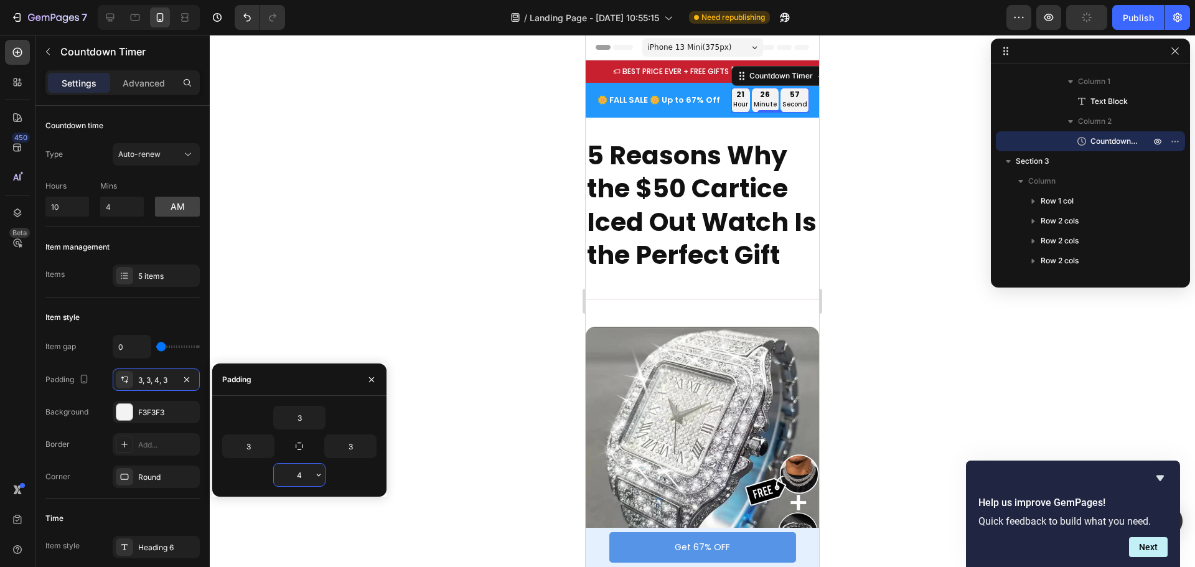
click at [304, 475] on input "4" at bounding box center [299, 475] width 51 height 22
click at [304, 471] on input "3" at bounding box center [299, 475] width 51 height 22
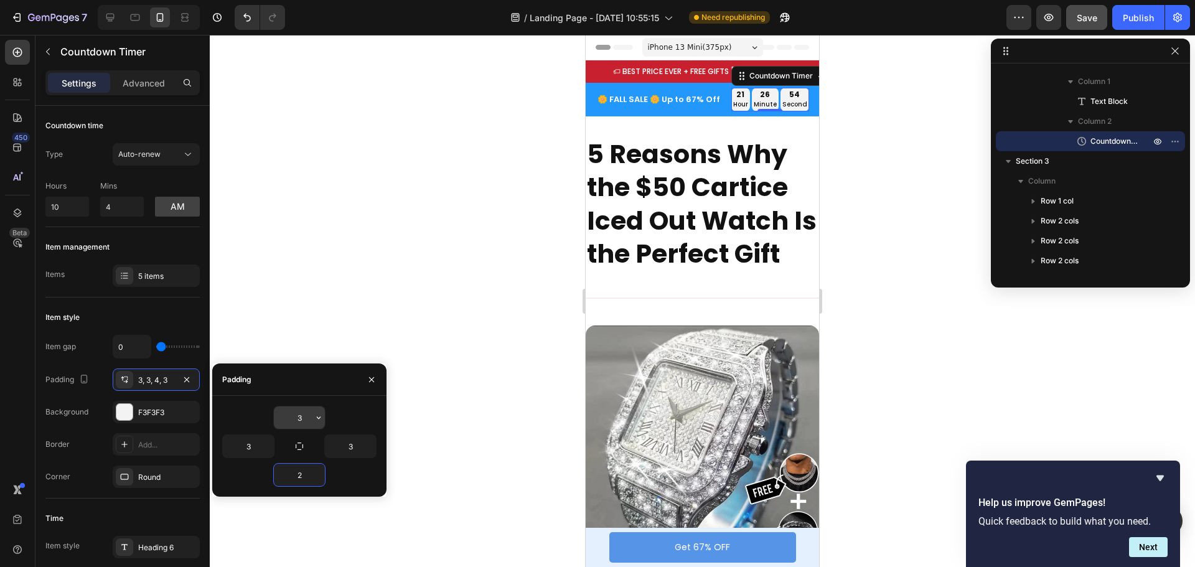
type input "2"
click at [306, 417] on input "3" at bounding box center [299, 418] width 51 height 22
type input "2"
click at [849, 167] on div at bounding box center [703, 301] width 986 height 532
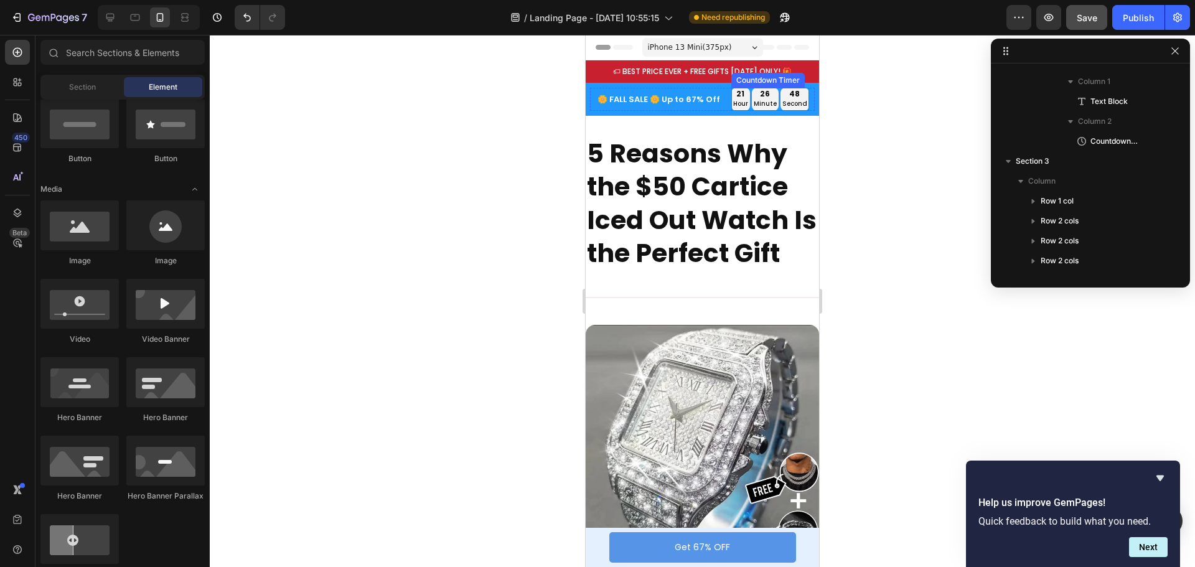
click at [737, 97] on div "21" at bounding box center [740, 94] width 15 height 10
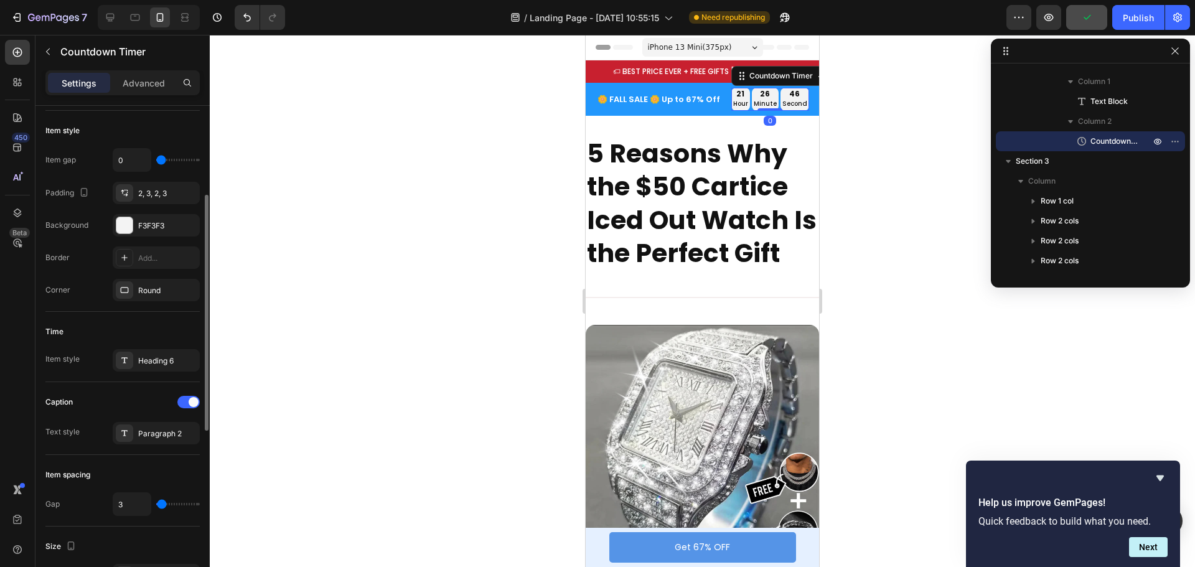
scroll to position [374, 0]
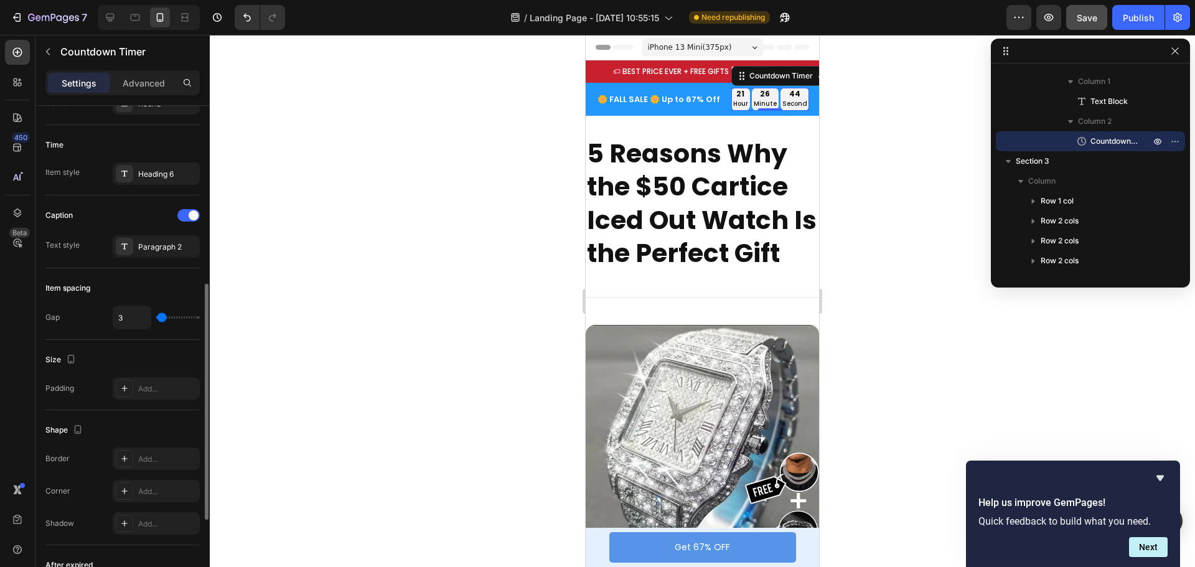
type input "0"
click at [158, 318] on input "range" at bounding box center [178, 317] width 44 height 2
click at [137, 319] on input "0" at bounding box center [131, 317] width 37 height 22
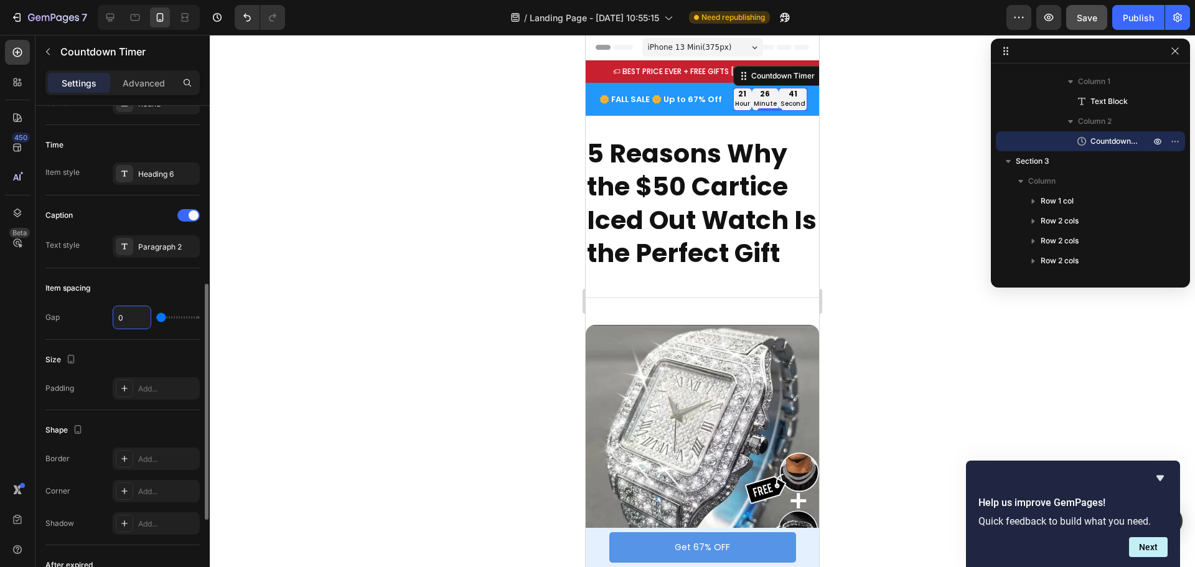
type input "3"
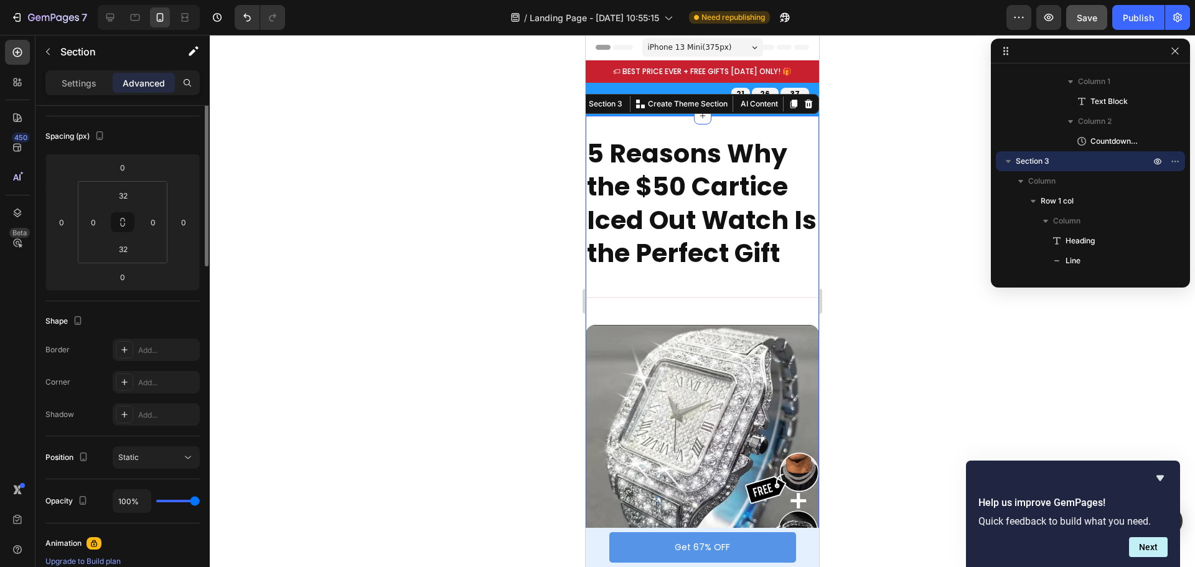
scroll to position [0, 0]
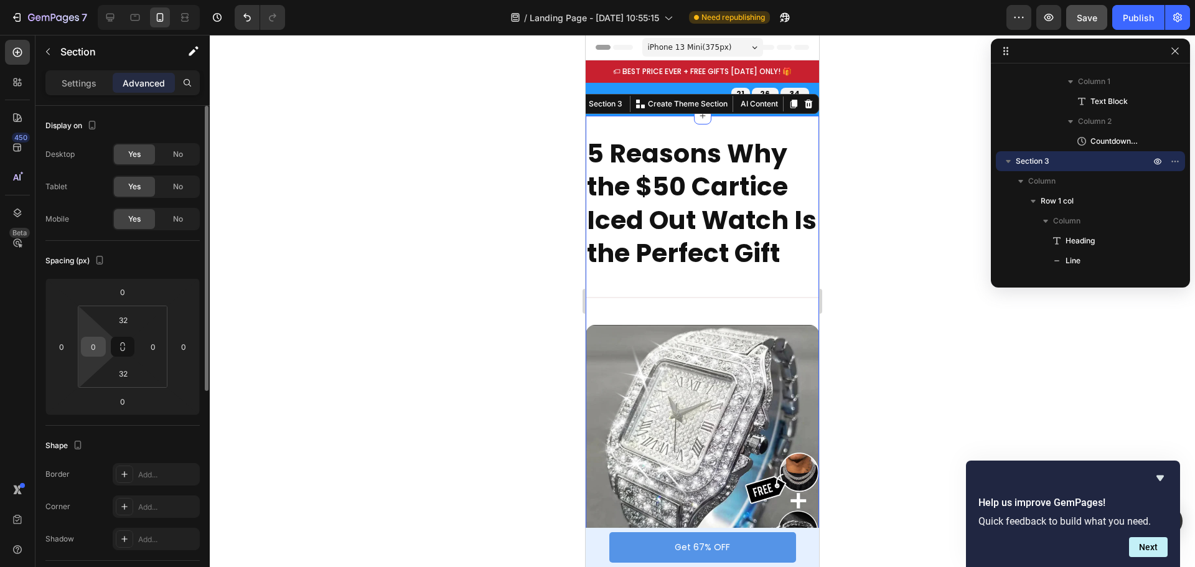
click at [99, 350] on input "0" at bounding box center [93, 346] width 19 height 19
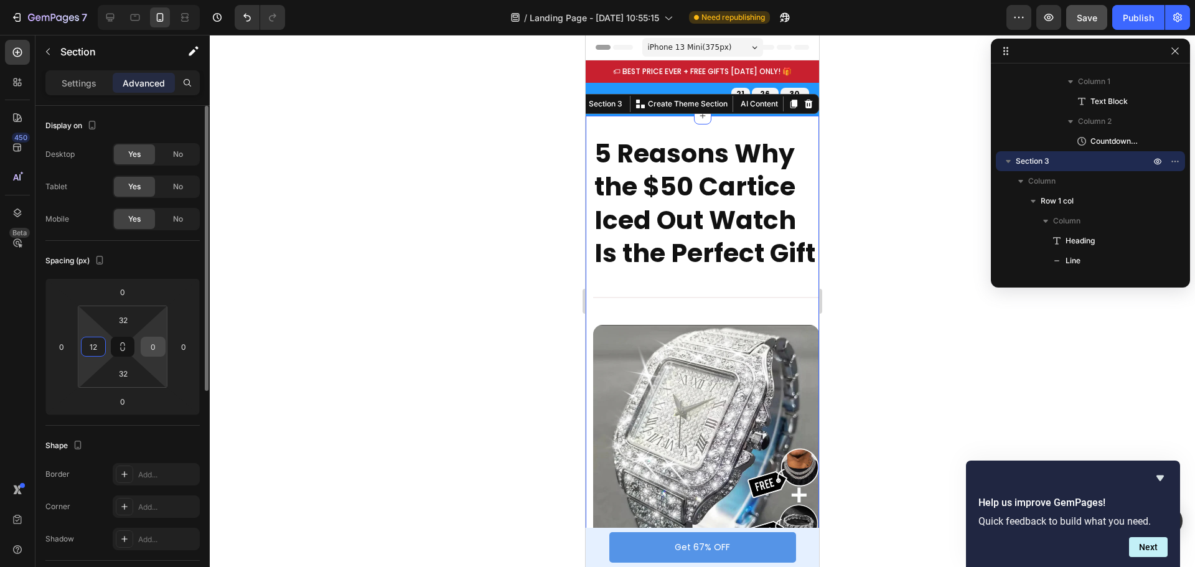
type input "12"
click at [154, 346] on input "0" at bounding box center [153, 346] width 19 height 19
type input "12"
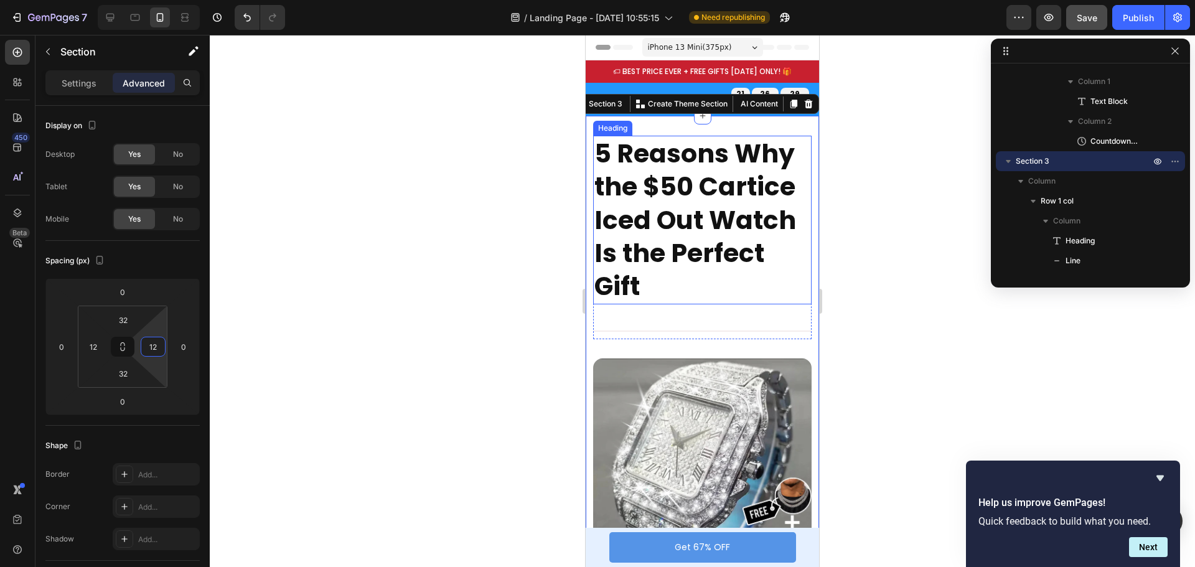
click at [667, 175] on h2 "5 Reasons Why the $50 Cartice Iced Out Watch Is the Perfect Gift" at bounding box center [702, 220] width 219 height 168
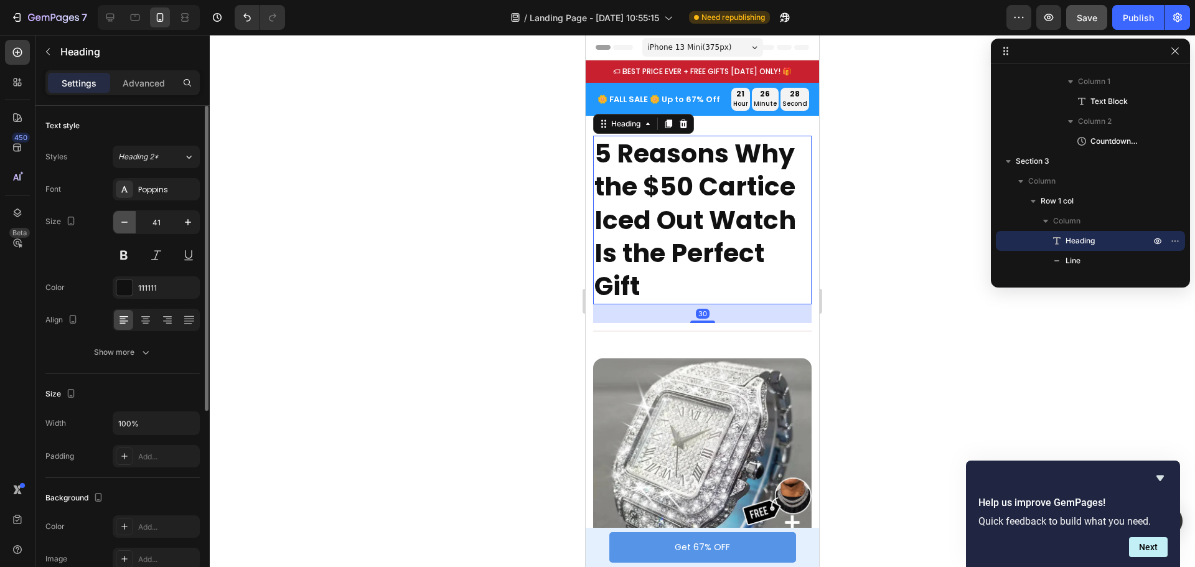
click at [128, 222] on icon "button" at bounding box center [124, 222] width 12 height 12
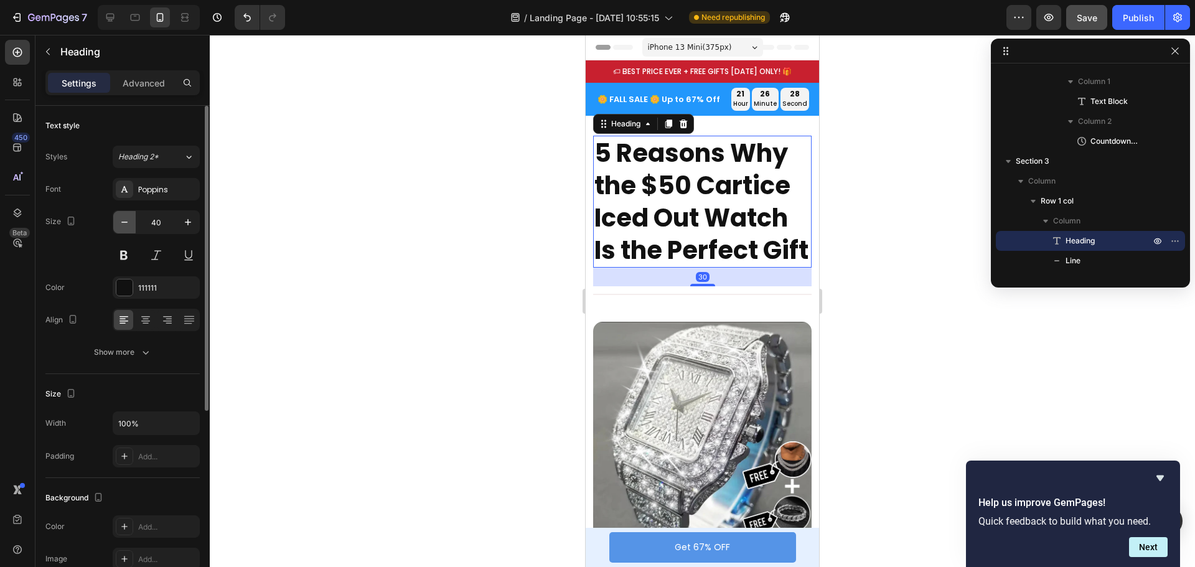
click at [128, 222] on icon "button" at bounding box center [124, 222] width 12 height 12
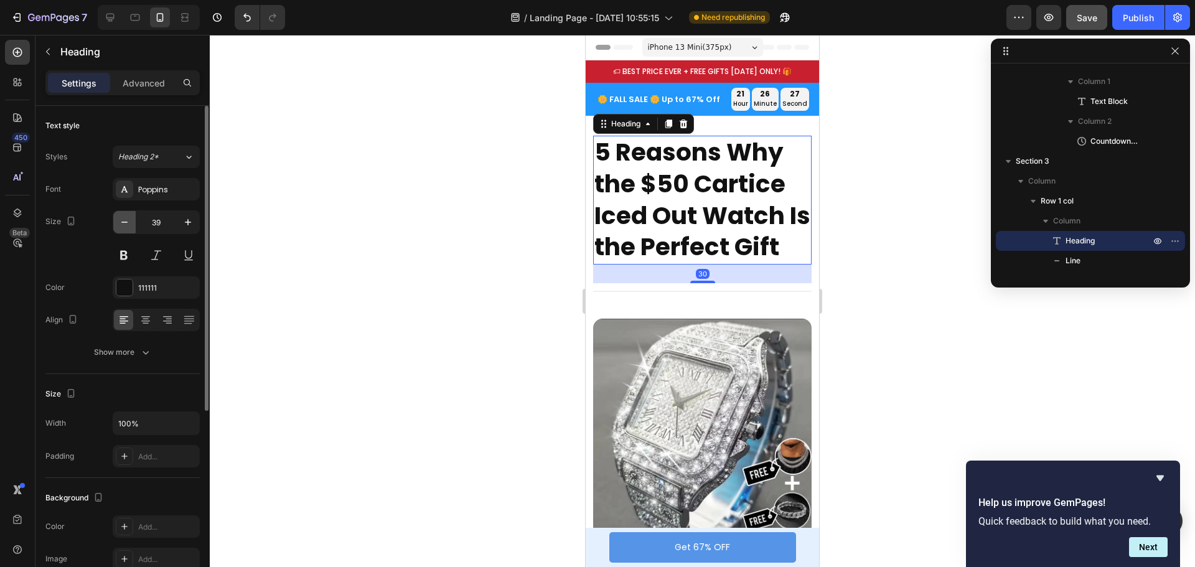
click at [128, 222] on icon "button" at bounding box center [124, 222] width 12 height 12
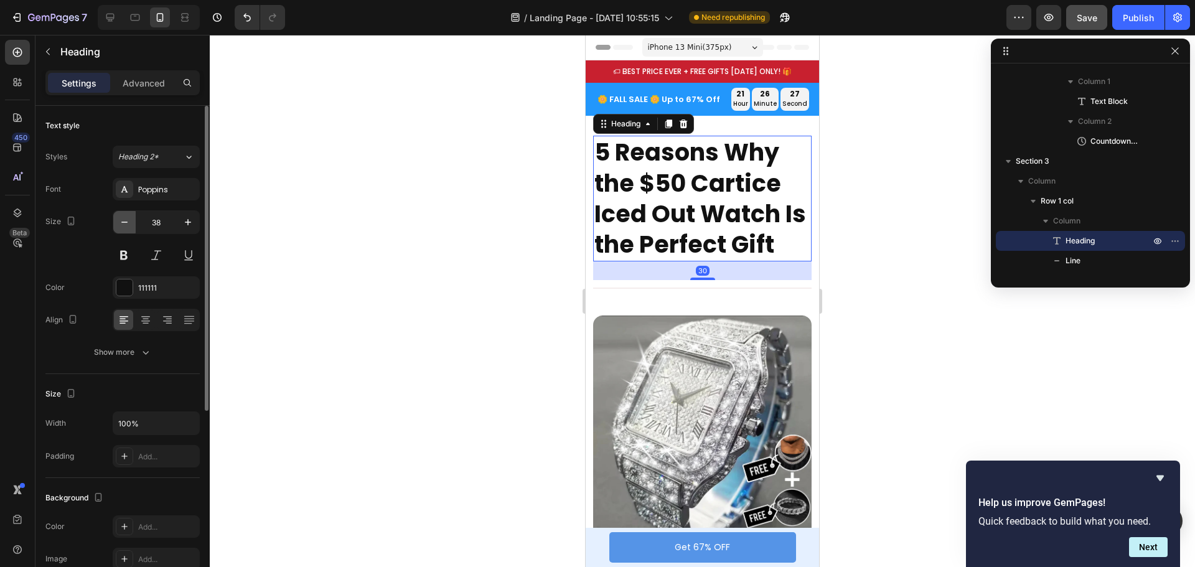
click at [128, 222] on icon "button" at bounding box center [124, 222] width 12 height 12
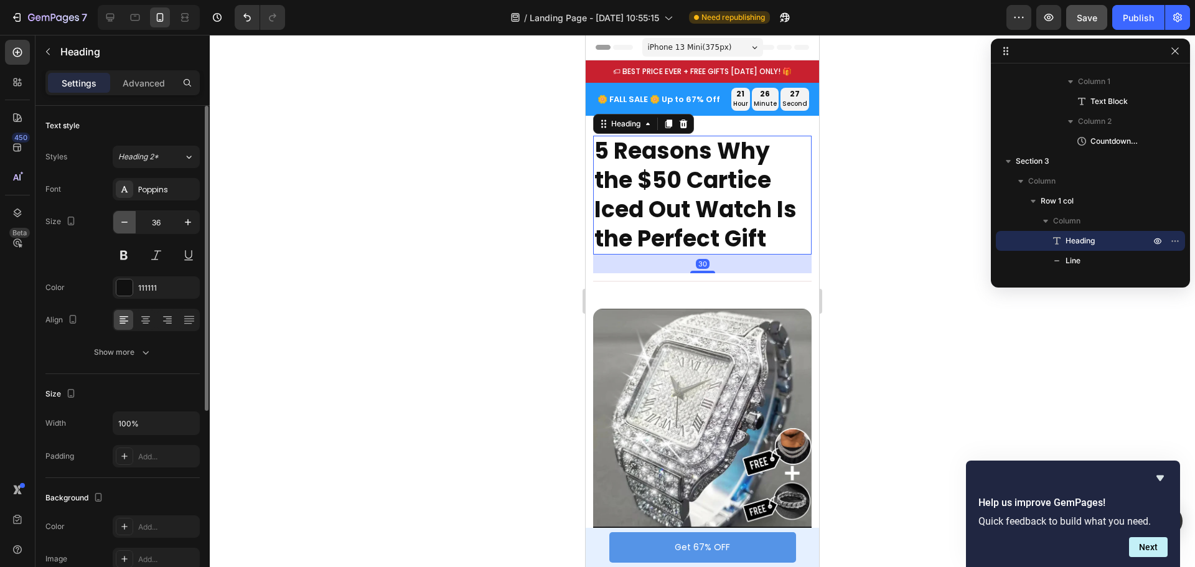
click at [128, 222] on icon "button" at bounding box center [124, 222] width 12 height 12
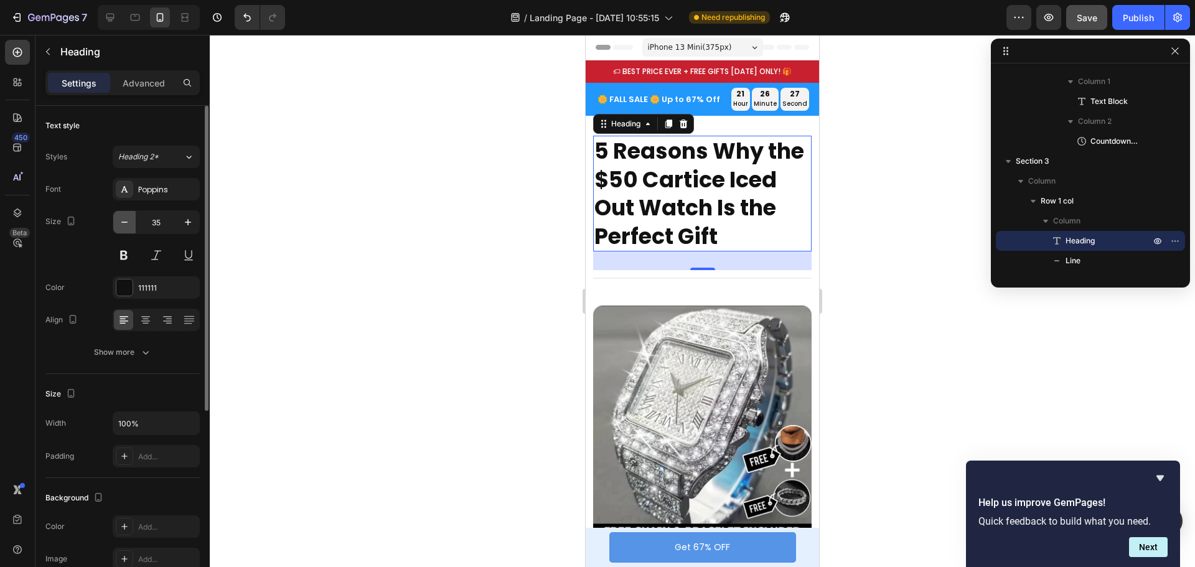
click at [128, 222] on icon "button" at bounding box center [124, 222] width 12 height 12
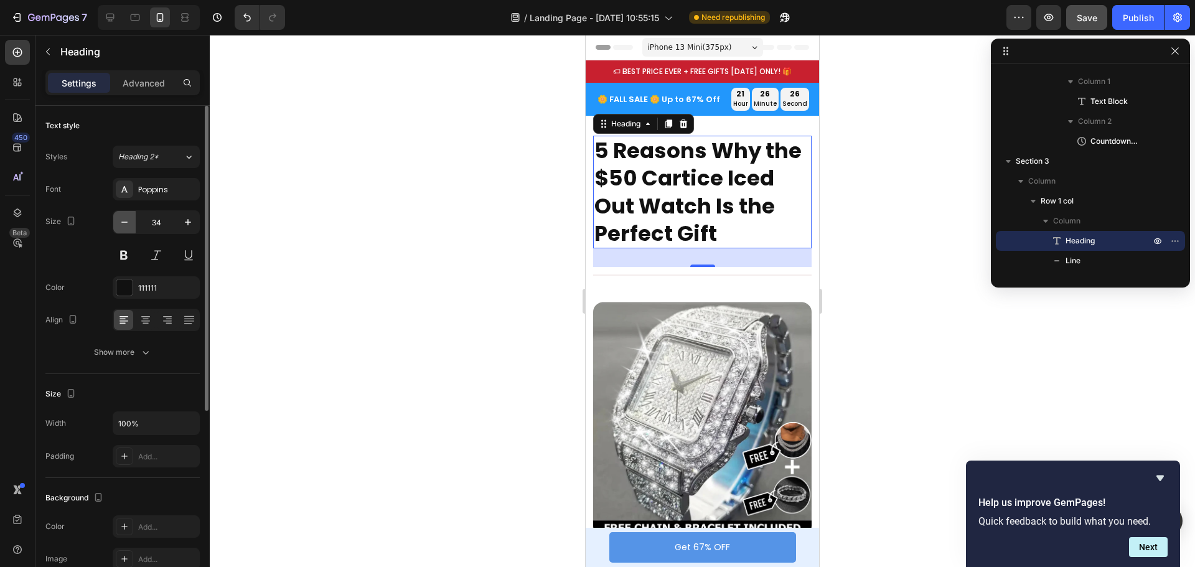
click at [128, 221] on icon "button" at bounding box center [124, 222] width 12 height 12
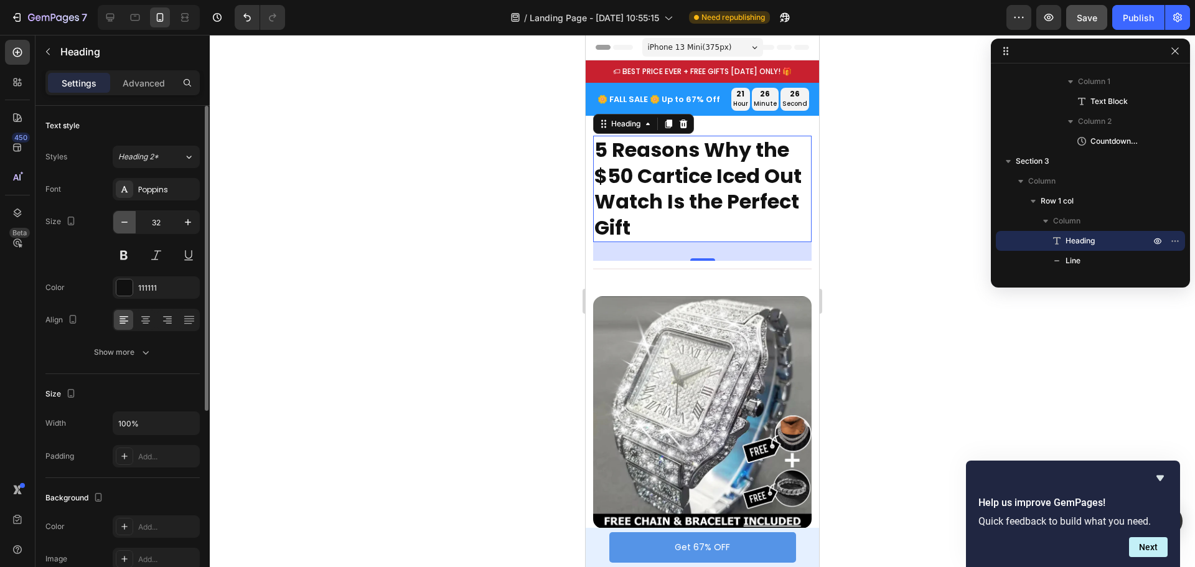
click at [128, 221] on icon "button" at bounding box center [124, 222] width 12 height 12
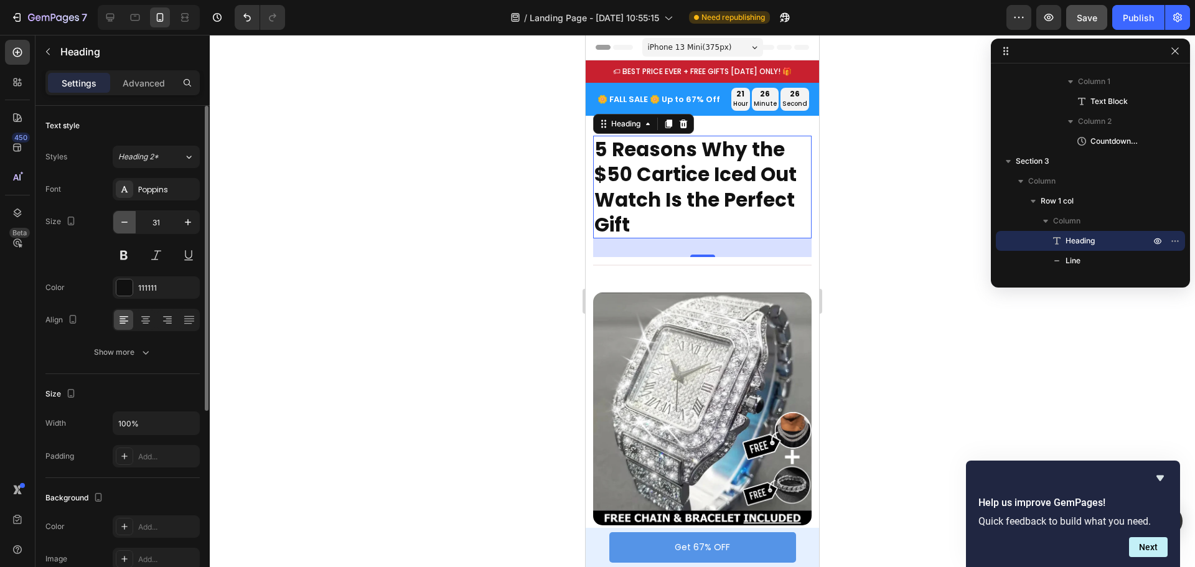
click at [128, 221] on icon "button" at bounding box center [124, 222] width 12 height 12
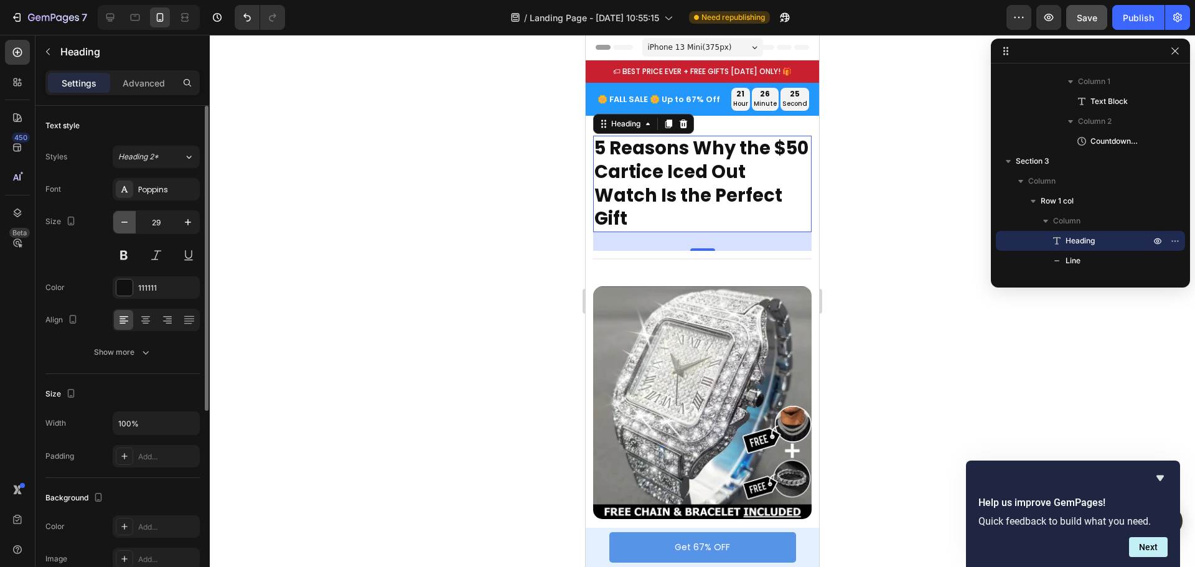
click at [128, 221] on icon "button" at bounding box center [124, 222] width 12 height 12
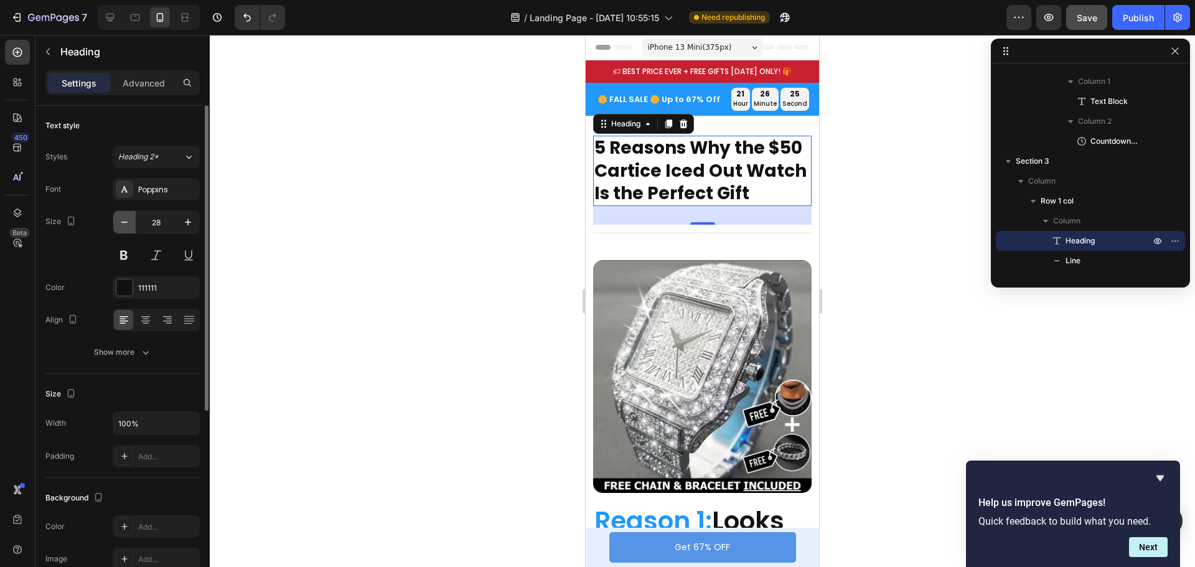
click at [128, 221] on icon "button" at bounding box center [124, 222] width 12 height 12
type input "27"
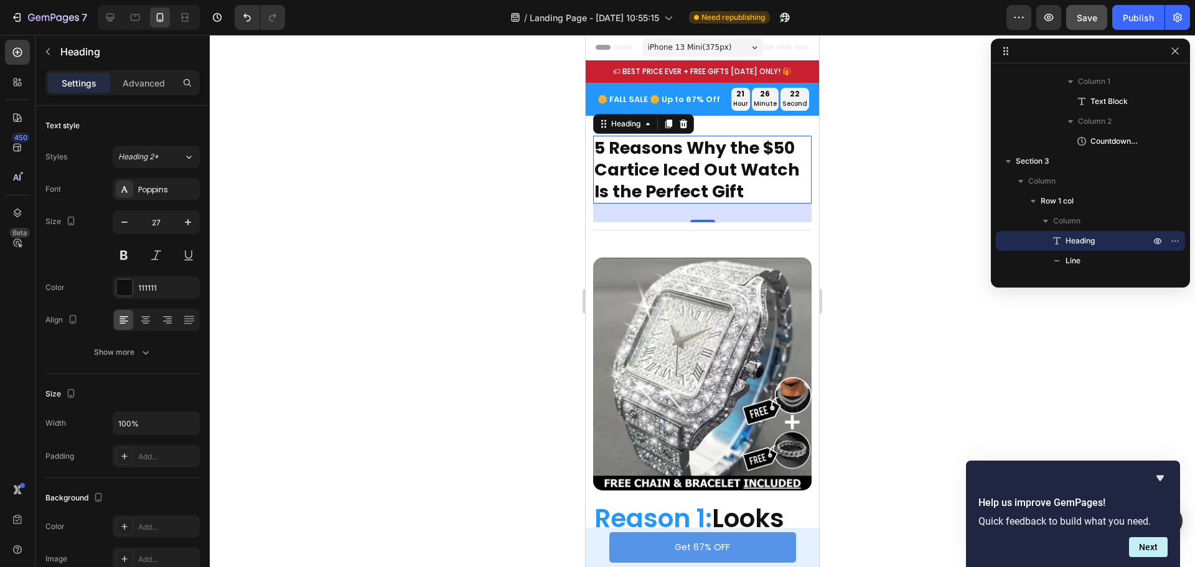
click at [885, 196] on div at bounding box center [703, 301] width 986 height 532
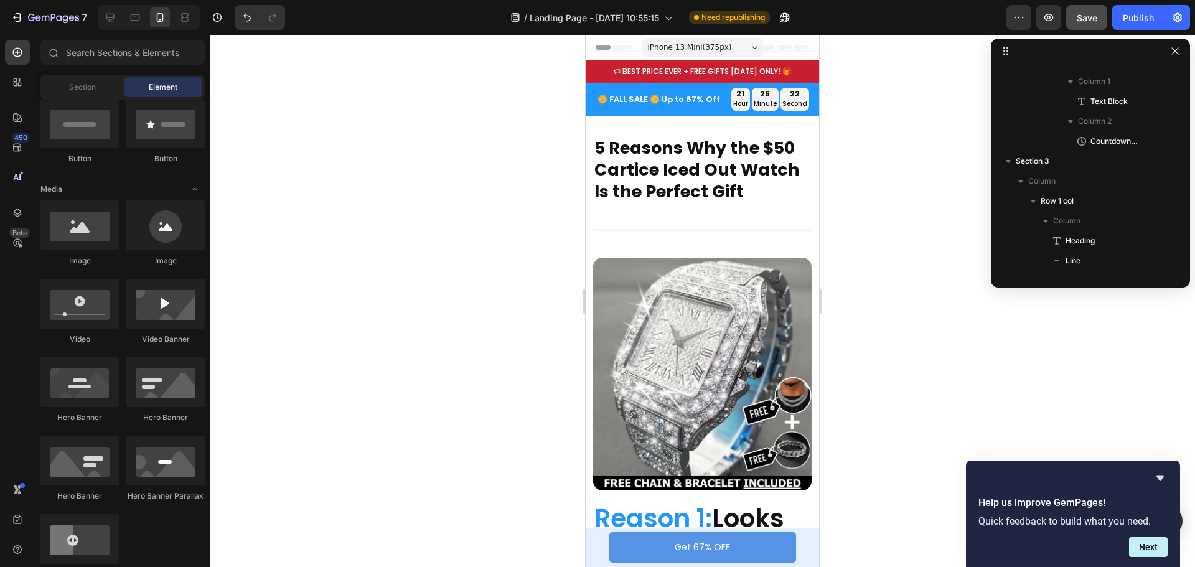
click at [728, 168] on h2 "5 Reasons Why the $50 Cartice Iced Out Watch Is the Perfect Gift" at bounding box center [702, 170] width 219 height 68
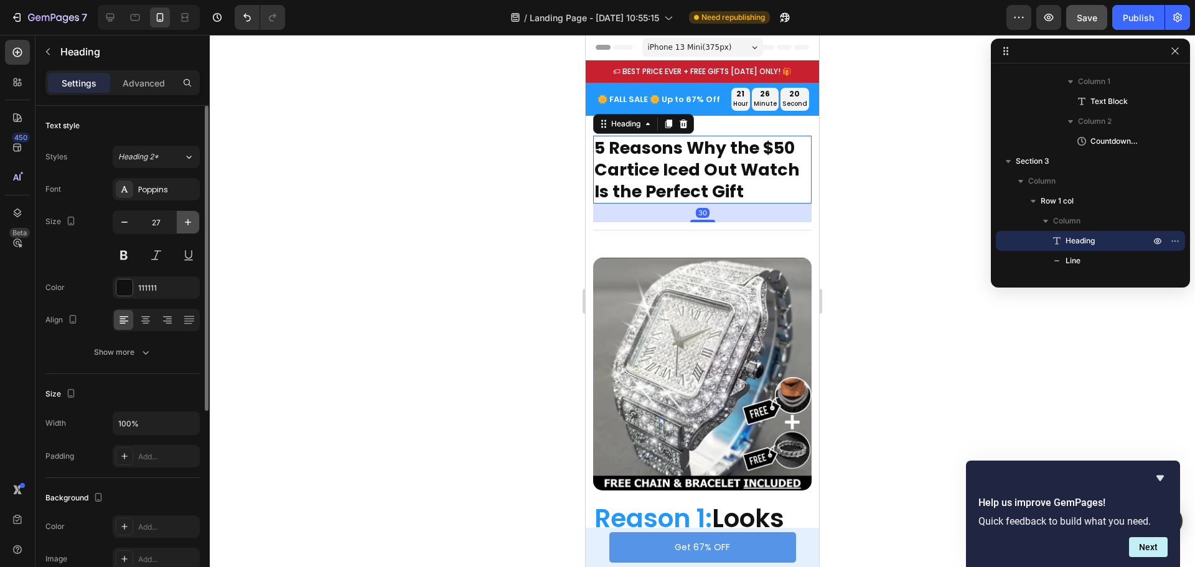
click at [189, 224] on icon "button" at bounding box center [188, 222] width 12 height 12
type input "28"
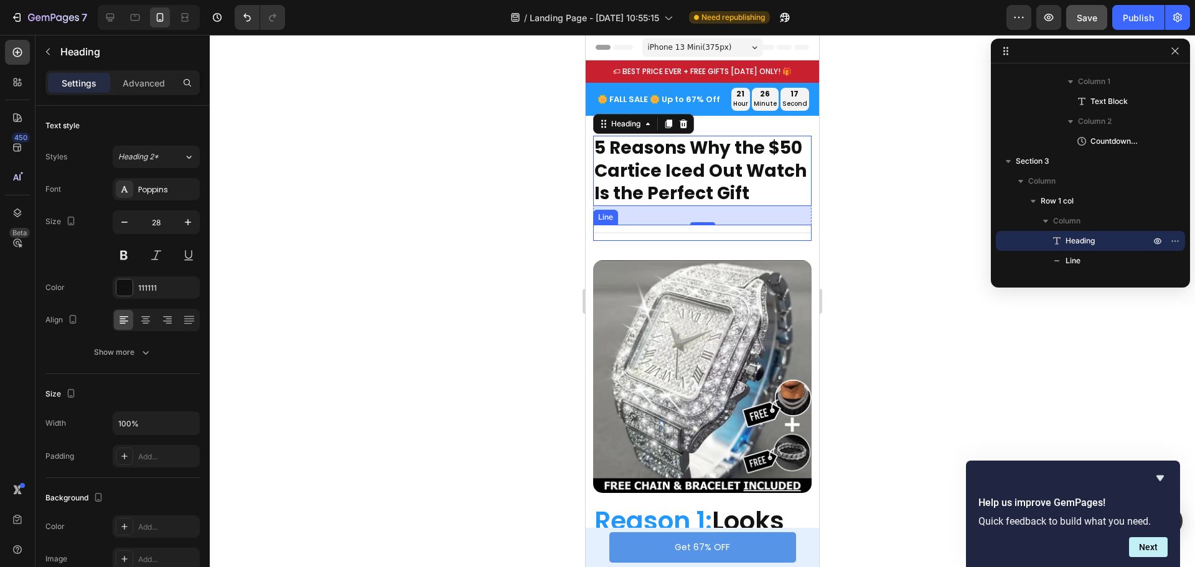
click at [773, 241] on div "Title Line" at bounding box center [702, 233] width 219 height 16
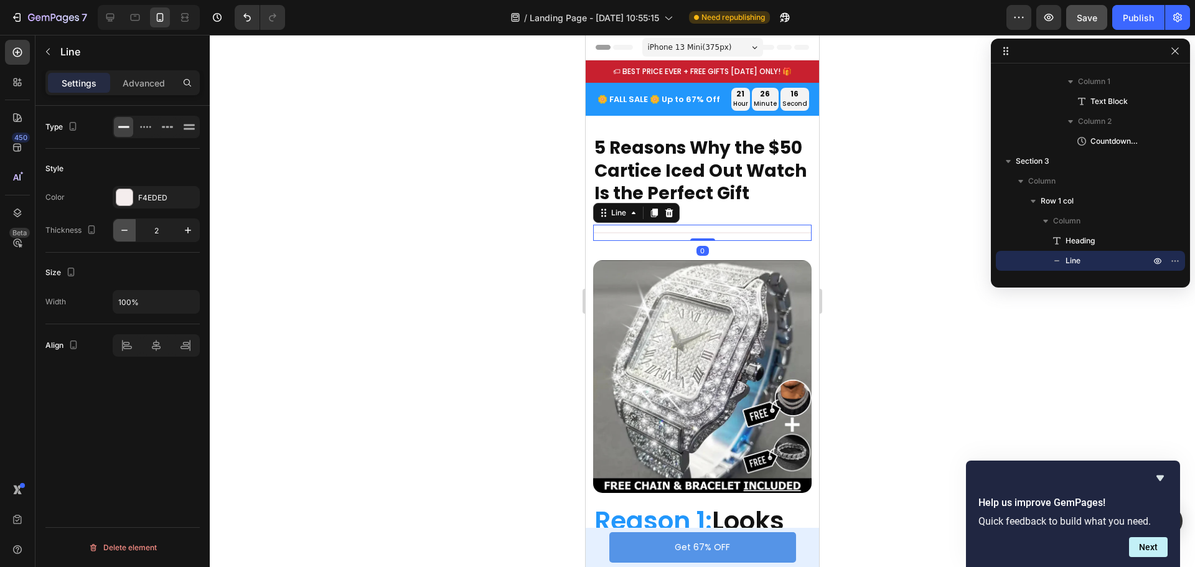
click at [120, 230] on icon "button" at bounding box center [124, 230] width 12 height 12
type input "1"
click at [870, 228] on div at bounding box center [703, 301] width 986 height 532
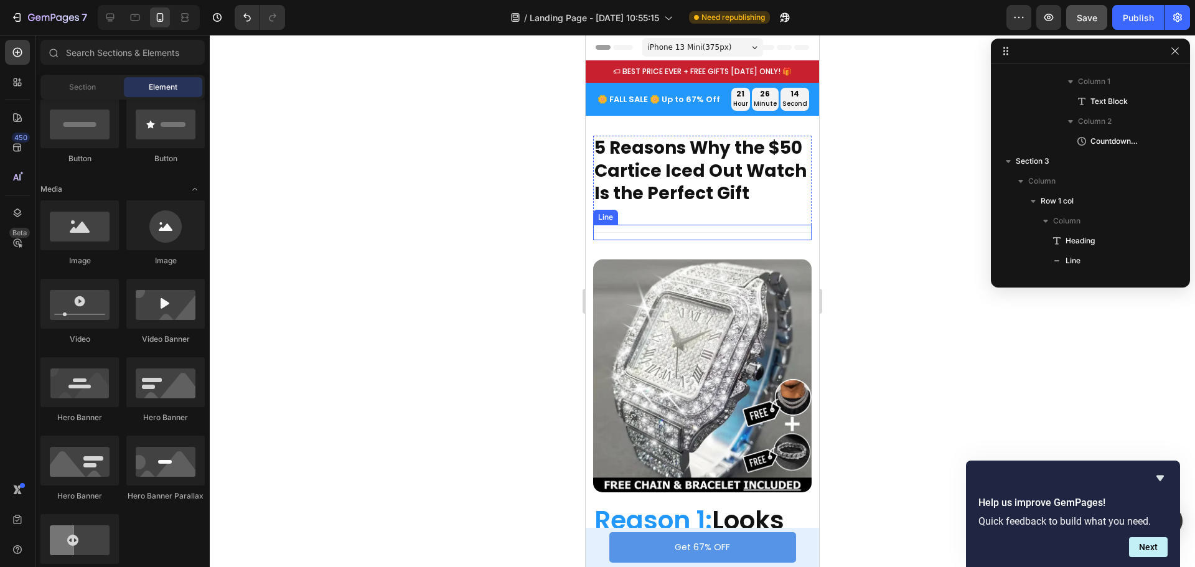
click at [713, 240] on div "Title Line" at bounding box center [702, 233] width 219 height 16
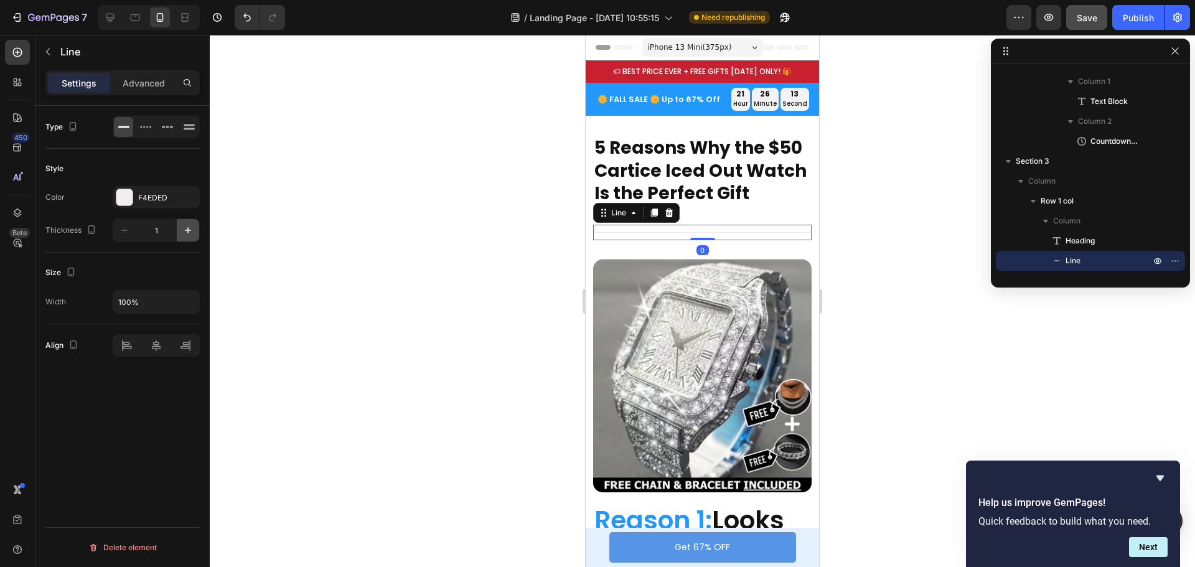
click at [190, 231] on icon "button" at bounding box center [188, 230] width 12 height 12
type input "2"
click at [757, 202] on h2 "5 Reasons Why the $50 Cartice Iced Out Watch Is the Perfect Gift" at bounding box center [702, 171] width 219 height 70
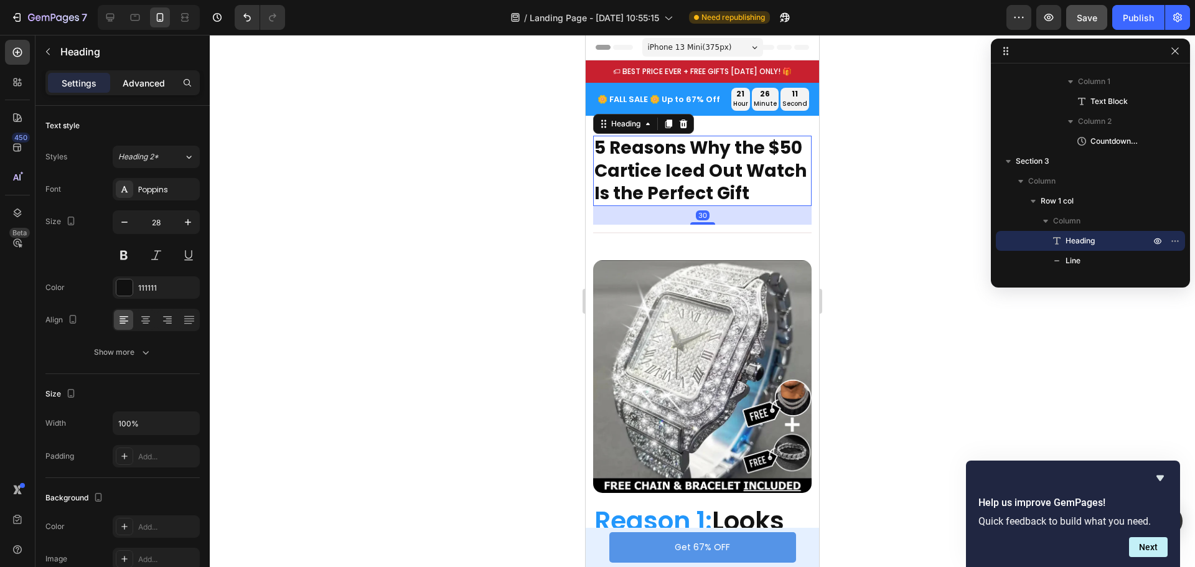
click at [148, 91] on div "Advanced" at bounding box center [144, 83] width 62 height 20
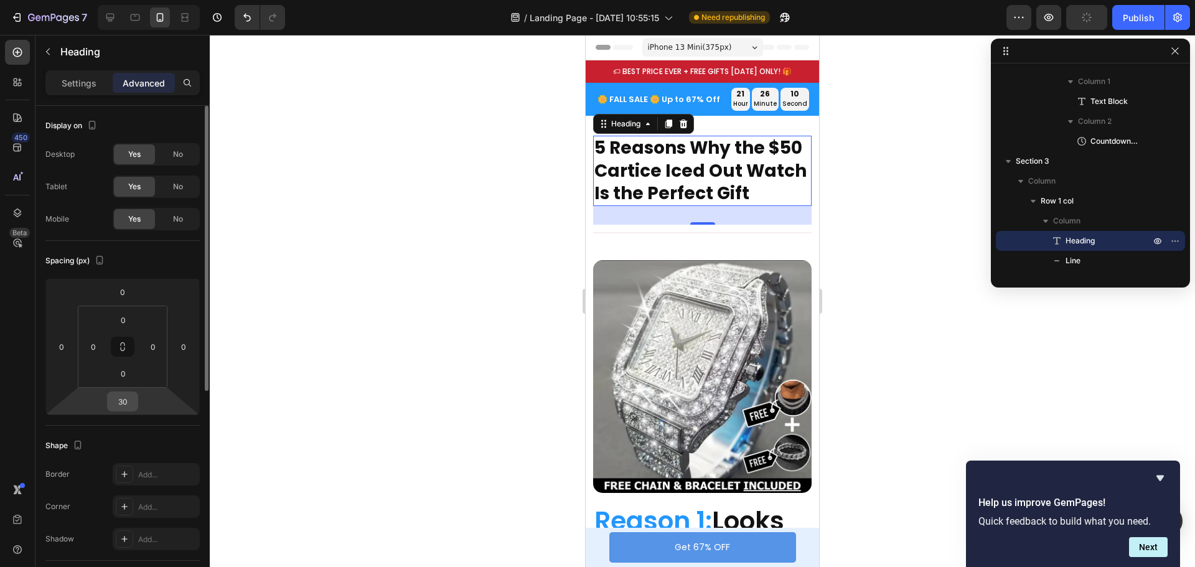
click at [130, 405] on input "30" at bounding box center [122, 401] width 25 height 19
type input "20"
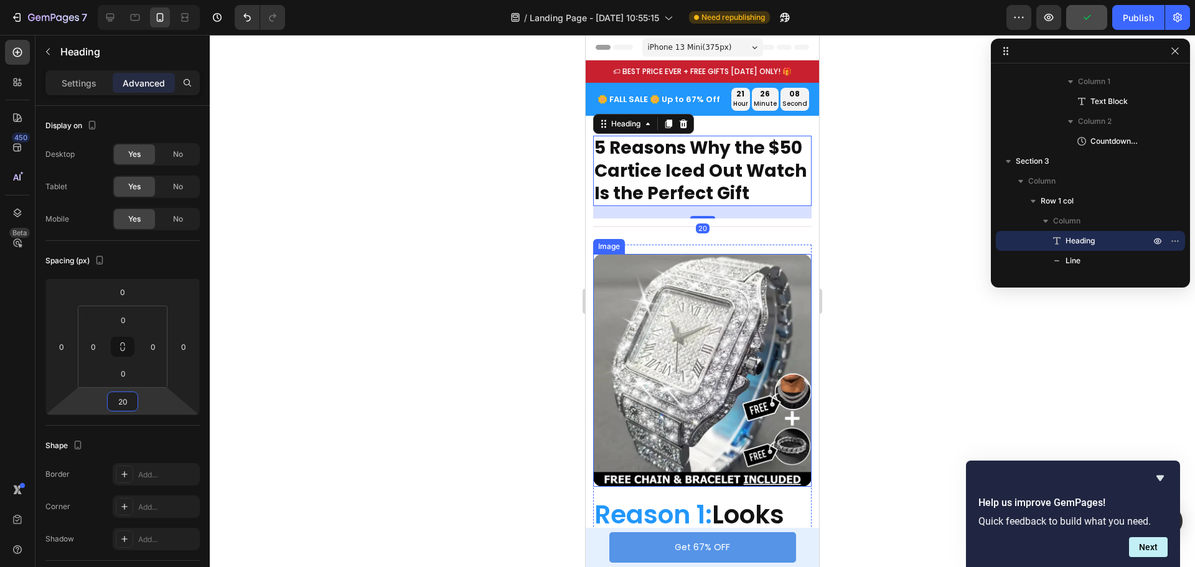
click at [696, 291] on img at bounding box center [702, 370] width 219 height 233
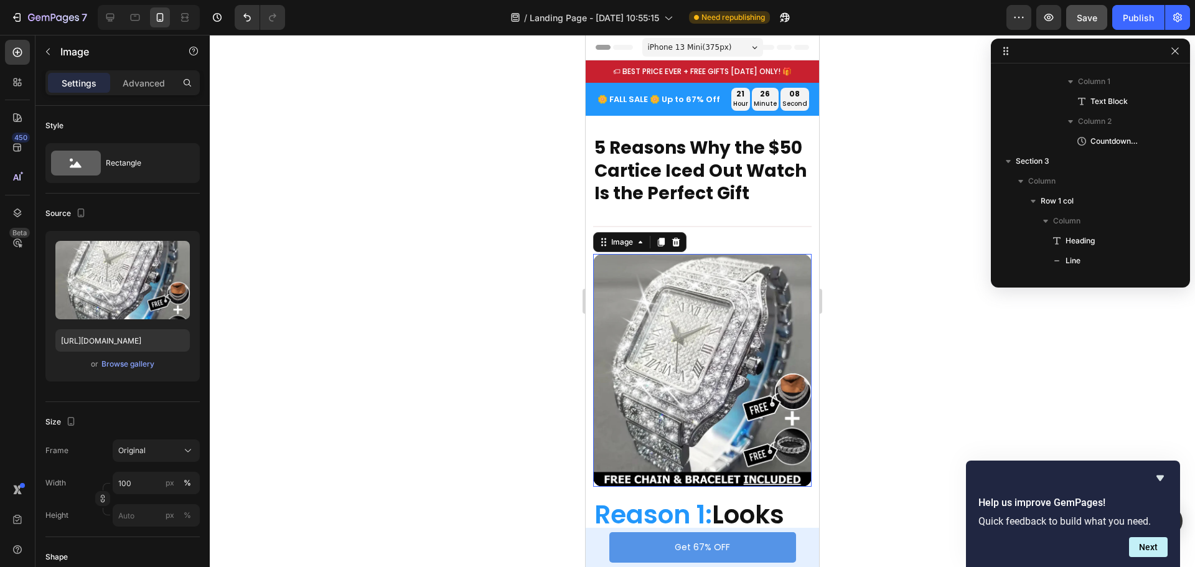
scroll to position [356, 0]
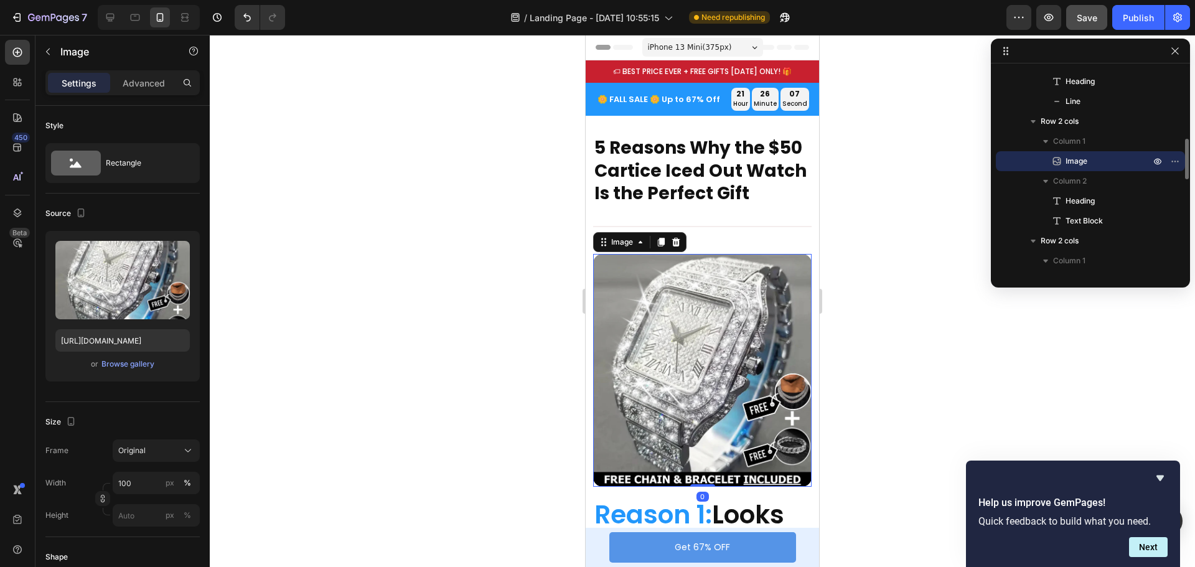
click at [856, 240] on div at bounding box center [703, 301] width 986 height 532
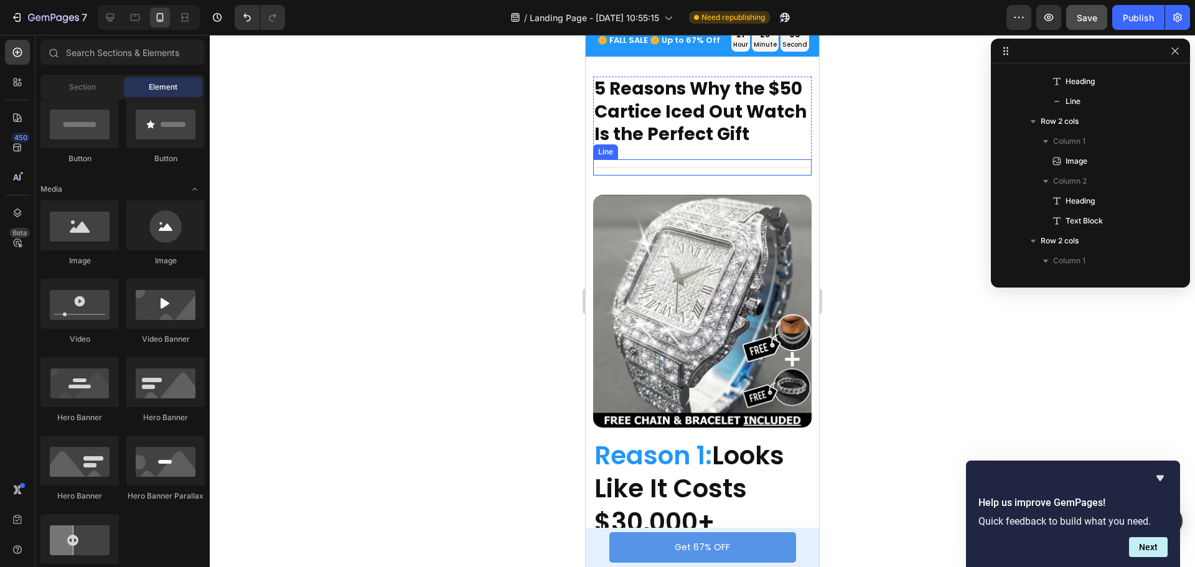
scroll to position [0, 0]
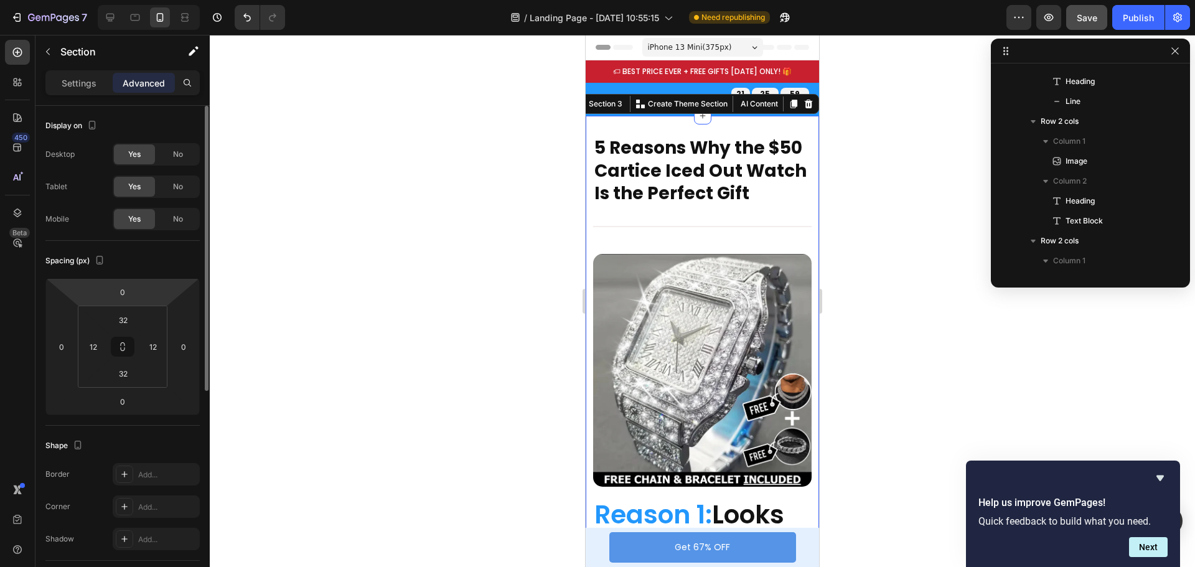
scroll to position [196, 0]
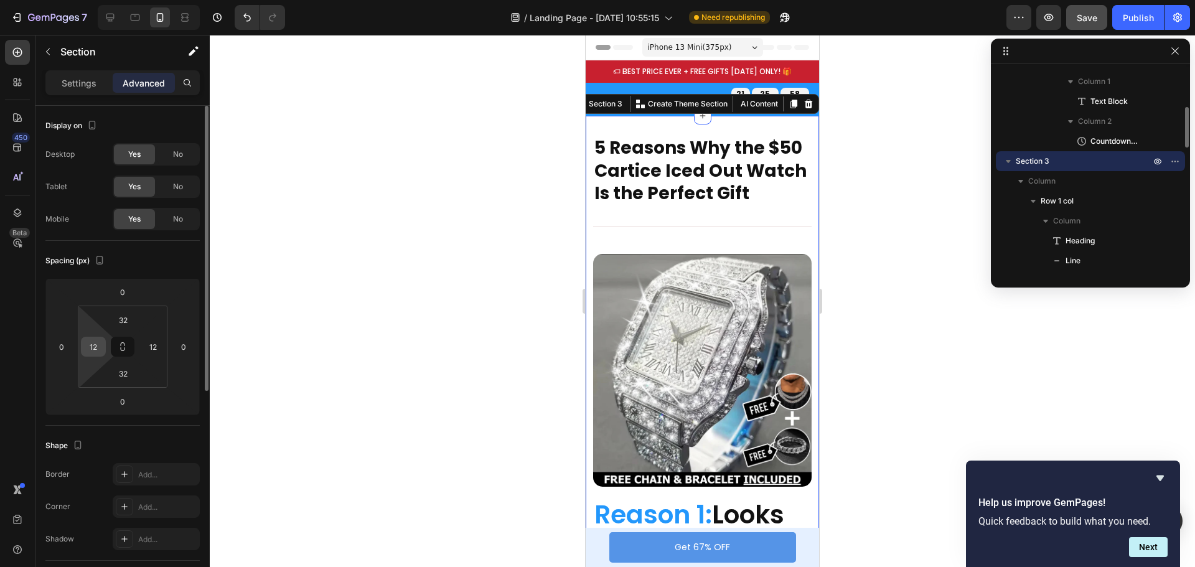
click at [97, 349] on input "12" at bounding box center [93, 346] width 19 height 19
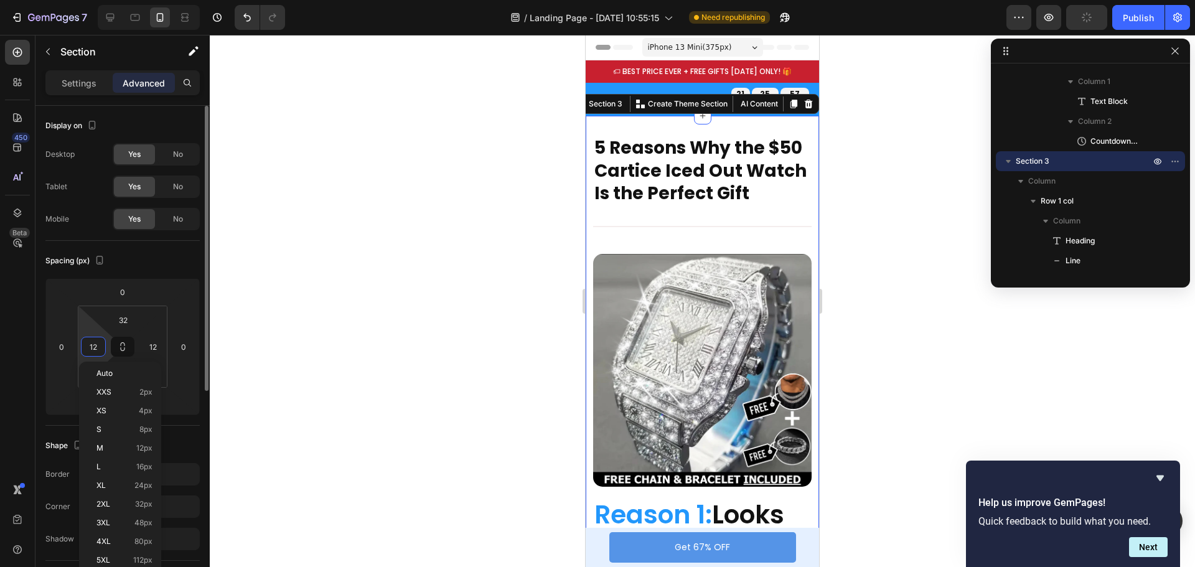
click at [97, 349] on input "12" at bounding box center [93, 346] width 19 height 19
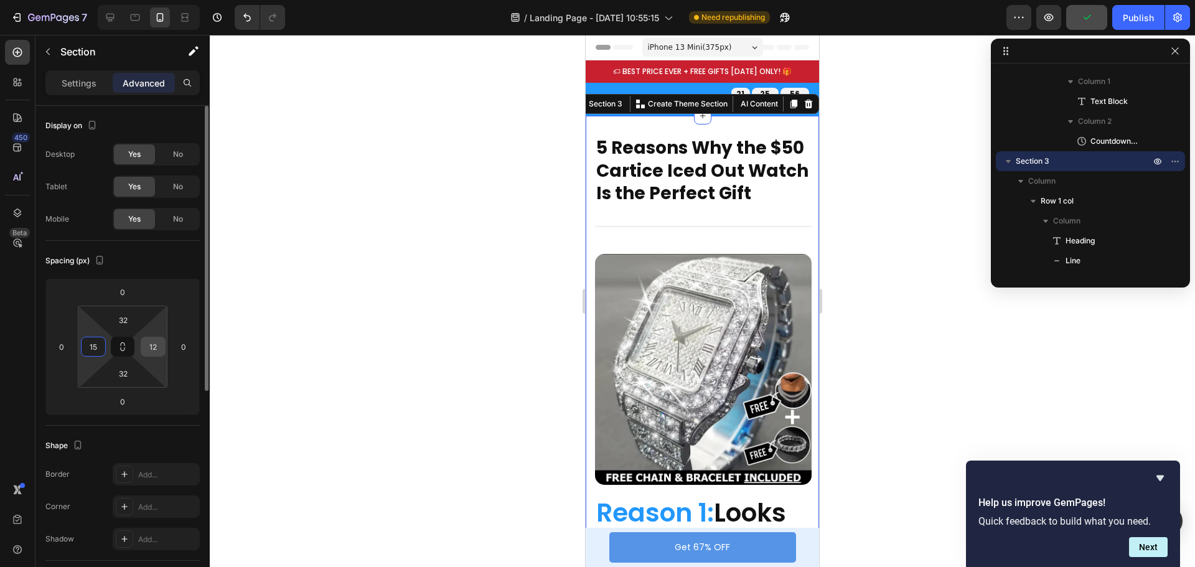
type input "15"
click at [156, 349] on input "12" at bounding box center [153, 346] width 19 height 19
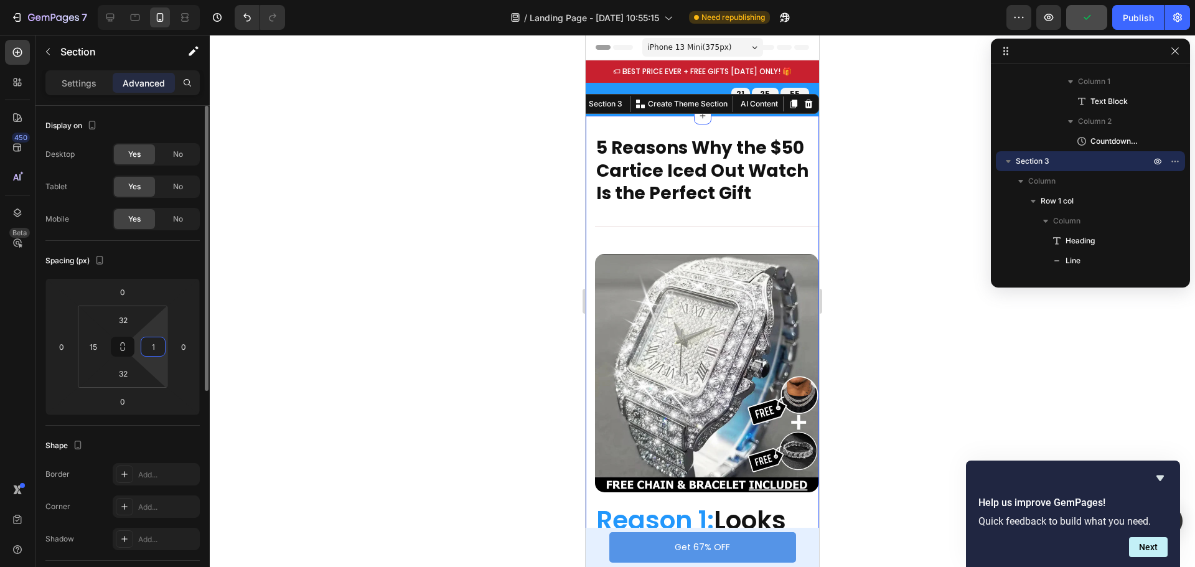
type input "15"
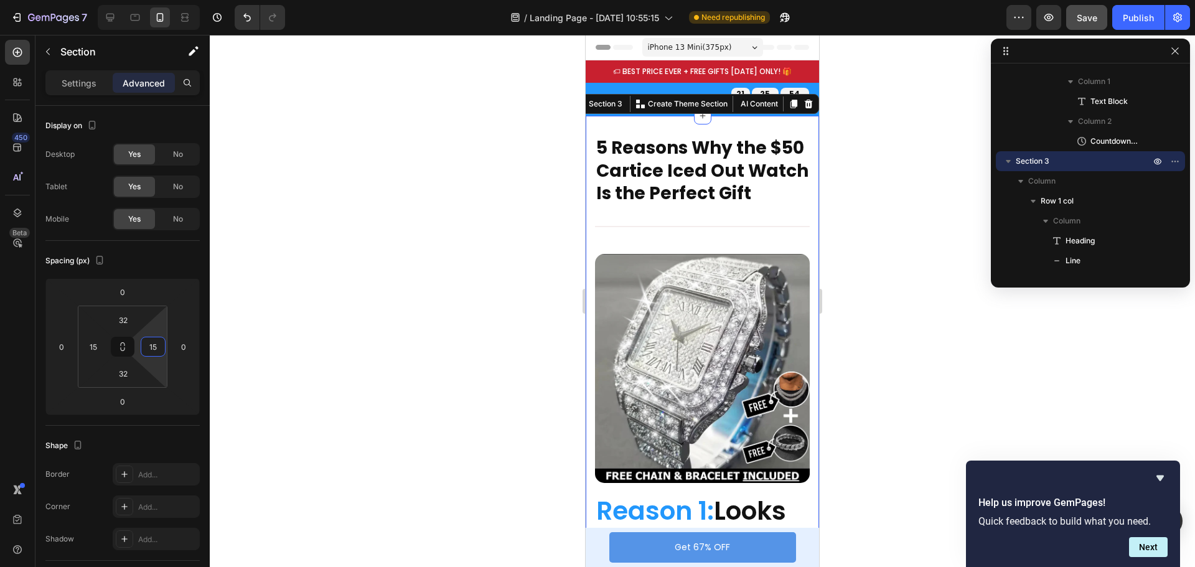
click at [917, 227] on div at bounding box center [703, 301] width 986 height 532
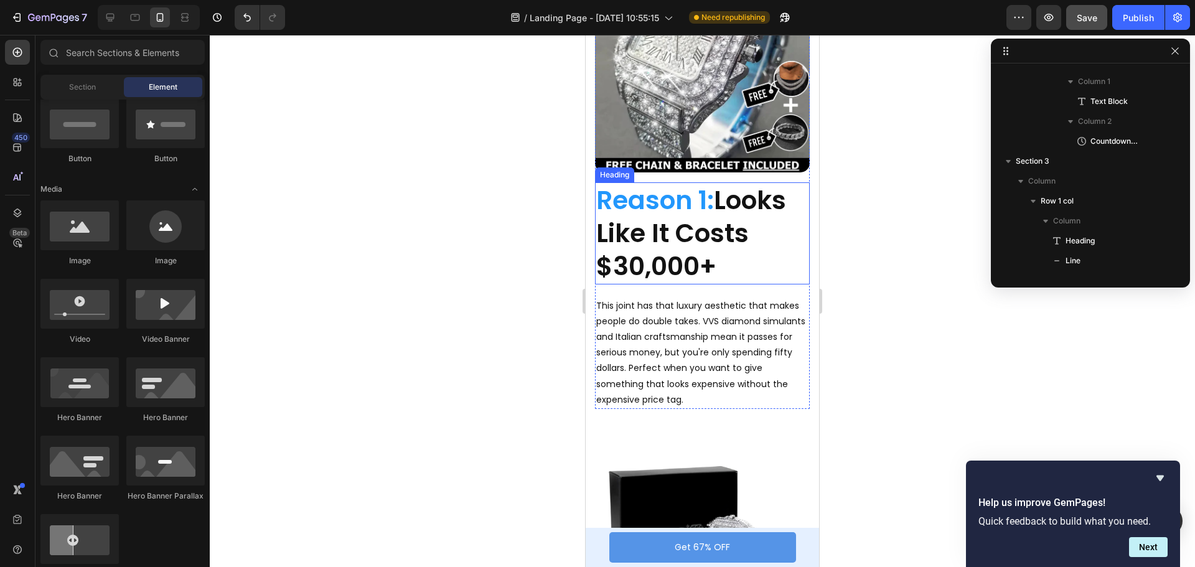
scroll to position [311, 0]
click at [697, 251] on h2 "Reason 1: Looks Like It Costs $30,000+" at bounding box center [702, 233] width 215 height 102
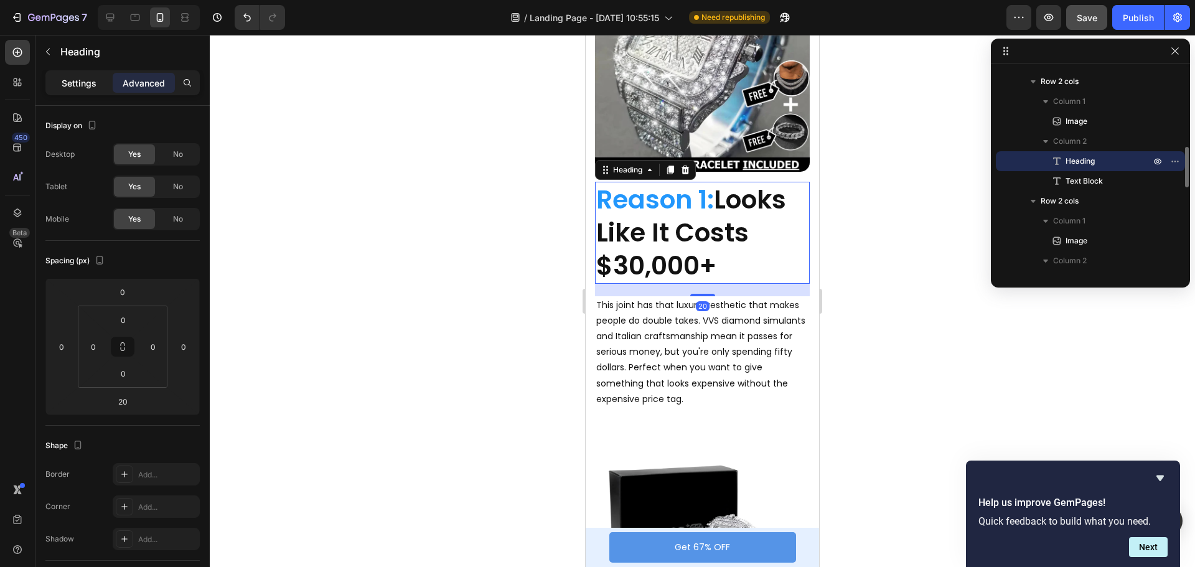
click at [75, 85] on p "Settings" at bounding box center [79, 83] width 35 height 13
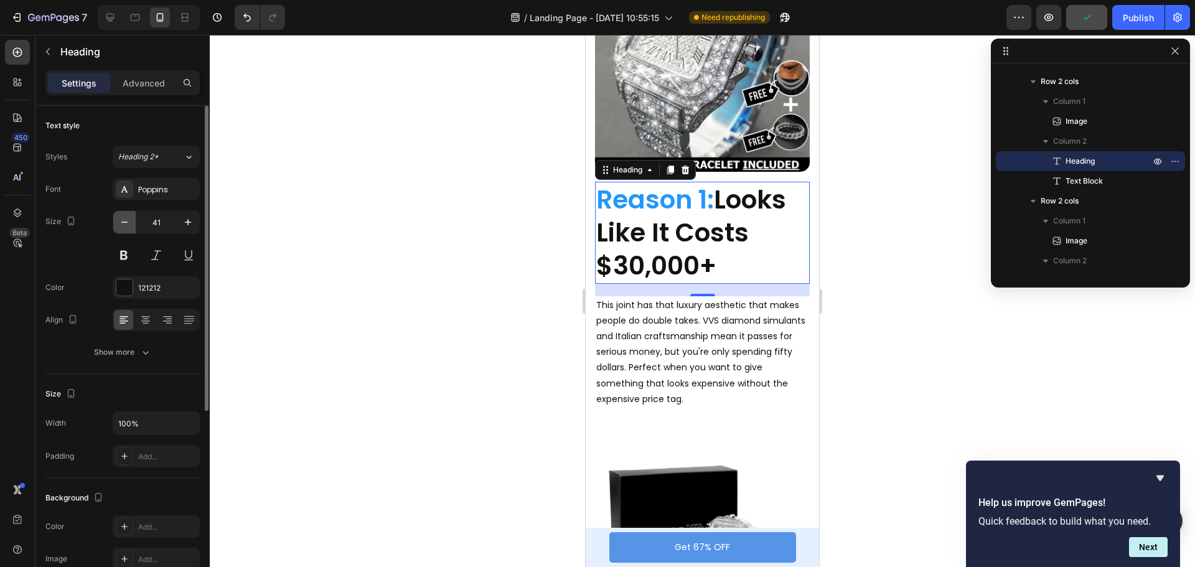
click at [118, 216] on icon "button" at bounding box center [124, 222] width 12 height 12
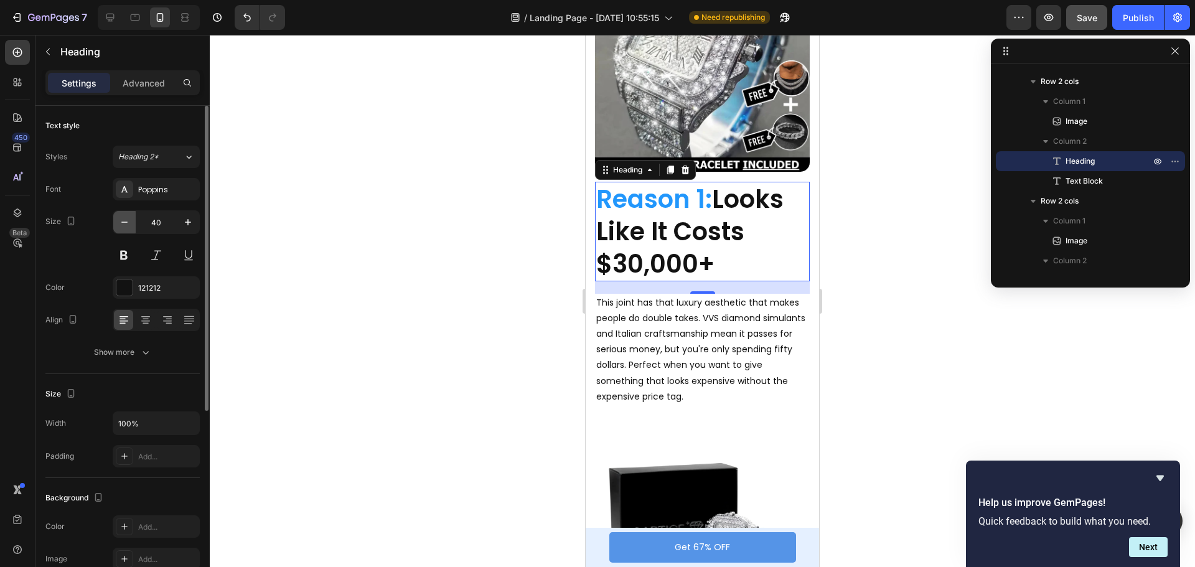
click at [118, 216] on icon "button" at bounding box center [124, 222] width 12 height 12
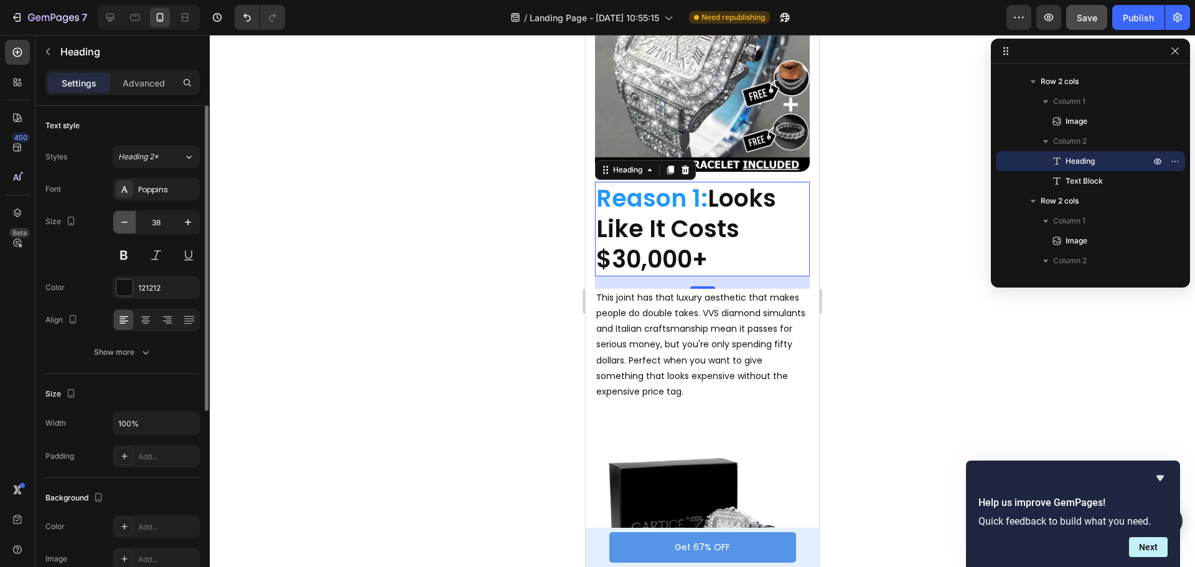
click at [118, 216] on icon "button" at bounding box center [124, 222] width 12 height 12
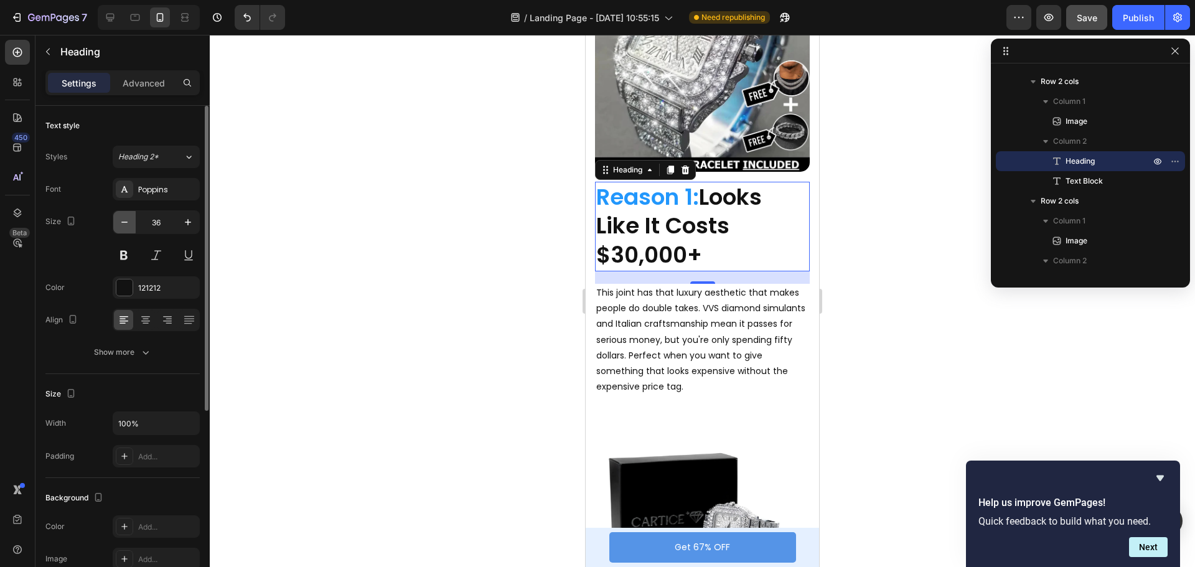
click at [118, 216] on icon "button" at bounding box center [124, 222] width 12 height 12
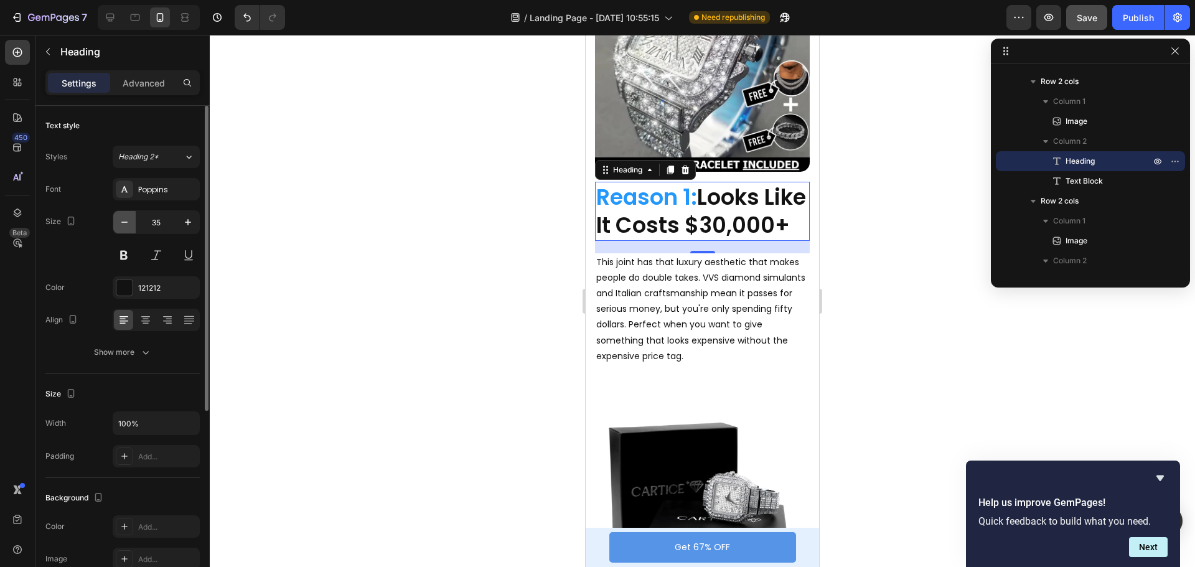
click at [118, 216] on icon "button" at bounding box center [124, 222] width 12 height 12
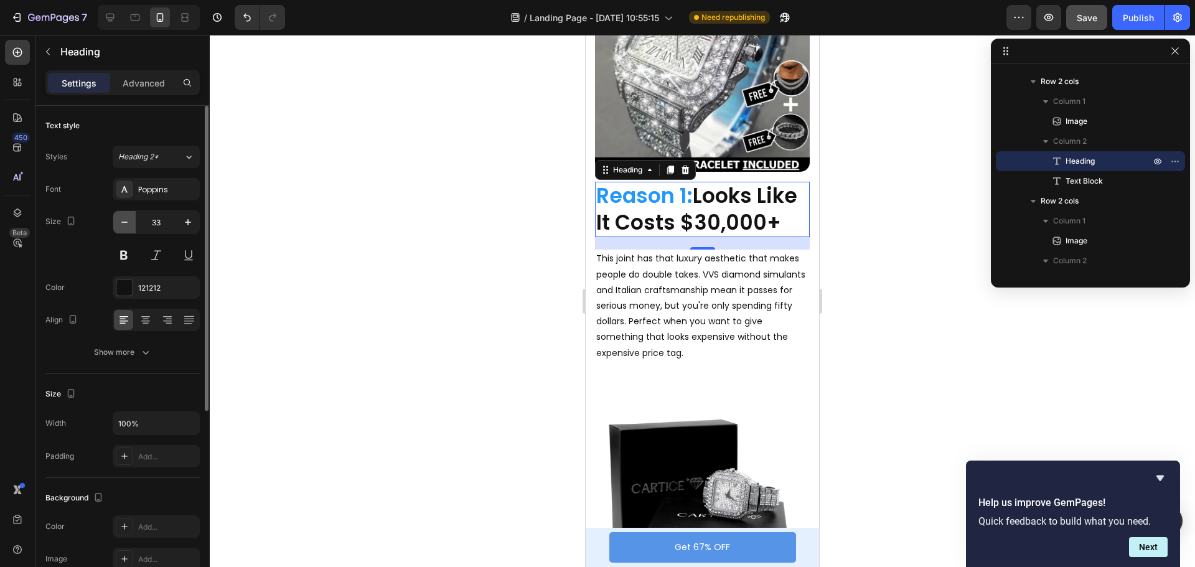
click at [118, 216] on icon "button" at bounding box center [124, 222] width 12 height 12
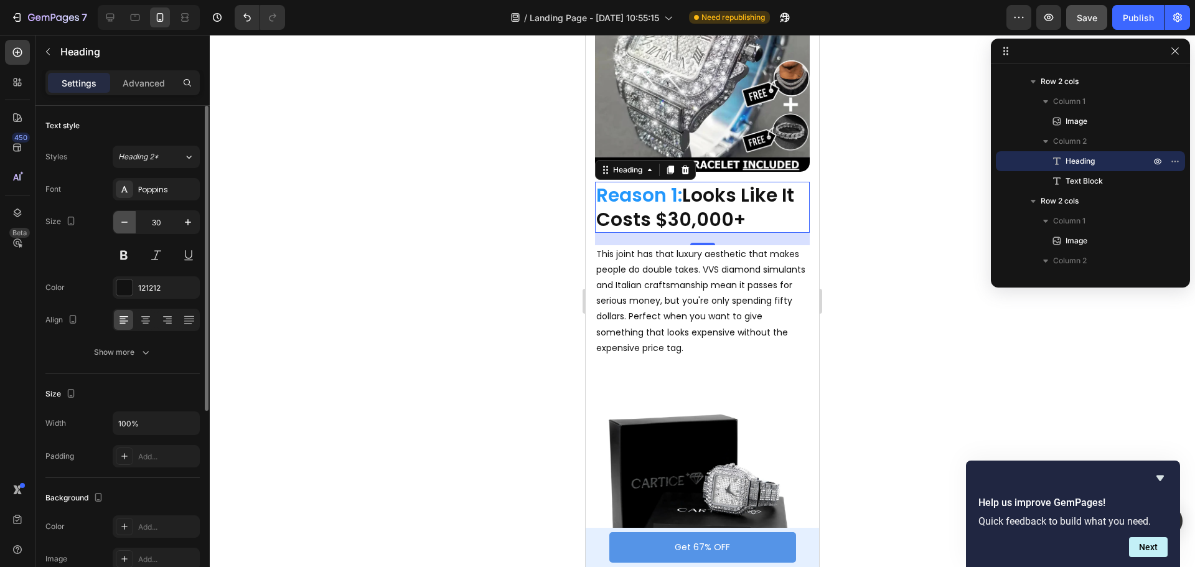
click at [118, 216] on icon "button" at bounding box center [124, 222] width 12 height 12
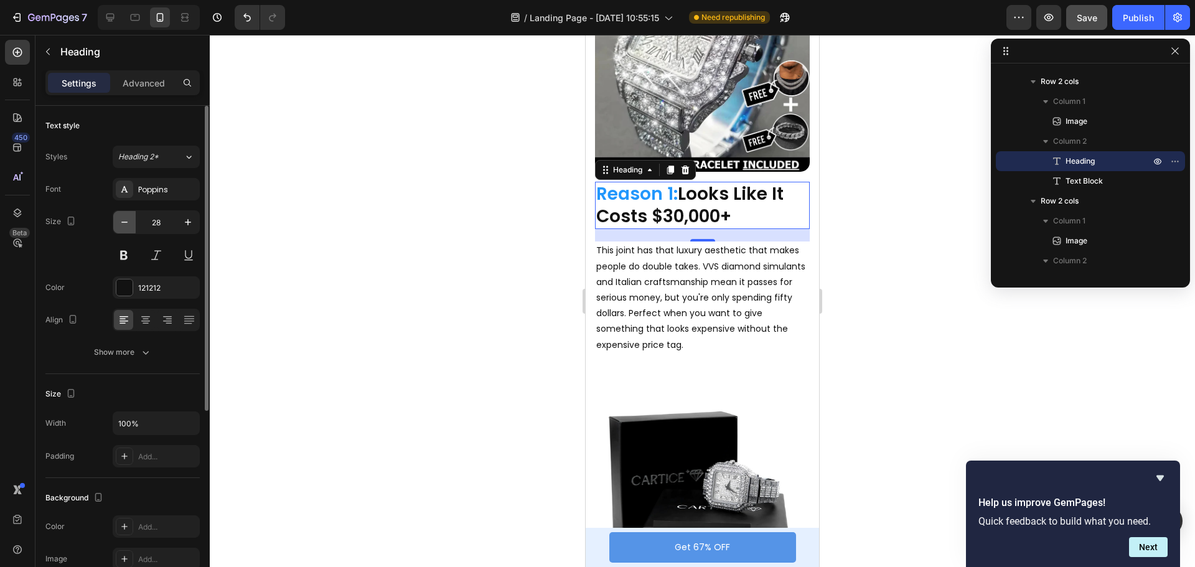
click at [118, 216] on icon "button" at bounding box center [124, 222] width 12 height 12
type input "26"
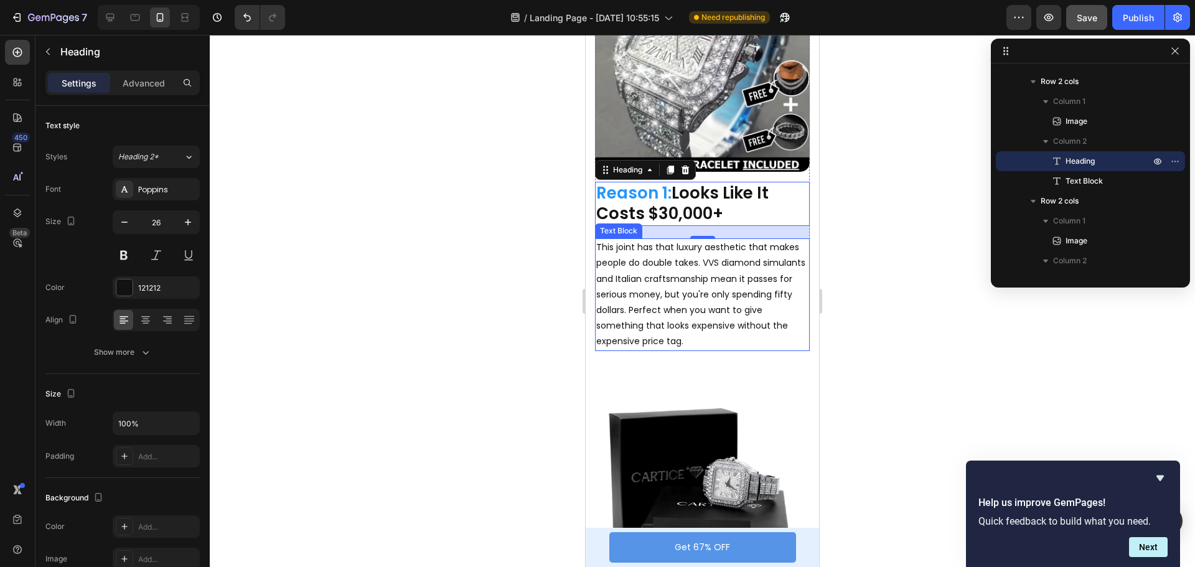
click at [662, 310] on p "This joint has that luxury aesthetic that makes people do double takes. VVS dia…" at bounding box center [702, 295] width 212 height 110
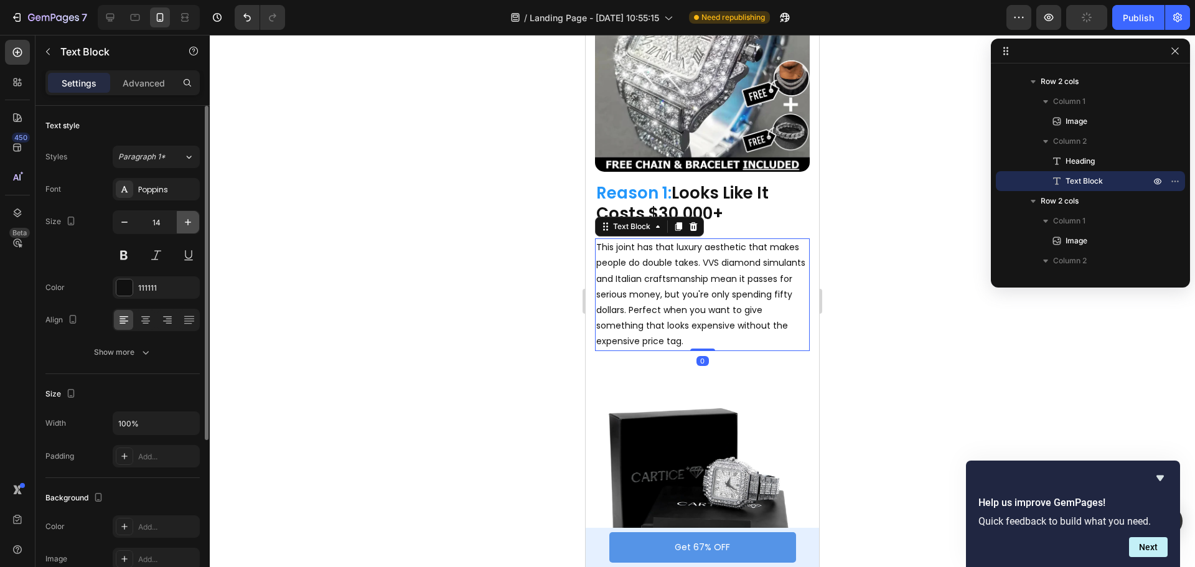
click at [191, 223] on icon "button" at bounding box center [188, 222] width 12 height 12
type input "15"
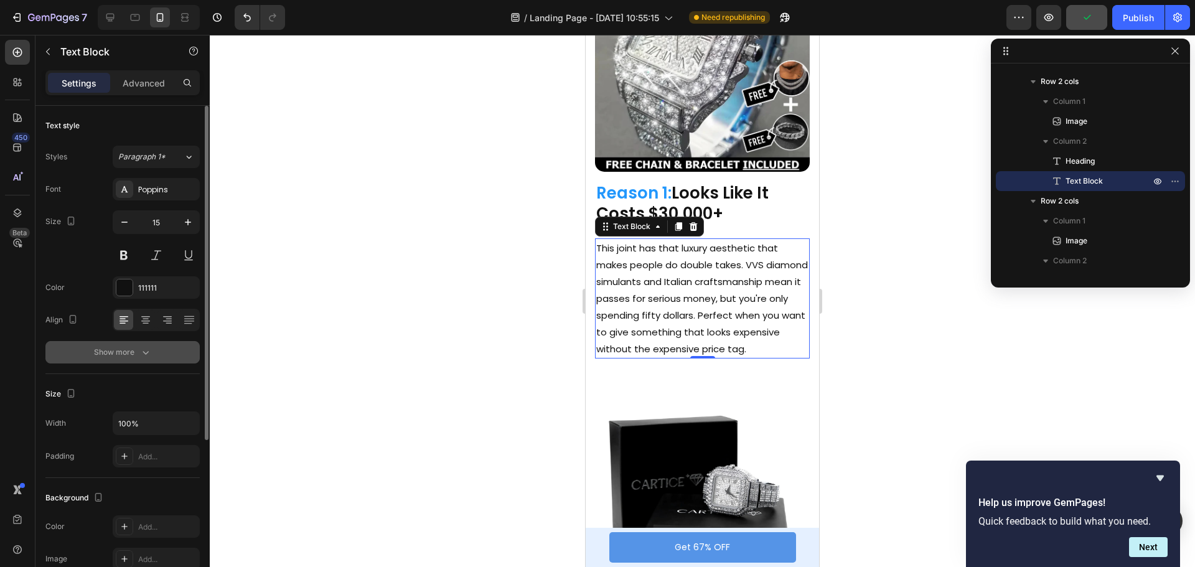
click at [136, 351] on div "Show more" at bounding box center [123, 352] width 58 height 12
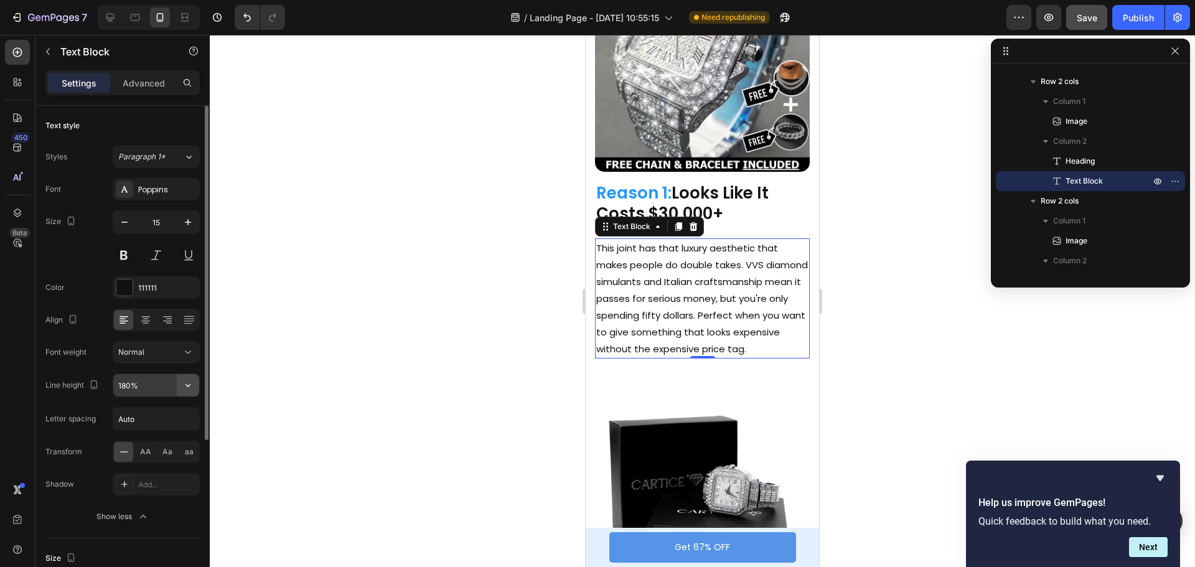
click at [187, 382] on icon "button" at bounding box center [188, 385] width 12 height 12
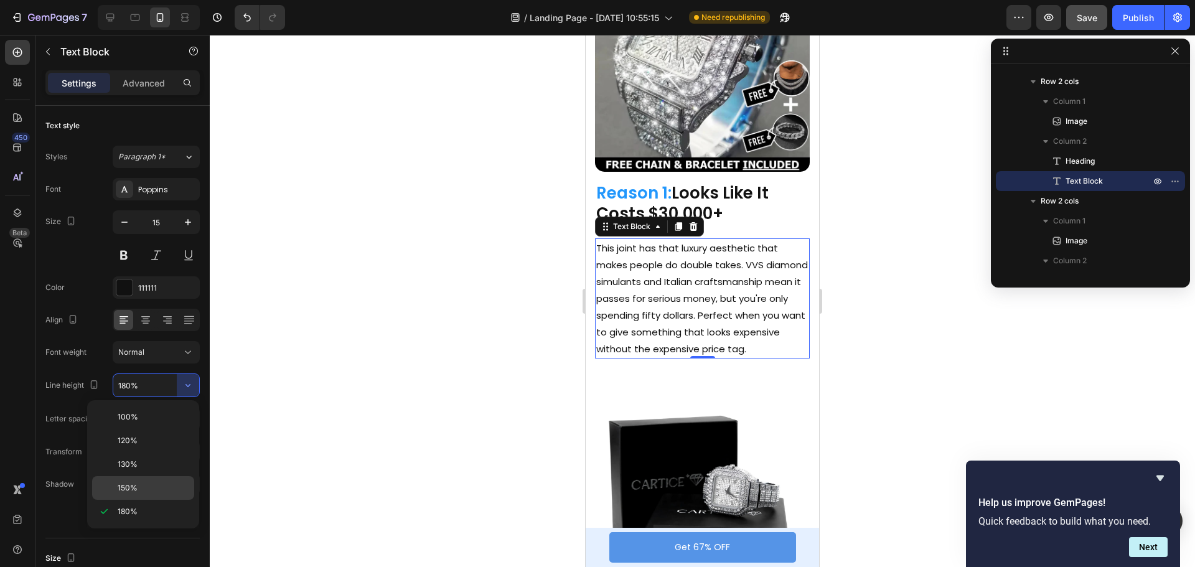
click at [136, 496] on div "150%" at bounding box center [143, 488] width 102 height 24
type input "150%"
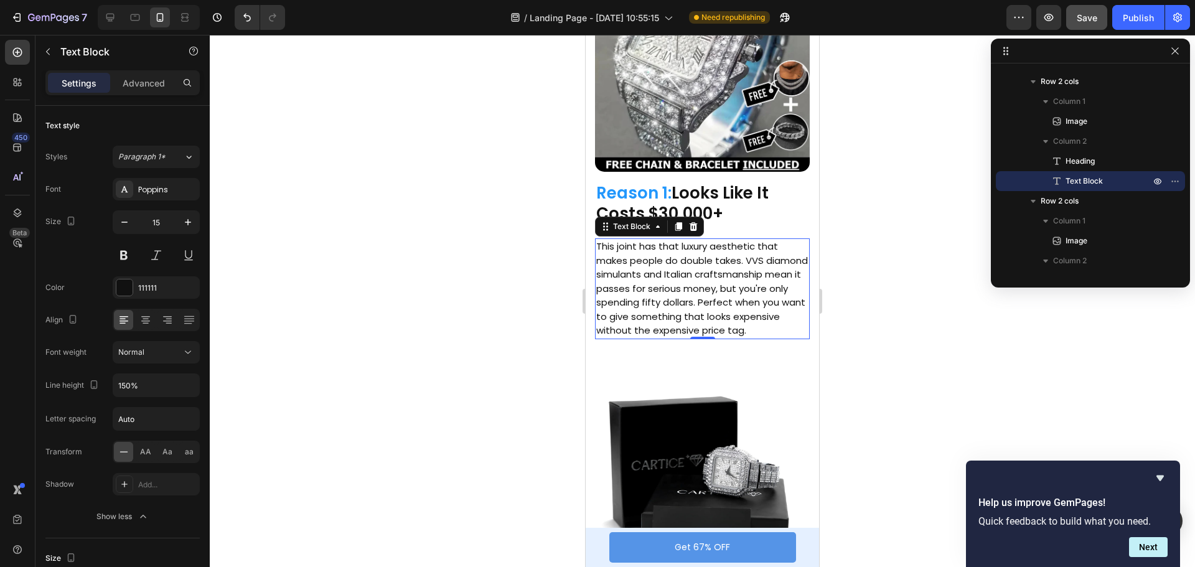
click at [879, 224] on div at bounding box center [703, 301] width 986 height 532
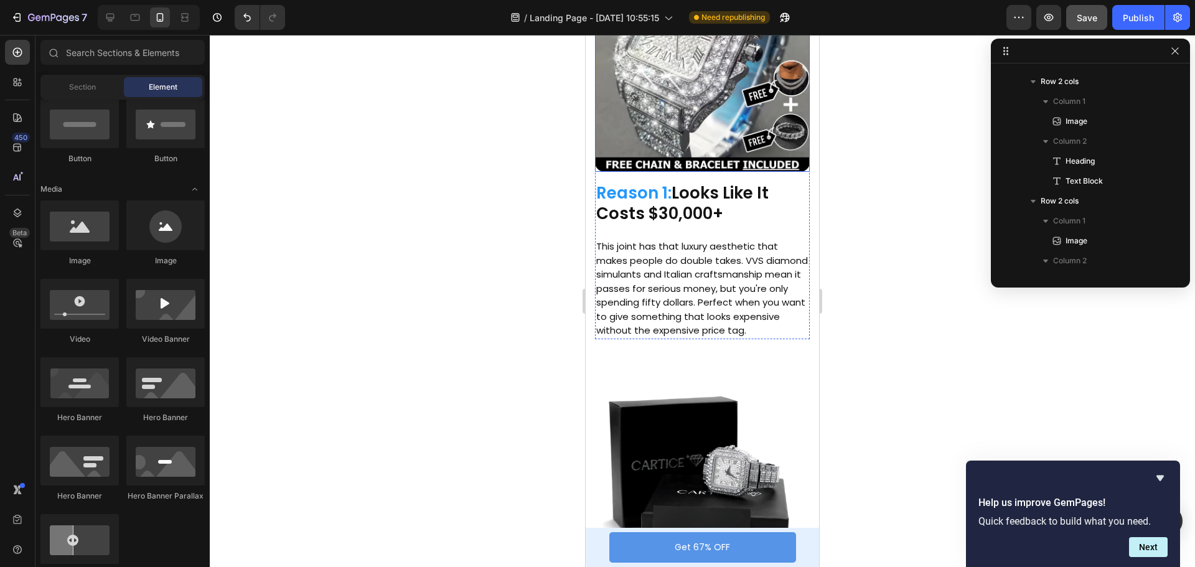
drag, startPoint x: 768, startPoint y: 231, endPoint x: 715, endPoint y: 268, distance: 64.9
click at [768, 227] on h2 "Reason 1: Looks Like It Costs $30,000+" at bounding box center [702, 204] width 215 height 45
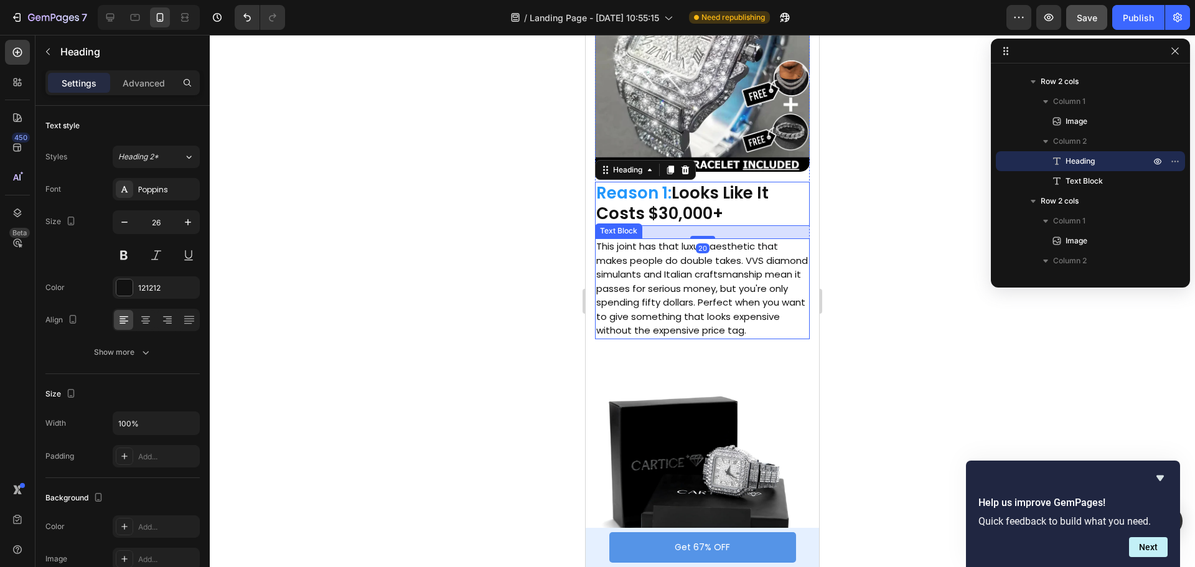
click at [694, 283] on p "This joint has that luxury aesthetic that makes people do double takes. VVS dia…" at bounding box center [702, 289] width 212 height 98
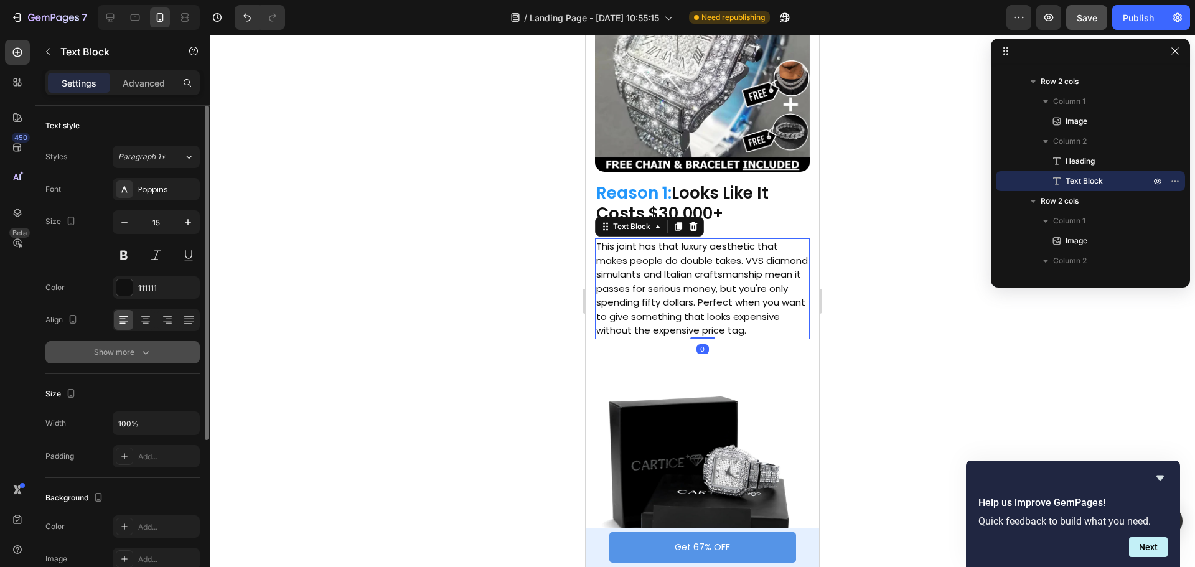
click at [131, 352] on div "Show more" at bounding box center [123, 352] width 58 height 12
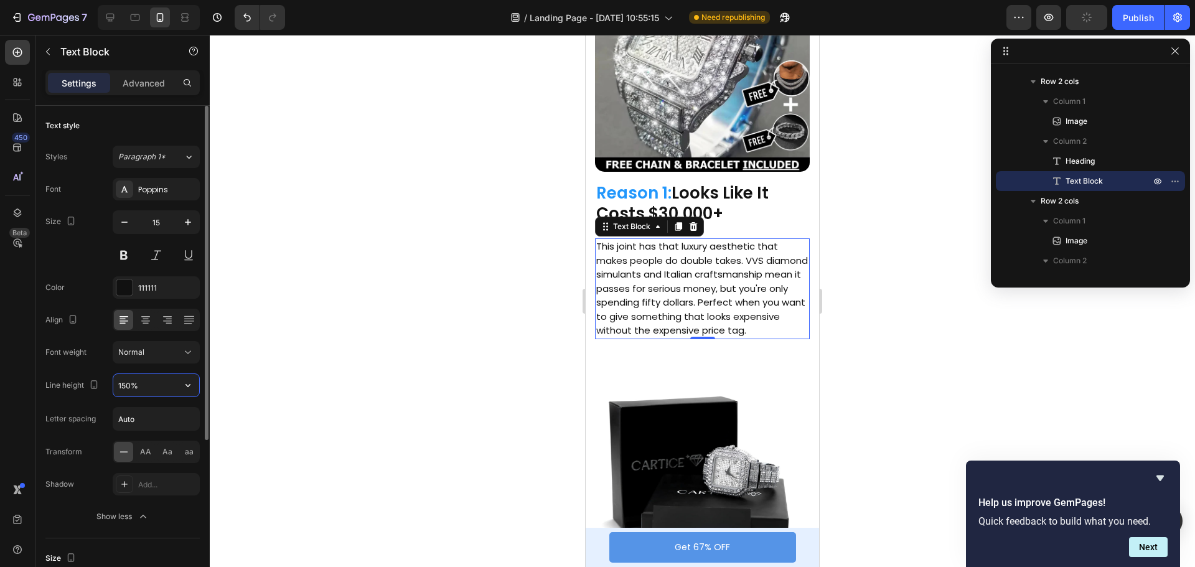
drag, startPoint x: 130, startPoint y: 387, endPoint x: 118, endPoint y: 384, distance: 12.2
click at [130, 387] on input "150%" at bounding box center [156, 385] width 86 height 22
click at [125, 386] on input "150%" at bounding box center [156, 385] width 86 height 22
click at [126, 387] on input "150%" at bounding box center [156, 385] width 86 height 22
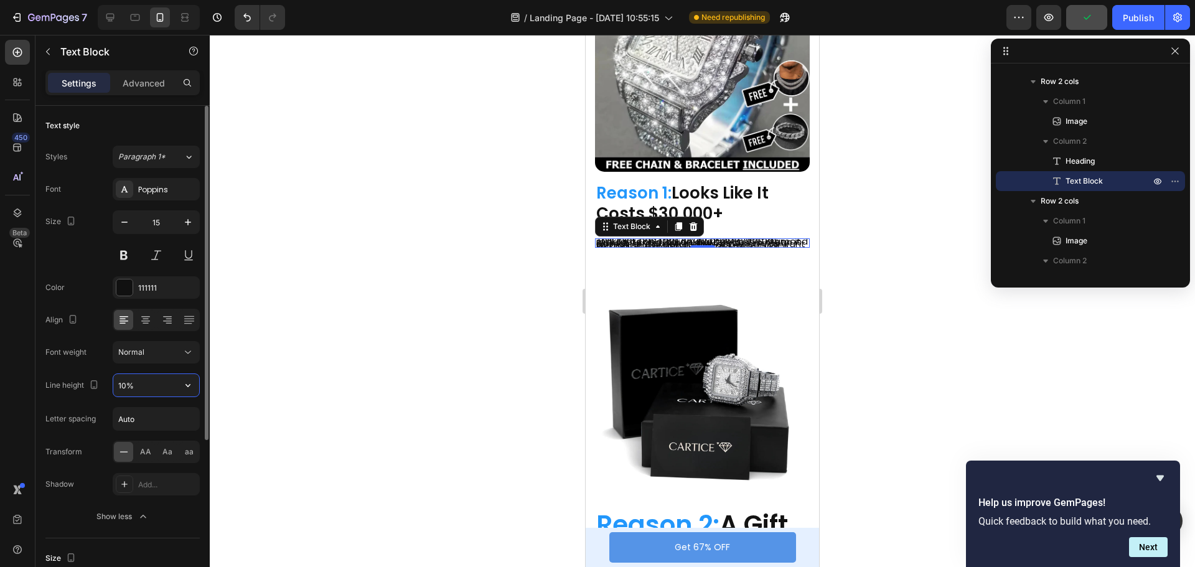
type input "170%"
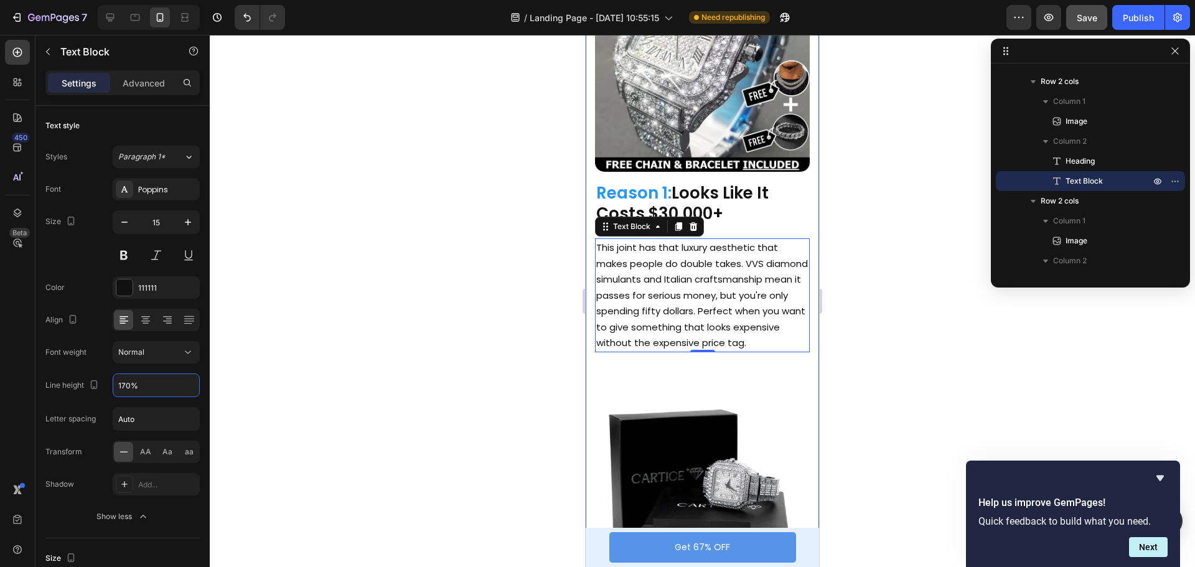
click at [900, 284] on div at bounding box center [703, 301] width 986 height 532
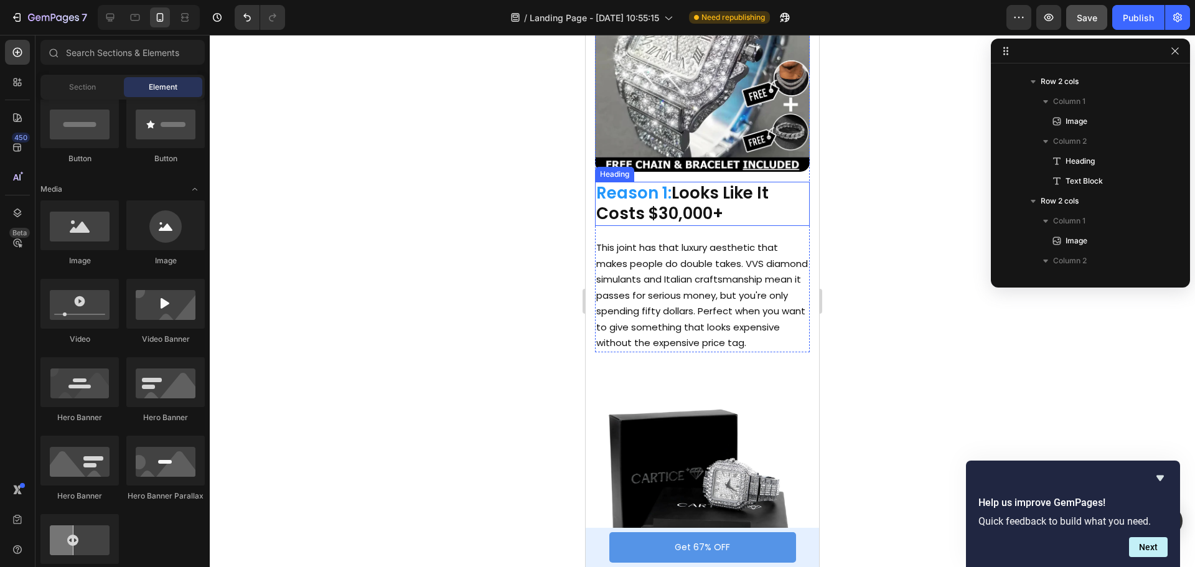
click at [696, 215] on h2 "Reason 1: Looks Like It Costs $30,000+" at bounding box center [702, 204] width 215 height 45
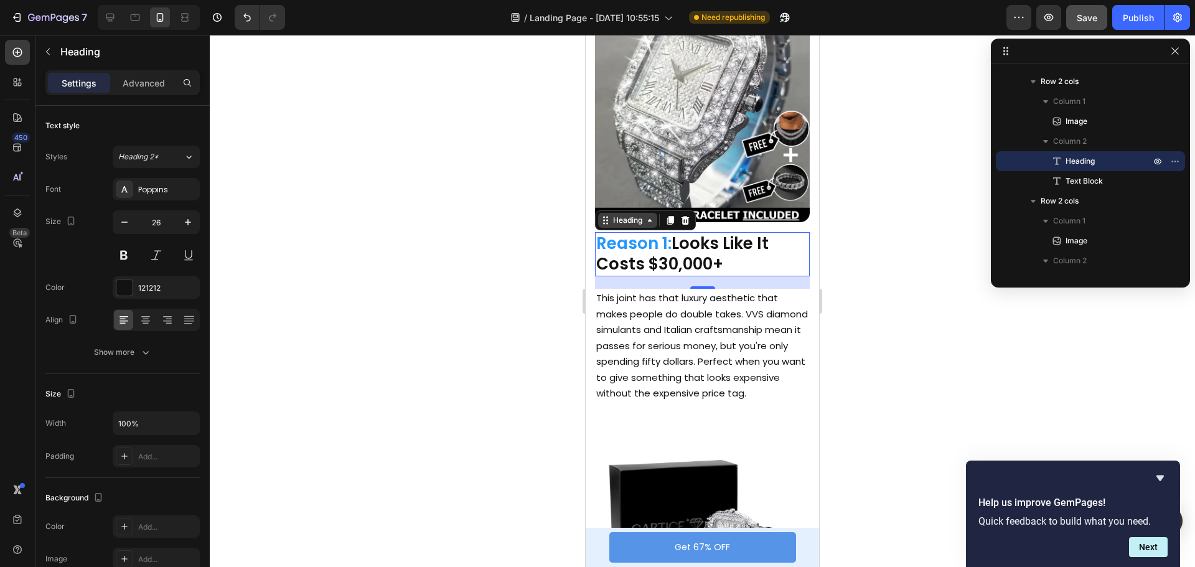
scroll to position [125, 0]
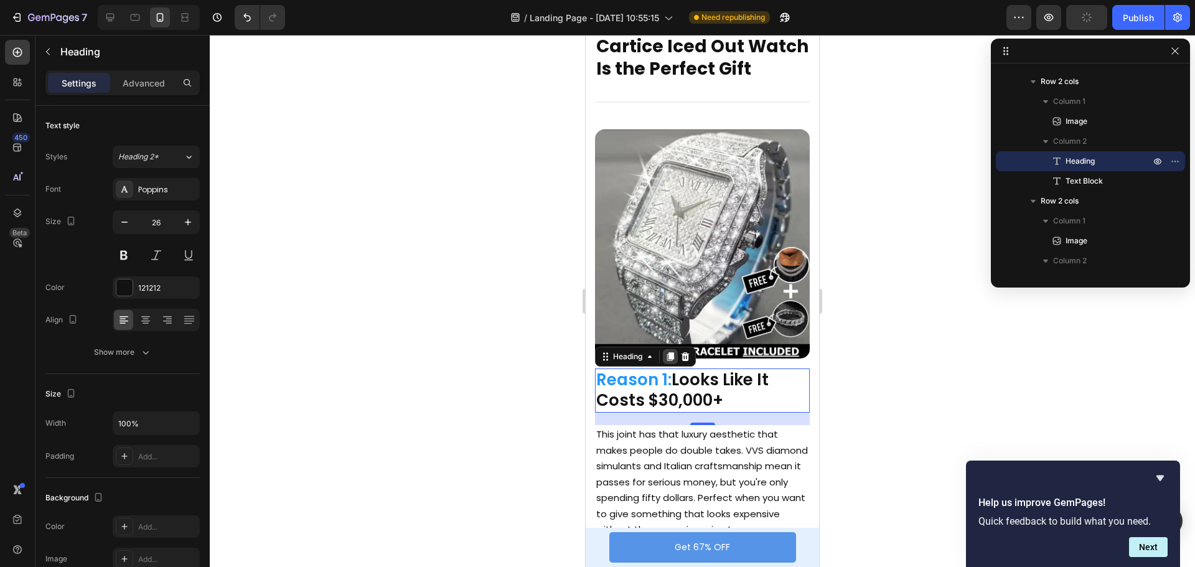
click at [672, 362] on icon at bounding box center [671, 357] width 10 height 10
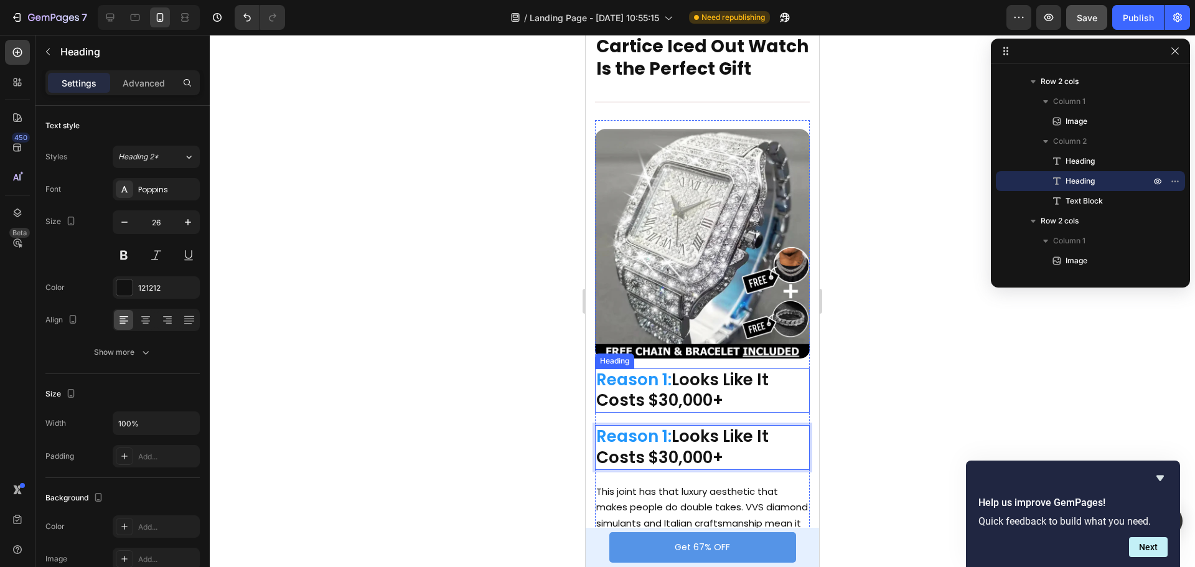
click at [727, 395] on h2 "Reason 1: Looks Like It Costs $30,000+" at bounding box center [702, 391] width 215 height 45
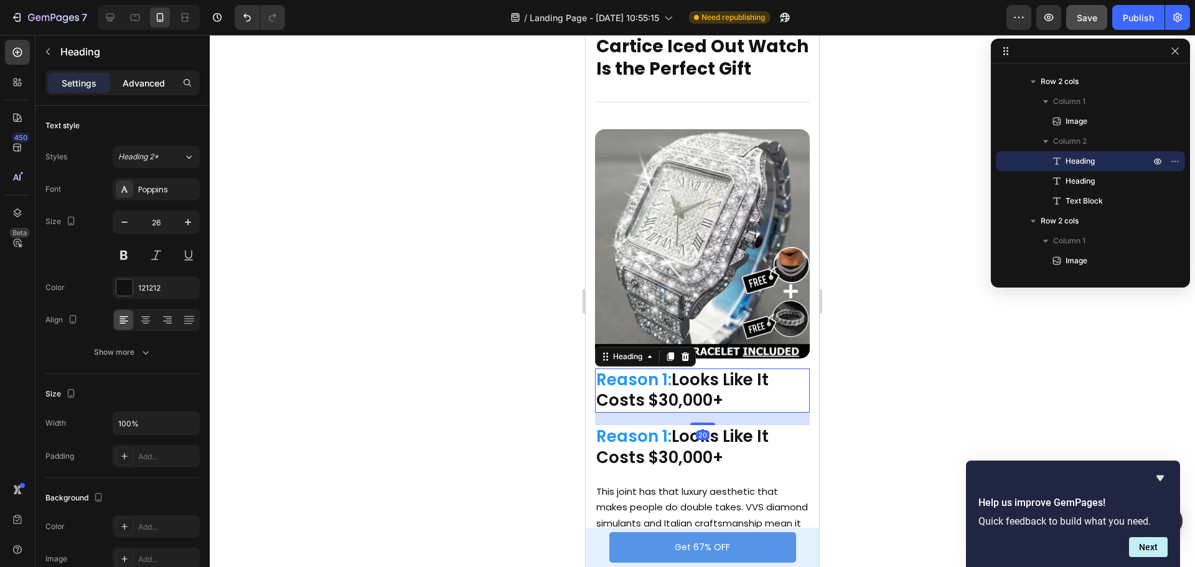
click at [148, 83] on p "Advanced" at bounding box center [144, 83] width 42 height 13
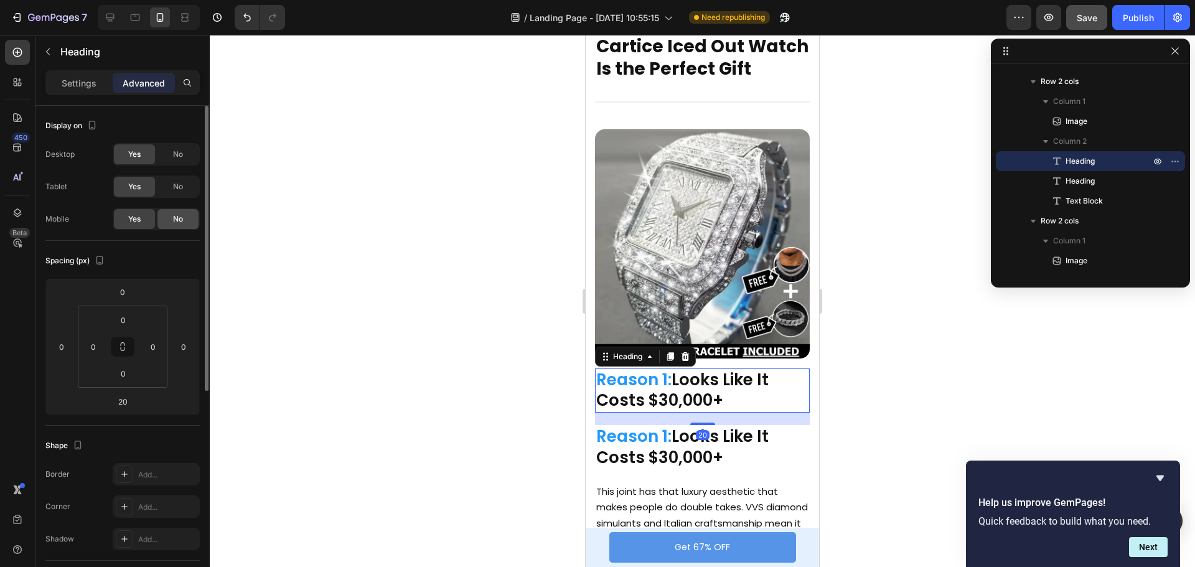
click at [174, 217] on span "No" at bounding box center [178, 219] width 10 height 11
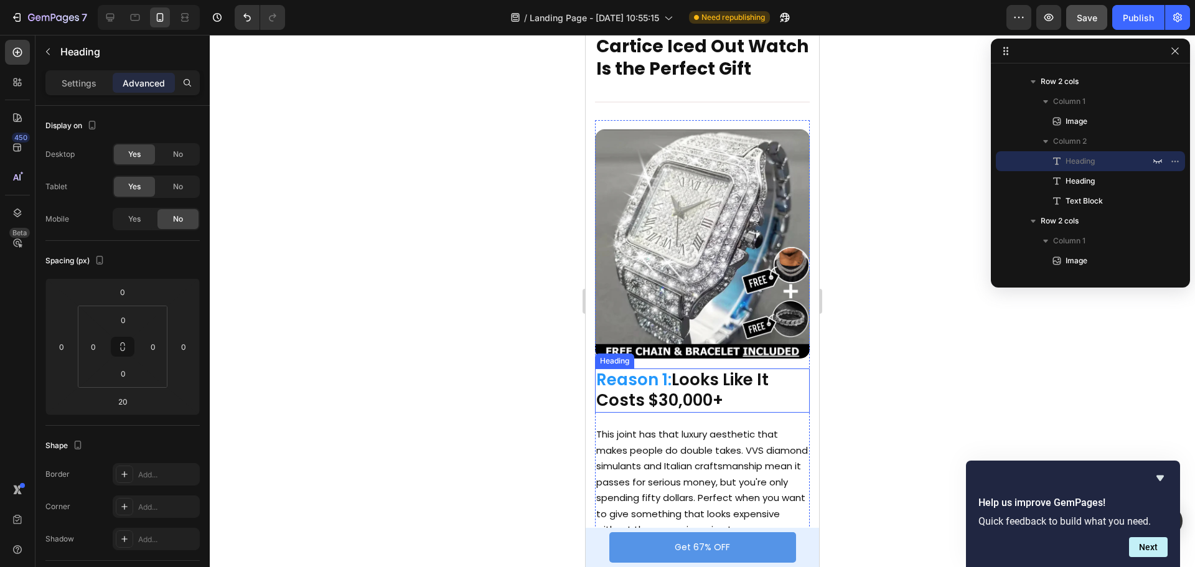
click at [669, 386] on span "Reason 1:" at bounding box center [633, 380] width 75 height 22
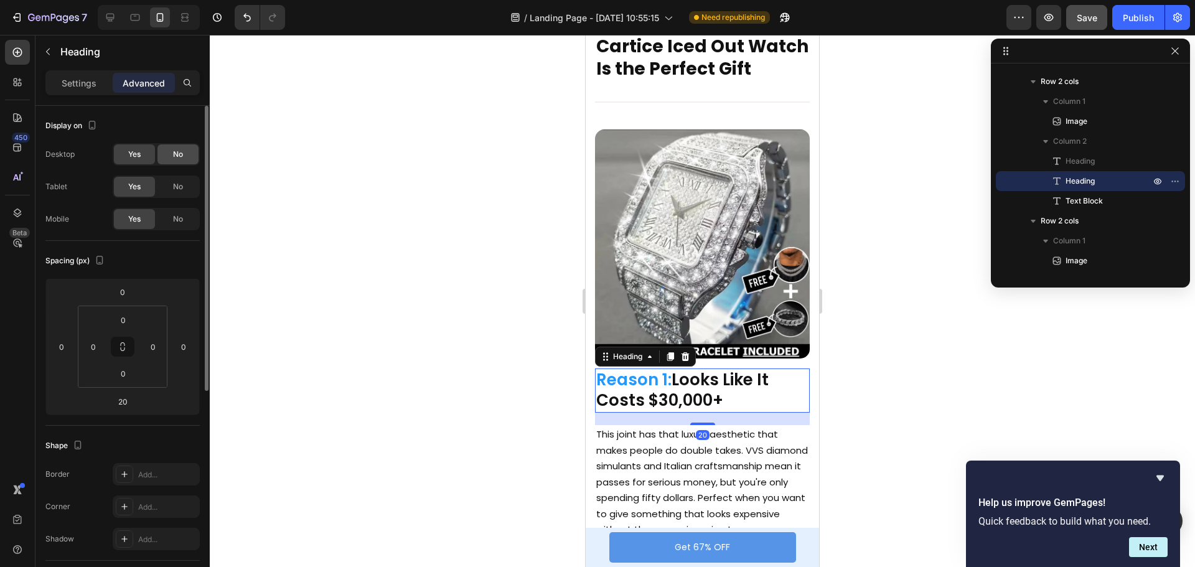
click at [176, 152] on span "No" at bounding box center [178, 154] width 10 height 11
click at [183, 182] on span "No" at bounding box center [178, 186] width 10 height 11
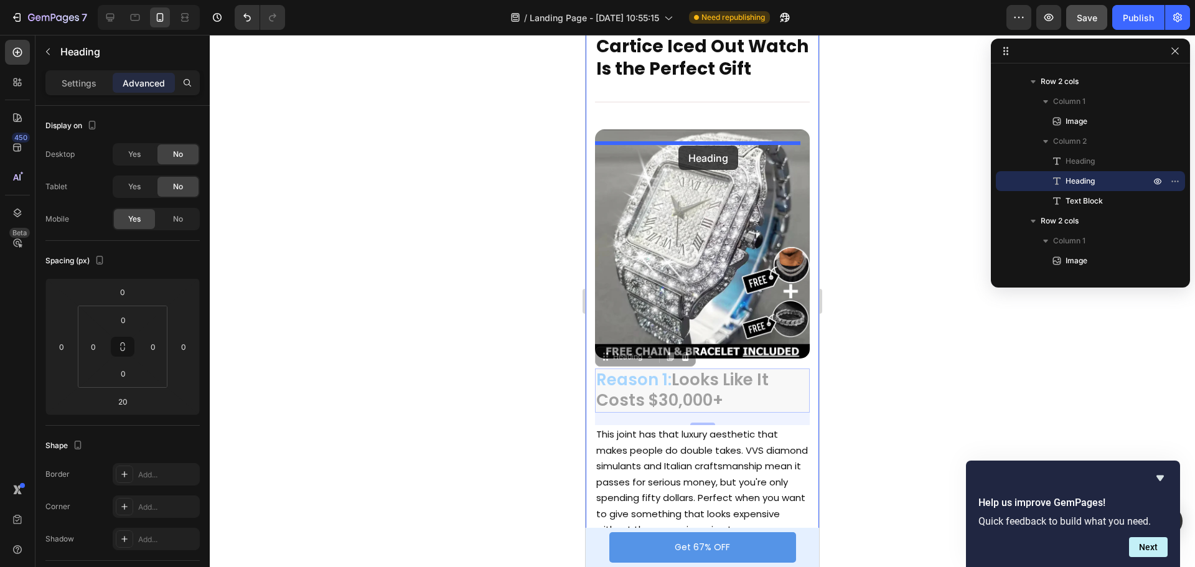
drag, startPoint x: 601, startPoint y: 370, endPoint x: 679, endPoint y: 146, distance: 237.1
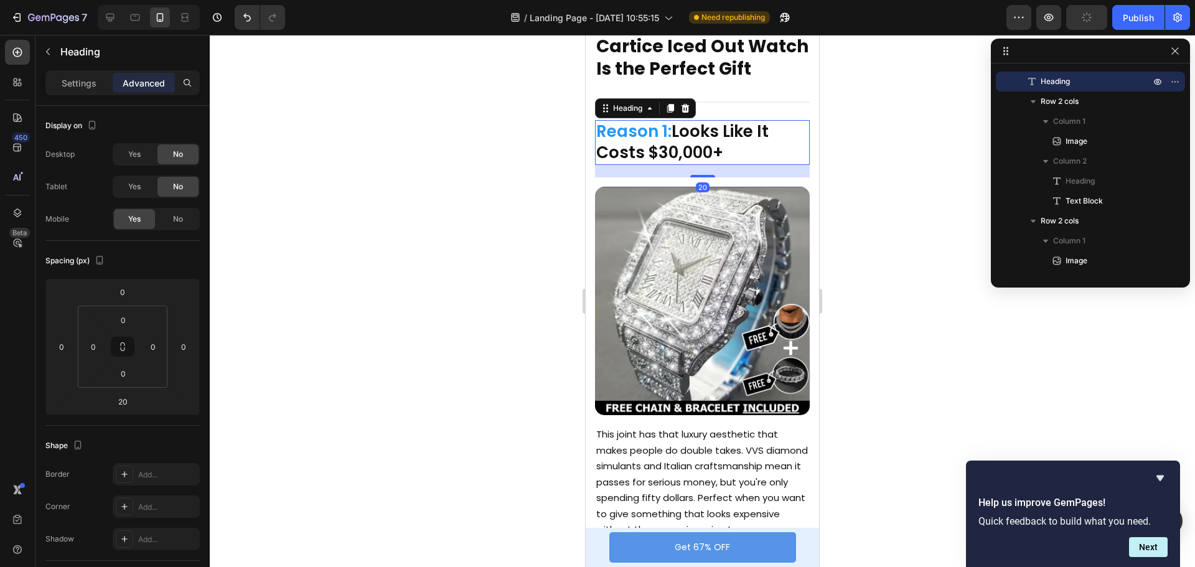
click at [859, 188] on div at bounding box center [703, 301] width 986 height 532
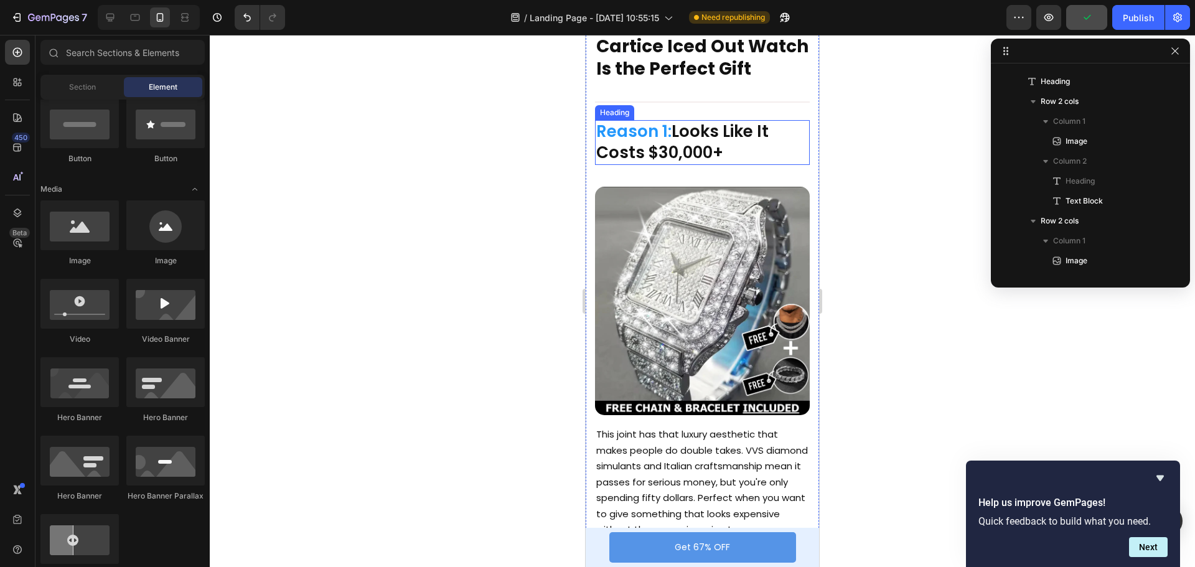
click at [766, 164] on h2 "Reason 1: Looks Like It Costs $30,000+" at bounding box center [702, 142] width 215 height 45
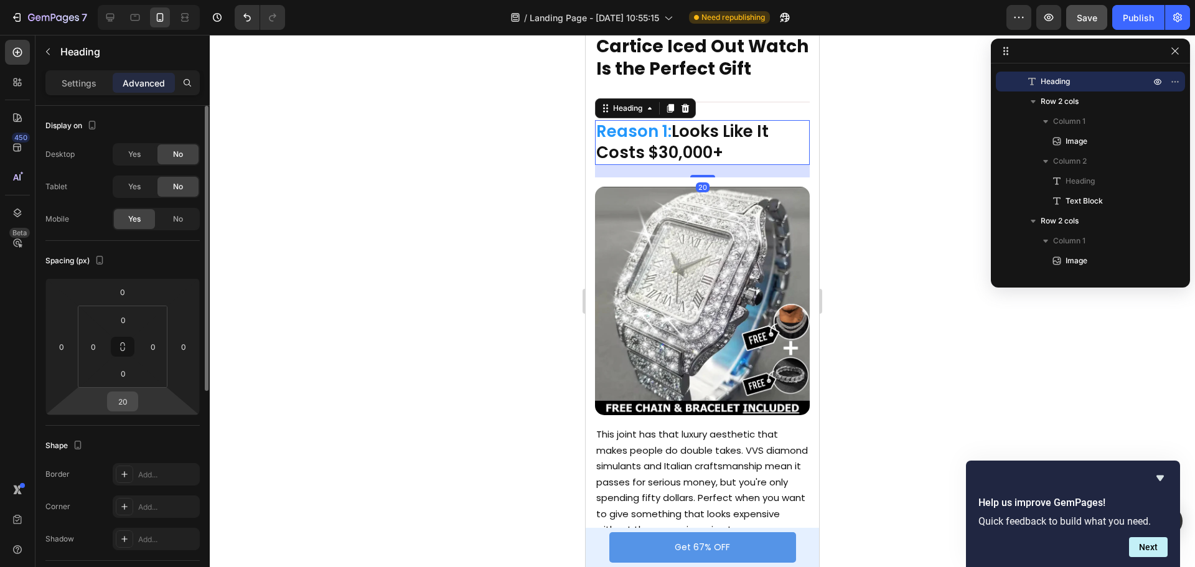
click at [135, 407] on div "20" at bounding box center [122, 402] width 31 height 20
click at [133, 406] on div "20" at bounding box center [122, 402] width 31 height 20
click at [128, 400] on input "20" at bounding box center [122, 401] width 25 height 19
type input "10"
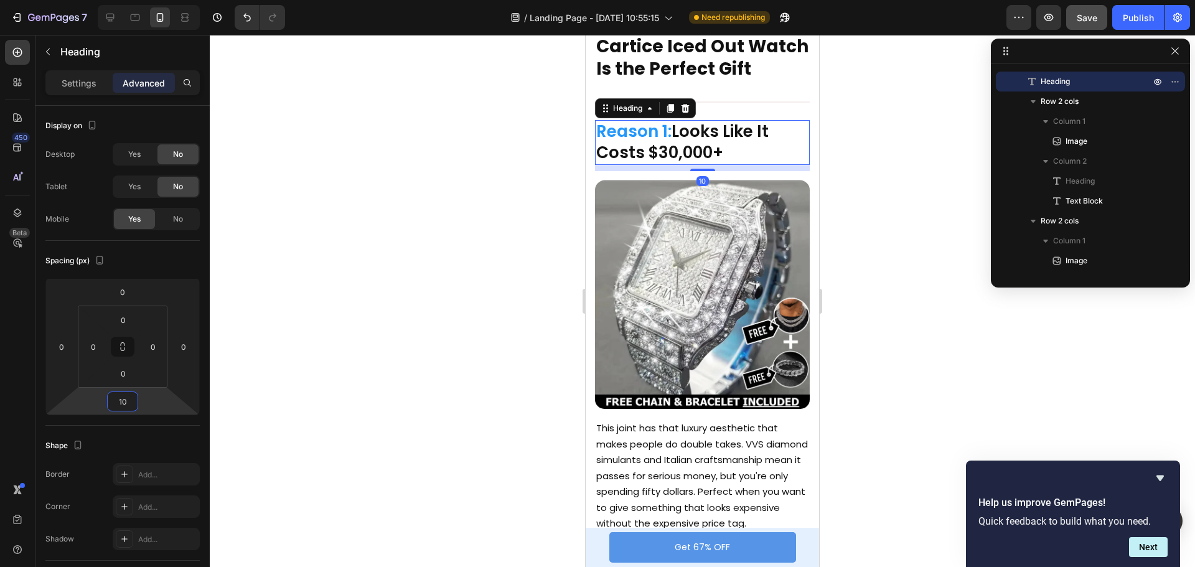
click at [872, 253] on div at bounding box center [703, 301] width 986 height 532
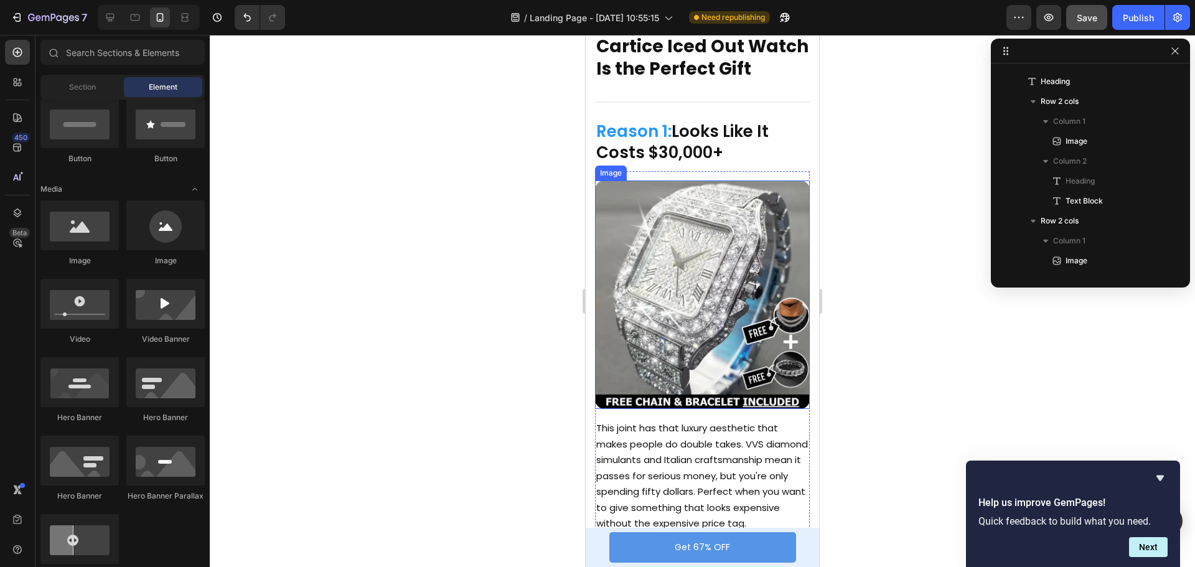
click at [712, 291] on img at bounding box center [702, 295] width 215 height 229
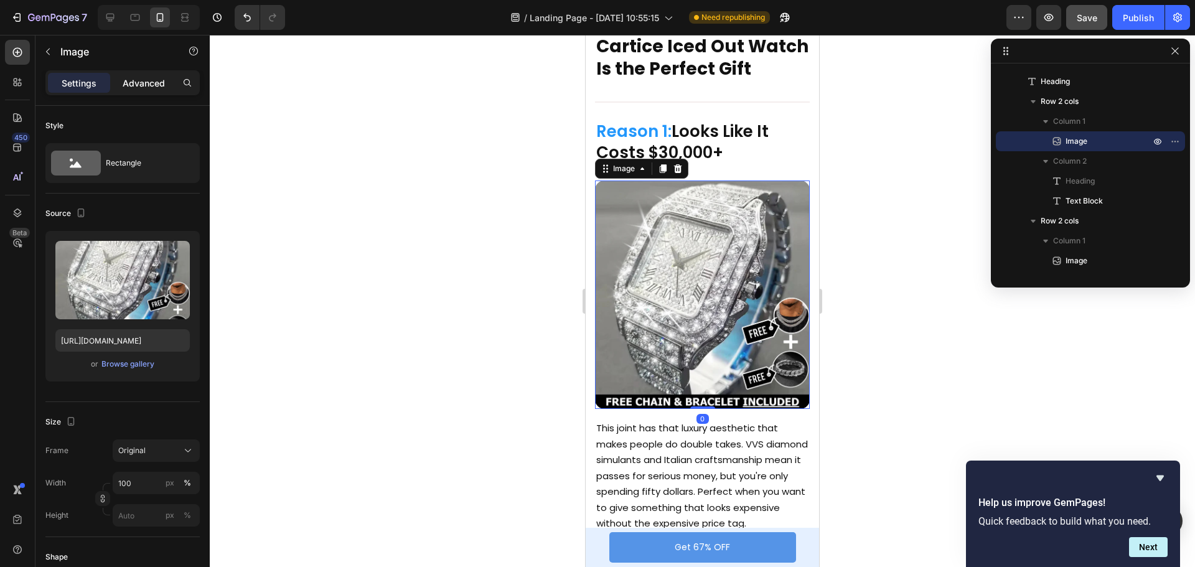
click at [138, 84] on p "Advanced" at bounding box center [144, 83] width 42 height 13
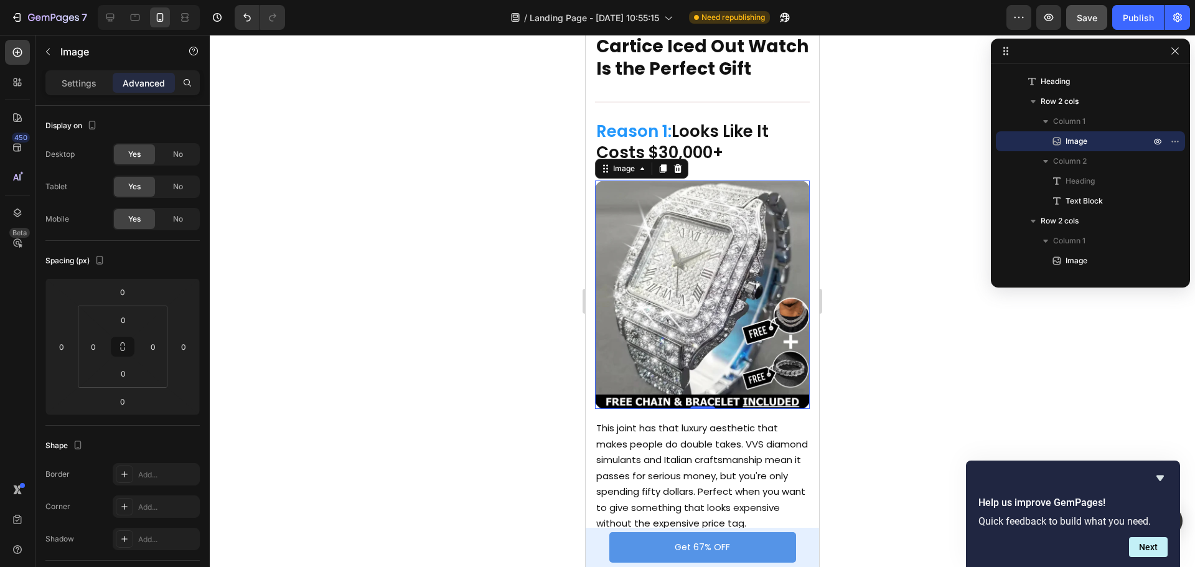
click at [910, 180] on div at bounding box center [703, 301] width 986 height 532
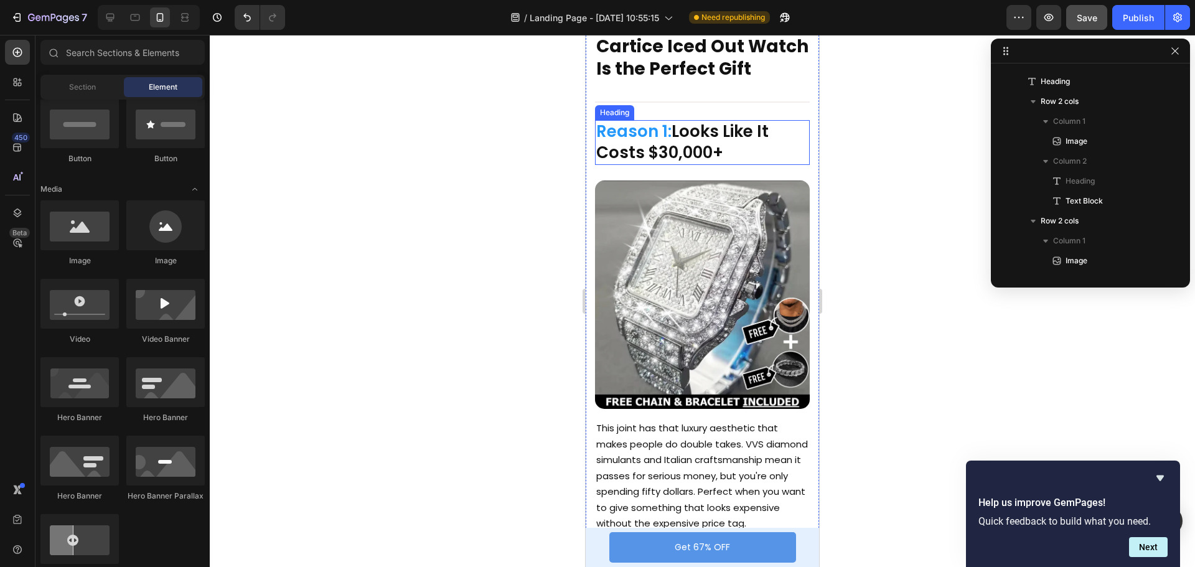
click at [720, 153] on h2 "Reason 1: Looks Like It Costs $30,000+" at bounding box center [702, 142] width 215 height 45
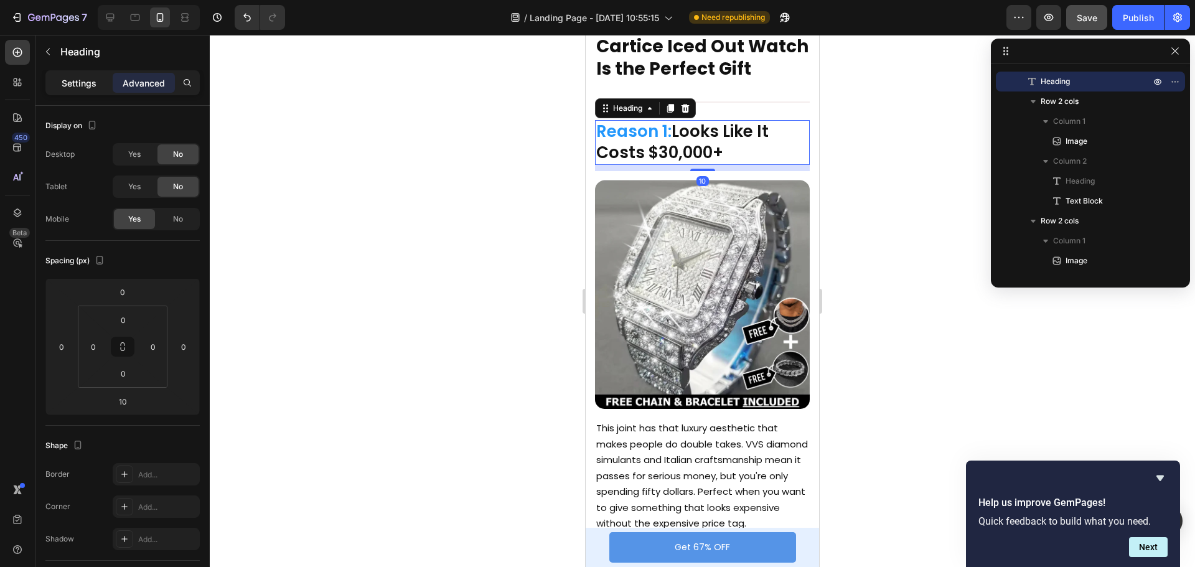
click at [83, 89] on p "Settings" at bounding box center [79, 83] width 35 height 13
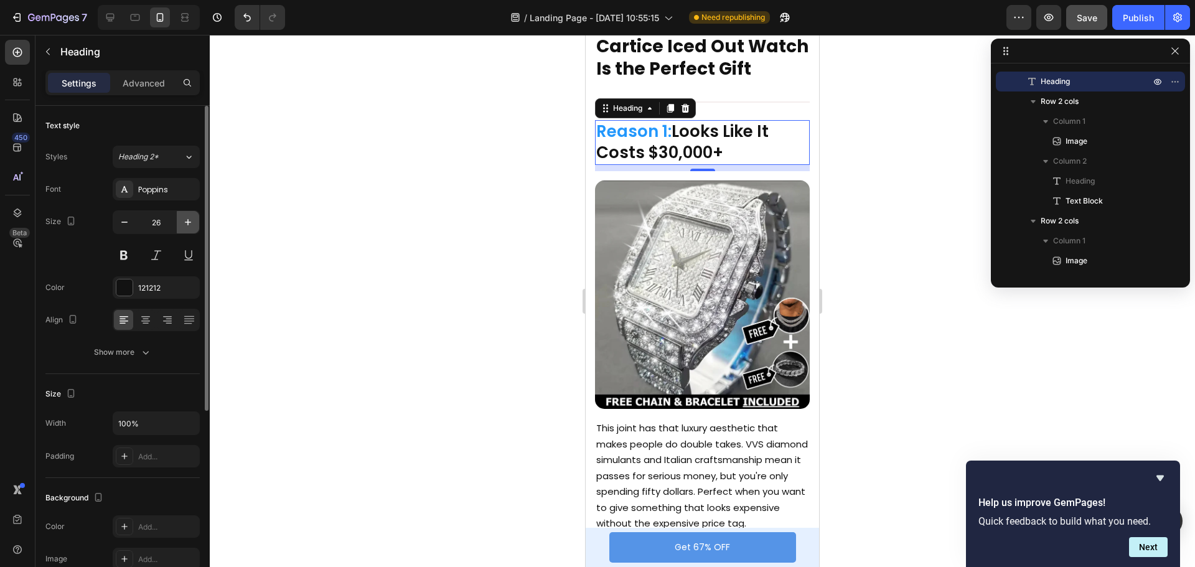
click at [192, 217] on icon "button" at bounding box center [188, 222] width 12 height 12
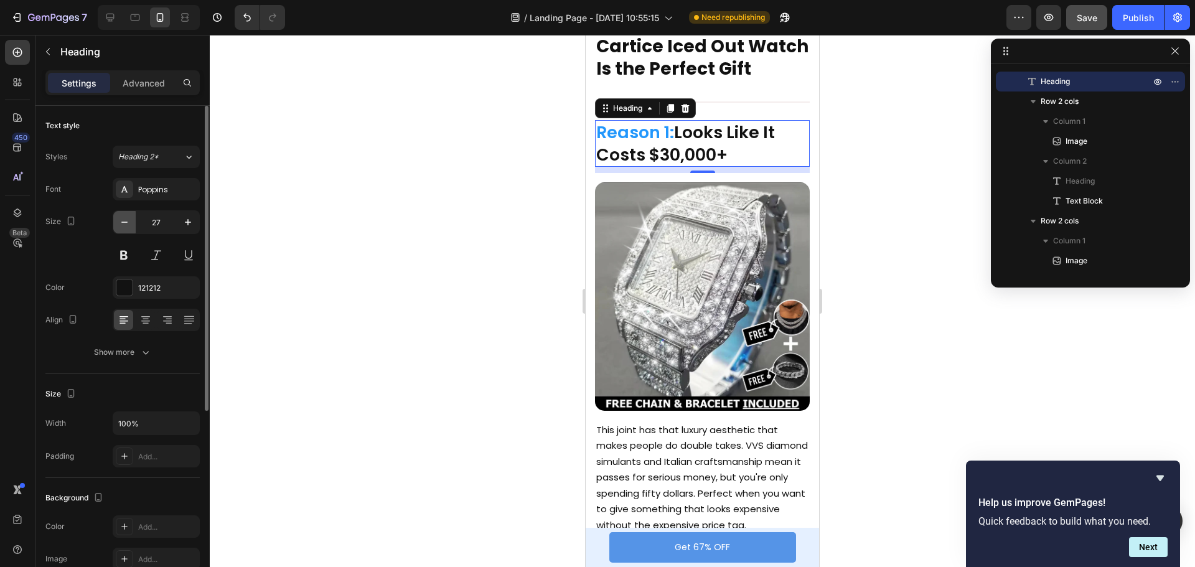
click at [125, 224] on icon "button" at bounding box center [124, 222] width 12 height 12
type input "26"
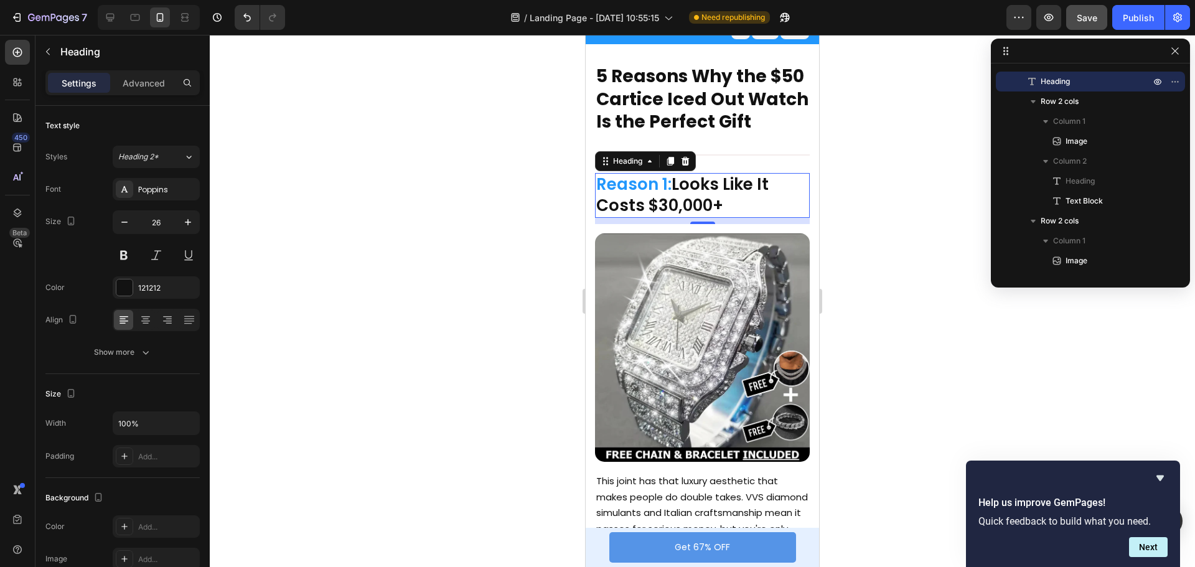
scroll to position [0, 0]
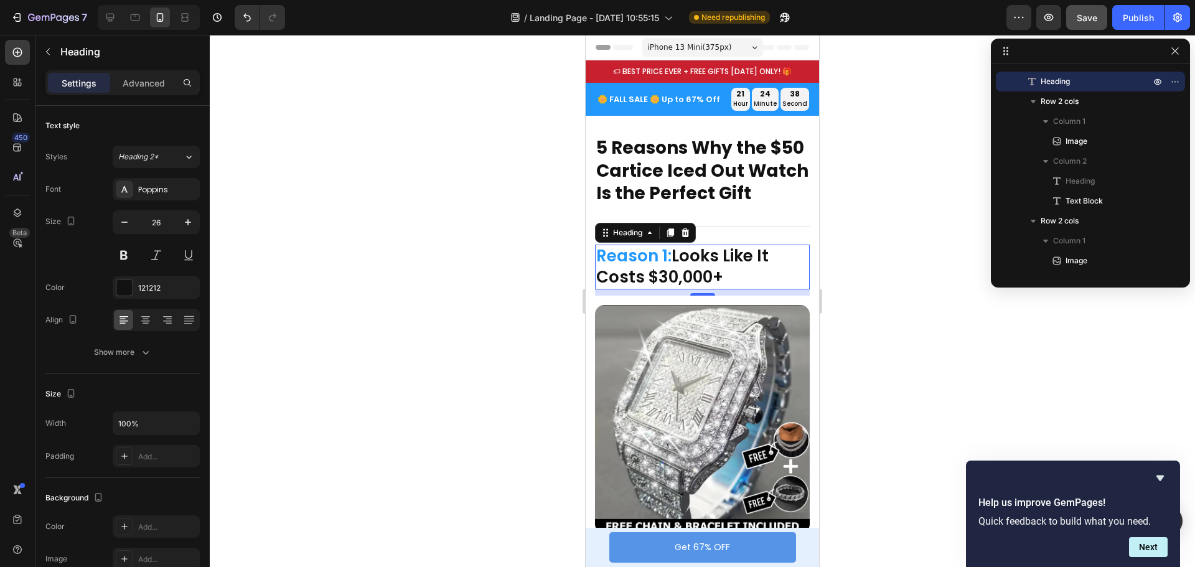
click at [693, 163] on h2 "5 Reasons Why the $50 Cartice Iced Out Watch Is the Perfect Gift" at bounding box center [702, 171] width 215 height 70
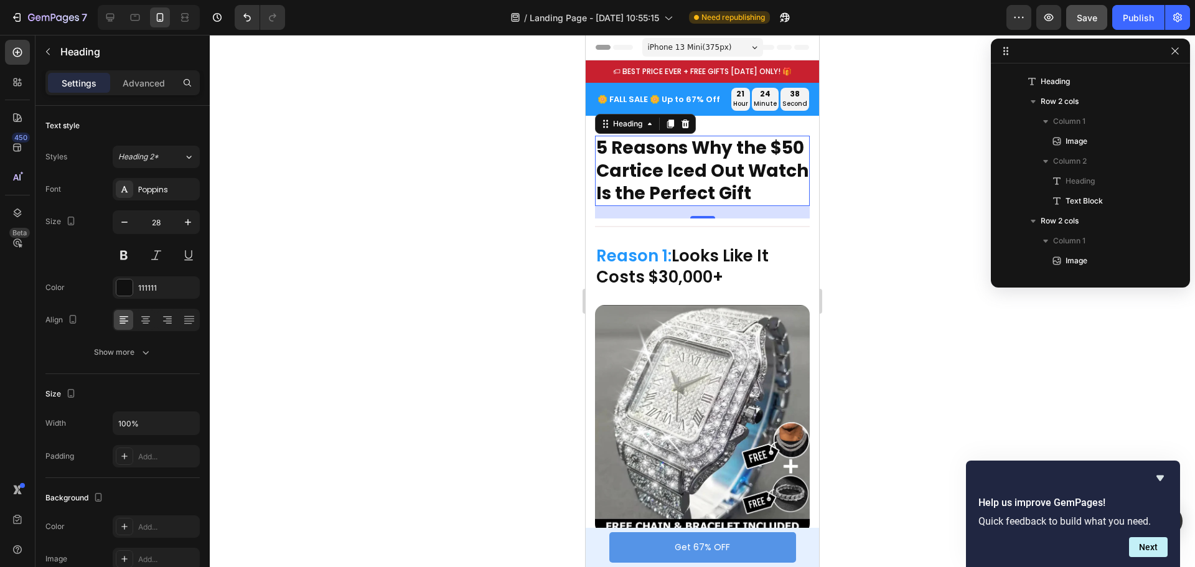
scroll to position [276, 0]
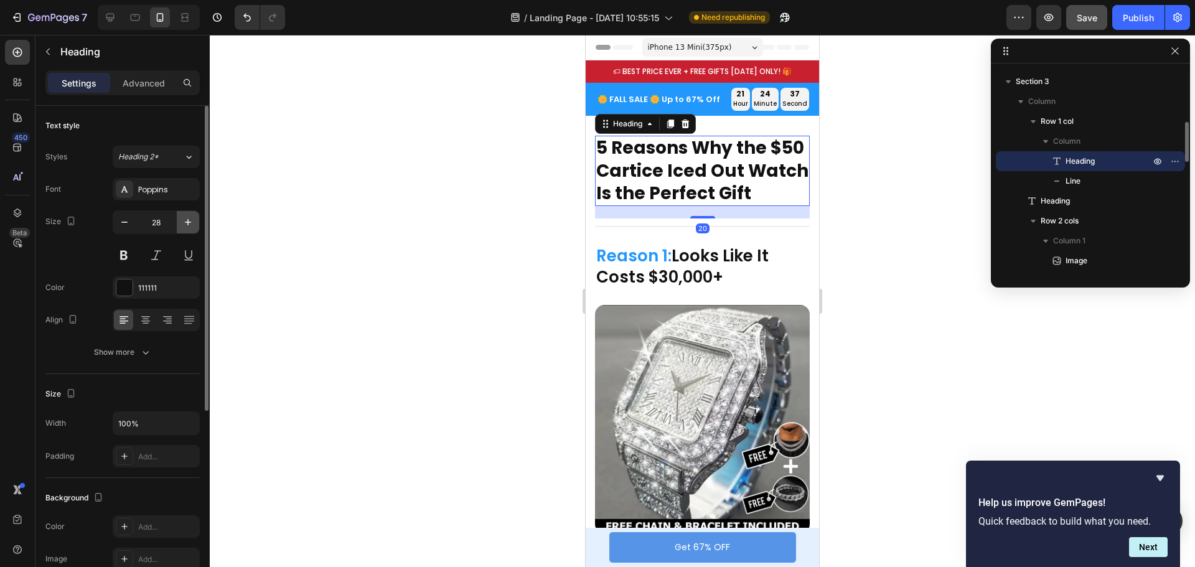
click at [187, 222] on icon "button" at bounding box center [188, 222] width 12 height 12
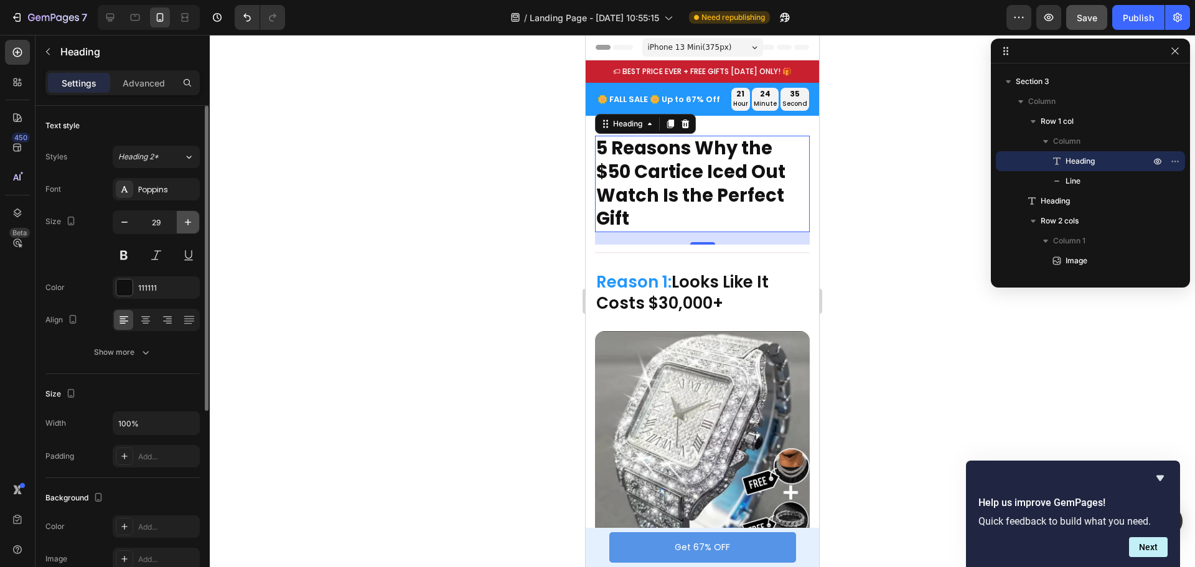
click at [191, 217] on icon "button" at bounding box center [188, 222] width 12 height 12
type input "30"
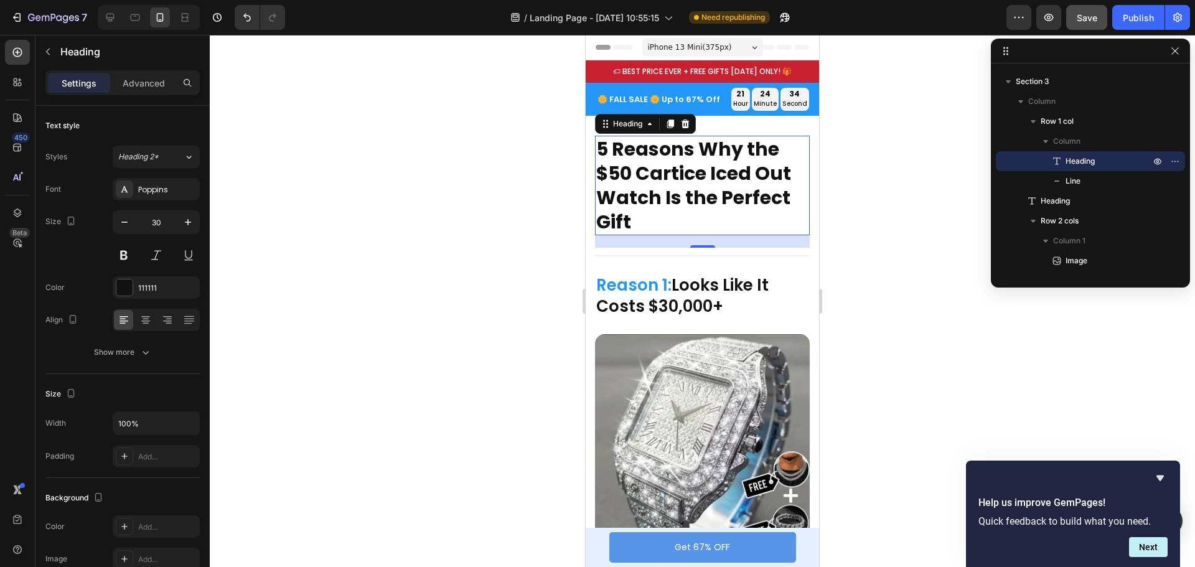
click at [887, 175] on div at bounding box center [703, 301] width 986 height 532
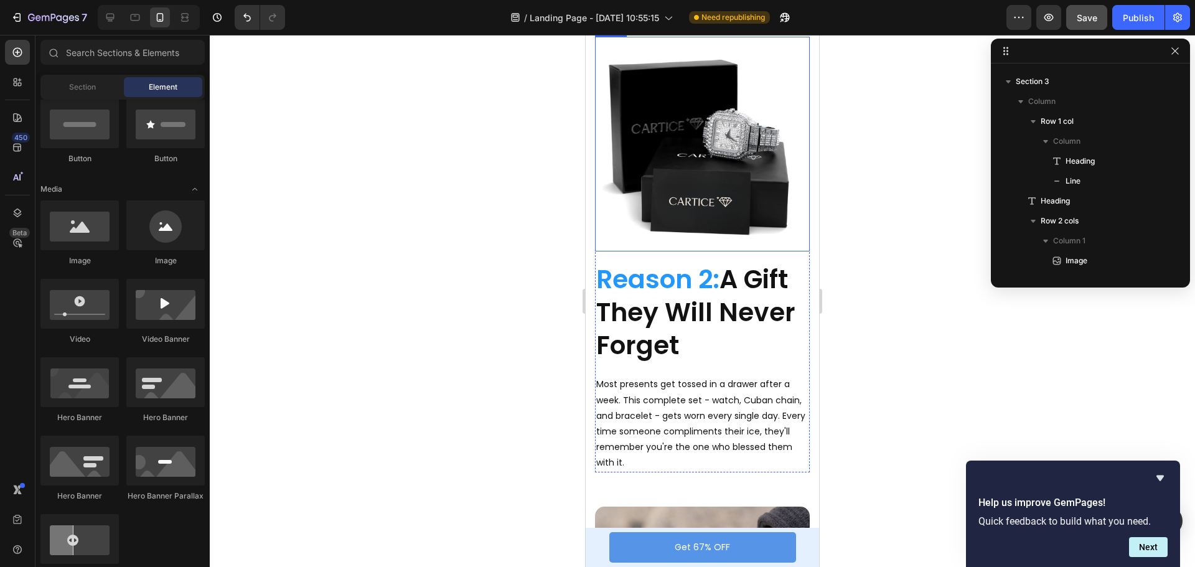
scroll to position [685, 0]
click at [665, 273] on span "Reason 2:" at bounding box center [657, 278] width 123 height 35
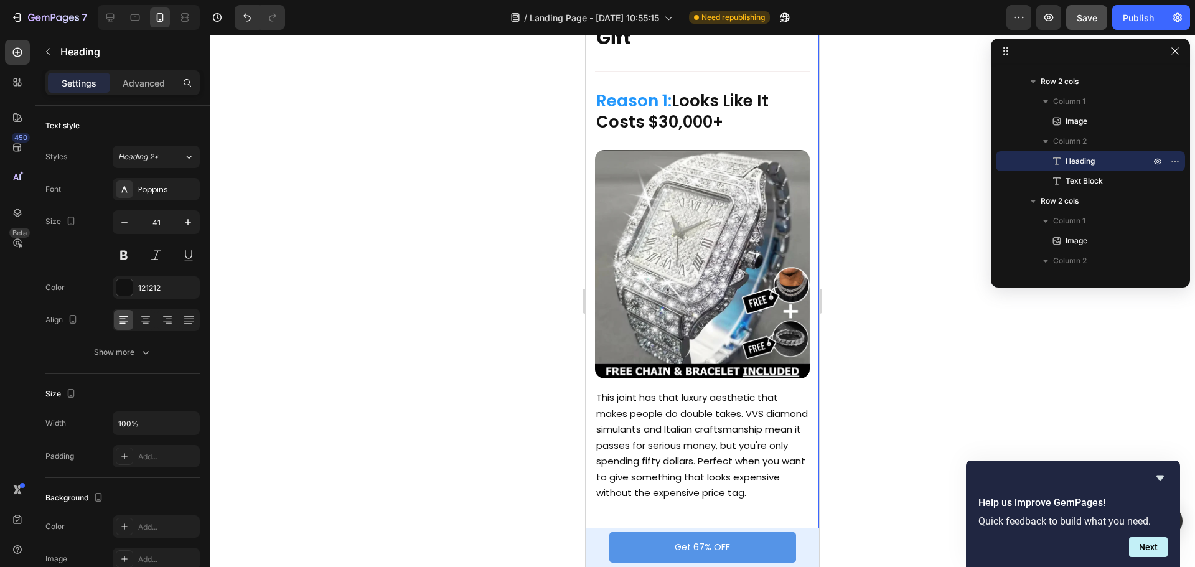
scroll to position [62, 0]
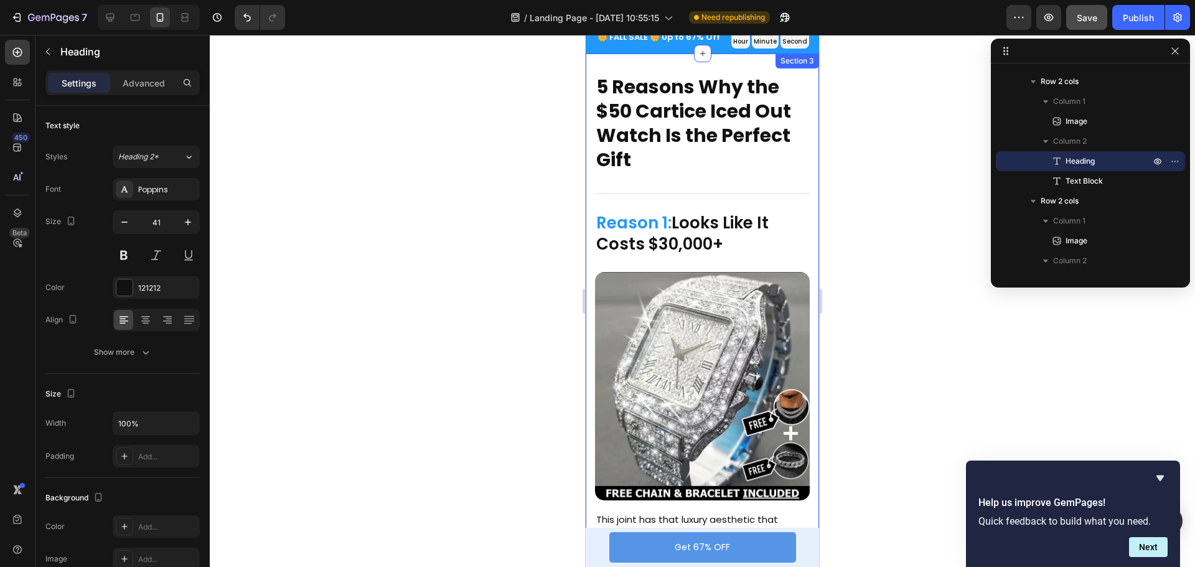
click at [664, 213] on span "Reason 1:" at bounding box center [633, 223] width 75 height 22
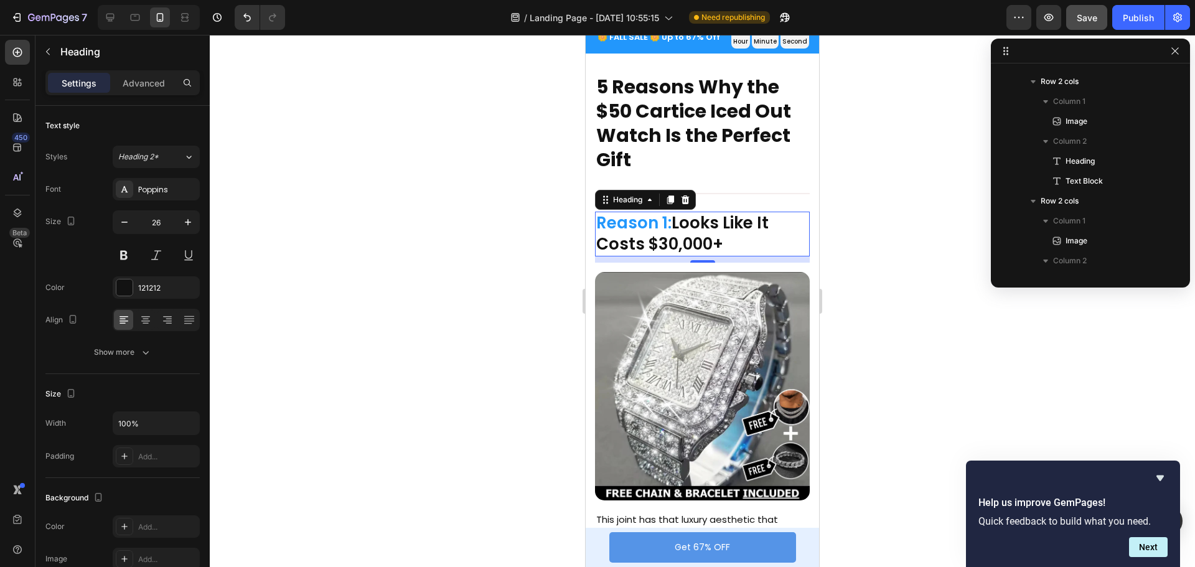
scroll to position [316, 0]
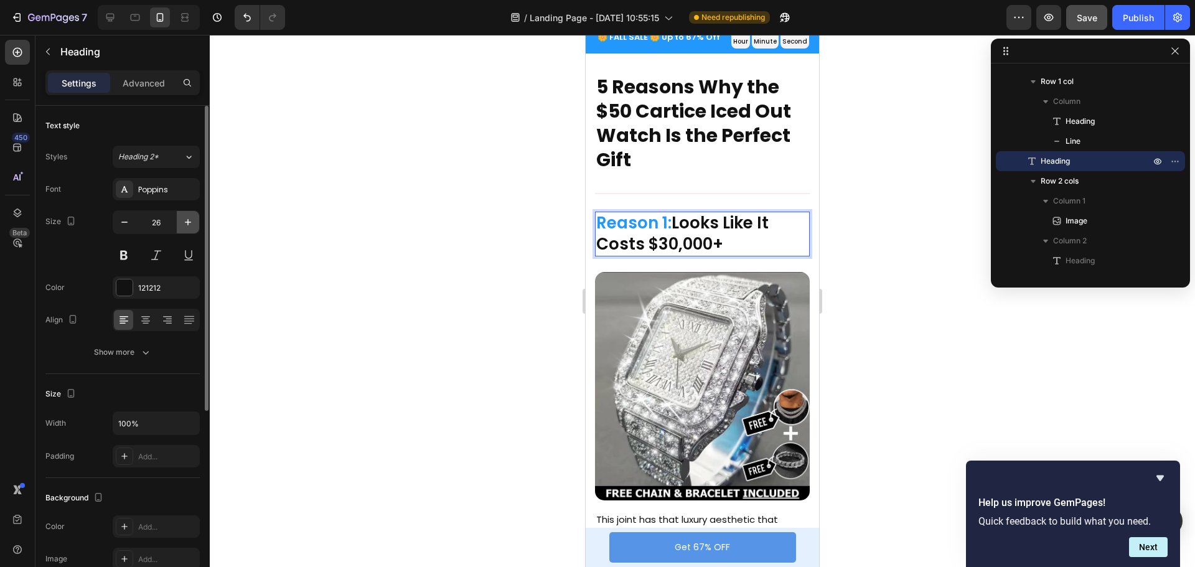
click at [189, 218] on icon "button" at bounding box center [188, 222] width 12 height 12
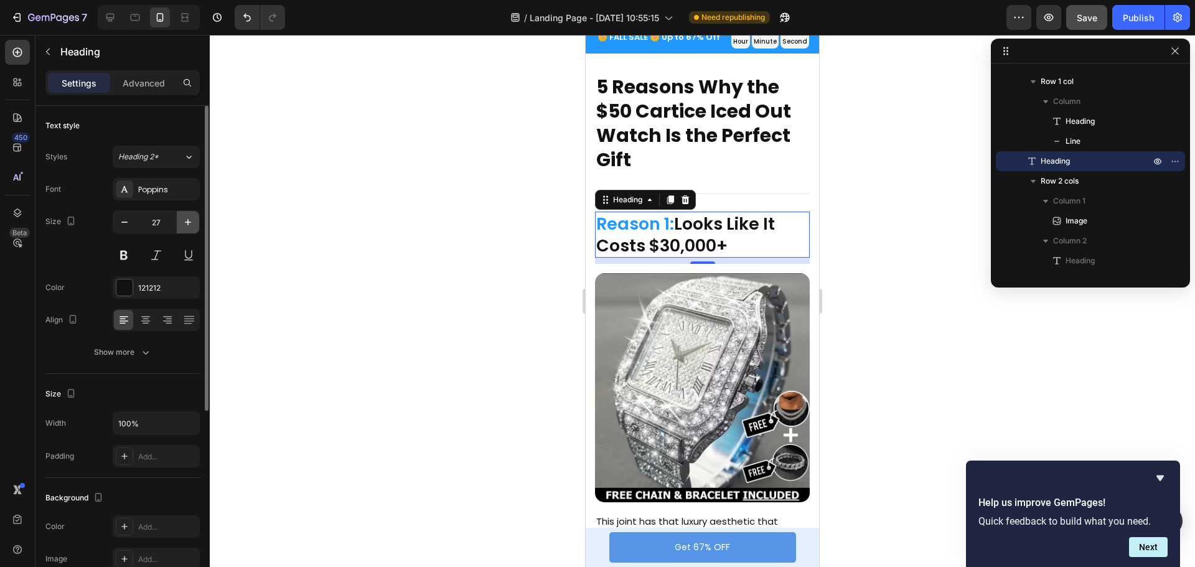
click at [186, 227] on icon "button" at bounding box center [188, 222] width 12 height 12
type input "28"
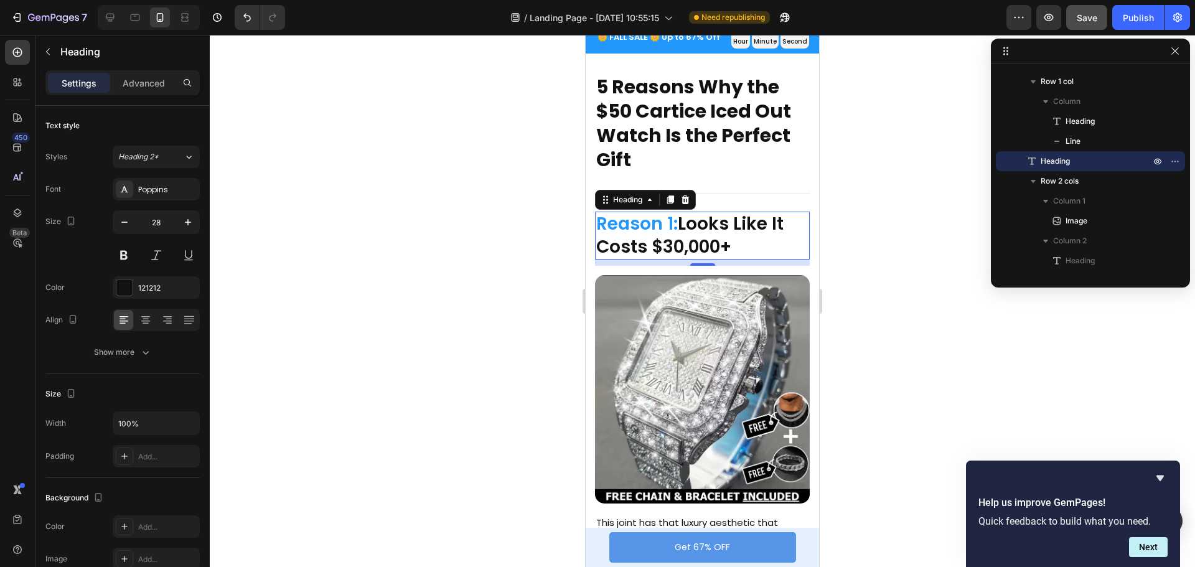
click at [888, 225] on div at bounding box center [703, 301] width 986 height 532
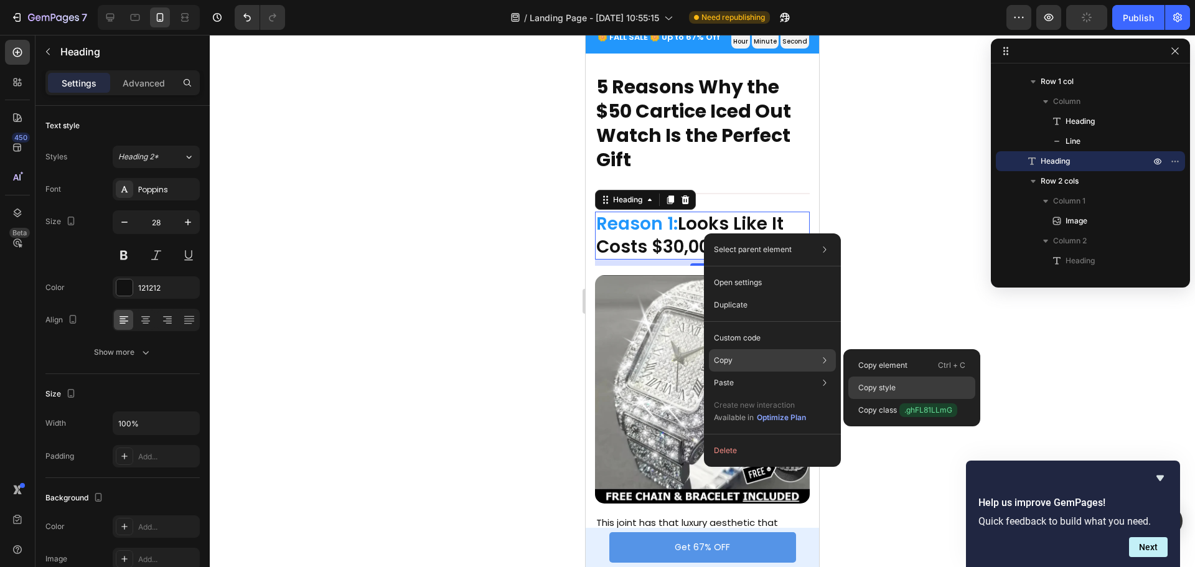
click at [876, 385] on p "Copy style" at bounding box center [877, 387] width 37 height 11
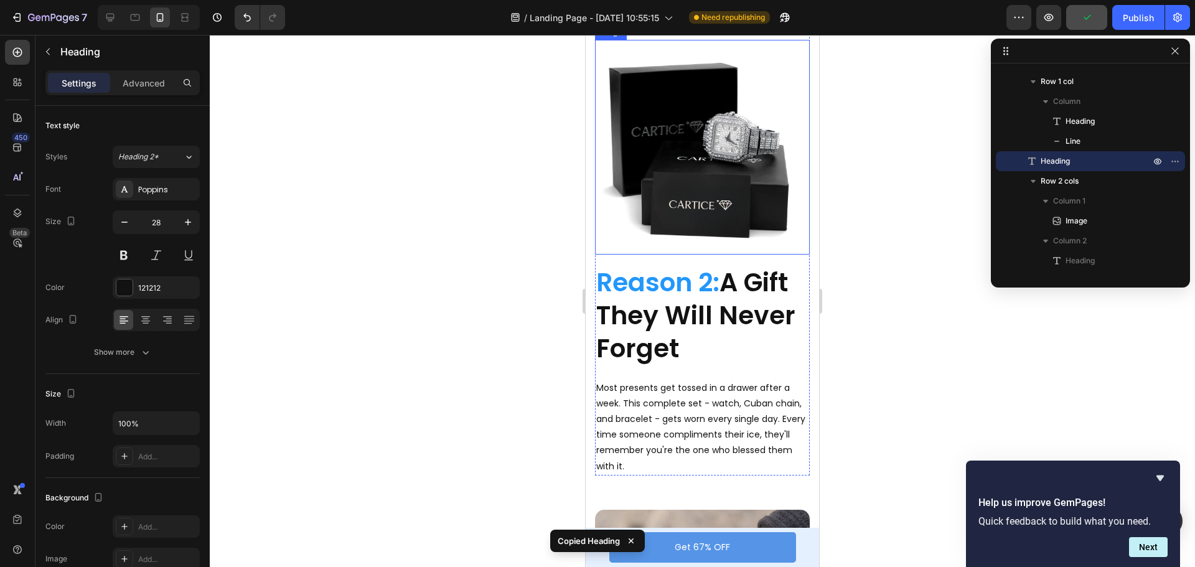
scroll to position [685, 0]
click at [685, 280] on span "Reason 2:" at bounding box center [657, 281] width 123 height 35
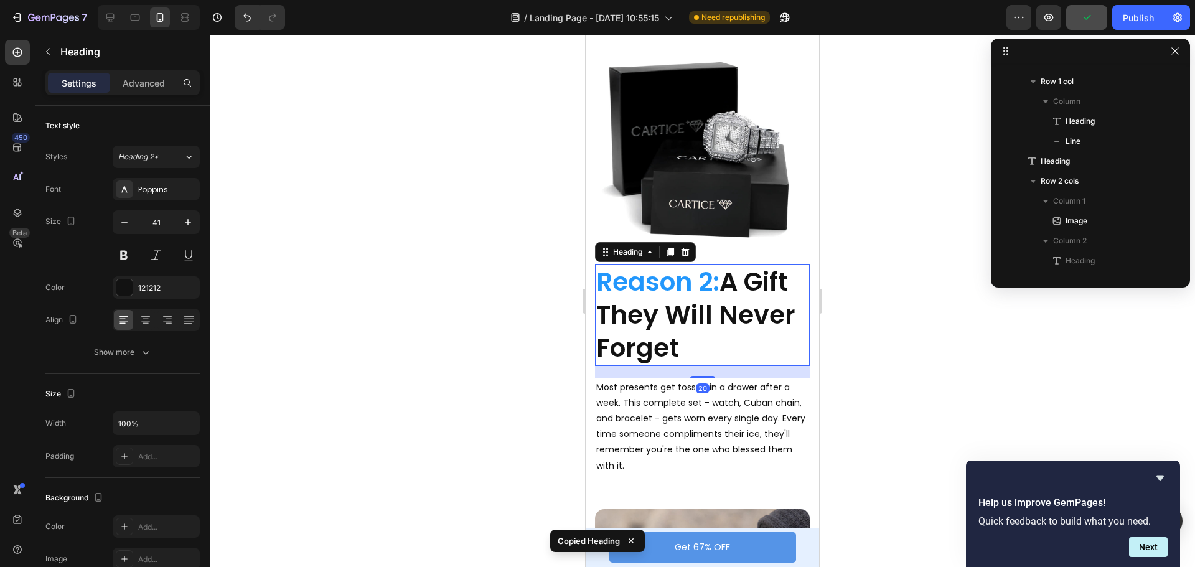
scroll to position [535, 0]
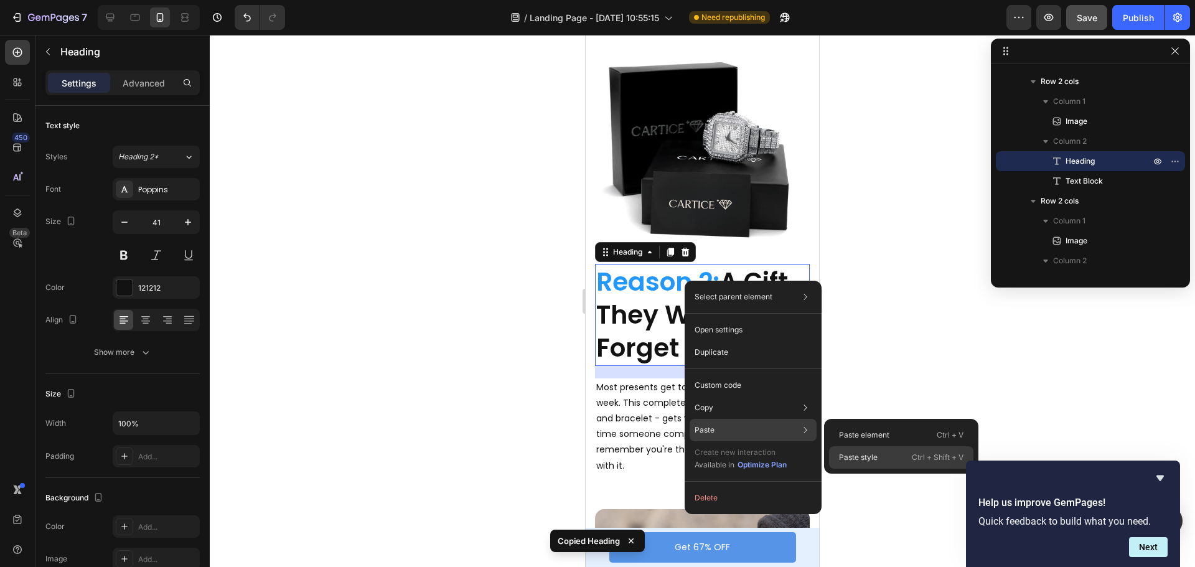
click at [856, 455] on p "Paste style" at bounding box center [858, 457] width 39 height 11
type input "28"
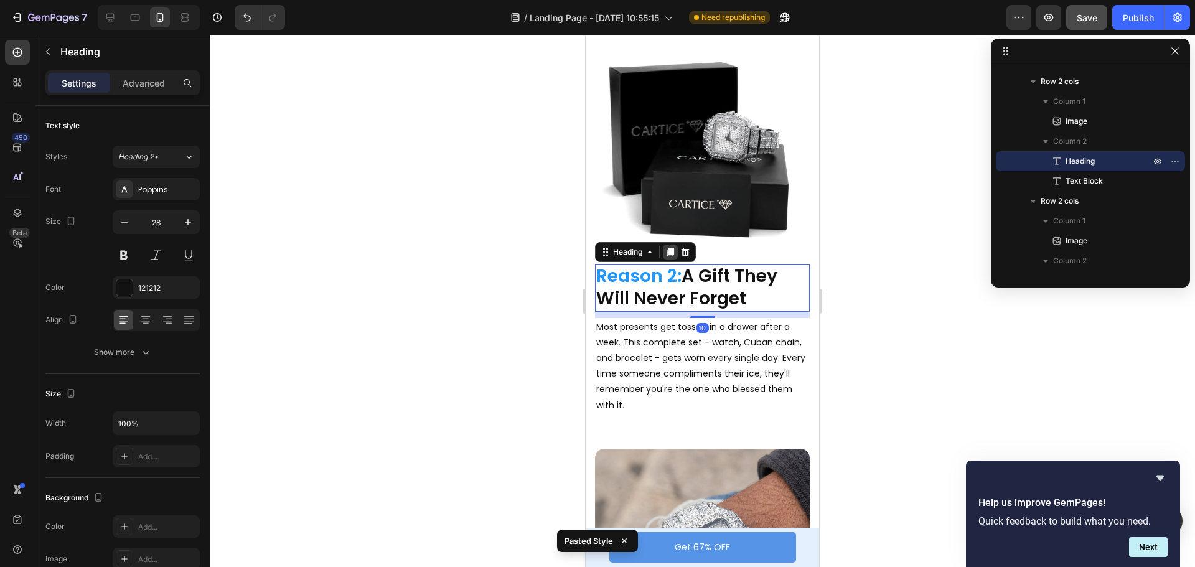
click at [673, 250] on icon at bounding box center [670, 252] width 7 height 9
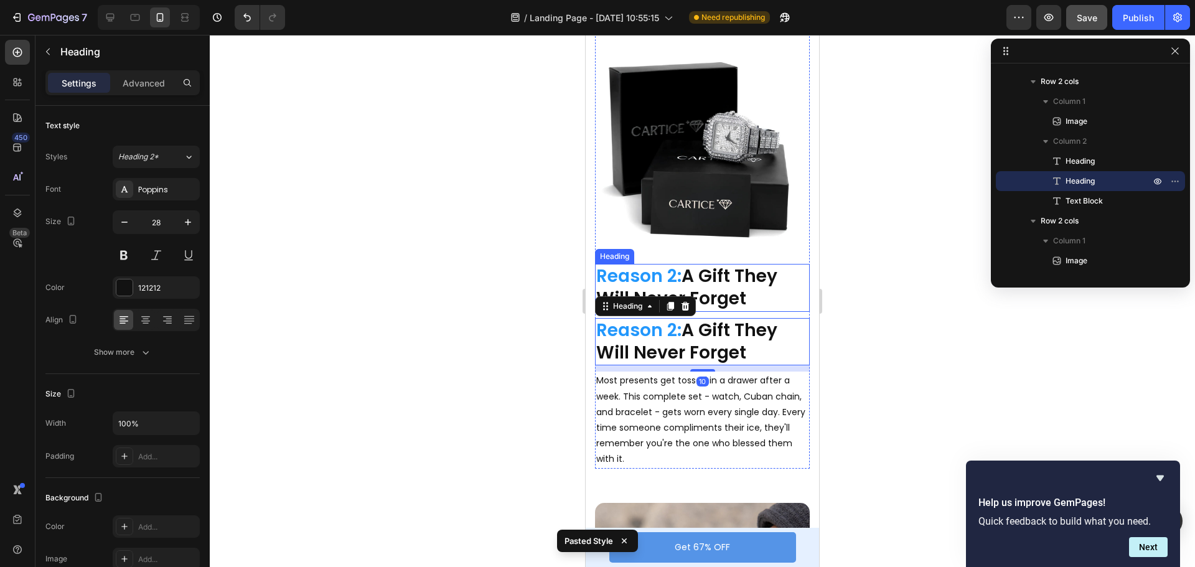
click at [704, 273] on h2 "Reason 2: A Gift They Will Never Forget" at bounding box center [702, 288] width 215 height 48
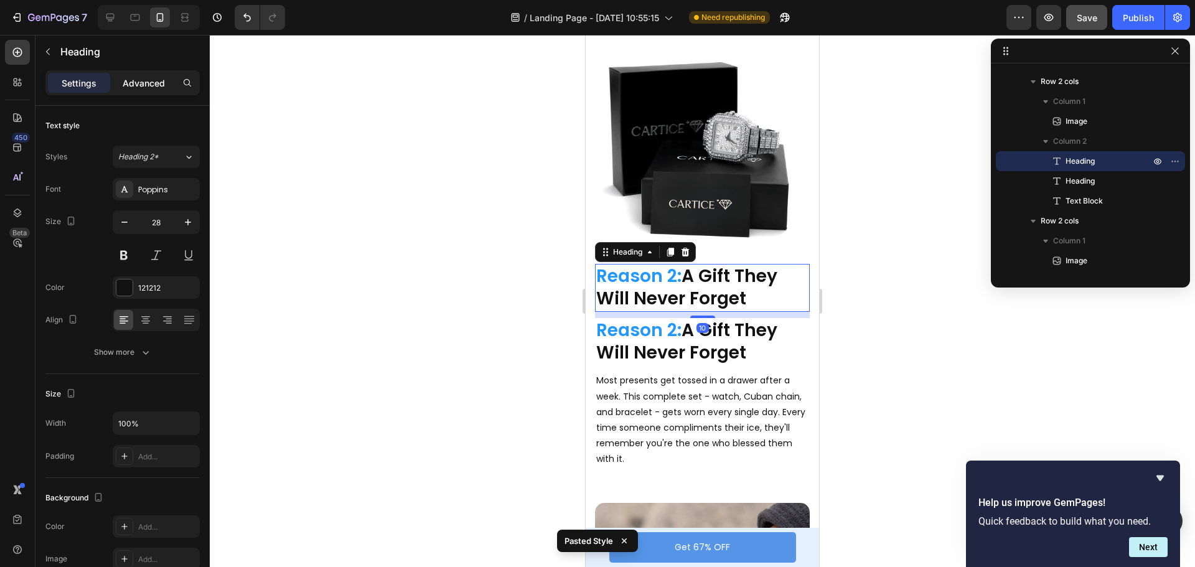
click at [154, 80] on p "Advanced" at bounding box center [144, 83] width 42 height 13
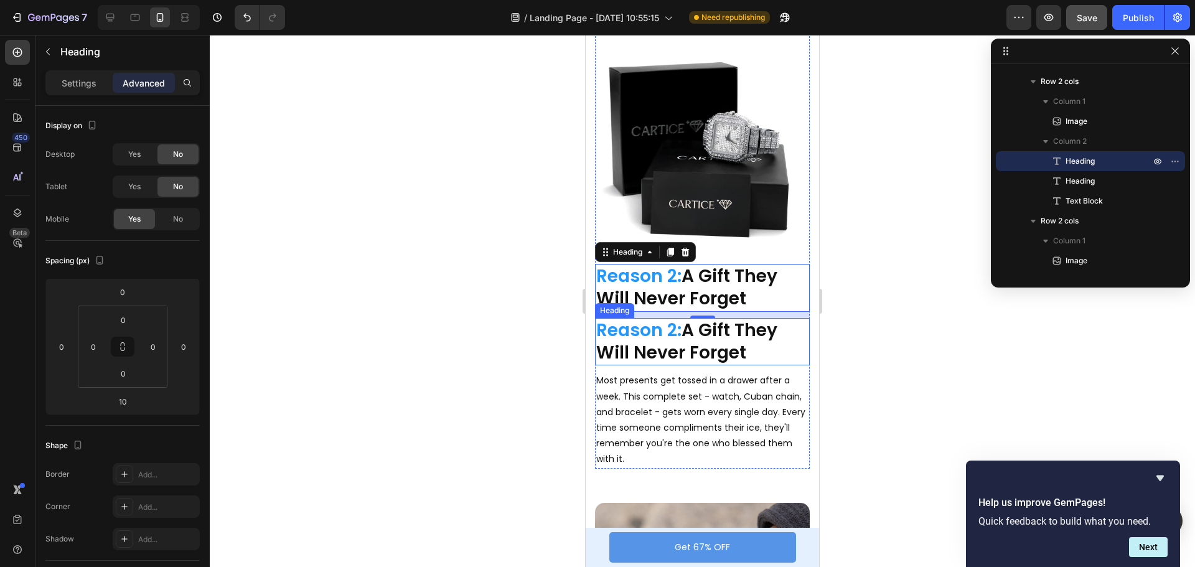
click at [747, 344] on h2 "Reason 2: A Gift They Will Never Forget" at bounding box center [702, 342] width 215 height 48
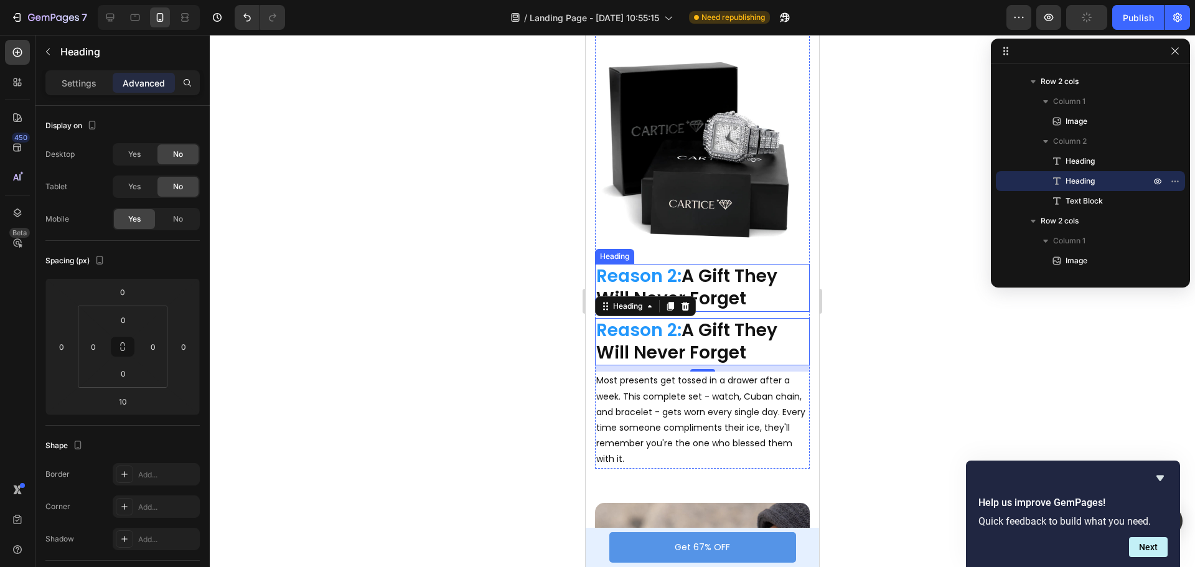
click at [716, 276] on h2 "Reason 2: A Gift They Will Never Forget" at bounding box center [702, 288] width 215 height 48
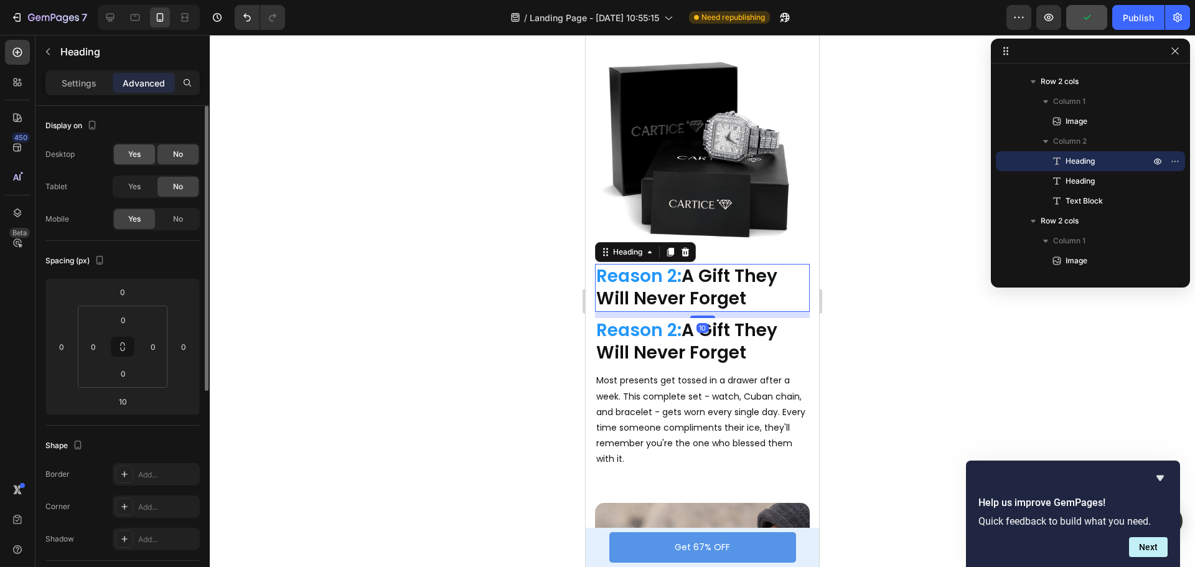
click at [136, 156] on span "Yes" at bounding box center [134, 154] width 12 height 11
click at [132, 180] on div "Yes" at bounding box center [134, 187] width 41 height 20
click at [168, 216] on div "No" at bounding box center [178, 219] width 41 height 20
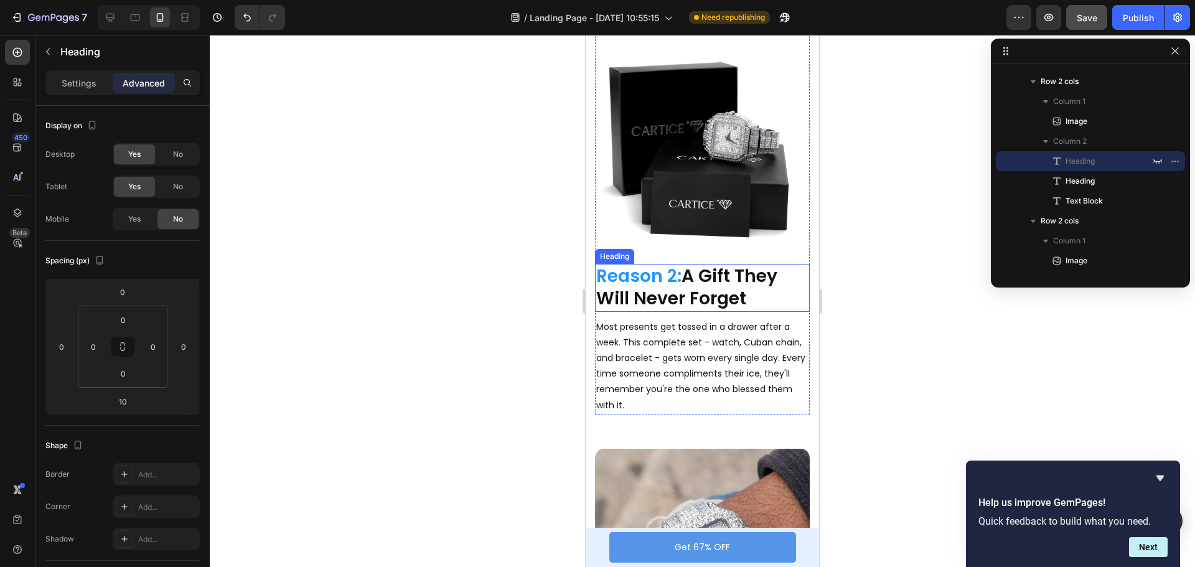
click at [671, 274] on span "Reason 2:" at bounding box center [638, 276] width 85 height 24
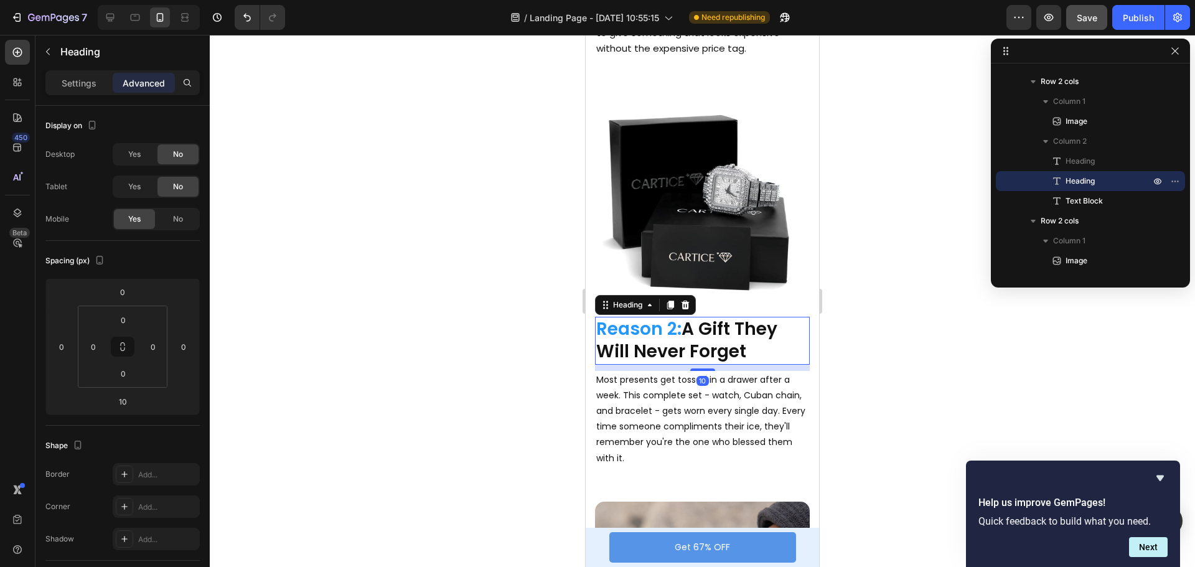
scroll to position [560, 0]
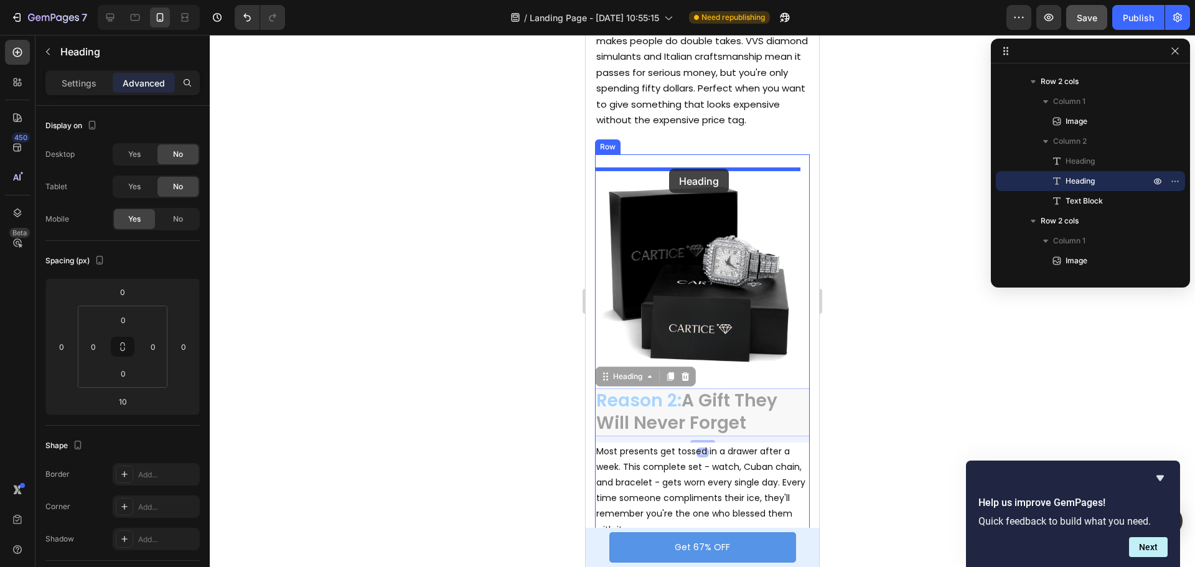
drag, startPoint x: 605, startPoint y: 372, endPoint x: 669, endPoint y: 169, distance: 213.6
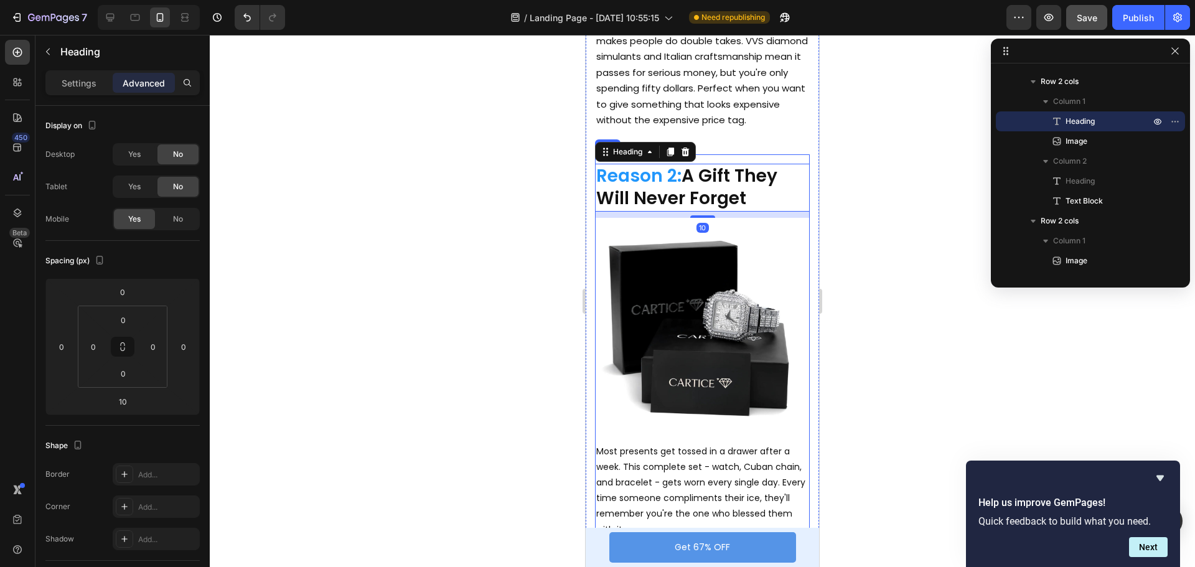
click at [887, 176] on div at bounding box center [703, 301] width 986 height 532
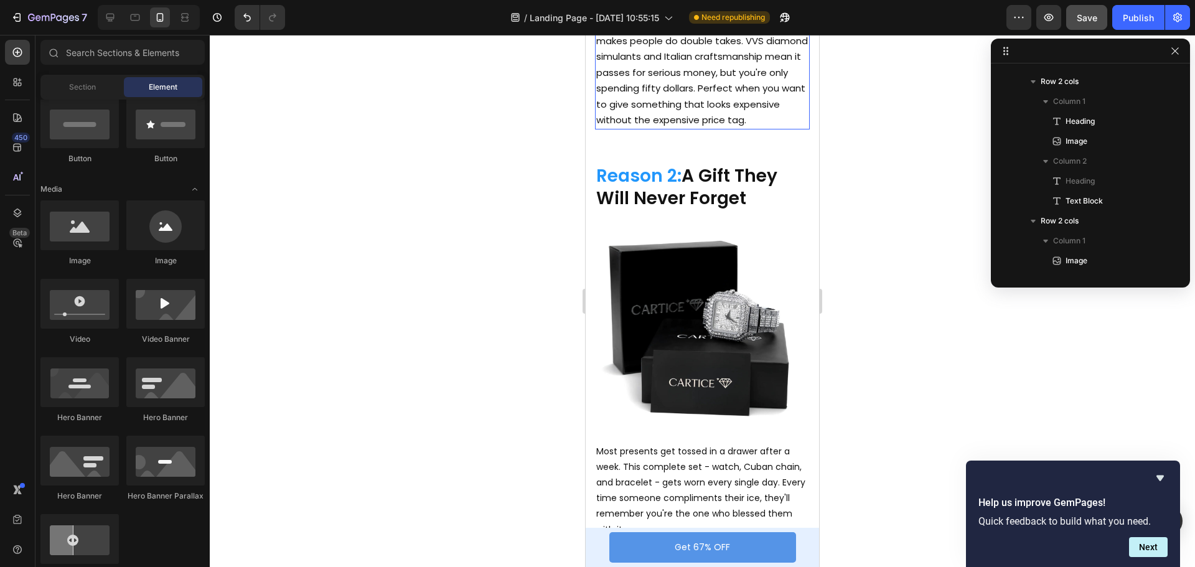
click at [739, 116] on p "This joint has that luxury aesthetic that makes people do double takes. VVS dia…" at bounding box center [702, 72] width 212 height 111
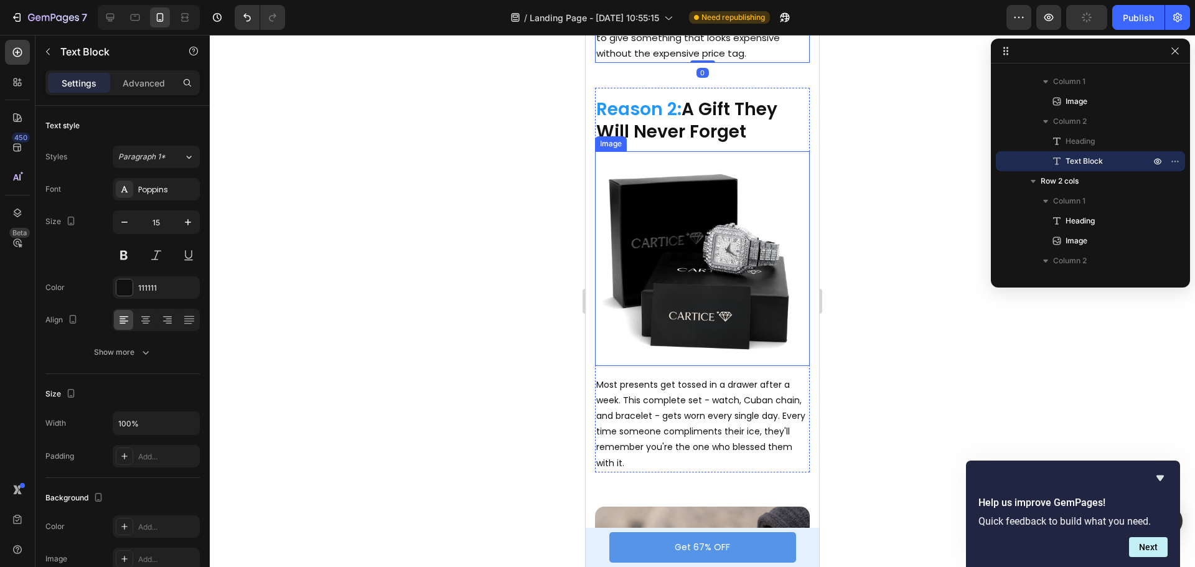
scroll to position [747, 0]
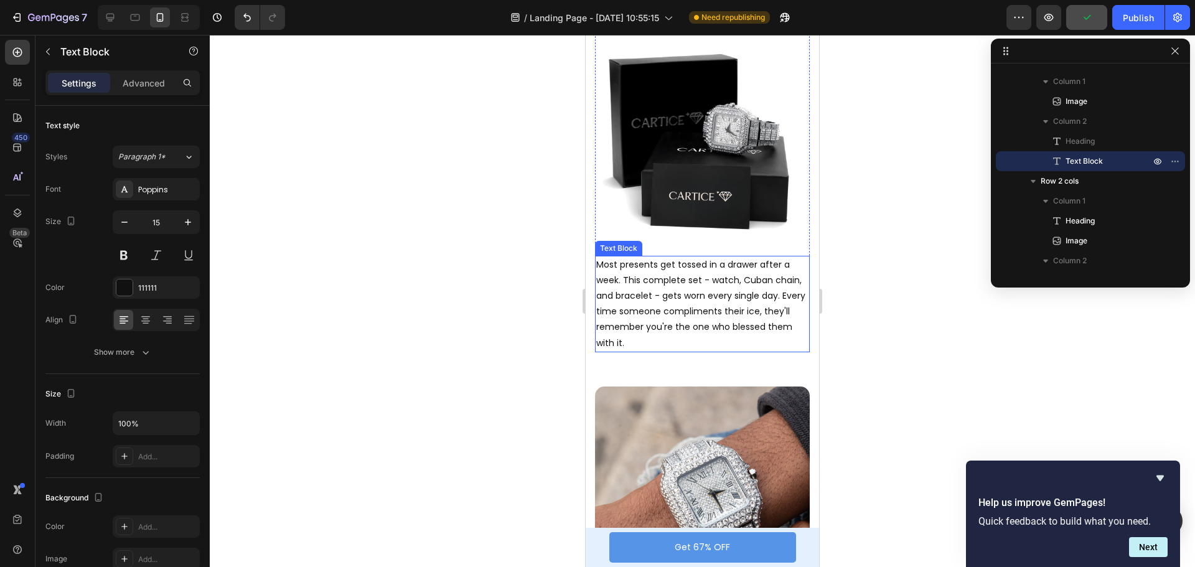
click at [682, 299] on p "Most presents get tossed in a drawer after a week. This complete set - watch, C…" at bounding box center [702, 304] width 212 height 94
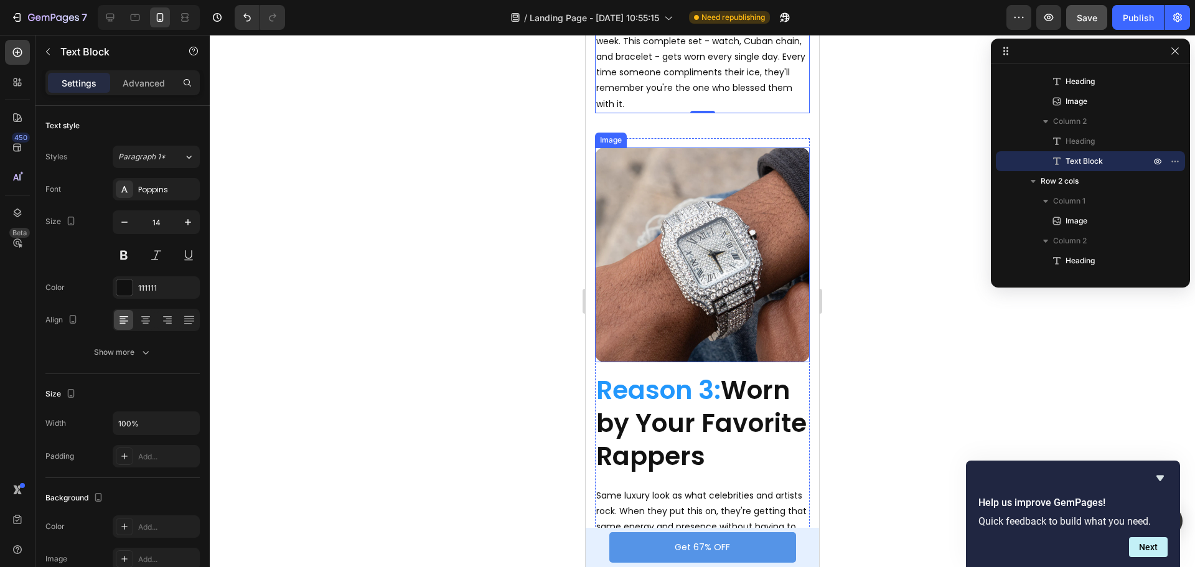
scroll to position [1058, 0]
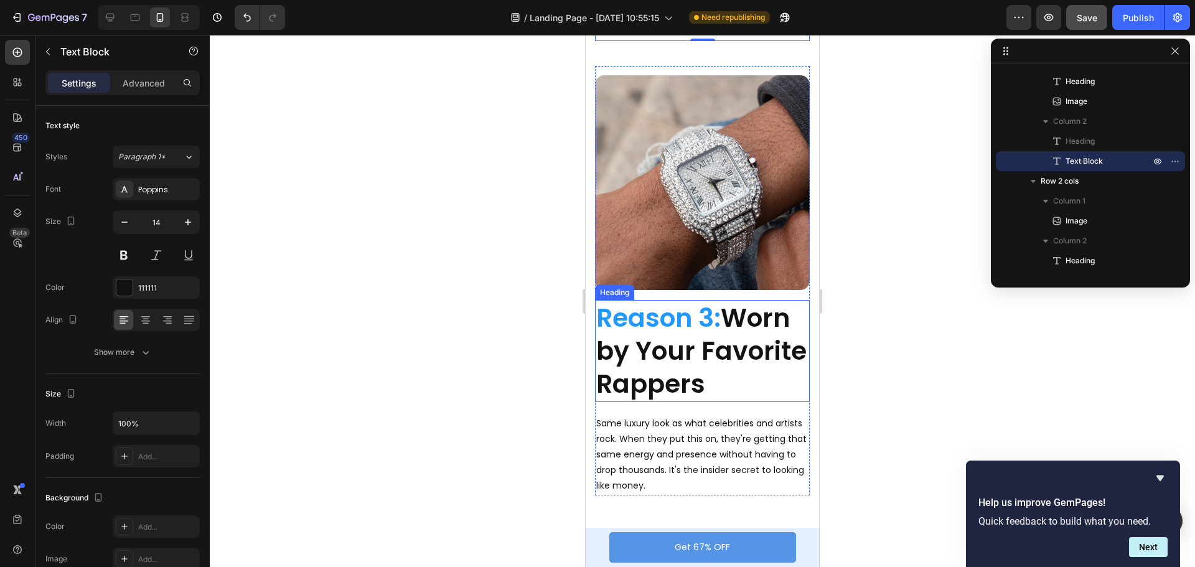
click at [643, 314] on span "Reason 3:" at bounding box center [658, 317] width 125 height 35
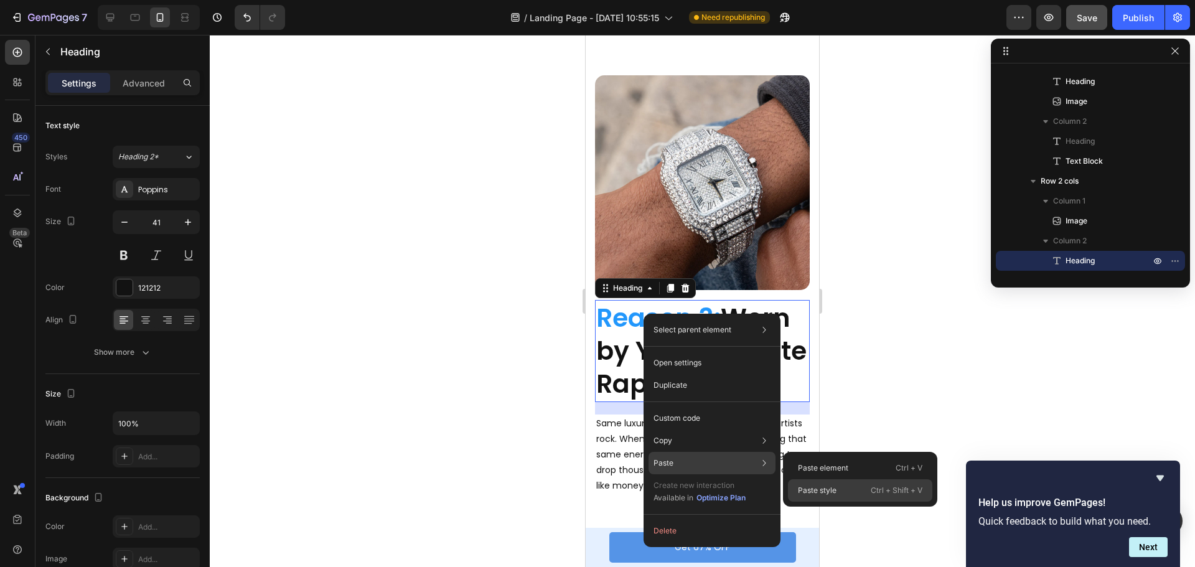
click at [814, 485] on p "Paste style" at bounding box center [817, 490] width 39 height 11
type input "28"
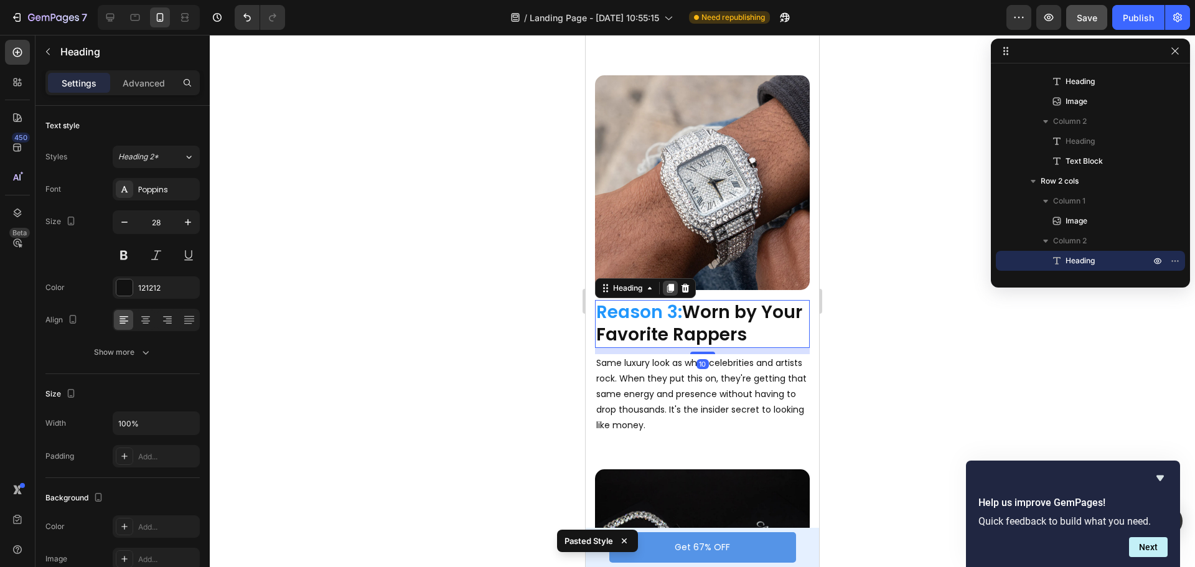
click at [677, 281] on div at bounding box center [670, 288] width 15 height 15
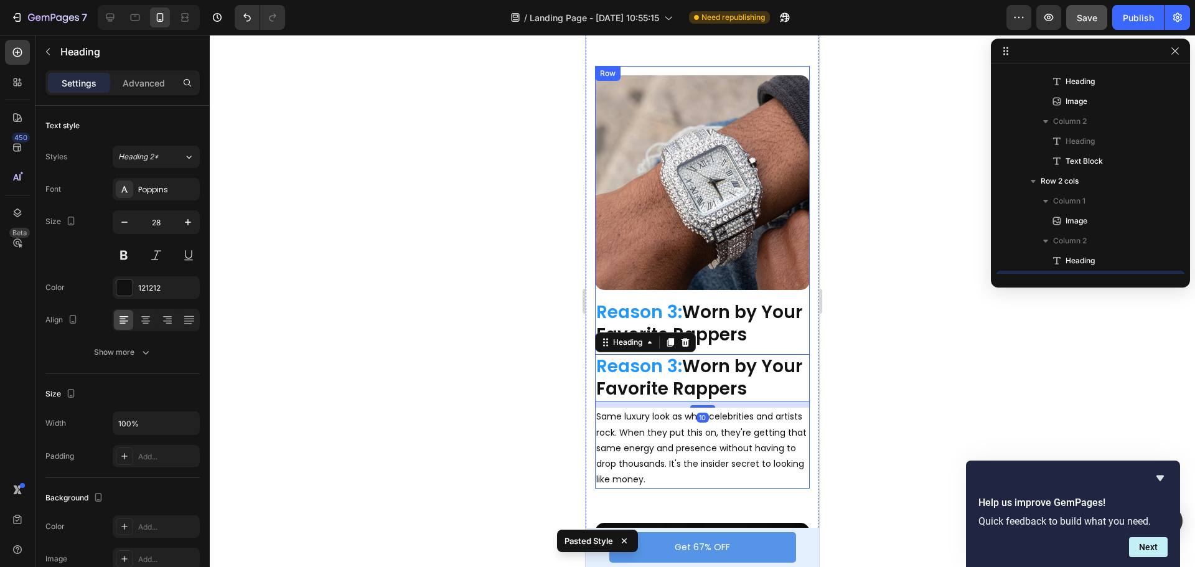
scroll to position [694, 0]
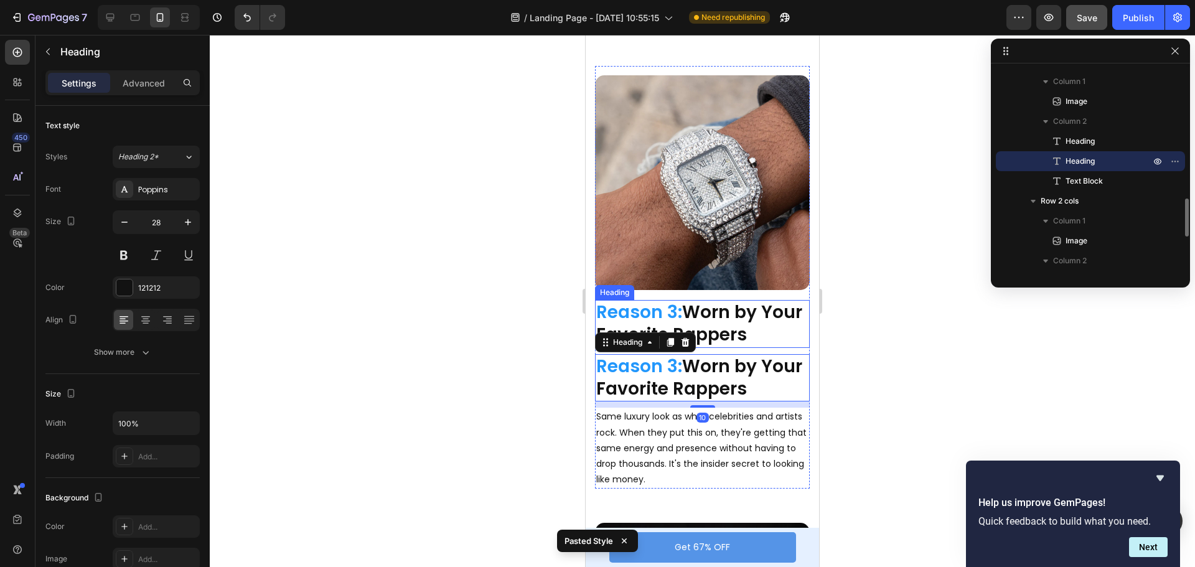
click at [669, 309] on span "Reason 3:" at bounding box center [639, 312] width 86 height 24
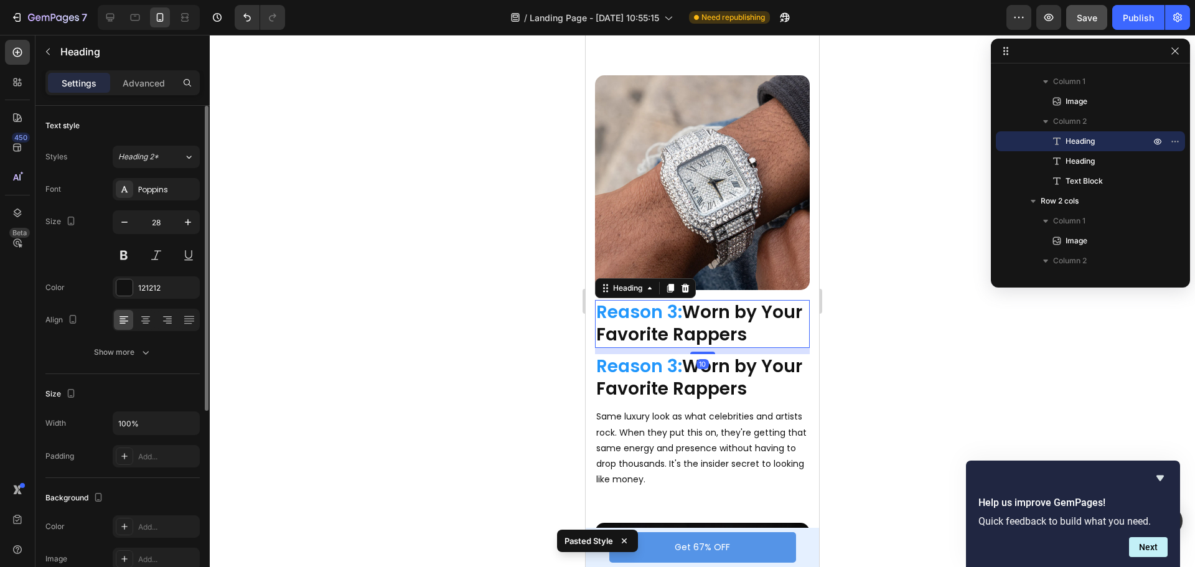
click at [153, 80] on p "Advanced" at bounding box center [144, 83] width 42 height 13
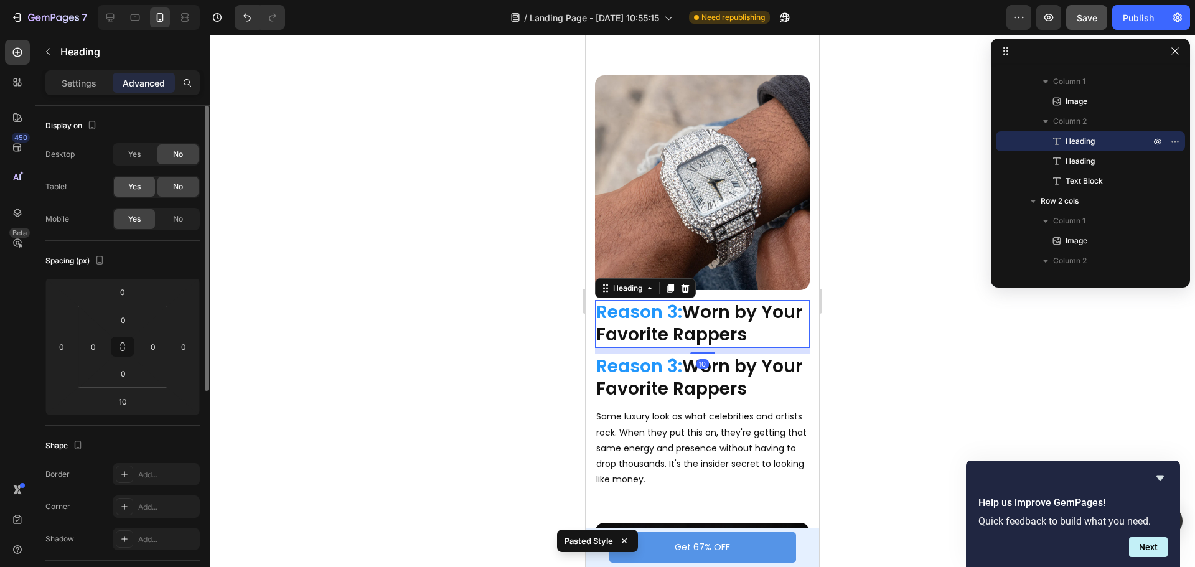
click at [139, 184] on span "Yes" at bounding box center [134, 186] width 12 height 11
click at [138, 156] on span "Yes" at bounding box center [134, 154] width 12 height 11
click at [181, 224] on span "No" at bounding box center [178, 219] width 10 height 11
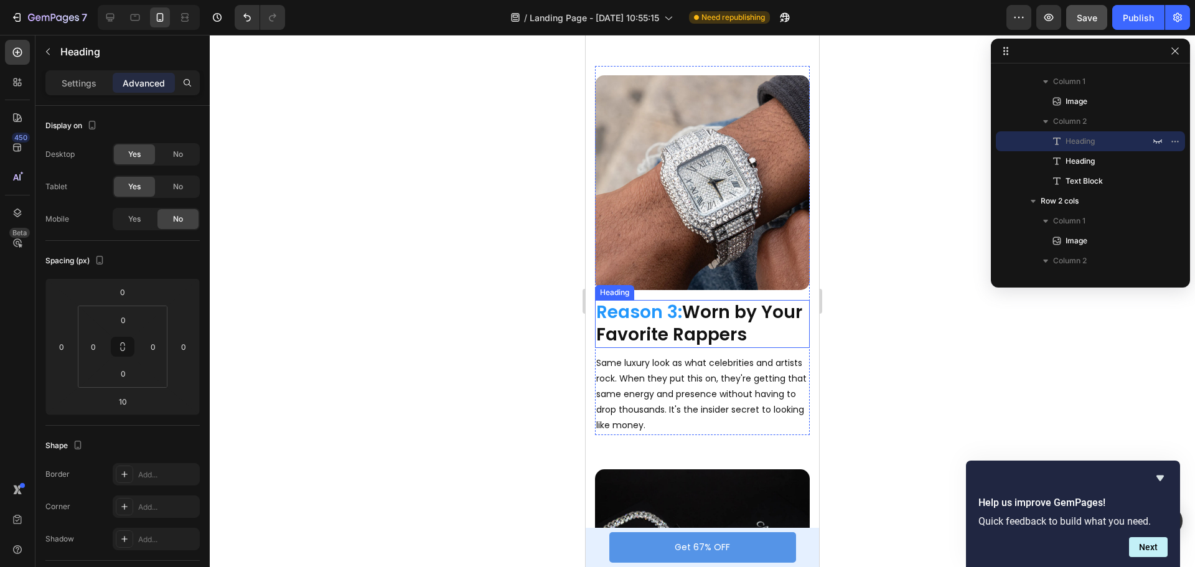
click at [653, 300] on span "Reason 3:" at bounding box center [639, 312] width 86 height 24
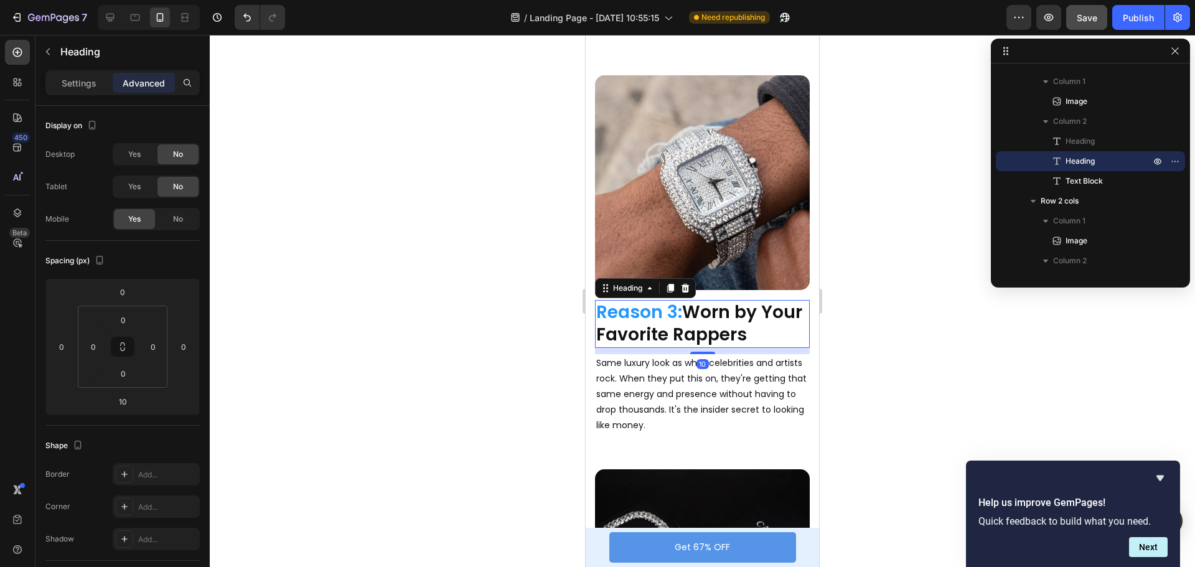
scroll to position [996, 0]
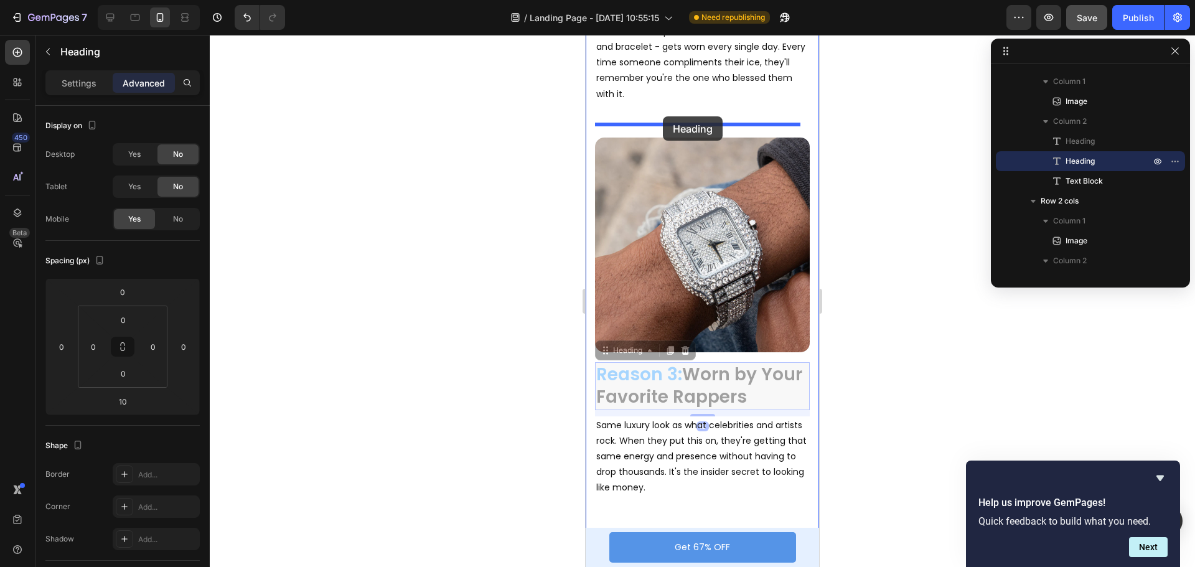
drag, startPoint x: 605, startPoint y: 338, endPoint x: 663, endPoint y: 116, distance: 229.1
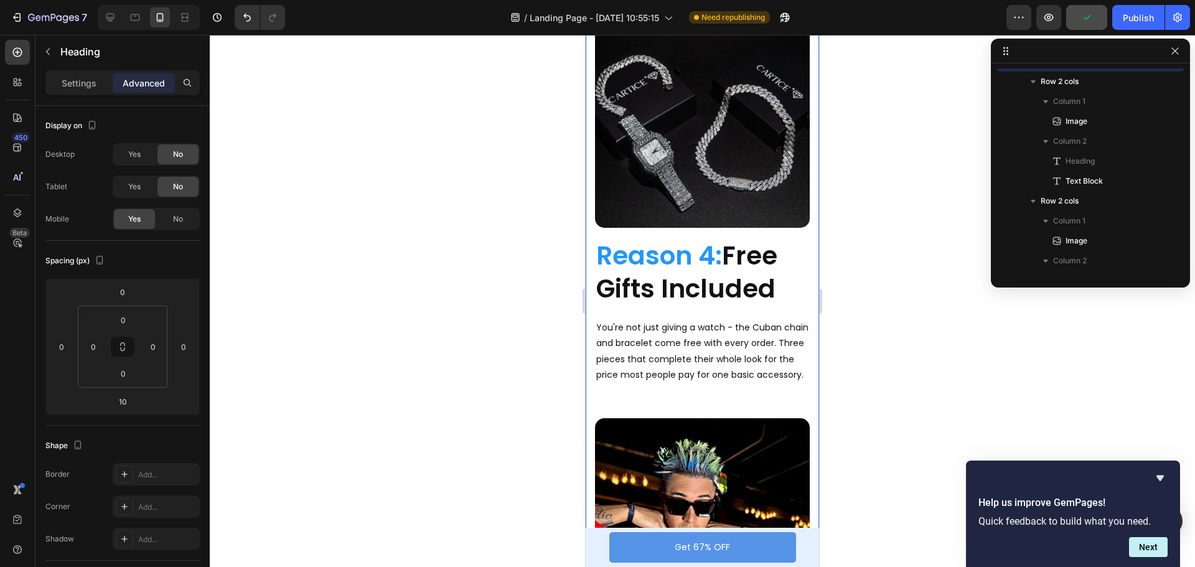
scroll to position [1619, 0]
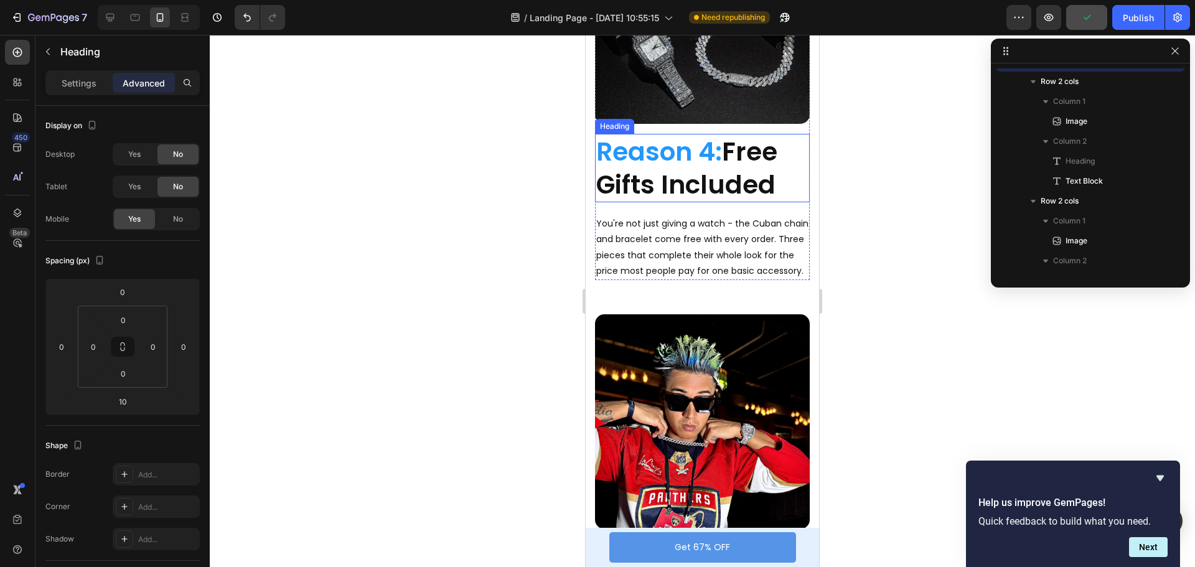
click at [663, 134] on span "Reason 4:" at bounding box center [659, 151] width 126 height 35
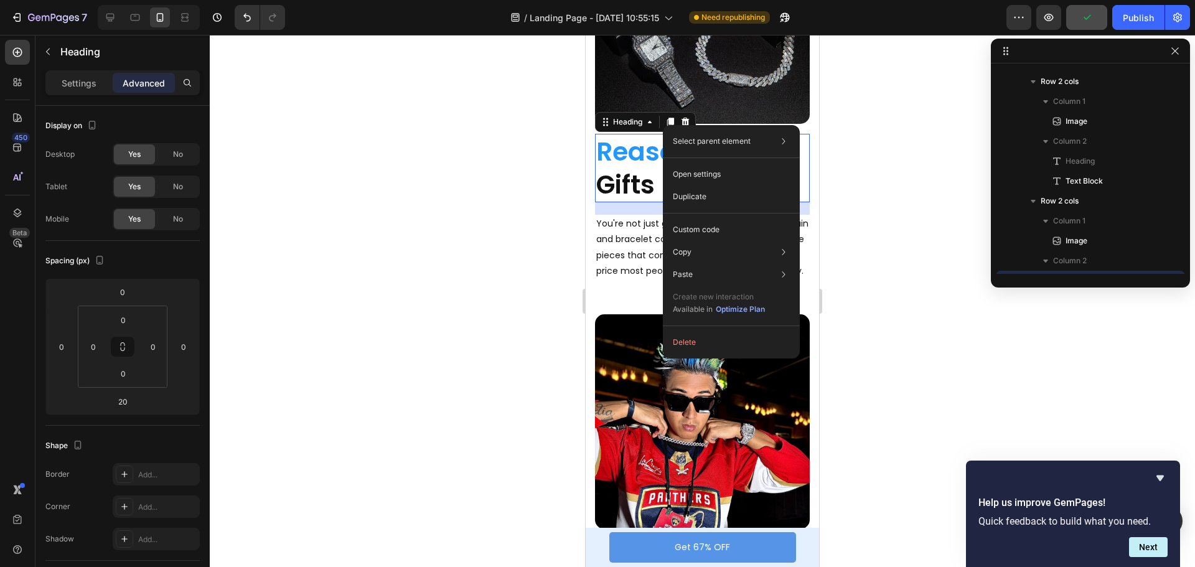
scroll to position [814, 0]
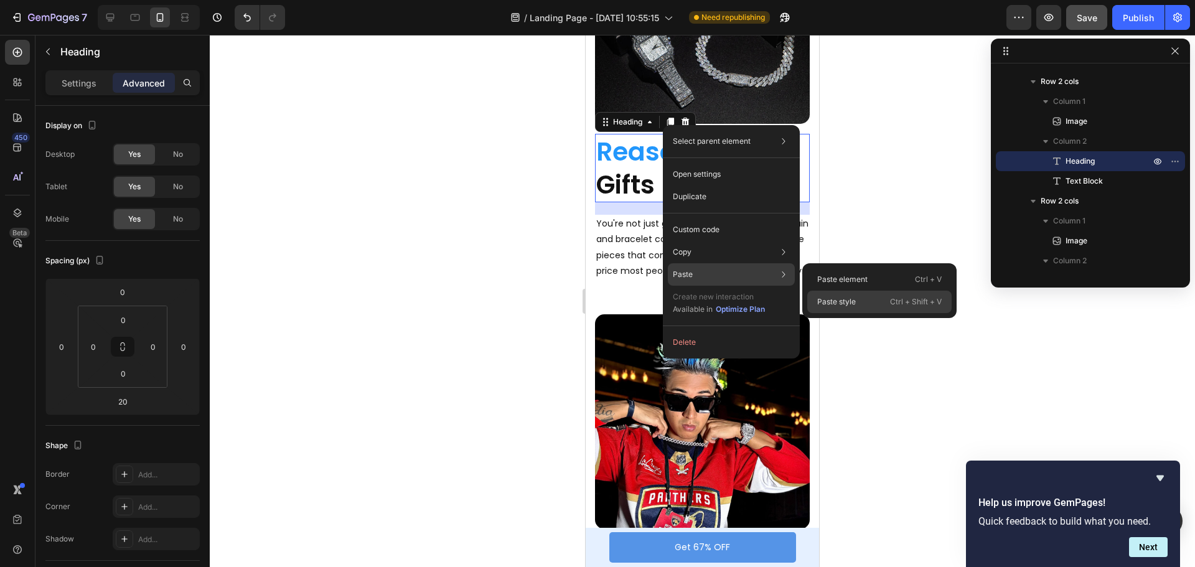
click at [849, 301] on p "Paste style" at bounding box center [837, 301] width 39 height 11
type input "10"
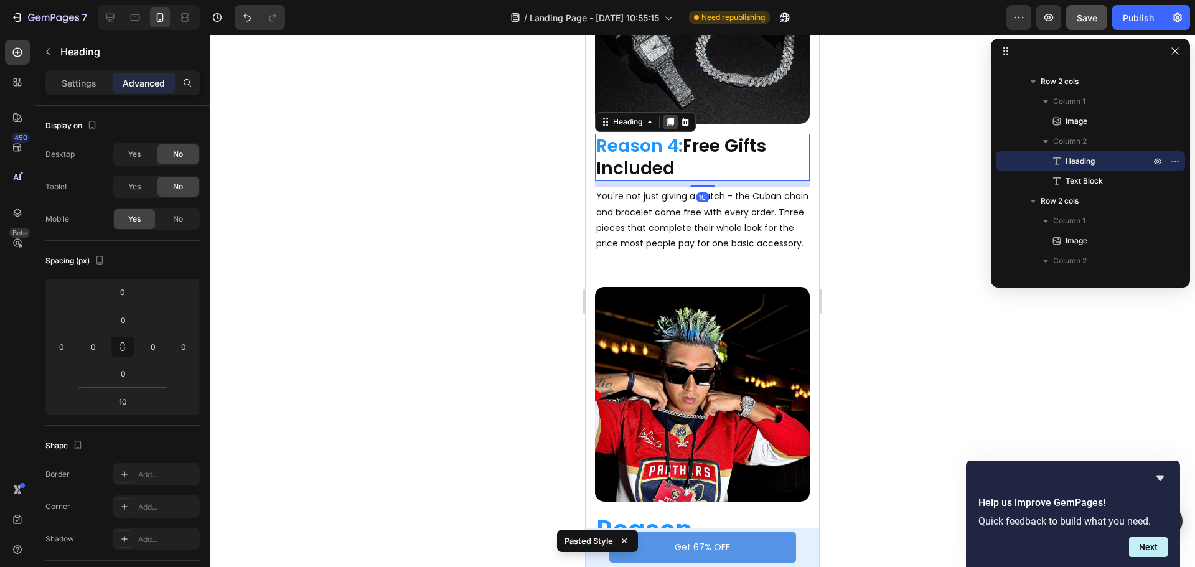
click at [671, 118] on icon at bounding box center [670, 122] width 7 height 9
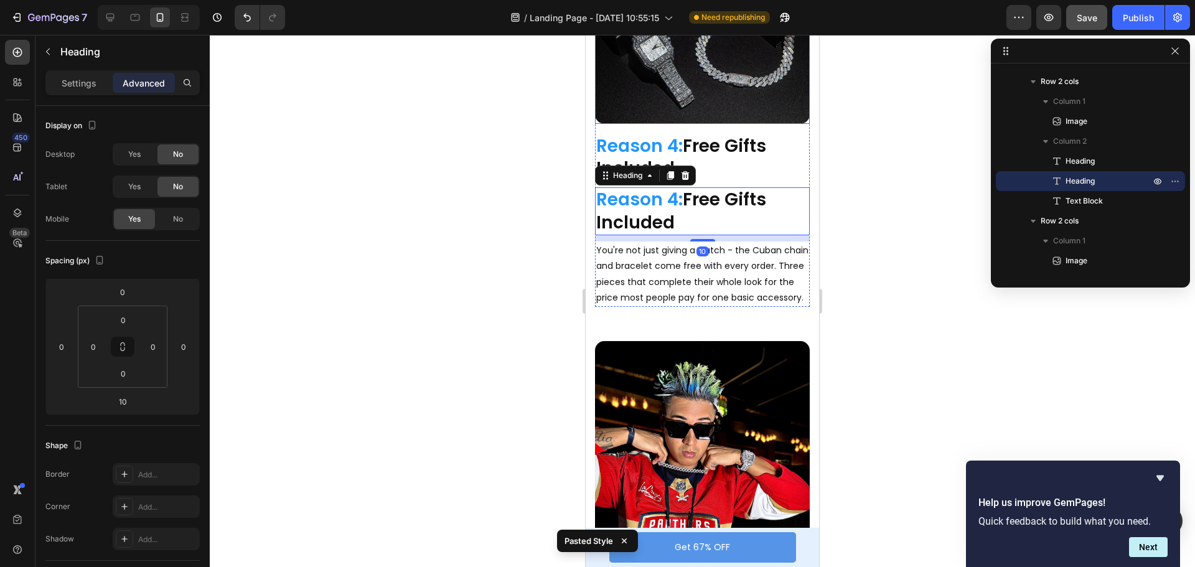
scroll to position [1494, 0]
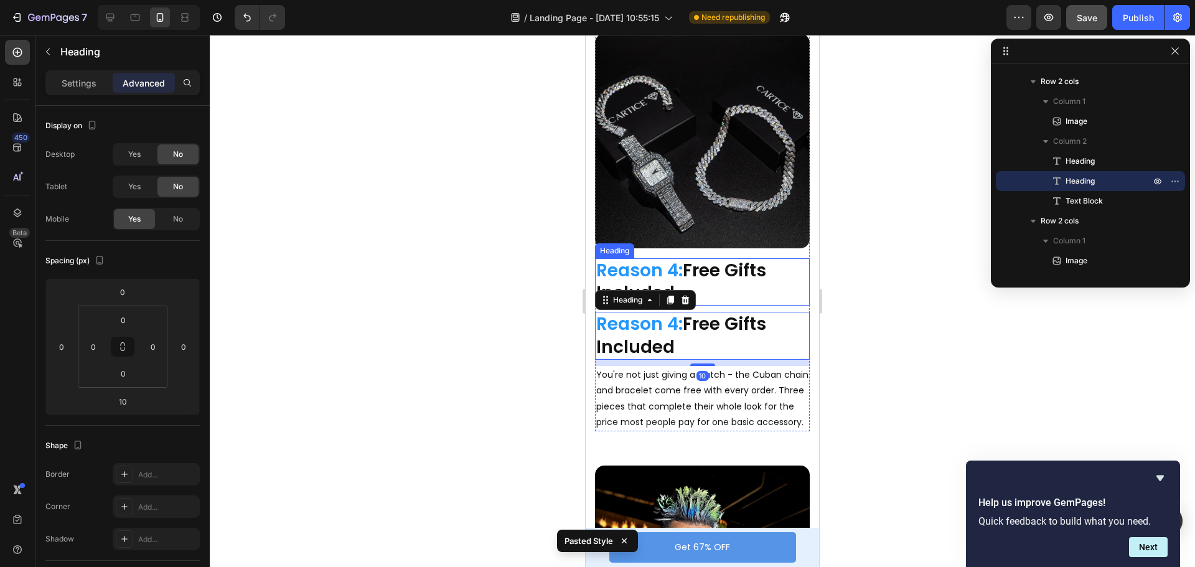
click at [689, 258] on h2 "Reason 4: Free Gifts Included" at bounding box center [702, 282] width 215 height 48
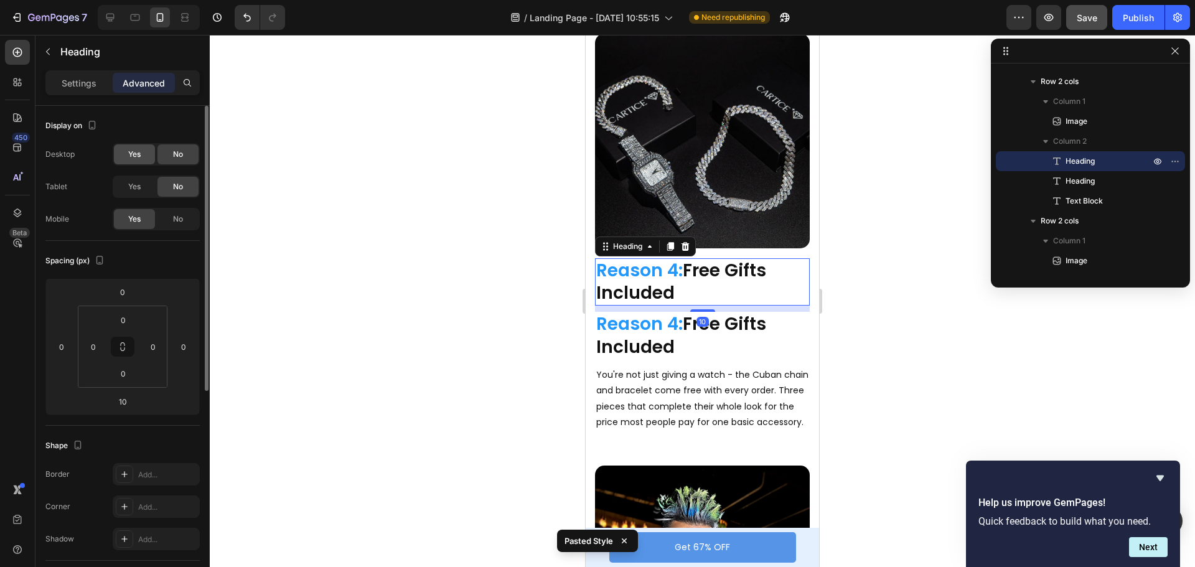
click at [141, 150] on div "Yes" at bounding box center [134, 154] width 41 height 20
click at [134, 189] on span "Yes" at bounding box center [134, 186] width 12 height 11
click at [173, 217] on span "No" at bounding box center [178, 219] width 10 height 11
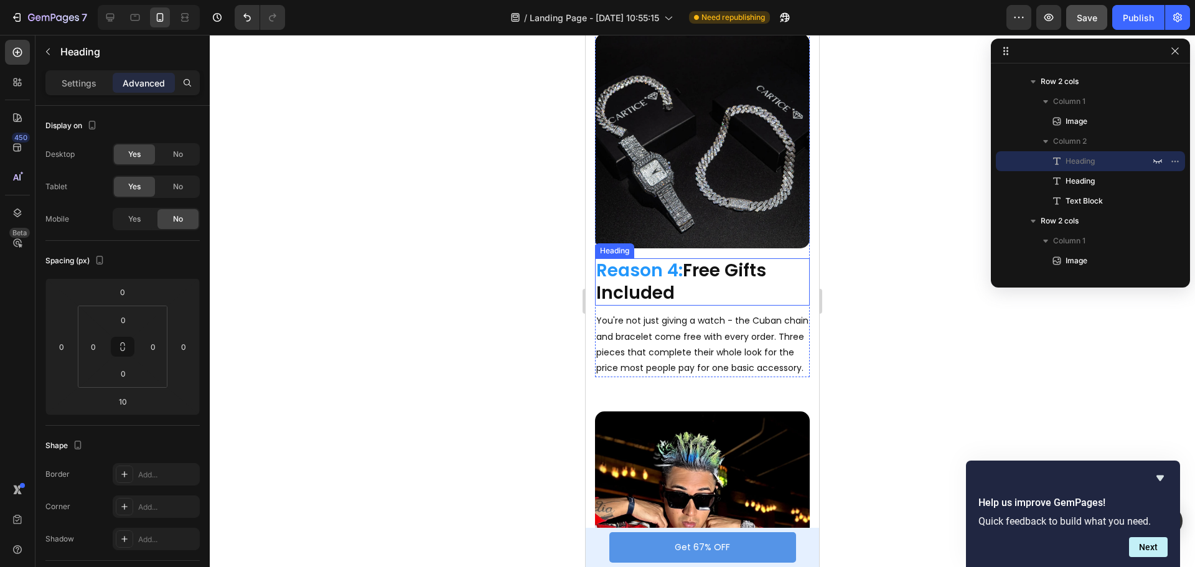
click at [651, 258] on span "Reason 4:" at bounding box center [639, 270] width 87 height 24
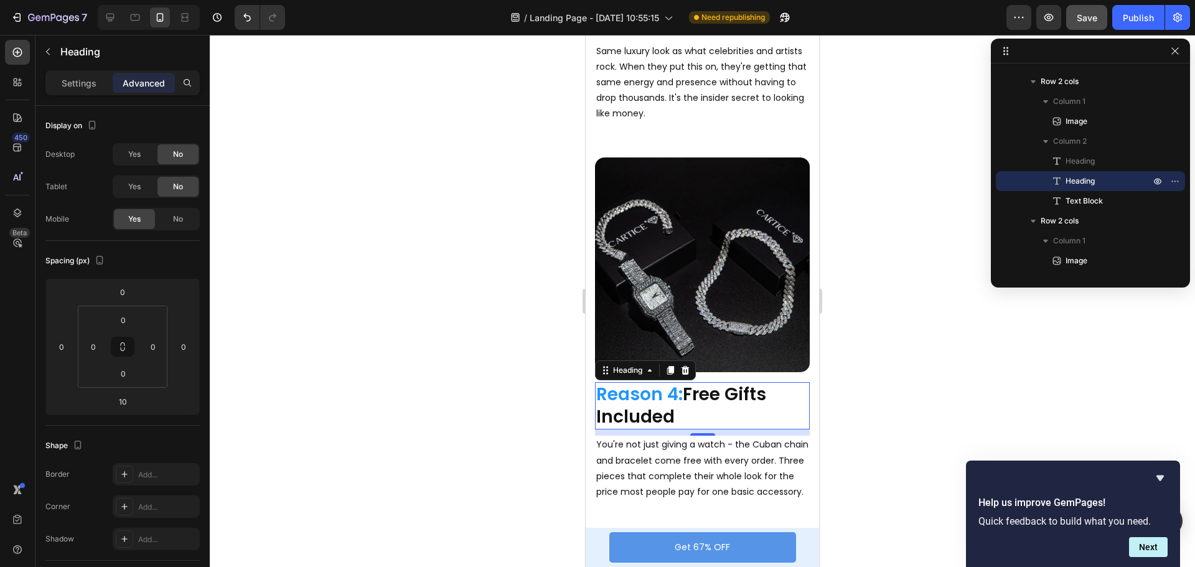
scroll to position [1370, 0]
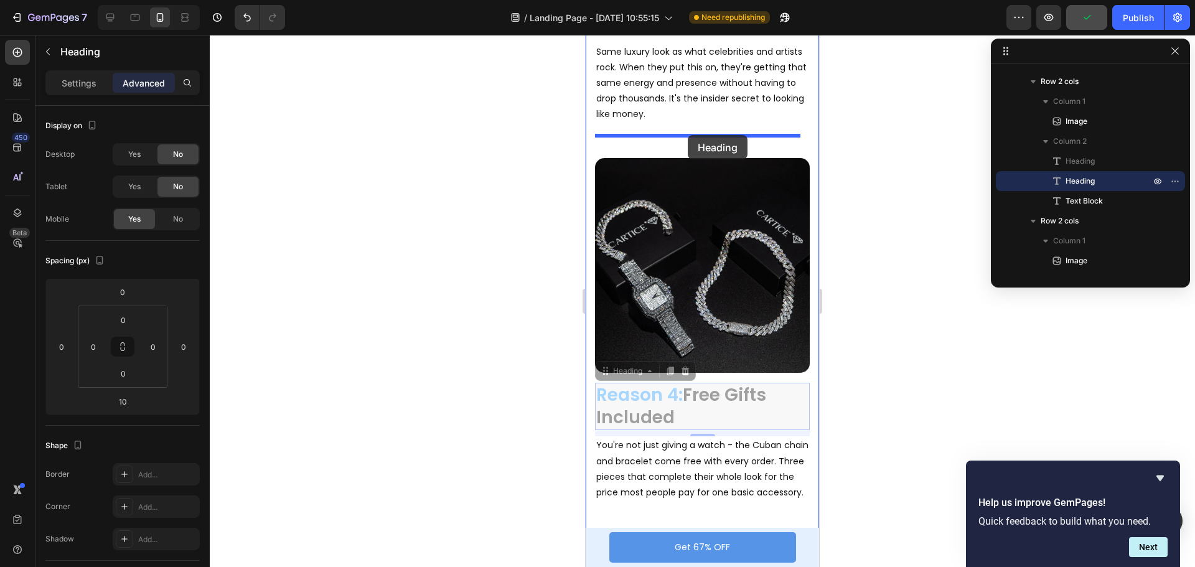
drag, startPoint x: 610, startPoint y: 349, endPoint x: 686, endPoint y: 138, distance: 224.0
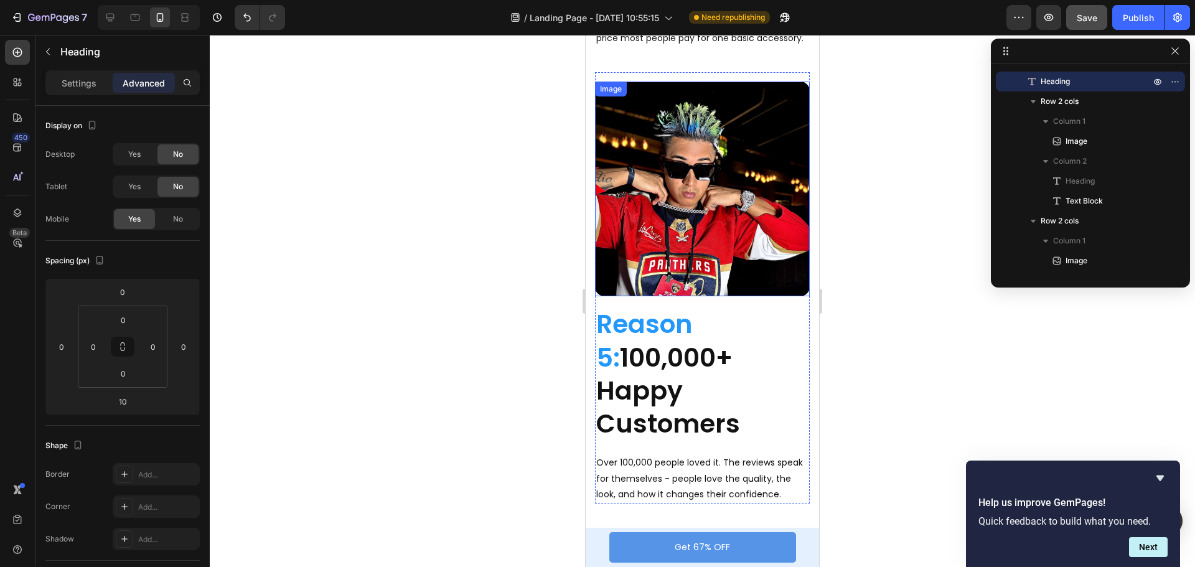
scroll to position [1930, 0]
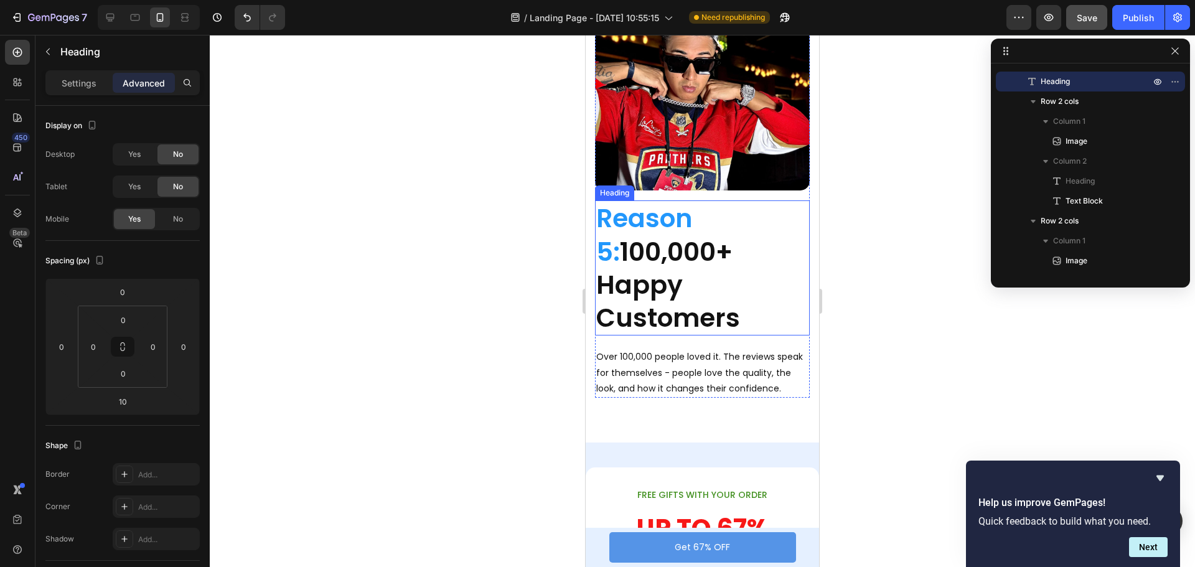
click at [649, 248] on h2 "Reason 5: 100,000+ Happy Customers" at bounding box center [702, 267] width 215 height 135
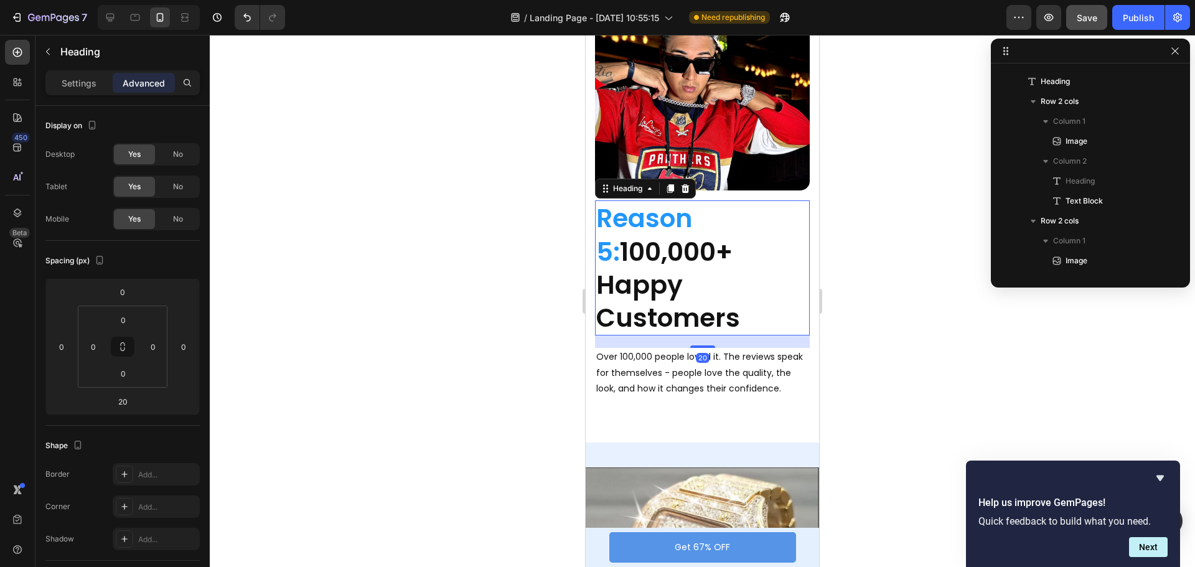
scroll to position [910, 0]
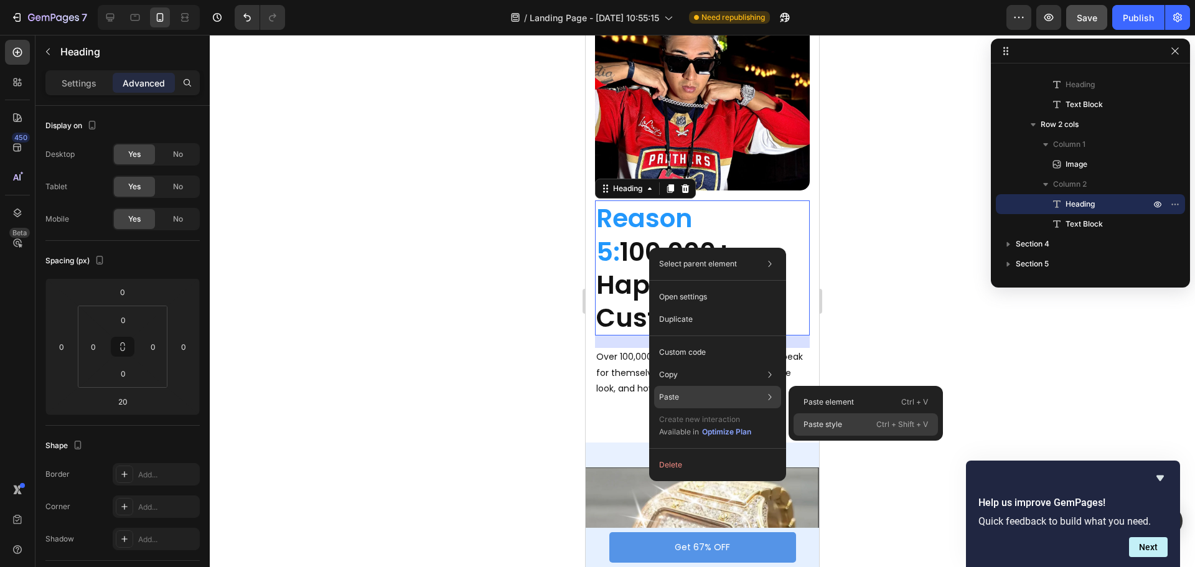
click at [813, 423] on p "Paste style" at bounding box center [823, 424] width 39 height 11
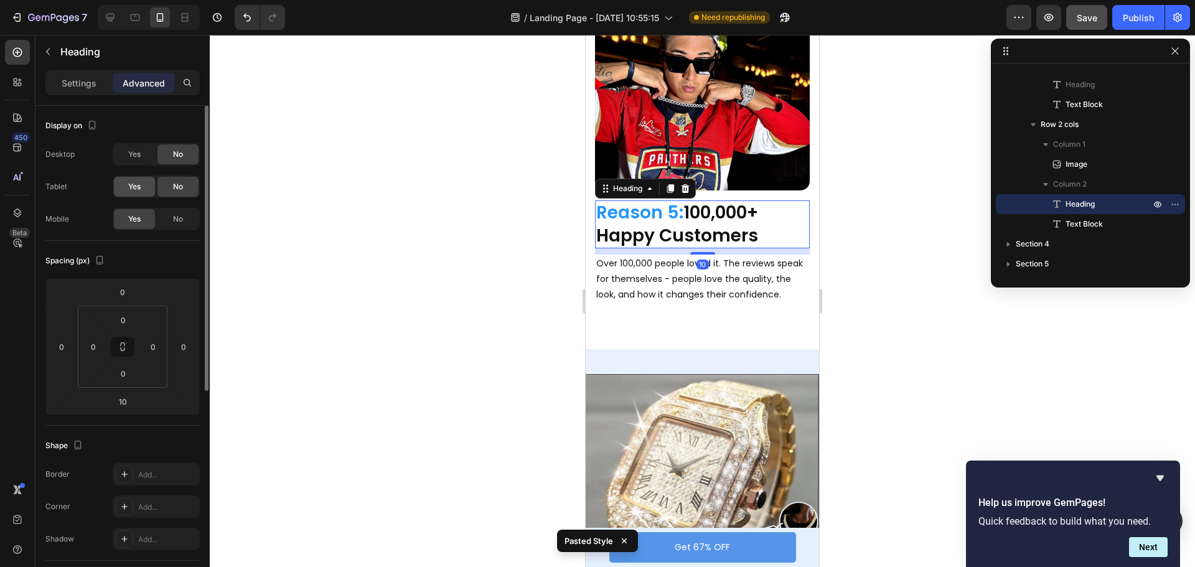
click at [134, 185] on span "Yes" at bounding box center [134, 186] width 12 height 11
click at [142, 146] on div "Yes" at bounding box center [134, 154] width 41 height 20
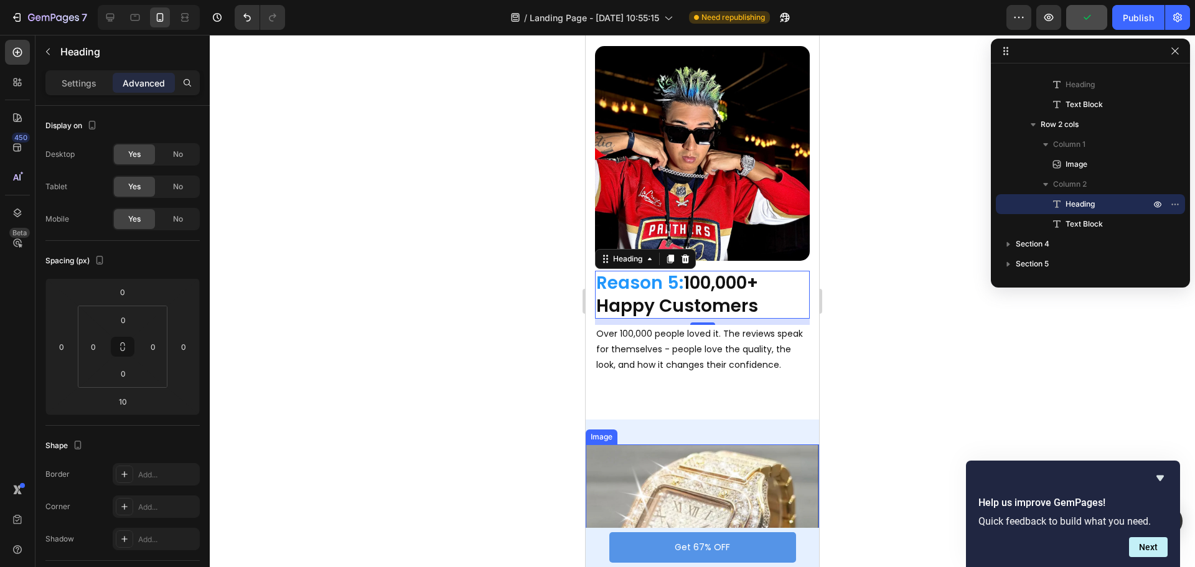
scroll to position [1806, 0]
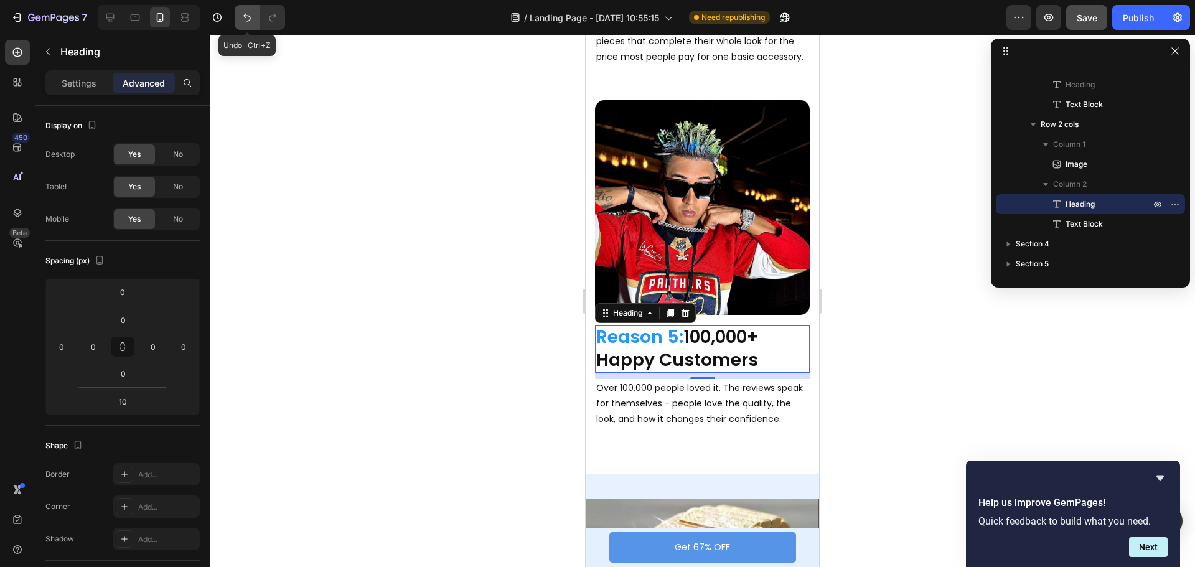
click at [242, 16] on icon "Undo/Redo" at bounding box center [247, 17] width 12 height 12
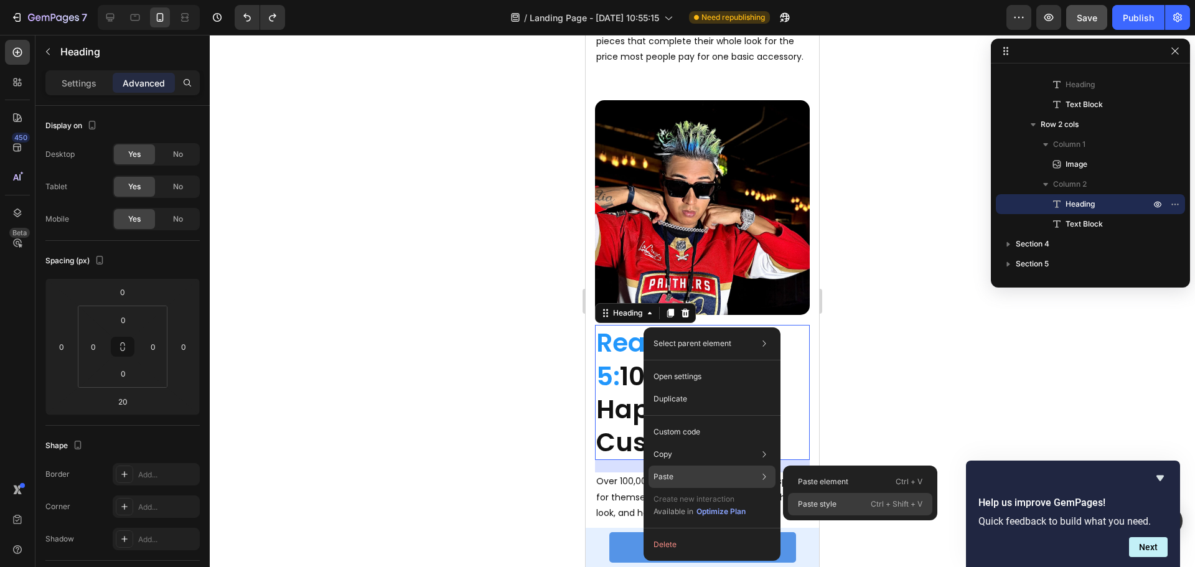
click at [811, 502] on p "Paste style" at bounding box center [817, 504] width 39 height 11
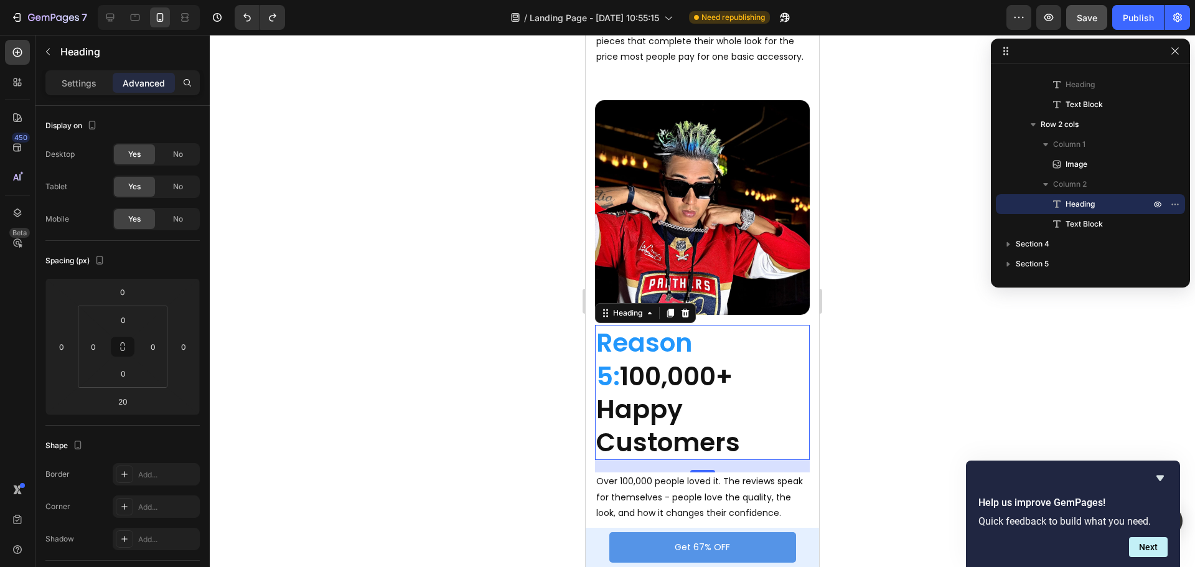
type input "10"
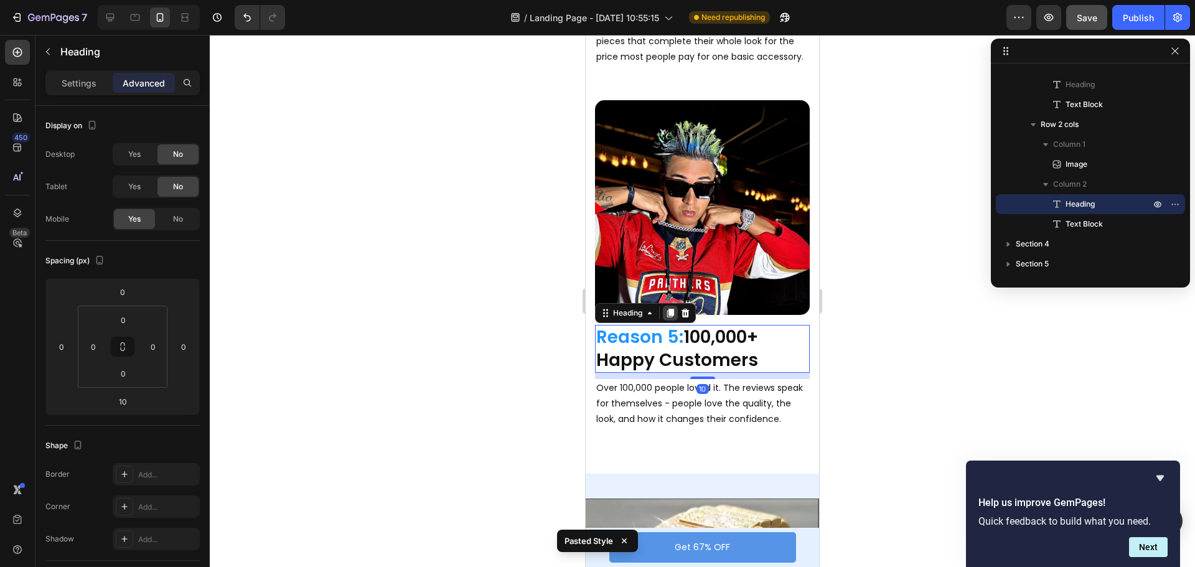
click at [670, 309] on icon at bounding box center [670, 313] width 7 height 9
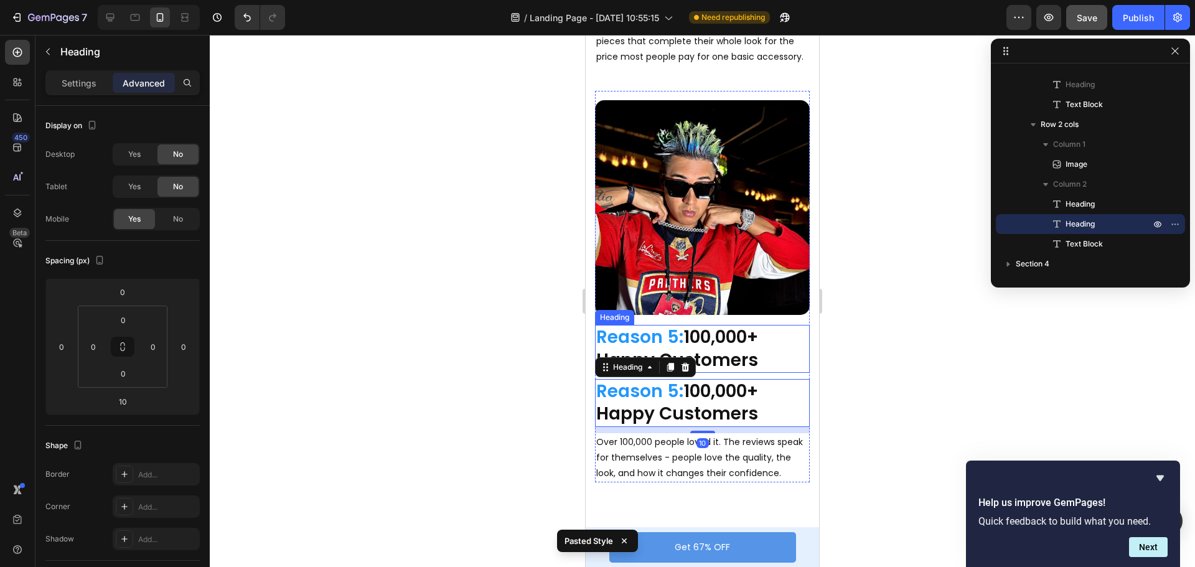
click at [723, 325] on h2 "Reason 5: 100,000+ Happy Customers" at bounding box center [702, 349] width 215 height 48
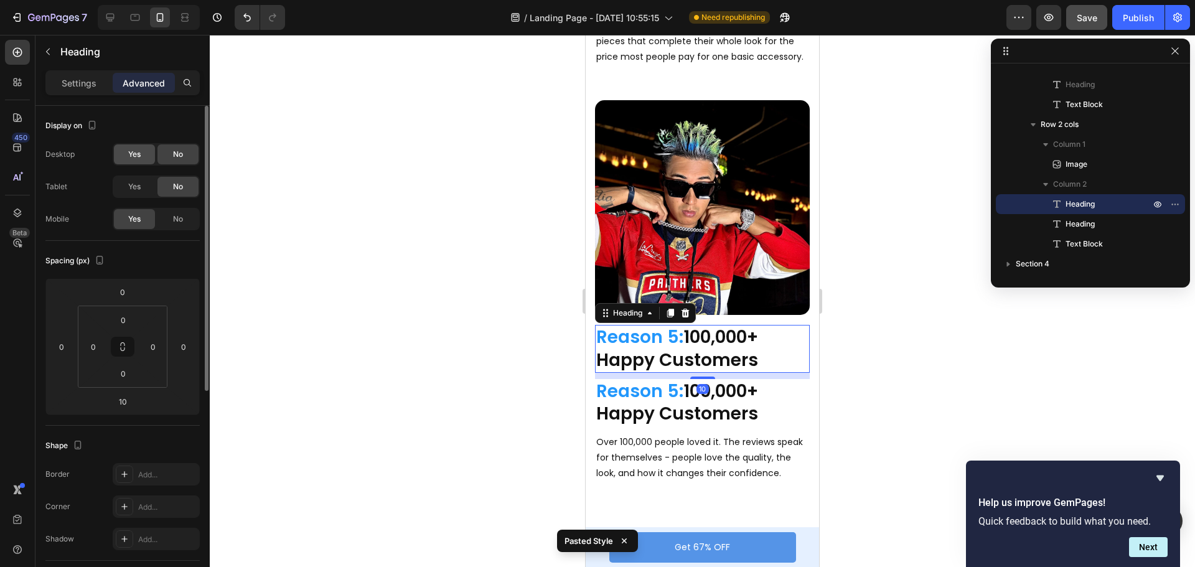
click at [135, 151] on span "Yes" at bounding box center [134, 154] width 12 height 11
click at [136, 184] on span "Yes" at bounding box center [134, 186] width 12 height 11
click at [173, 219] on span "No" at bounding box center [178, 219] width 10 height 11
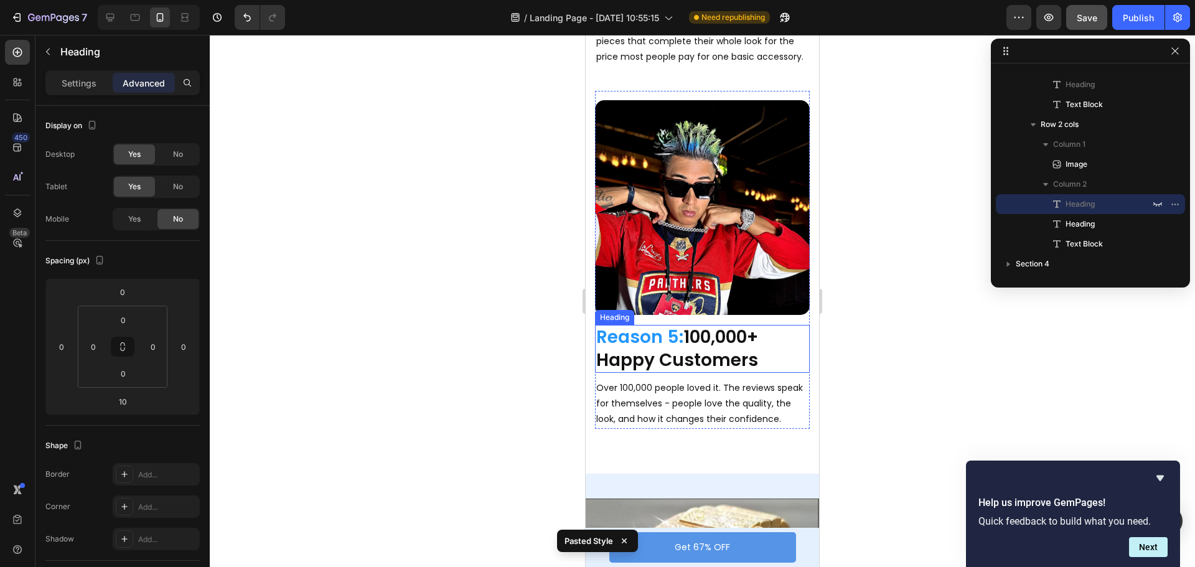
click at [705, 336] on h2 "Reason 5: 100,000+ Happy Customers" at bounding box center [702, 349] width 215 height 48
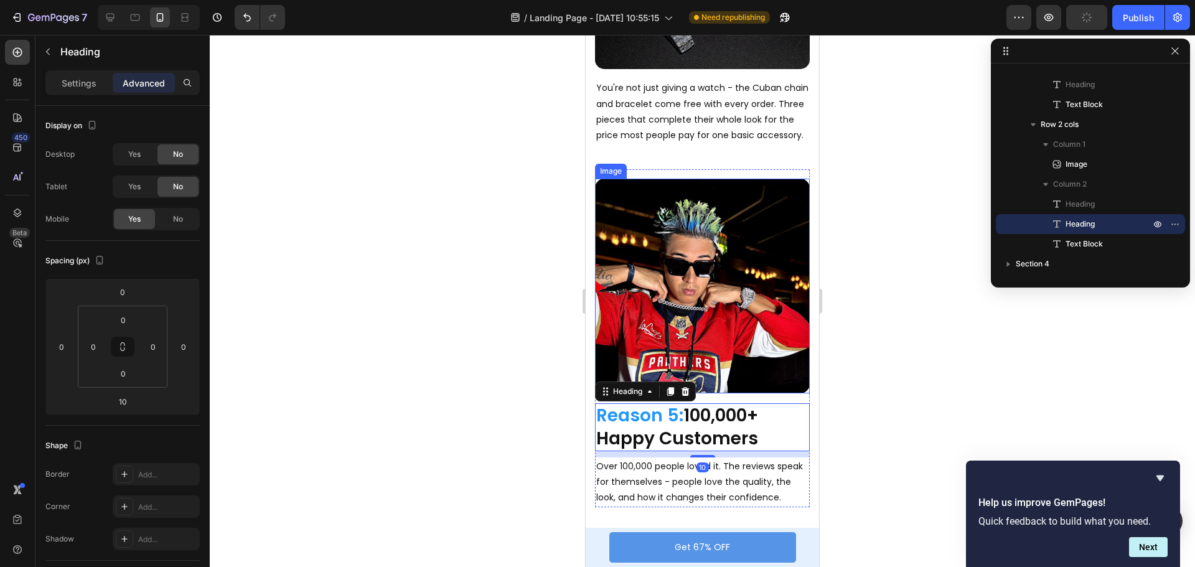
scroll to position [1619, 0]
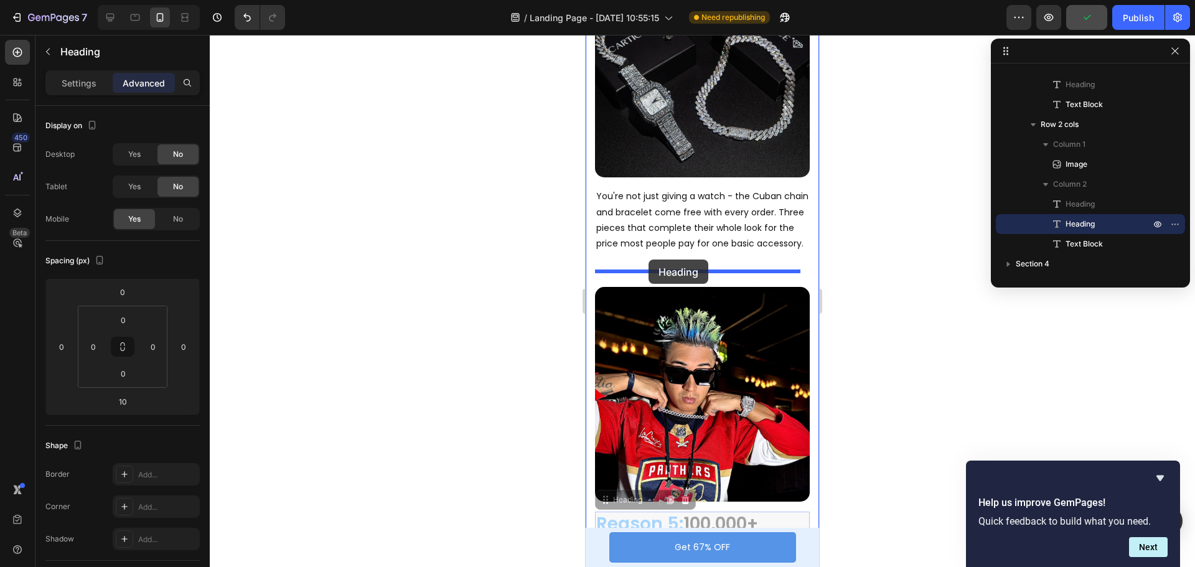
drag, startPoint x: 606, startPoint y: 486, endPoint x: 649, endPoint y: 260, distance: 230.7
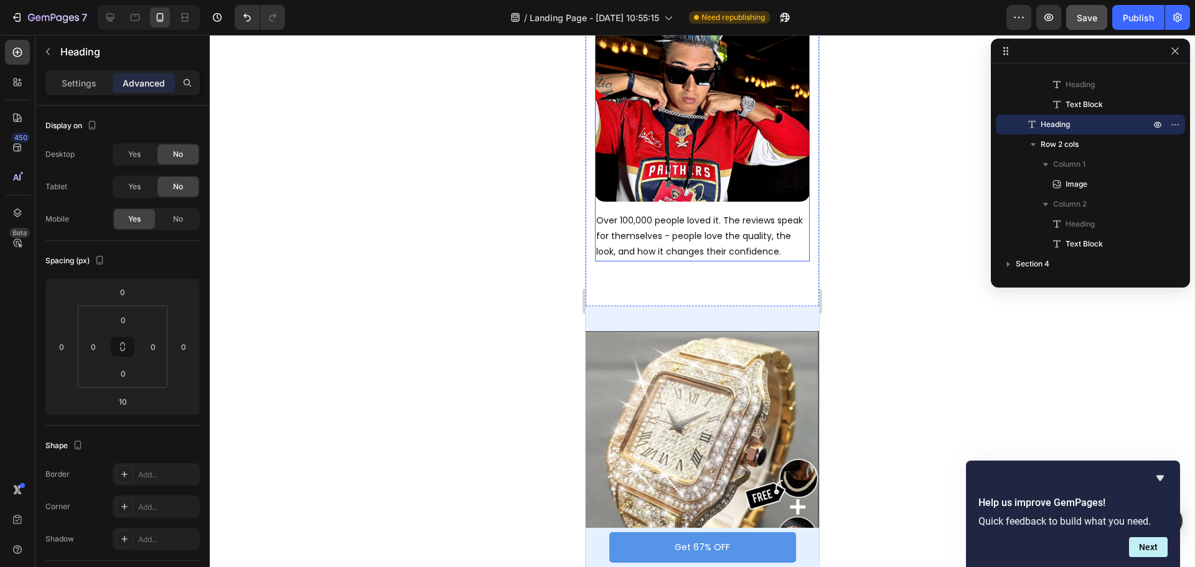
scroll to position [1992, 0]
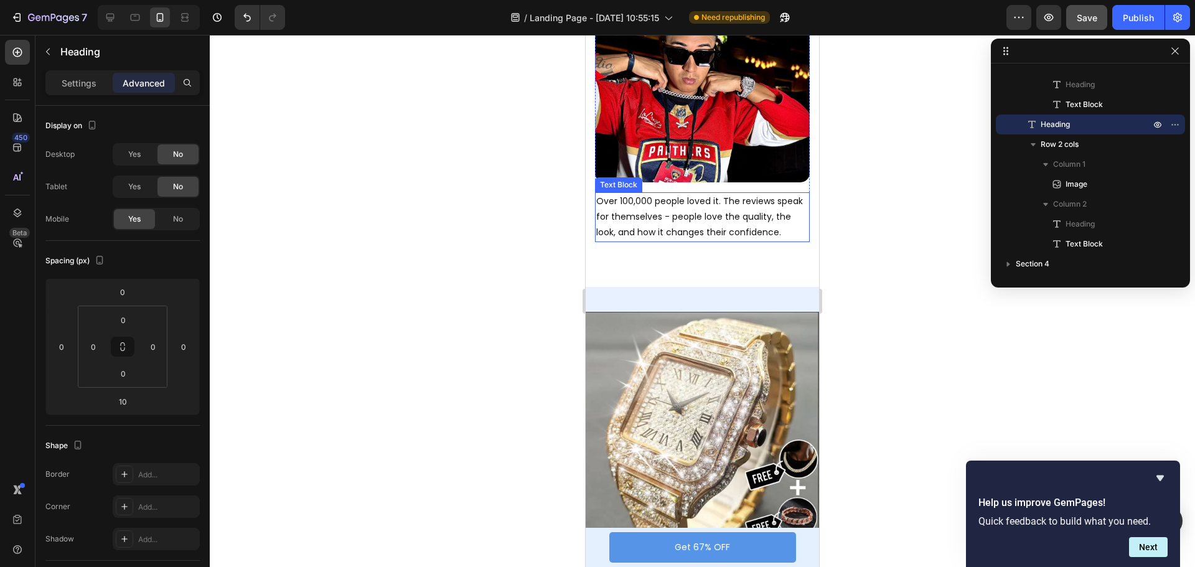
drag, startPoint x: 1146, startPoint y: 244, endPoint x: 646, endPoint y: 197, distance: 501.5
click at [730, 195] on p "Over 100,000 people loved it. The reviews speak for themselves - people love th…" at bounding box center [702, 217] width 212 height 47
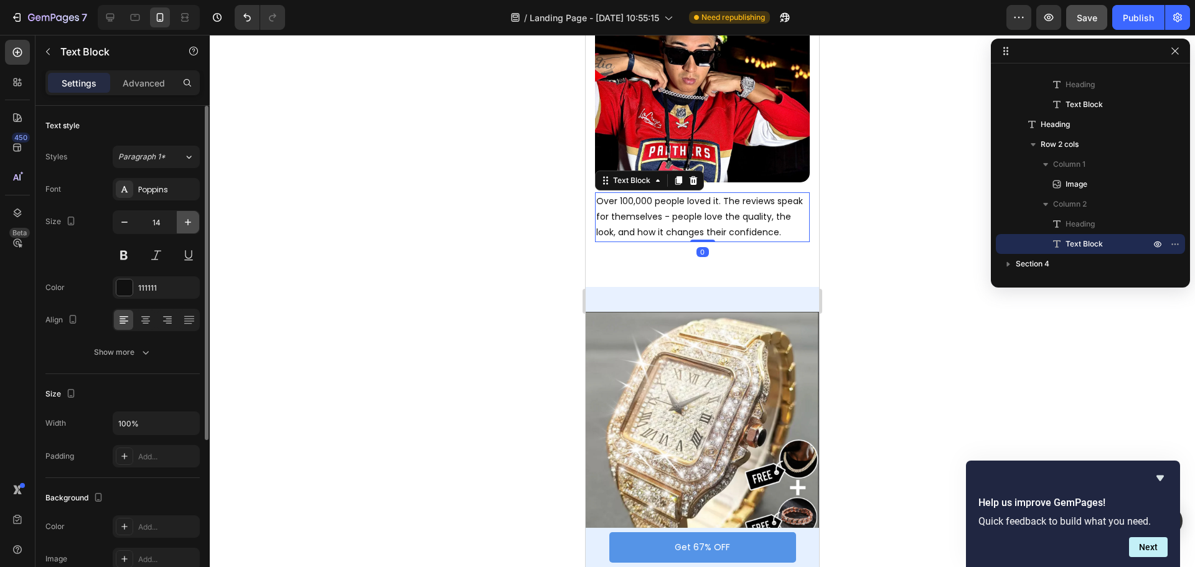
click at [187, 220] on icon "button" at bounding box center [188, 222] width 12 height 12
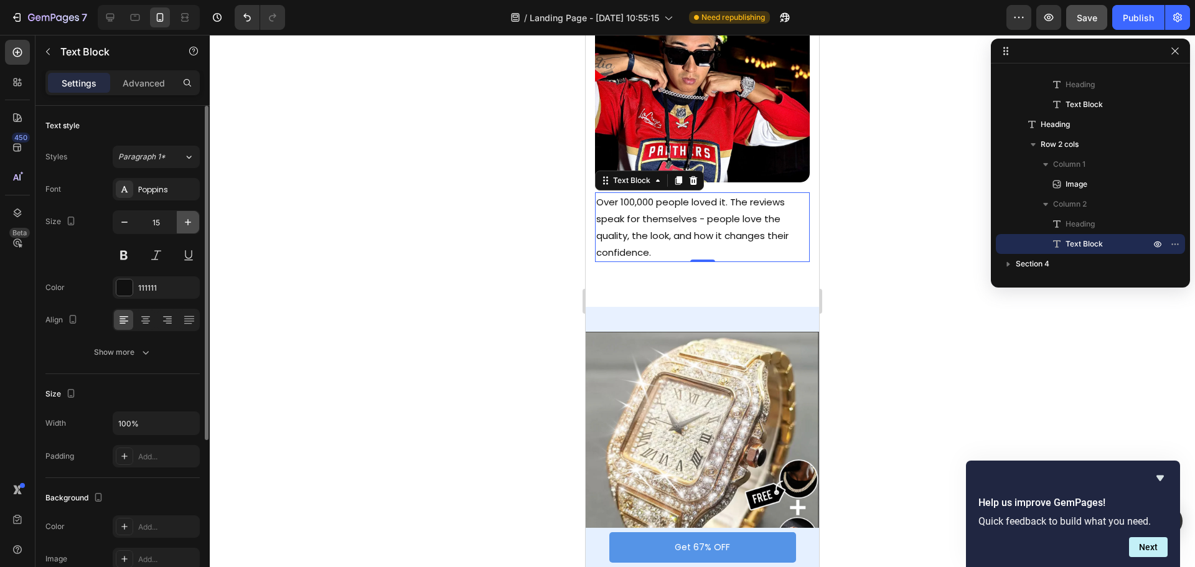
click at [187, 220] on icon "button" at bounding box center [188, 222] width 12 height 12
type input "16"
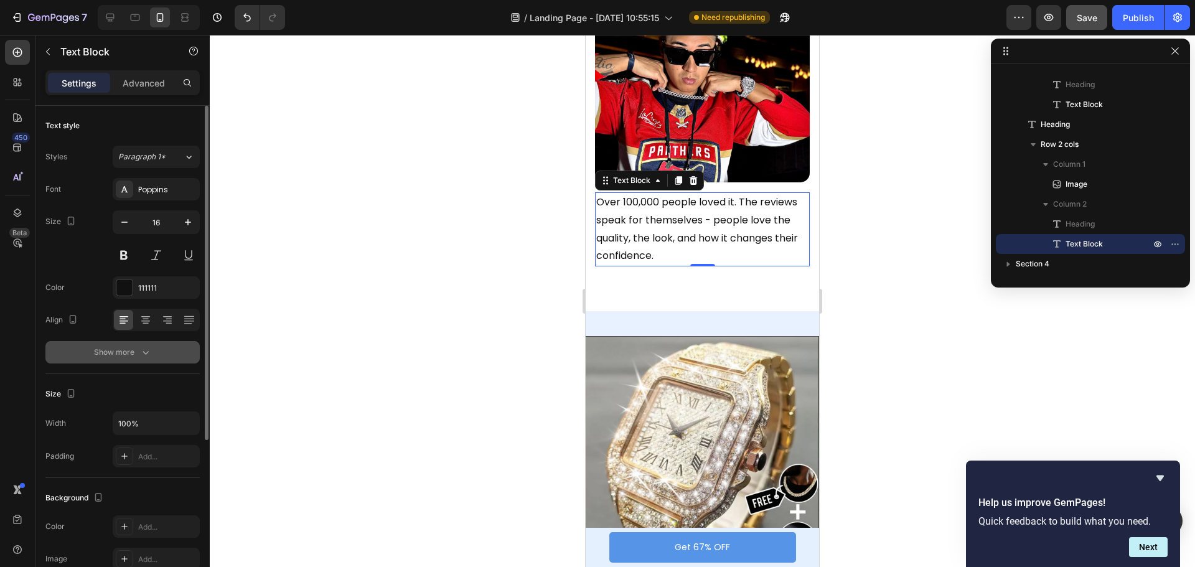
click at [121, 359] on button "Show more" at bounding box center [122, 352] width 154 height 22
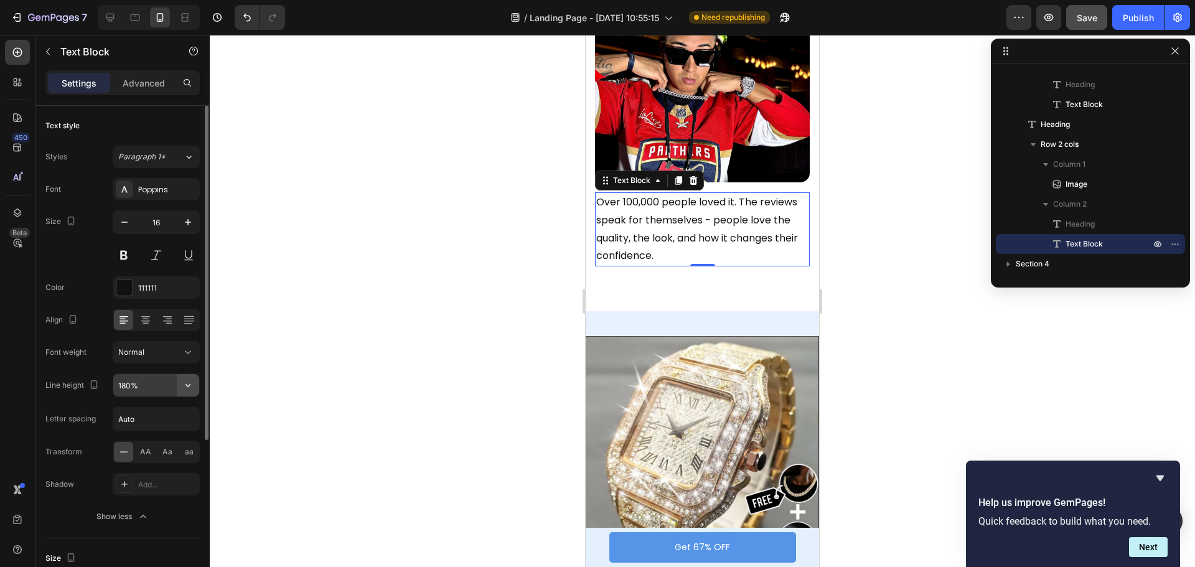
click at [192, 387] on icon "button" at bounding box center [188, 385] width 12 height 12
click at [148, 380] on input "180%" at bounding box center [156, 385] width 86 height 22
click at [129, 385] on input "180%" at bounding box center [156, 385] width 86 height 22
click at [125, 384] on input "180%" at bounding box center [156, 385] width 86 height 22
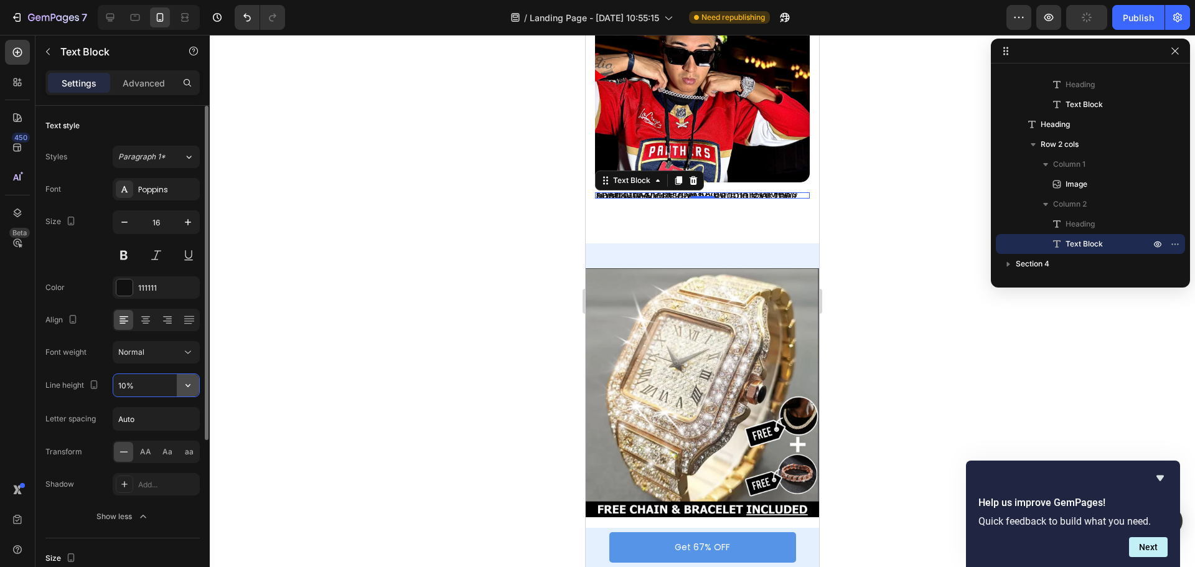
type input "170%"
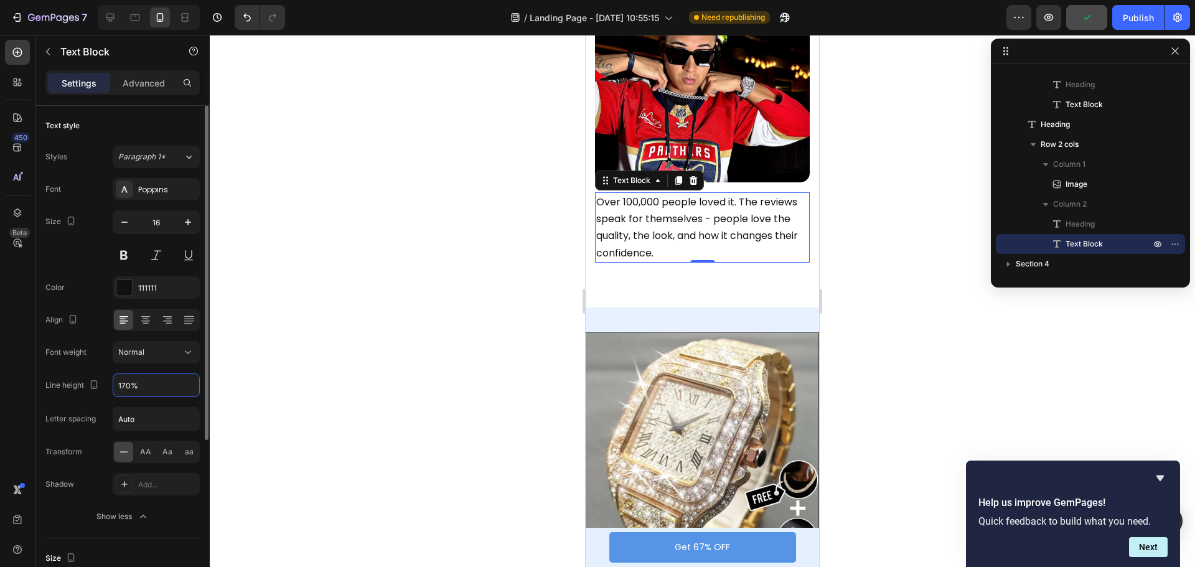
click at [888, 250] on div at bounding box center [703, 301] width 986 height 532
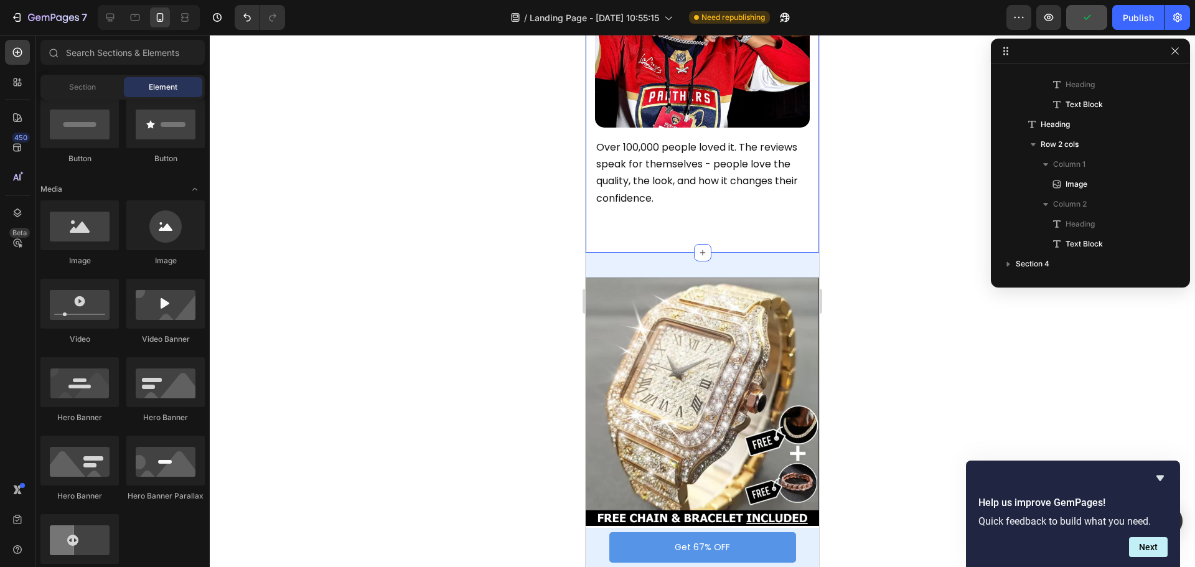
scroll to position [2117, 0]
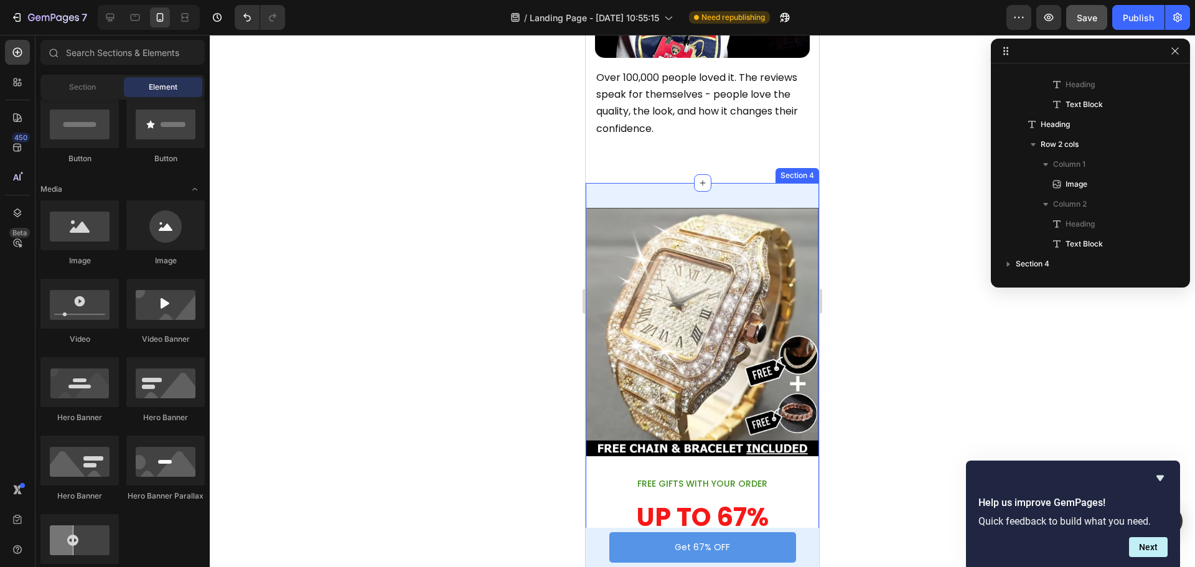
click at [737, 183] on div "Image FREE GIFTS WITH YOUR ORDER Text Block UP TO 67% OFF FOR A LIMITED TIME ON…" at bounding box center [702, 490] width 233 height 615
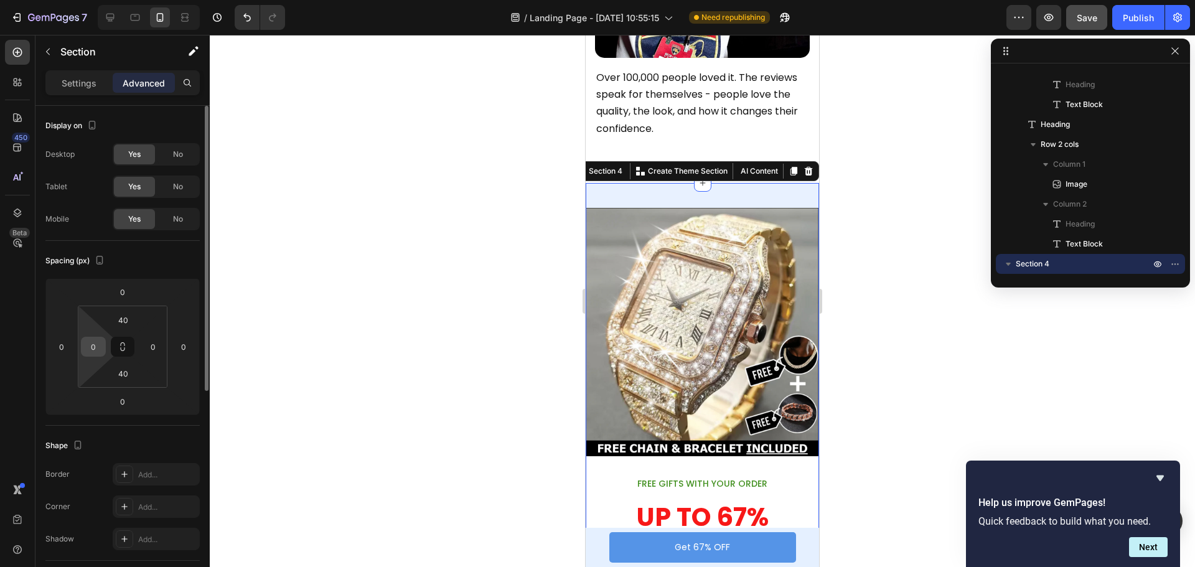
click at [94, 346] on input "0" at bounding box center [93, 346] width 19 height 19
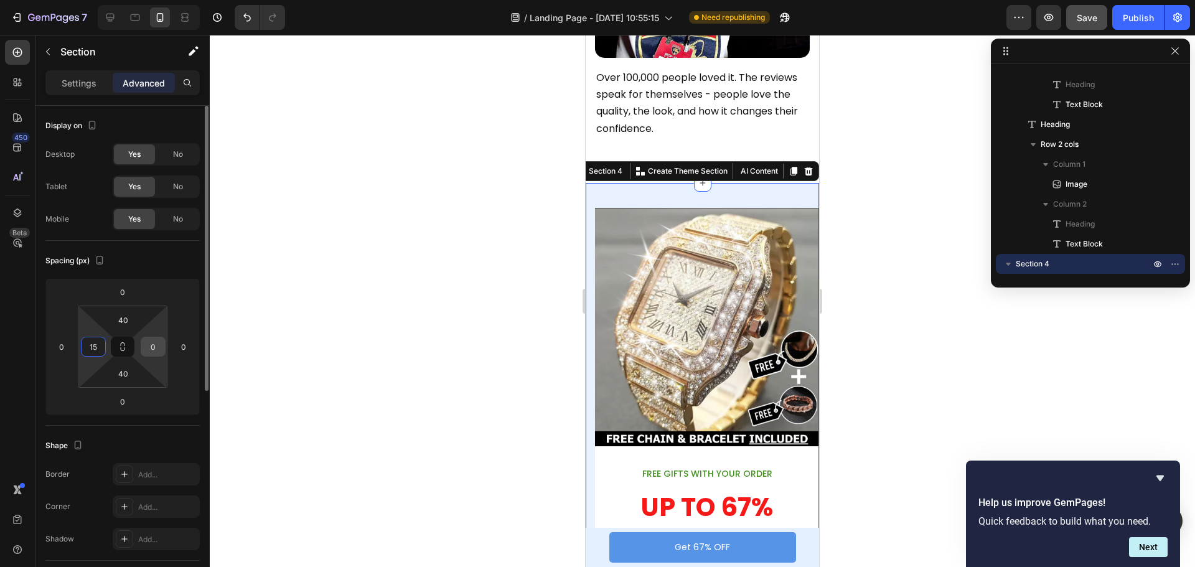
type input "15"
click at [153, 342] on input "0" at bounding box center [153, 346] width 19 height 19
type input "15"
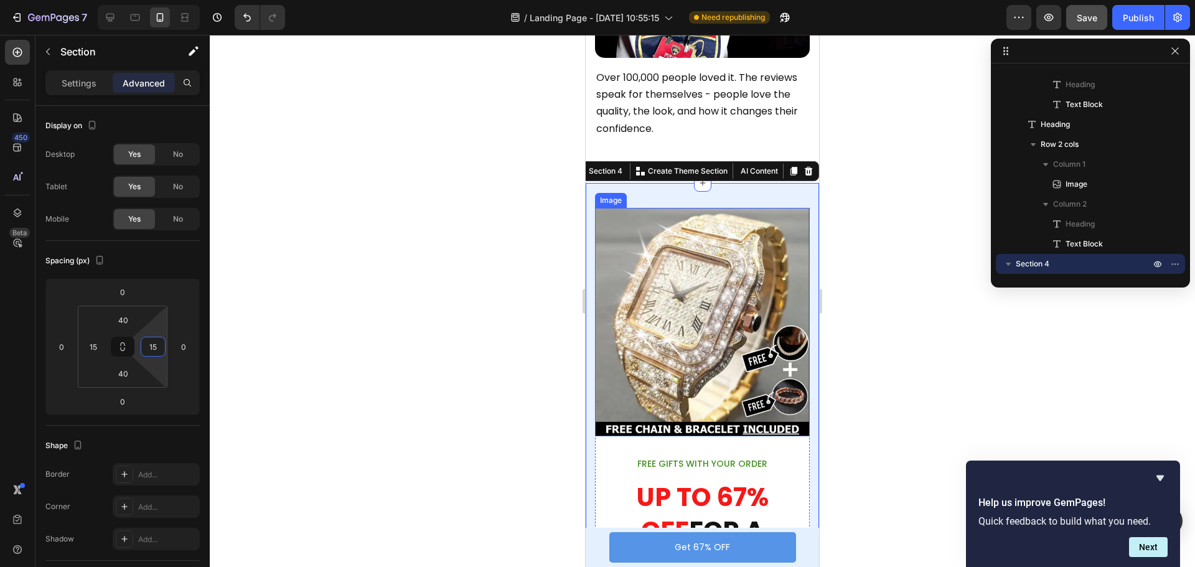
click at [746, 217] on img at bounding box center [702, 322] width 215 height 229
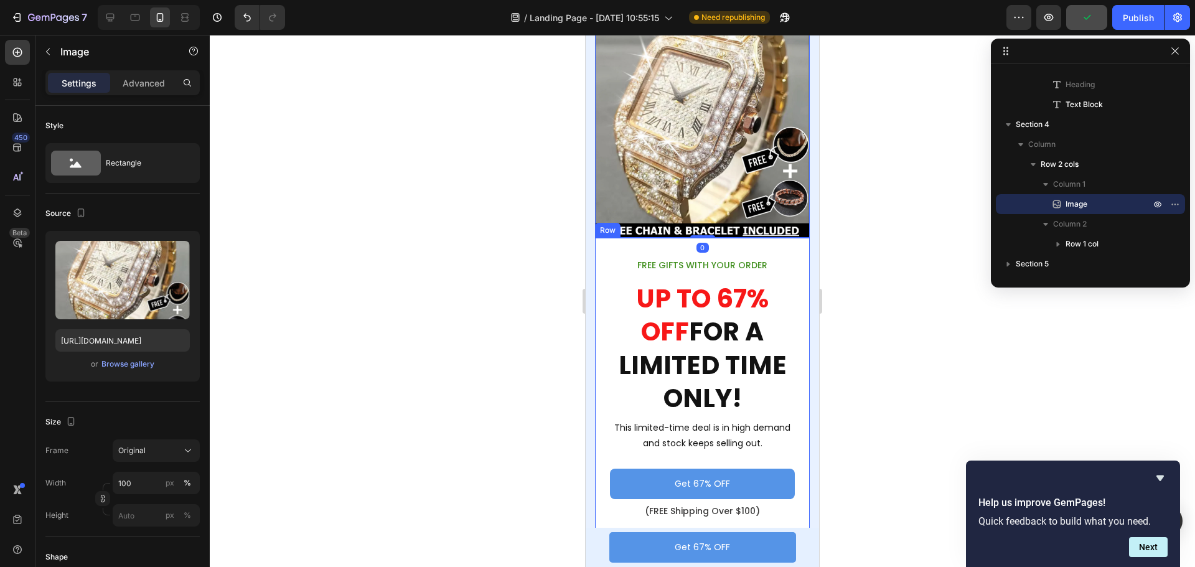
scroll to position [2304, 0]
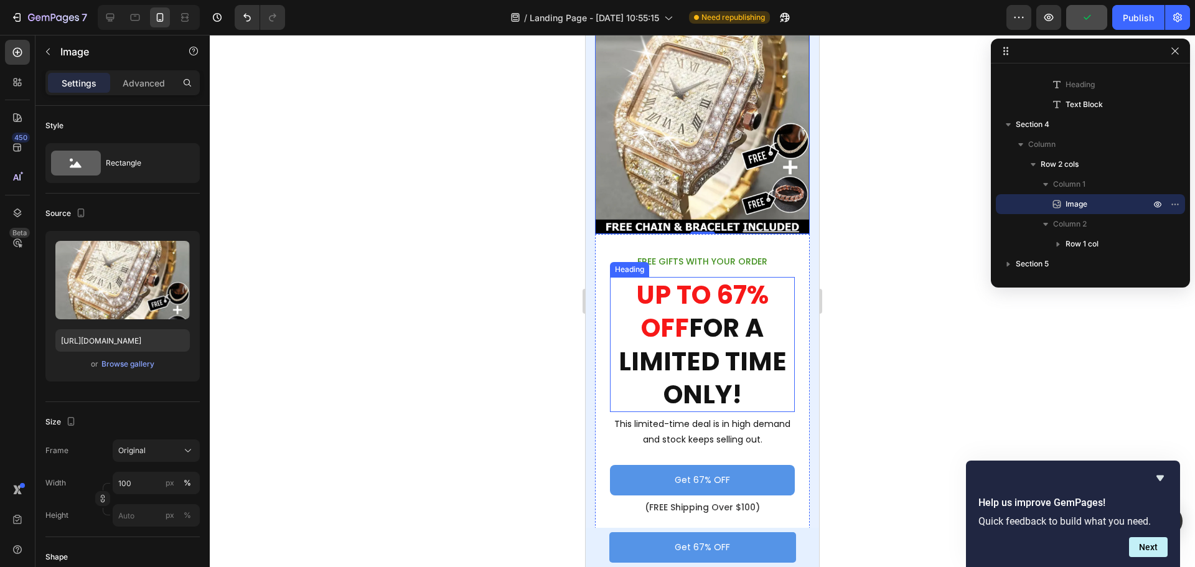
click at [679, 303] on span "UP TO 67% OFF" at bounding box center [703, 311] width 132 height 68
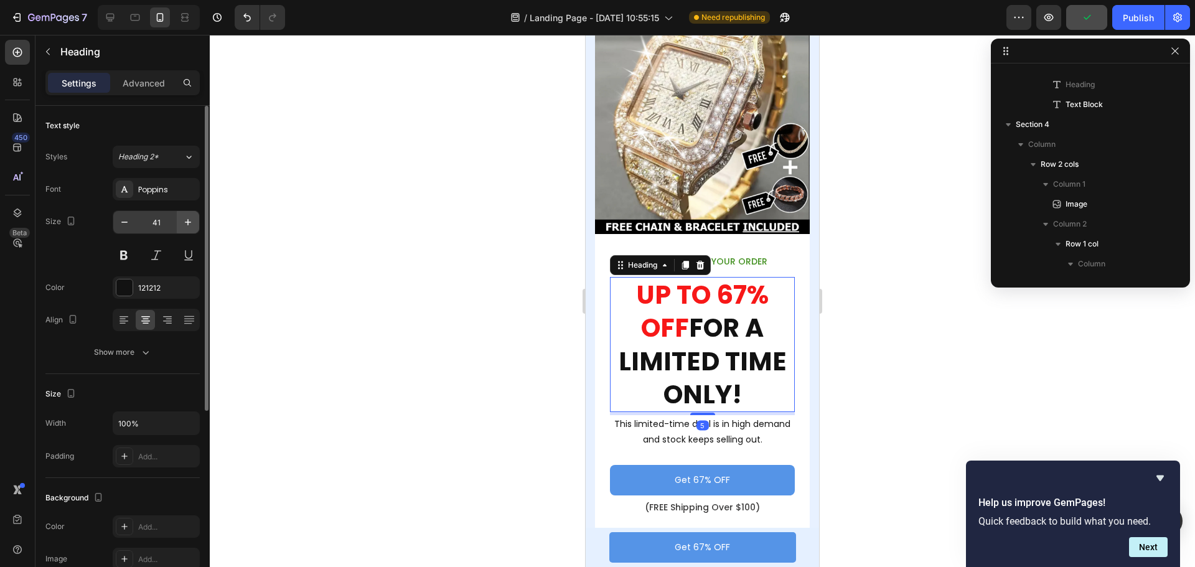
scroll to position [1169, 0]
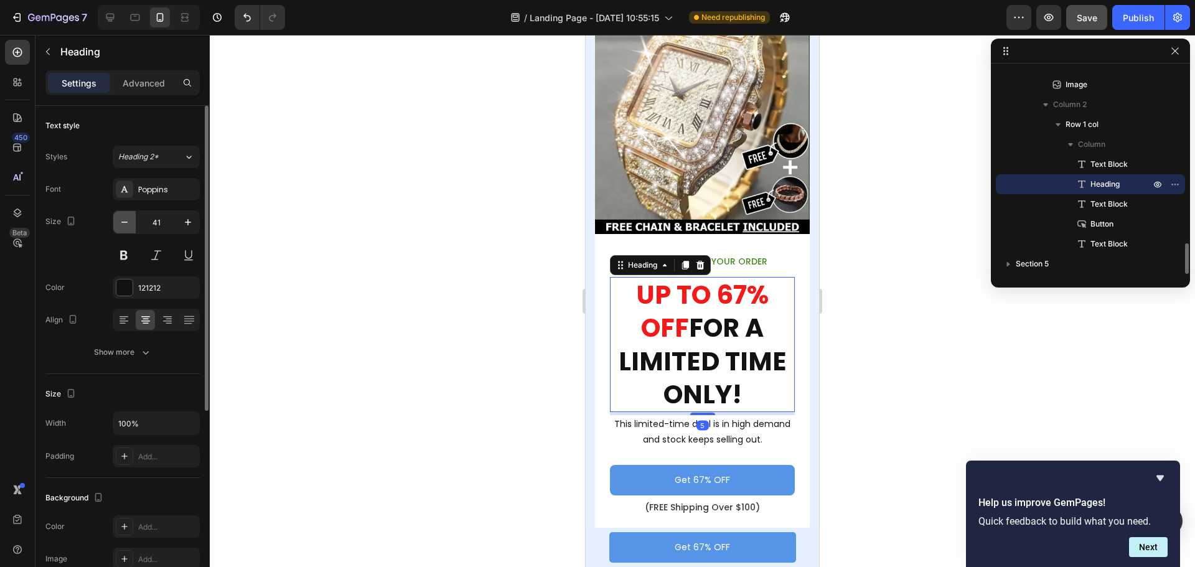
click at [125, 217] on icon "button" at bounding box center [124, 222] width 12 height 12
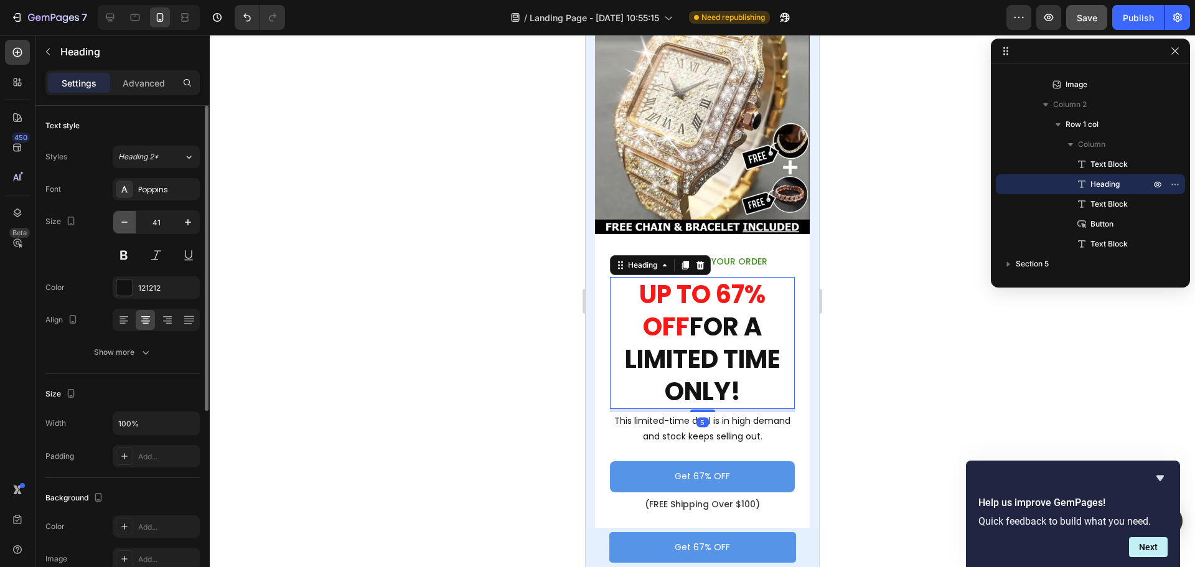
click at [125, 217] on icon "button" at bounding box center [124, 222] width 12 height 12
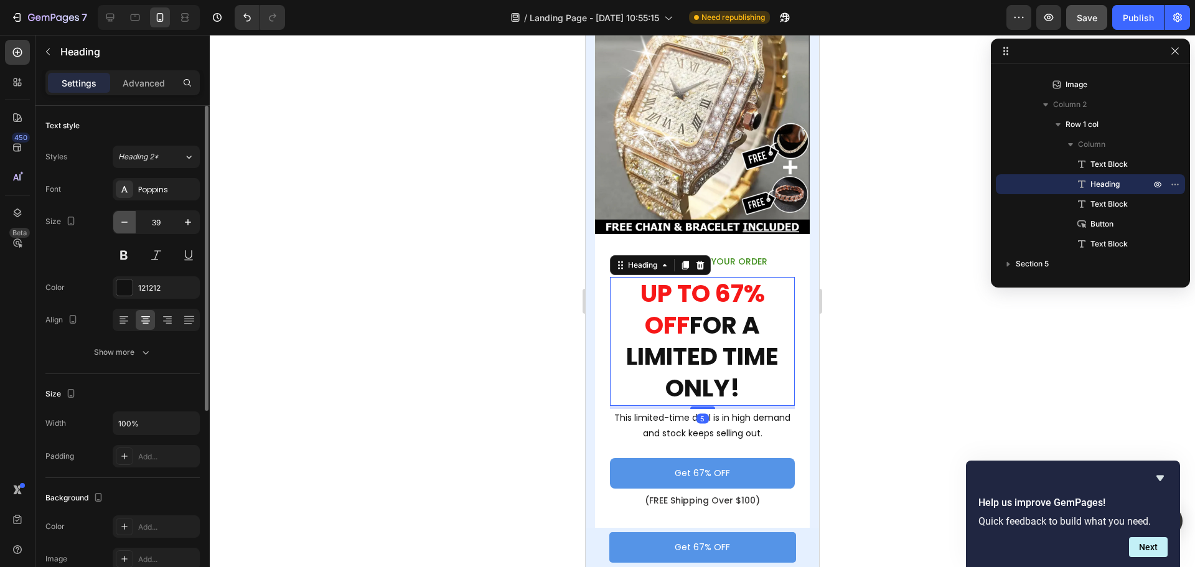
click at [125, 217] on icon "button" at bounding box center [124, 222] width 12 height 12
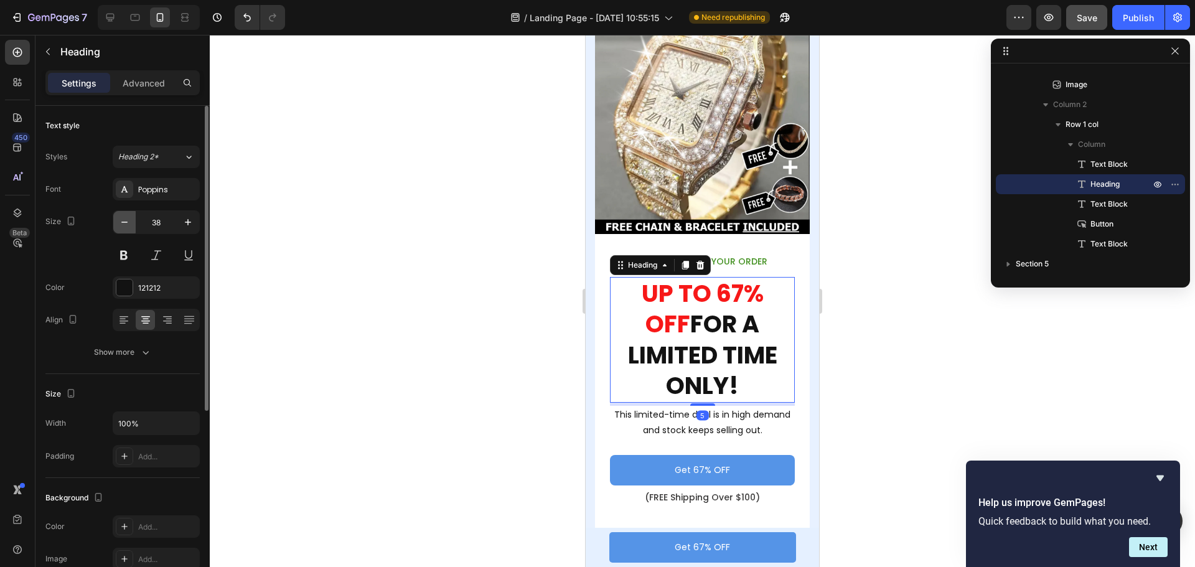
click at [125, 217] on icon "button" at bounding box center [124, 222] width 12 height 12
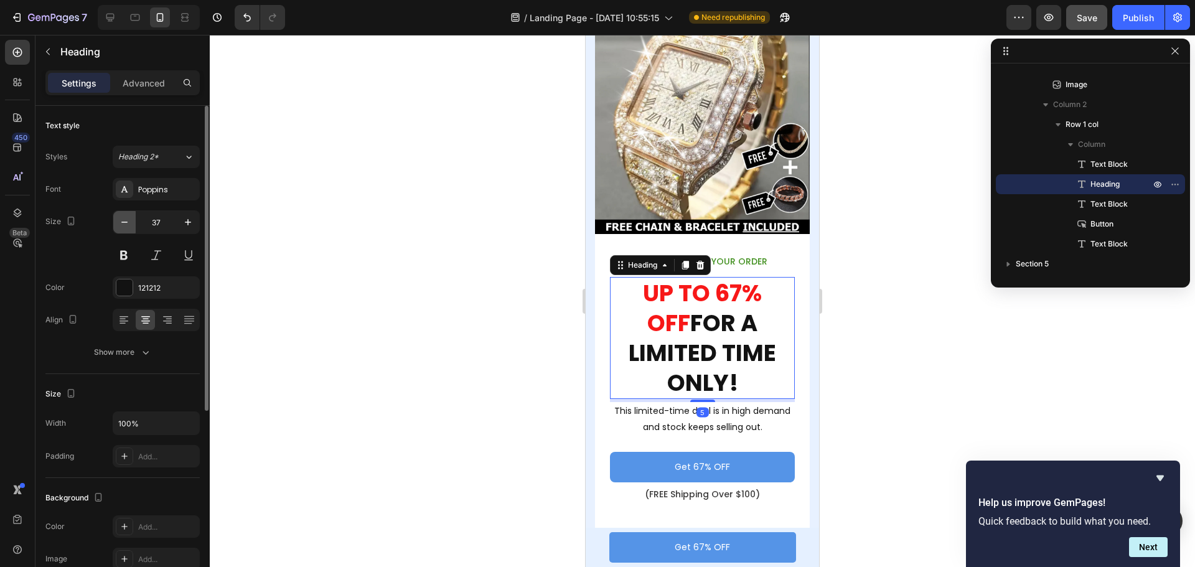
click at [125, 217] on icon "button" at bounding box center [124, 222] width 12 height 12
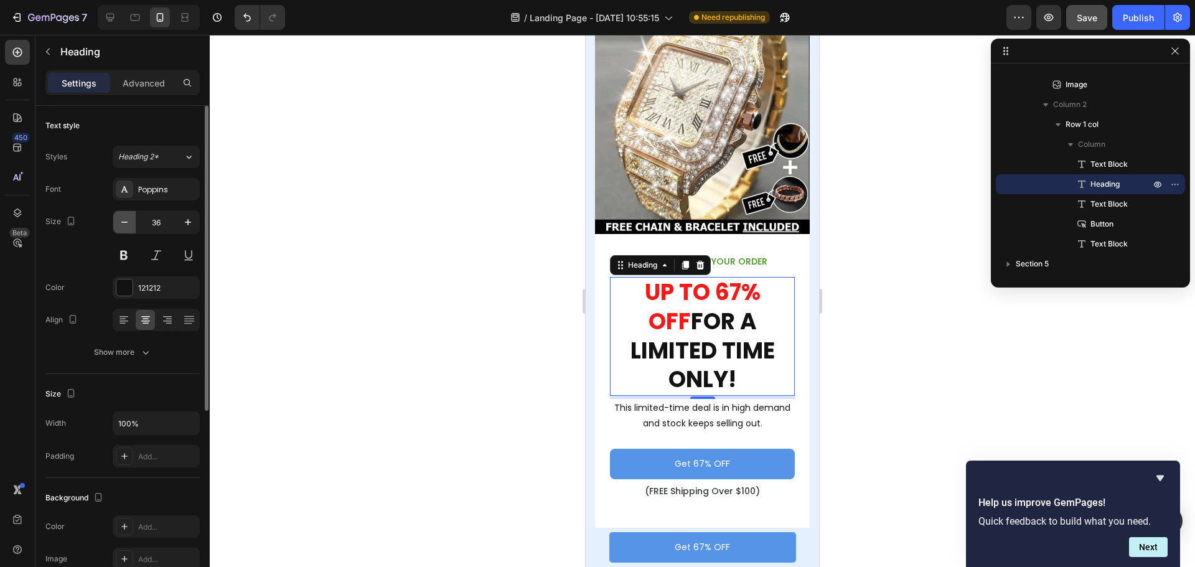
click at [125, 217] on icon "button" at bounding box center [124, 222] width 12 height 12
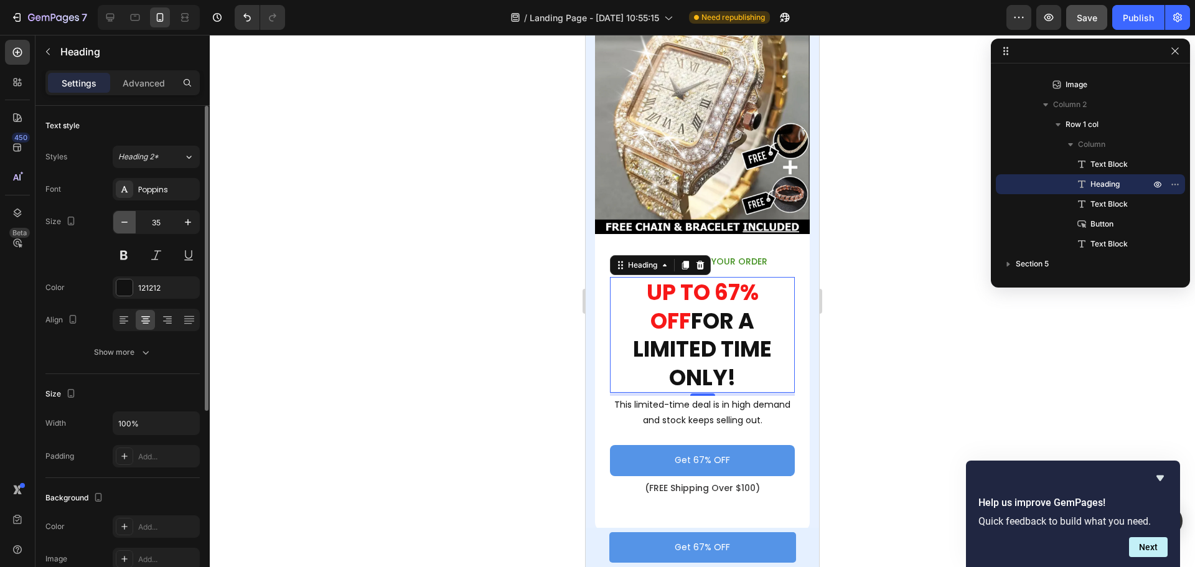
click at [125, 217] on icon "button" at bounding box center [124, 222] width 12 height 12
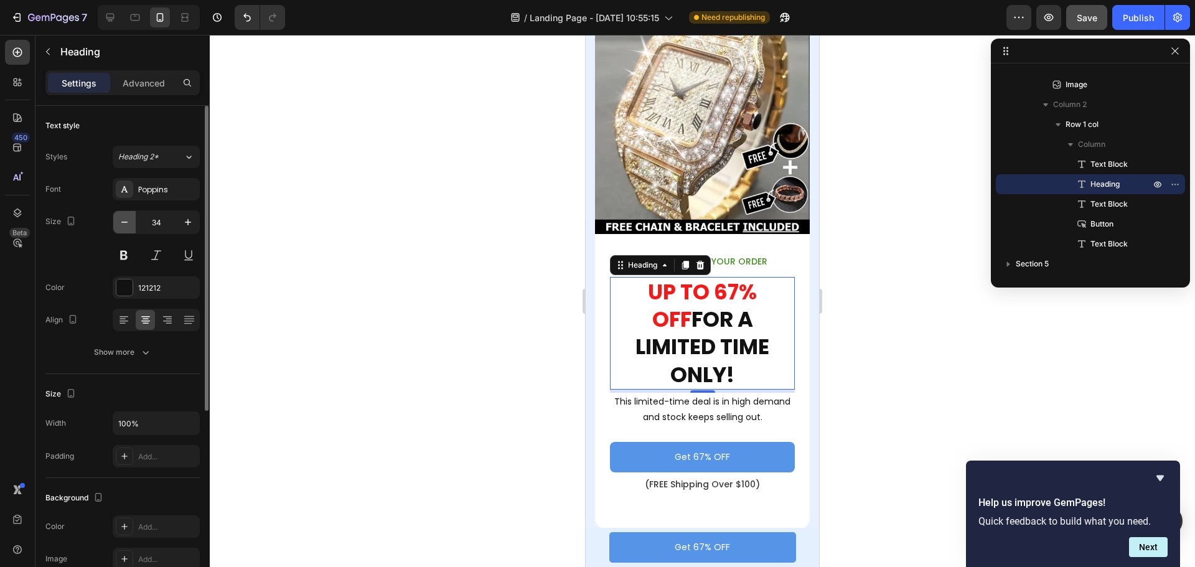
click at [125, 217] on icon "button" at bounding box center [124, 222] width 12 height 12
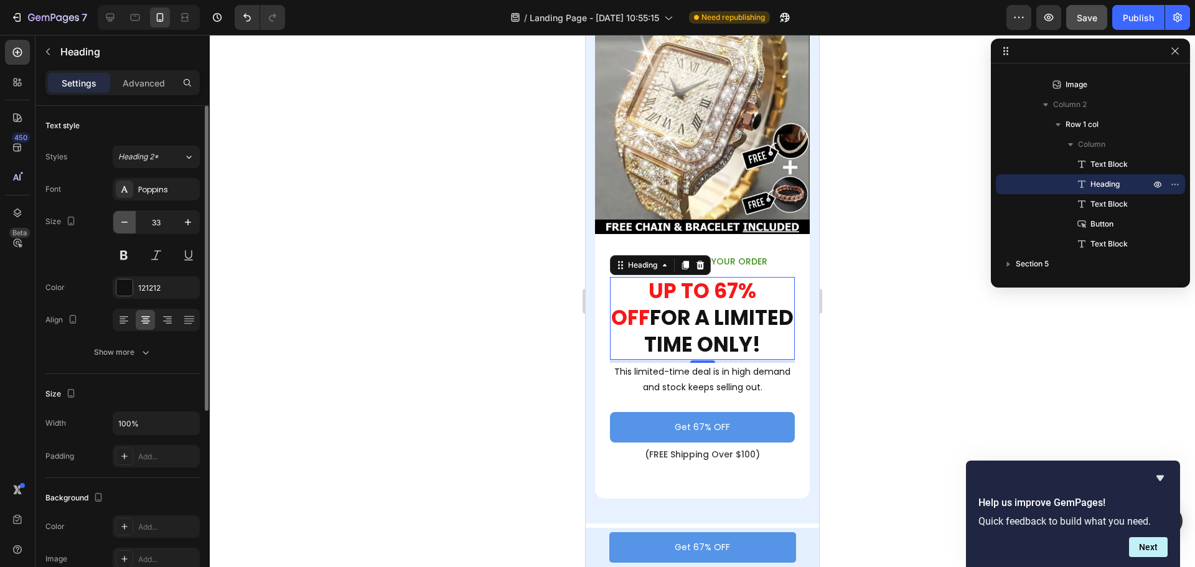
click at [125, 217] on icon "button" at bounding box center [124, 222] width 12 height 12
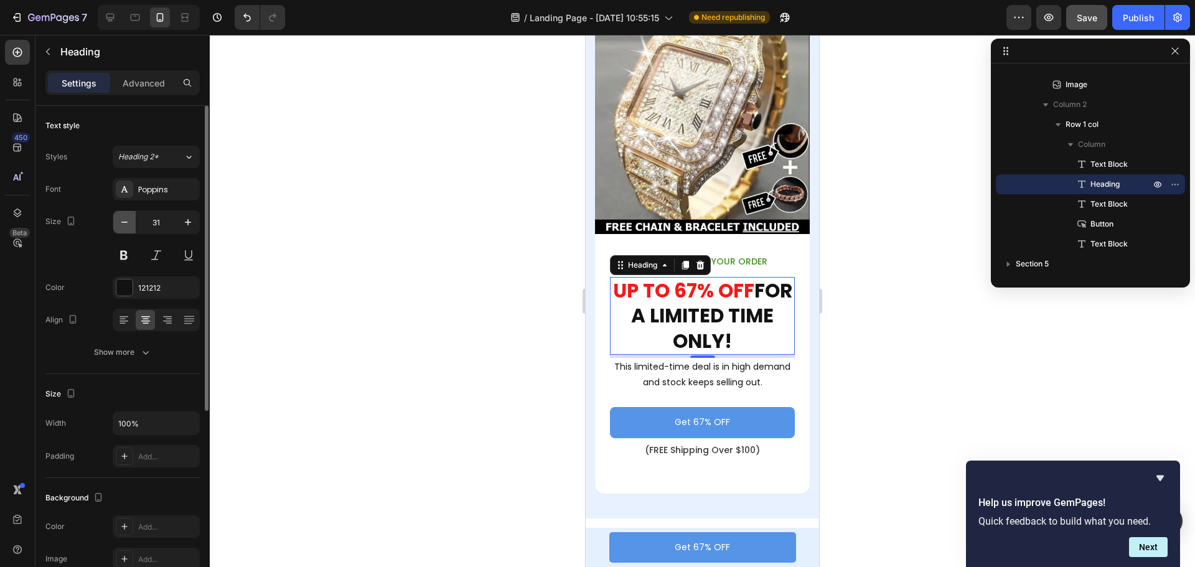
click at [125, 217] on icon "button" at bounding box center [124, 222] width 12 height 12
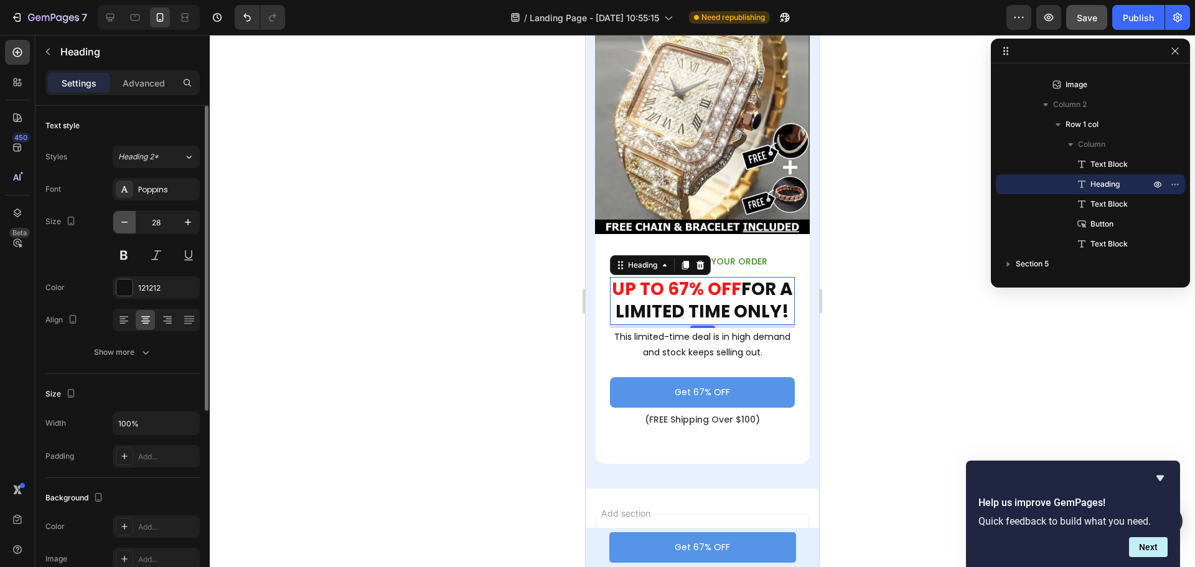
click at [125, 217] on icon "button" at bounding box center [124, 222] width 12 height 12
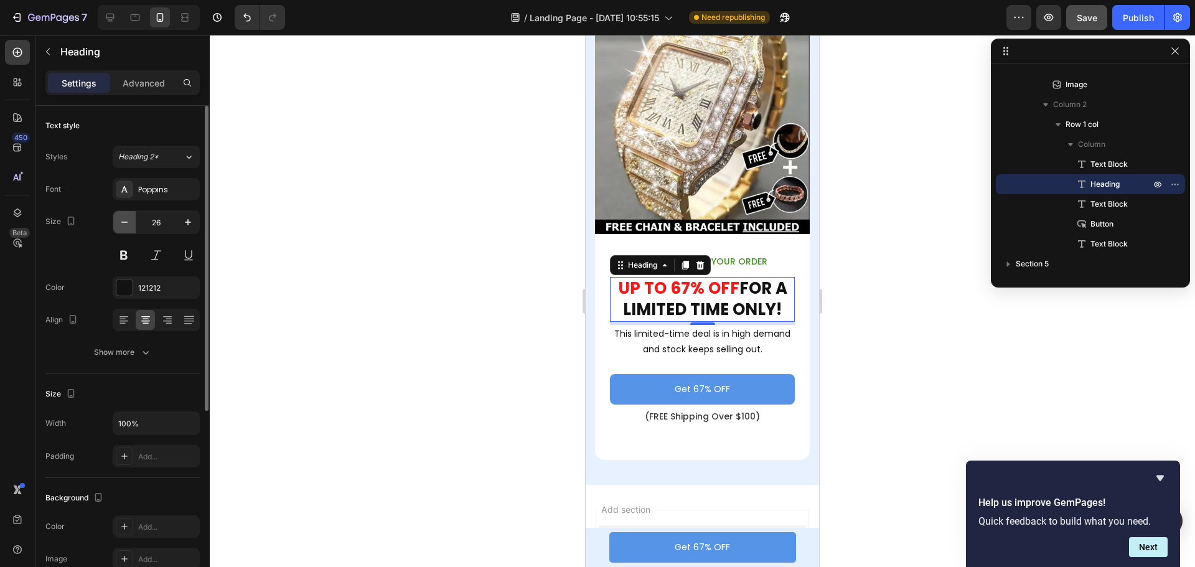
click at [125, 217] on icon "button" at bounding box center [124, 222] width 12 height 12
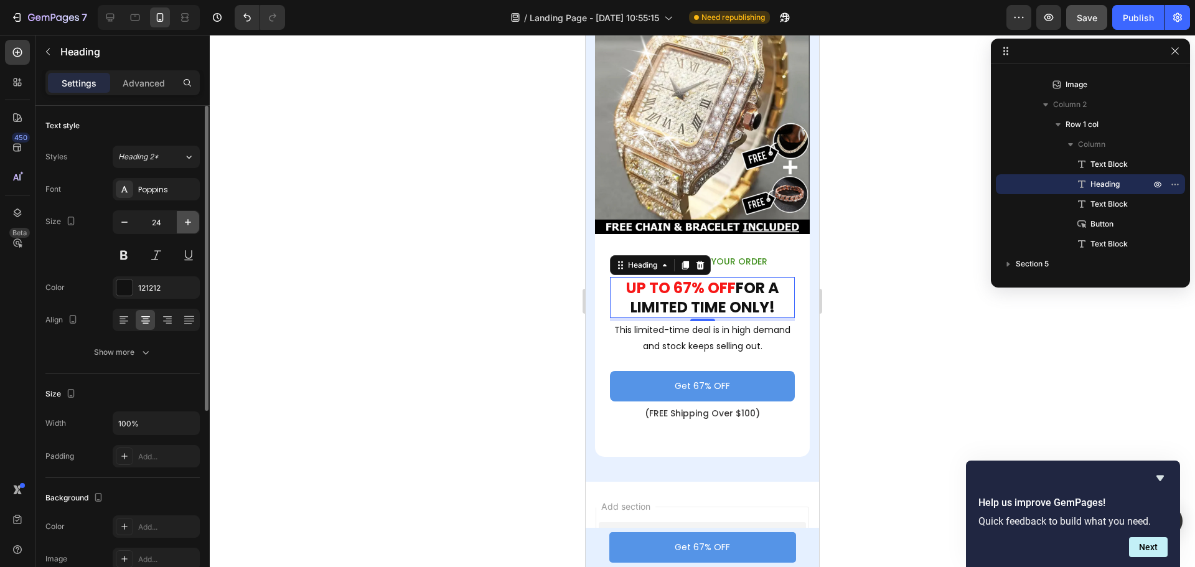
click at [186, 220] on icon "button" at bounding box center [188, 222] width 12 height 12
type input "25"
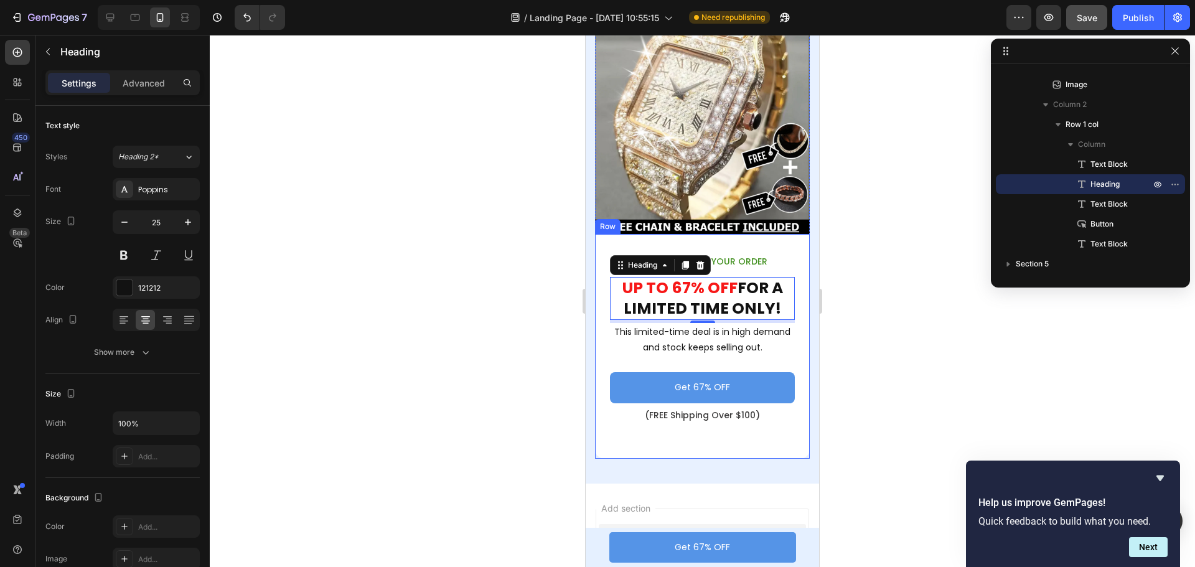
click at [674, 234] on div "FREE GIFTS WITH YOUR ORDER Text Block UP TO 67% OFF FOR A LIMITED TIME ONLY! He…" at bounding box center [702, 346] width 215 height 225
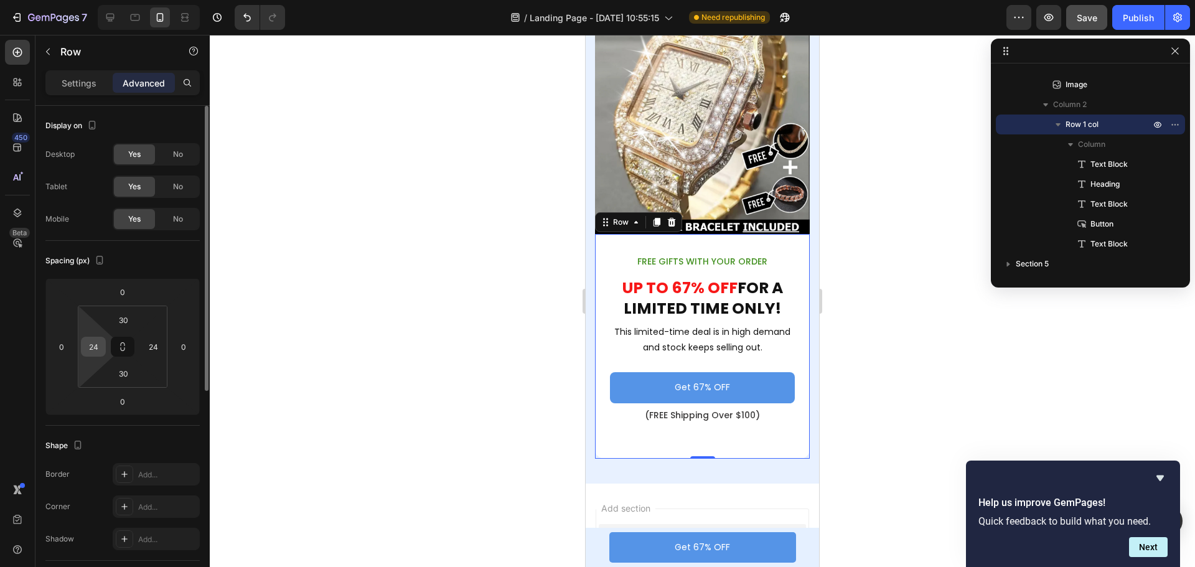
click at [99, 344] on input "24" at bounding box center [93, 346] width 19 height 19
type input "15"
click at [153, 347] on input "24" at bounding box center [153, 346] width 19 height 19
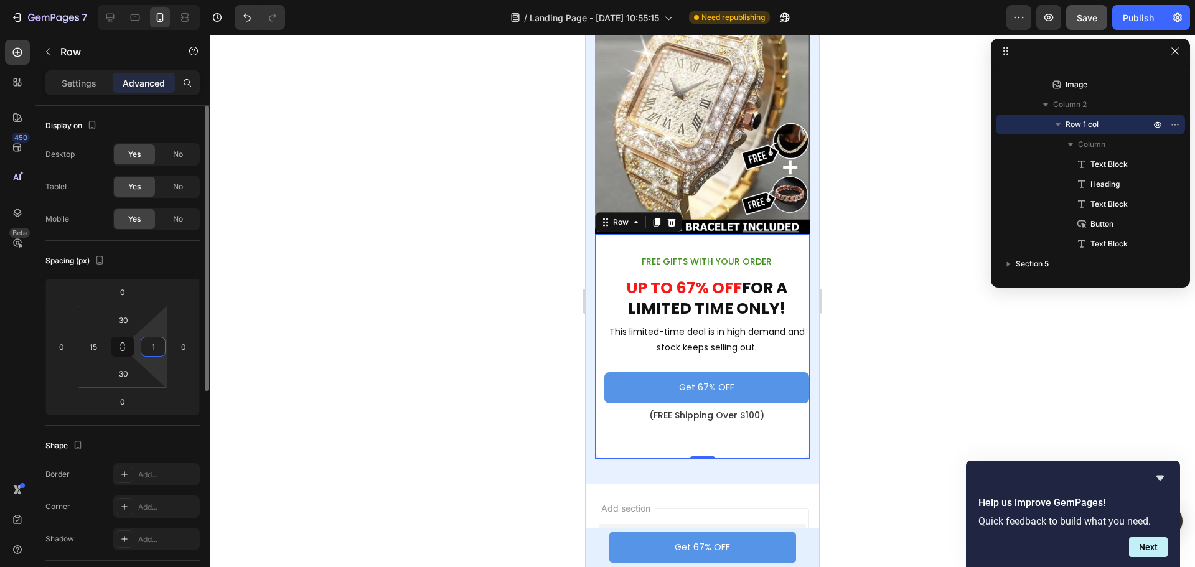
type input "15"
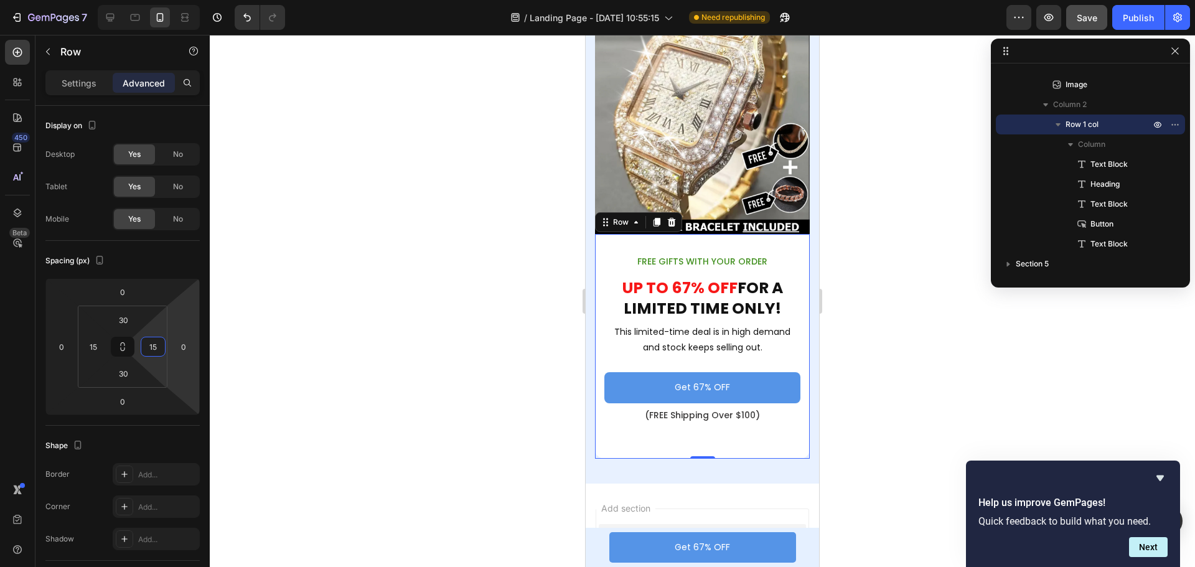
click at [901, 300] on div at bounding box center [703, 301] width 986 height 532
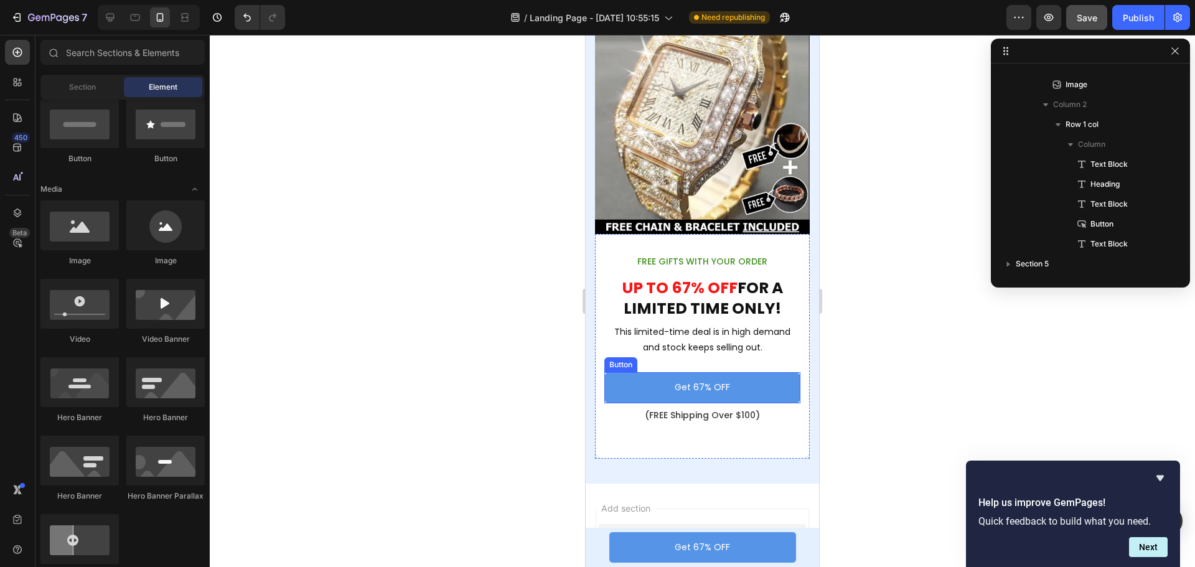
click at [715, 380] on p "Get 67% OFF" at bounding box center [702, 388] width 55 height 16
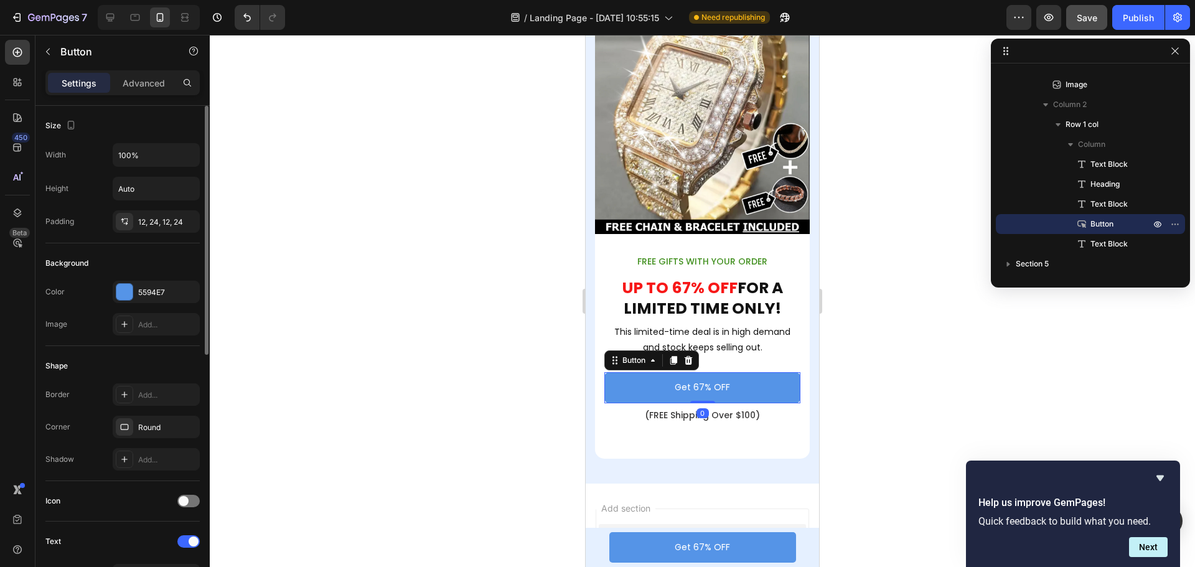
scroll to position [249, 0]
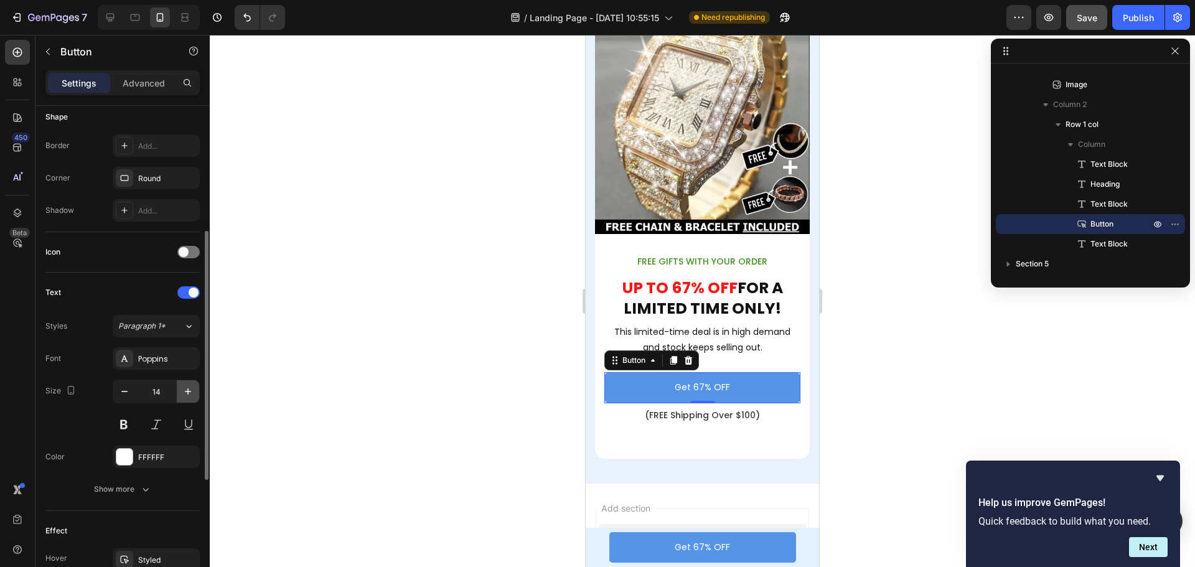
click at [189, 389] on icon "button" at bounding box center [188, 391] width 12 height 12
type input "16"
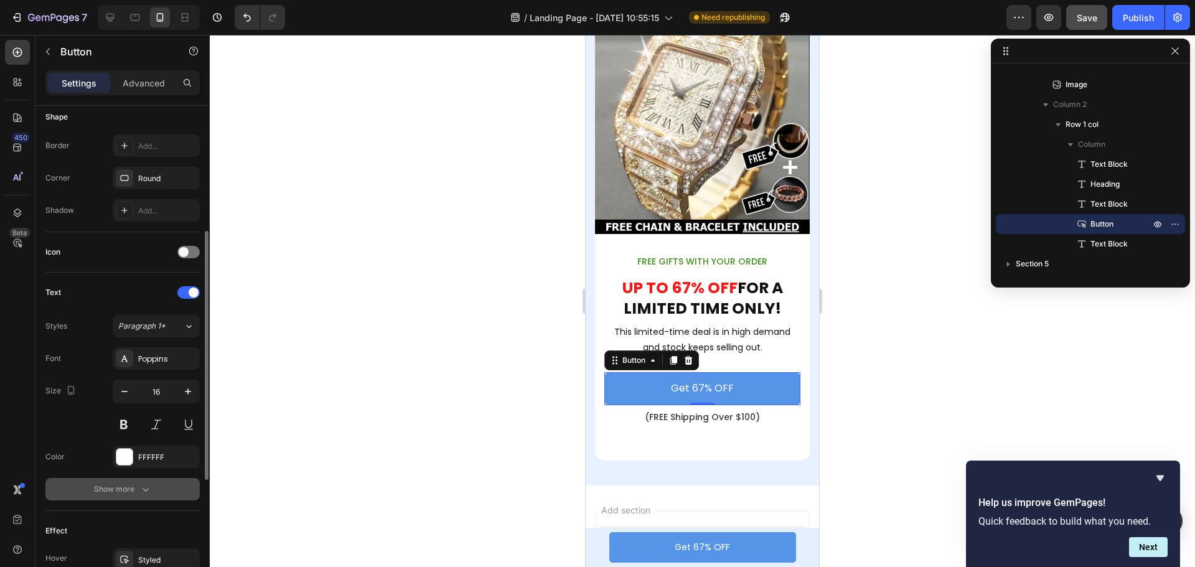
click at [134, 487] on div "Show more" at bounding box center [123, 489] width 58 height 12
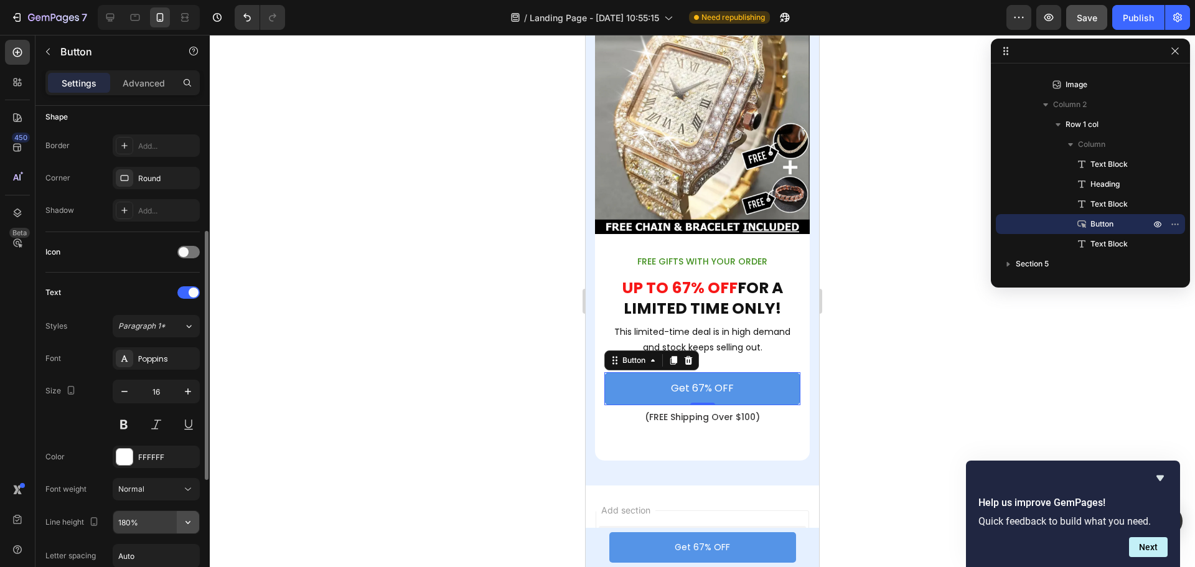
click at [191, 522] on icon "button" at bounding box center [188, 522] width 12 height 12
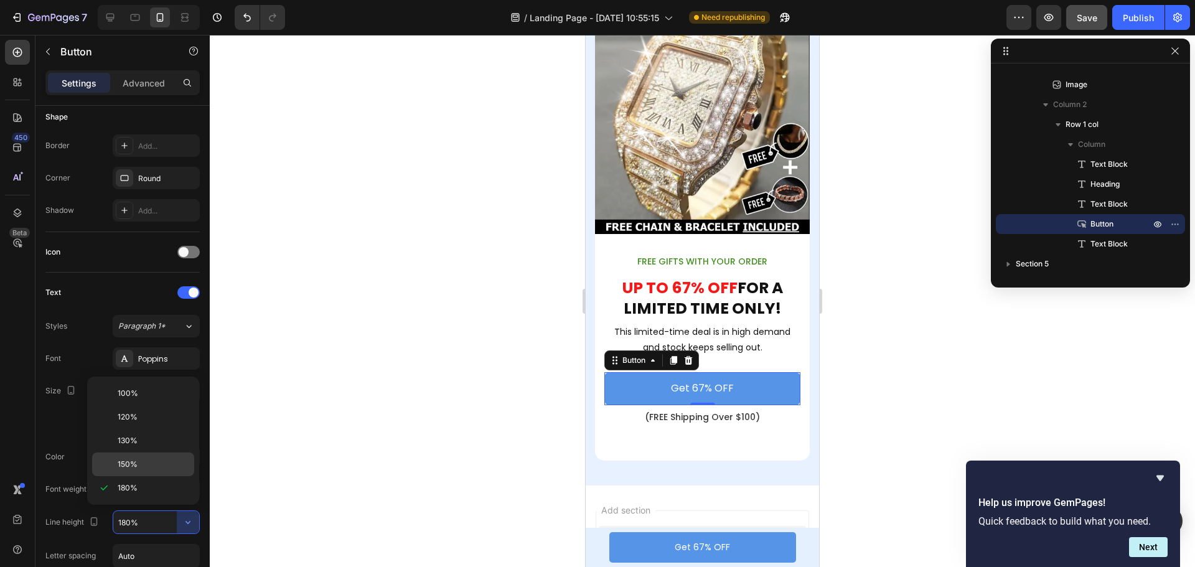
click at [140, 466] on p "150%" at bounding box center [153, 464] width 71 height 11
type input "150%"
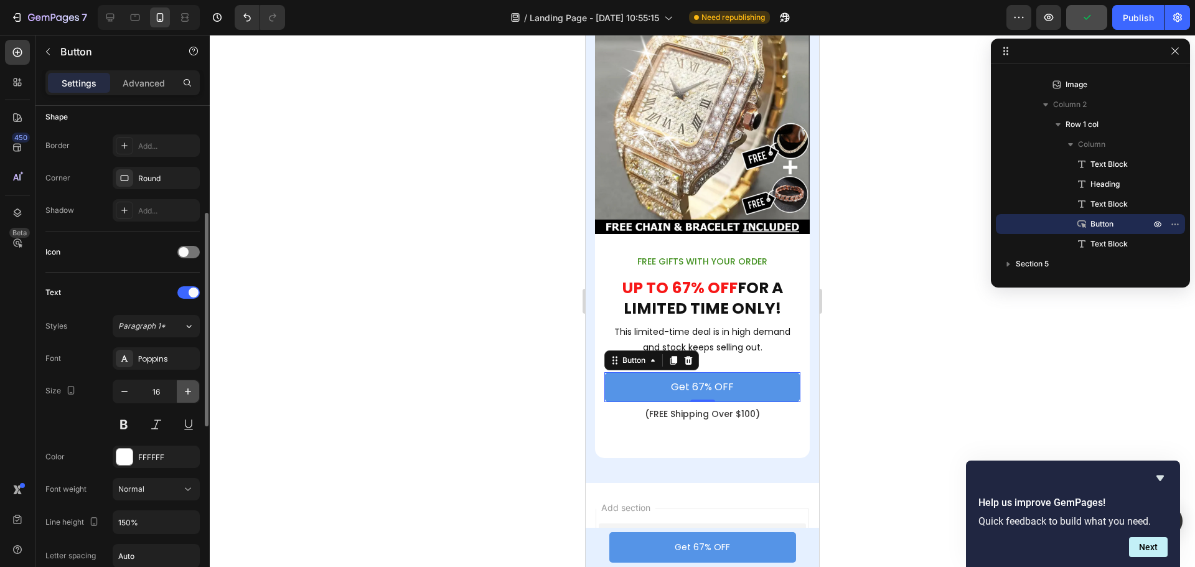
click at [184, 390] on icon "button" at bounding box center [188, 391] width 12 height 12
type input "17"
click at [877, 356] on div at bounding box center [703, 301] width 986 height 532
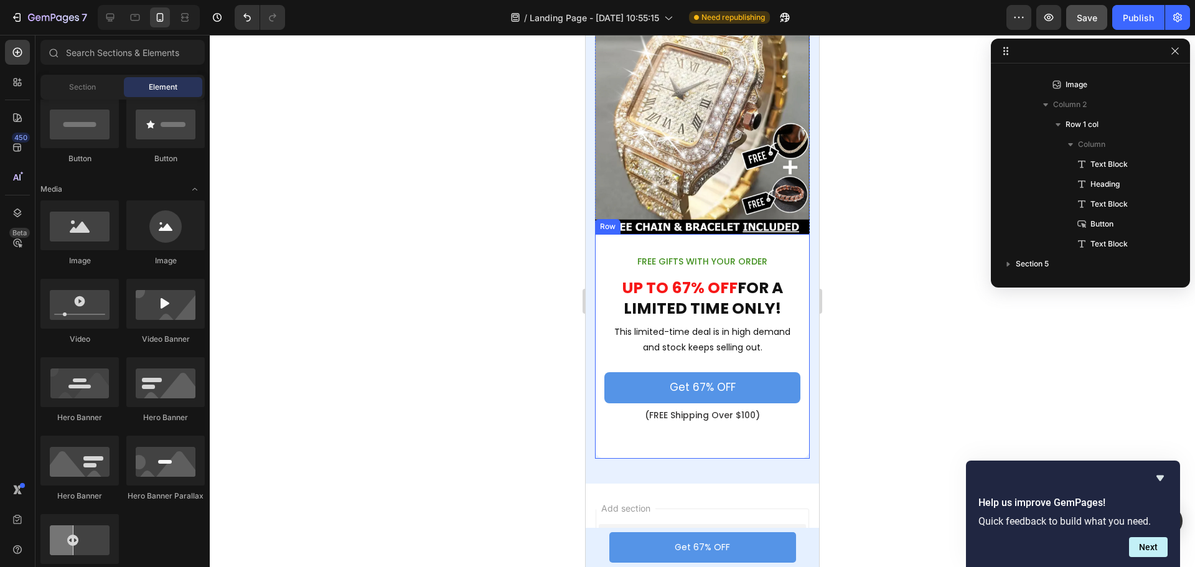
click at [733, 429] on div "FREE GIFTS WITH YOUR ORDER Text Block UP TO 67% OFF FOR A LIMITED TIME ONLY! He…" at bounding box center [703, 346] width 196 height 187
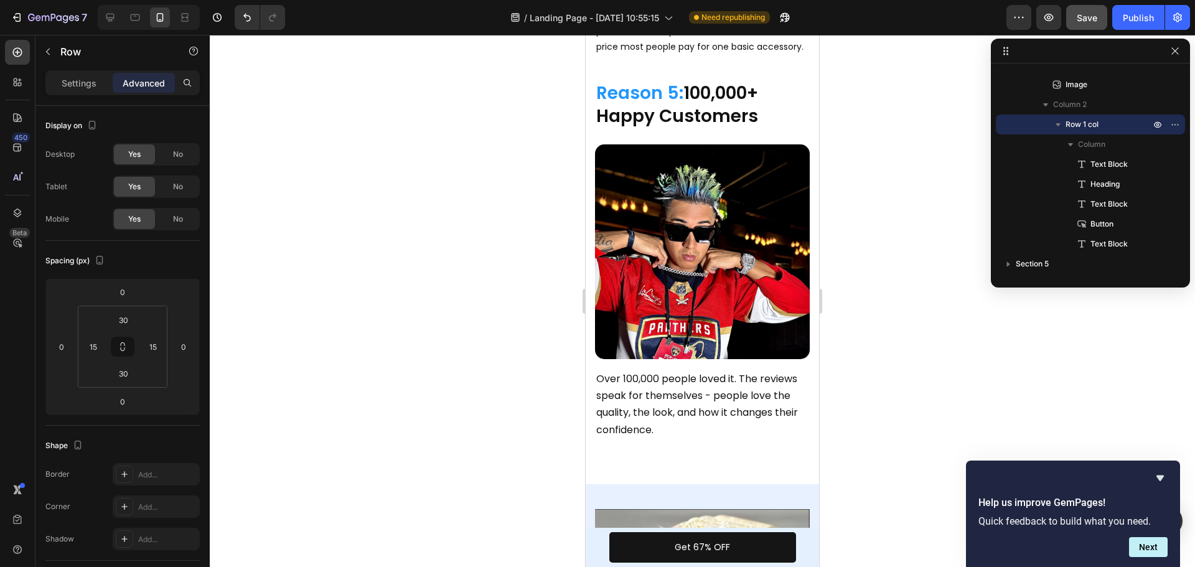
scroll to position [1760, 0]
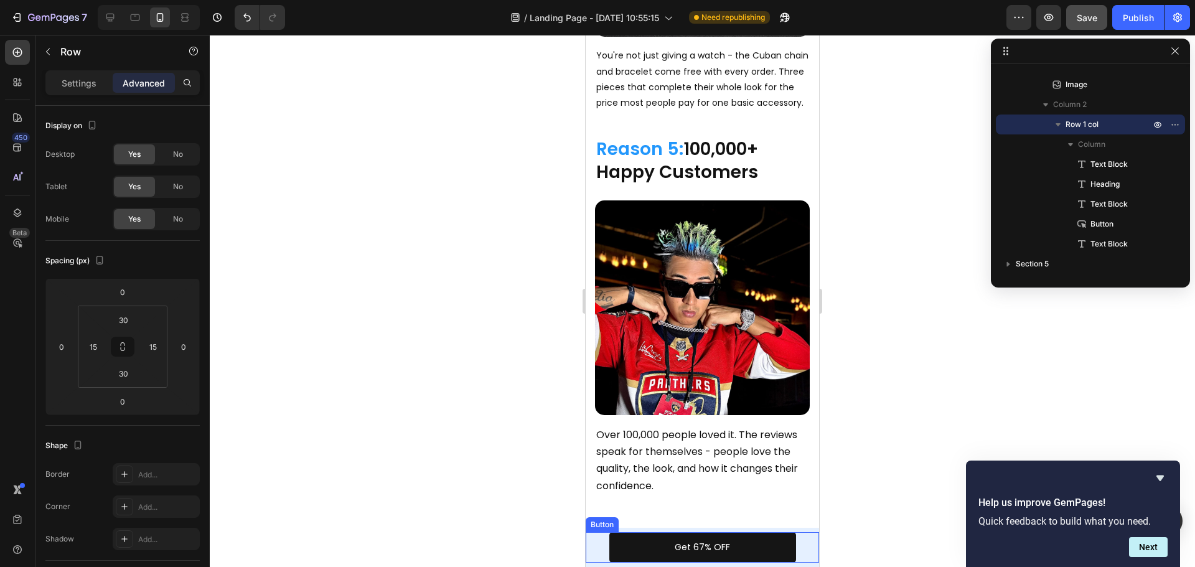
click at [752, 548] on link "Get 67% OFF" at bounding box center [703, 547] width 187 height 31
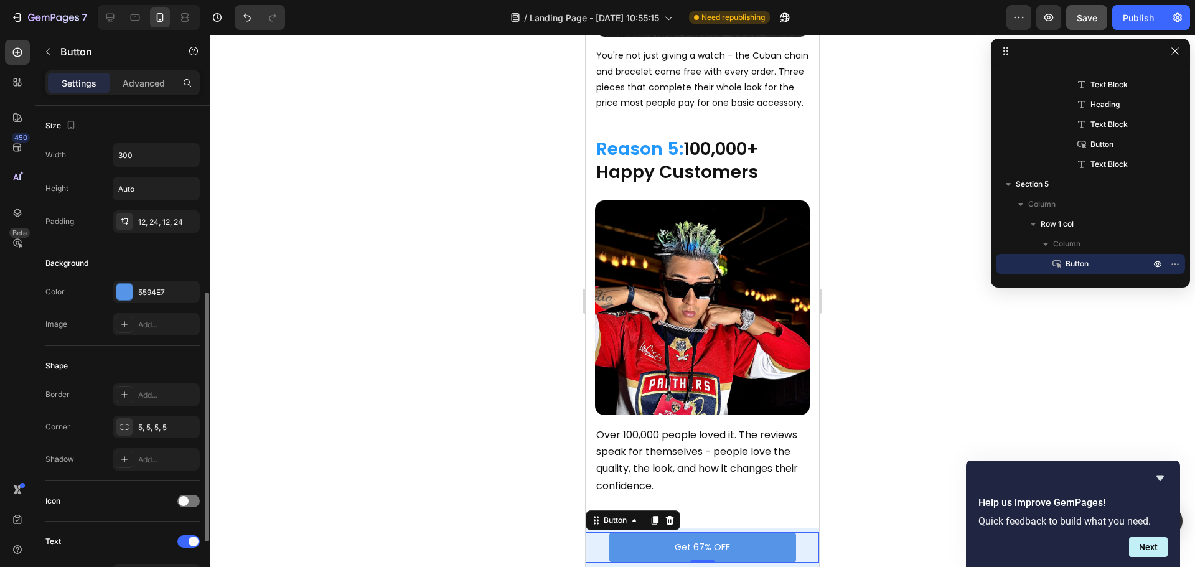
scroll to position [249, 0]
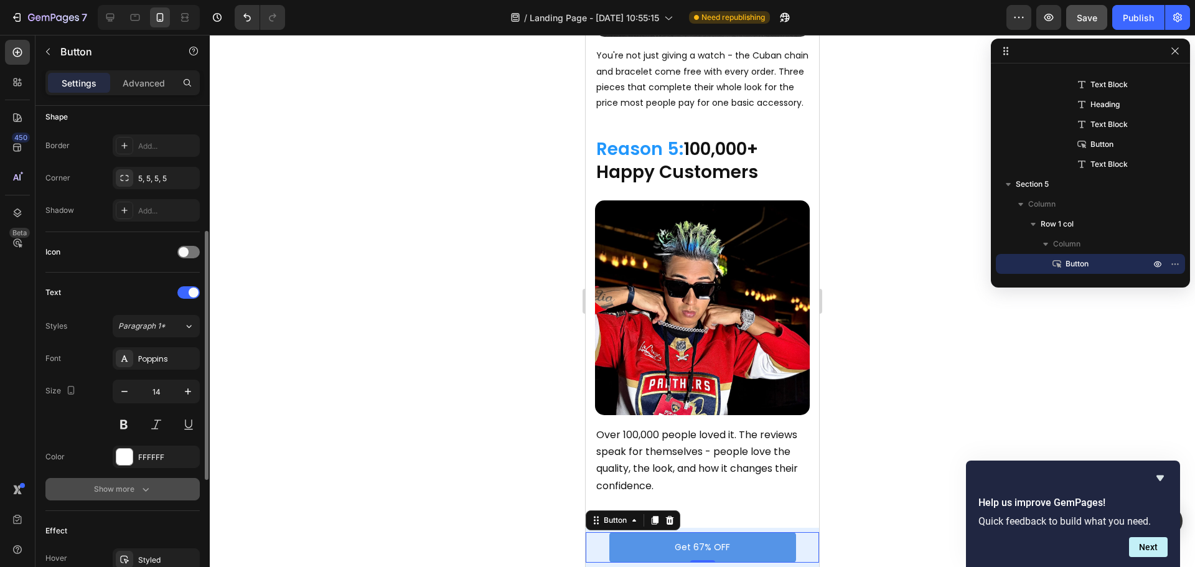
click at [128, 483] on div "Show more" at bounding box center [123, 489] width 58 height 12
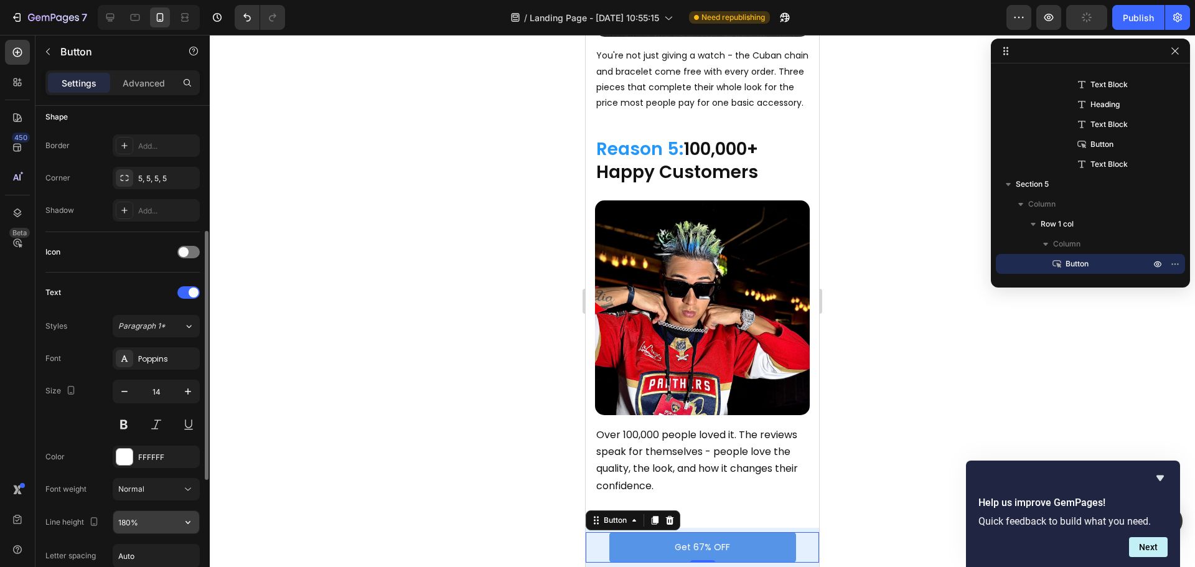
click at [191, 525] on icon "button" at bounding box center [188, 522] width 12 height 12
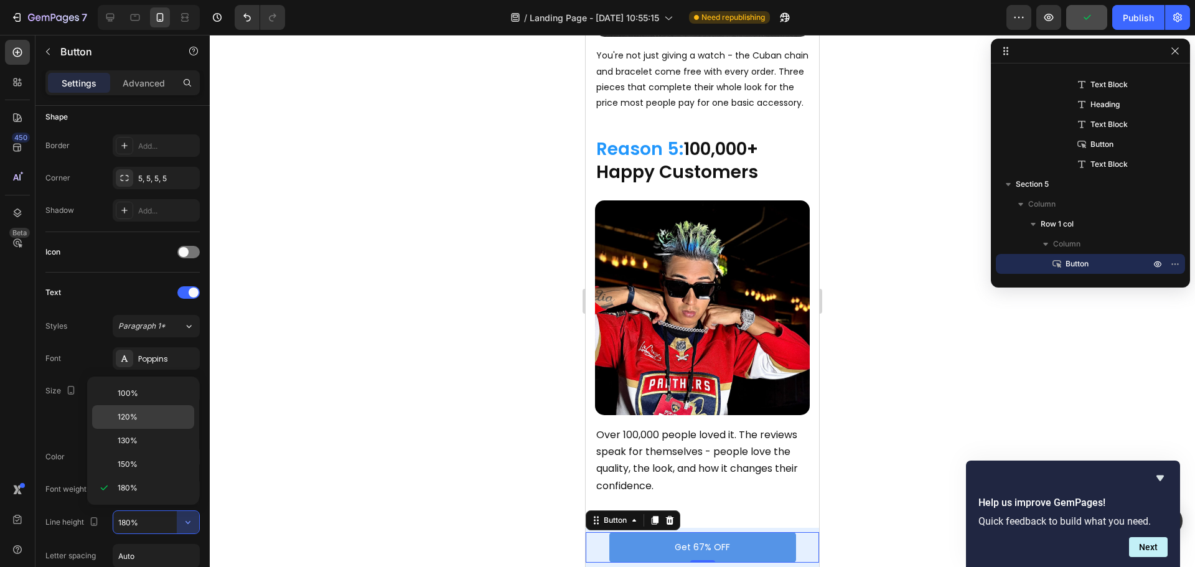
click at [149, 417] on p "120%" at bounding box center [153, 417] width 71 height 11
type input "120%"
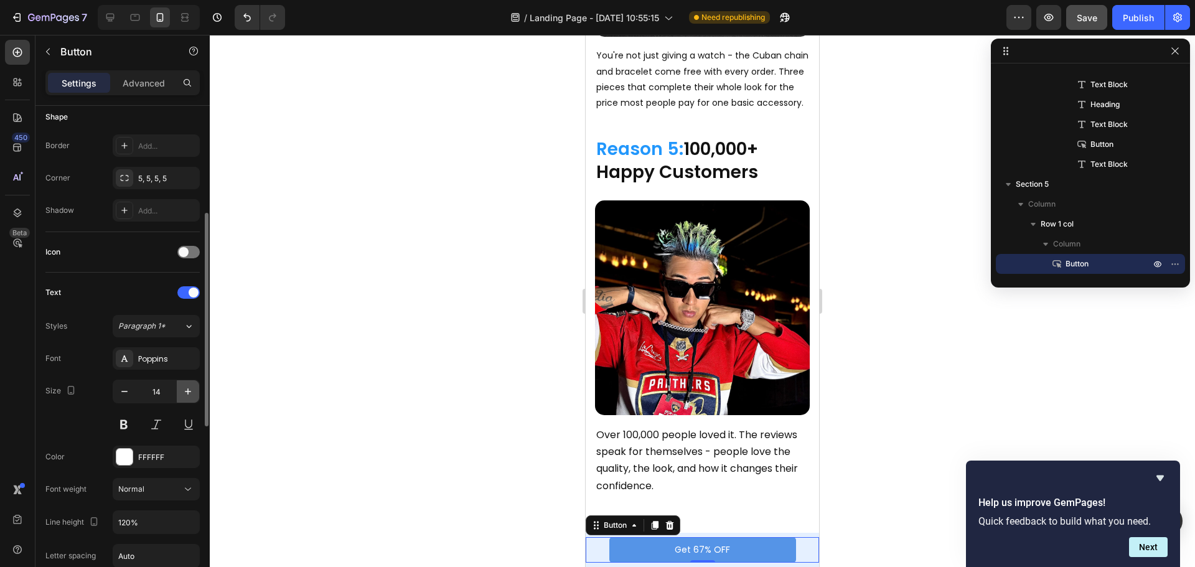
click at [186, 396] on icon "button" at bounding box center [188, 391] width 12 height 12
type input "15"
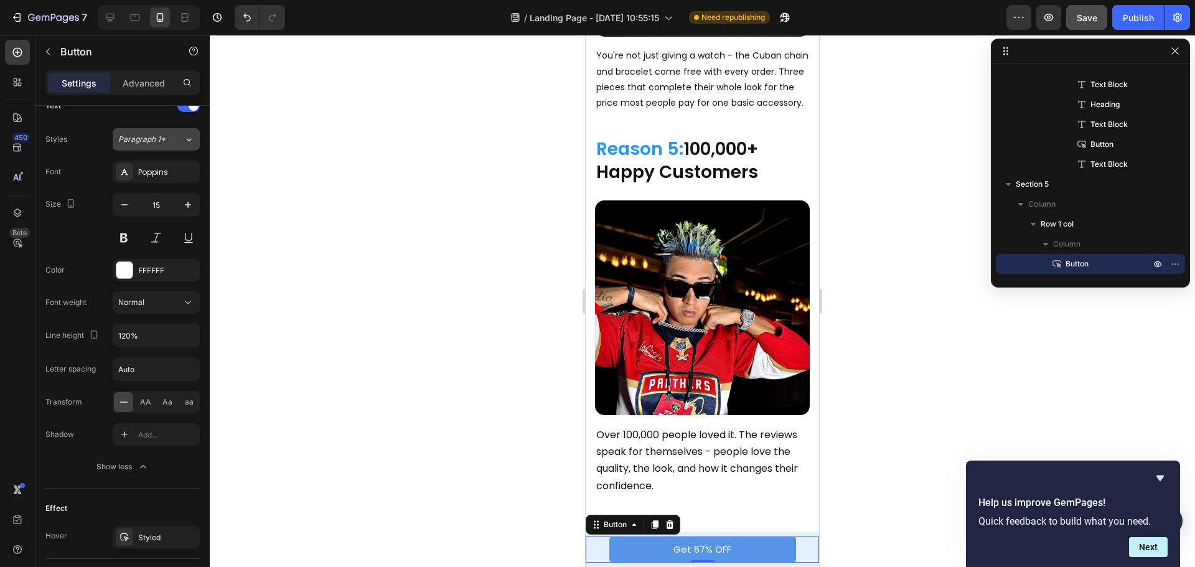
scroll to position [125, 0]
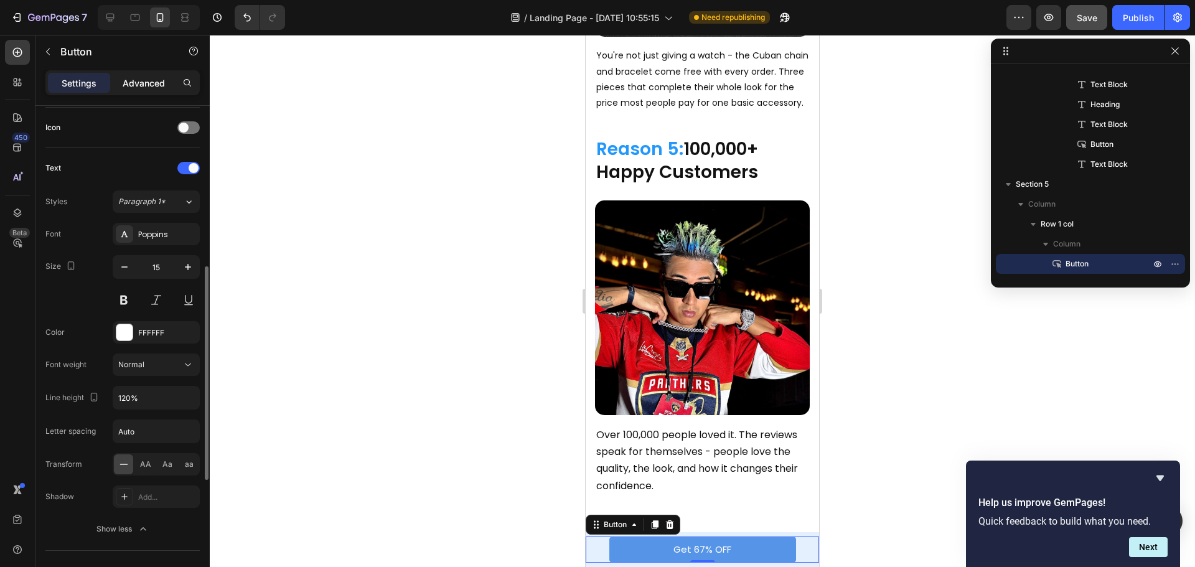
click at [142, 80] on p "Advanced" at bounding box center [144, 83] width 42 height 13
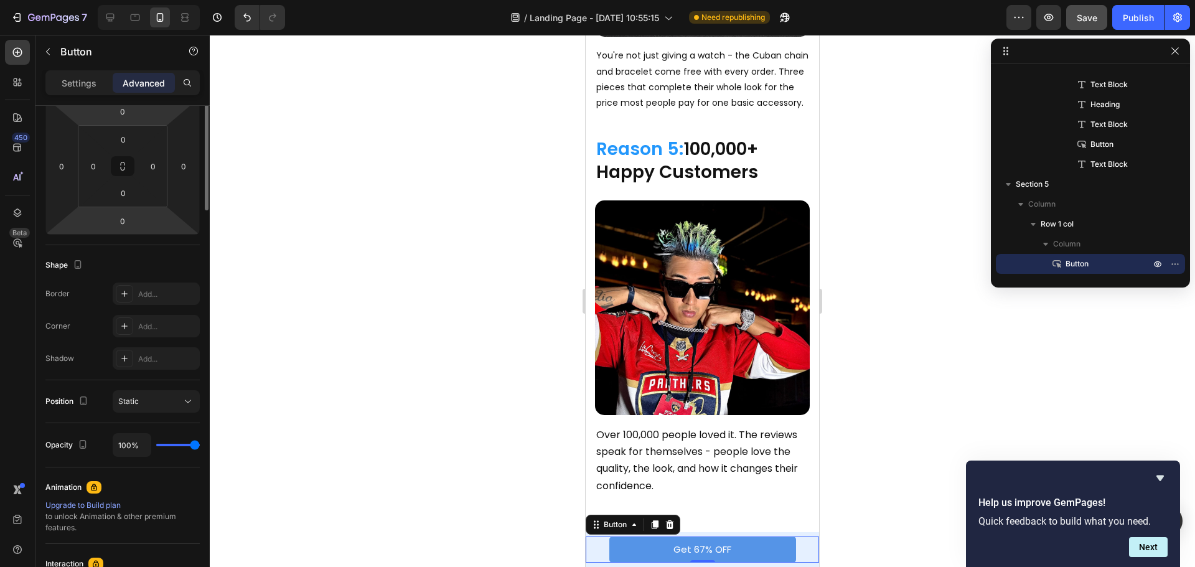
scroll to position [0, 0]
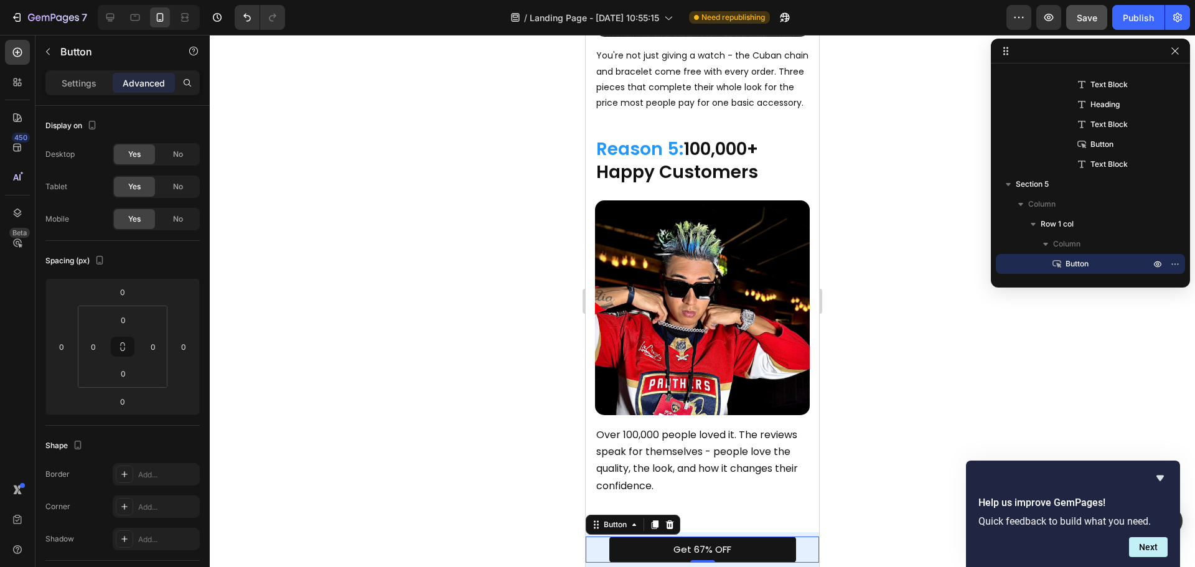
click at [618, 549] on link "Get 67% OFF" at bounding box center [703, 550] width 187 height 26
drag, startPoint x: 806, startPoint y: 366, endPoint x: 721, endPoint y: 529, distance: 183.2
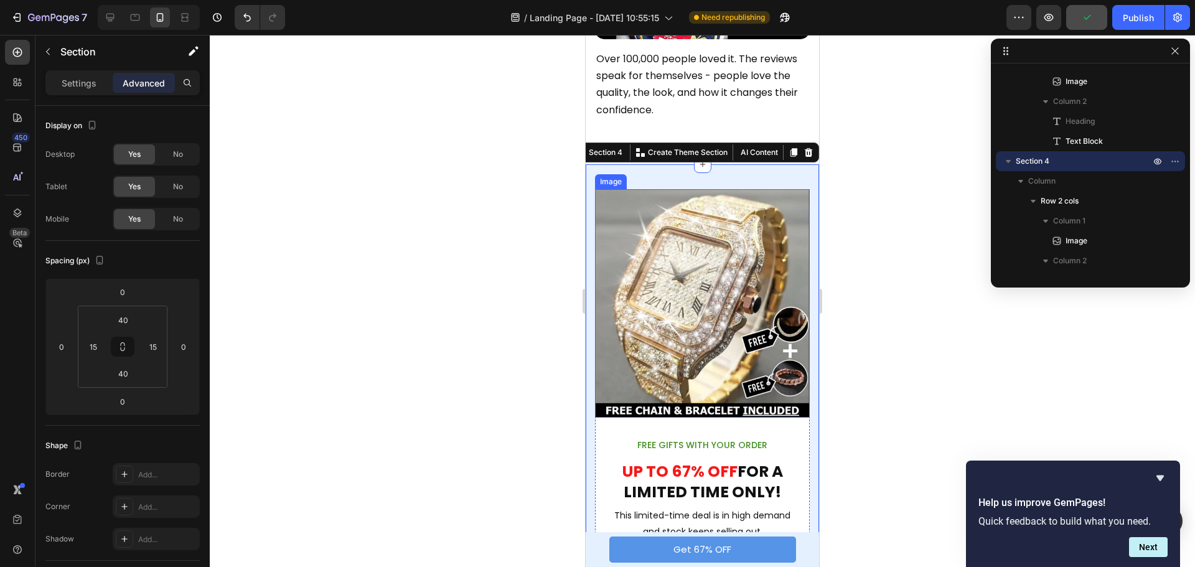
scroll to position [2258, 0]
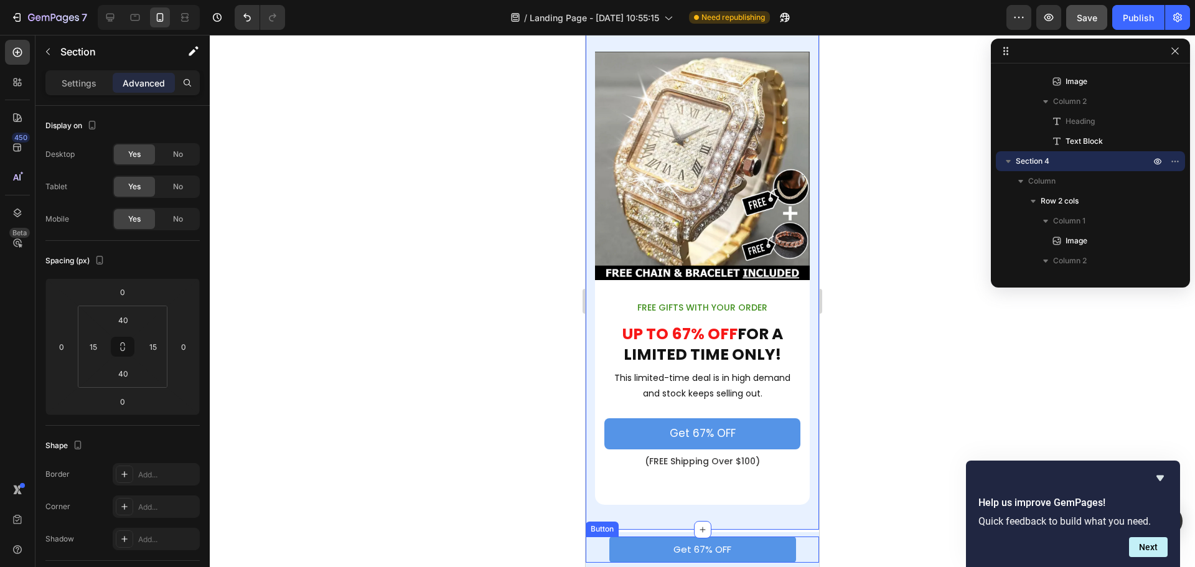
click at [594, 537] on div "Get 67% OFF Button" at bounding box center [702, 550] width 233 height 26
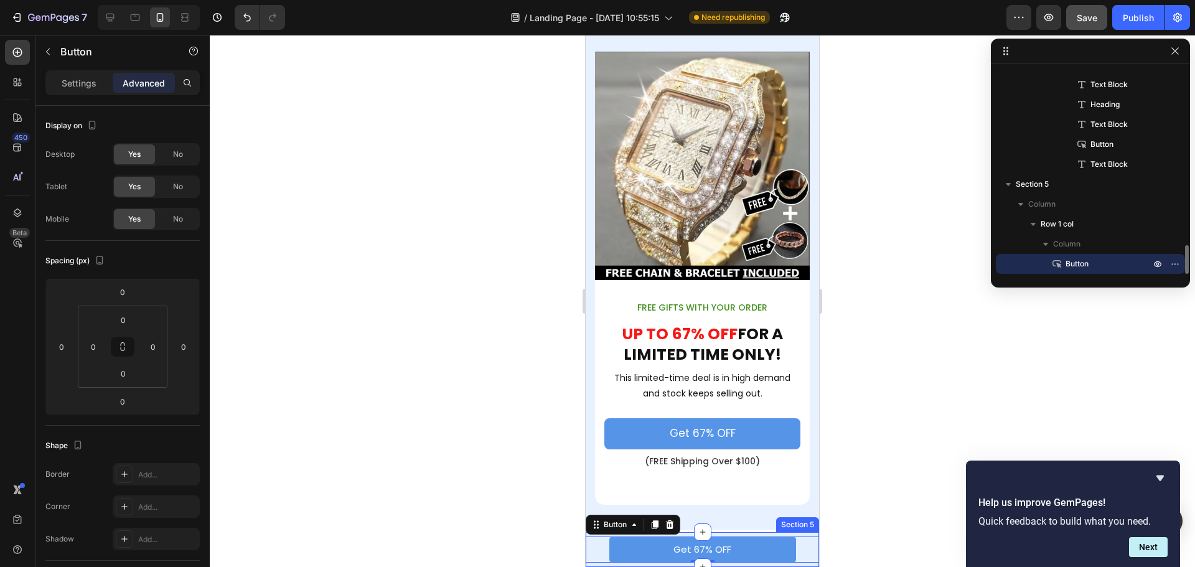
click at [593, 563] on div "Get 67% OFF Button 0 Row Section 5" at bounding box center [702, 549] width 233 height 35
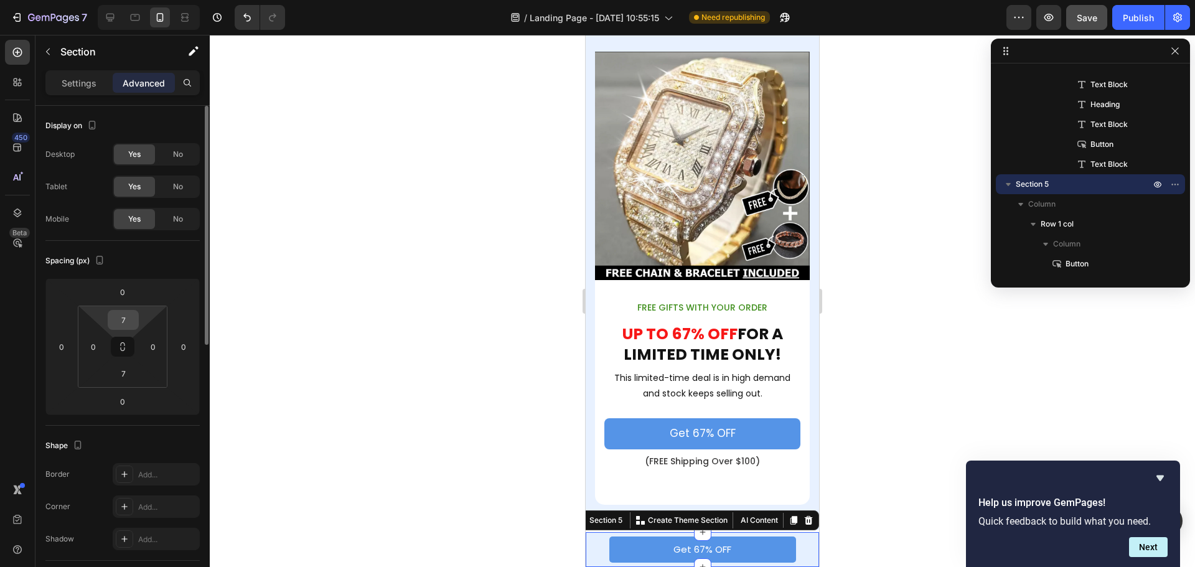
click at [129, 320] on input "7" at bounding box center [123, 320] width 25 height 19
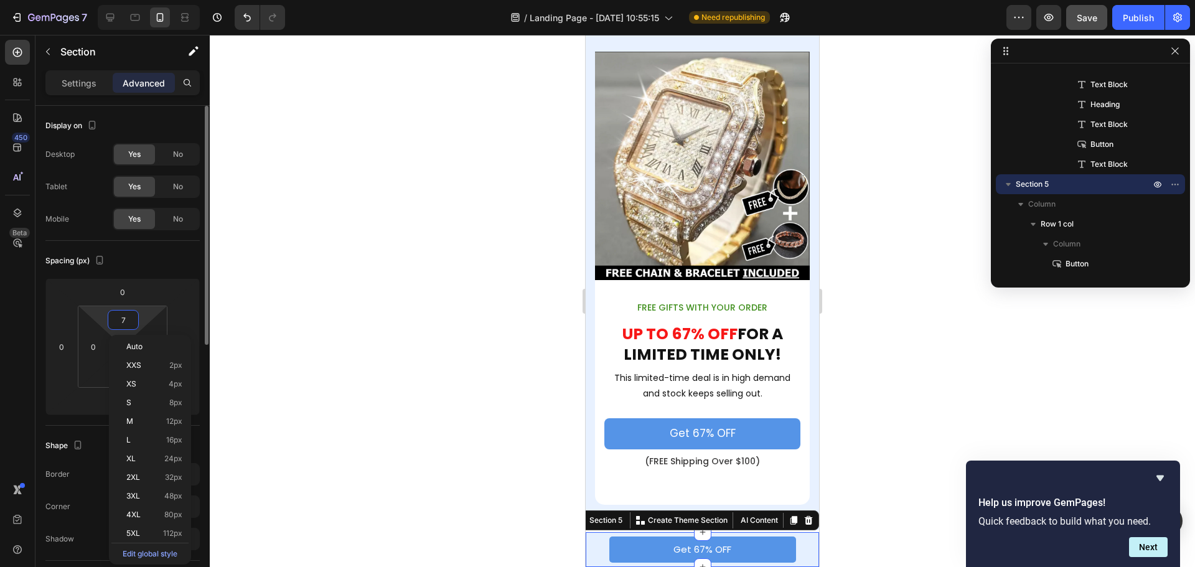
click at [129, 320] on input "7" at bounding box center [123, 320] width 25 height 19
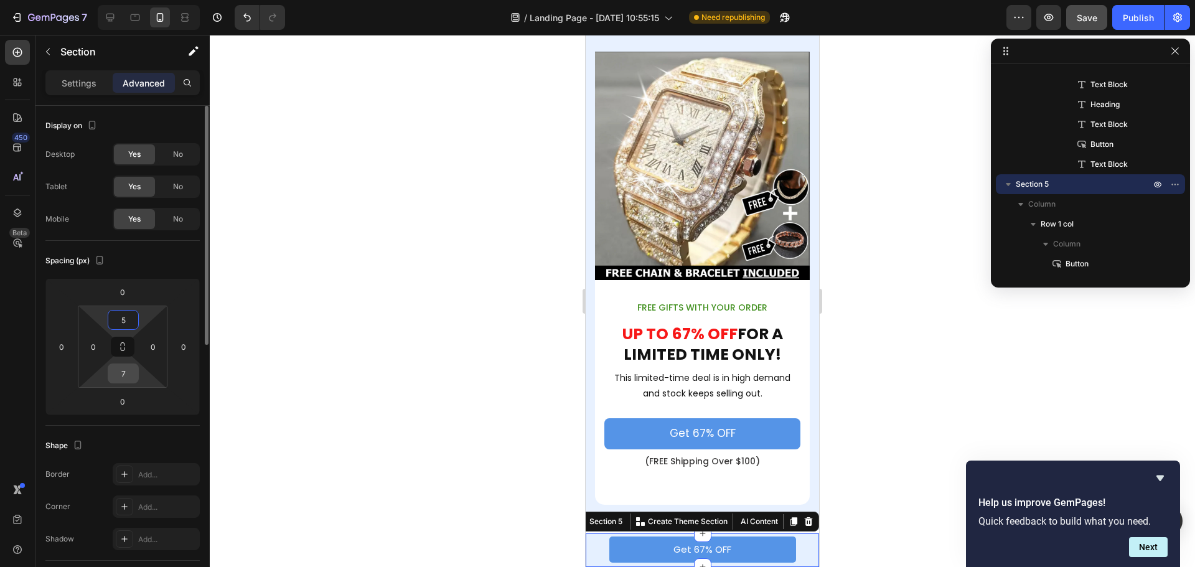
type input "5"
click at [126, 375] on input "7" at bounding box center [123, 373] width 25 height 19
type input "5"
click at [171, 255] on div "Spacing (px)" at bounding box center [122, 261] width 154 height 20
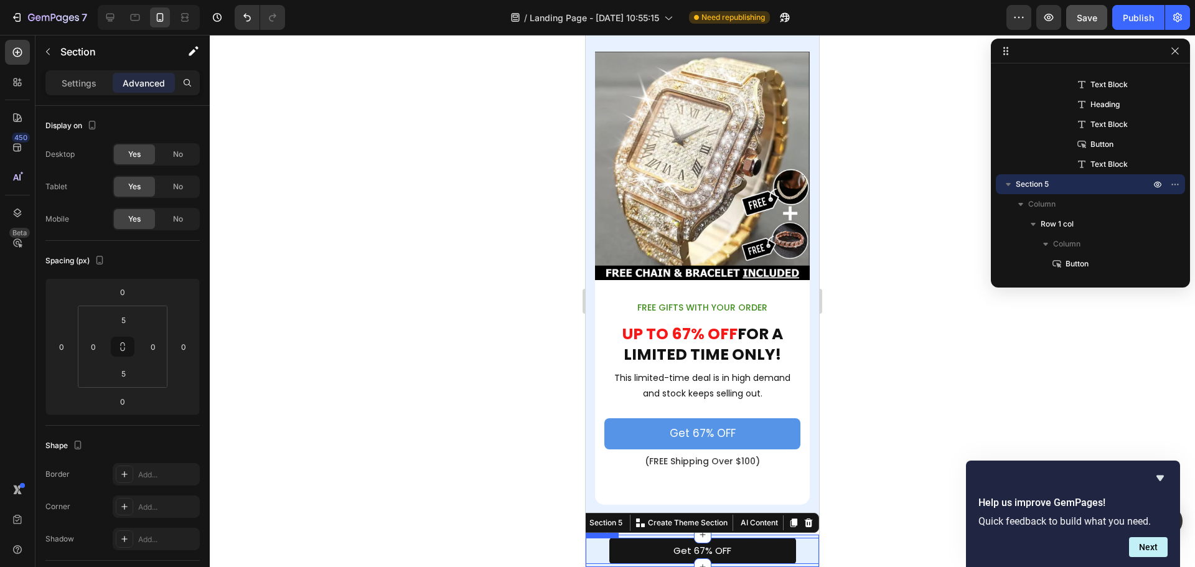
click at [734, 547] on link "Get 67% OFF" at bounding box center [703, 551] width 187 height 26
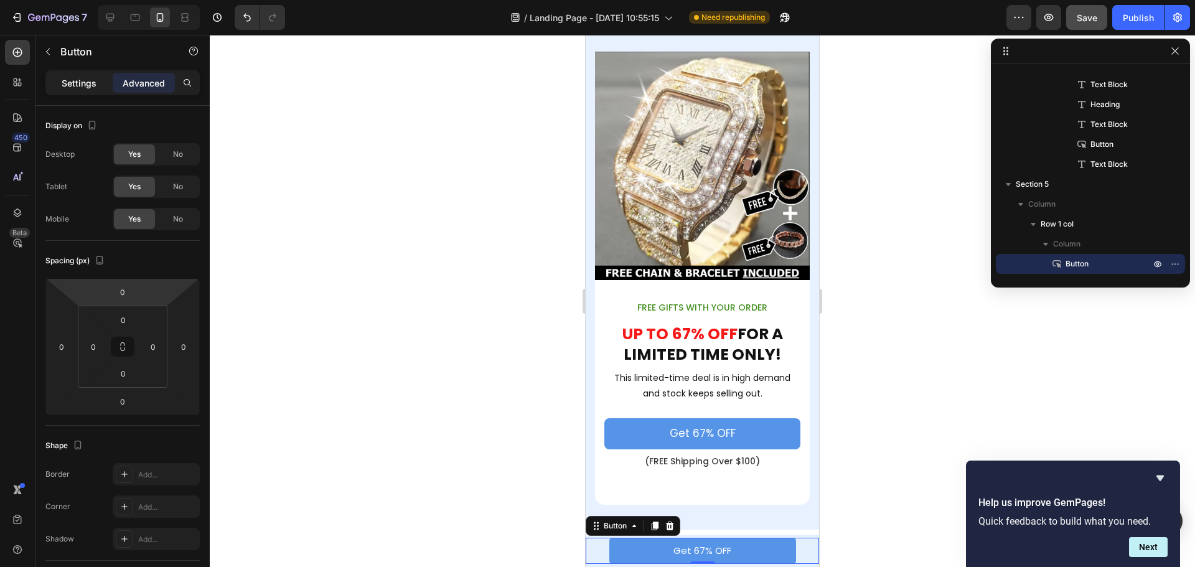
click at [82, 87] on p "Settings" at bounding box center [79, 83] width 35 height 13
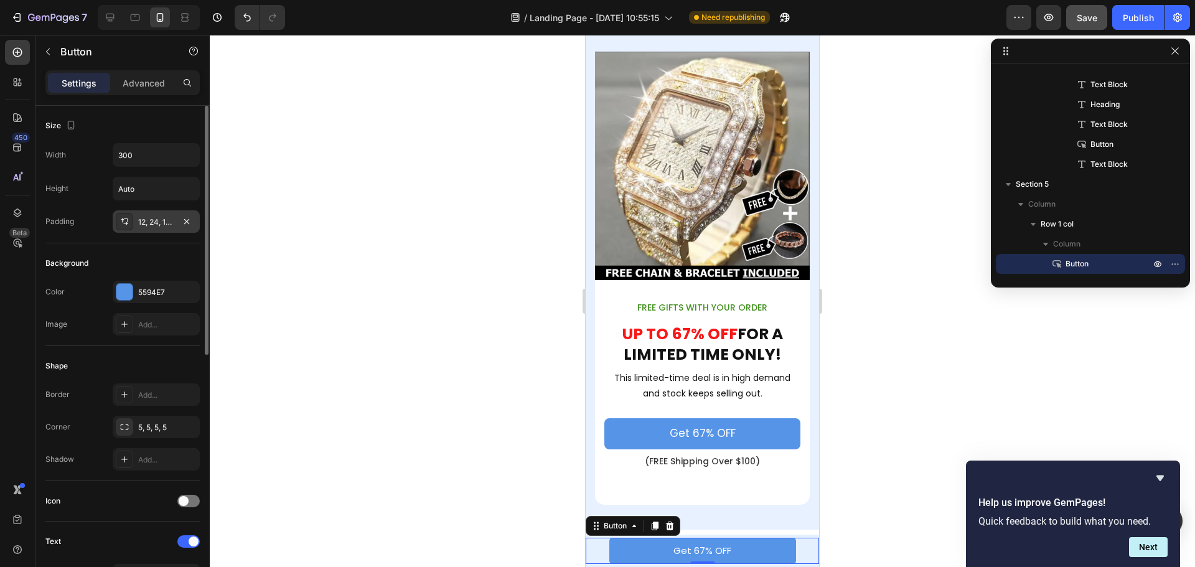
click at [154, 219] on div "12, 24, 12, 24" at bounding box center [156, 222] width 36 height 11
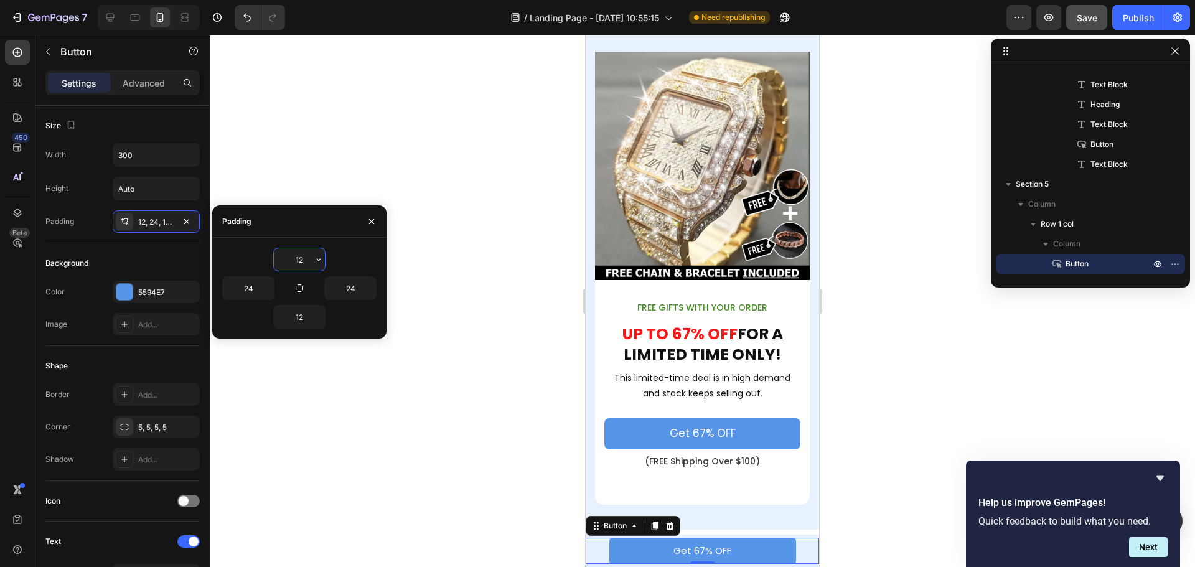
click at [311, 262] on input "12" at bounding box center [299, 259] width 51 height 22
type input "7"
click at [299, 313] on input "12" at bounding box center [299, 317] width 51 height 22
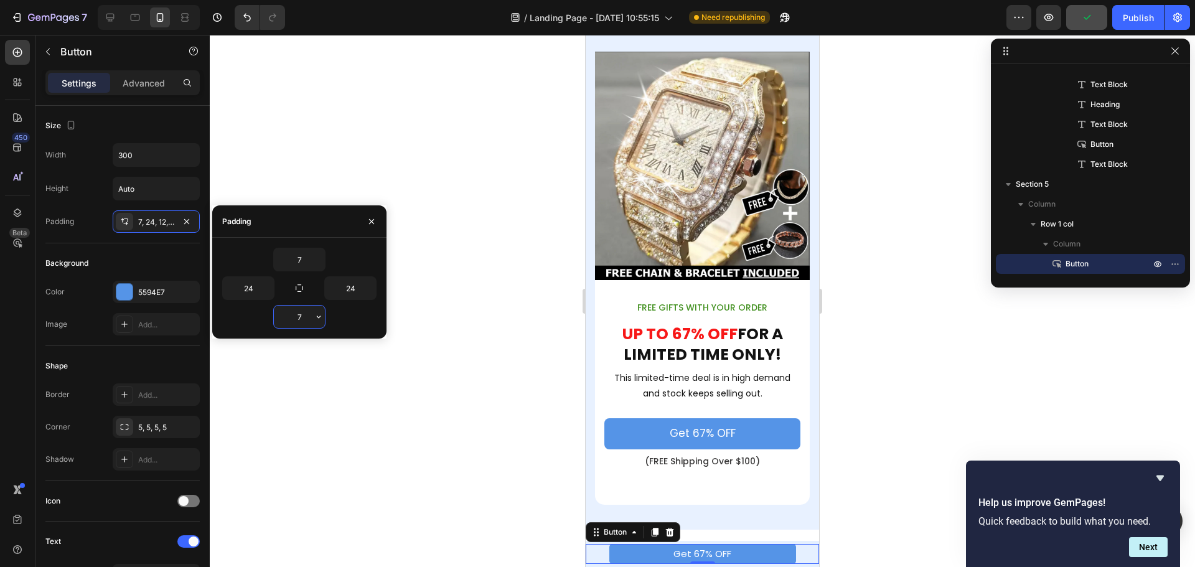
click at [300, 313] on input "7" at bounding box center [299, 317] width 51 height 22
type input "8"
click at [300, 262] on input "7" at bounding box center [299, 259] width 51 height 22
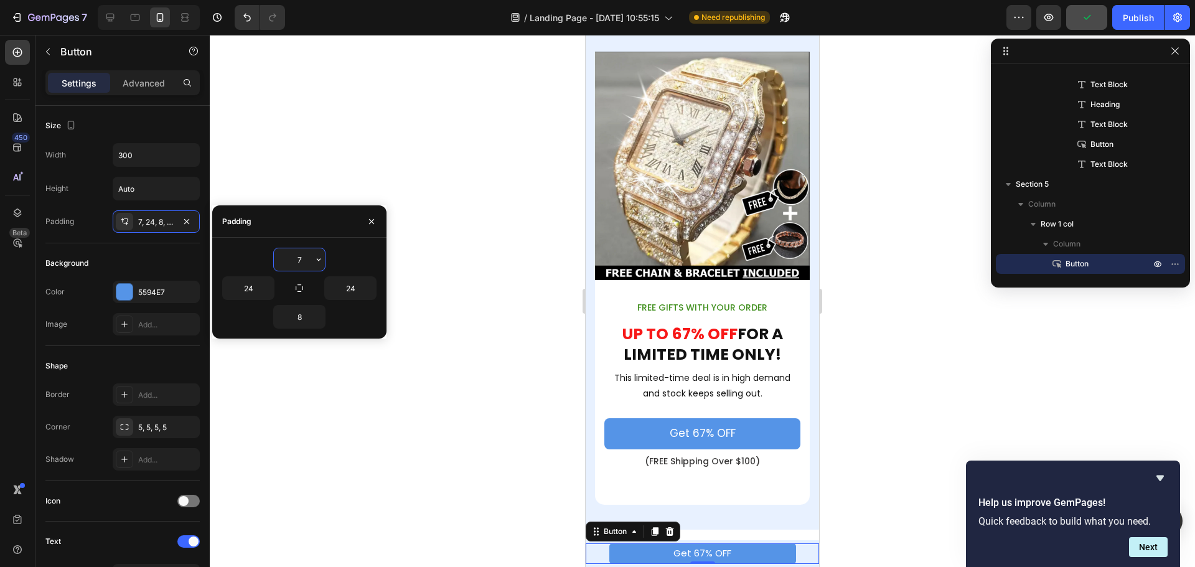
type input "8"
click at [881, 347] on div at bounding box center [703, 301] width 986 height 532
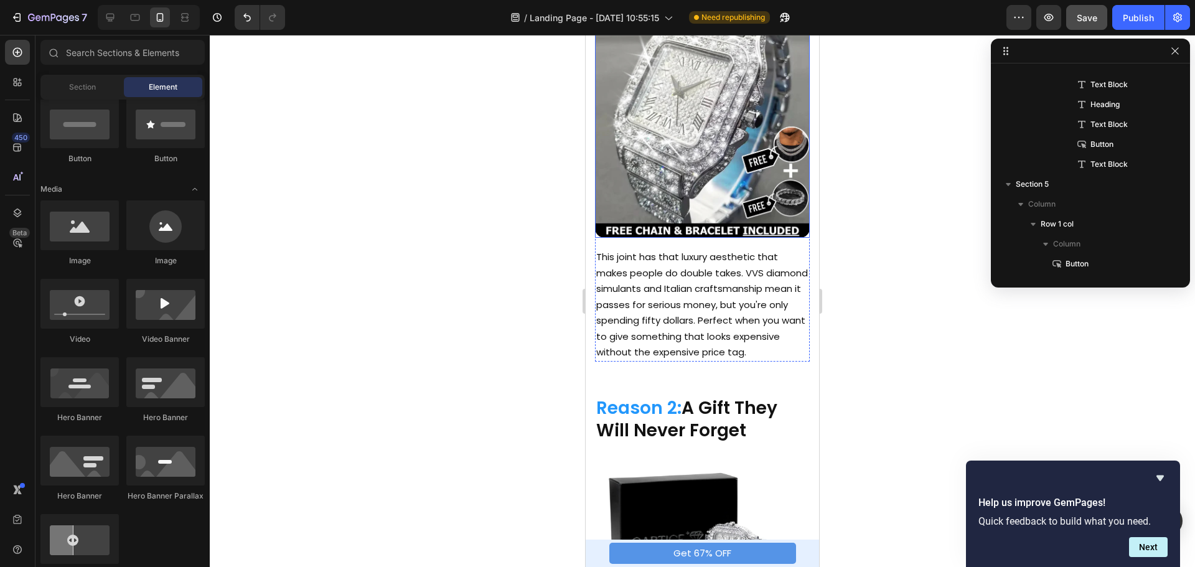
scroll to position [436, 0]
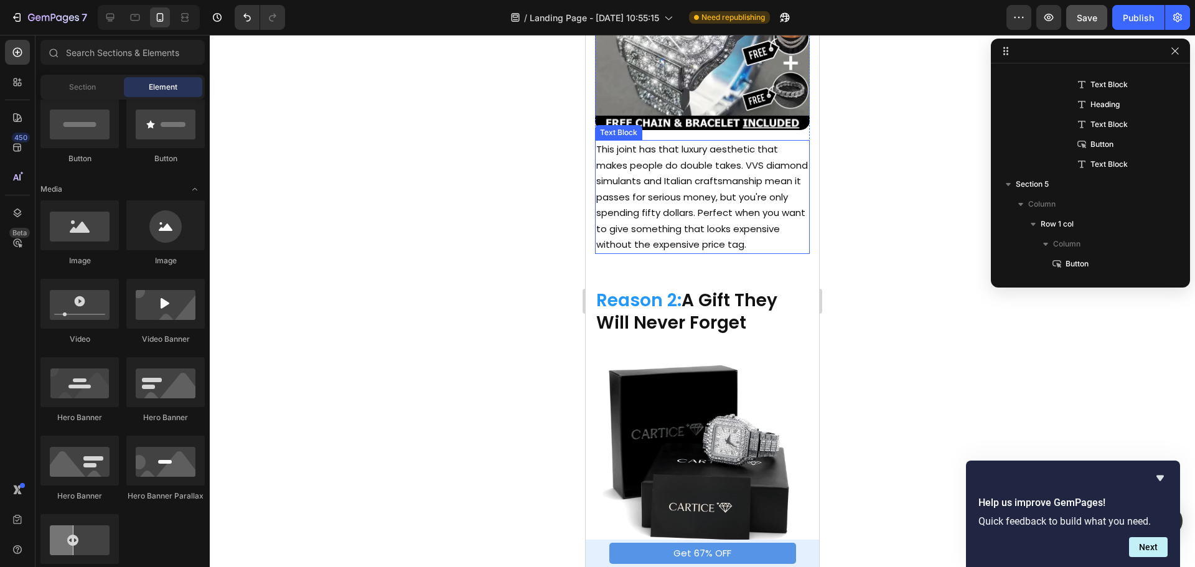
click at [715, 222] on p "This joint has that luxury aesthetic that makes people do double takes. VVS dia…" at bounding box center [702, 196] width 212 height 111
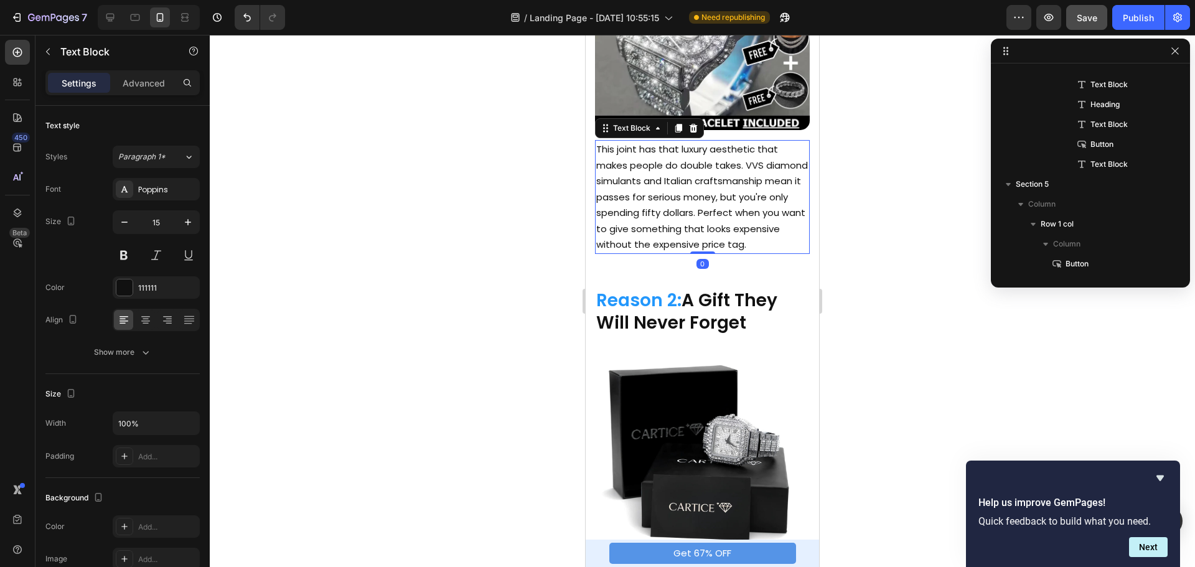
scroll to position [435, 0]
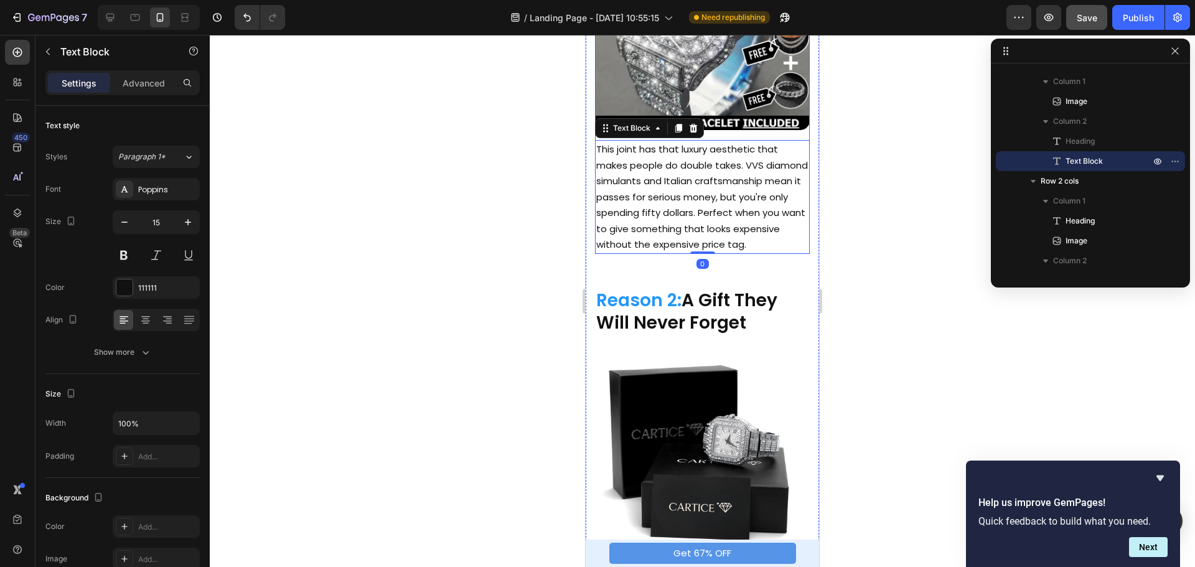
click at [788, 126] on div "Image Reason 1: Looks Like It Costs $30,000+ Heading This joint has that luxury…" at bounding box center [702, 73] width 215 height 362
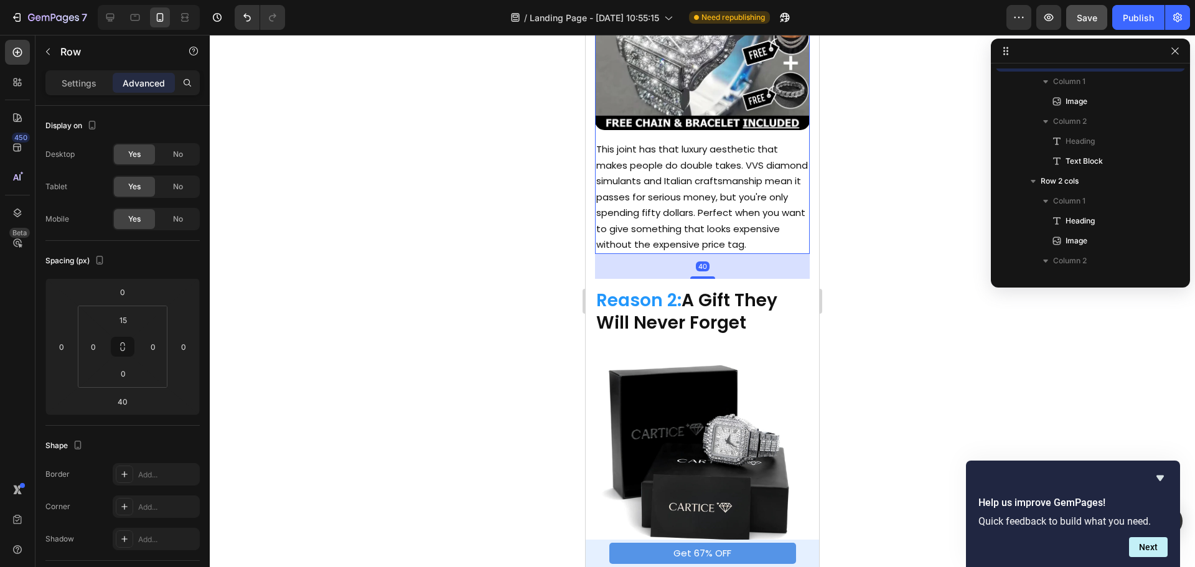
scroll to position [336, 0]
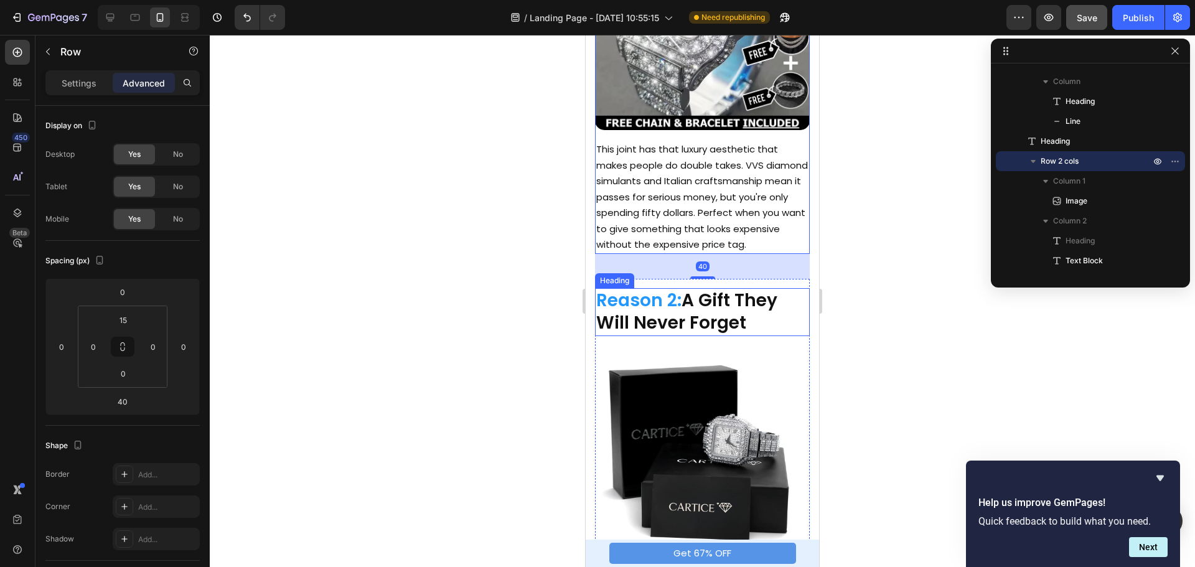
click at [729, 301] on h2 "Reason 2: A Gift They Will Never Forget" at bounding box center [702, 312] width 215 height 48
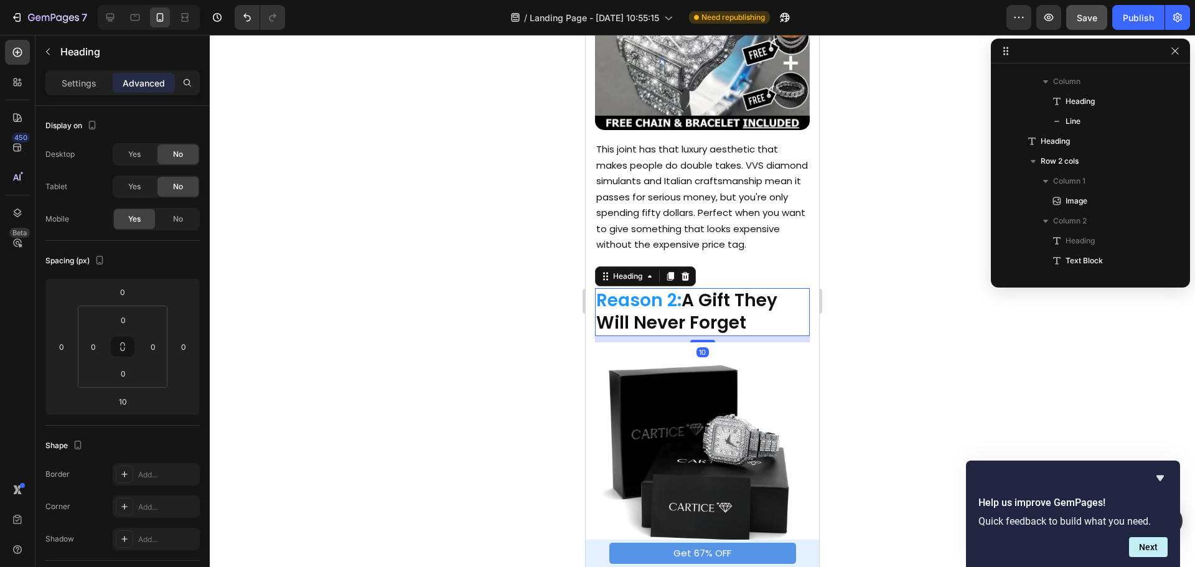
scroll to position [495, 0]
click at [915, 221] on div at bounding box center [703, 301] width 986 height 532
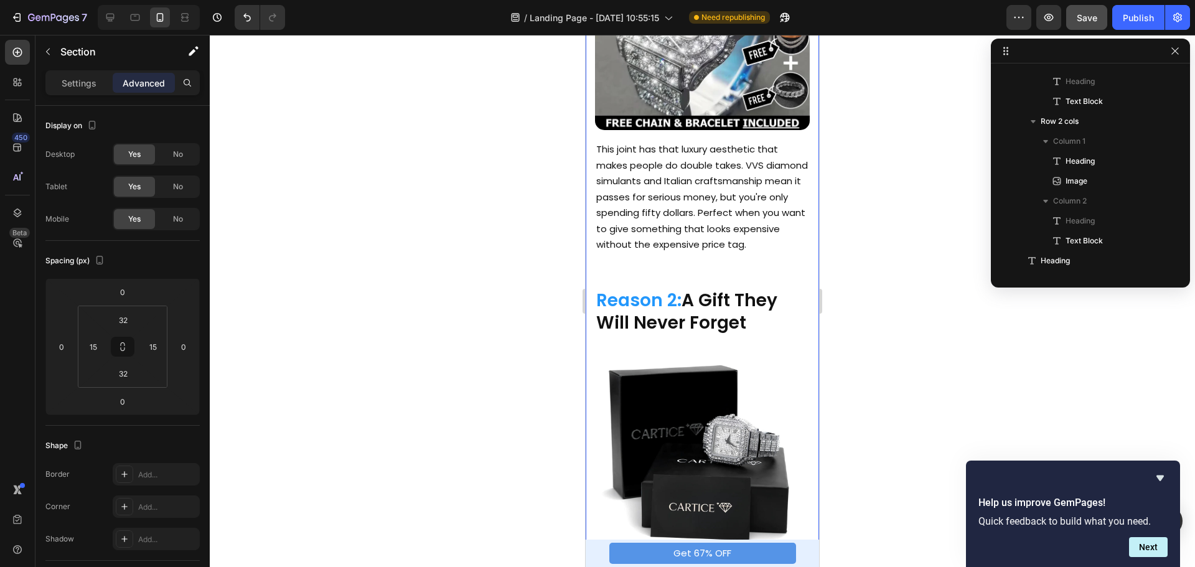
scroll to position [196, 0]
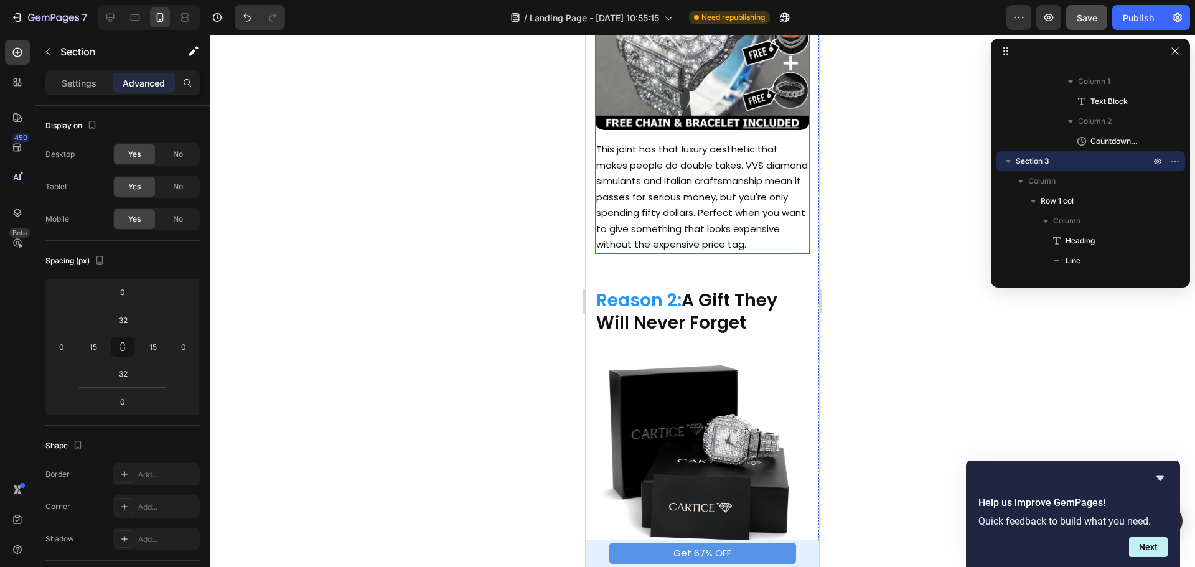
click at [794, 123] on div "Image Reason 1: Looks Like It Costs $30,000+ Heading This joint has that luxury…" at bounding box center [702, 73] width 215 height 362
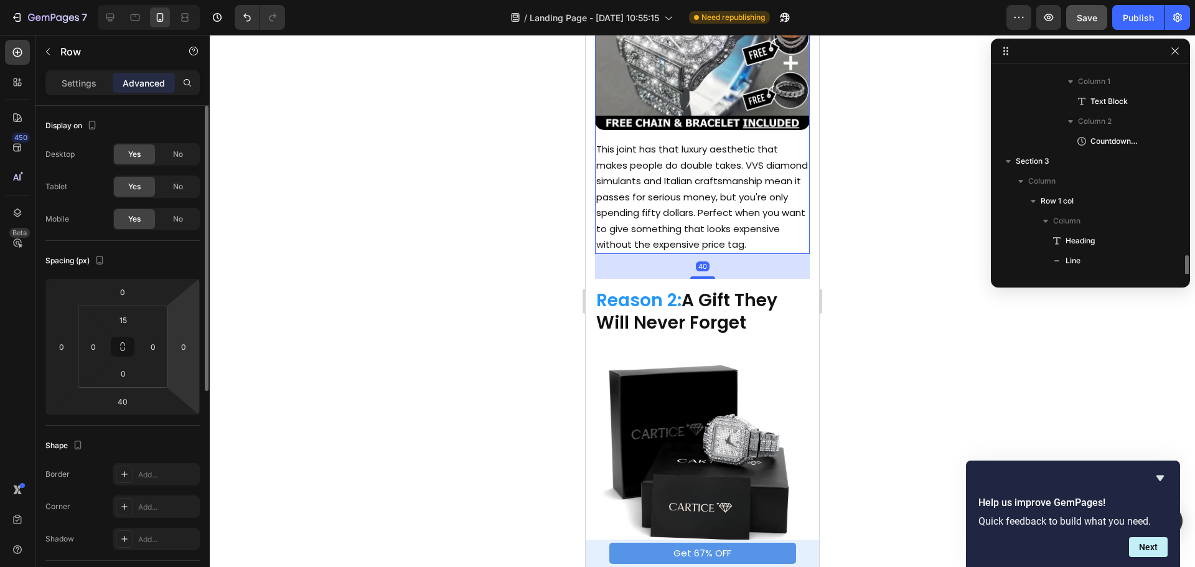
scroll to position [336, 0]
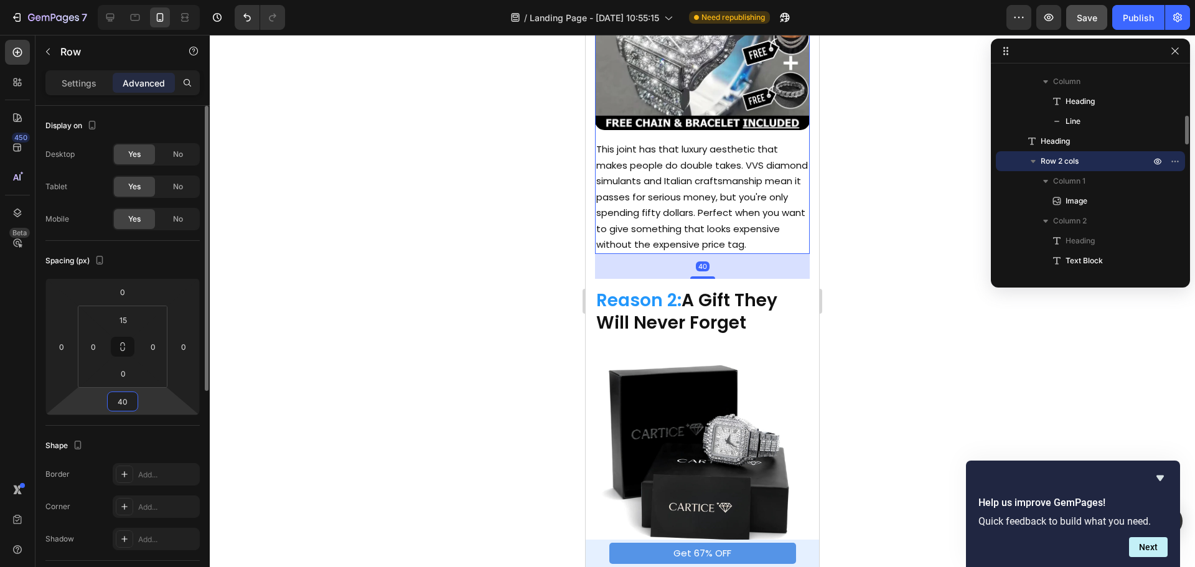
click at [128, 398] on input "40" at bounding box center [122, 401] width 25 height 19
type input "30"
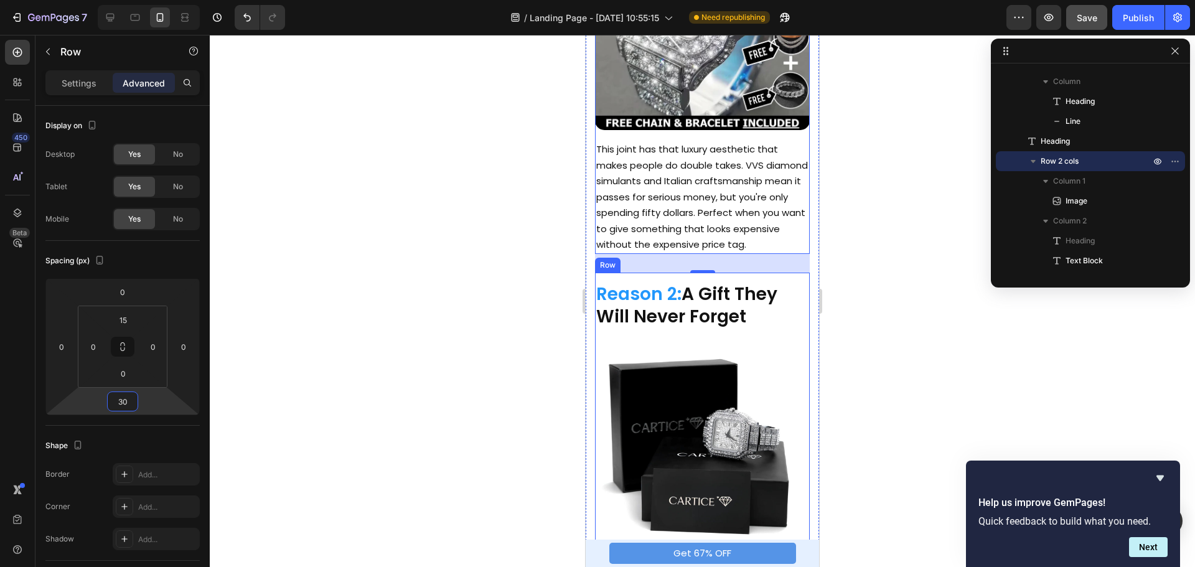
click at [798, 341] on div "Reason 2: A Gift They Will Never Forget Heading Image" at bounding box center [702, 416] width 215 height 269
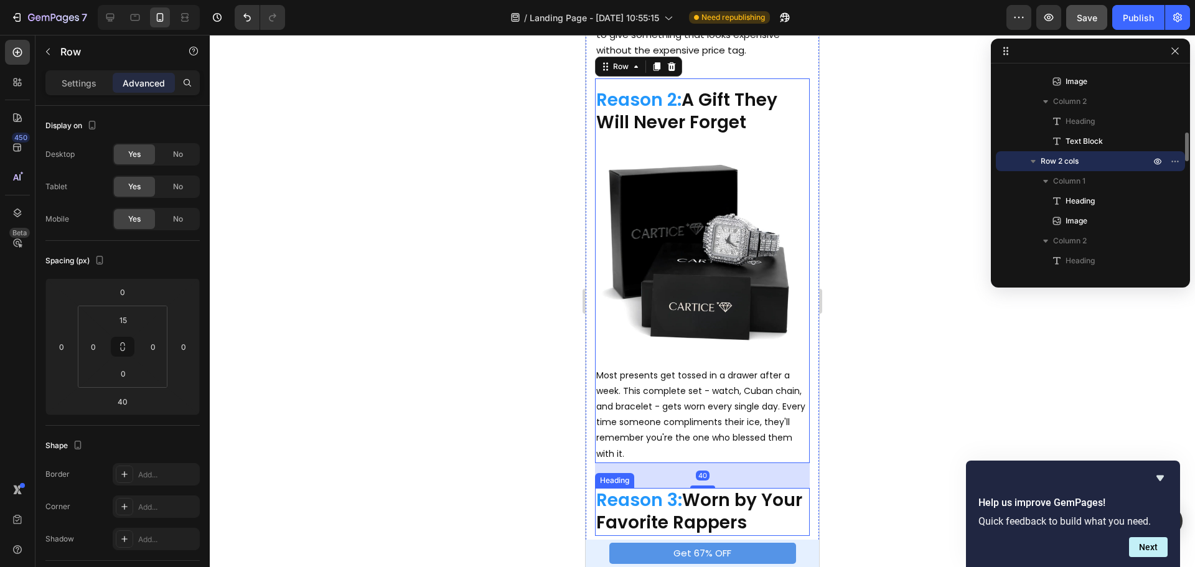
scroll to position [809, 0]
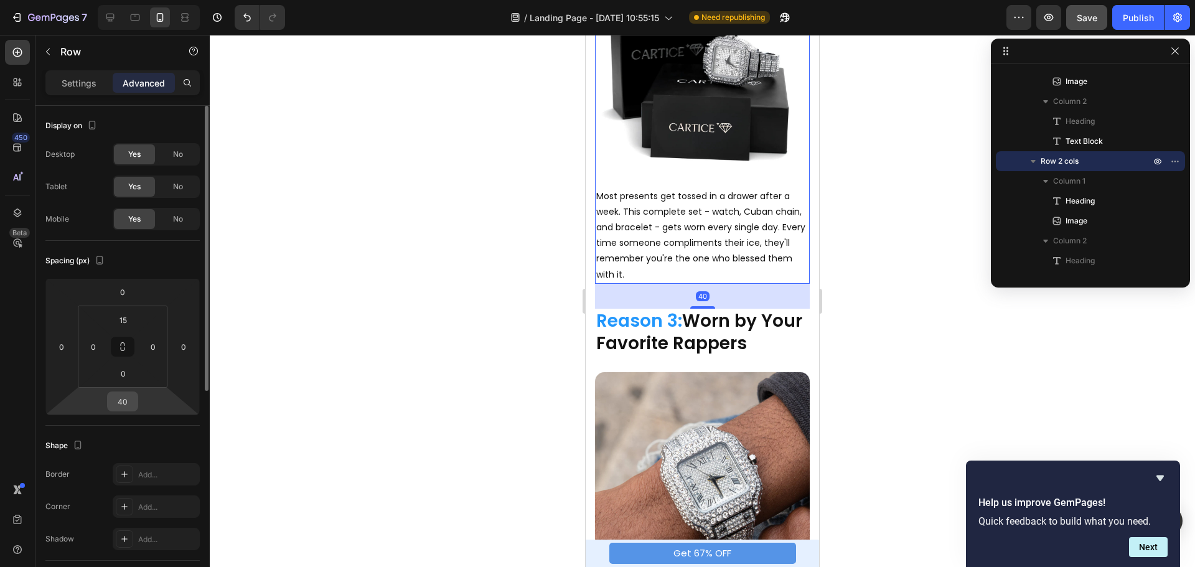
click at [128, 403] on input "40" at bounding box center [122, 401] width 25 height 19
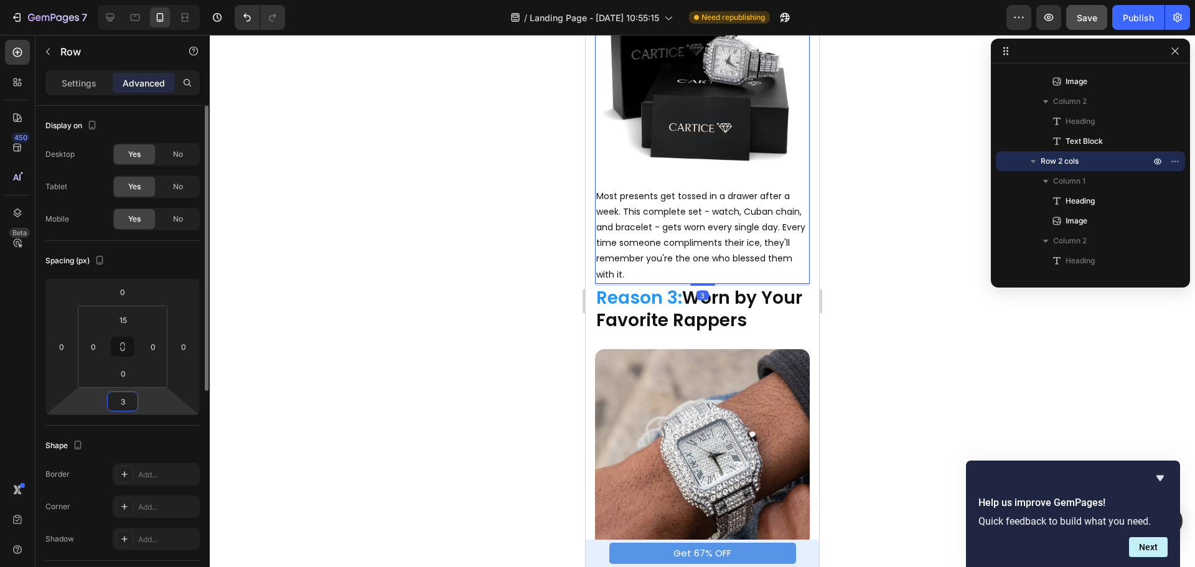
type input "30"
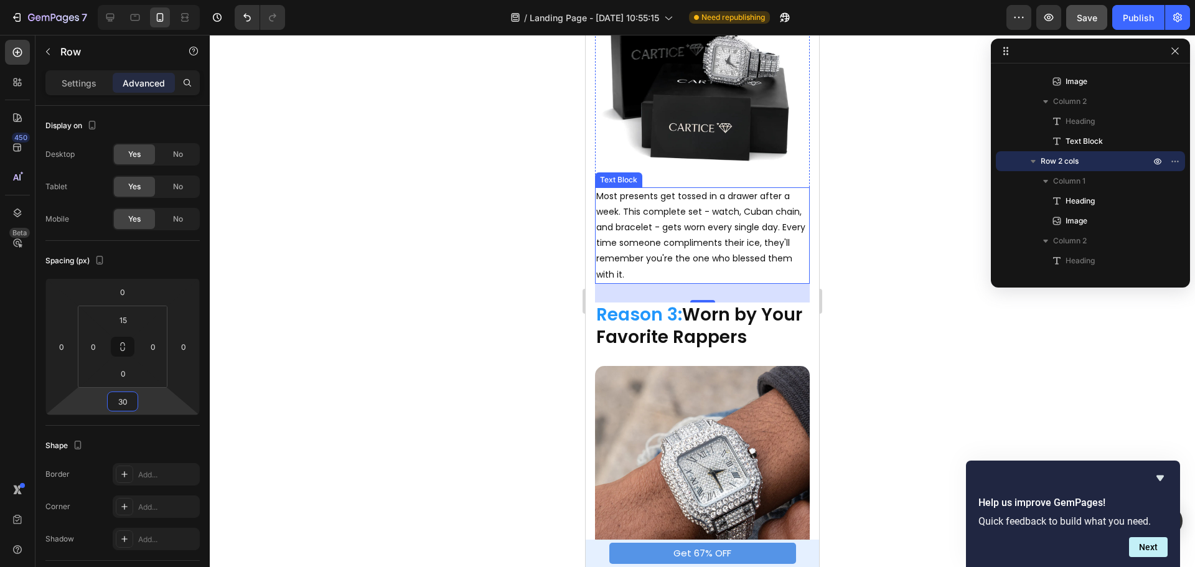
scroll to position [934, 0]
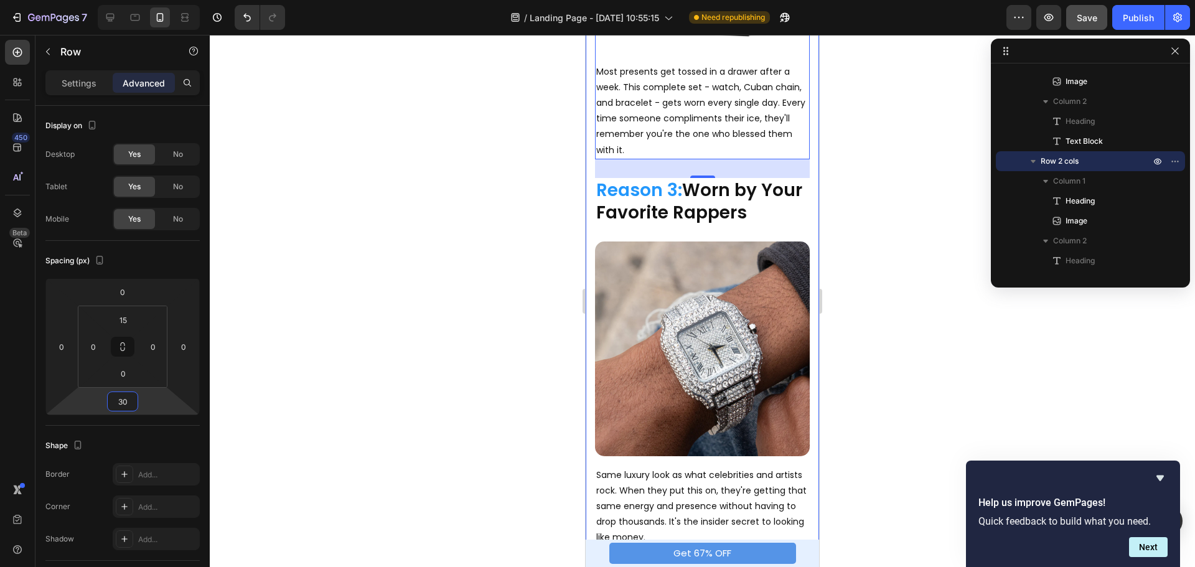
click at [796, 225] on div "5 Reasons Why the $50 Cartice Iced Out Watch Is the Perfect Gift Heading Title …" at bounding box center [702, 268] width 215 height 2132
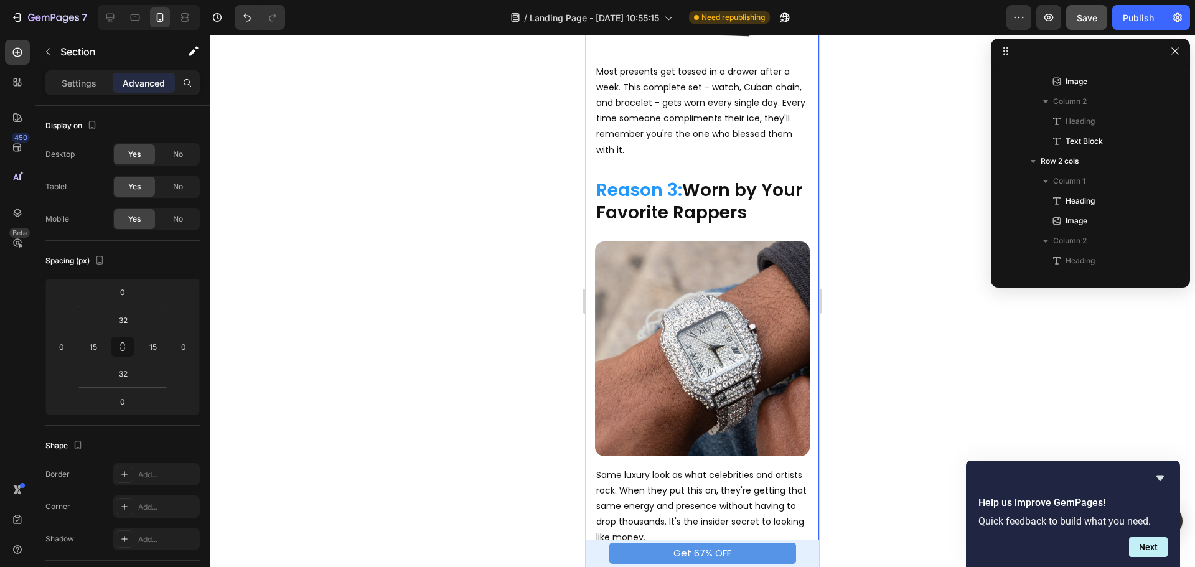
scroll to position [196, 0]
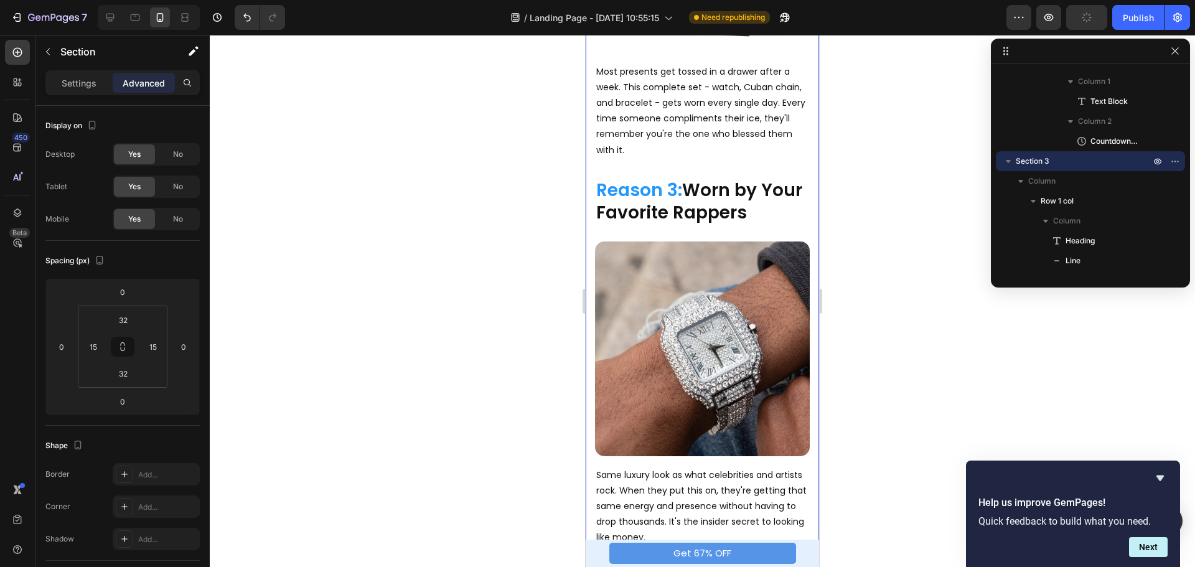
click at [630, 226] on div "5 Reasons Why the $50 Cartice Iced Out Watch Is the Perfect Gift Heading Title …" at bounding box center [702, 268] width 215 height 2132
click at [626, 204] on h2 "Reason 3: Worn by Your Favorite Rappers" at bounding box center [702, 202] width 215 height 48
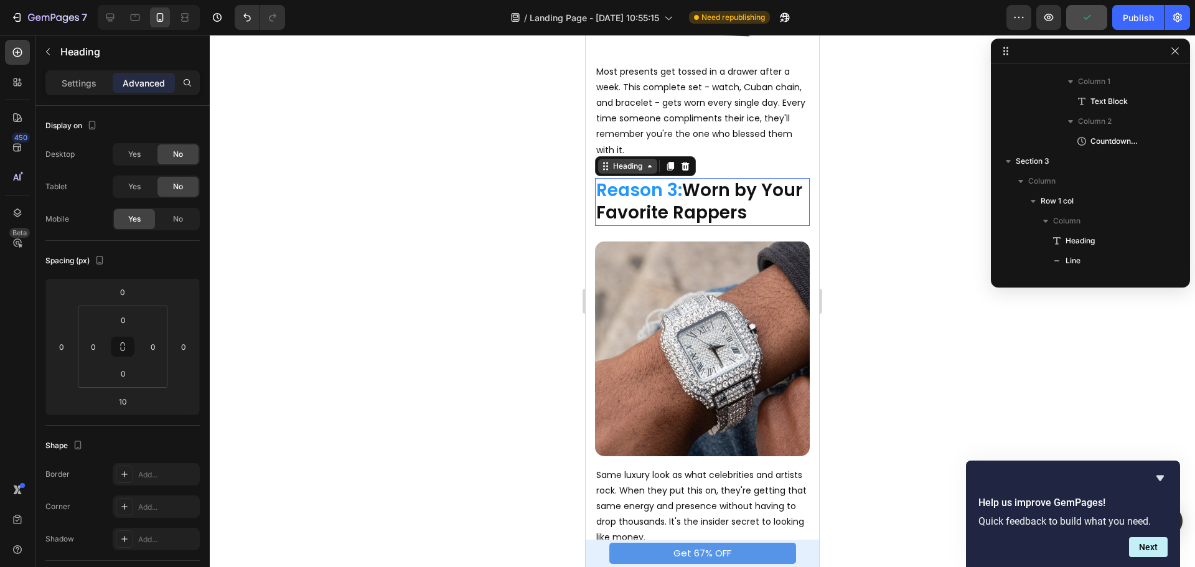
scroll to position [595, 0]
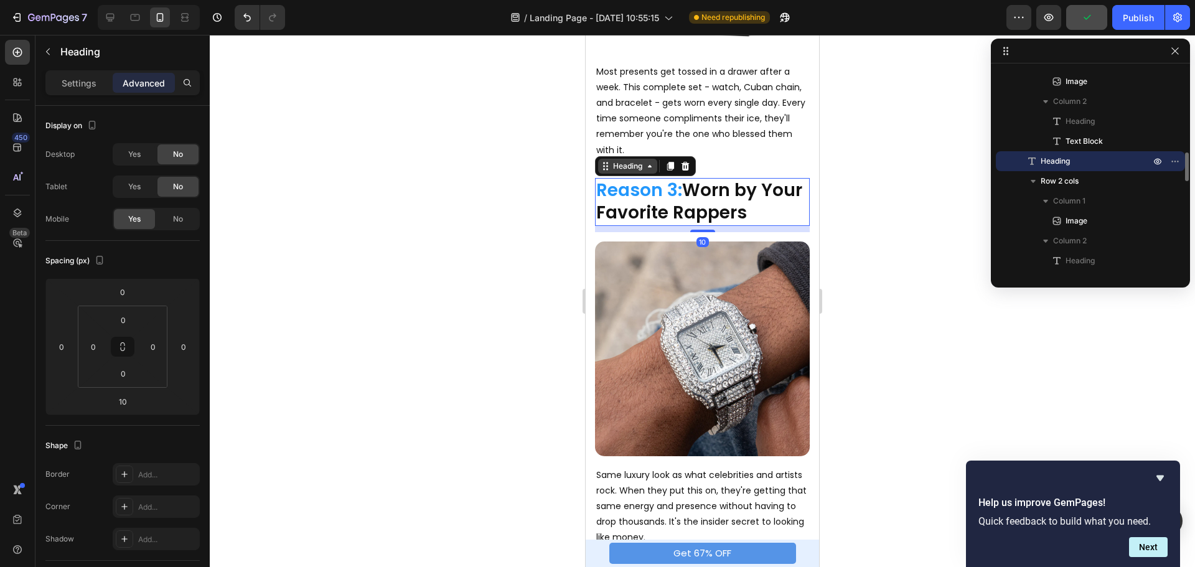
click at [634, 164] on div "Heading" at bounding box center [628, 166] width 34 height 11
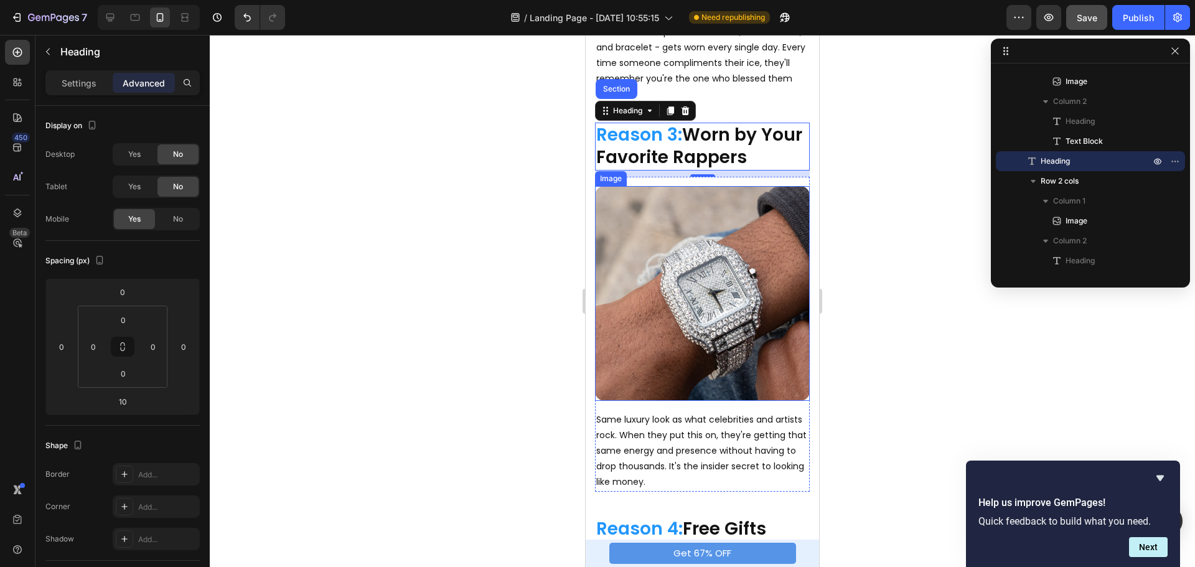
scroll to position [1121, 0]
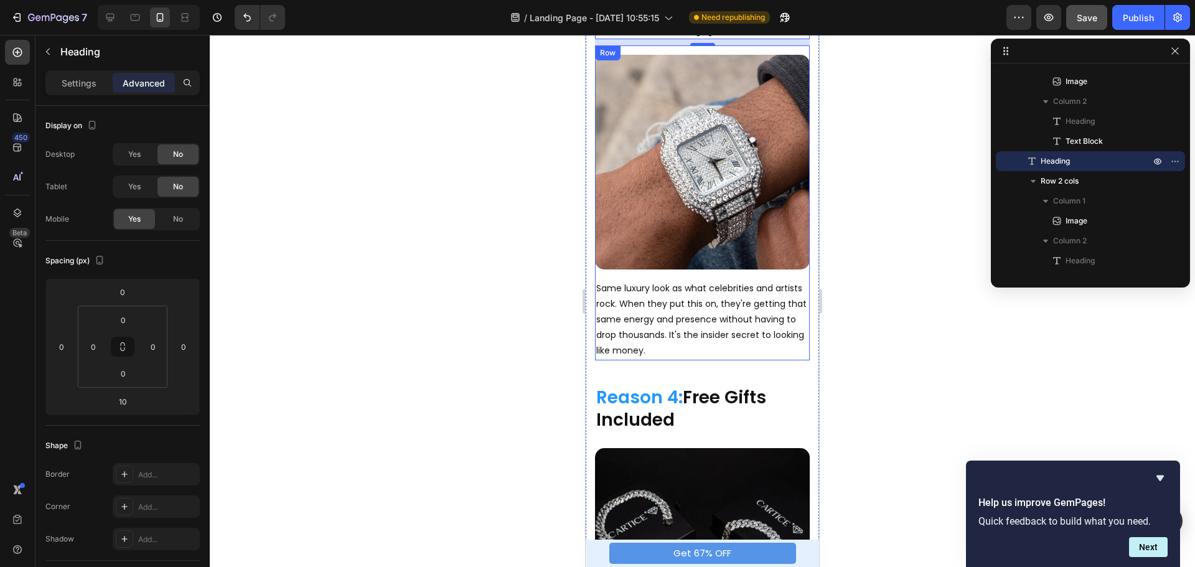
click at [659, 260] on div "Image Reason 3: Worn by Your Favorite Rappers Heading Same luxury look as what …" at bounding box center [702, 202] width 215 height 315
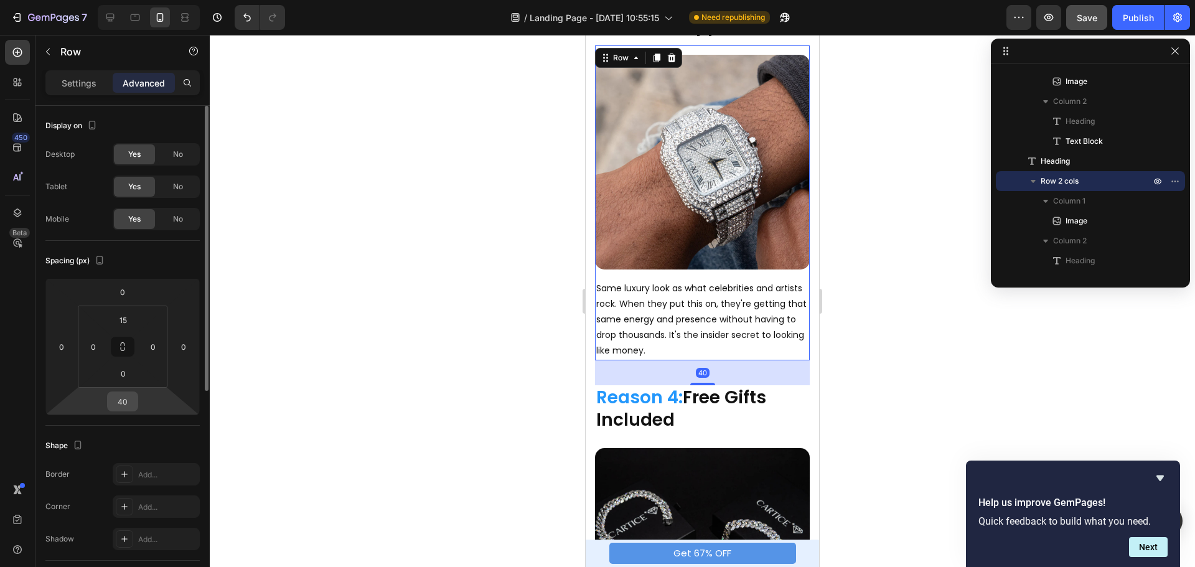
click at [131, 403] on input "40" at bounding box center [122, 401] width 25 height 19
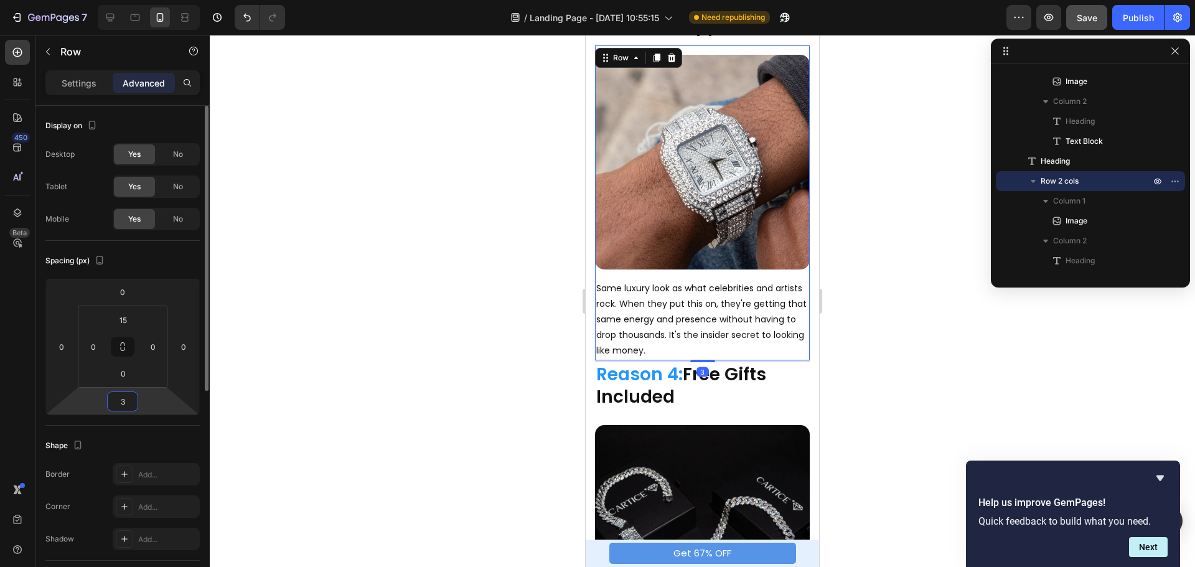
type input "30"
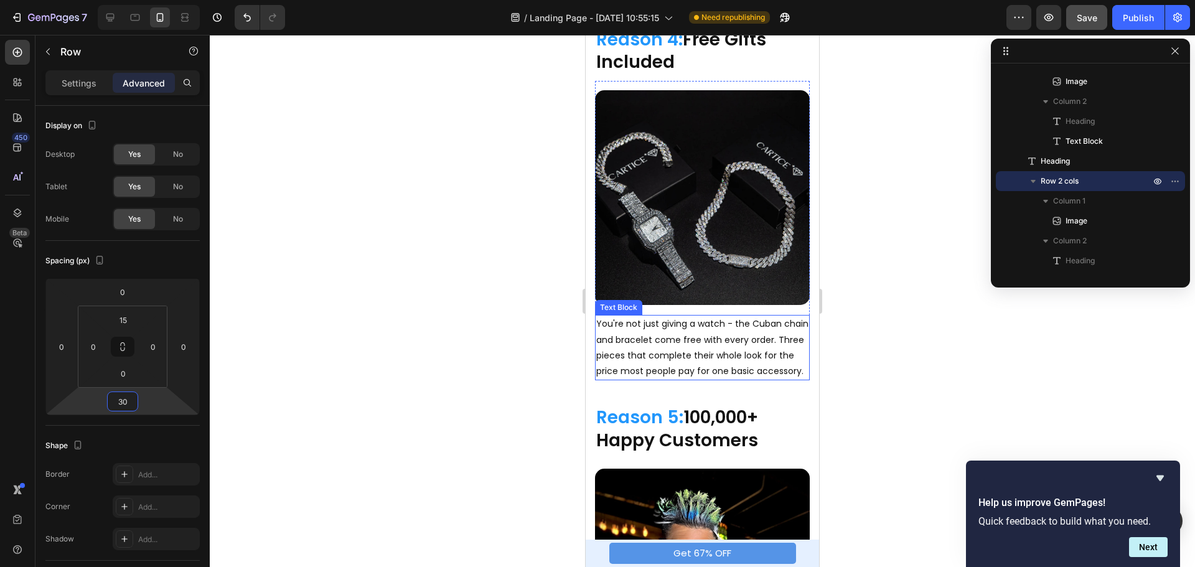
scroll to position [1494, 0]
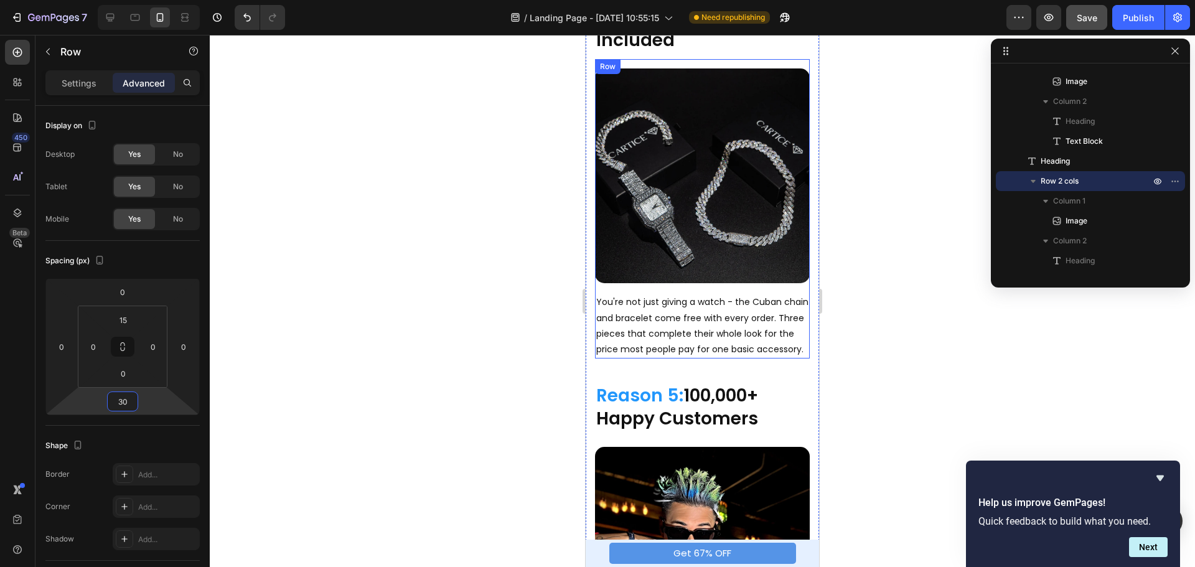
click at [671, 262] on div "Image Reason 4: Free Gifts Included Heading You're not just giving a watch - th…" at bounding box center [702, 208] width 215 height 299
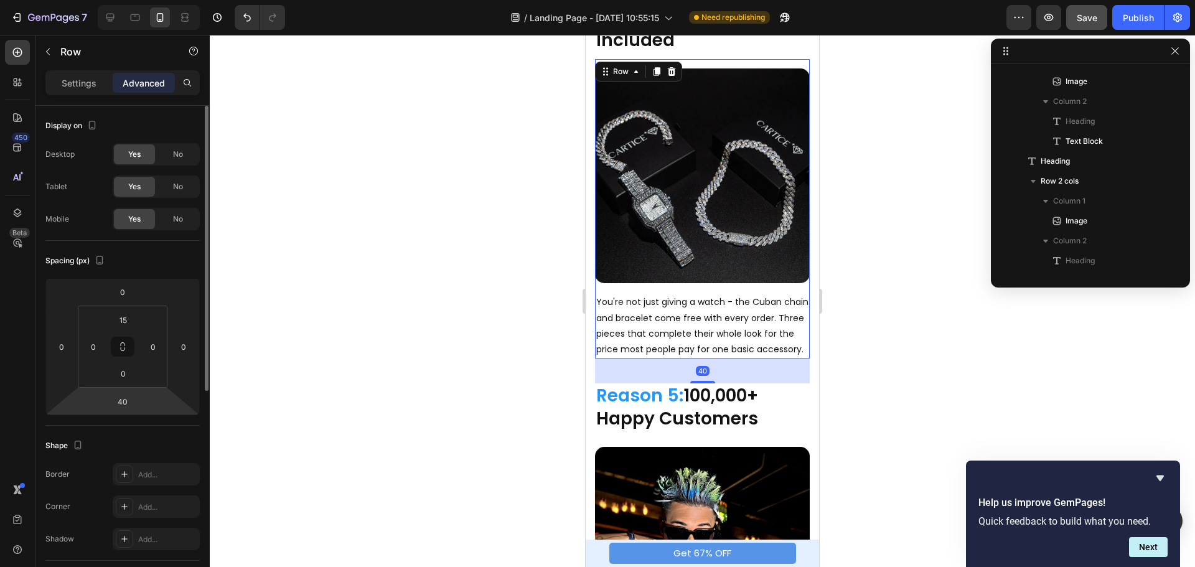
scroll to position [754, 0]
click at [126, 400] on input "40" at bounding box center [122, 401] width 25 height 19
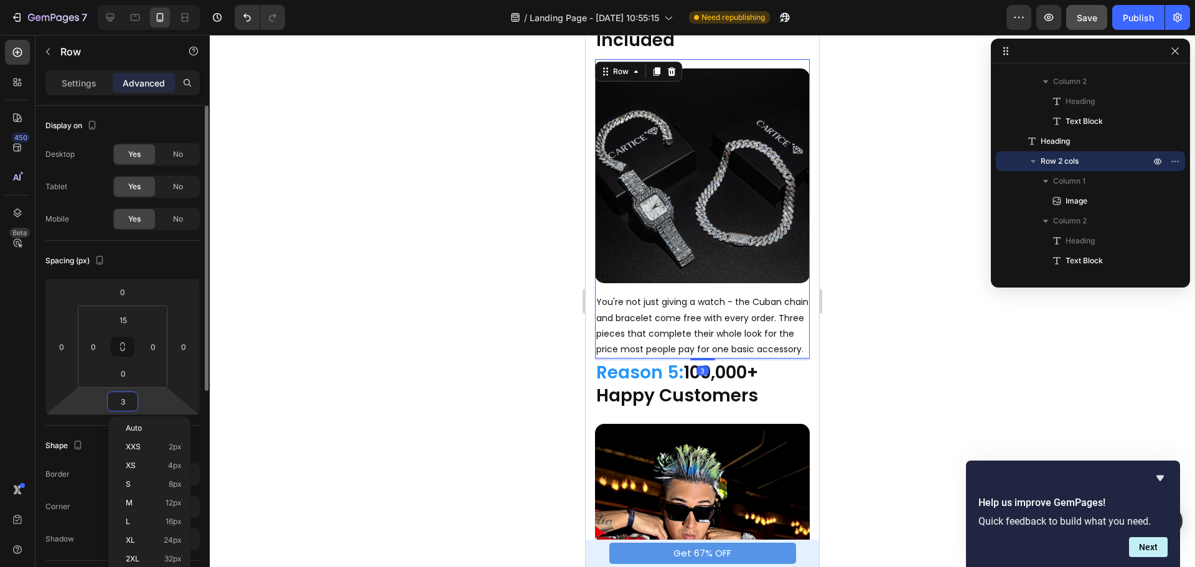
type input "30"
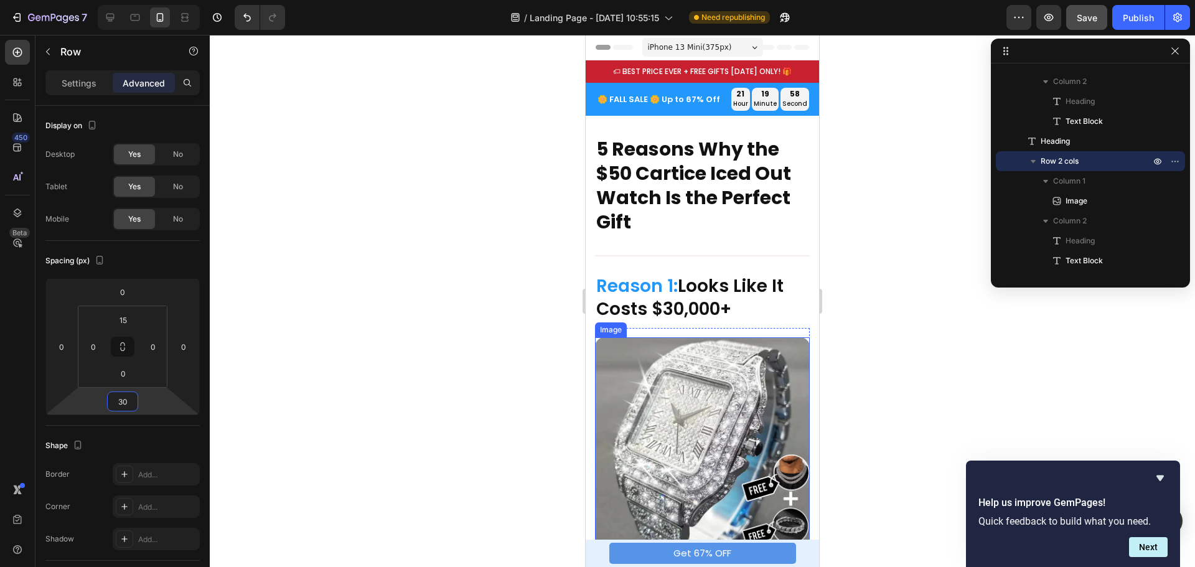
scroll to position [374, 0]
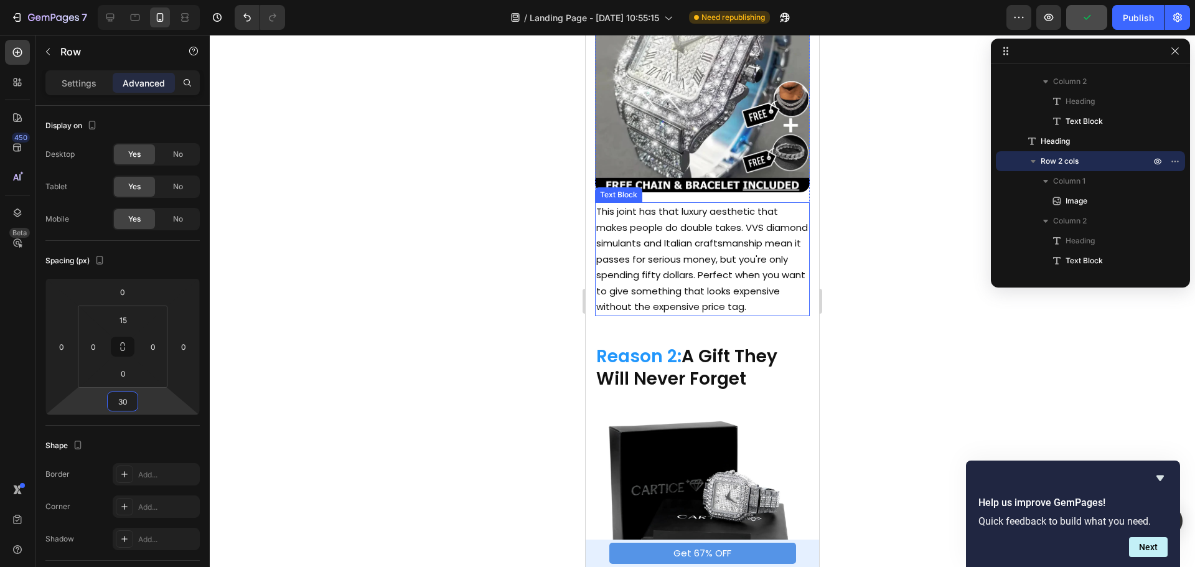
click at [680, 257] on p "This joint has that luxury aesthetic that makes people do double takes. VVS dia…" at bounding box center [702, 259] width 212 height 111
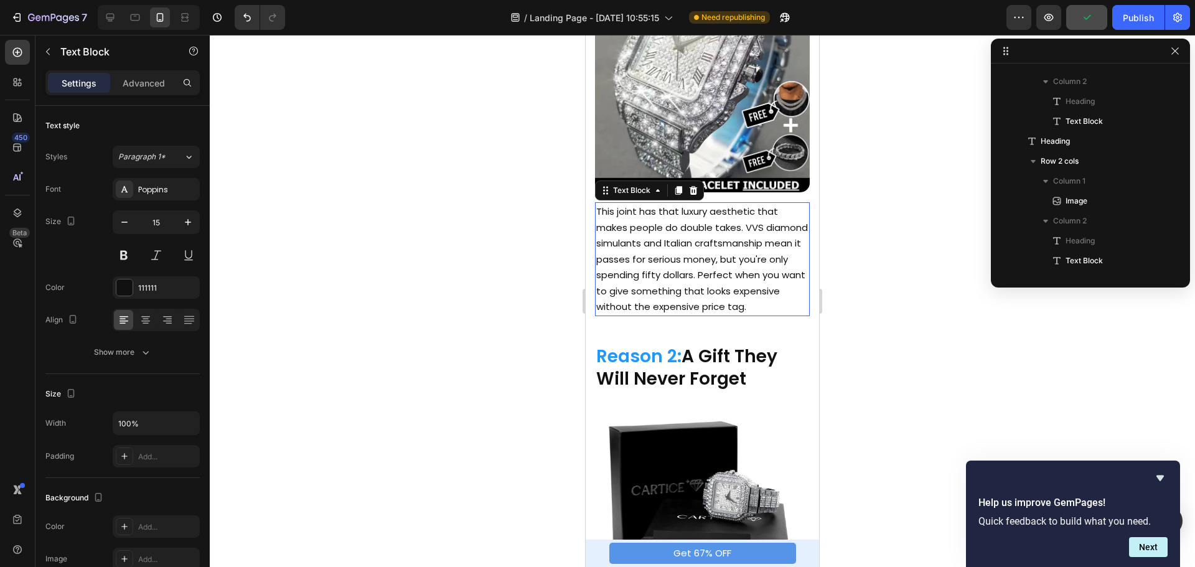
scroll to position [435, 0]
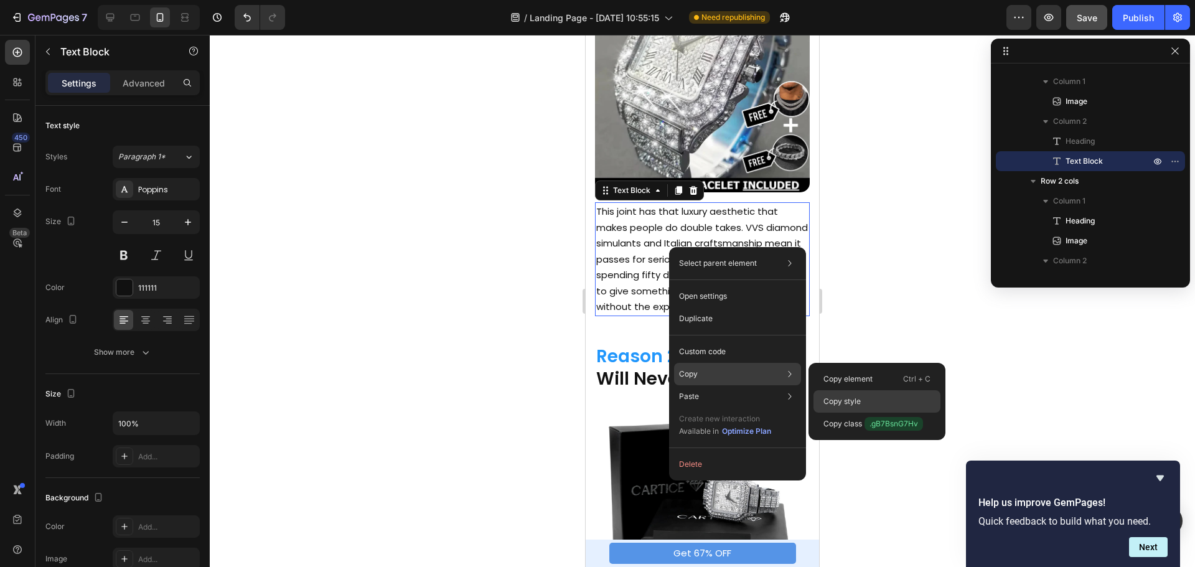
click at [825, 398] on p "Copy style" at bounding box center [842, 401] width 37 height 11
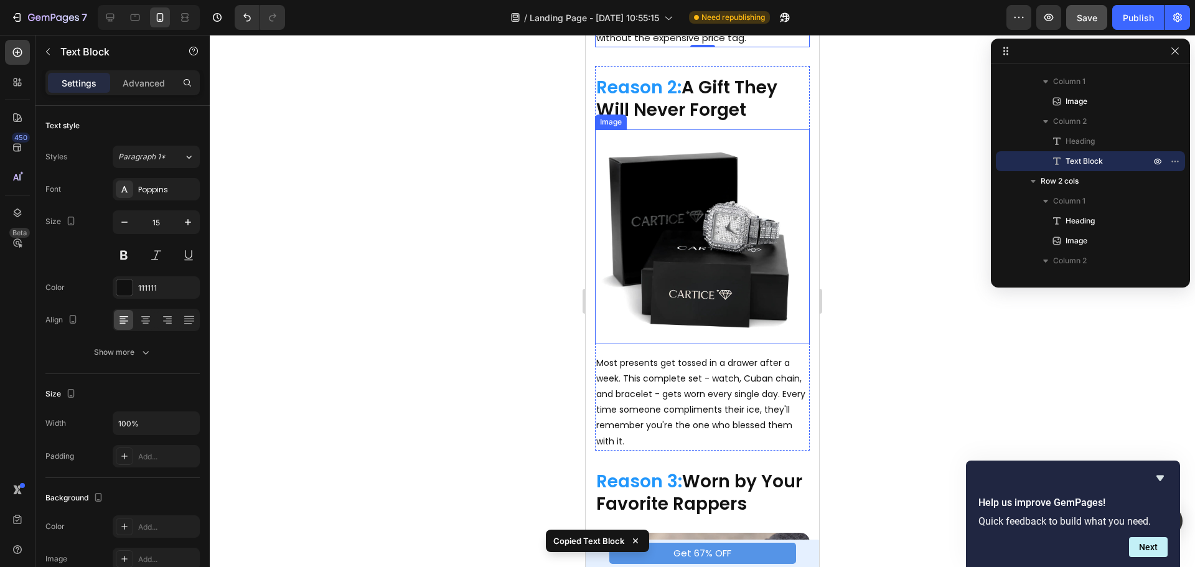
scroll to position [809, 0]
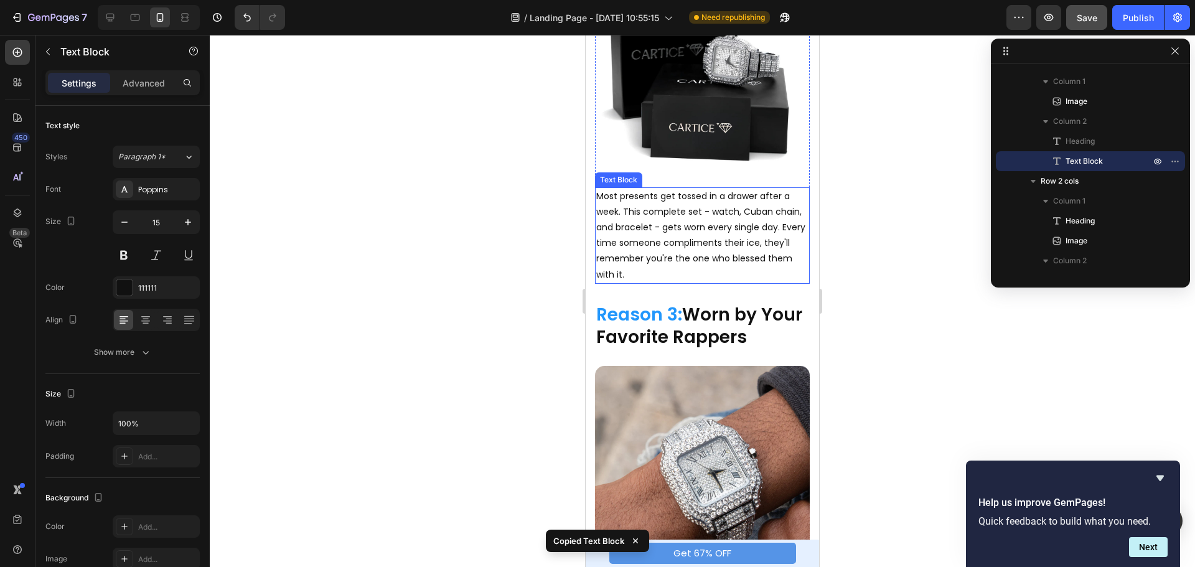
click at [660, 238] on p "Most presents get tossed in a drawer after a week. This complete set - watch, C…" at bounding box center [702, 236] width 212 height 94
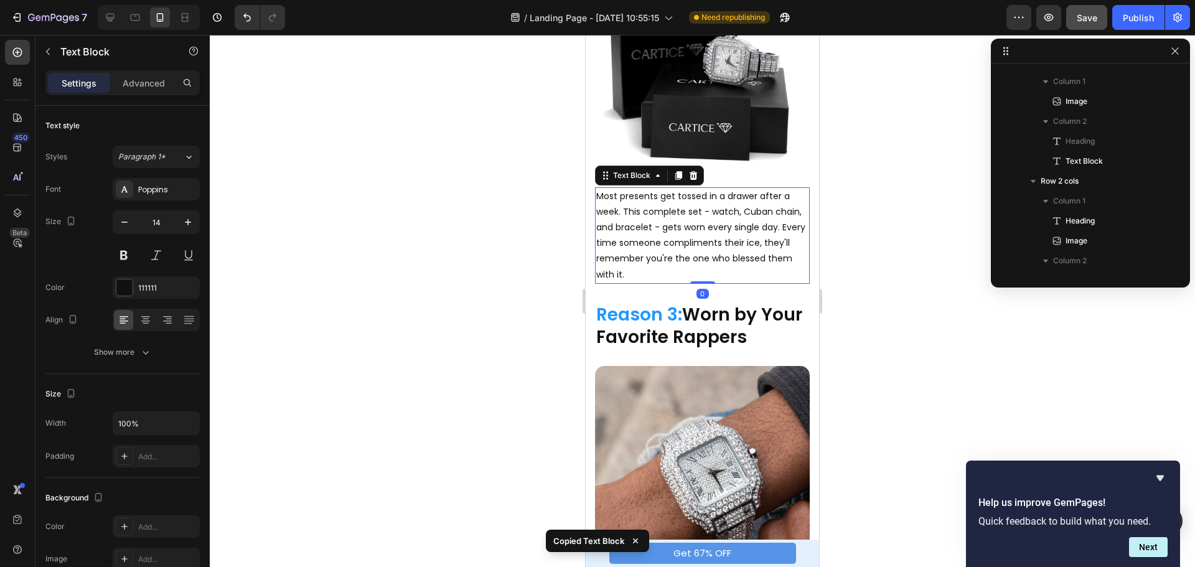
scroll to position [575, 0]
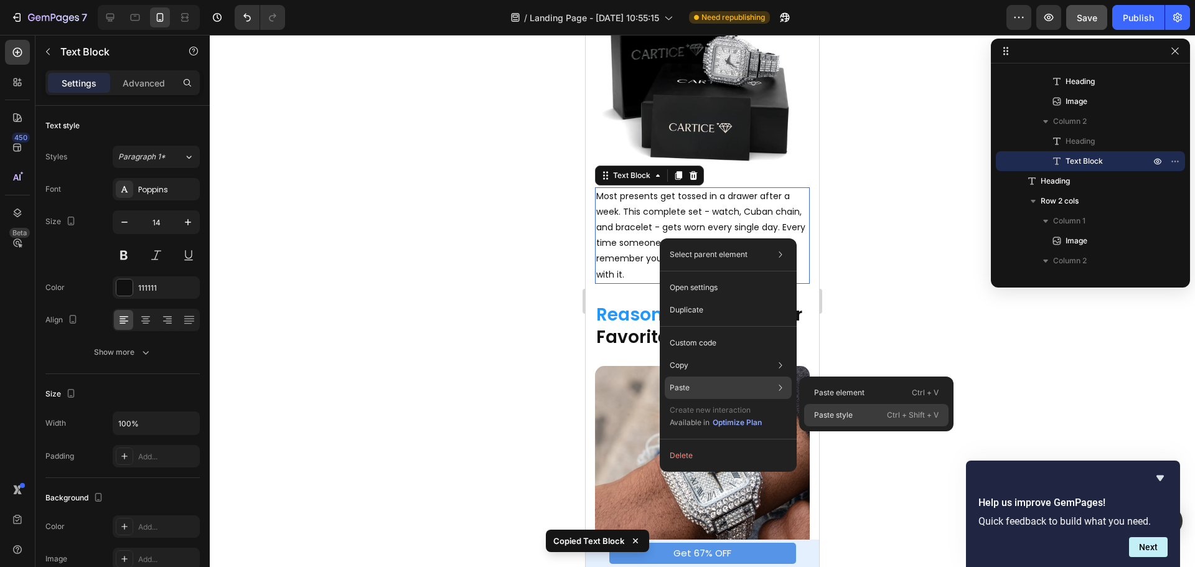
click at [822, 414] on p "Paste style" at bounding box center [833, 415] width 39 height 11
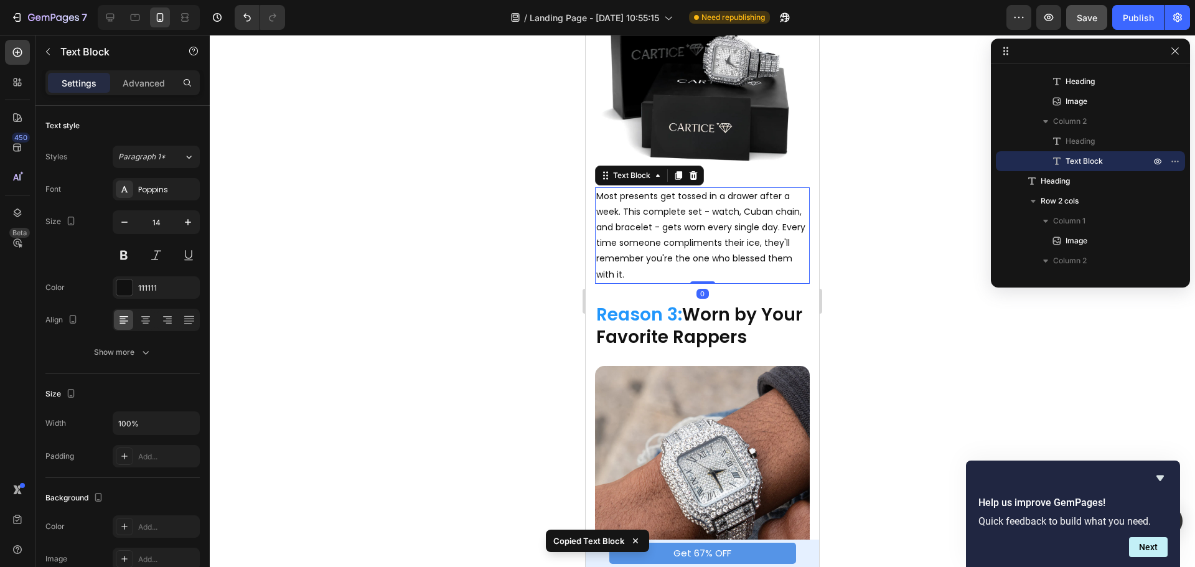
type input "15"
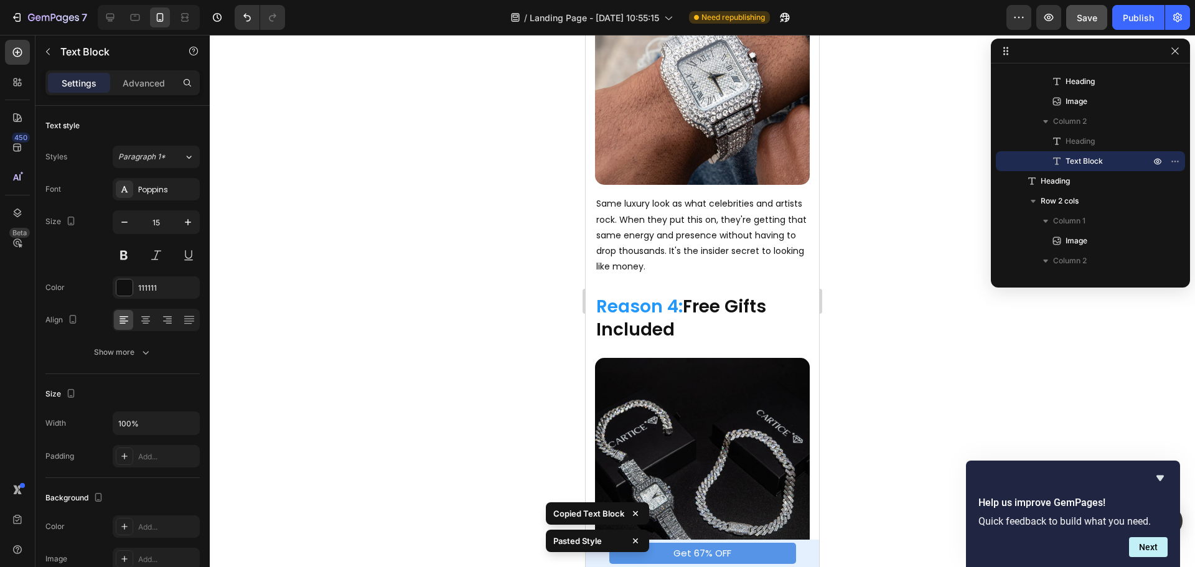
scroll to position [1308, 0]
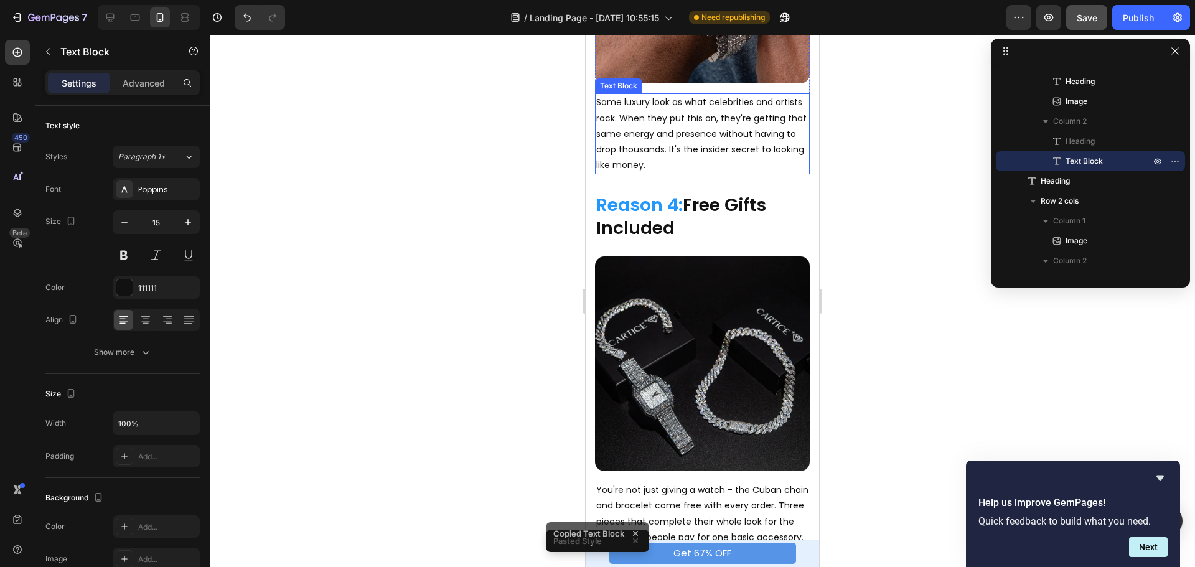
click at [699, 128] on p "Same luxury look as what celebrities and artists rock. When they put this on, t…" at bounding box center [702, 134] width 212 height 78
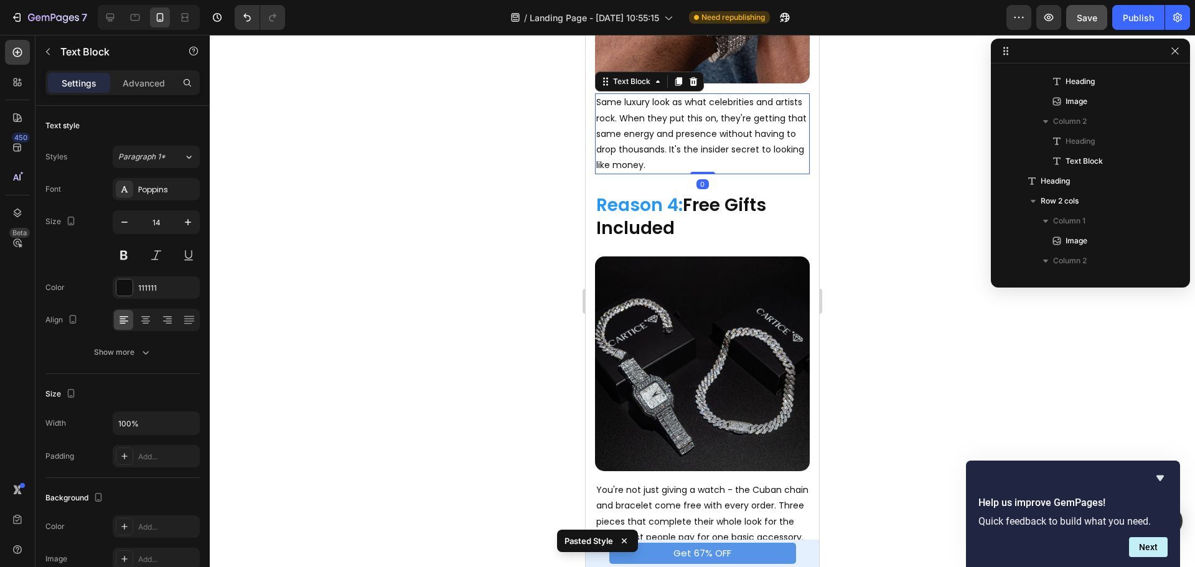
scroll to position [714, 0]
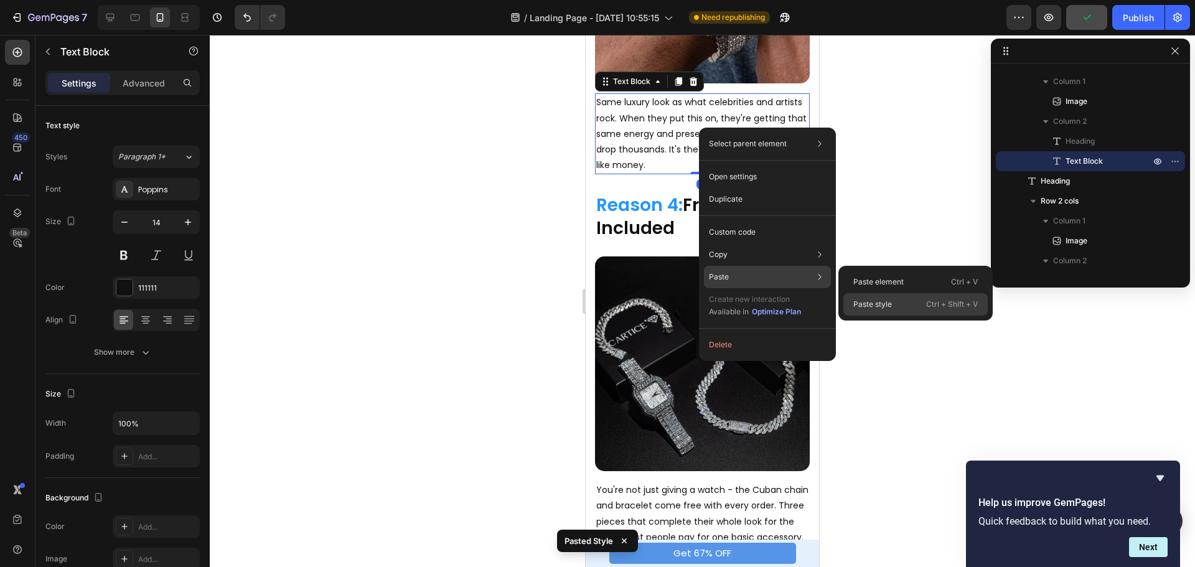
click at [870, 303] on p "Paste style" at bounding box center [873, 304] width 39 height 11
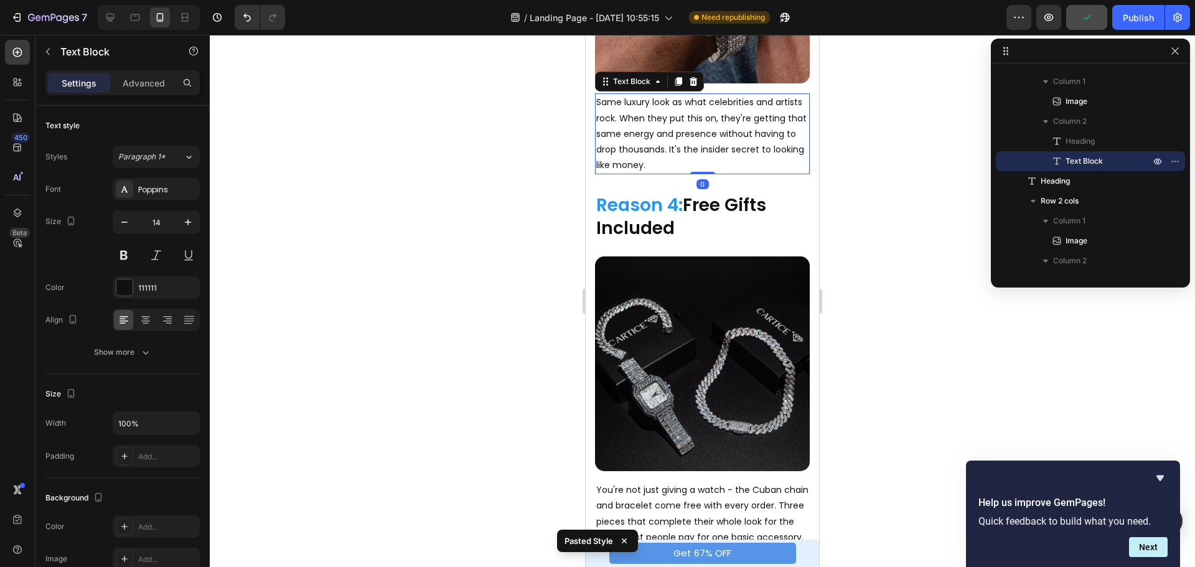
type input "15"
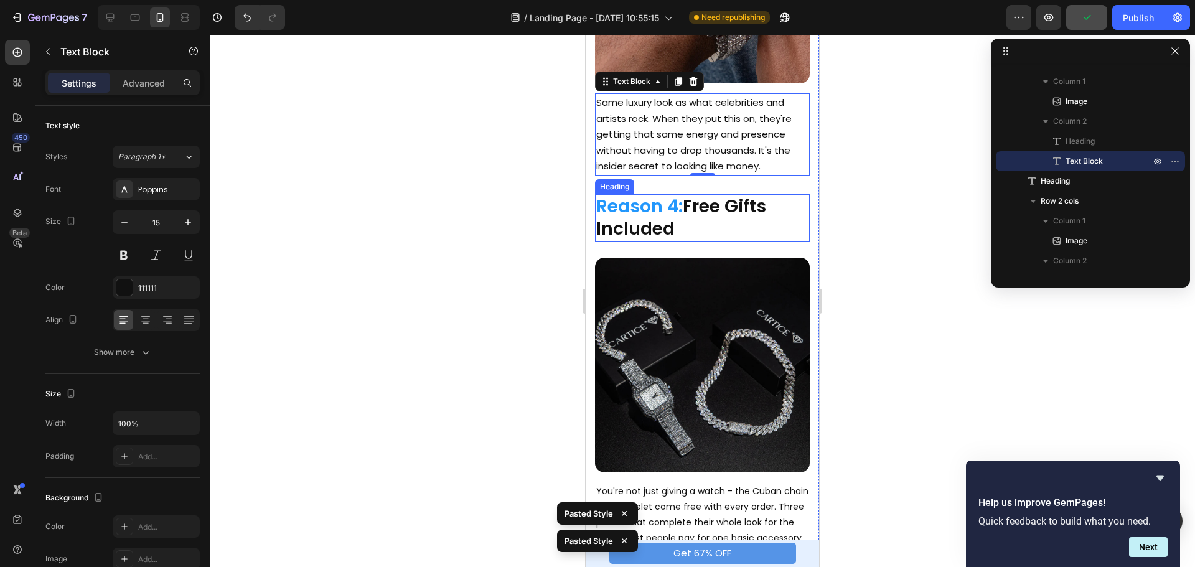
scroll to position [1557, 0]
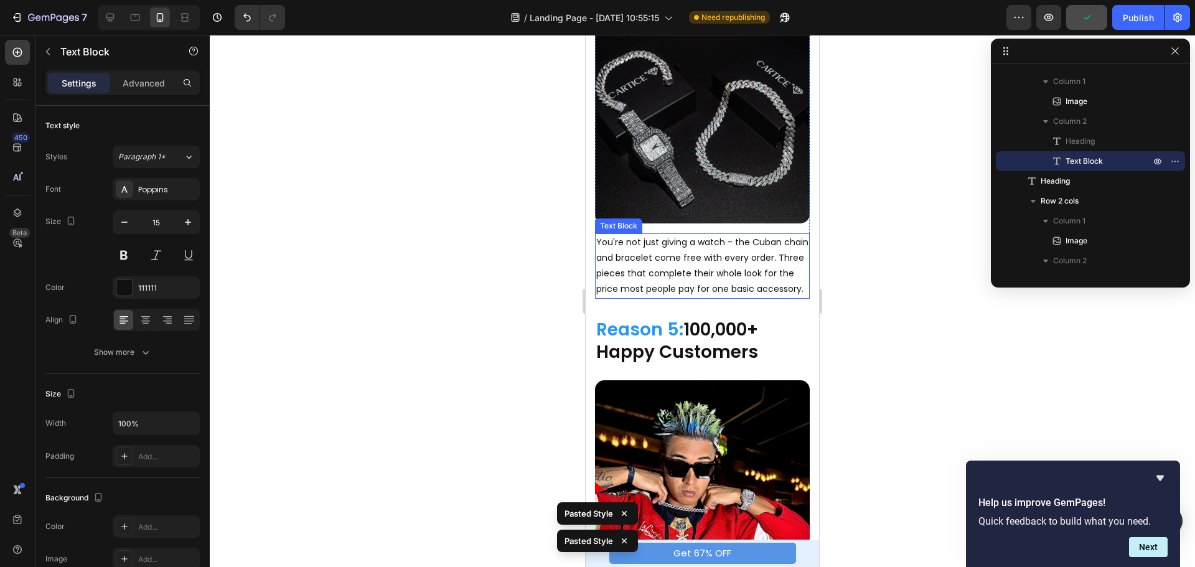
click at [667, 247] on p "You're not just giving a watch - the Cuban chain and bracelet come free with ev…" at bounding box center [702, 266] width 212 height 63
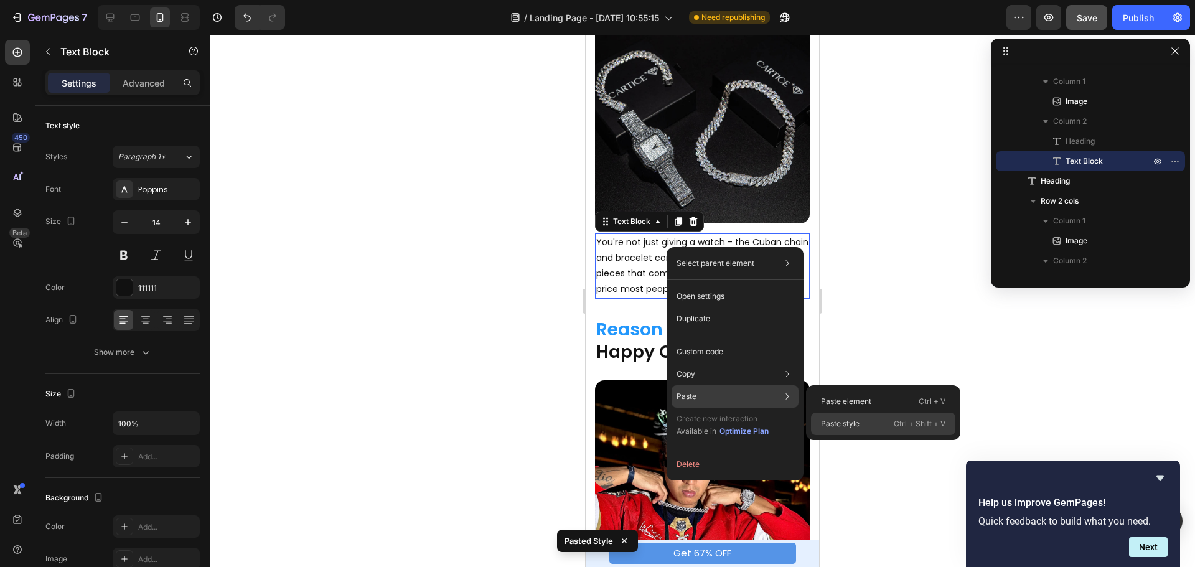
click at [836, 424] on p "Paste style" at bounding box center [840, 423] width 39 height 11
type input "15"
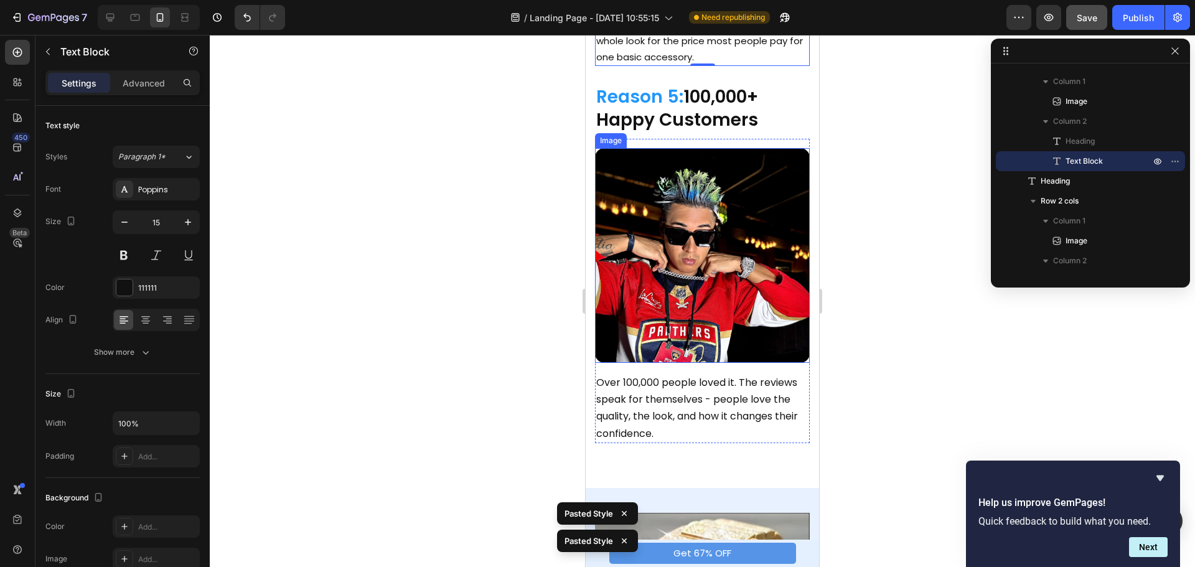
scroll to position [1992, 0]
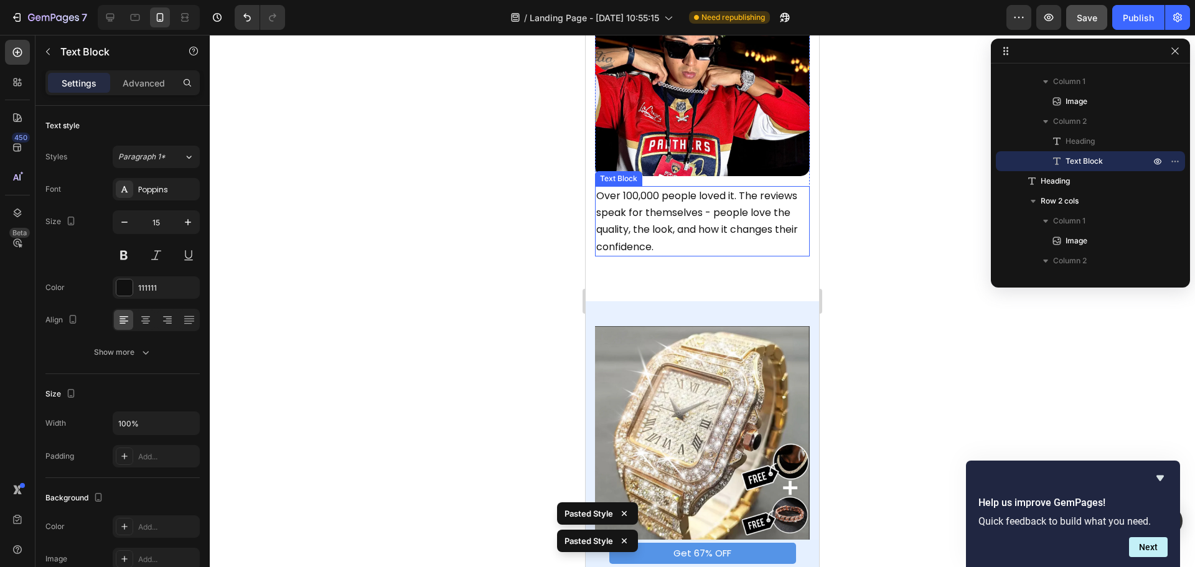
click at [660, 193] on p "Over 100,000 people loved it. The reviews speak for themselves - people love th…" at bounding box center [702, 221] width 212 height 68
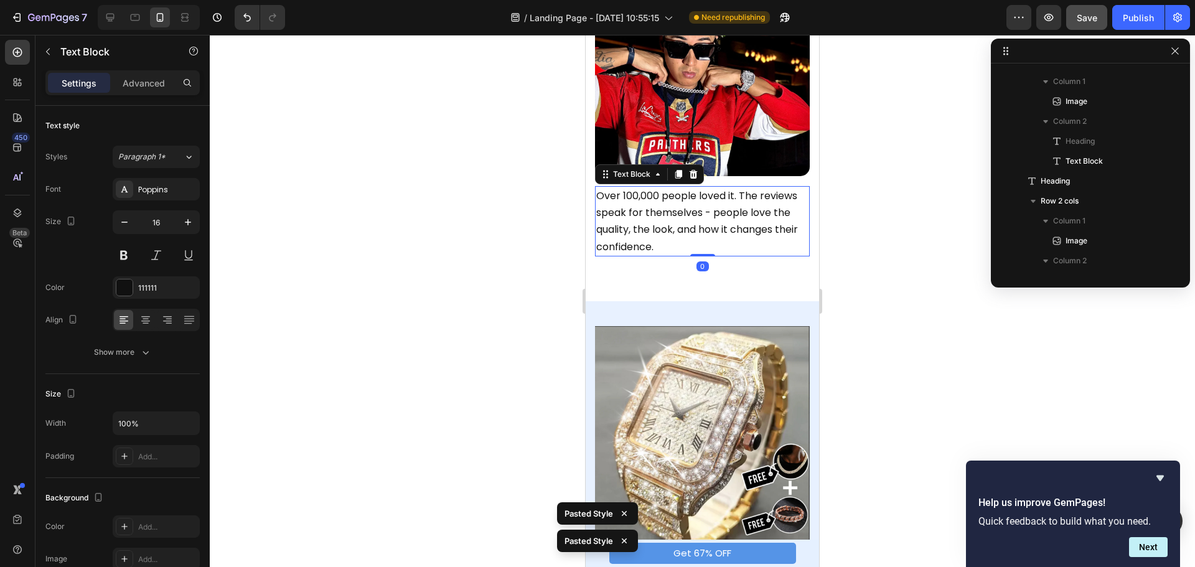
scroll to position [993, 0]
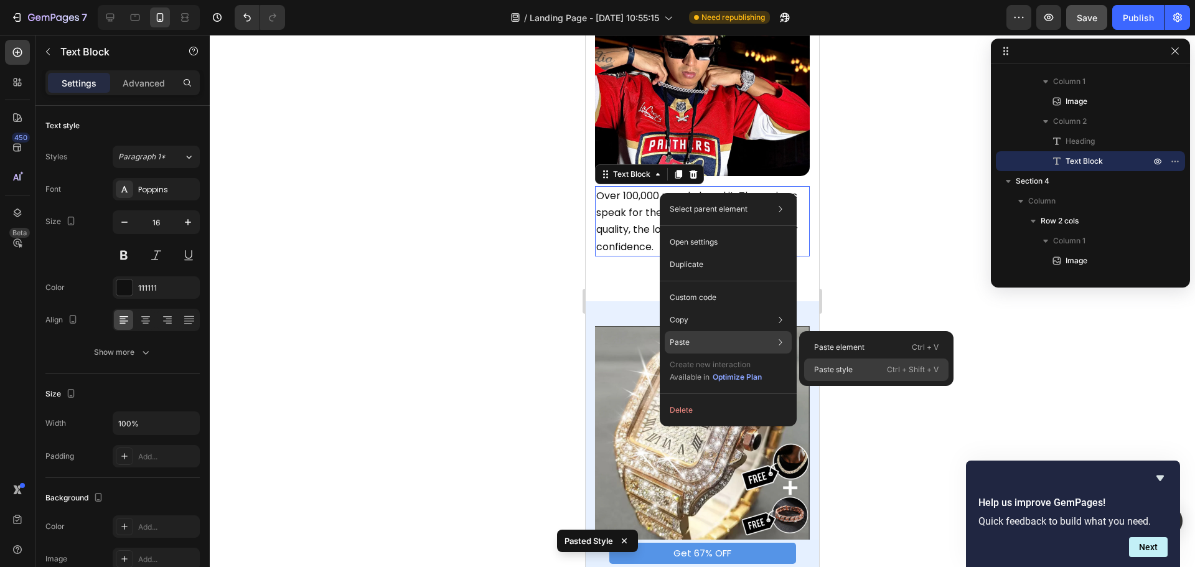
click at [829, 365] on p "Paste style" at bounding box center [833, 369] width 39 height 11
type input "15"
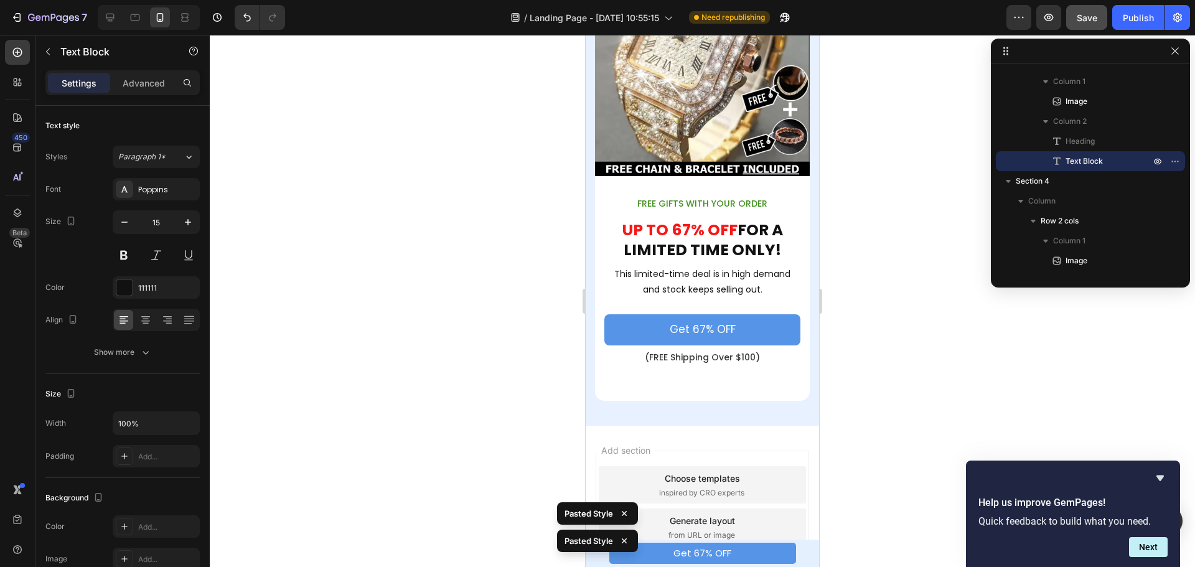
scroll to position [2366, 0]
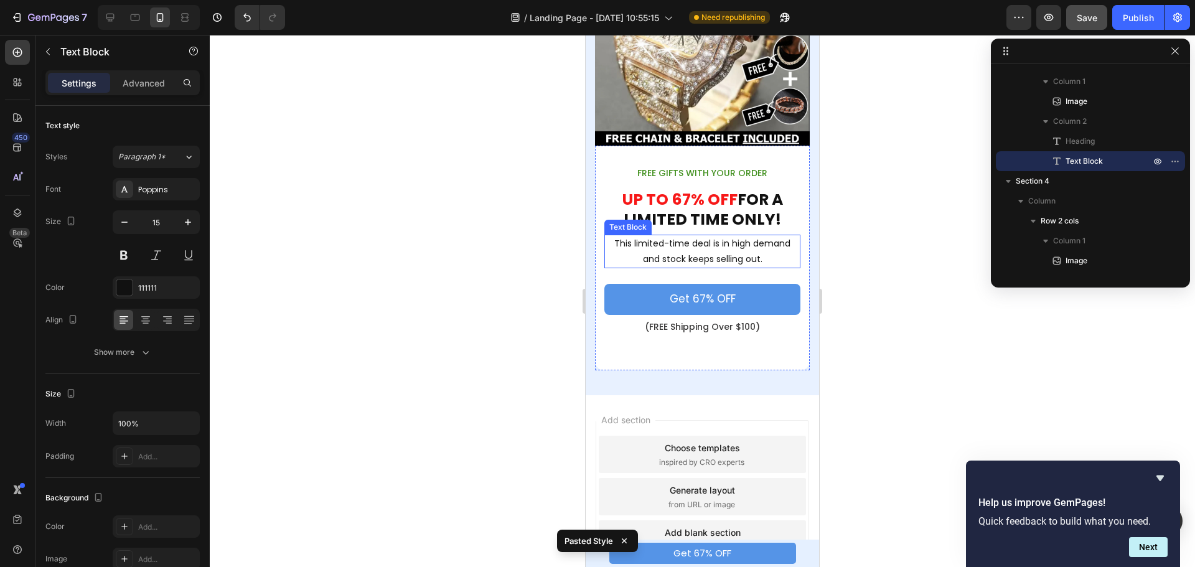
click at [697, 243] on p "This limited-time deal is in high demand and stock keeps selling out." at bounding box center [703, 251] width 194 height 31
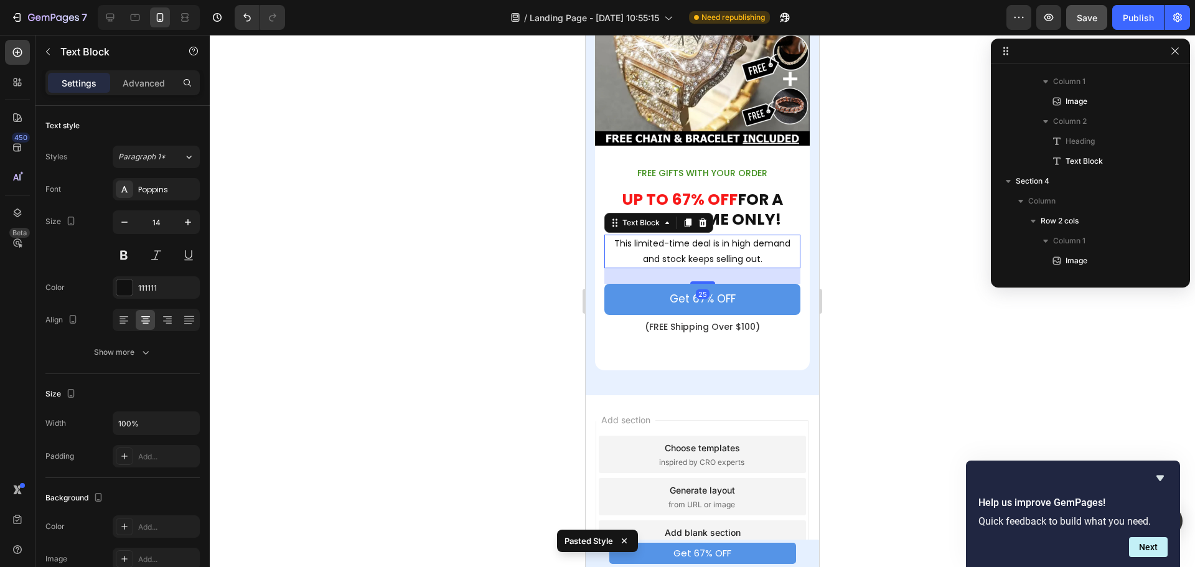
scroll to position [1212, 0]
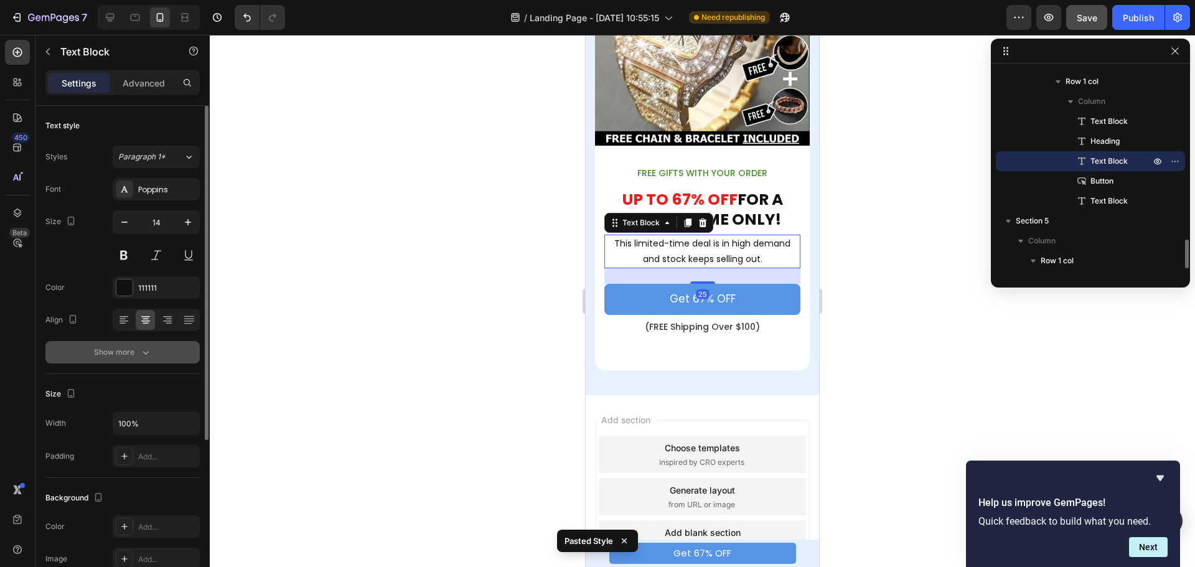
click at [140, 349] on icon "button" at bounding box center [145, 352] width 12 height 12
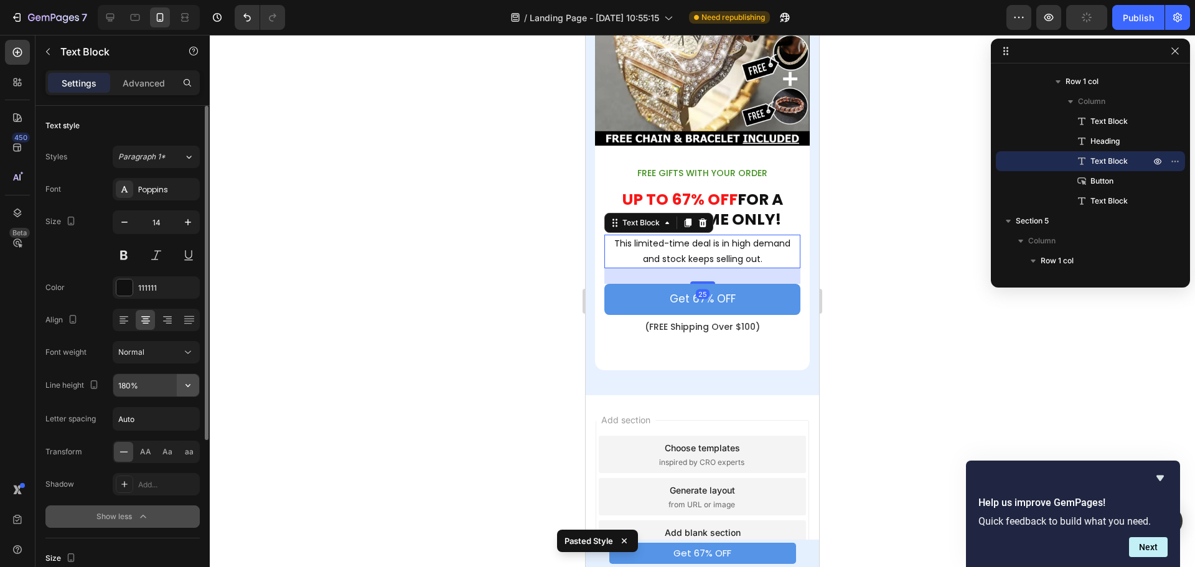
click at [181, 386] on button "button" at bounding box center [188, 385] width 22 height 22
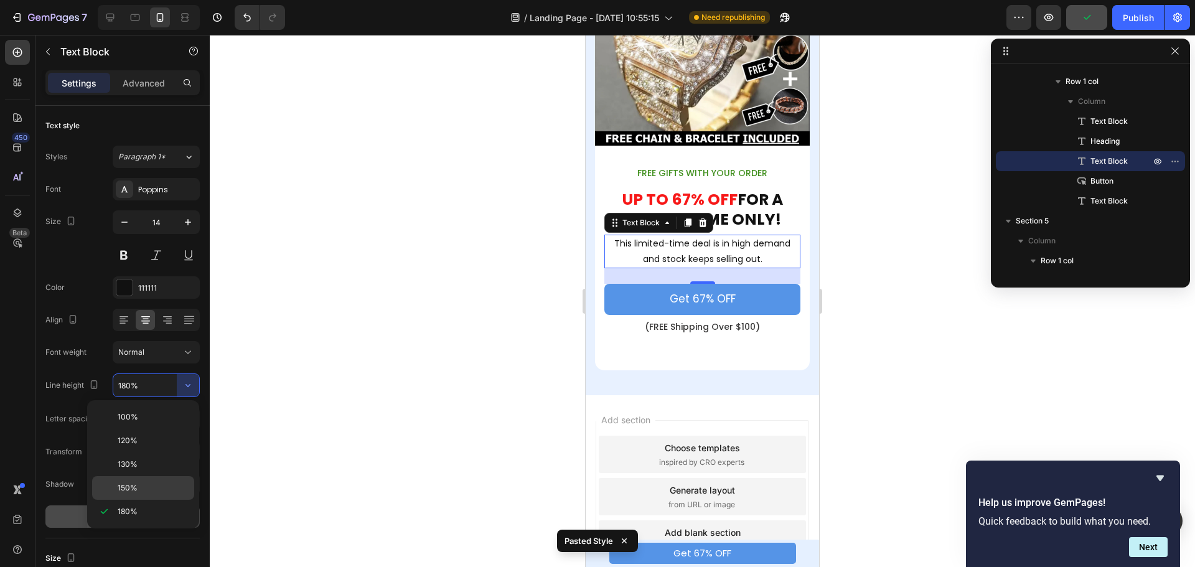
click at [131, 489] on span "150%" at bounding box center [128, 488] width 20 height 11
type input "150%"
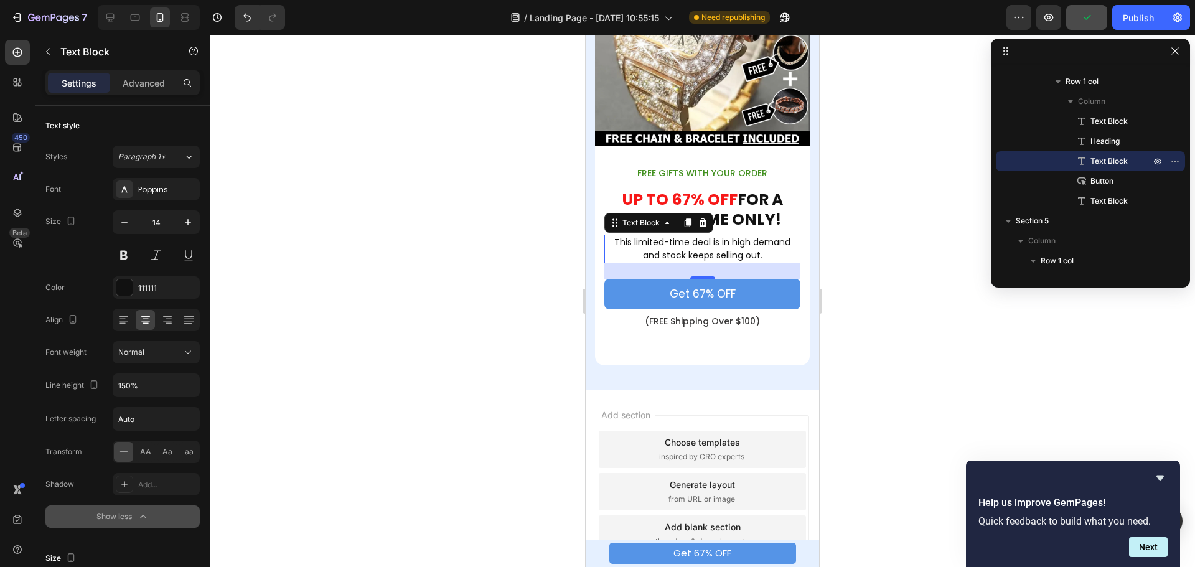
click at [869, 273] on div at bounding box center [703, 301] width 986 height 532
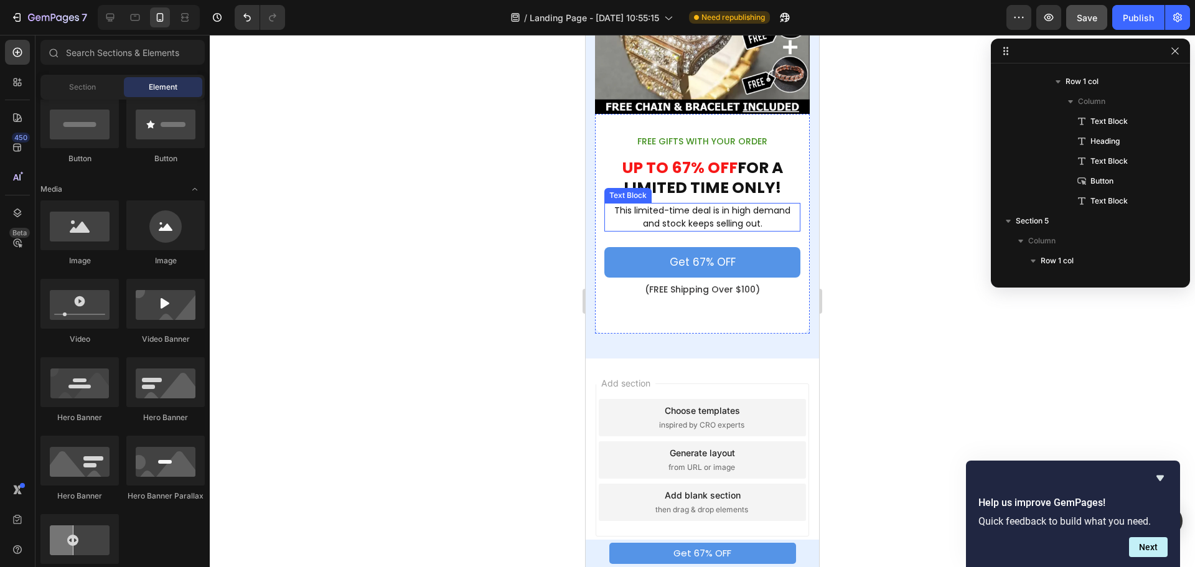
scroll to position [2413, 0]
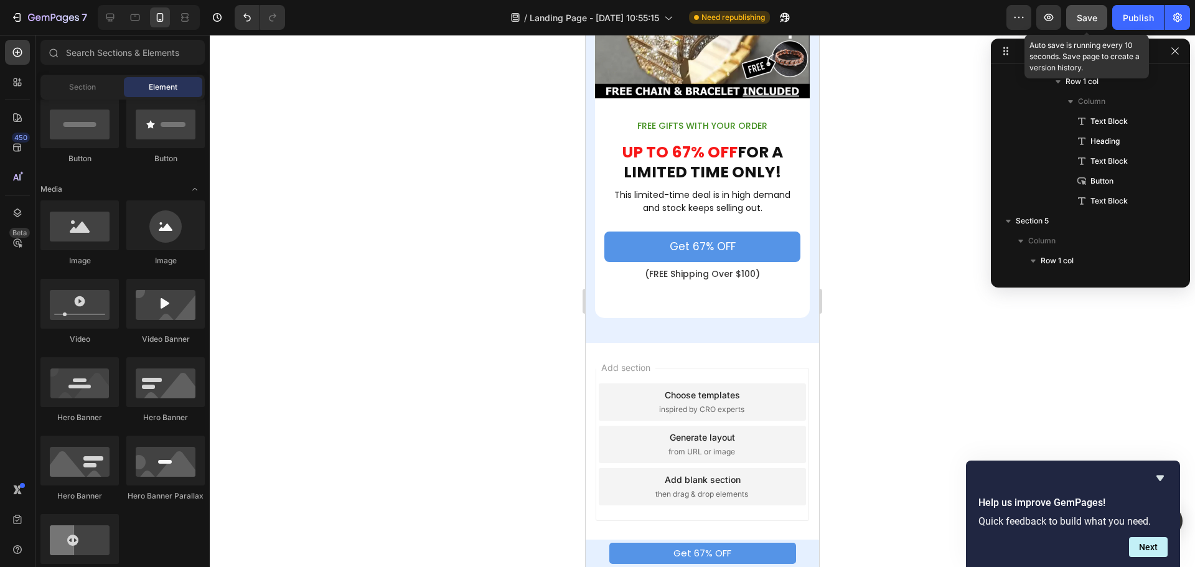
click at [1085, 18] on span "Save" at bounding box center [1087, 17] width 21 height 11
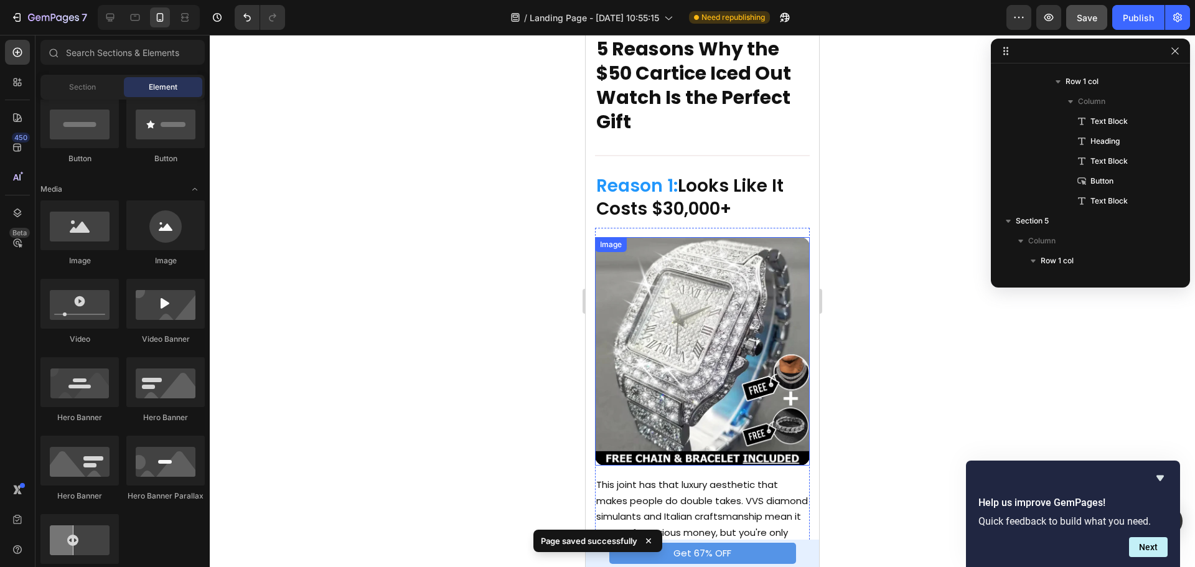
scroll to position [0, 0]
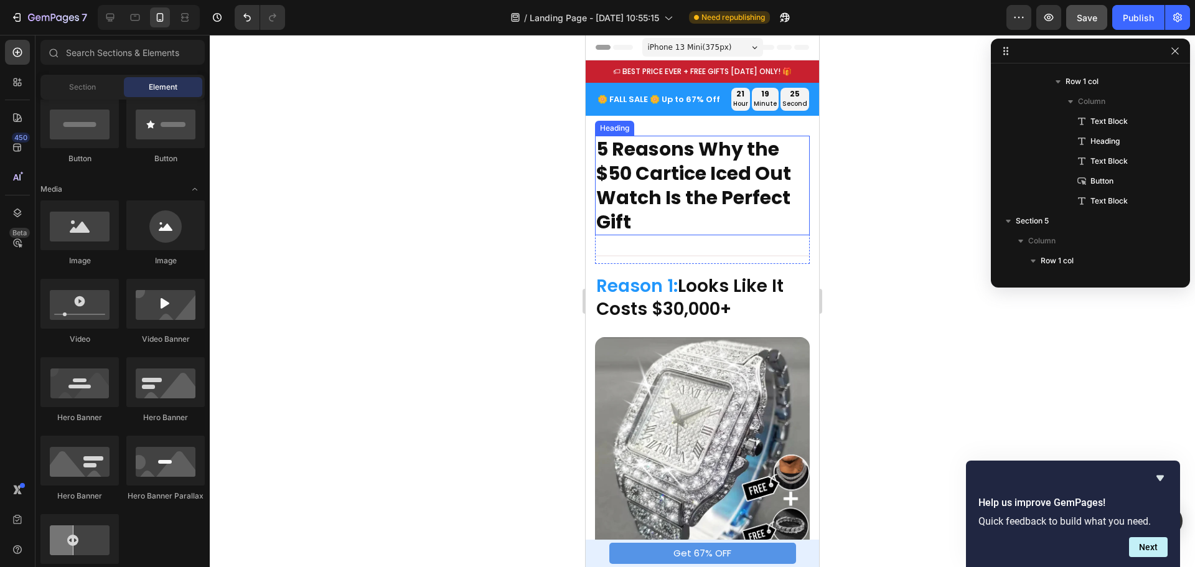
click at [727, 161] on h2 "5 Reasons Why the $50 Cartice Iced Out Watch Is the Perfect Gift" at bounding box center [702, 186] width 215 height 100
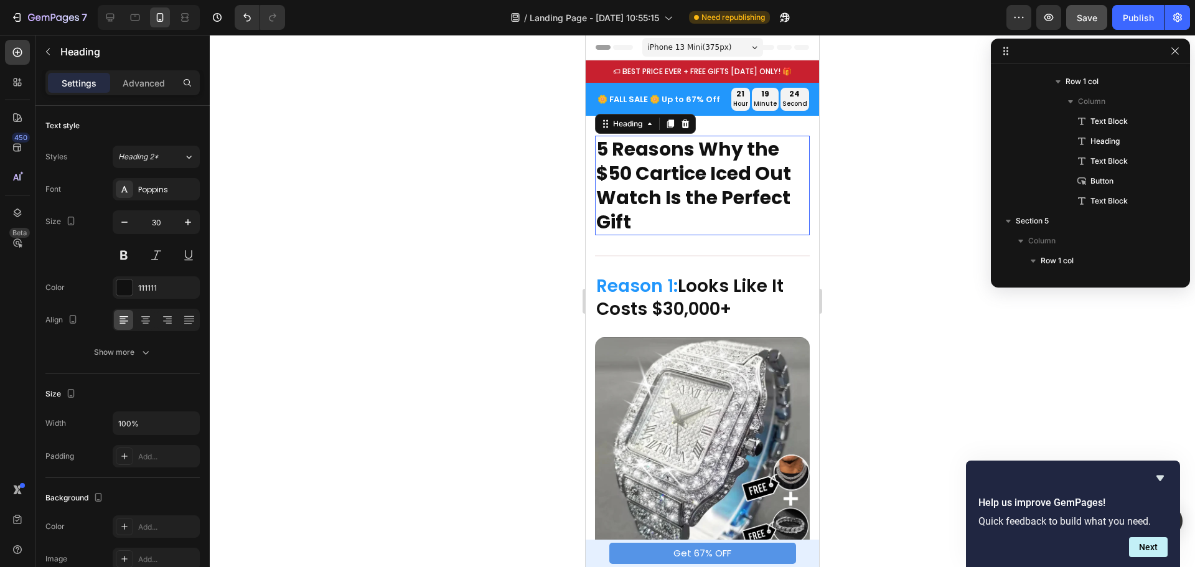
scroll to position [276, 0]
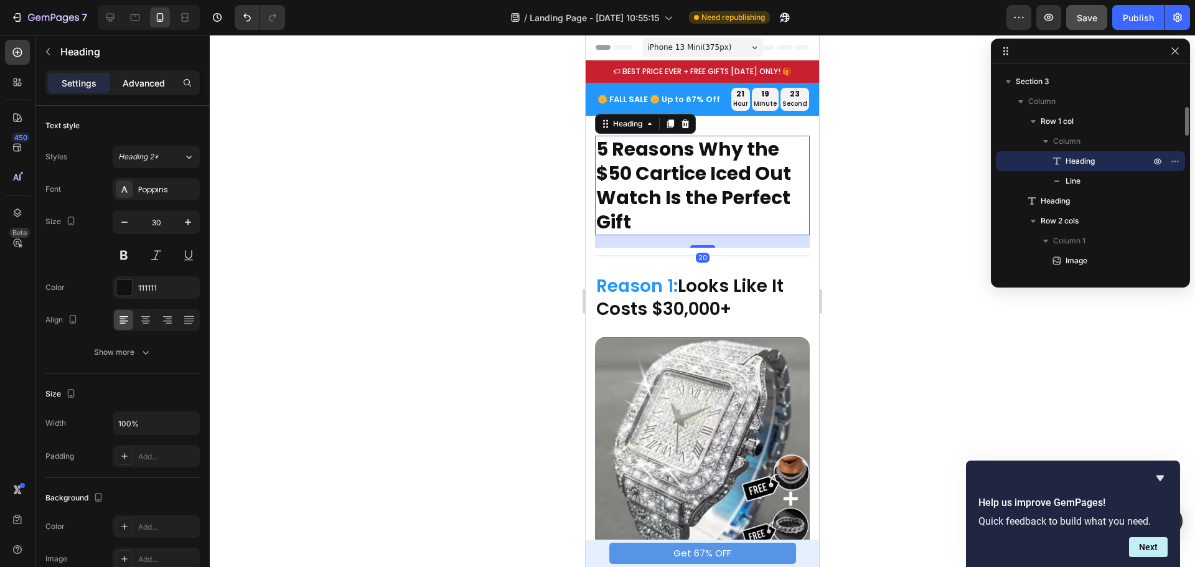
click at [146, 81] on p "Advanced" at bounding box center [144, 83] width 42 height 13
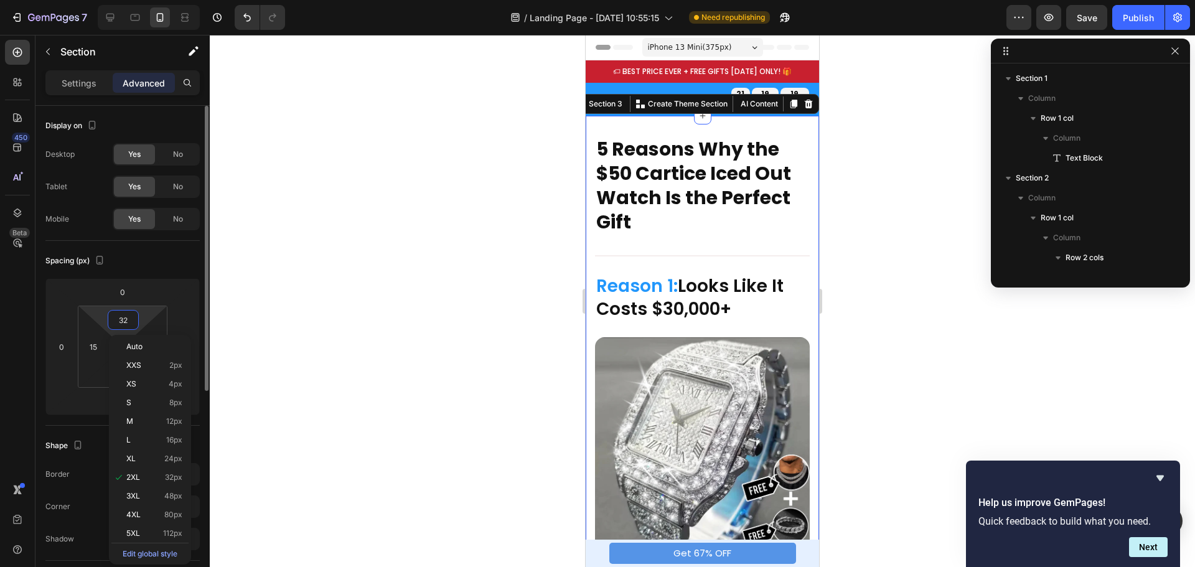
scroll to position [276, 0]
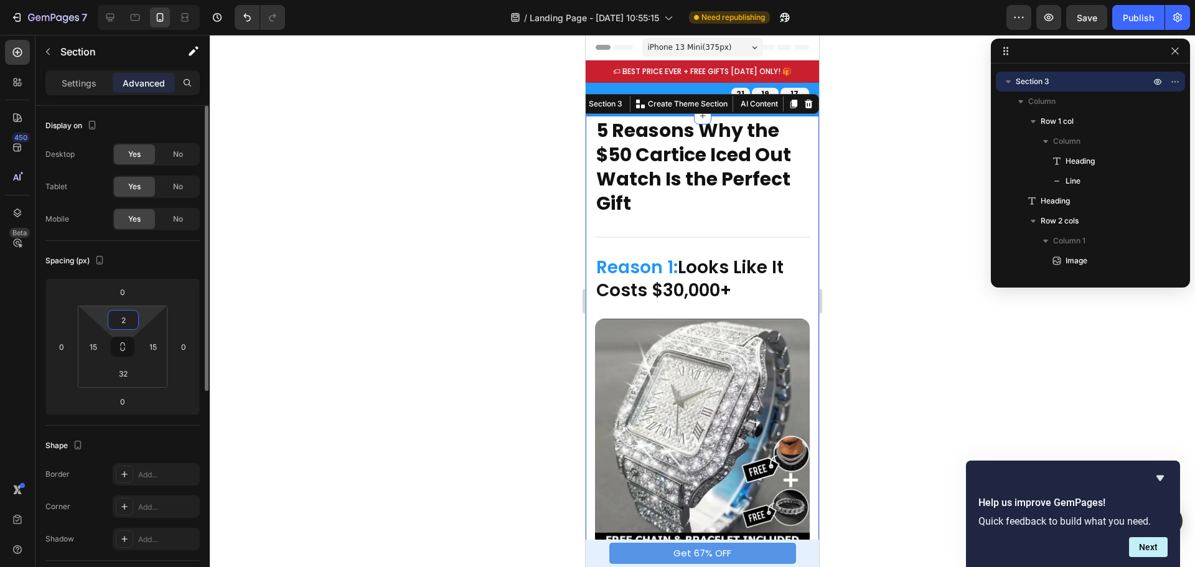
type input "25"
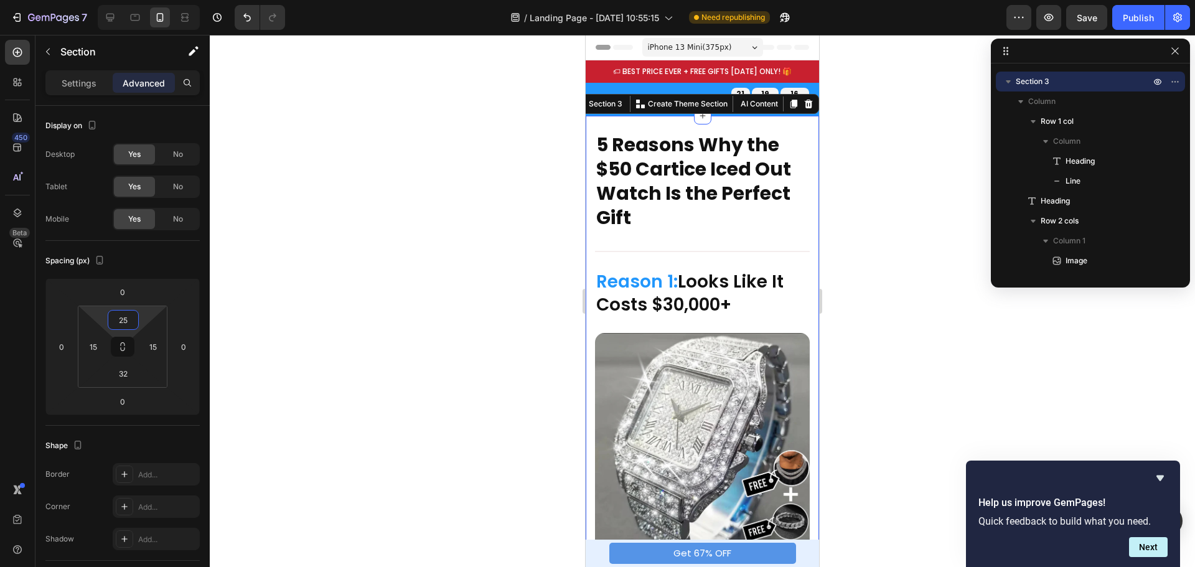
click at [882, 219] on div at bounding box center [703, 301] width 986 height 532
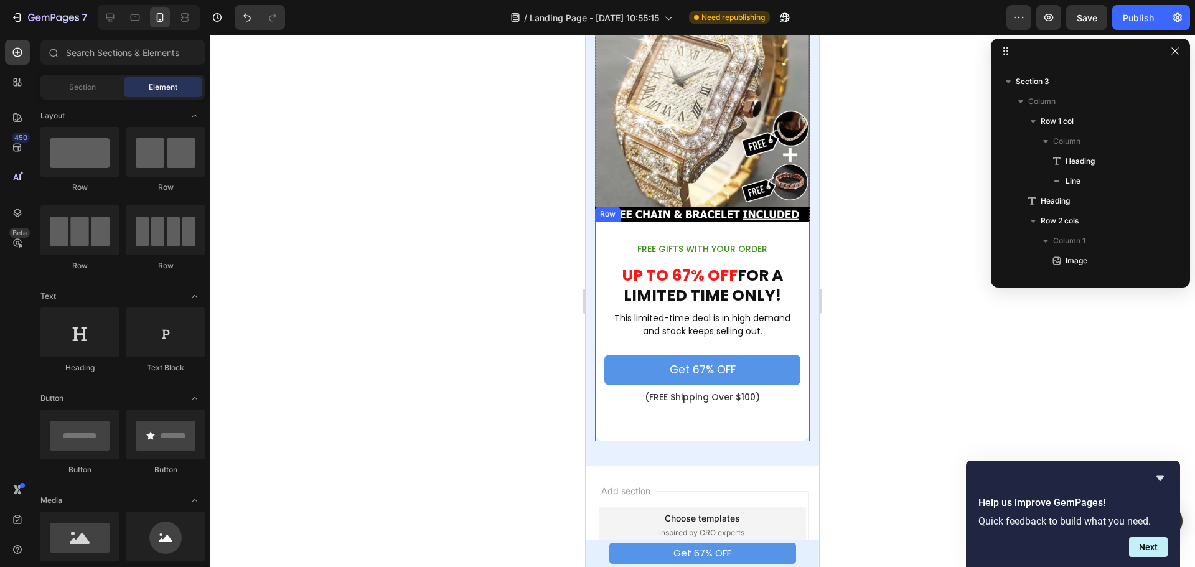
scroll to position [2284, 0]
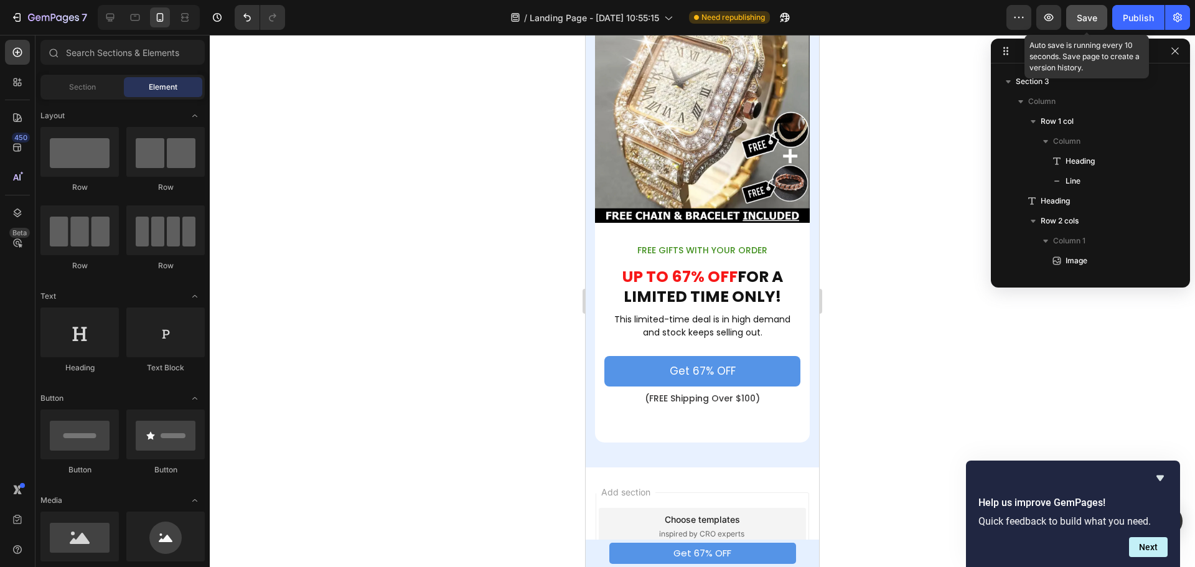
click at [1082, 17] on span "Save" at bounding box center [1087, 17] width 21 height 11
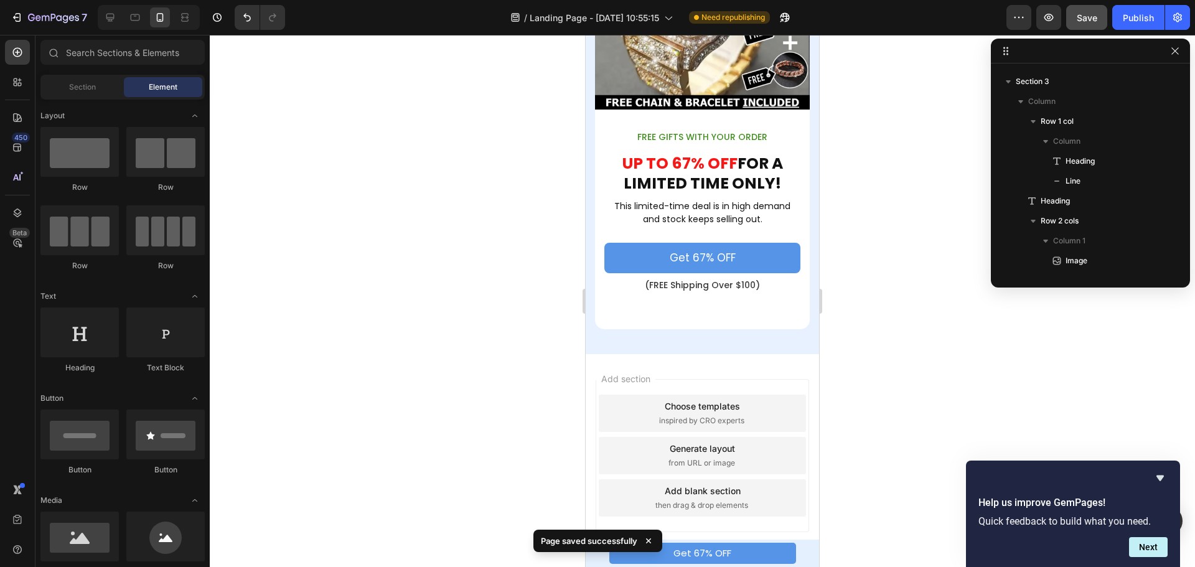
scroll to position [2409, 0]
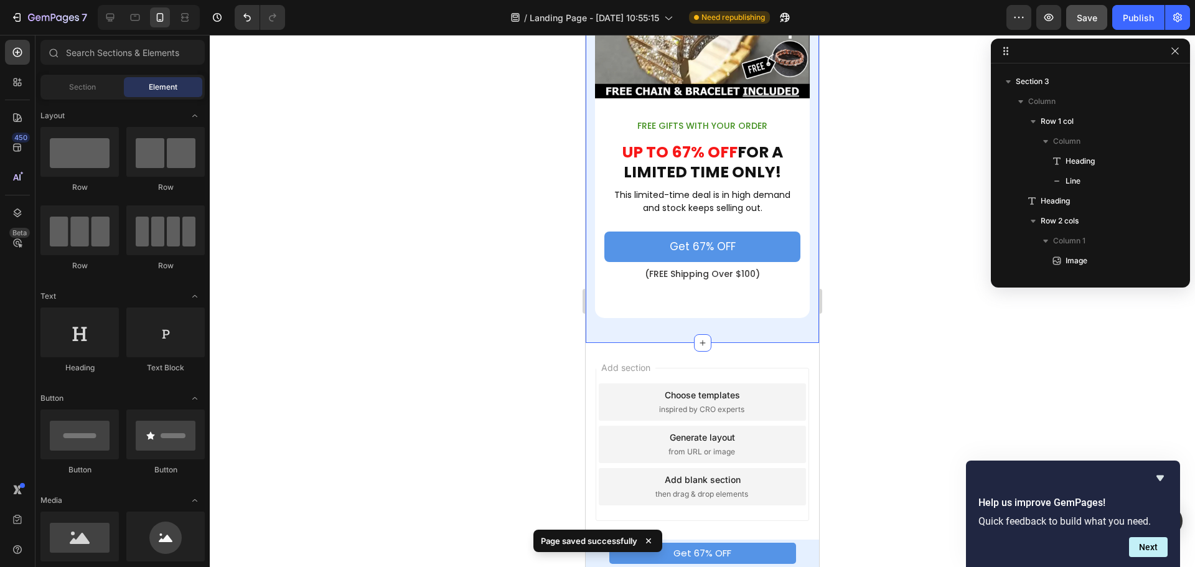
click at [796, 319] on div "Image FREE GIFTS WITH YOUR ORDER Text Block UP TO 67% OFF FOR A LIMITED TIME ON…" at bounding box center [702, 94] width 233 height 498
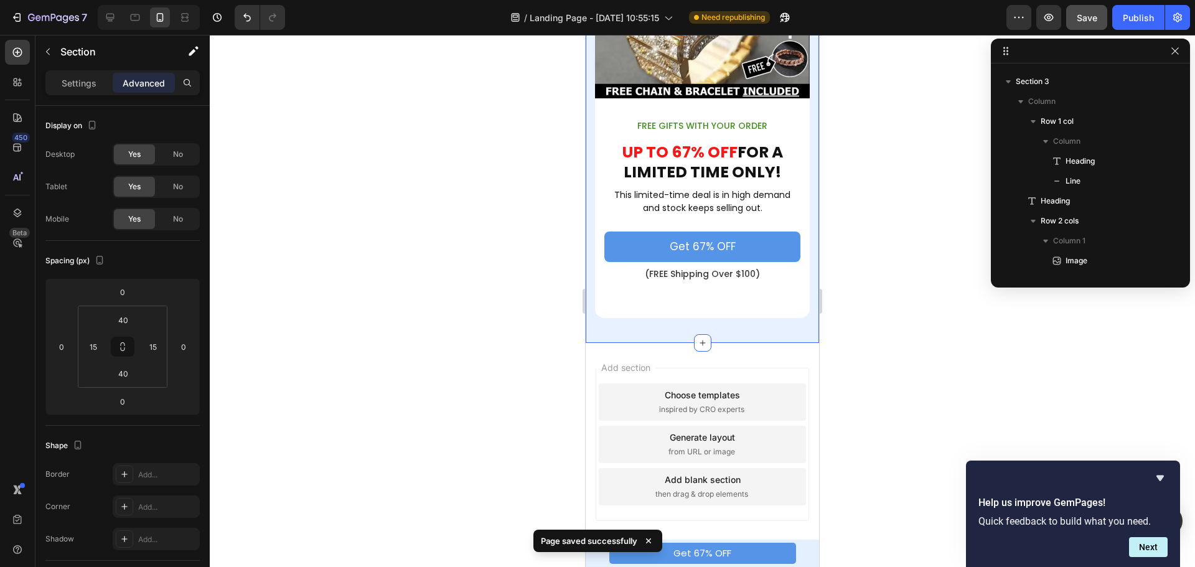
scroll to position [1013, 0]
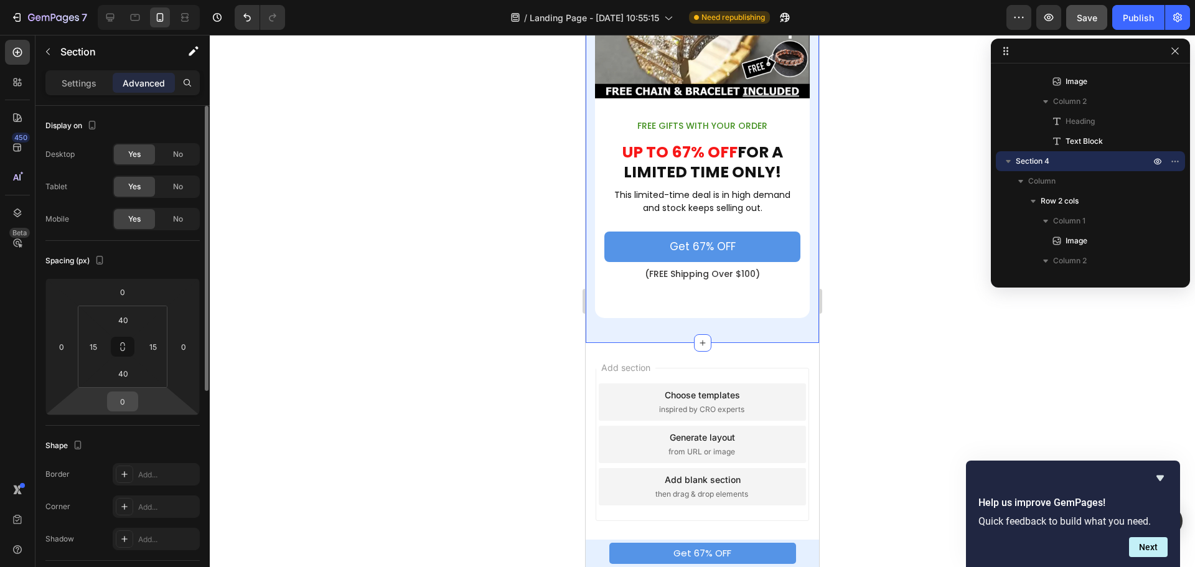
click at [127, 406] on input "0" at bounding box center [122, 401] width 25 height 19
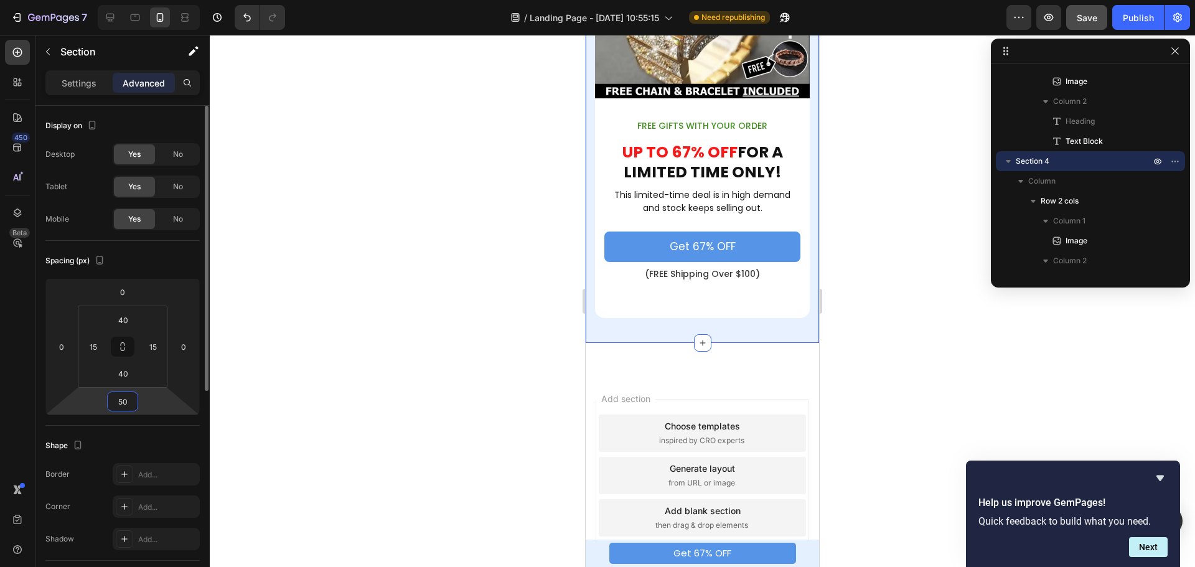
click at [127, 406] on input "50" at bounding box center [122, 401] width 25 height 19
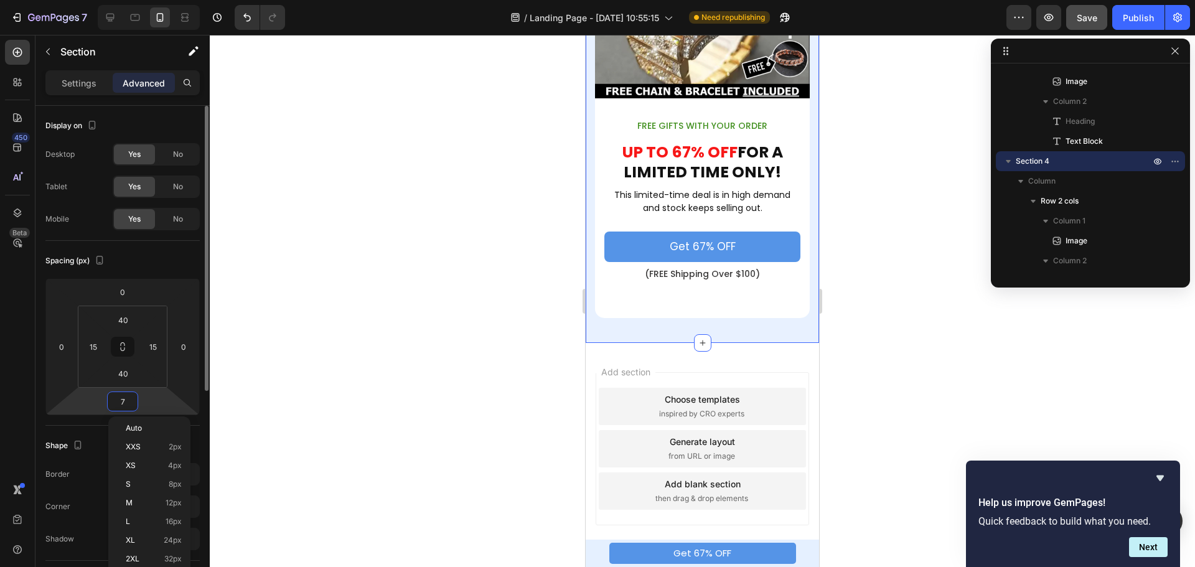
type input "70"
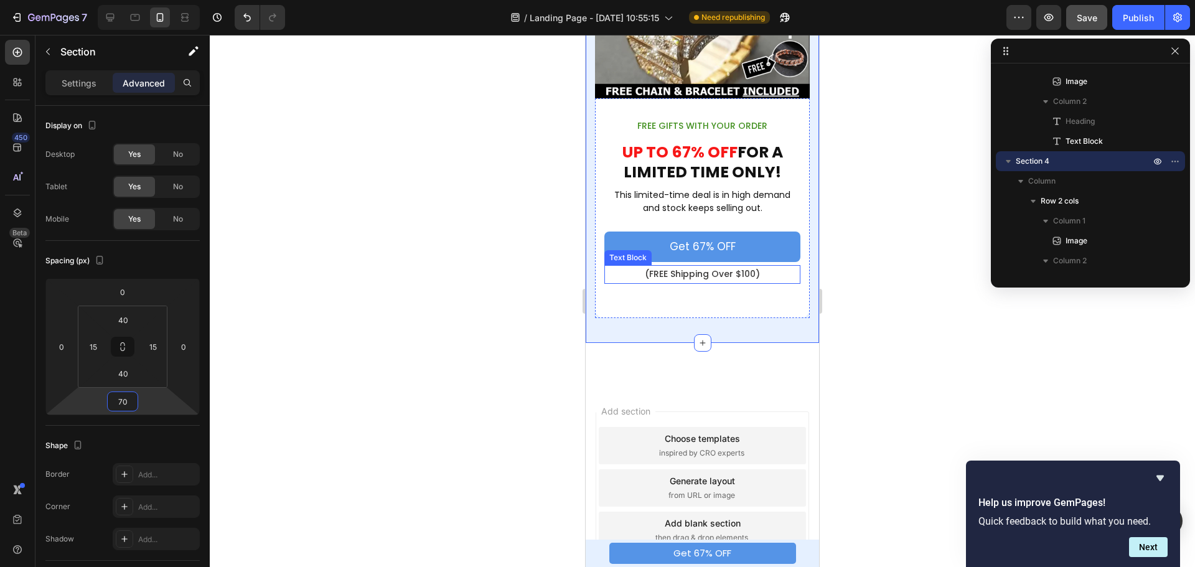
click at [836, 277] on div at bounding box center [703, 301] width 986 height 532
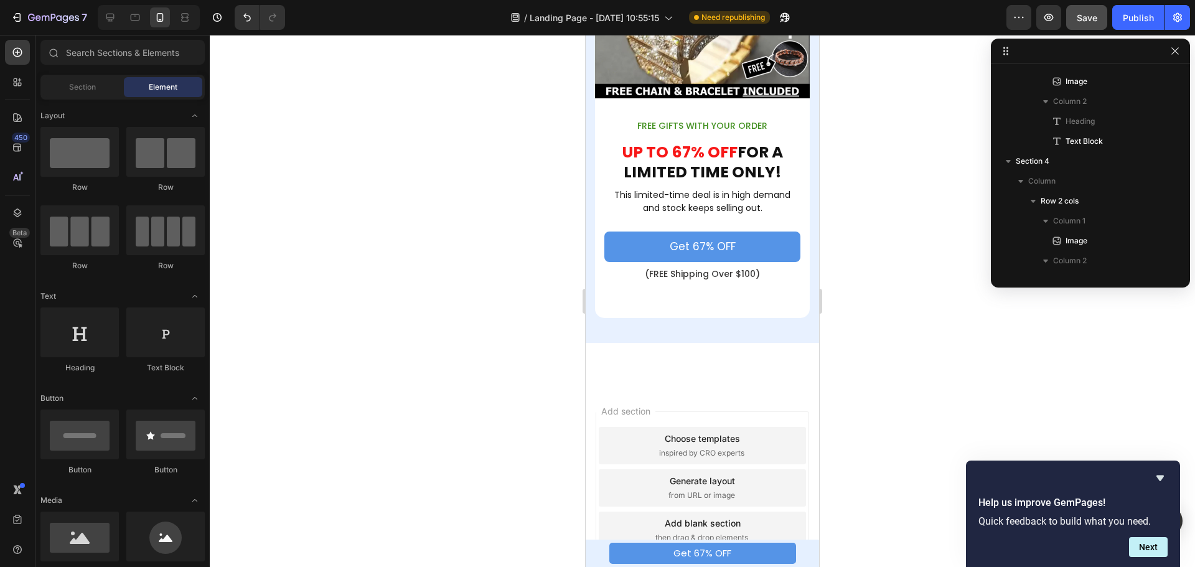
click at [1086, 24] on div "Save" at bounding box center [1087, 17] width 21 height 13
click at [1141, 7] on button "Publish" at bounding box center [1139, 17] width 52 height 25
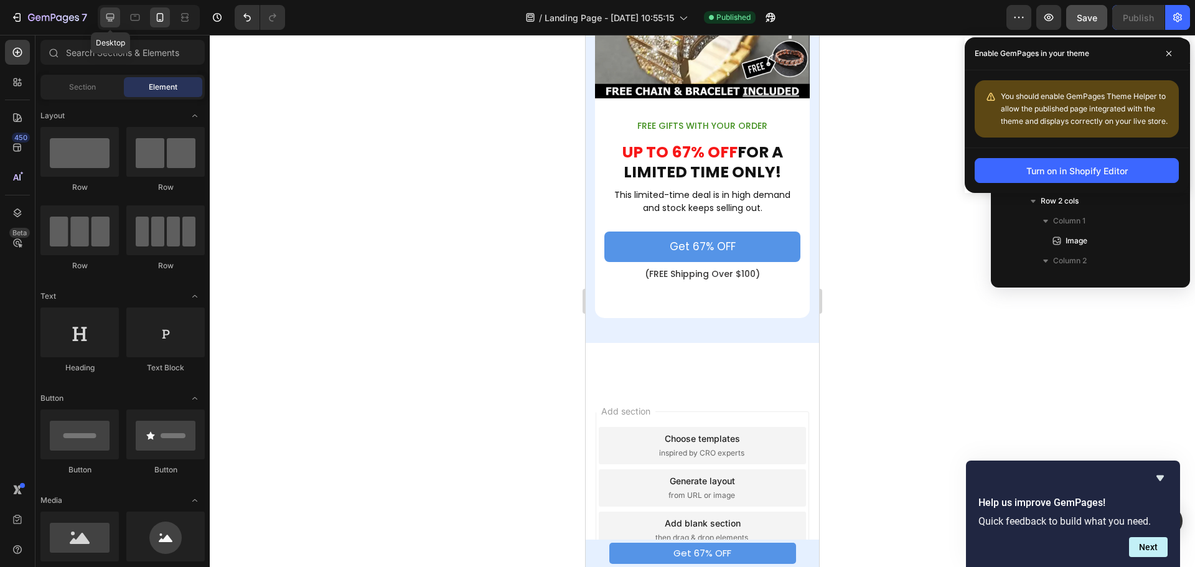
click at [111, 19] on icon at bounding box center [110, 18] width 8 height 8
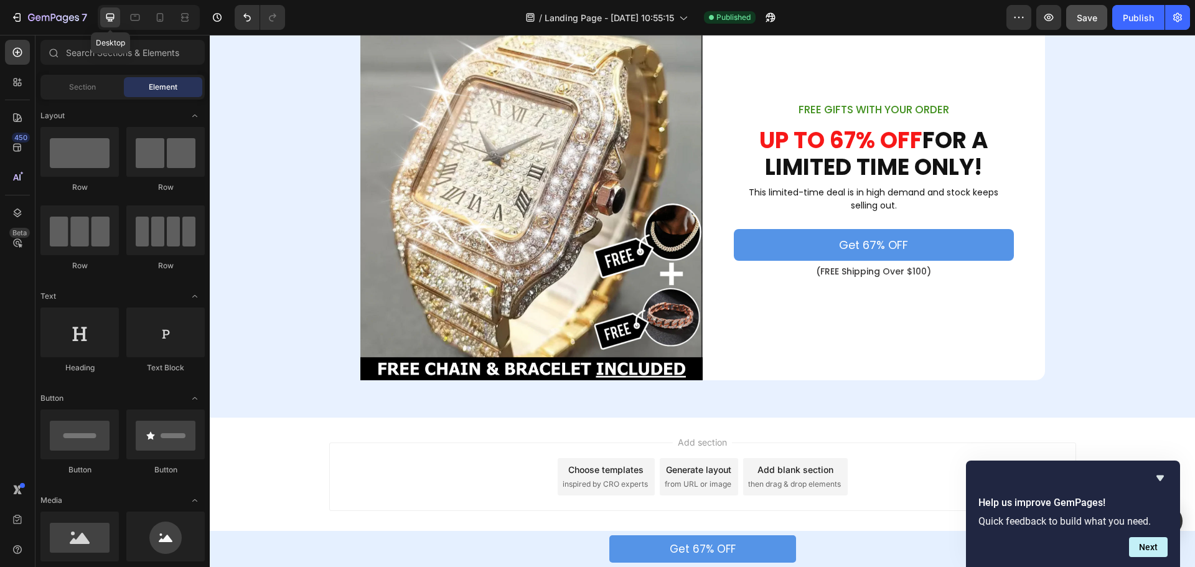
scroll to position [2255, 0]
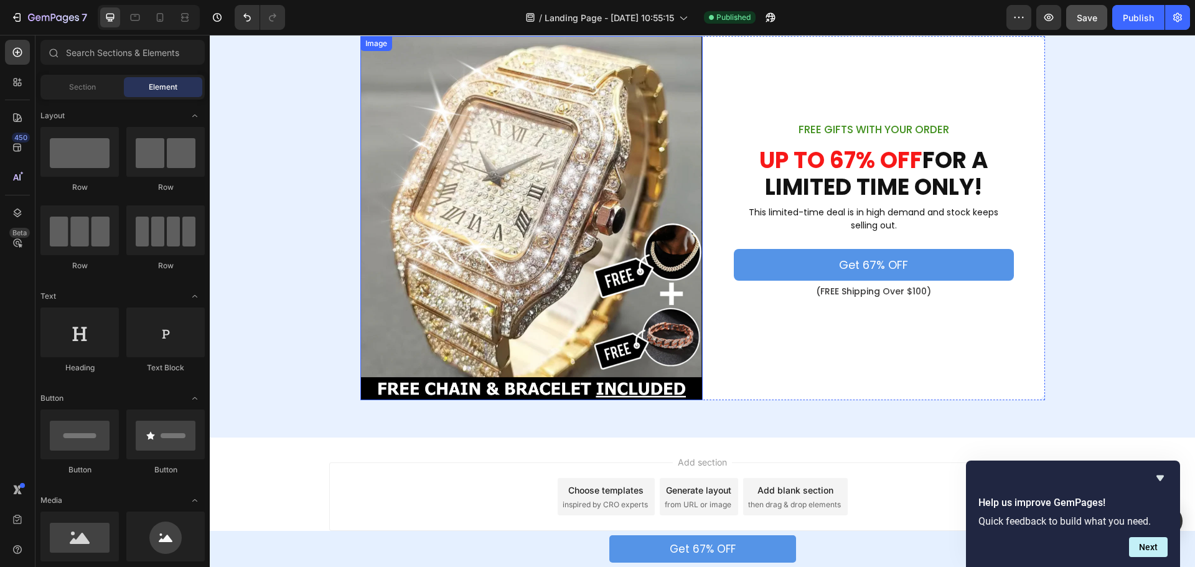
click at [403, 339] on img at bounding box center [532, 218] width 342 height 365
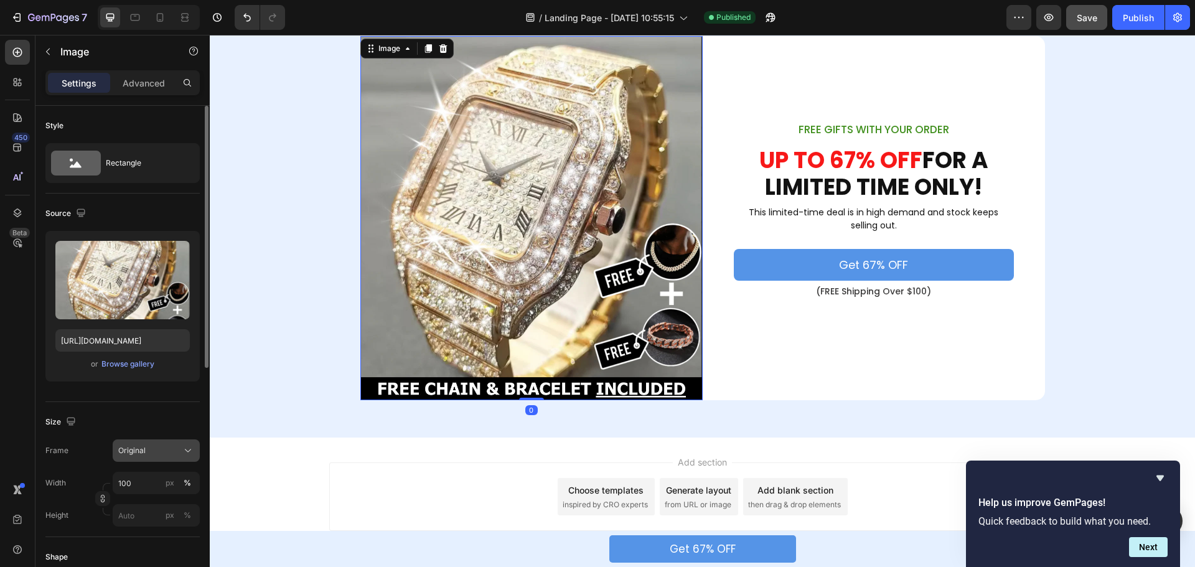
scroll to position [249, 0]
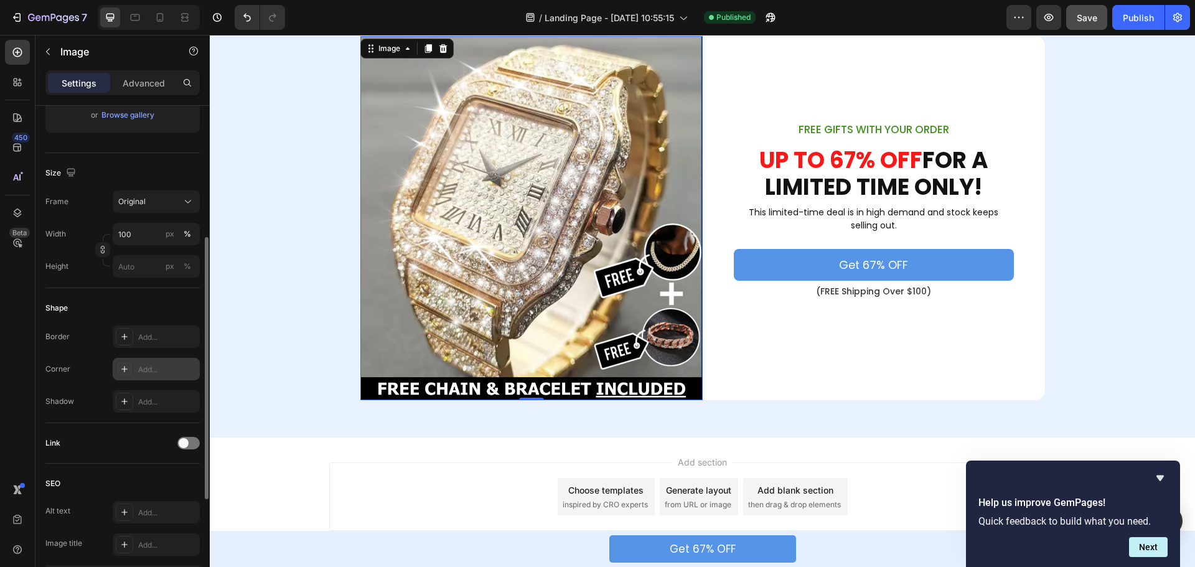
click at [147, 369] on div "Add..." at bounding box center [167, 369] width 59 height 11
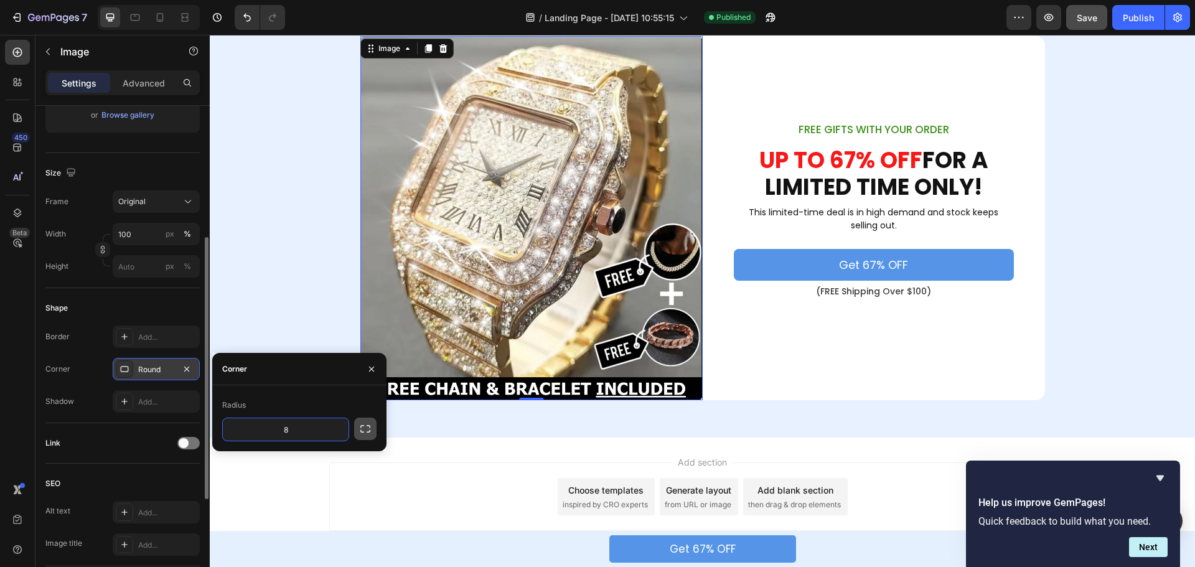
click at [364, 427] on icon "button" at bounding box center [365, 429] width 12 height 12
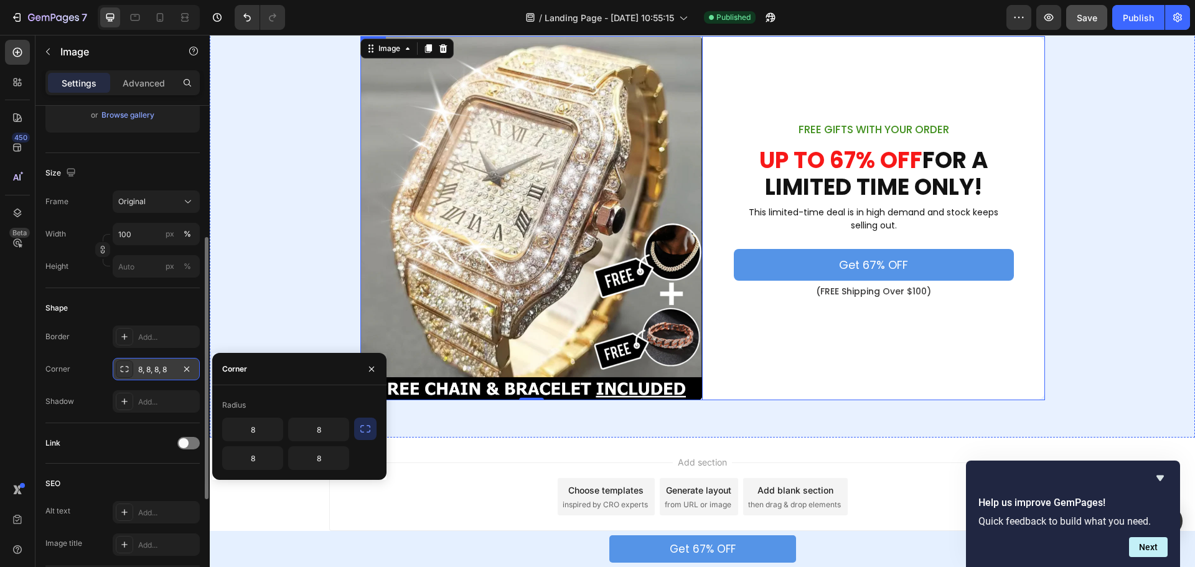
click at [867, 372] on div "FREE GIFTS WITH YOUR ORDER Text Block UP TO 67% OFF FOR A LIMITED TIME ONLY! He…" at bounding box center [874, 218] width 342 height 365
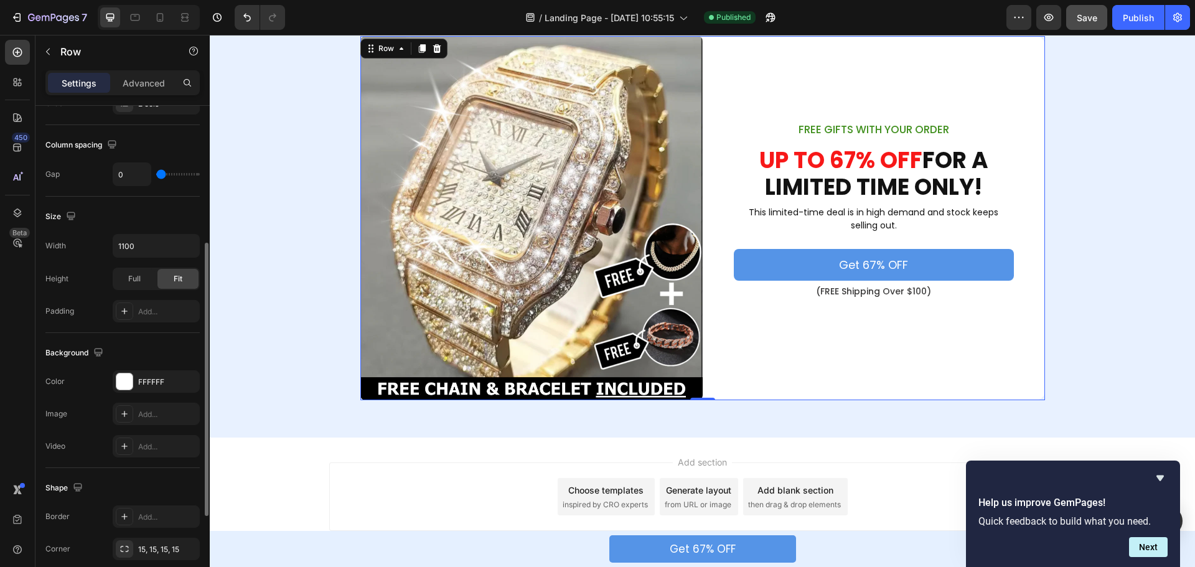
click at [68, 78] on p "Settings" at bounding box center [79, 83] width 35 height 13
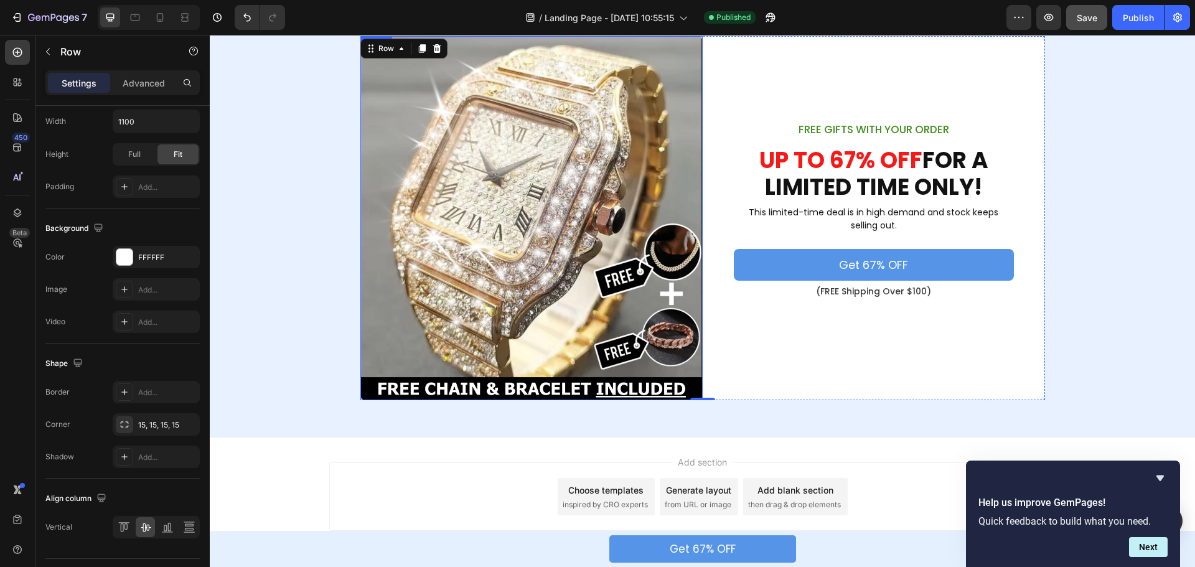
click at [412, 346] on img at bounding box center [532, 218] width 342 height 365
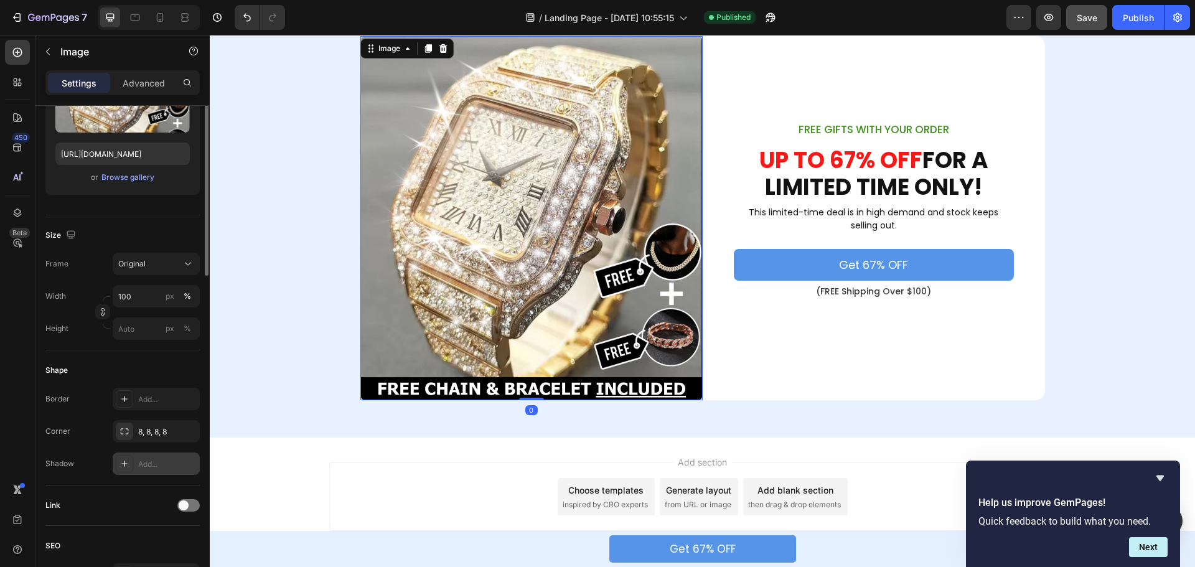
scroll to position [249, 0]
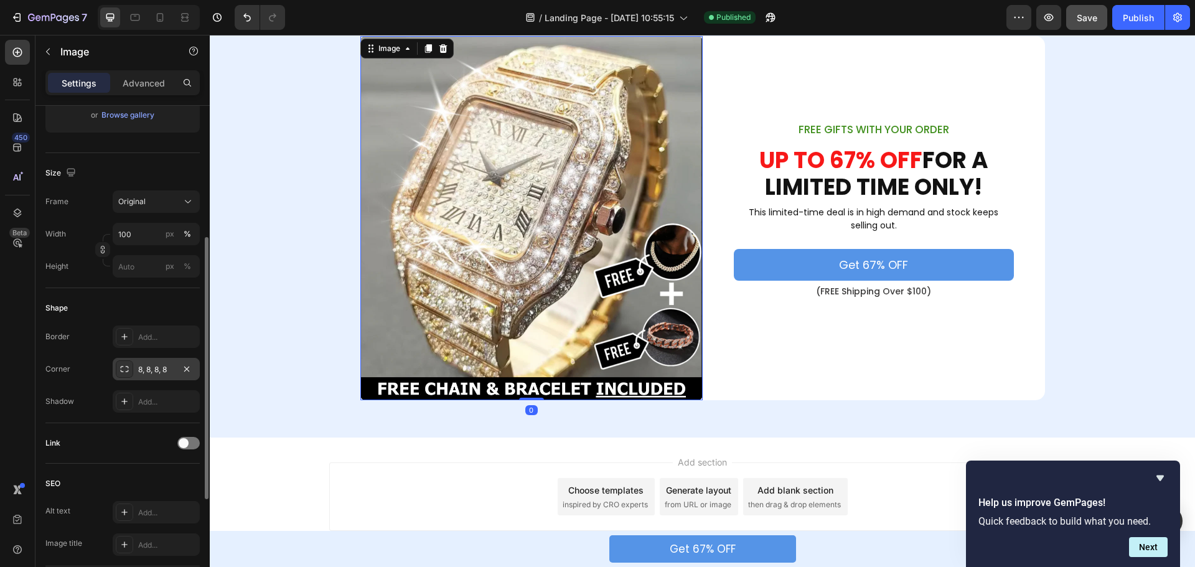
click at [144, 372] on div "8, 8, 8, 8" at bounding box center [156, 369] width 36 height 11
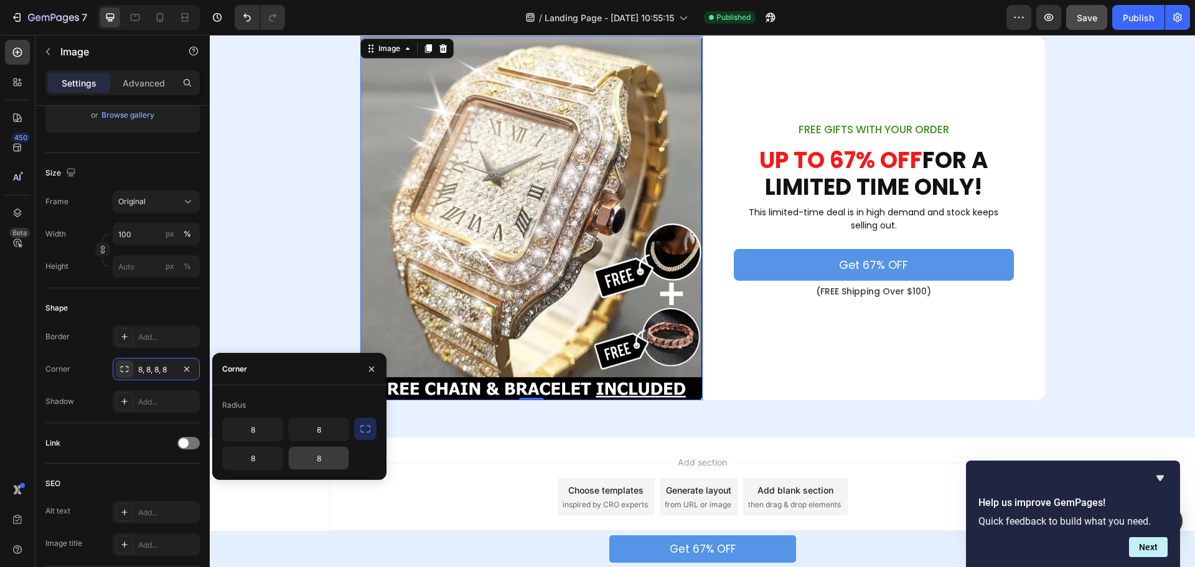
click at [328, 461] on input "8" at bounding box center [319, 458] width 60 height 22
type input "0"
click at [323, 430] on input "8" at bounding box center [319, 429] width 60 height 22
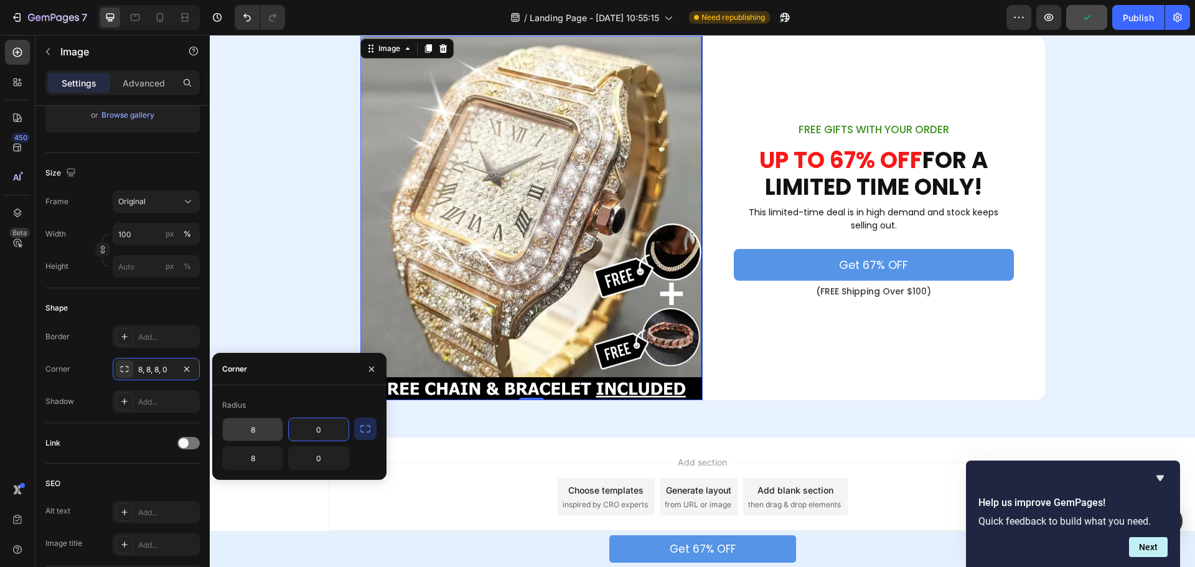
type input "0"
click at [263, 430] on input "8" at bounding box center [253, 429] width 60 height 22
type input "15"
click at [270, 450] on input "8" at bounding box center [253, 458] width 60 height 22
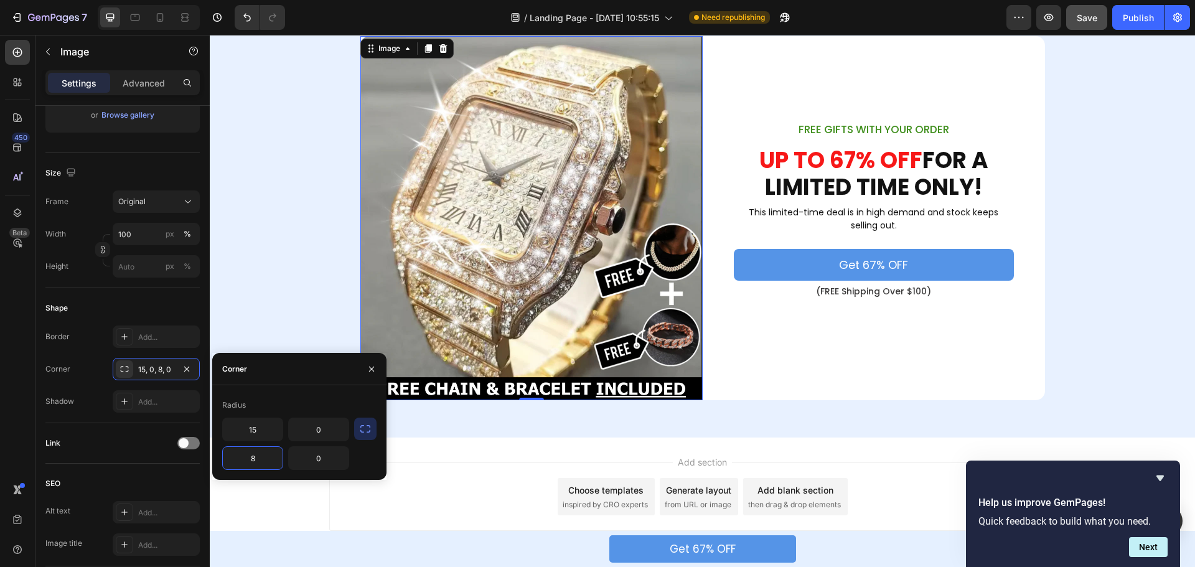
click at [270, 450] on input "8" at bounding box center [253, 458] width 60 height 22
type input "15"
click at [271, 413] on div "Radius" at bounding box center [299, 405] width 154 height 20
click at [782, 418] on div "Image 0 FREE GIFTS WITH YOUR ORDER Text Block UP TO 67% OFF FOR A LIMITED TIME …" at bounding box center [703, 219] width 986 height 440
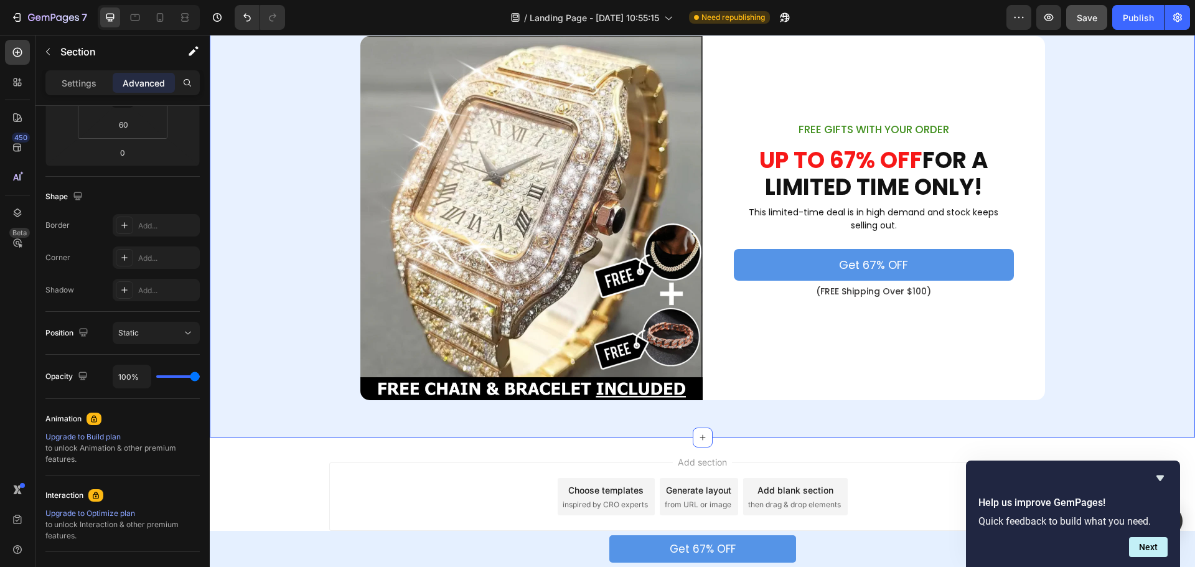
scroll to position [0, 0]
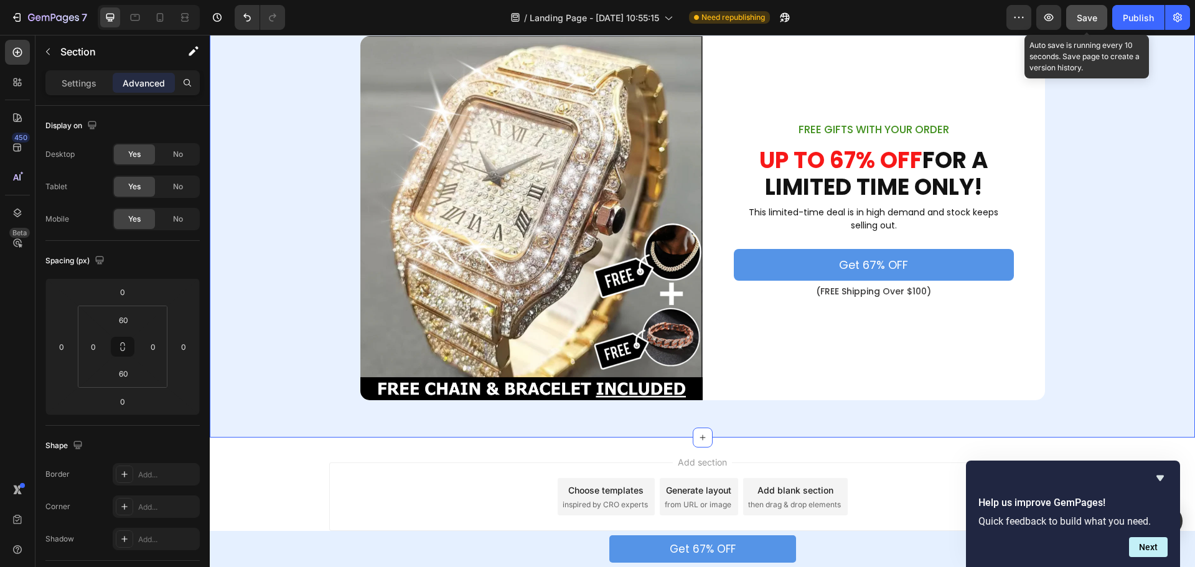
click at [1089, 17] on span "Save" at bounding box center [1087, 17] width 21 height 11
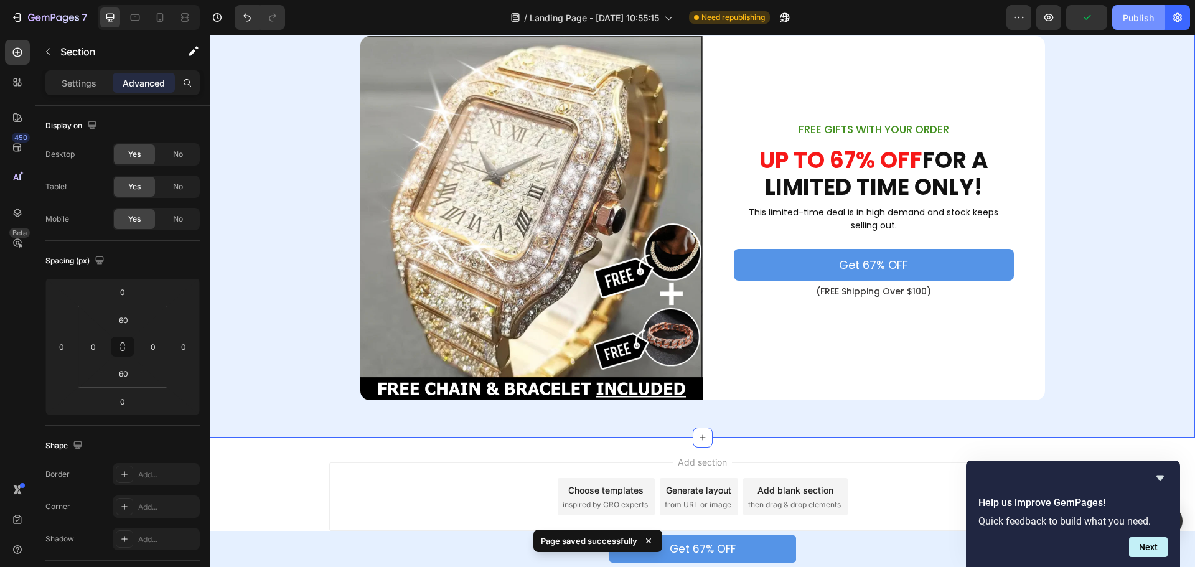
click at [1124, 17] on div "Publish" at bounding box center [1138, 17] width 31 height 13
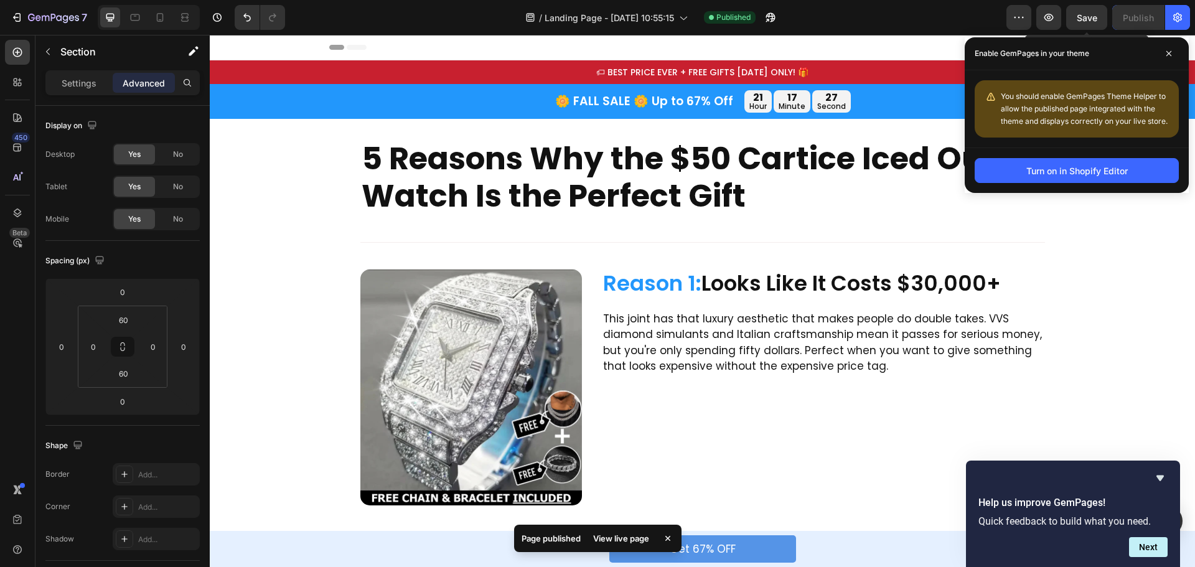
click at [1077, 19] on span "Save" at bounding box center [1087, 17] width 21 height 11
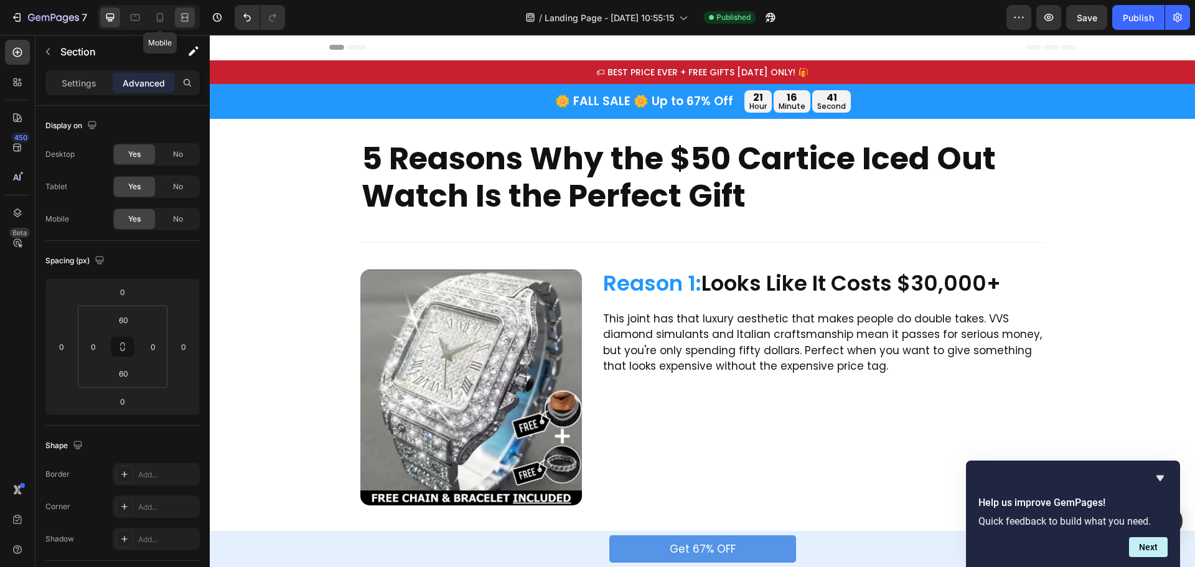
drag, startPoint x: 167, startPoint y: 19, endPoint x: 177, endPoint y: 20, distance: 10.6
click at [166, 19] on div at bounding box center [160, 17] width 20 height 20
type input "70"
type input "40"
type input "15"
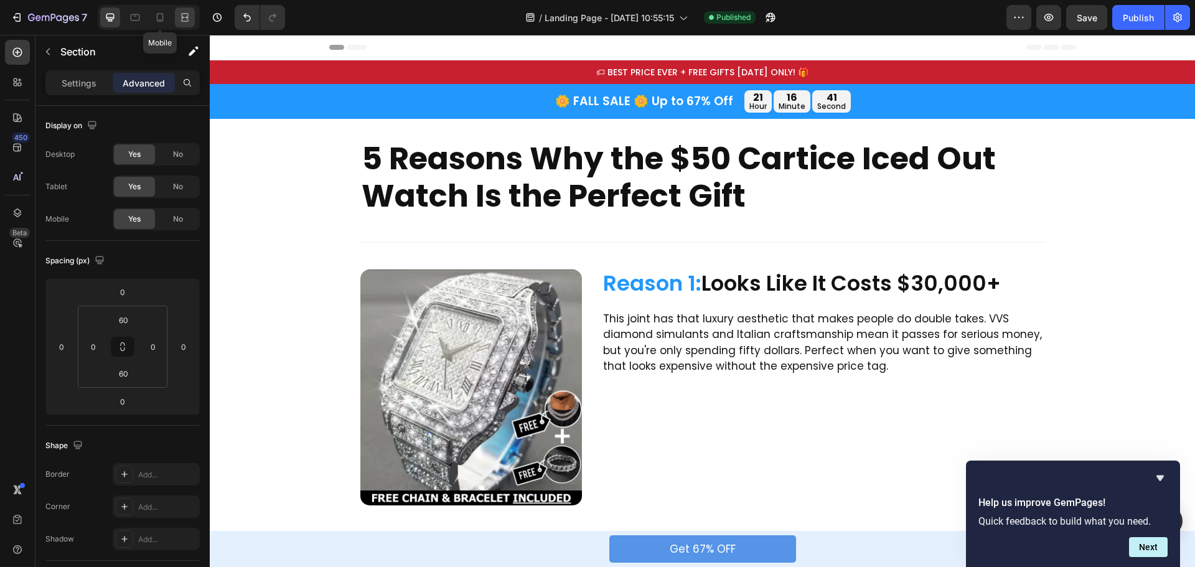
type input "40"
type input "15"
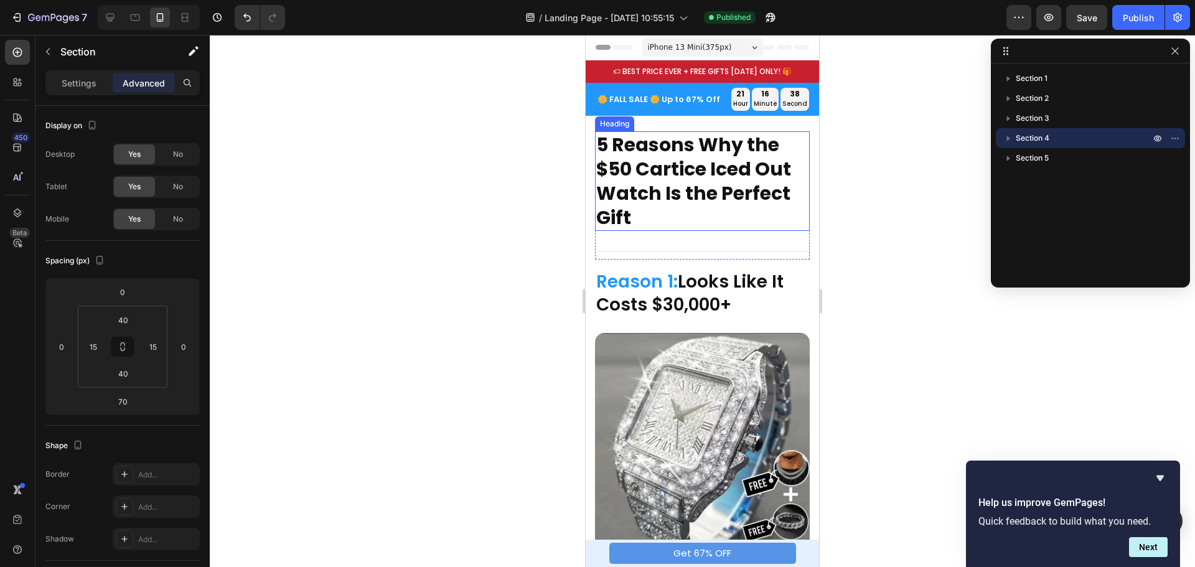
click at [630, 159] on h2 "5 Reasons Why the $50 Cartice Iced Out Watch Is the Perfect Gift" at bounding box center [702, 181] width 215 height 100
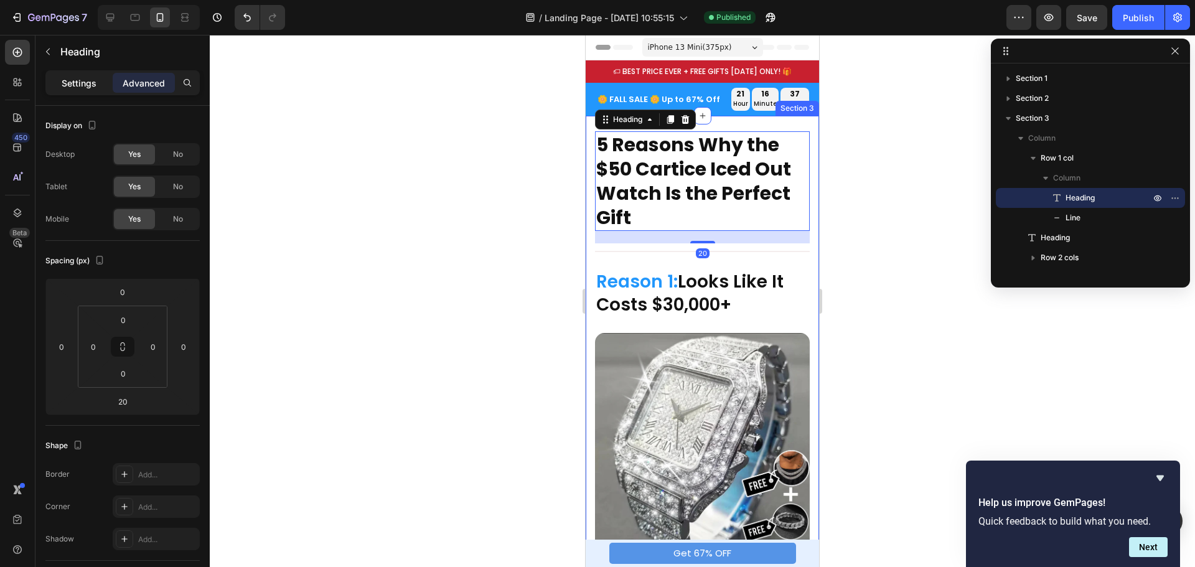
click at [68, 87] on p "Settings" at bounding box center [79, 83] width 35 height 13
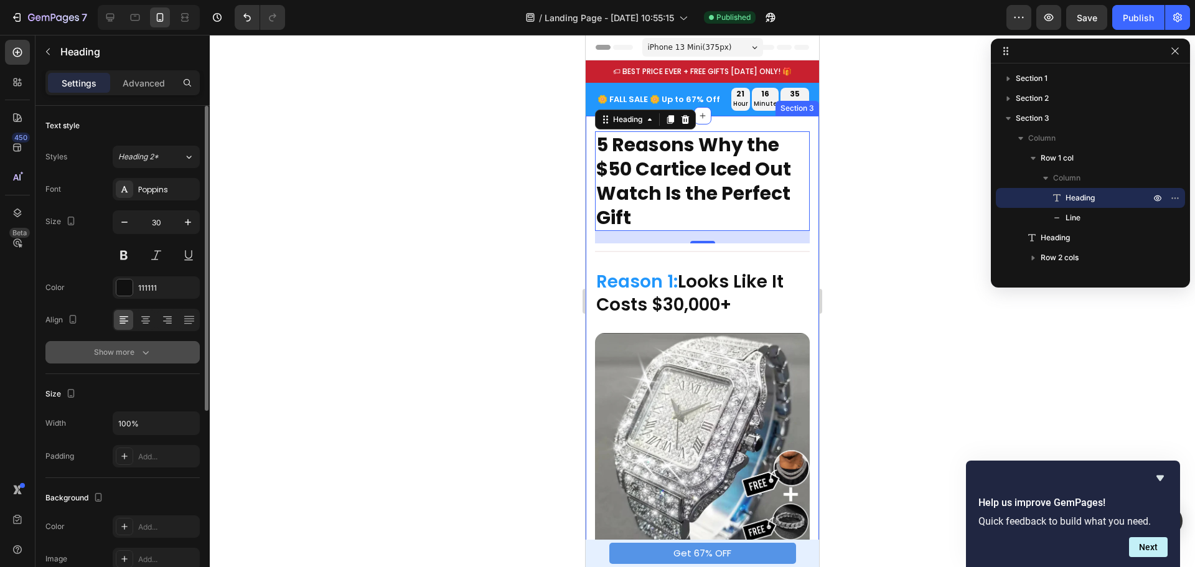
click at [138, 354] on div "Show more" at bounding box center [123, 352] width 58 height 12
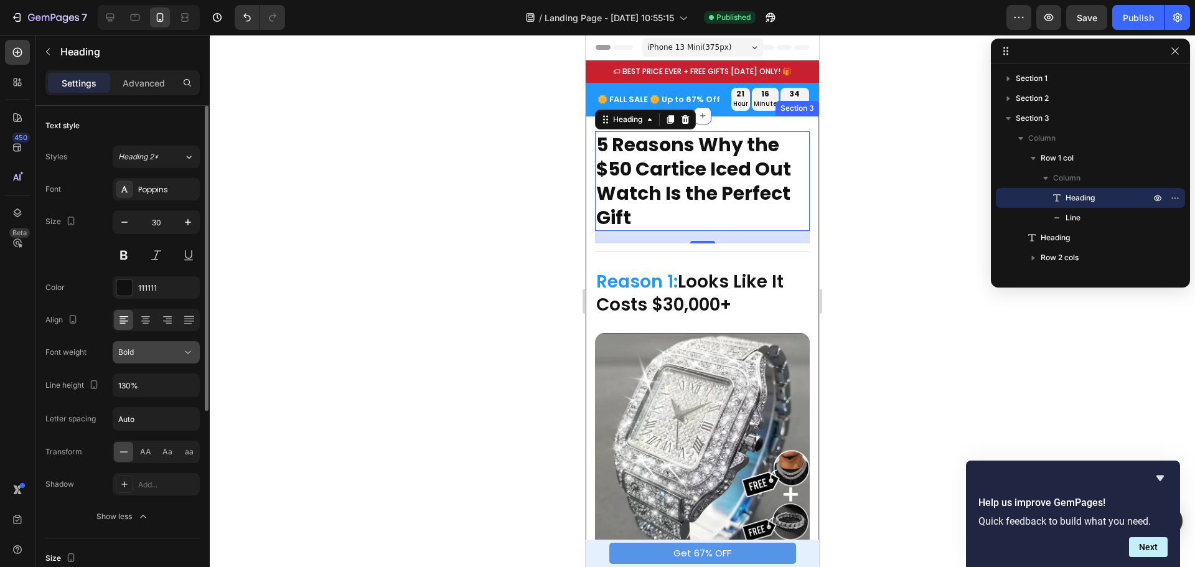
click at [182, 351] on icon at bounding box center [188, 352] width 12 height 12
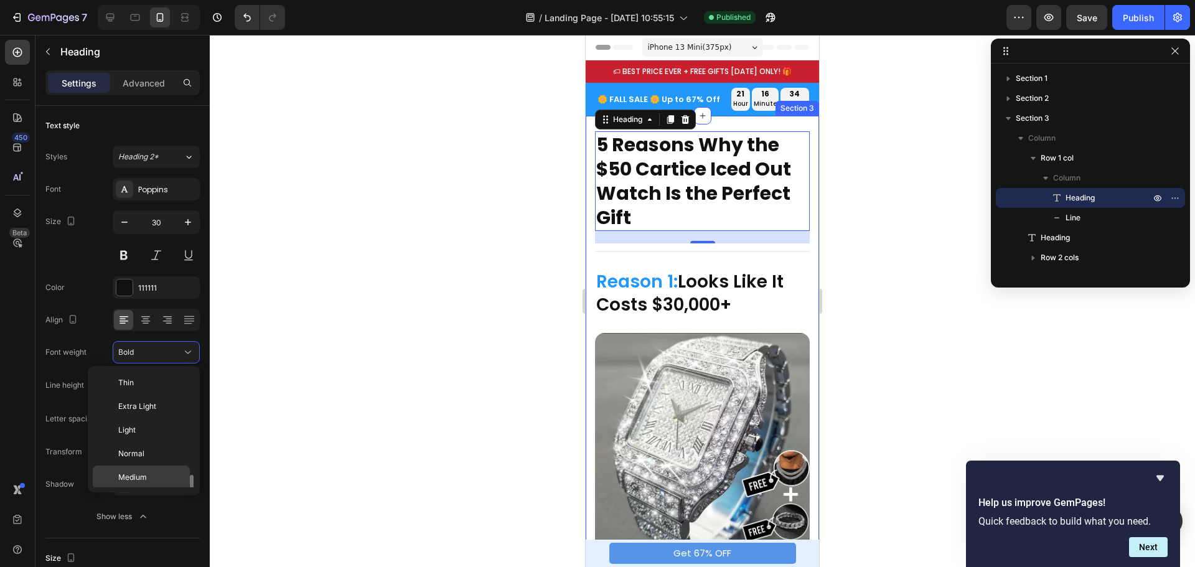
scroll to position [67, 0]
click at [141, 430] on span "Semi Bold" at bounding box center [135, 433] width 35 height 11
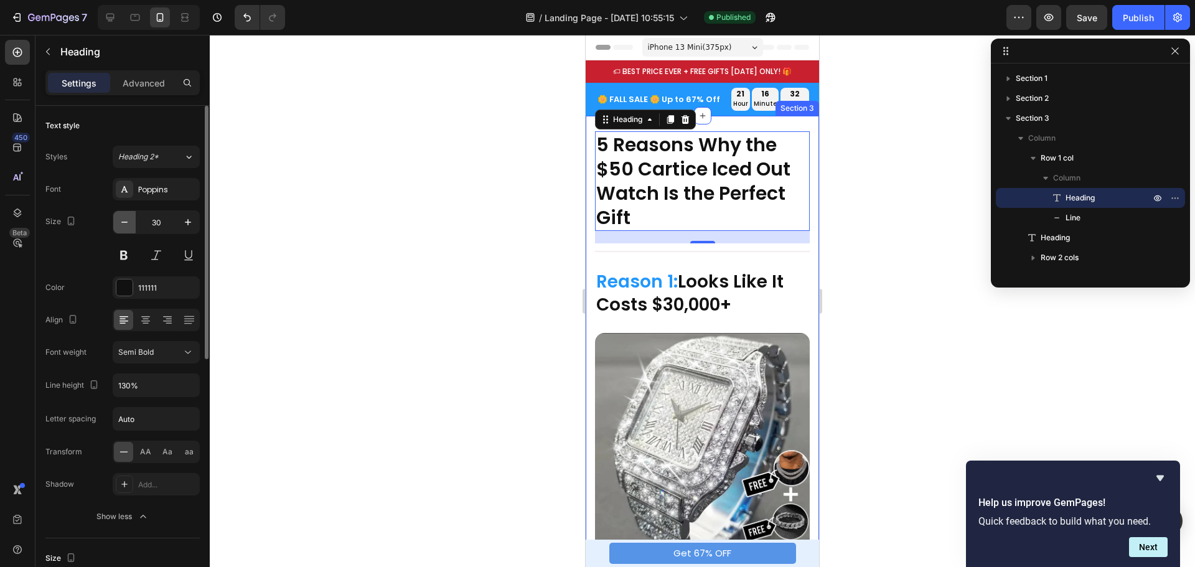
click at [119, 222] on icon "button" at bounding box center [124, 222] width 12 height 12
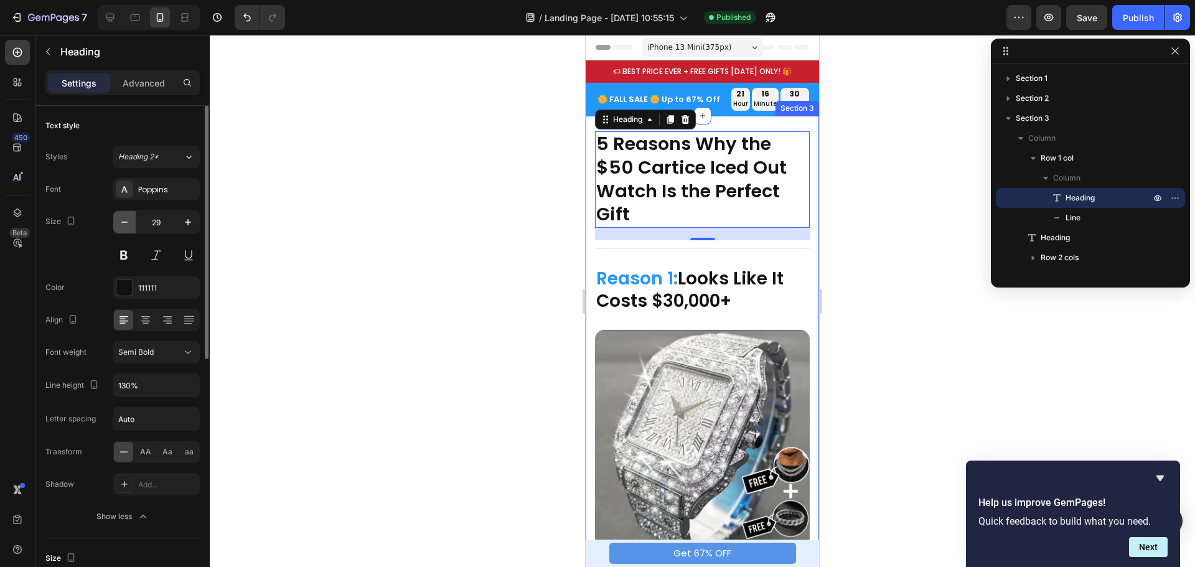
click at [119, 222] on icon "button" at bounding box center [124, 222] width 12 height 12
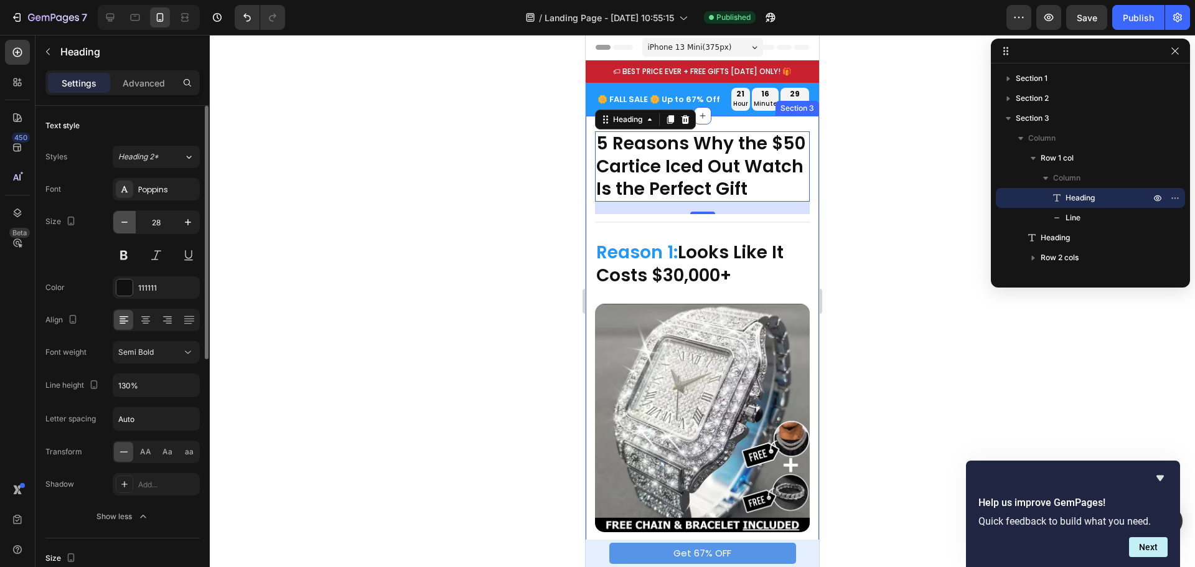
click at [119, 222] on icon "button" at bounding box center [124, 222] width 12 height 12
type input "27"
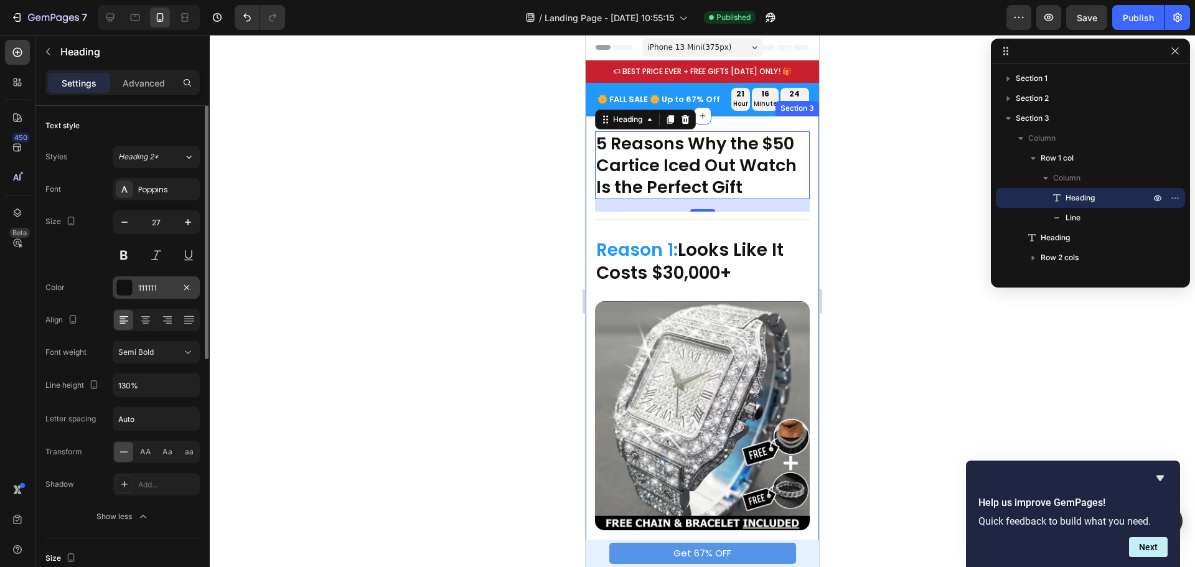
click at [121, 283] on div at bounding box center [124, 288] width 16 height 16
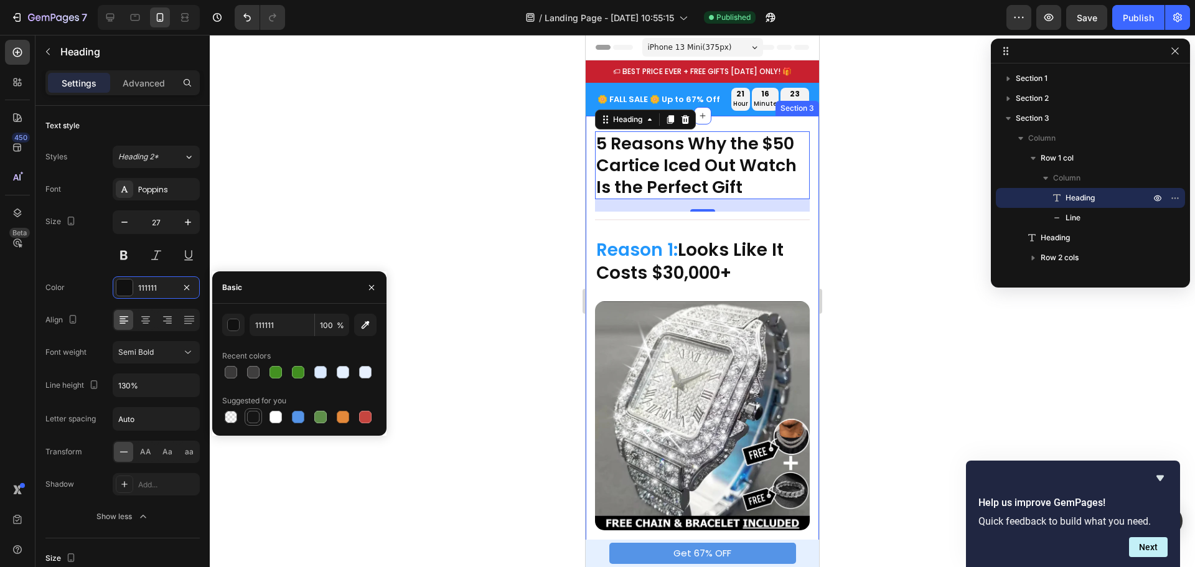
click at [251, 417] on div at bounding box center [253, 417] width 12 height 12
click at [228, 319] on div "button" at bounding box center [233, 325] width 12 height 12
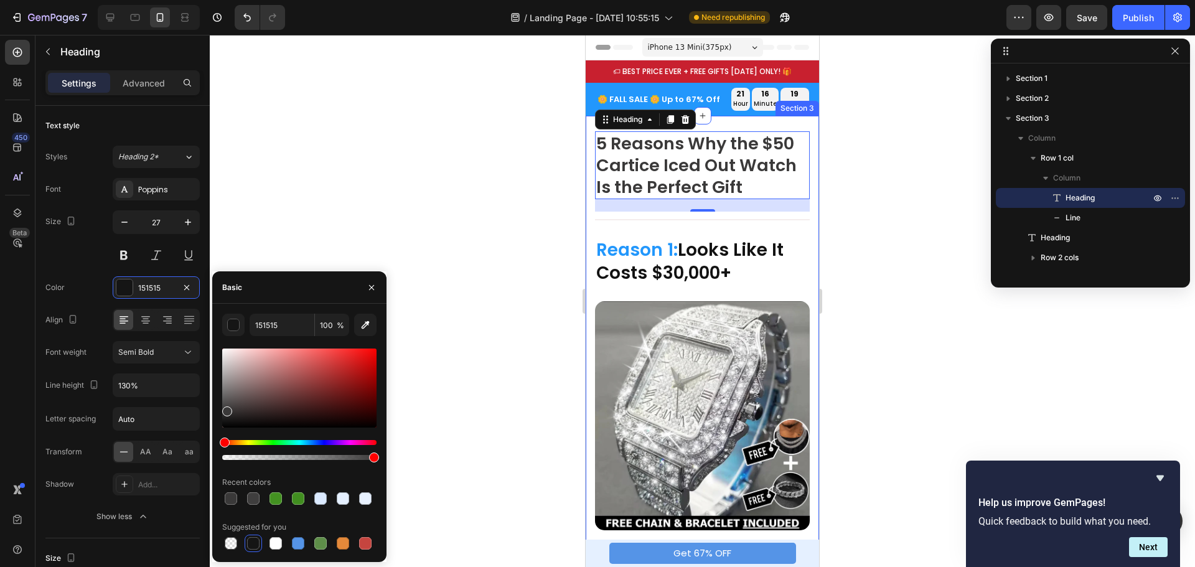
type input "3A3939"
drag, startPoint x: 225, startPoint y: 417, endPoint x: 225, endPoint y: 409, distance: 8.1
click at [225, 409] on div at bounding box center [299, 388] width 154 height 79
click at [123, 221] on icon "button" at bounding box center [124, 222] width 12 height 12
type input "26"
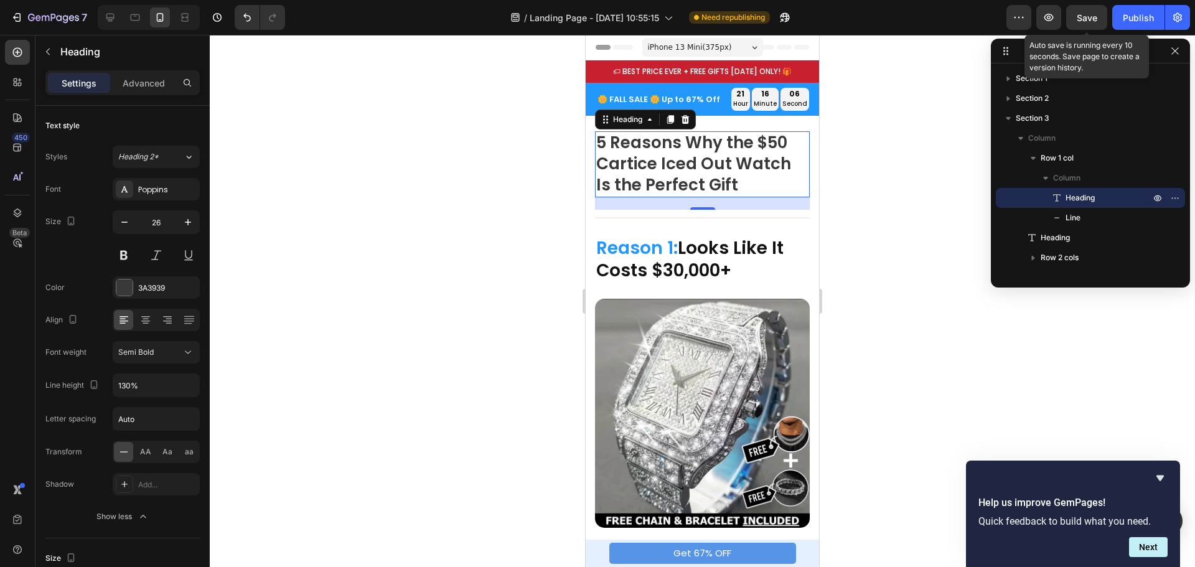
click at [1086, 18] on span "Save" at bounding box center [1087, 17] width 21 height 11
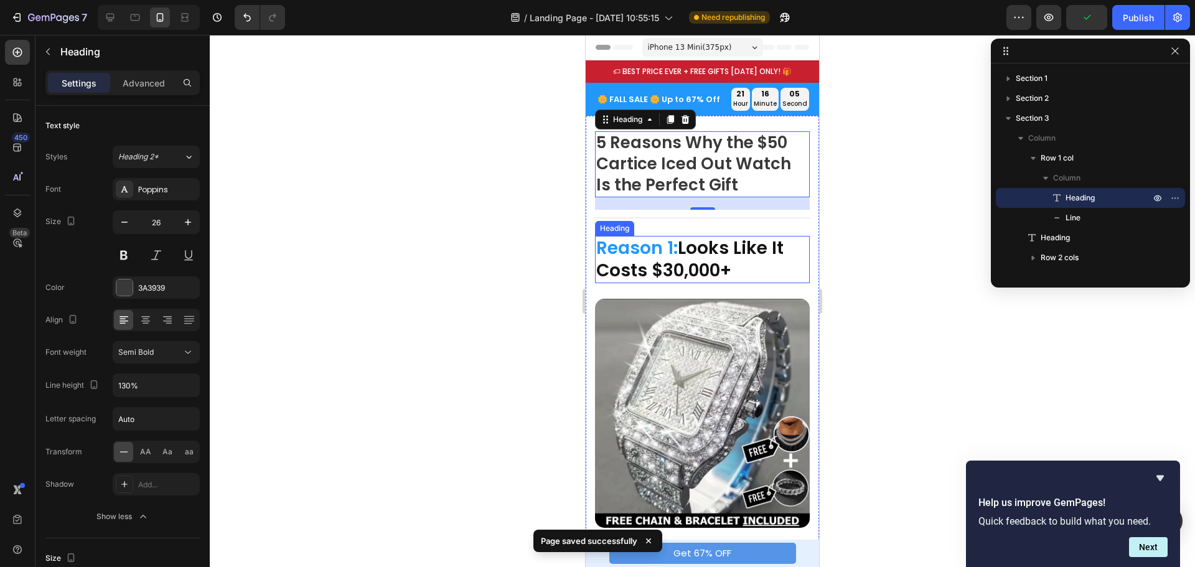
click at [659, 245] on span "Reason 1:" at bounding box center [637, 248] width 82 height 24
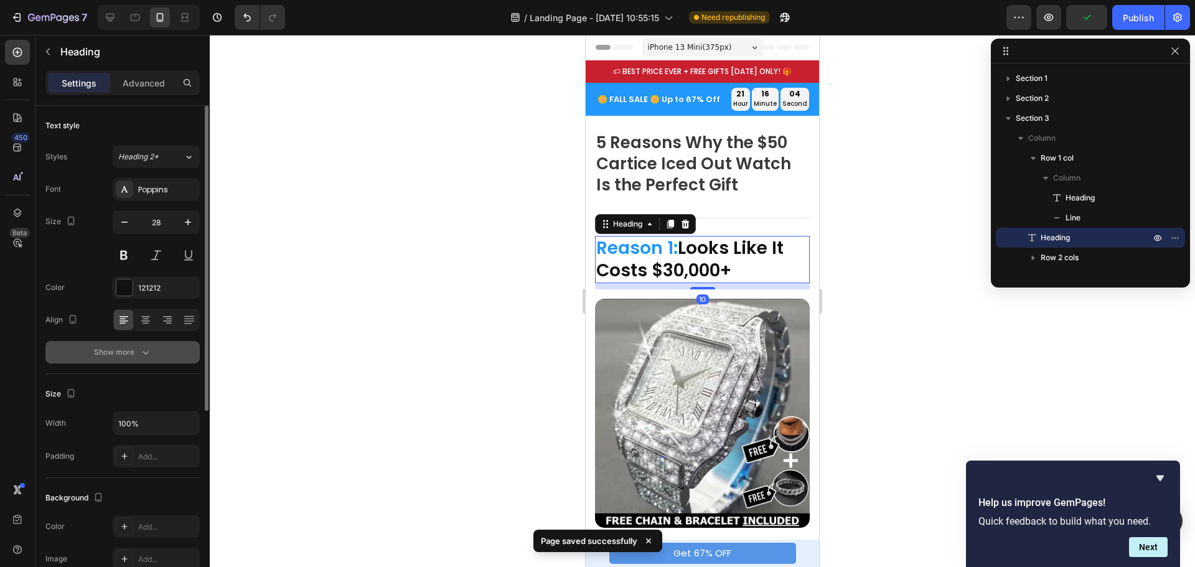
click at [117, 353] on div "Show more" at bounding box center [123, 352] width 58 height 12
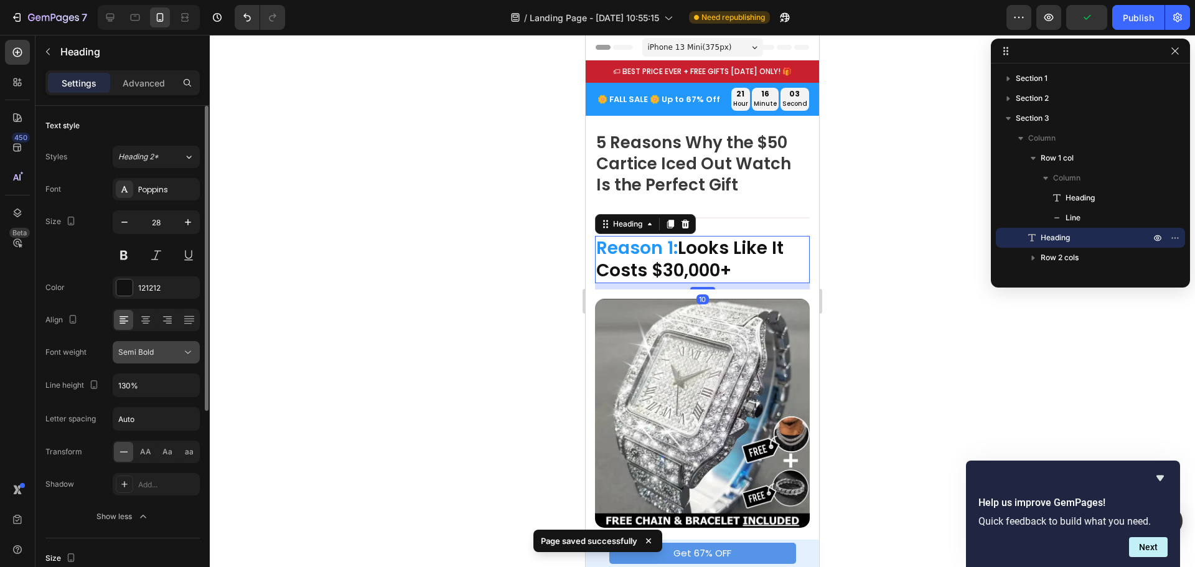
click at [192, 346] on icon at bounding box center [188, 352] width 12 height 12
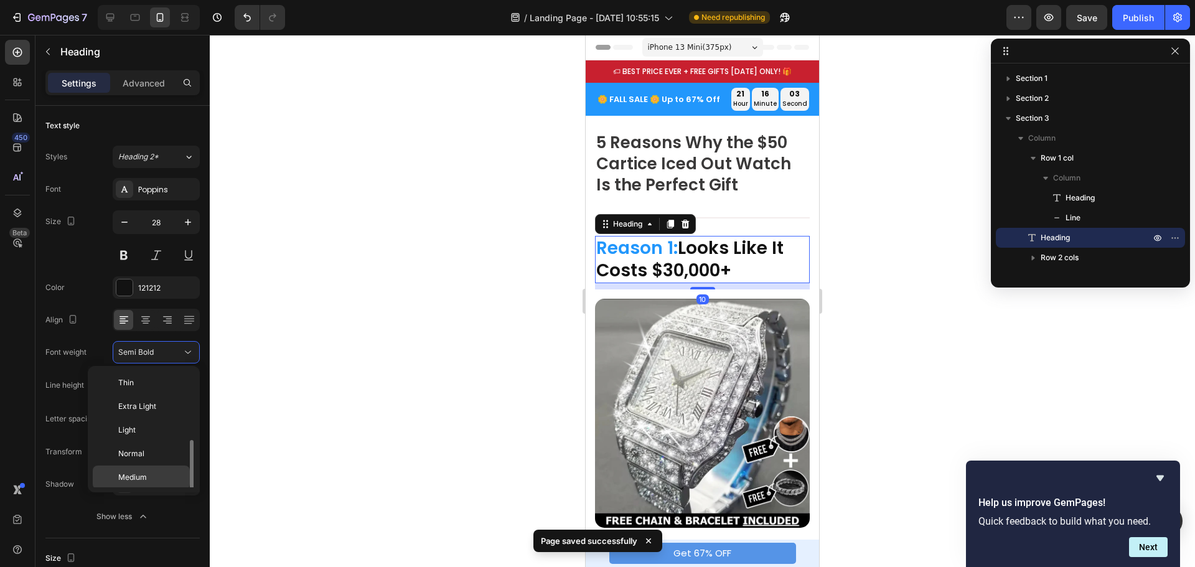
scroll to position [45, 0]
click at [134, 479] on span "Bold" at bounding box center [126, 479] width 16 height 11
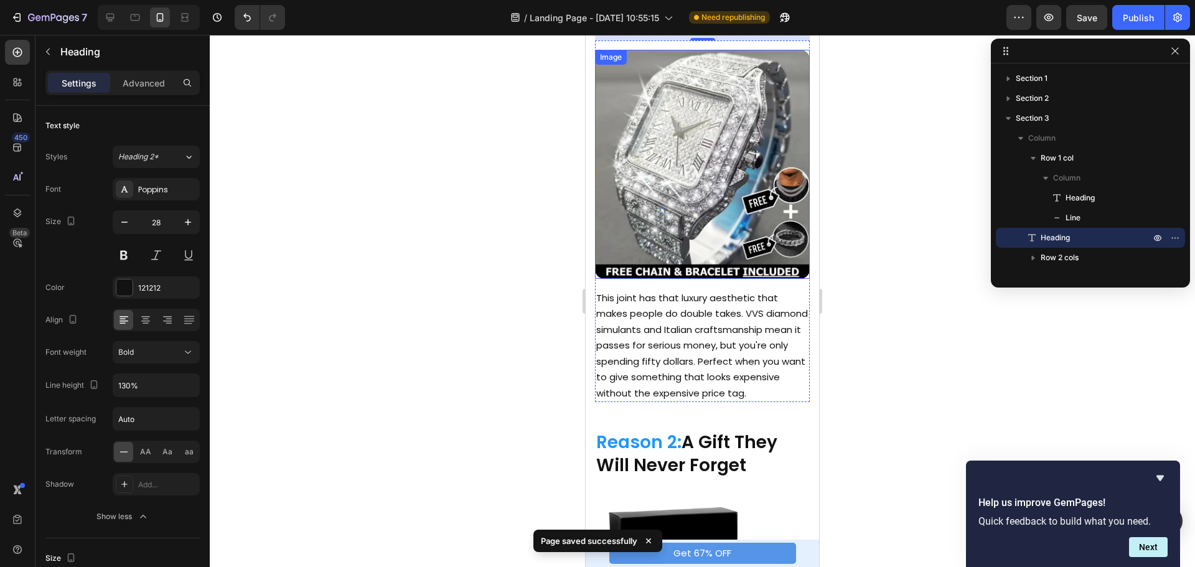
scroll to position [374, 0]
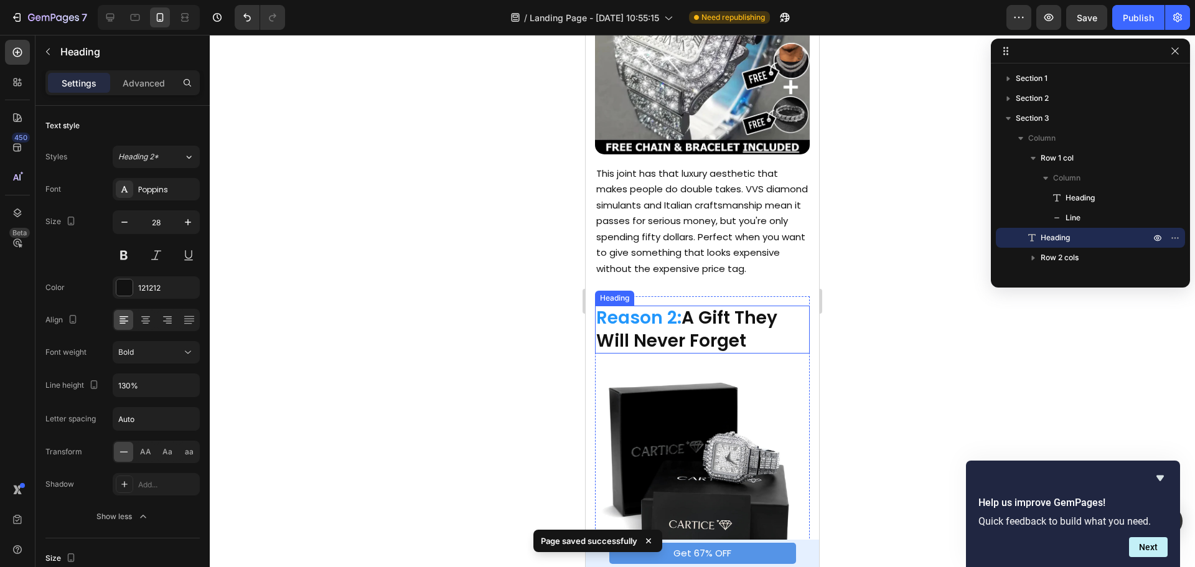
click at [677, 325] on span "Reason 2:" at bounding box center [638, 318] width 85 height 24
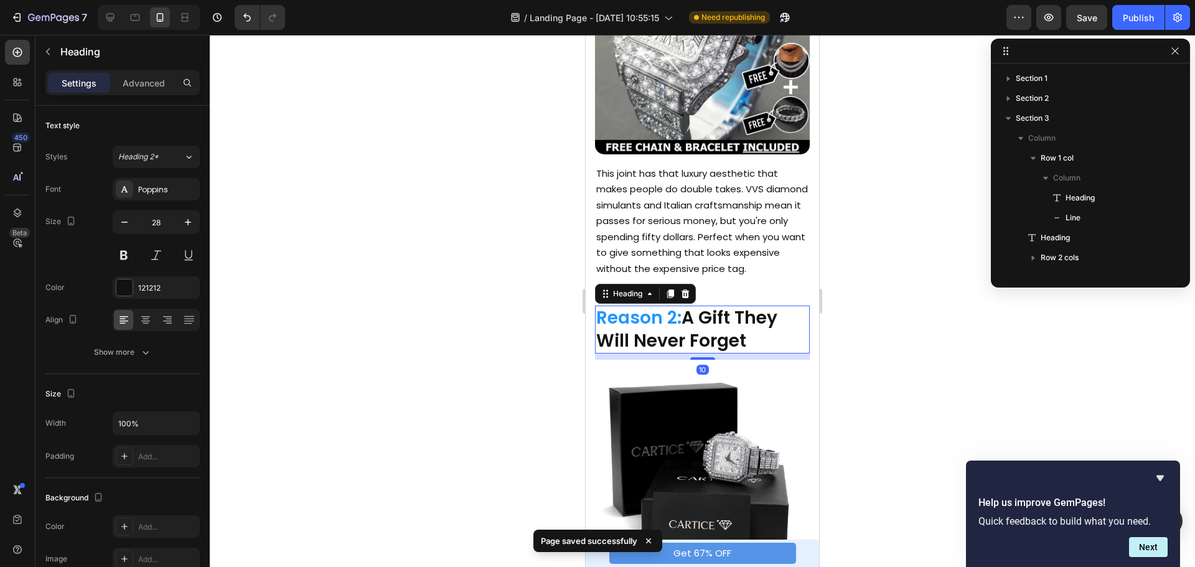
scroll to position [156, 0]
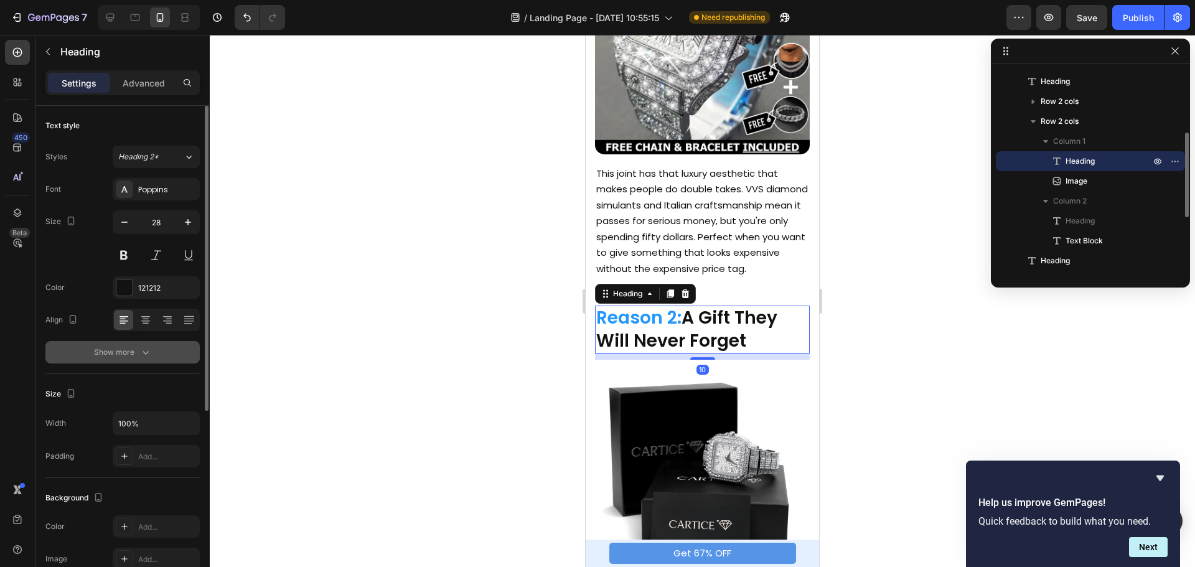
click at [134, 357] on div "Show more" at bounding box center [123, 352] width 58 height 12
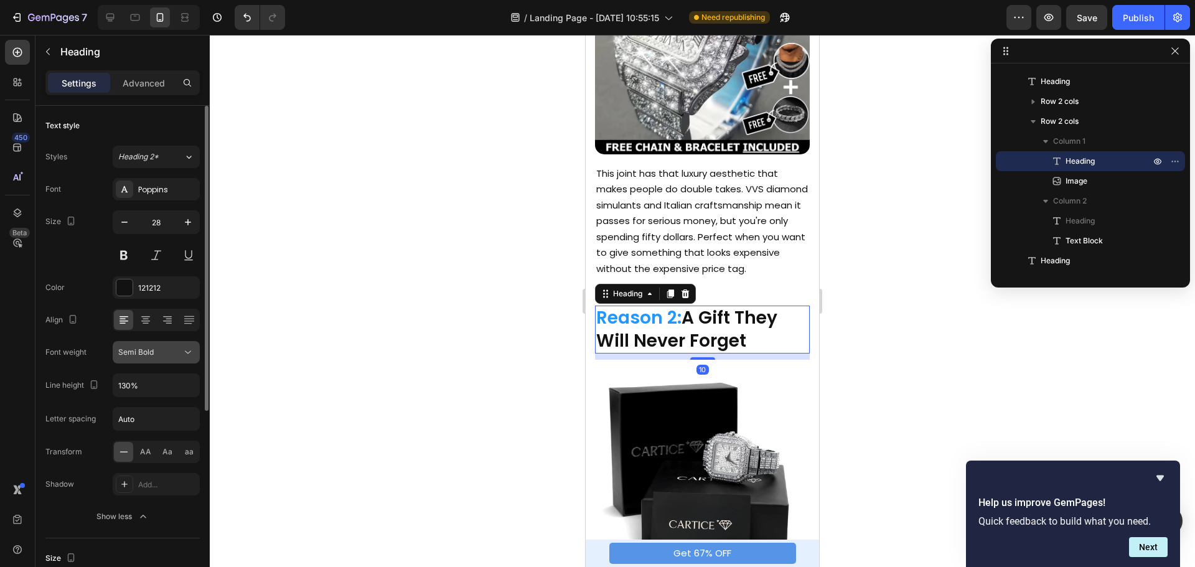
drag, startPoint x: 184, startPoint y: 350, endPoint x: 177, endPoint y: 362, distance: 13.7
click at [184, 351] on icon at bounding box center [188, 352] width 12 height 12
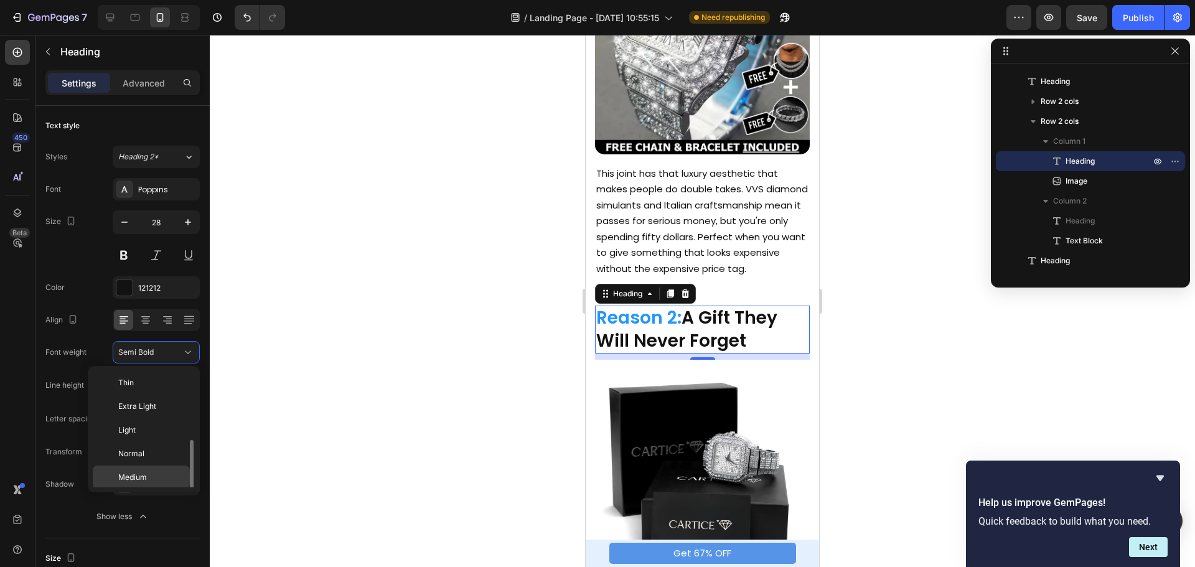
scroll to position [45, 0]
click at [128, 475] on span "Bold" at bounding box center [126, 479] width 16 height 11
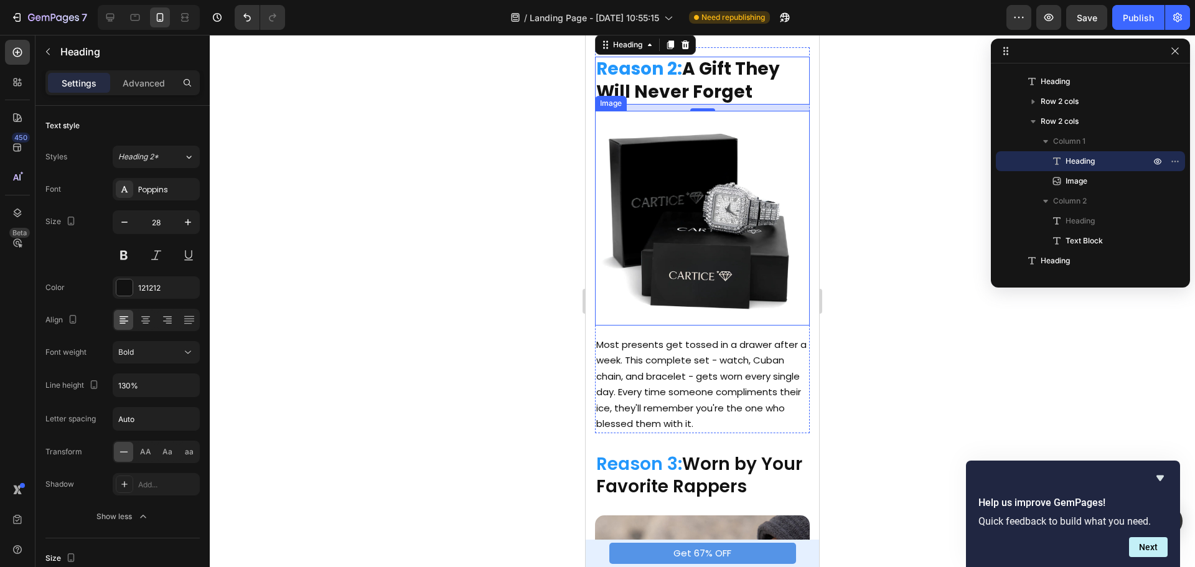
scroll to position [872, 0]
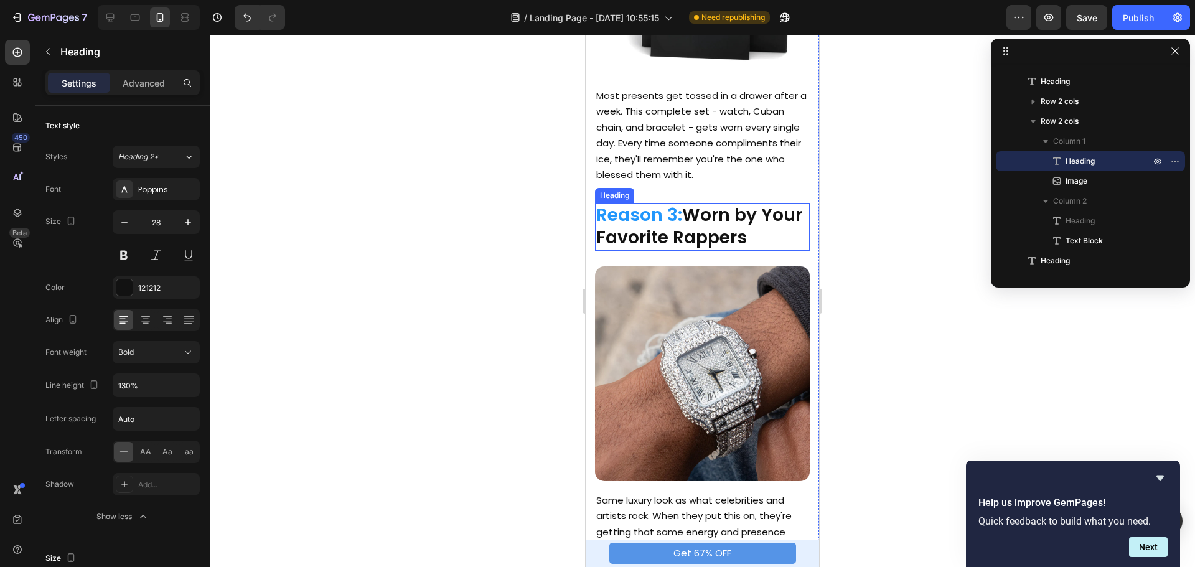
click at [680, 227] on h2 "Reason 3: Worn by Your Favorite Rappers" at bounding box center [702, 227] width 215 height 48
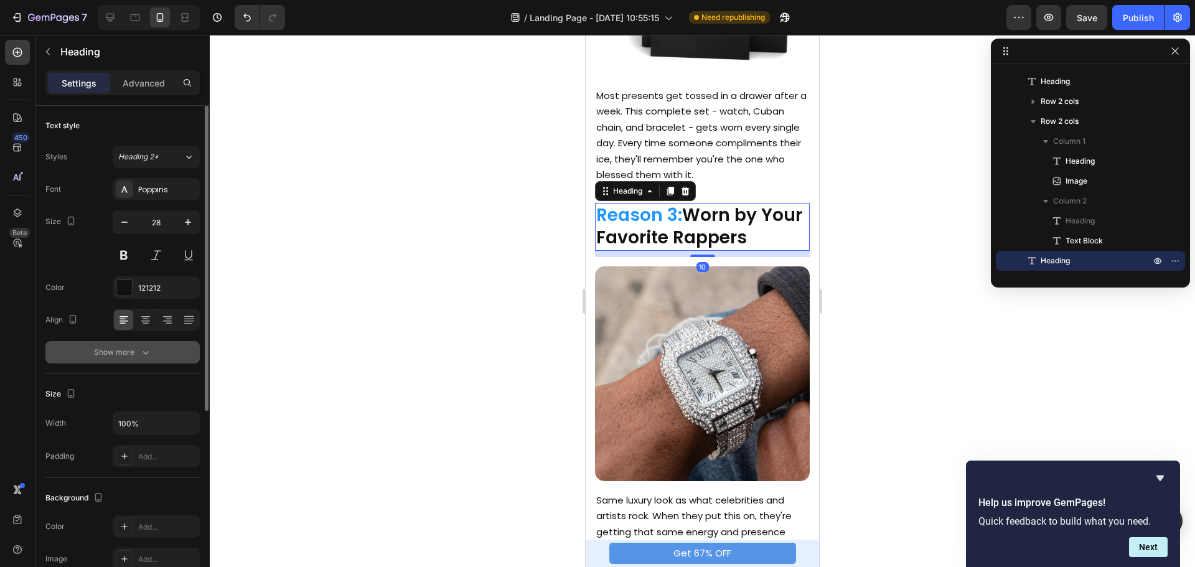
click at [126, 356] on div "Show more" at bounding box center [123, 352] width 58 height 12
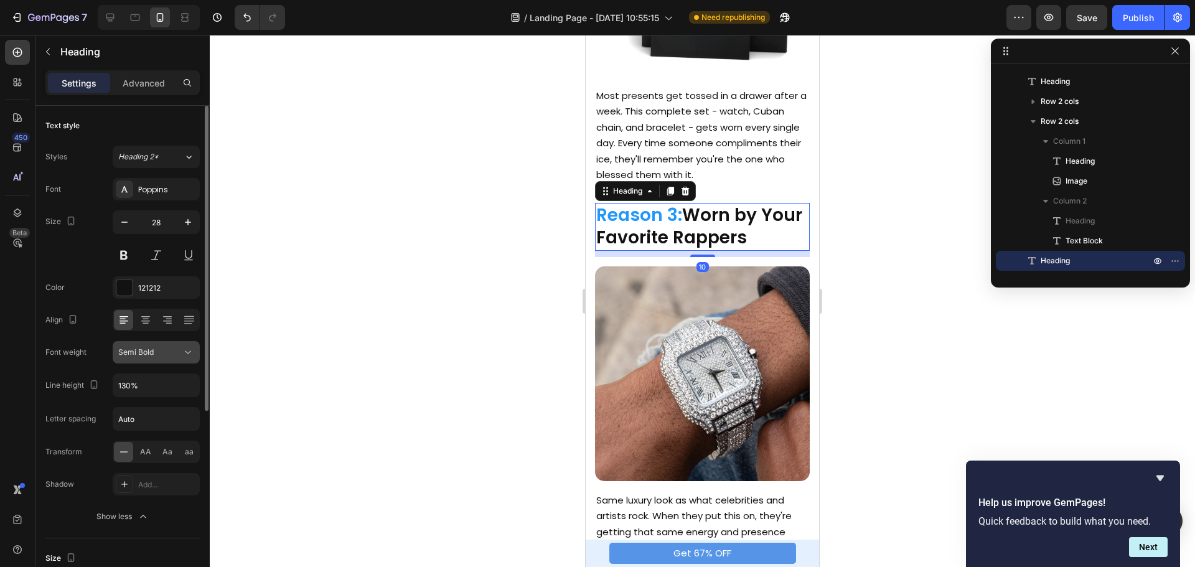
click at [190, 350] on icon at bounding box center [188, 352] width 12 height 12
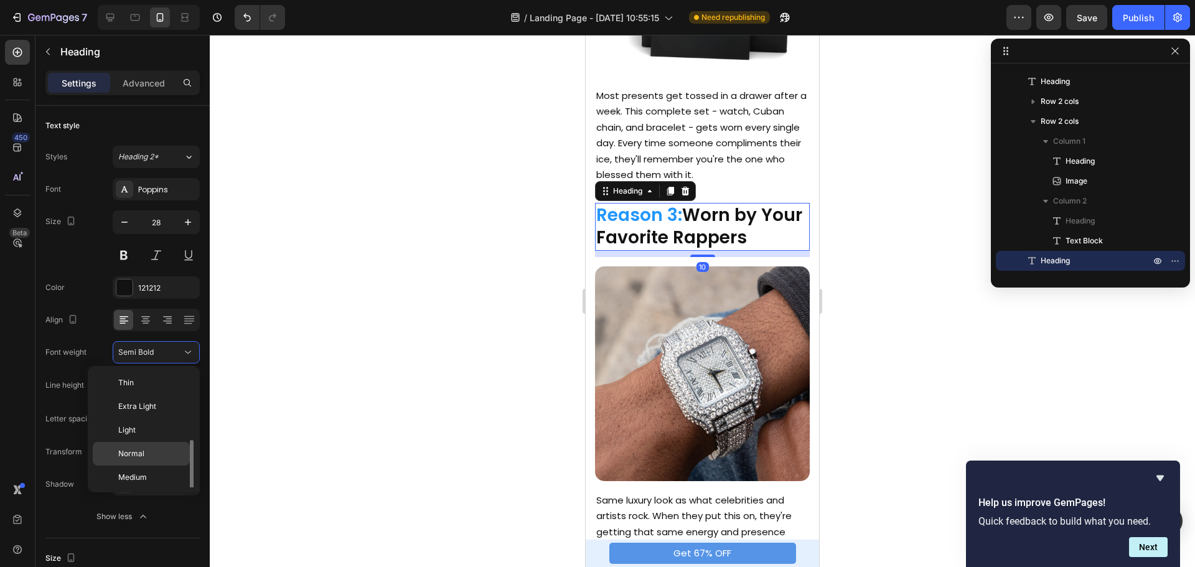
scroll to position [45, 0]
click at [142, 473] on div "Bold" at bounding box center [141, 480] width 97 height 24
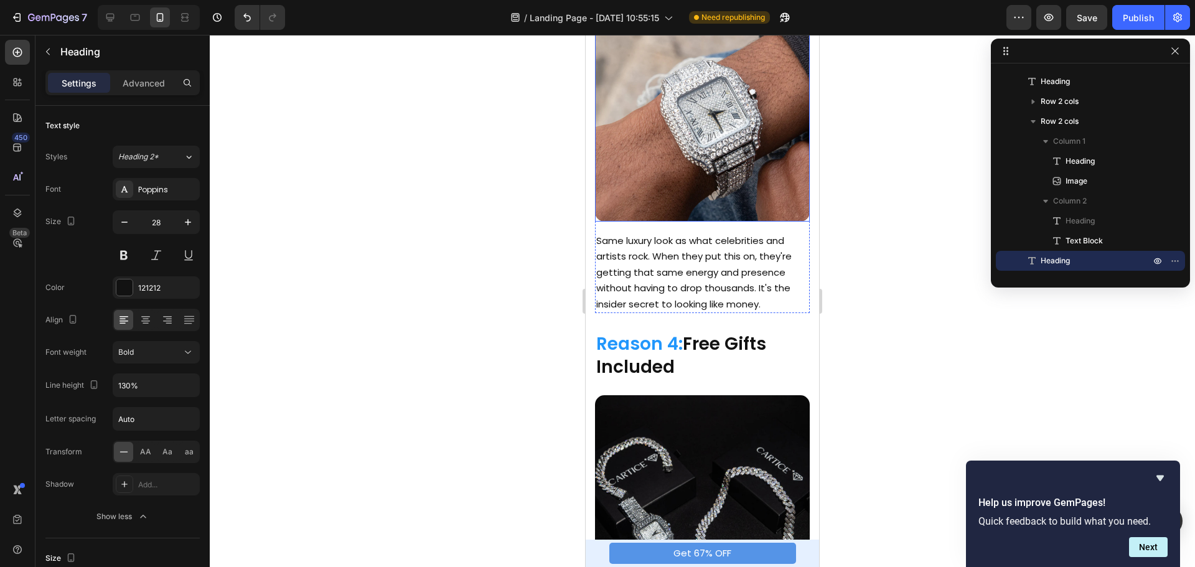
scroll to position [1308, 0]
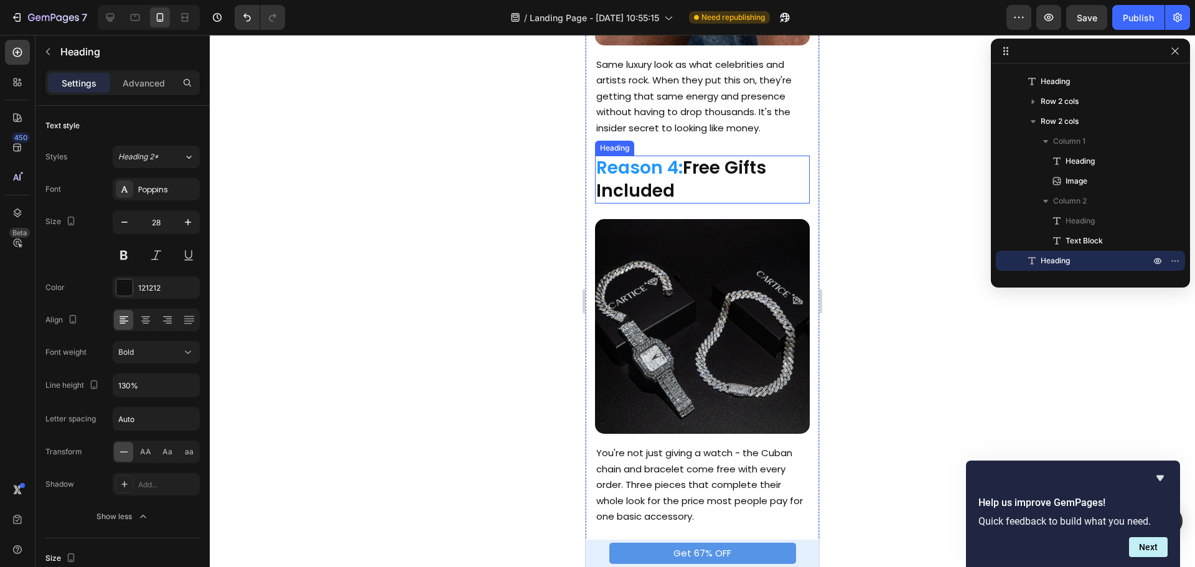
click at [662, 158] on span "Reason 4:" at bounding box center [639, 168] width 87 height 24
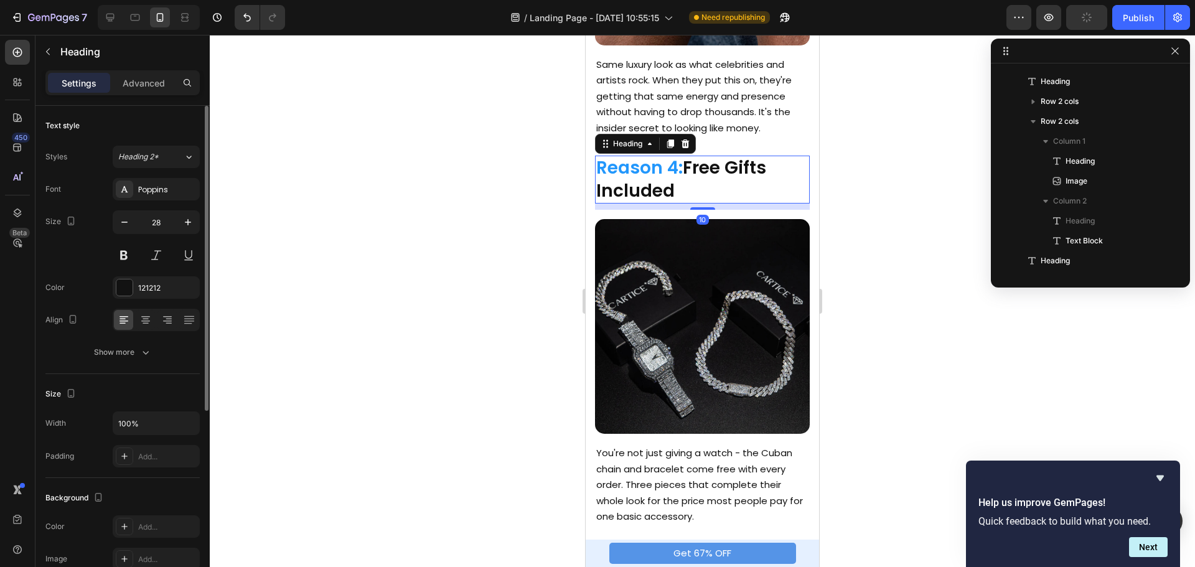
scroll to position [293, 0]
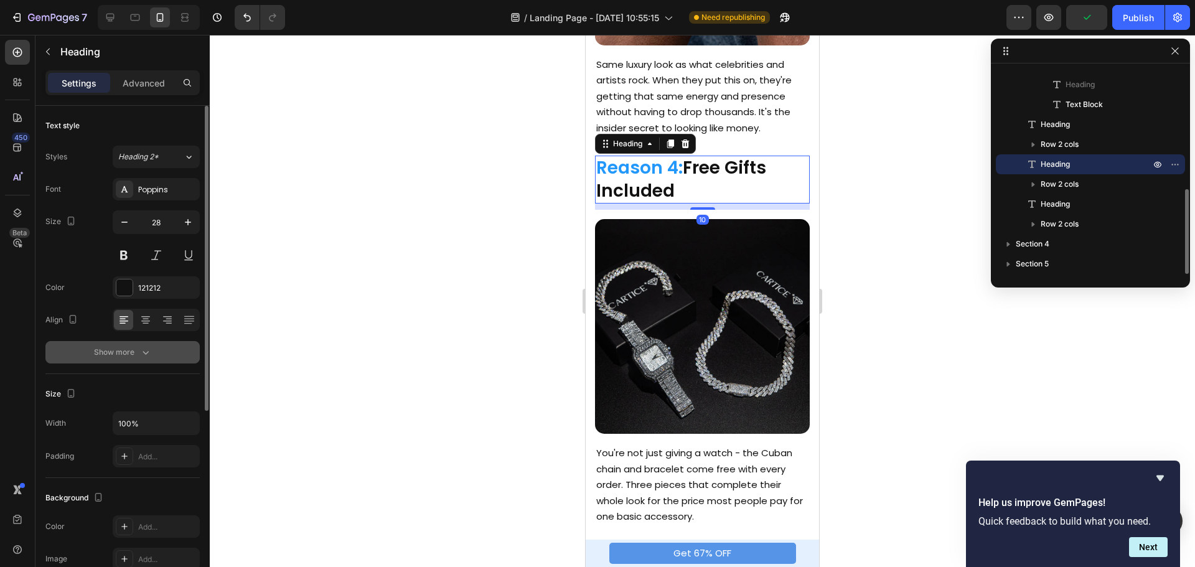
click at [106, 346] on div "Show more" at bounding box center [123, 352] width 58 height 12
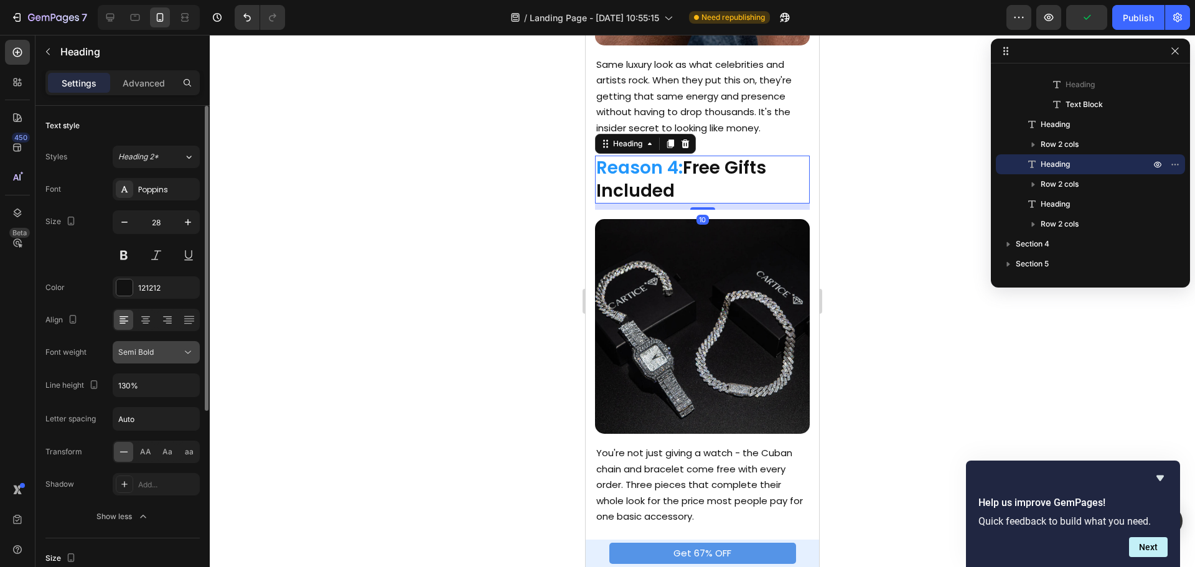
click at [191, 353] on icon at bounding box center [188, 352] width 12 height 12
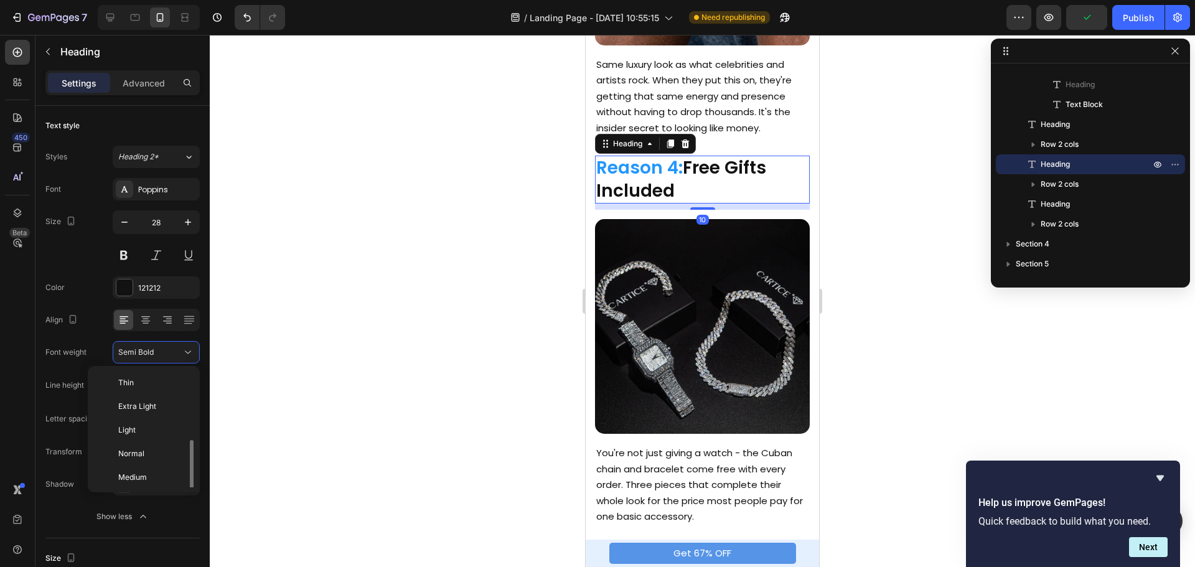
scroll to position [45, 0]
click at [139, 475] on p "Bold" at bounding box center [151, 479] width 66 height 11
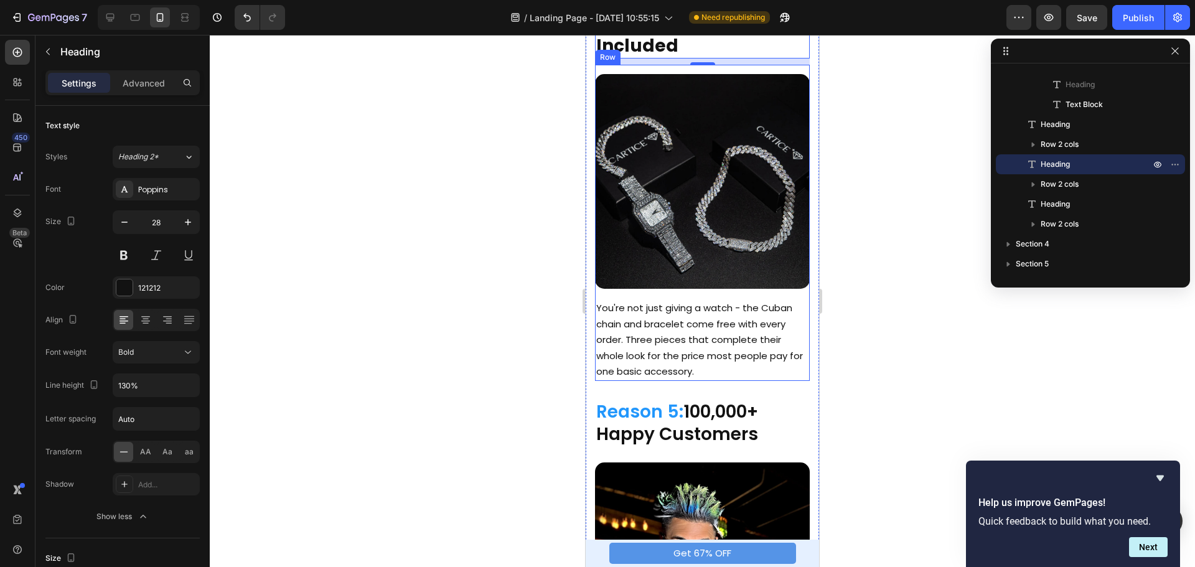
scroll to position [1619, 0]
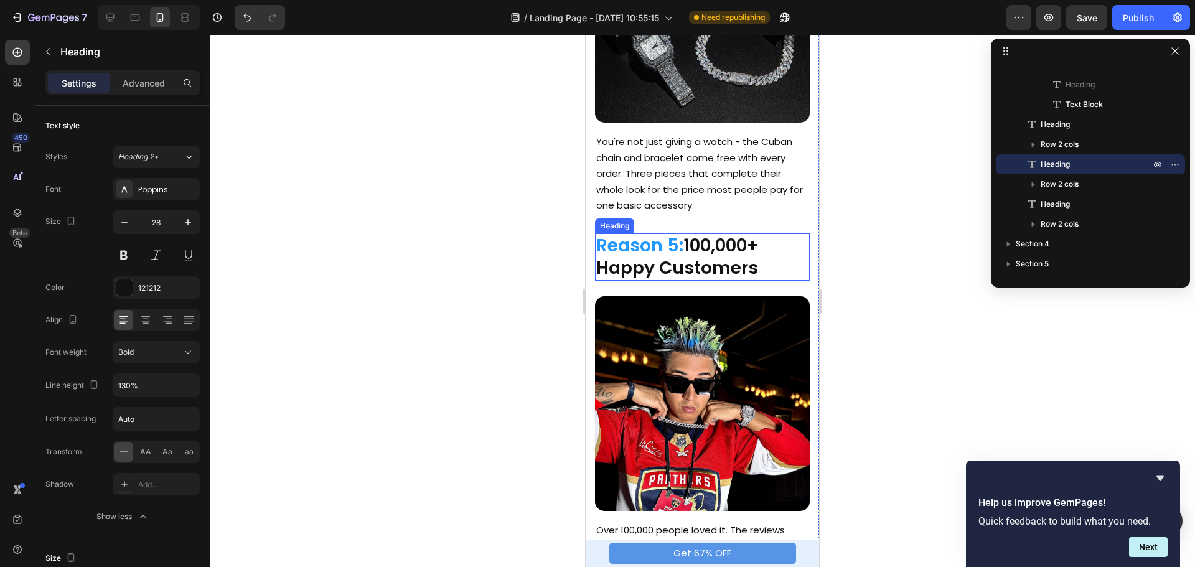
click at [684, 233] on span "Reason 5:" at bounding box center [639, 245] width 87 height 24
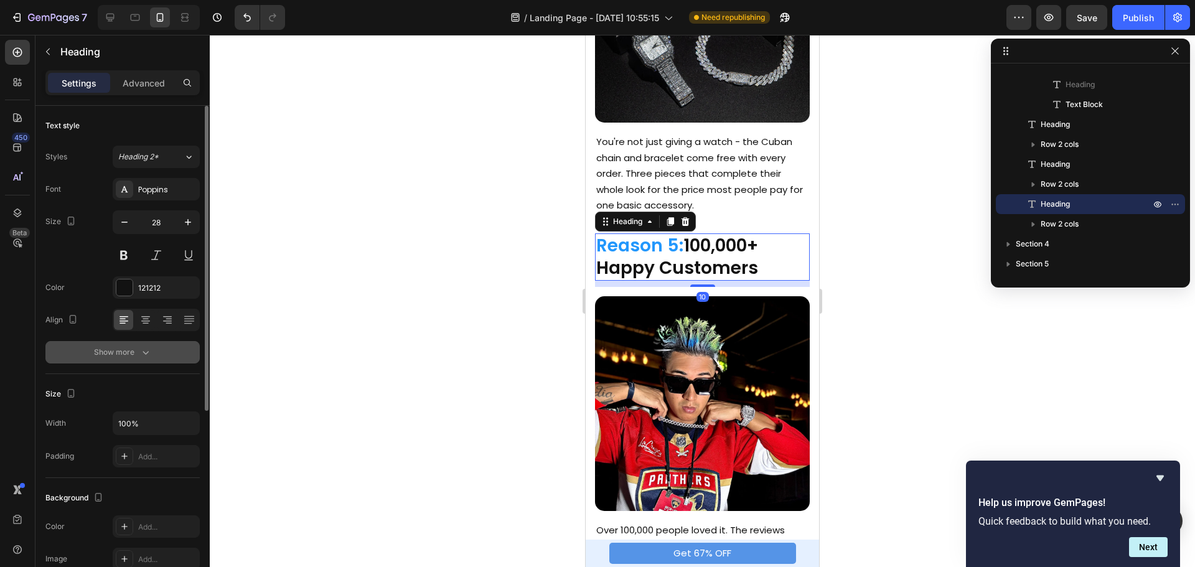
click at [114, 350] on div "Show more" at bounding box center [123, 352] width 58 height 12
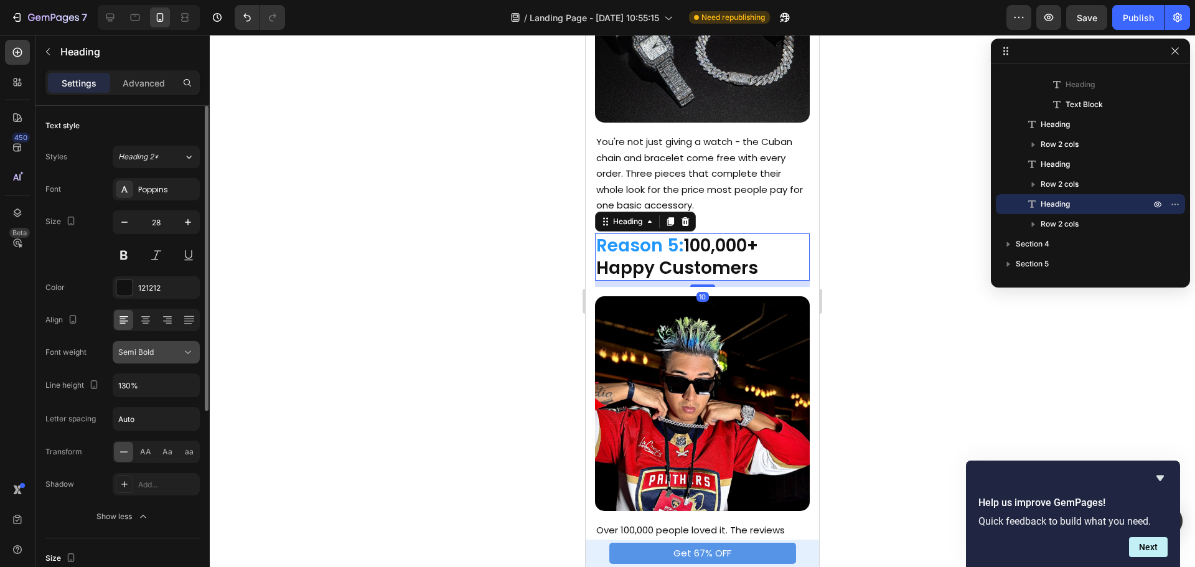
click at [186, 354] on icon at bounding box center [188, 352] width 12 height 12
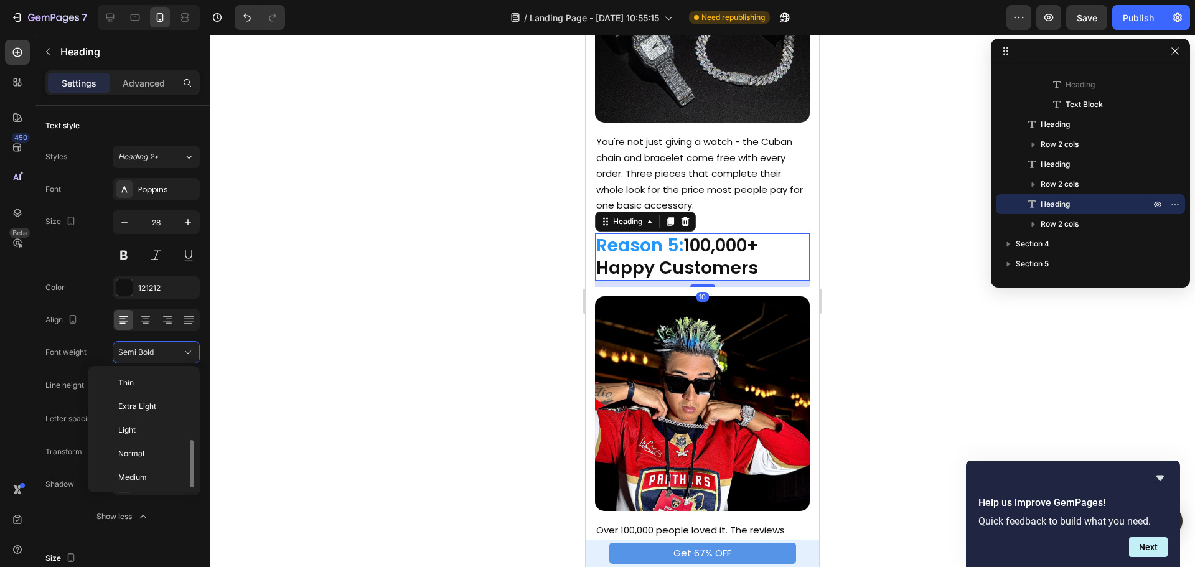
scroll to position [45, 0]
click at [133, 472] on div "Bold" at bounding box center [141, 480] width 97 height 24
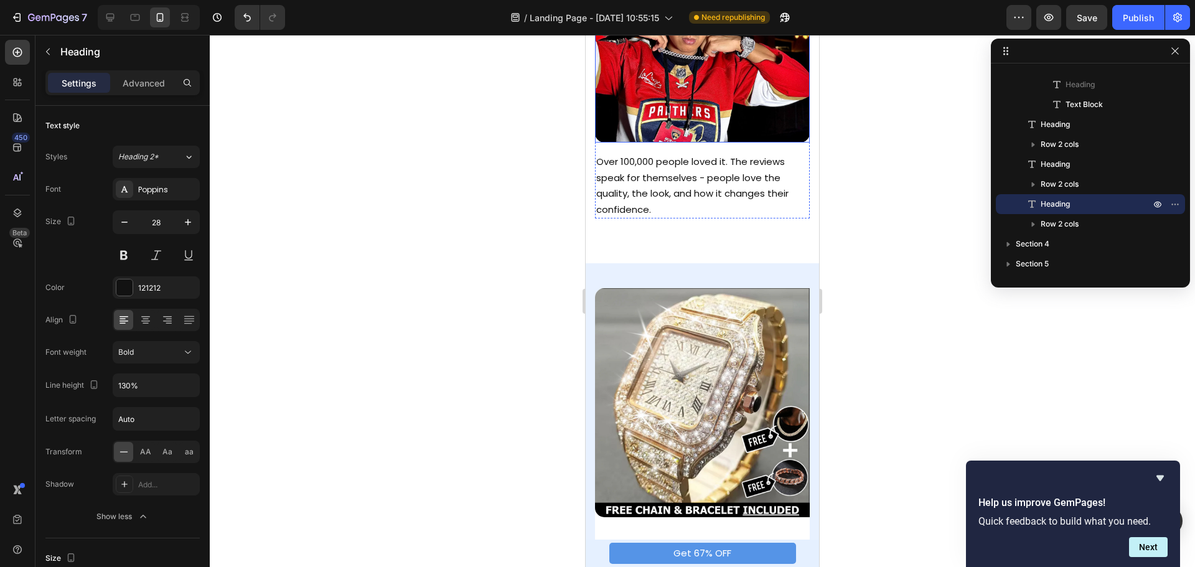
scroll to position [2117, 0]
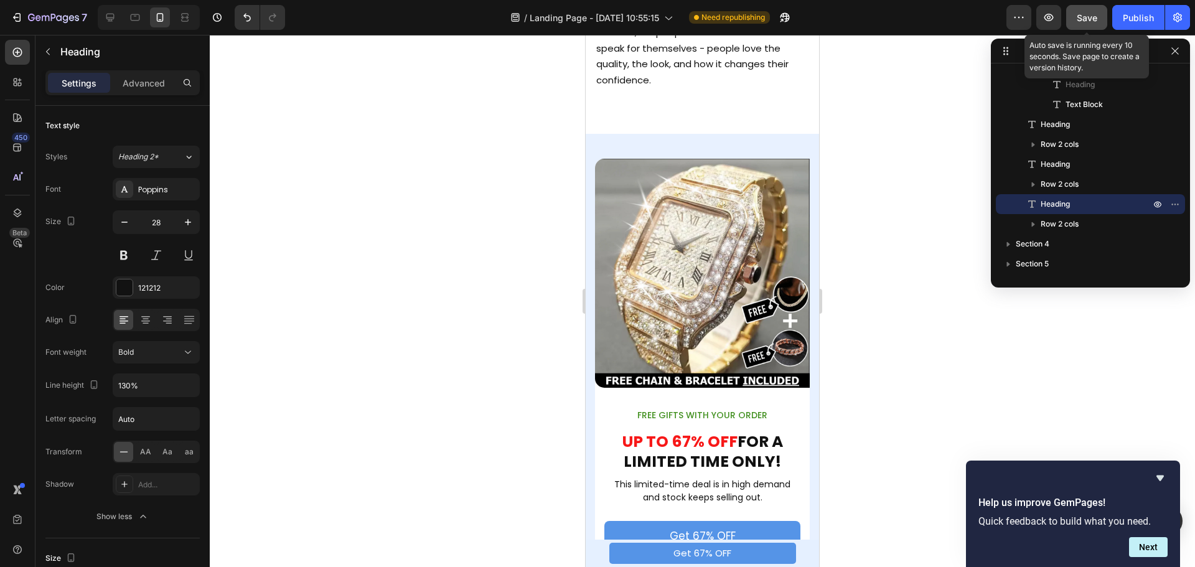
click at [1088, 13] on span "Save" at bounding box center [1087, 17] width 21 height 11
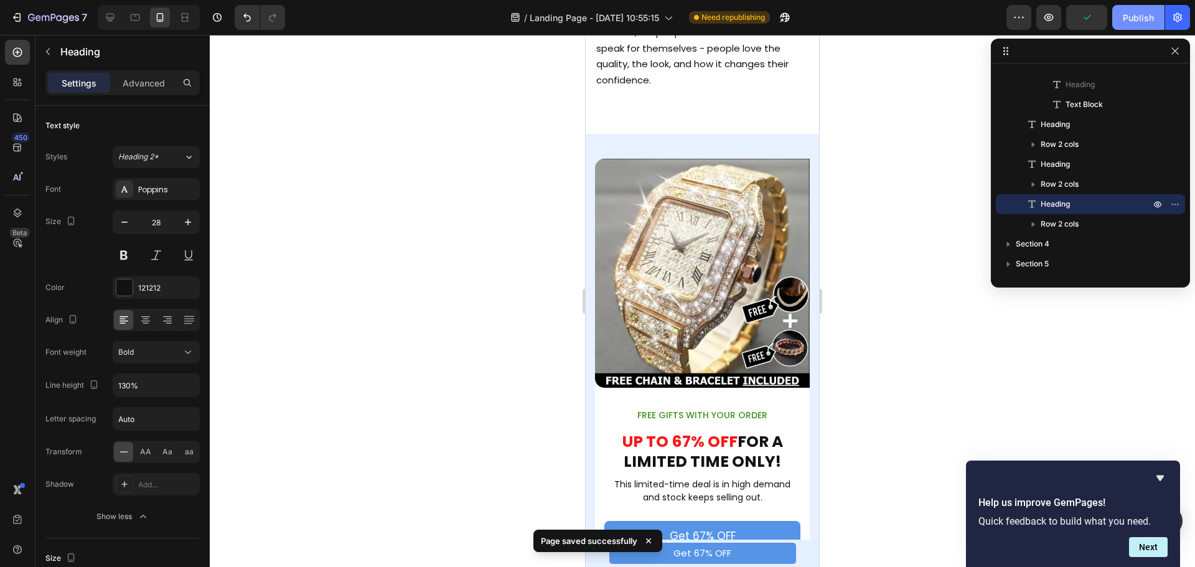
click at [1130, 11] on div "Publish" at bounding box center [1138, 17] width 31 height 13
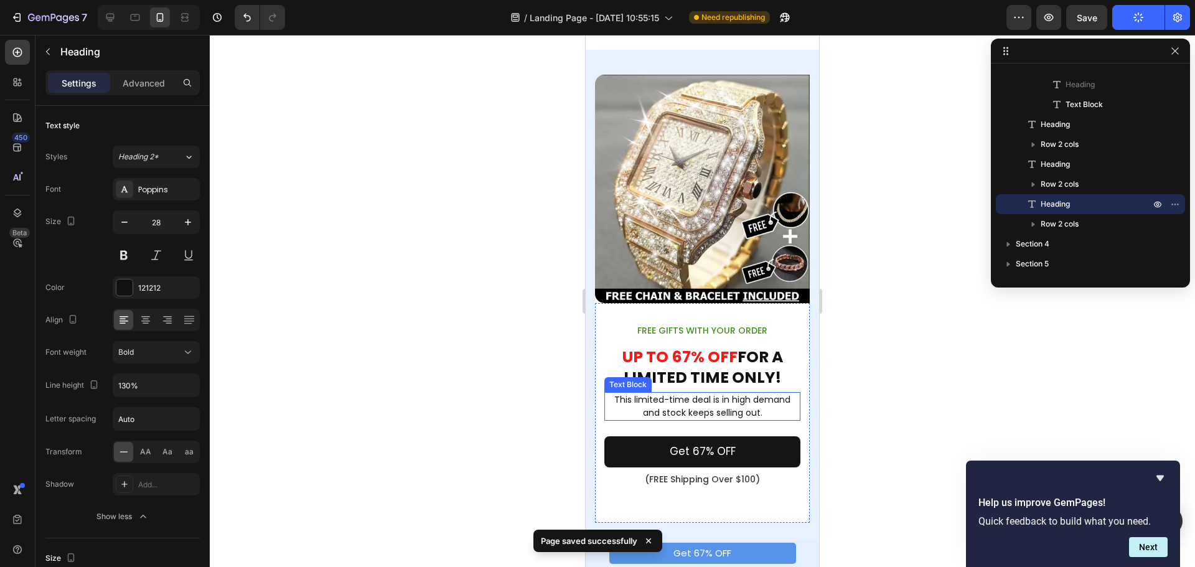
scroll to position [2169, 0]
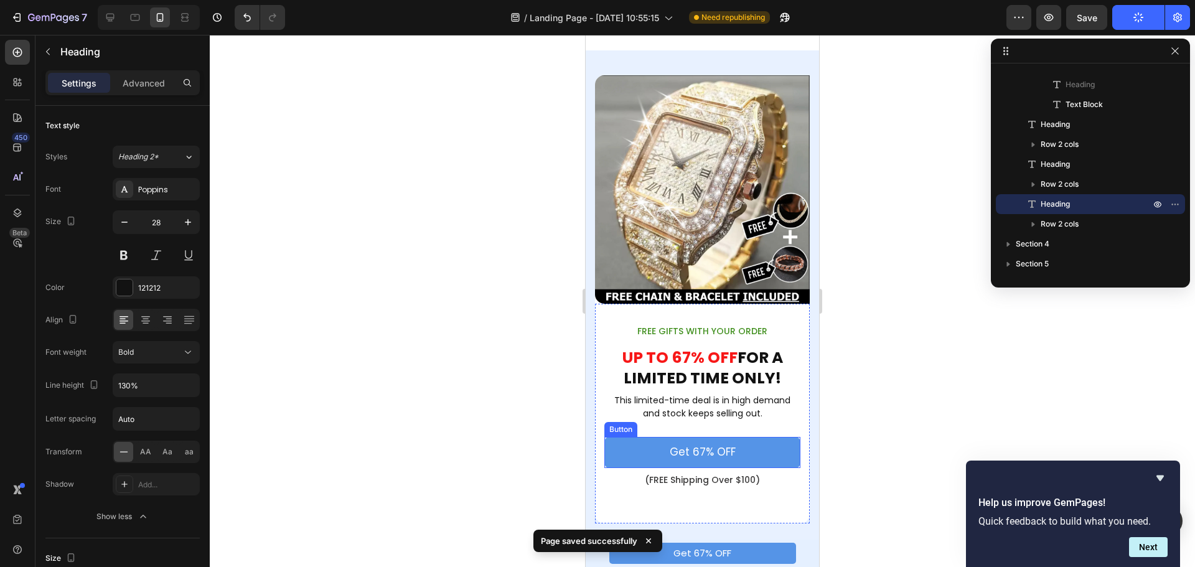
drag, startPoint x: 697, startPoint y: 446, endPoint x: 595, endPoint y: 412, distance: 108.5
click at [697, 446] on p "Get 67% OFF" at bounding box center [703, 453] width 66 height 16
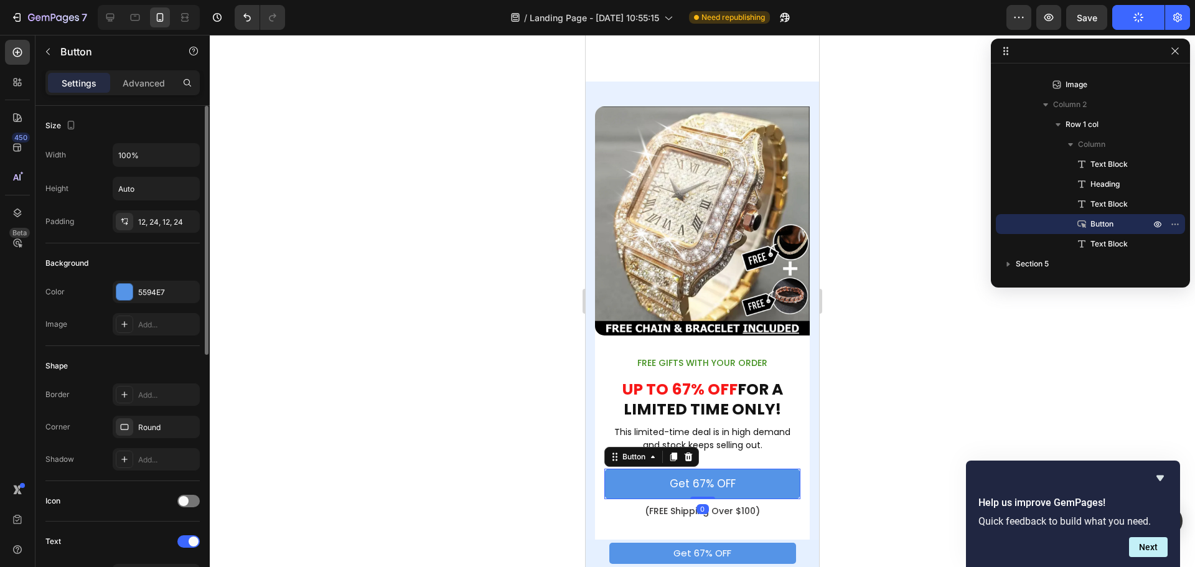
scroll to position [311, 0]
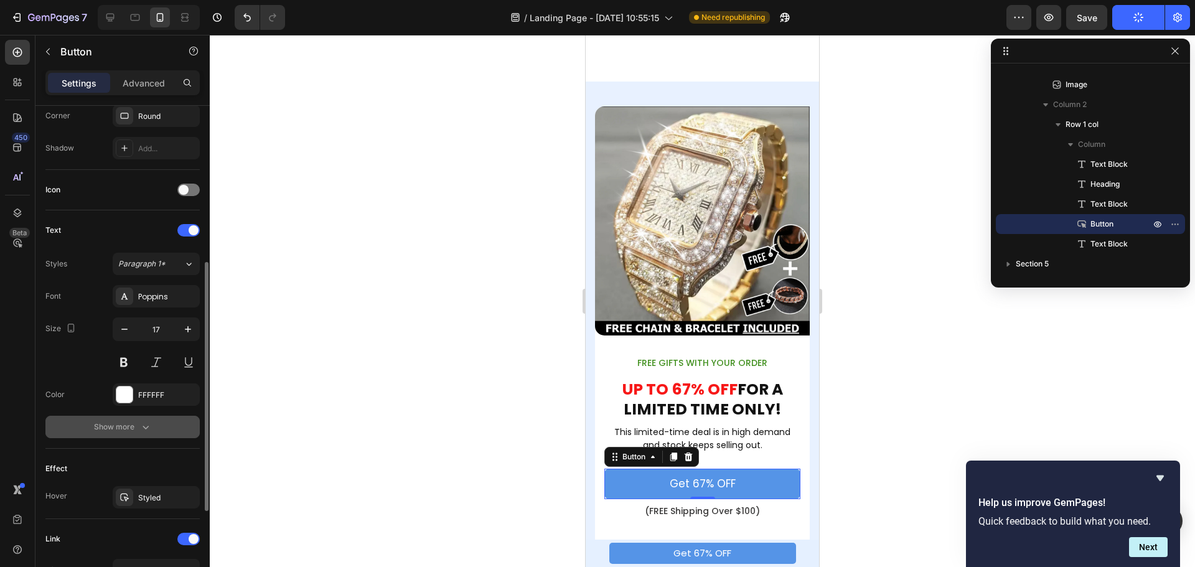
click at [136, 425] on div "Show more" at bounding box center [123, 427] width 58 height 12
click at [181, 428] on div "Normal" at bounding box center [150, 427] width 64 height 11
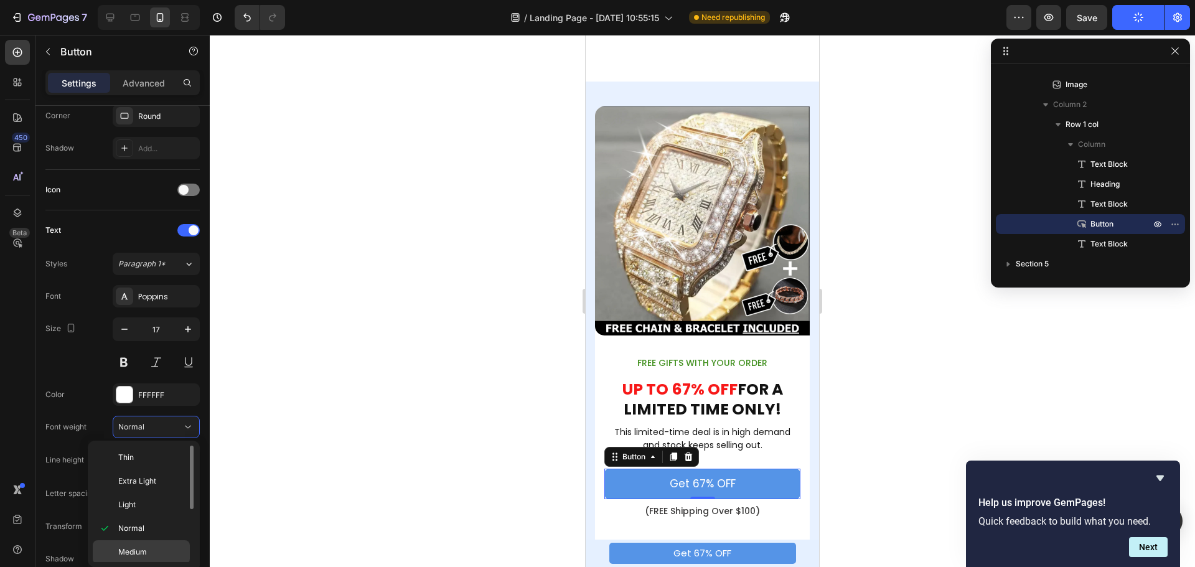
click at [133, 545] on div "Medium" at bounding box center [141, 552] width 97 height 24
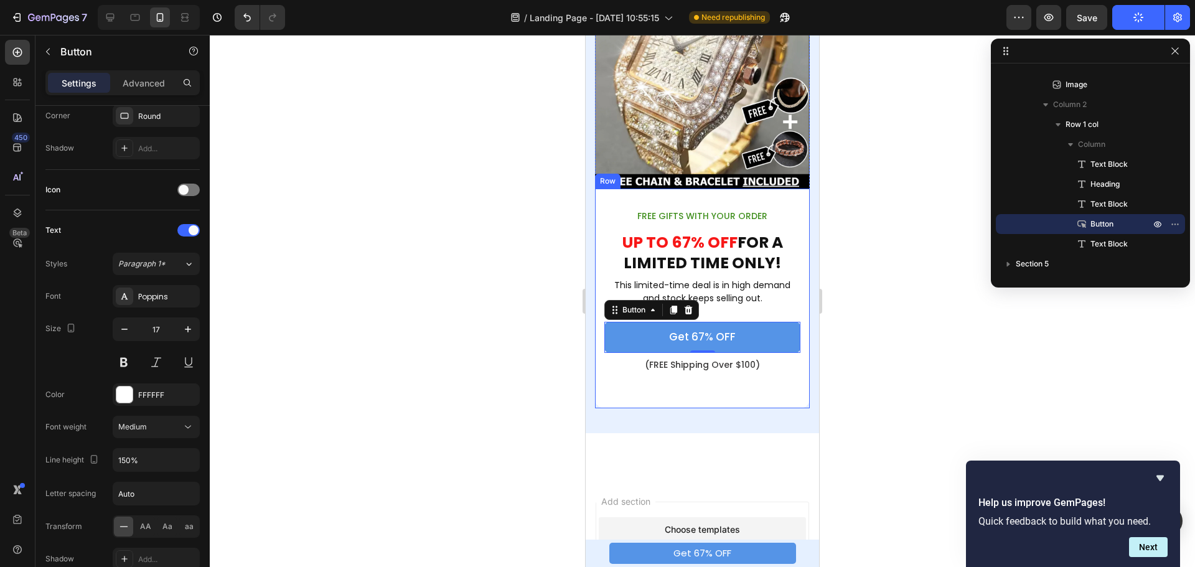
scroll to position [2356, 0]
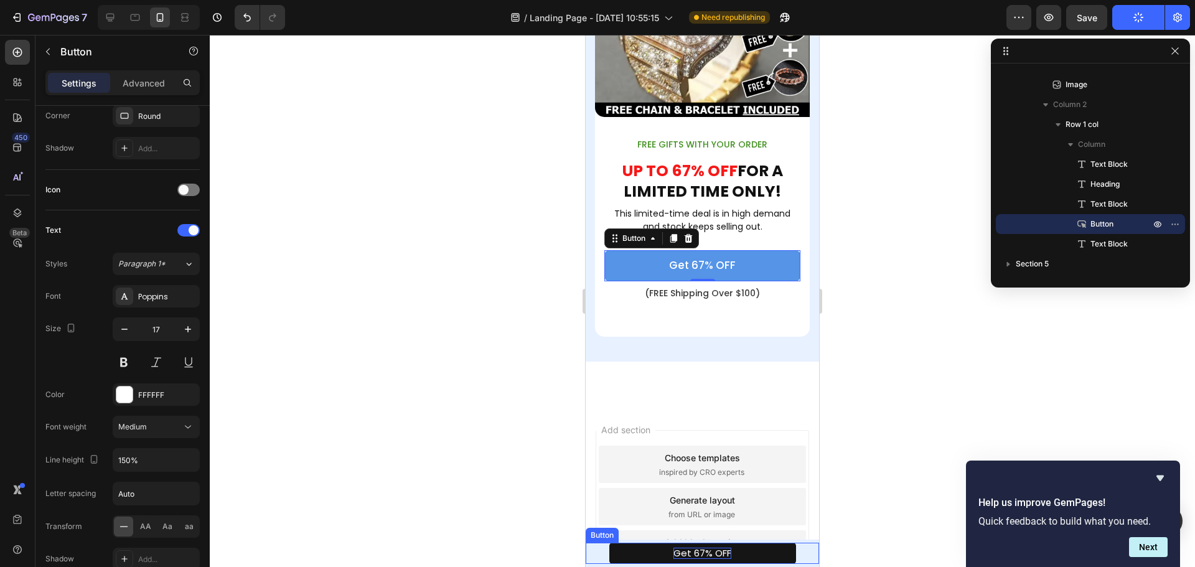
click at [710, 558] on p "Get 67% OFF" at bounding box center [703, 553] width 58 height 11
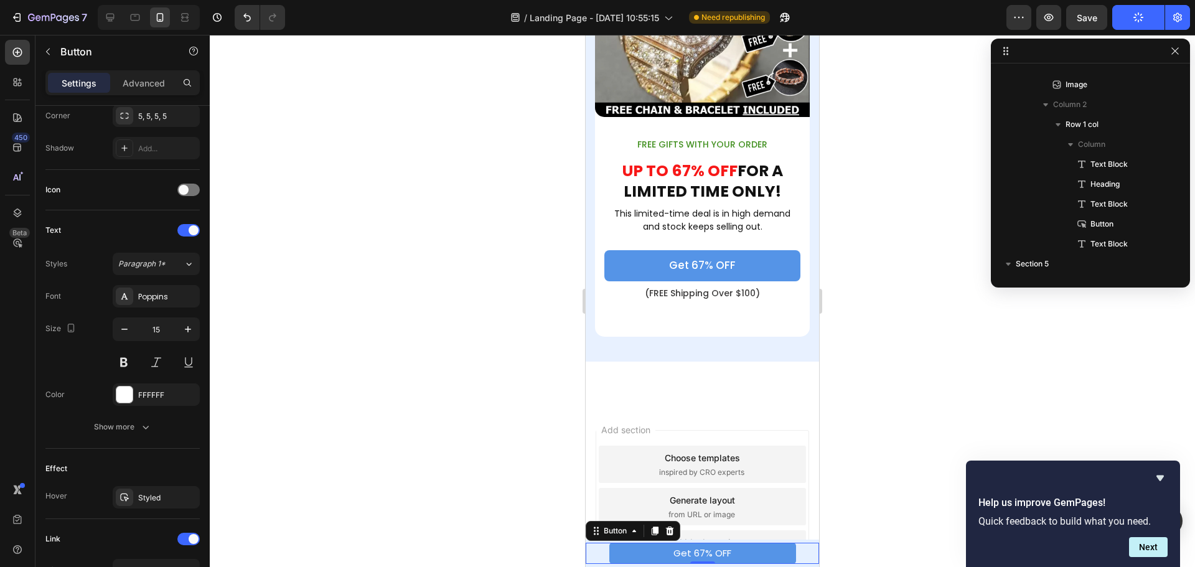
scroll to position [611, 0]
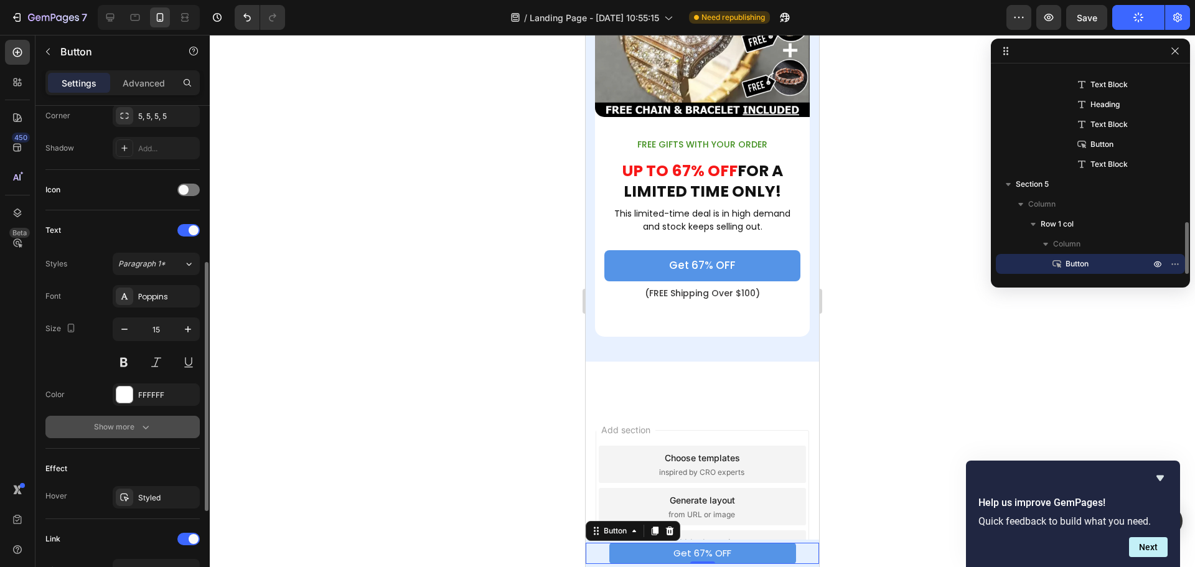
click at [136, 431] on div "Show more" at bounding box center [123, 427] width 58 height 12
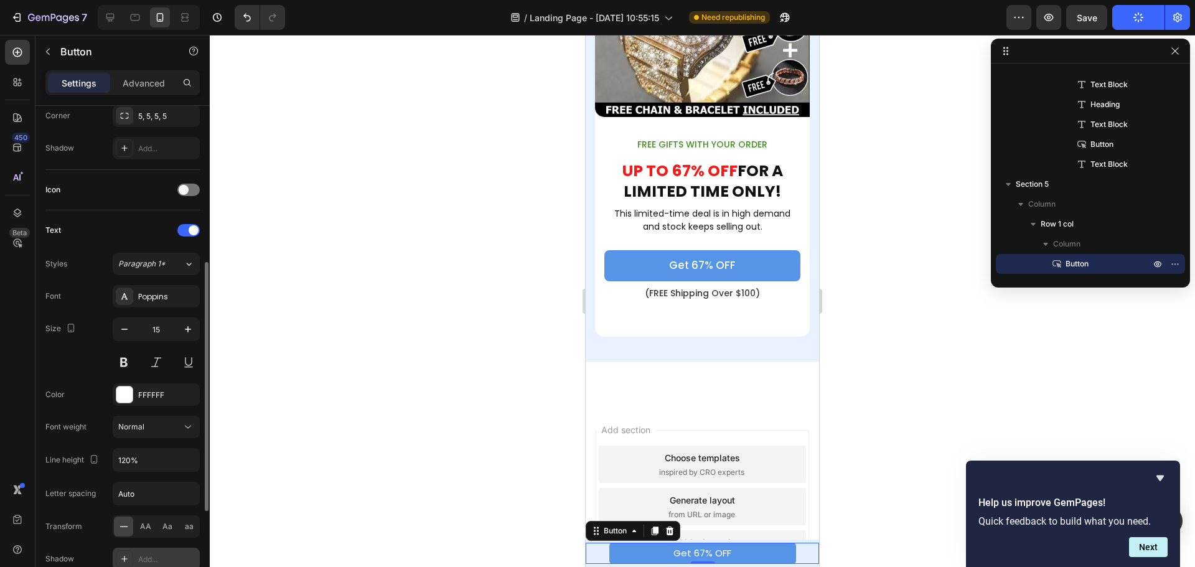
scroll to position [498, 0]
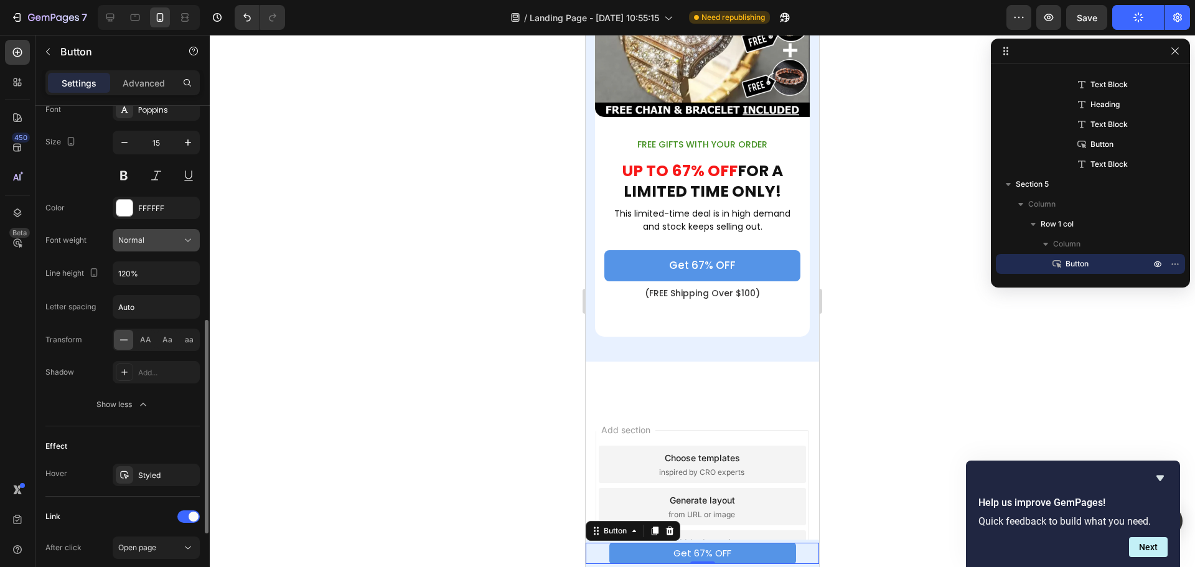
click at [186, 245] on icon at bounding box center [188, 240] width 12 height 12
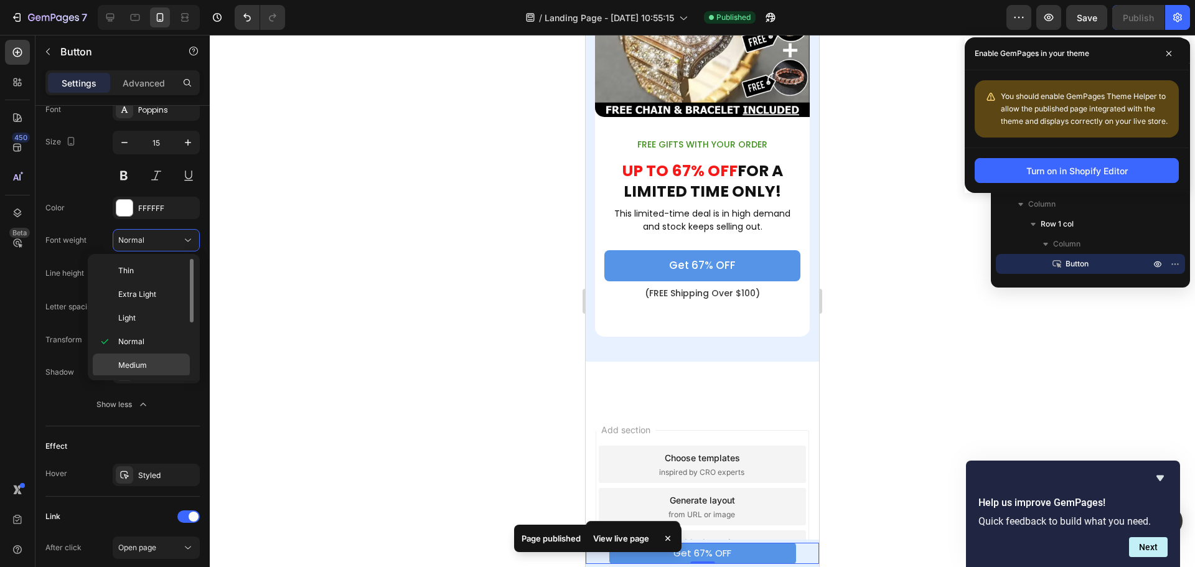
click at [147, 357] on div "Medium" at bounding box center [141, 366] width 97 height 24
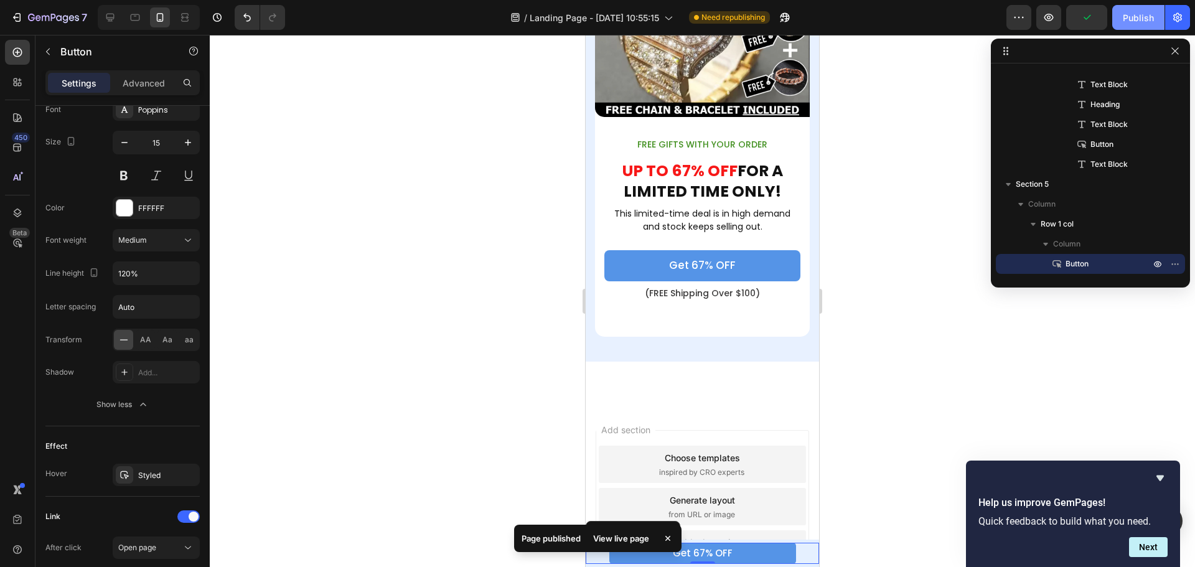
click at [1129, 15] on div "Publish" at bounding box center [1138, 17] width 31 height 13
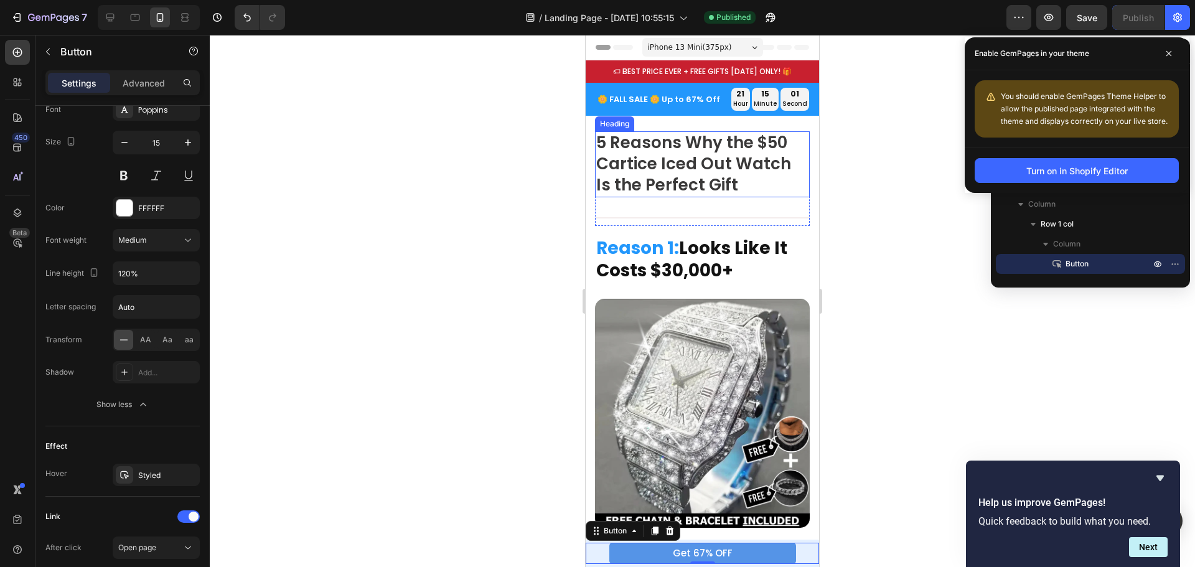
scroll to position [125, 0]
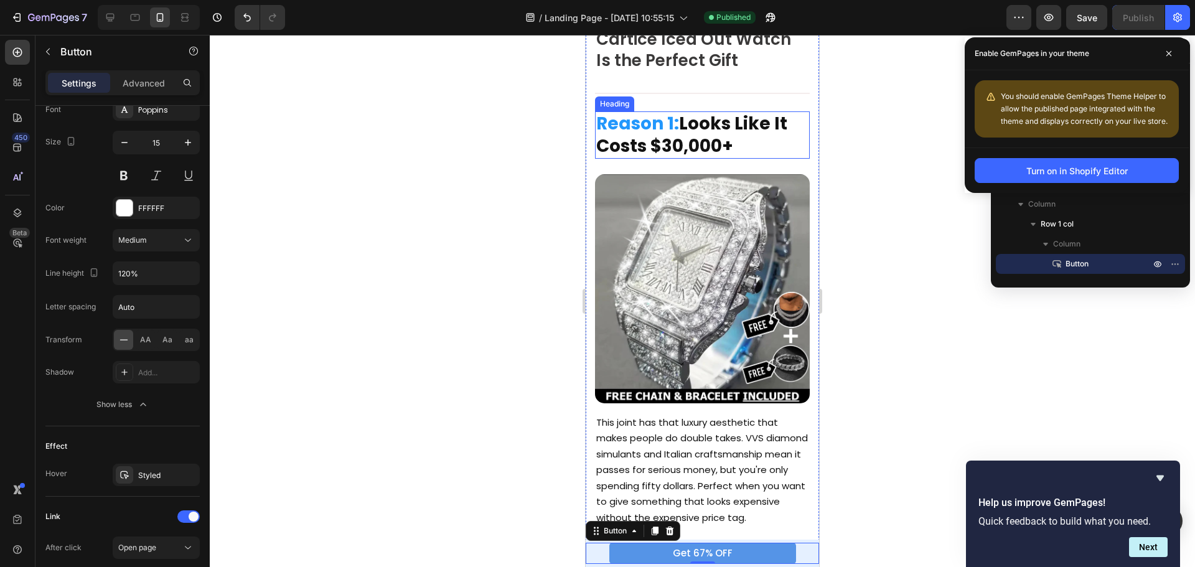
drag, startPoint x: 672, startPoint y: 138, endPoint x: 657, endPoint y: 139, distance: 15.0
click at [672, 138] on h2 "Reason 1: Looks Like It Costs $30,000+" at bounding box center [702, 135] width 215 height 48
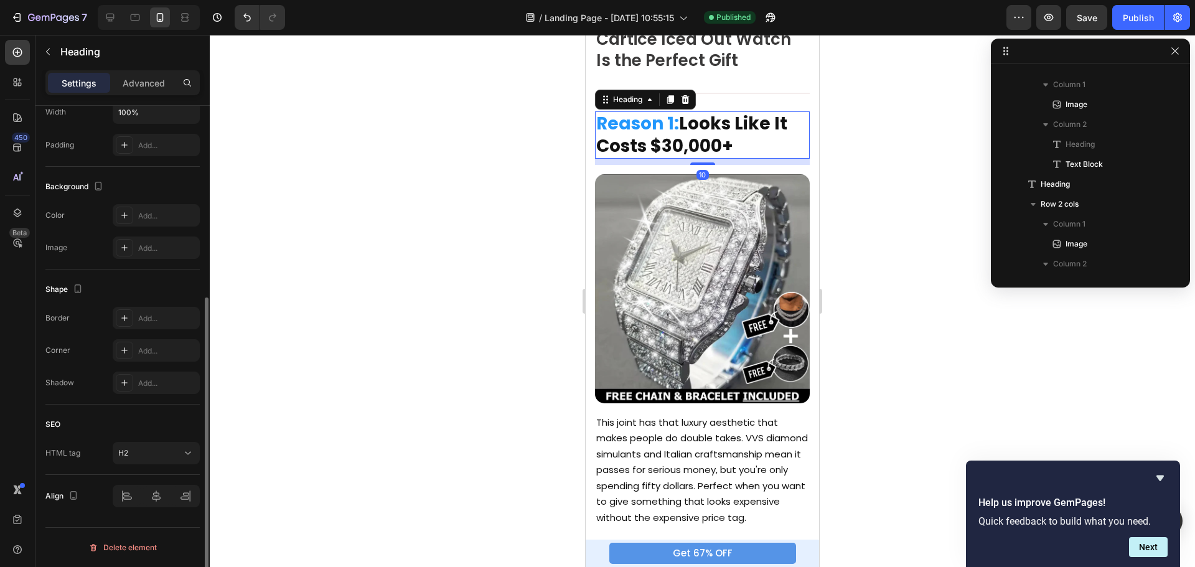
scroll to position [0, 0]
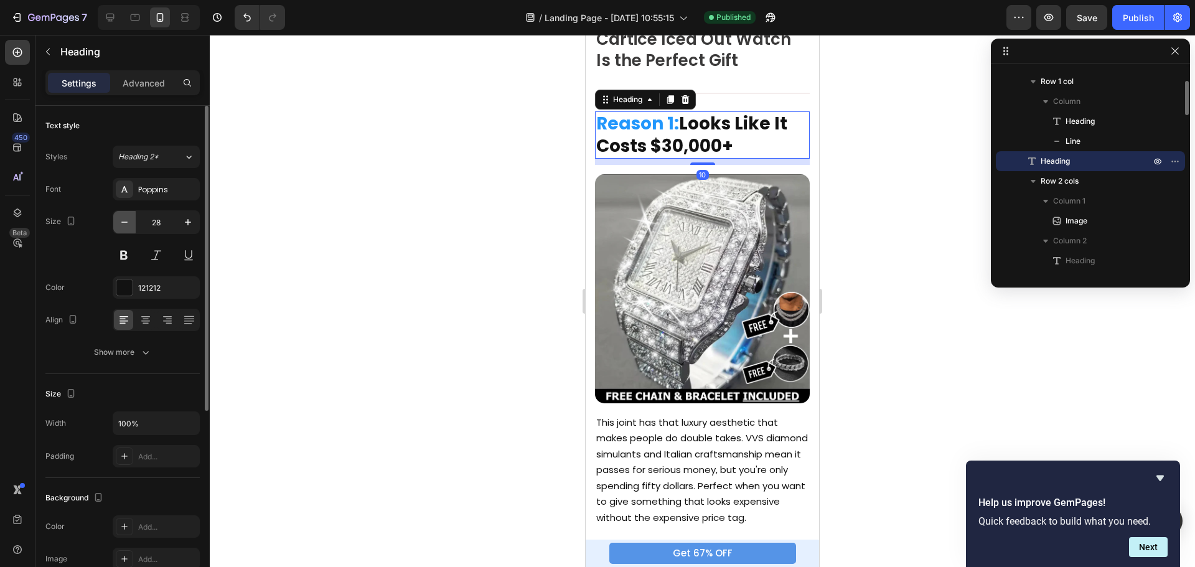
click at [120, 225] on icon "button" at bounding box center [124, 222] width 12 height 12
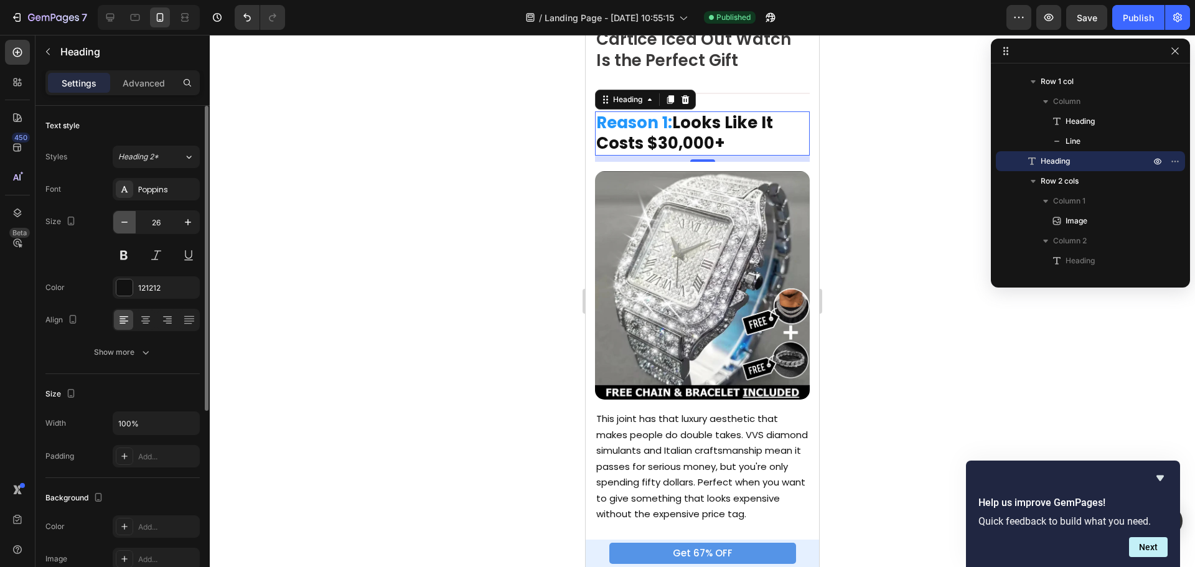
click at [120, 225] on icon "button" at bounding box center [124, 222] width 12 height 12
type input "24"
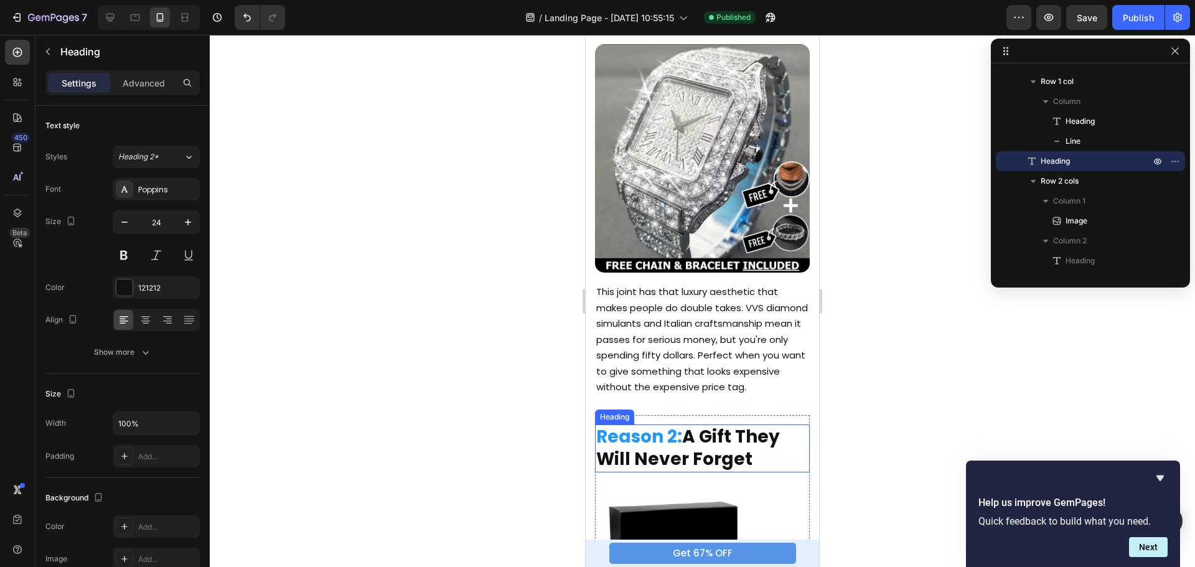
scroll to position [436, 0]
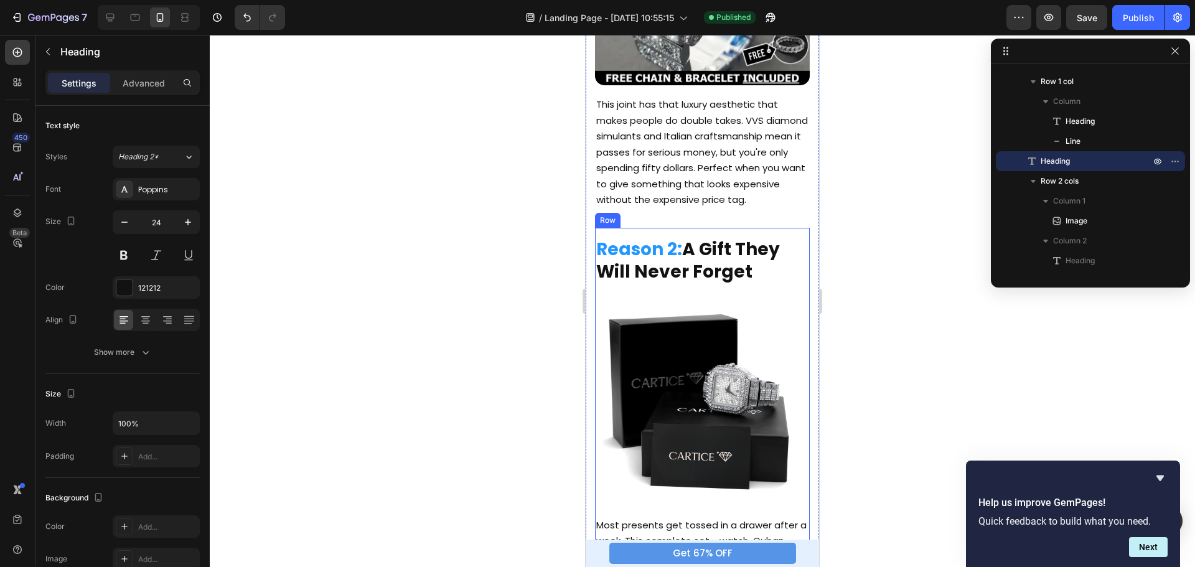
click at [639, 285] on h2 "Reason 2: A Gift They Will Never Forget" at bounding box center [702, 261] width 215 height 48
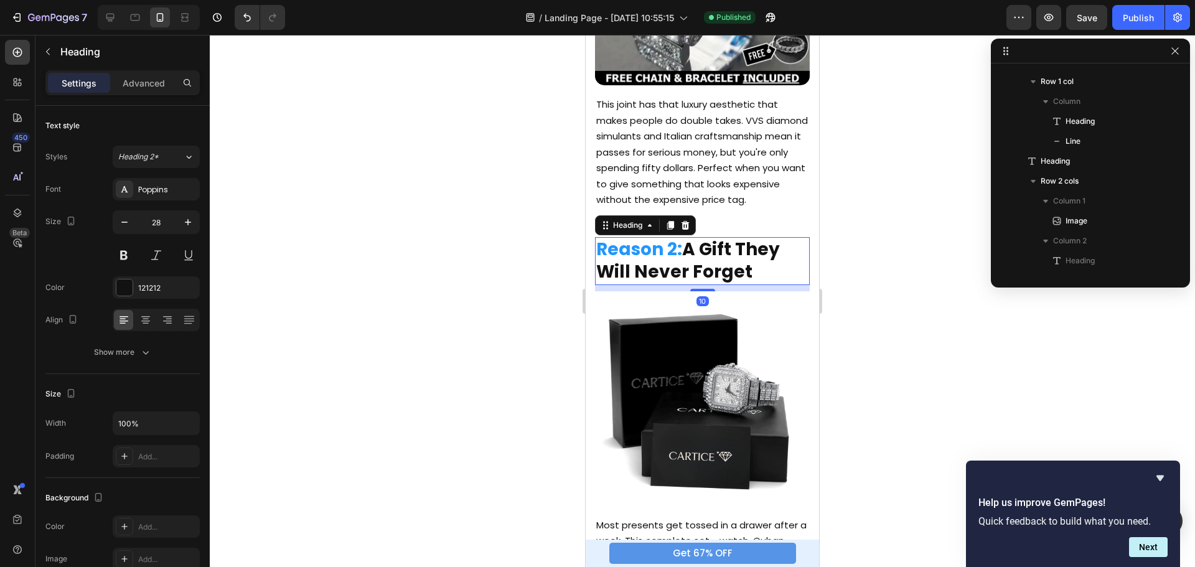
scroll to position [256, 0]
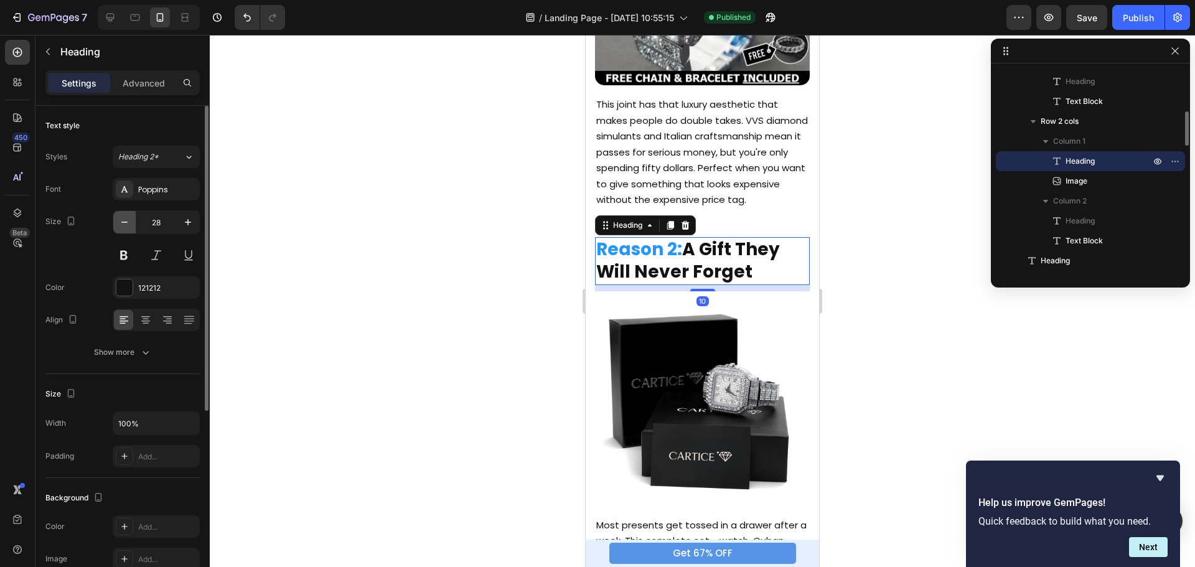
click at [121, 222] on icon "button" at bounding box center [124, 222] width 6 height 1
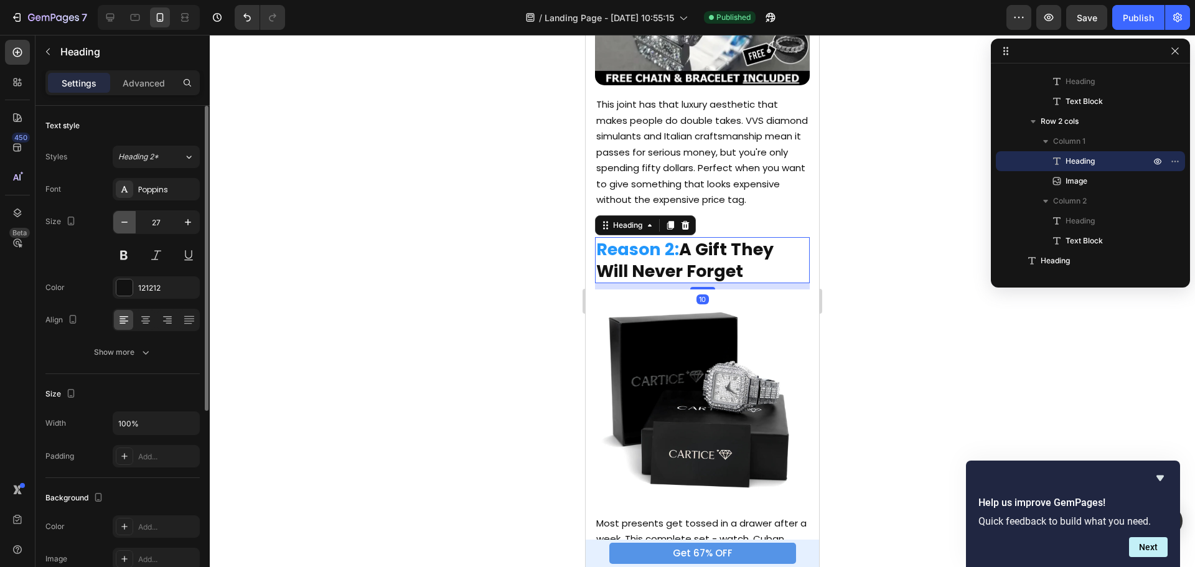
click at [121, 222] on icon "button" at bounding box center [124, 222] width 6 height 1
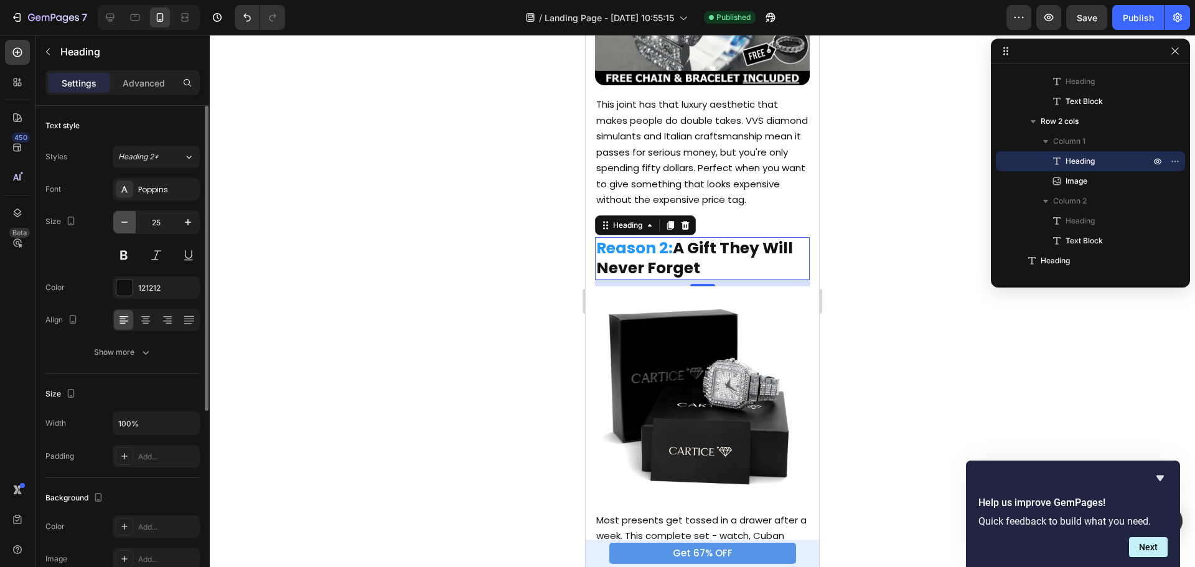
click at [121, 222] on icon "button" at bounding box center [124, 222] width 6 height 1
type input "24"
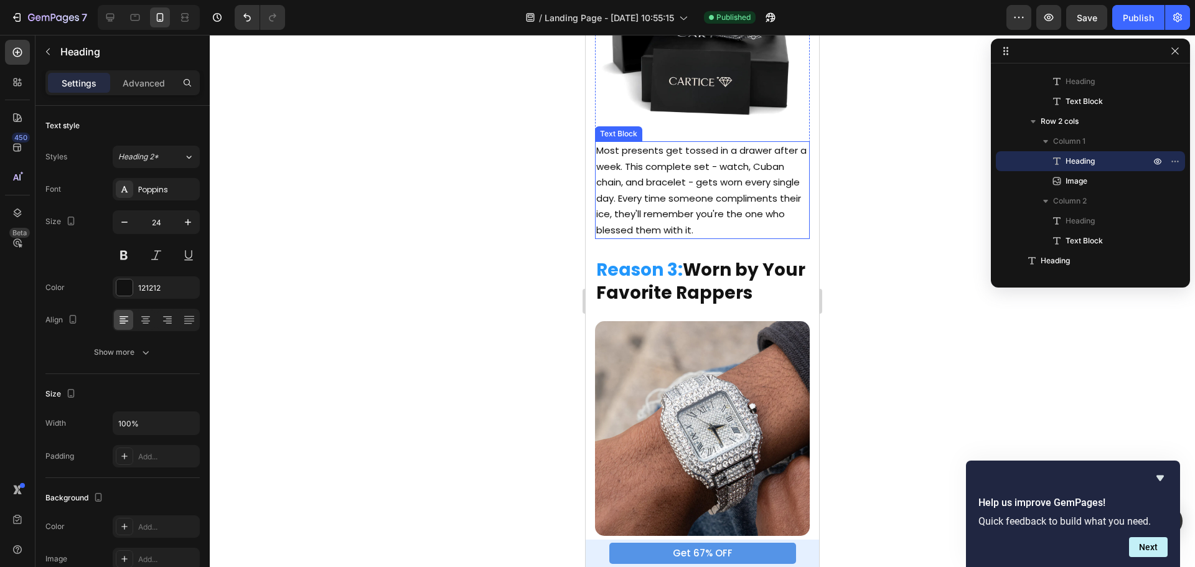
scroll to position [809, 0]
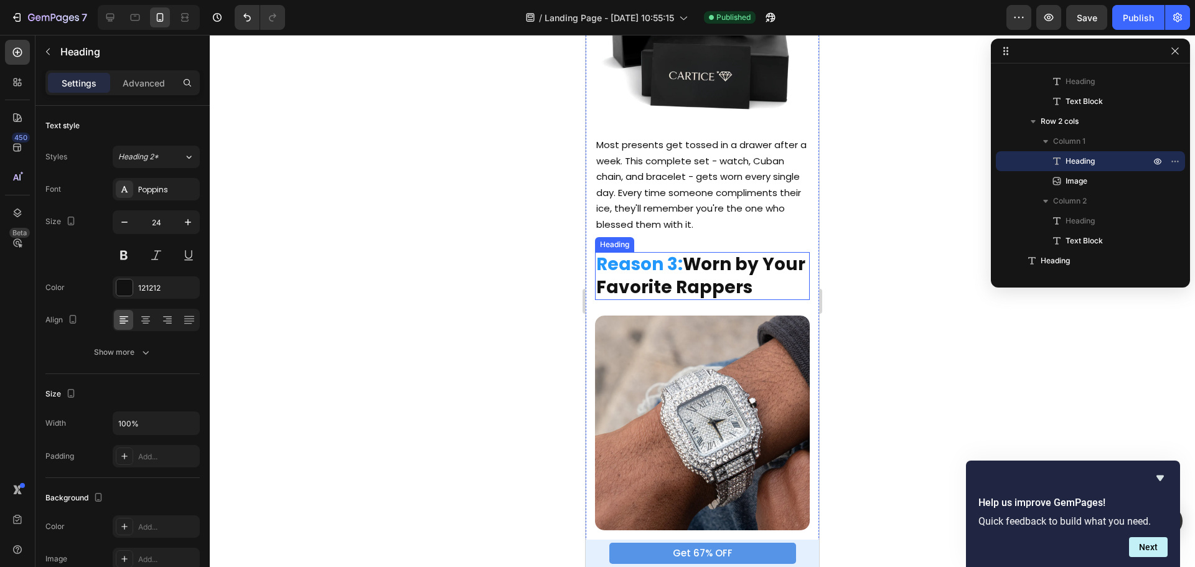
click at [666, 275] on h2 "Reason 3: Worn by Your Favorite Rappers" at bounding box center [702, 276] width 215 height 48
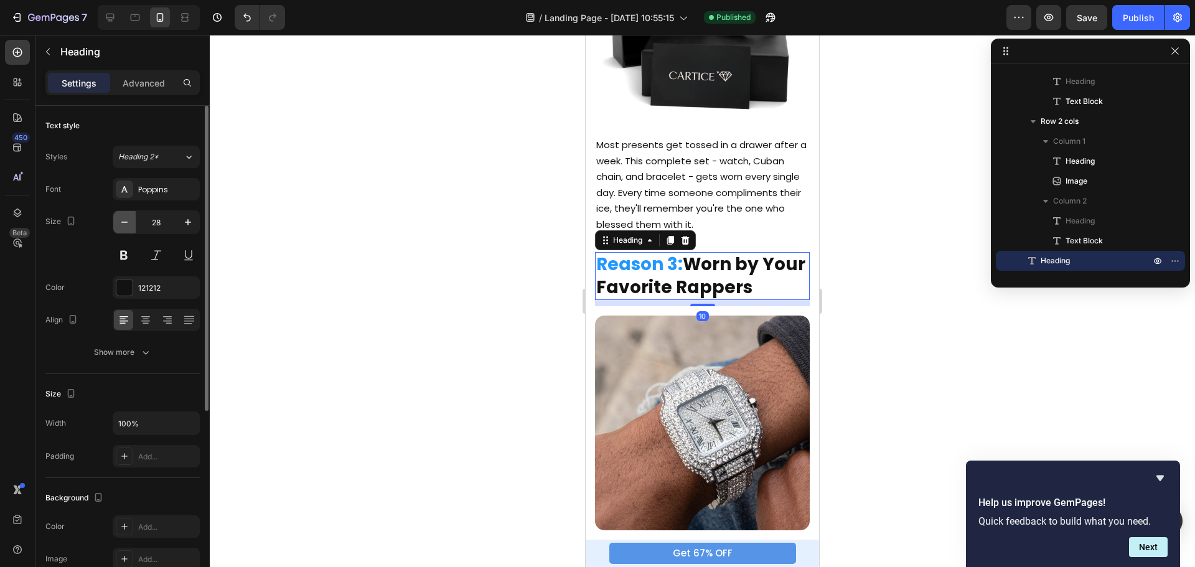
click at [126, 221] on icon "button" at bounding box center [124, 222] width 12 height 12
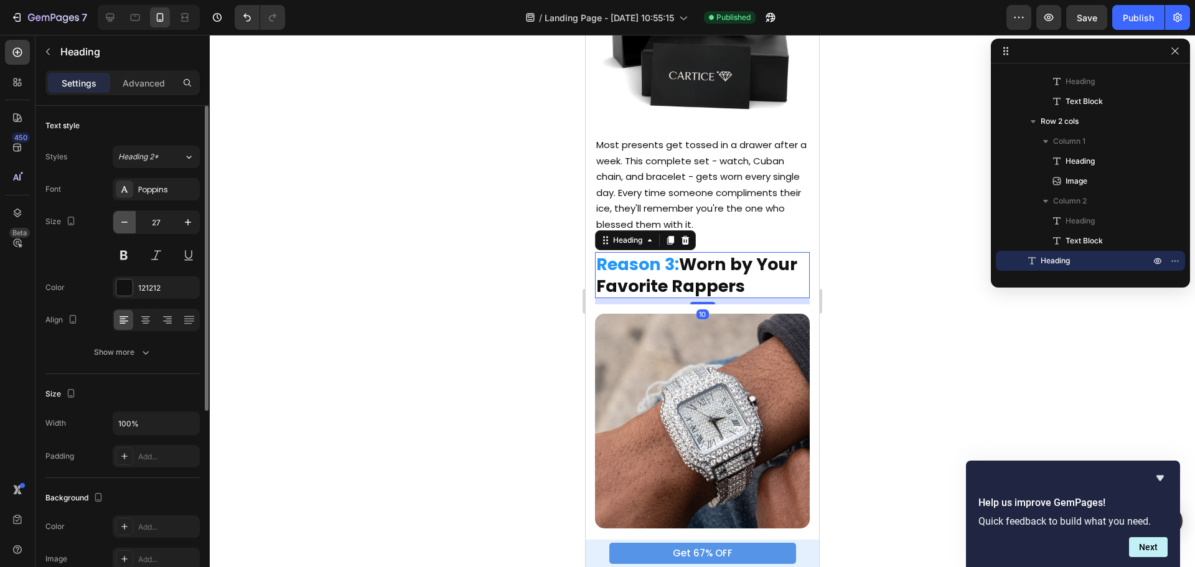
click at [126, 221] on icon "button" at bounding box center [124, 222] width 12 height 12
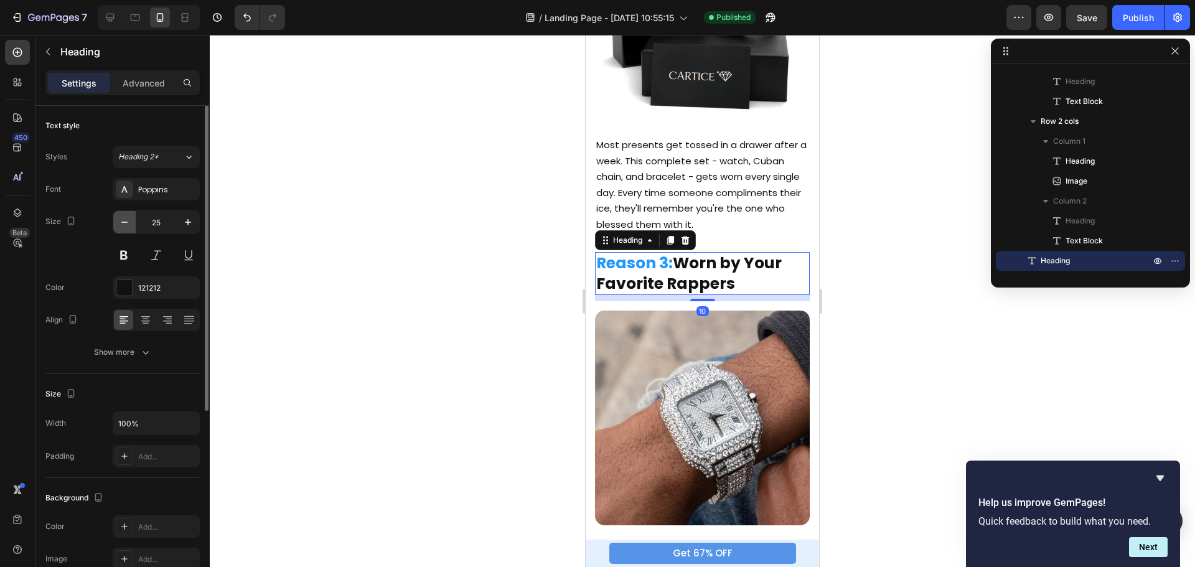
type input "24"
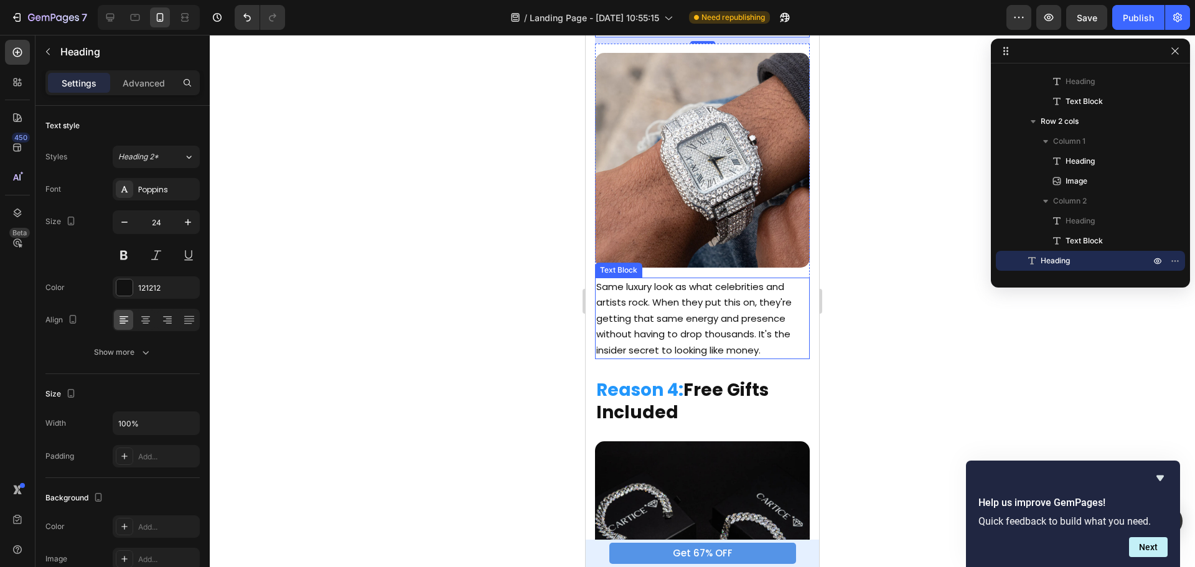
scroll to position [1121, 0]
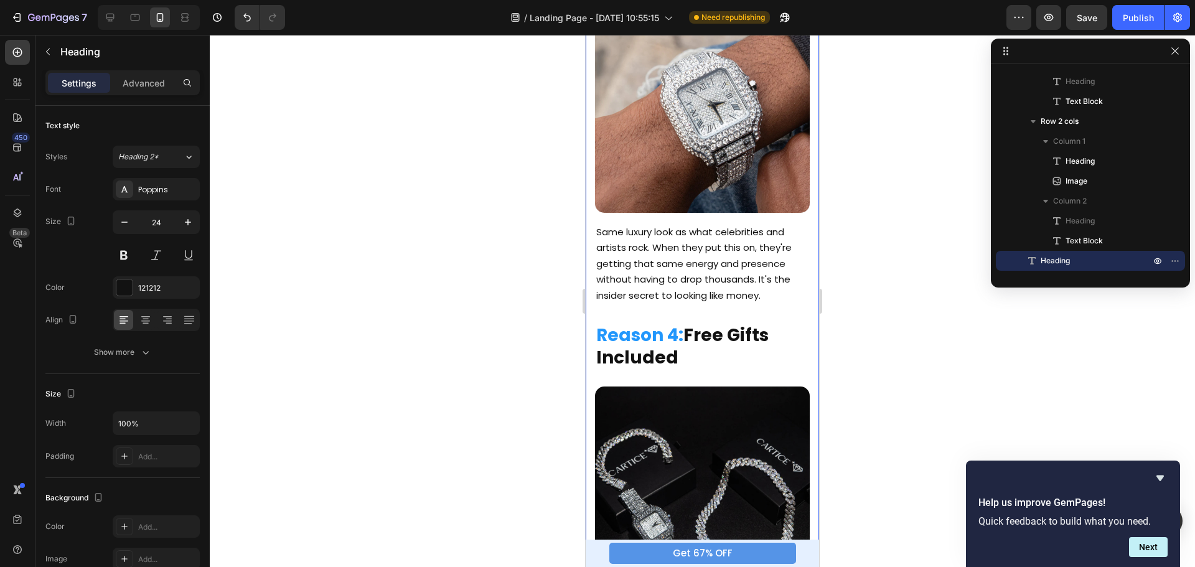
click at [636, 323] on span "Reason 4:" at bounding box center [639, 335] width 87 height 24
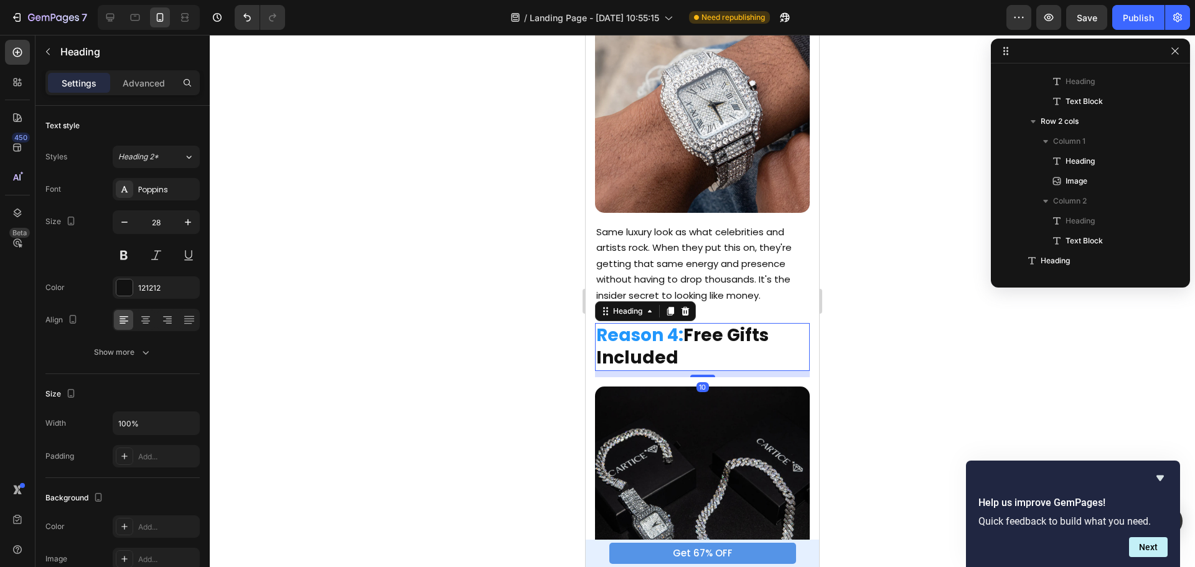
scroll to position [495, 0]
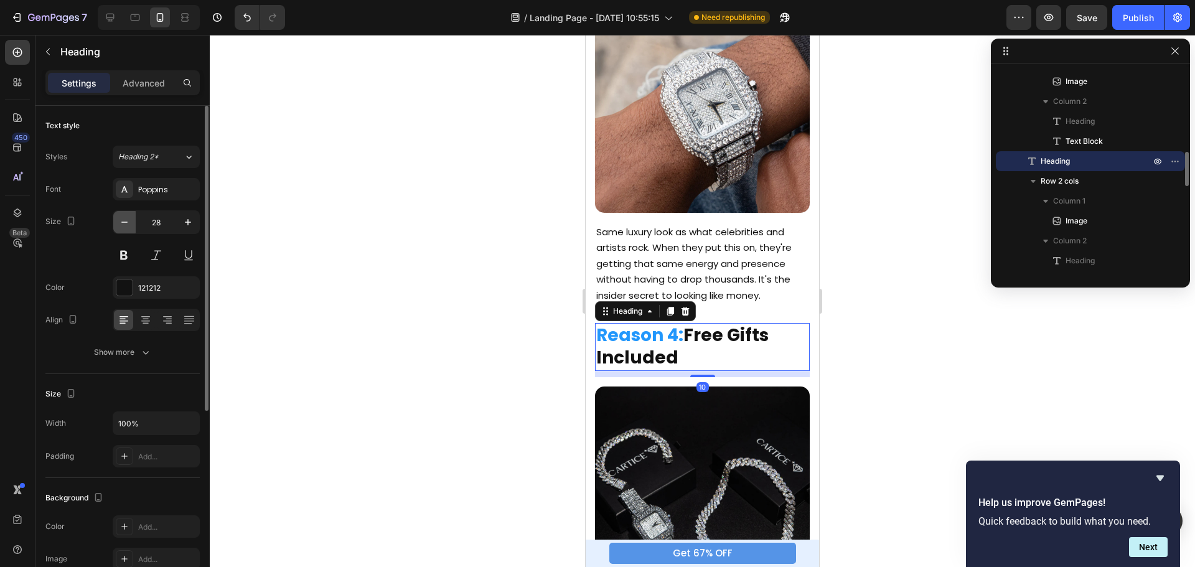
click at [123, 218] on icon "button" at bounding box center [124, 222] width 12 height 12
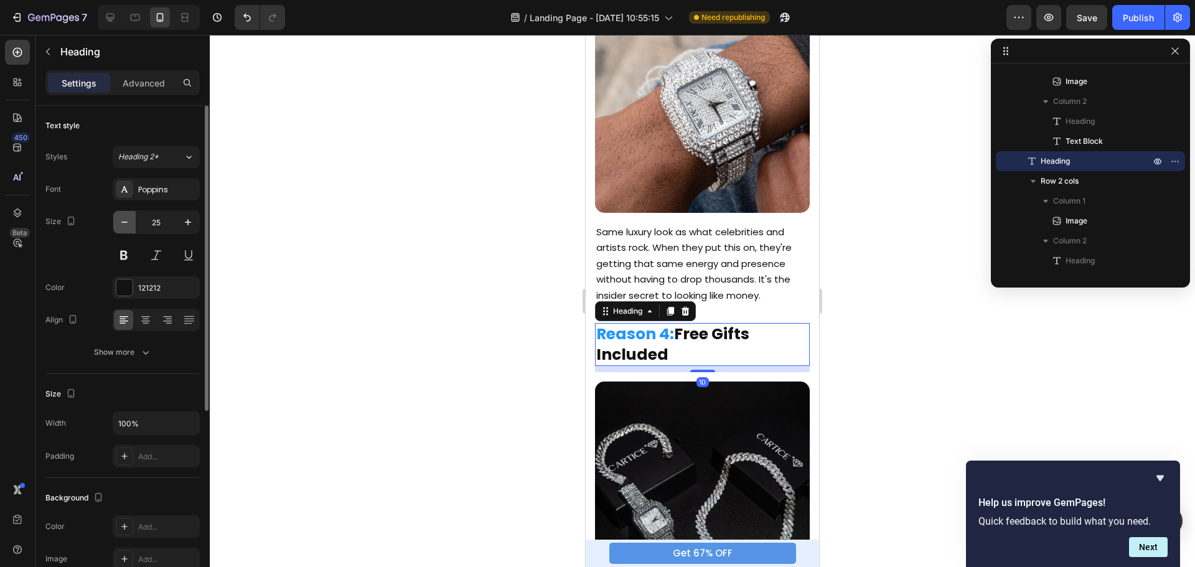
click at [123, 218] on icon "button" at bounding box center [124, 222] width 12 height 12
type input "24"
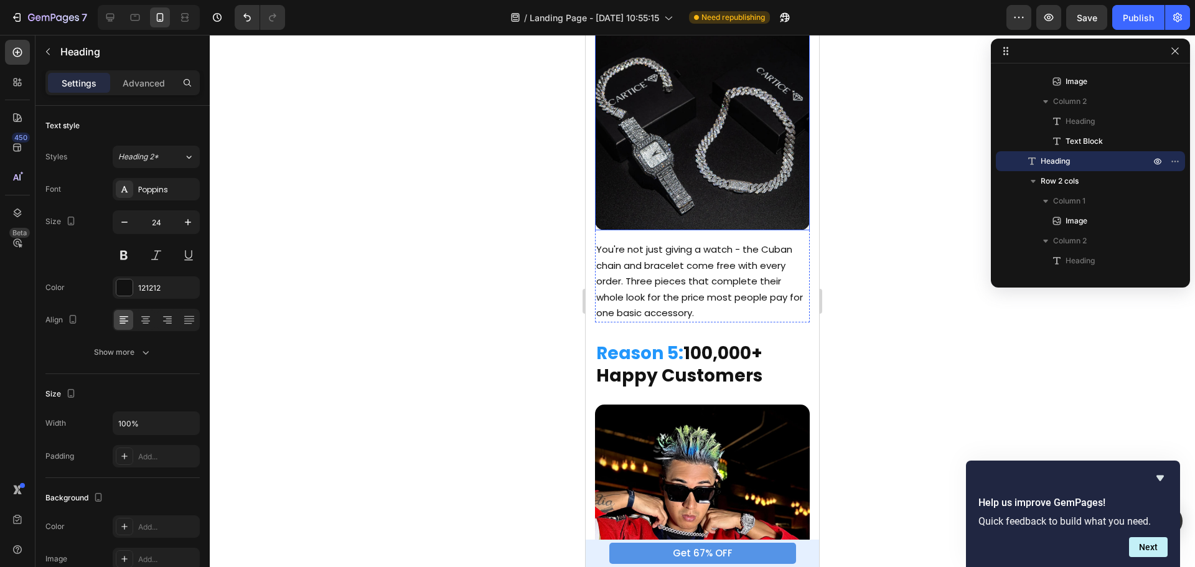
scroll to position [1557, 0]
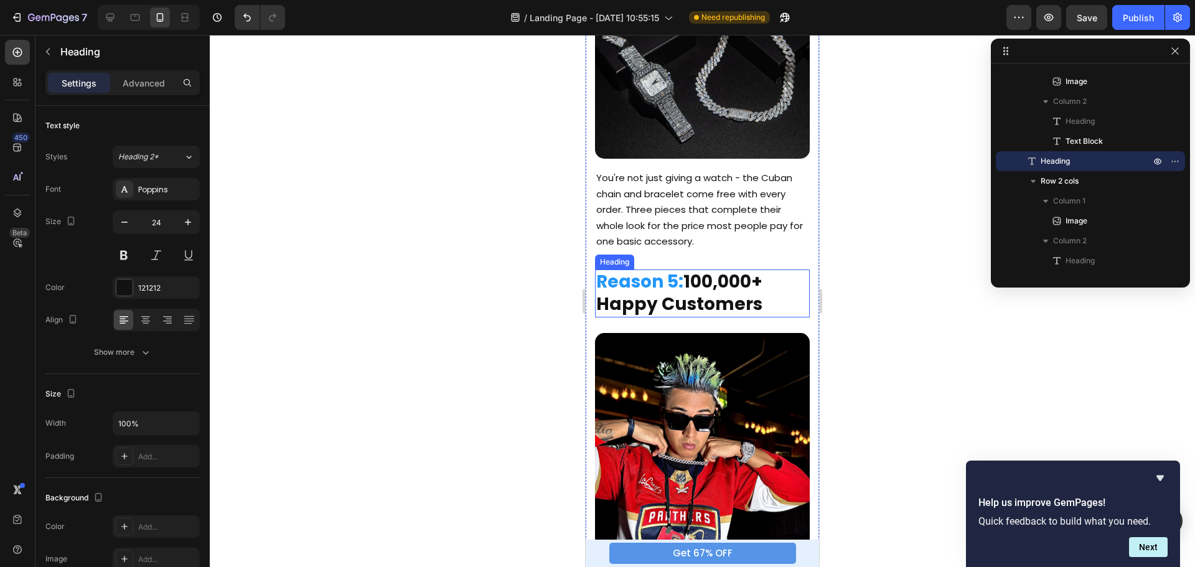
click at [659, 270] on span "Reason 5:" at bounding box center [639, 282] width 87 height 24
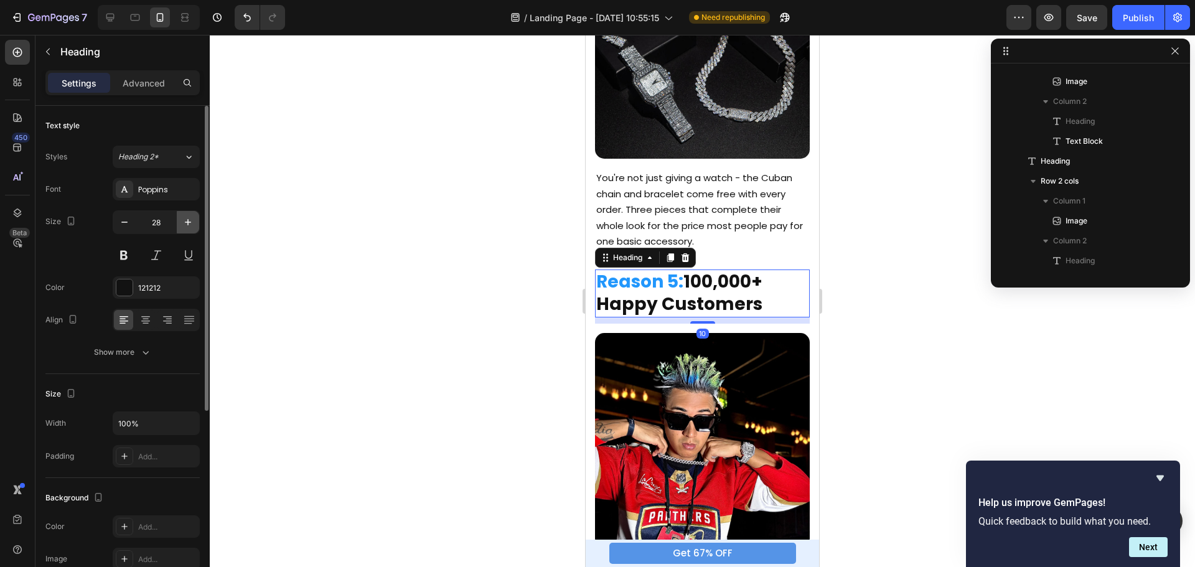
scroll to position [634, 0]
click at [125, 221] on icon "button" at bounding box center [124, 222] width 12 height 12
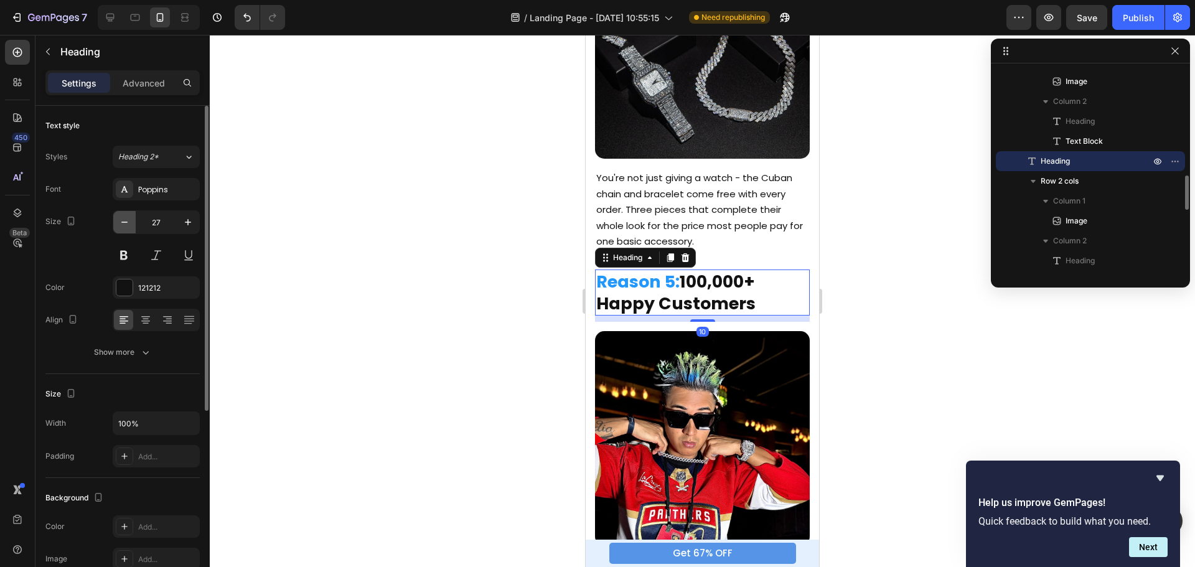
click at [125, 221] on icon "button" at bounding box center [124, 222] width 12 height 12
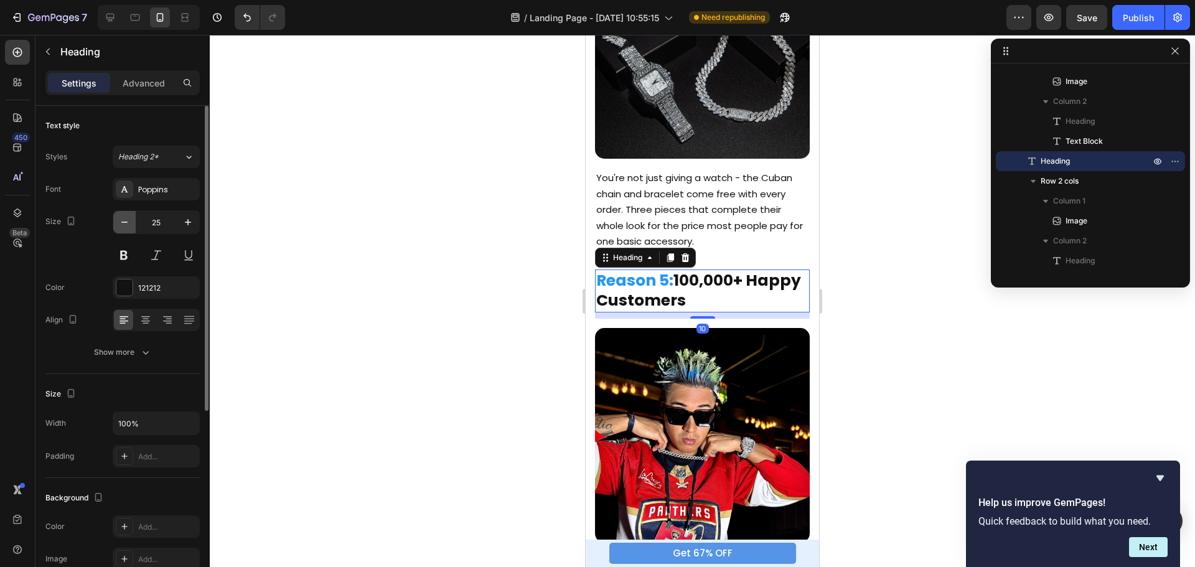
click at [125, 221] on icon "button" at bounding box center [124, 222] width 12 height 12
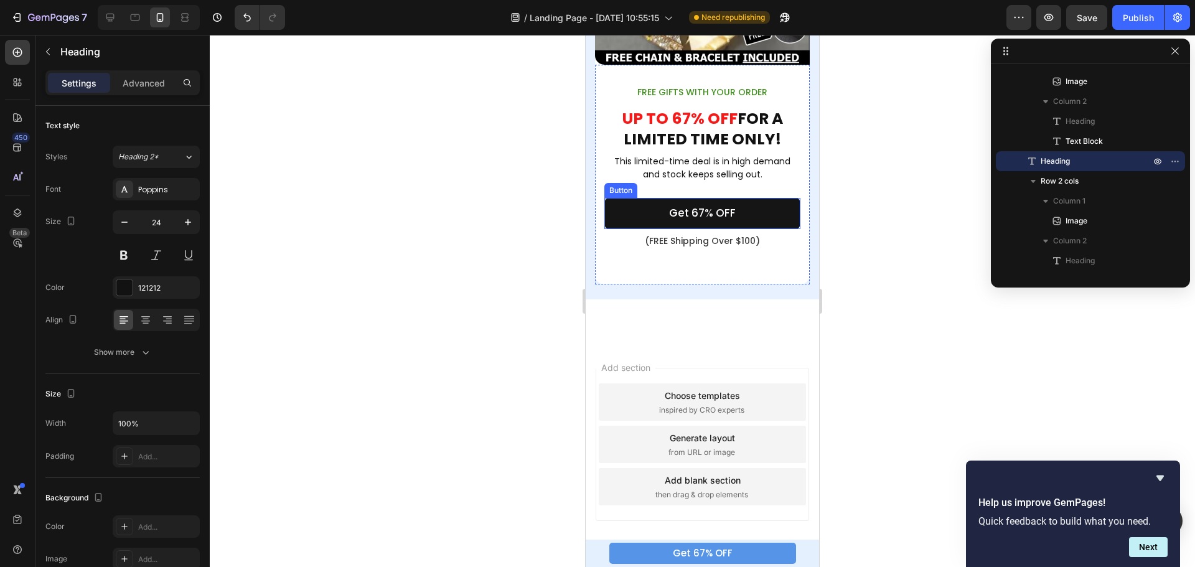
scroll to position [2386, 0]
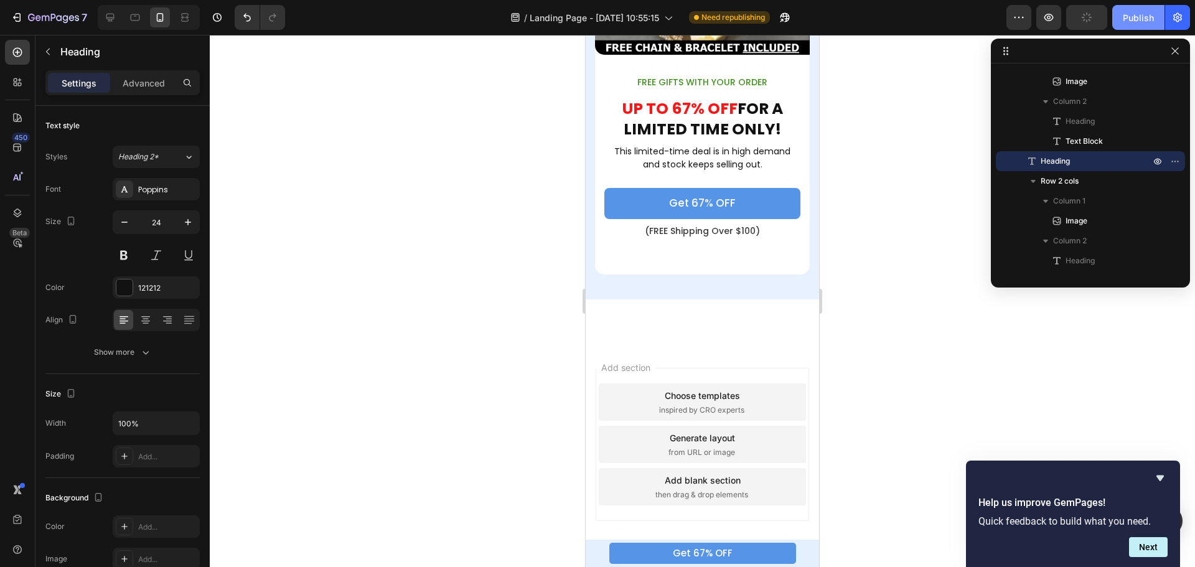
click at [1127, 16] on div "Publish" at bounding box center [1138, 17] width 31 height 13
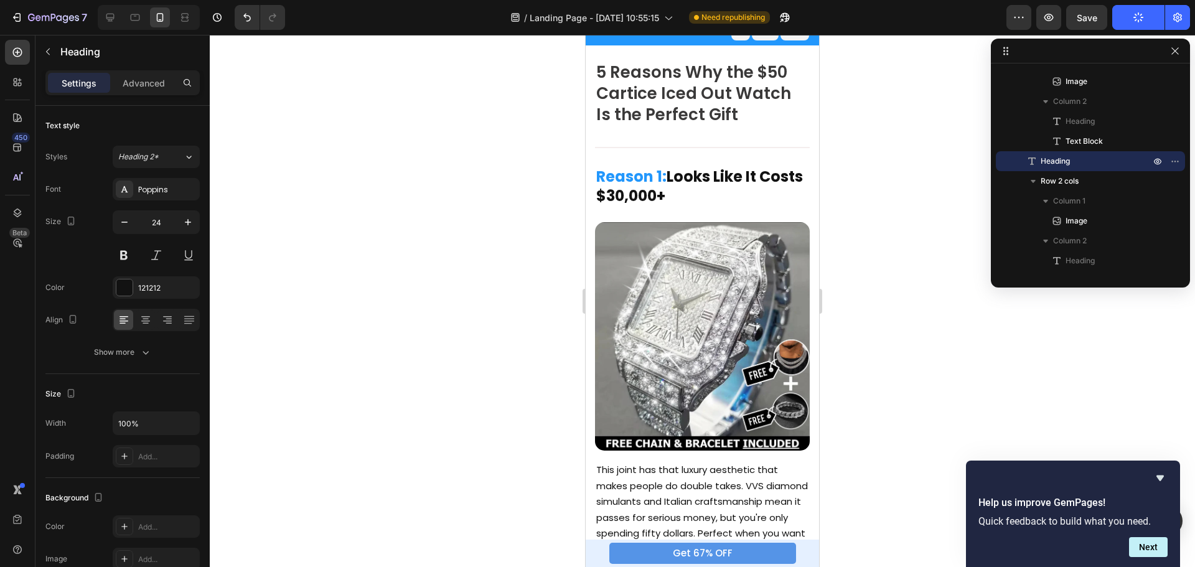
scroll to position [0, 0]
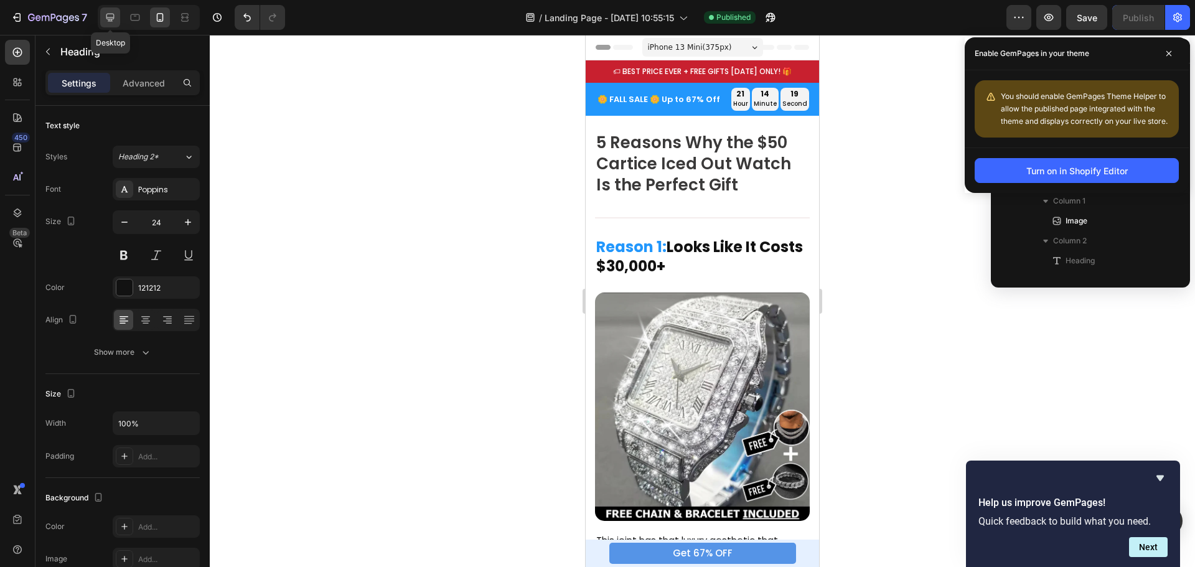
click at [109, 18] on icon at bounding box center [110, 18] width 8 height 8
type input "34"
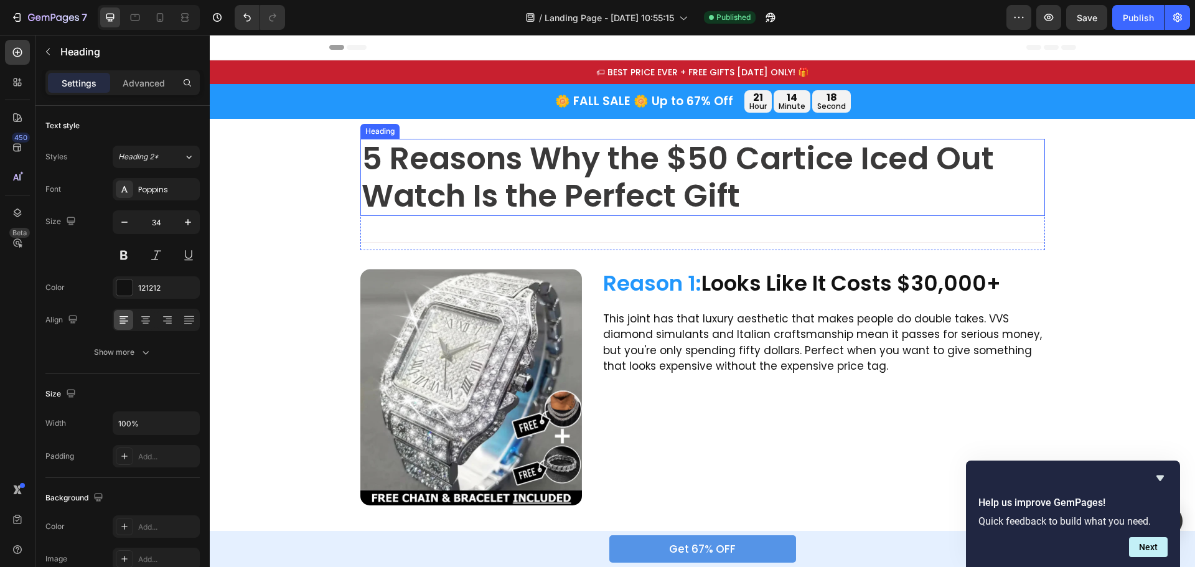
click at [654, 177] on h2 "5 Reasons Why the $50 Cartice Iced Out Watch Is the Perfect Gift" at bounding box center [703, 177] width 685 height 77
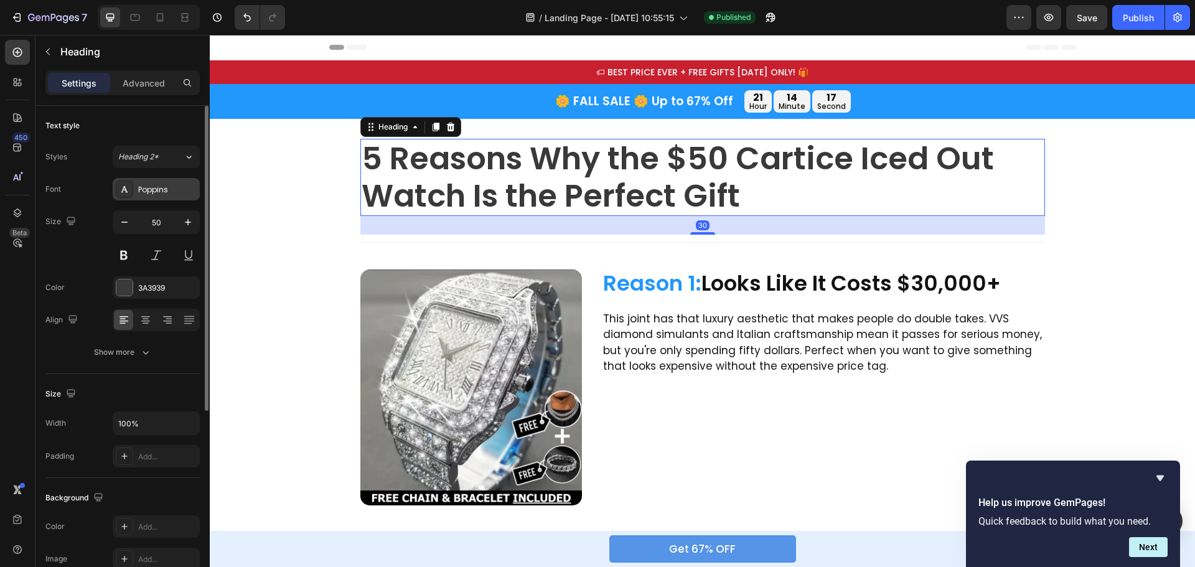
click at [144, 186] on div "Poppins" at bounding box center [167, 189] width 59 height 11
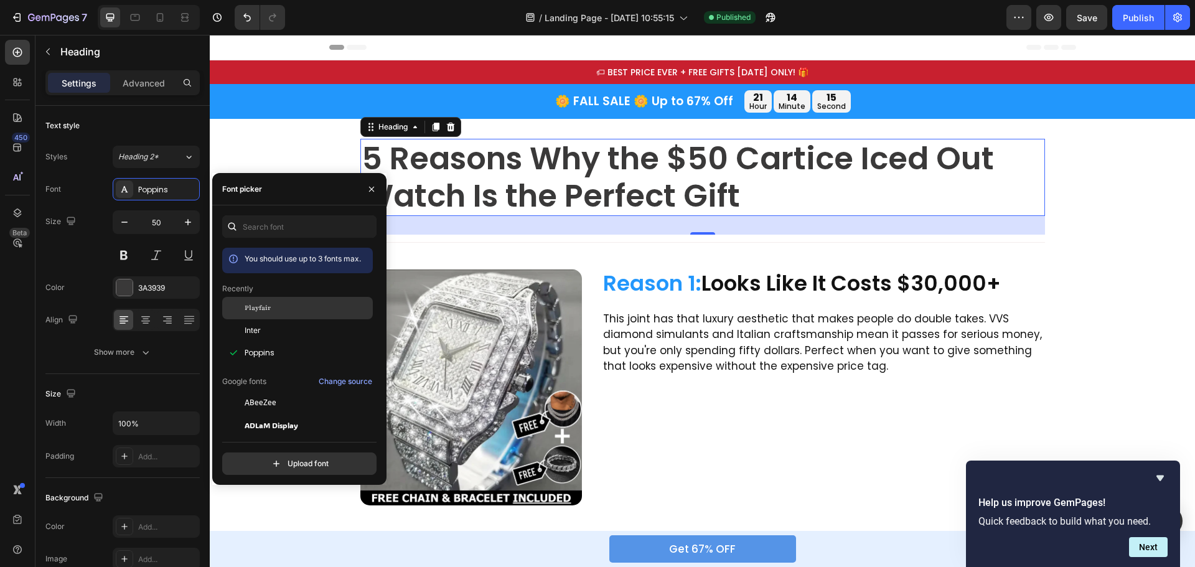
click at [271, 306] on div "Playfair" at bounding box center [308, 308] width 126 height 11
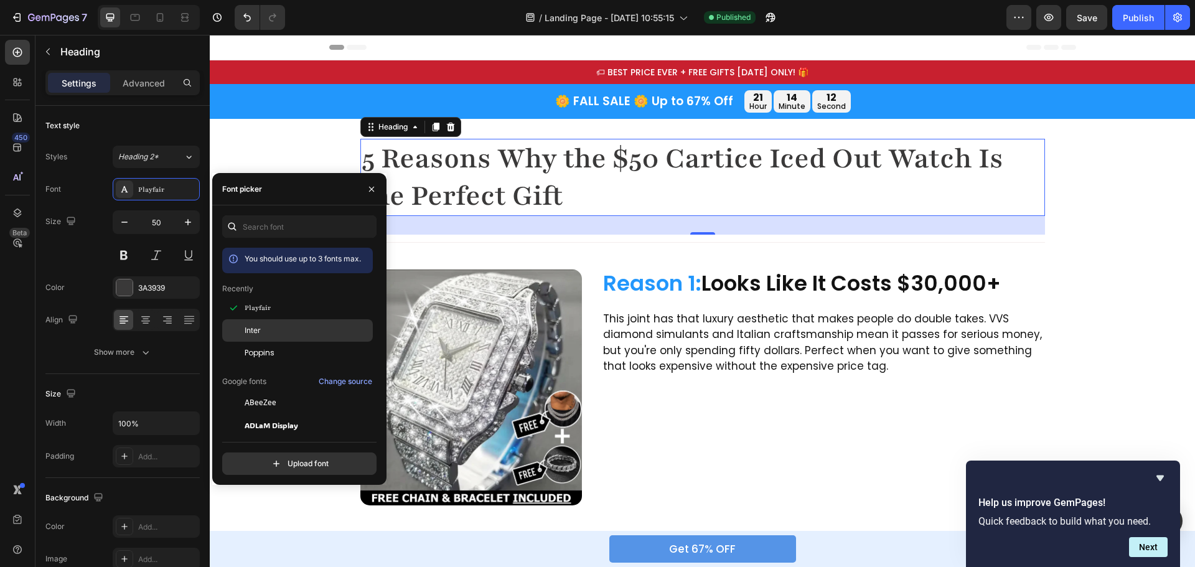
click at [261, 328] on div "Inter" at bounding box center [308, 330] width 126 height 11
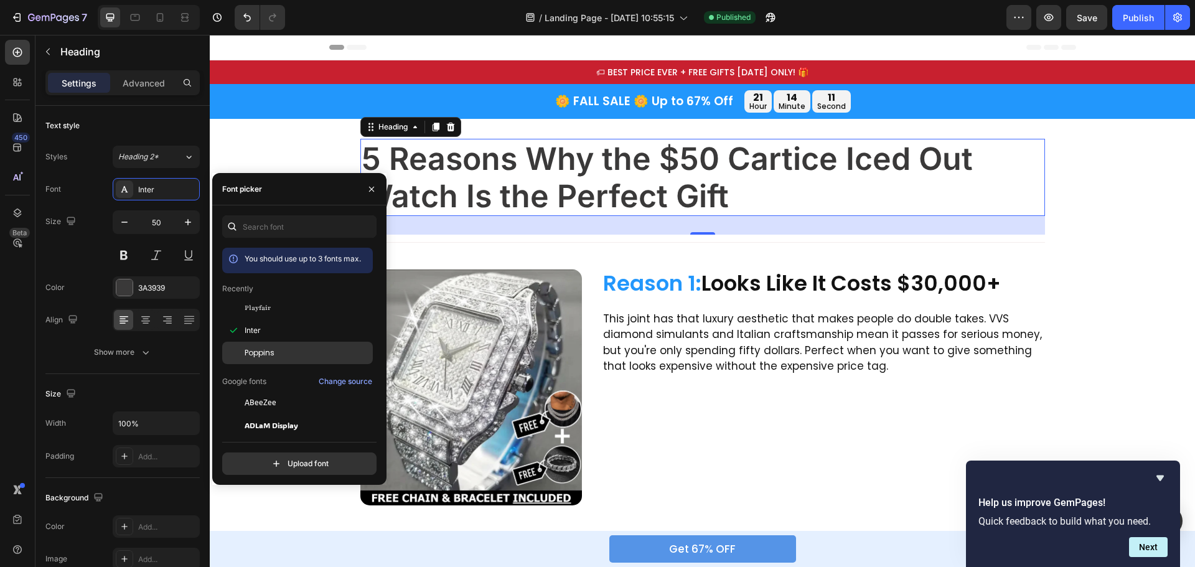
click at [266, 350] on span "Poppins" at bounding box center [260, 352] width 30 height 11
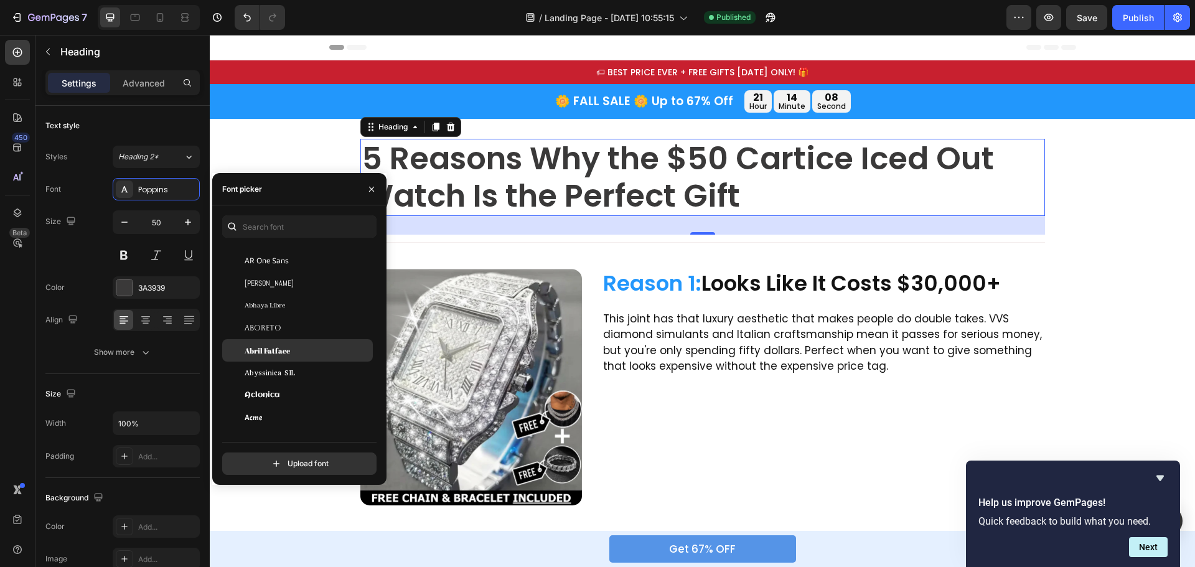
scroll to position [125, 0]
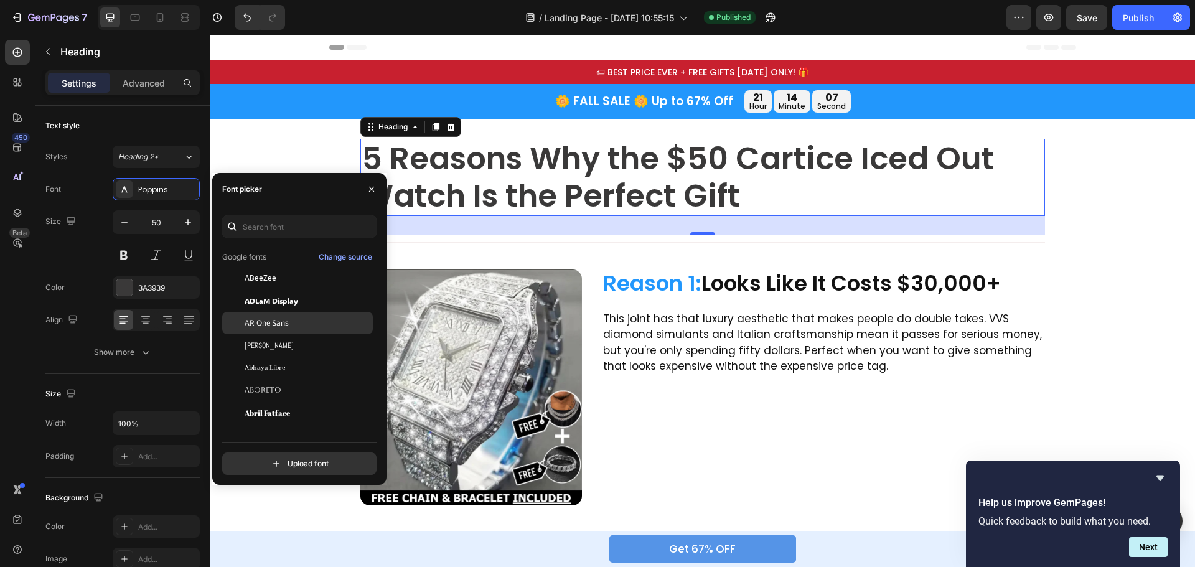
click at [299, 329] on div "AR One Sans" at bounding box center [297, 323] width 151 height 22
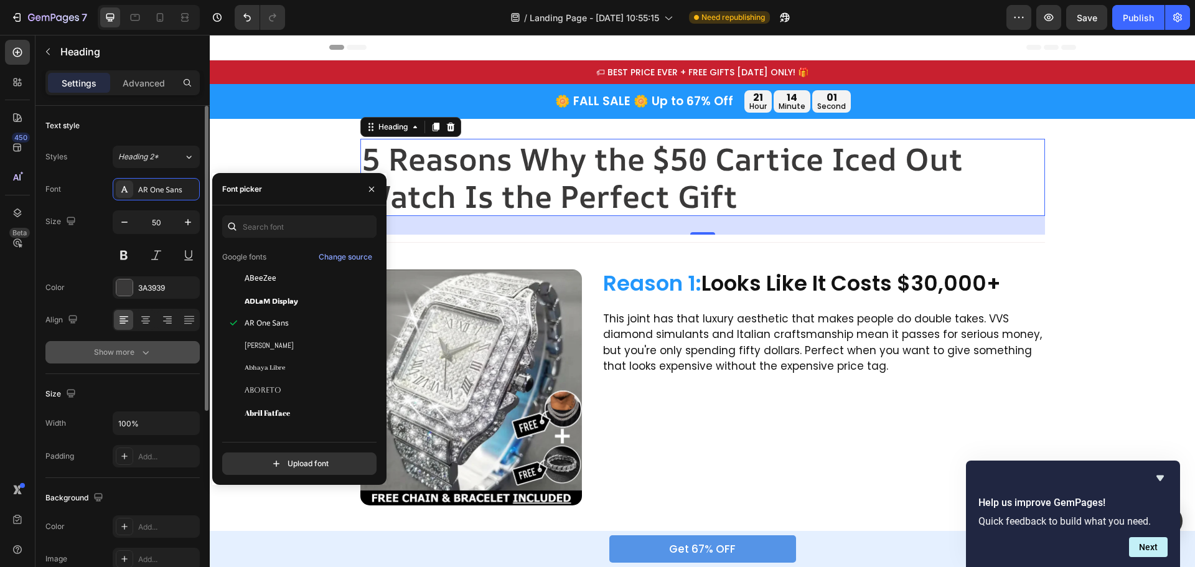
click at [159, 355] on button "Show more" at bounding box center [122, 352] width 154 height 22
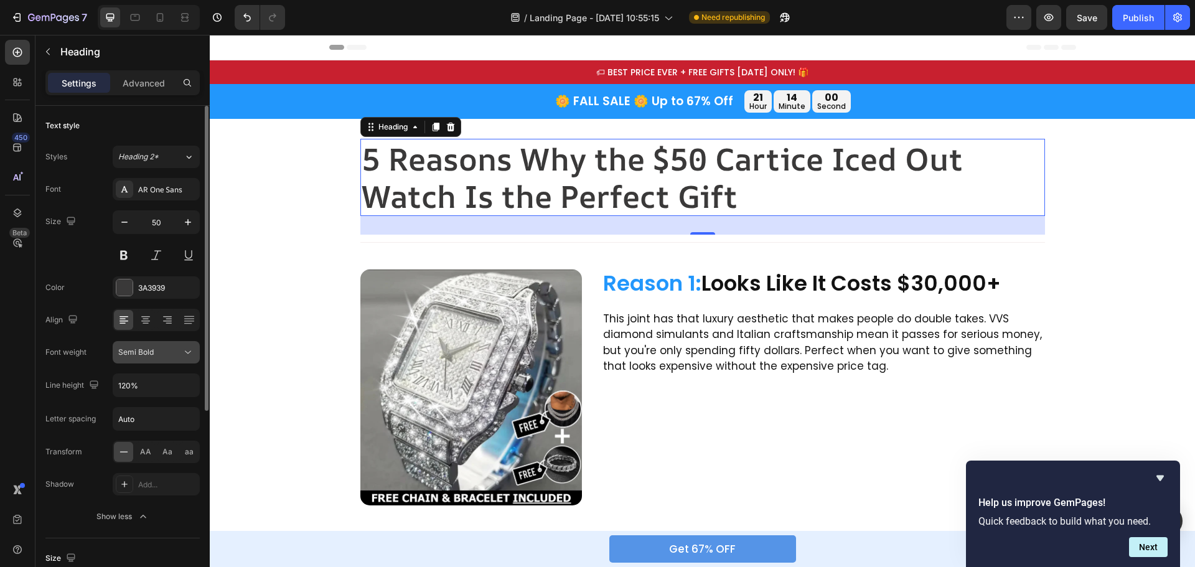
click at [177, 352] on div "Semi Bold" at bounding box center [150, 352] width 64 height 11
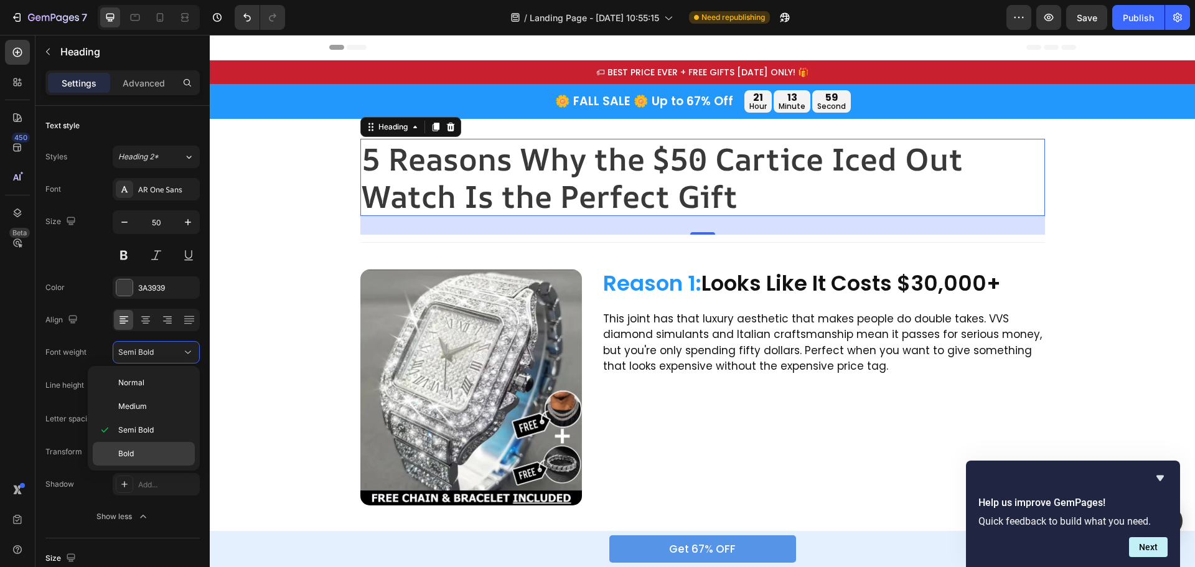
click at [138, 448] on p "Bold" at bounding box center [153, 453] width 71 height 11
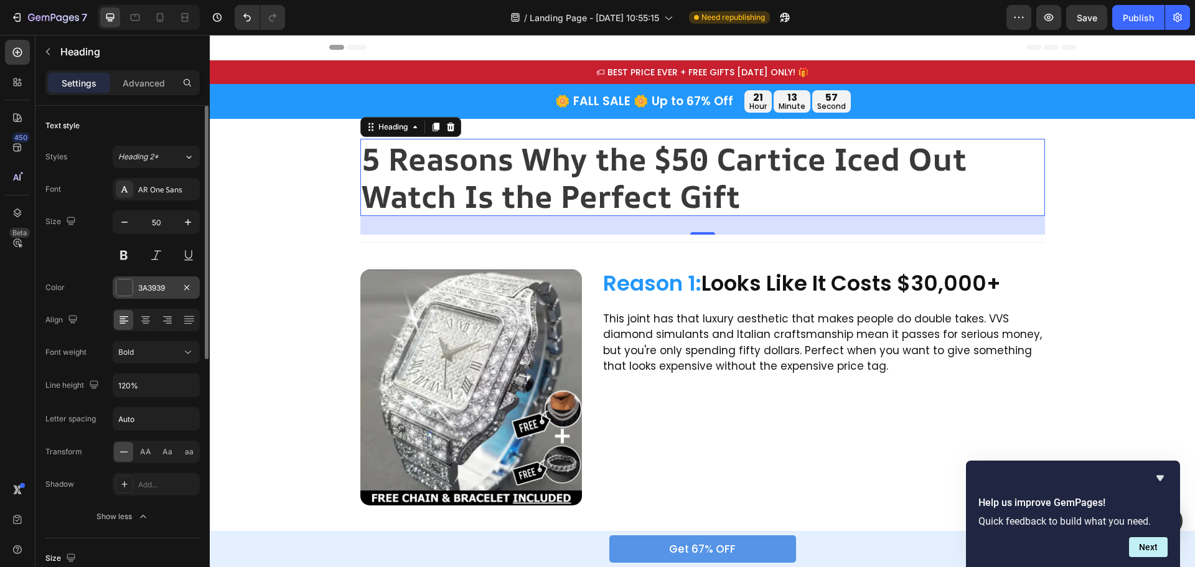
click at [125, 294] on div at bounding box center [124, 288] width 16 height 16
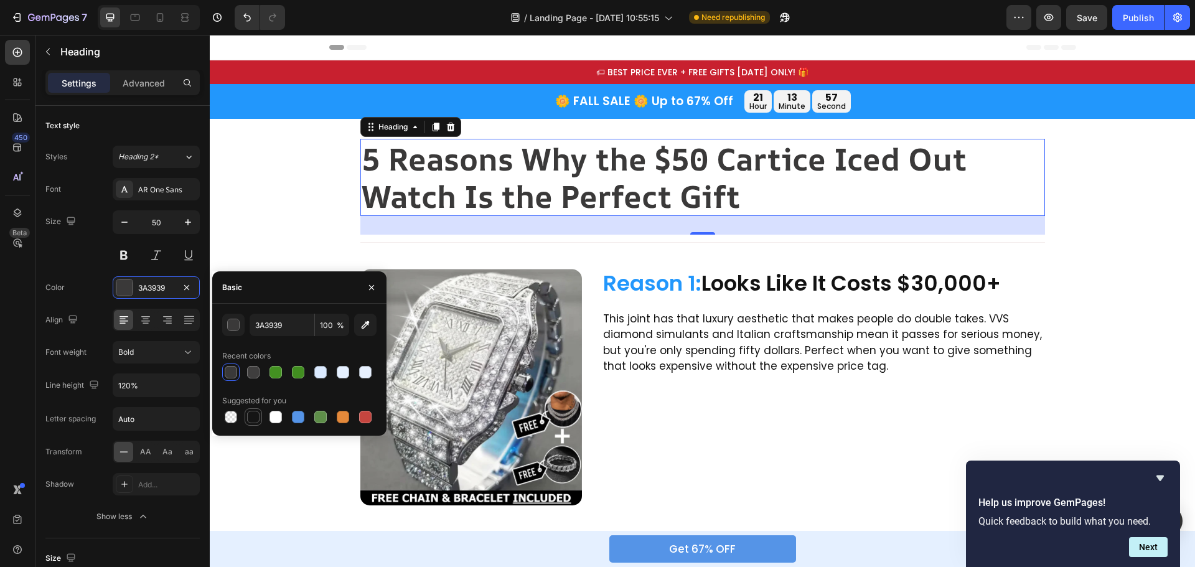
click at [250, 423] on div at bounding box center [253, 417] width 12 height 12
type input "151515"
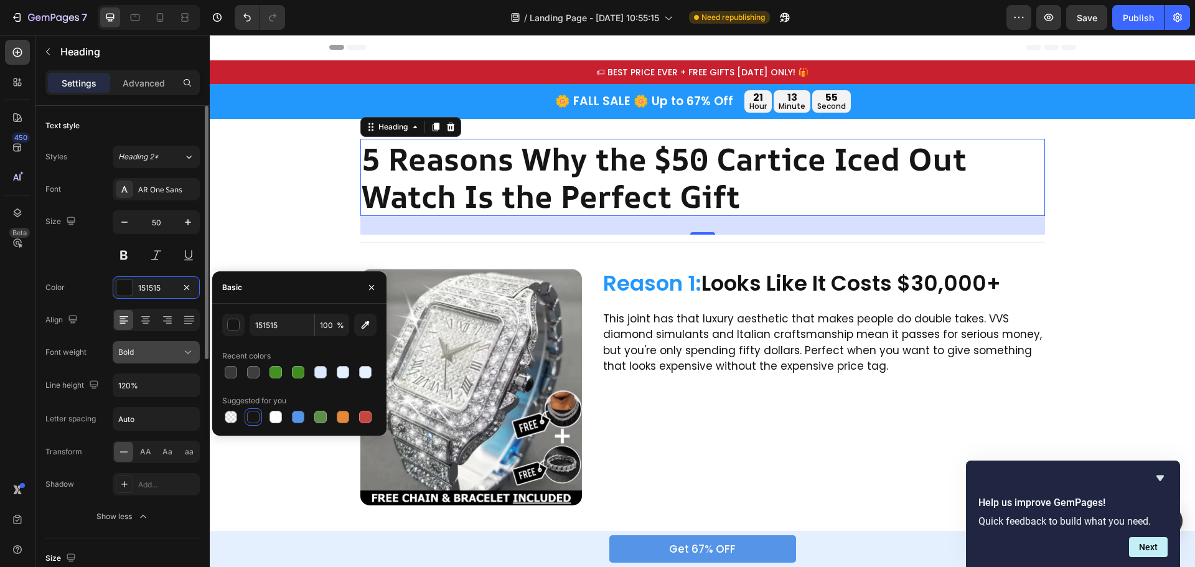
click at [175, 345] on button "Bold" at bounding box center [156, 352] width 87 height 22
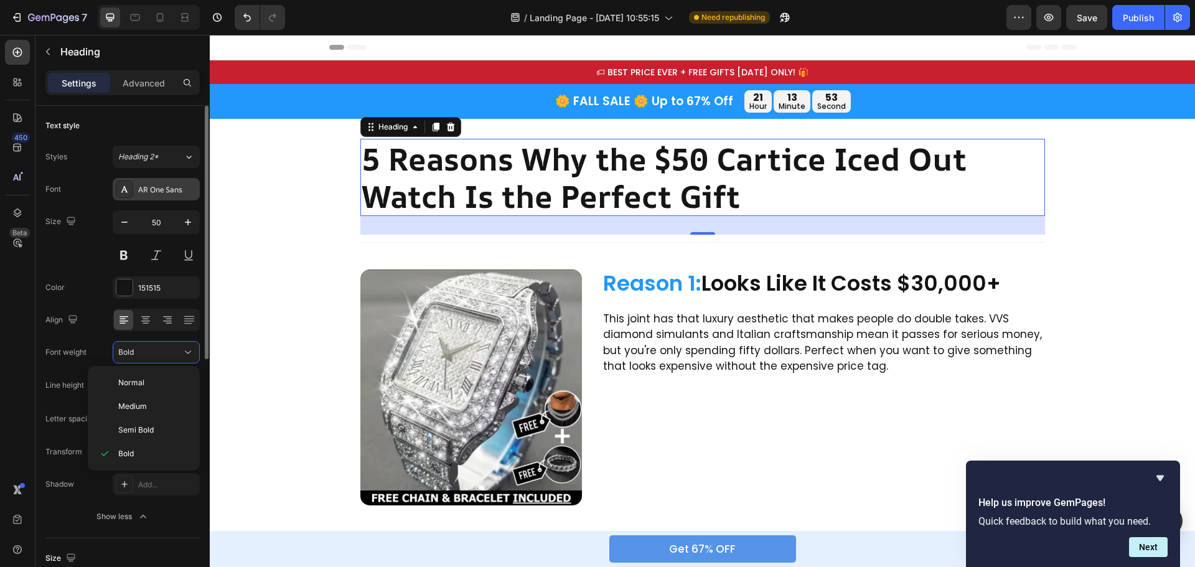
click at [175, 192] on div "AR One Sans" at bounding box center [167, 189] width 59 height 11
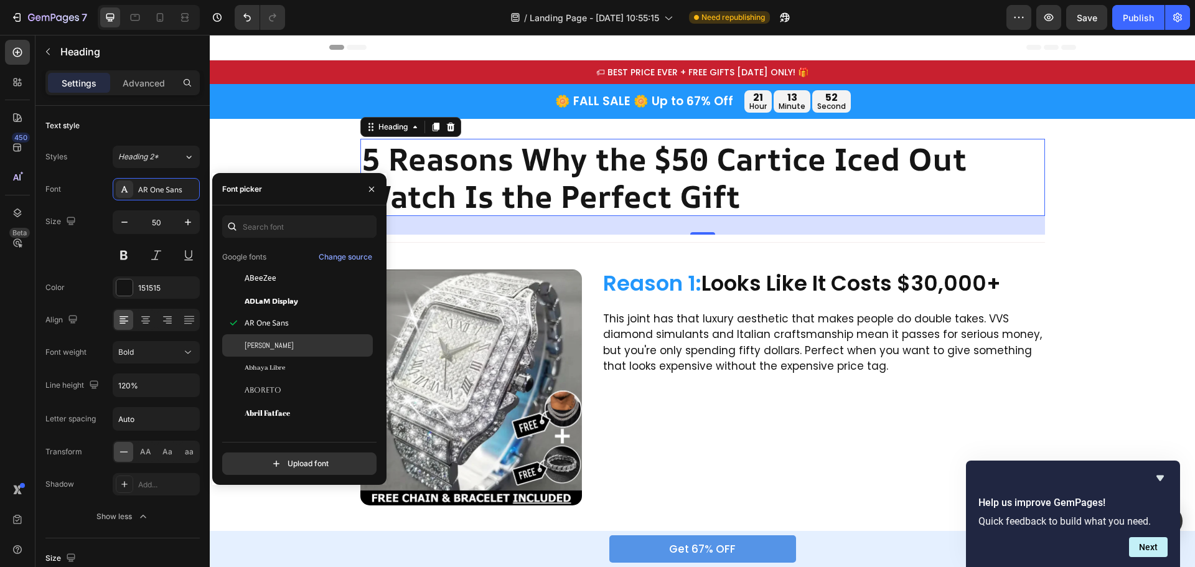
click at [273, 346] on div "[PERSON_NAME]" at bounding box center [308, 345] width 126 height 11
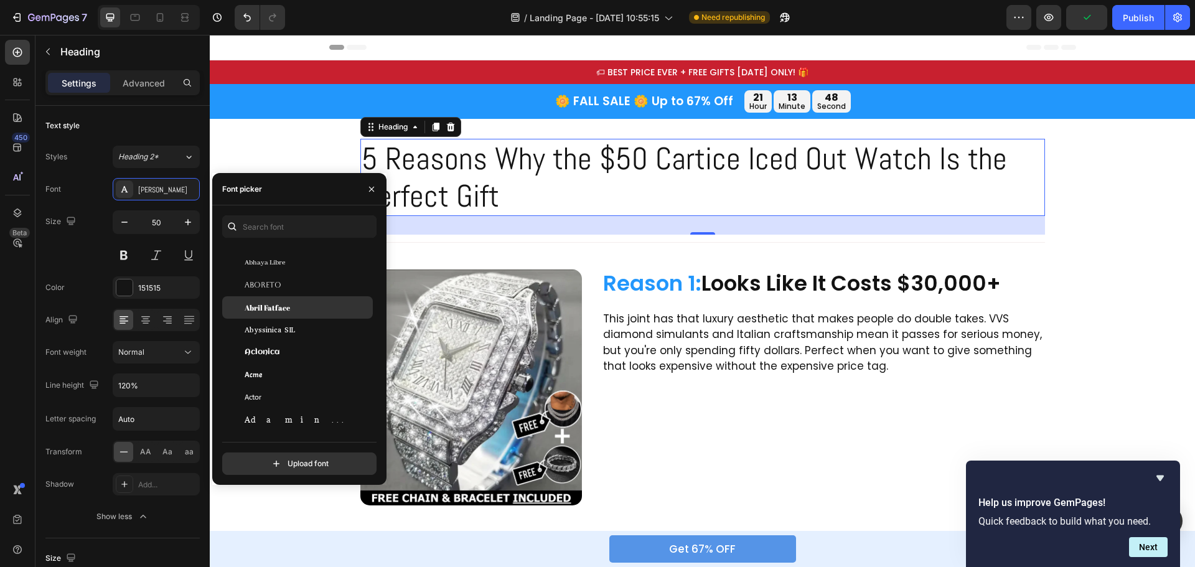
scroll to position [249, 0]
click at [293, 354] on div "Acme" at bounding box center [308, 354] width 126 height 11
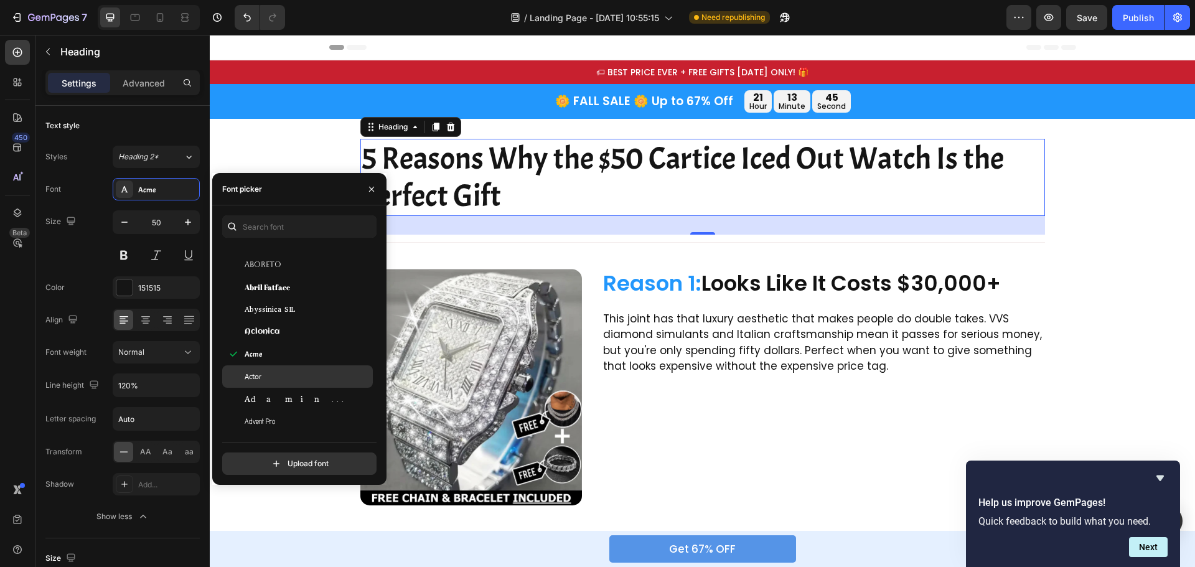
click at [284, 380] on div "Actor" at bounding box center [308, 376] width 126 height 11
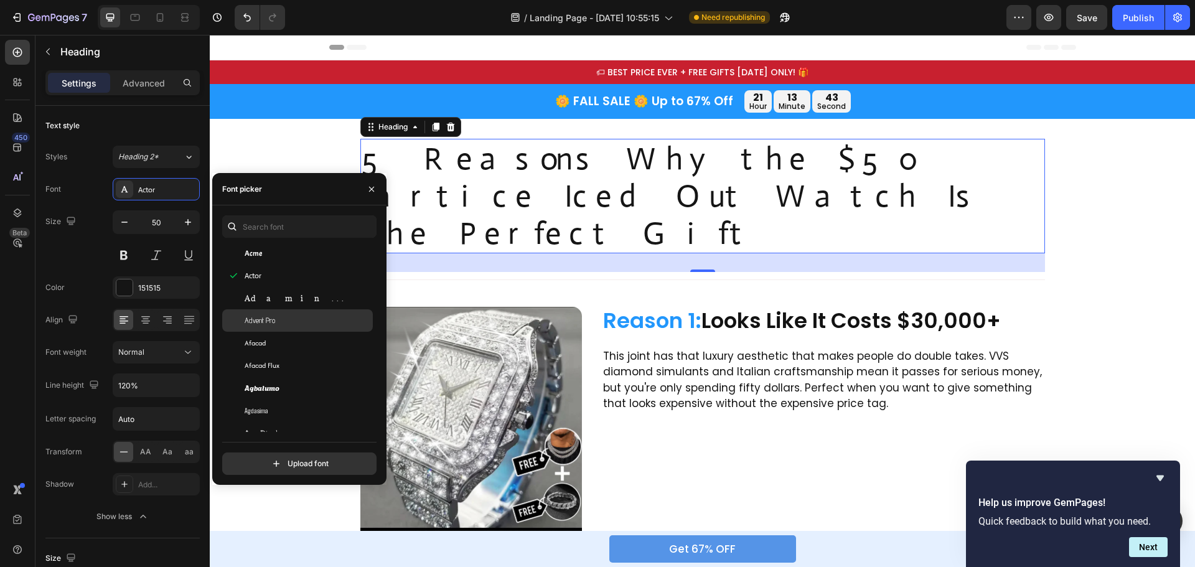
scroll to position [374, 0]
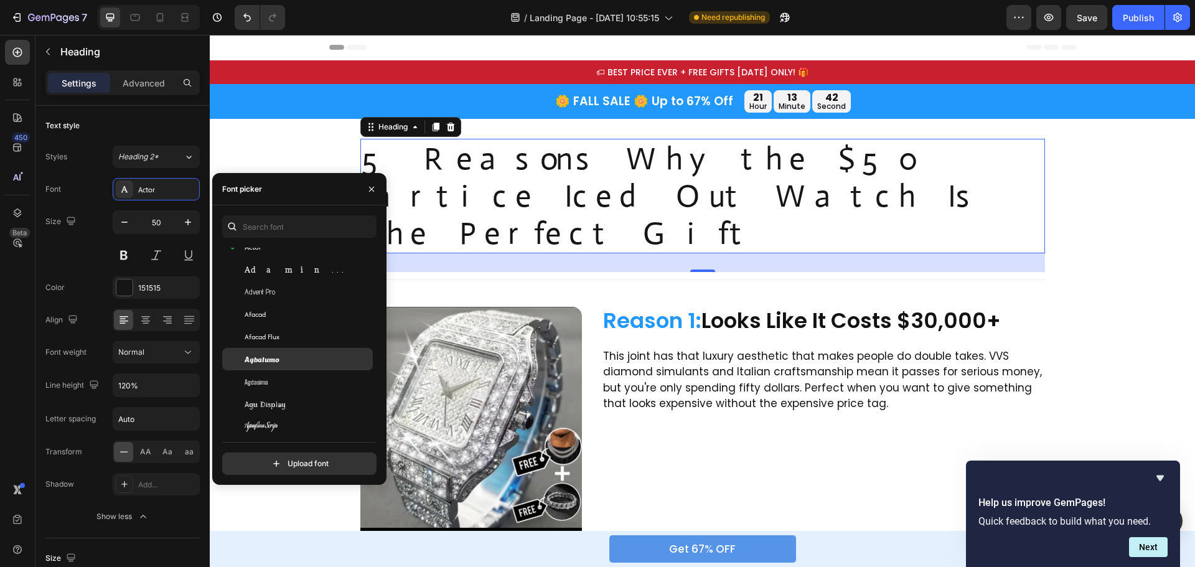
click at [286, 356] on div "Agbalumo" at bounding box center [308, 359] width 126 height 11
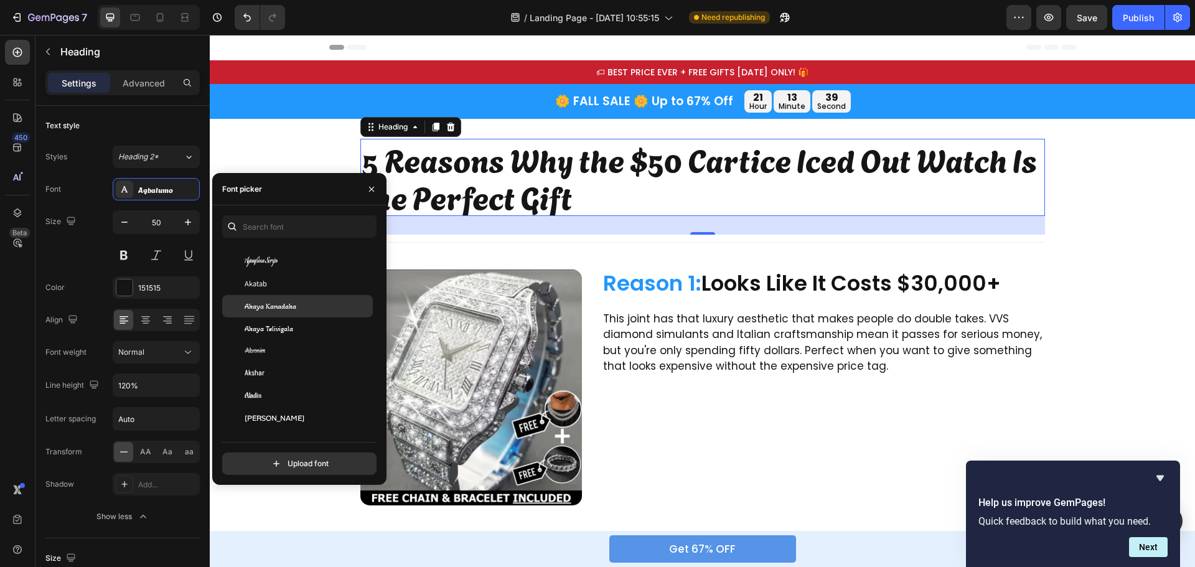
scroll to position [560, 0]
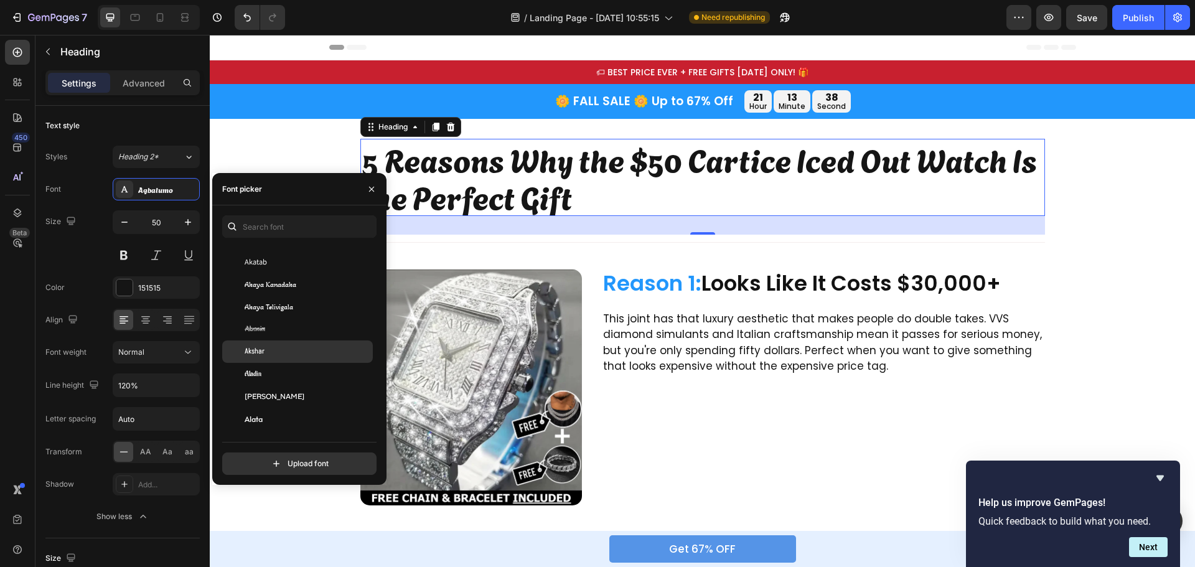
click at [293, 347] on div "Akshar" at bounding box center [308, 351] width 126 height 11
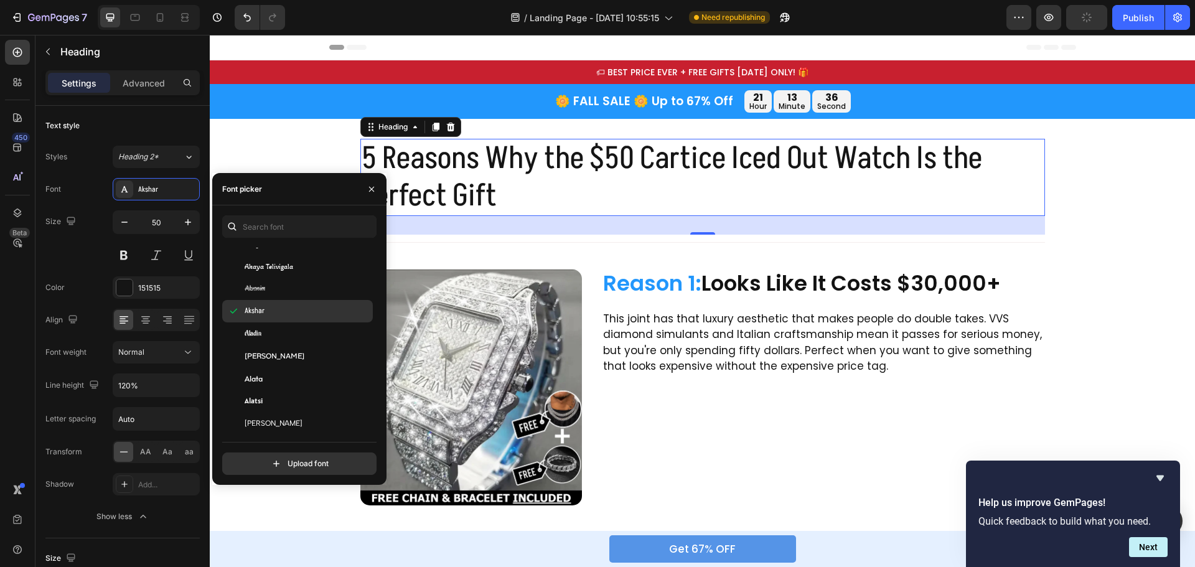
scroll to position [623, 0]
click at [291, 341] on div "Alan Sans" at bounding box center [297, 334] width 151 height 22
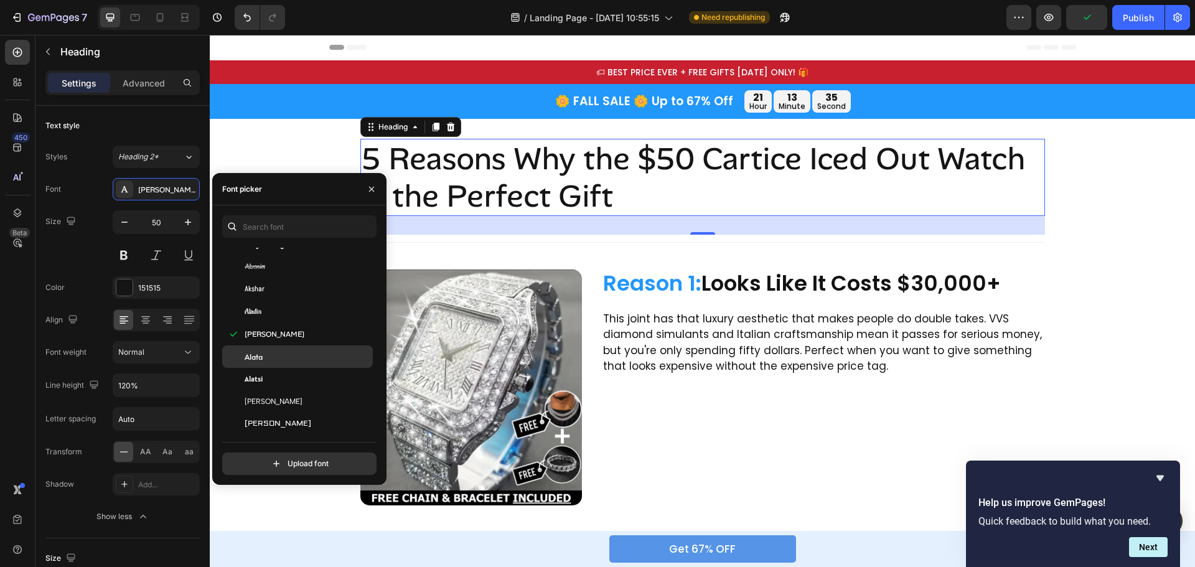
click at [286, 350] on div "Alata" at bounding box center [297, 357] width 151 height 22
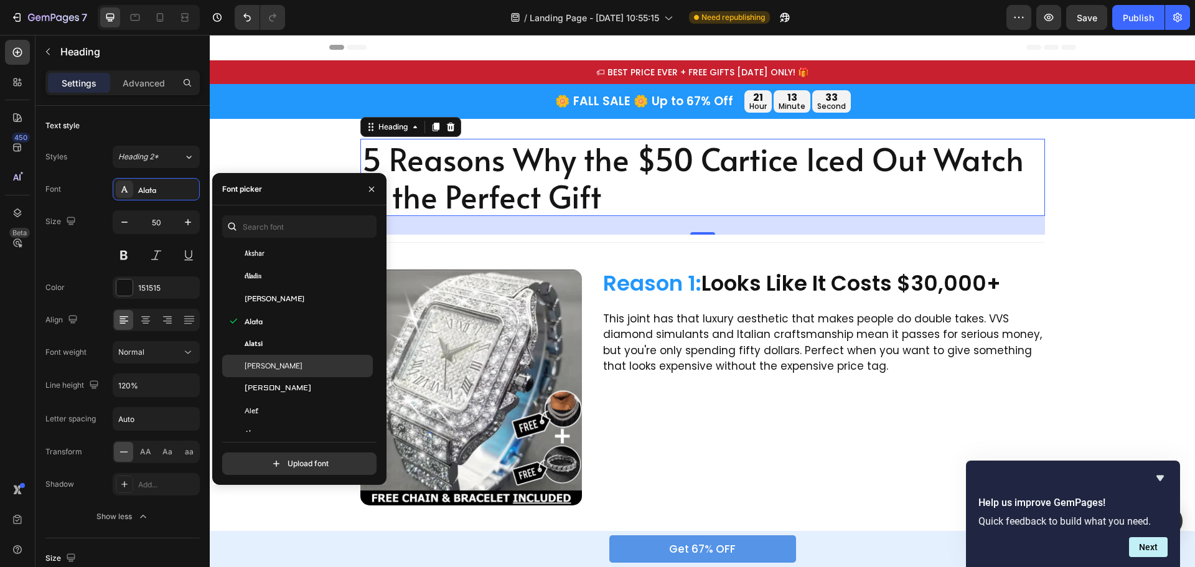
scroll to position [685, 0]
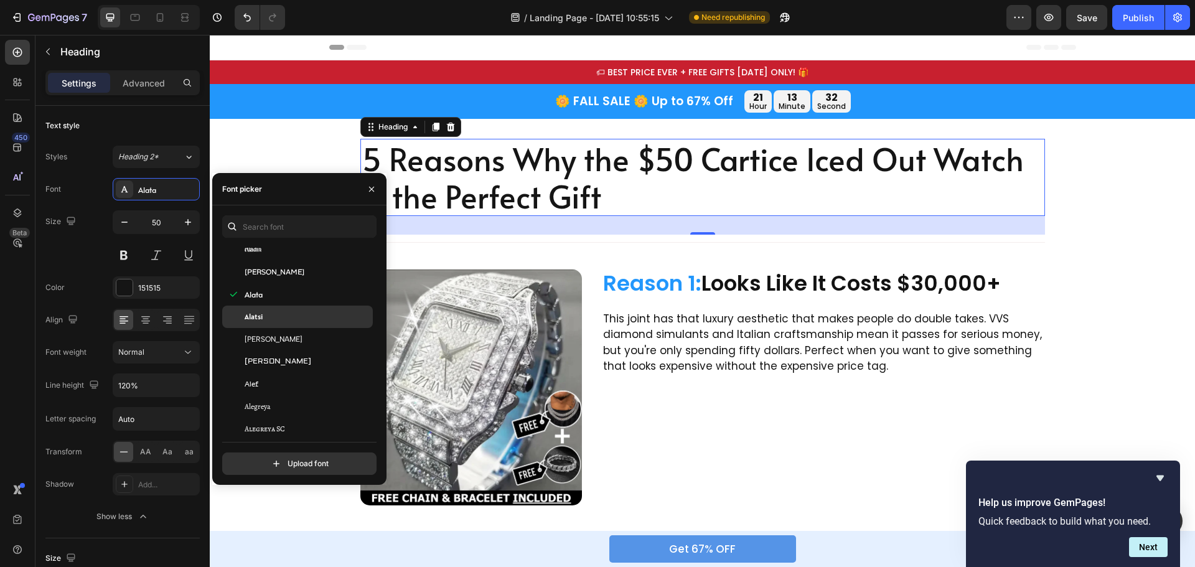
click at [283, 319] on div "Alatsi" at bounding box center [308, 316] width 126 height 11
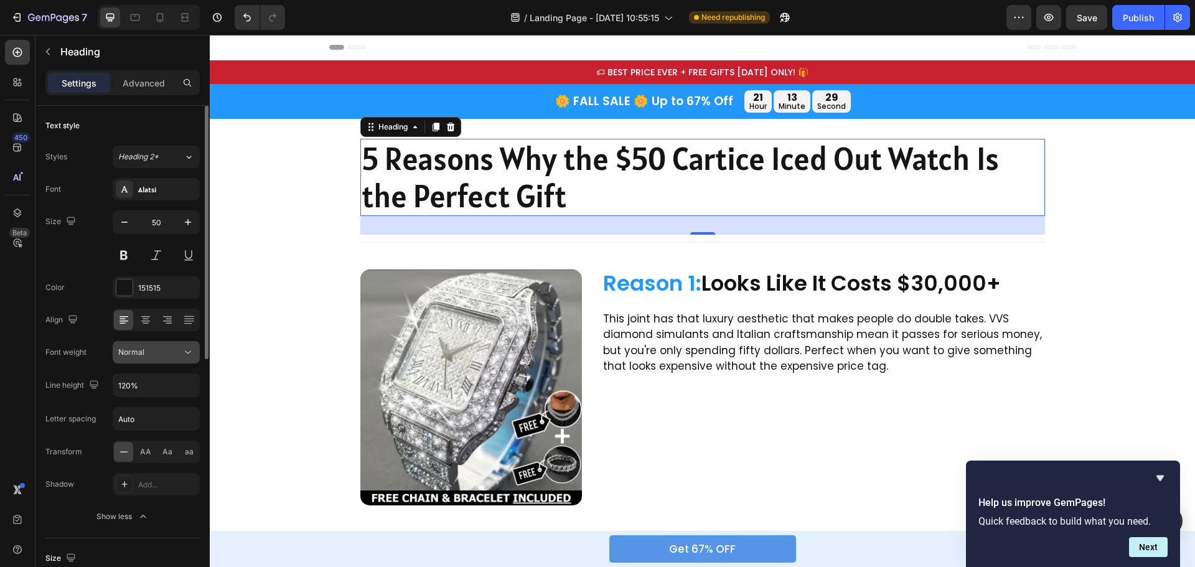
click at [179, 349] on div "Normal" at bounding box center [150, 352] width 64 height 11
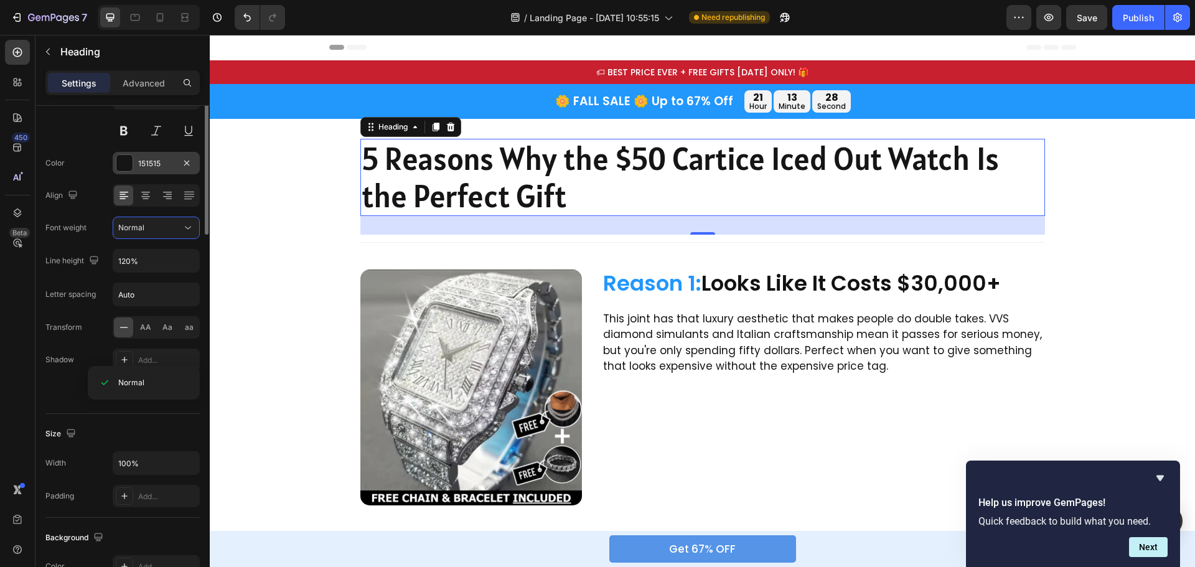
scroll to position [0, 0]
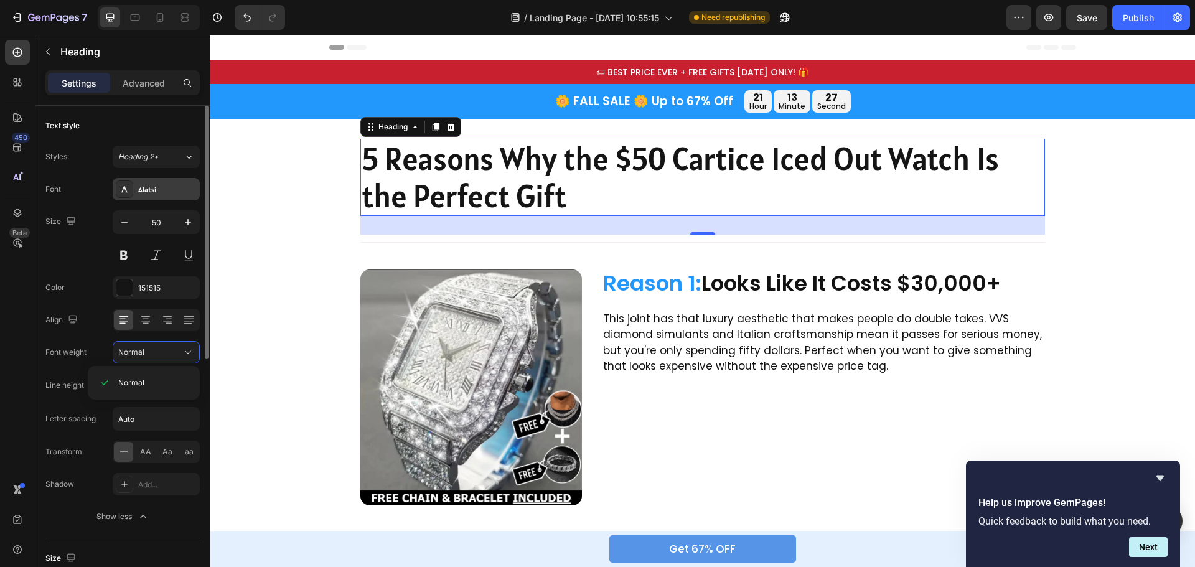
click at [155, 186] on div "Alatsi" at bounding box center [167, 189] width 59 height 11
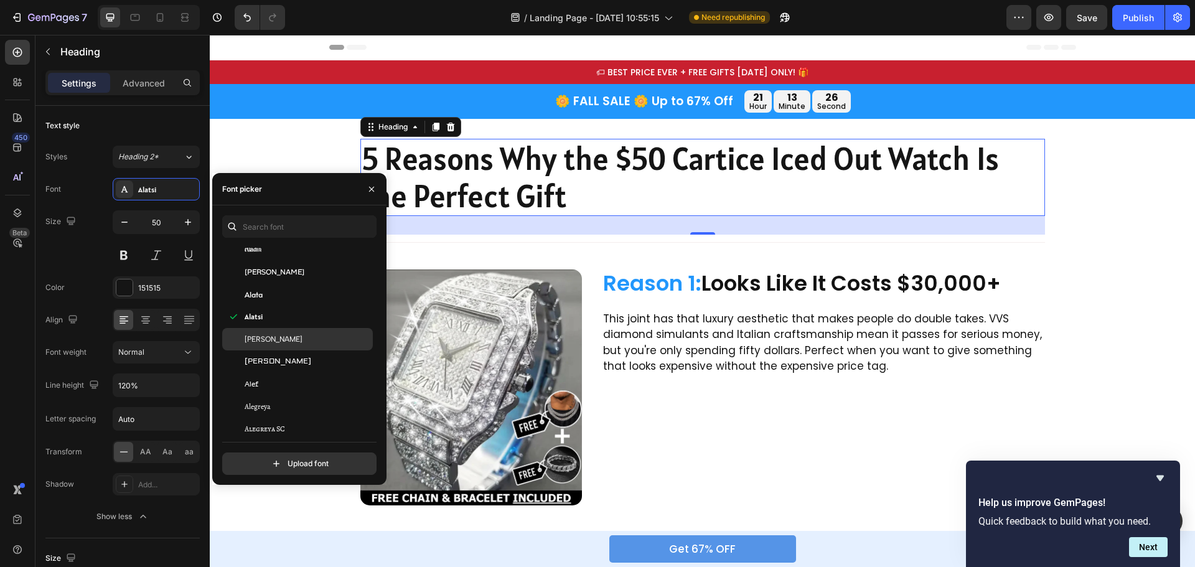
click at [281, 338] on span "Albert Sans" at bounding box center [274, 339] width 58 height 11
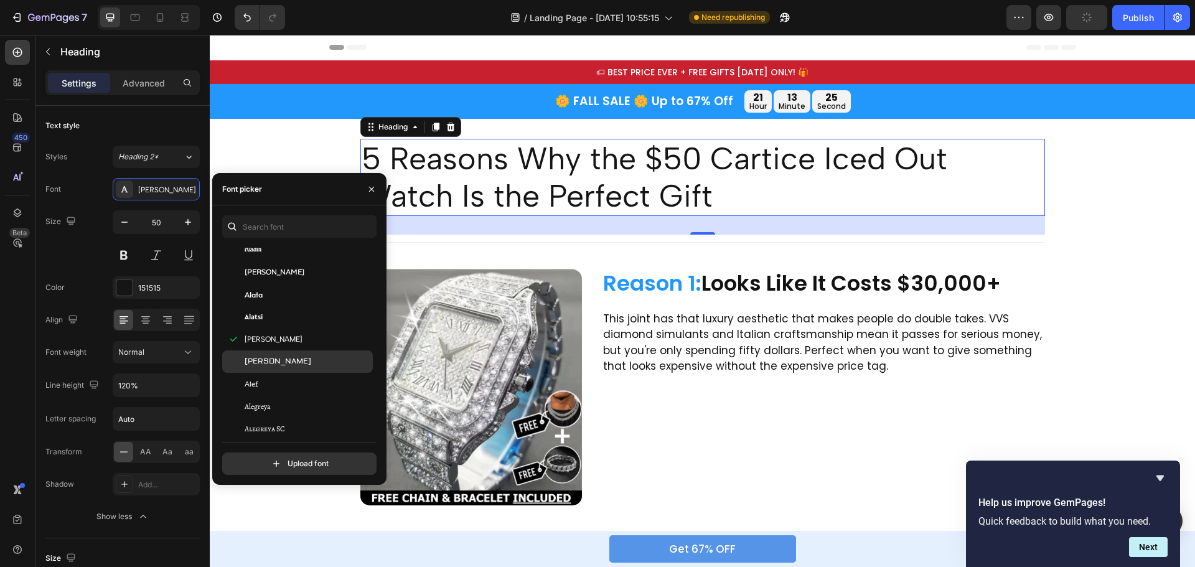
click at [279, 358] on div "Aldrich" at bounding box center [308, 361] width 126 height 11
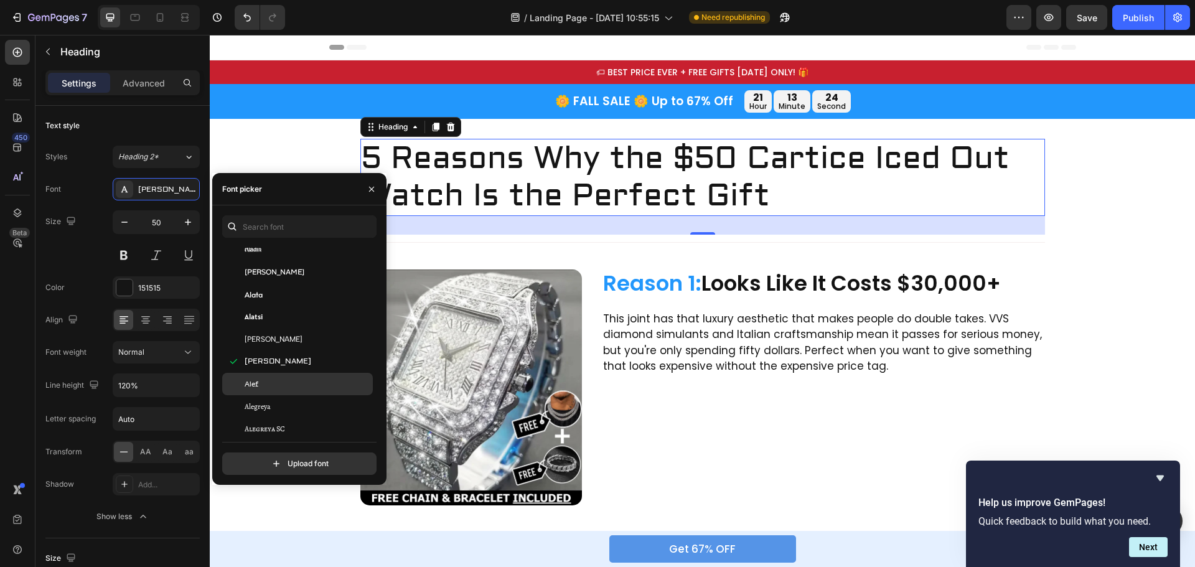
click at [271, 384] on div "Alef" at bounding box center [308, 384] width 126 height 11
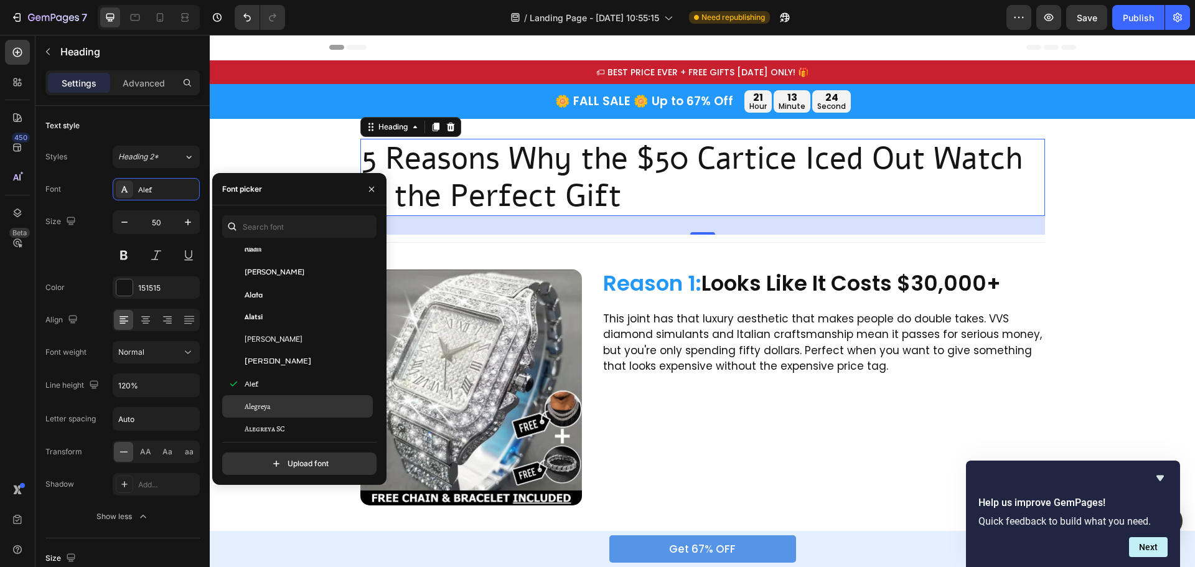
click at [272, 400] on div "Alegreya" at bounding box center [297, 406] width 151 height 22
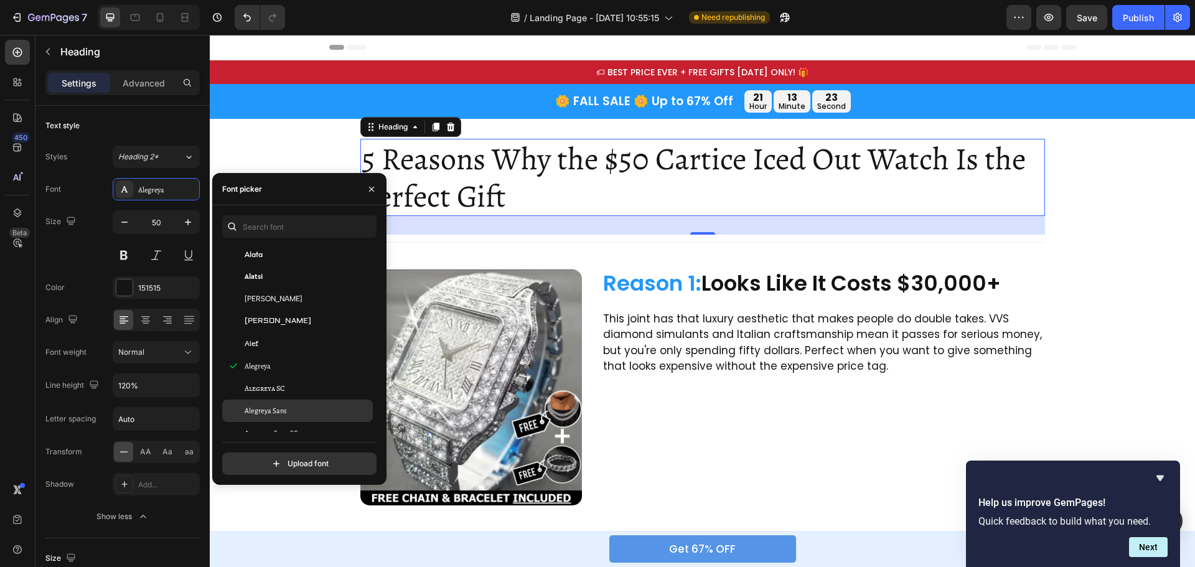
scroll to position [747, 0]
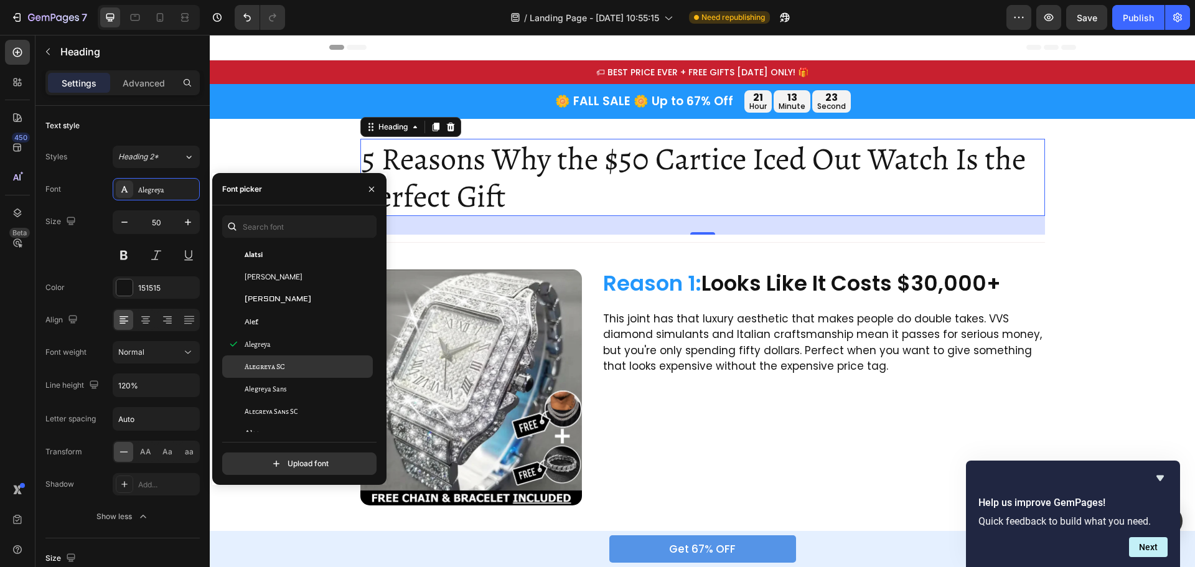
click at [281, 357] on div "Alegreya SC" at bounding box center [297, 367] width 151 height 22
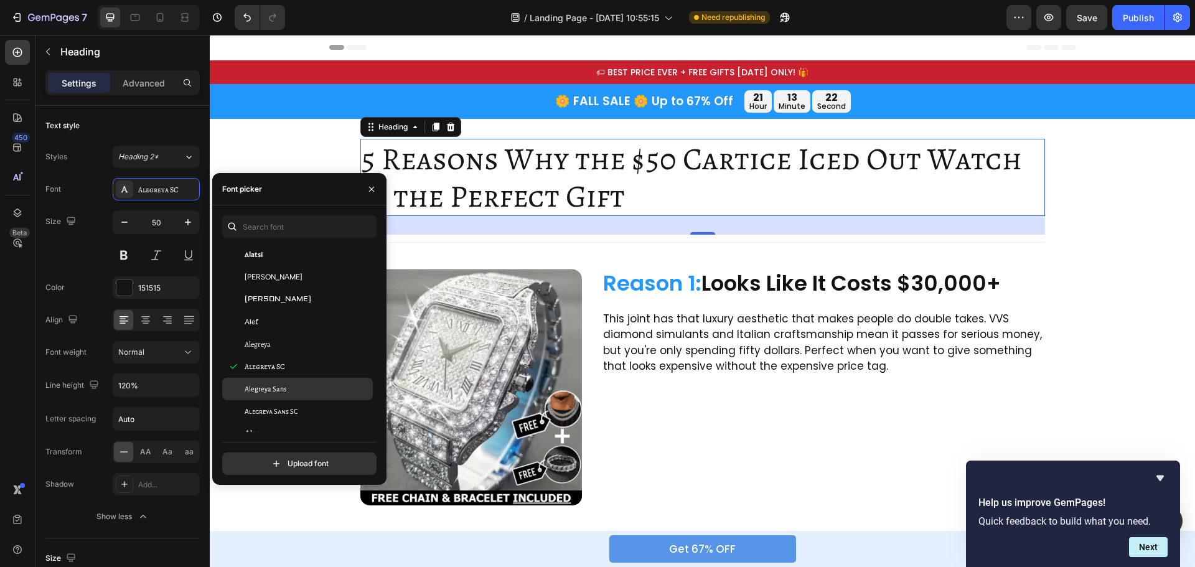
click at [273, 383] on div "Alegreya Sans" at bounding box center [297, 389] width 151 height 22
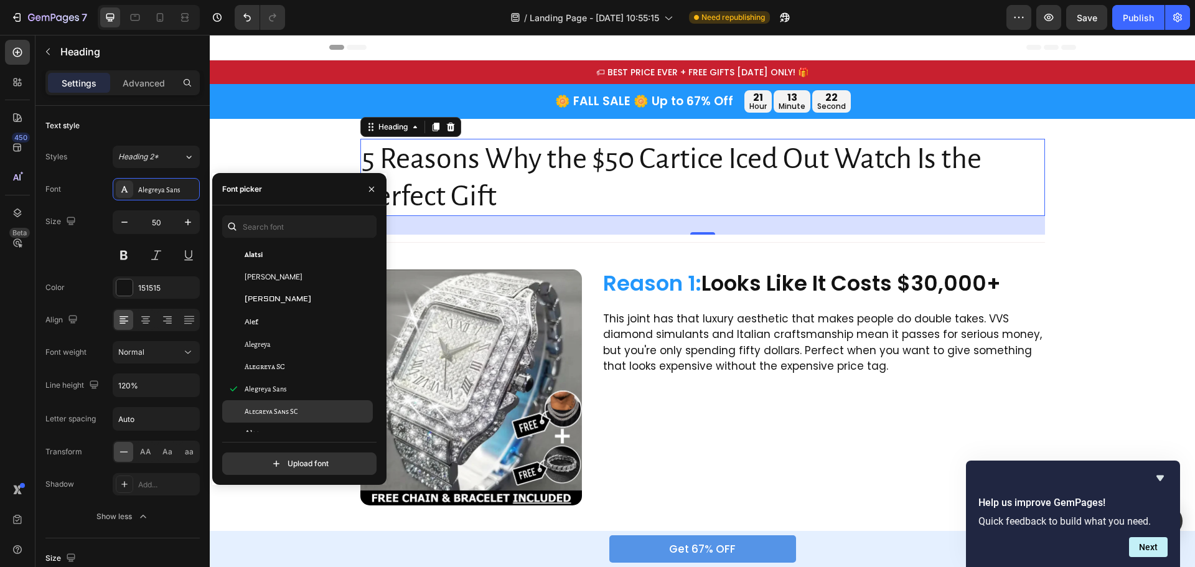
click at [284, 408] on span "Alegreya Sans SC" at bounding box center [271, 411] width 53 height 11
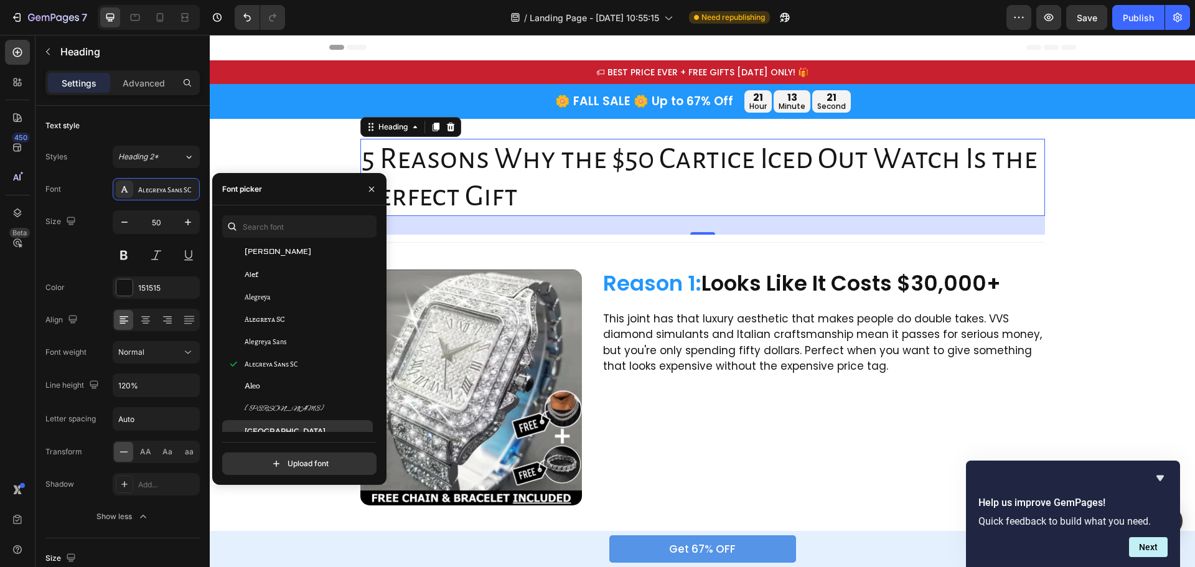
scroll to position [872, 0]
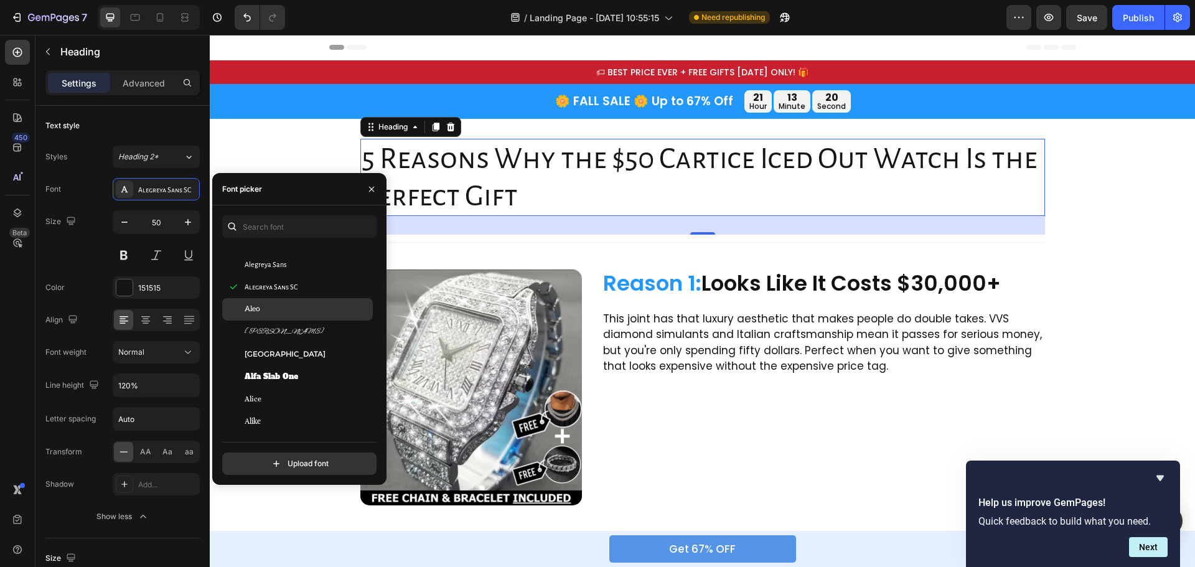
click at [270, 301] on div "Aleo" at bounding box center [297, 309] width 151 height 22
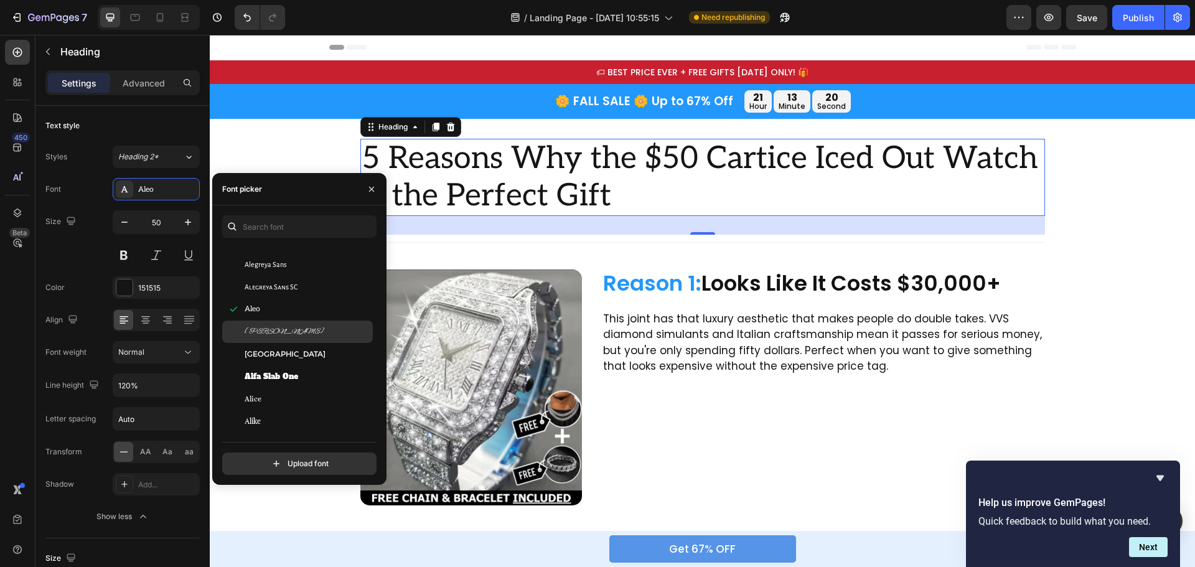
click at [273, 328] on span "Alex Brush" at bounding box center [285, 331] width 80 height 11
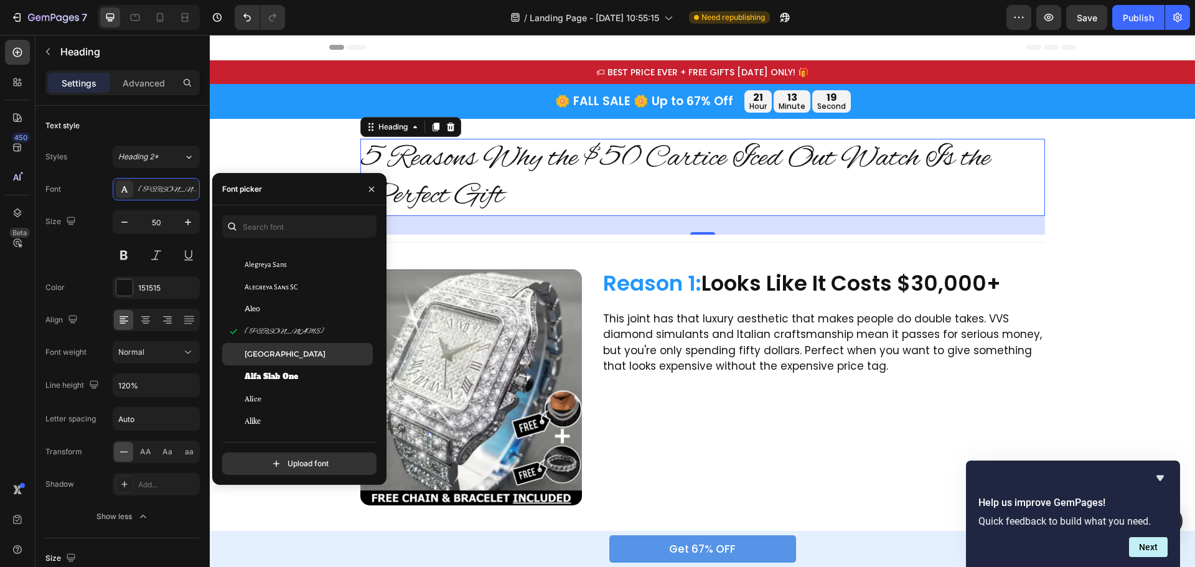
click at [278, 358] on span "Alexandria" at bounding box center [285, 354] width 81 height 11
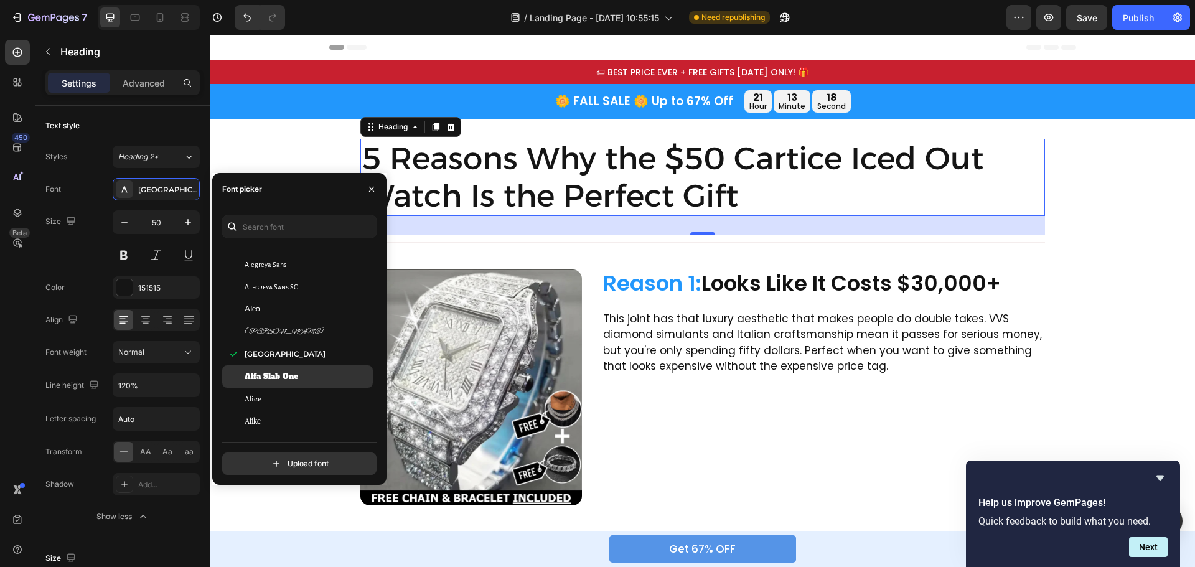
click at [281, 366] on div "Alfa Slab One" at bounding box center [297, 376] width 151 height 22
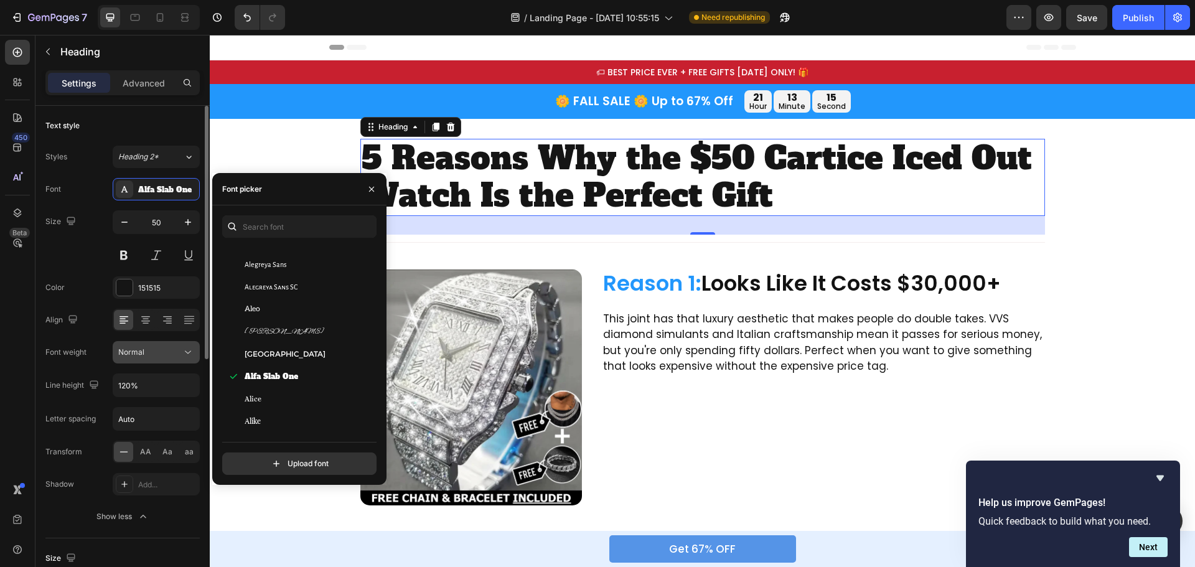
click at [186, 354] on icon at bounding box center [188, 352] width 12 height 12
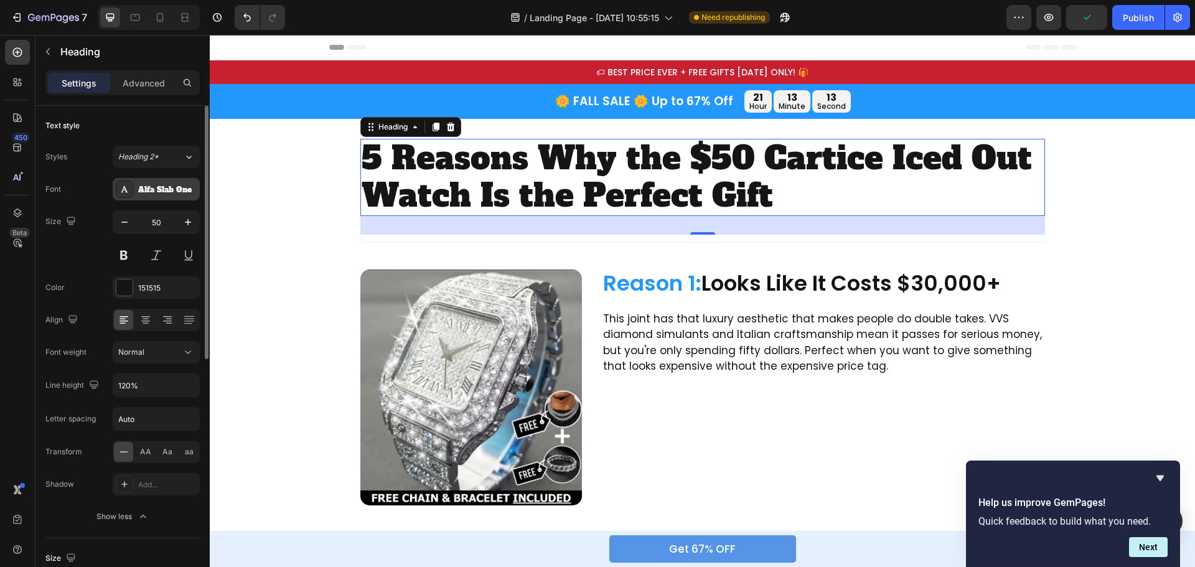
click at [164, 185] on div "Alfa Slab One" at bounding box center [167, 189] width 59 height 11
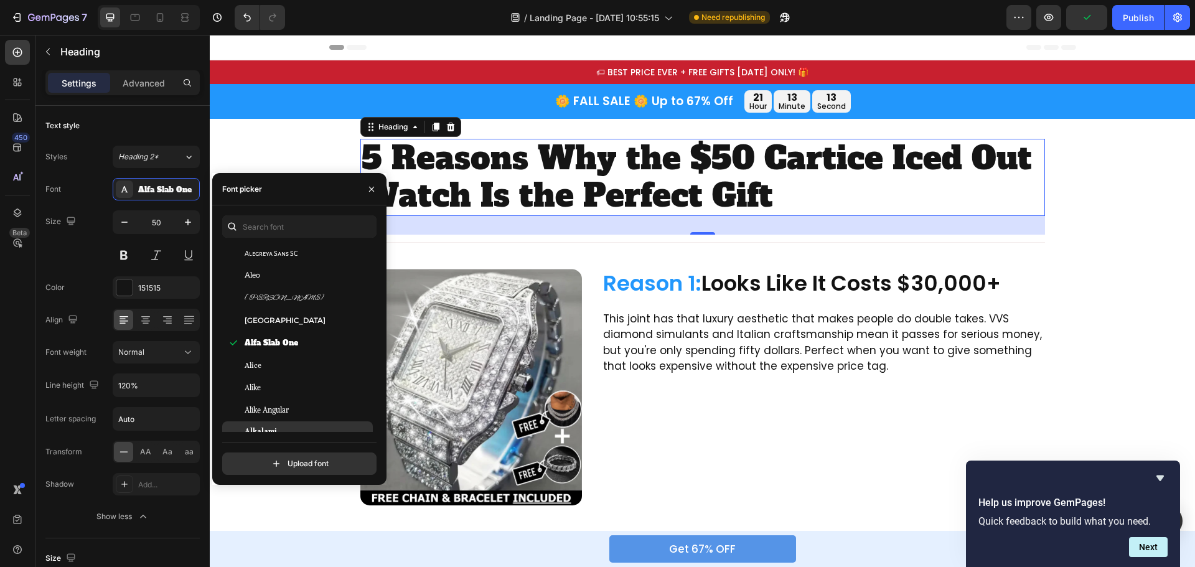
scroll to position [996, 0]
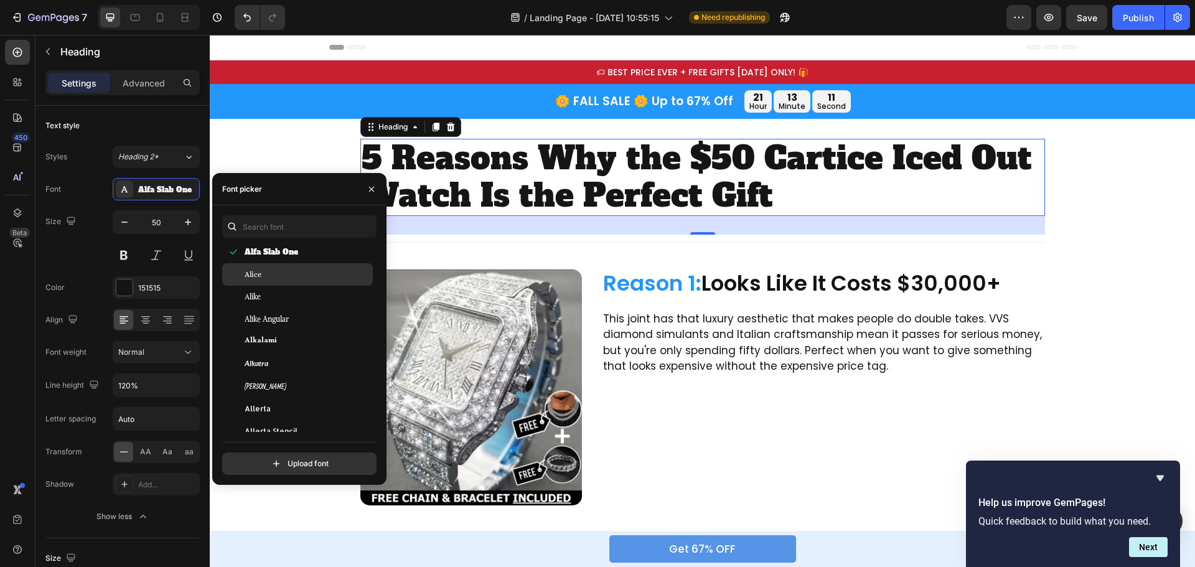
click at [279, 274] on div "Alice" at bounding box center [308, 274] width 126 height 11
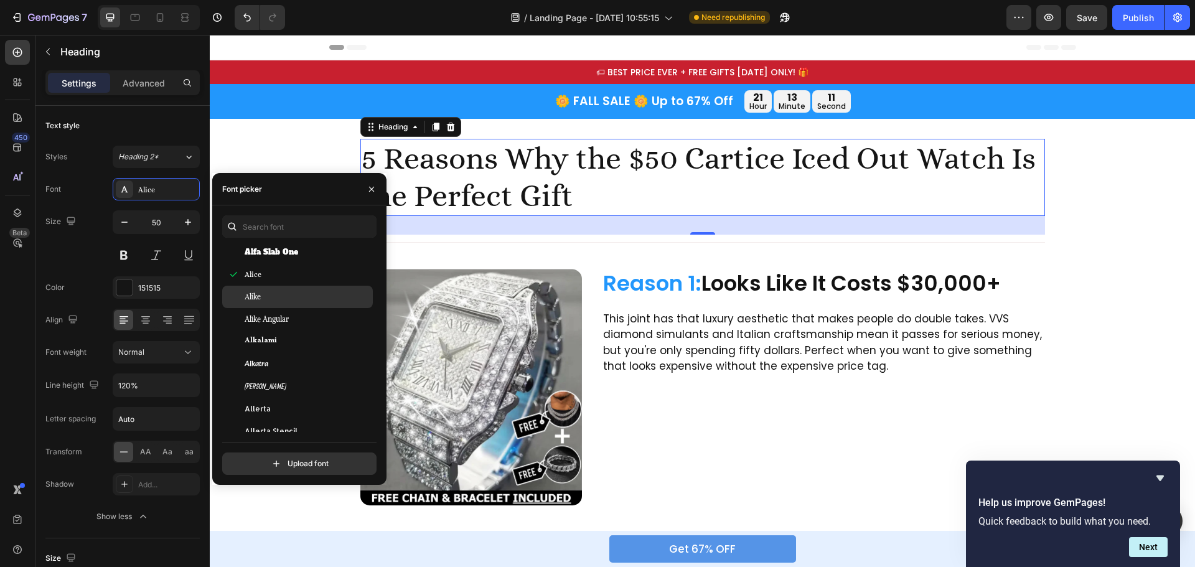
click at [270, 297] on div "Alike" at bounding box center [308, 296] width 126 height 11
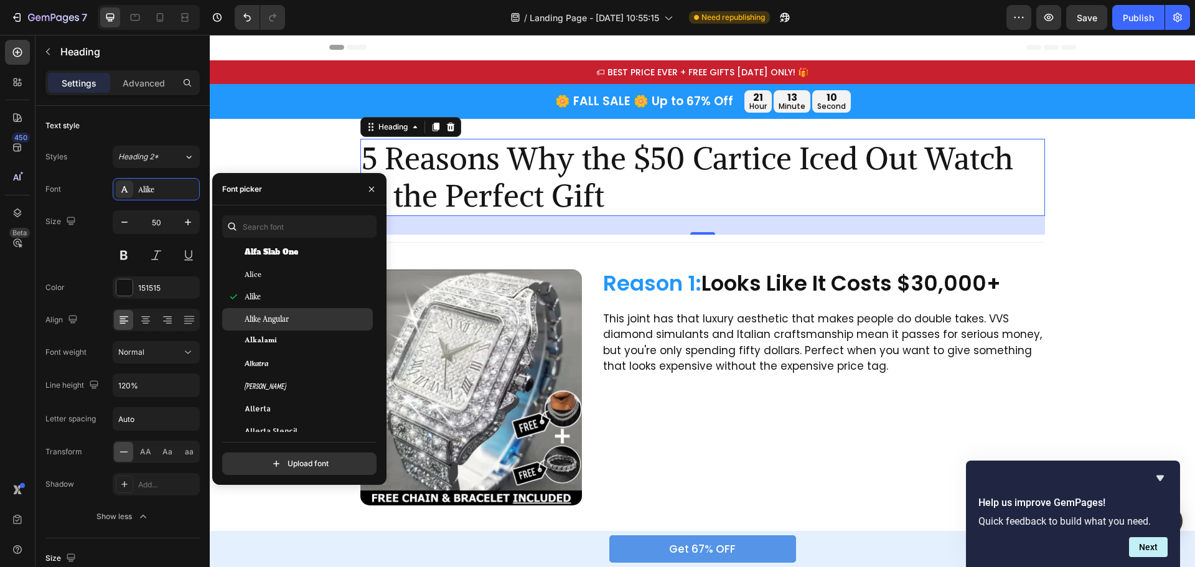
click at [270, 324] on span "Alike Angular" at bounding box center [267, 319] width 44 height 11
click at [268, 340] on span "Alkalami" at bounding box center [261, 341] width 32 height 11
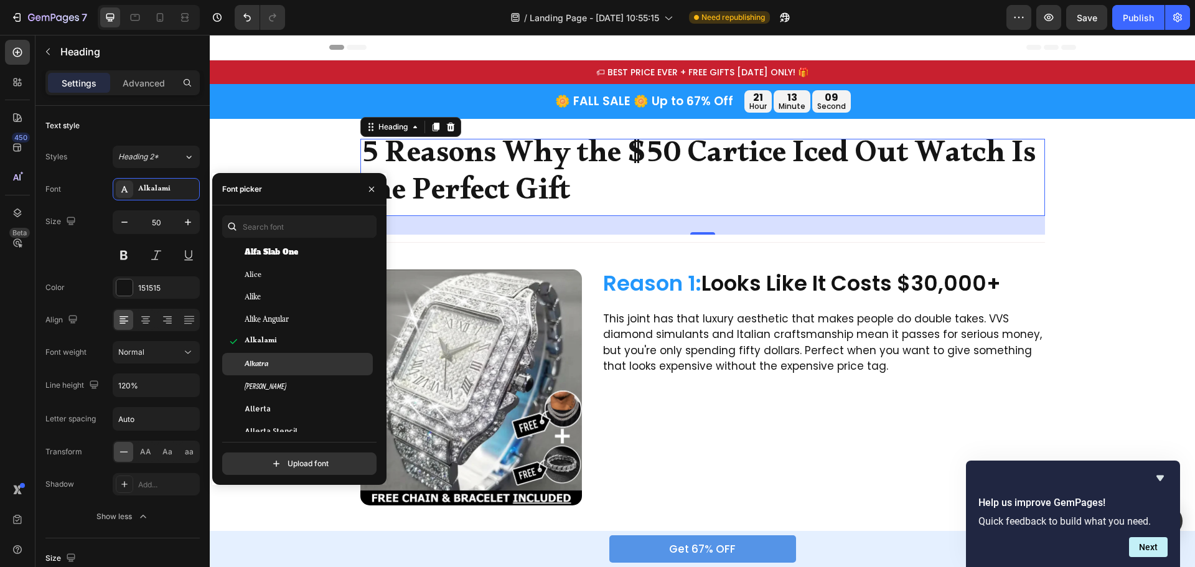
click at [268, 359] on span "Alkatra" at bounding box center [257, 364] width 24 height 11
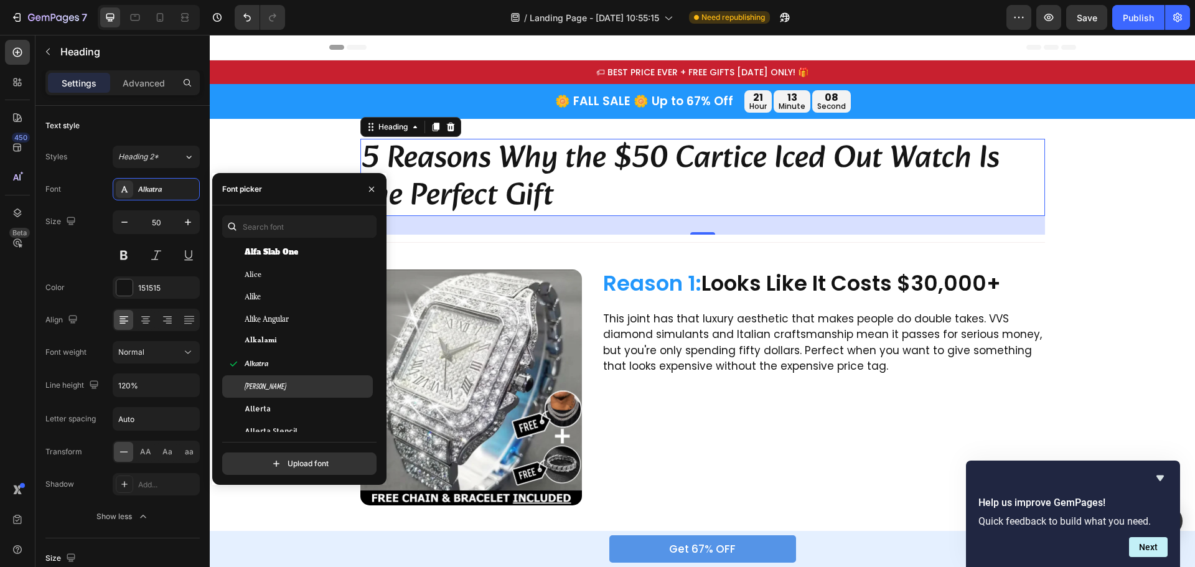
click at [263, 377] on div "Allan" at bounding box center [297, 386] width 151 height 22
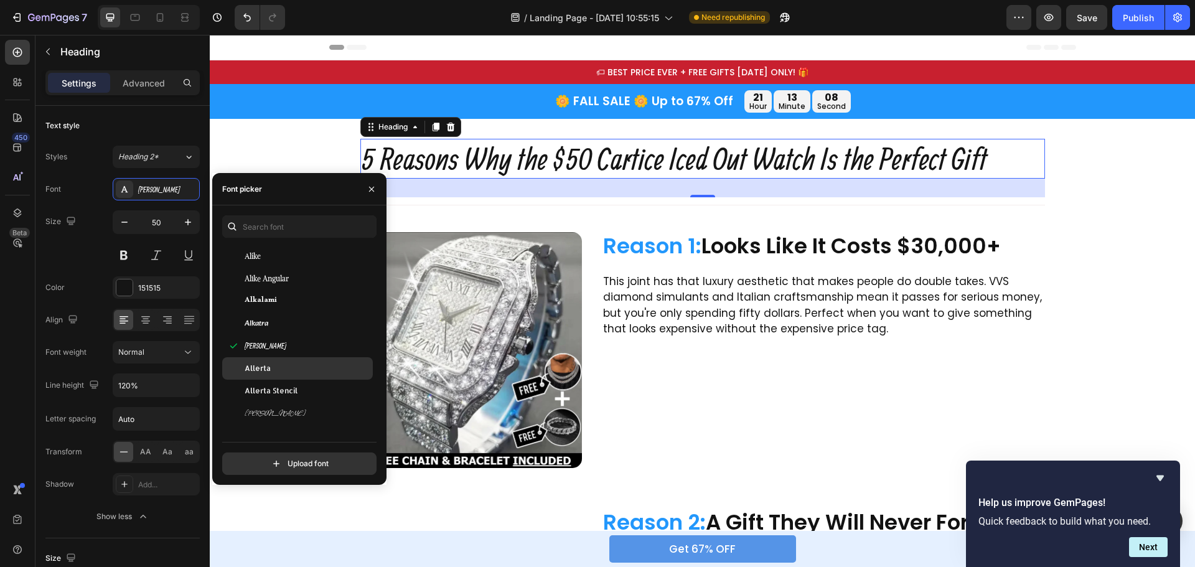
scroll to position [1058, 0]
click at [278, 346] on div "Allerta" at bounding box center [308, 346] width 126 height 11
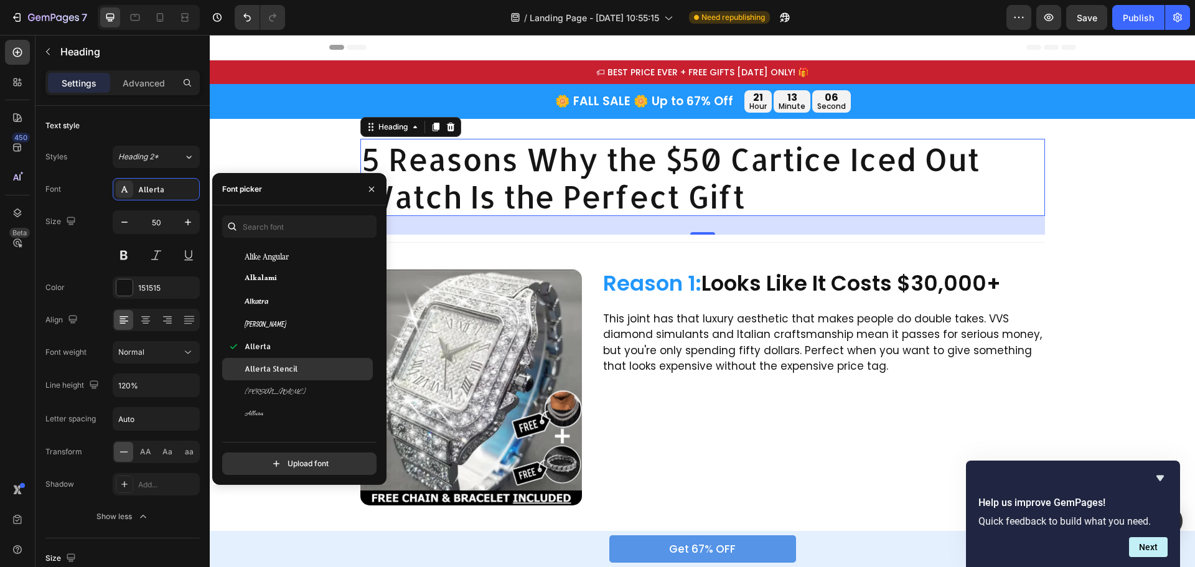
click at [289, 361] on div "Allerta Stencil" at bounding box center [297, 369] width 151 height 22
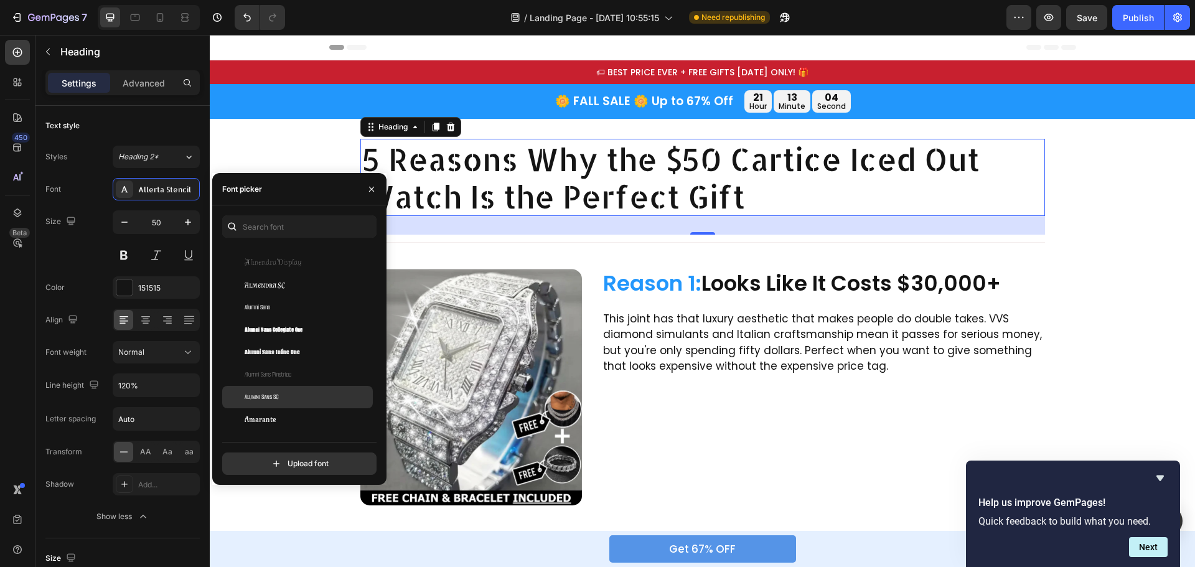
scroll to position [1308, 0]
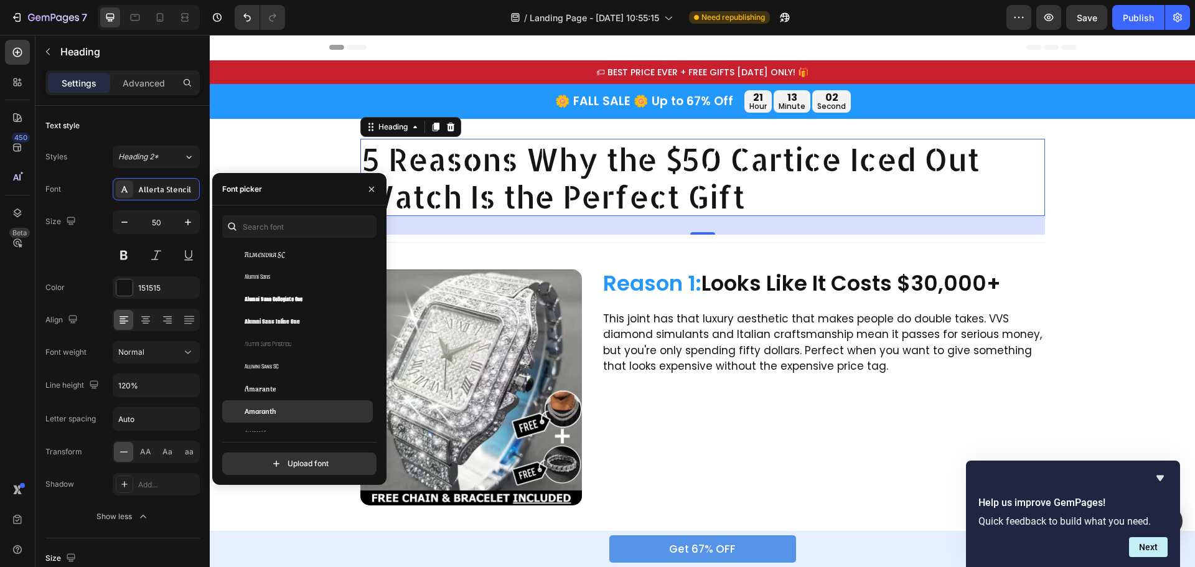
click at [276, 406] on div "Amaranth" at bounding box center [308, 411] width 126 height 11
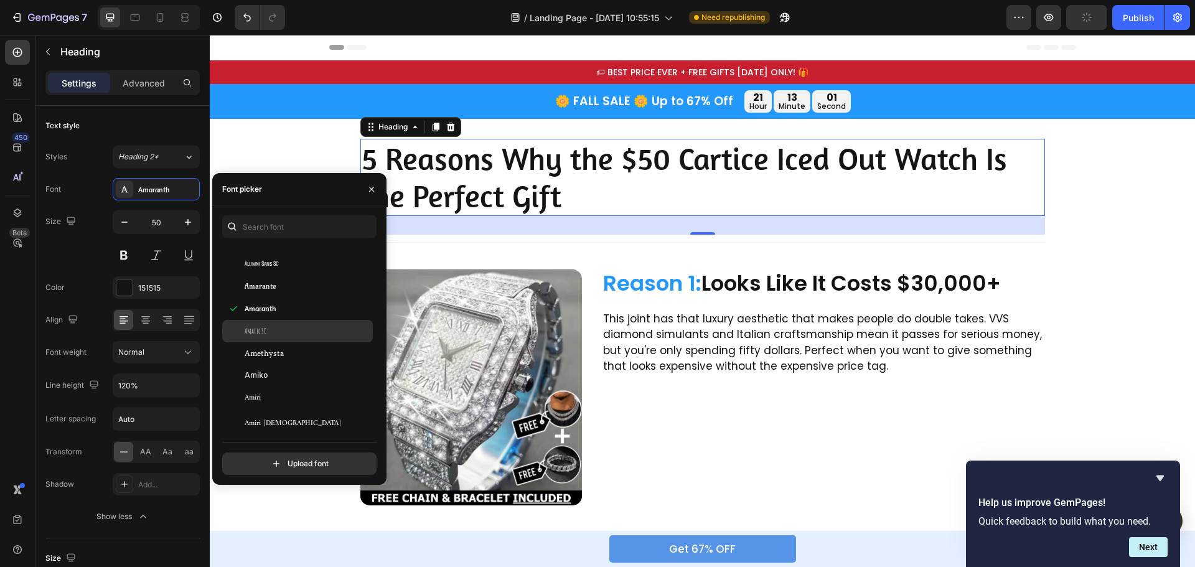
scroll to position [1432, 0]
click at [287, 355] on div "Amiko" at bounding box center [308, 354] width 126 height 11
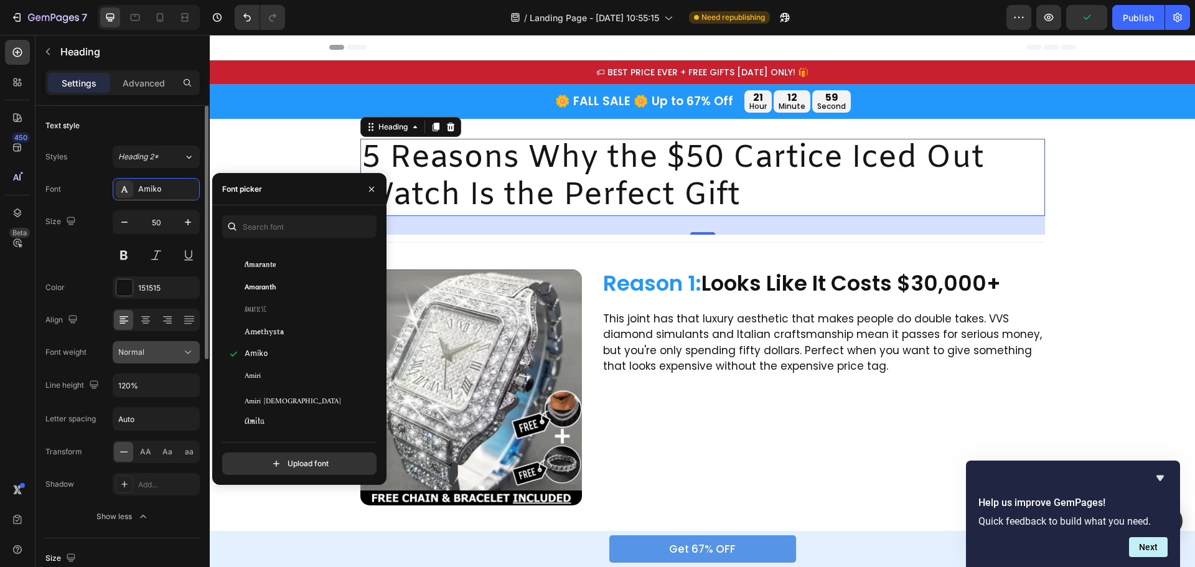
click at [180, 344] on button "Normal" at bounding box center [156, 352] width 87 height 22
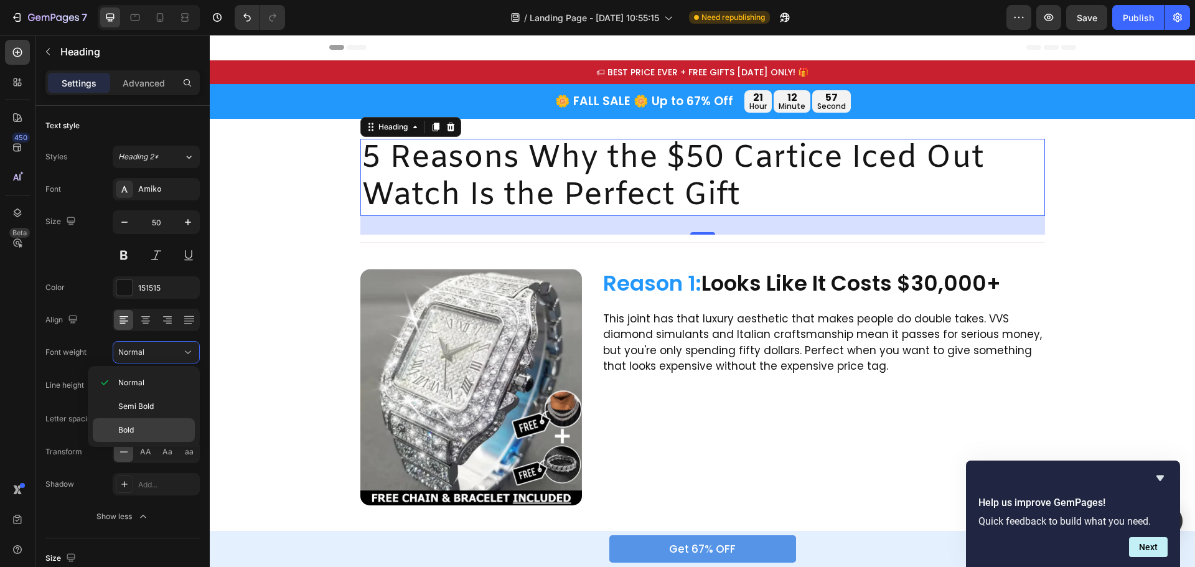
click at [144, 429] on p "Bold" at bounding box center [153, 430] width 71 height 11
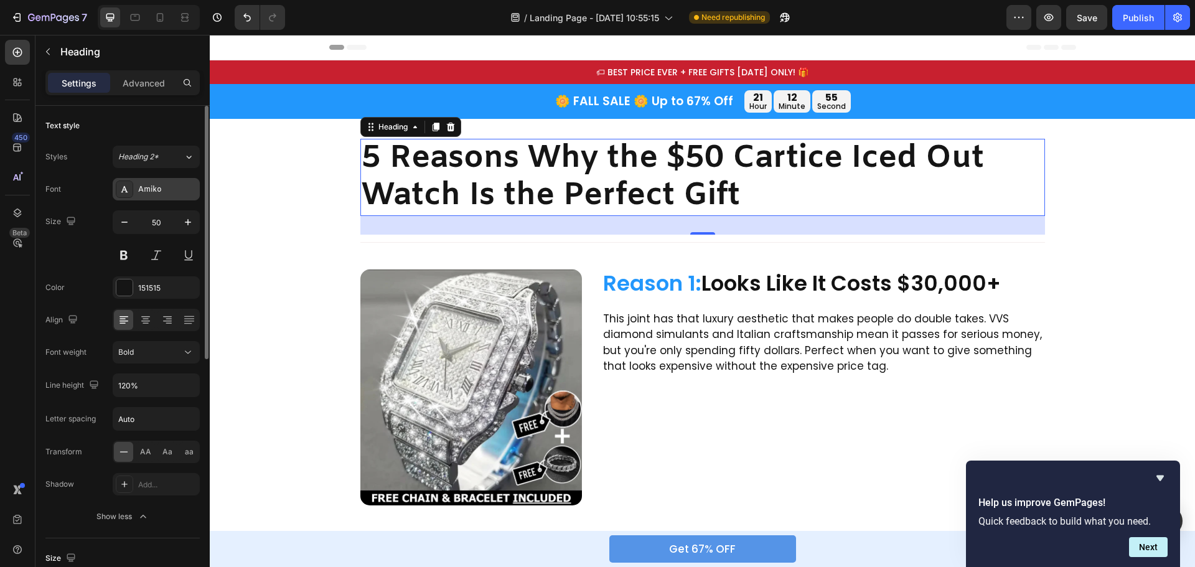
click at [164, 191] on div "Amiko" at bounding box center [167, 189] width 59 height 11
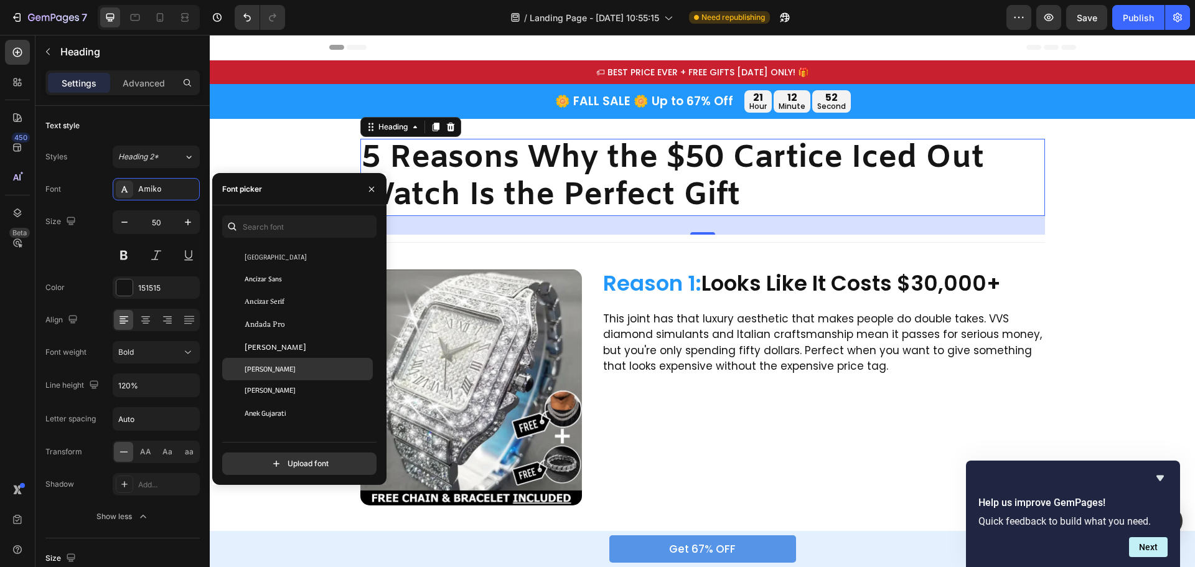
scroll to position [1681, 0]
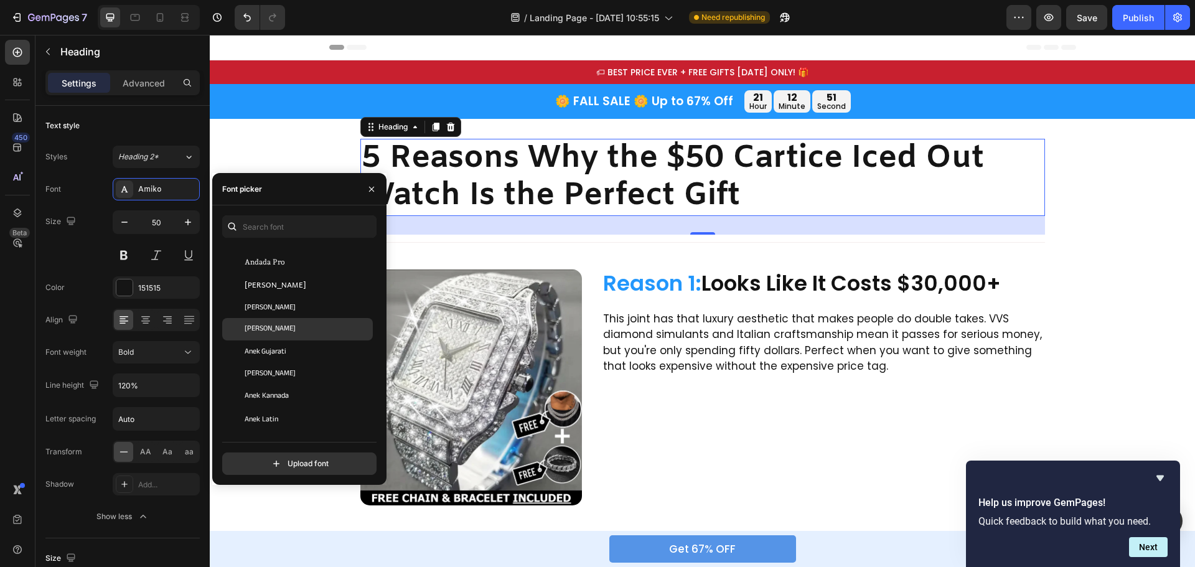
click at [298, 328] on div "Anek Devanagari" at bounding box center [308, 329] width 126 height 11
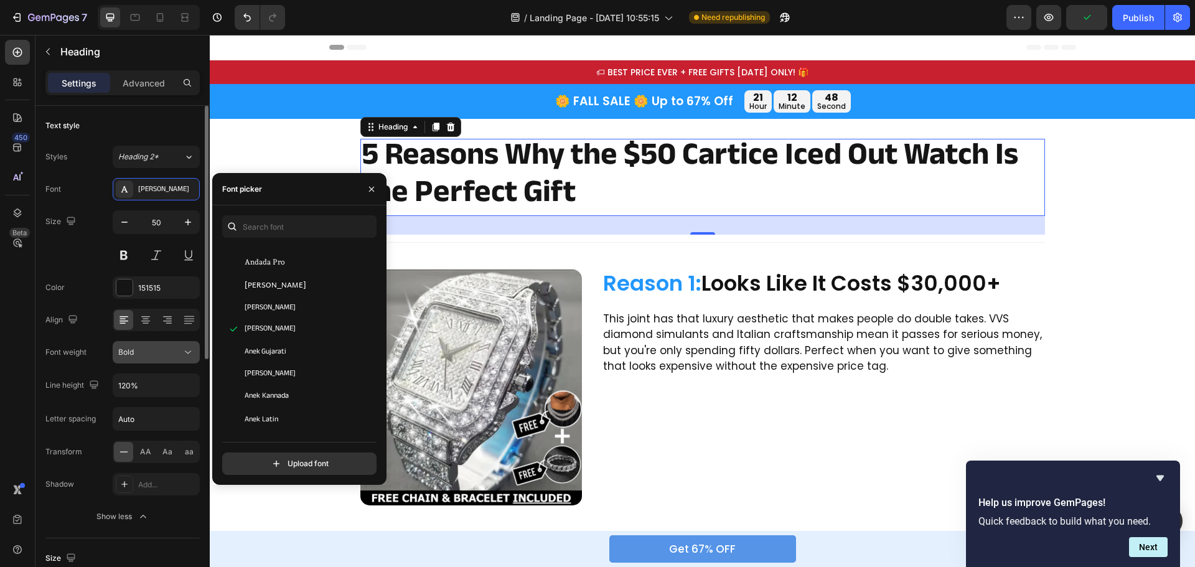
click at [179, 348] on div "Bold" at bounding box center [150, 352] width 64 height 11
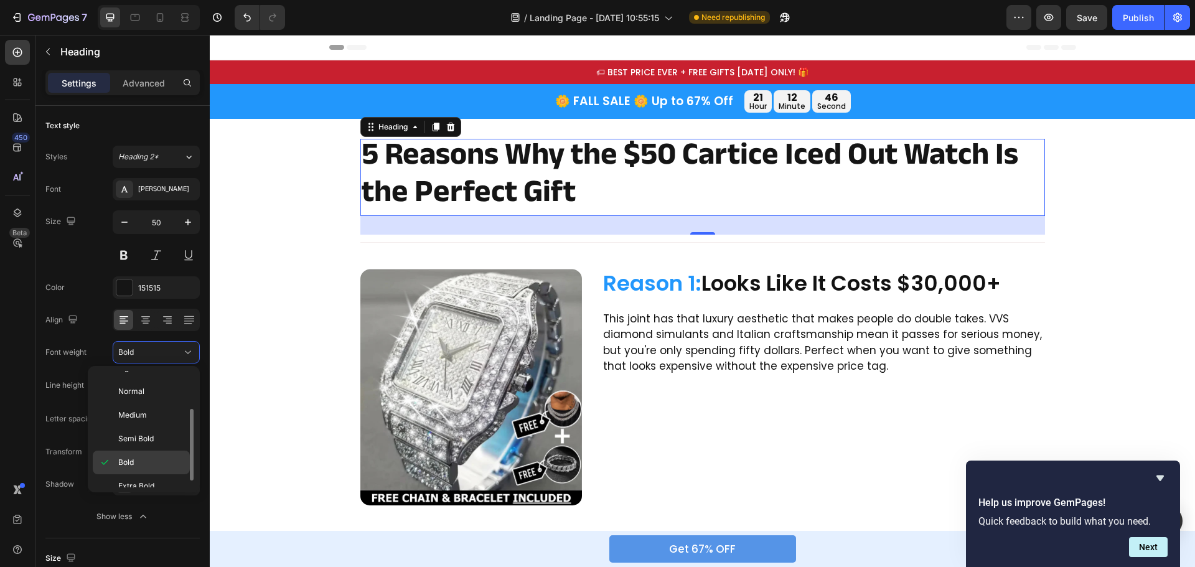
scroll to position [73, 0]
click at [155, 472] on p "Extra Bold" at bounding box center [151, 475] width 66 height 11
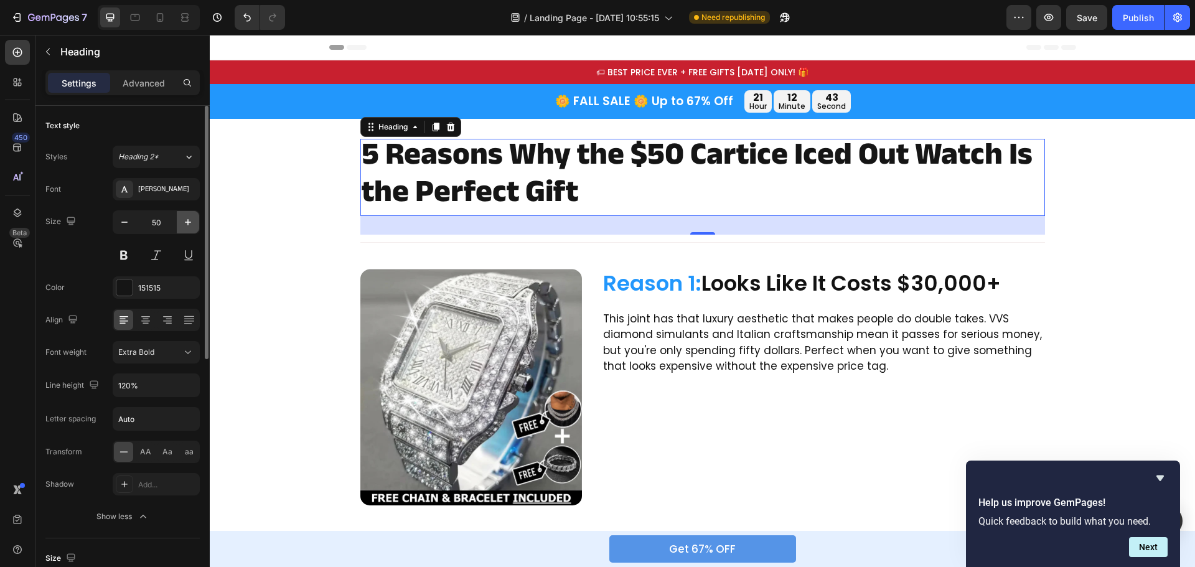
click at [181, 226] on button "button" at bounding box center [188, 222] width 22 height 22
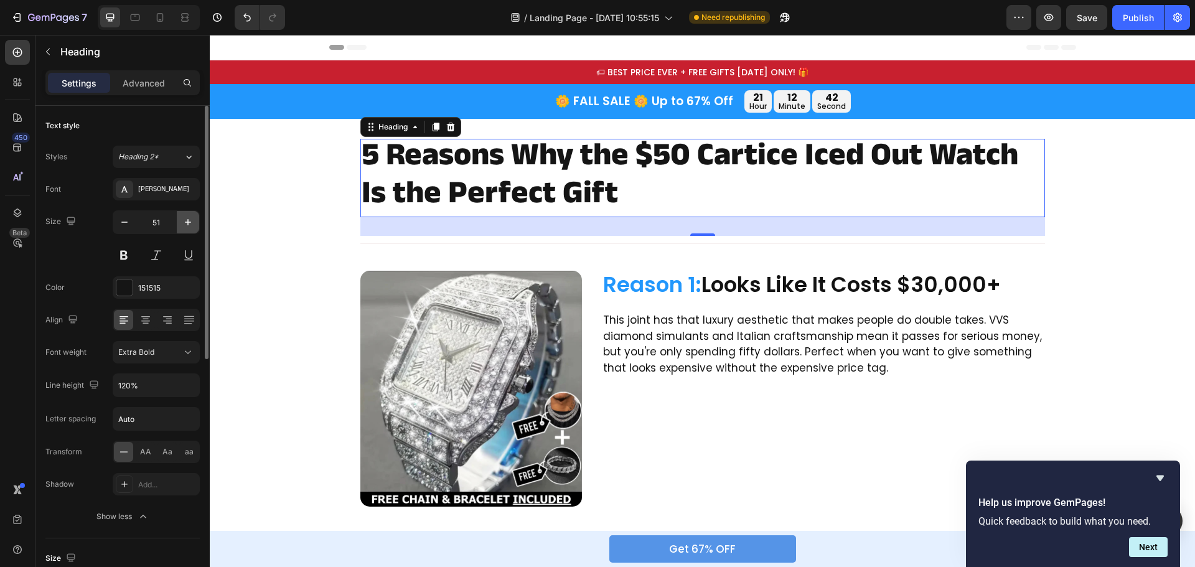
click at [181, 226] on button "button" at bounding box center [188, 222] width 22 height 22
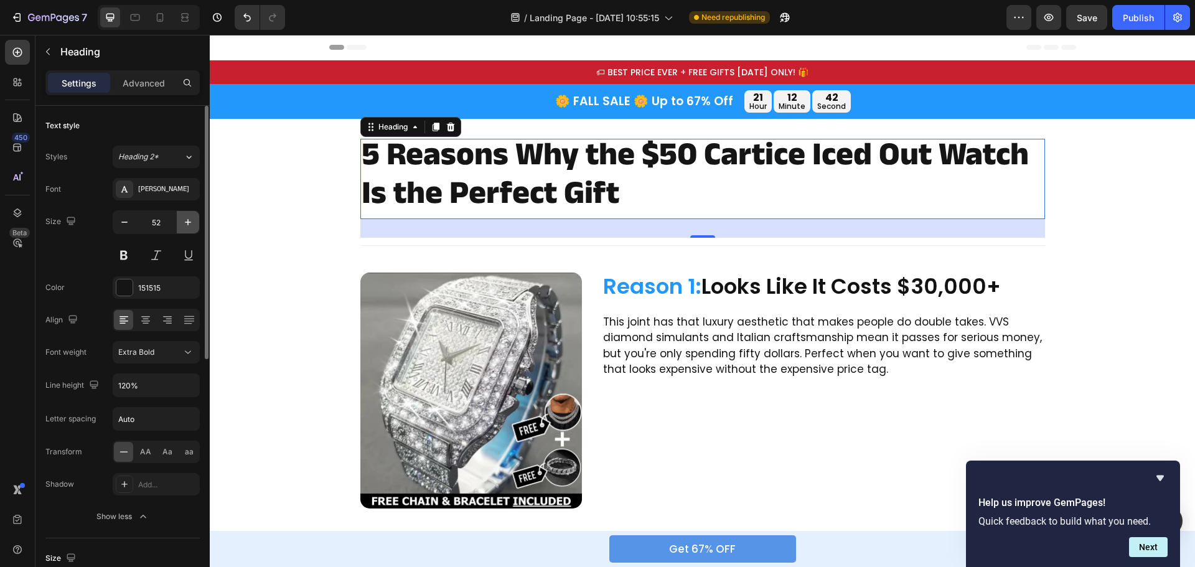
click at [181, 226] on button "button" at bounding box center [188, 222] width 22 height 22
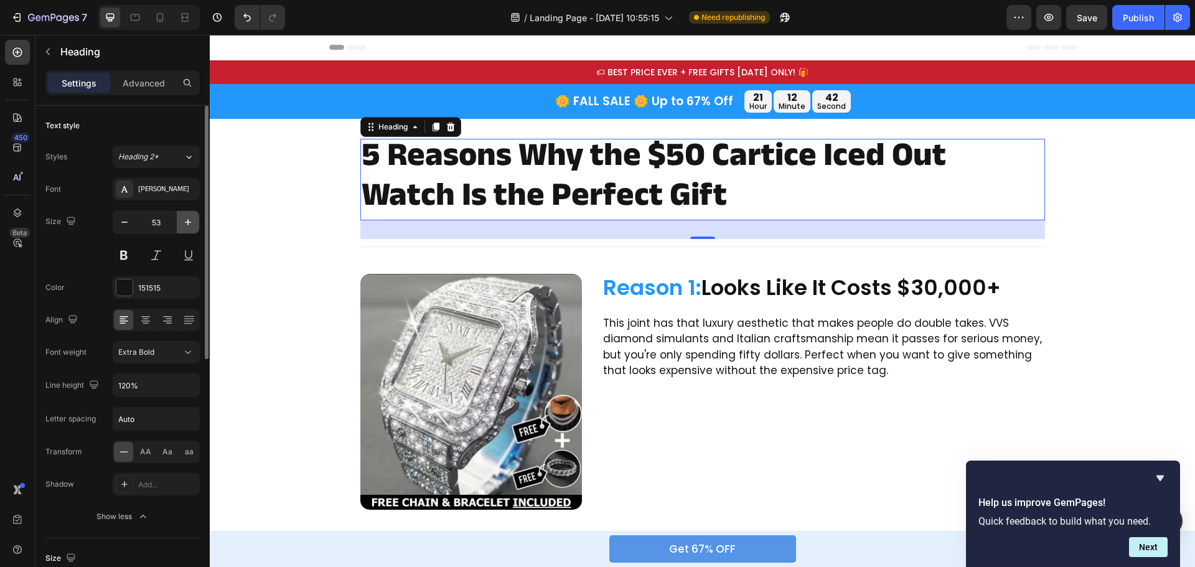
click at [181, 226] on button "button" at bounding box center [188, 222] width 22 height 22
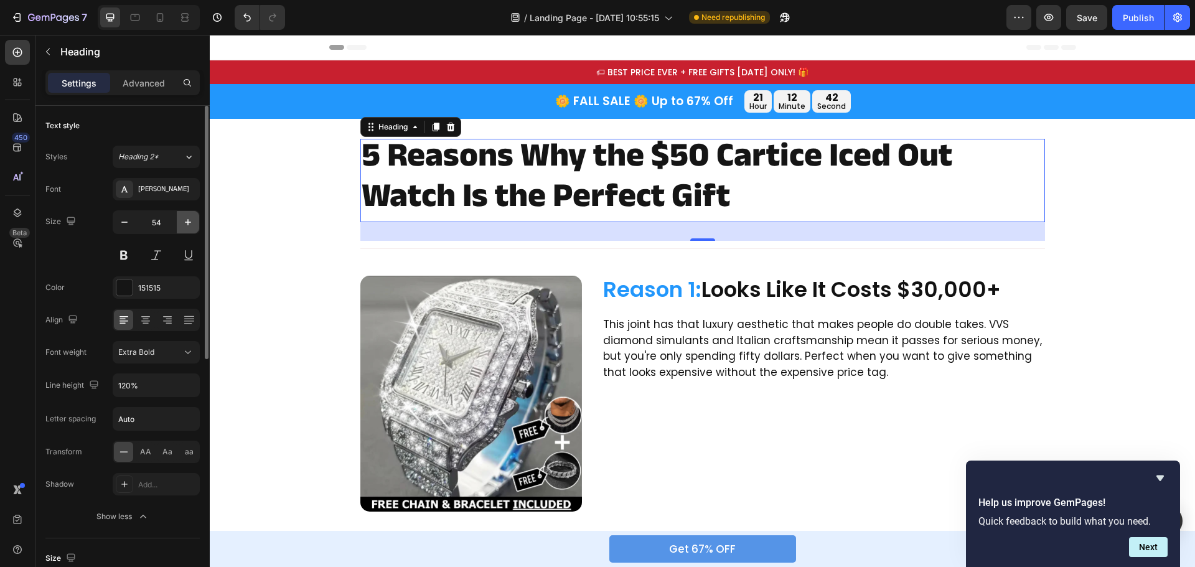
click at [181, 226] on button "button" at bounding box center [188, 222] width 22 height 22
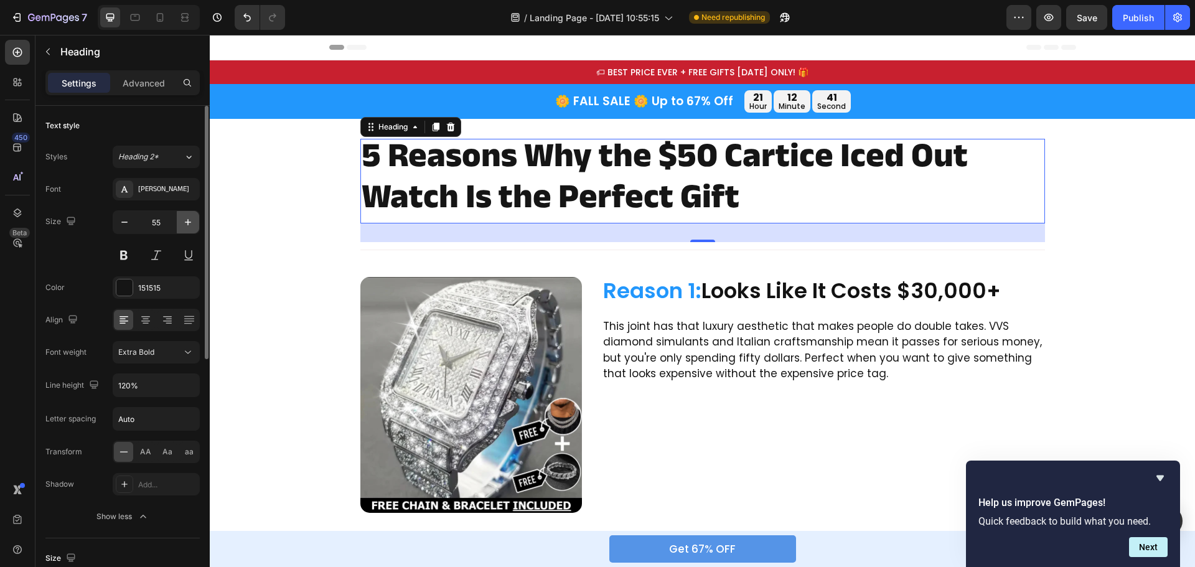
type input "56"
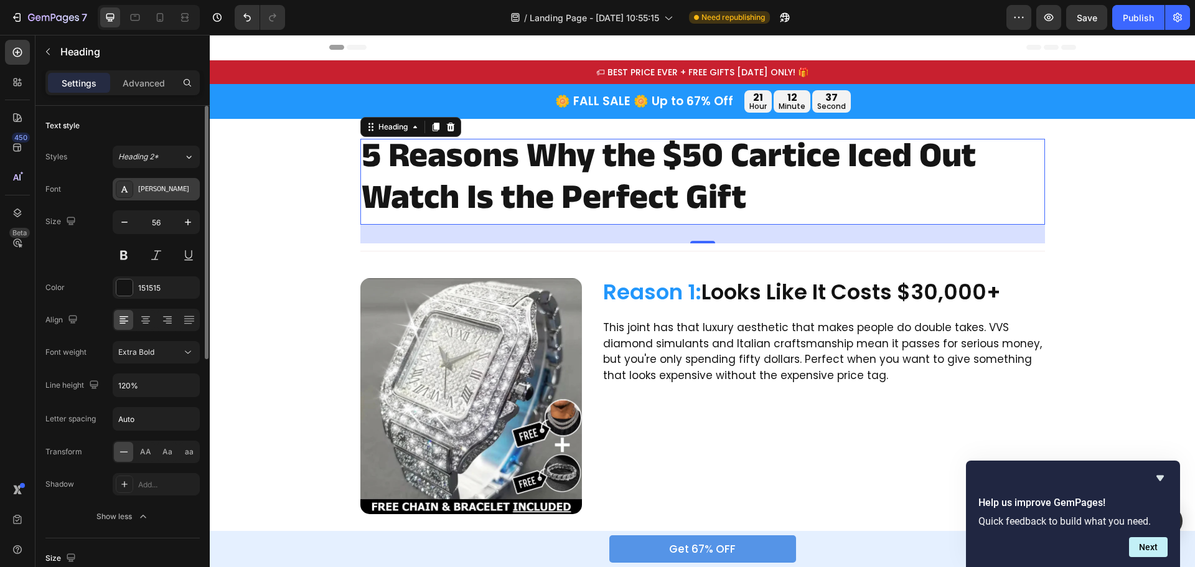
click at [174, 190] on div "Anek Devanagari" at bounding box center [167, 189] width 59 height 11
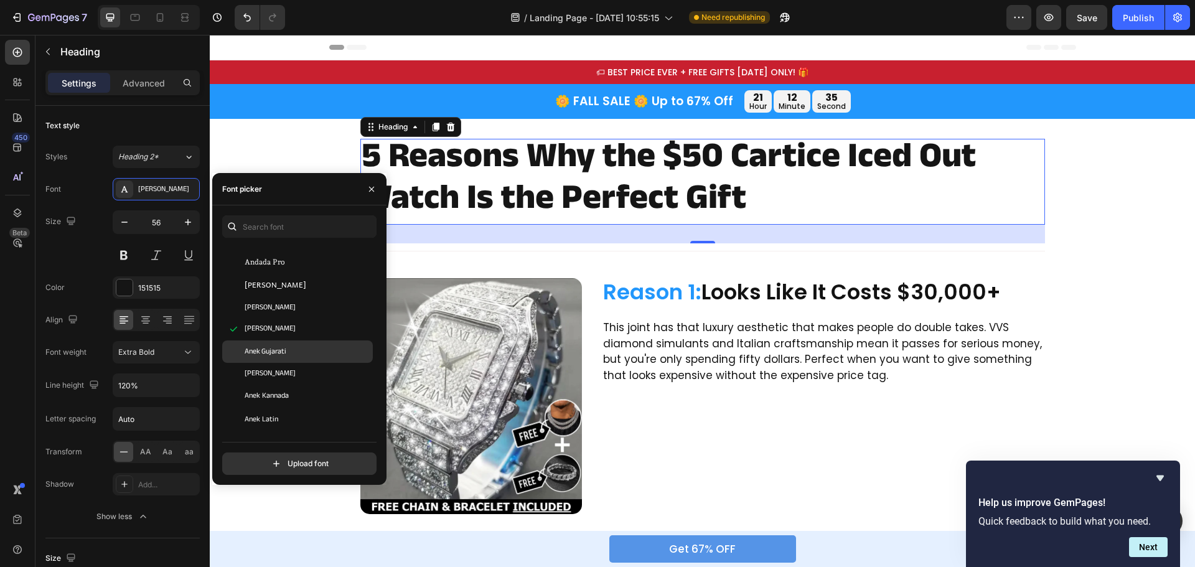
click at [296, 342] on div "Anek Gujarati" at bounding box center [297, 352] width 151 height 22
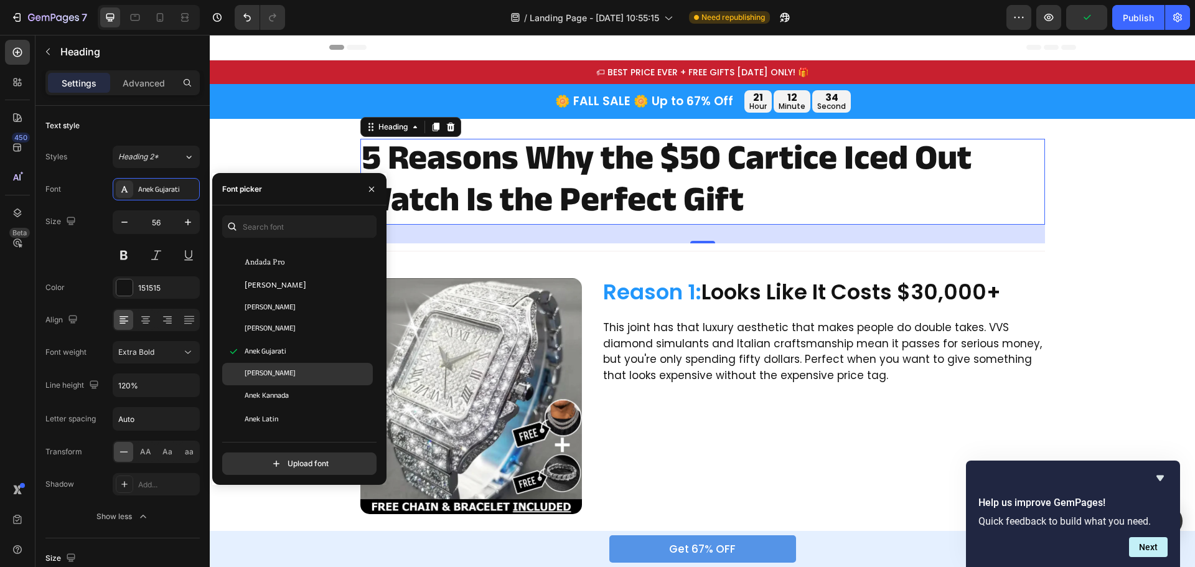
click at [290, 374] on span "Anek Gurmukhi" at bounding box center [270, 374] width 51 height 11
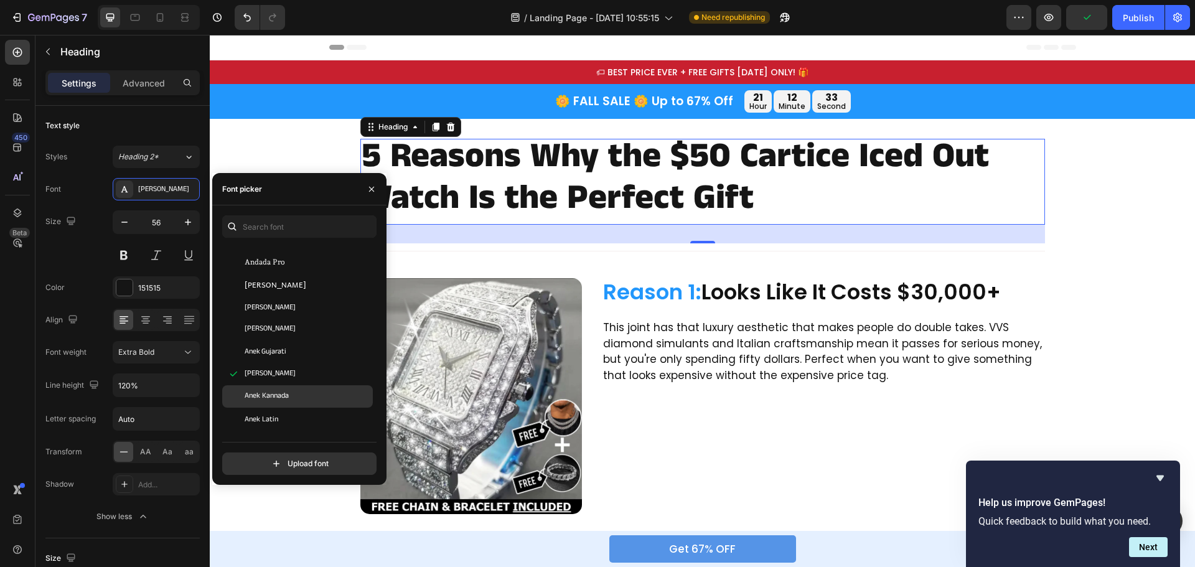
click at [276, 398] on span "Anek Kannada" at bounding box center [267, 396] width 44 height 11
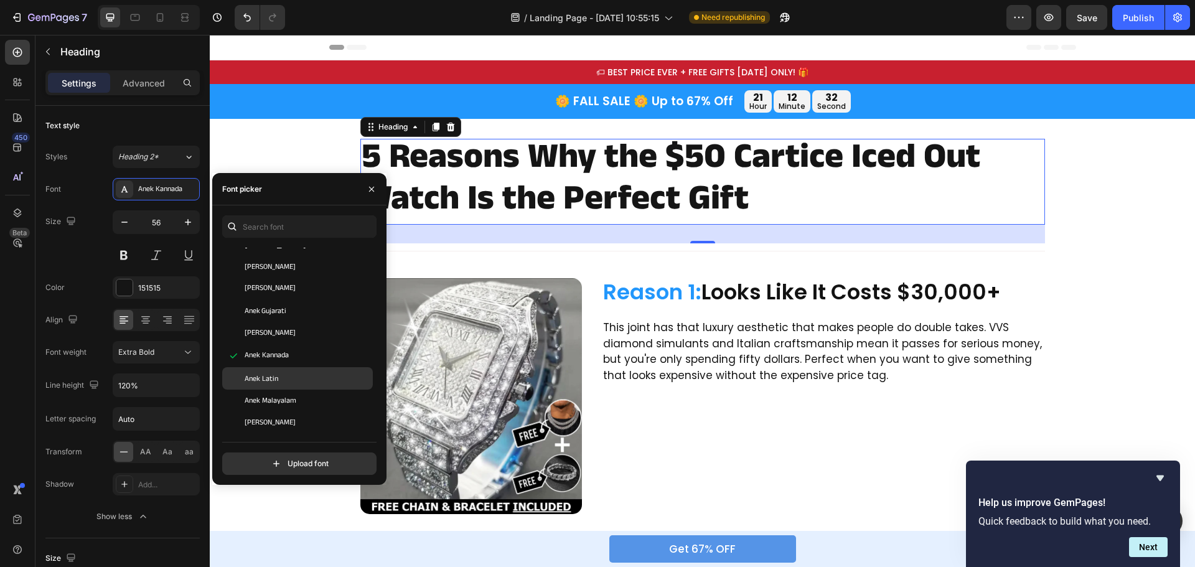
scroll to position [1743, 0]
click at [278, 355] on div "Anek Latin" at bounding box center [308, 356] width 126 height 11
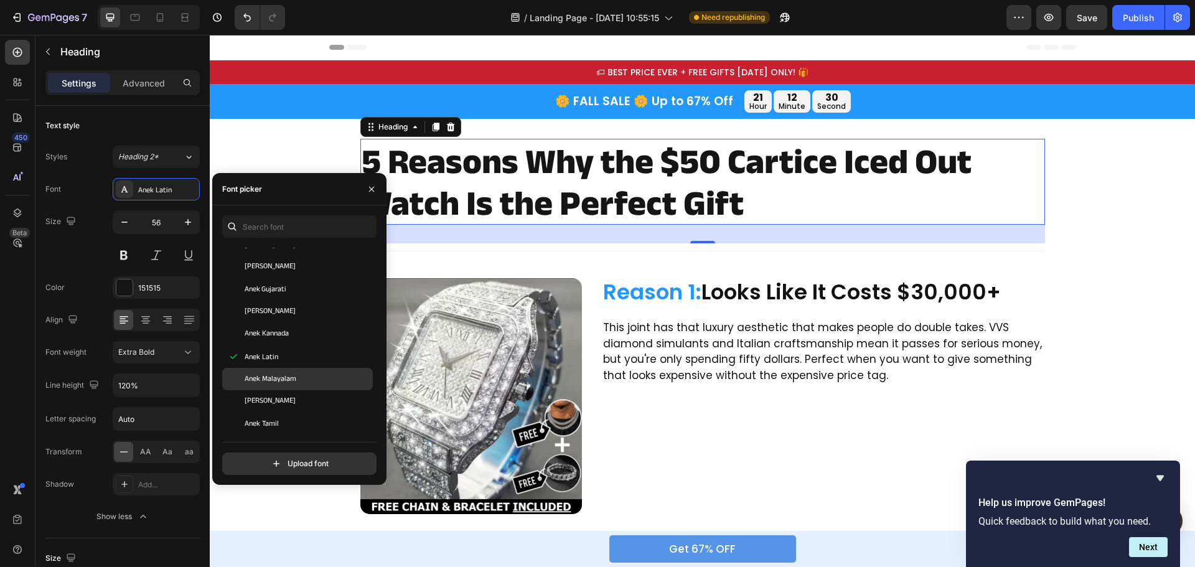
click at [282, 371] on div "Anek Malayalam" at bounding box center [297, 379] width 151 height 22
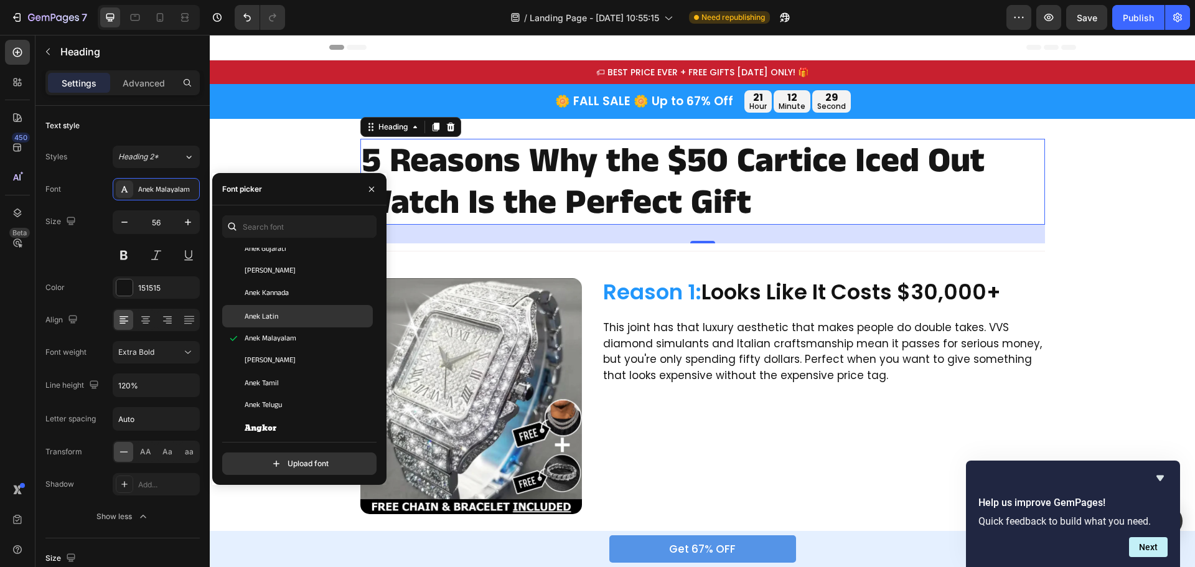
scroll to position [1806, 0]
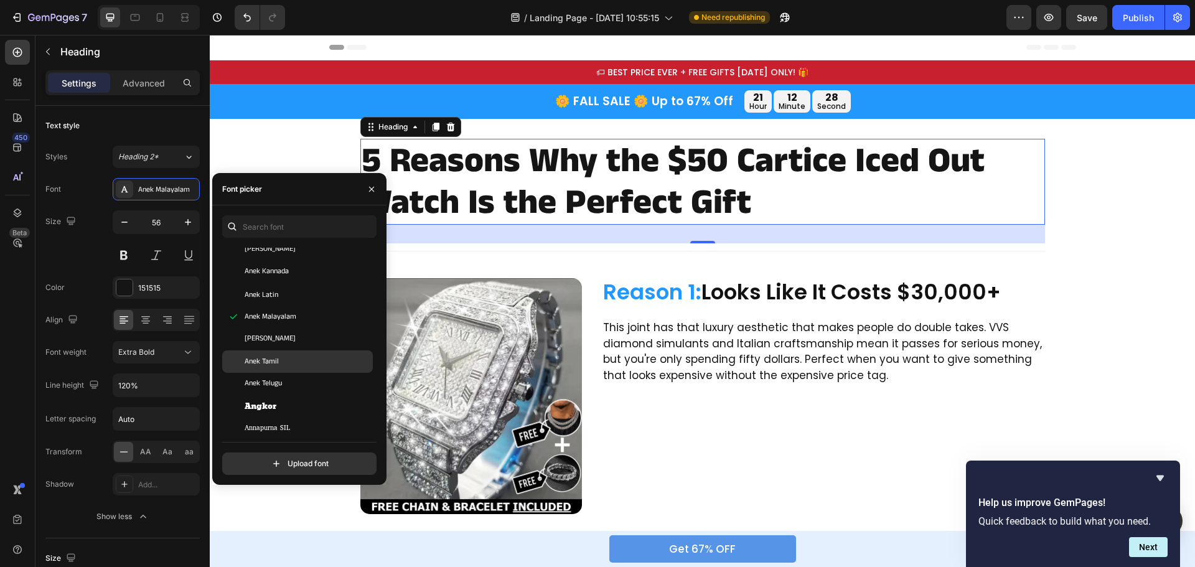
click at [275, 356] on div "Anek Tamil" at bounding box center [297, 362] width 151 height 22
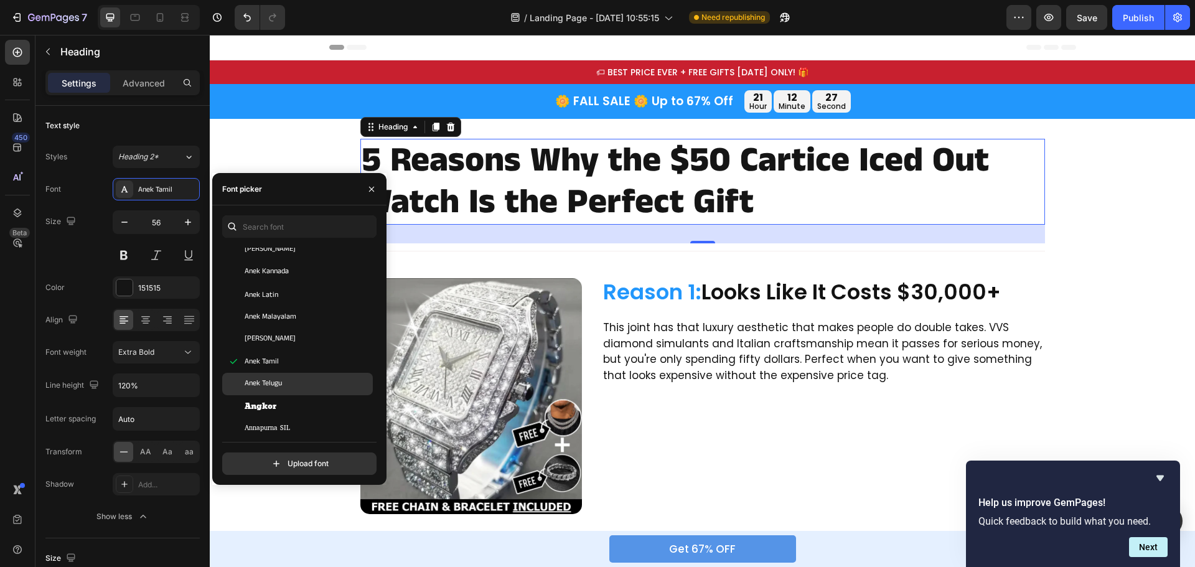
click at [267, 379] on span "Anek Telugu" at bounding box center [263, 384] width 37 height 11
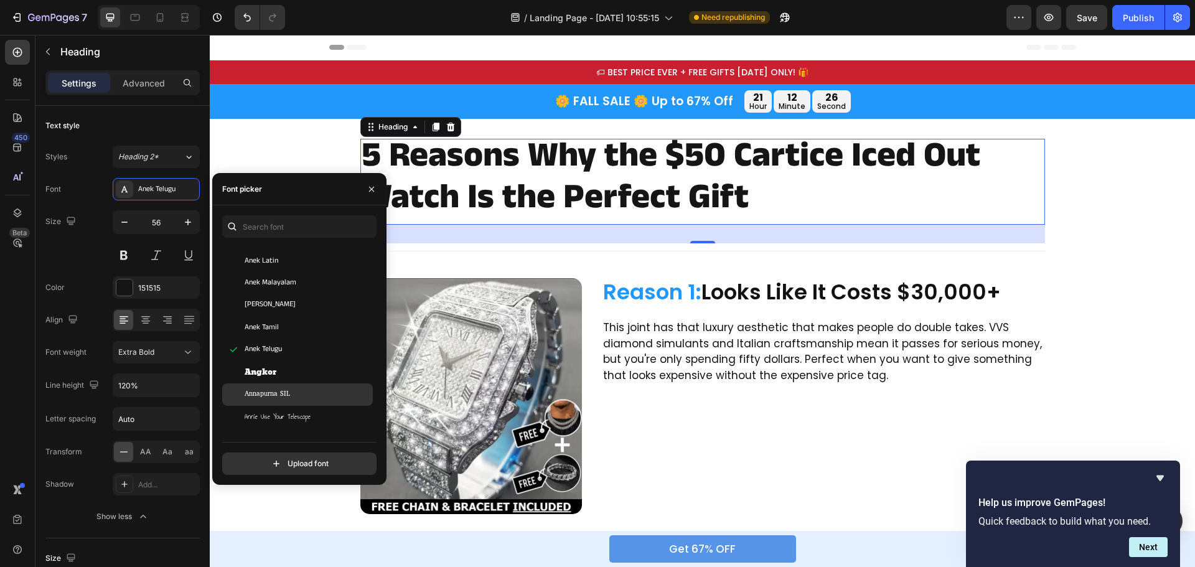
scroll to position [1868, 0]
click at [289, 374] on div "Annapurna SIL" at bounding box center [297, 367] width 151 height 22
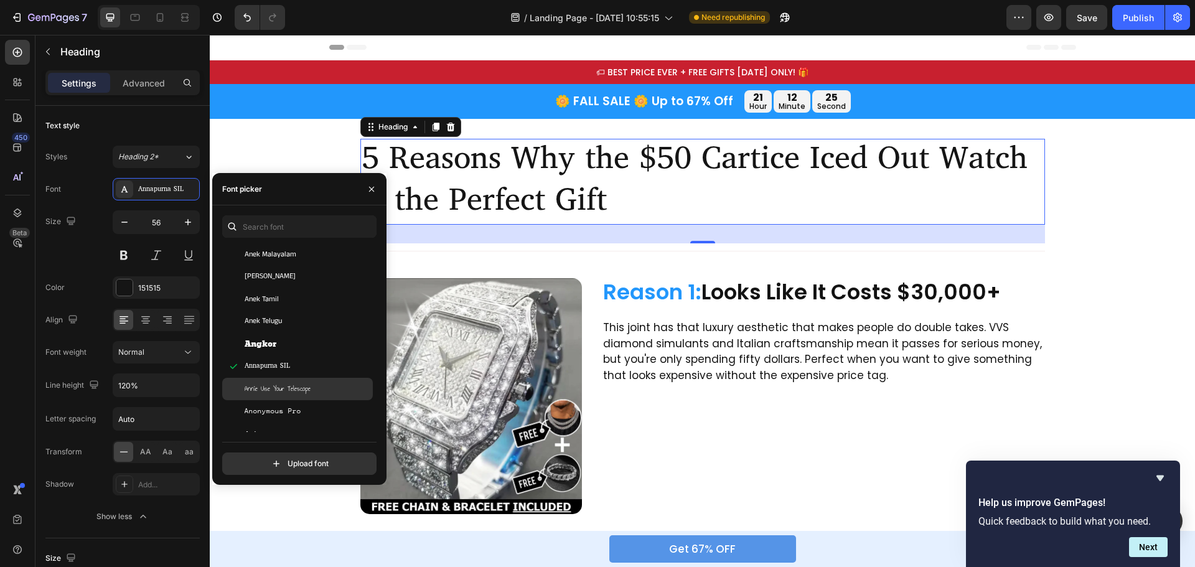
click at [290, 382] on div "Annie Use Your Telescope" at bounding box center [297, 389] width 151 height 22
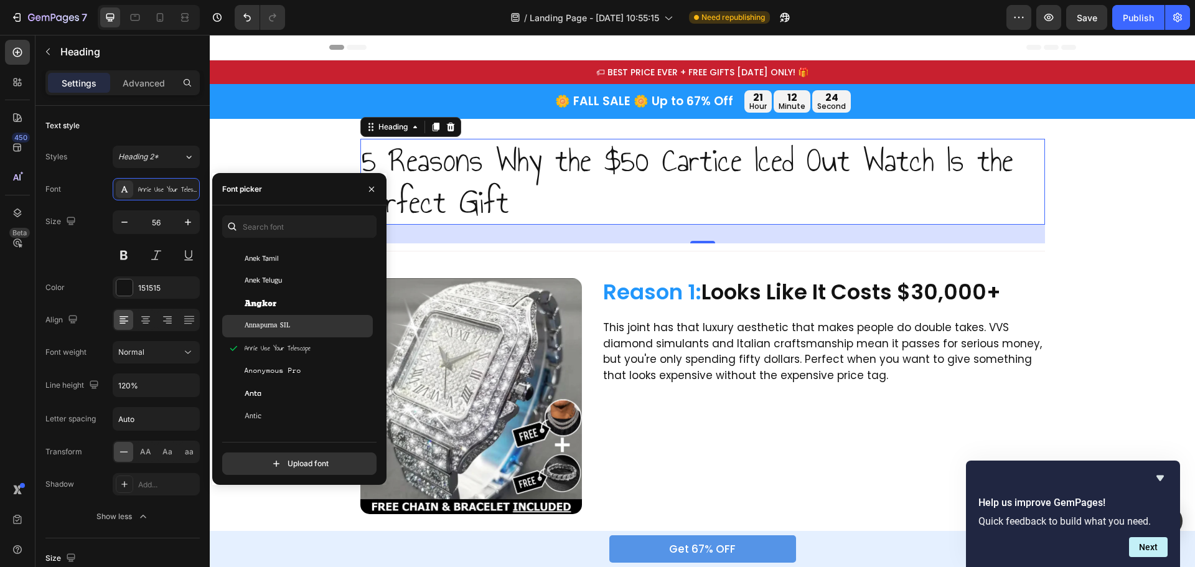
scroll to position [1930, 0]
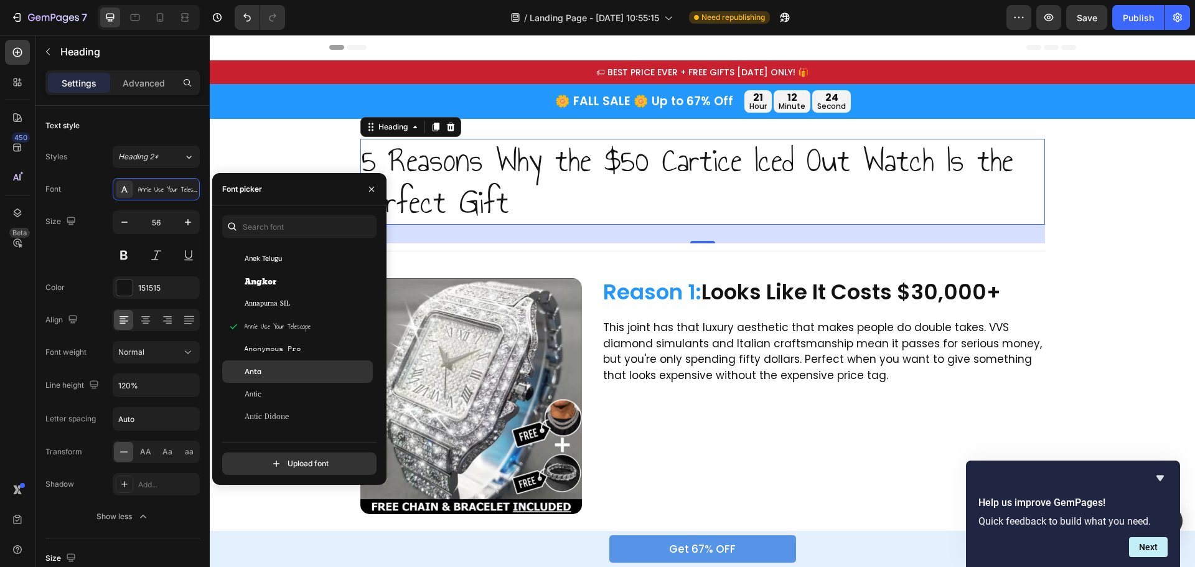
click at [284, 366] on div "Anta" at bounding box center [308, 371] width 126 height 11
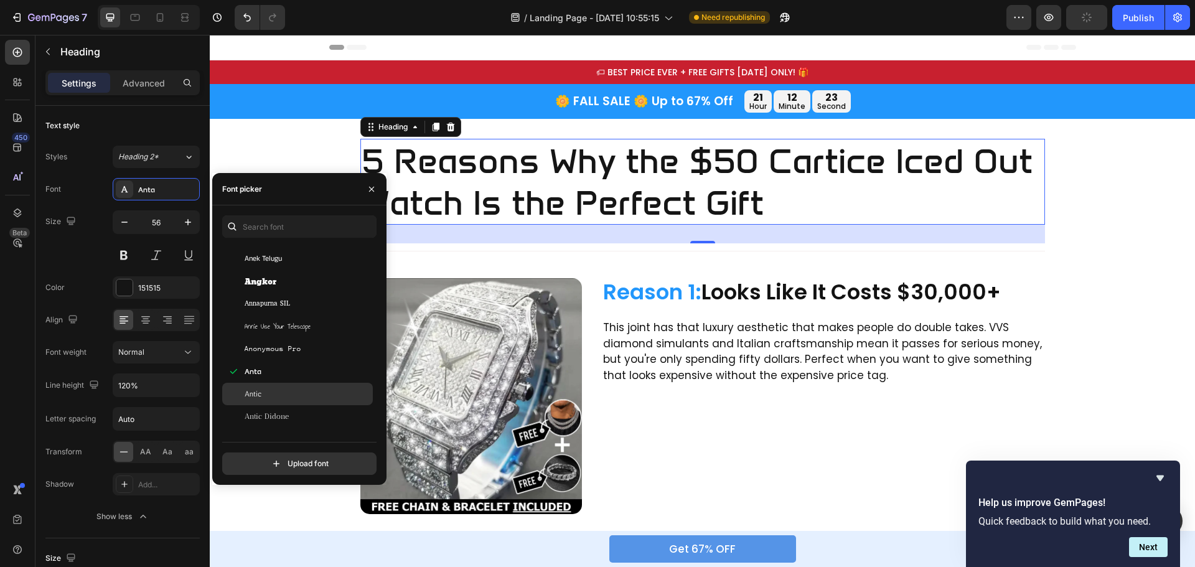
click at [272, 384] on div "Antic" at bounding box center [297, 394] width 151 height 22
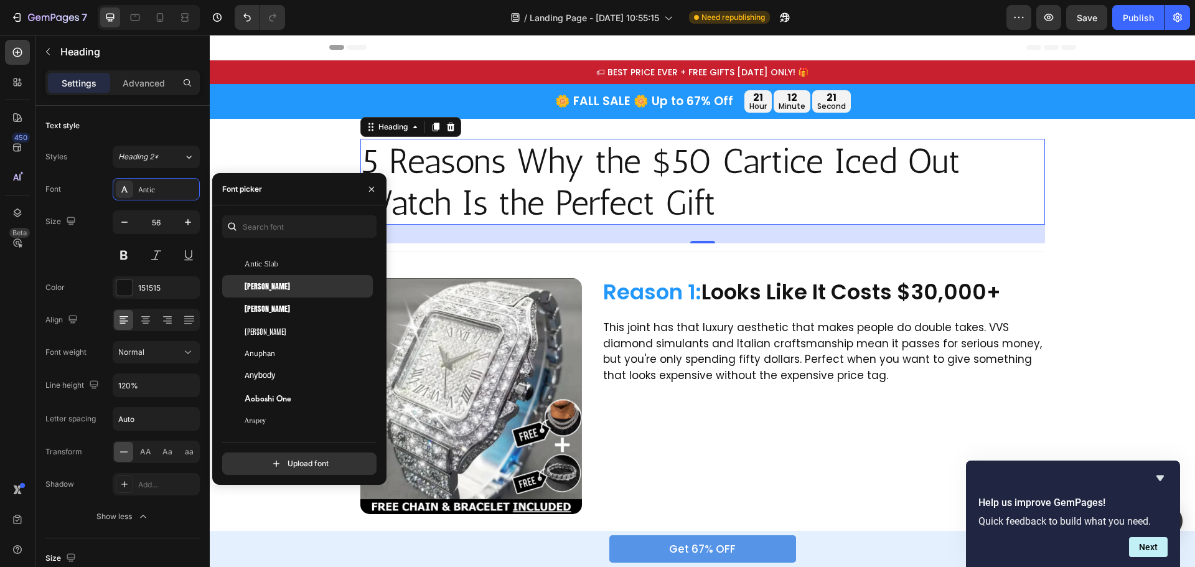
scroll to position [2117, 0]
click at [286, 346] on div "Anuphan" at bounding box center [308, 341] width 126 height 11
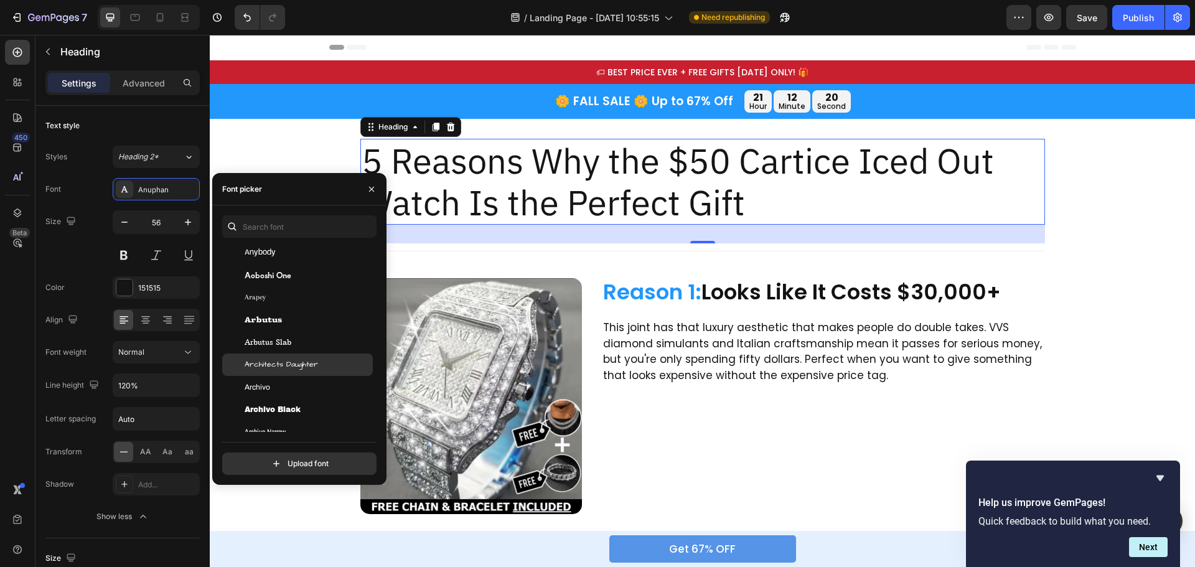
scroll to position [2241, 0]
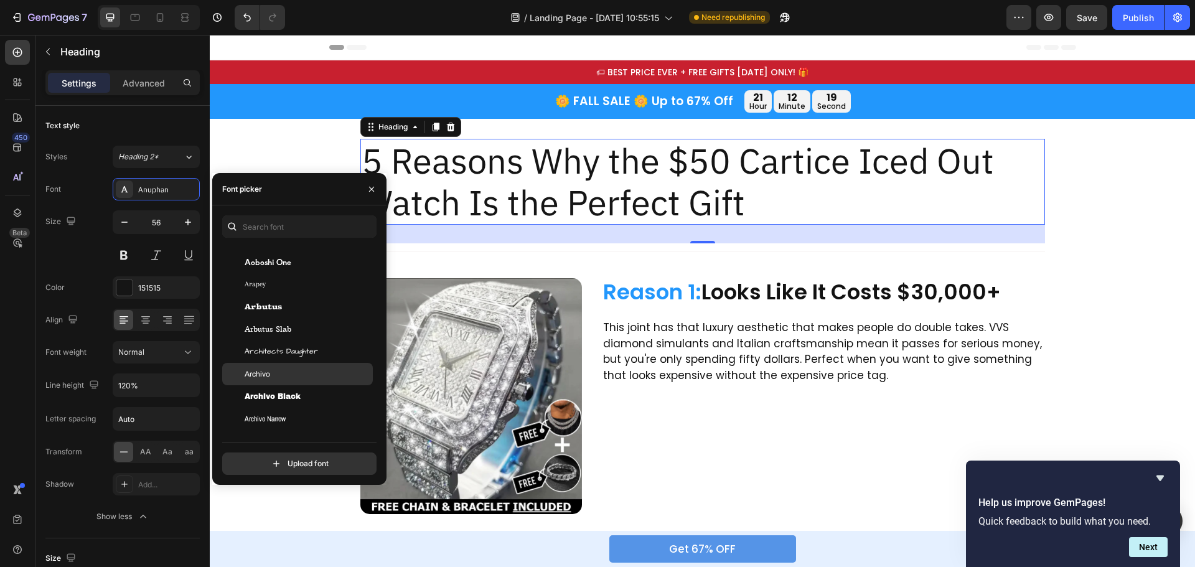
click at [278, 377] on div "Archivo" at bounding box center [308, 374] width 126 height 11
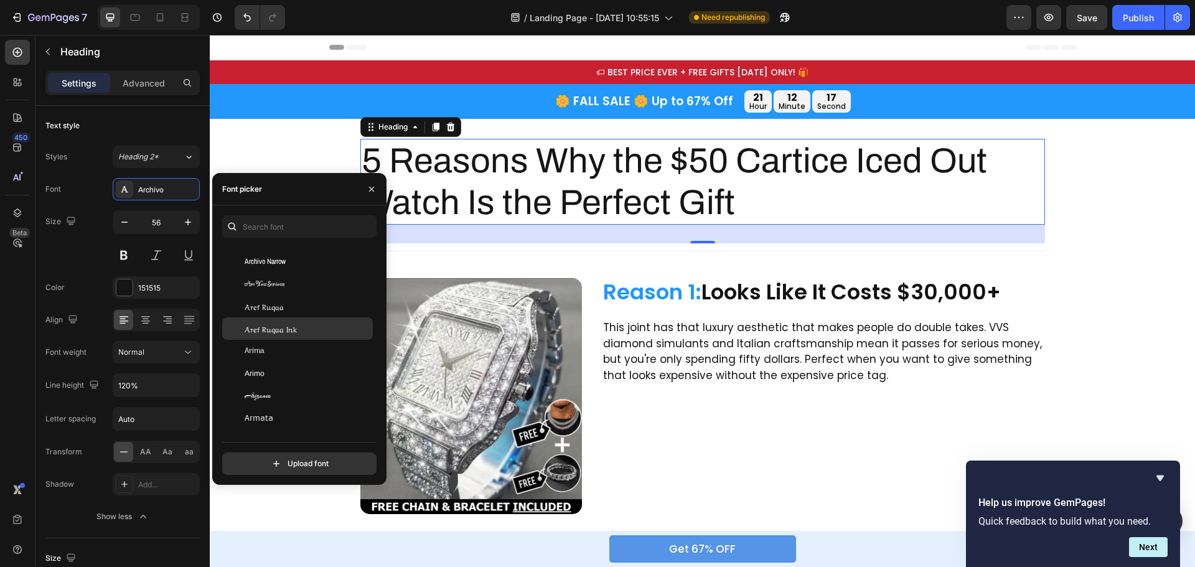
scroll to position [2428, 0]
click at [279, 337] on div "Arimo" at bounding box center [297, 344] width 151 height 22
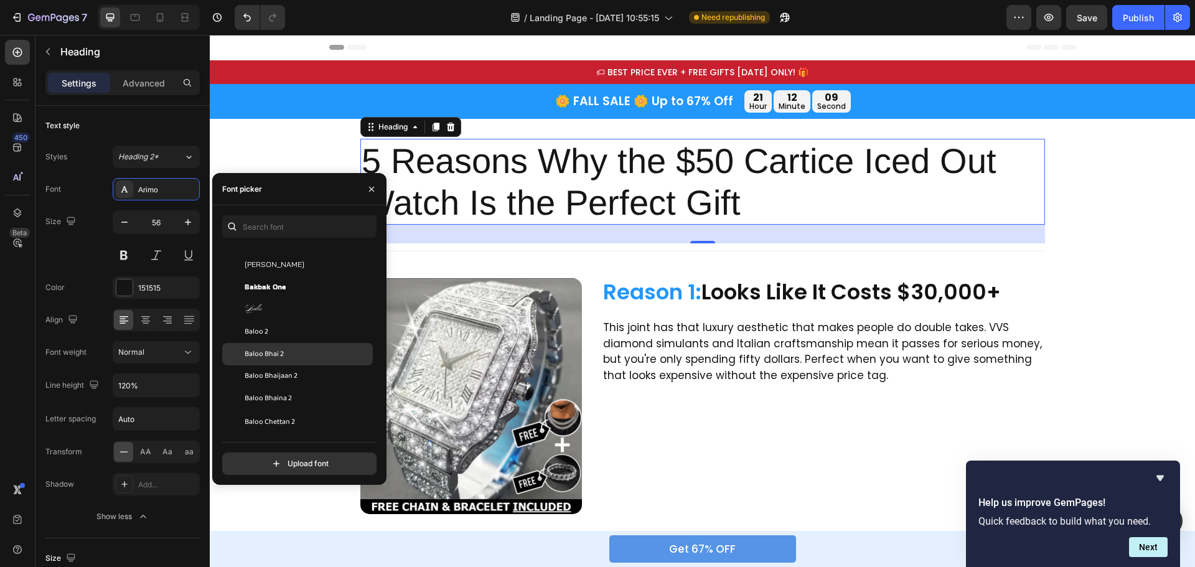
scroll to position [3549, 0]
click at [276, 364] on span "Baloo Bhaijaan 2" at bounding box center [271, 366] width 53 height 11
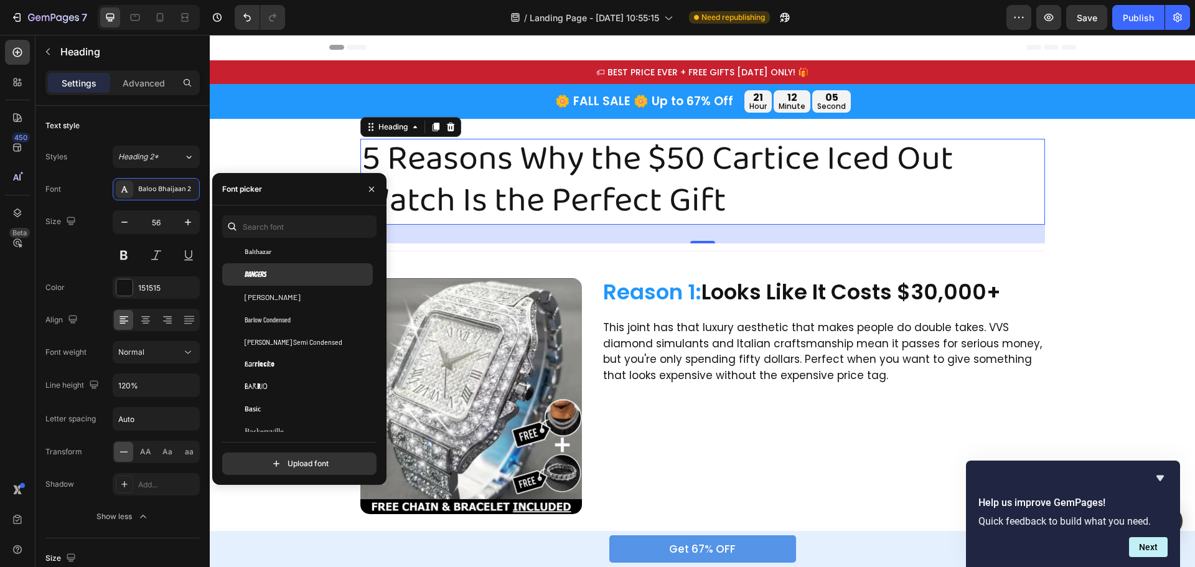
scroll to position [3798, 0]
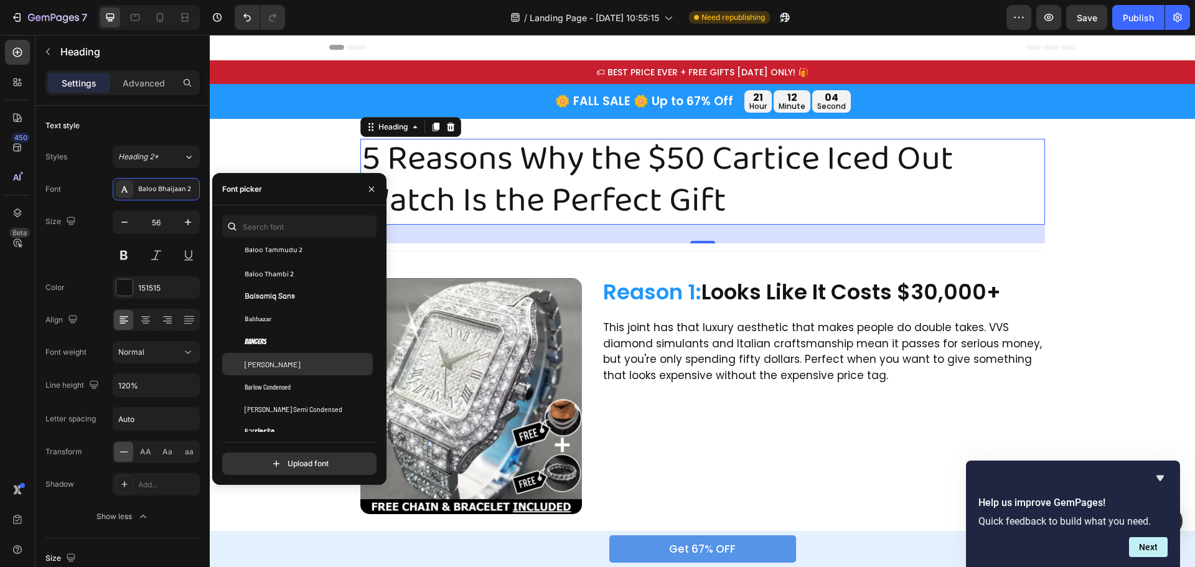
click at [267, 364] on div "Barlow" at bounding box center [308, 364] width 126 height 11
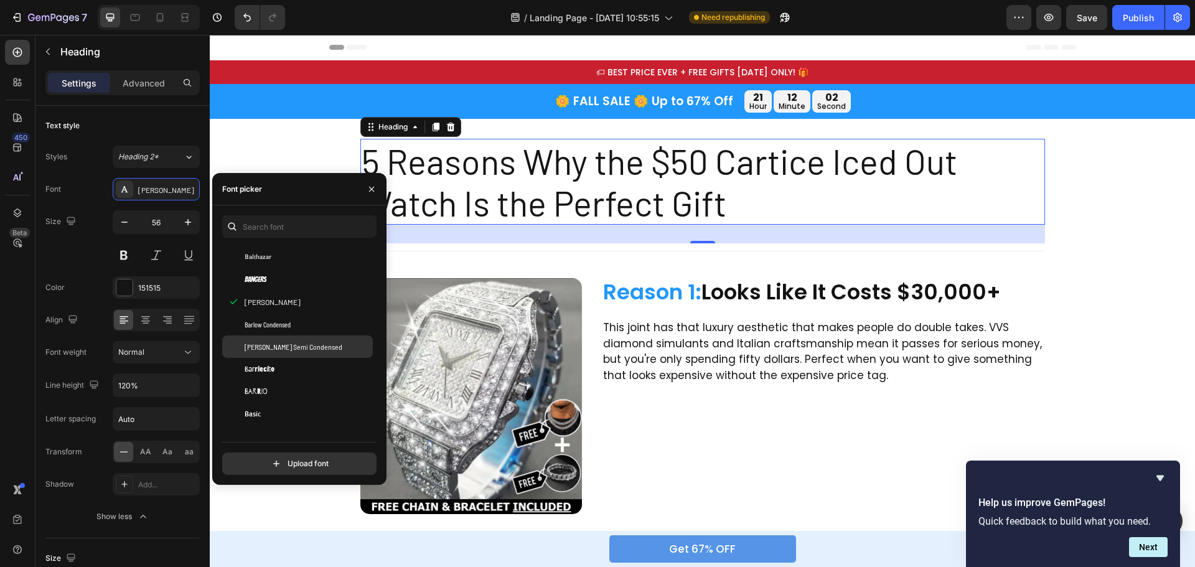
scroll to position [3923, 0]
click at [299, 349] on div "Basic" at bounding box center [308, 351] width 126 height 11
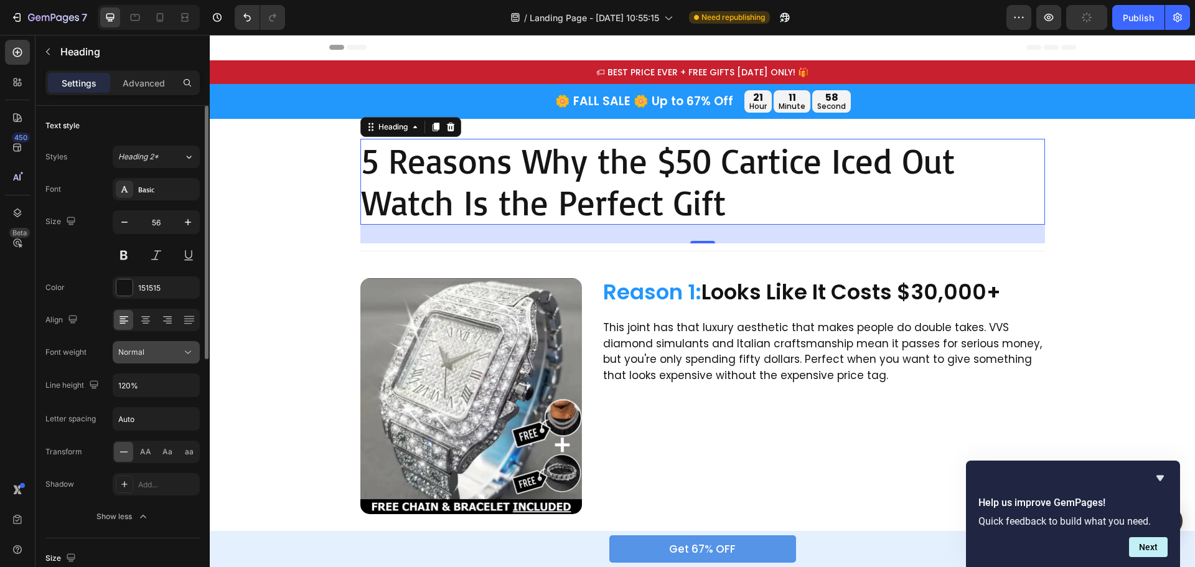
click at [180, 351] on div "Normal" at bounding box center [150, 352] width 64 height 11
click at [164, 192] on div "Basic" at bounding box center [167, 189] width 59 height 11
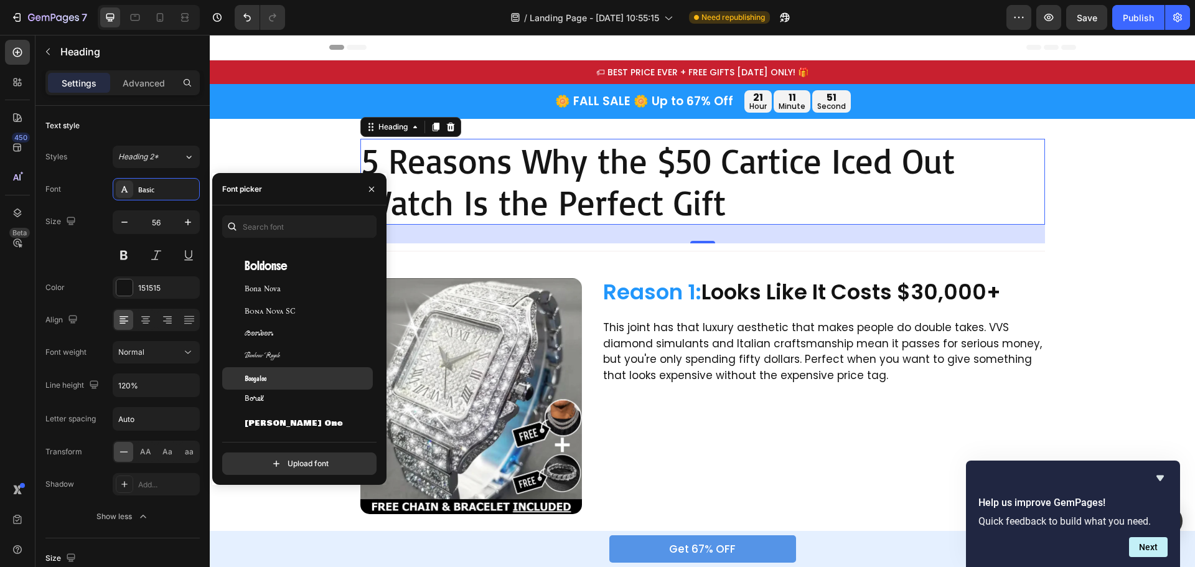
scroll to position [5417, 0]
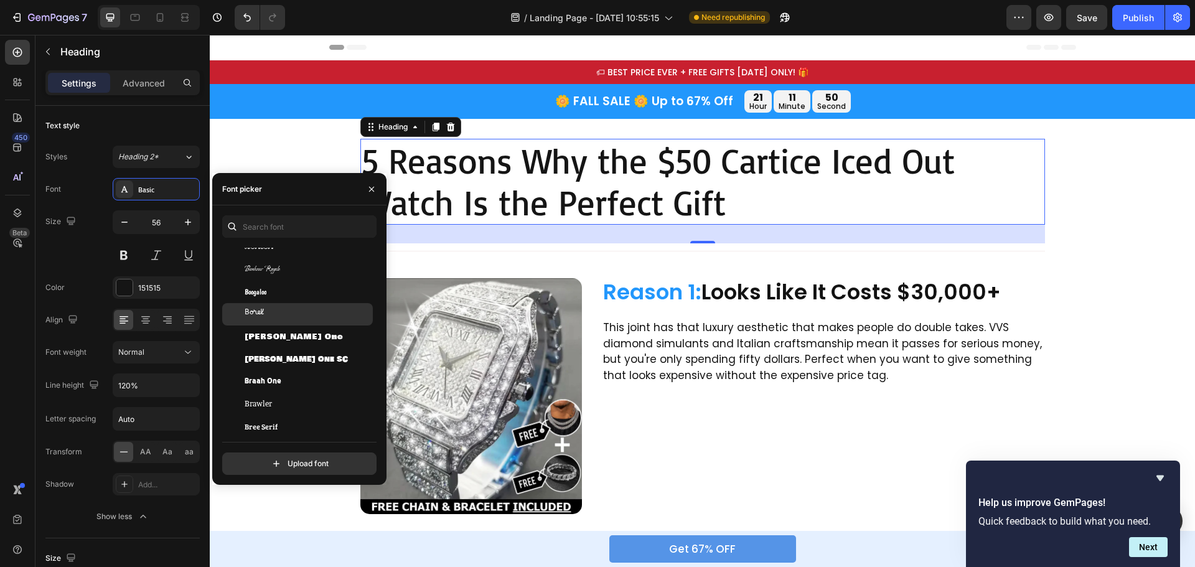
click at [290, 309] on div "Borel" at bounding box center [308, 314] width 126 height 11
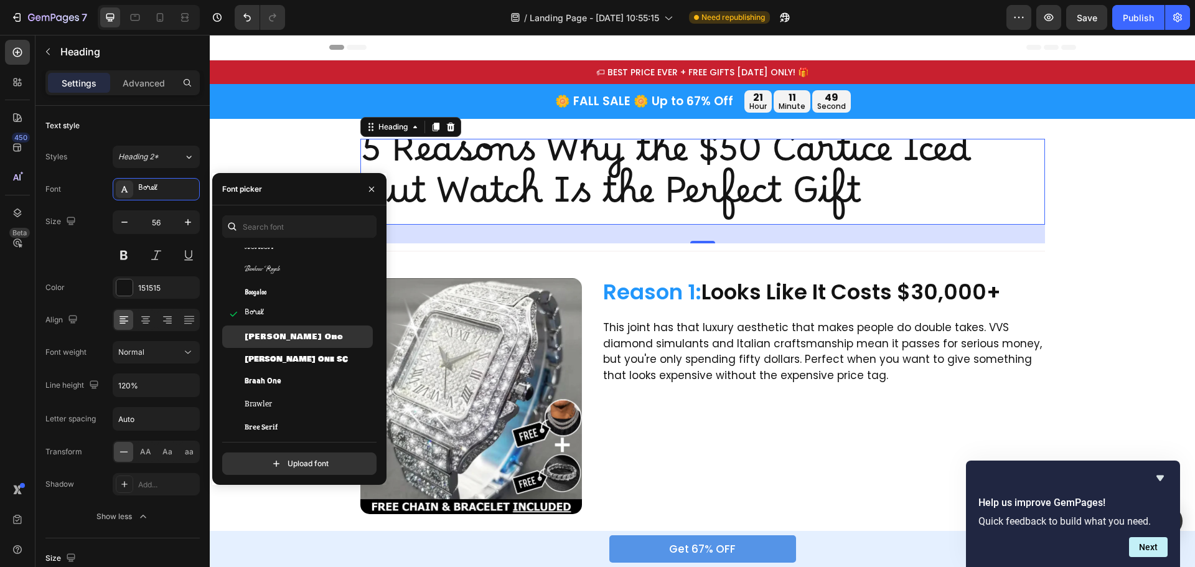
click at [290, 335] on span "Bowlby One" at bounding box center [294, 336] width 98 height 11
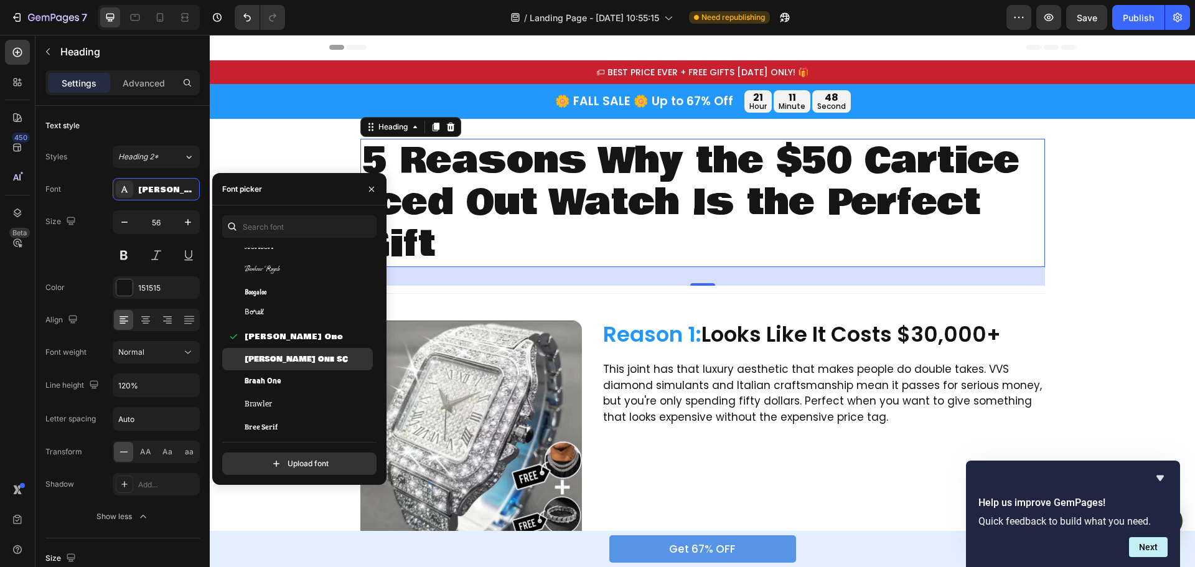
click at [288, 361] on span "Bowlby One SC" at bounding box center [296, 359] width 103 height 11
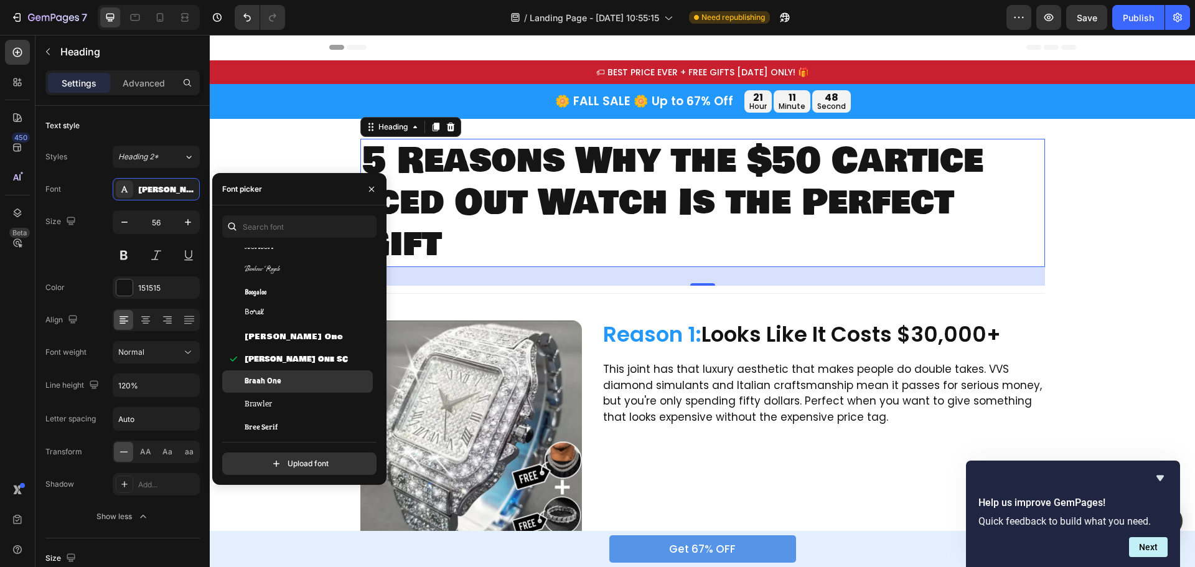
click at [269, 380] on span "Braah One" at bounding box center [263, 381] width 37 height 11
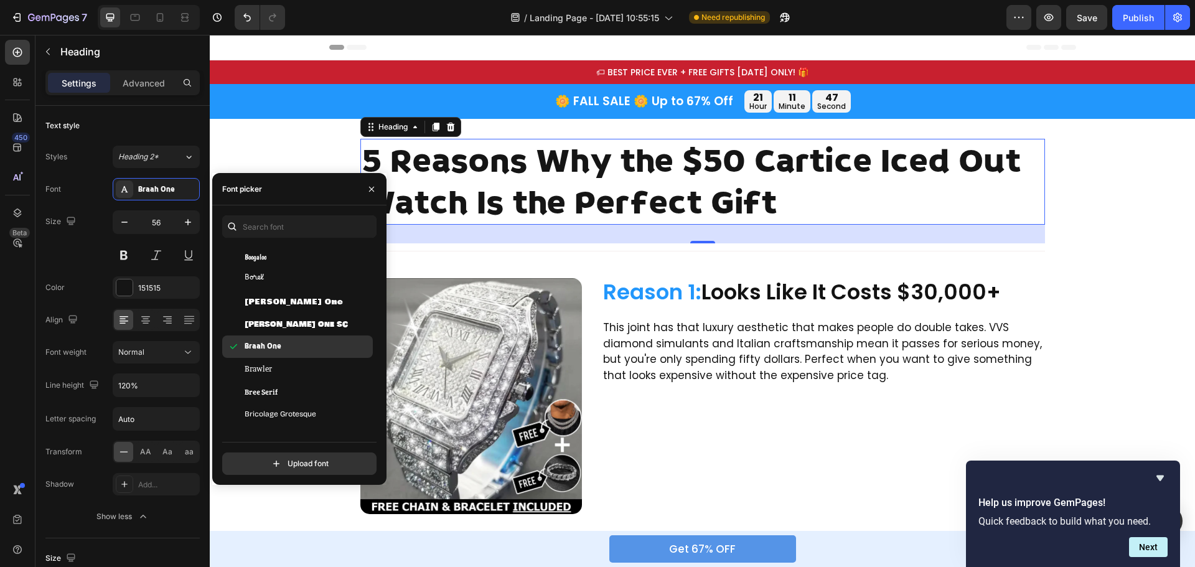
scroll to position [5479, 0]
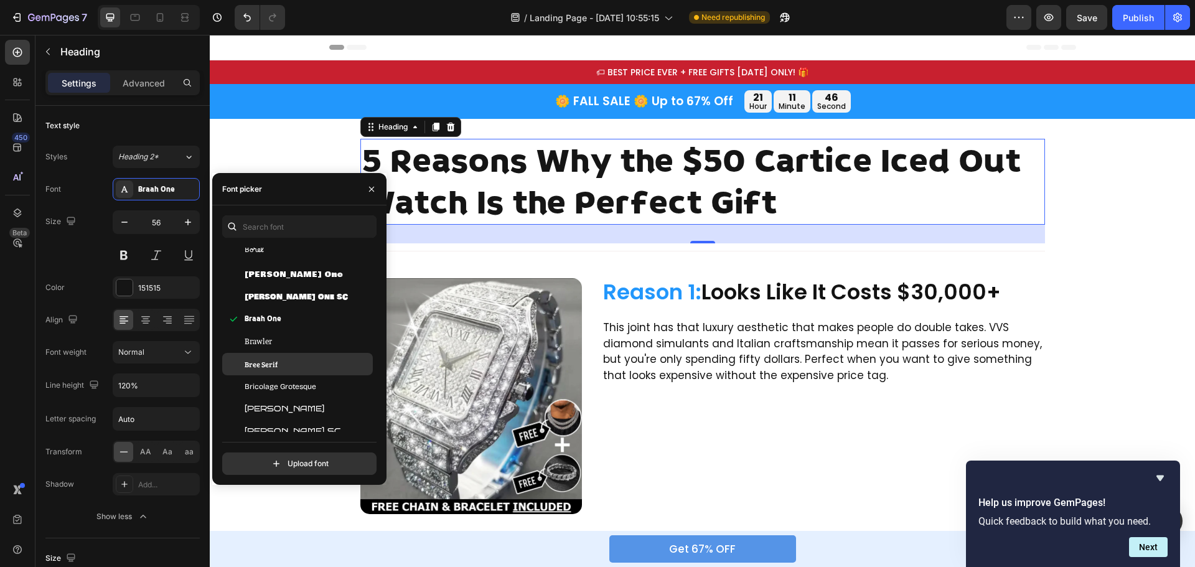
click at [274, 367] on span "Bree Serif" at bounding box center [261, 364] width 33 height 11
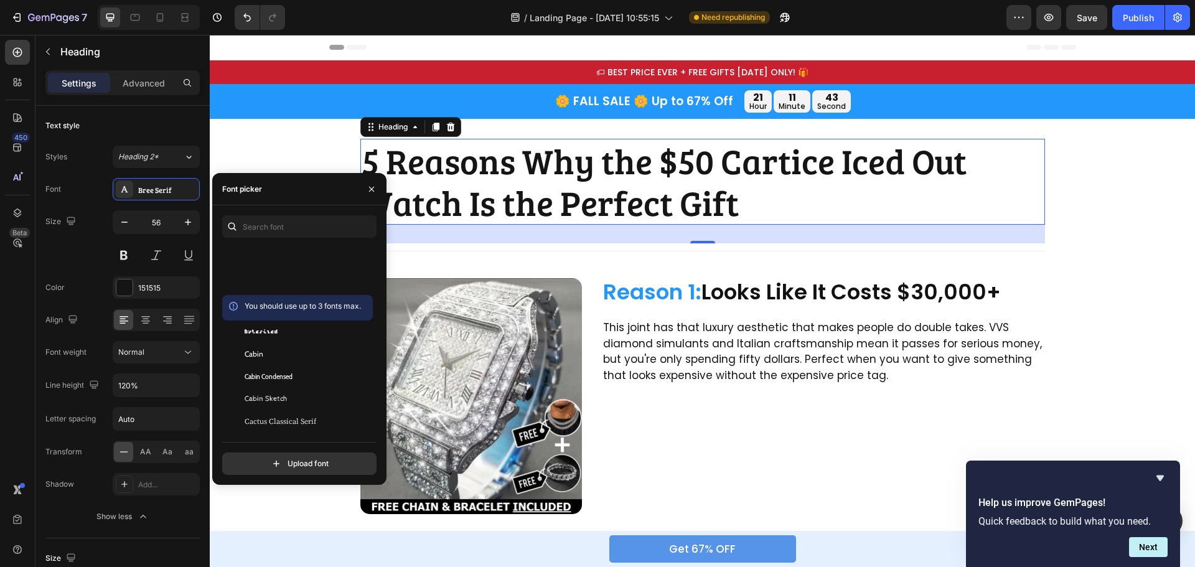
scroll to position [6164, 0]
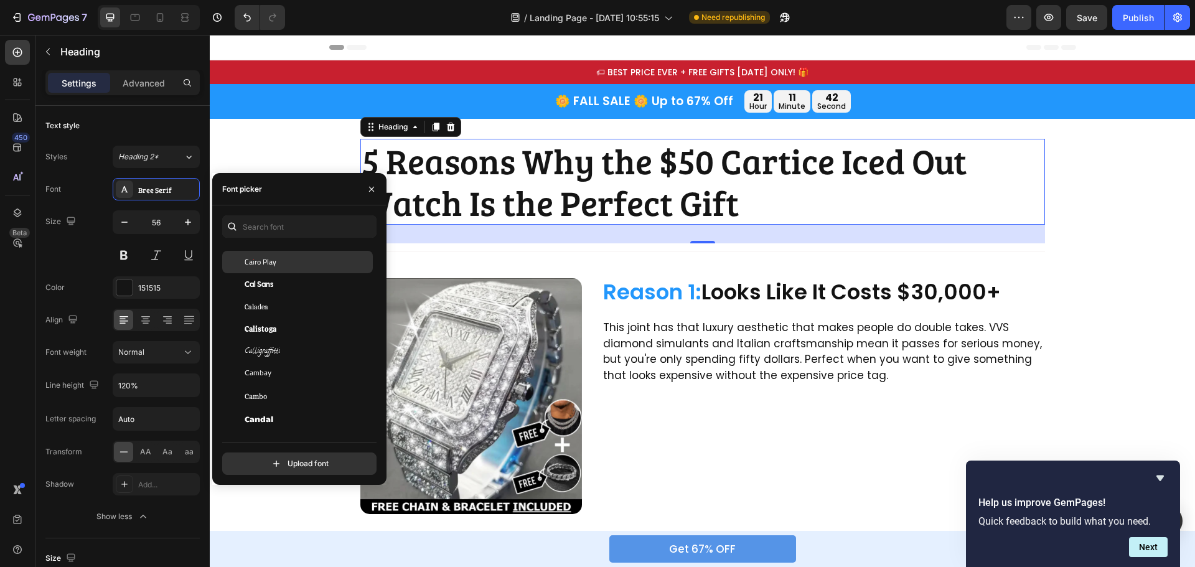
click at [271, 262] on span "Cairo Play" at bounding box center [261, 262] width 32 height 11
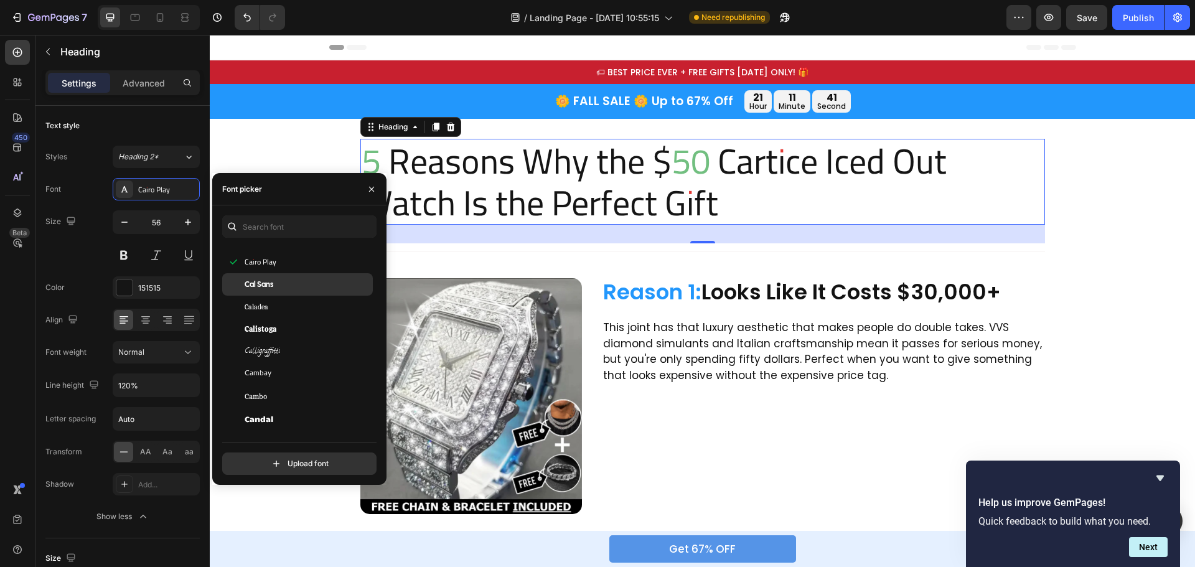
click at [280, 292] on div "Cal Sans" at bounding box center [297, 284] width 151 height 22
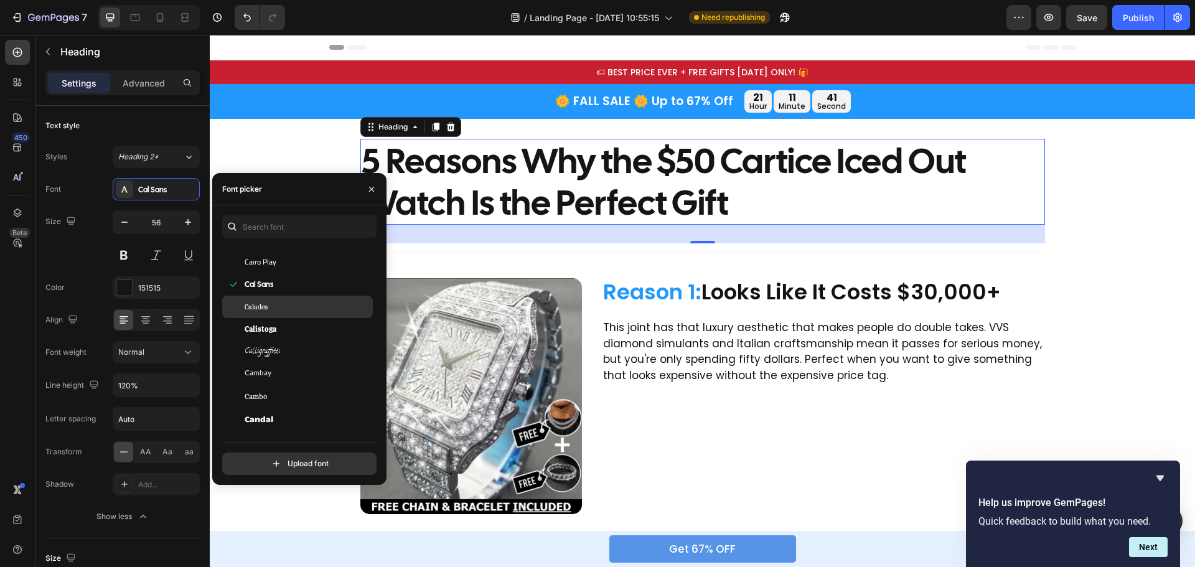
click at [277, 308] on div "Caladea" at bounding box center [308, 306] width 126 height 11
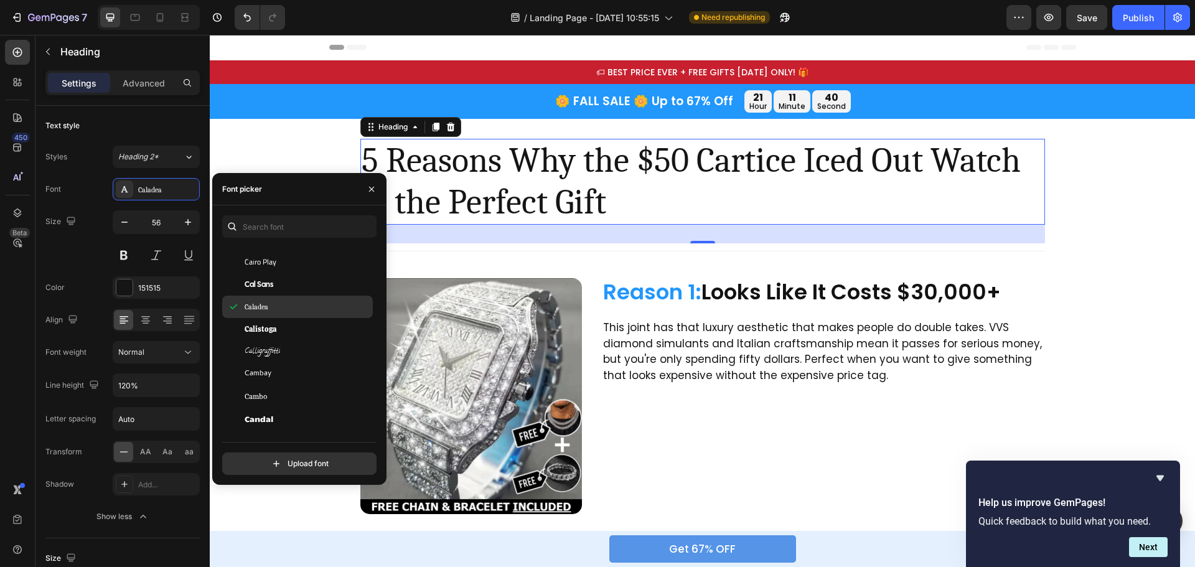
click at [277, 306] on div "Caladea" at bounding box center [308, 306] width 126 height 11
click at [283, 293] on div "Cal Sans" at bounding box center [297, 284] width 151 height 22
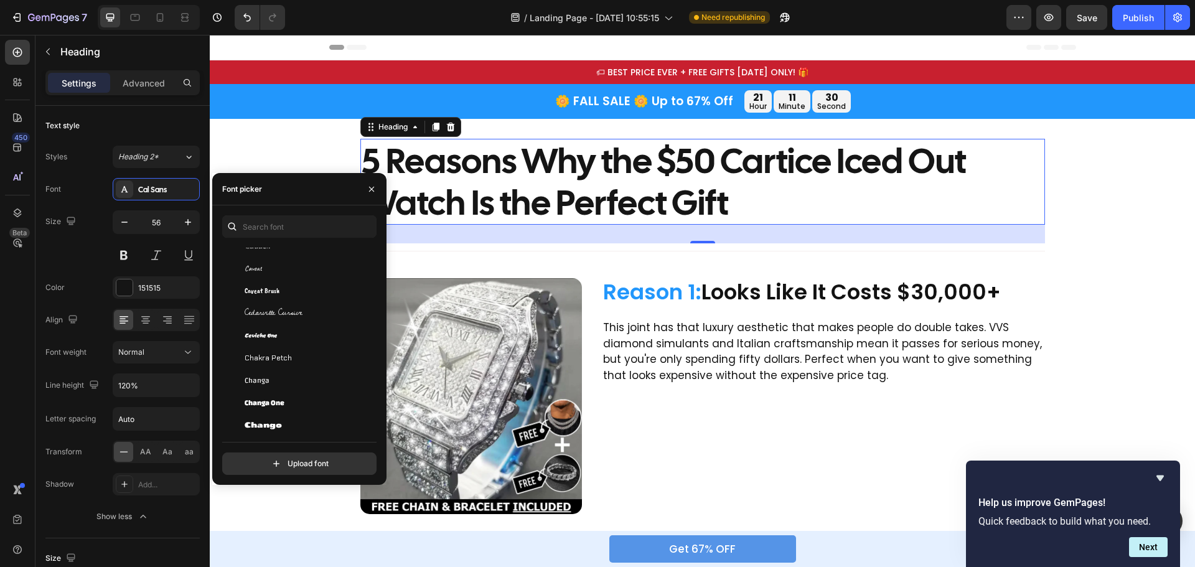
scroll to position [6911, 0]
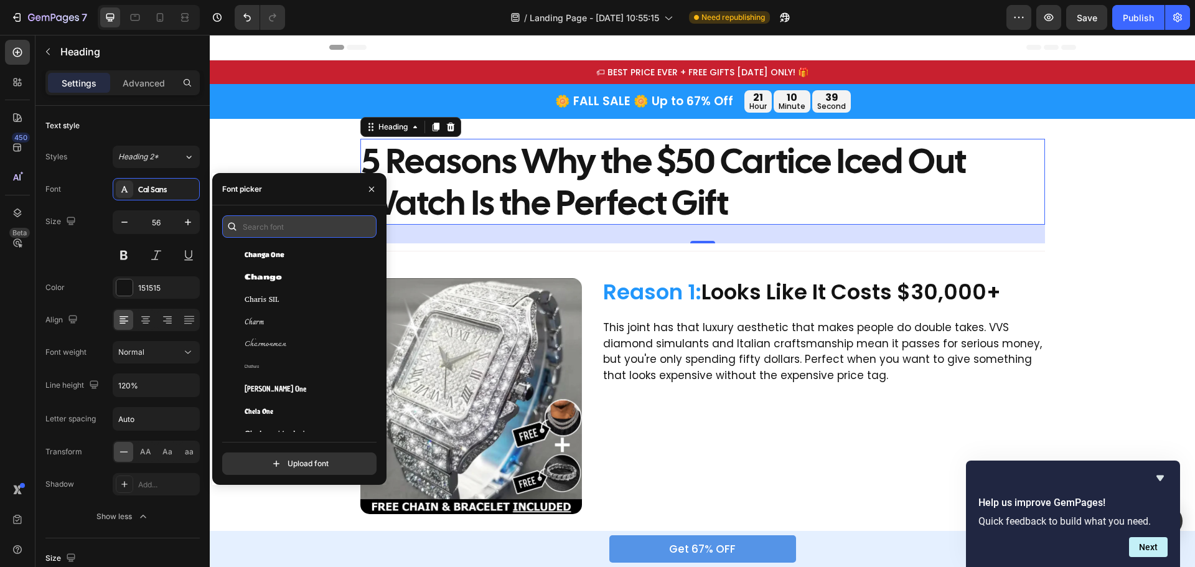
click at [281, 233] on input "text" at bounding box center [299, 226] width 154 height 22
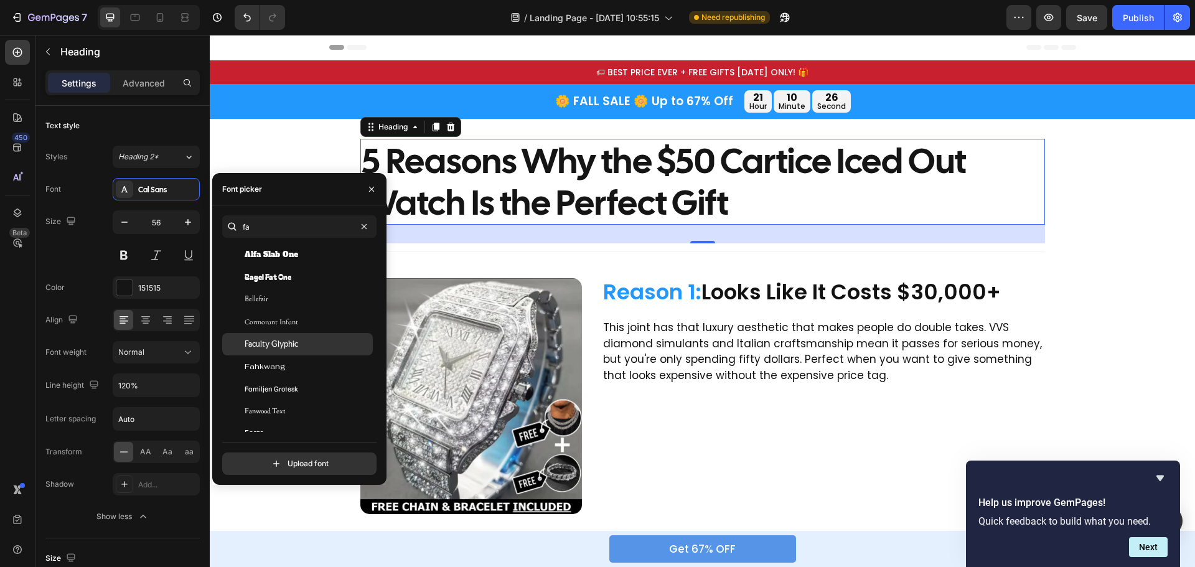
click at [298, 344] on span "Faculty Glyphic" at bounding box center [272, 344] width 54 height 11
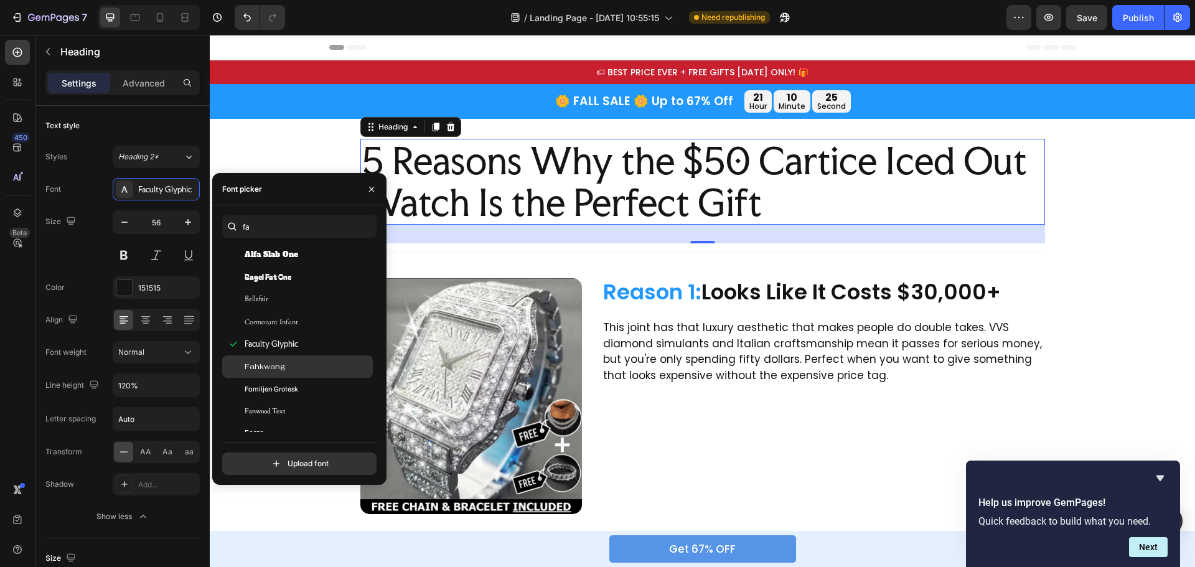
click at [288, 364] on div "Fahkwang" at bounding box center [308, 366] width 126 height 11
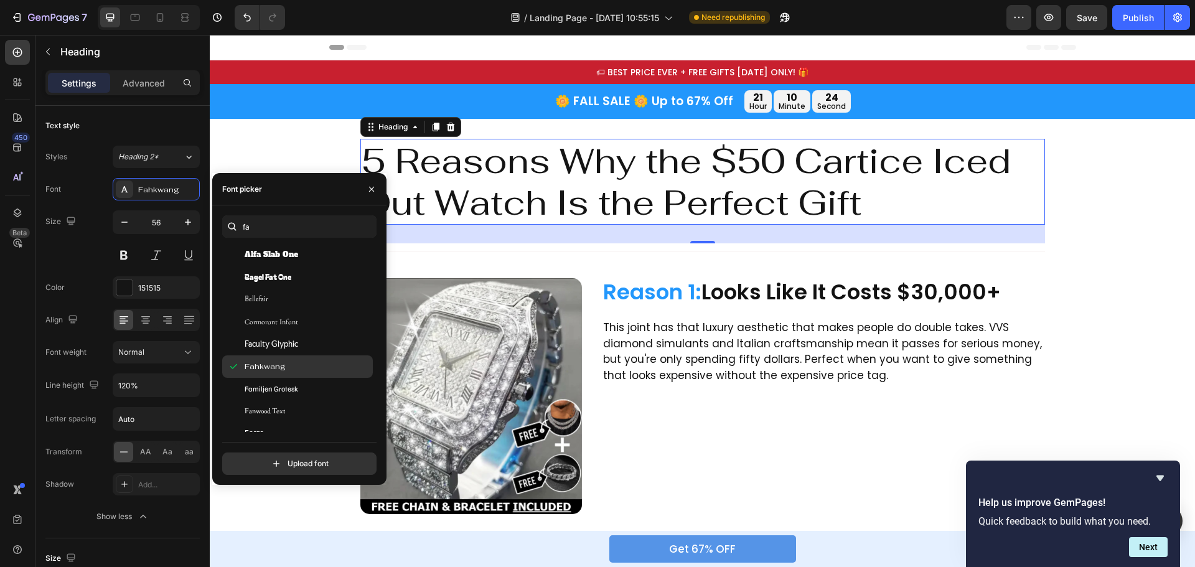
click at [288, 374] on div "Fahkwang" at bounding box center [297, 367] width 151 height 22
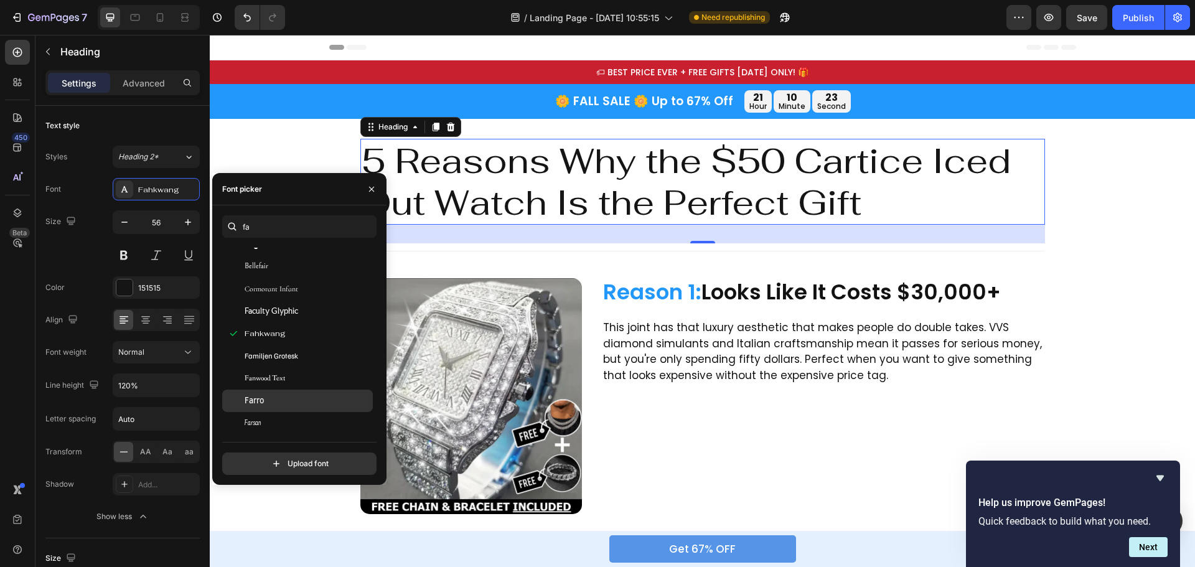
scroll to position [187, 0]
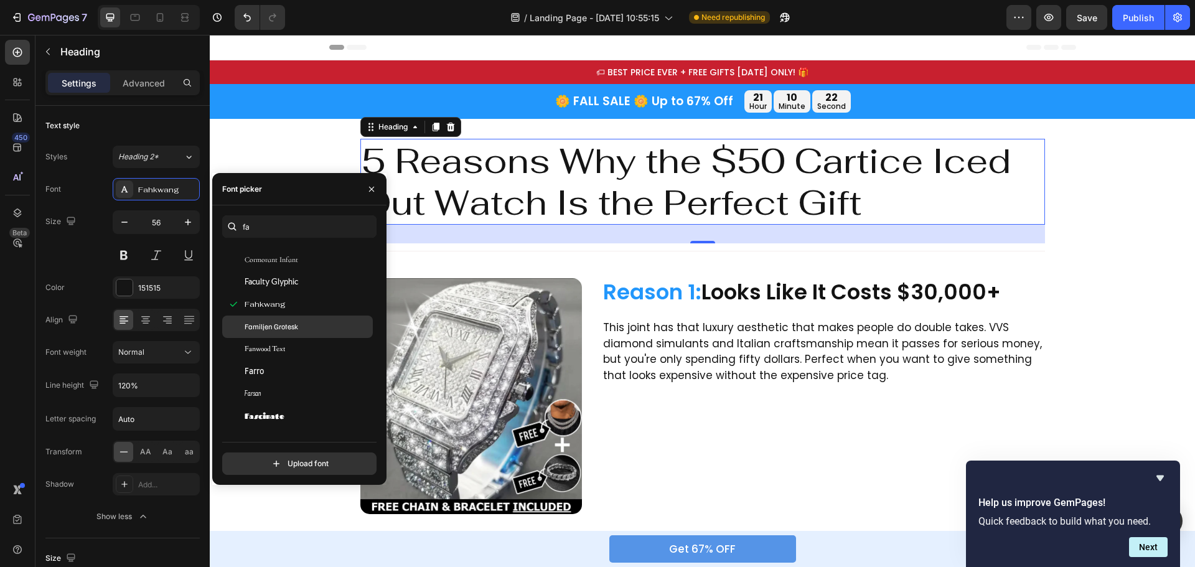
click at [286, 335] on div "Familjen Grotesk" at bounding box center [297, 327] width 151 height 22
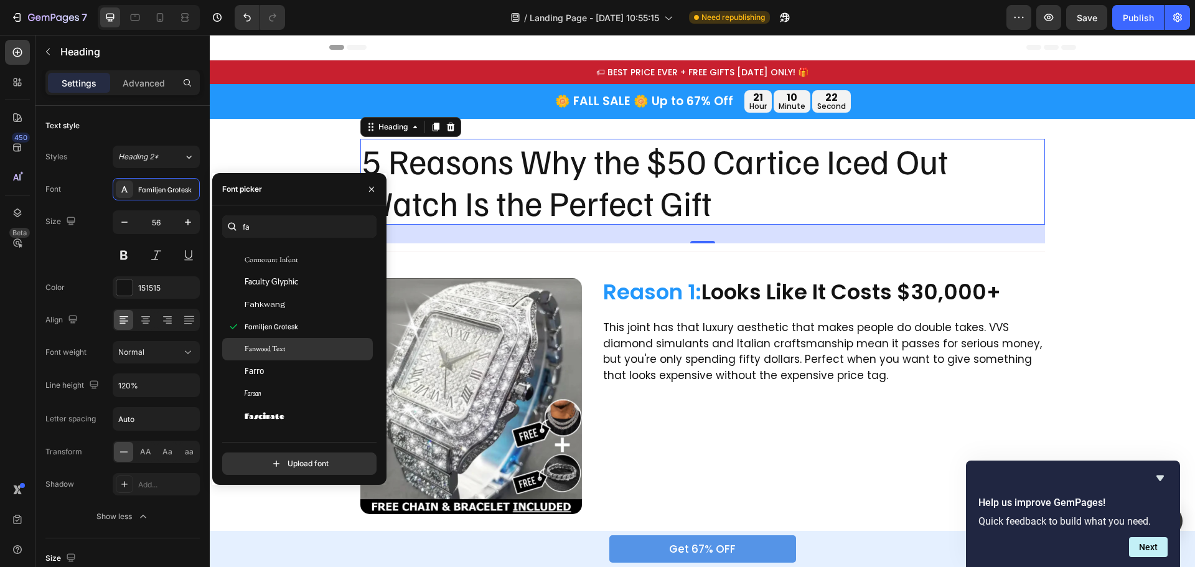
click at [283, 346] on span "Fanwood Text" at bounding box center [265, 349] width 40 height 11
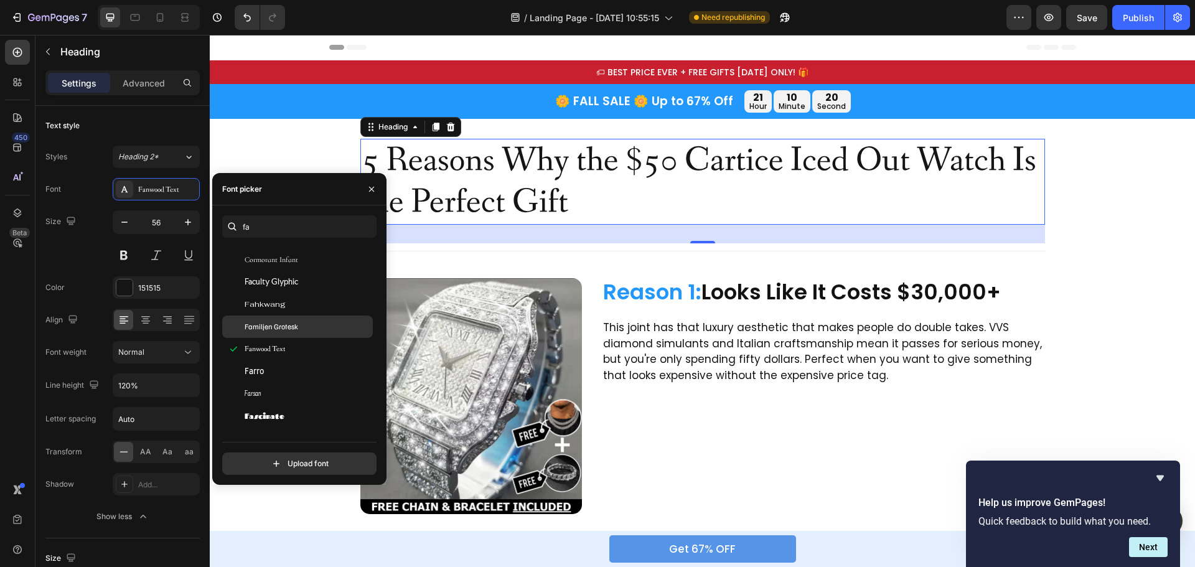
click at [283, 325] on span "Familjen Grotesk" at bounding box center [272, 326] width 54 height 11
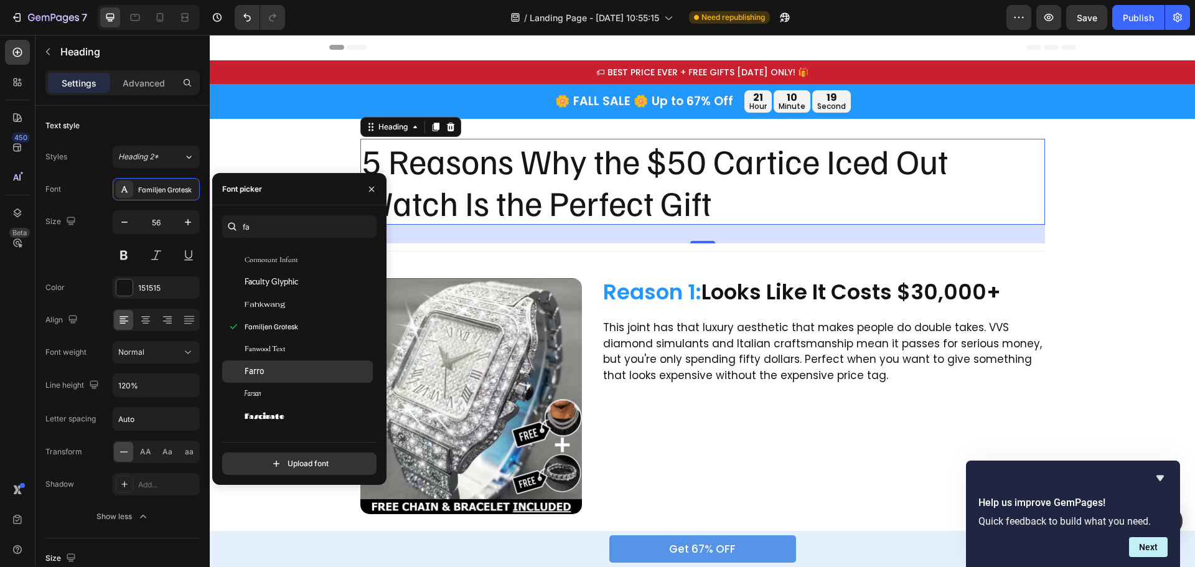
click at [275, 367] on div "Farro" at bounding box center [308, 371] width 126 height 11
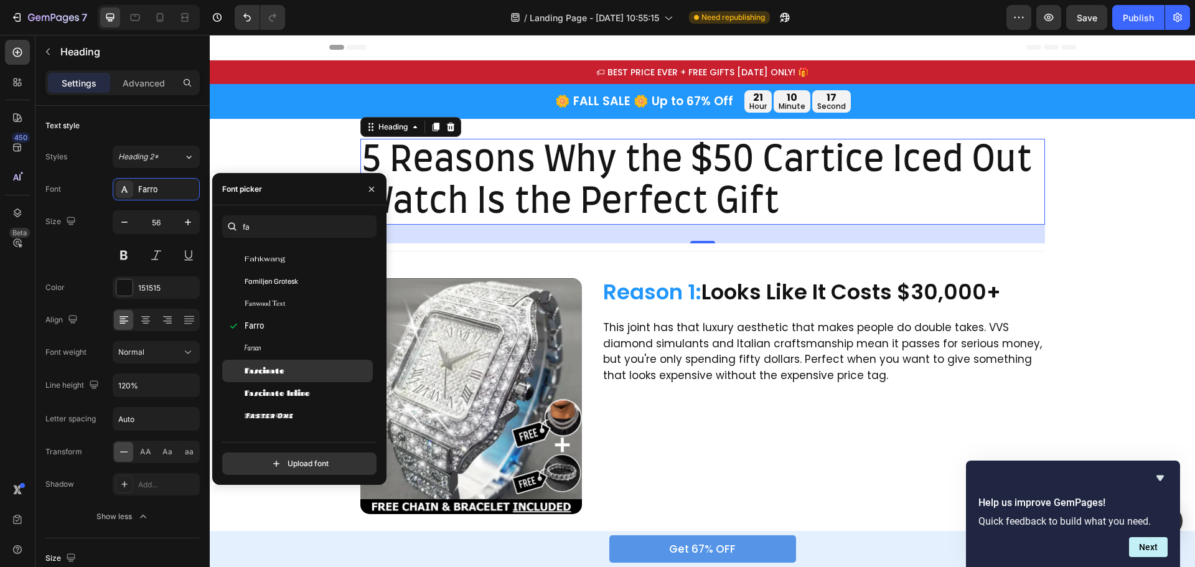
scroll to position [249, 0]
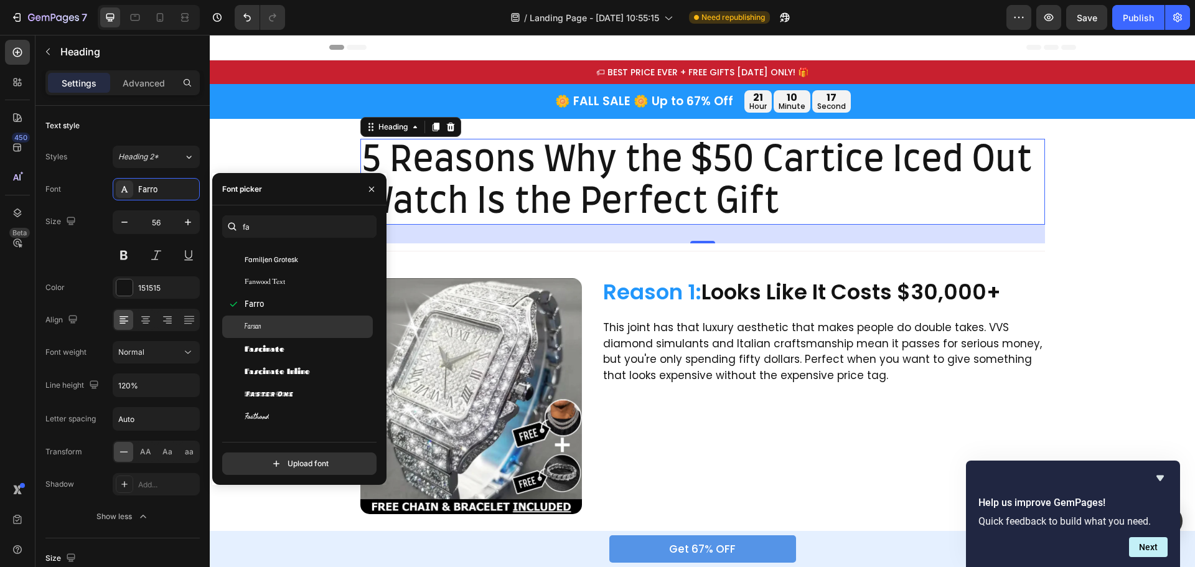
click at [276, 330] on div "Farsan" at bounding box center [308, 326] width 126 height 11
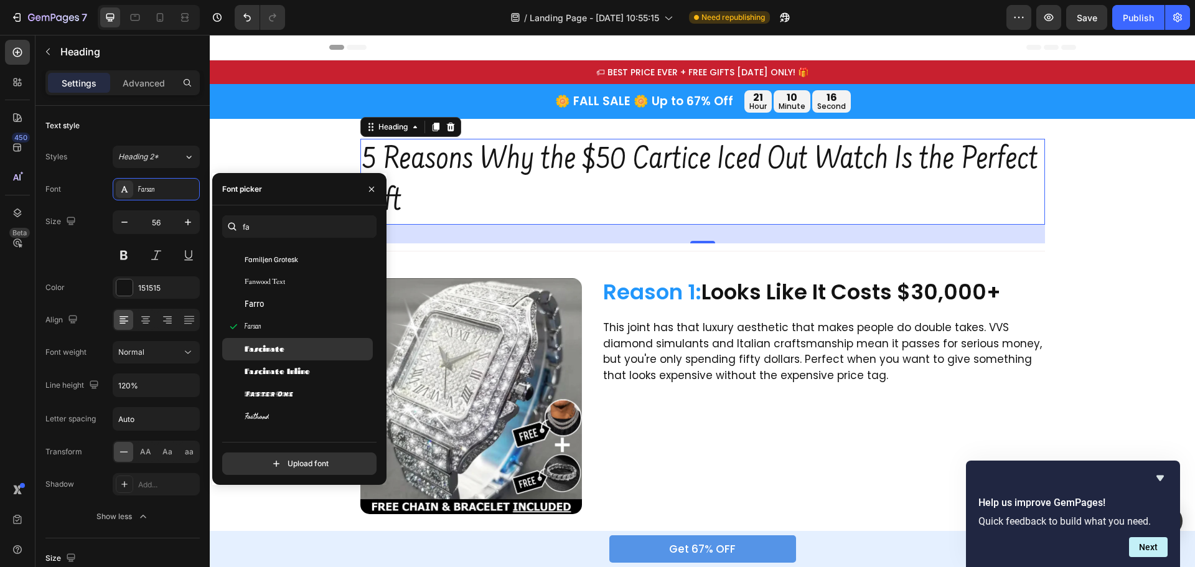
click at [277, 346] on span "Fascinate" at bounding box center [265, 349] width 40 height 11
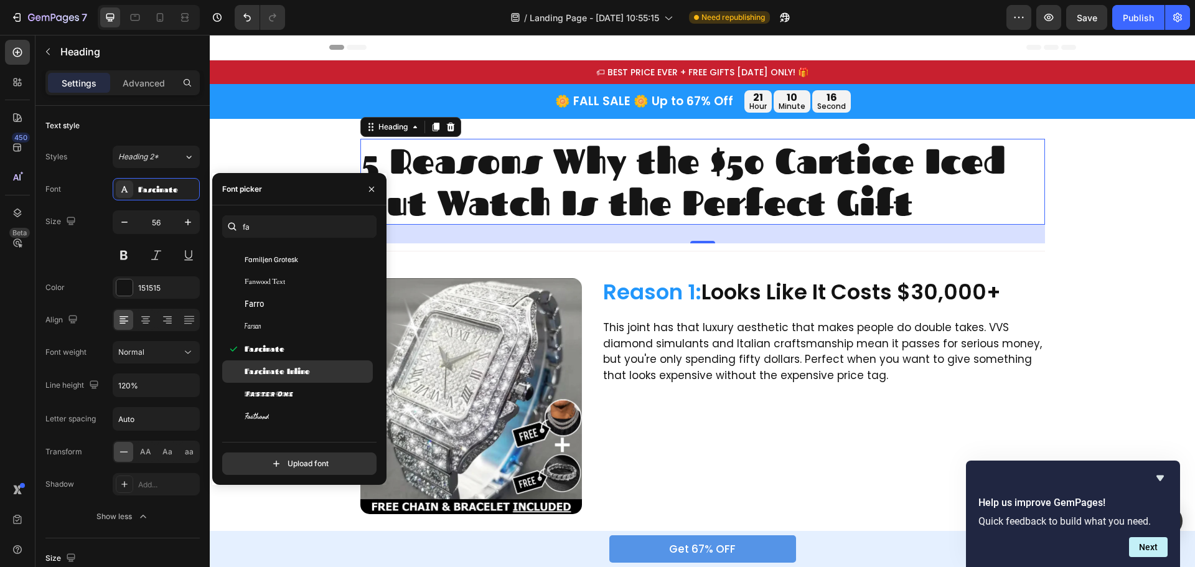
click at [282, 367] on span "Fascinate Inline" at bounding box center [277, 371] width 65 height 11
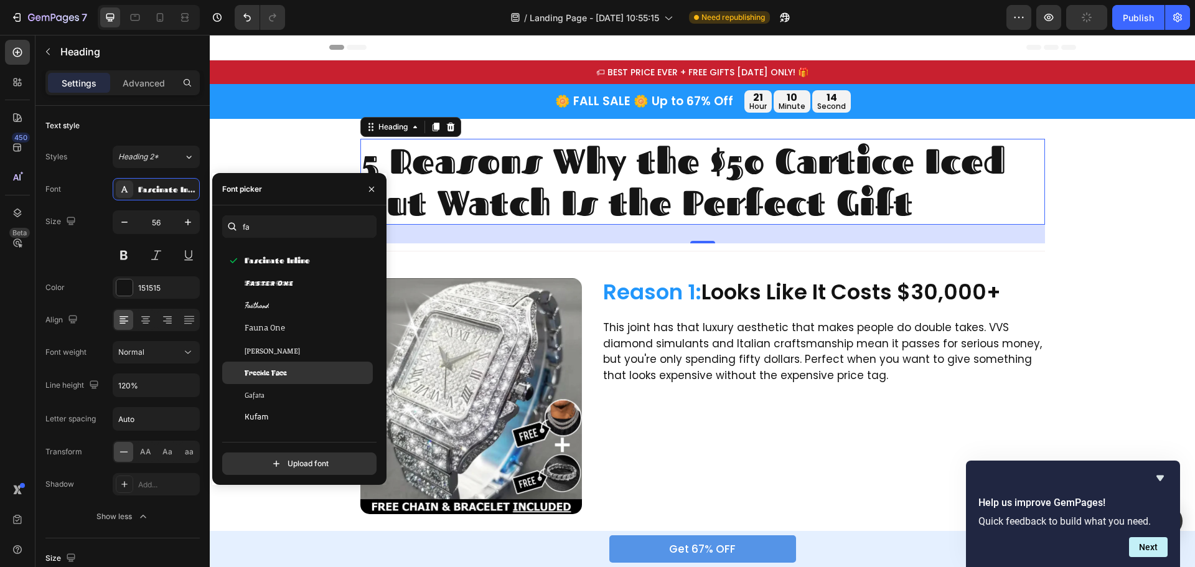
scroll to position [374, 0]
click at [281, 333] on div "Faustina" at bounding box center [308, 336] width 126 height 11
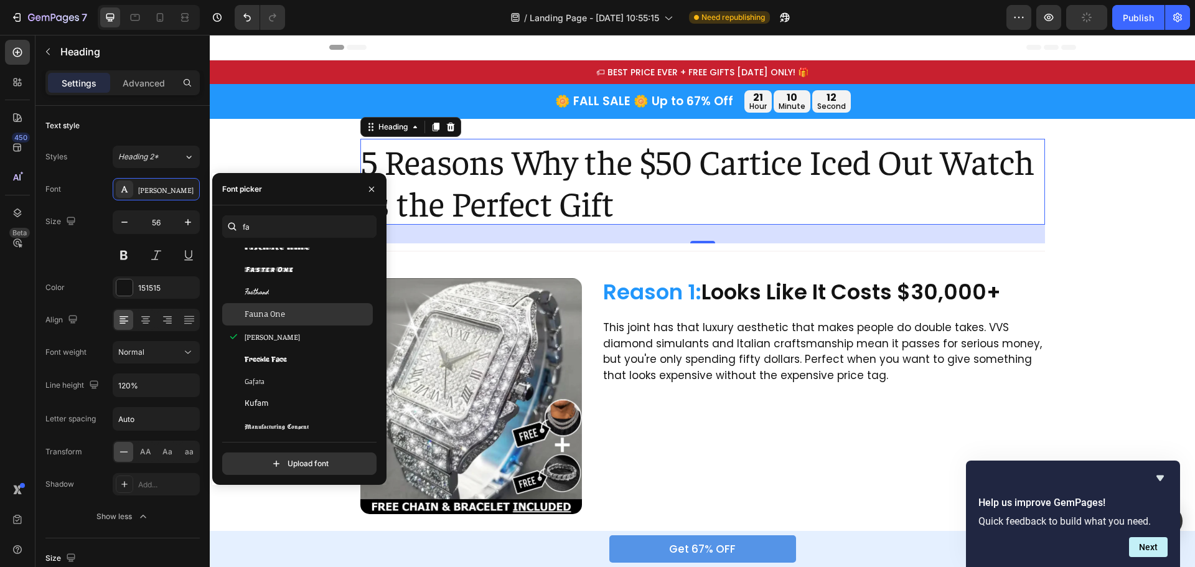
click at [281, 320] on div "Fauna One" at bounding box center [297, 314] width 151 height 22
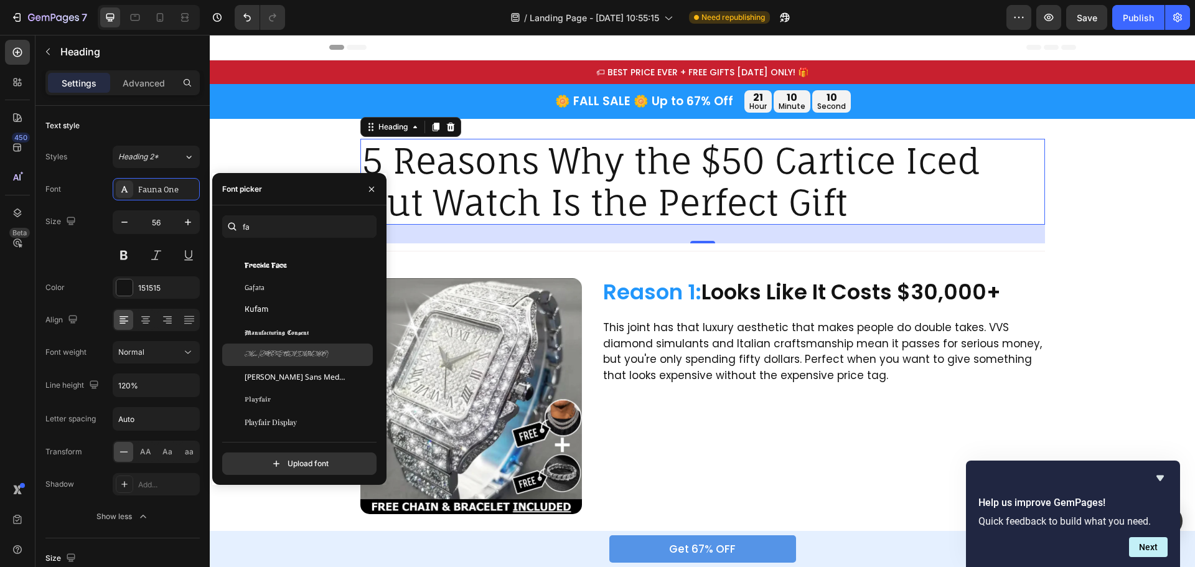
scroll to position [483, 0]
click at [276, 374] on div "Playfair" at bounding box center [297, 384] width 151 height 22
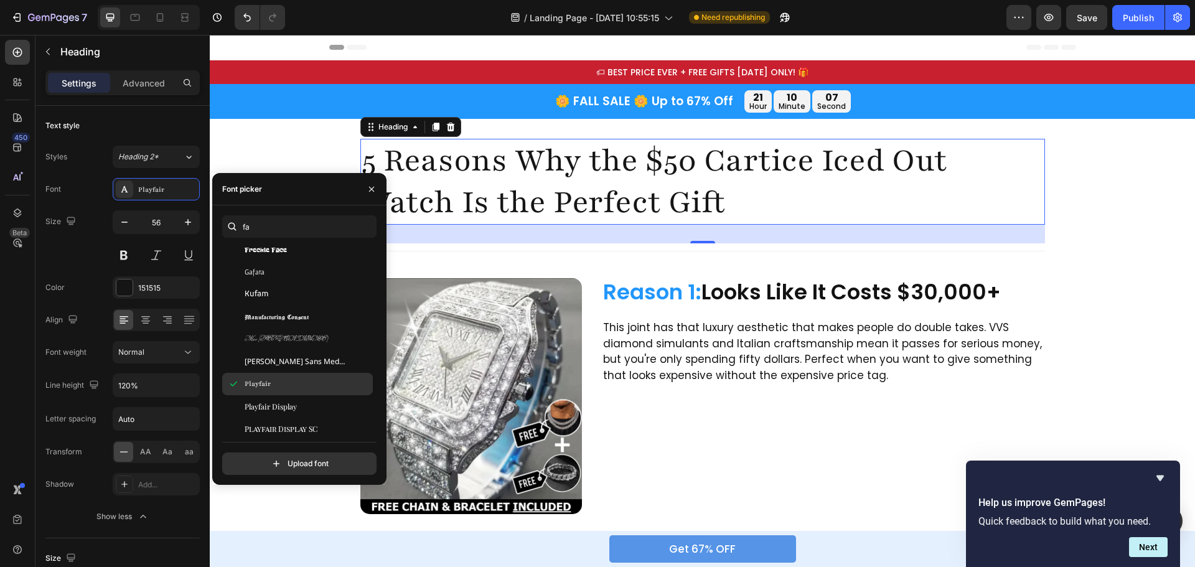
click at [285, 393] on div "Playfair" at bounding box center [297, 384] width 151 height 22
click at [286, 402] on span "Playfair Display" at bounding box center [271, 406] width 52 height 11
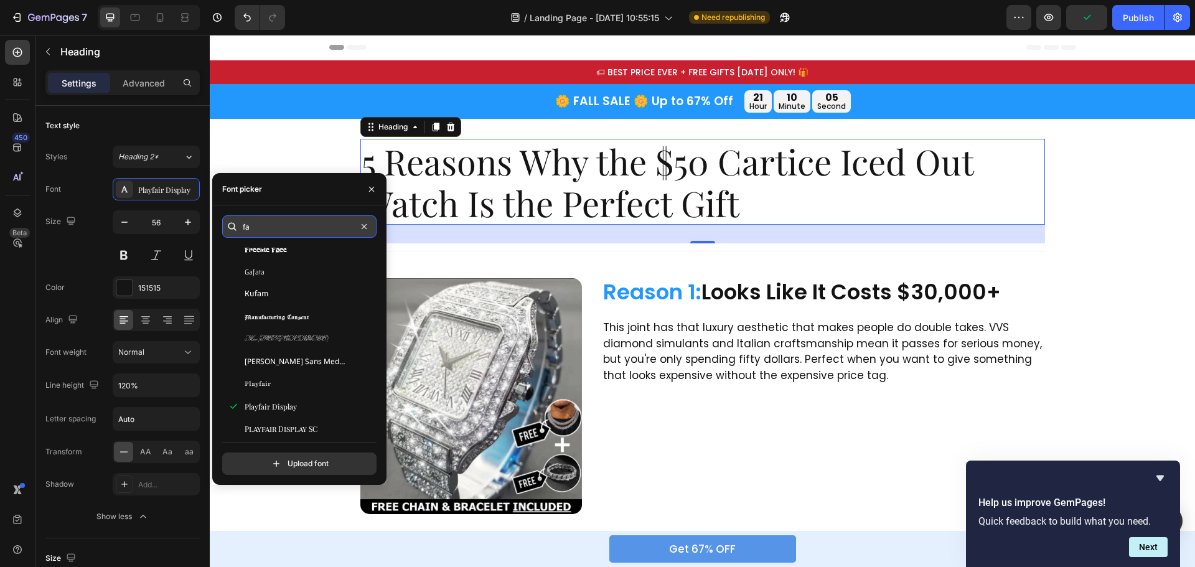
click at [259, 229] on input "fa" at bounding box center [299, 226] width 154 height 22
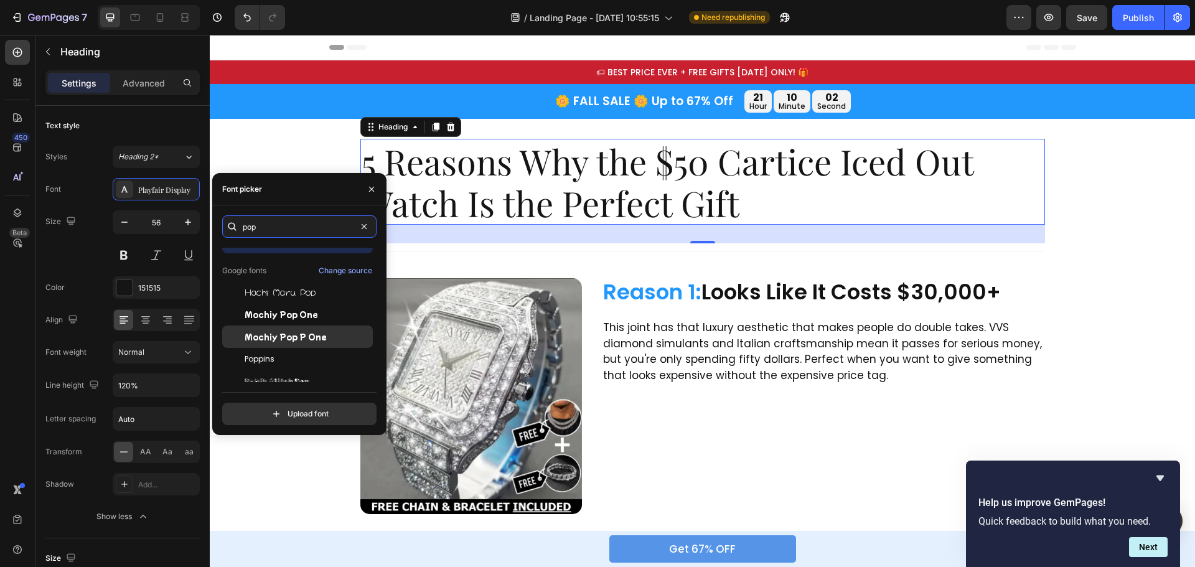
scroll to position [31, 0]
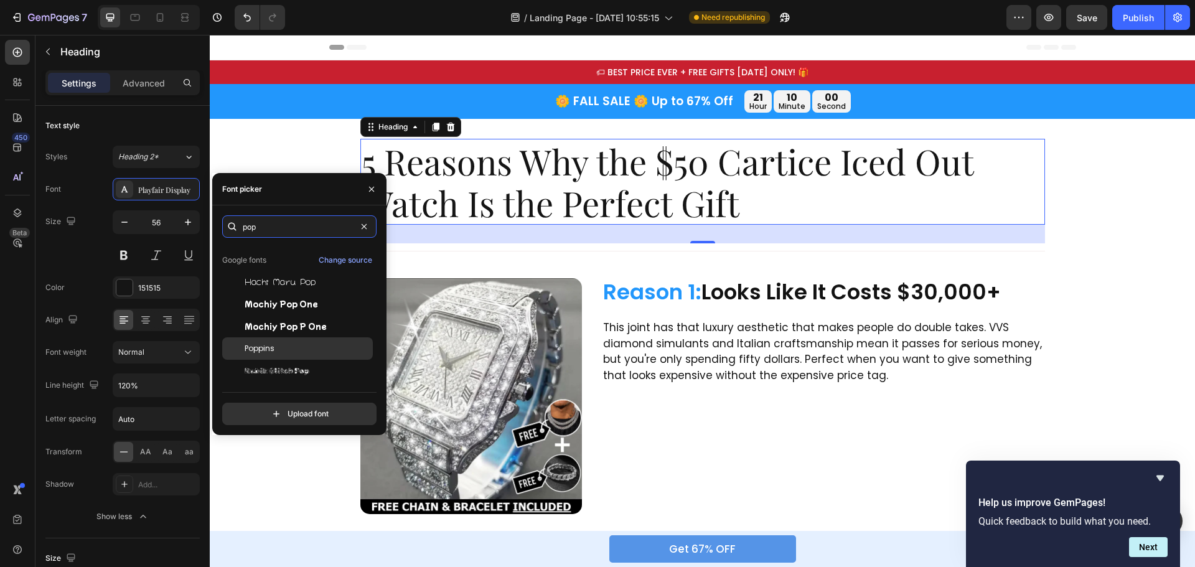
type input "pop"
click at [278, 342] on div "Poppins" at bounding box center [297, 348] width 151 height 22
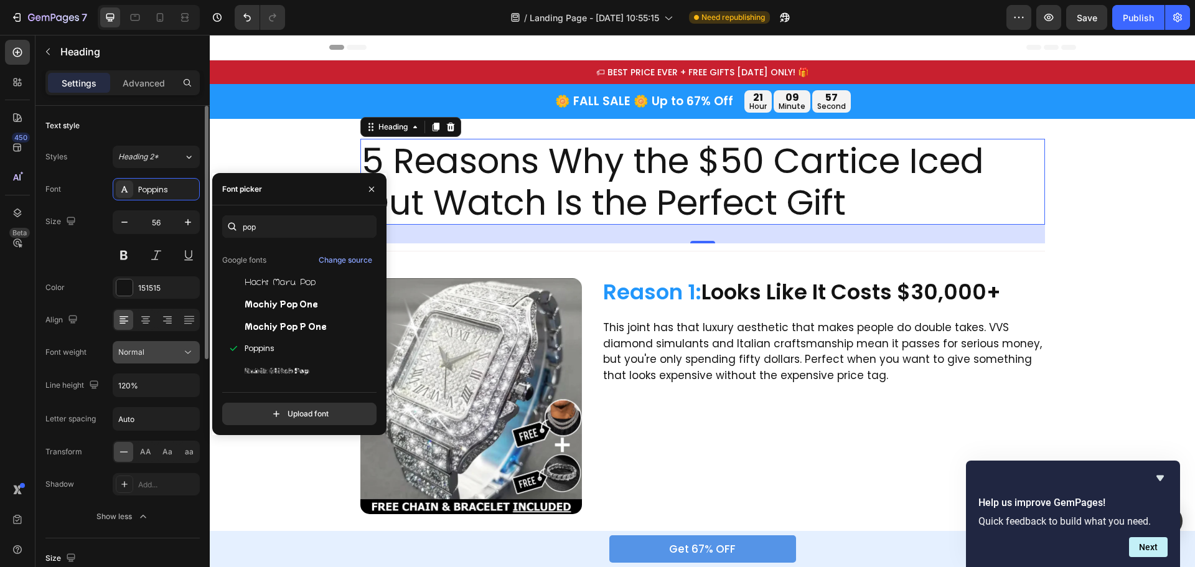
click at [176, 354] on div "Normal" at bounding box center [150, 352] width 64 height 11
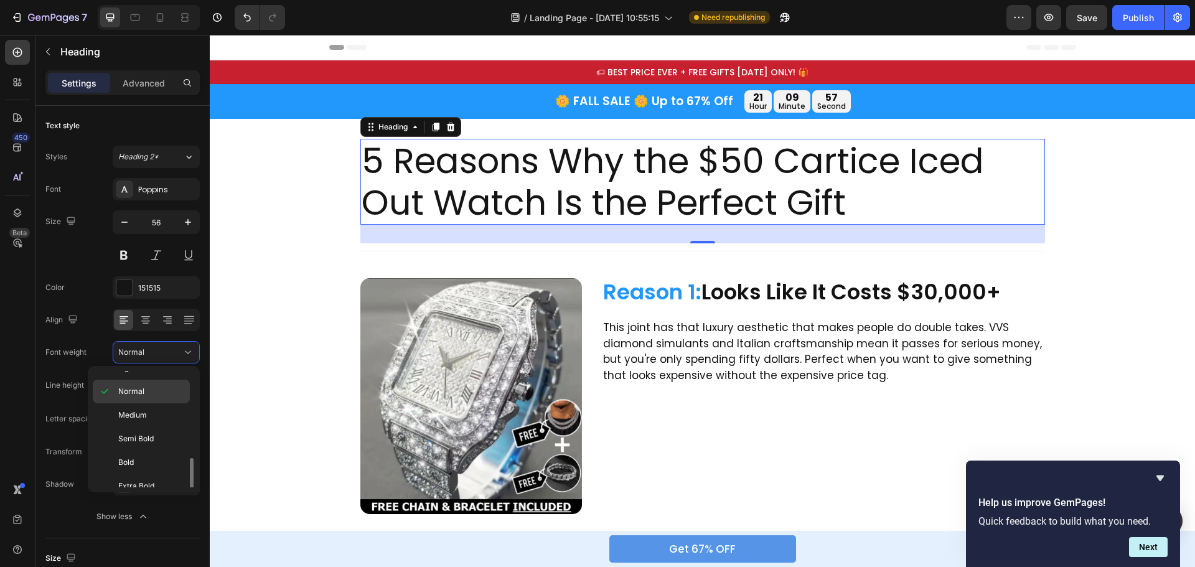
scroll to position [97, 0]
click at [144, 419] on div "Bold" at bounding box center [141, 429] width 97 height 24
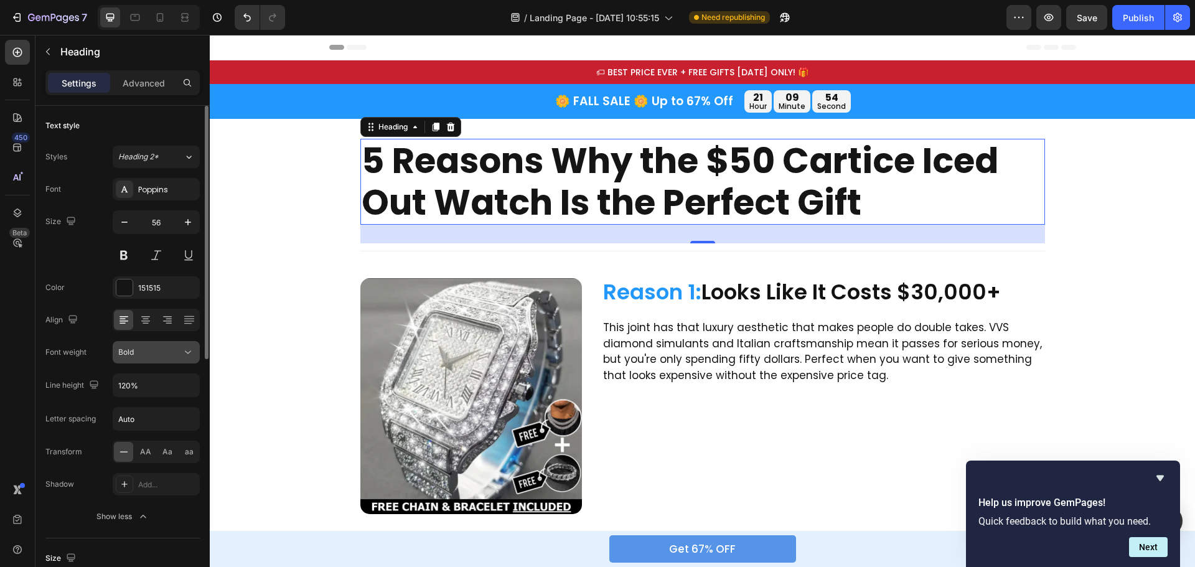
click at [191, 357] on icon at bounding box center [188, 352] width 12 height 12
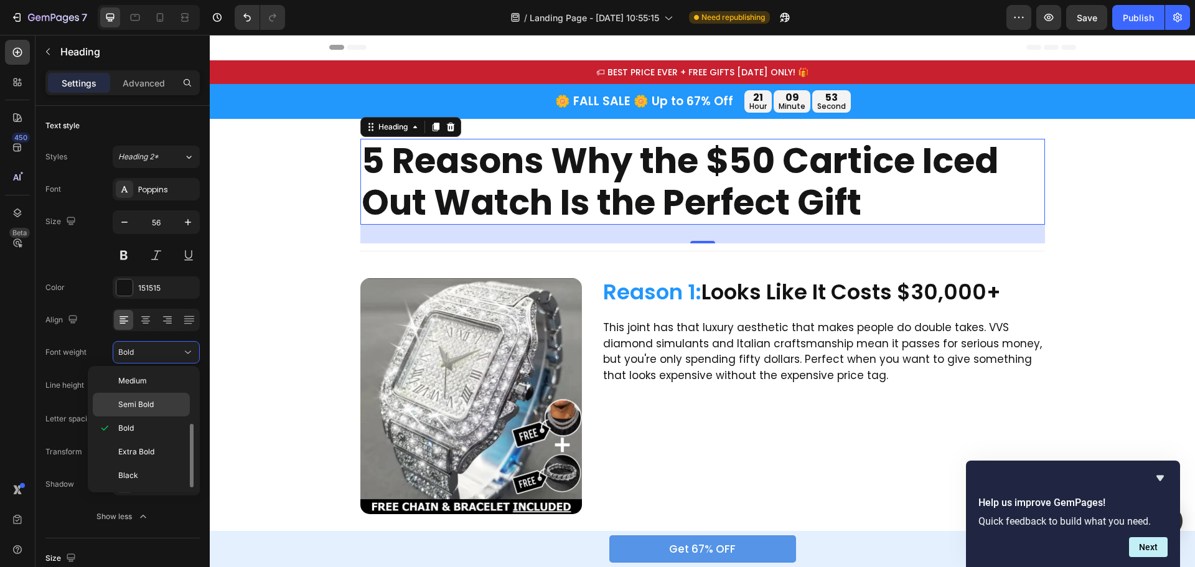
click at [148, 414] on div "Semi Bold" at bounding box center [141, 405] width 97 height 24
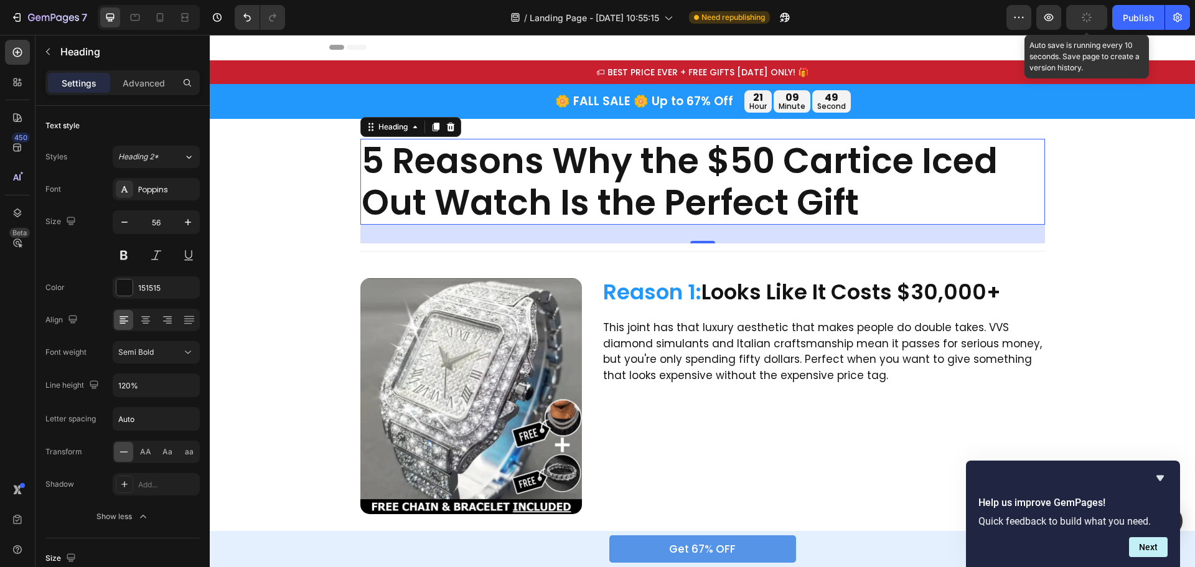
click at [1087, 15] on icon "button" at bounding box center [1087, 17] width 10 height 10
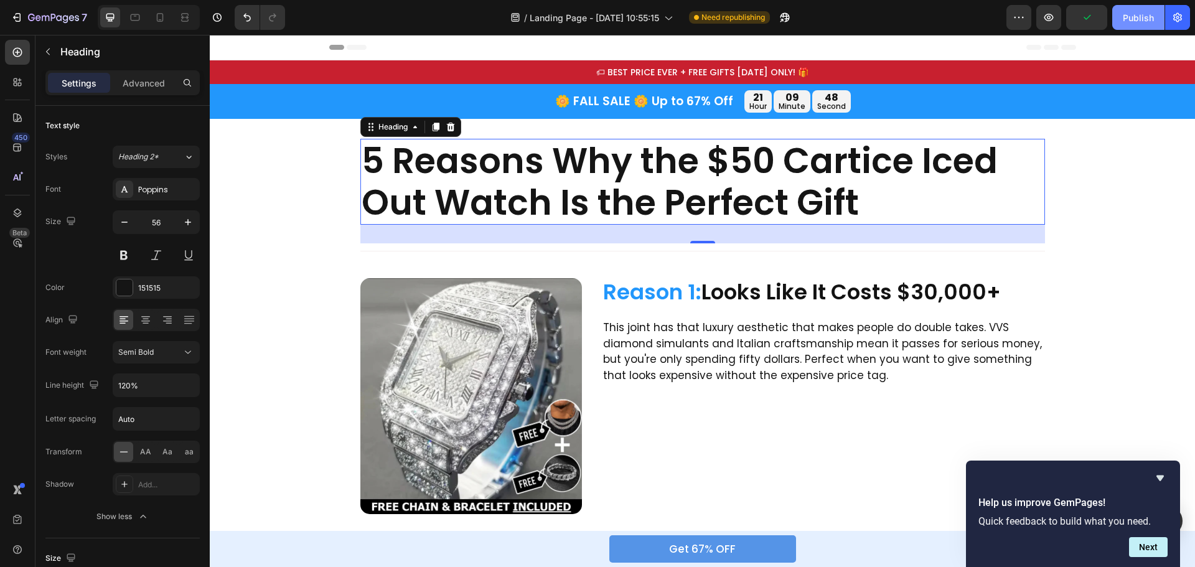
click at [1141, 17] on div "Publish" at bounding box center [1138, 17] width 31 height 13
click at [161, 15] on icon at bounding box center [160, 17] width 12 height 12
type input "26"
type input "130%"
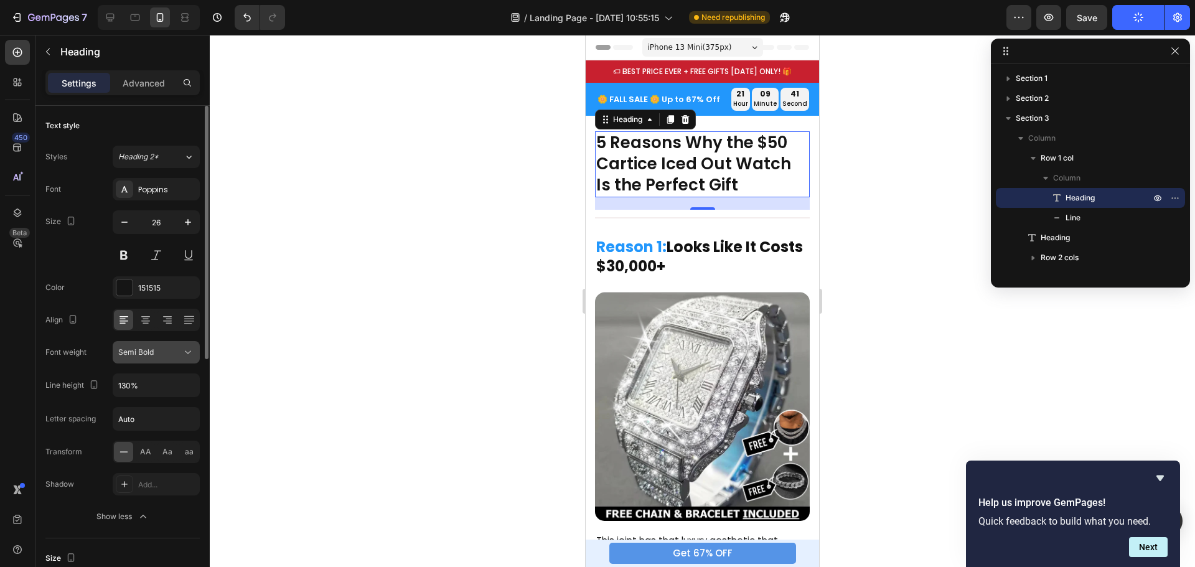
click at [189, 354] on icon at bounding box center [188, 352] width 12 height 12
click at [479, 215] on div at bounding box center [703, 301] width 986 height 532
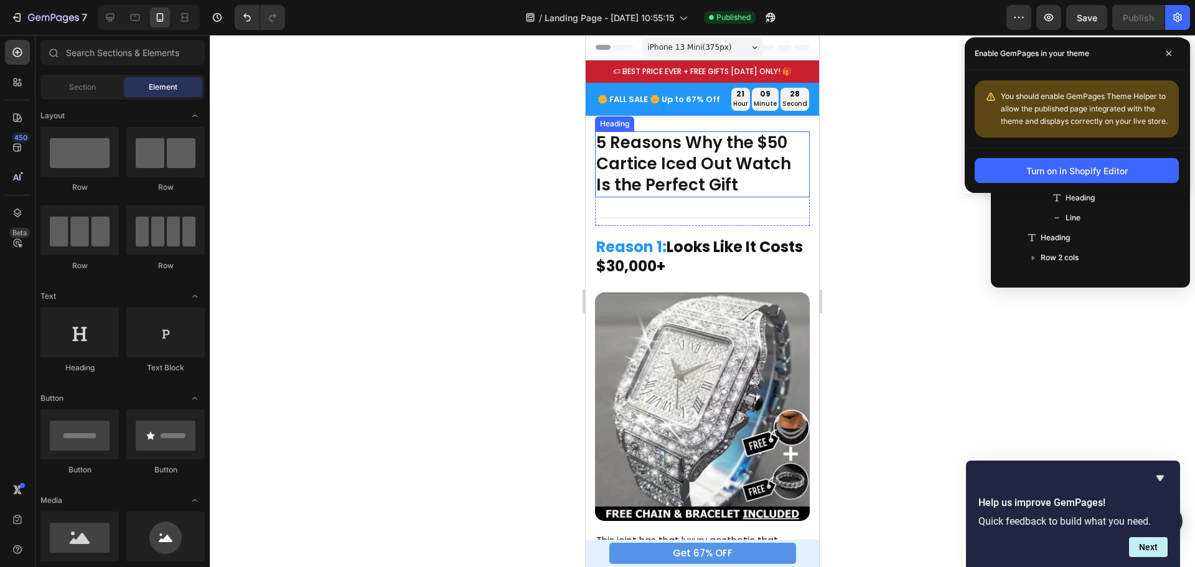
click at [663, 156] on h2 "5 Reasons Why the $50 Cartice Iced Out Watch Is the Perfect Gift" at bounding box center [702, 163] width 215 height 65
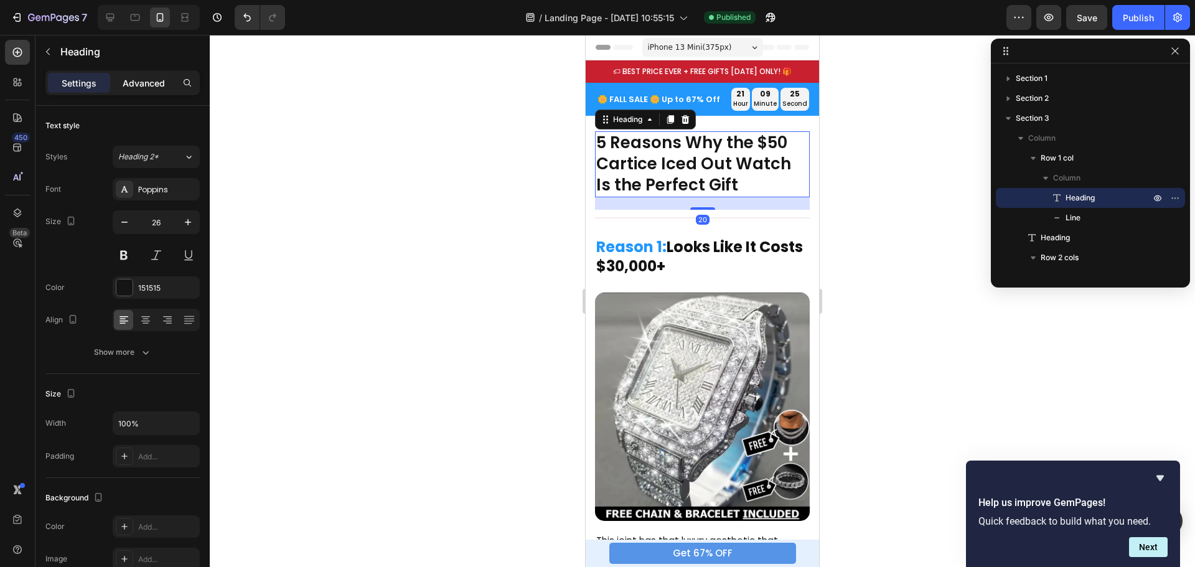
click at [133, 83] on p "Advanced" at bounding box center [144, 83] width 42 height 13
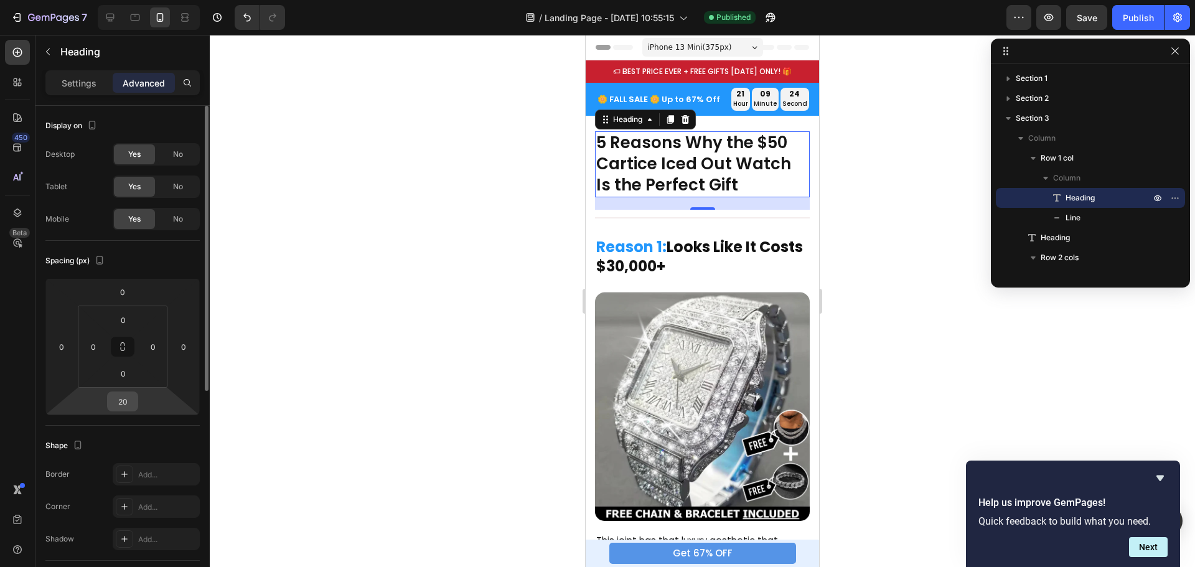
click at [127, 400] on input "20" at bounding box center [122, 401] width 25 height 19
type input "10"
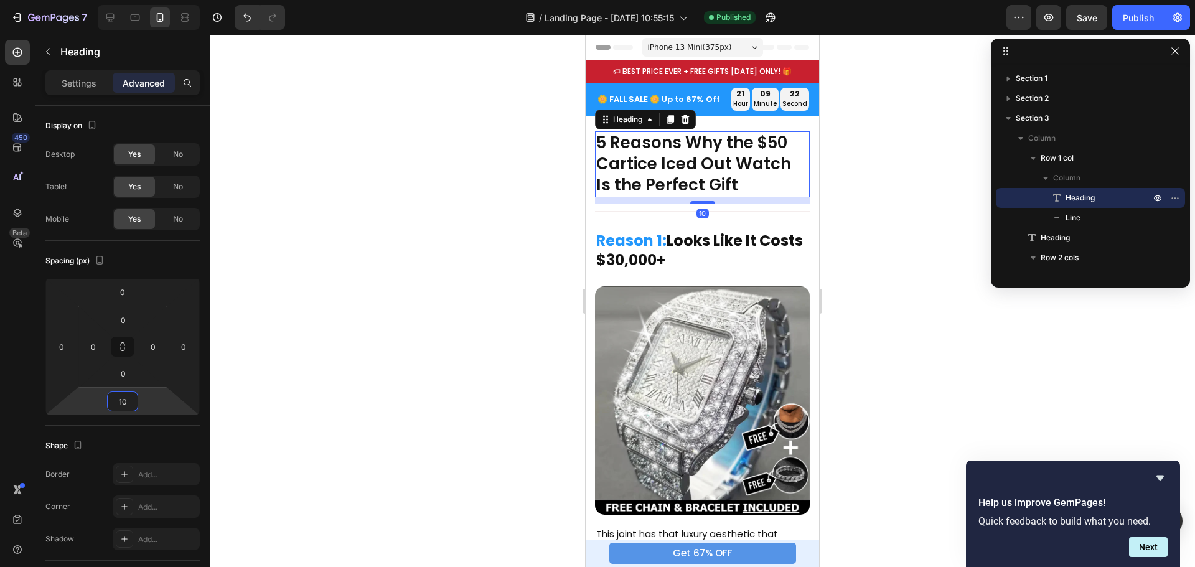
click at [930, 188] on div at bounding box center [703, 301] width 986 height 532
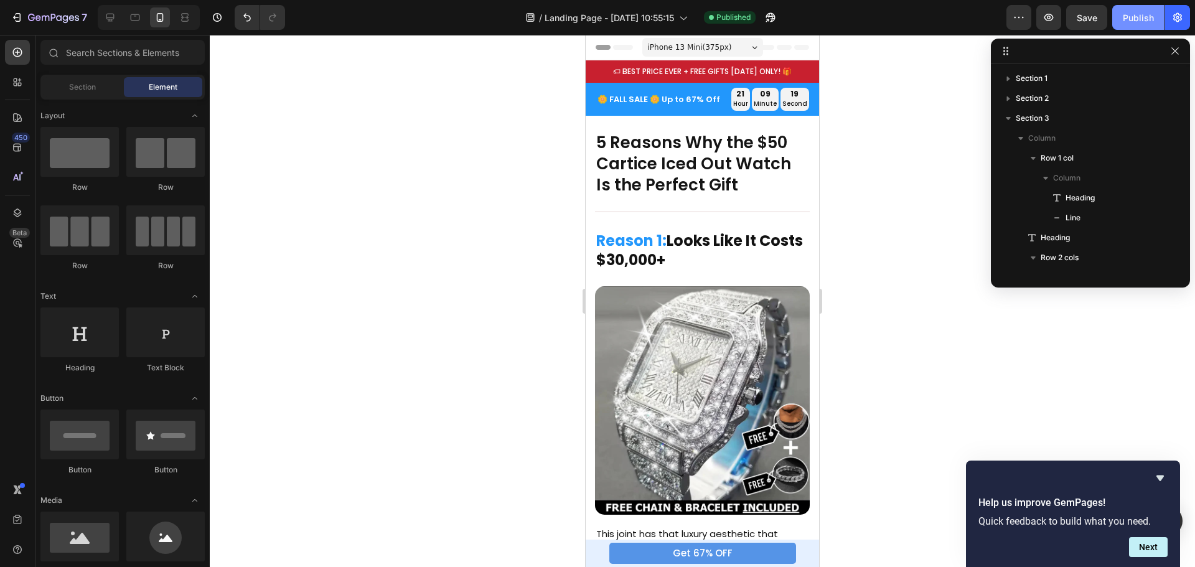
click at [1142, 9] on button "Publish" at bounding box center [1139, 17] width 52 height 25
click at [676, 68] on p "🏷 BEST PRICE EVER + FREE GIFTS [DATE] ONLY! 🎁" at bounding box center [702, 72] width 231 height 14
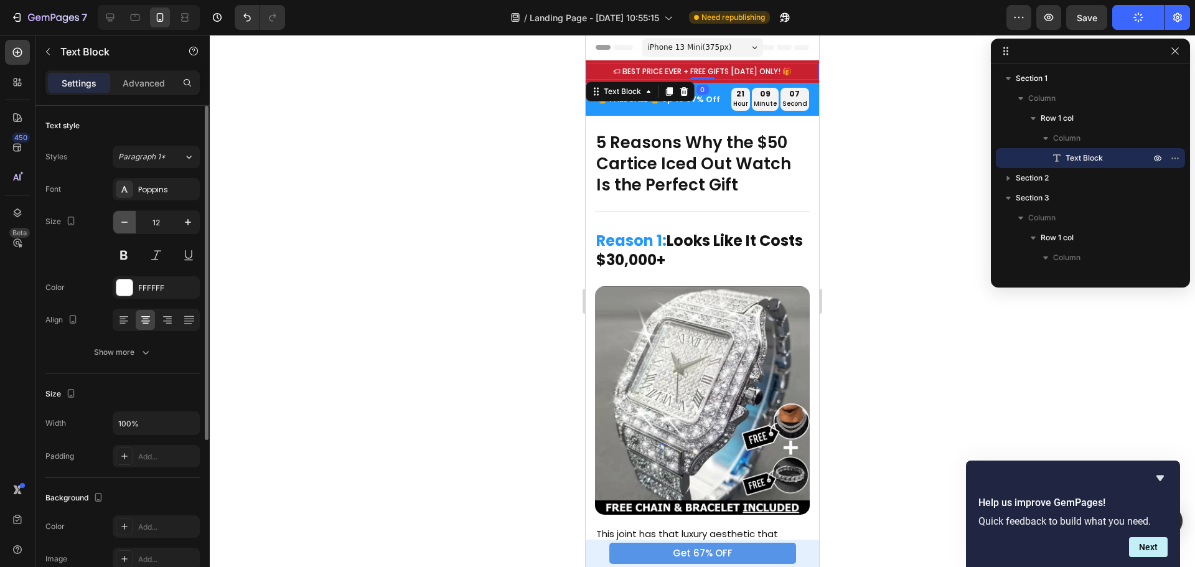
click at [125, 225] on icon "button" at bounding box center [124, 222] width 12 height 12
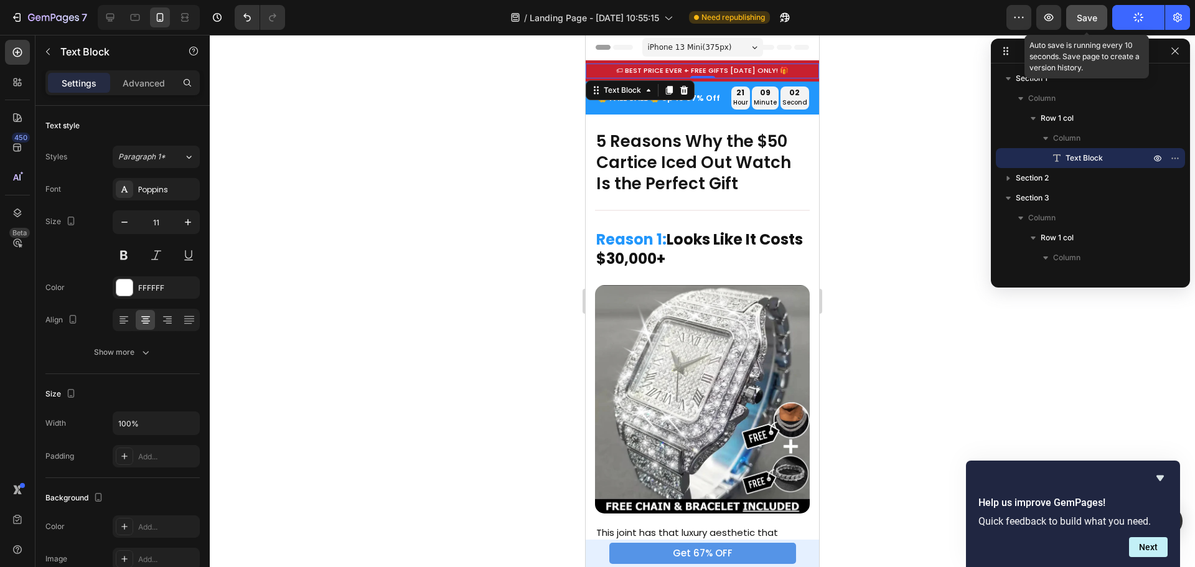
click at [1079, 9] on button "Save" at bounding box center [1087, 17] width 41 height 25
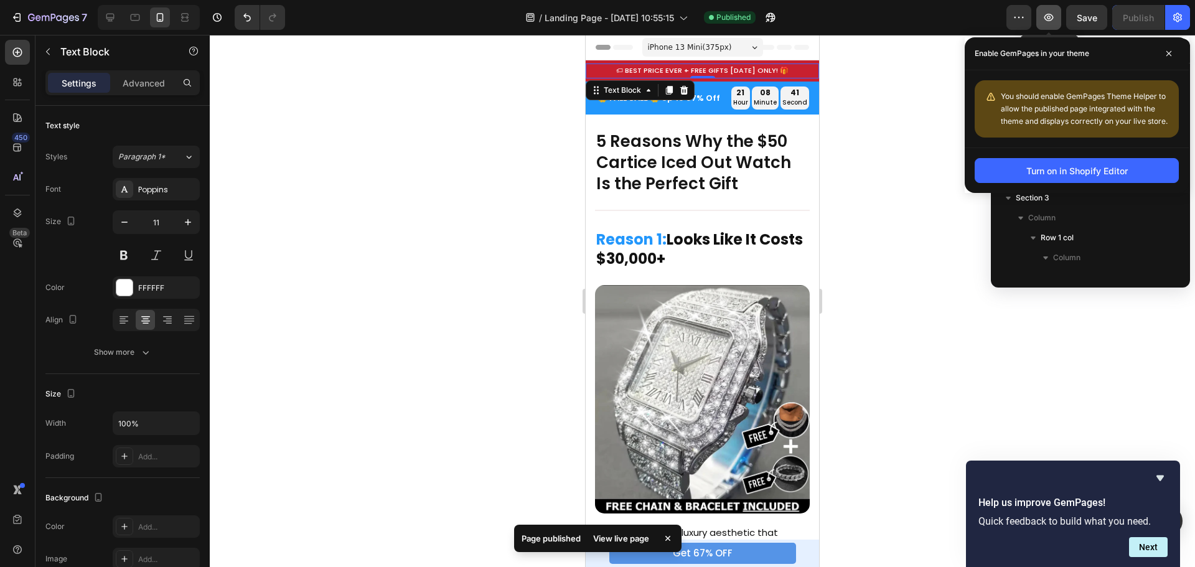
click at [1040, 14] on button "button" at bounding box center [1049, 17] width 25 height 25
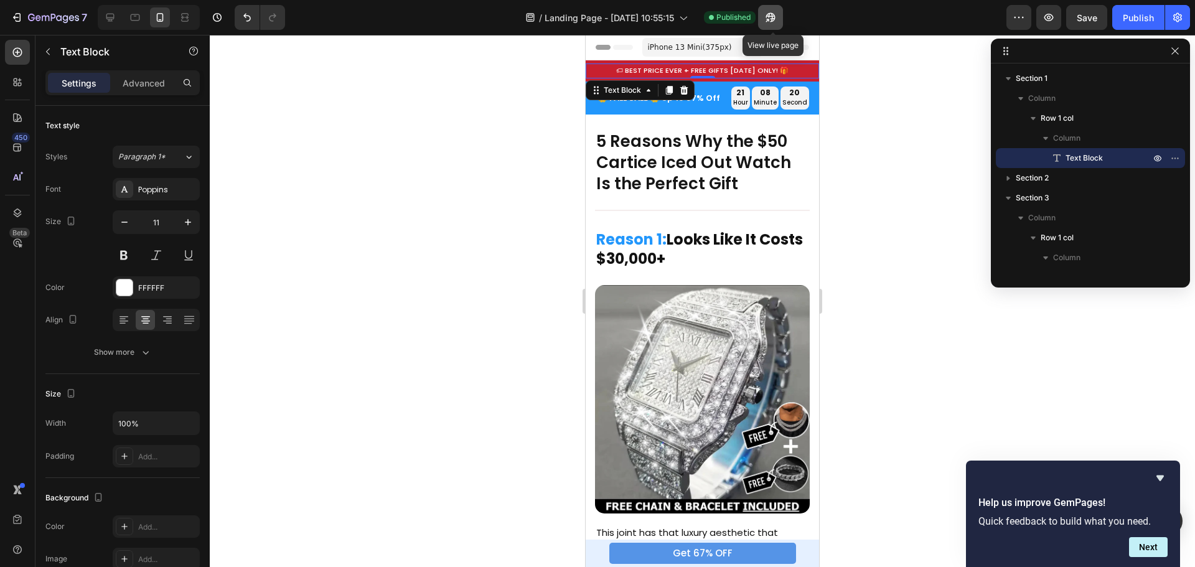
click at [774, 12] on icon "button" at bounding box center [771, 17] width 12 height 12
click at [113, 17] on icon at bounding box center [110, 18] width 8 height 8
type input "14"
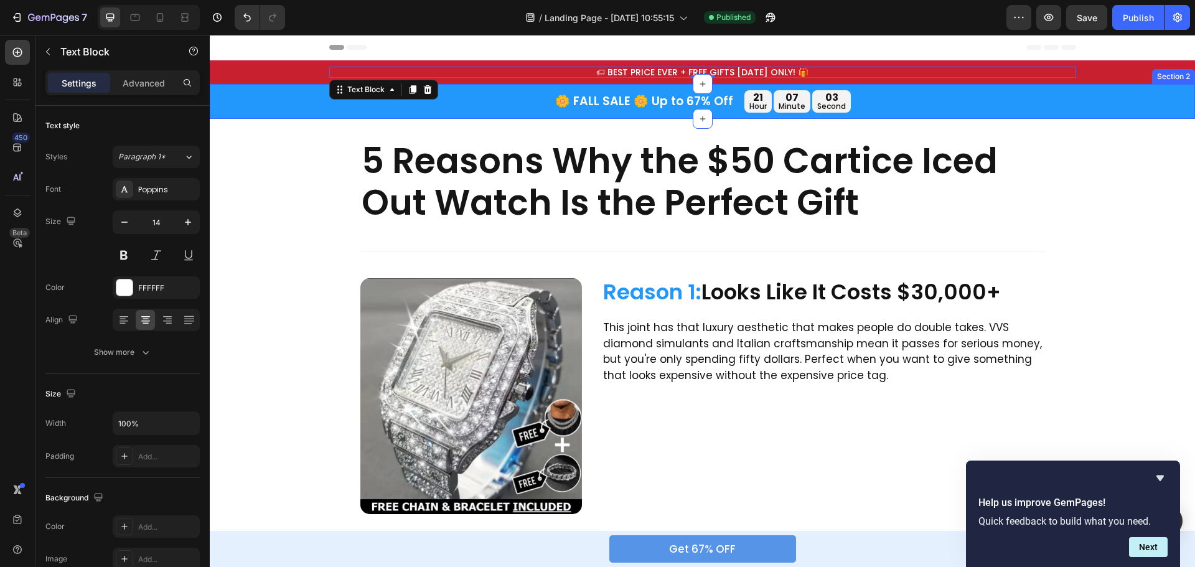
click at [256, 97] on div "🌼 FALL SALE 🌼 Up to 67% Off Text Block 21 hour 07 minute 03 second Countdown Ti…" at bounding box center [703, 101] width 986 height 22
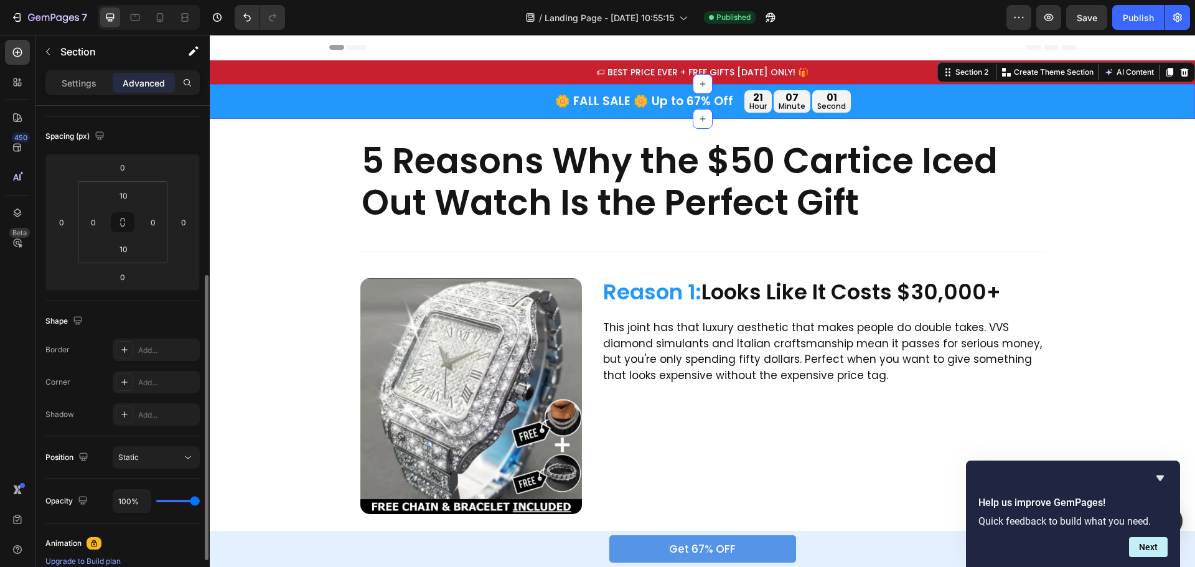
scroll to position [311, 0]
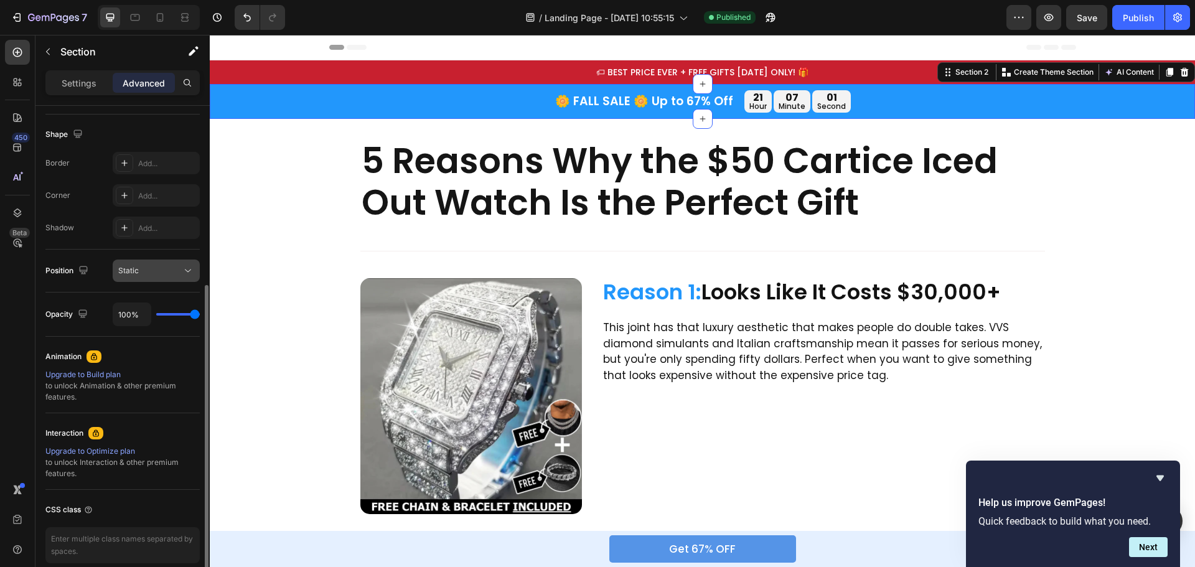
click at [168, 268] on div "Static" at bounding box center [150, 270] width 64 height 11
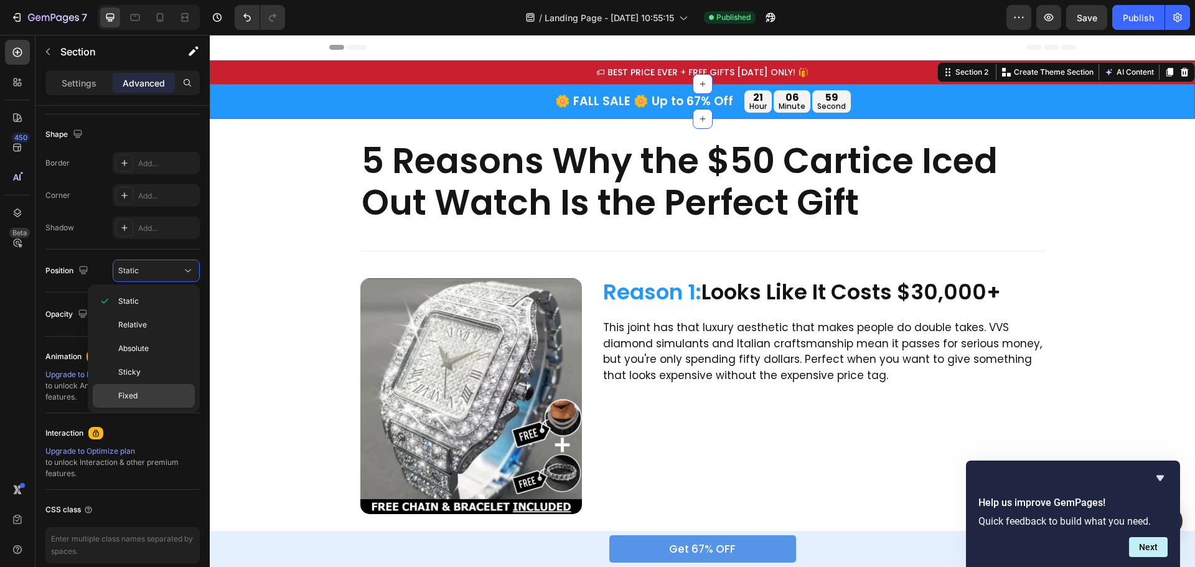
click at [126, 395] on span "Fixed" at bounding box center [127, 395] width 19 height 11
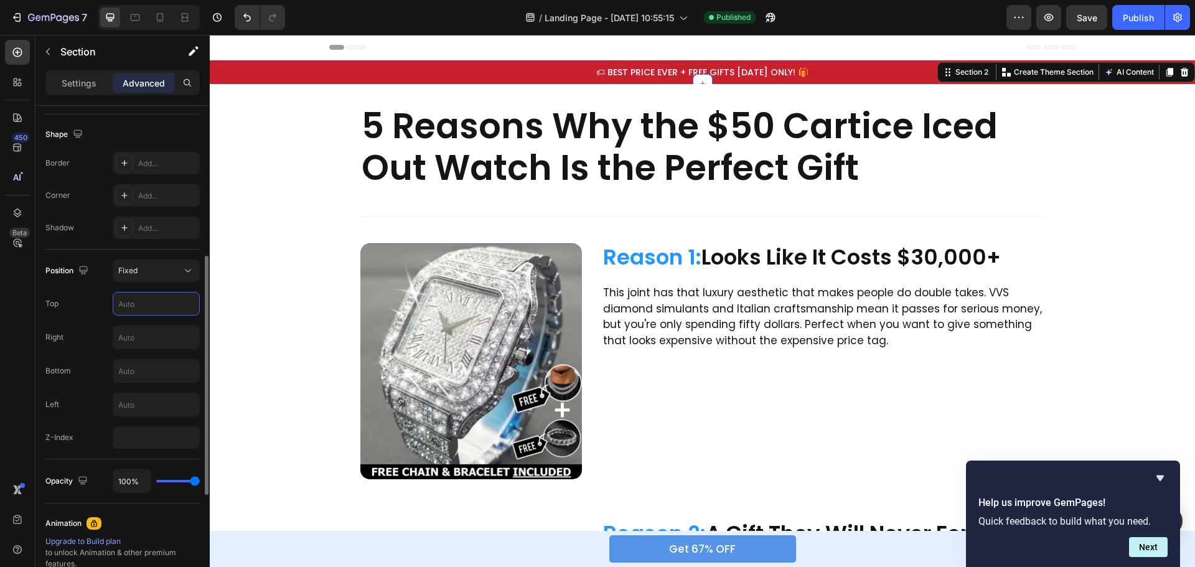
click at [151, 296] on input "text" at bounding box center [156, 304] width 86 height 22
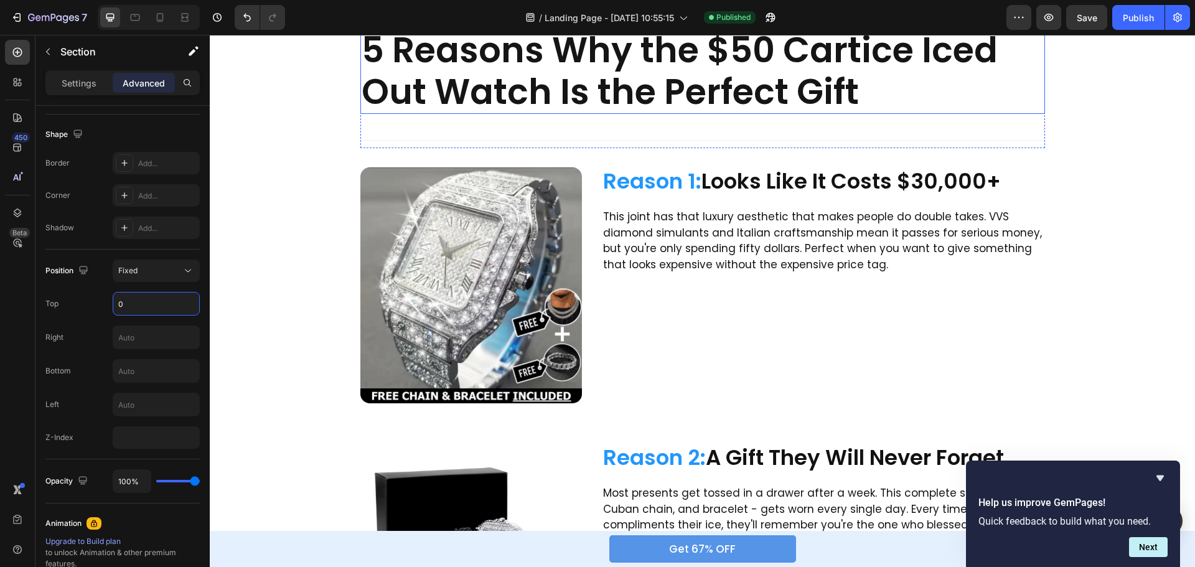
scroll to position [0, 0]
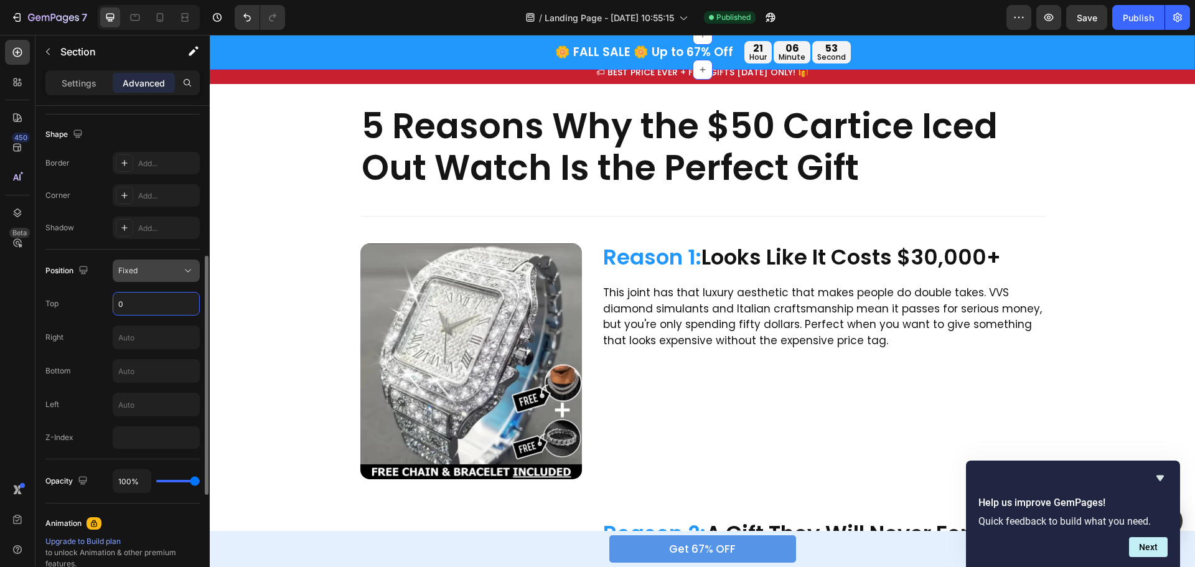
type input "0"
click at [172, 278] on button "Fixed" at bounding box center [156, 271] width 87 height 22
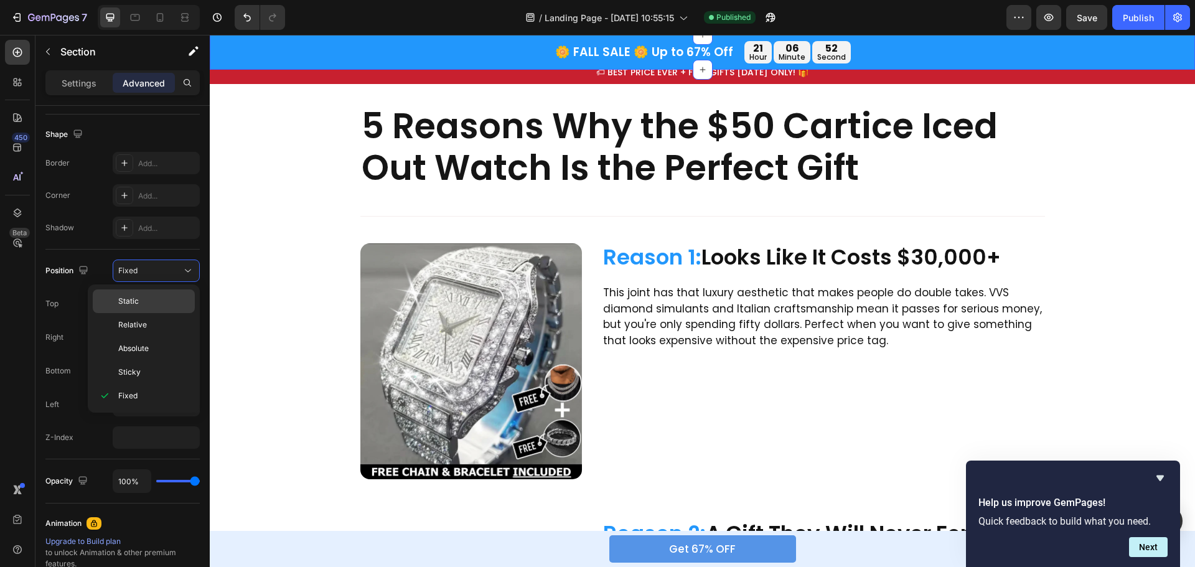
click at [141, 308] on div "Static" at bounding box center [144, 302] width 102 height 24
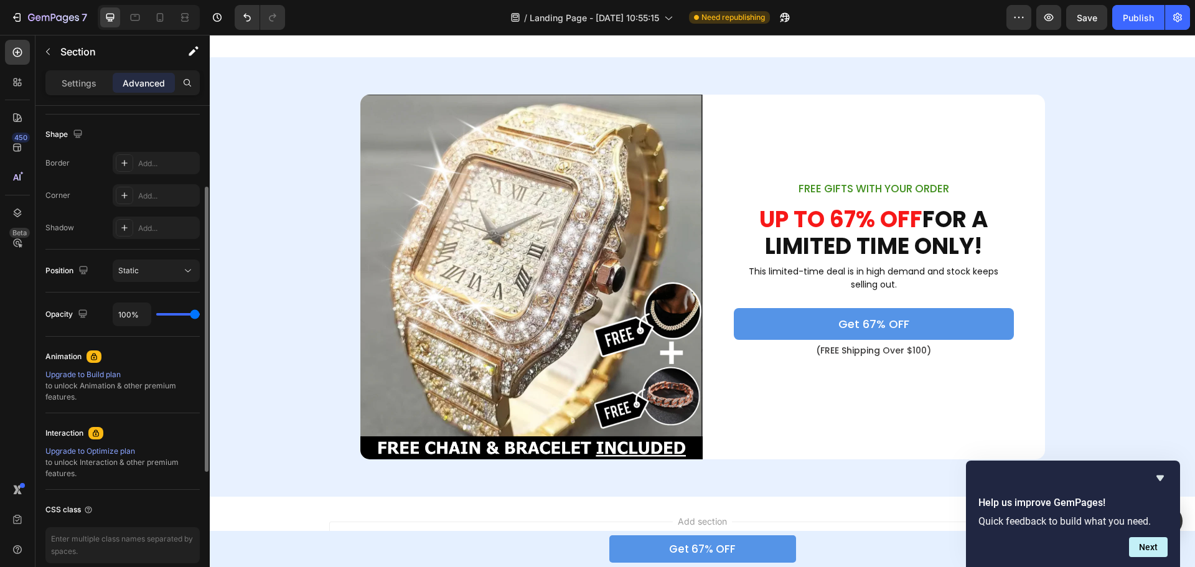
scroll to position [125, 0]
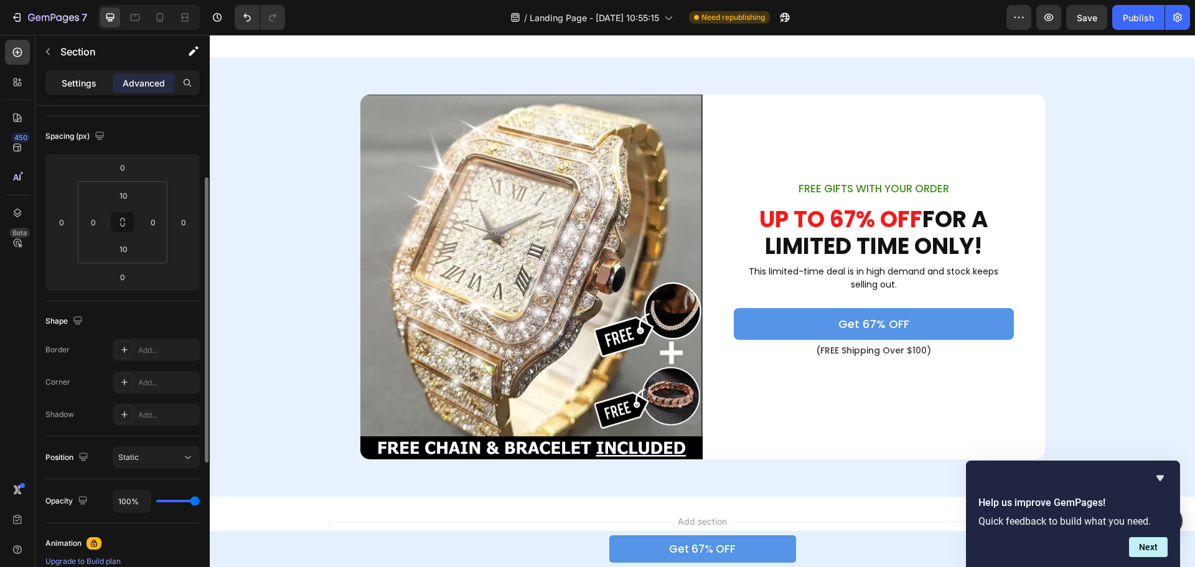
click at [70, 88] on p "Settings" at bounding box center [79, 83] width 35 height 13
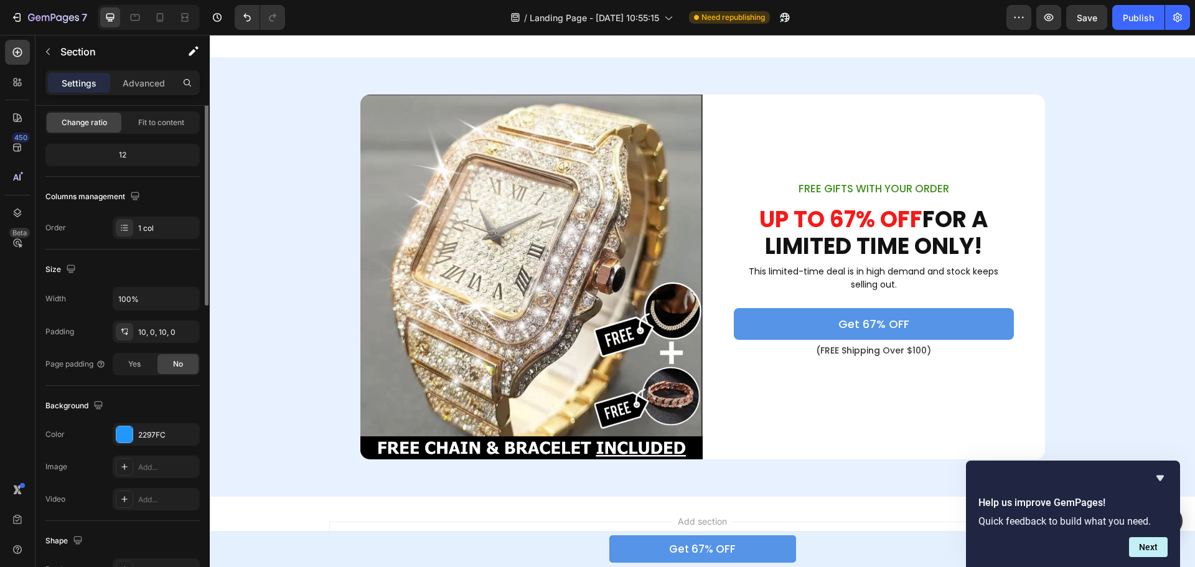
scroll to position [0, 0]
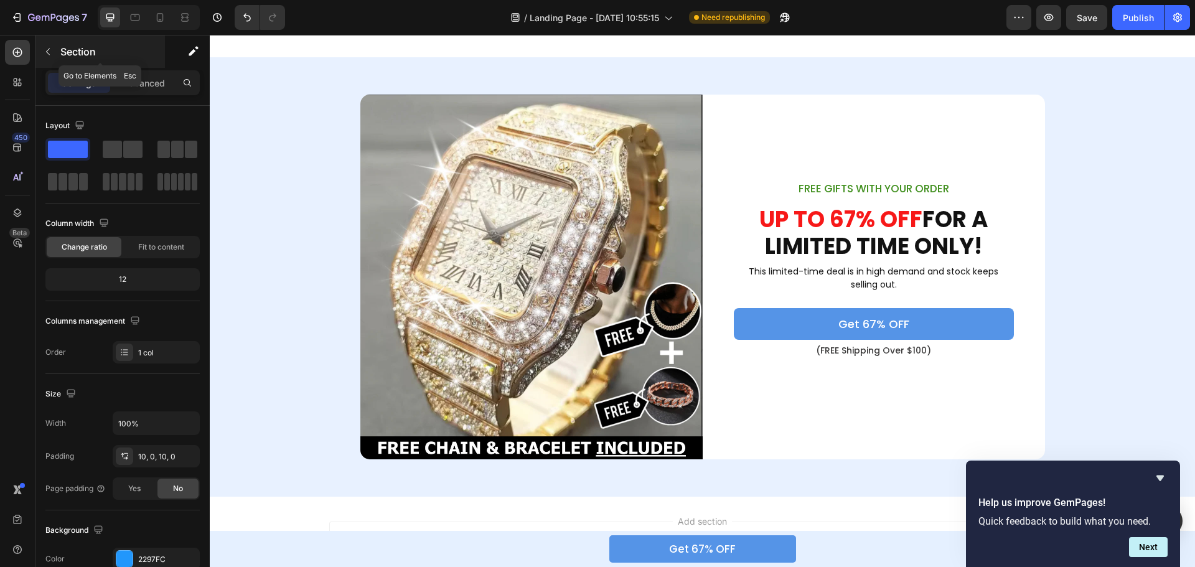
click at [51, 49] on icon "button" at bounding box center [48, 52] width 10 height 10
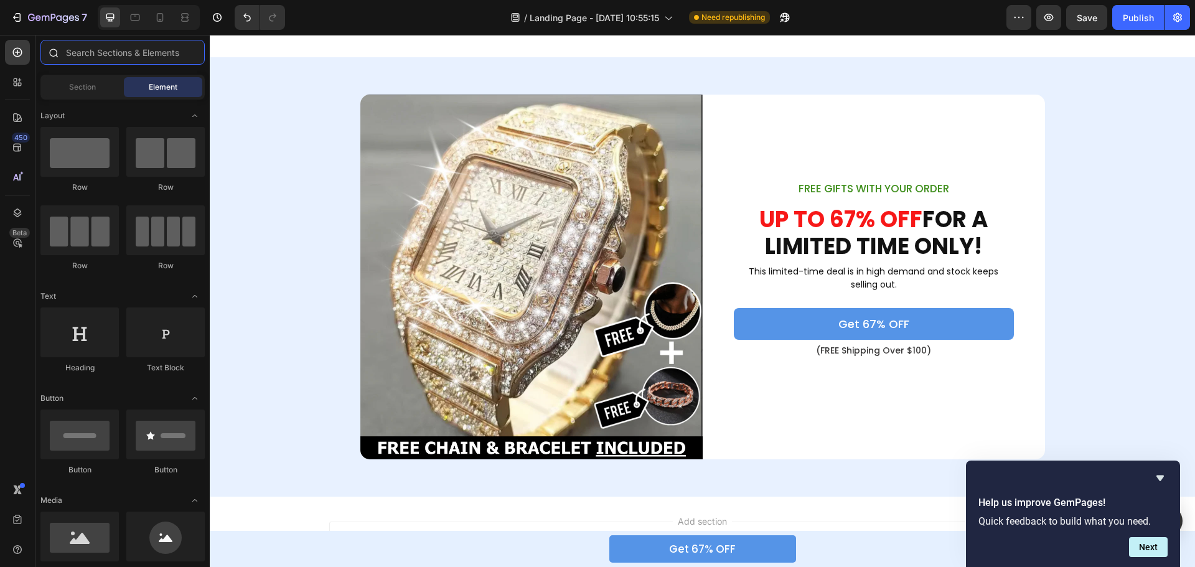
click at [99, 53] on input "text" at bounding box center [122, 52] width 164 height 25
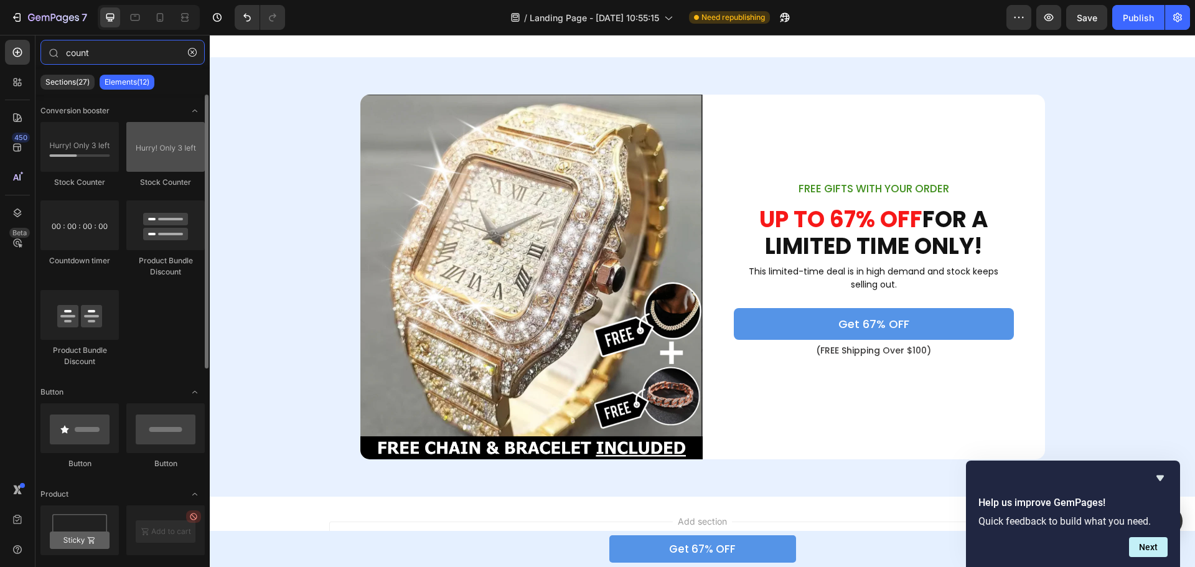
type input "count"
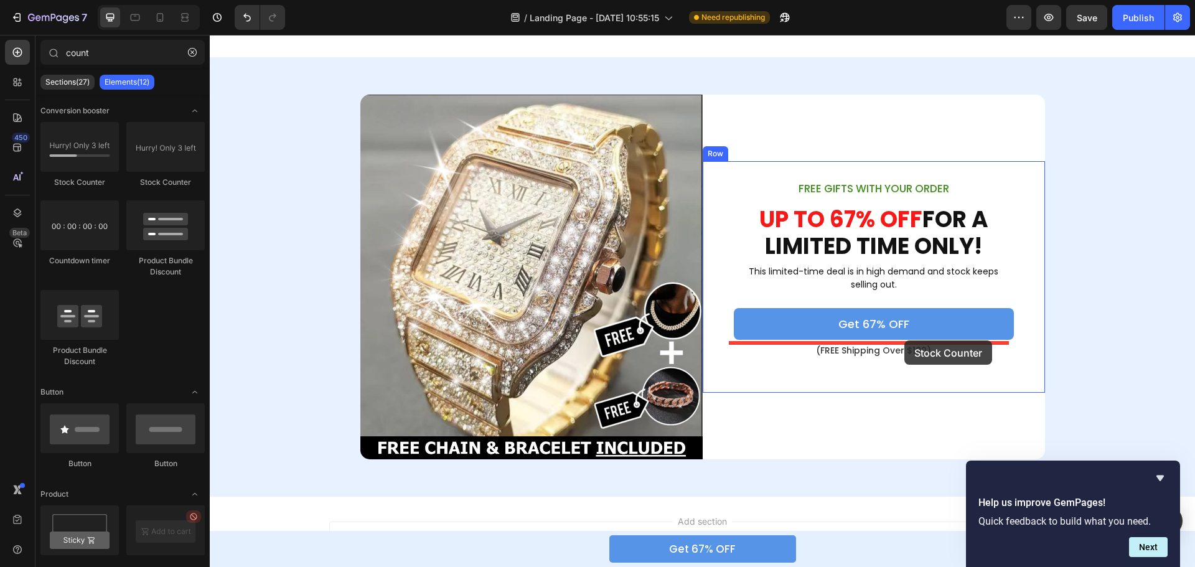
drag, startPoint x: 365, startPoint y: 186, endPoint x: 905, endPoint y: 341, distance: 561.5
drag, startPoint x: 377, startPoint y: 187, endPoint x: 869, endPoint y: 349, distance: 517.8
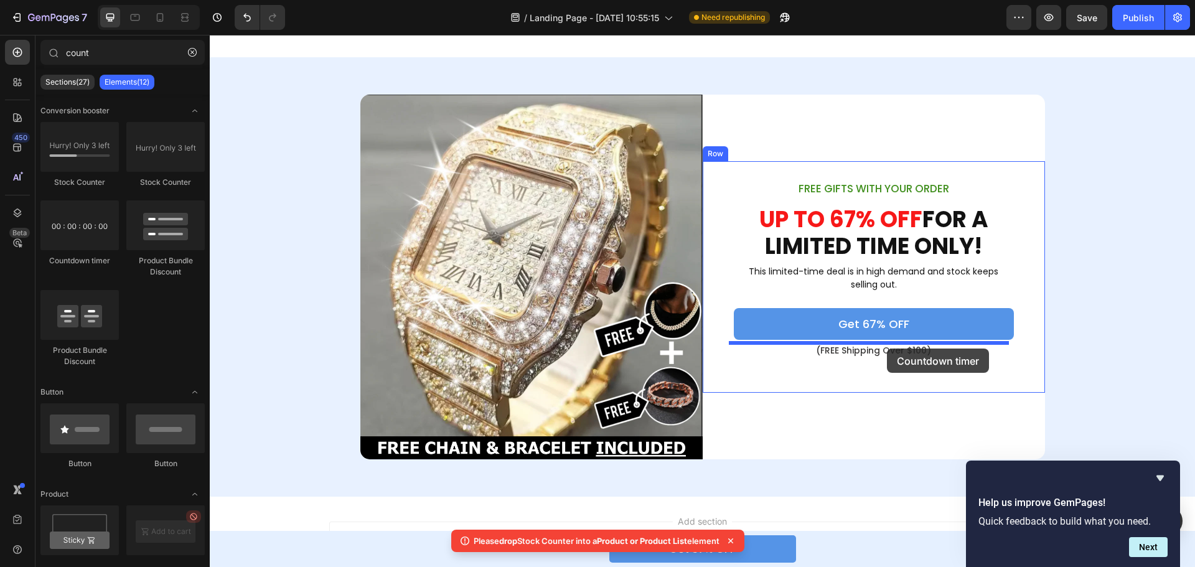
drag, startPoint x: 288, startPoint y: 257, endPoint x: 887, endPoint y: 349, distance: 606.5
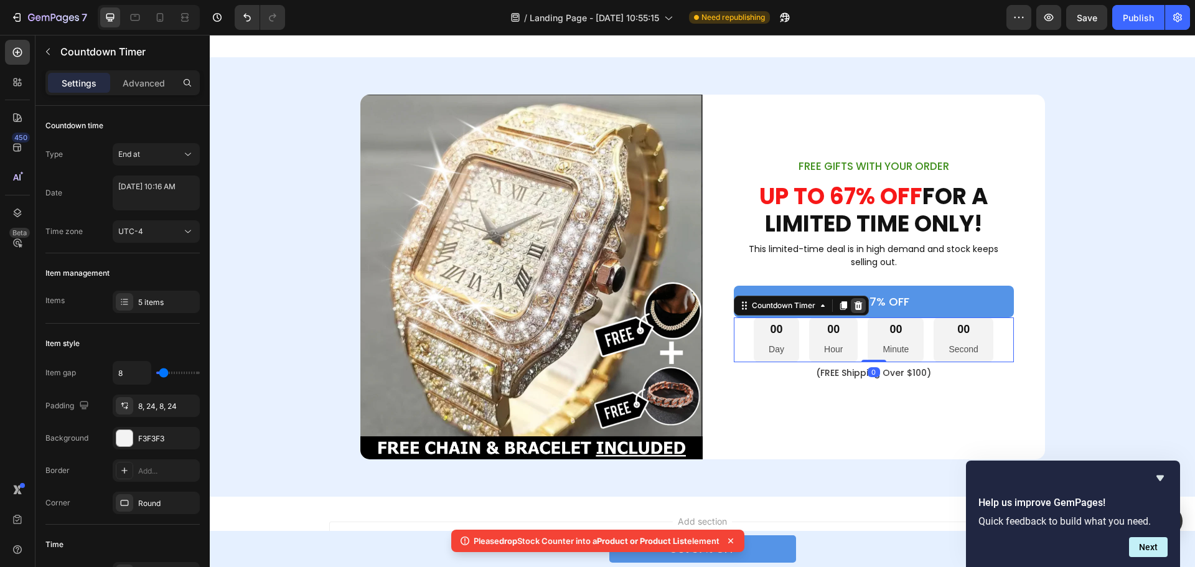
click at [854, 308] on icon at bounding box center [859, 306] width 10 height 10
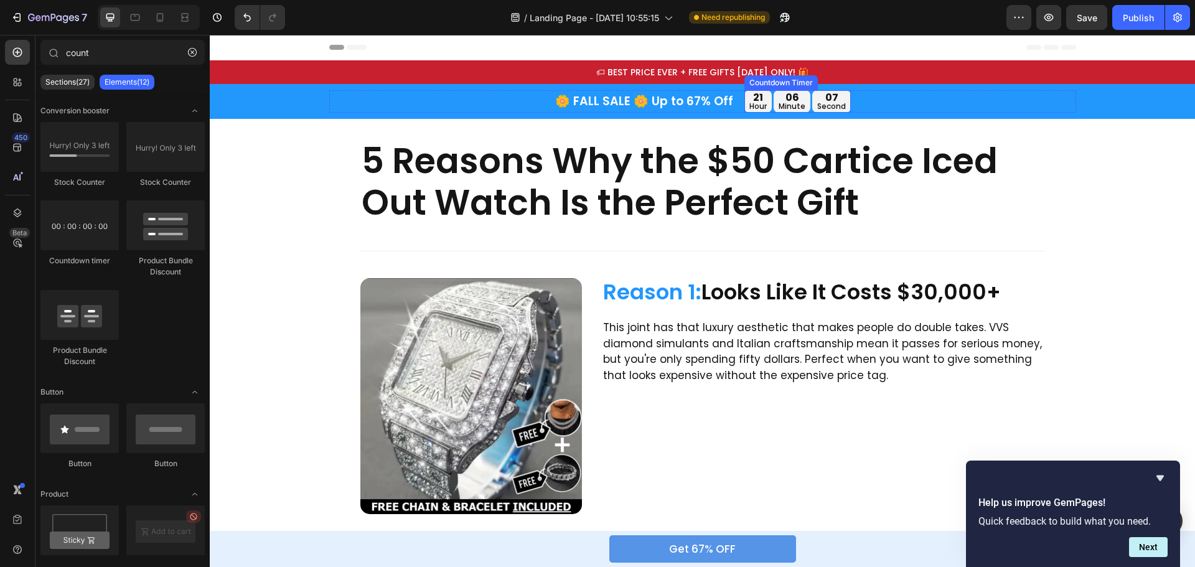
click at [766, 103] on div "21 hour" at bounding box center [758, 101] width 27 height 22
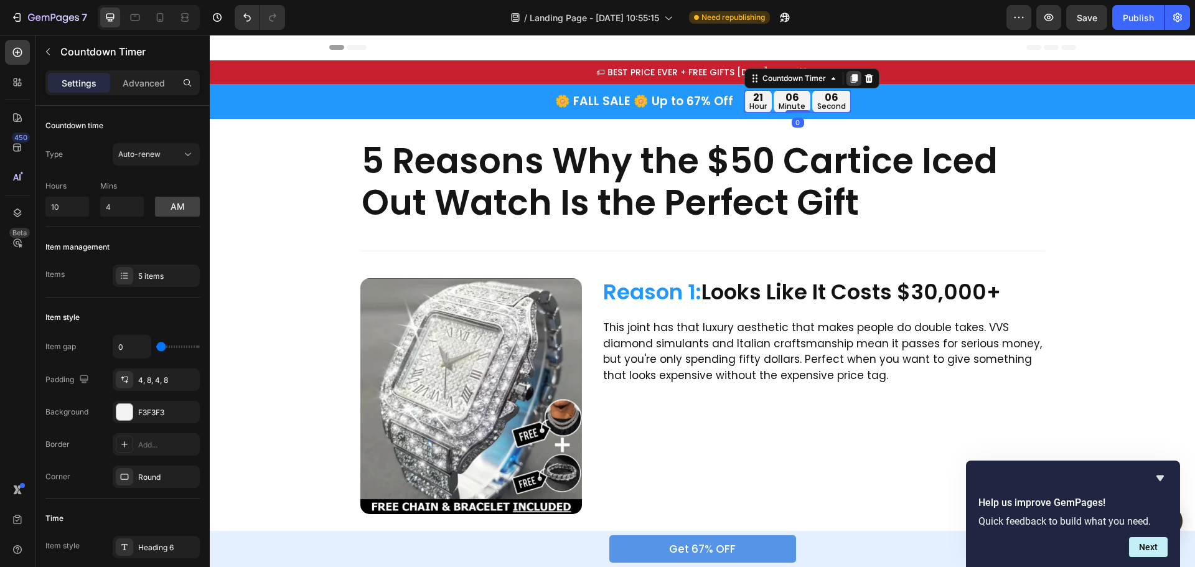
click at [851, 79] on icon at bounding box center [854, 78] width 7 height 9
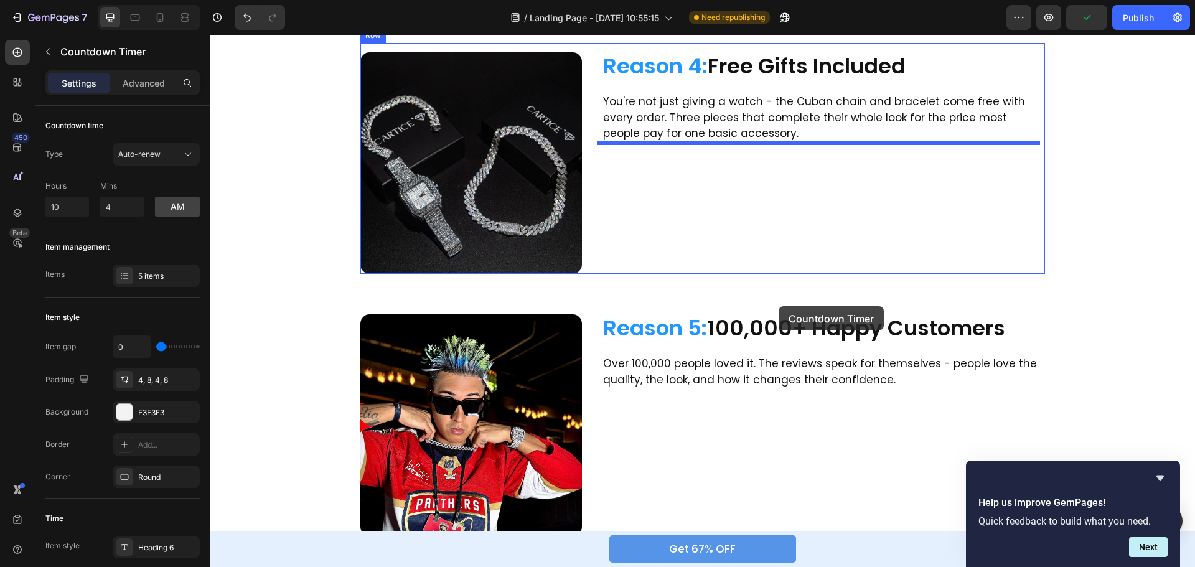
scroll to position [1658, 0]
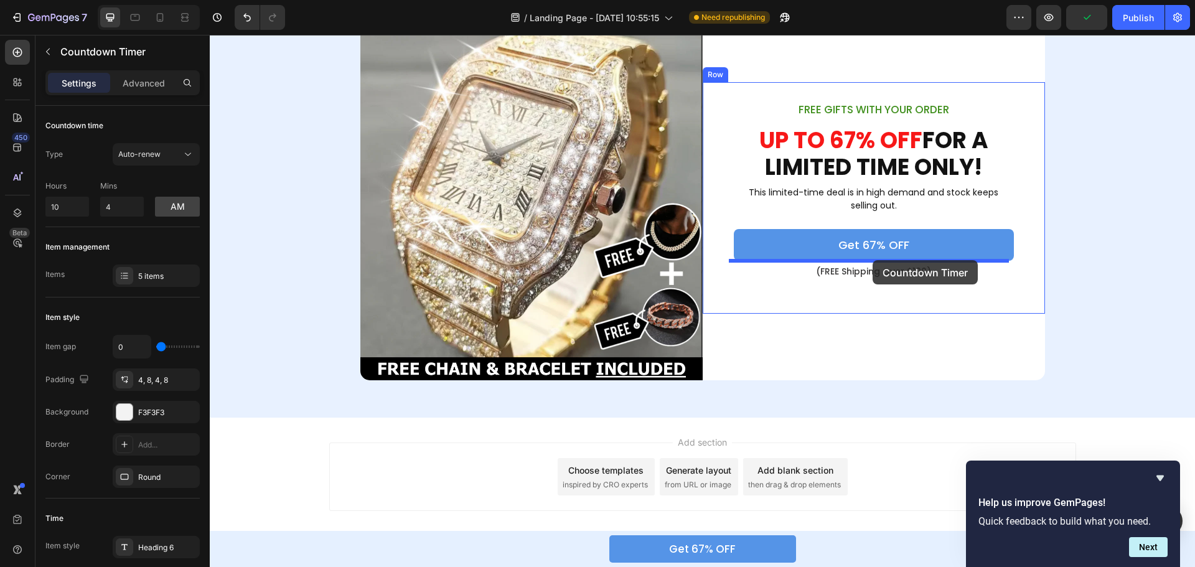
drag, startPoint x: 750, startPoint y: 105, endPoint x: 873, endPoint y: 260, distance: 198.6
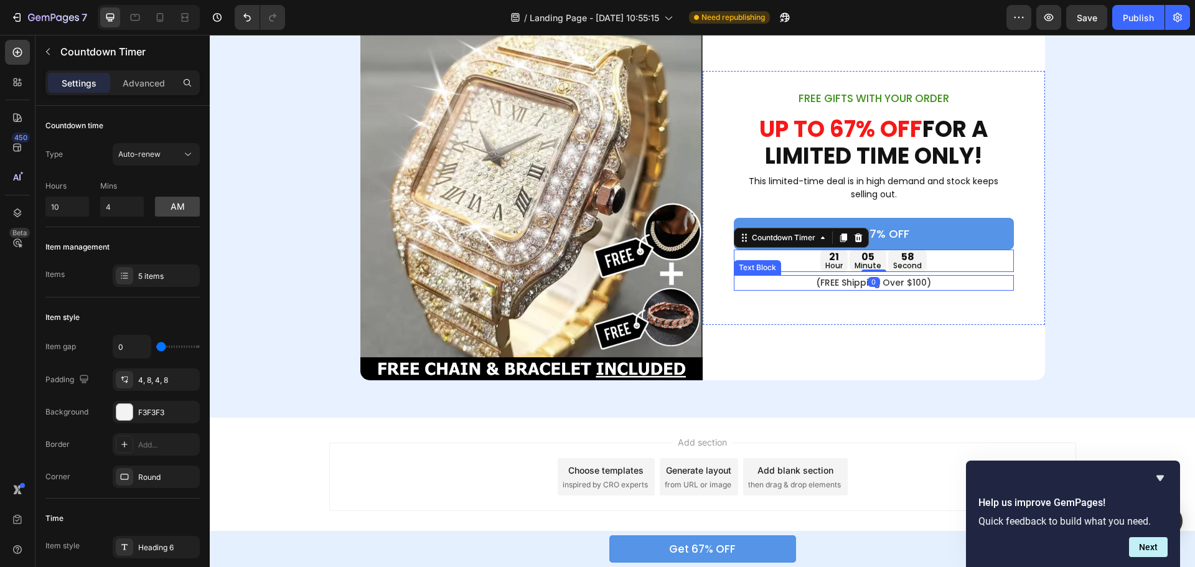
click at [964, 280] on p "(FREE Shipping Over $100)" at bounding box center [874, 282] width 278 height 13
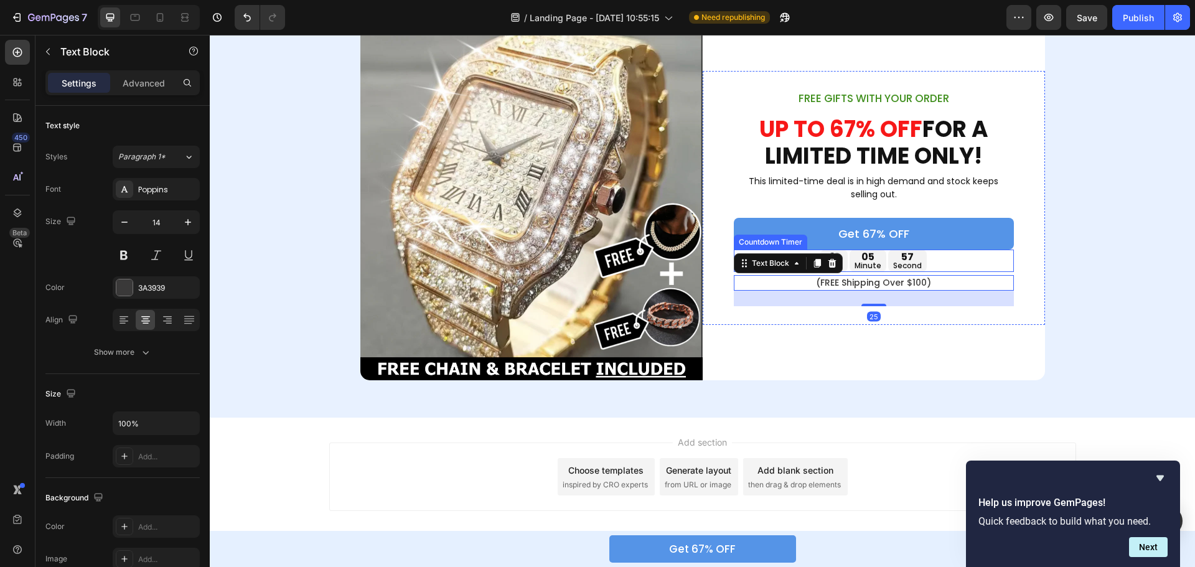
click at [888, 260] on div "57 second" at bounding box center [907, 261] width 39 height 22
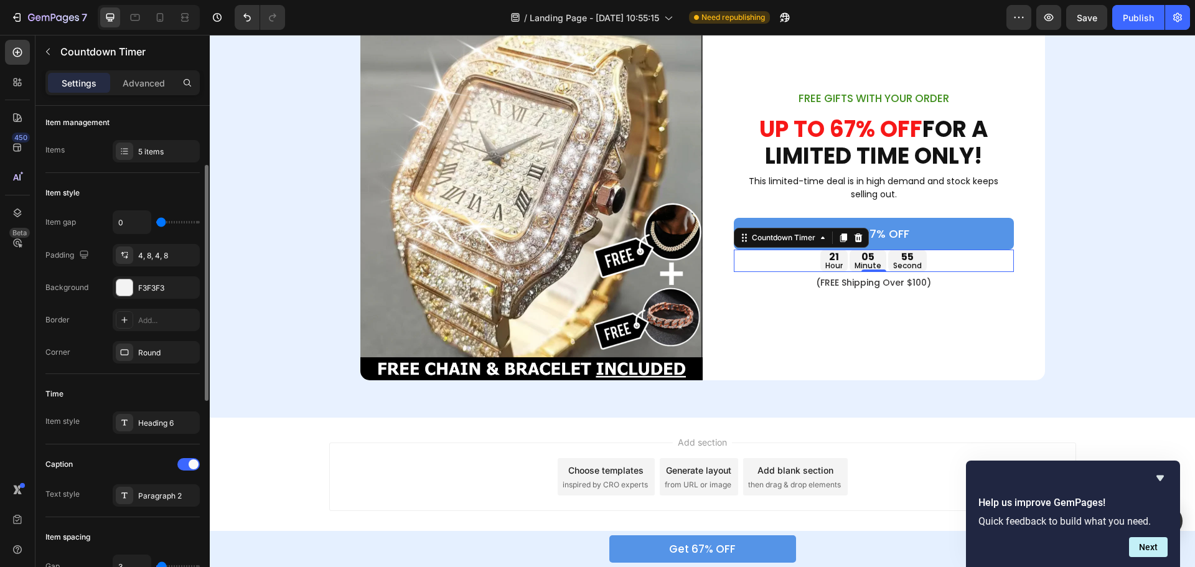
scroll to position [249, 0]
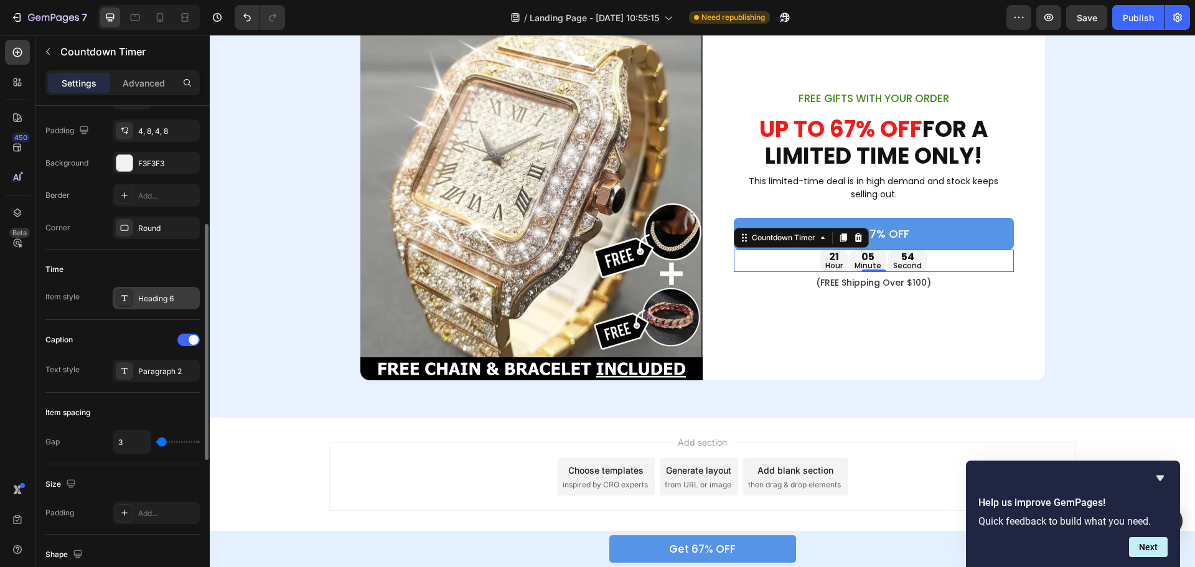
click at [151, 303] on div "Heading 6" at bounding box center [167, 298] width 59 height 11
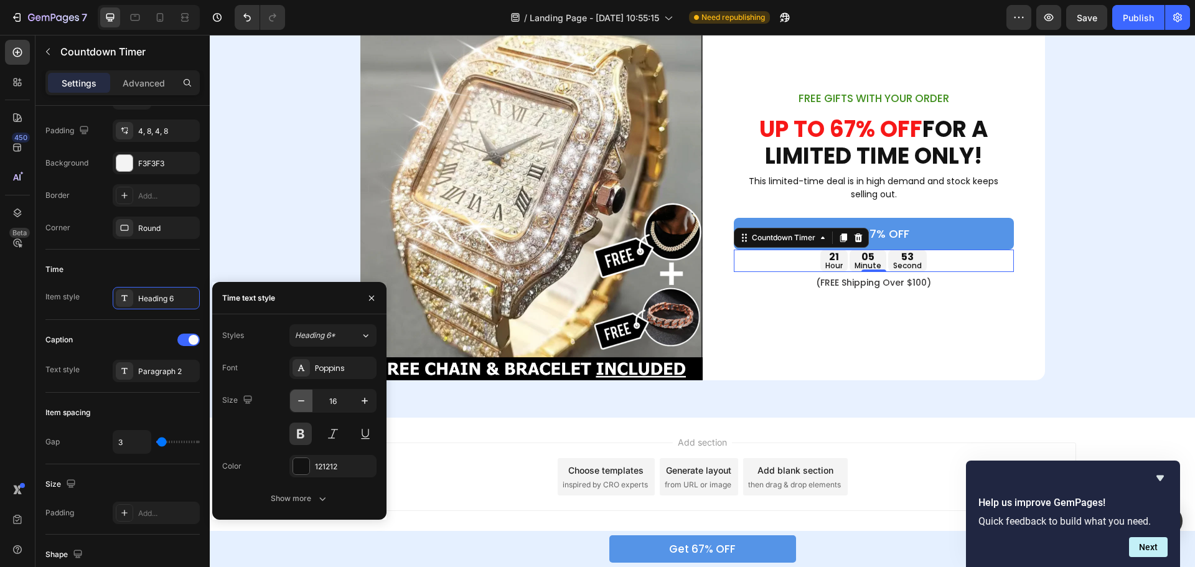
click at [298, 400] on icon "button" at bounding box center [301, 401] width 12 height 12
type input "14"
click at [152, 377] on div "Paragraph 2" at bounding box center [167, 371] width 59 height 11
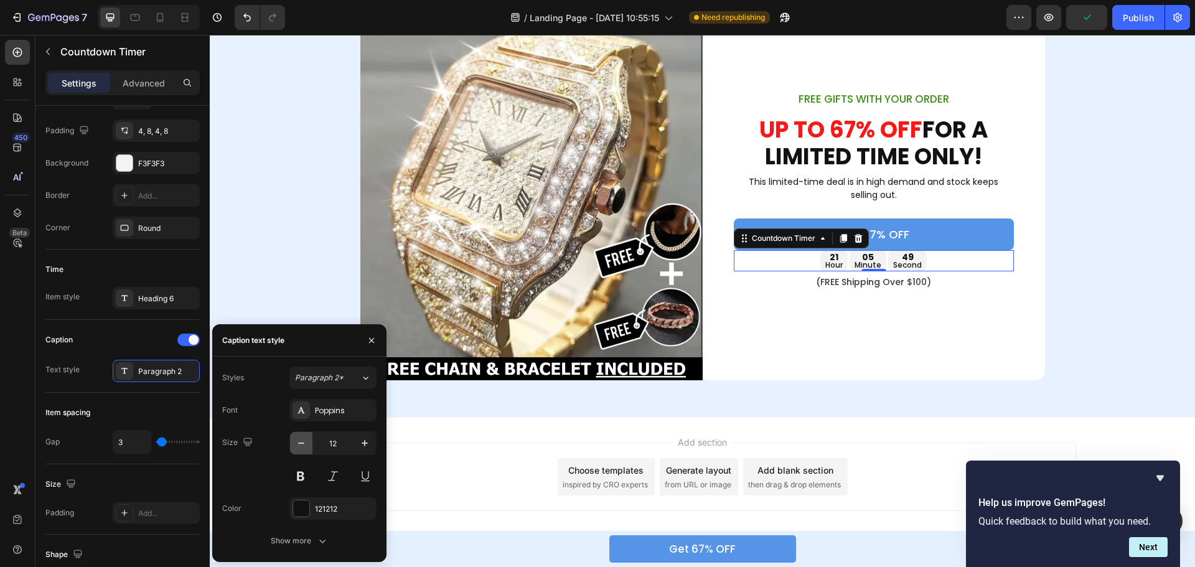
click at [294, 442] on button "button" at bounding box center [301, 443] width 22 height 22
type input "10"
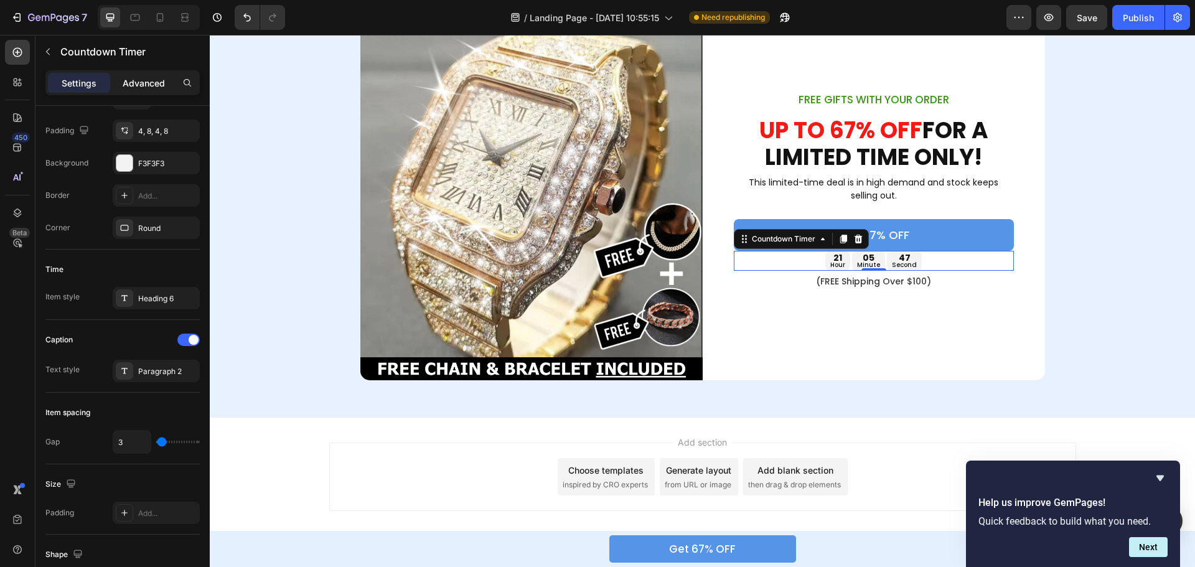
click at [146, 79] on p "Advanced" at bounding box center [144, 83] width 42 height 13
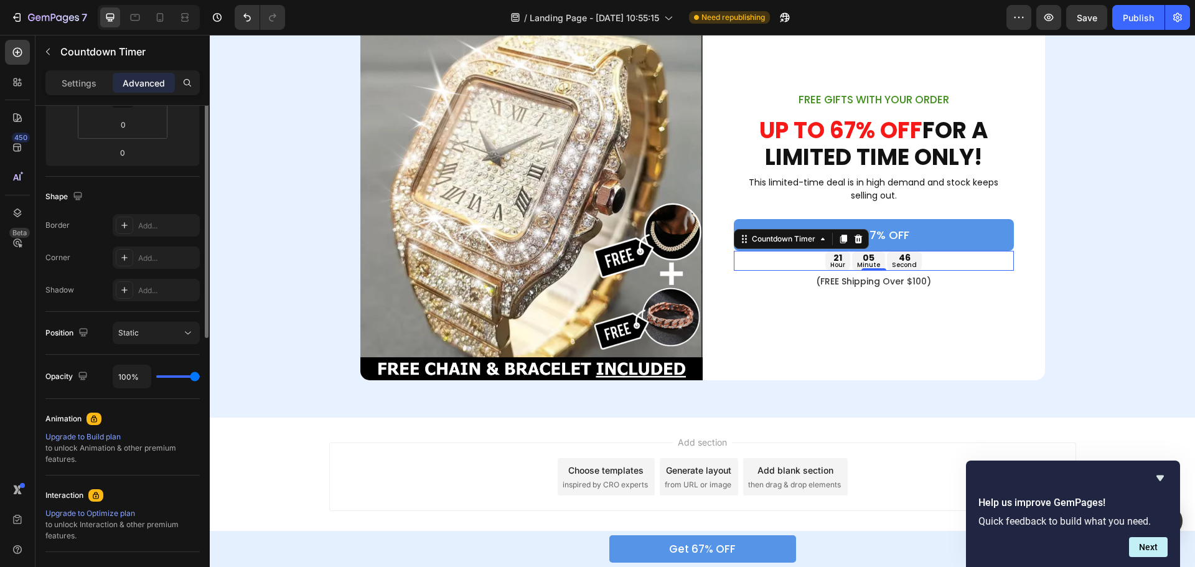
scroll to position [125, 0]
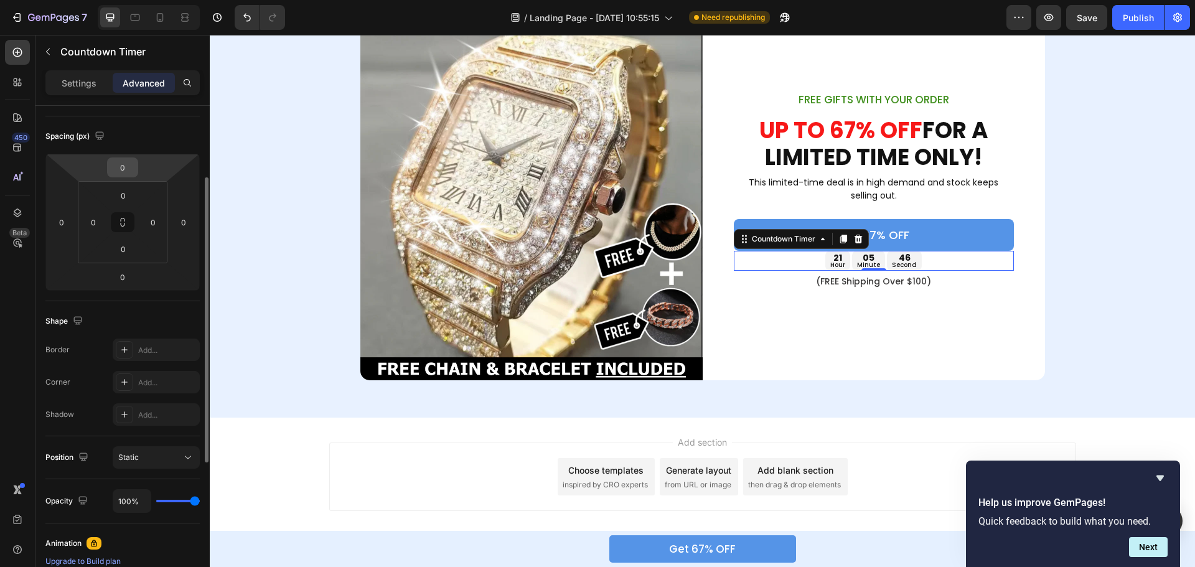
click at [131, 166] on input "0" at bounding box center [122, 167] width 25 height 19
type input "15"
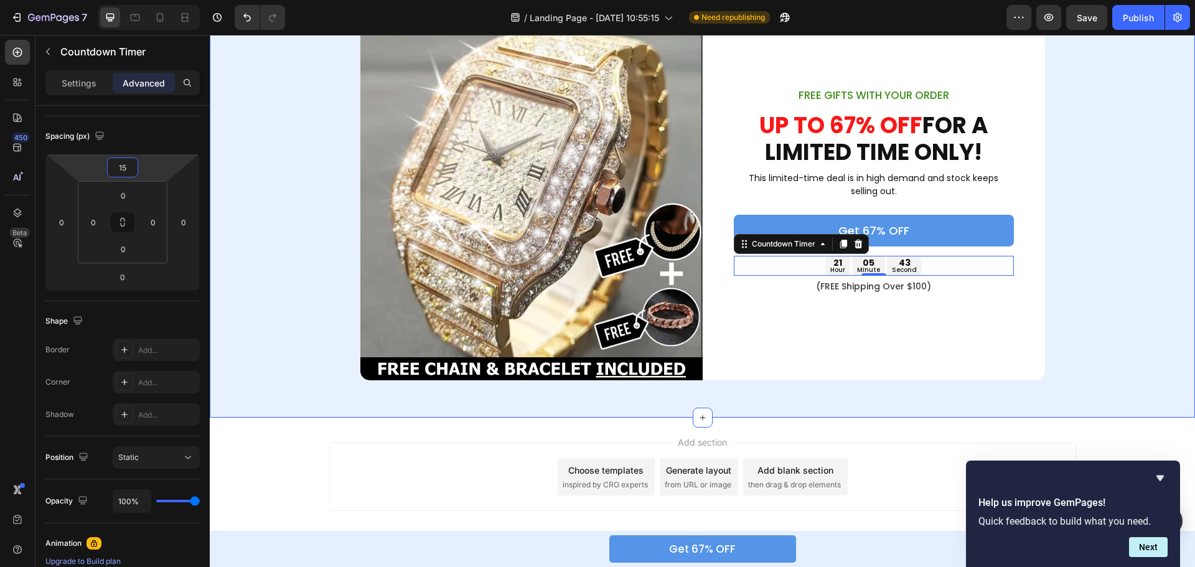
click at [1086, 272] on div "Image FREE GIFTS WITH YOUR ORDER Text Block UP TO 67% OFF FOR A LIMITED TIME ON…" at bounding box center [703, 198] width 986 height 365
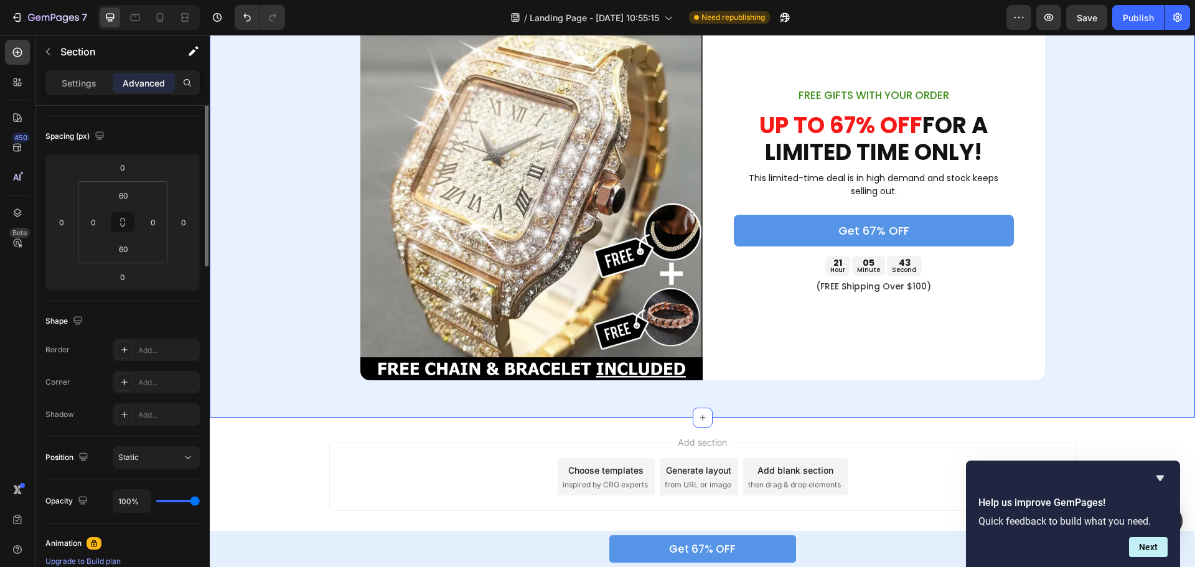
scroll to position [0, 0]
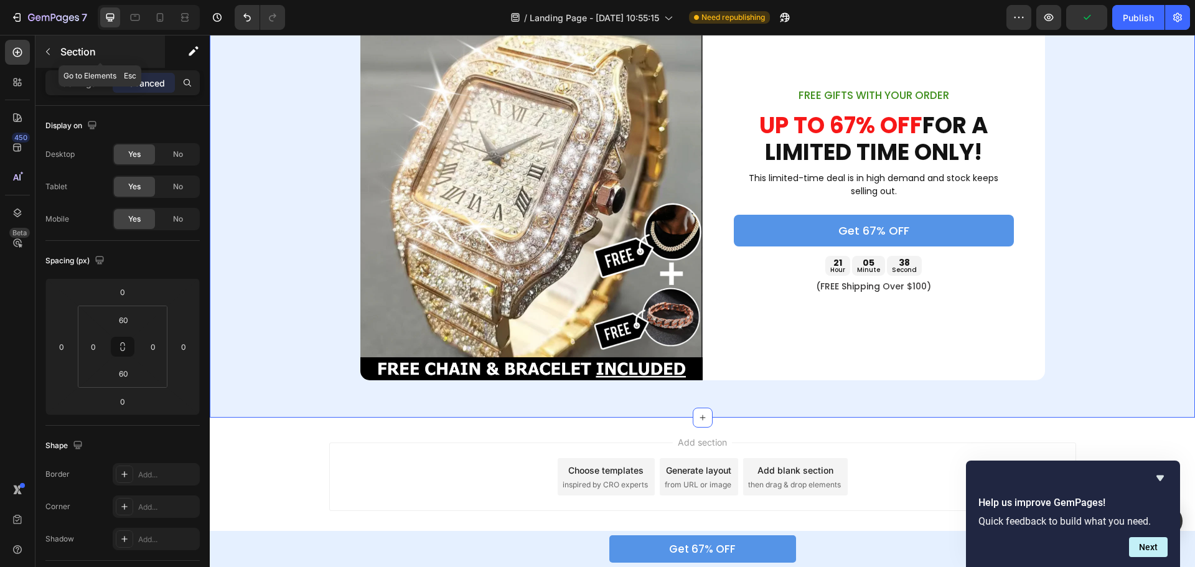
click at [50, 50] on icon "button" at bounding box center [48, 52] width 10 height 10
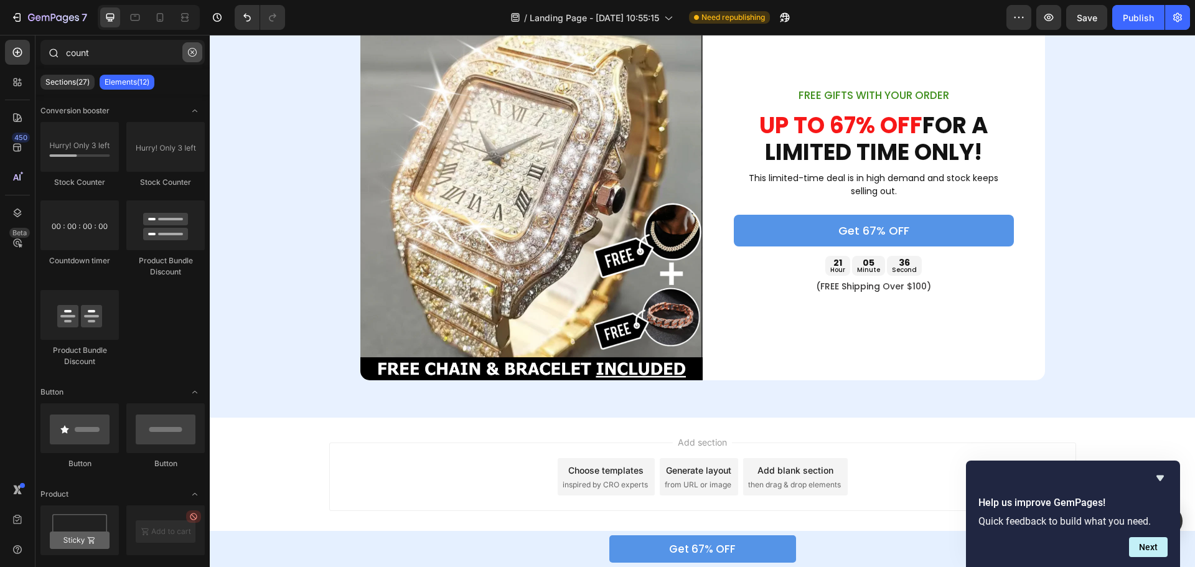
click at [197, 51] on button "button" at bounding box center [192, 52] width 20 height 20
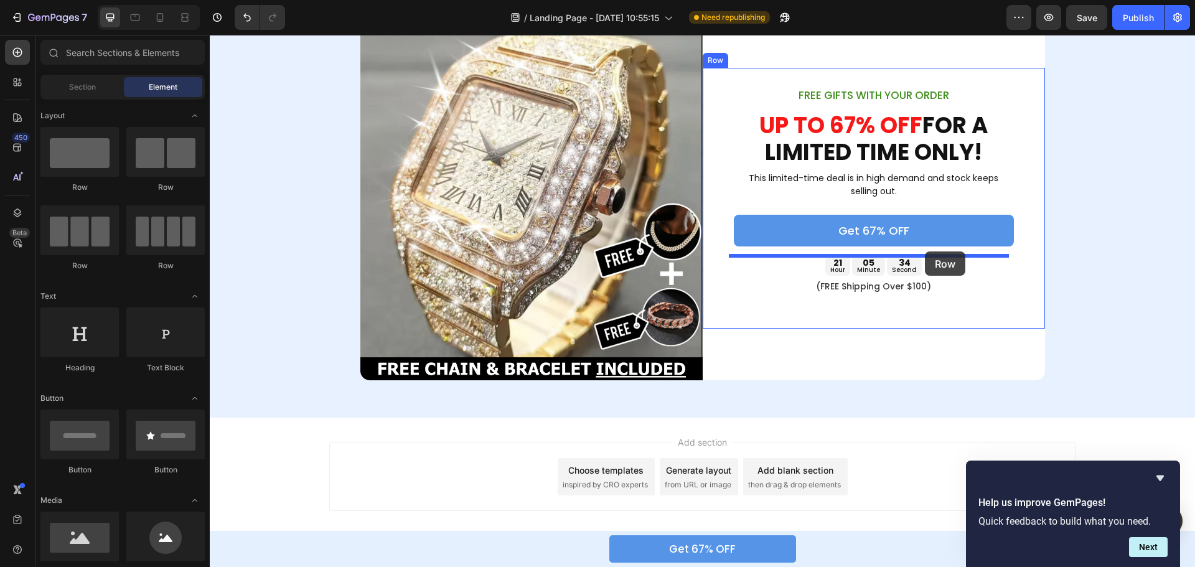
drag, startPoint x: 496, startPoint y: 197, endPoint x: 925, endPoint y: 252, distance: 433.1
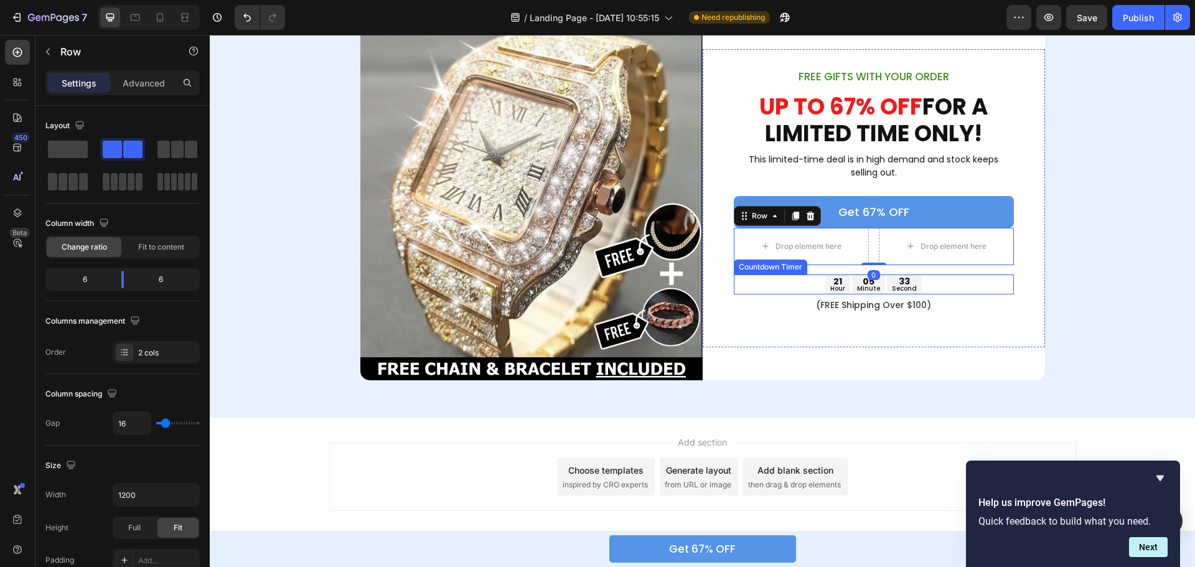
click at [819, 281] on div "21 hour 05 minute 33 second" at bounding box center [874, 285] width 280 height 20
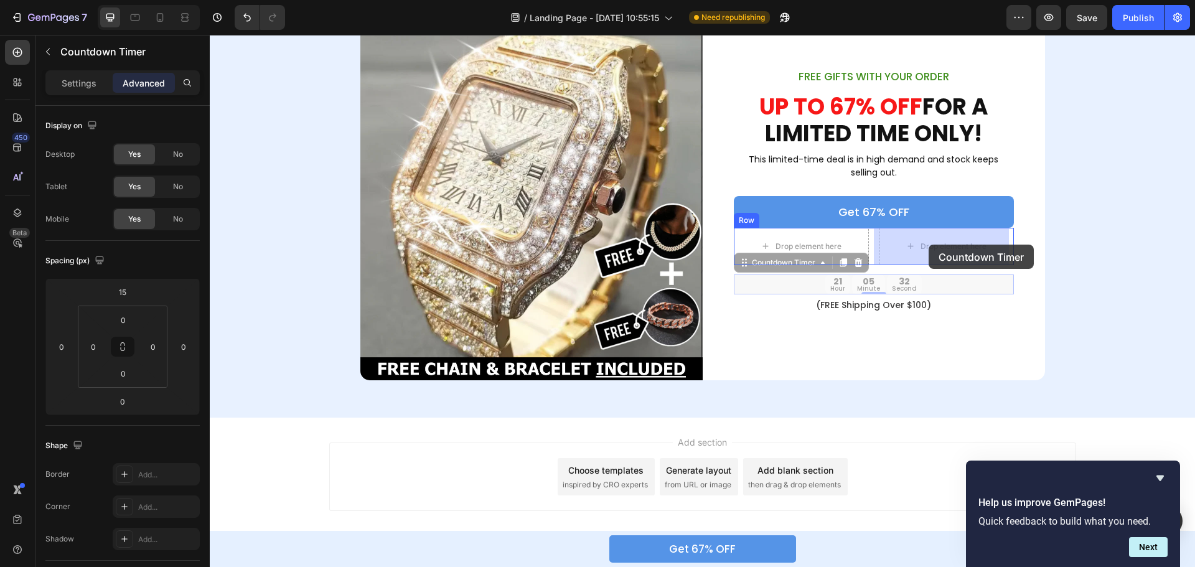
drag, startPoint x: 742, startPoint y: 264, endPoint x: 929, endPoint y: 245, distance: 187.8
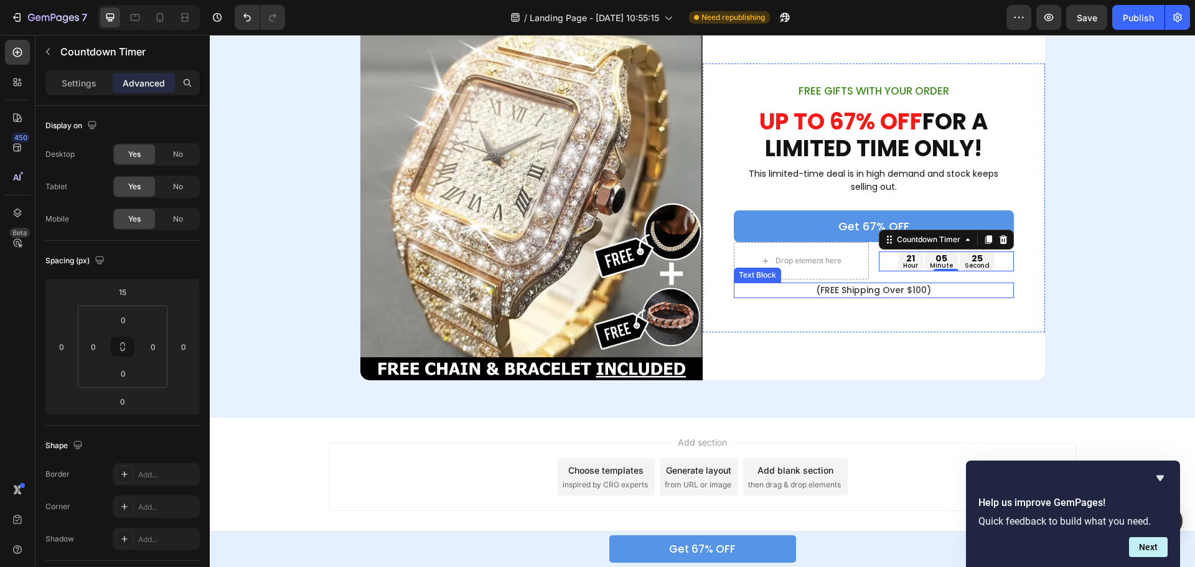
drag, startPoint x: 838, startPoint y: 294, endPoint x: 818, endPoint y: 290, distance: 20.3
click at [838, 294] on p "(FREE Shipping Over $100)" at bounding box center [874, 290] width 278 height 13
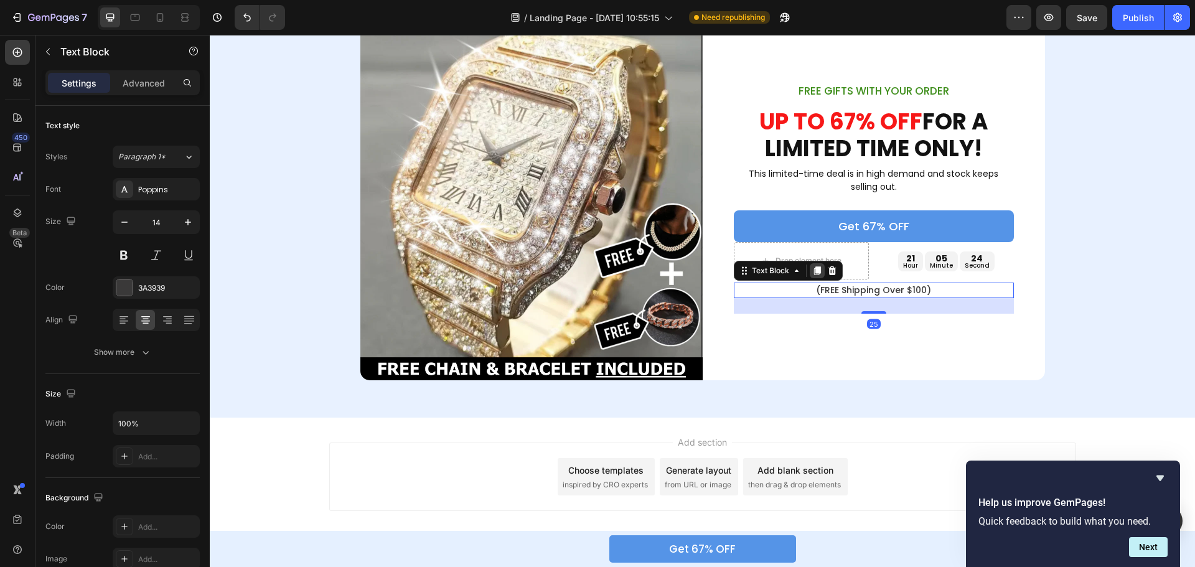
click at [813, 271] on icon at bounding box center [818, 271] width 10 height 10
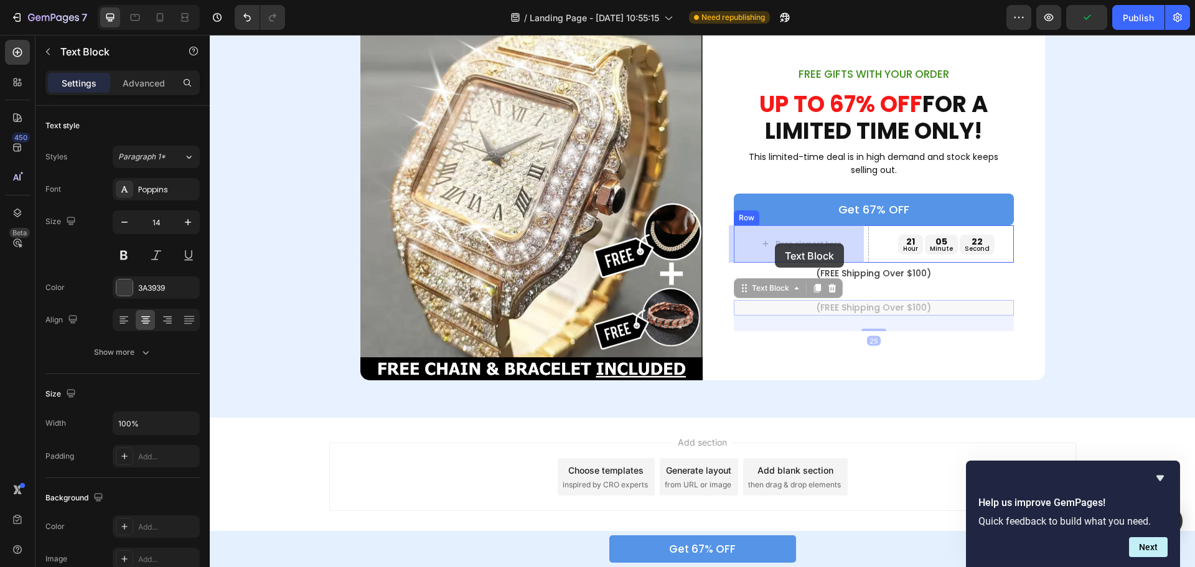
drag, startPoint x: 743, startPoint y: 291, endPoint x: 775, endPoint y: 243, distance: 57.9
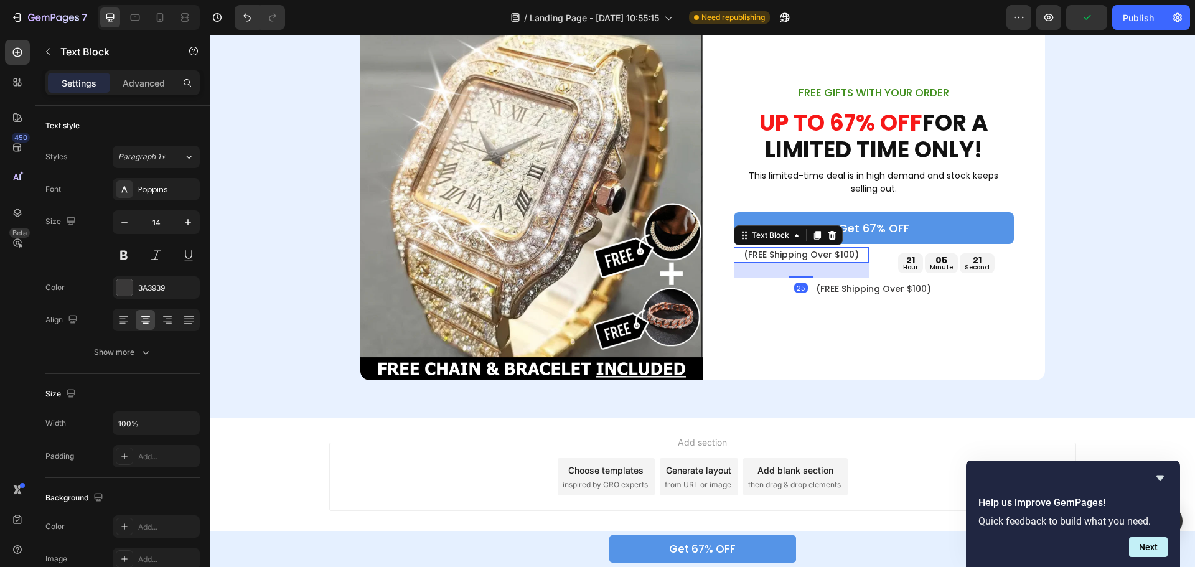
click at [777, 252] on p "(FREE Shipping Over $100)" at bounding box center [801, 254] width 133 height 13
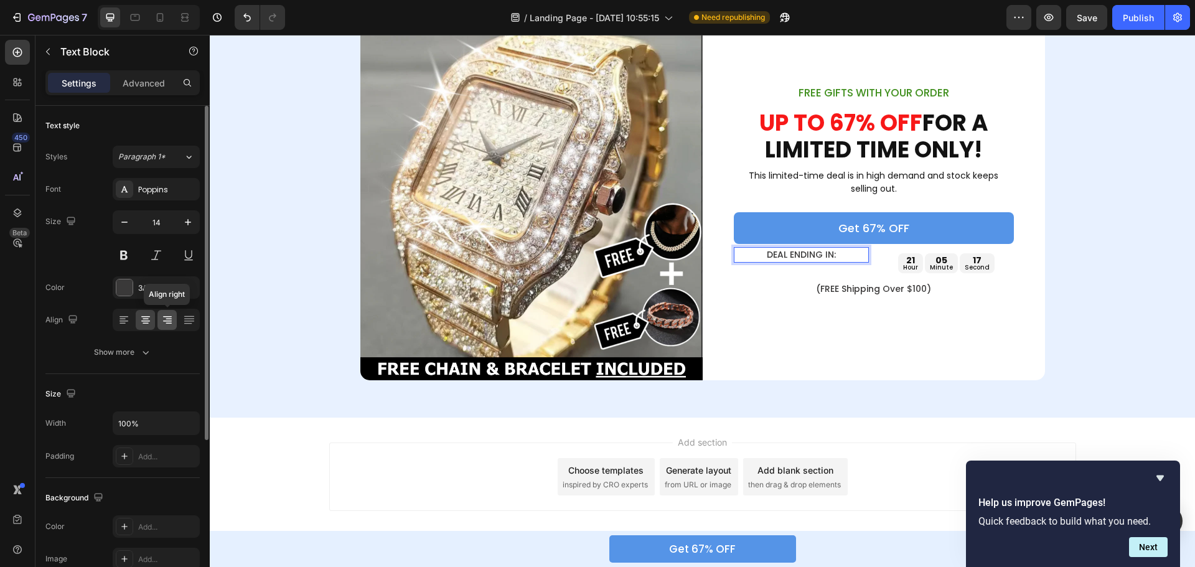
click at [169, 324] on icon at bounding box center [169, 323] width 6 height 1
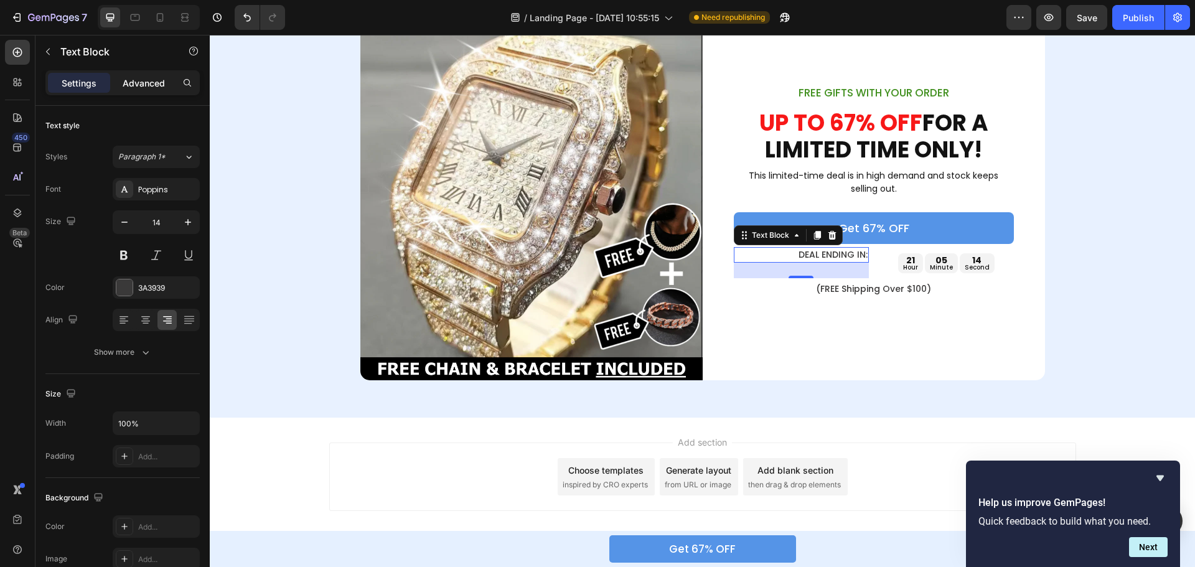
click at [133, 75] on div "Advanced" at bounding box center [144, 83] width 62 height 20
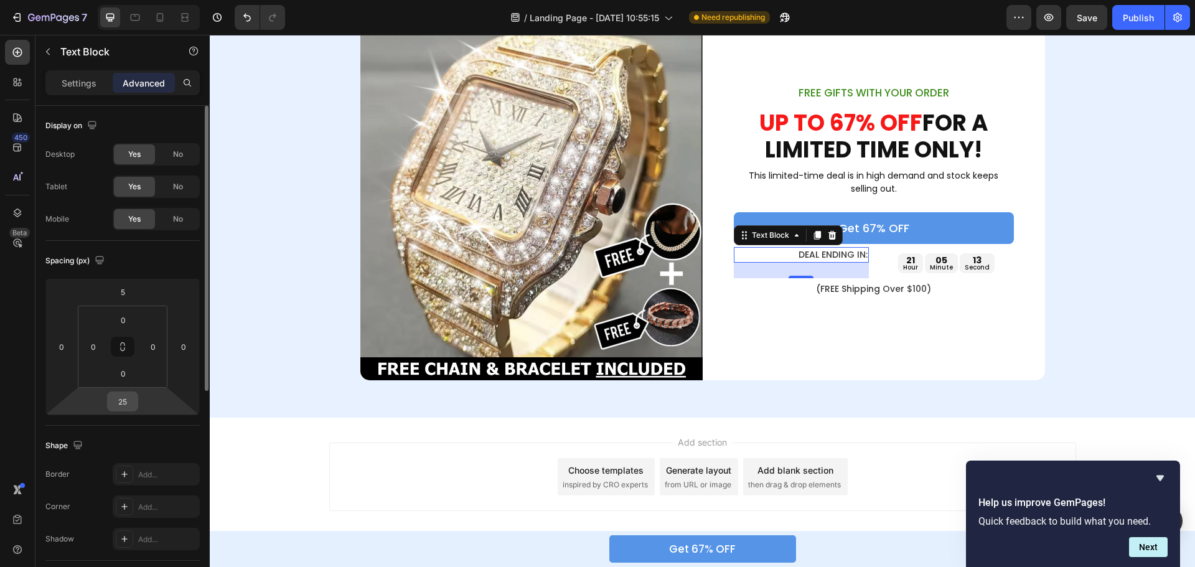
click at [123, 398] on input "25" at bounding box center [122, 401] width 25 height 19
type input "0"
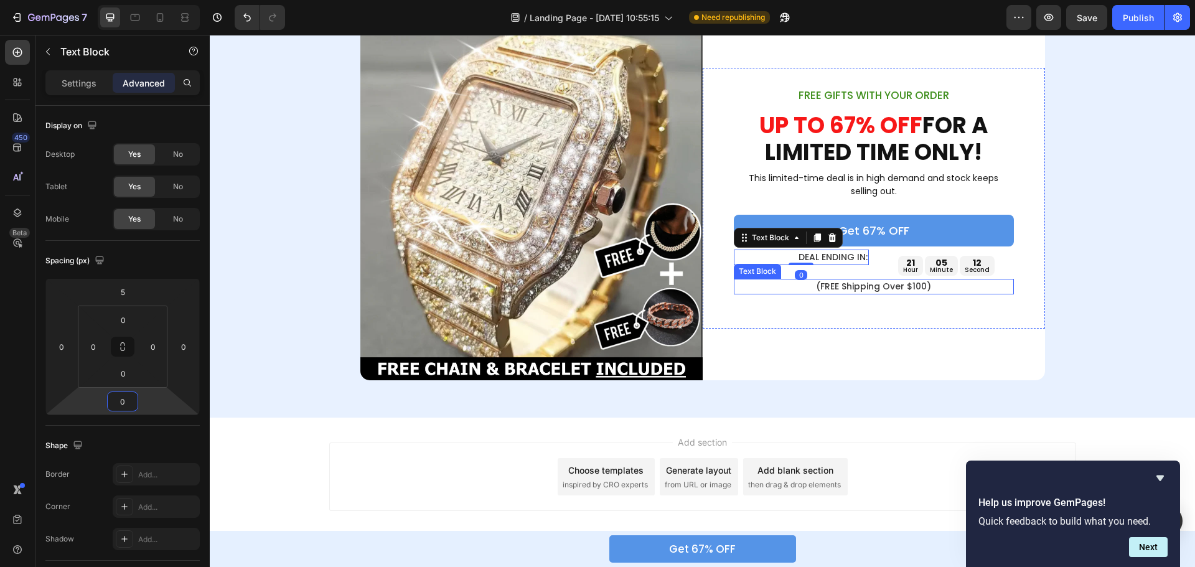
click at [806, 289] on p "(FREE Shipping Over $100)" at bounding box center [874, 286] width 278 height 13
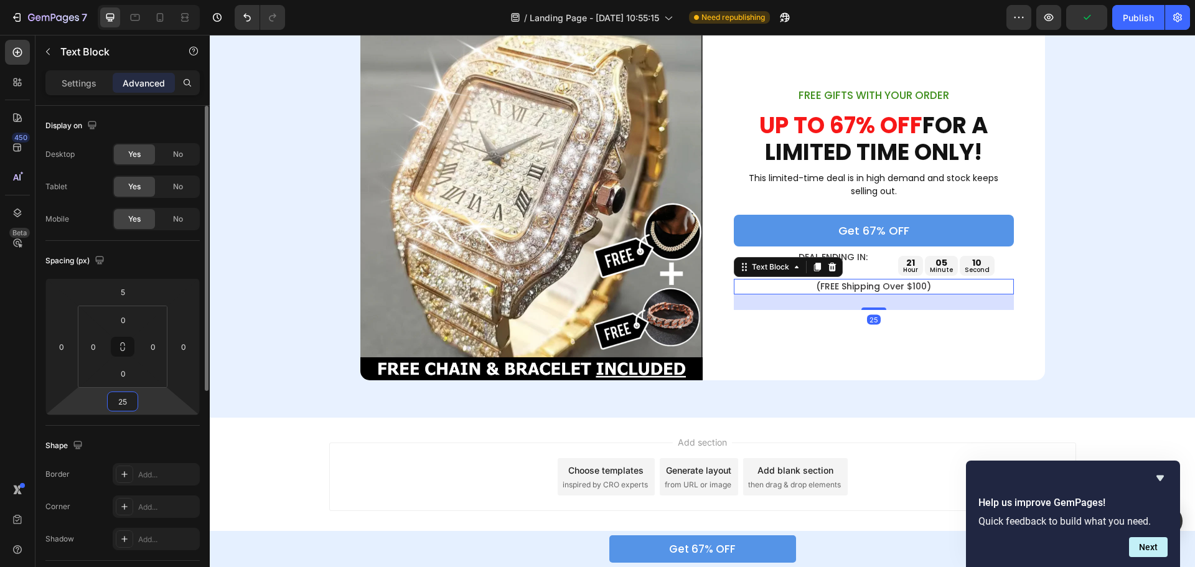
click at [133, 397] on input "25" at bounding box center [122, 401] width 25 height 19
type input "0"
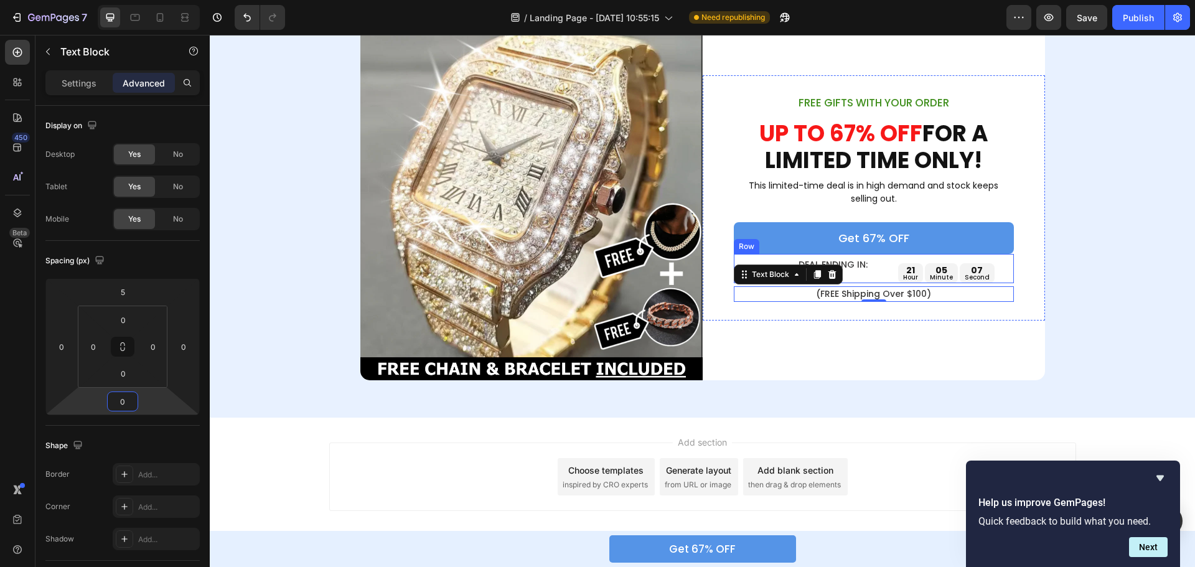
click at [872, 279] on div "DEAL ENDING IN: Text Block 21 hour 05 minute 07 second Countdown Timer Row" at bounding box center [874, 268] width 280 height 29
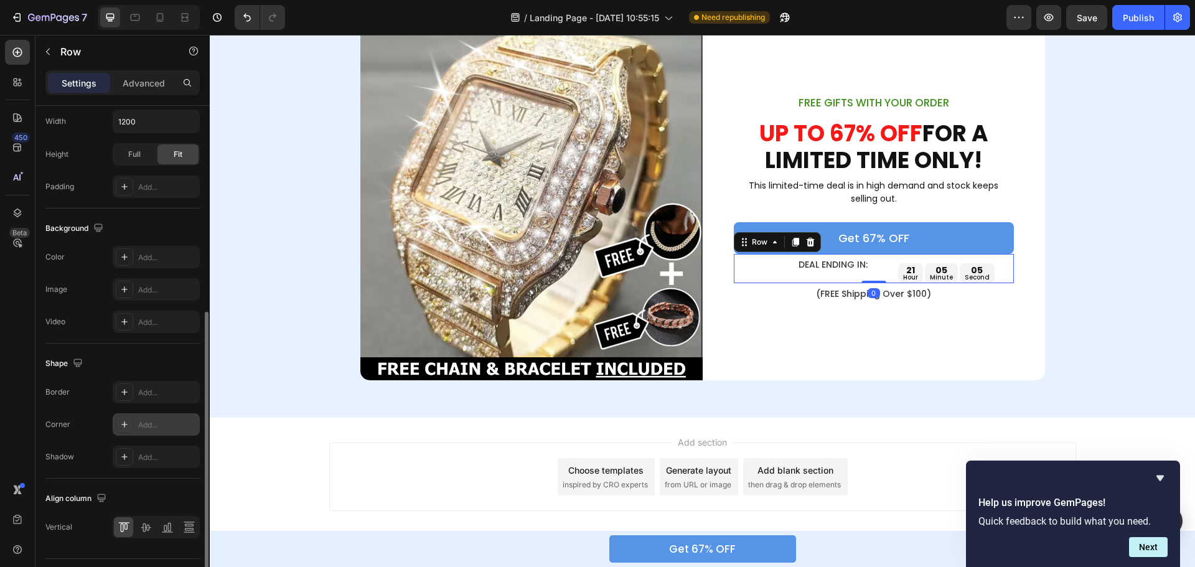
scroll to position [405, 0]
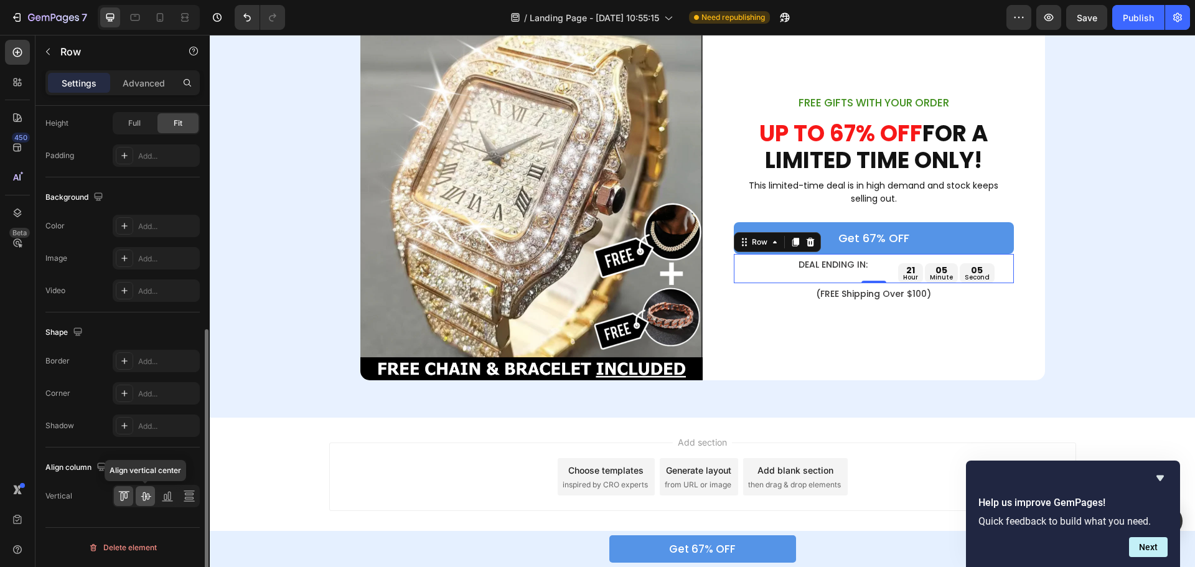
click at [141, 495] on icon at bounding box center [145, 496] width 12 height 12
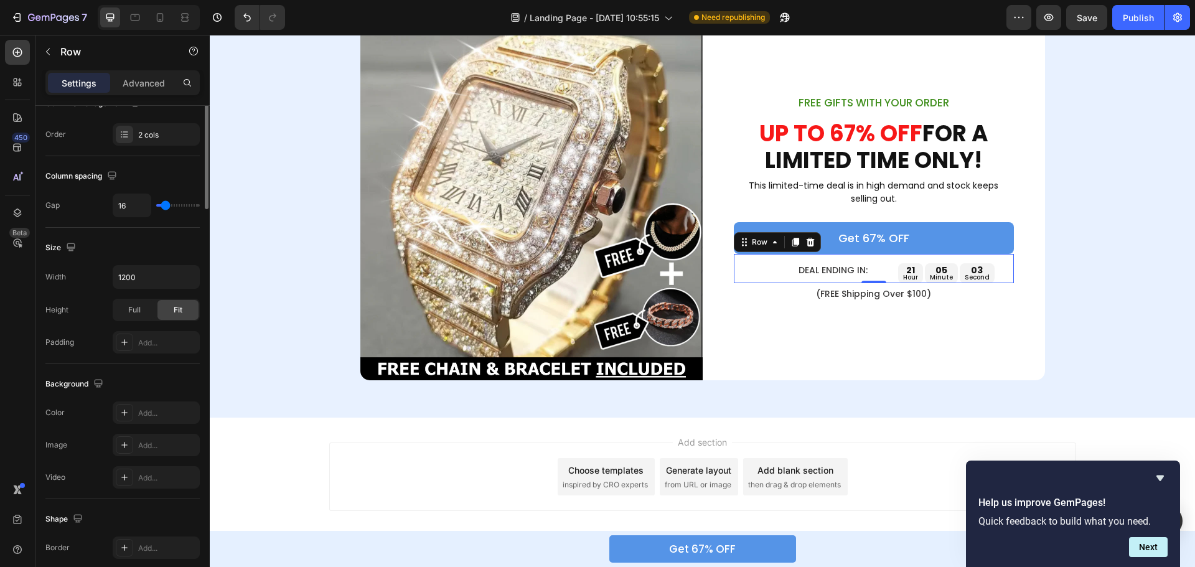
scroll to position [0, 0]
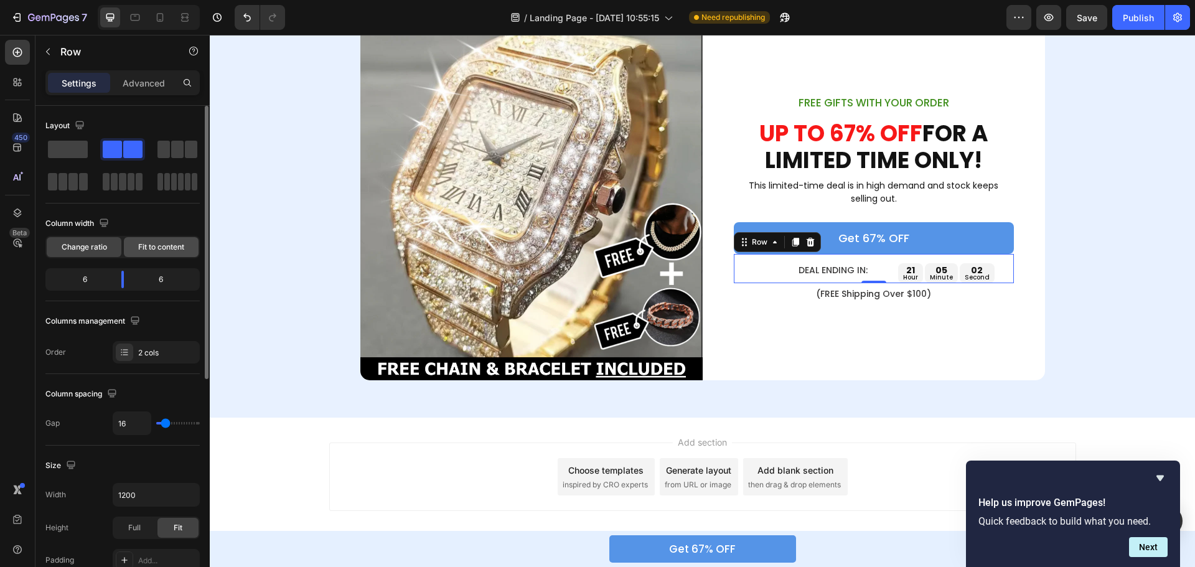
click at [159, 244] on span "Fit to content" at bounding box center [161, 247] width 46 height 11
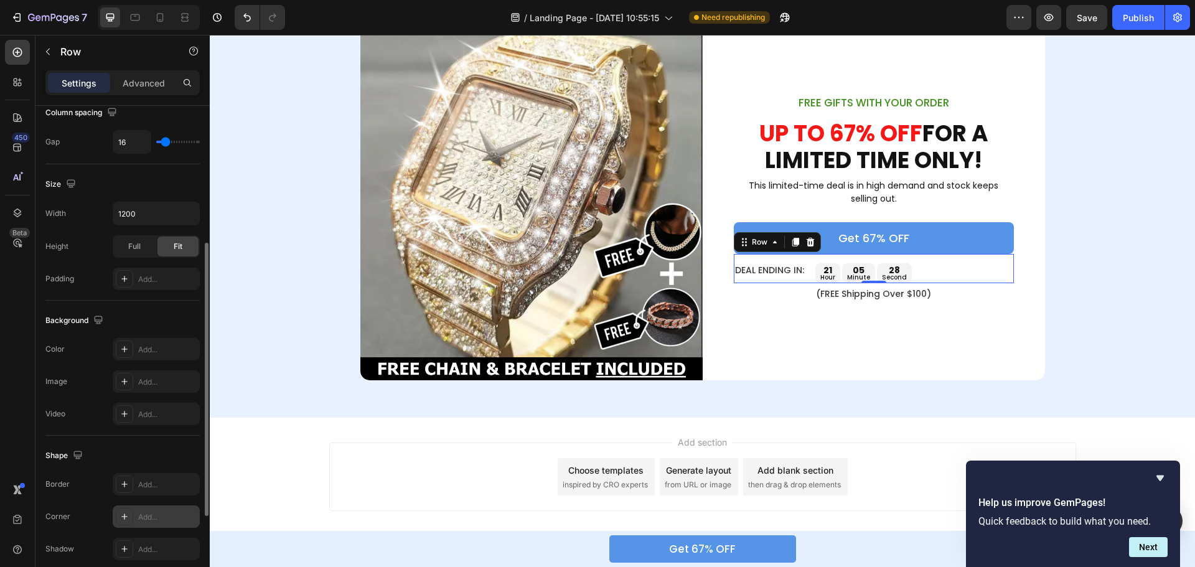
scroll to position [405, 0]
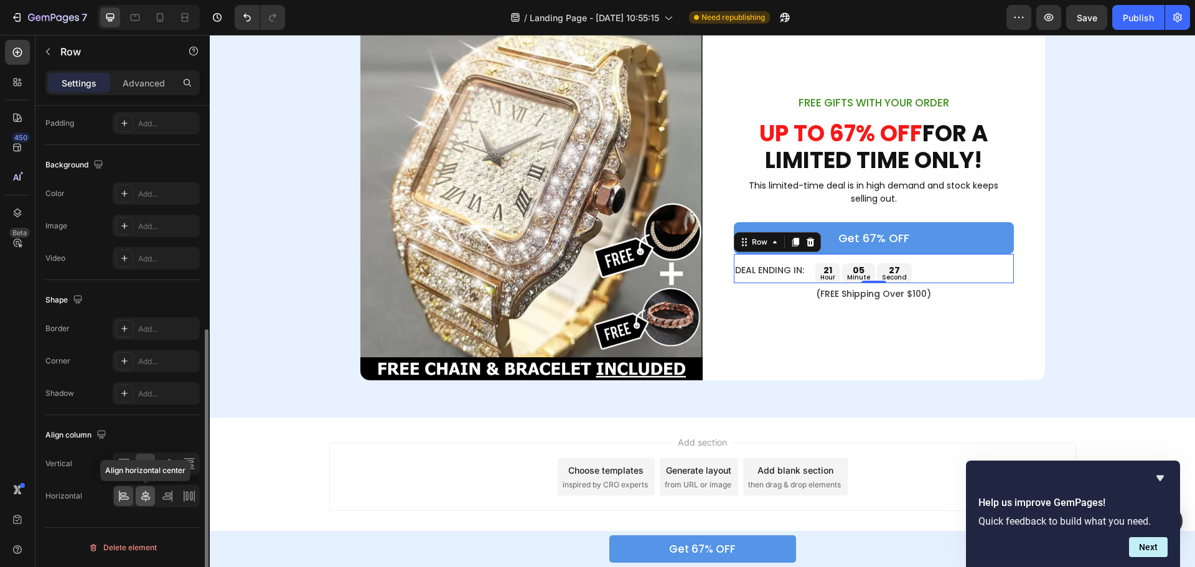
click at [140, 494] on icon at bounding box center [145, 496] width 12 height 12
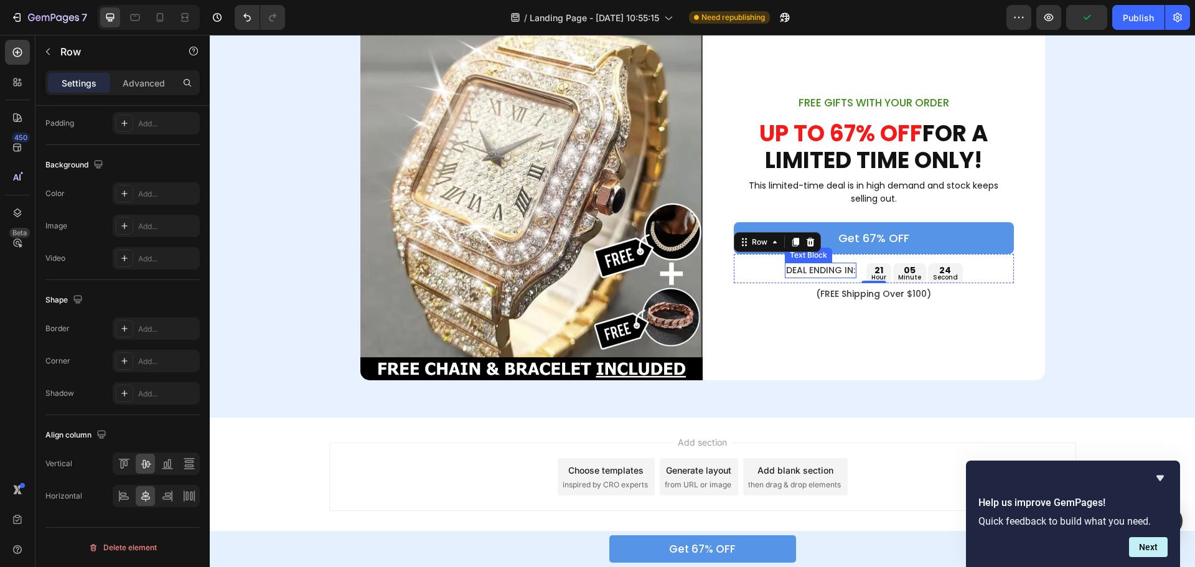
click at [846, 272] on p "DEAL ENDING IN:" at bounding box center [820, 270] width 69 height 13
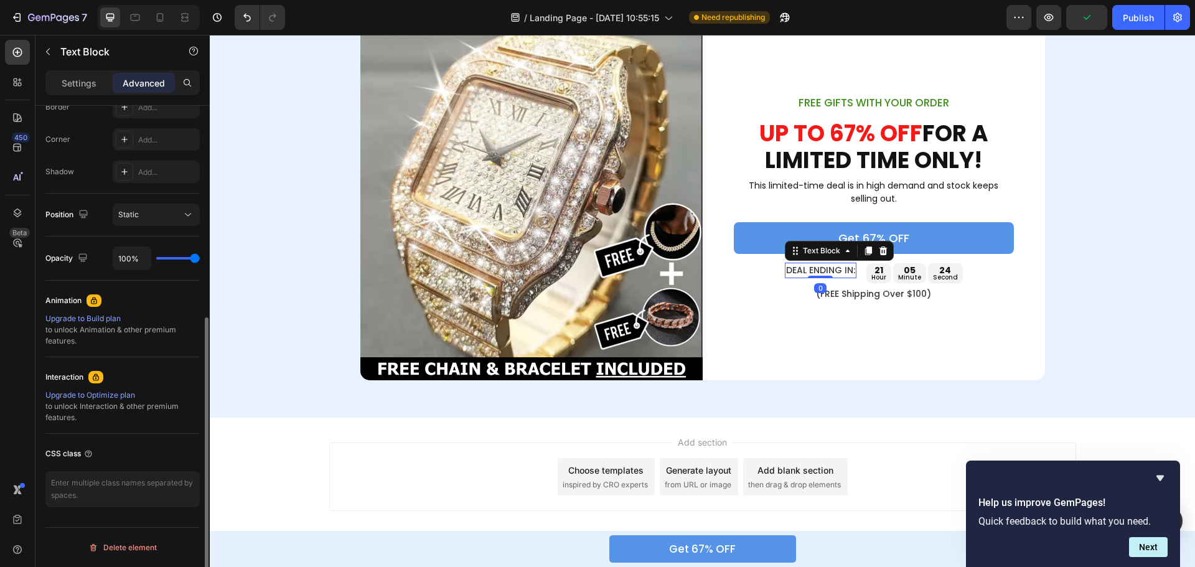
scroll to position [0, 0]
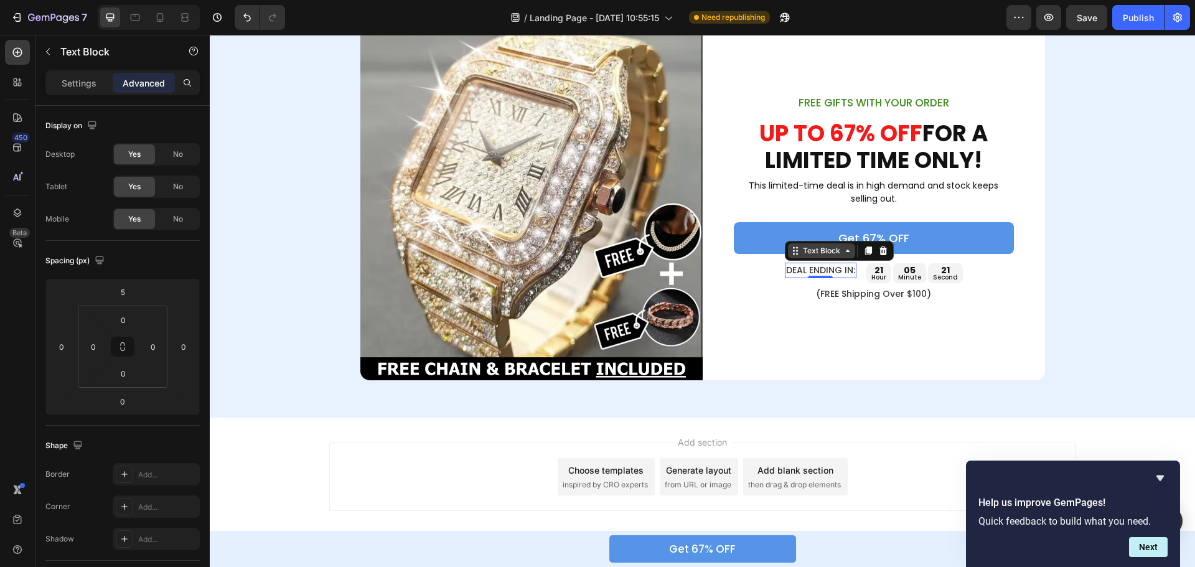
click at [843, 248] on icon at bounding box center [848, 251] width 10 height 10
click at [859, 269] on div "DEAL ENDING IN: Text Block Row 2 cols Row 1 col Row 2 cols 0 21 hour 05 minute …" at bounding box center [874, 268] width 280 height 29
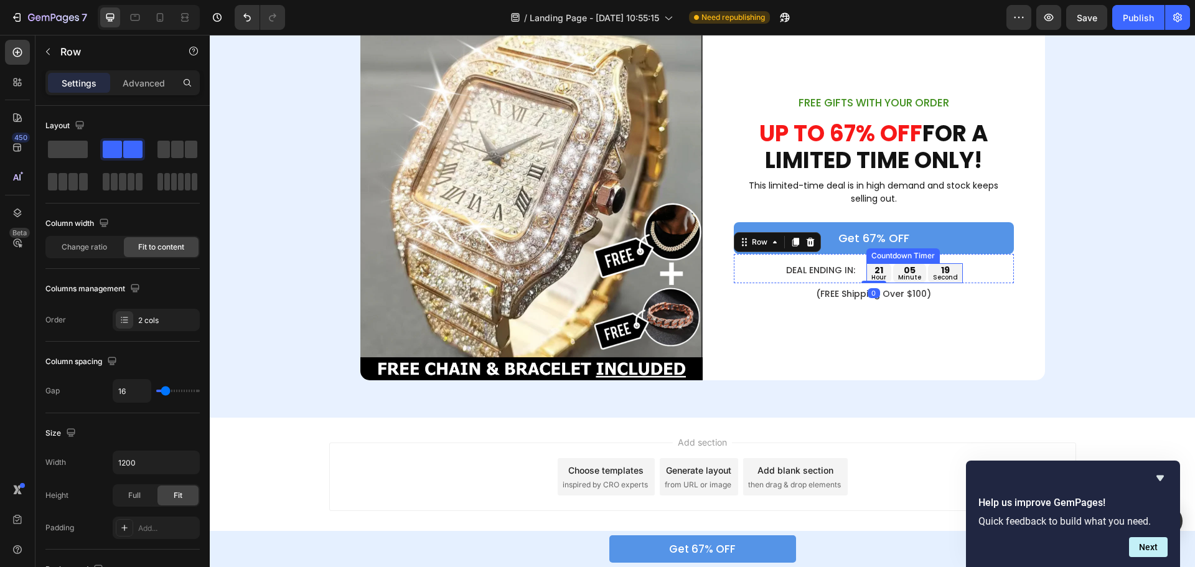
click at [885, 274] on div "21 hour" at bounding box center [879, 273] width 25 height 20
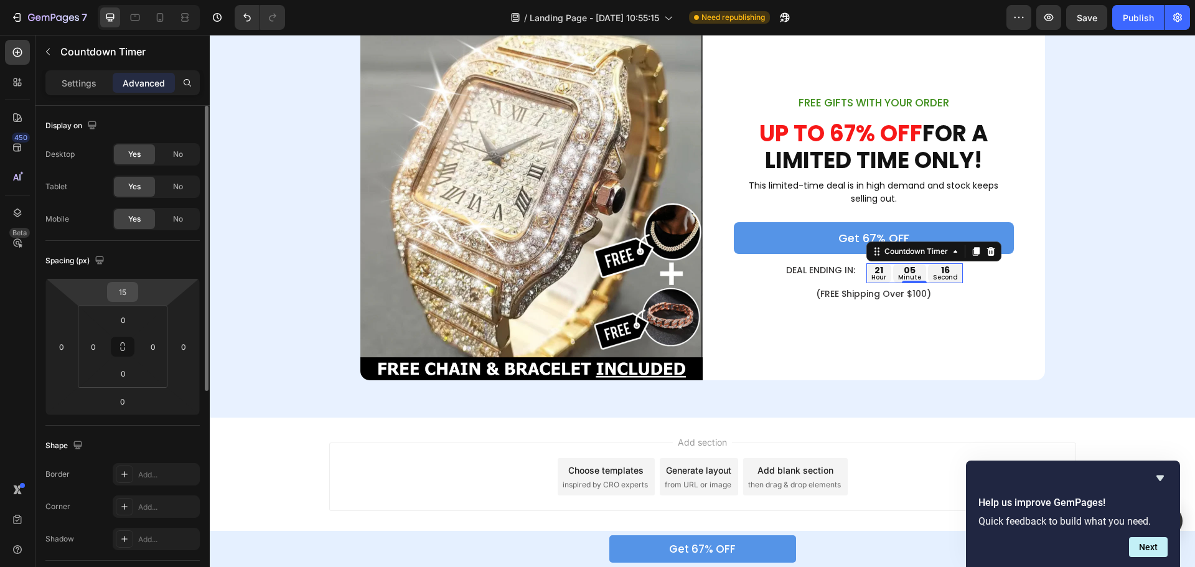
click at [130, 299] on input "15" at bounding box center [122, 292] width 25 height 19
type input "0"
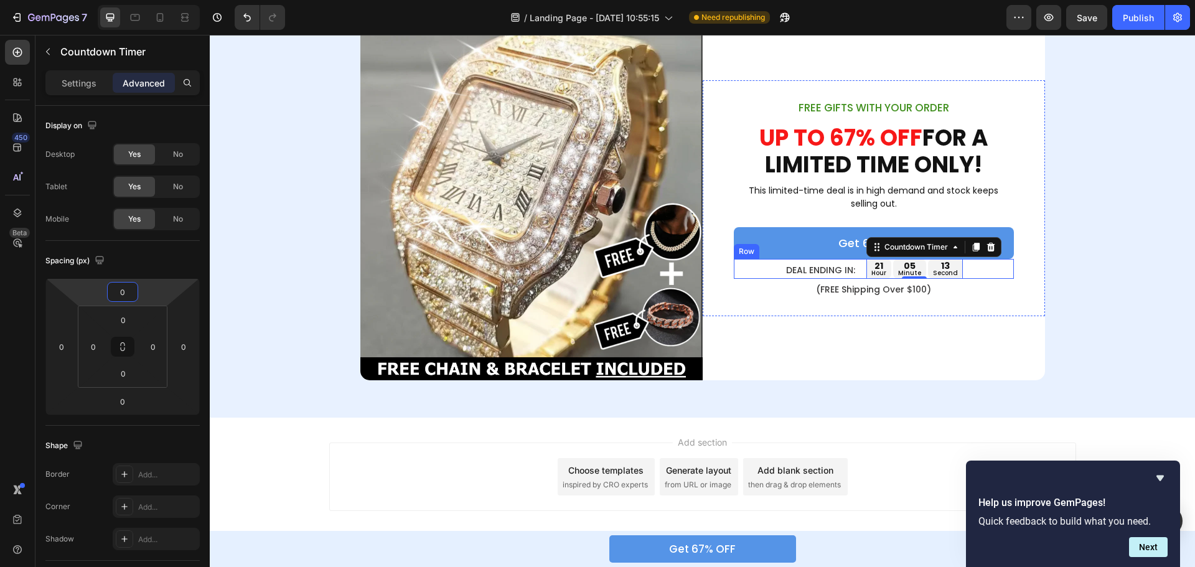
click at [859, 274] on div "DEAL ENDING IN: Text Block 21 hour 05 minute 13 second Countdown Timer 0 Row" at bounding box center [874, 269] width 280 height 20
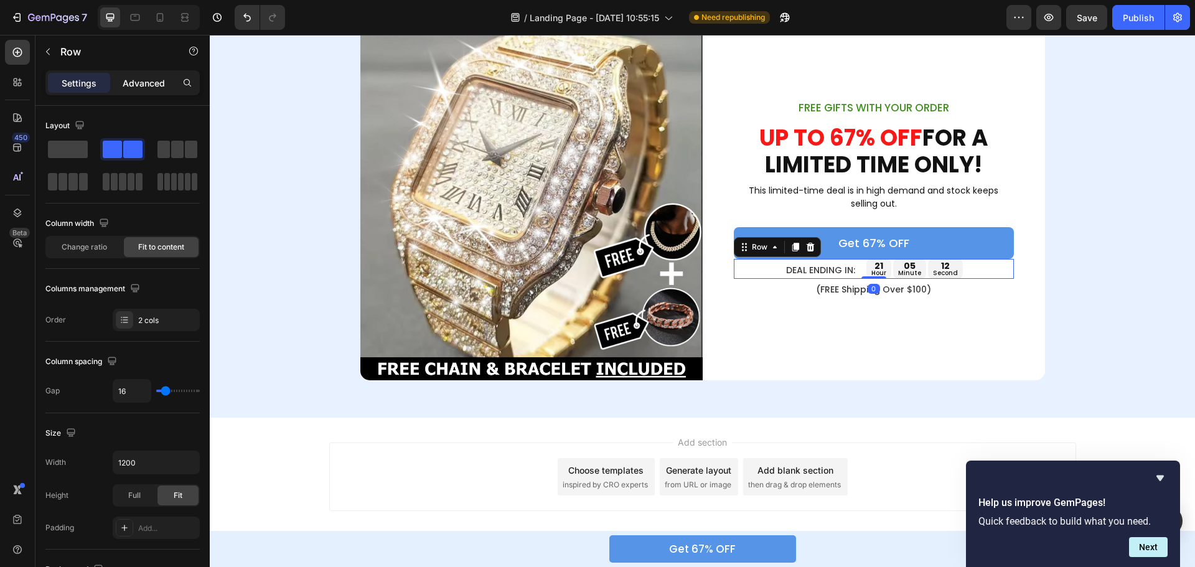
click at [143, 83] on p "Advanced" at bounding box center [144, 83] width 42 height 13
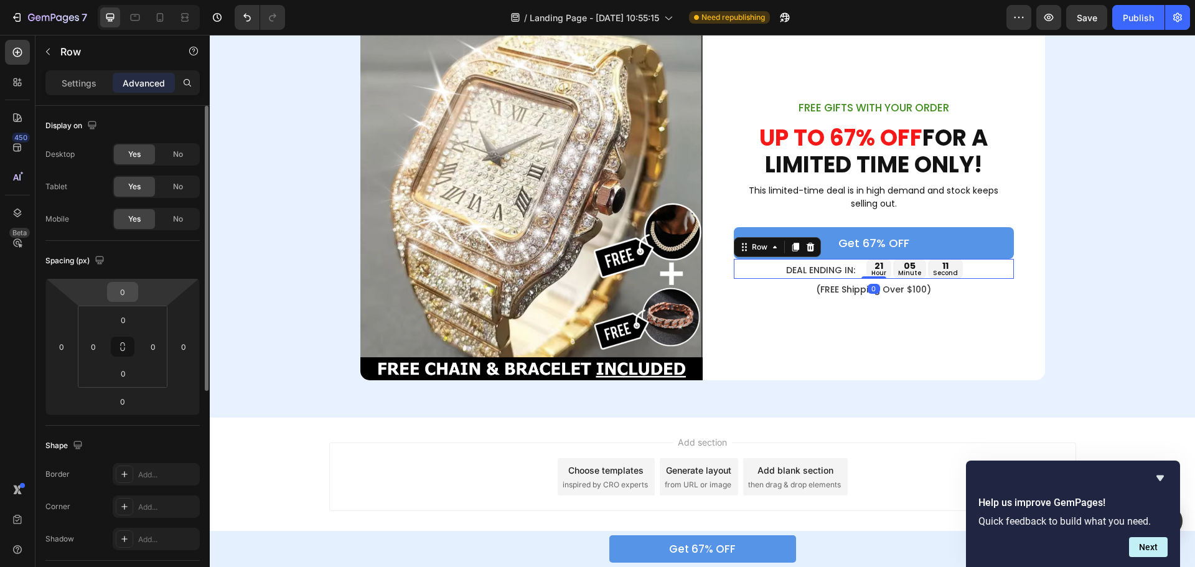
click at [126, 292] on input "0" at bounding box center [122, 292] width 25 height 19
type input "15"
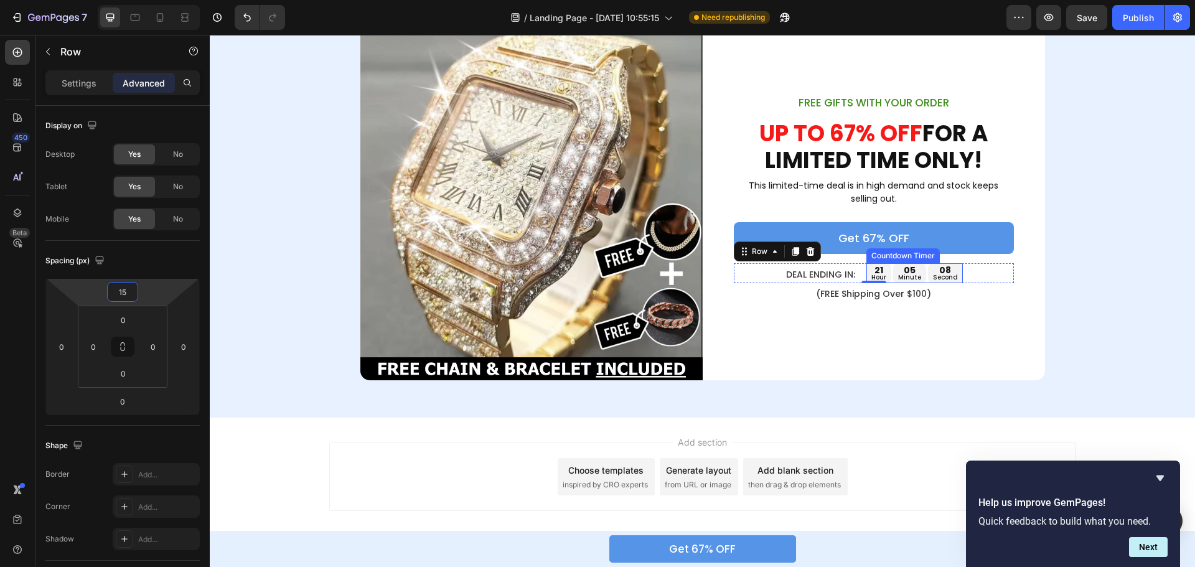
click at [878, 273] on div "21" at bounding box center [879, 270] width 15 height 9
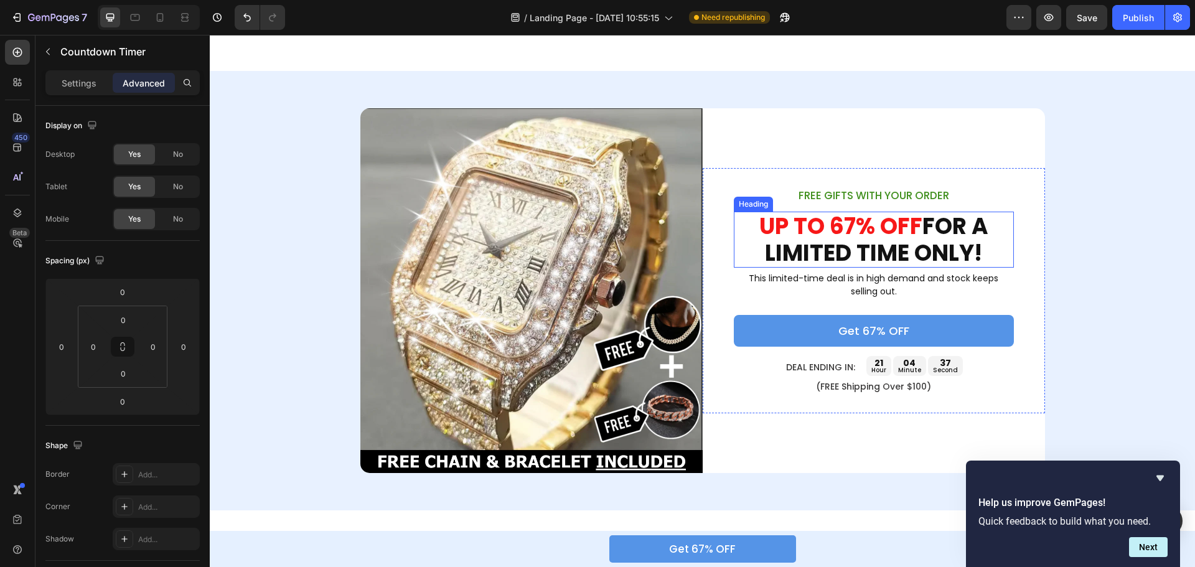
scroll to position [1658, 0]
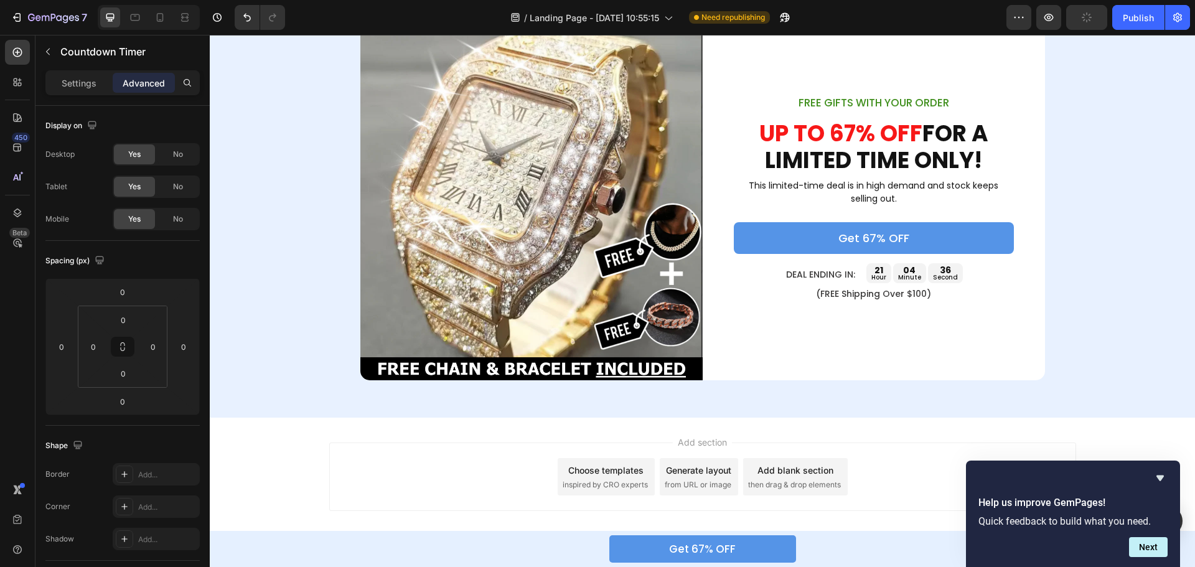
click at [893, 273] on div "04 minute" at bounding box center [909, 273] width 33 height 20
click at [845, 276] on p "DEAL ENDING IN:" at bounding box center [820, 274] width 69 height 13
click at [898, 276] on p "minute" at bounding box center [909, 278] width 23 height 6
click at [85, 95] on div "Settings Advanced" at bounding box center [122, 87] width 174 height 35
click at [83, 91] on div "Settings" at bounding box center [79, 83] width 62 height 20
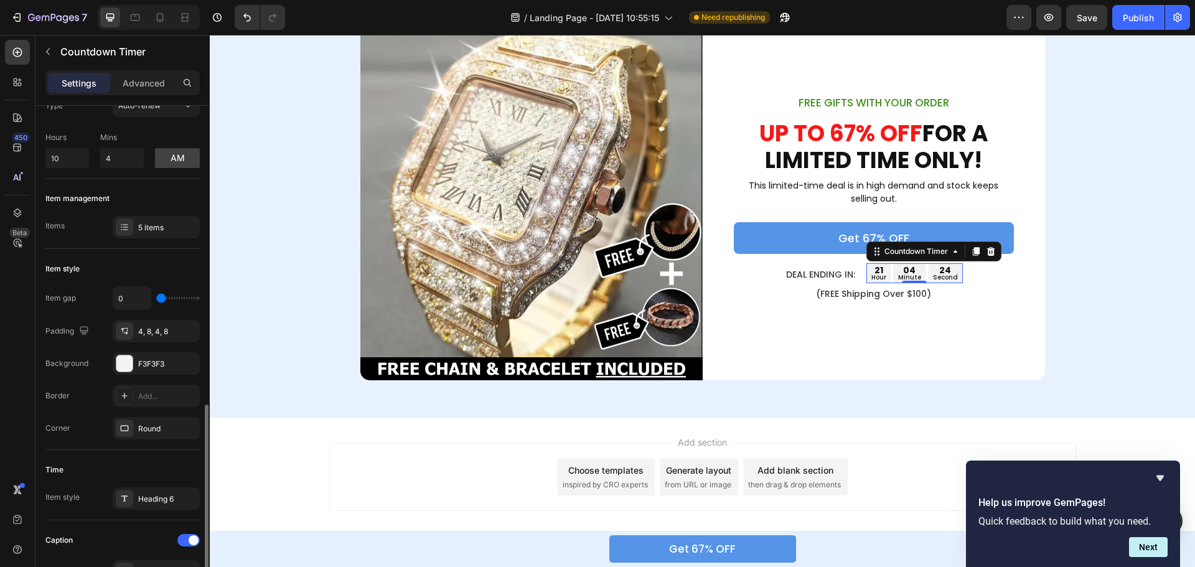
scroll to position [235, 0]
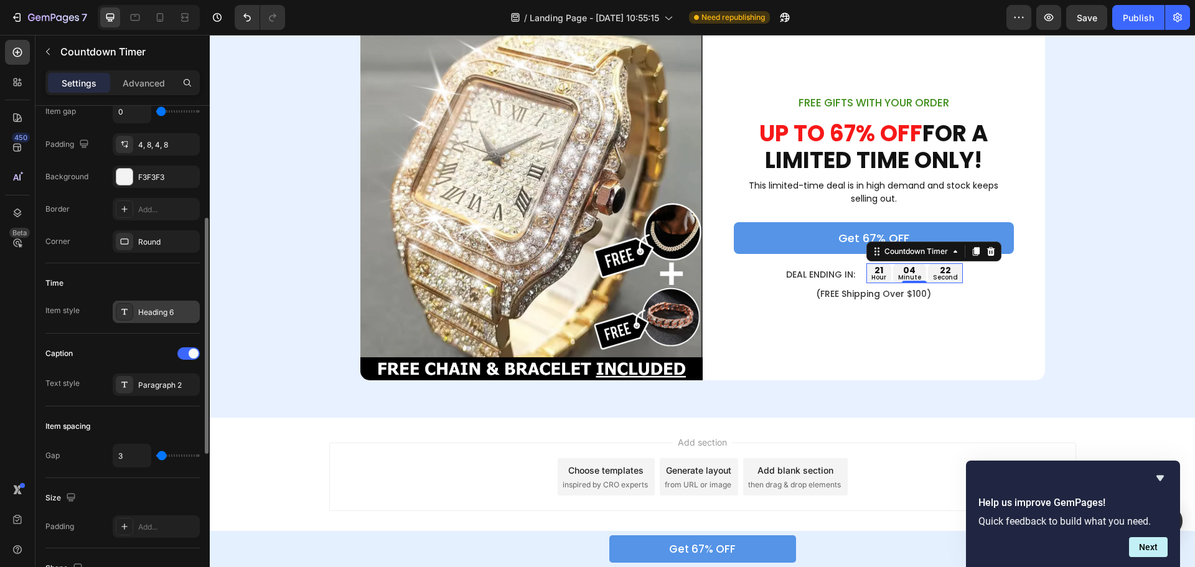
click at [164, 314] on div "Heading 6" at bounding box center [167, 312] width 59 height 11
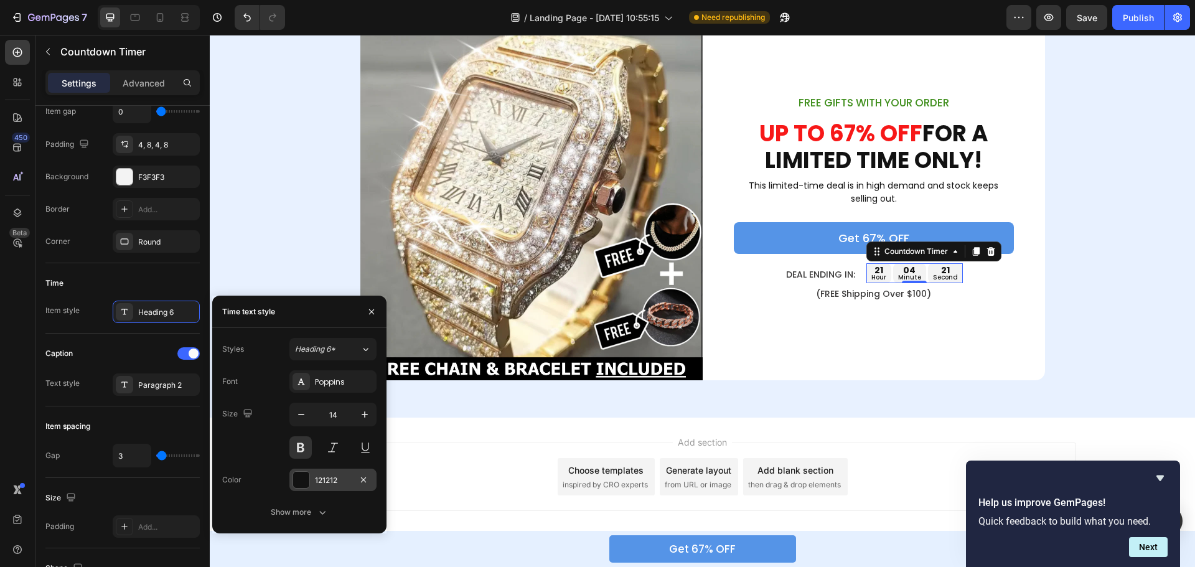
click at [302, 474] on div at bounding box center [301, 480] width 16 height 16
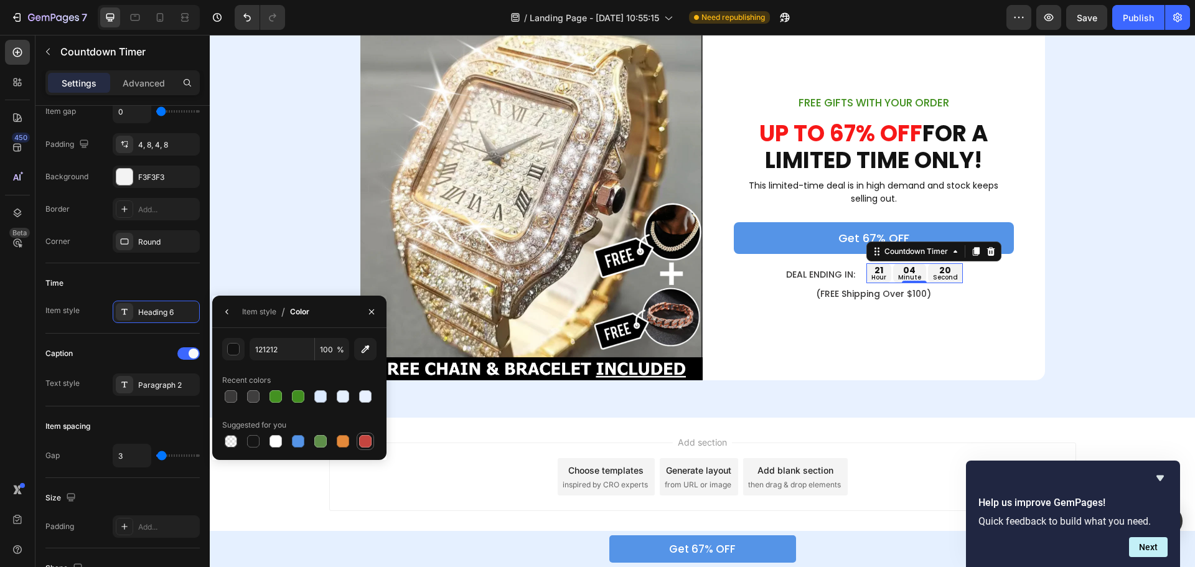
click at [364, 436] on div at bounding box center [365, 441] width 12 height 12
click at [237, 347] on div "button" at bounding box center [234, 350] width 12 height 12
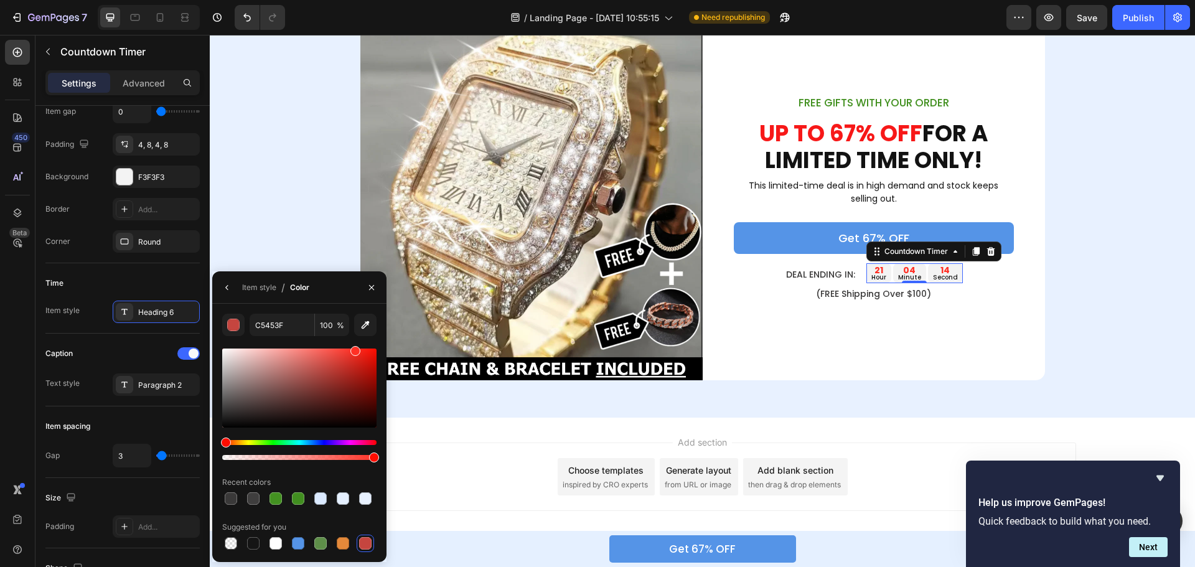
drag, startPoint x: 335, startPoint y: 362, endPoint x: 354, endPoint y: 336, distance: 32.1
click at [354, 336] on div "C5453F 100 % Recent colors Suggested for you" at bounding box center [299, 433] width 154 height 238
type input "FF3126"
click at [1077, 236] on div "Image FREE GIFTS WITH YOUR ORDER Text Block UP TO 67% OFF FOR A LIMITED TIME ON…" at bounding box center [703, 198] width 986 height 365
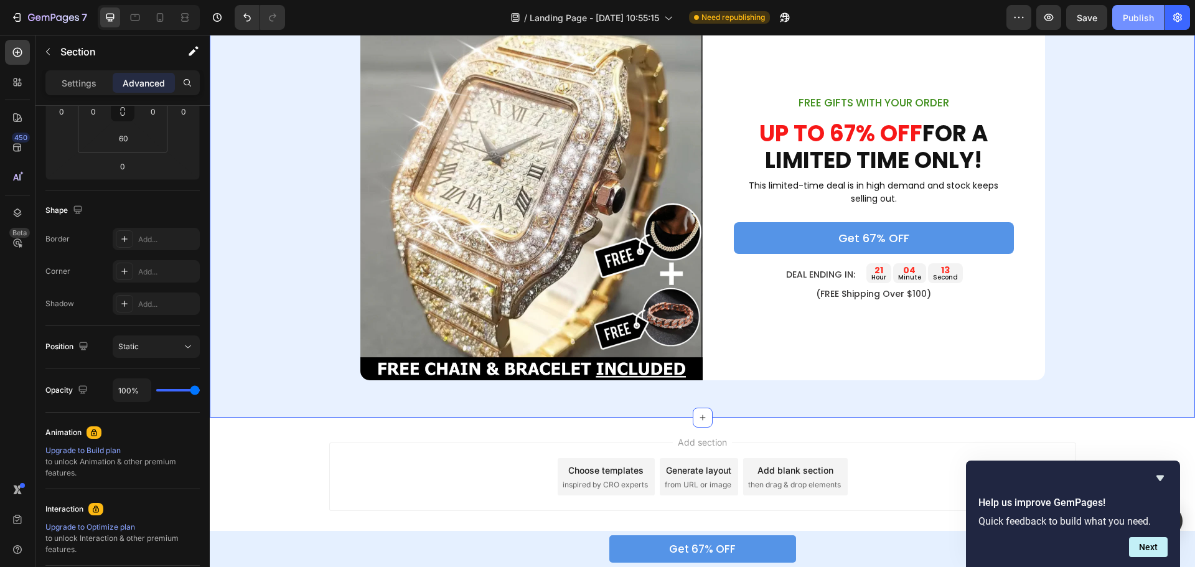
click at [1138, 17] on div "Publish" at bounding box center [1138, 17] width 31 height 13
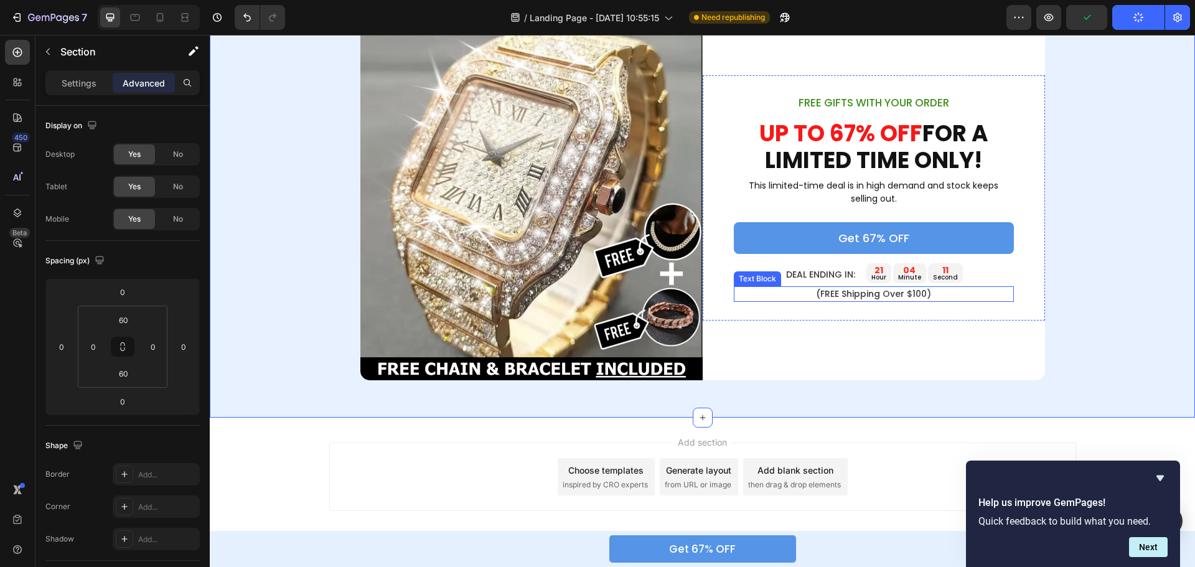
click at [869, 292] on p "(FREE Shipping Over $100)" at bounding box center [874, 294] width 278 height 13
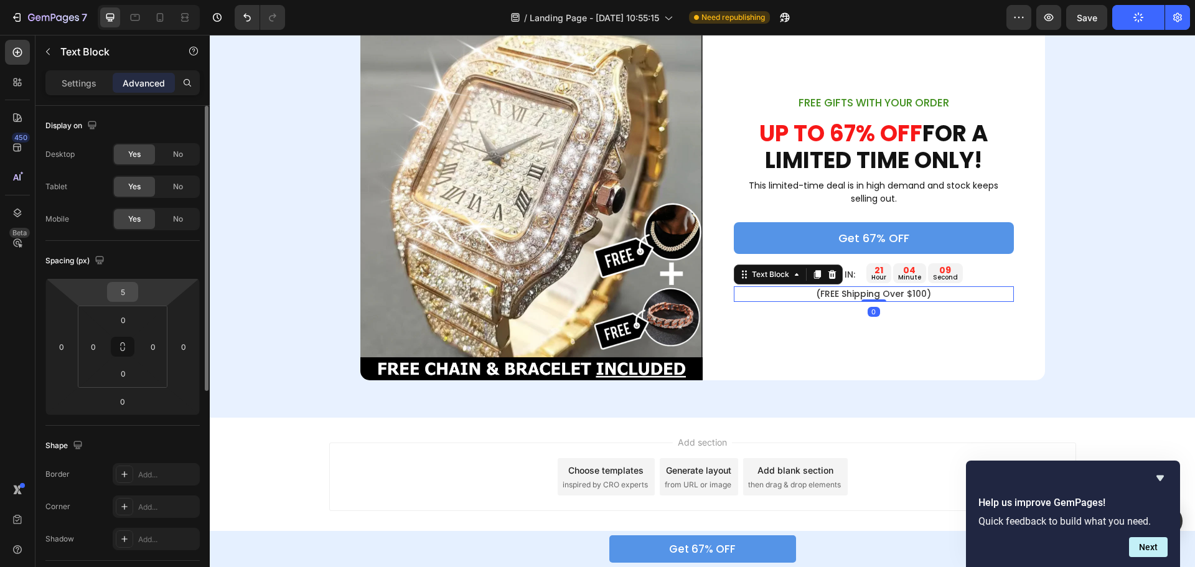
click at [121, 295] on input "5" at bounding box center [122, 292] width 25 height 19
type input "10"
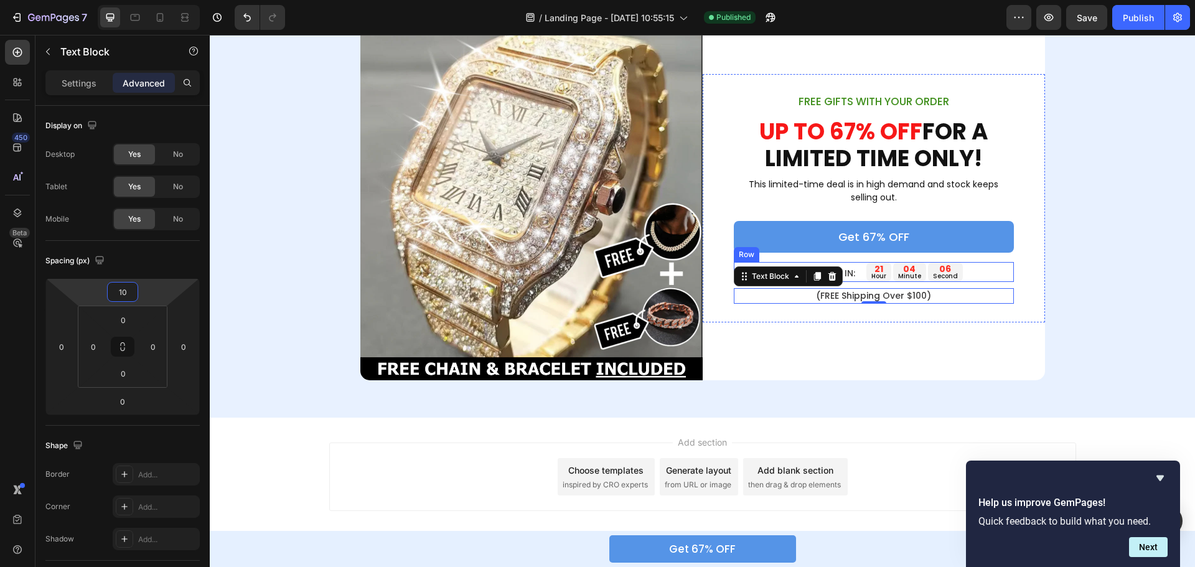
click at [964, 266] on div "DEAL ENDING IN: Text Block 21 hour 04 minute 06 second Countdown Timer Row" at bounding box center [874, 272] width 280 height 20
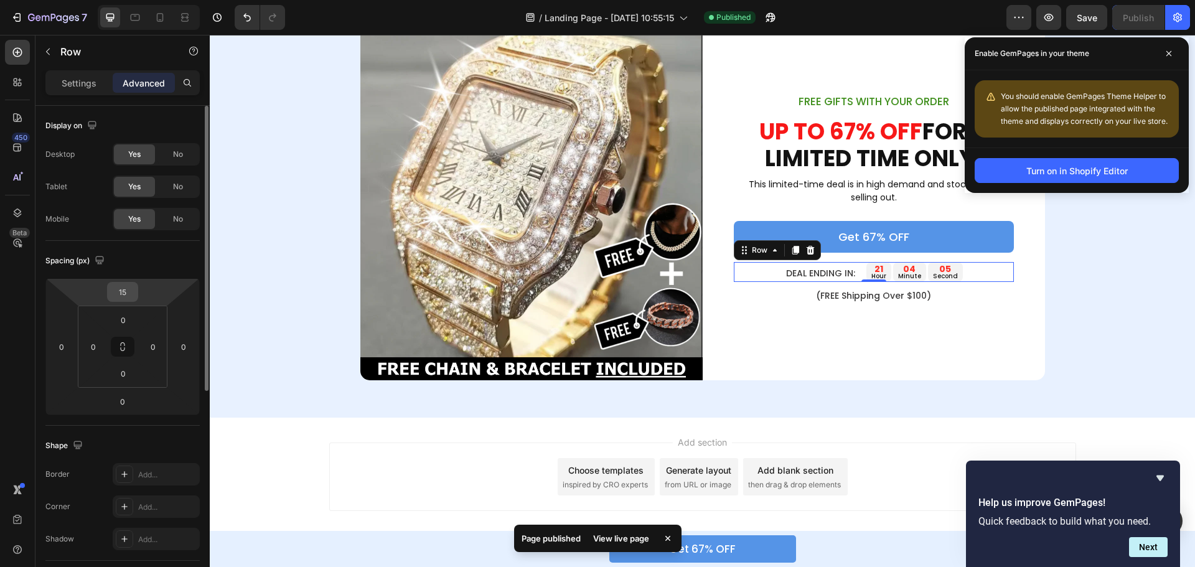
click at [121, 296] on input "15" at bounding box center [122, 292] width 25 height 19
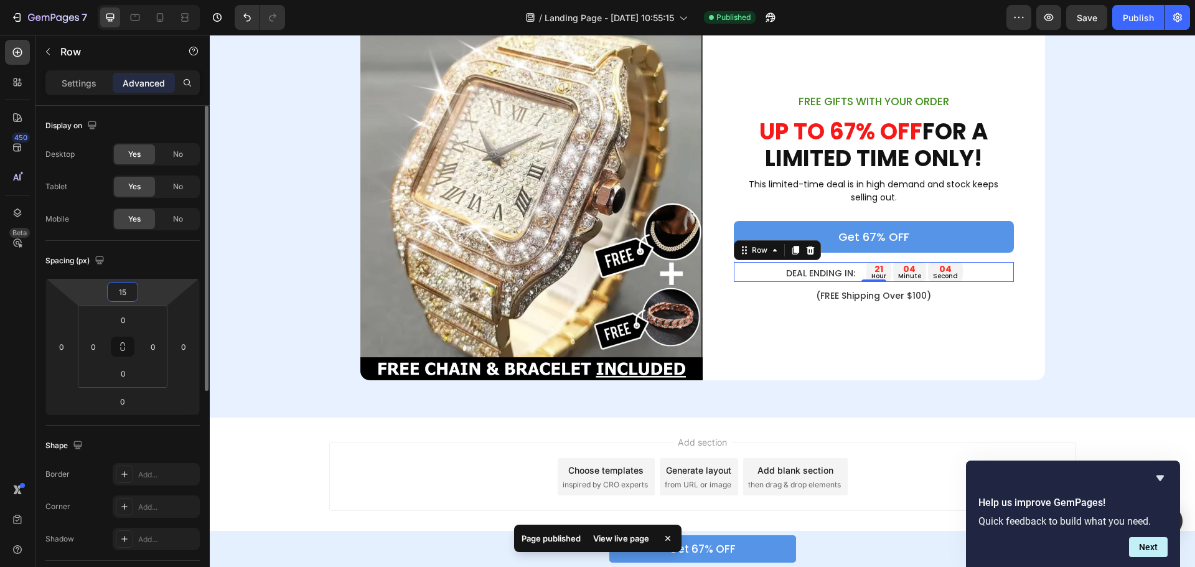
click at [121, 296] on input "15" at bounding box center [122, 292] width 25 height 19
type input "10"
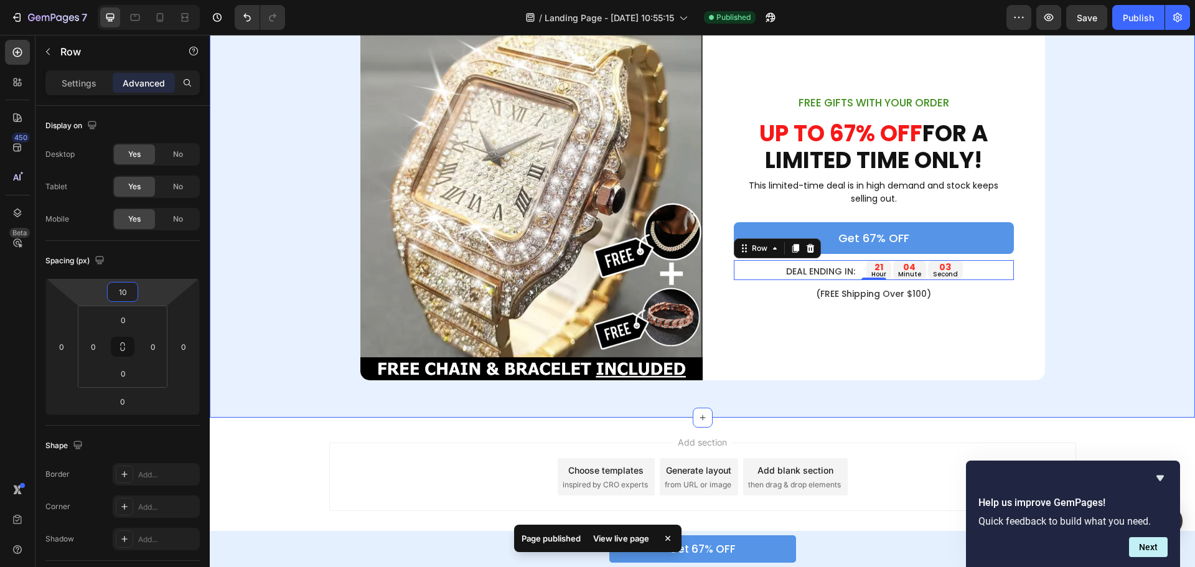
click at [1081, 231] on div "Image FREE GIFTS WITH YOUR ORDER Text Block UP TO 67% OFF FOR A LIMITED TIME ON…" at bounding box center [703, 198] width 986 height 365
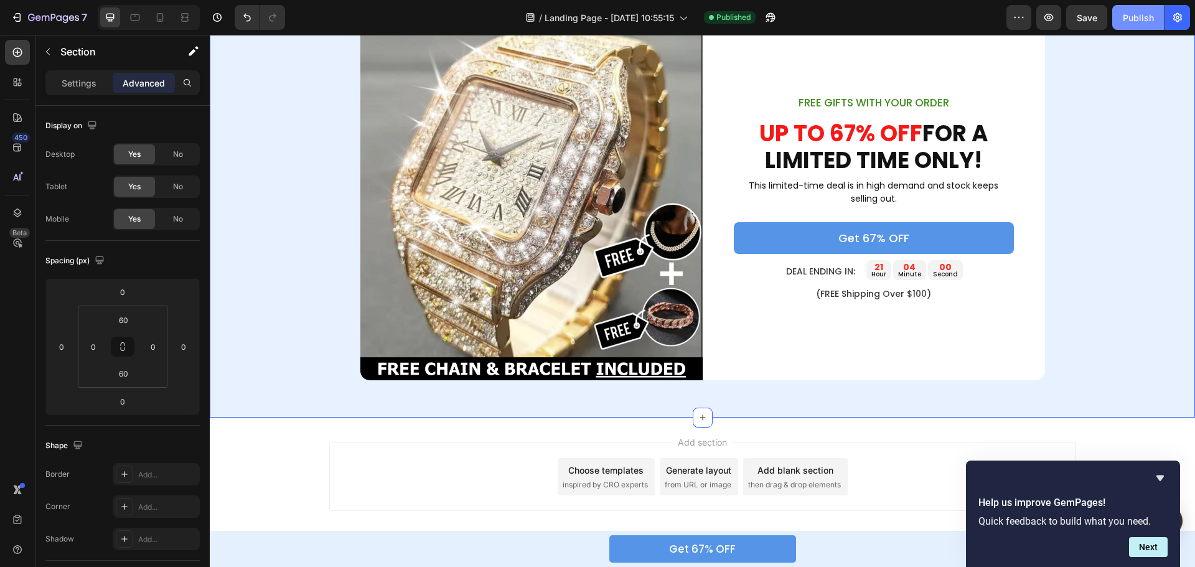
click at [1125, 24] on button "Publish" at bounding box center [1139, 17] width 52 height 25
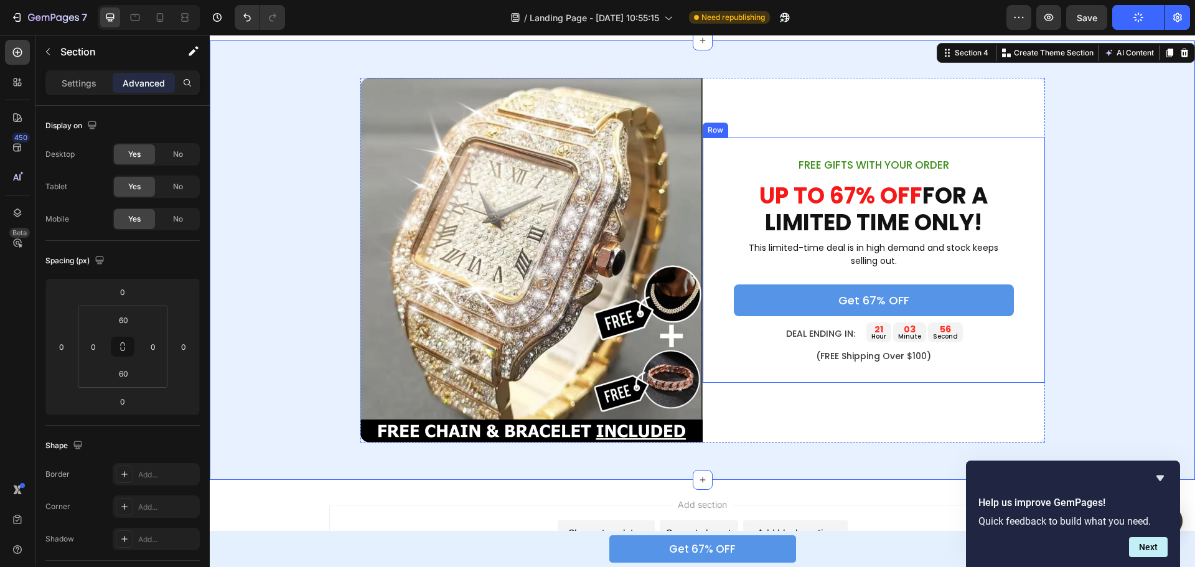
scroll to position [988, 0]
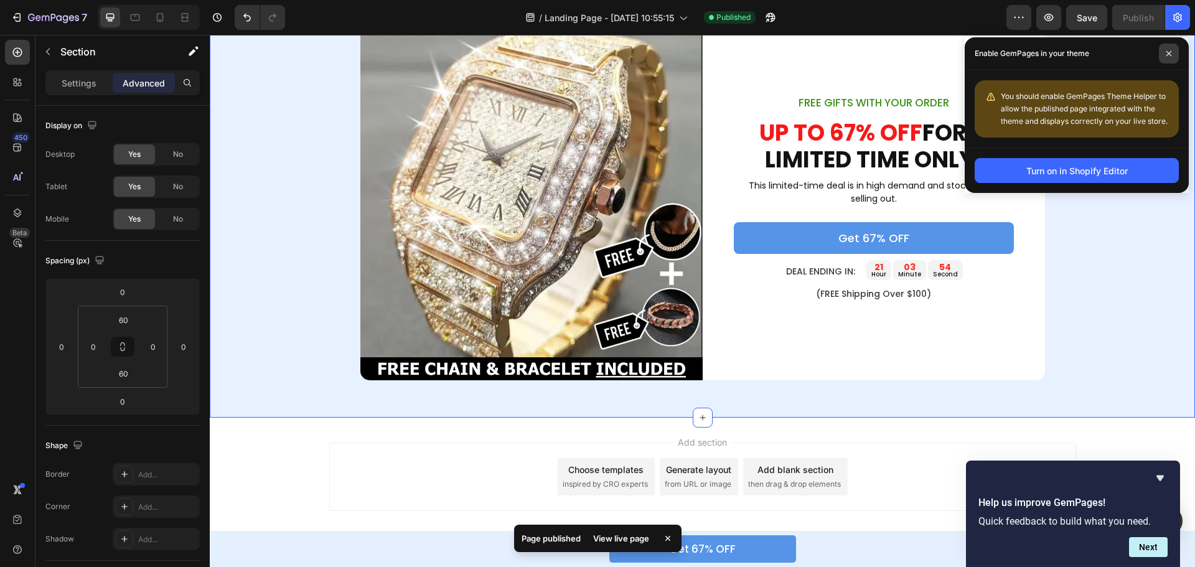
click at [1168, 52] on icon at bounding box center [1169, 53] width 5 height 5
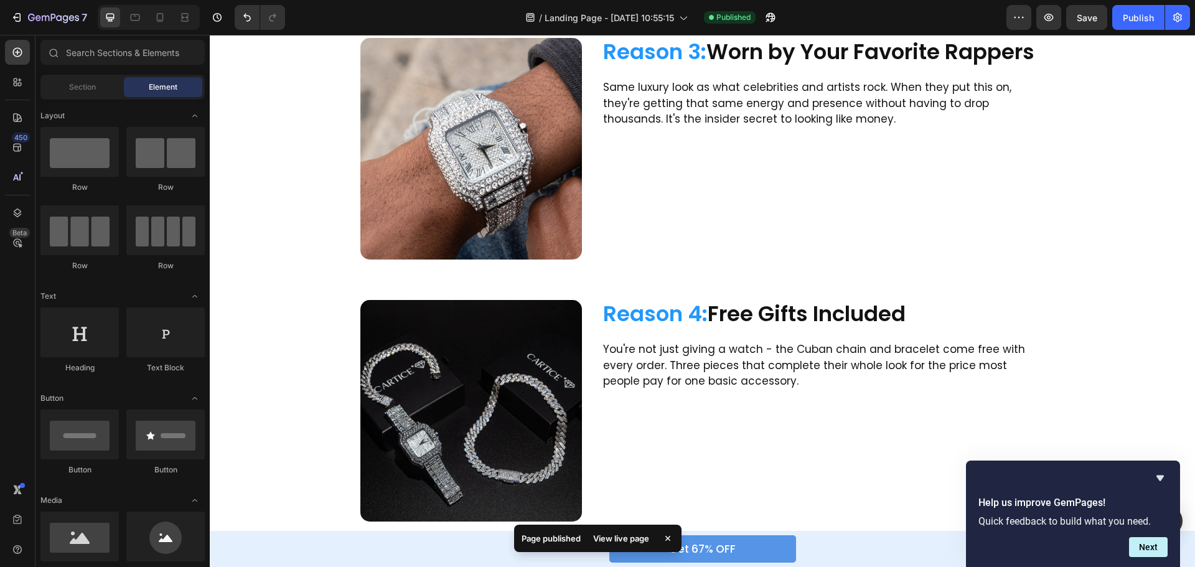
scroll to position [0, 0]
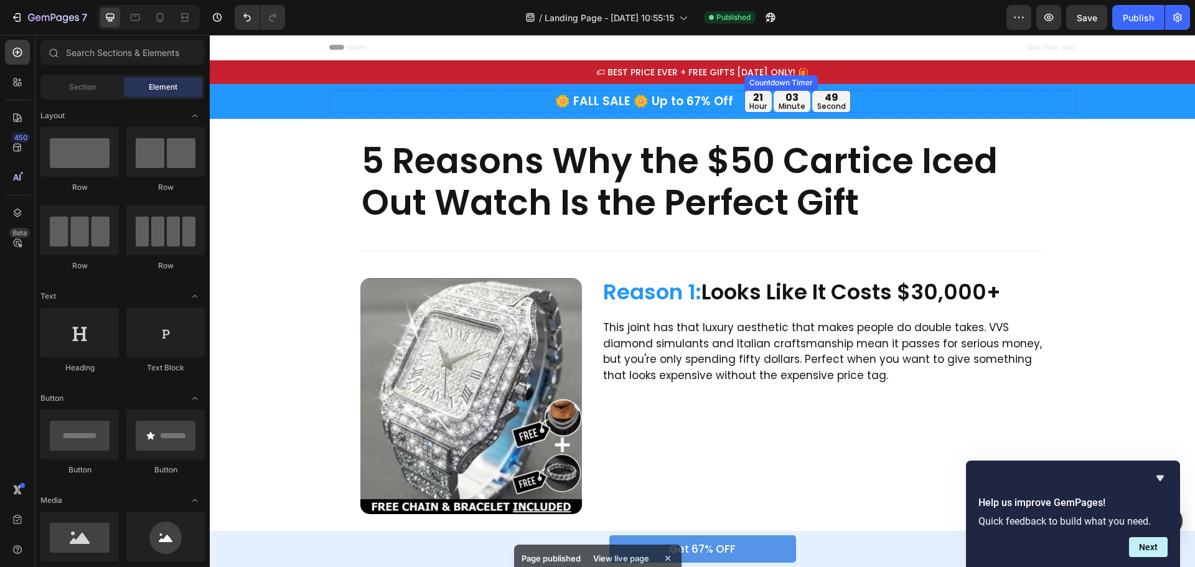
click at [755, 103] on p "hour" at bounding box center [758, 106] width 17 height 7
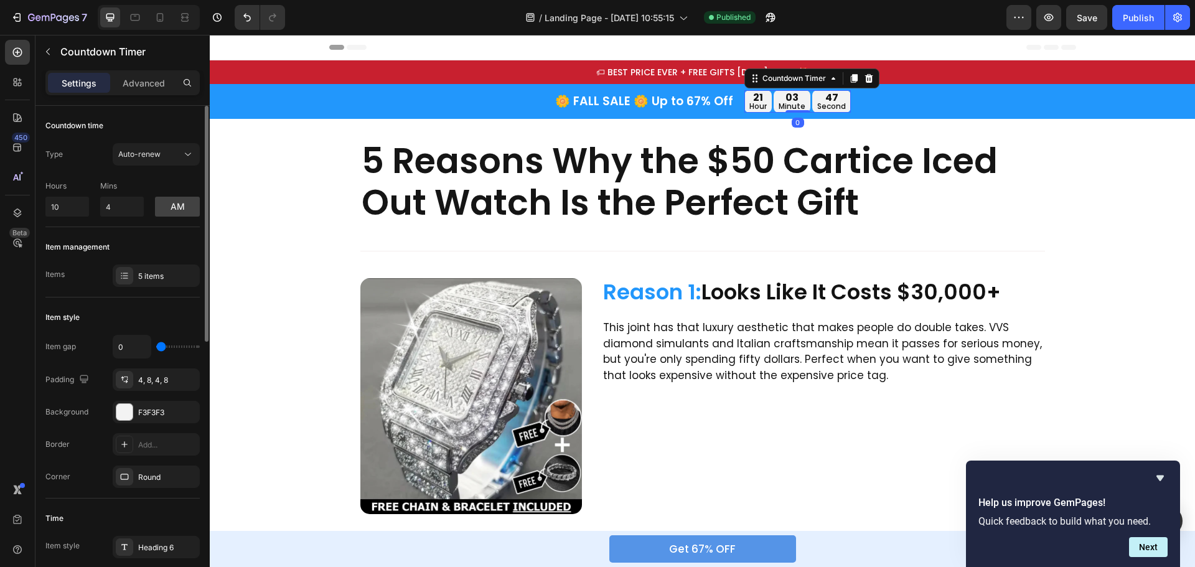
scroll to position [187, 0]
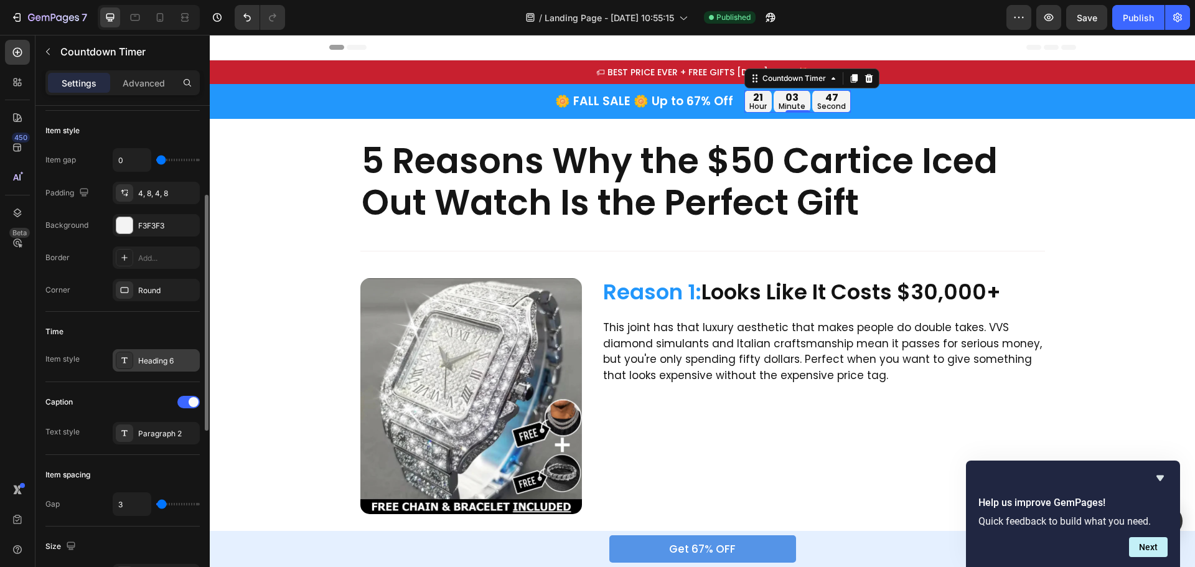
click at [150, 363] on div "Heading 6" at bounding box center [167, 361] width 59 height 11
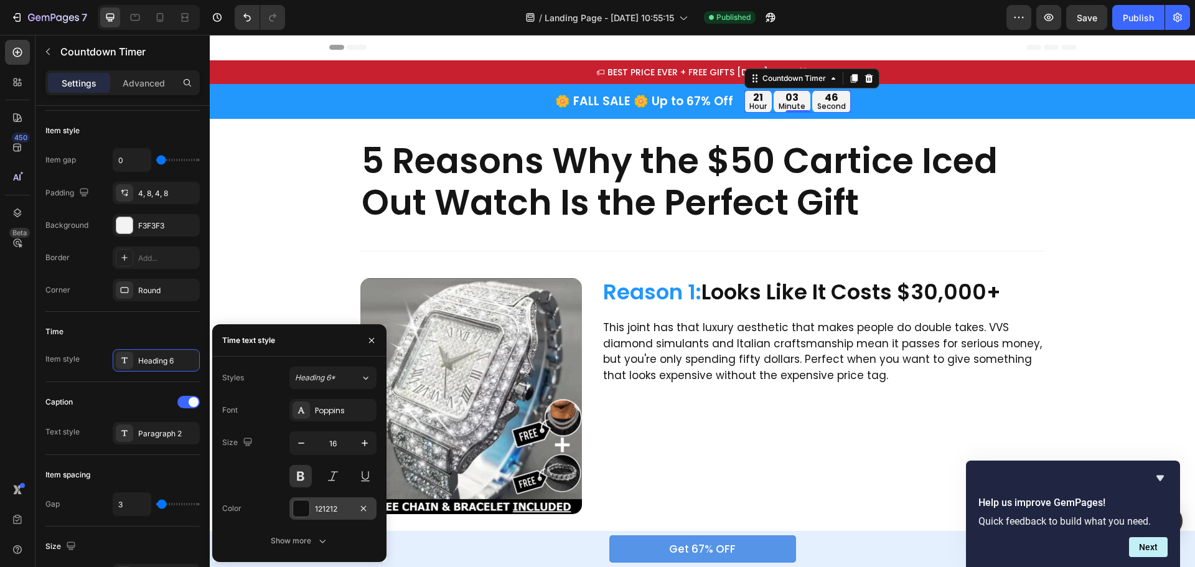
click at [298, 505] on div at bounding box center [301, 509] width 16 height 16
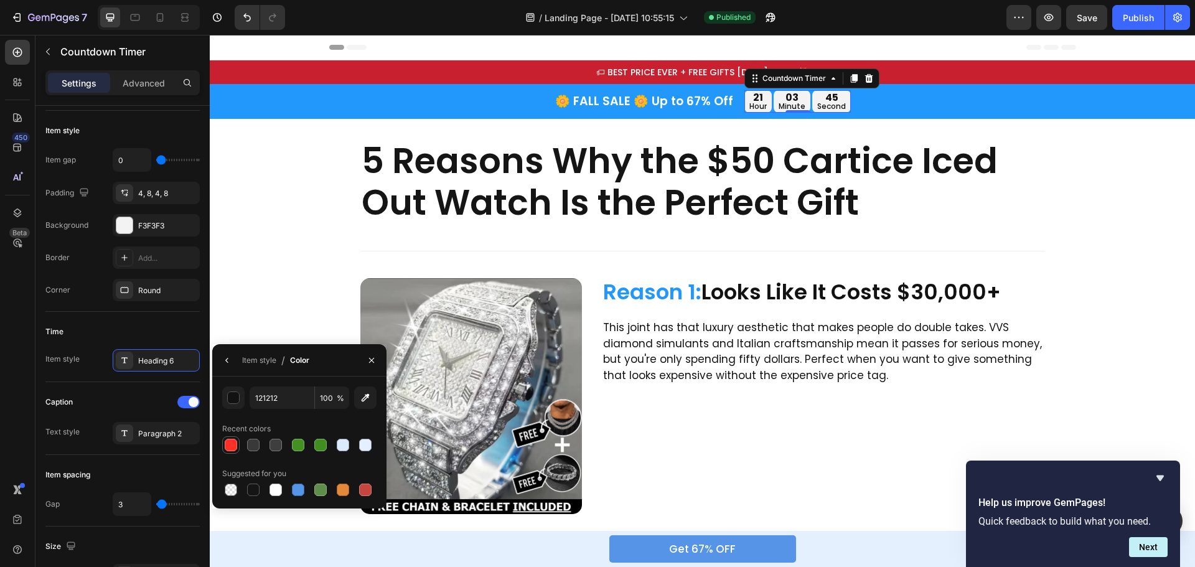
click at [227, 451] on div at bounding box center [231, 445] width 15 height 15
type input "FF3126"
click at [1136, 17] on div "Publish" at bounding box center [1138, 17] width 31 height 13
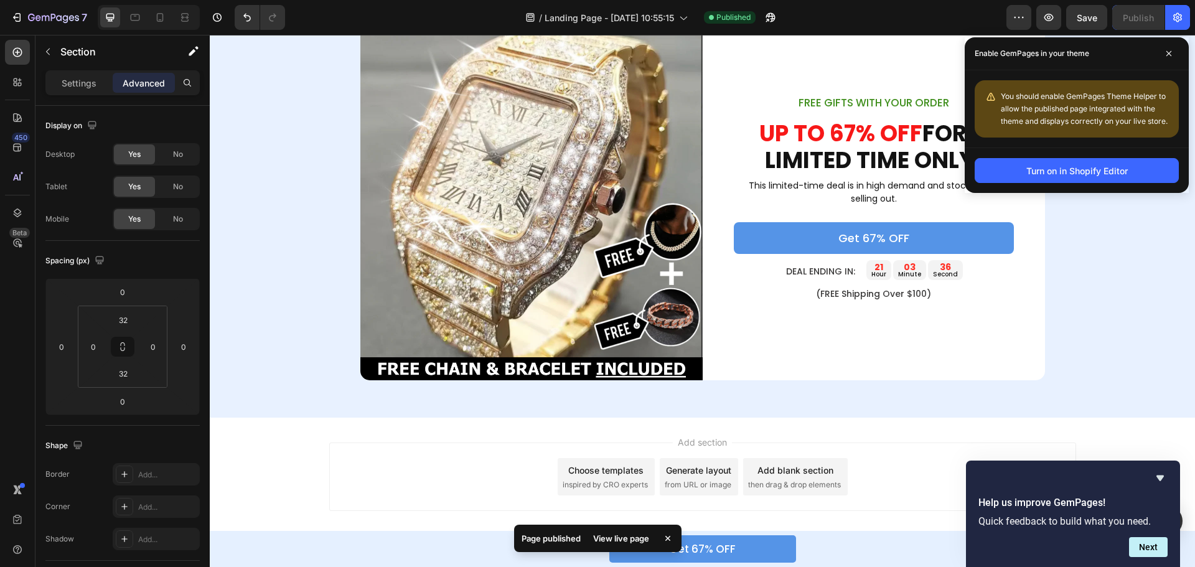
scroll to position [1602, 0]
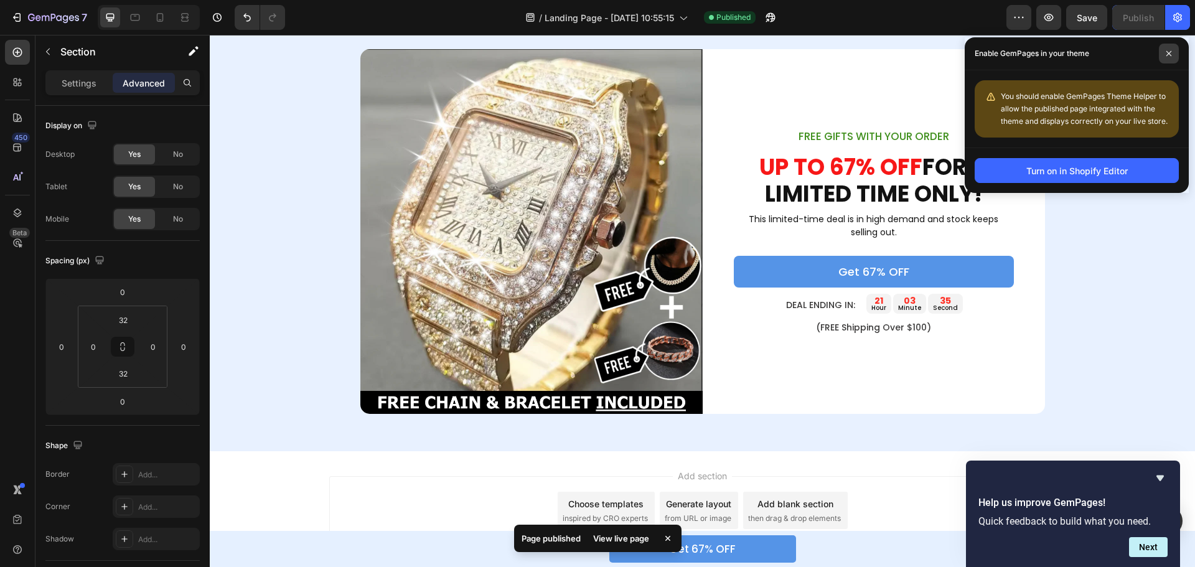
click at [1167, 53] on icon at bounding box center [1169, 53] width 6 height 6
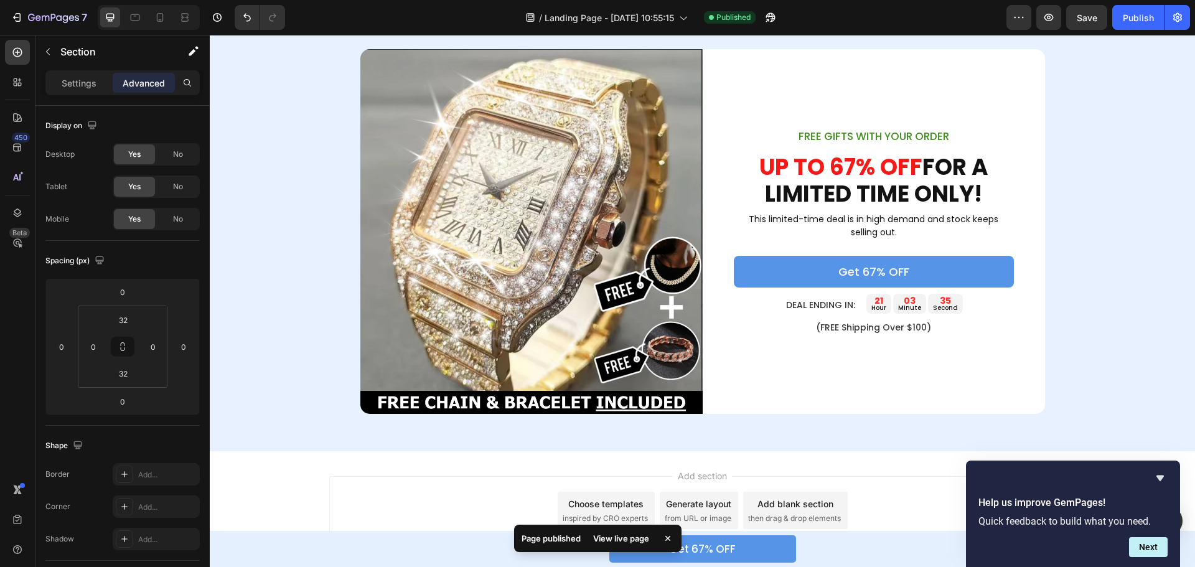
scroll to position [1573, 0]
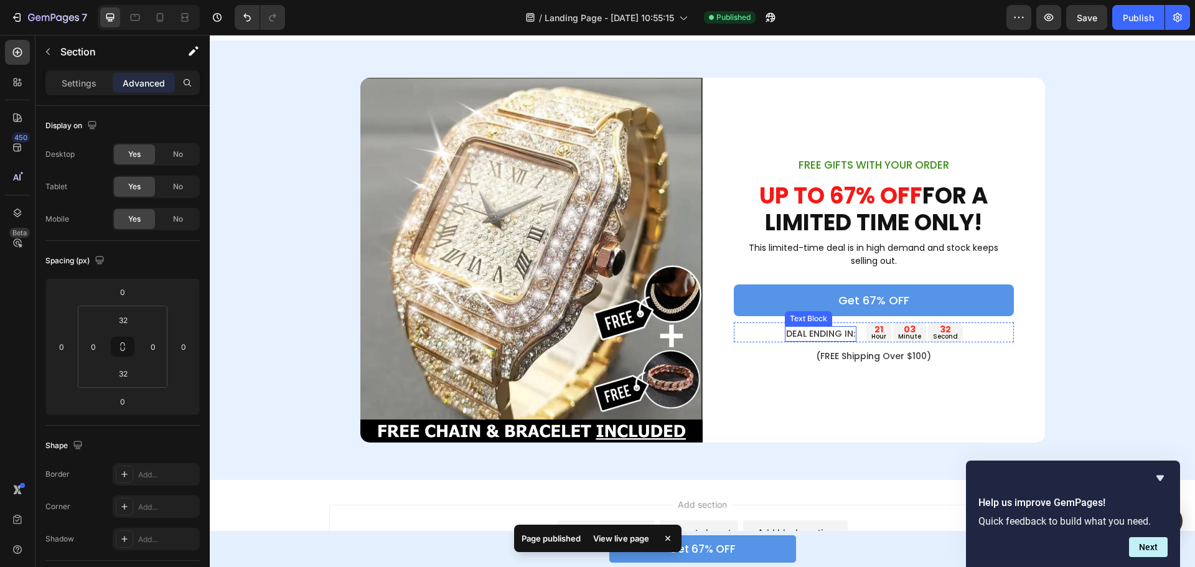
drag, startPoint x: 835, startPoint y: 329, endPoint x: 771, endPoint y: 245, distance: 105.7
click at [835, 329] on p "DEAL ENDING IN:" at bounding box center [820, 334] width 69 height 13
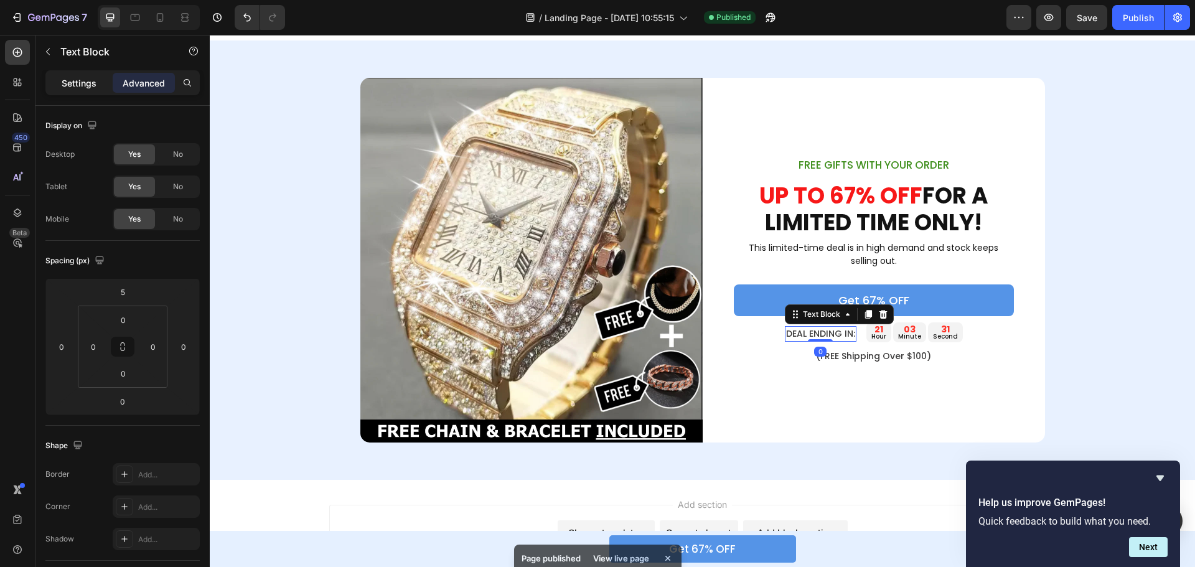
click at [77, 77] on p "Settings" at bounding box center [79, 83] width 35 height 13
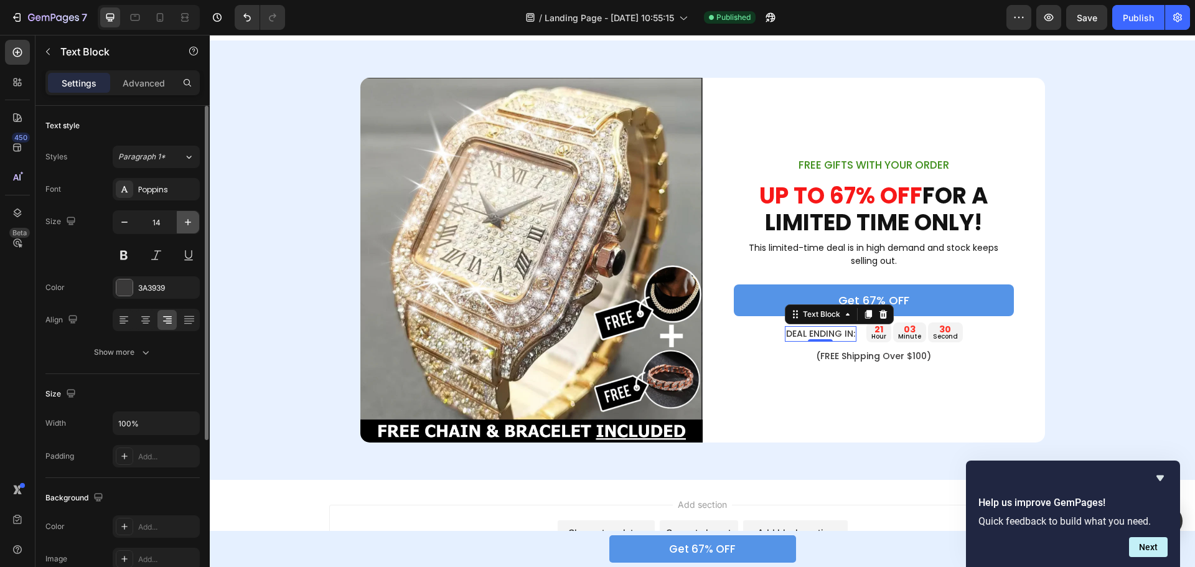
click at [181, 222] on button "button" at bounding box center [188, 222] width 22 height 22
type input "15"
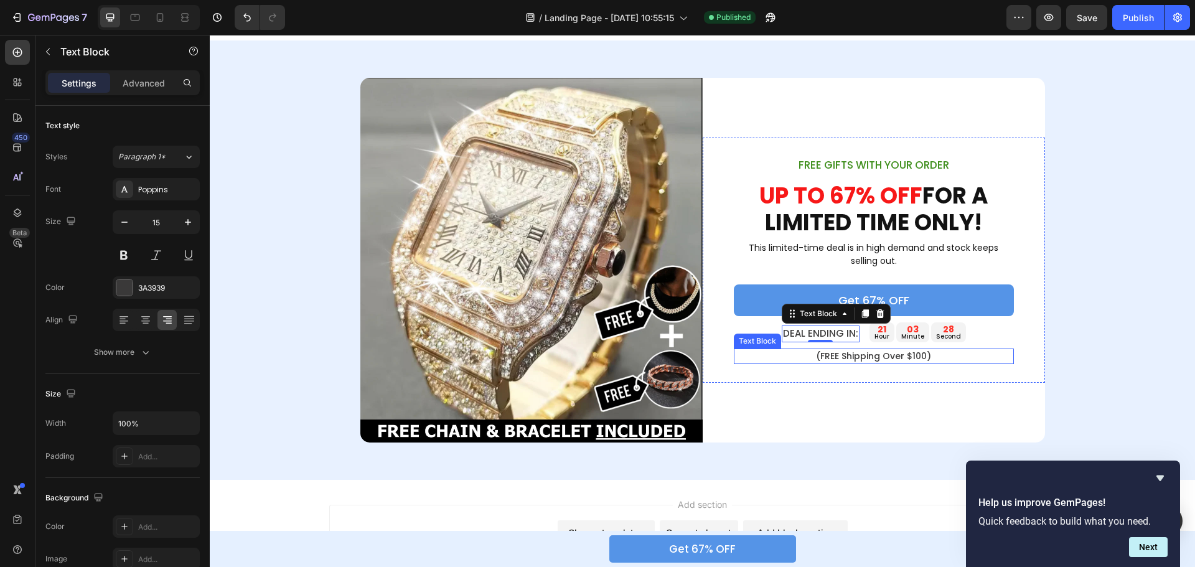
click at [939, 357] on p "(FREE Shipping Over $100)" at bounding box center [874, 356] width 278 height 13
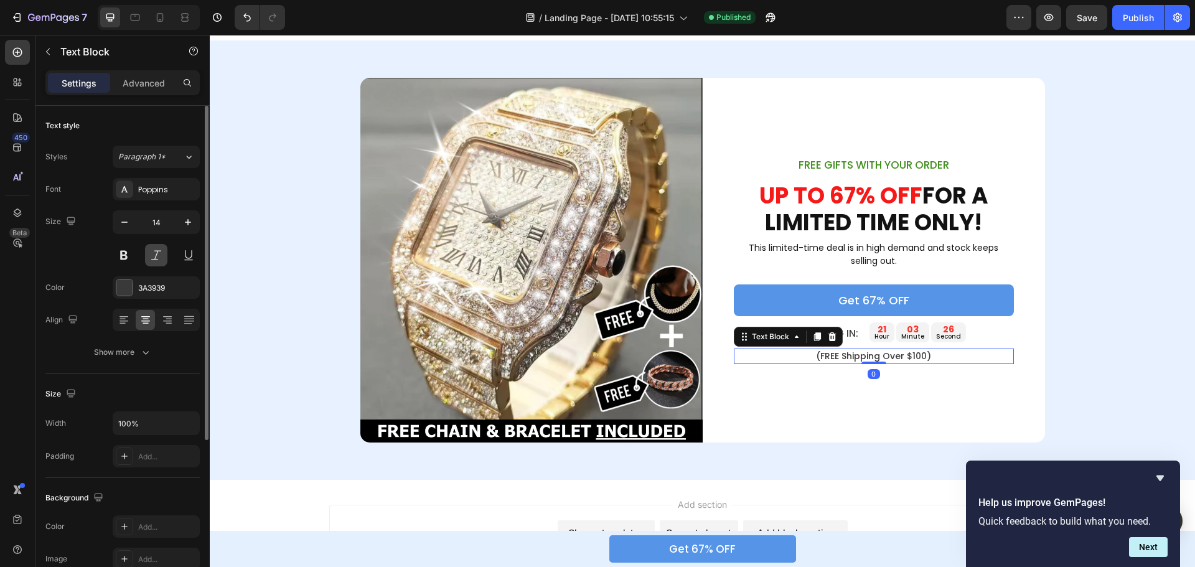
click at [154, 254] on button at bounding box center [156, 255] width 22 height 22
click at [154, 253] on button at bounding box center [156, 255] width 22 height 22
click at [125, 289] on div at bounding box center [124, 288] width 16 height 16
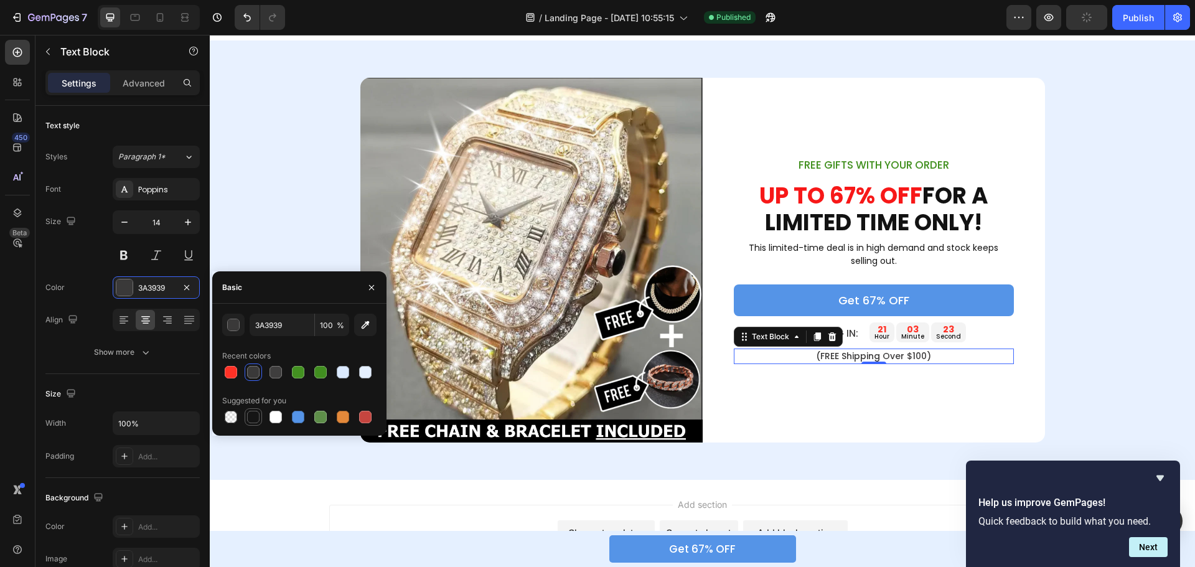
click at [255, 417] on div at bounding box center [253, 417] width 12 height 12
type input "151515"
click at [1091, 14] on span "Save" at bounding box center [1087, 17] width 21 height 11
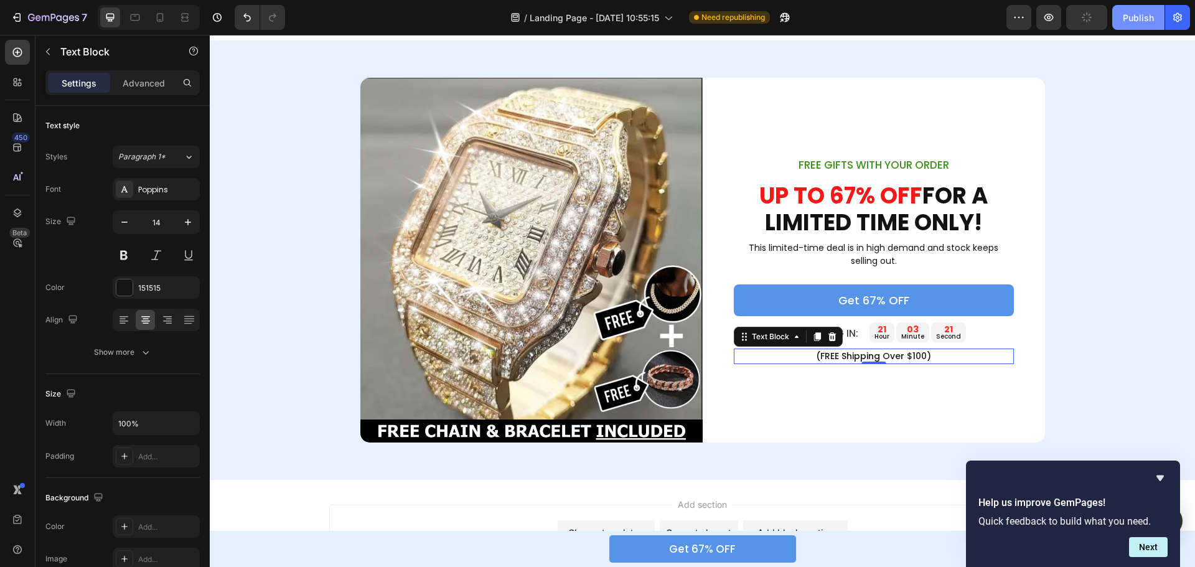
click at [1139, 14] on div "Publish" at bounding box center [1138, 17] width 31 height 13
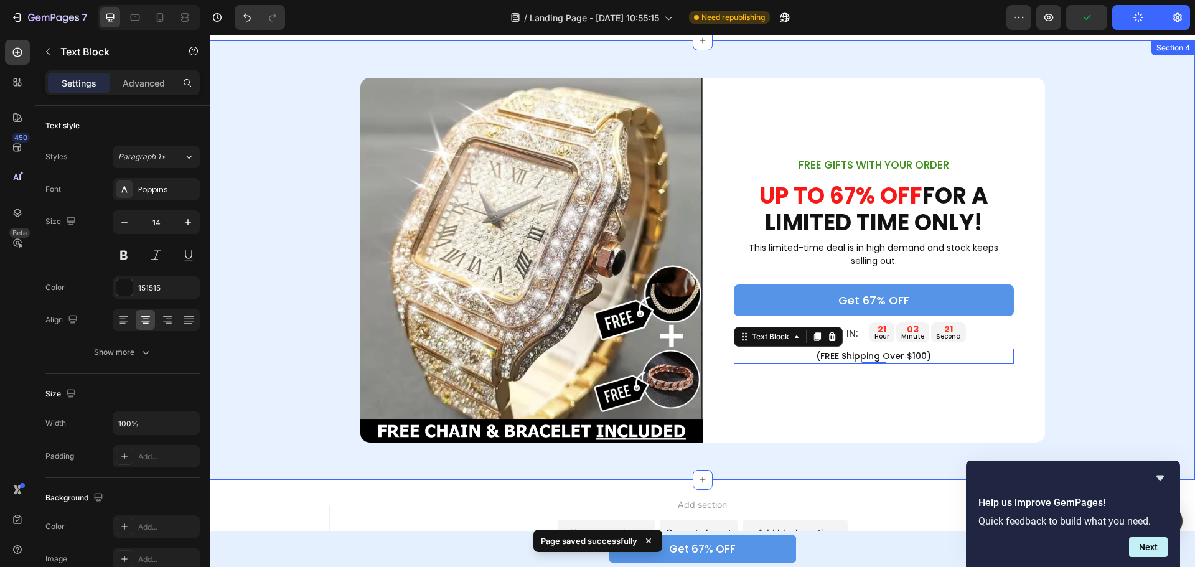
click at [1123, 187] on div "Image FREE GIFTS WITH YOUR ORDER Text Block UP TO 67% OFF FOR A LIMITED TIME ON…" at bounding box center [703, 260] width 986 height 365
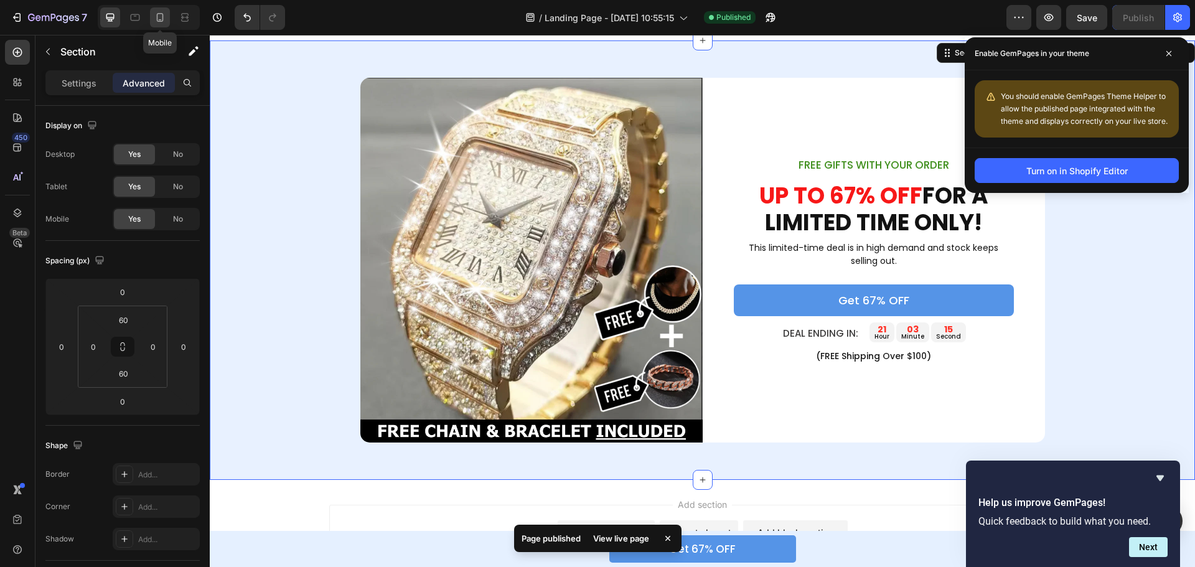
click at [154, 16] on icon at bounding box center [160, 17] width 12 height 12
type input "70"
type input "40"
type input "15"
type input "40"
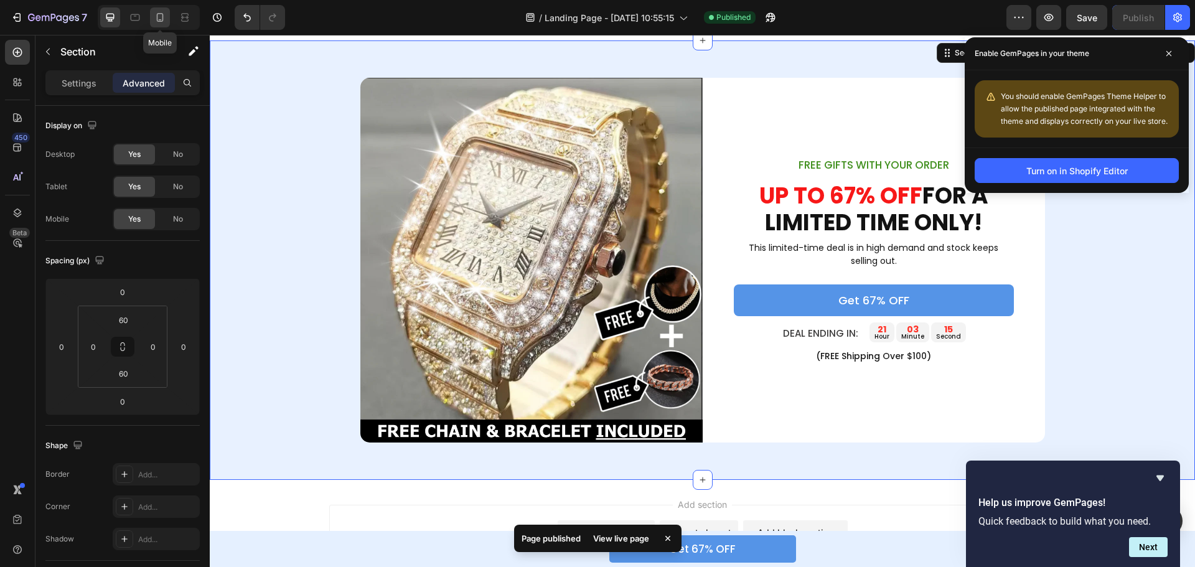
type input "15"
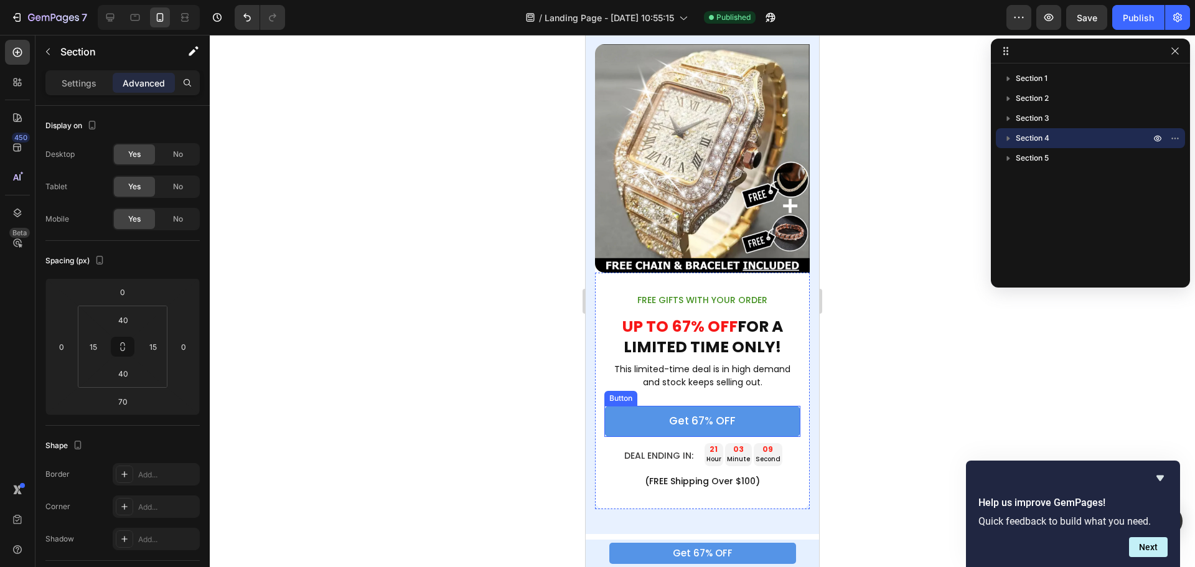
scroll to position [2151, 0]
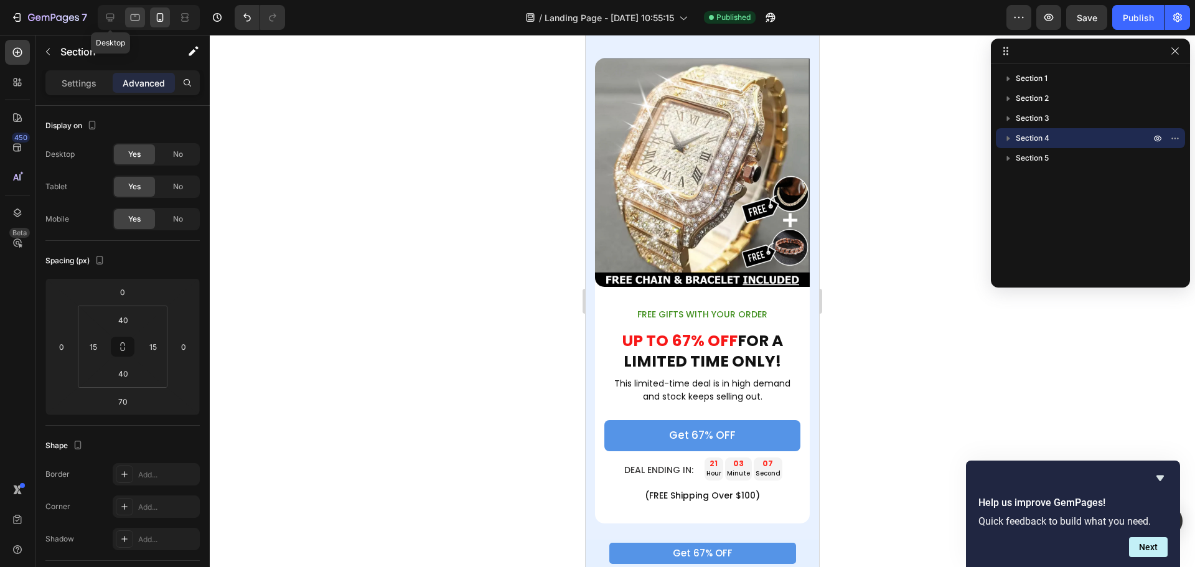
drag, startPoint x: 108, startPoint y: 16, endPoint x: 127, endPoint y: 17, distance: 18.7
click at [108, 16] on icon at bounding box center [110, 17] width 12 height 12
type input "0"
type input "60"
type input "0"
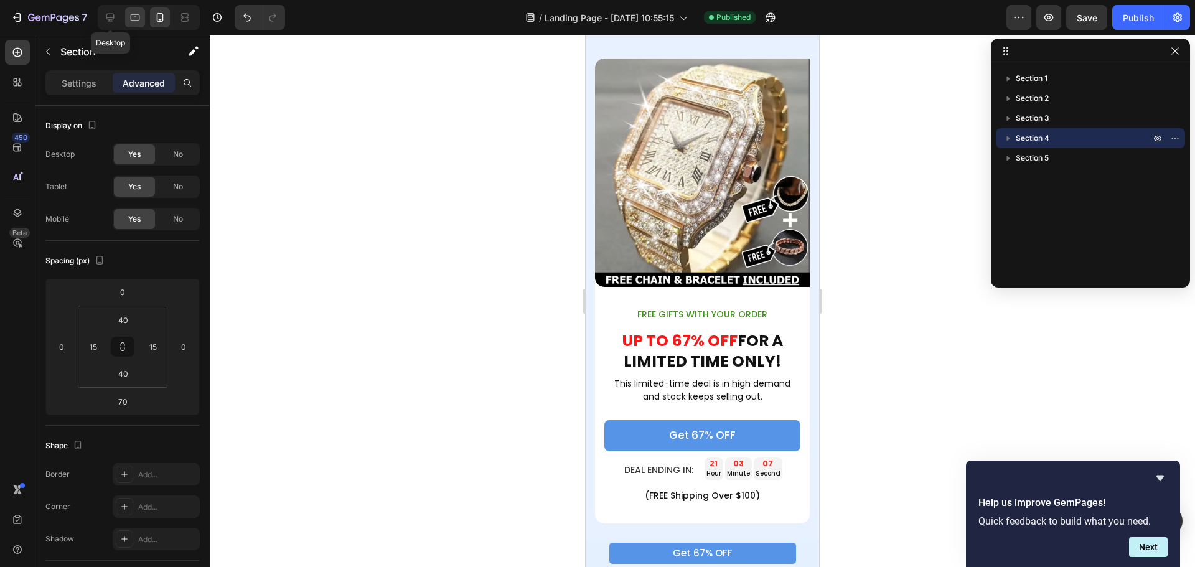
type input "60"
type input "0"
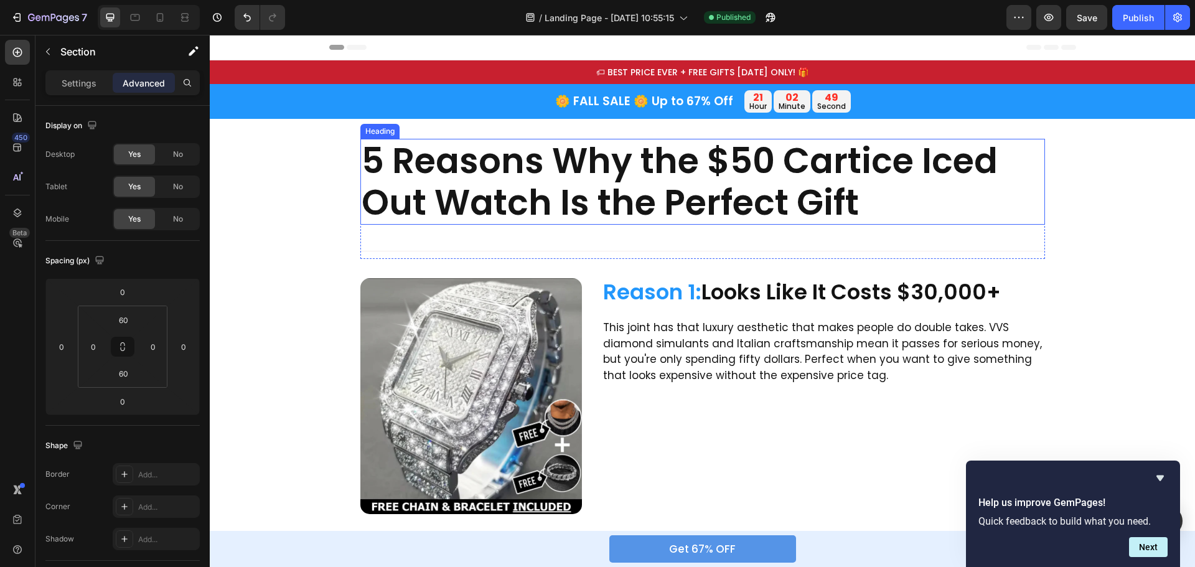
click at [578, 153] on h2 "5 Reasons Why the $50 Cartice Iced Out Watch Is the Perfect Gift" at bounding box center [703, 182] width 685 height 86
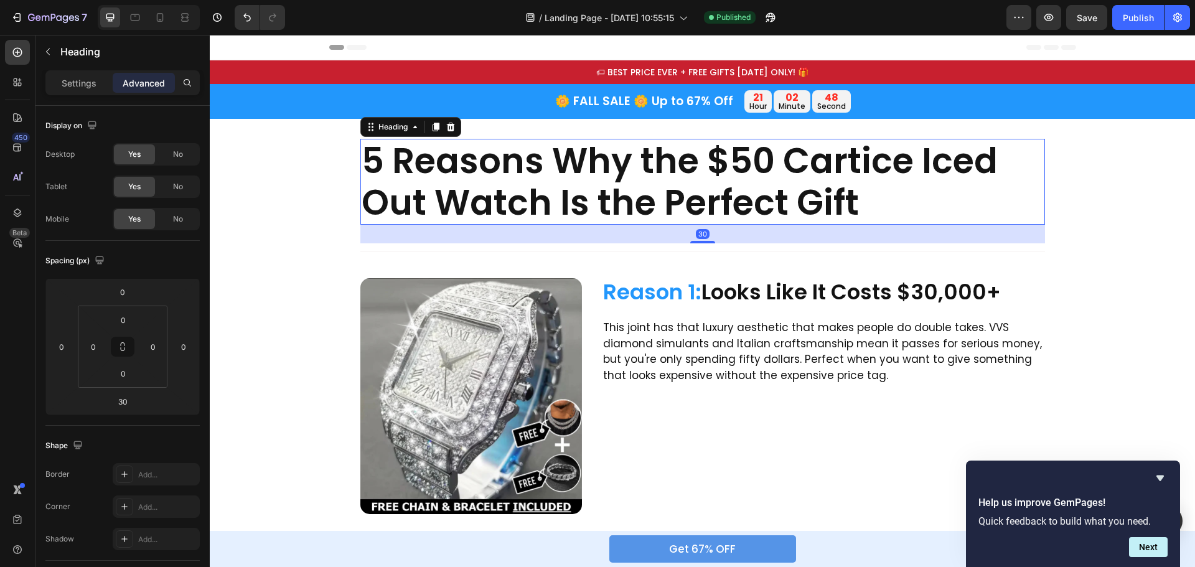
click at [621, 162] on h2 "5 Reasons Why the $50 Cartice Iced Out Watch Is the Perfect Gift" at bounding box center [703, 182] width 685 height 86
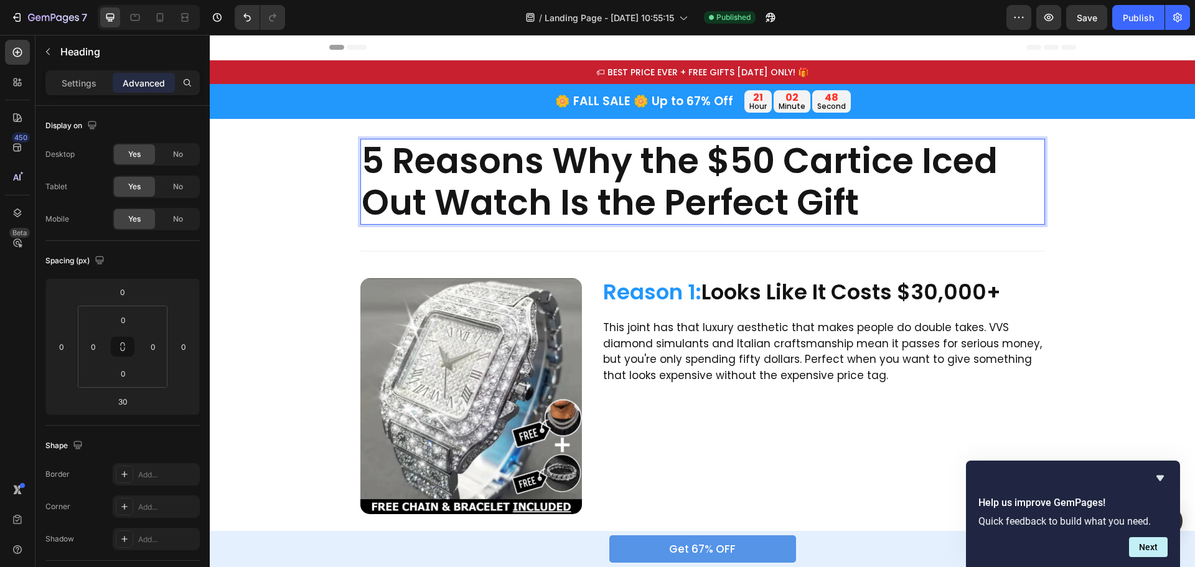
click at [624, 159] on p "5 Reasons Why the $50 Cartice Iced Out Watch Is the Perfect Gift" at bounding box center [703, 181] width 682 height 83
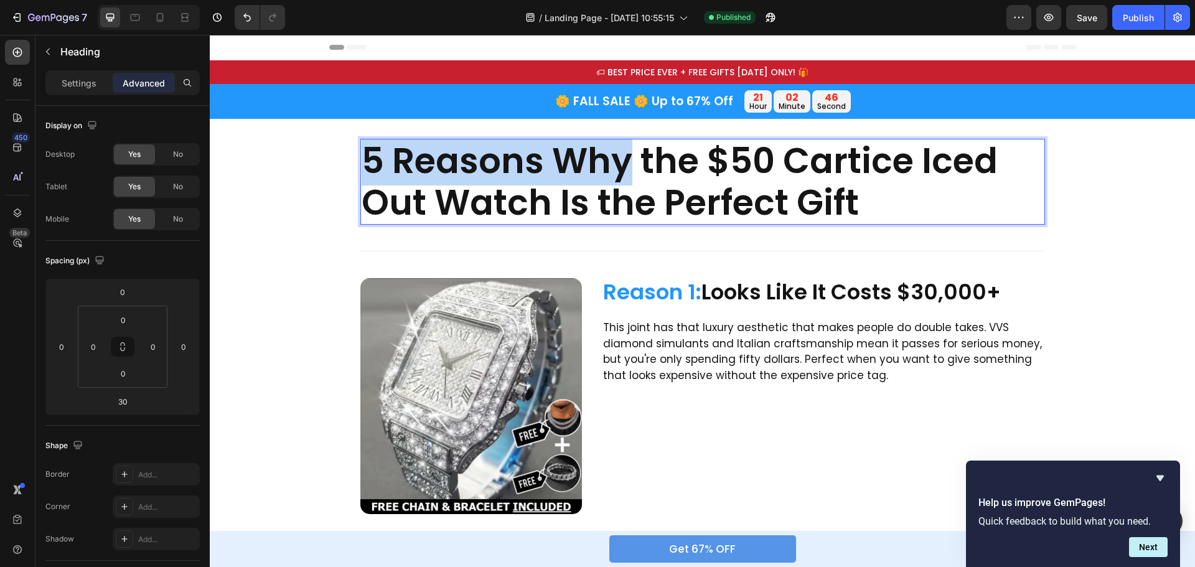
drag, startPoint x: 621, startPoint y: 162, endPoint x: 361, endPoint y: 161, distance: 259.6
click at [362, 161] on p "5 Reasons Why the $50 Cartice Iced Out Watch Is the Perfect Gift" at bounding box center [703, 181] width 682 height 83
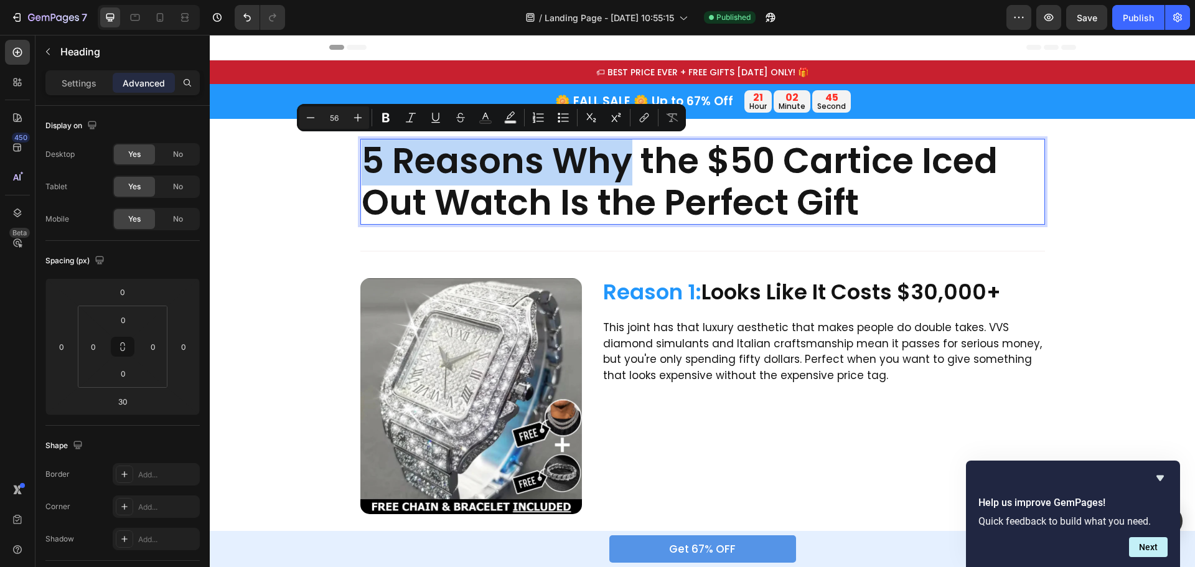
click at [483, 161] on p "5 Reasons Why the $50 Cartice Iced Out Watch Is the Perfect Gift" at bounding box center [703, 181] width 682 height 83
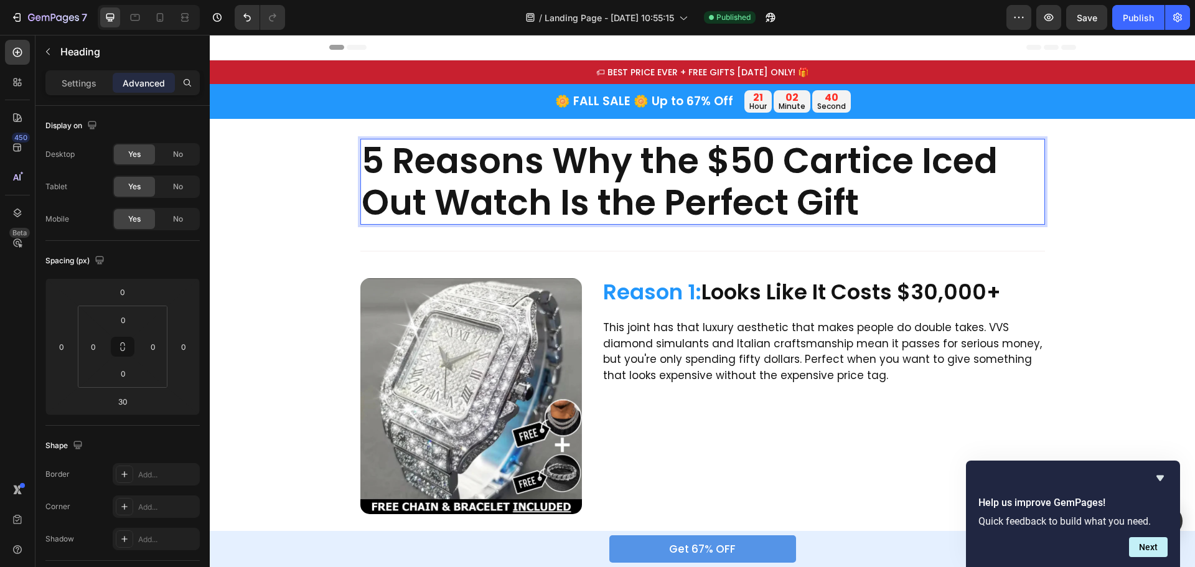
click at [855, 201] on p "5 Reasons Why the $50 Cartice Iced Out Watch Is the Perfect Gift" at bounding box center [703, 181] width 682 height 83
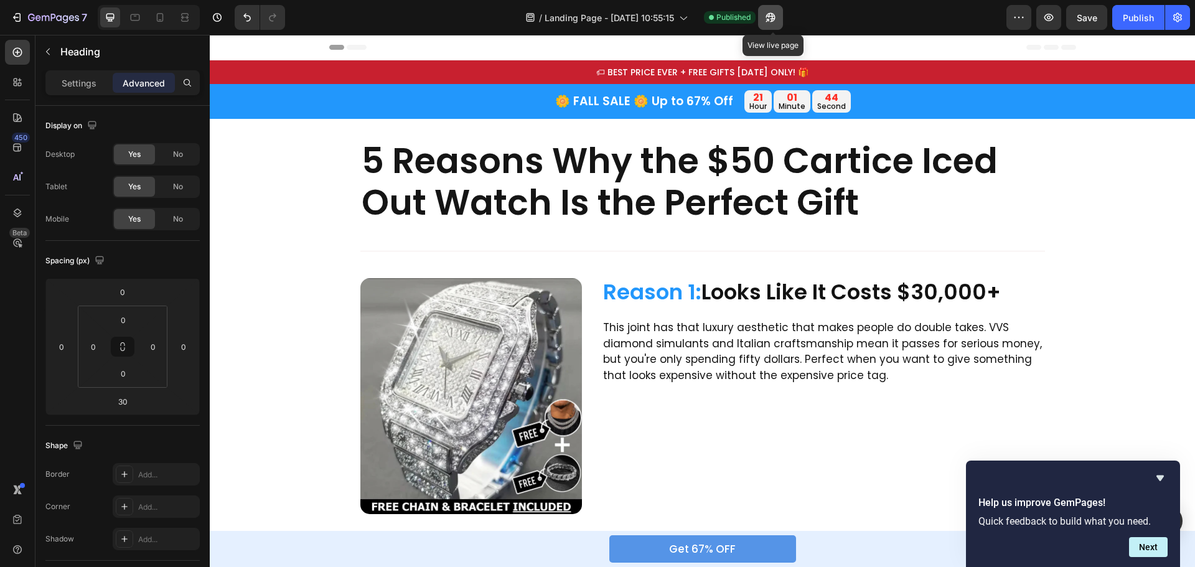
click at [777, 13] on icon "button" at bounding box center [771, 17] width 12 height 12
click at [1176, 17] on icon "button" at bounding box center [1178, 17] width 12 height 12
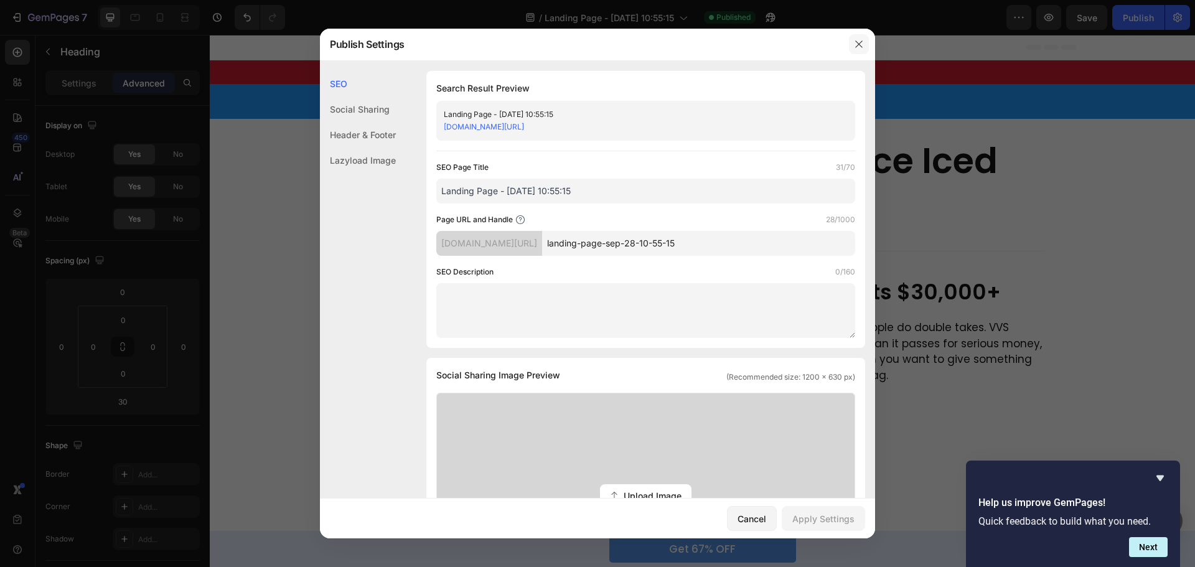
click at [863, 40] on icon "button" at bounding box center [859, 44] width 10 height 10
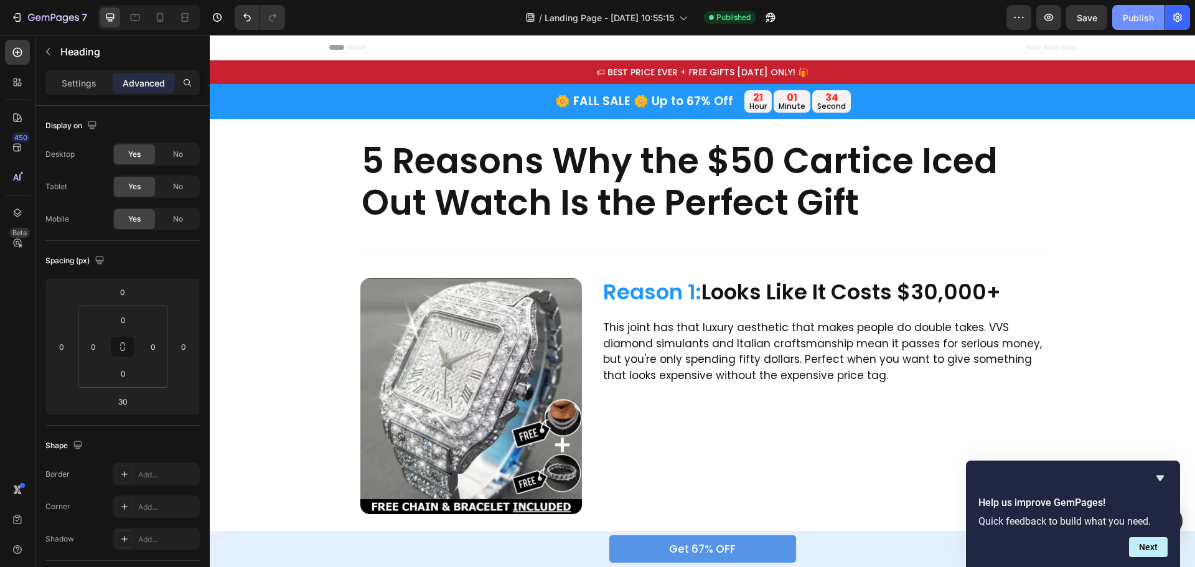
click at [1124, 16] on div "Publish" at bounding box center [1138, 17] width 31 height 13
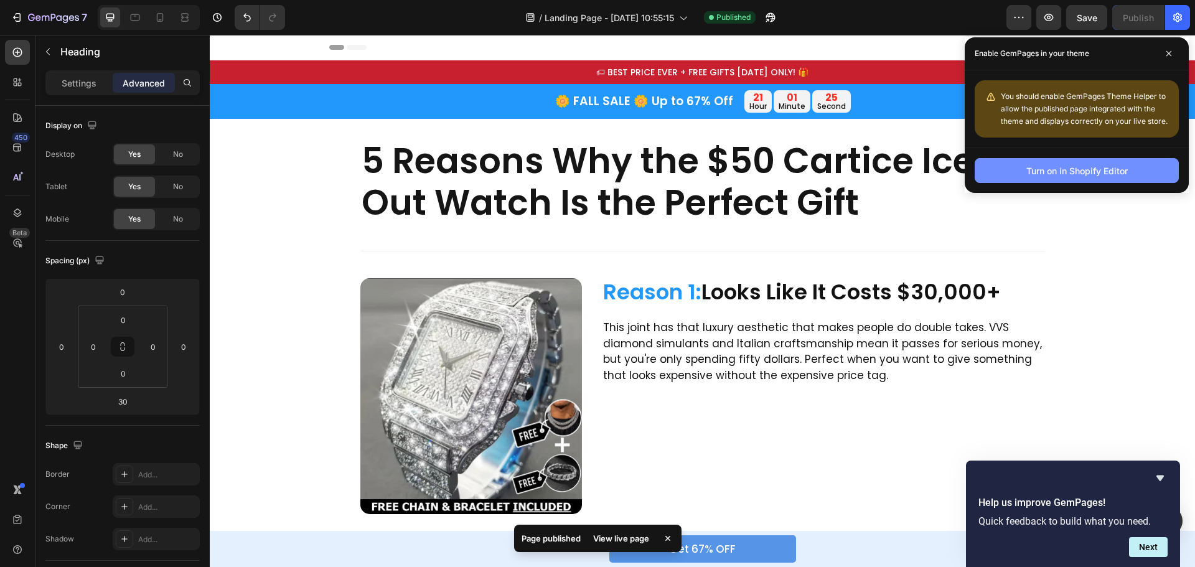
click at [1085, 174] on div "Turn on in Shopify Editor" at bounding box center [1077, 170] width 101 height 13
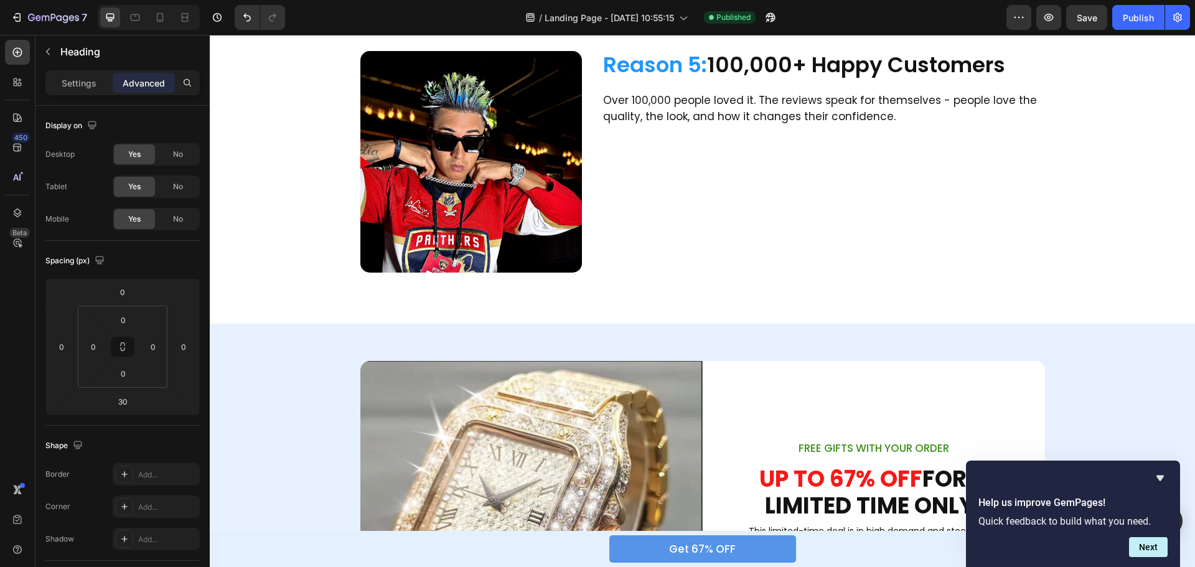
scroll to position [1183, 0]
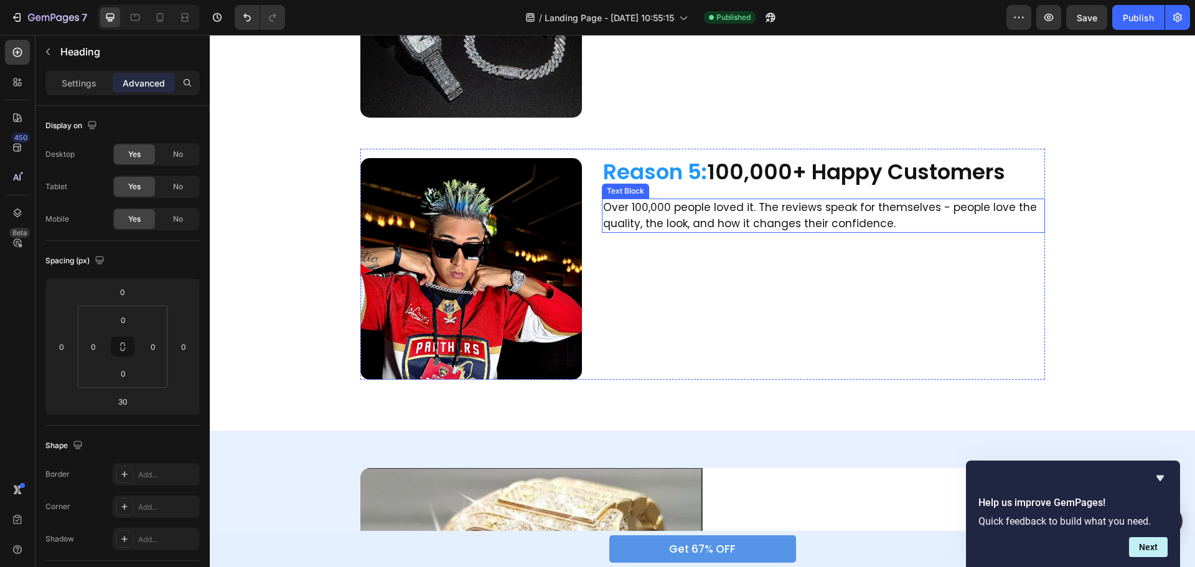
drag, startPoint x: 702, startPoint y: 200, endPoint x: 733, endPoint y: 206, distance: 31.0
click at [702, 200] on p "Over 100,000 people loved it. The reviews speak for themselves - people love th…" at bounding box center [823, 216] width 441 height 32
click at [704, 206] on p "Over 100,000 people loved it. The reviews speak for themselves - people love th…" at bounding box center [823, 216] width 441 height 32
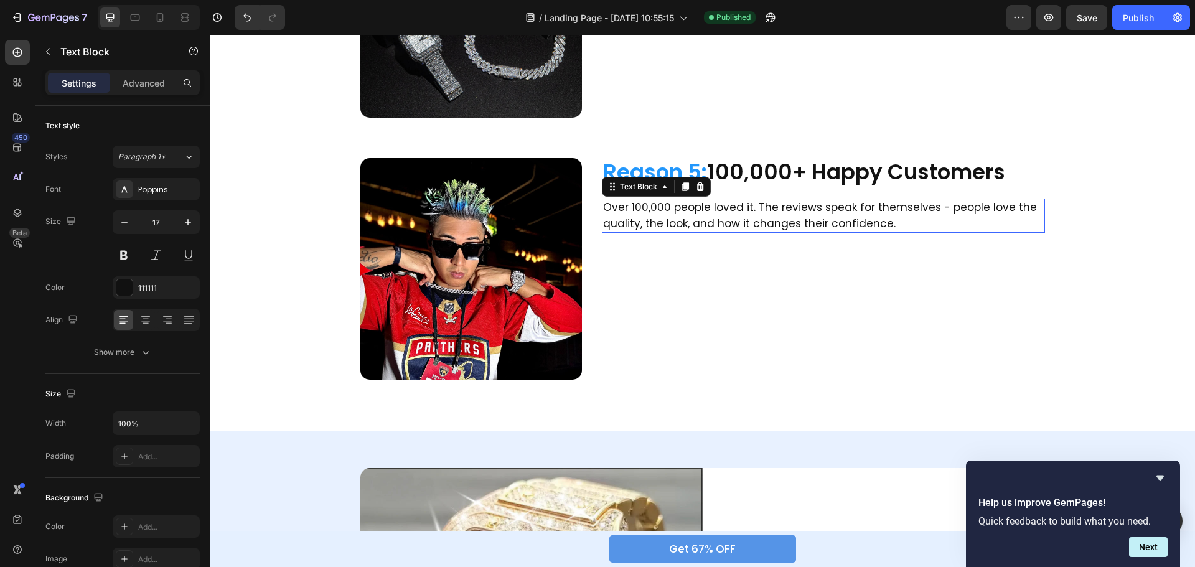
click at [746, 204] on p "Over 100,000 people loved it. The reviews speak for themselves - people love th…" at bounding box center [823, 216] width 441 height 32
drag, startPoint x: 747, startPoint y: 205, endPoint x: 598, endPoint y: 202, distance: 148.8
click at [602, 202] on div "Over 100,000 people loved it. The reviews speak for themselves - people love th…" at bounding box center [823, 216] width 443 height 34
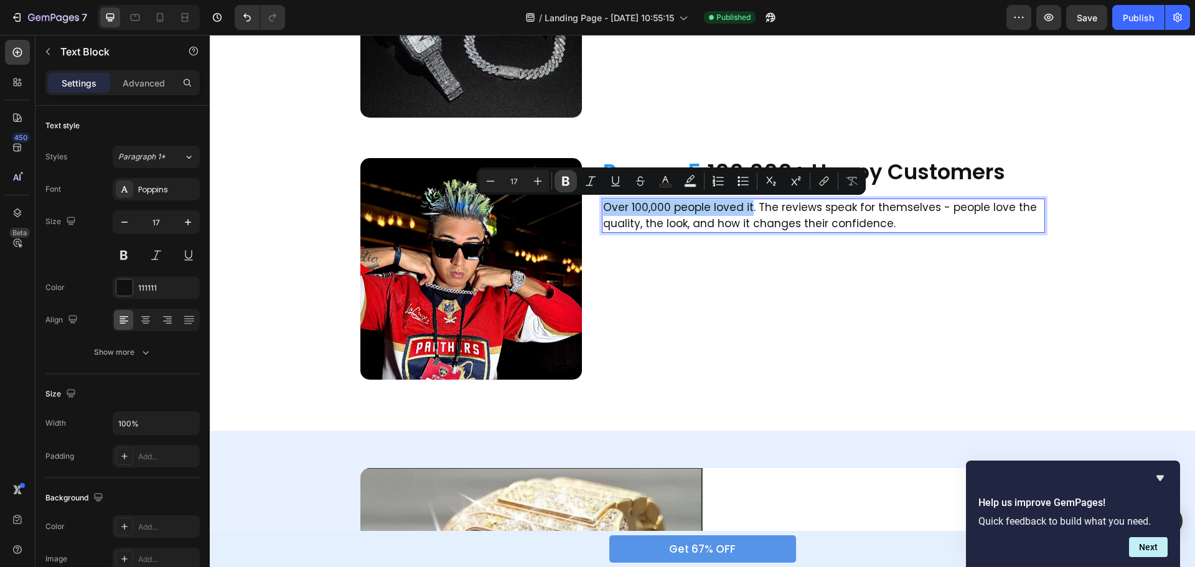
click at [563, 176] on icon "Editor contextual toolbar" at bounding box center [566, 181] width 12 height 12
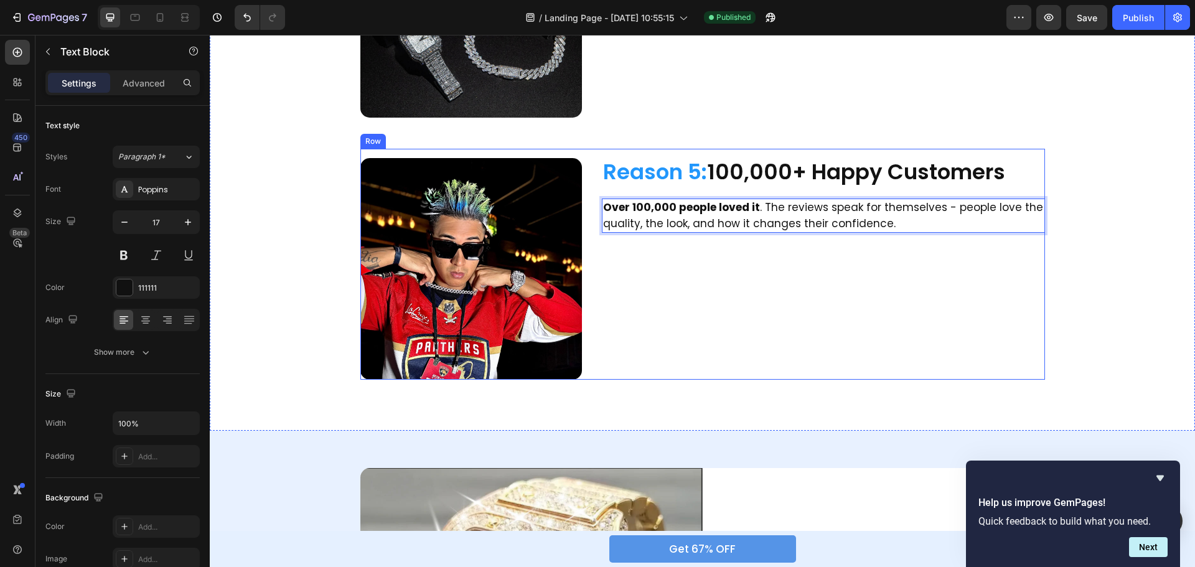
click at [857, 295] on div "Reason 5: 100,000+ Happy Customers Heading Over 100,000 people loved it . The r…" at bounding box center [823, 269] width 443 height 222
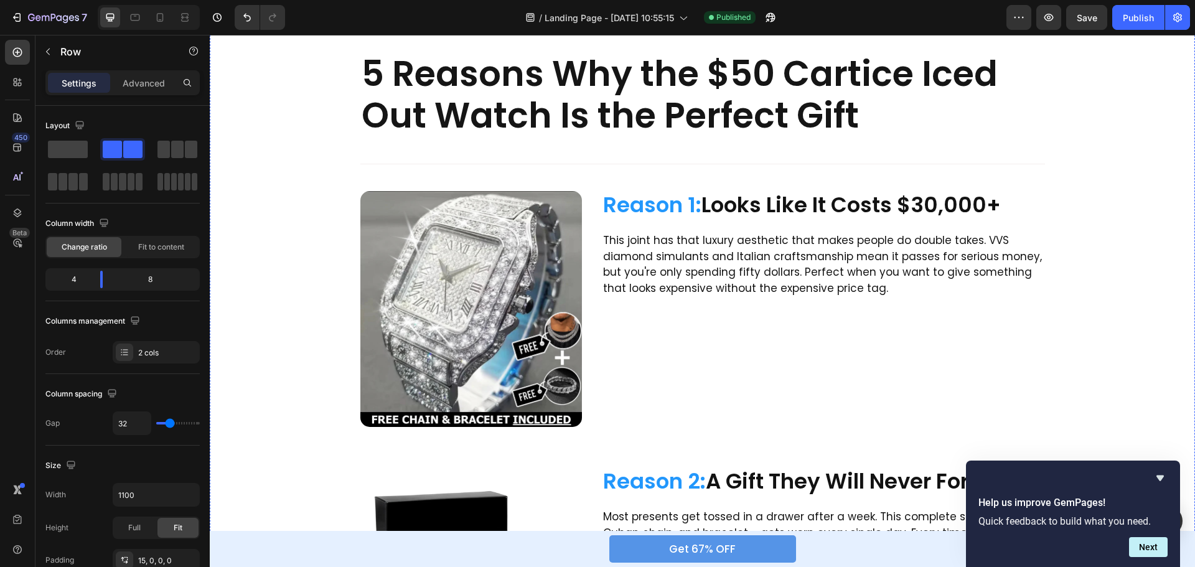
scroll to position [0, 0]
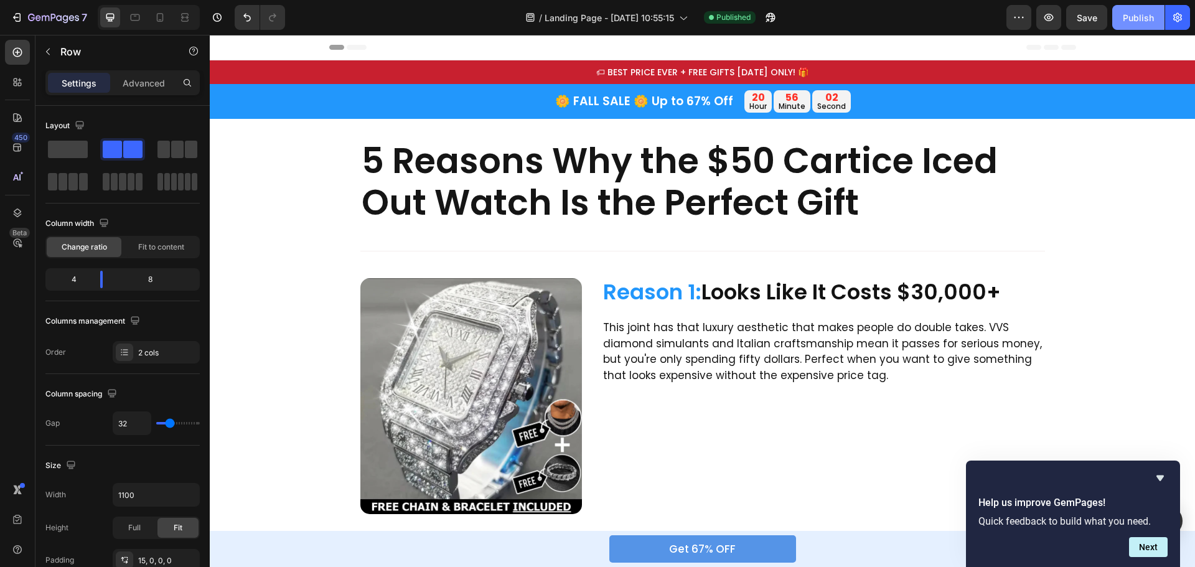
click at [1130, 17] on div "Publish" at bounding box center [1138, 17] width 31 height 13
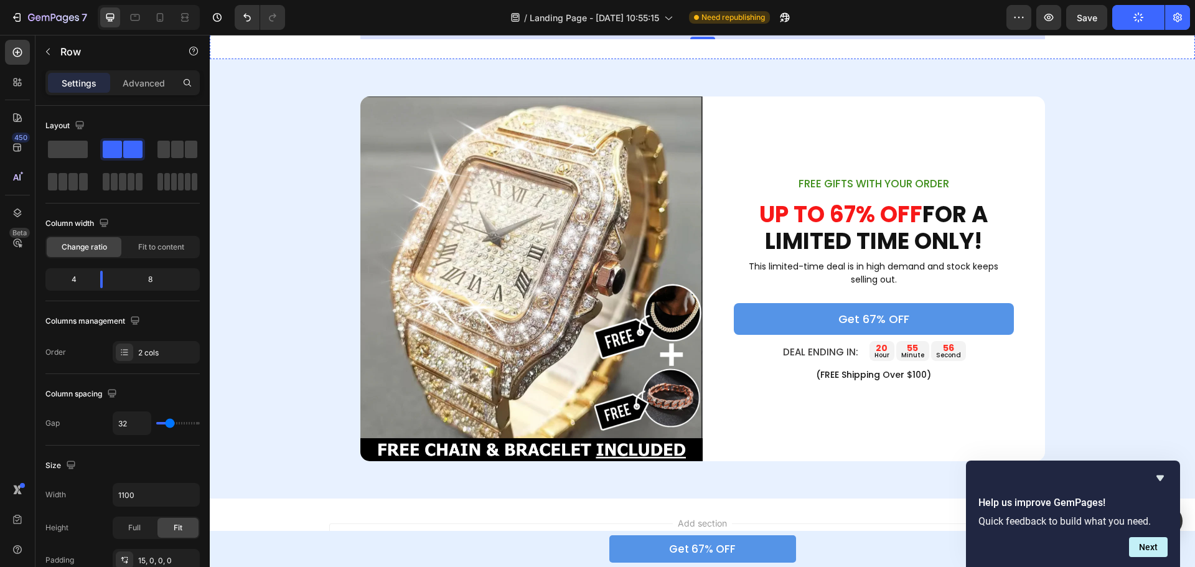
scroll to position [1636, 0]
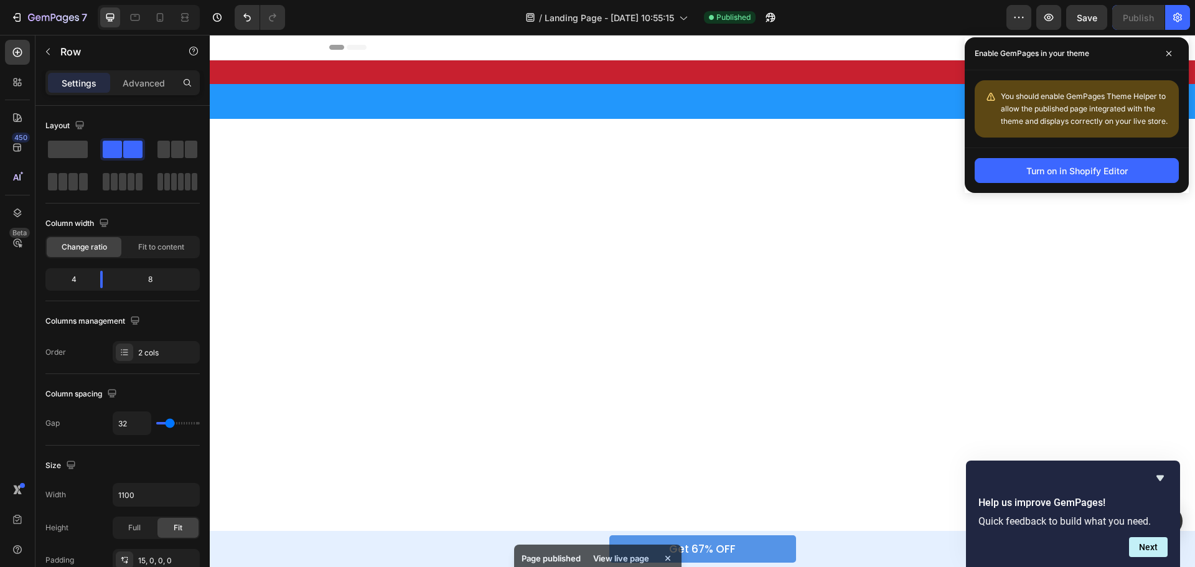
scroll to position [1636, 0]
